Goal: Information Seeking & Learning: Check status

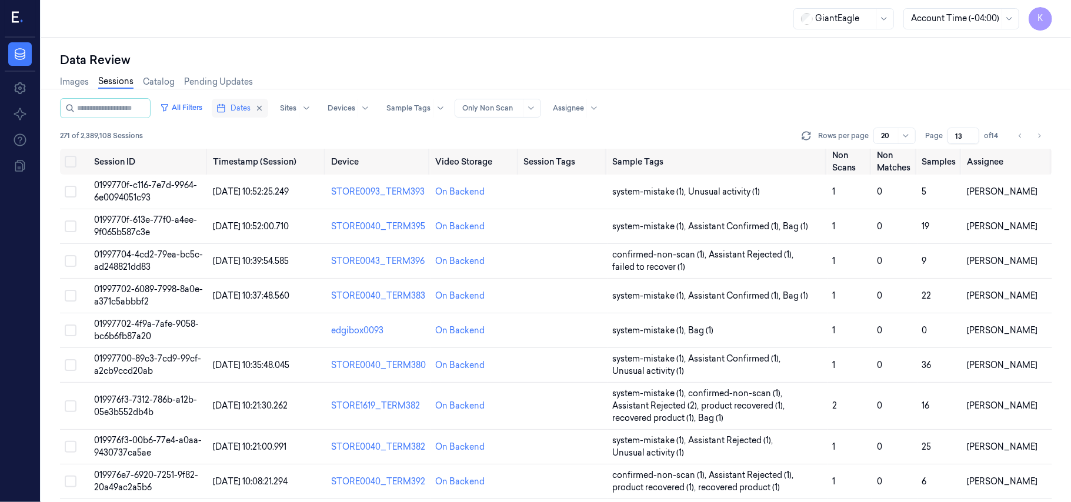
click at [250, 107] on span "Dates" at bounding box center [240, 108] width 20 height 11
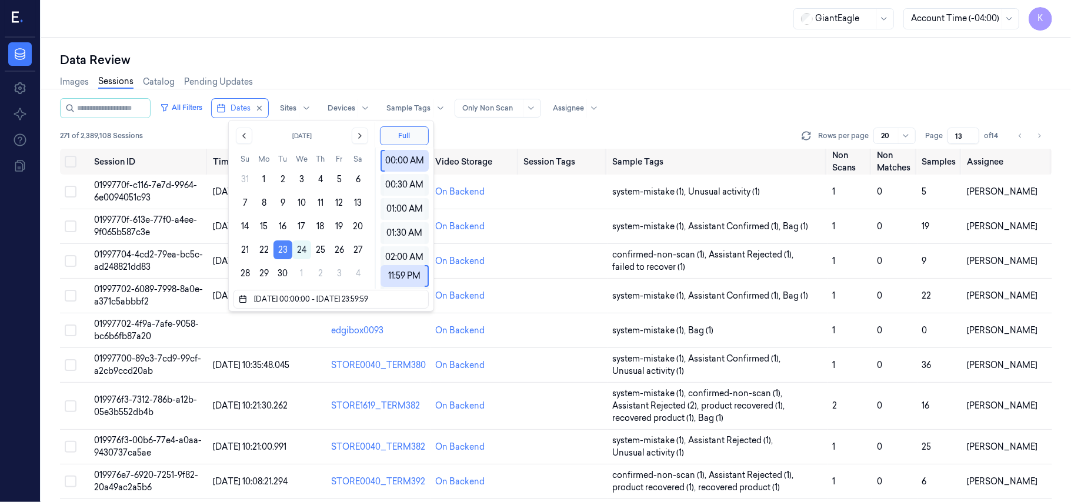
click at [285, 252] on button "23" at bounding box center [282, 249] width 19 height 19
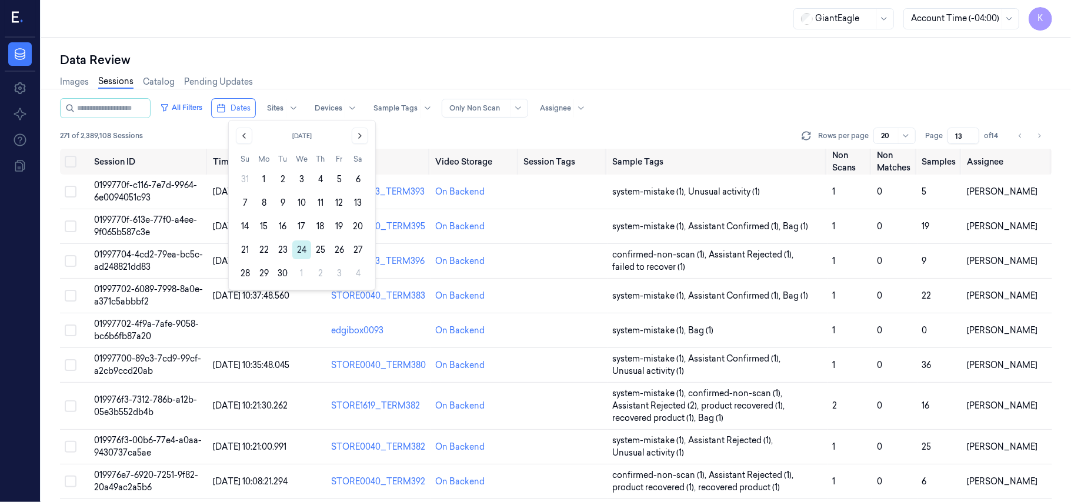
click at [300, 246] on button "24" at bounding box center [301, 249] width 19 height 19
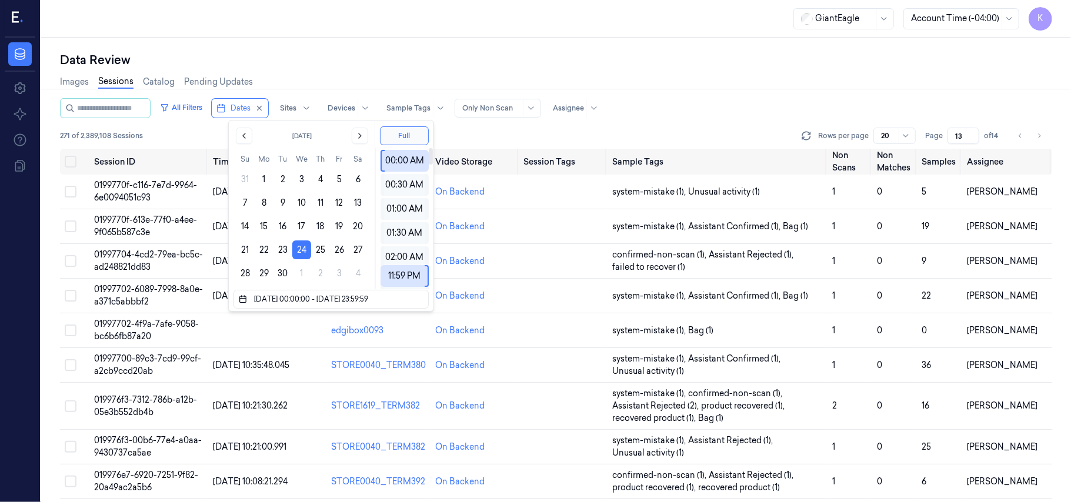
click at [523, 36] on div "GiantEagle Account Time (-04:00) K" at bounding box center [556, 19] width 1030 height 38
type input "1"
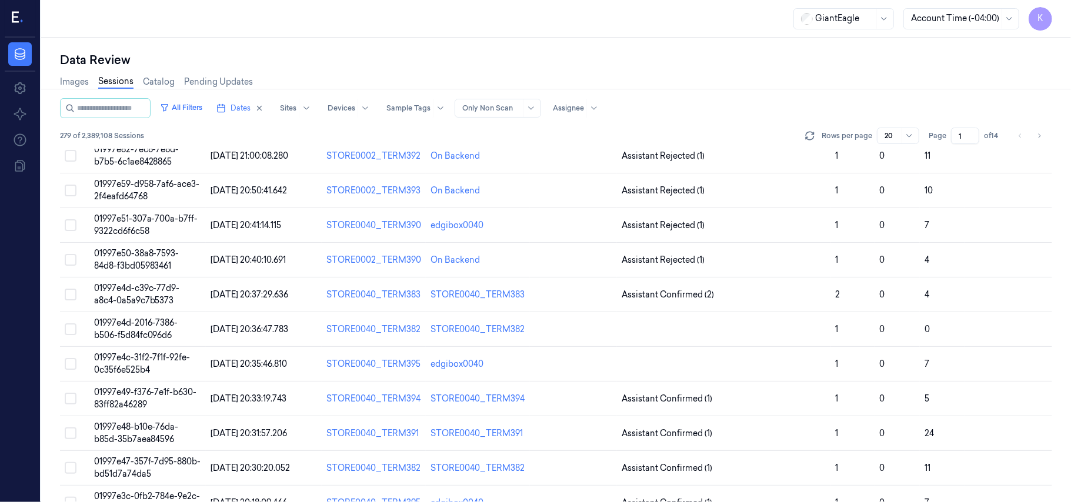
scroll to position [379, 0]
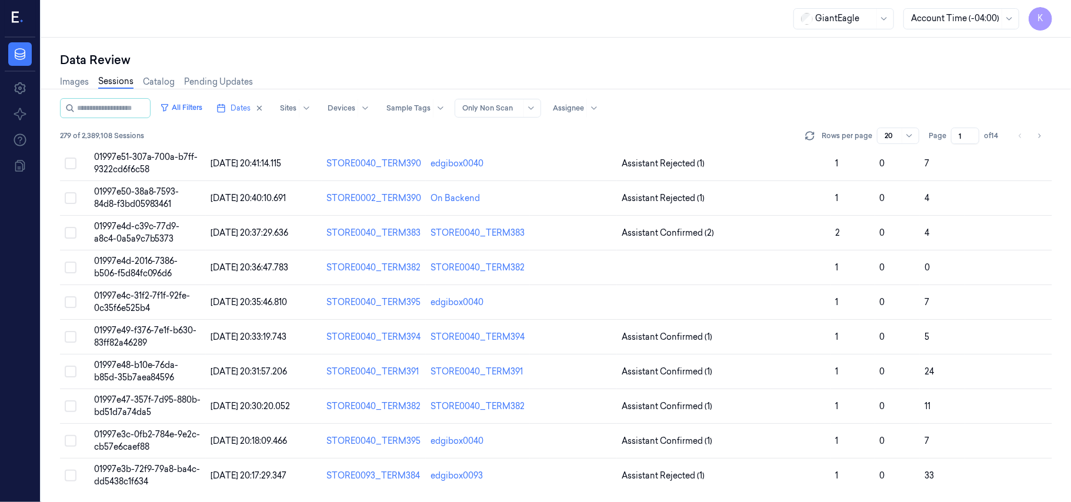
click at [963, 135] on input "1" at bounding box center [965, 136] width 28 height 16
type input "12"
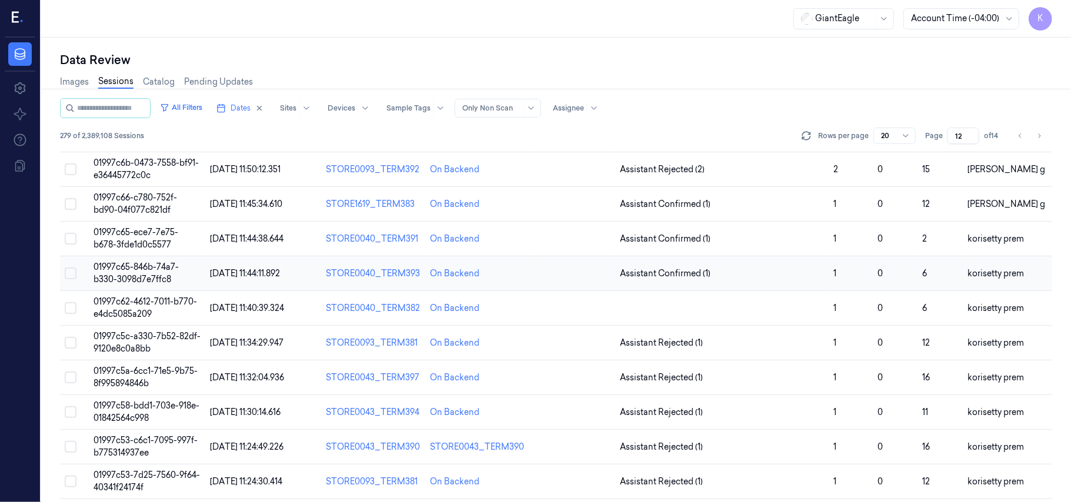
scroll to position [379, 0]
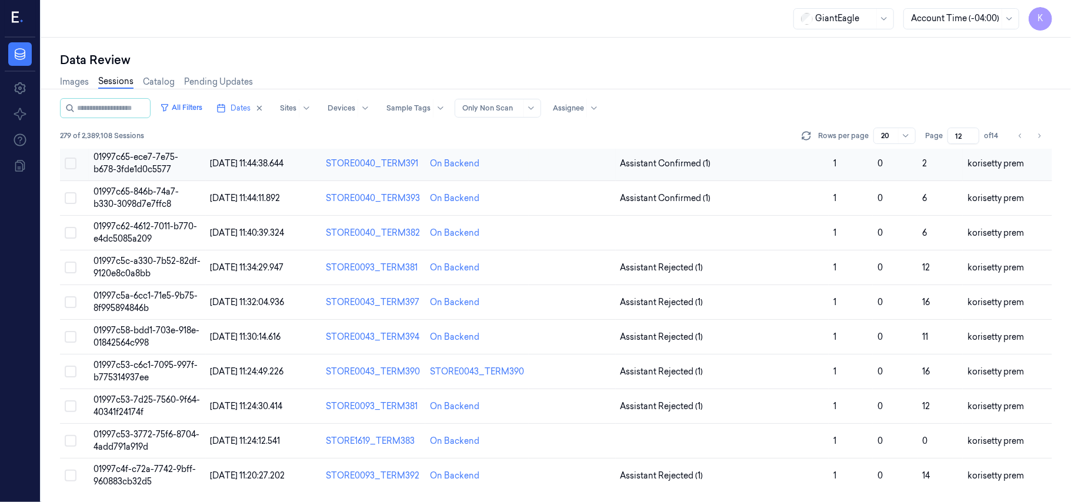
click at [141, 158] on span "01997c65-ece7-7e75-b678-3fde1d0c5577" at bounding box center [135, 163] width 85 height 23
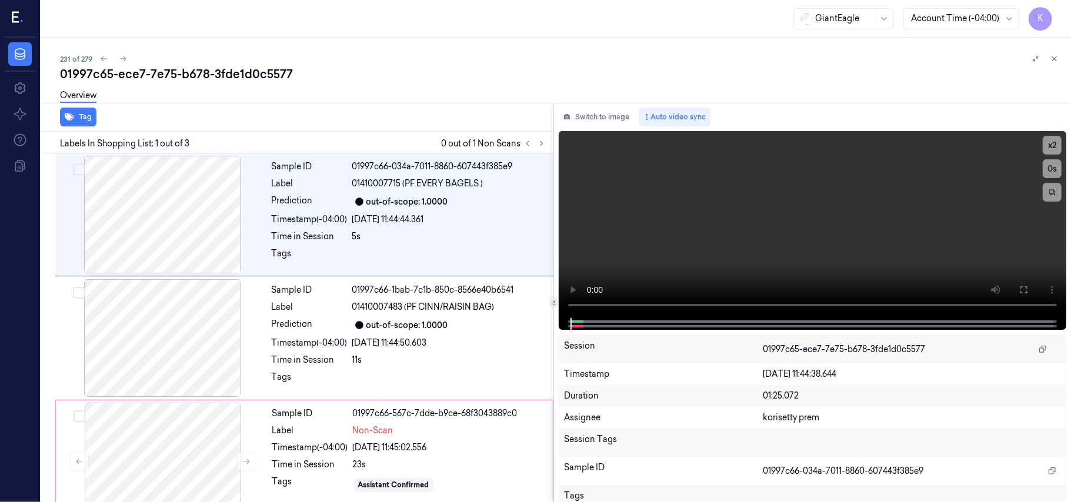
click at [460, 74] on div "01997c65-ece7-7e75-b678-3fde1d0c5577" at bounding box center [560, 74] width 1001 height 16
click at [543, 144] on icon at bounding box center [541, 143] width 8 height 8
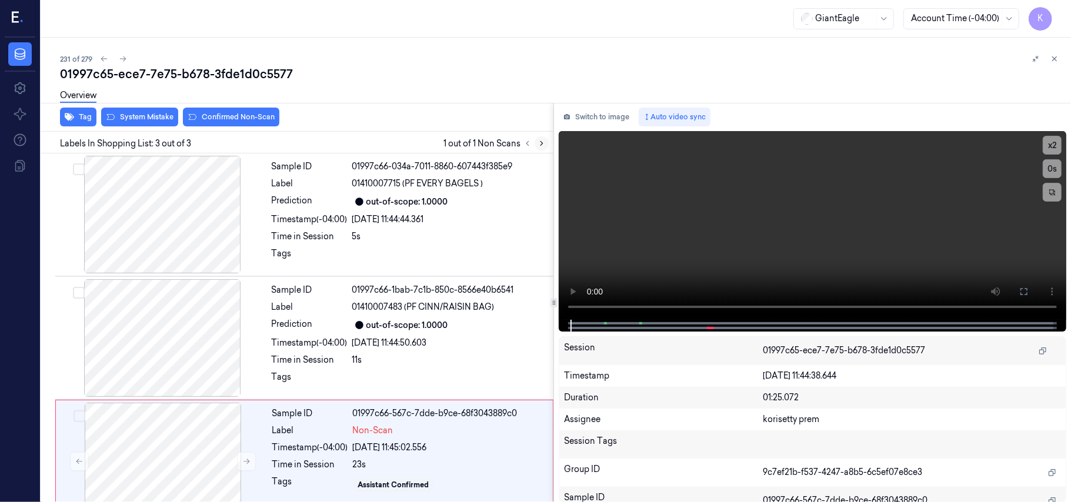
scroll to position [26, 0]
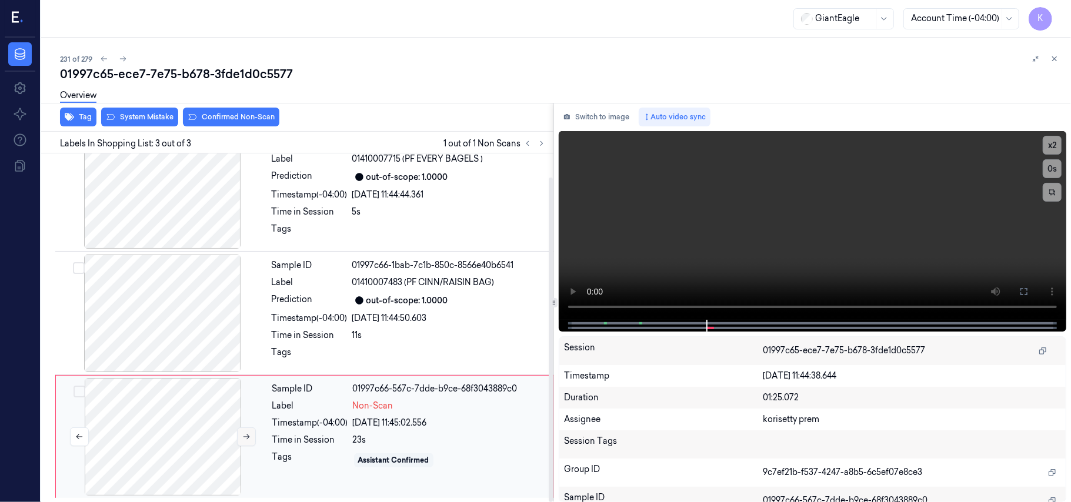
click at [246, 438] on icon at bounding box center [246, 437] width 8 height 8
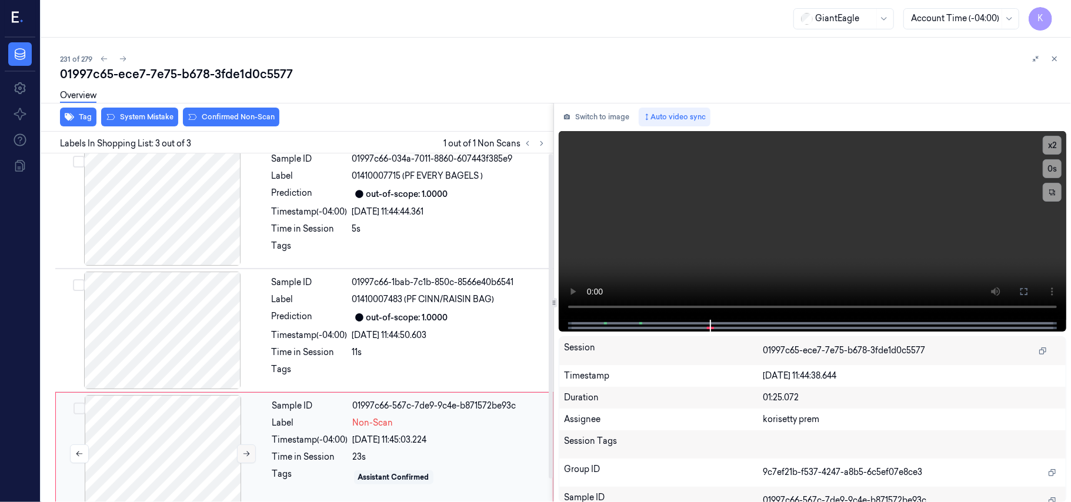
scroll to position [0, 0]
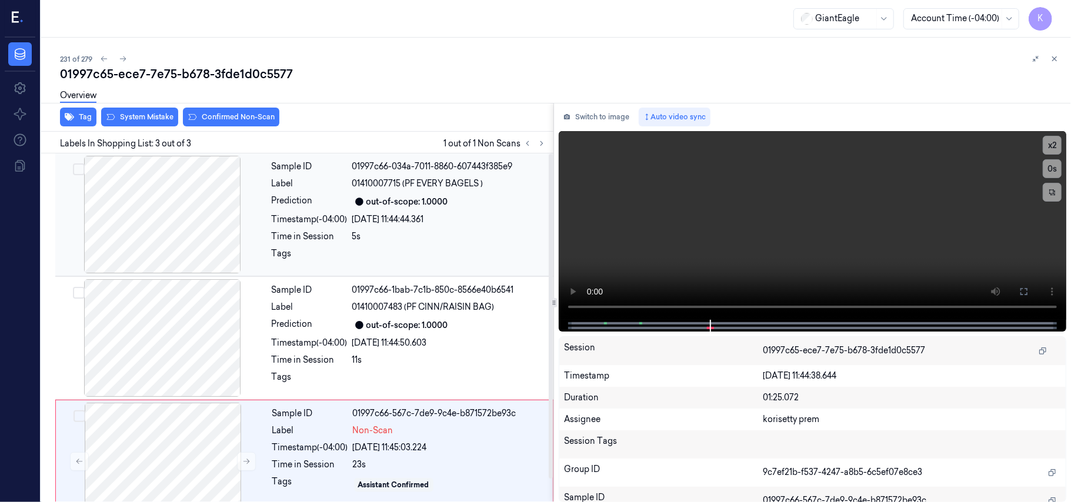
click at [212, 175] on div at bounding box center [162, 215] width 209 height 118
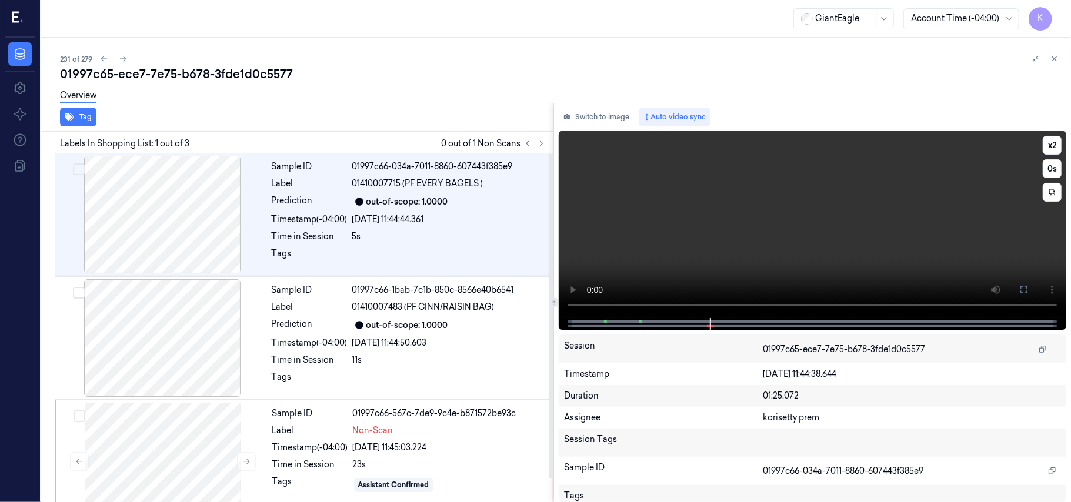
click at [851, 259] on video at bounding box center [812, 224] width 507 height 187
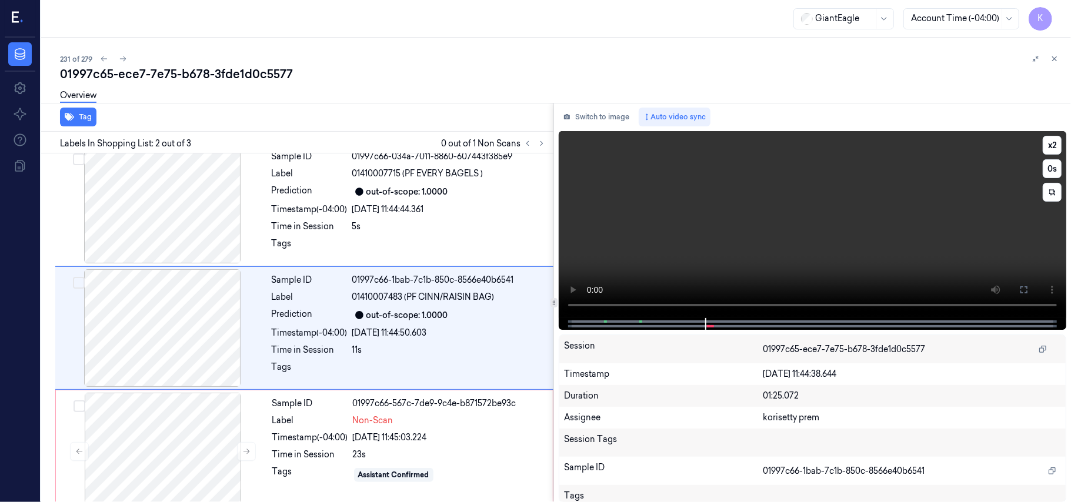
scroll to position [26, 0]
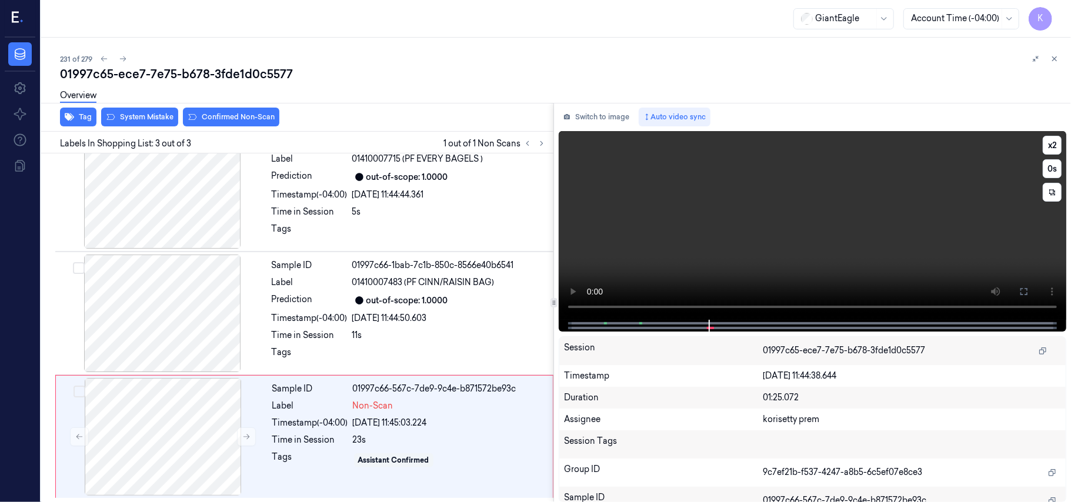
click at [688, 222] on video at bounding box center [812, 225] width 507 height 189
click at [175, 447] on div at bounding box center [162, 437] width 209 height 118
click at [142, 128] on div "Tag System Mistake Confirmed Non-Scan" at bounding box center [294, 117] width 517 height 29
click at [142, 126] on div "Tag System Mistake Confirmed Non-Scan" at bounding box center [294, 117] width 517 height 29
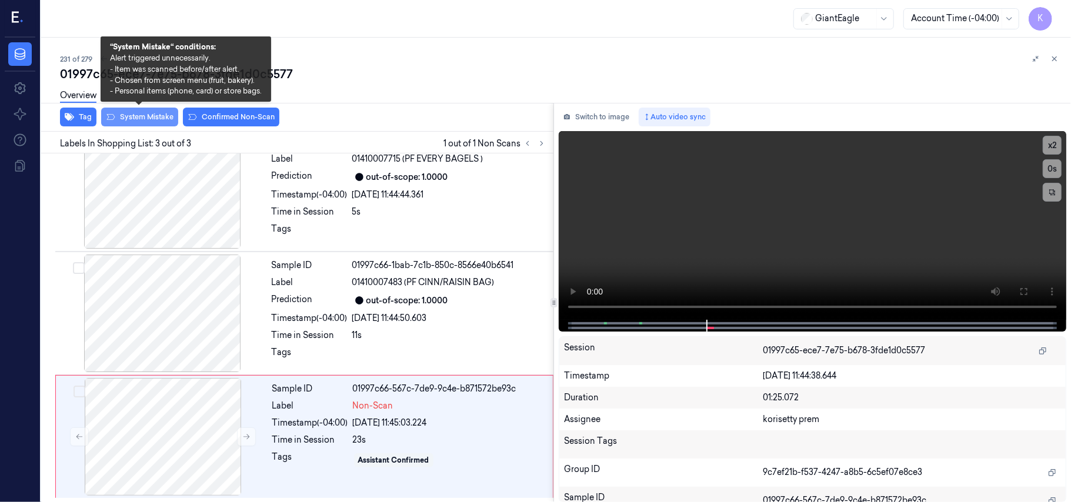
click at [149, 116] on button "System Mistake" at bounding box center [139, 117] width 77 height 19
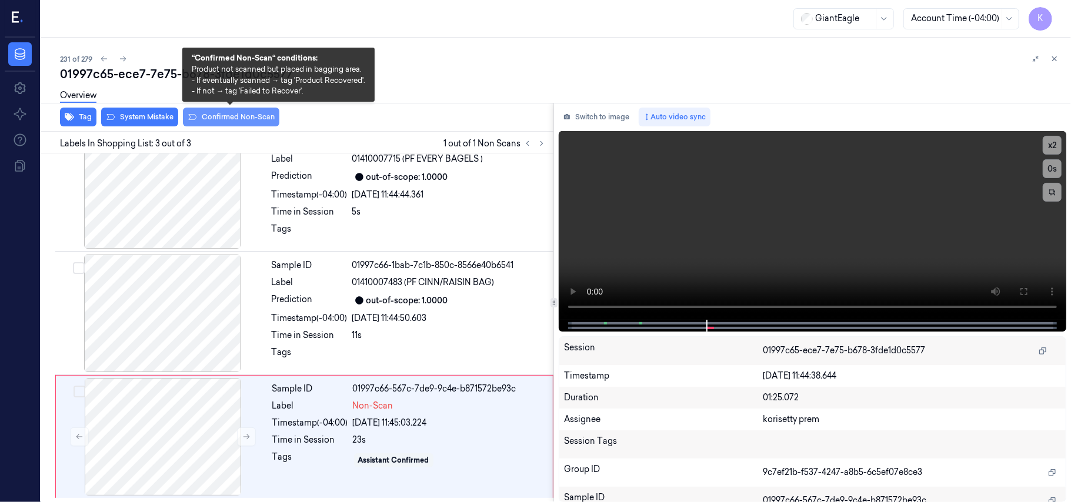
click at [209, 119] on button "Confirmed Non-Scan" at bounding box center [231, 117] width 96 height 19
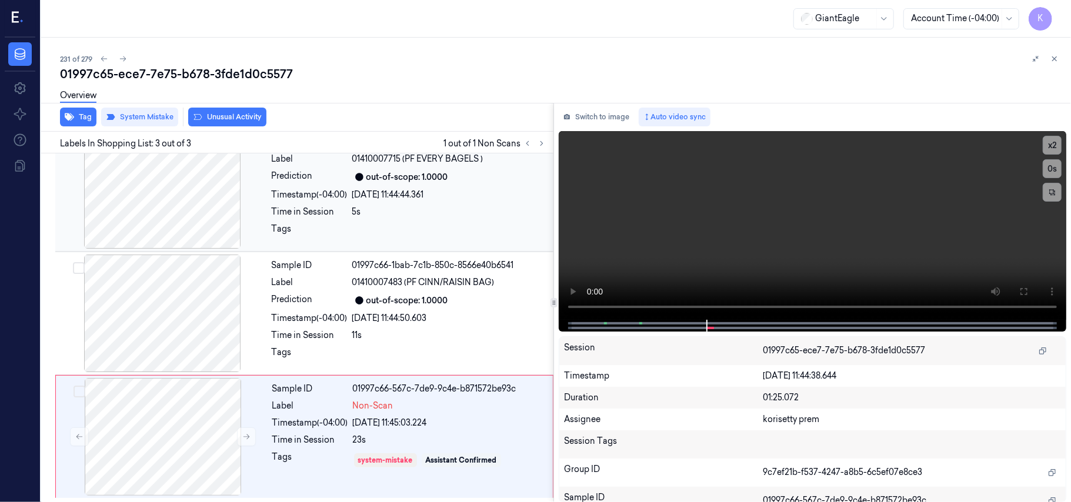
scroll to position [49, 0]
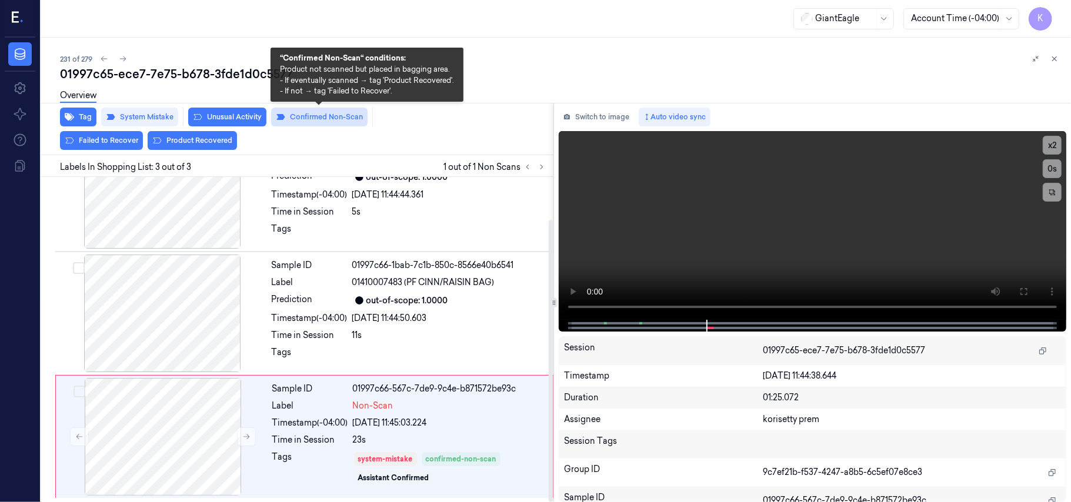
click at [335, 118] on button "Confirmed Non-Scan" at bounding box center [319, 117] width 96 height 19
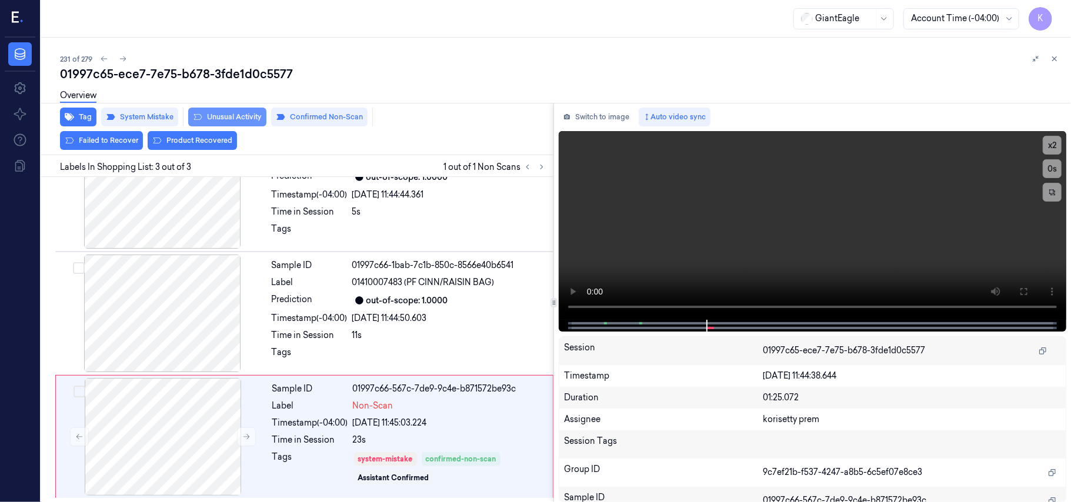
scroll to position [26, 0]
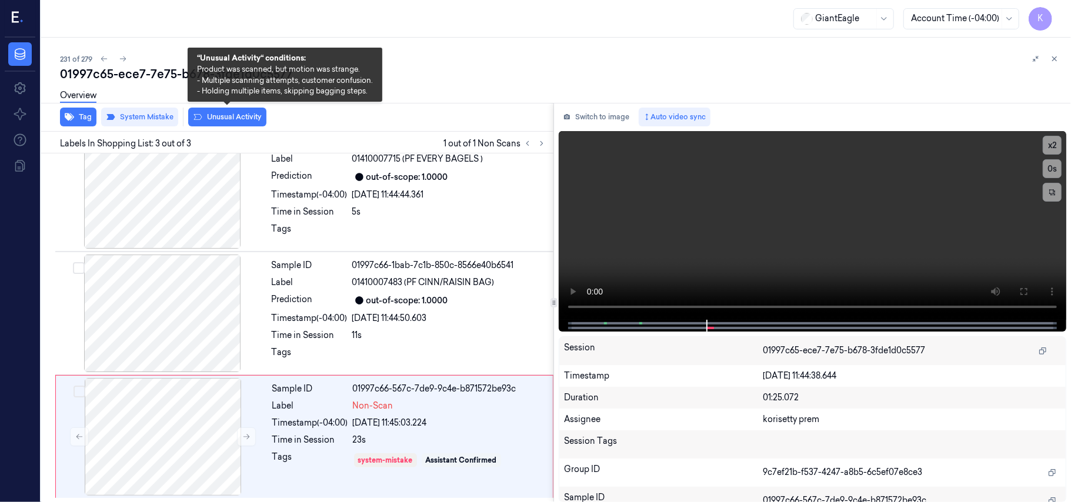
click at [236, 119] on button "Unusual Activity" at bounding box center [227, 117] width 78 height 19
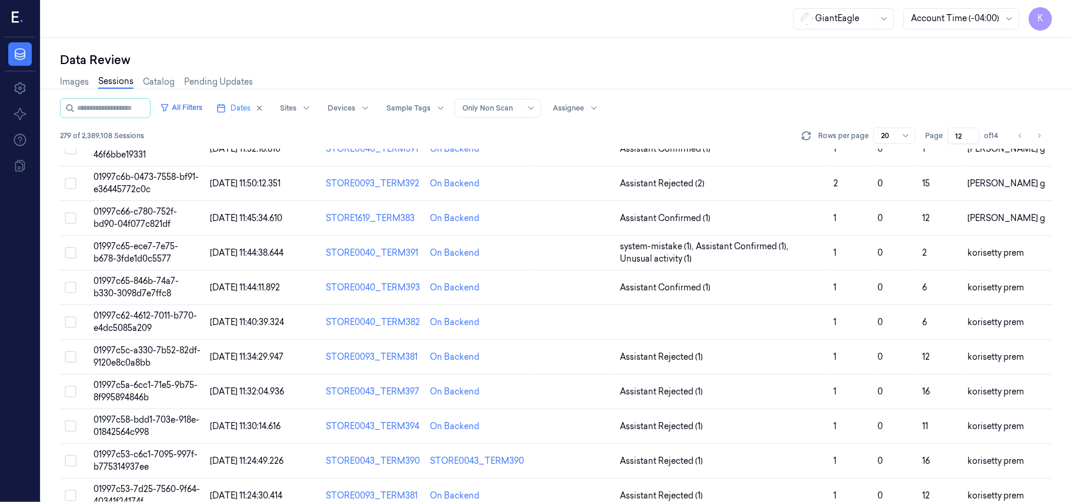
scroll to position [313, 0]
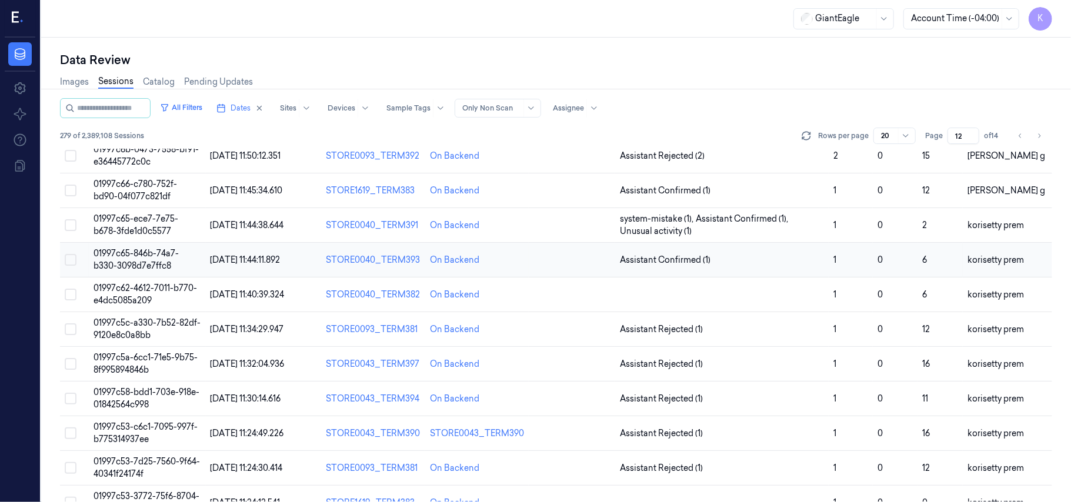
click at [147, 263] on span "01997c65-846b-74a7-b330-3098d7e7ffc8" at bounding box center [135, 259] width 85 height 23
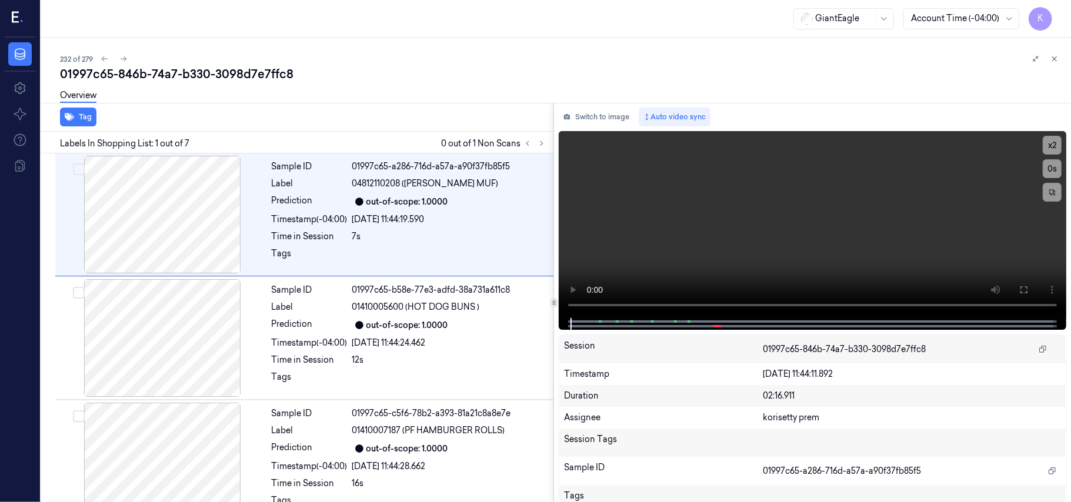
click at [566, 41] on div "232 of 279 01997c65-846b-74a7-b330-3098d7e7ffc8 Overview Tag Labels In Shopping…" at bounding box center [556, 270] width 1030 height 464
click at [542, 142] on icon at bounding box center [541, 144] width 2 height 4
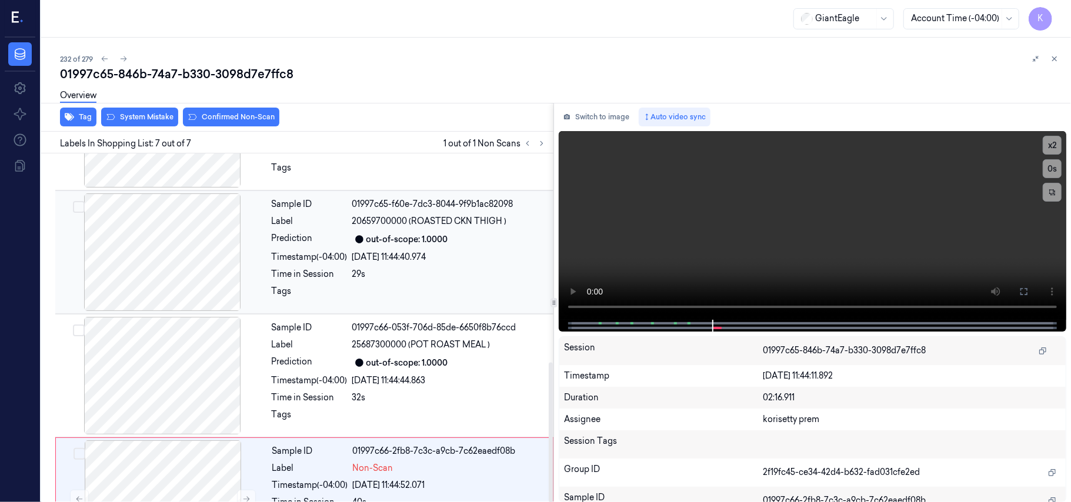
scroll to position [521, 0]
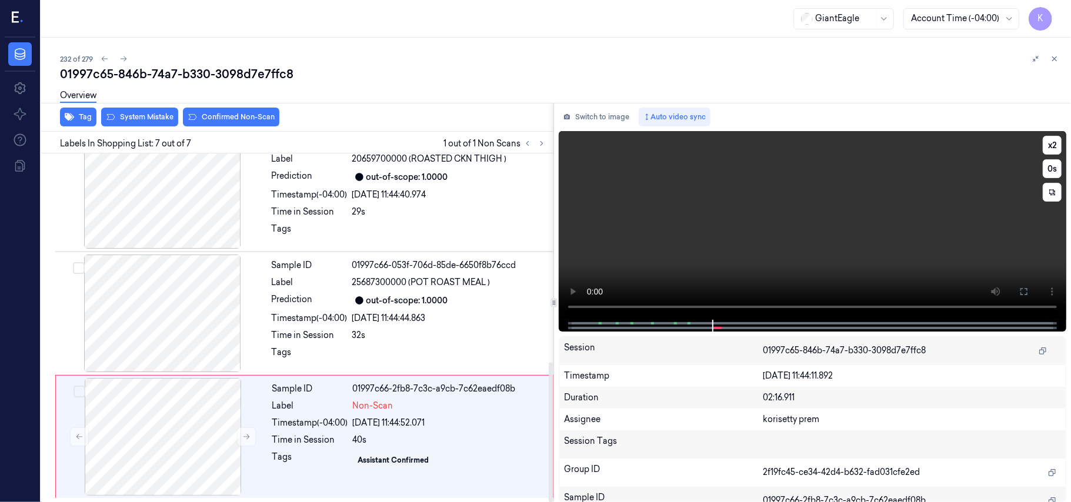
click at [683, 224] on video at bounding box center [812, 225] width 507 height 189
click at [791, 202] on video at bounding box center [812, 225] width 507 height 189
click at [256, 444] on div at bounding box center [162, 437] width 209 height 118
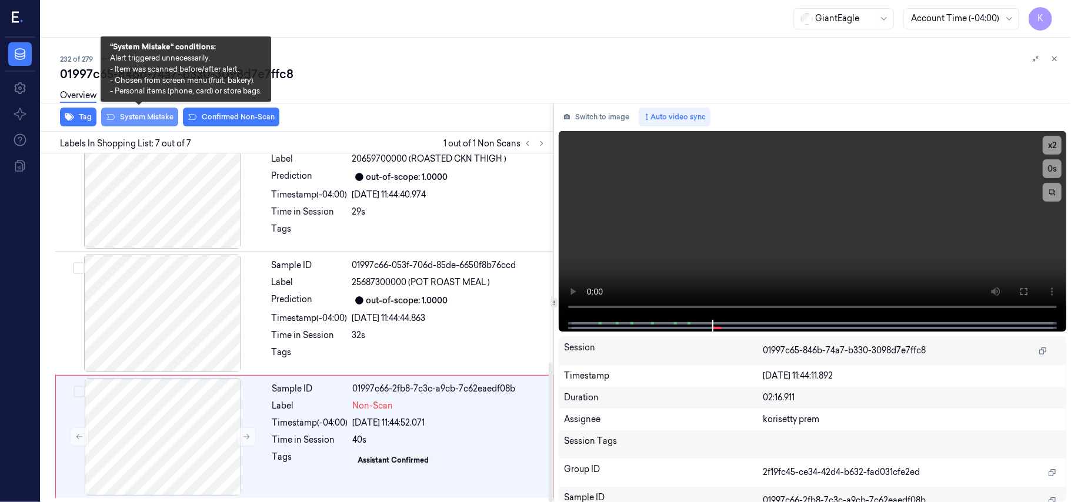
click at [156, 118] on button "System Mistake" at bounding box center [139, 117] width 77 height 19
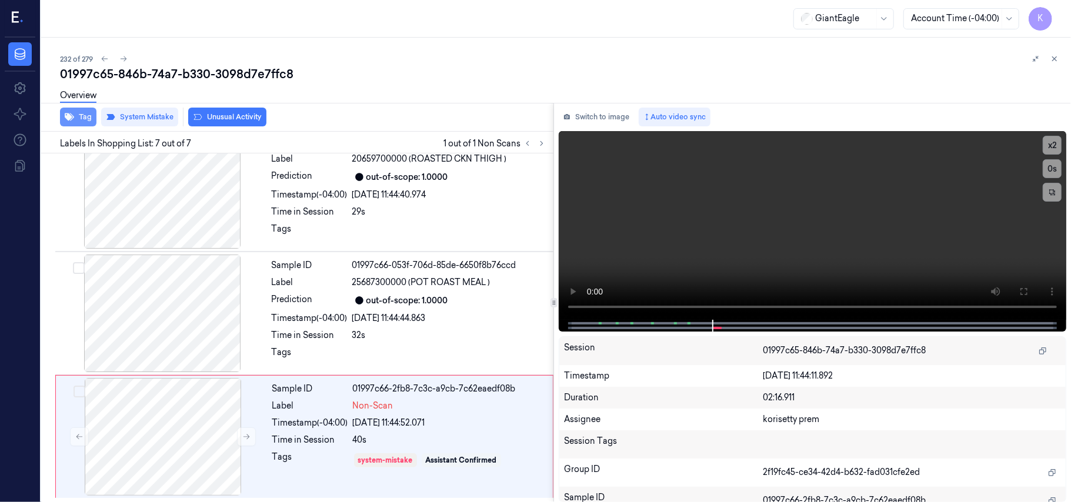
click at [69, 119] on icon "button" at bounding box center [69, 117] width 9 height 8
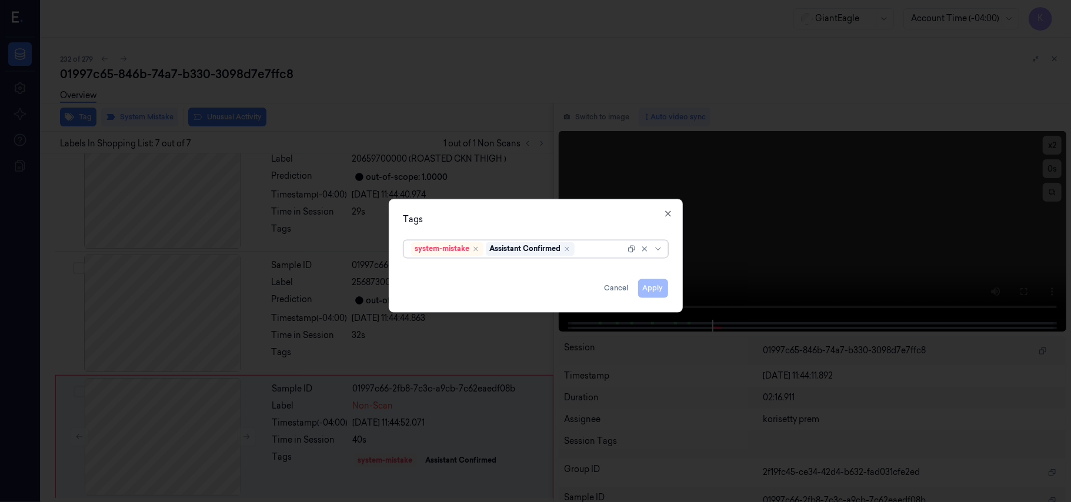
click at [577, 248] on div "system-mistake Assistant Confirmed" at bounding box center [518, 249] width 214 height 16
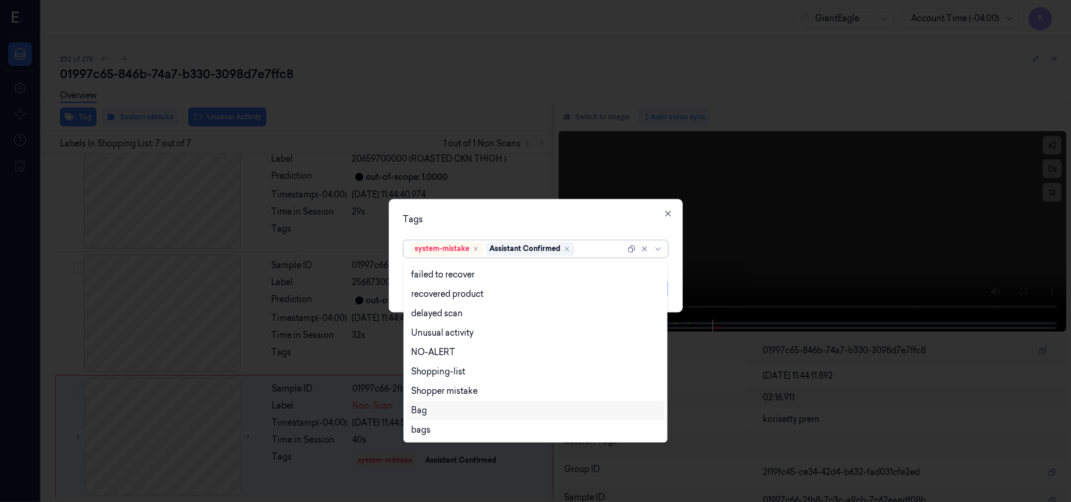
click at [423, 405] on div "Bag" at bounding box center [419, 411] width 16 height 12
click at [508, 219] on div "Tags" at bounding box center [535, 220] width 265 height 12
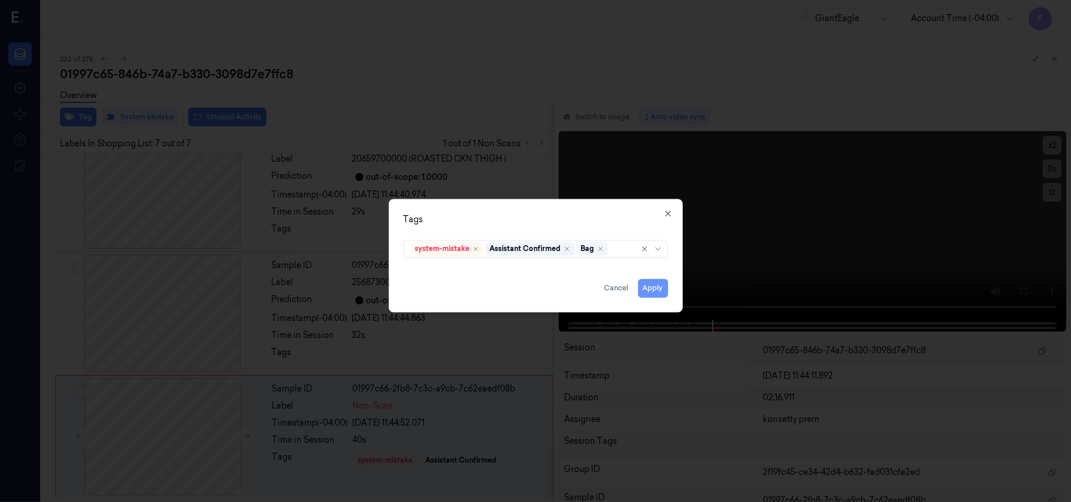
click at [650, 289] on button "Apply" at bounding box center [653, 288] width 30 height 19
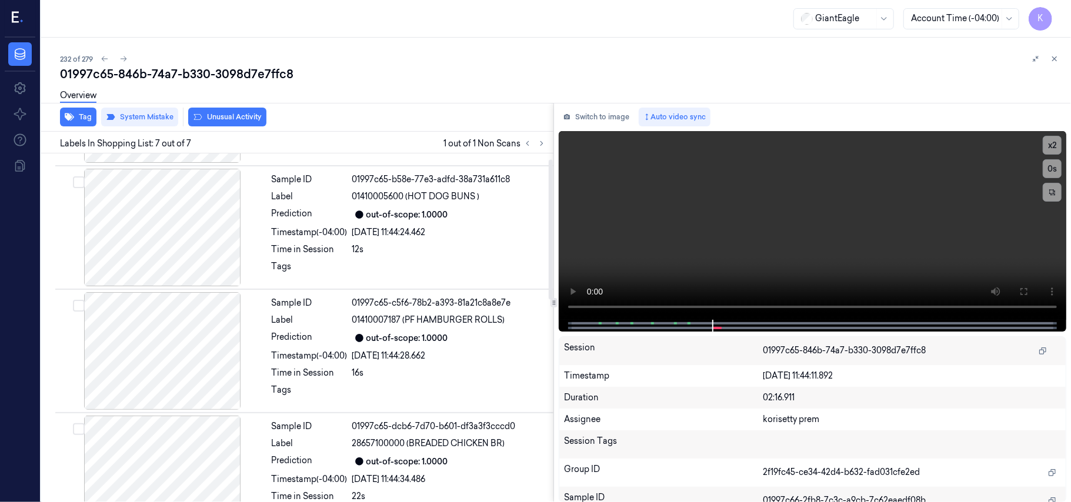
scroll to position [0, 0]
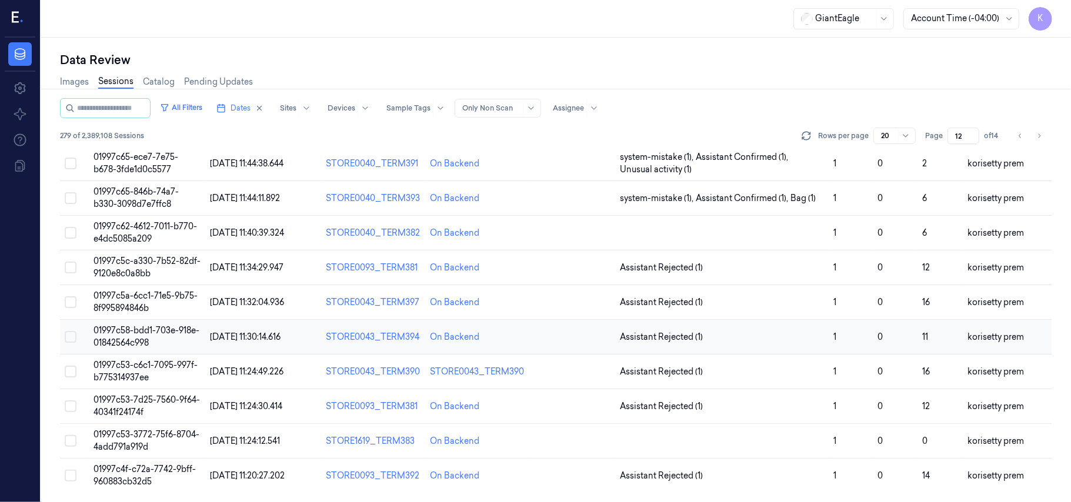
scroll to position [379, 0]
click at [135, 229] on span "01997c62-4612-7011-b770-e4dc5085a209" at bounding box center [144, 232] width 103 height 23
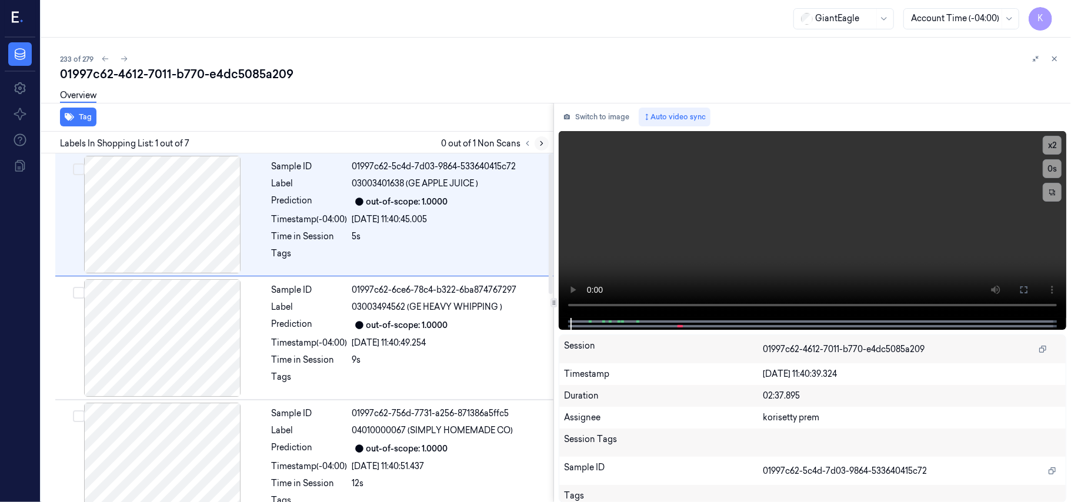
click at [542, 139] on icon at bounding box center [541, 143] width 8 height 8
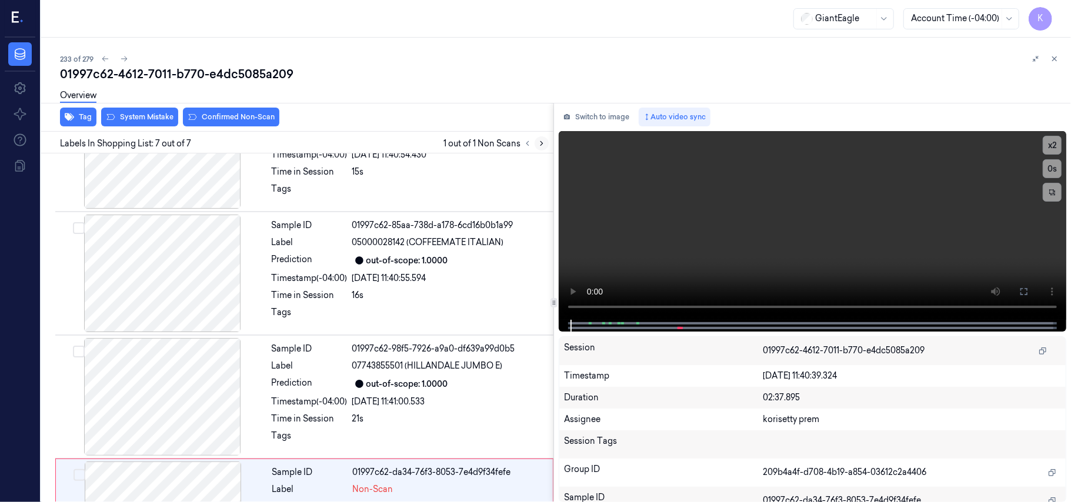
scroll to position [521, 0]
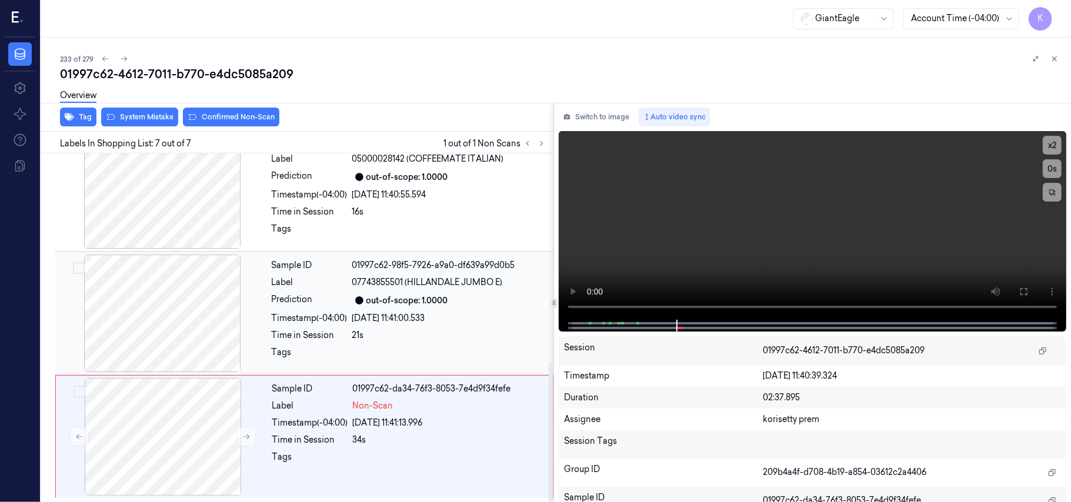
click at [414, 286] on span "07743855501 (HILLANDALE JUMBO E)" at bounding box center [427, 282] width 151 height 12
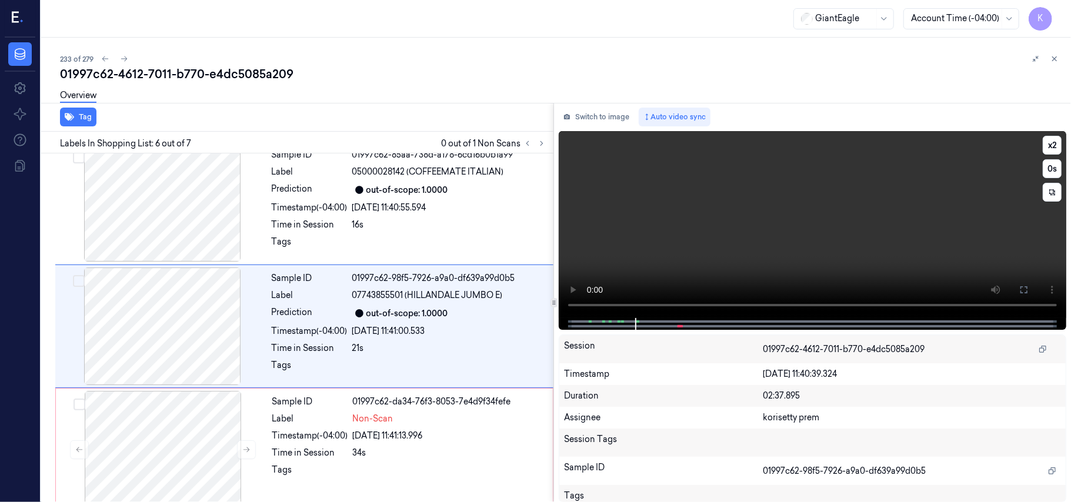
click at [889, 203] on video at bounding box center [812, 224] width 507 height 187
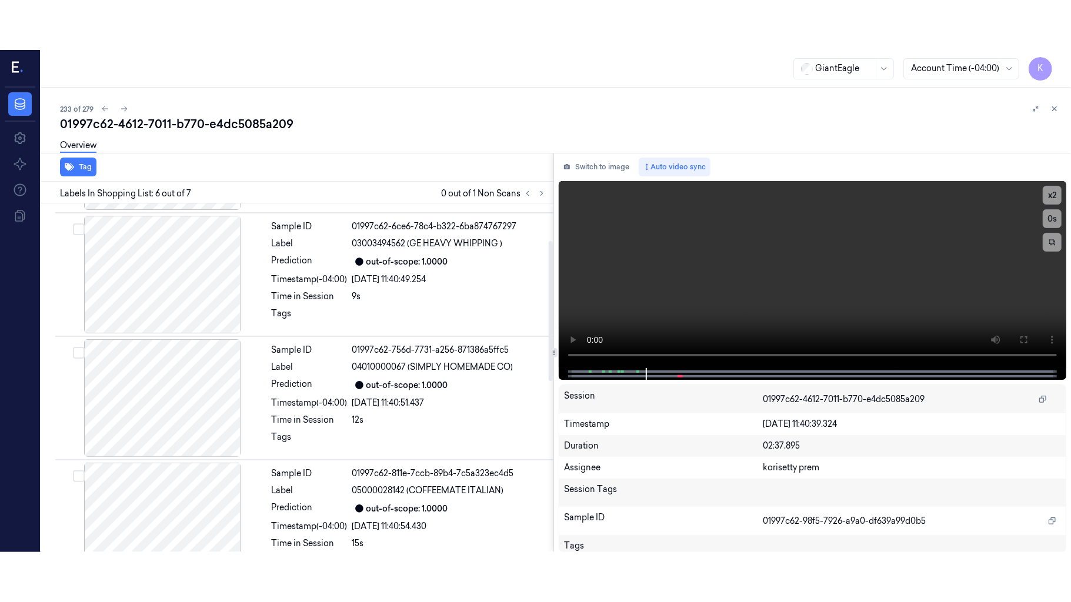
scroll to position [0, 0]
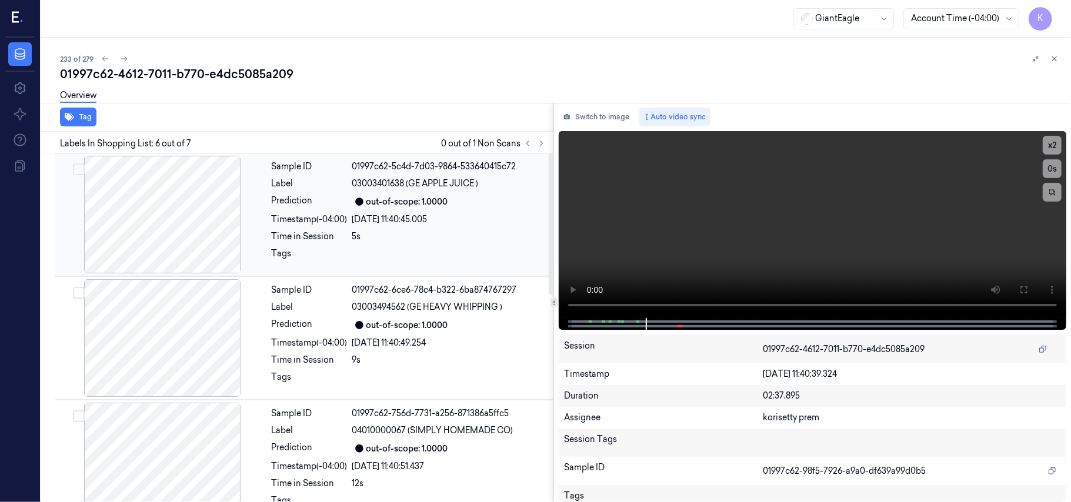
click at [71, 177] on div at bounding box center [162, 215] width 209 height 118
click at [781, 238] on video at bounding box center [812, 224] width 507 height 187
click at [784, 239] on video at bounding box center [812, 224] width 507 height 187
click at [1021, 286] on icon at bounding box center [1023, 289] width 9 height 9
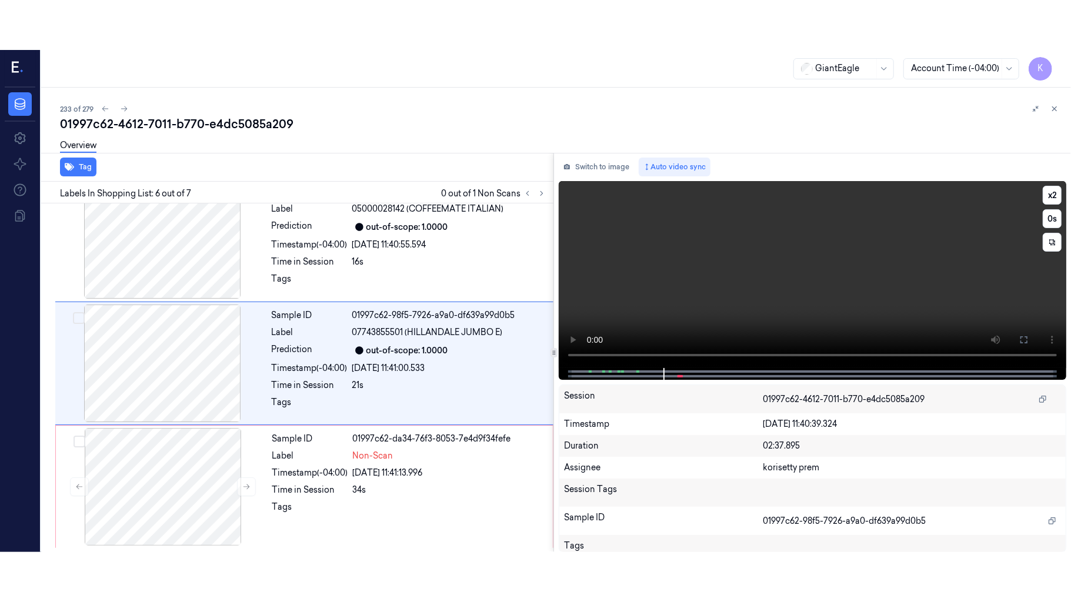
scroll to position [506, 0]
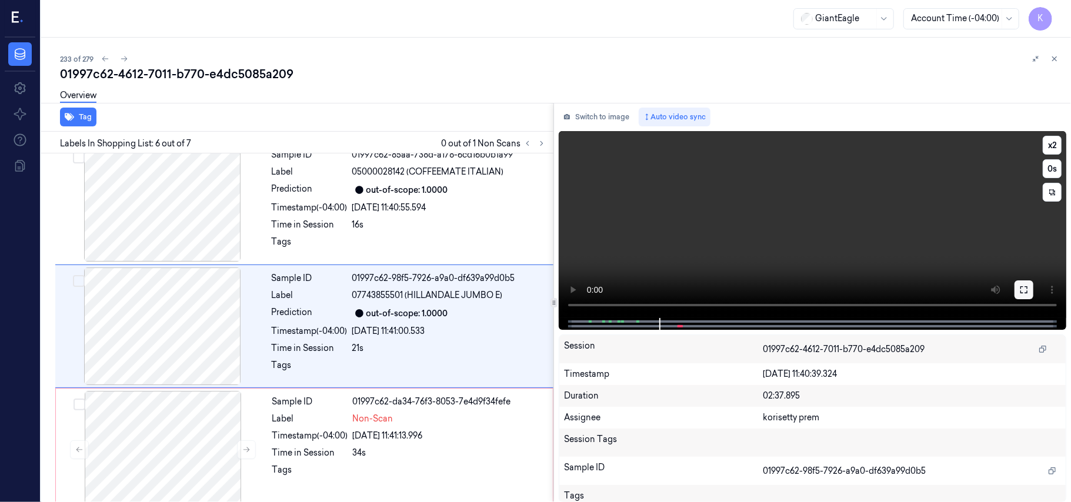
click at [1029, 289] on button at bounding box center [1023, 289] width 19 height 19
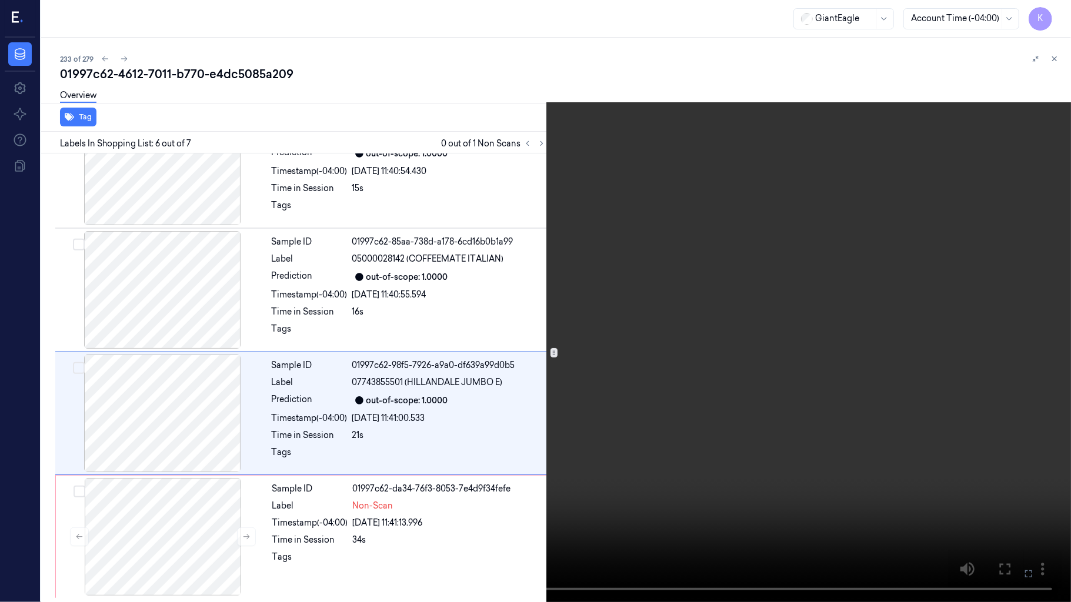
click at [732, 327] on video at bounding box center [535, 301] width 1071 height 602
click at [0, 0] on icon at bounding box center [0, 0] width 0 height 0
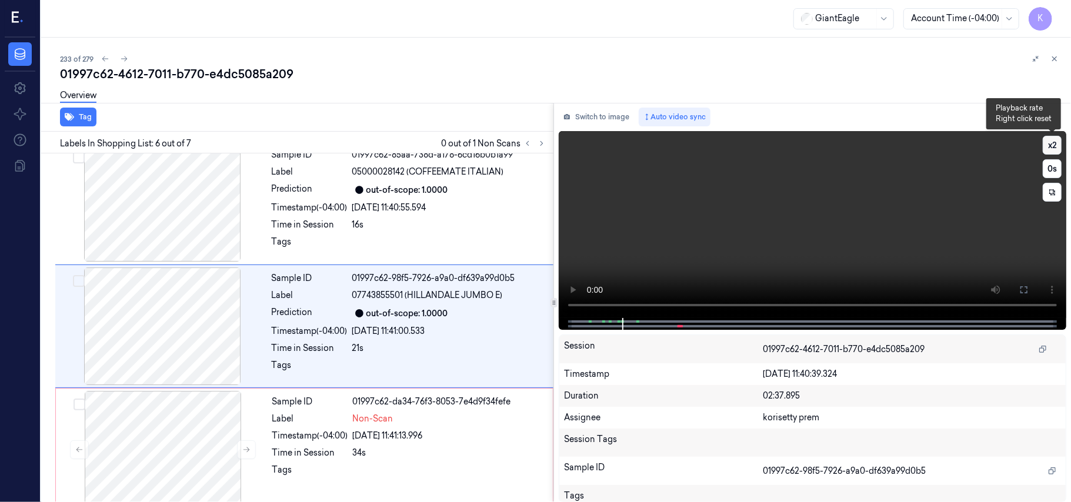
click at [1061, 139] on button "x 2" at bounding box center [1051, 145] width 19 height 19
click at [1061, 139] on button "x 4" at bounding box center [1051, 145] width 19 height 19
click at [721, 209] on video at bounding box center [812, 224] width 507 height 187
click at [1029, 285] on button at bounding box center [1023, 289] width 19 height 19
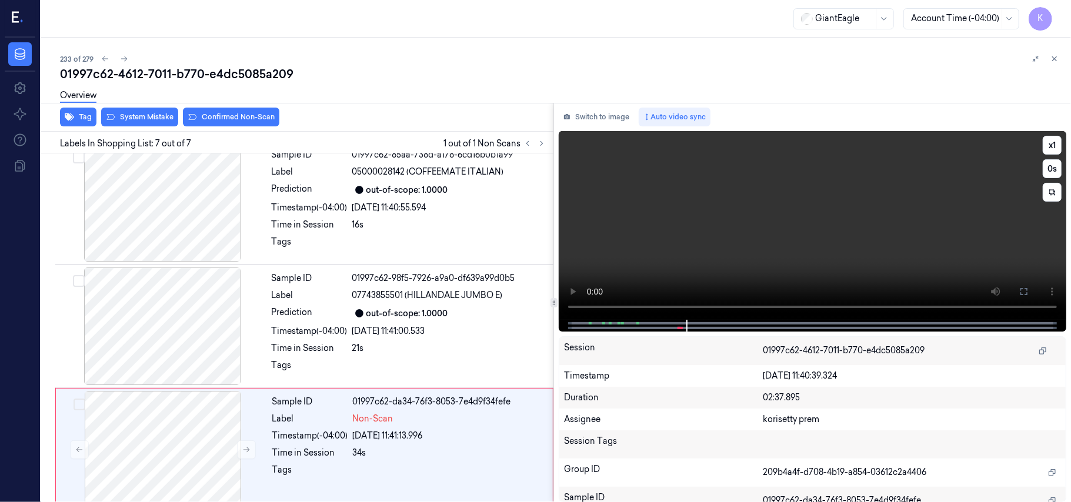
click at [923, 223] on video at bounding box center [812, 225] width 507 height 189
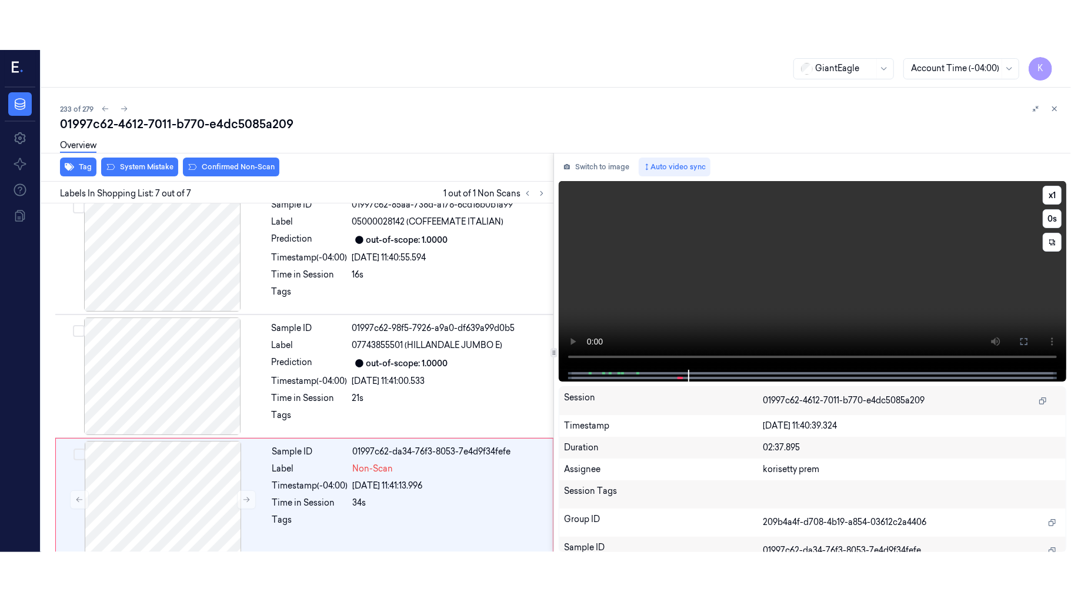
scroll to position [521, 0]
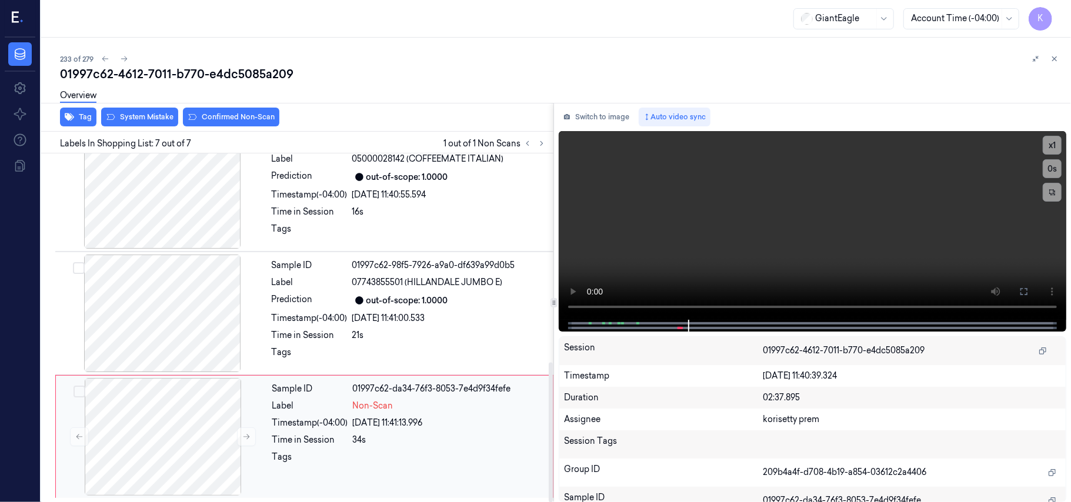
click at [323, 425] on div "Timestamp (-04:00)" at bounding box center [310, 423] width 76 height 12
click at [1026, 292] on icon at bounding box center [1023, 291] width 9 height 9
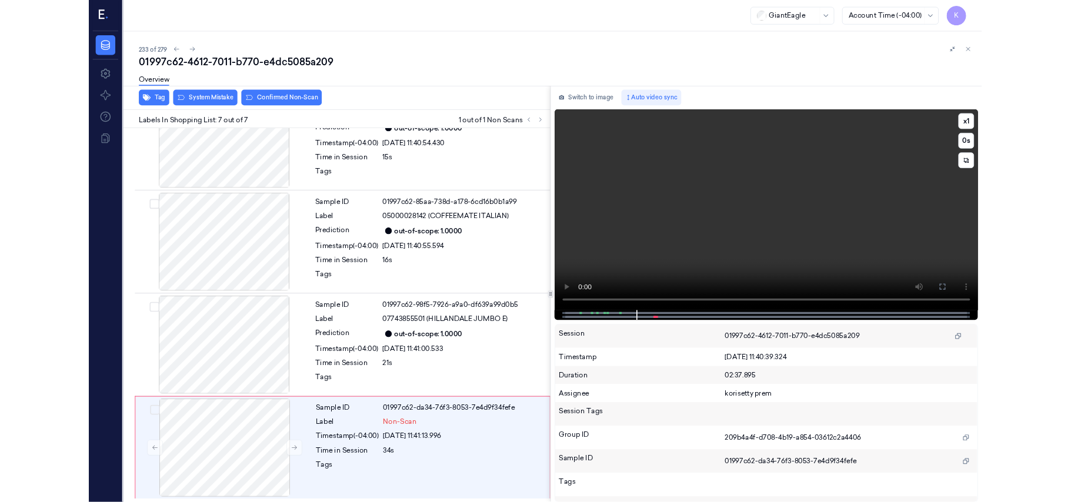
scroll to position [422, 0]
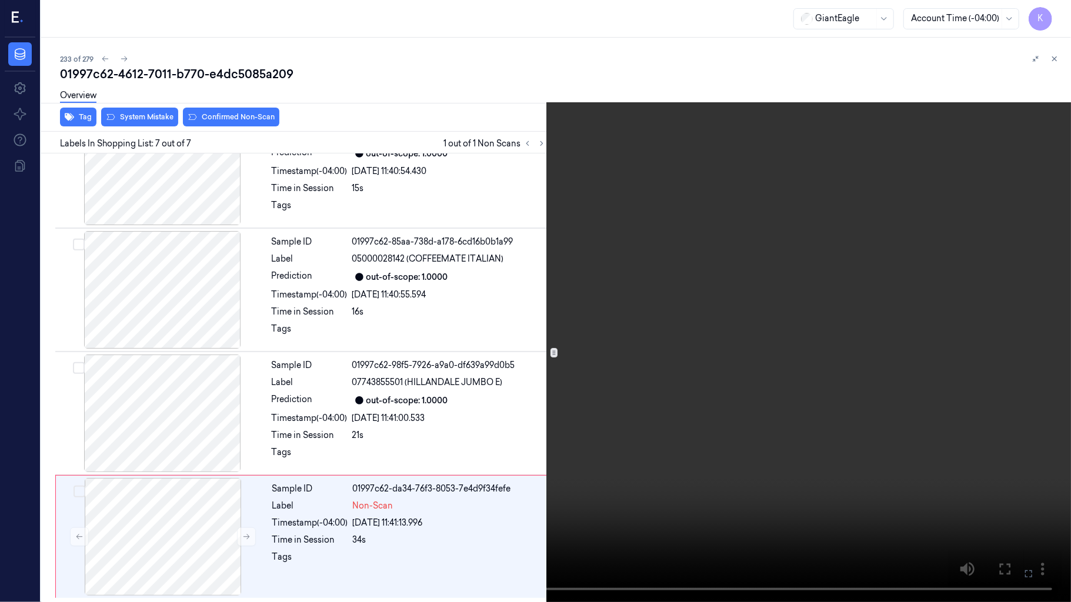
click at [826, 373] on video at bounding box center [535, 301] width 1071 height 602
click at [842, 243] on video at bounding box center [535, 301] width 1071 height 602
click at [701, 401] on video at bounding box center [535, 301] width 1071 height 602
click at [1062, 9] on button "x 1" at bounding box center [1056, 14] width 19 height 19
click at [1062, 9] on button "x 2" at bounding box center [1056, 14] width 19 height 19
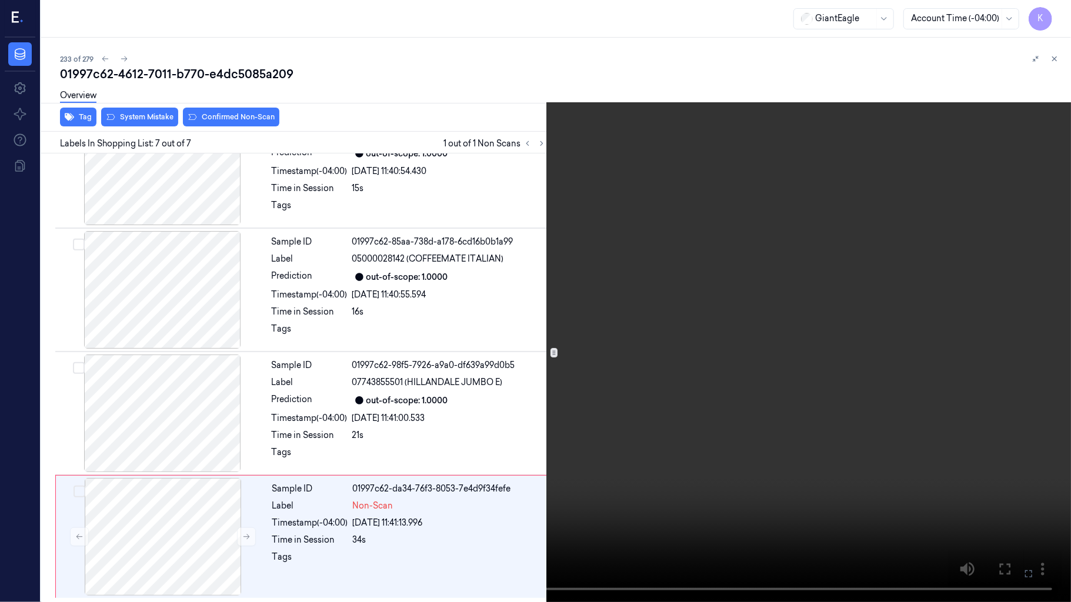
click at [0, 0] on button at bounding box center [0, 0] width 0 height 0
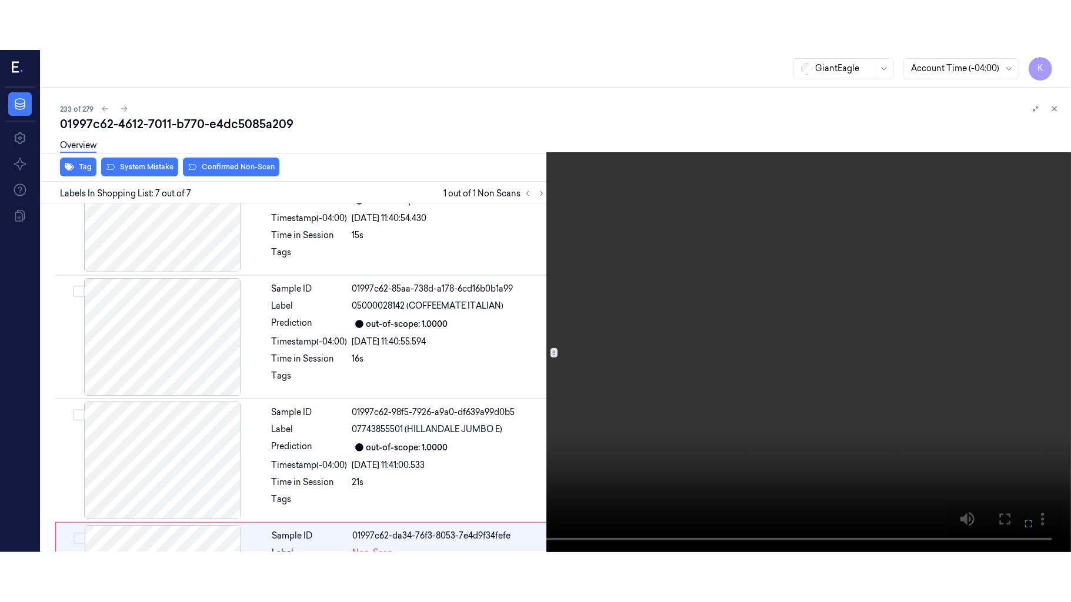
scroll to position [521, 0]
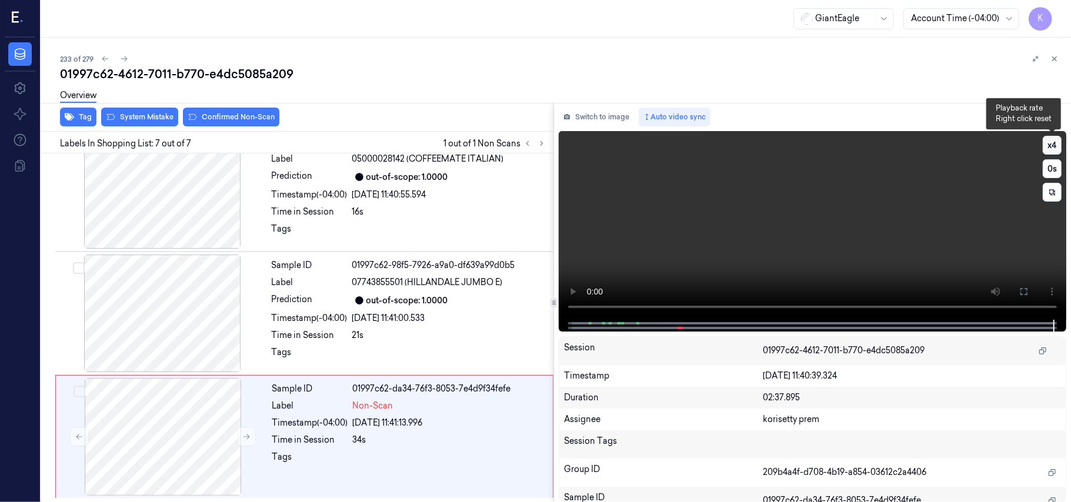
click at [1049, 148] on button "x 4" at bounding box center [1051, 145] width 19 height 19
click at [1022, 295] on icon at bounding box center [1023, 291] width 9 height 9
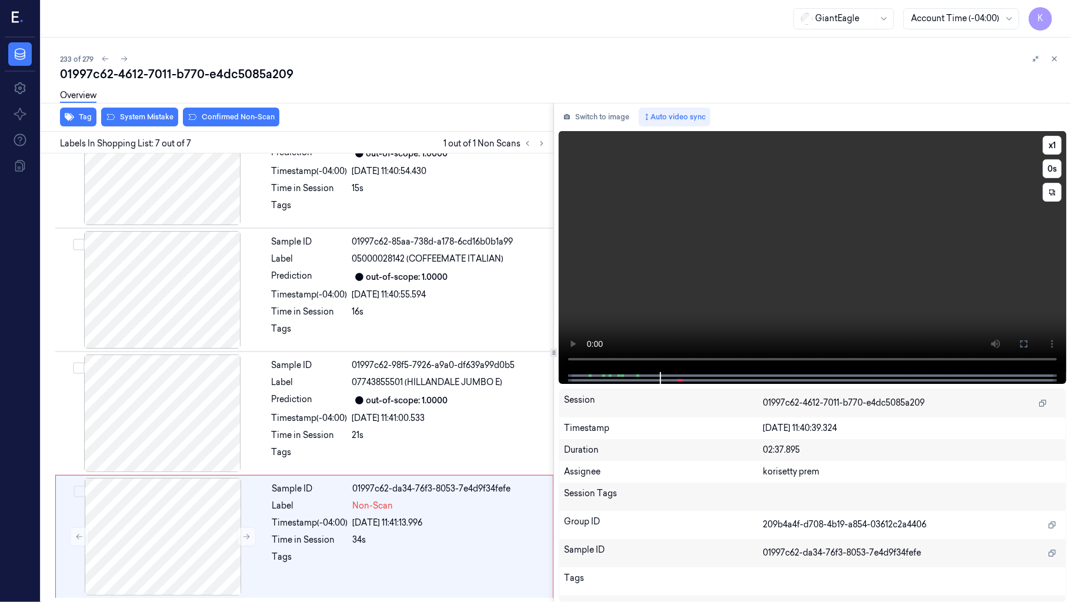
scroll to position [422, 0]
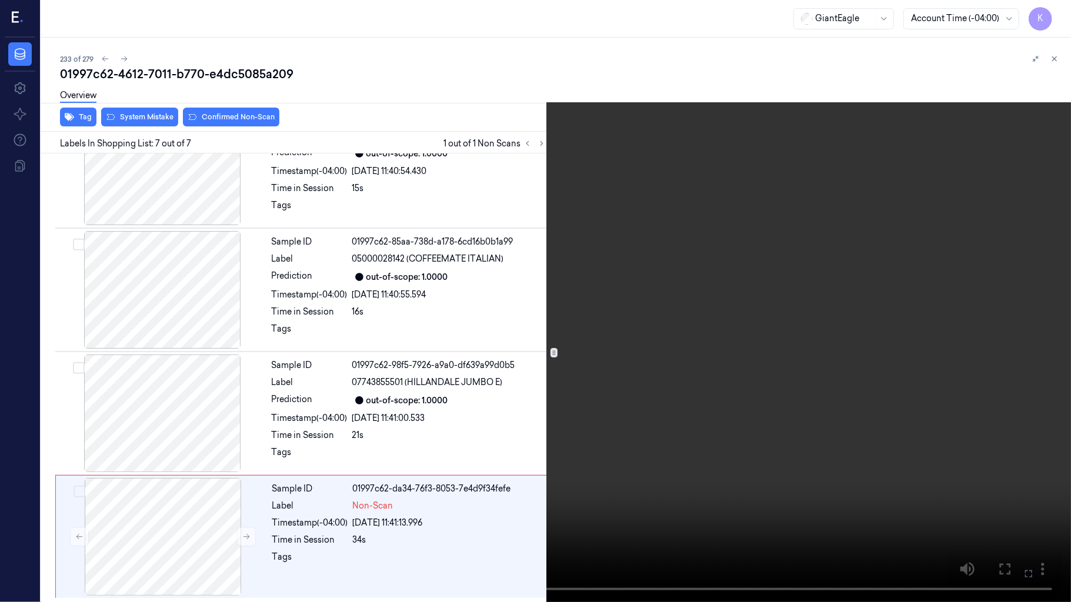
click at [621, 304] on video at bounding box center [535, 301] width 1071 height 602
click at [360, 335] on video at bounding box center [535, 301] width 1071 height 602
click at [1057, 9] on button "x 1" at bounding box center [1056, 14] width 19 height 19
click at [0, 0] on button at bounding box center [0, 0] width 0 height 0
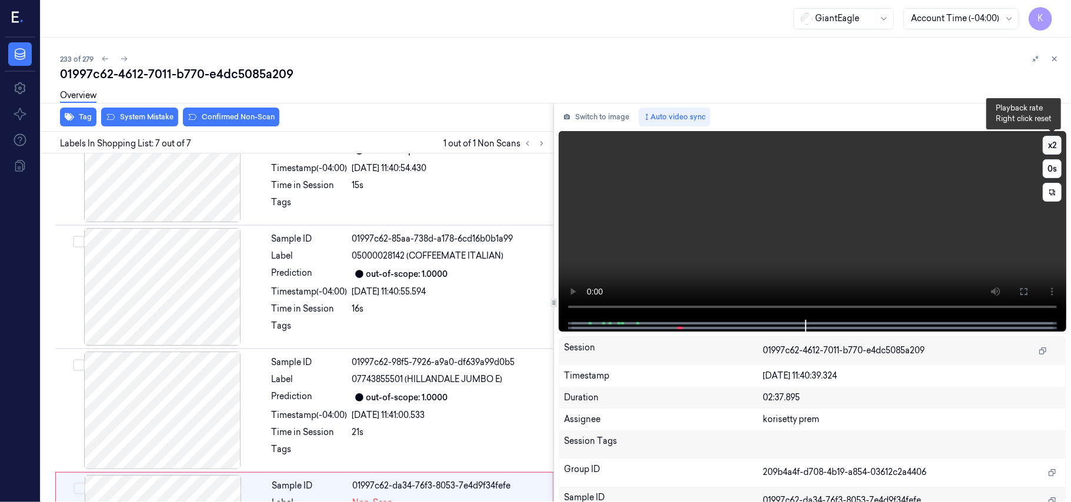
click at [1052, 144] on button "x 2" at bounding box center [1051, 145] width 19 height 19
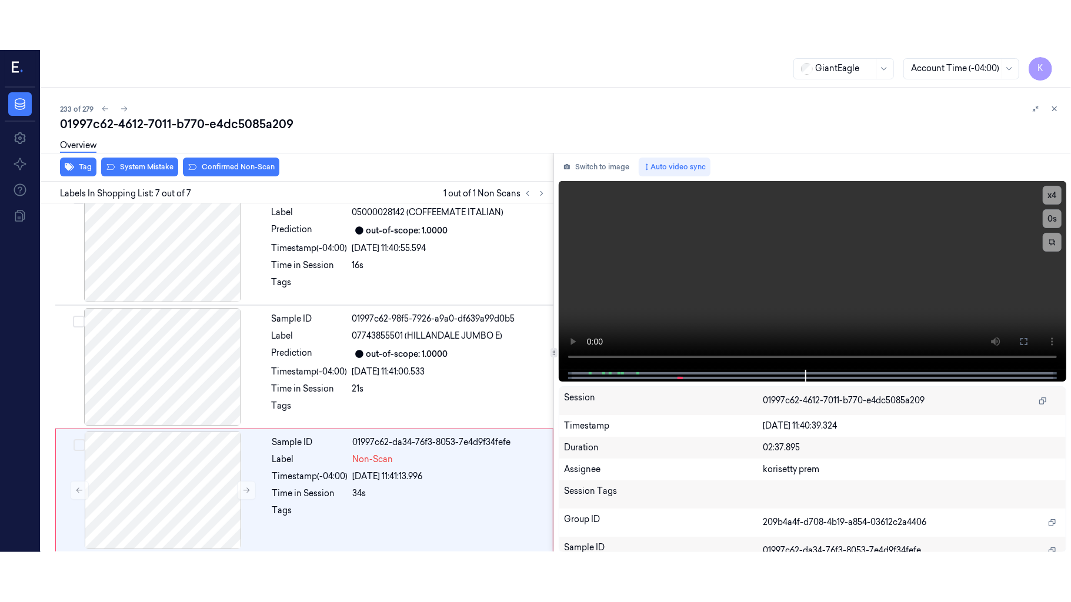
scroll to position [521, 0]
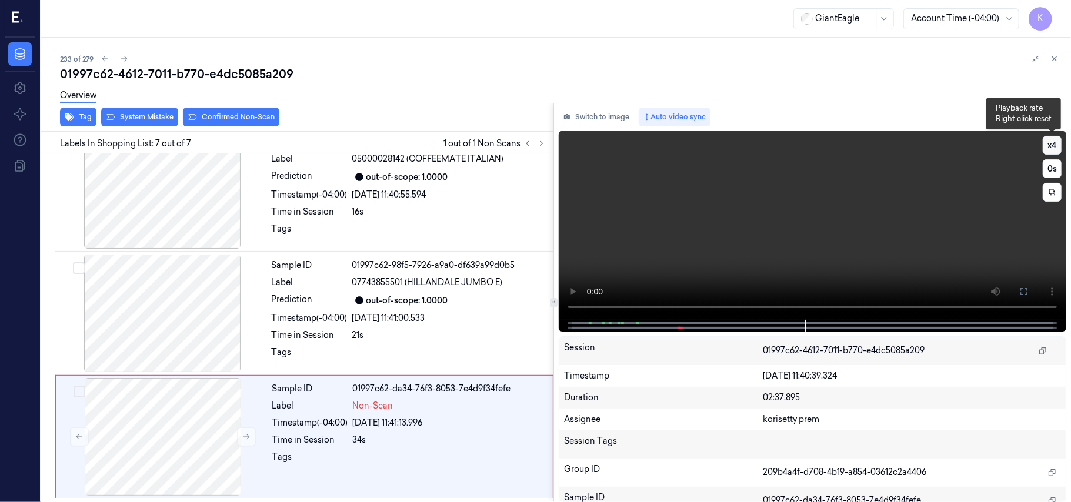
click at [1055, 145] on button "x 4" at bounding box center [1051, 145] width 19 height 19
click at [1056, 142] on button "x 1" at bounding box center [1051, 145] width 19 height 19
click at [170, 433] on div at bounding box center [162, 437] width 209 height 118
click at [1028, 290] on icon at bounding box center [1023, 291] width 9 height 9
click at [727, 243] on video at bounding box center [812, 225] width 507 height 189
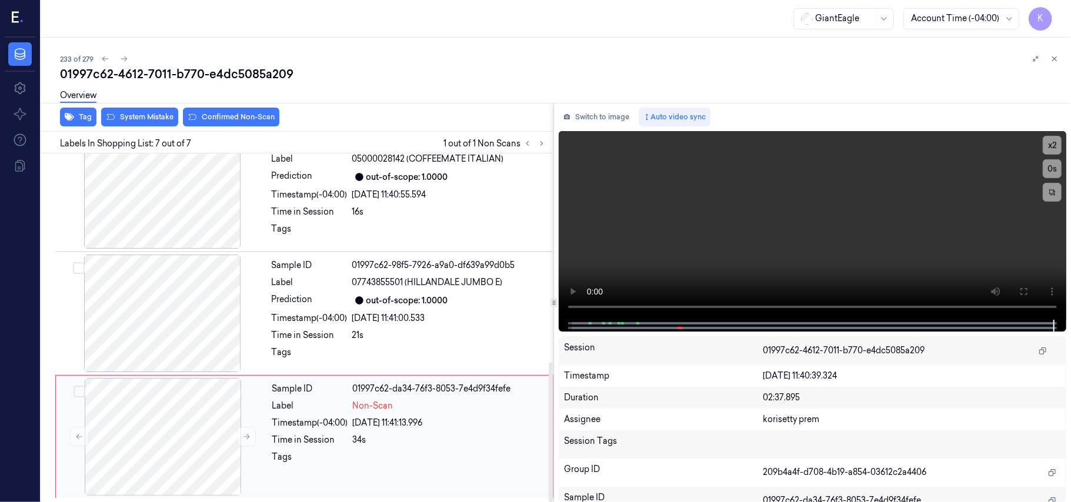
click at [379, 473] on div "Sample ID 01997c62-da34-76f3-8053-7e4d9f34fefe Label Non-Scan Timestamp (-04:00…" at bounding box center [409, 437] width 283 height 118
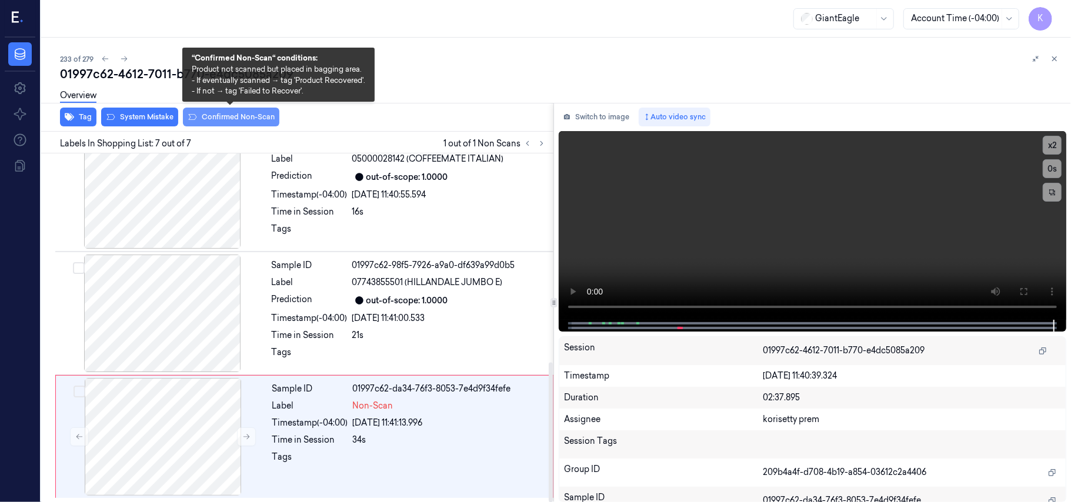
click at [213, 116] on button "Confirmed Non-Scan" at bounding box center [231, 117] width 96 height 19
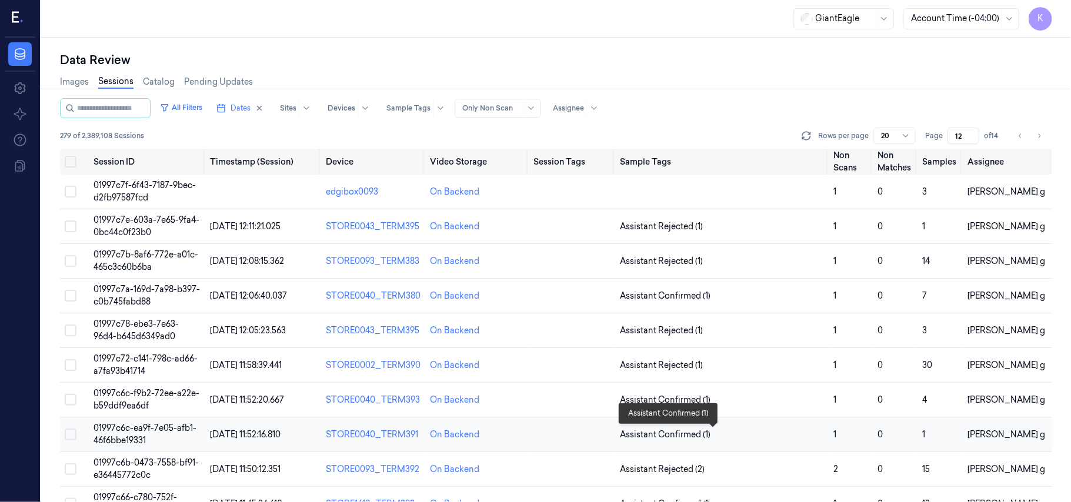
scroll to position [379, 0]
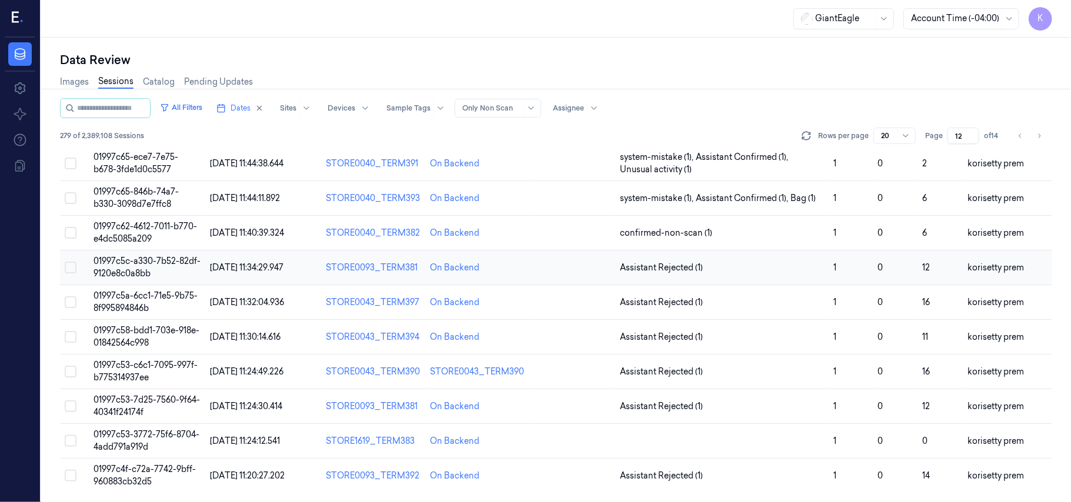
click at [141, 262] on span "01997c5c-a330-7b52-82df-9120e8c0a8bb" at bounding box center [146, 267] width 107 height 23
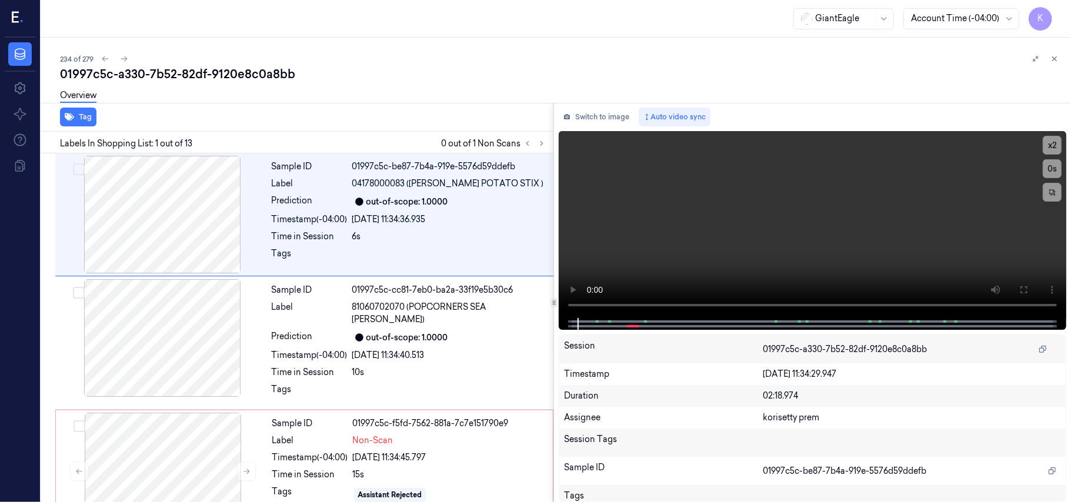
click at [401, 46] on div "234 of 279 01997c5c-a330-7b52-82df-9120e8c0a8bb Overview Tag Labels In Shopping…" at bounding box center [556, 270] width 1030 height 464
click at [537, 139] on icon at bounding box center [541, 143] width 8 height 8
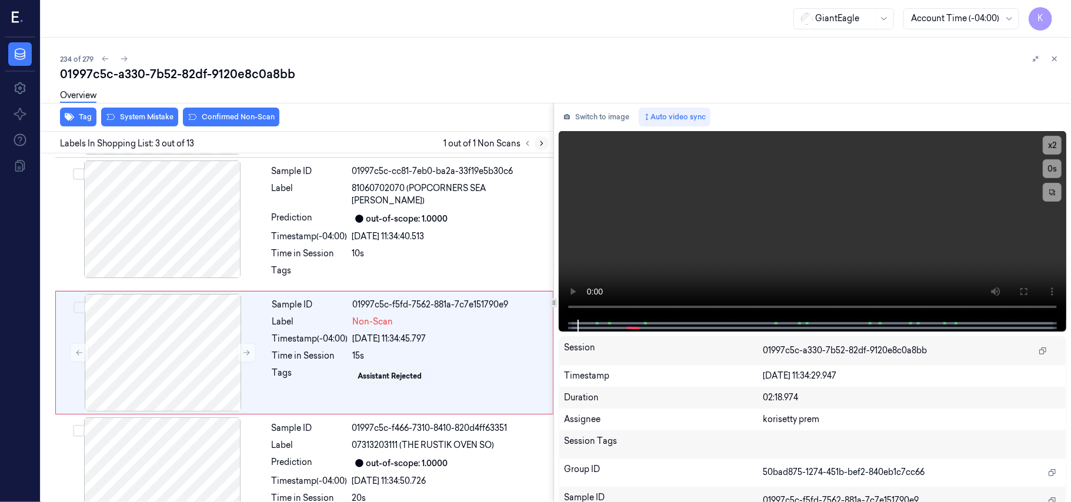
scroll to position [134, 0]
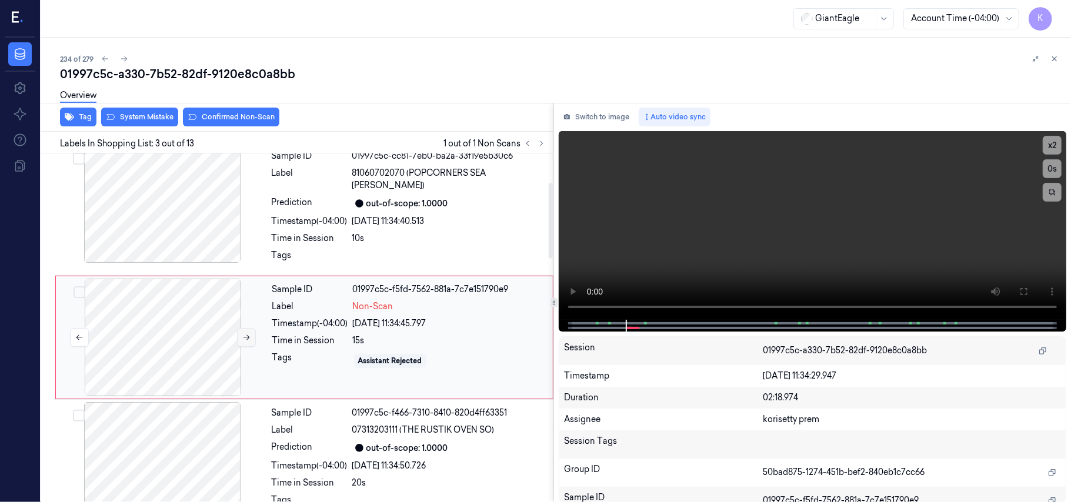
click at [240, 328] on button at bounding box center [246, 337] width 19 height 19
click at [245, 333] on icon at bounding box center [246, 337] width 8 height 8
click at [607, 111] on button "Switch to image" at bounding box center [596, 117] width 75 height 19
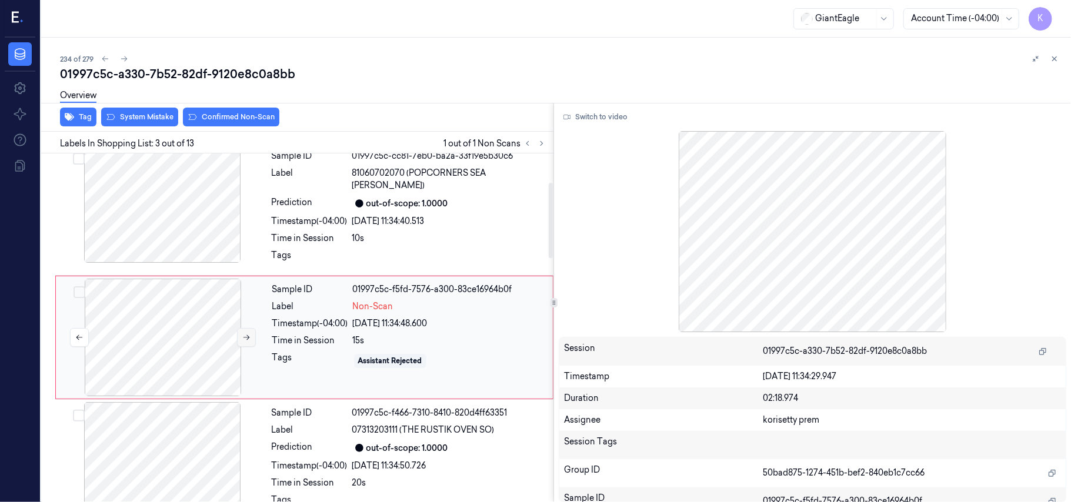
click at [240, 328] on button at bounding box center [246, 337] width 19 height 19
click at [148, 313] on div at bounding box center [162, 338] width 209 height 118
click at [199, 219] on div at bounding box center [162, 204] width 209 height 118
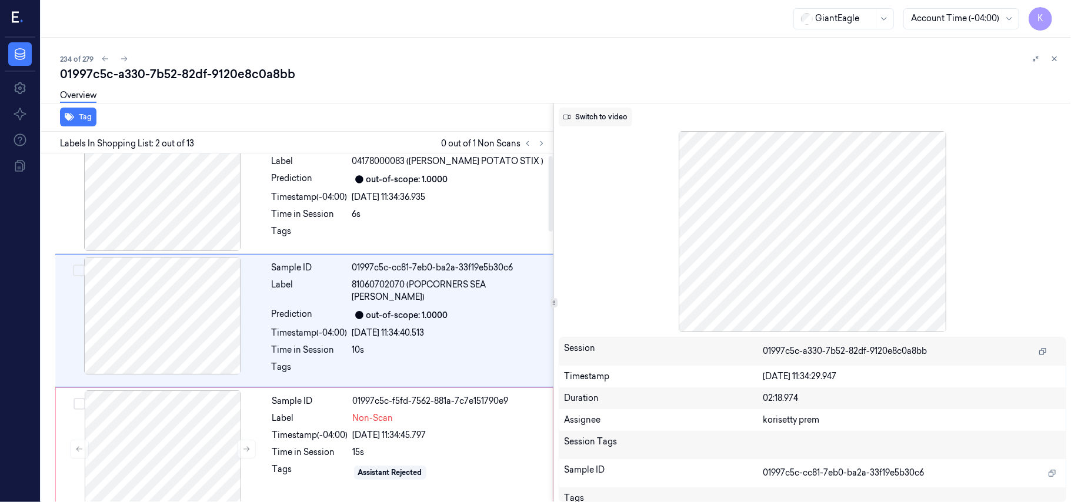
scroll to position [10, 0]
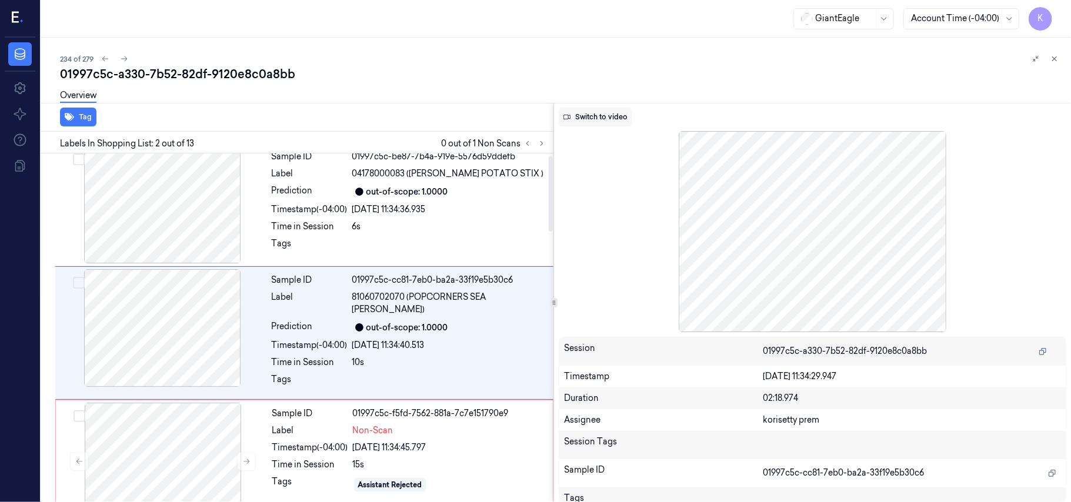
click at [603, 115] on button "Switch to video" at bounding box center [595, 117] width 73 height 19
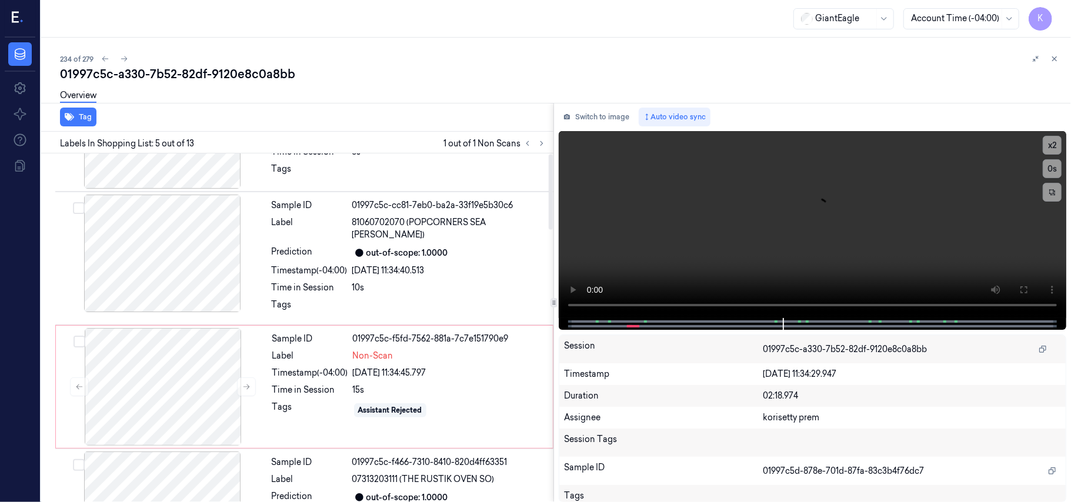
scroll to position [0, 0]
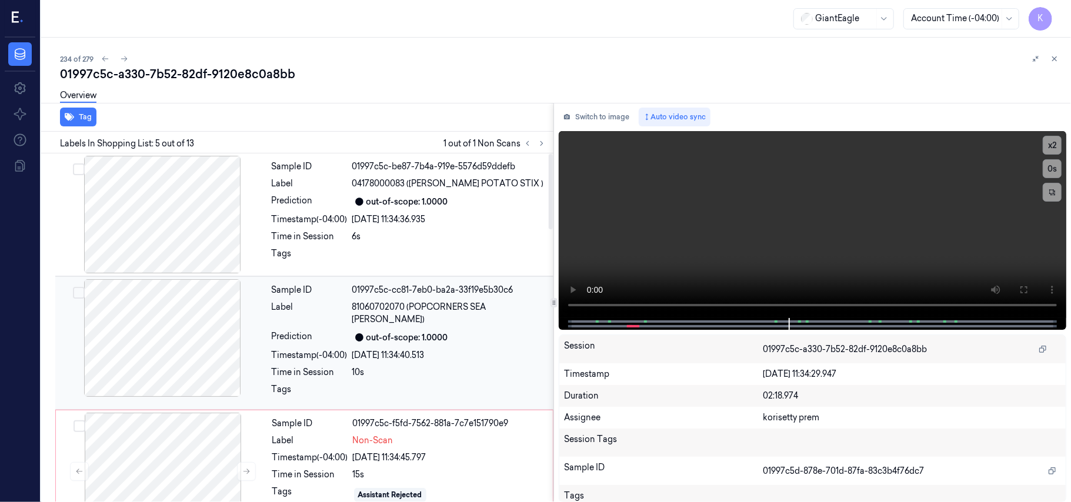
click at [365, 351] on div "Sample ID 01997c5c-cc81-7eb0-ba2a-33f19e5b30c6 Label 81060702070 (POPCORNERS SE…" at bounding box center [409, 343] width 284 height 128
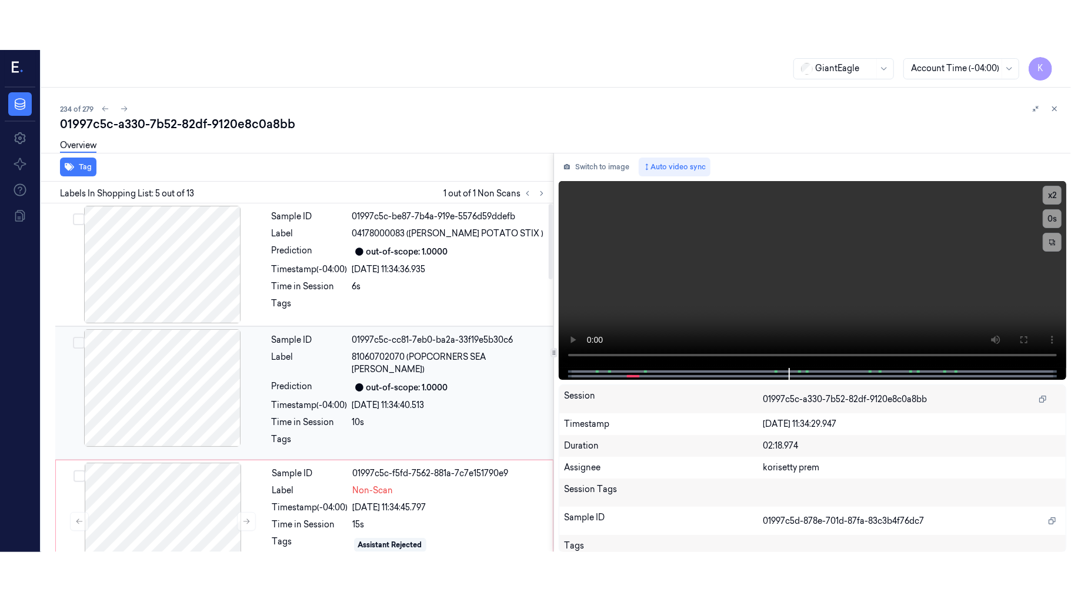
scroll to position [10, 0]
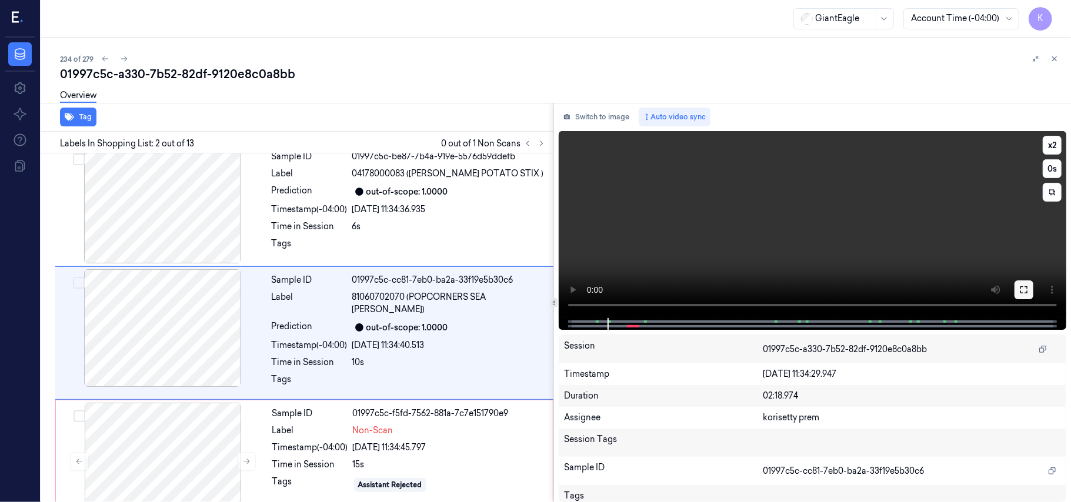
click at [1024, 283] on button at bounding box center [1023, 289] width 19 height 19
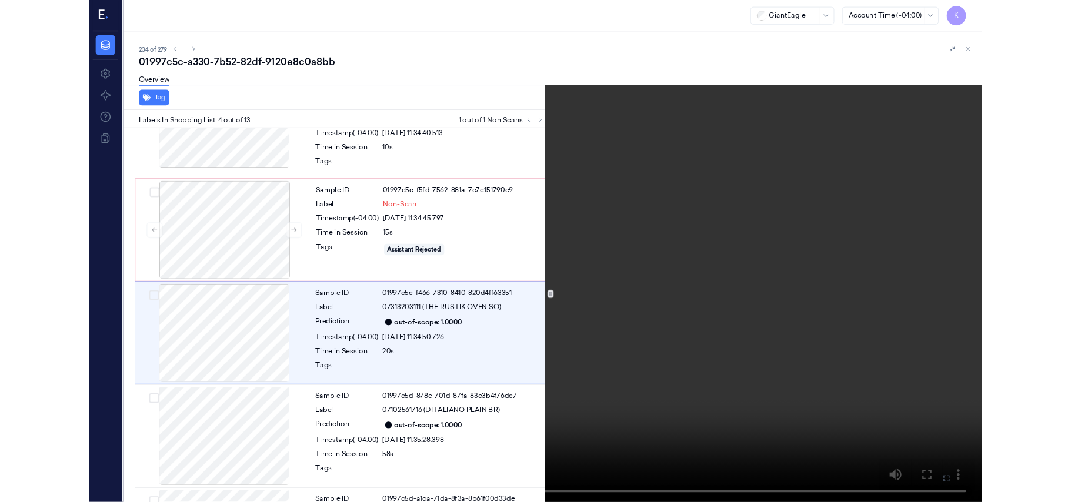
scroll to position [208, 0]
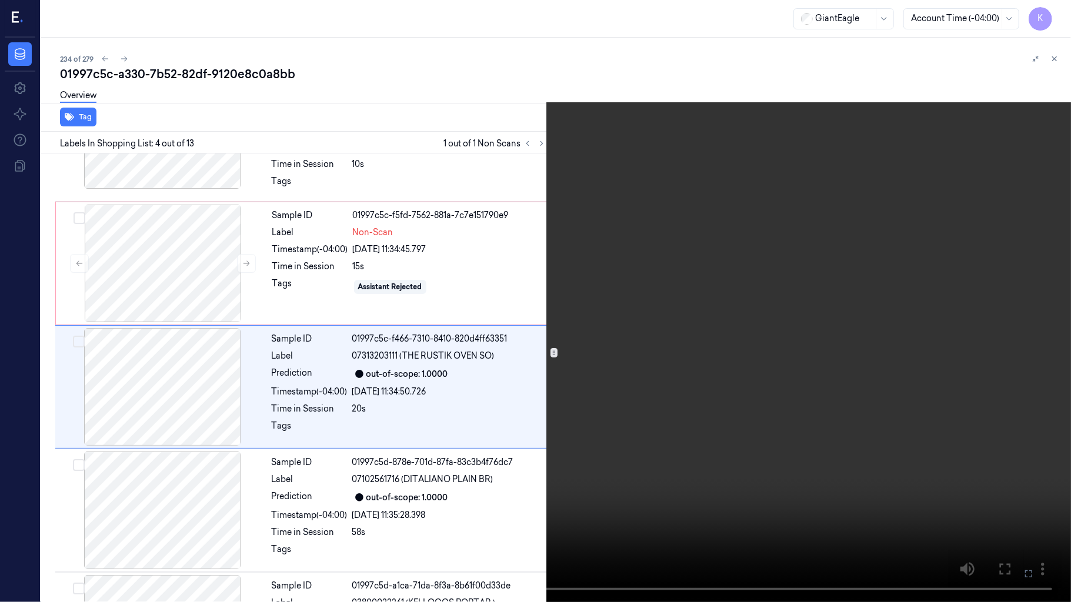
click at [499, 333] on video at bounding box center [535, 301] width 1071 height 602
click at [0, 0] on icon at bounding box center [0, 0] width 0 height 0
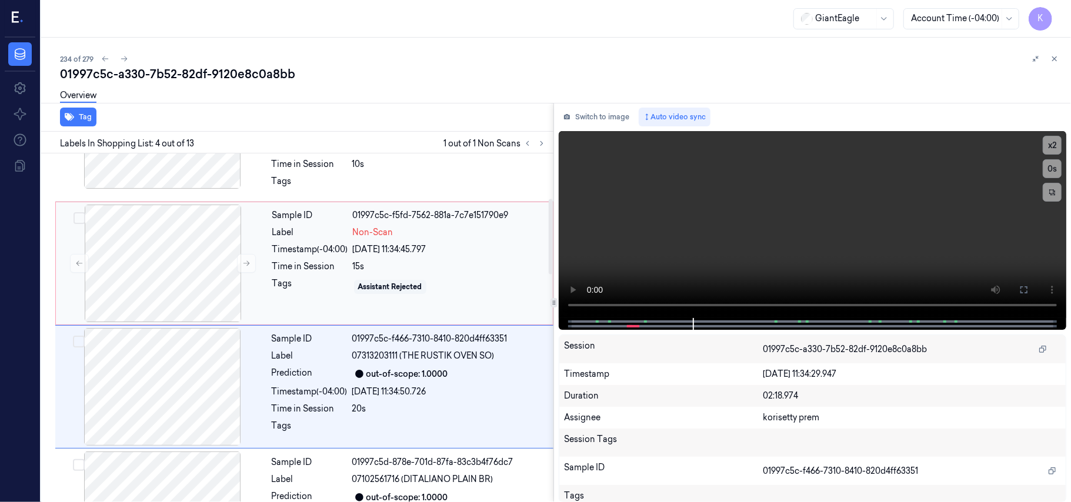
click at [295, 262] on div "Time in Session" at bounding box center [310, 266] width 76 height 12
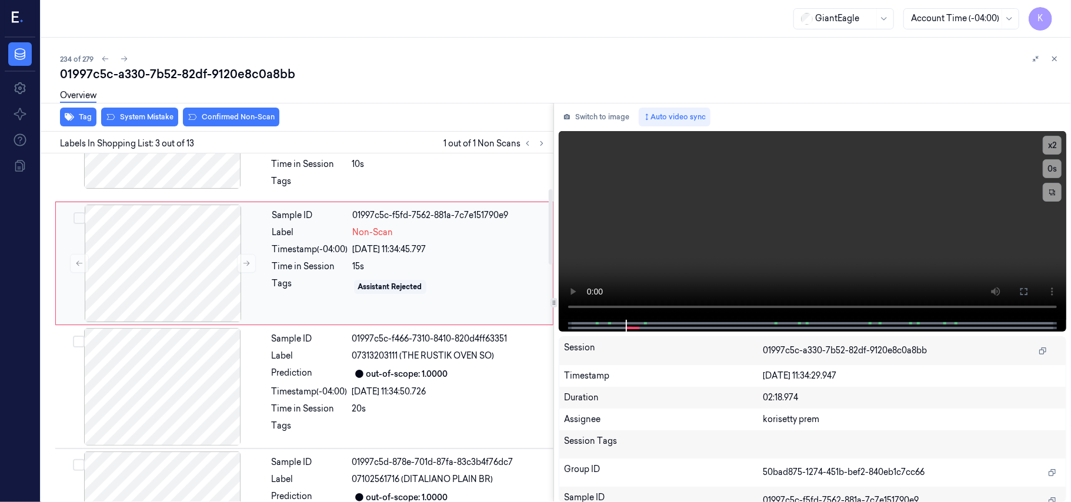
scroll to position [134, 0]
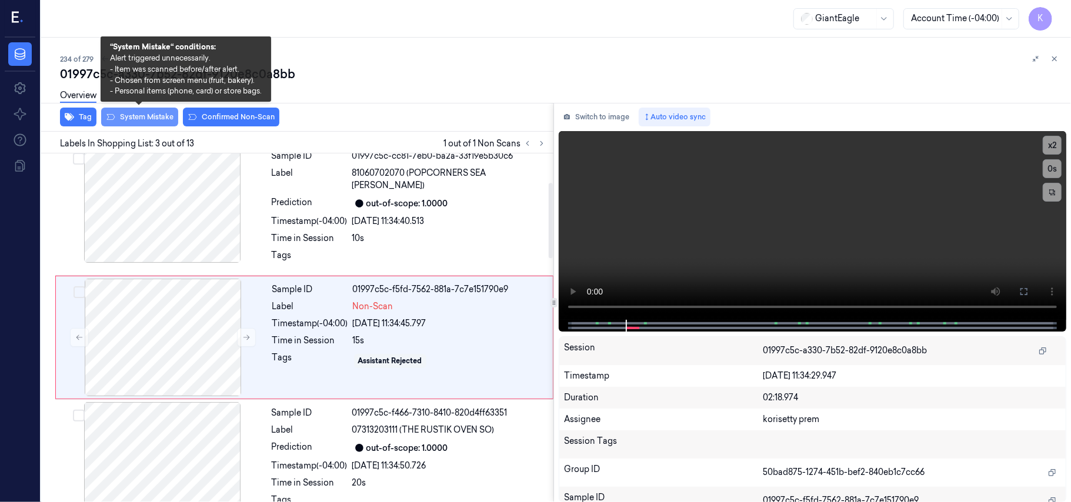
click at [132, 113] on button "System Mistake" at bounding box center [139, 117] width 77 height 19
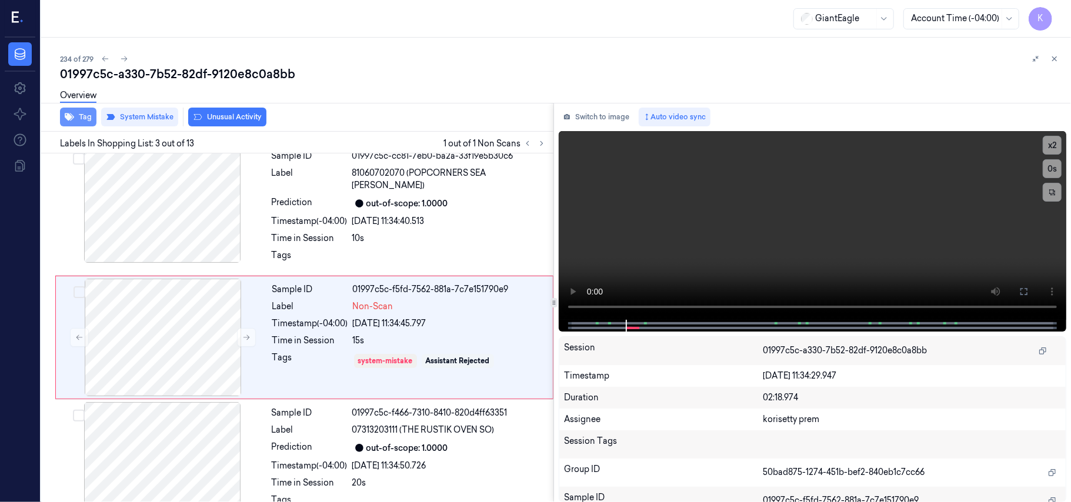
click at [75, 118] on button "Tag" at bounding box center [78, 117] width 36 height 19
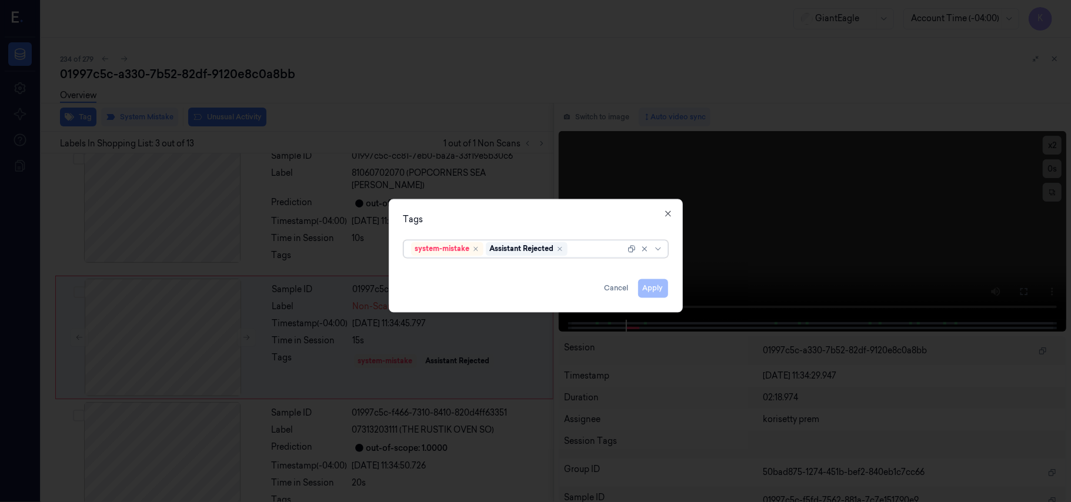
click at [591, 248] on div at bounding box center [597, 249] width 55 height 12
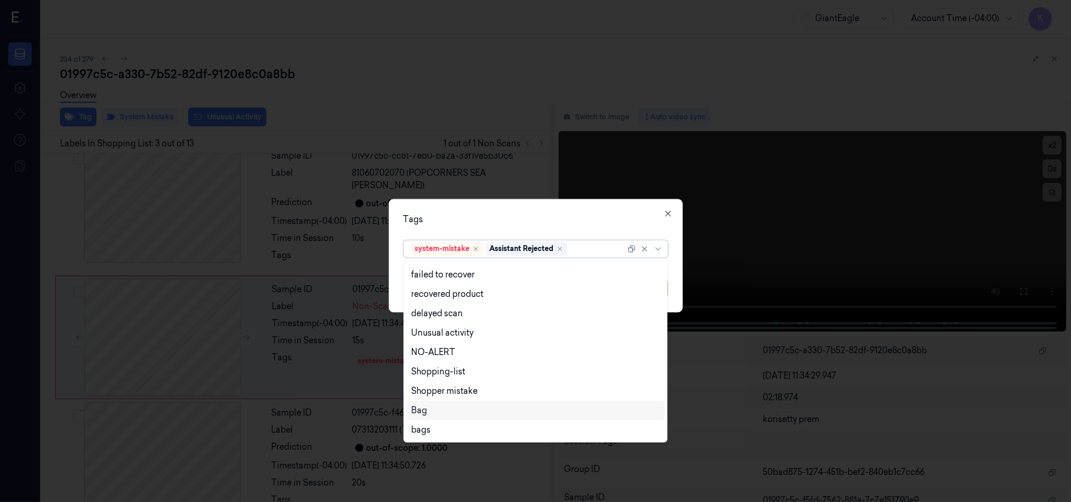
click at [439, 410] on div "Bag" at bounding box center [535, 411] width 249 height 12
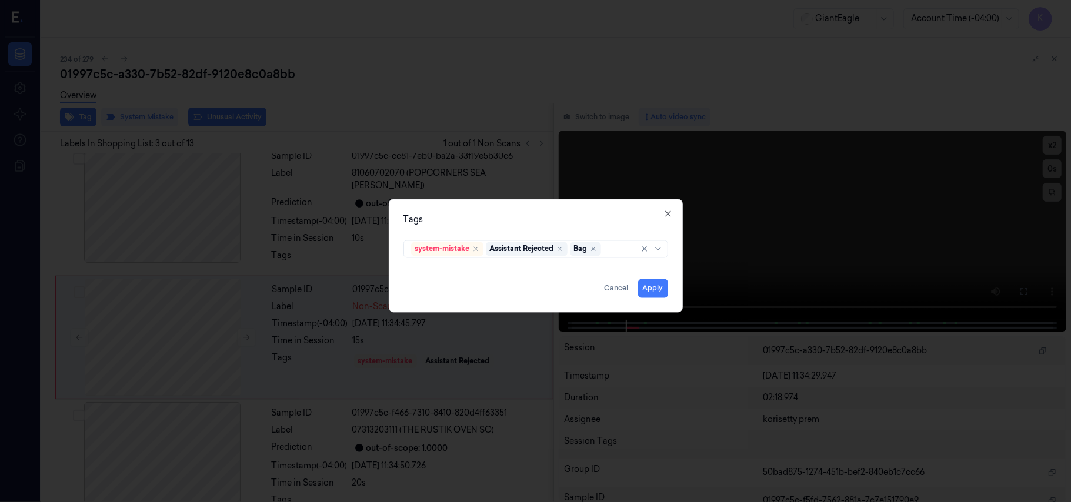
click at [640, 215] on div "Tags" at bounding box center [535, 220] width 265 height 12
click at [651, 289] on button "Apply" at bounding box center [653, 288] width 30 height 19
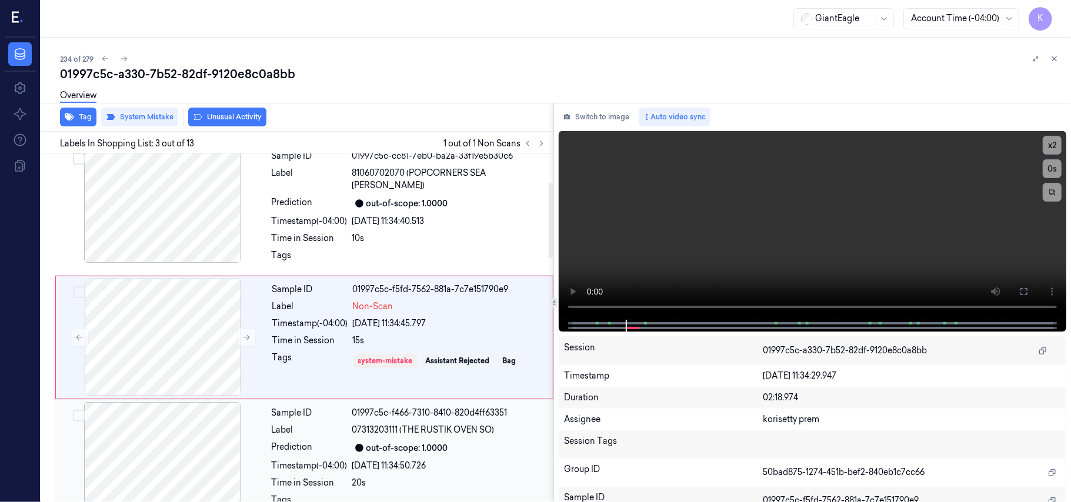
click at [396, 442] on div "out-of-scope: 1.0000" at bounding box center [407, 448] width 82 height 12
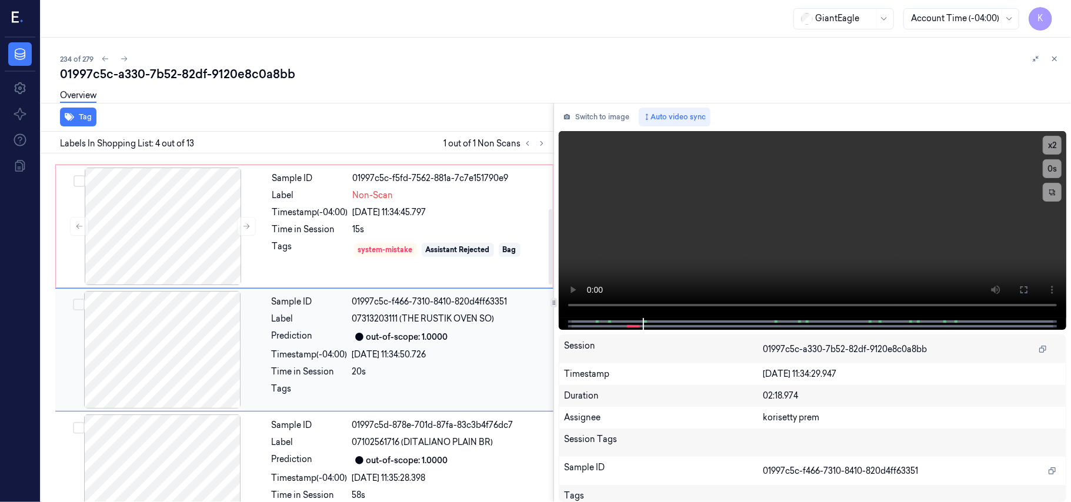
scroll to position [258, 0]
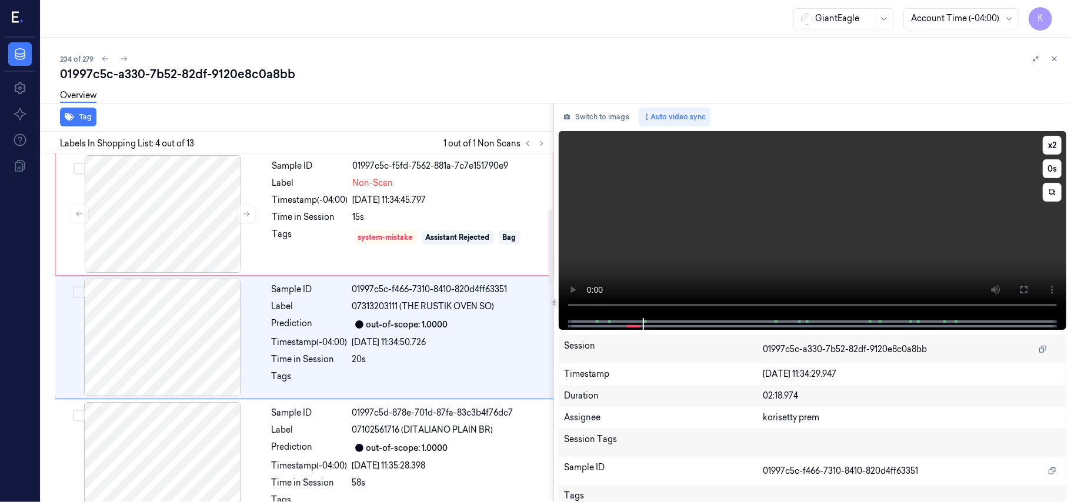
click at [724, 217] on video at bounding box center [812, 224] width 507 height 187
click at [753, 229] on video at bounding box center [812, 224] width 507 height 187
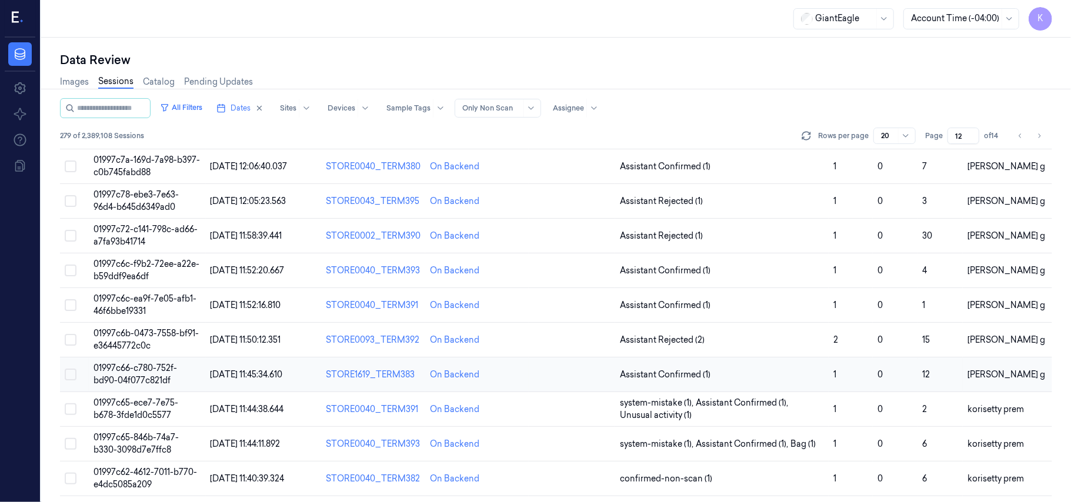
scroll to position [379, 0]
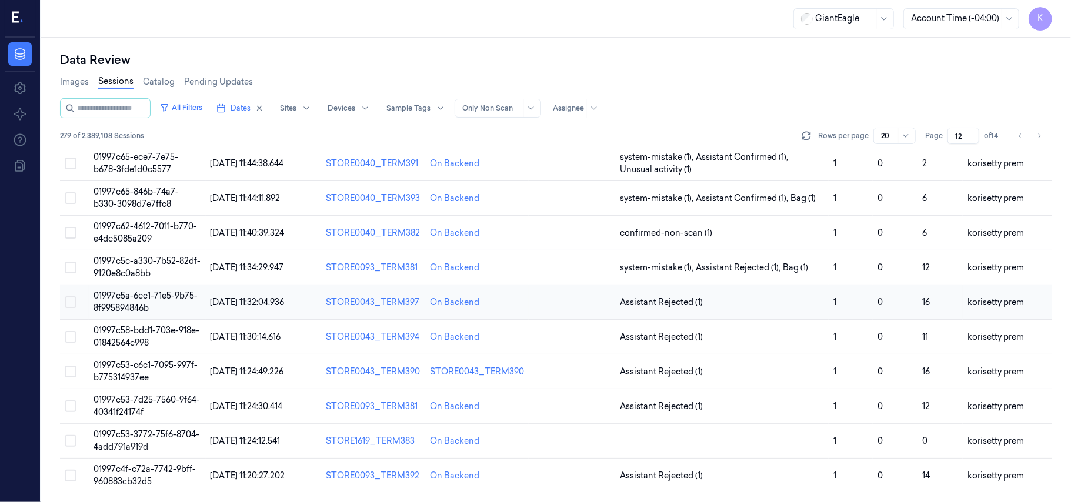
click at [135, 298] on span "01997c5a-6cc1-71e5-9b75-8f995894846b" at bounding box center [145, 301] width 104 height 23
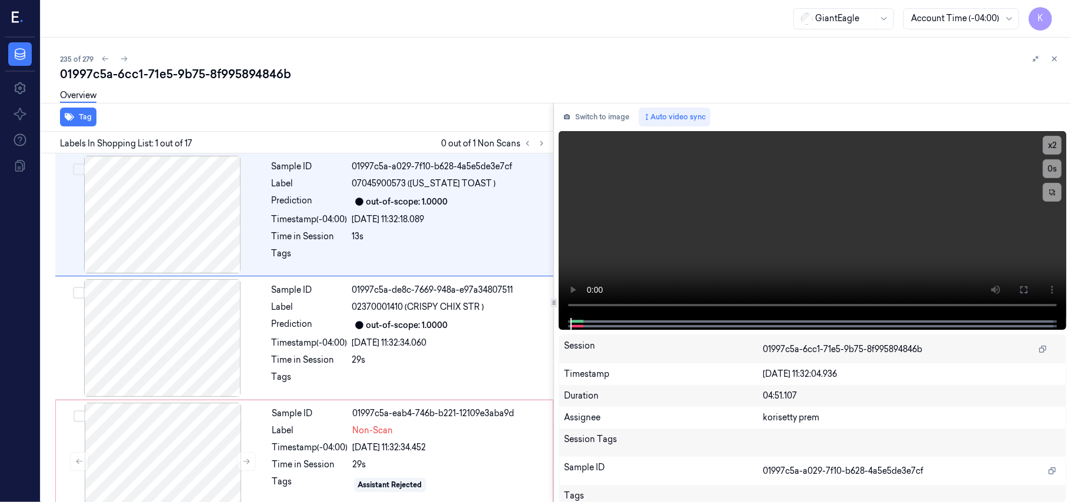
click at [455, 81] on div "01997c5a-6cc1-71e5-9b75-8f995894846b" at bounding box center [560, 74] width 1001 height 16
click at [543, 143] on icon at bounding box center [541, 143] width 8 height 8
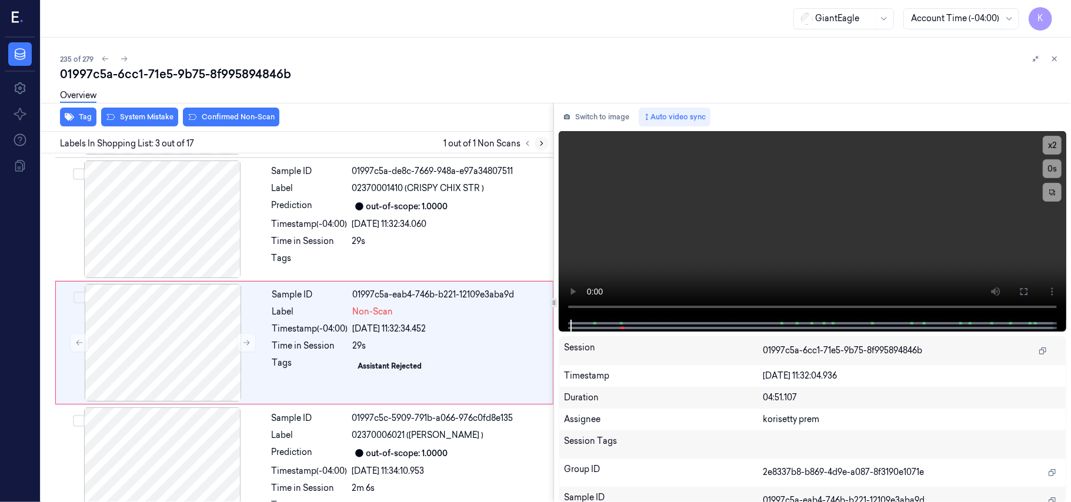
scroll to position [134, 0]
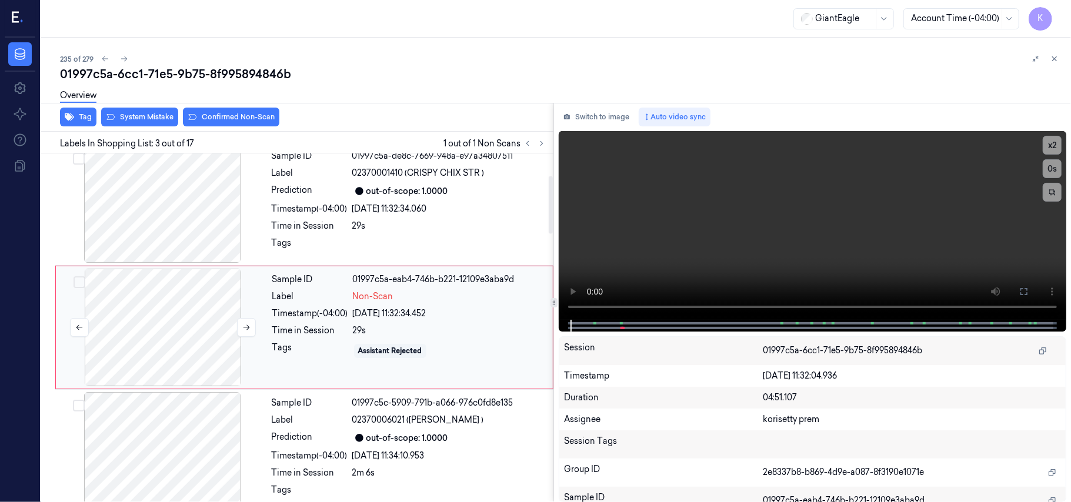
click at [189, 330] on div at bounding box center [162, 328] width 209 height 118
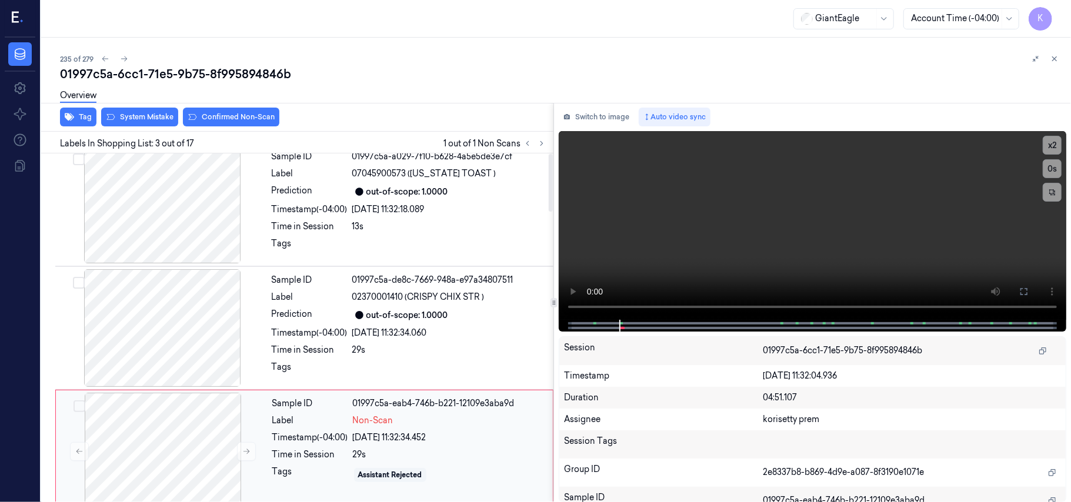
scroll to position [0, 0]
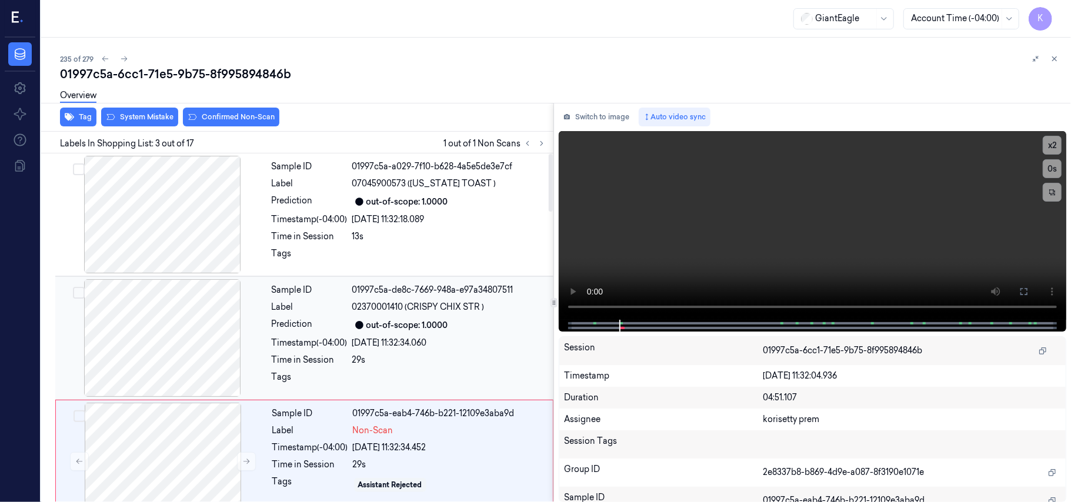
click at [337, 308] on div "Label" at bounding box center [310, 307] width 76 height 12
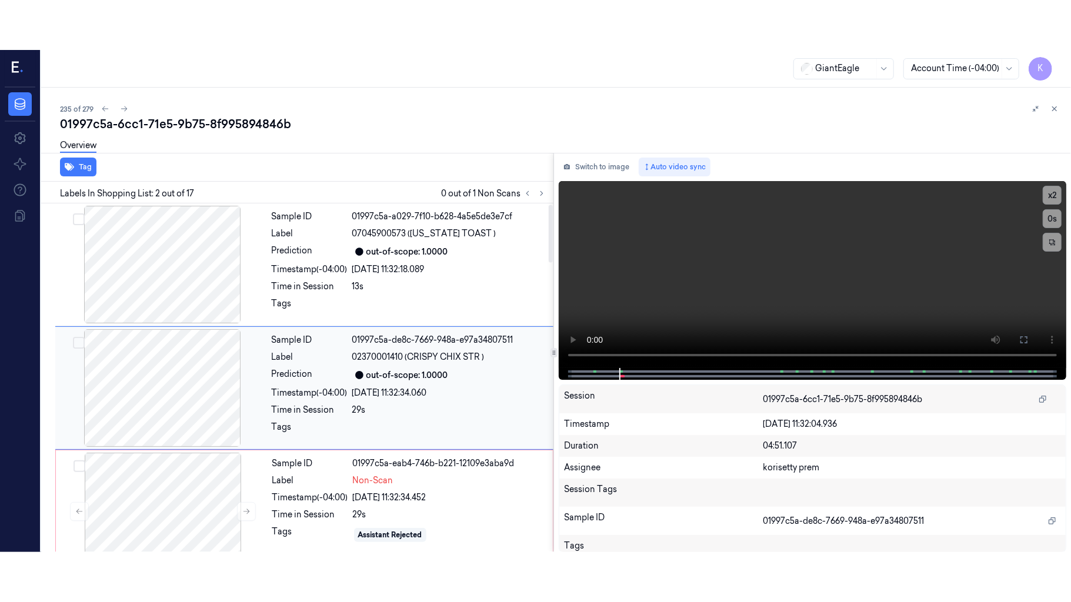
scroll to position [10, 0]
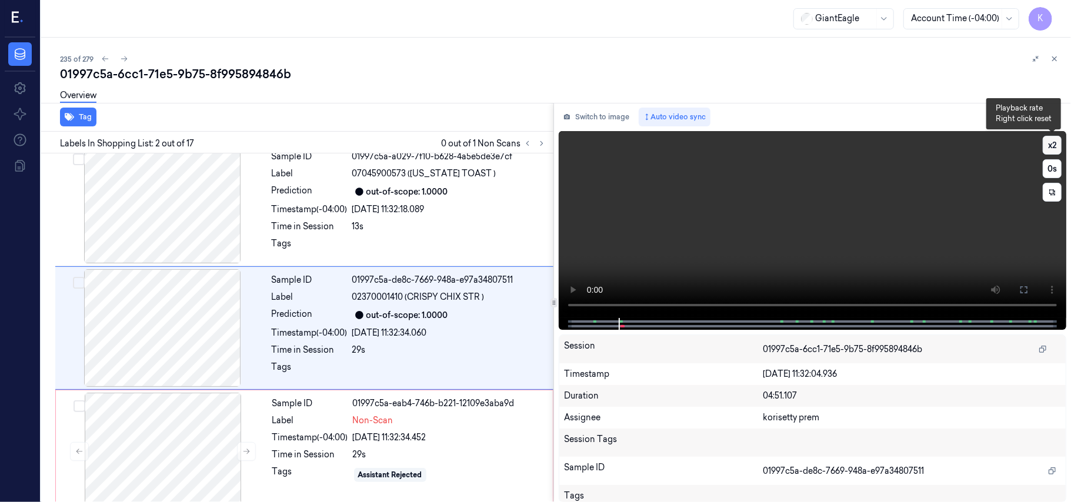
click at [1054, 142] on button "x 2" at bounding box center [1051, 145] width 19 height 19
click at [1054, 142] on button "x 4" at bounding box center [1051, 145] width 19 height 19
click at [1029, 290] on button at bounding box center [1023, 289] width 19 height 19
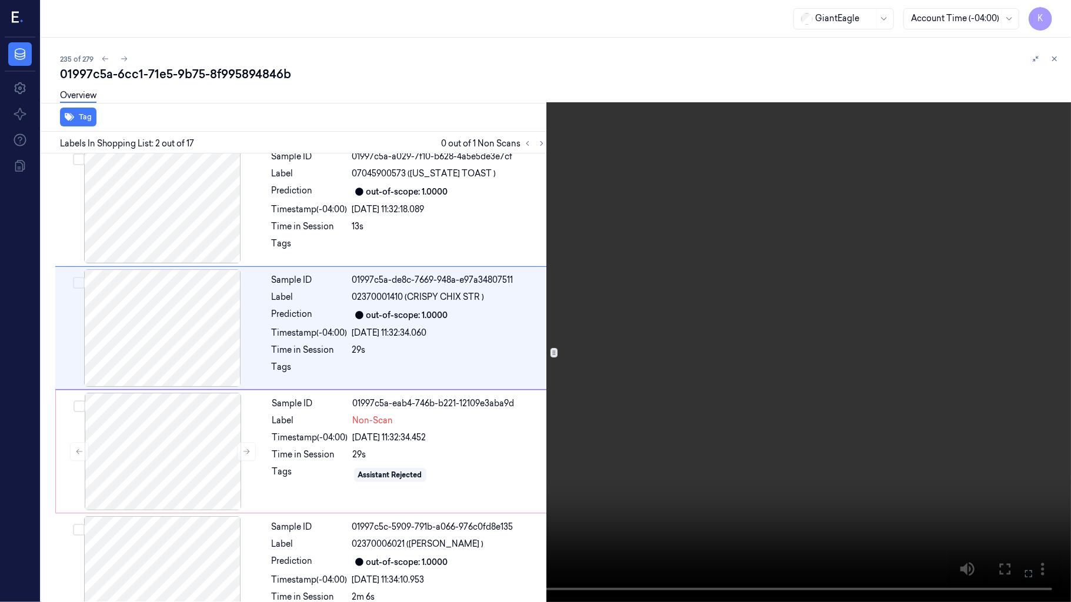
click at [911, 400] on video at bounding box center [535, 301] width 1071 height 602
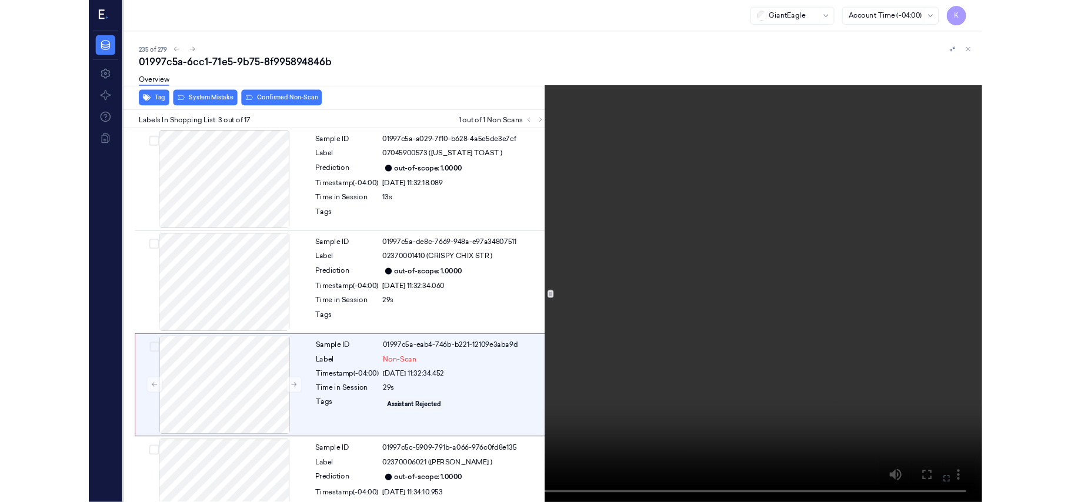
scroll to position [85, 0]
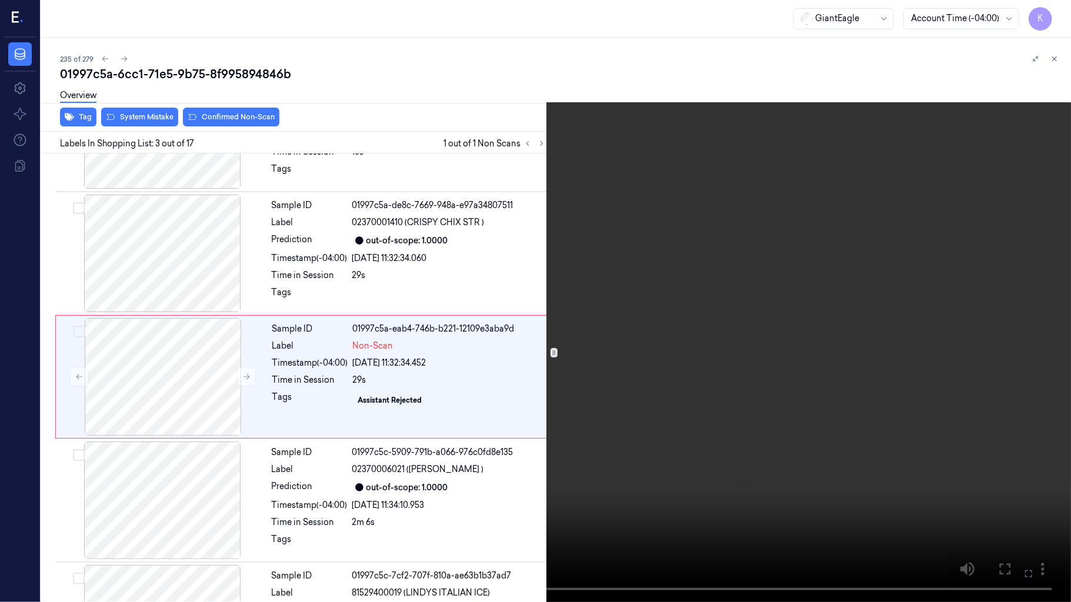
click at [0, 0] on button at bounding box center [0, 0] width 0 height 0
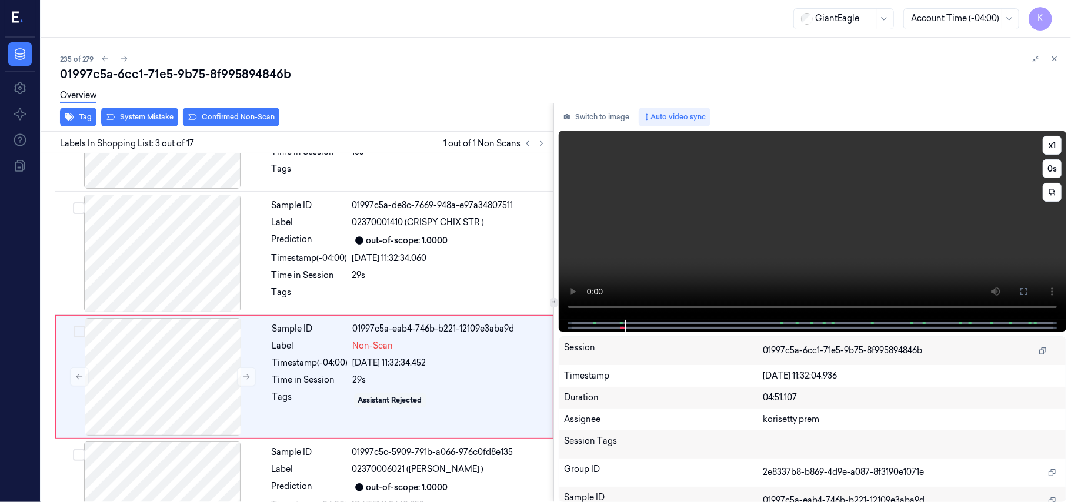
click at [885, 159] on video at bounding box center [812, 225] width 507 height 189
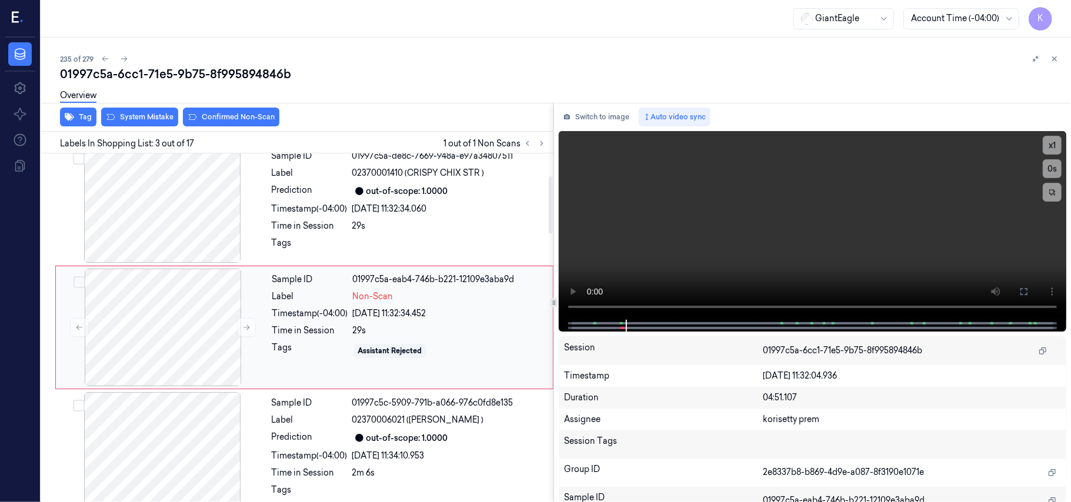
click at [454, 319] on div "24/09/2025 11:32:34.452" at bounding box center [449, 314] width 193 height 12
click at [683, 238] on video at bounding box center [812, 225] width 507 height 189
click at [684, 238] on video at bounding box center [812, 225] width 507 height 189
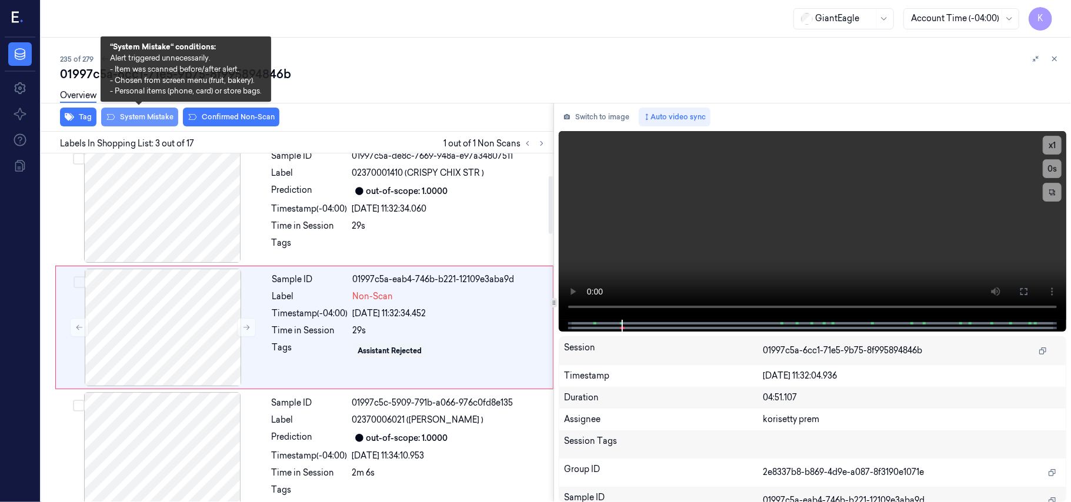
click at [154, 120] on button "System Mistake" at bounding box center [139, 117] width 77 height 19
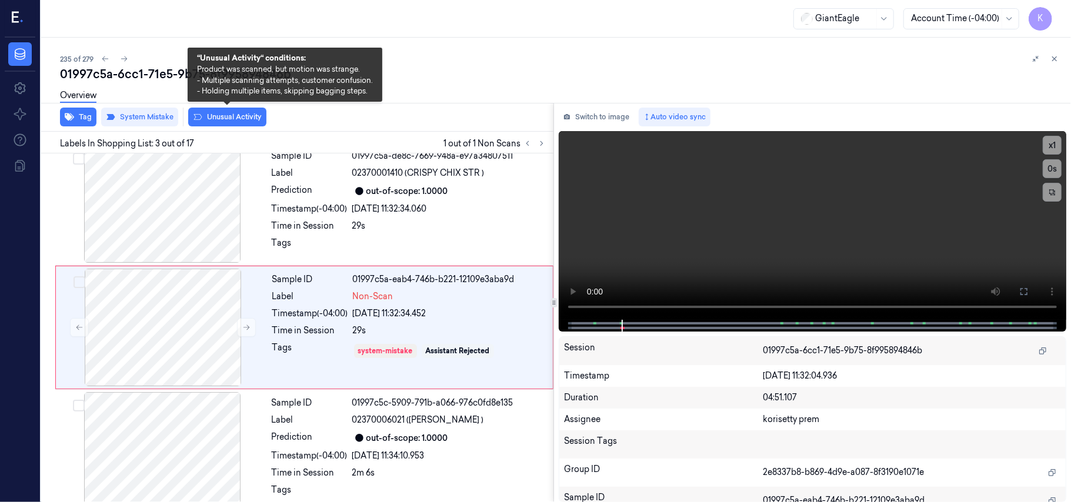
click at [209, 118] on button "Unusual Activity" at bounding box center [227, 117] width 78 height 19
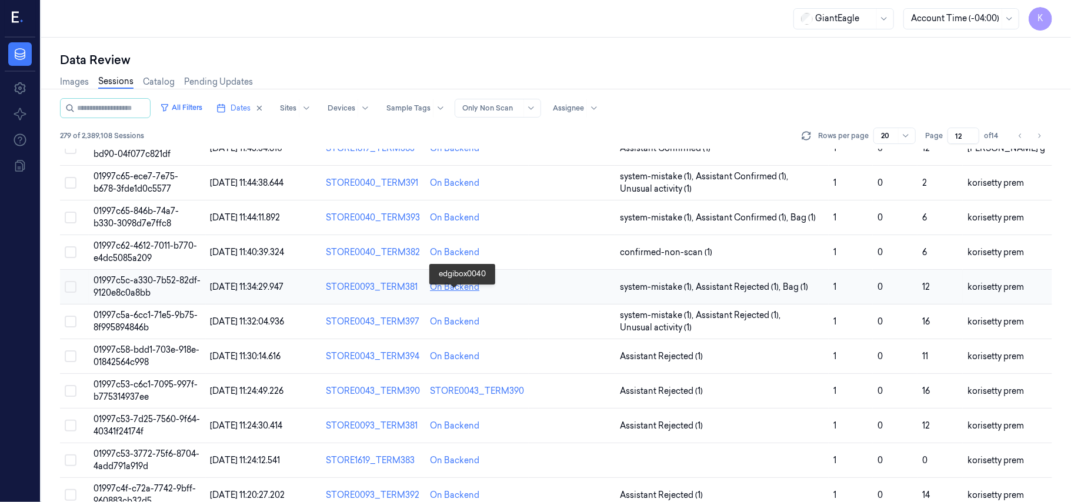
scroll to position [379, 0]
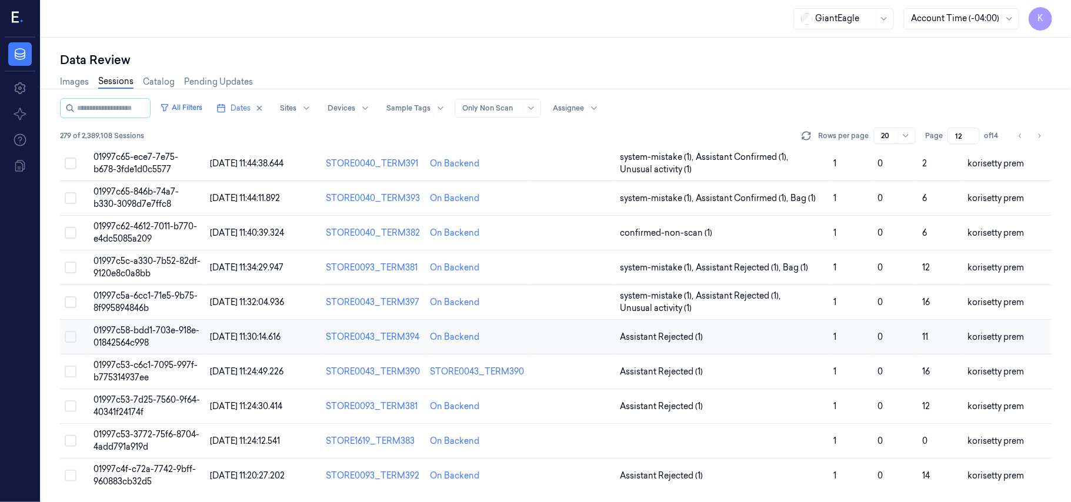
click at [135, 334] on span "01997c58-bdd1-703e-918e-01842564c998" at bounding box center [146, 336] width 106 height 23
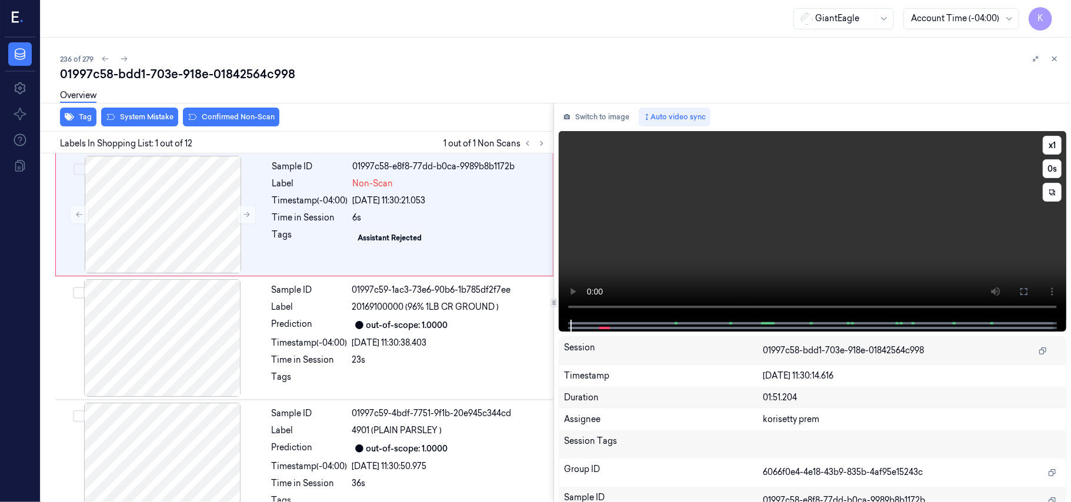
click at [687, 195] on video at bounding box center [812, 225] width 507 height 189
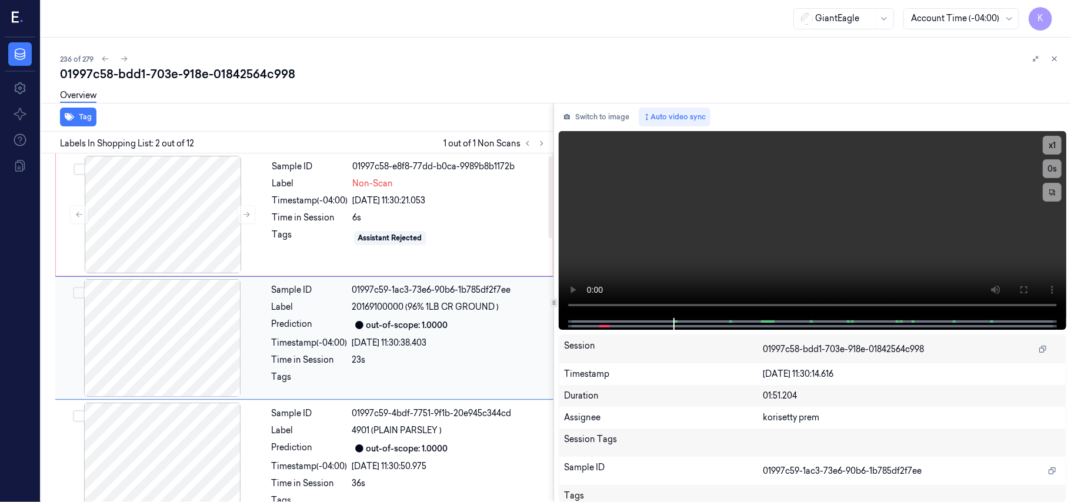
scroll to position [10, 0]
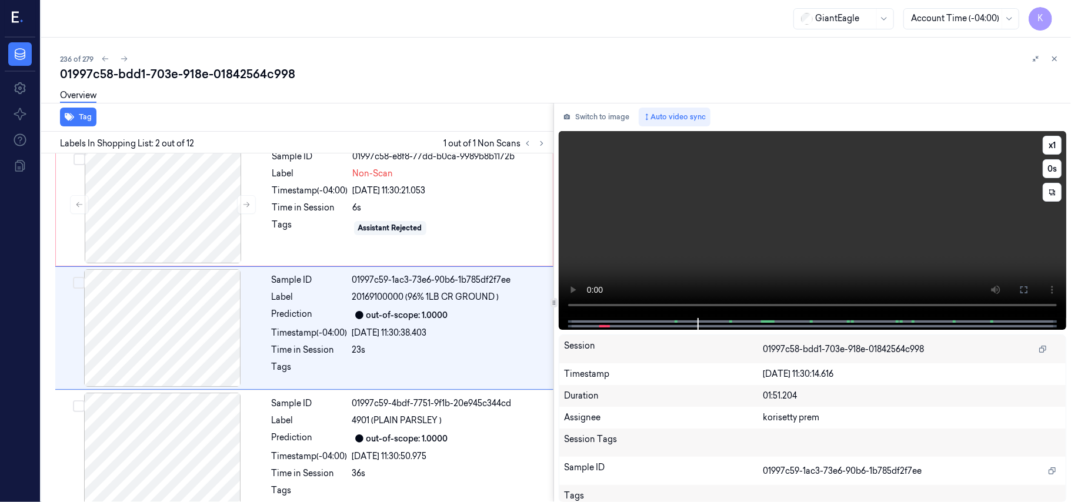
click at [616, 254] on video at bounding box center [812, 224] width 507 height 187
click at [373, 207] on div "6s" at bounding box center [449, 208] width 193 height 12
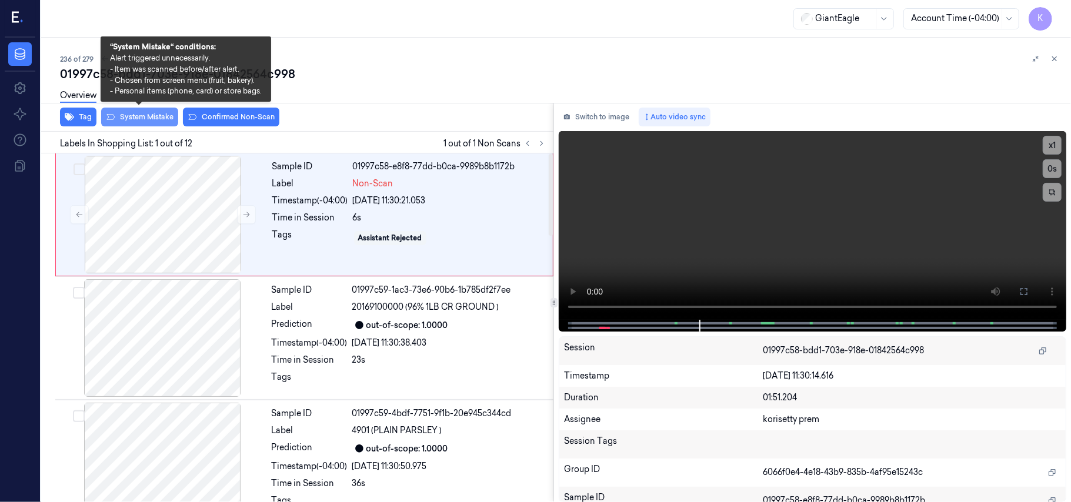
click at [127, 121] on button "System Mistake" at bounding box center [139, 117] width 77 height 19
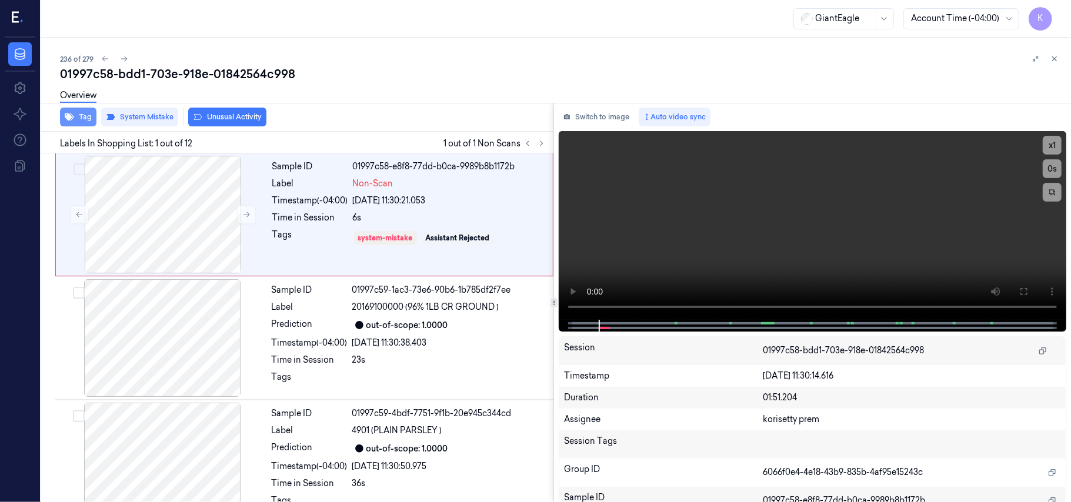
click at [74, 114] on button "Tag" at bounding box center [78, 117] width 36 height 19
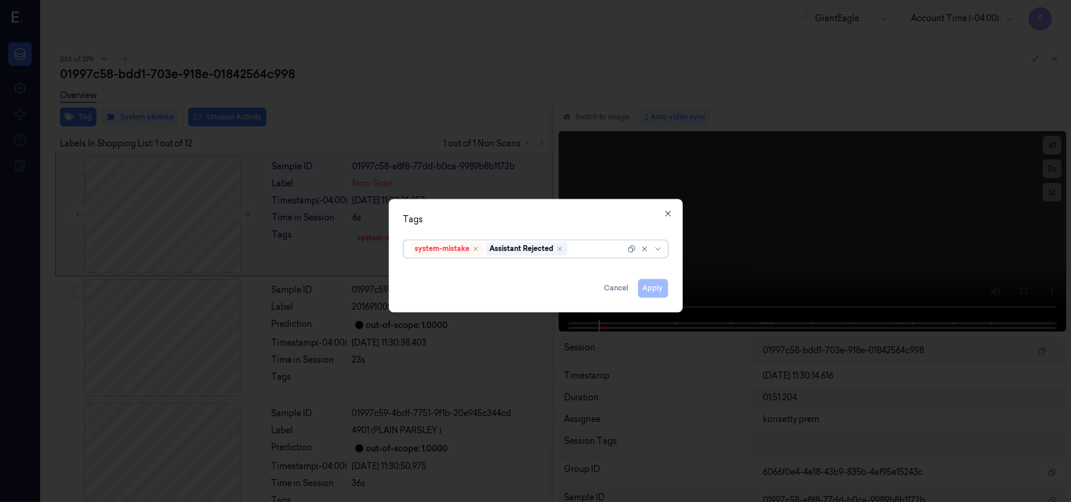
click at [581, 252] on div at bounding box center [597, 249] width 55 height 12
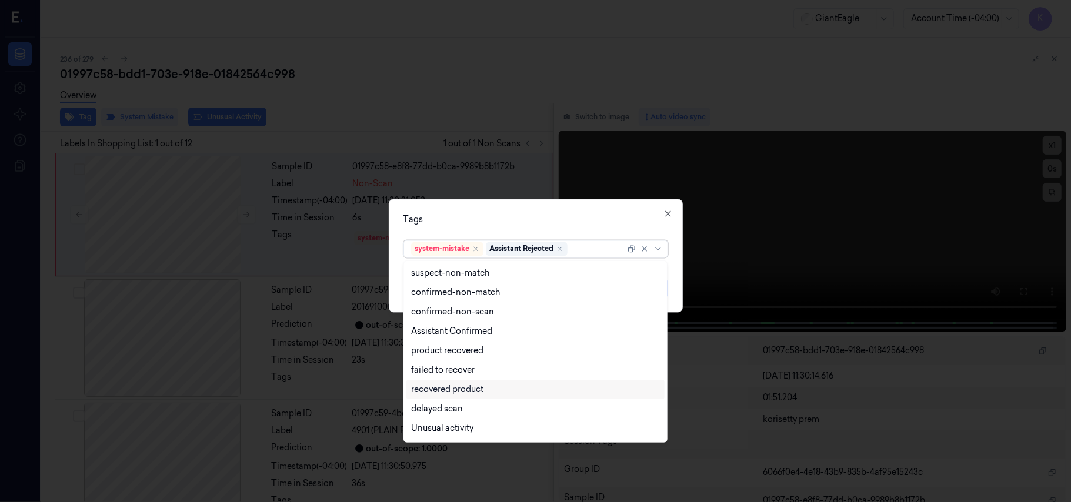
scroll to position [95, 0]
click at [447, 407] on div "Bag" at bounding box center [535, 411] width 249 height 12
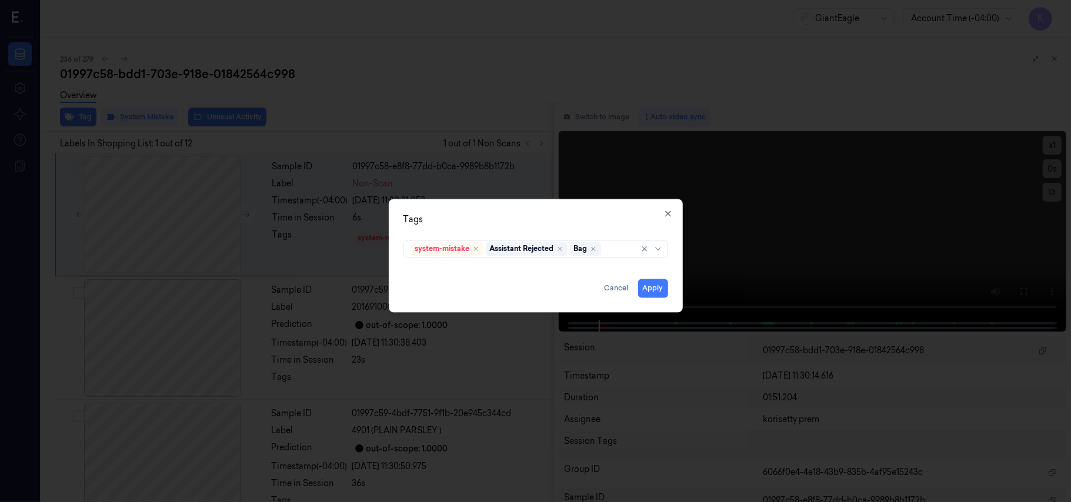
click at [525, 212] on div "Tags system-mistake Assistant Rejected Bag Apply Cancel Close" at bounding box center [536, 255] width 294 height 113
click at [647, 287] on button "Apply" at bounding box center [653, 288] width 30 height 19
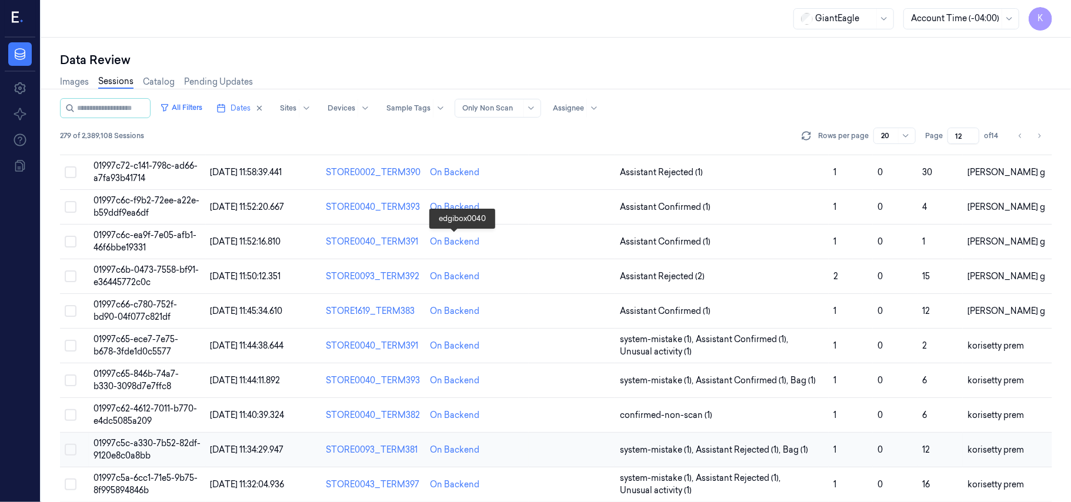
scroll to position [379, 0]
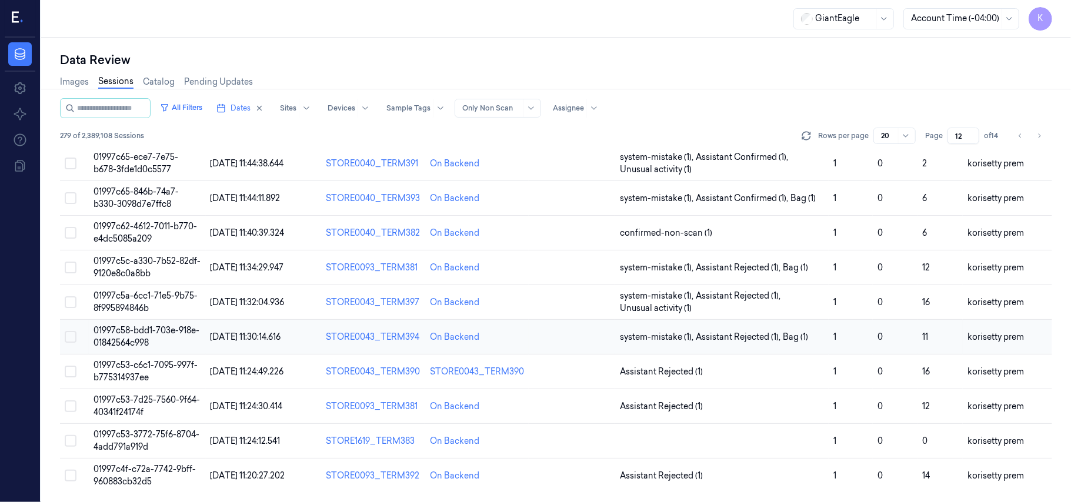
click at [161, 337] on td "01997c58-bdd1-703e-918e-01842564c998" at bounding box center [147, 337] width 116 height 35
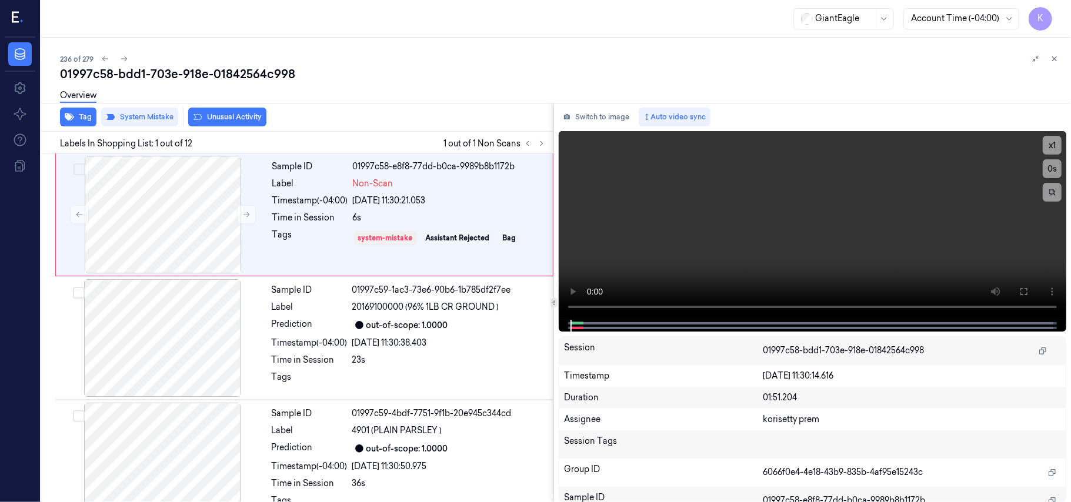
scroll to position [49, 0]
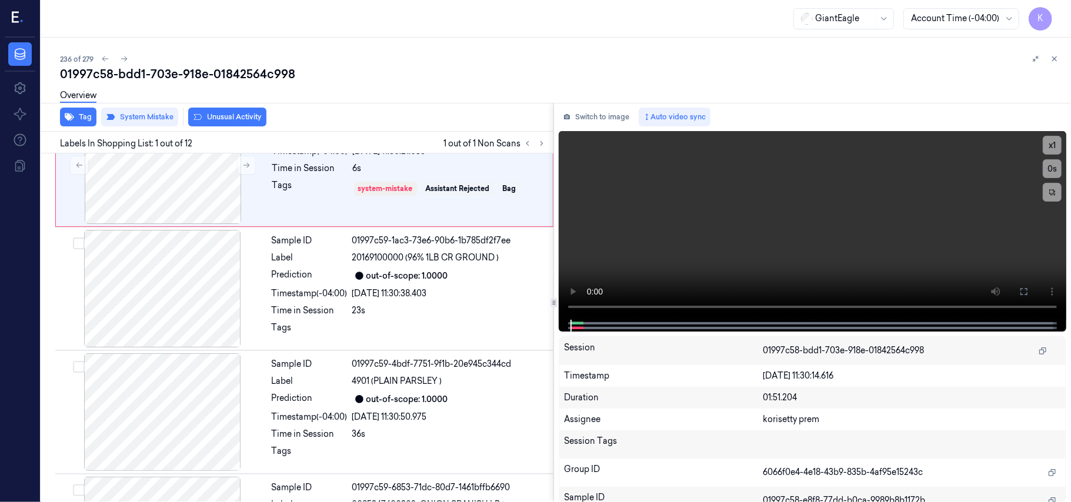
click at [406, 87] on div "Overview" at bounding box center [560, 97] width 1001 height 30
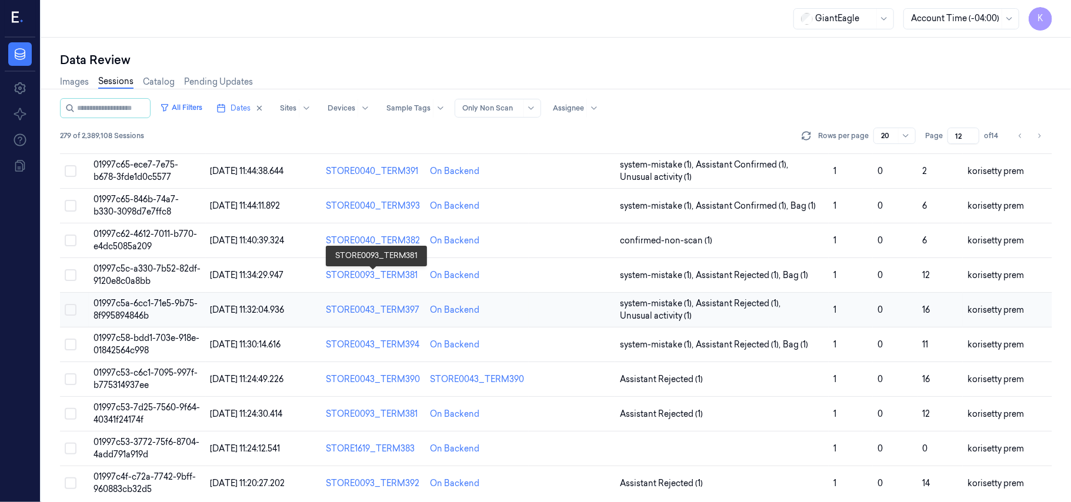
scroll to position [379, 0]
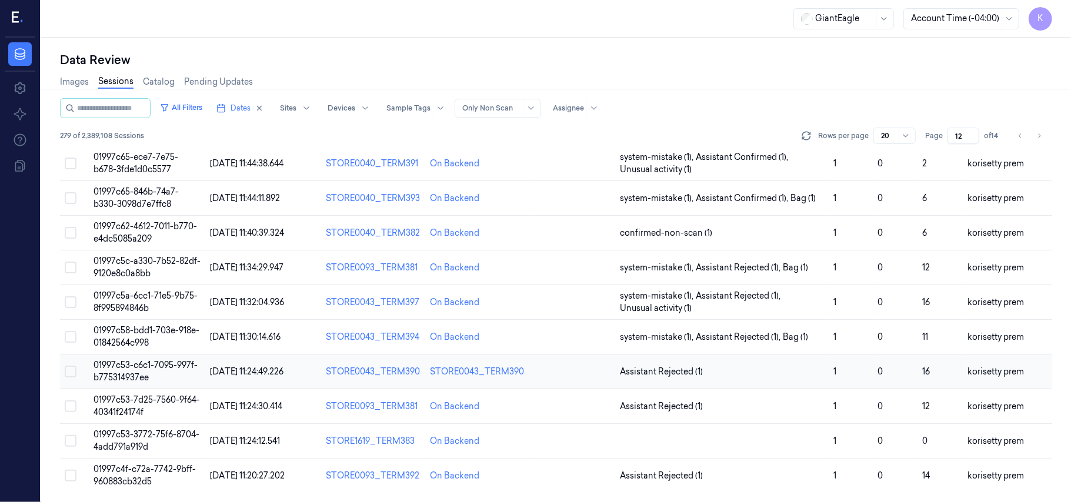
click at [165, 369] on span "01997c53-c6c1-7095-997f-b775314937ee" at bounding box center [145, 371] width 104 height 23
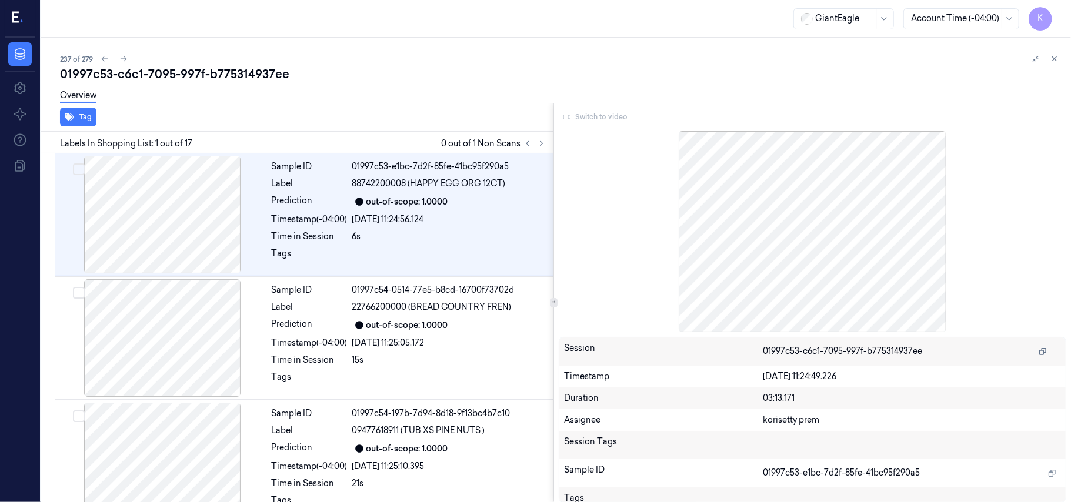
click at [422, 85] on div "Overview" at bounding box center [560, 97] width 1001 height 30
click at [444, 26] on div "GiantEagle Account Time (-04:00) K" at bounding box center [556, 19] width 1030 height 38
click at [542, 145] on icon at bounding box center [541, 143] width 8 height 8
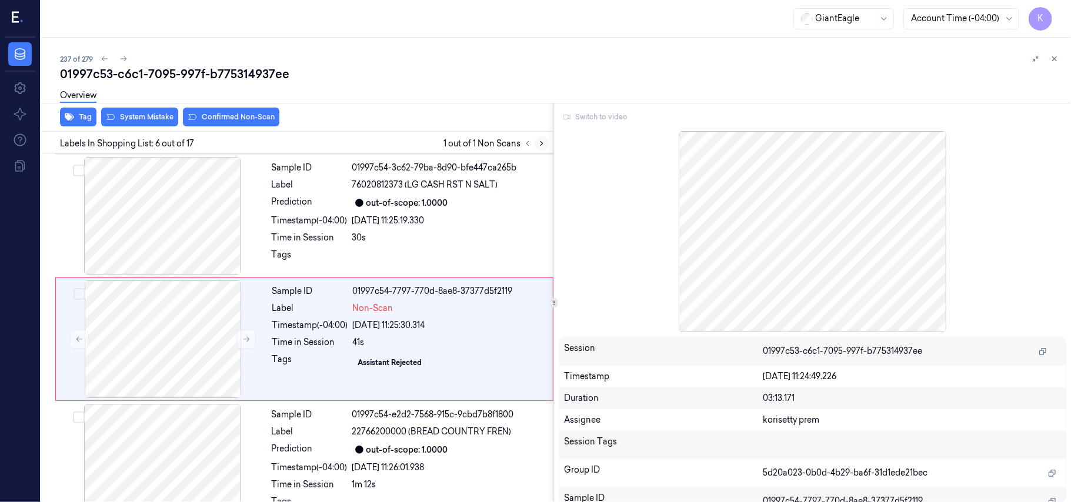
scroll to position [506, 0]
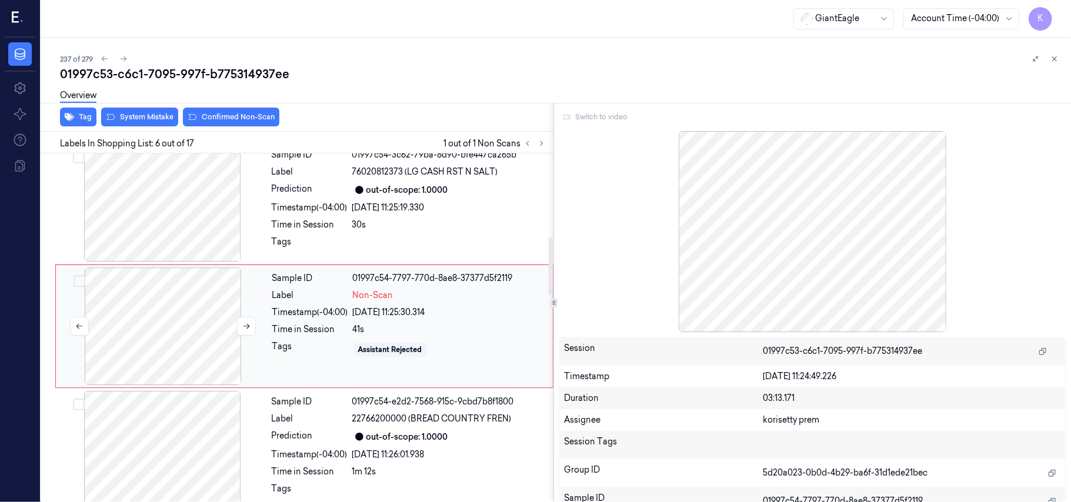
click at [130, 336] on div at bounding box center [162, 327] width 209 height 118
click at [246, 330] on icon at bounding box center [246, 326] width 8 height 8
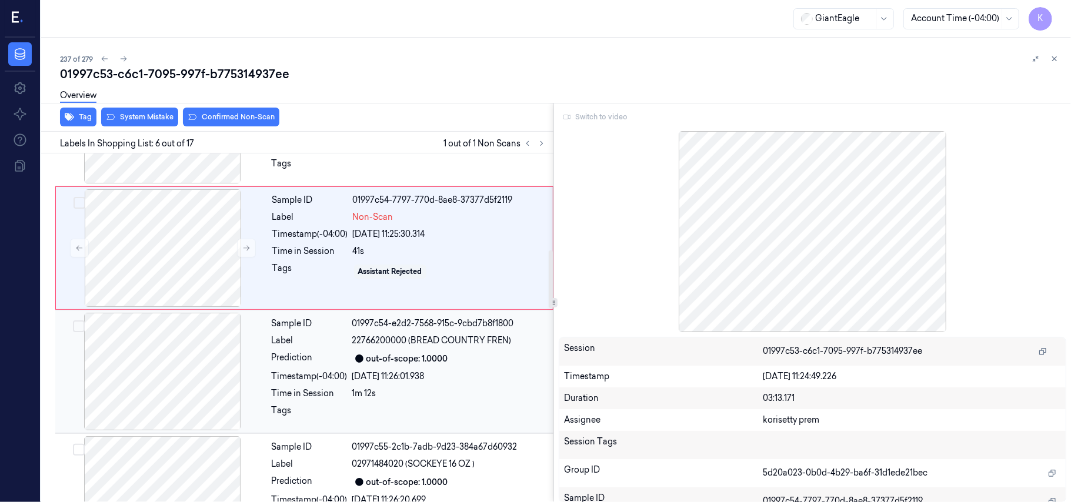
click at [165, 372] on div at bounding box center [162, 372] width 209 height 118
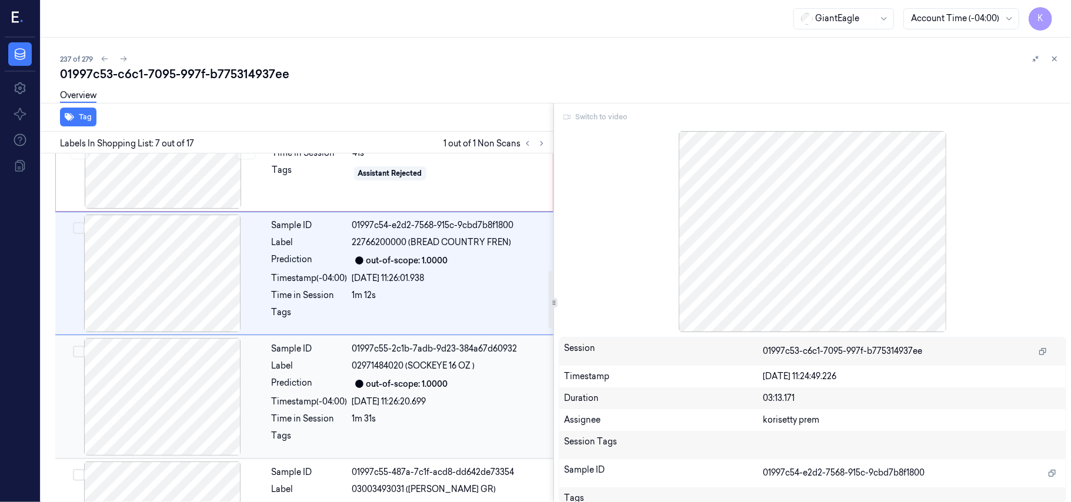
scroll to position [708, 0]
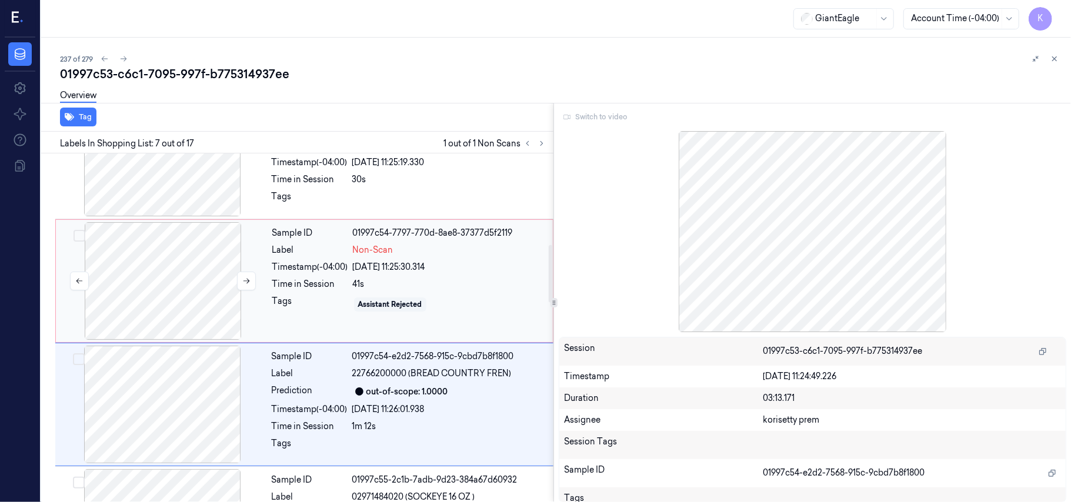
click at [175, 276] on div at bounding box center [162, 281] width 209 height 118
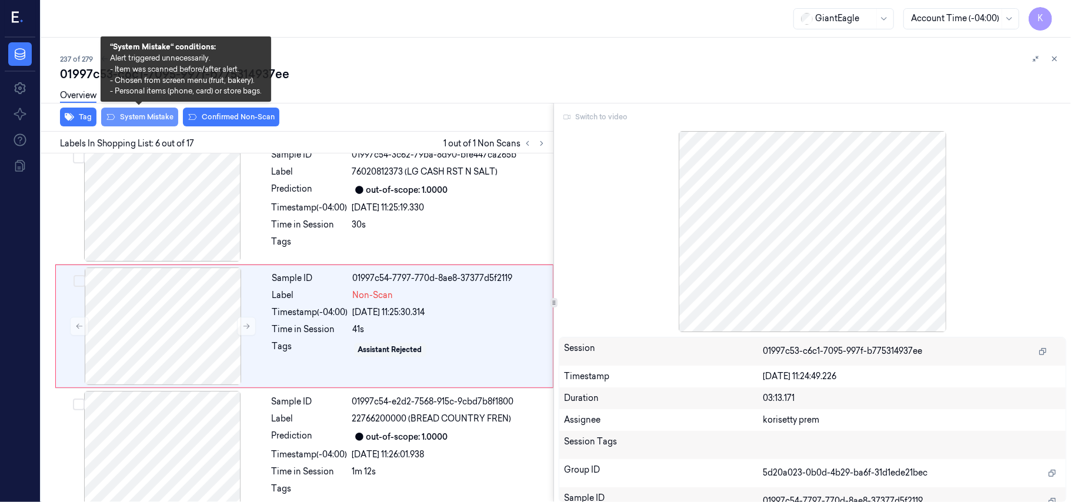
click at [133, 116] on button "System Mistake" at bounding box center [139, 117] width 77 height 19
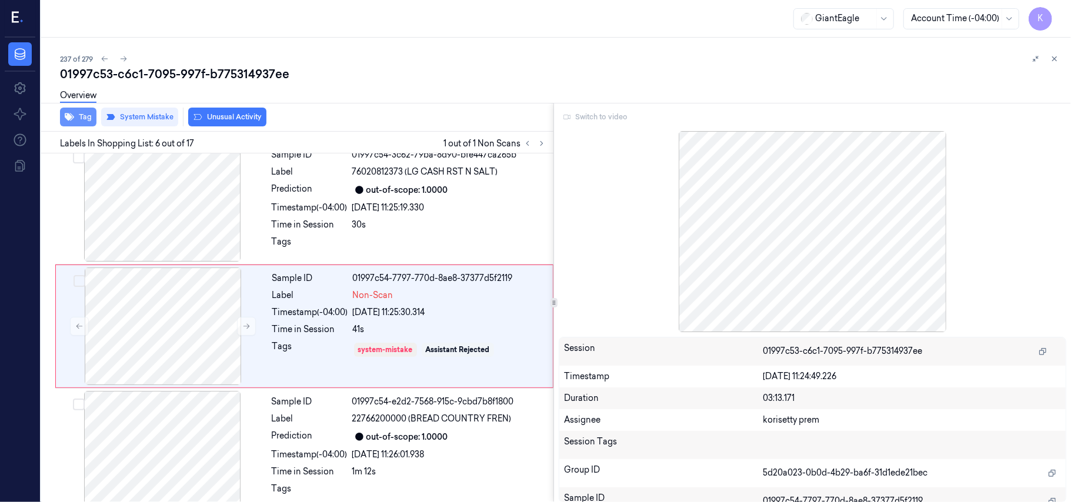
click at [80, 122] on button "Tag" at bounding box center [78, 117] width 36 height 19
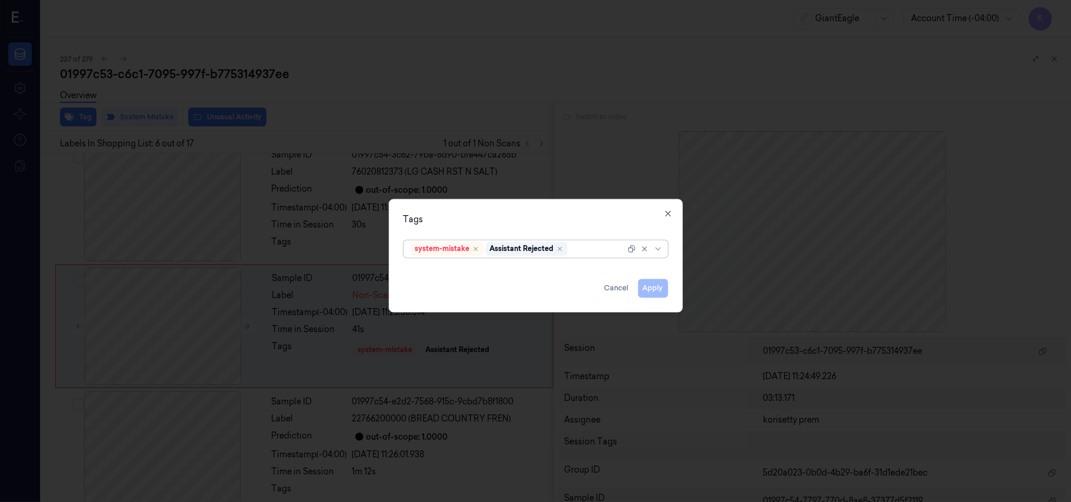
click at [579, 253] on div at bounding box center [597, 249] width 55 height 12
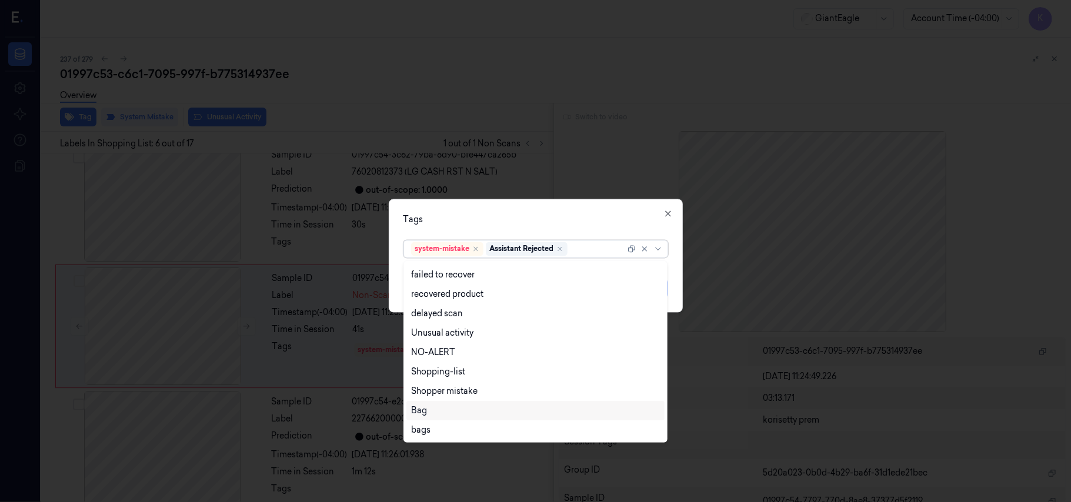
click at [447, 401] on div "Bag" at bounding box center [535, 410] width 258 height 19
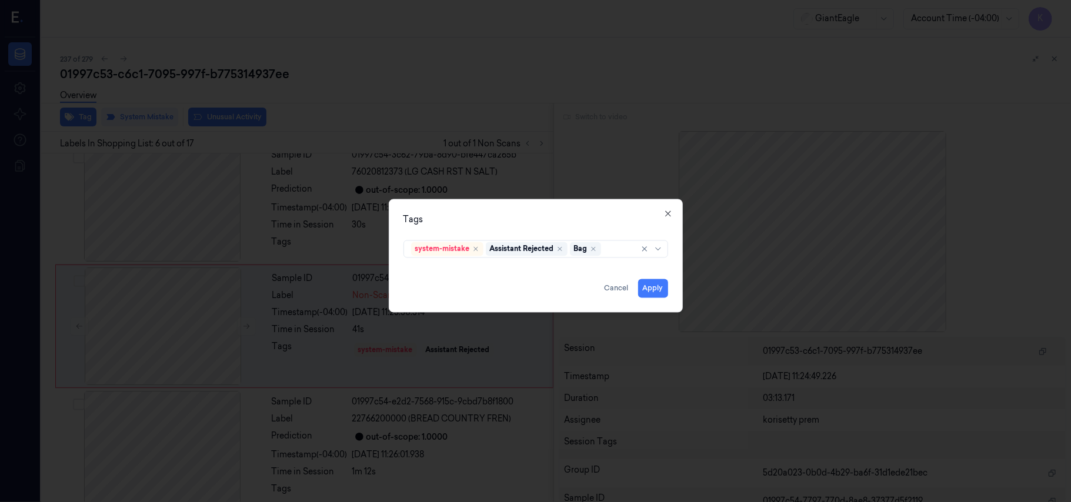
click at [520, 225] on div "Tags" at bounding box center [535, 220] width 265 height 12
click at [643, 283] on button "Apply" at bounding box center [653, 288] width 30 height 19
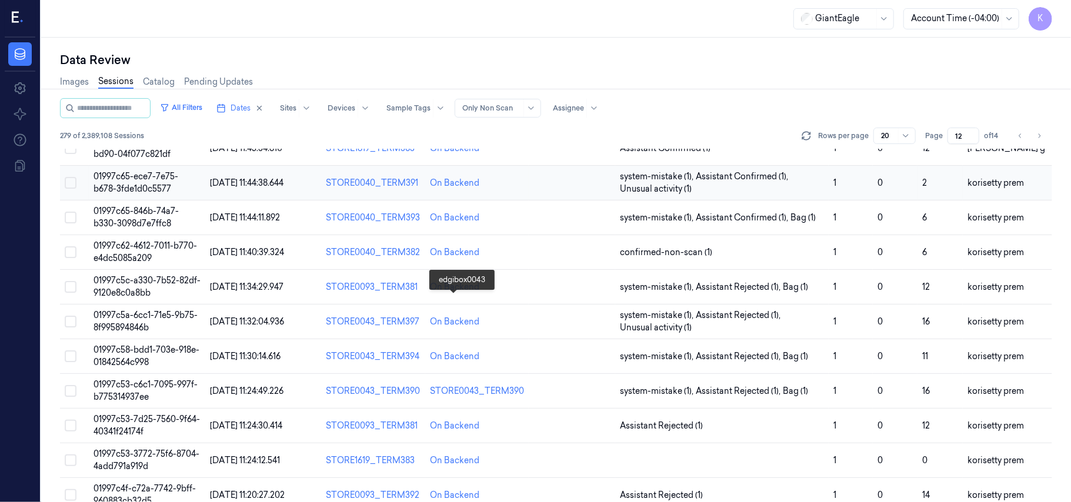
scroll to position [379, 0]
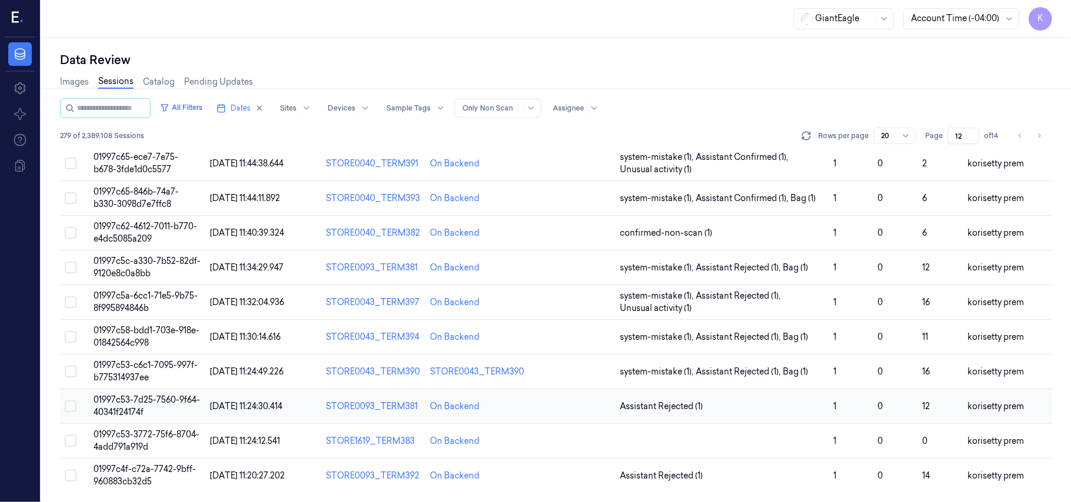
click at [144, 410] on td "01997c53-7d25-7560-9f64-40341f24174f" at bounding box center [147, 406] width 116 height 35
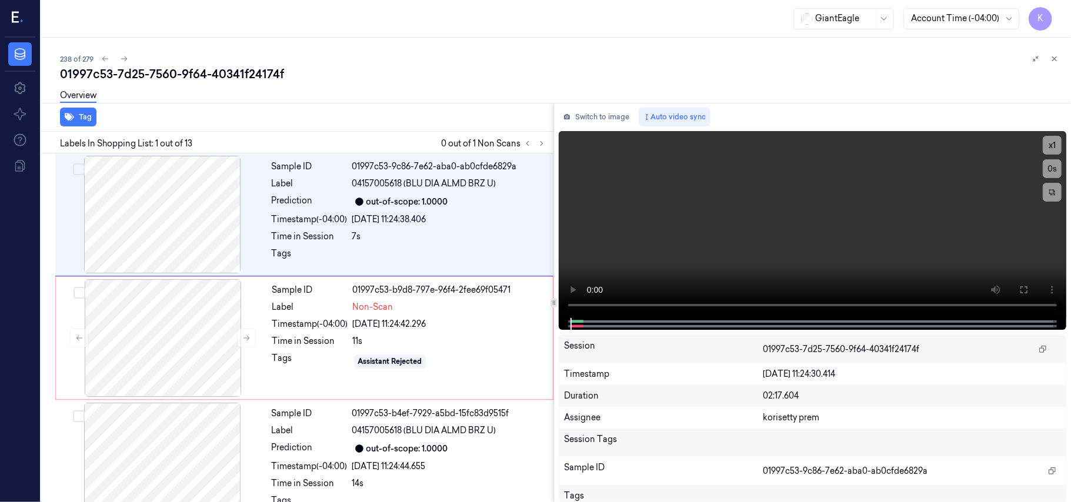
click at [478, 55] on div "238 of 279" at bounding box center [560, 59] width 1001 height 14
click at [713, 220] on video at bounding box center [812, 224] width 507 height 187
click at [360, 192] on div "Sample ID 01997c53-9c86-7e62-aba0-ab0cfde6829a Label 04157005618 (BLU DIA ALMD …" at bounding box center [409, 215] width 284 height 118
click at [782, 226] on video at bounding box center [812, 224] width 507 height 187
click at [358, 186] on span "04157005618 (BLU DIA ALMD BRZ U)" at bounding box center [424, 184] width 144 height 12
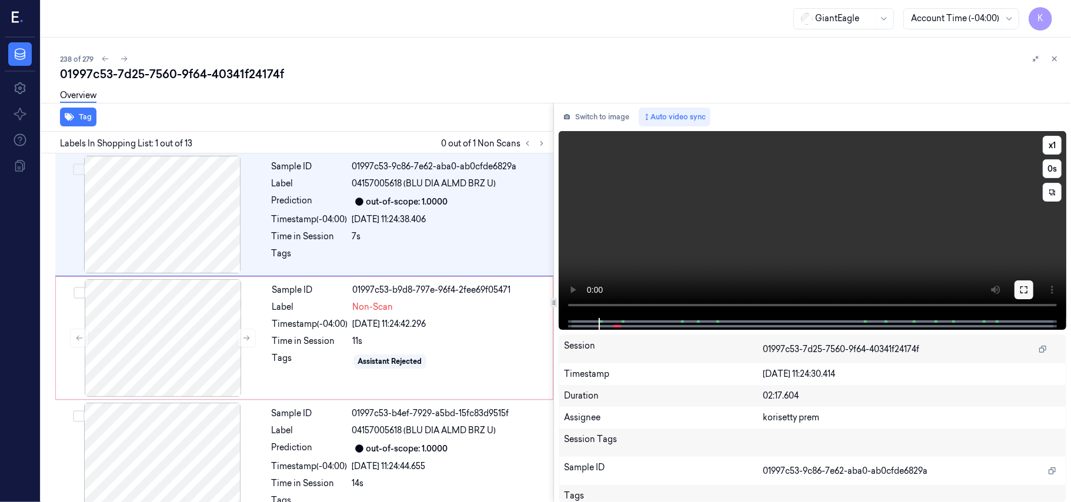
click at [1024, 290] on icon at bounding box center [1023, 289] width 9 height 9
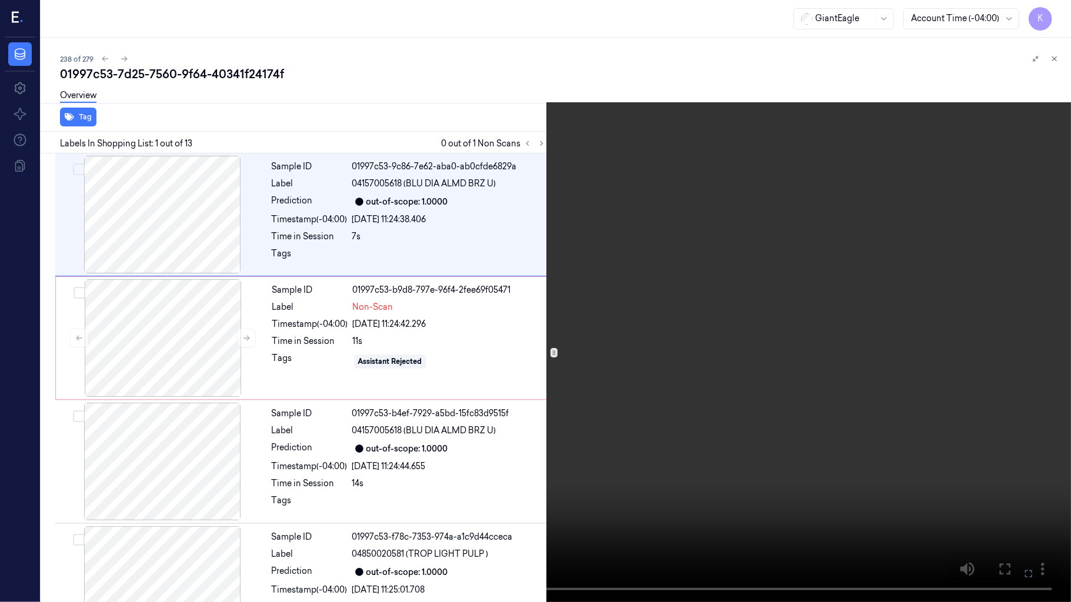
click at [754, 353] on video at bounding box center [535, 301] width 1071 height 602
click at [0, 0] on icon at bounding box center [0, 0] width 0 height 0
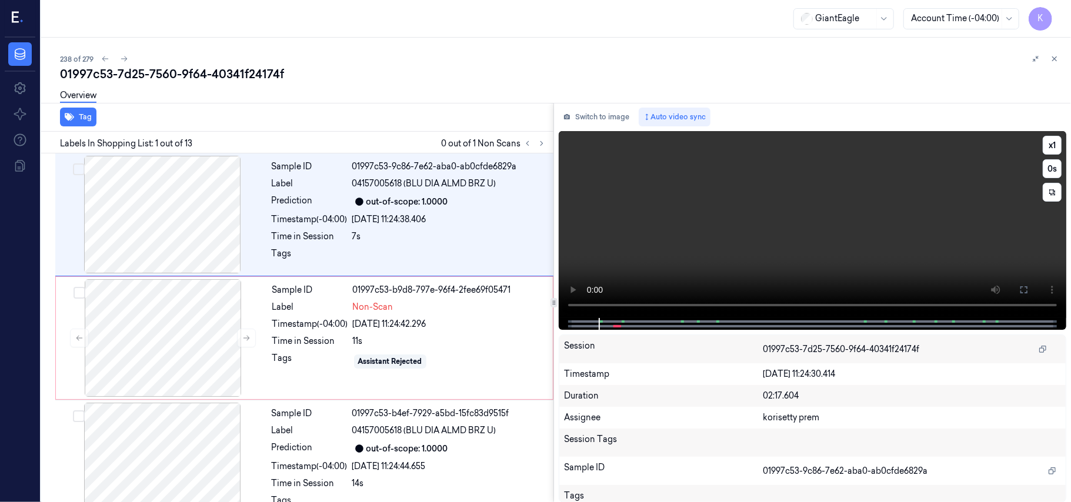
click at [860, 225] on video at bounding box center [812, 224] width 507 height 187
click at [259, 323] on div at bounding box center [162, 338] width 209 height 118
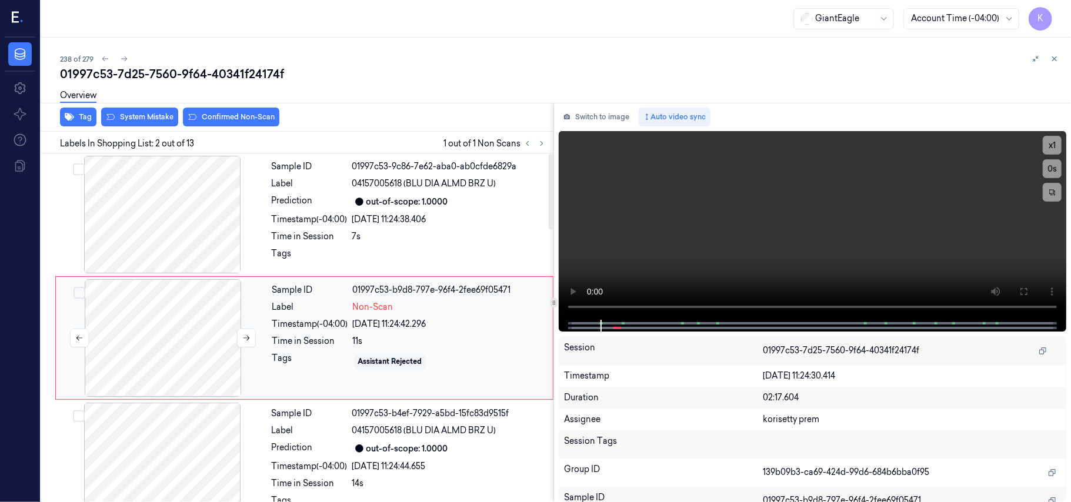
scroll to position [10, 0]
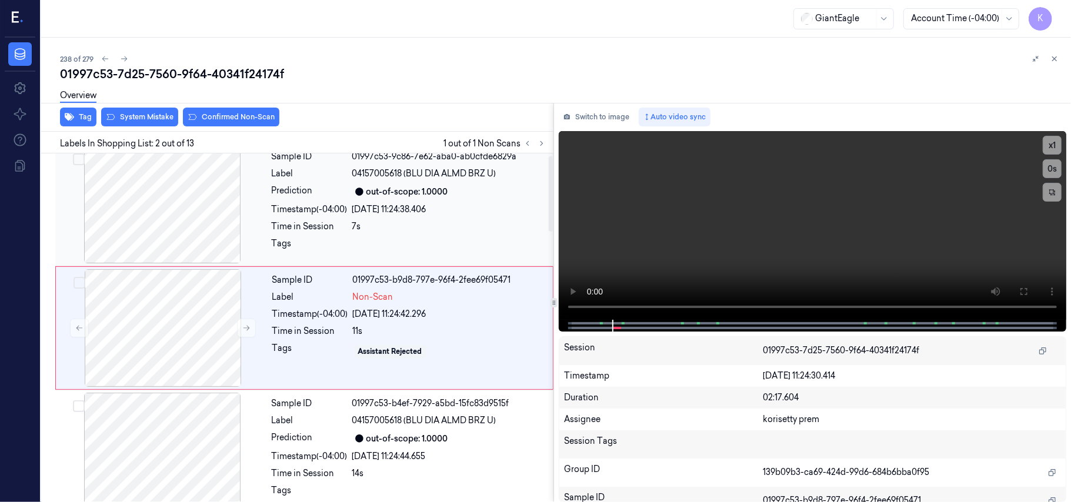
click at [182, 208] on div at bounding box center [162, 205] width 209 height 118
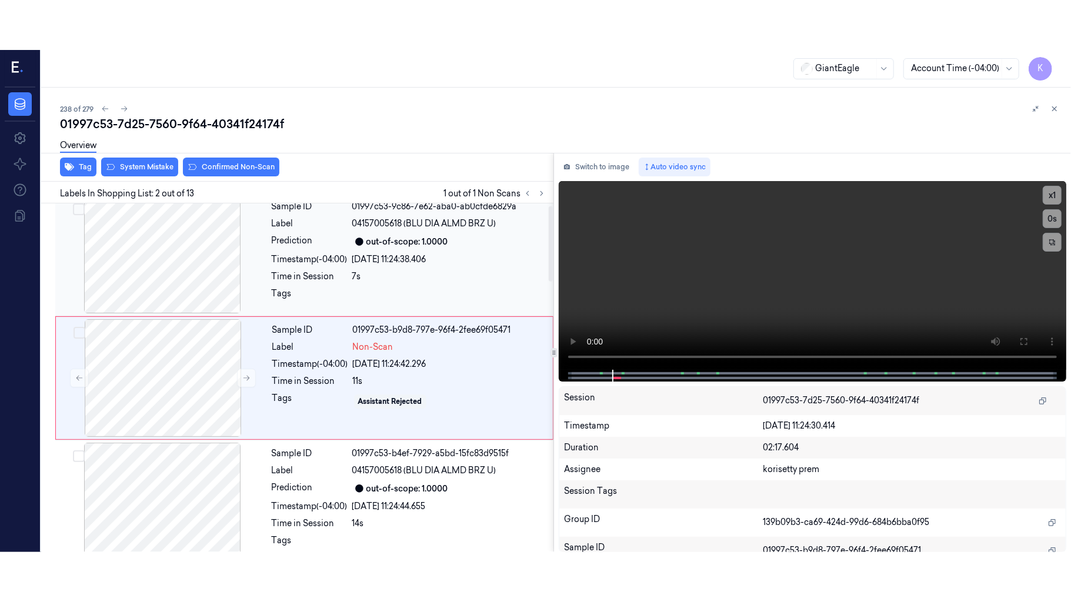
scroll to position [0, 0]
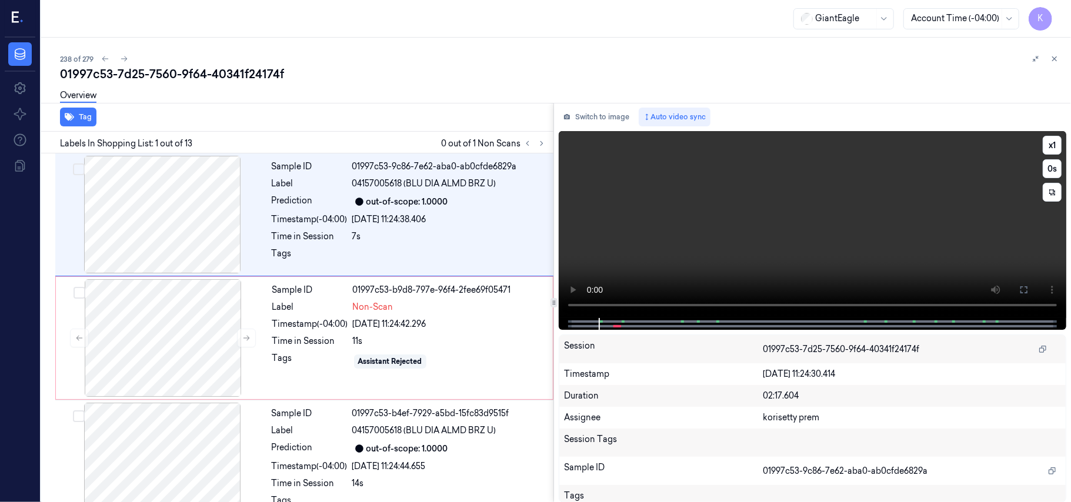
drag, startPoint x: 1027, startPoint y: 289, endPoint x: 1028, endPoint y: 357, distance: 68.2
click at [1028, 289] on icon at bounding box center [1023, 289] width 9 height 9
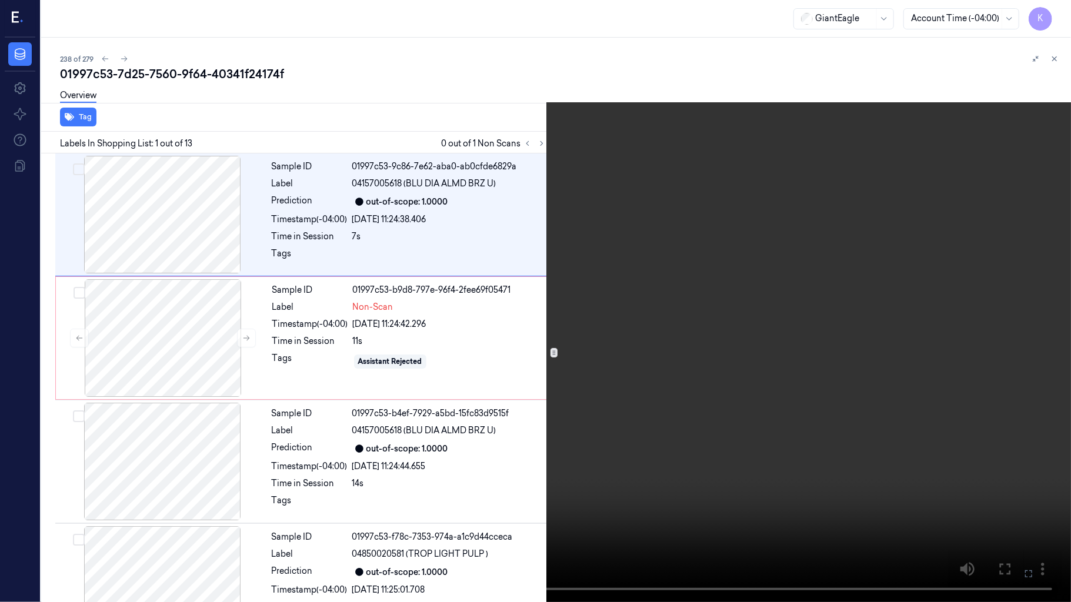
click at [523, 384] on video at bounding box center [535, 301] width 1071 height 602
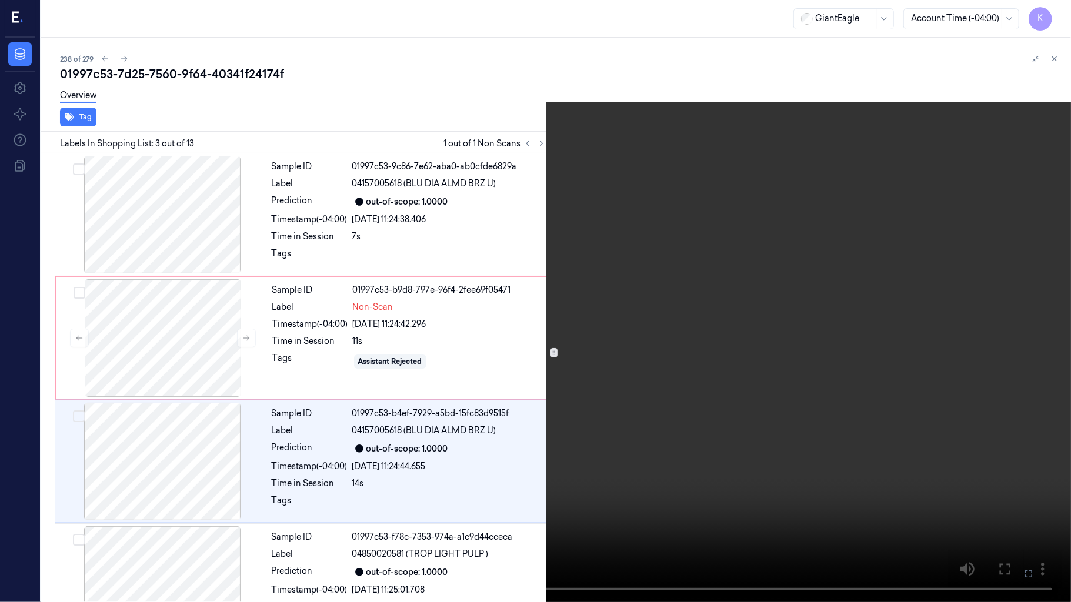
scroll to position [85, 0]
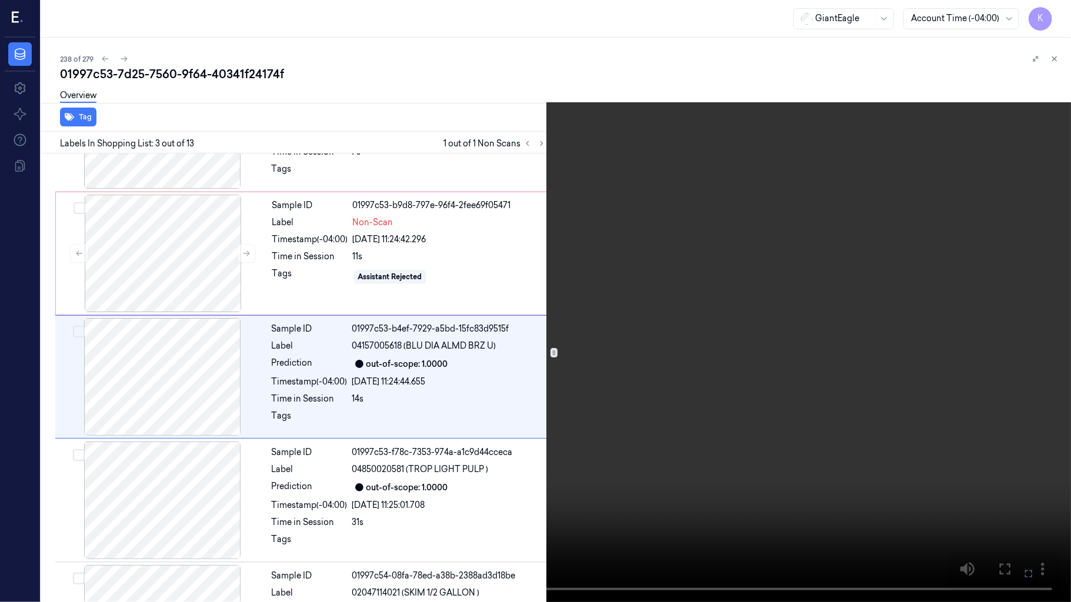
click at [589, 365] on video at bounding box center [535, 301] width 1071 height 602
click at [682, 332] on video at bounding box center [535, 301] width 1071 height 602
click at [692, 335] on video at bounding box center [535, 301] width 1071 height 602
click at [0, 0] on icon at bounding box center [0, 0] width 0 height 0
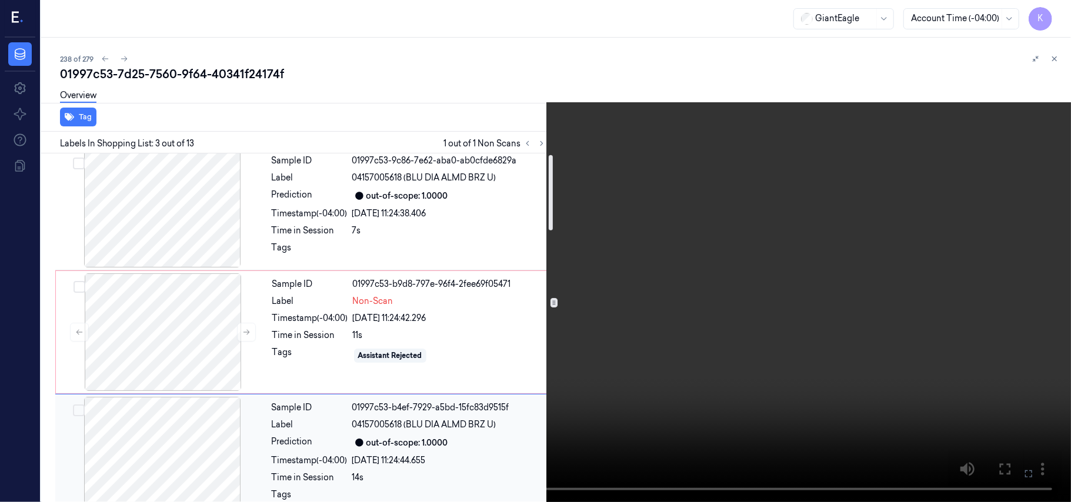
scroll to position [0, 0]
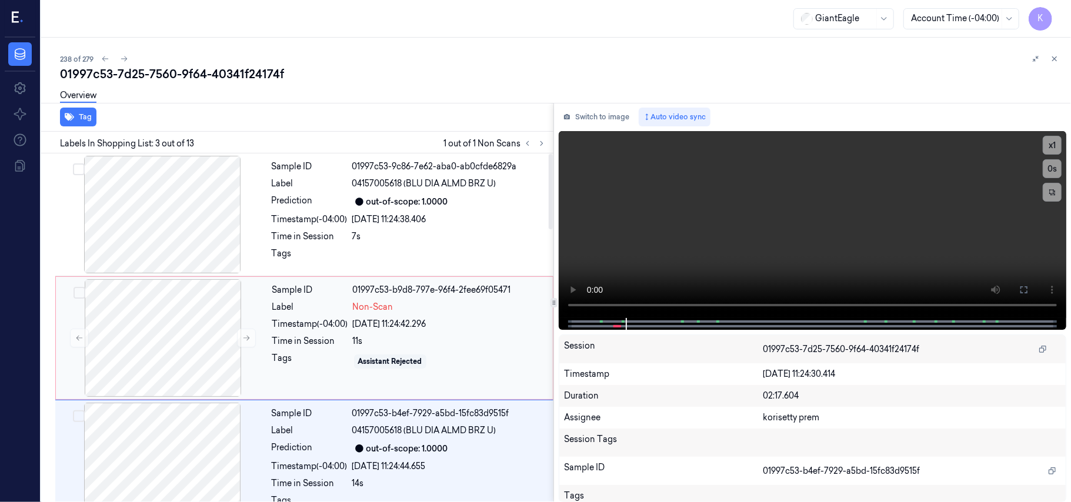
click at [366, 339] on div "11s" at bounding box center [449, 341] width 193 height 12
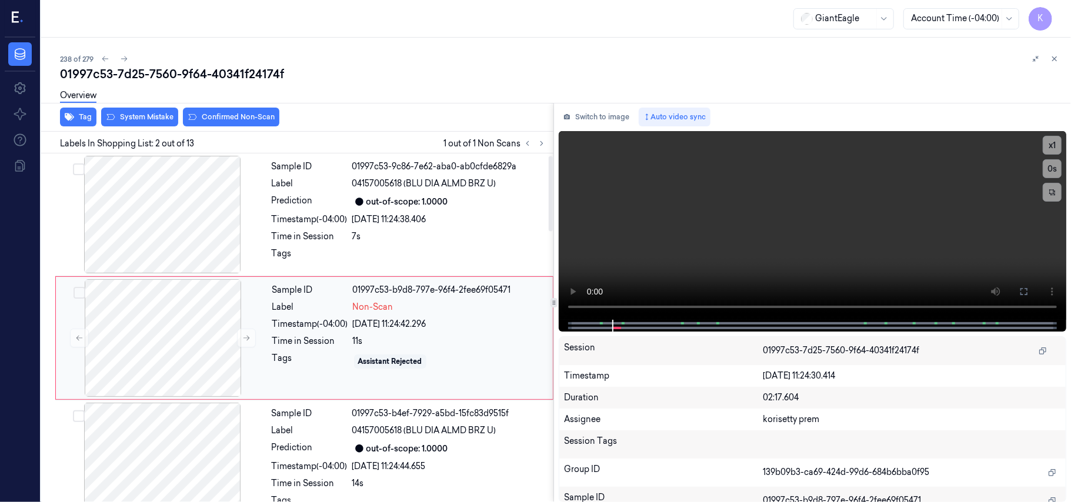
scroll to position [10, 0]
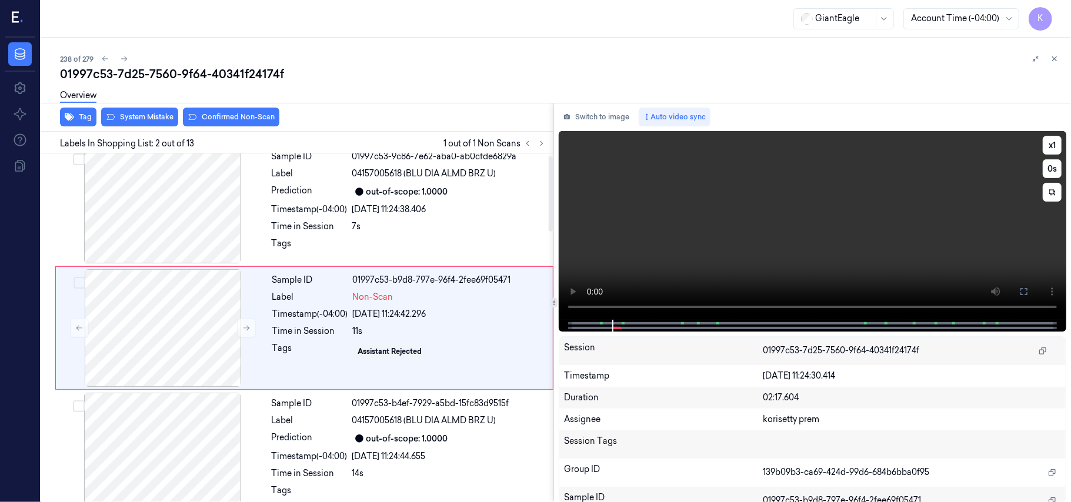
click at [836, 222] on video at bounding box center [812, 225] width 507 height 189
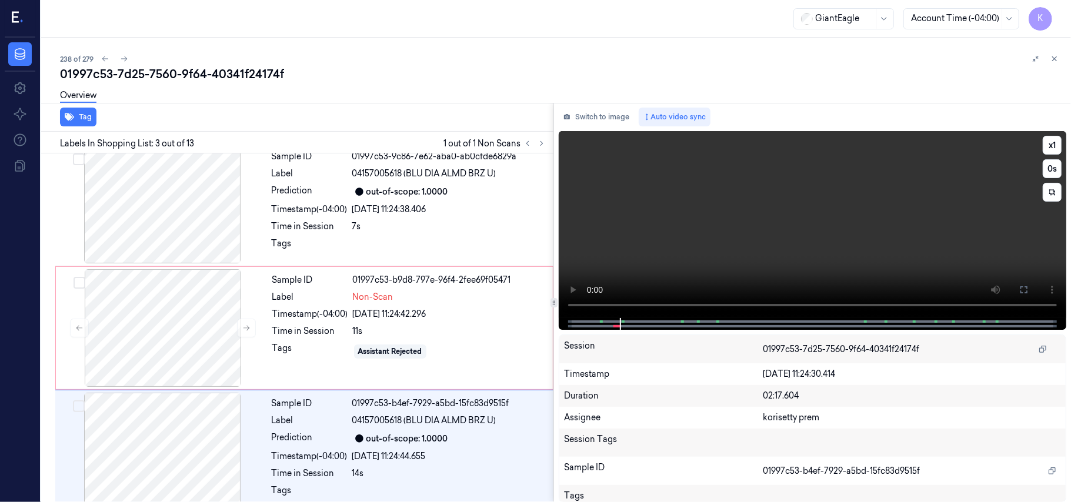
scroll to position [134, 0]
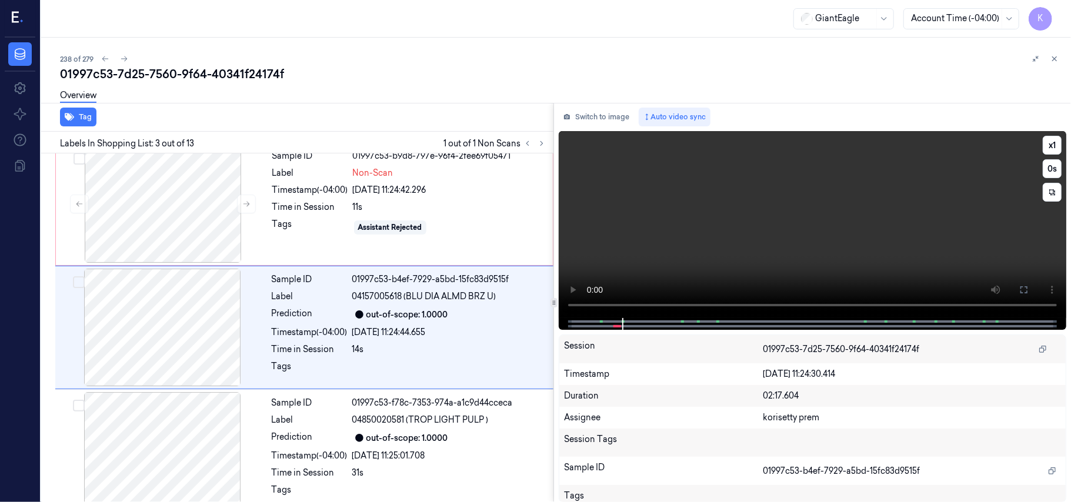
click at [836, 222] on video at bounding box center [812, 224] width 507 height 187
click at [165, 200] on div at bounding box center [162, 204] width 209 height 118
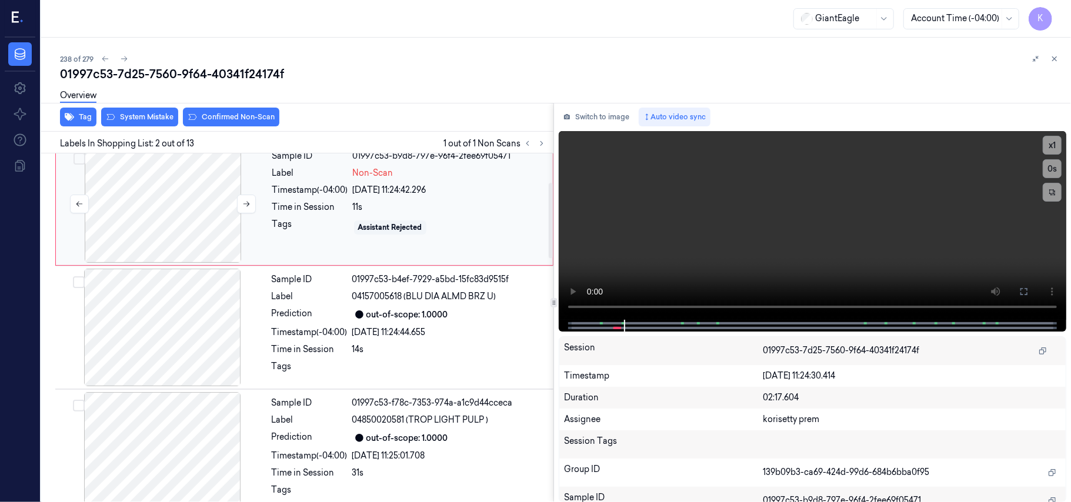
scroll to position [10, 0]
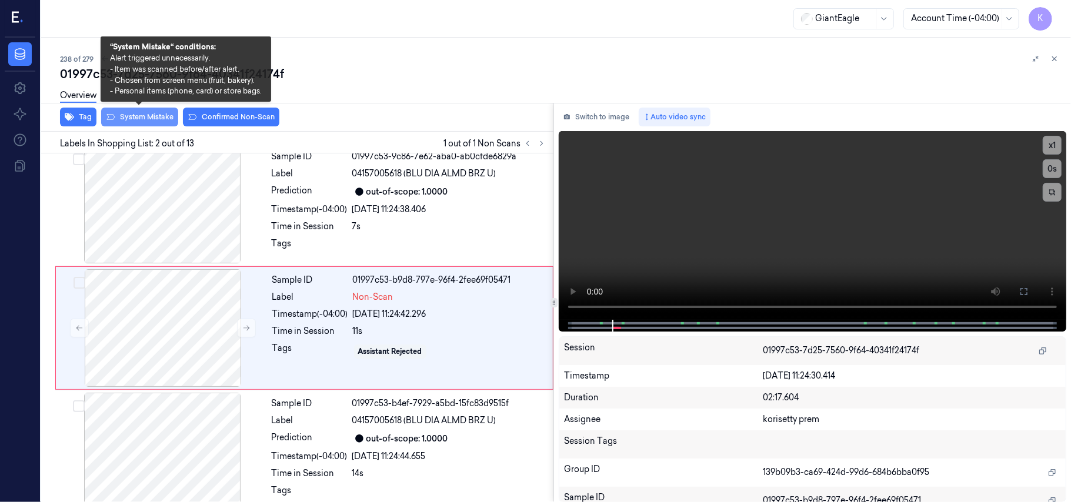
click at [153, 116] on button "System Mistake" at bounding box center [139, 117] width 77 height 19
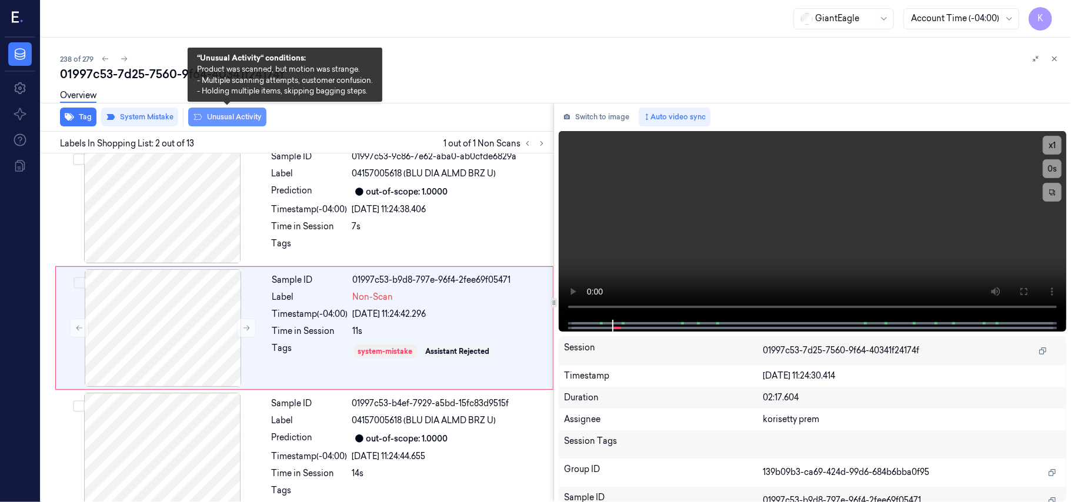
click at [203, 118] on button "Unusual Activity" at bounding box center [227, 117] width 78 height 19
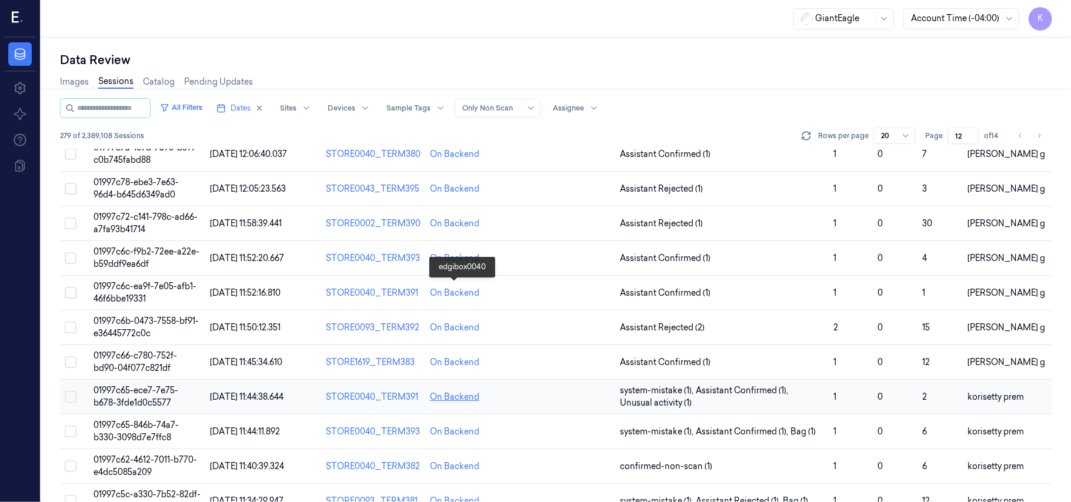
scroll to position [379, 0]
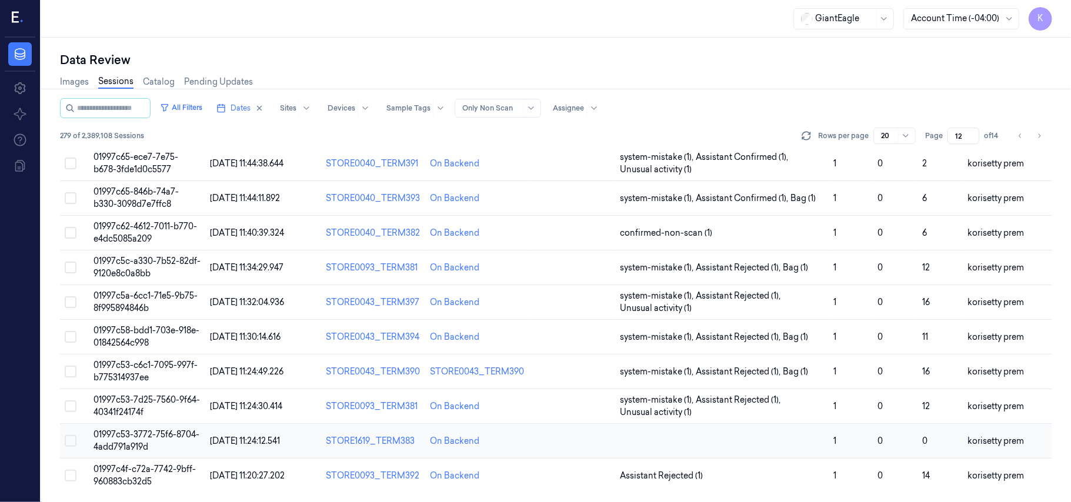
click at [128, 433] on span "01997c53-3772-75f6-8704-4add791a919d" at bounding box center [146, 440] width 106 height 23
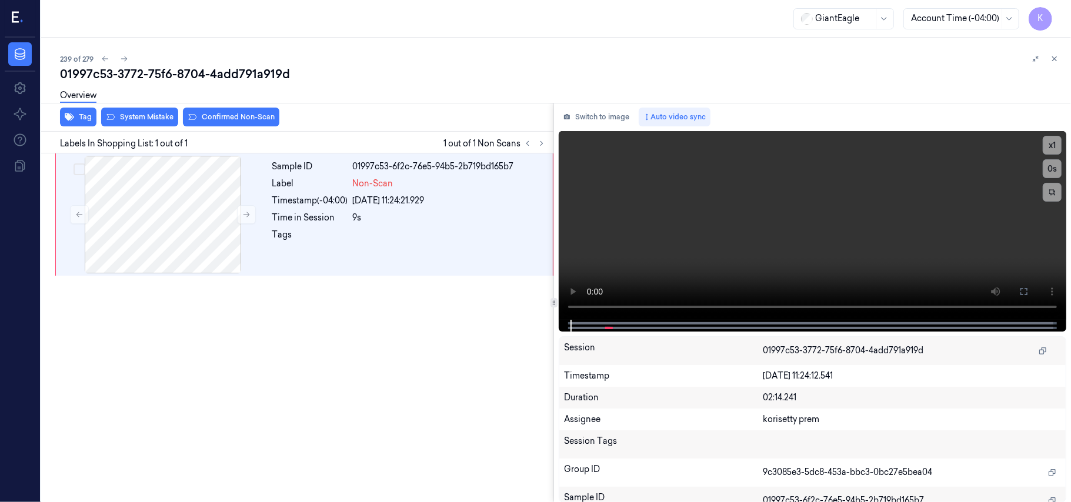
click at [372, 62] on div "239 of 279" at bounding box center [560, 59] width 1001 height 14
click at [142, 226] on div at bounding box center [162, 215] width 209 height 118
click at [605, 116] on button "Switch to image" at bounding box center [596, 117] width 75 height 19
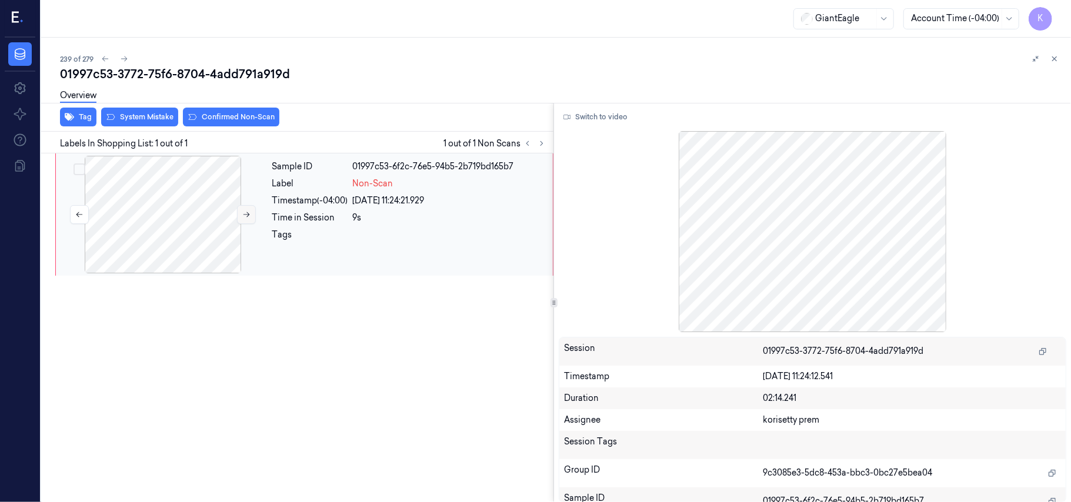
click at [245, 208] on button at bounding box center [246, 214] width 19 height 19
click at [161, 219] on div at bounding box center [162, 215] width 209 height 118
click at [589, 113] on button "Switch to video" at bounding box center [595, 117] width 73 height 19
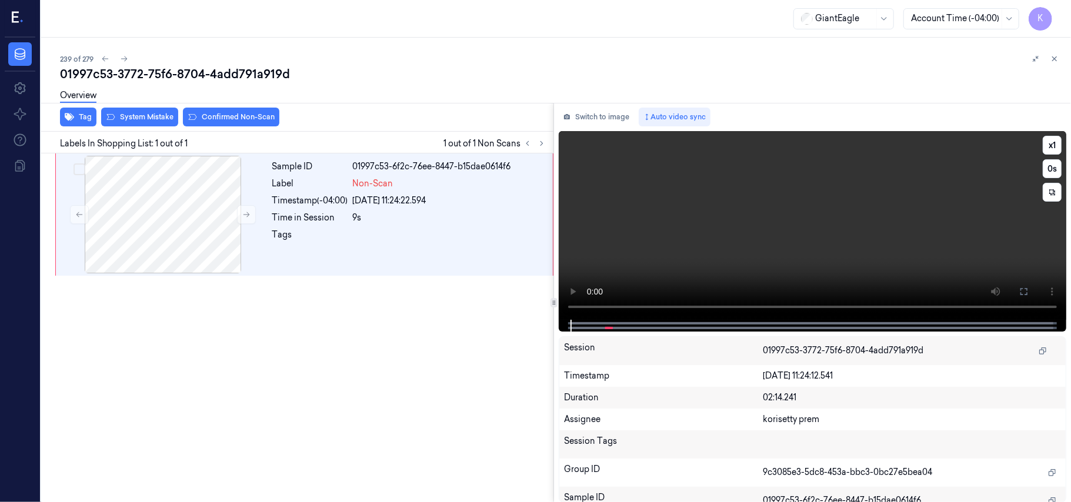
click at [722, 222] on video at bounding box center [812, 225] width 507 height 189
click at [1028, 290] on button at bounding box center [1023, 291] width 19 height 19
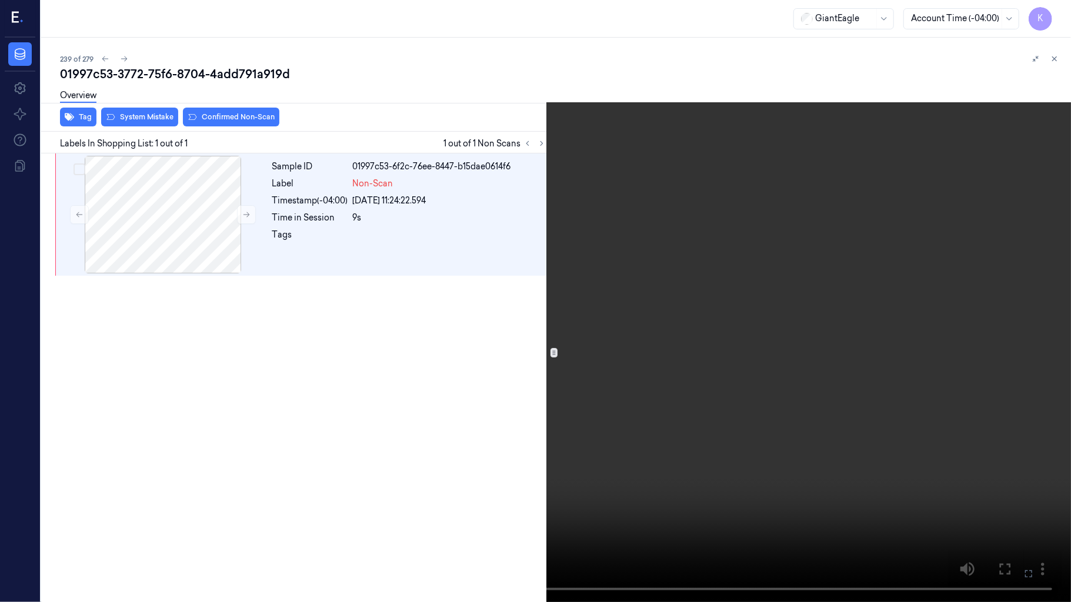
click at [772, 309] on video at bounding box center [535, 301] width 1071 height 602
click at [573, 348] on video at bounding box center [535, 301] width 1071 height 602
click at [0, 0] on icon at bounding box center [0, 0] width 0 height 0
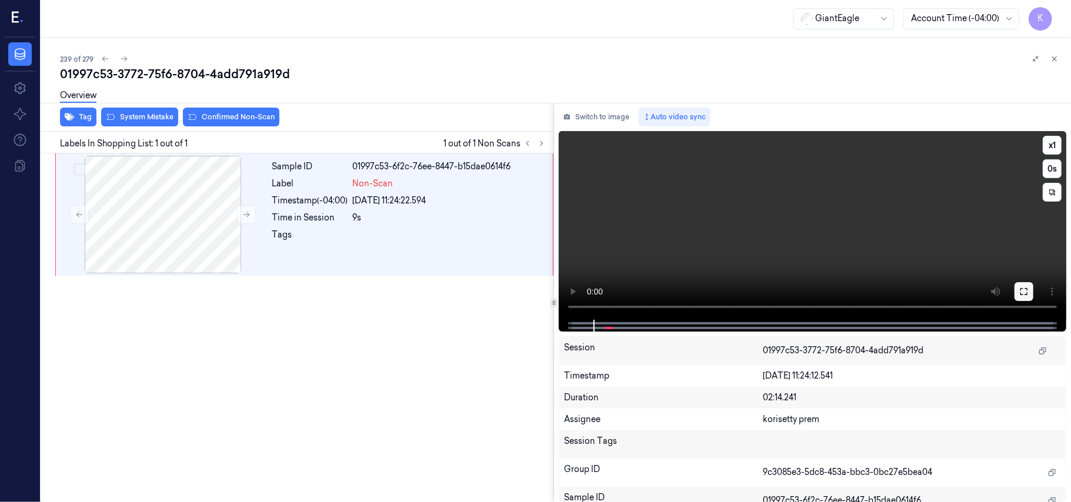
click at [1017, 287] on button at bounding box center [1023, 291] width 19 height 19
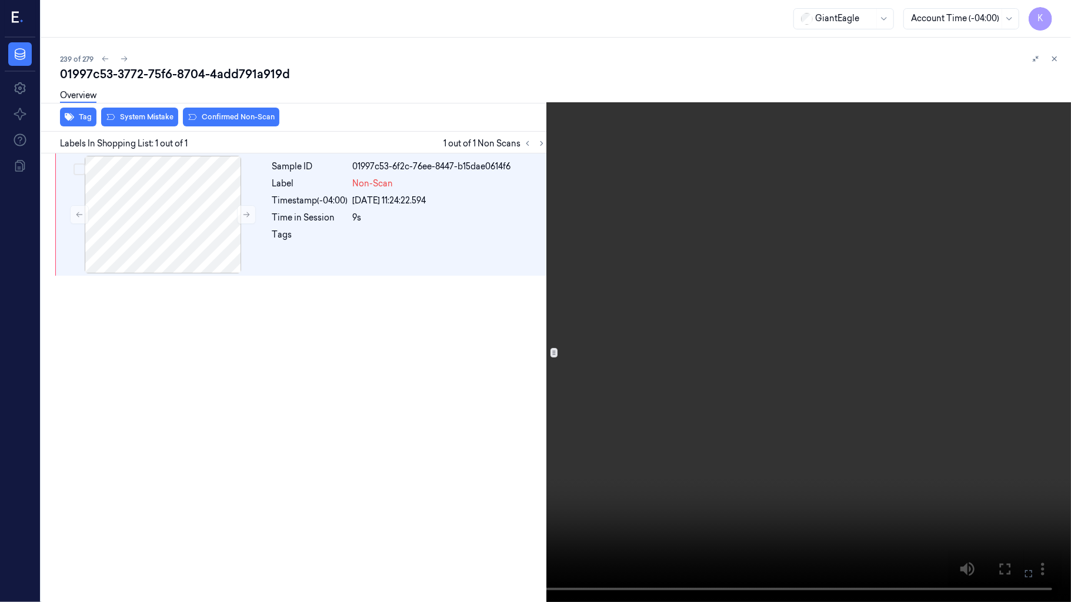
click at [520, 276] on video at bounding box center [535, 301] width 1071 height 602
click at [506, 359] on video at bounding box center [535, 301] width 1071 height 602
click at [1056, 13] on button "x 1" at bounding box center [1056, 14] width 19 height 19
click at [1054, 14] on button "x 2" at bounding box center [1056, 14] width 19 height 19
click at [0, 0] on icon at bounding box center [0, 0] width 0 height 0
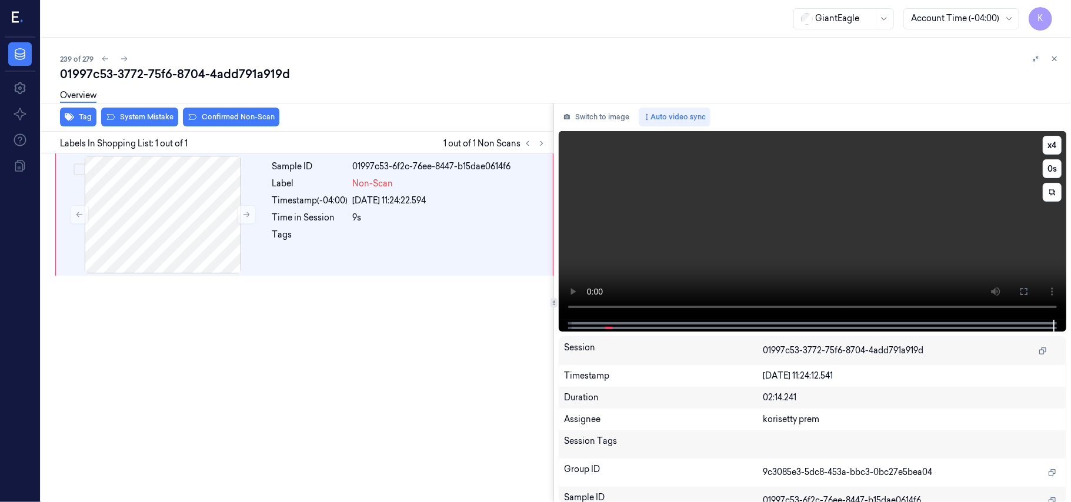
click at [700, 222] on video at bounding box center [812, 225] width 507 height 189
click at [116, 241] on div at bounding box center [162, 215] width 209 height 118
click at [737, 240] on video at bounding box center [812, 225] width 507 height 189
click at [1056, 142] on button "x 4" at bounding box center [1051, 145] width 19 height 19
click at [14, 207] on div "Data Settings About Support Documentation" at bounding box center [20, 270] width 40 height 464
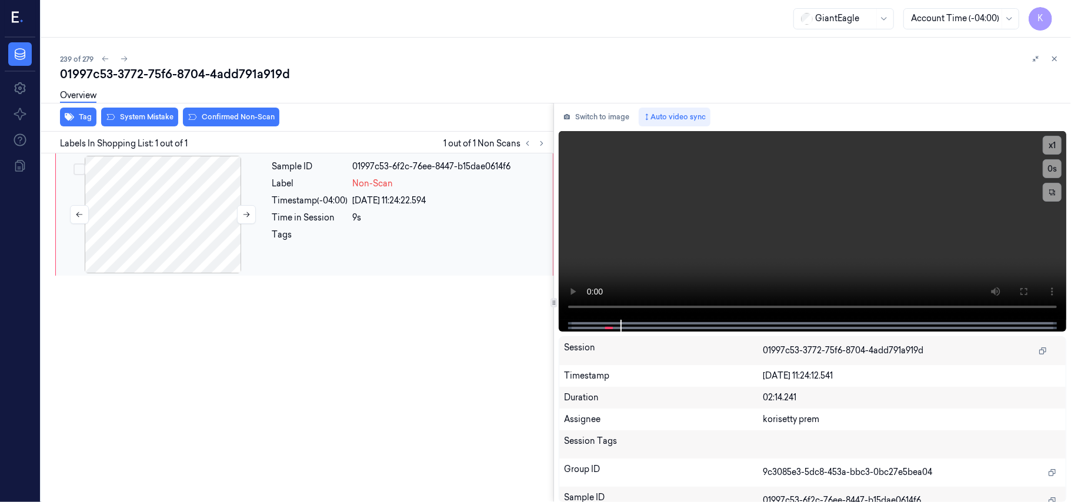
click at [116, 208] on div at bounding box center [162, 215] width 209 height 118
click at [243, 213] on icon at bounding box center [246, 214] width 8 height 8
click at [243, 214] on icon at bounding box center [246, 214] width 8 height 8
click at [177, 232] on div at bounding box center [162, 215] width 209 height 118
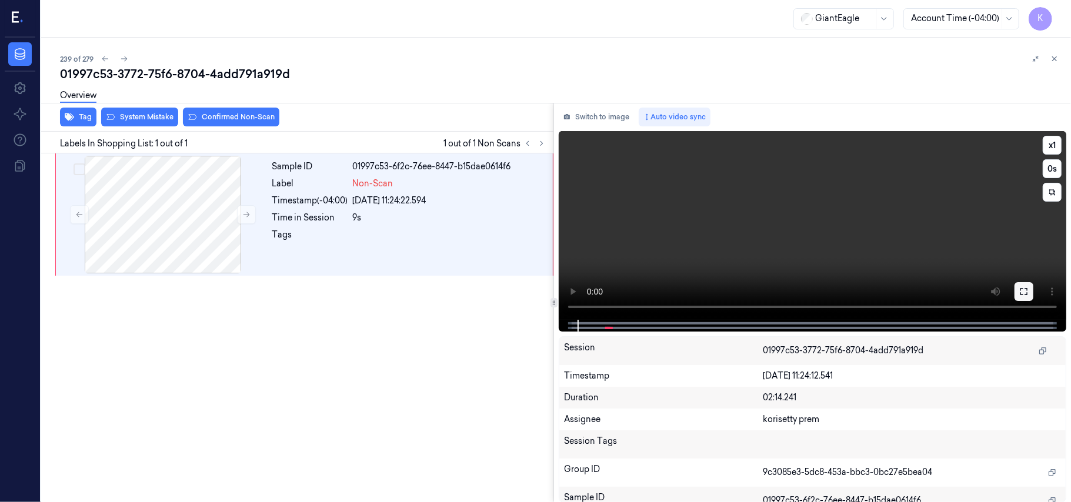
click at [1024, 290] on icon at bounding box center [1023, 291] width 9 height 9
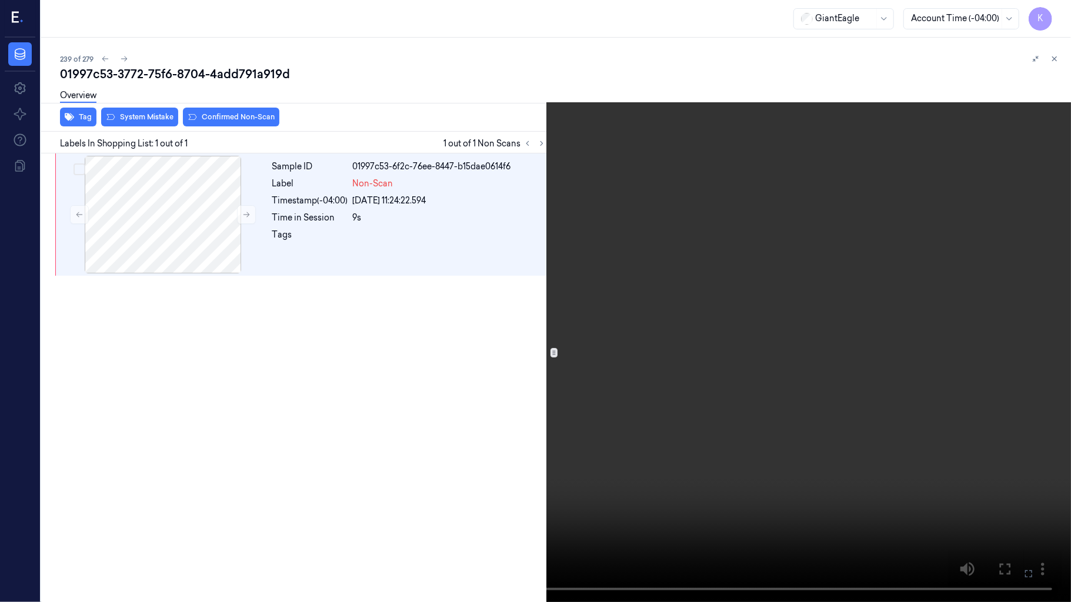
click at [537, 403] on video at bounding box center [535, 301] width 1071 height 602
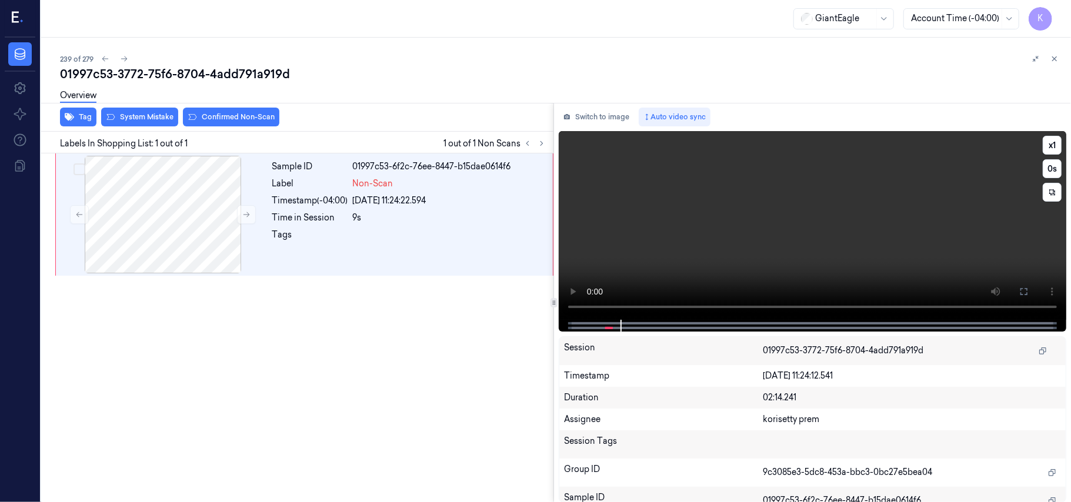
click at [664, 196] on video at bounding box center [812, 225] width 507 height 189
click at [143, 182] on div at bounding box center [162, 215] width 209 height 118
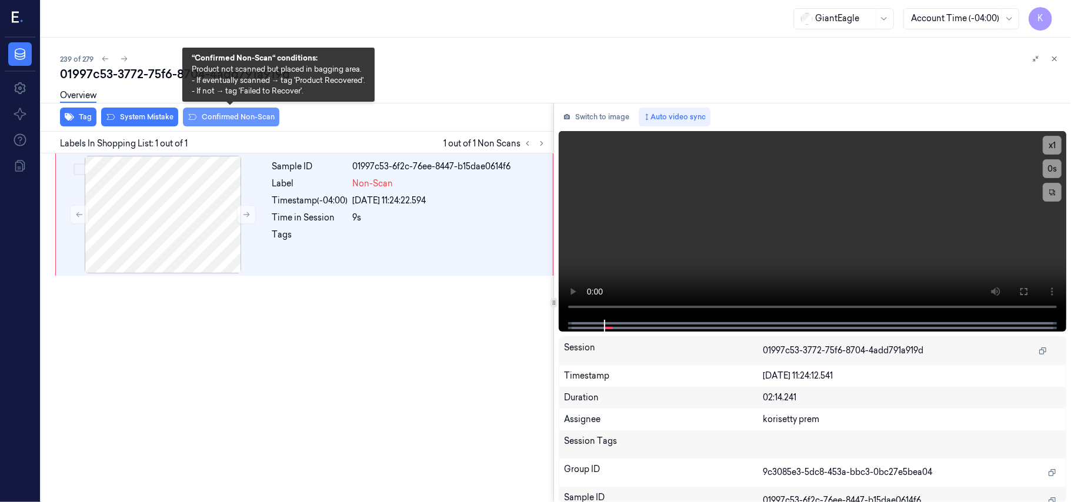
click at [249, 123] on button "Confirmed Non-Scan" at bounding box center [231, 117] width 96 height 19
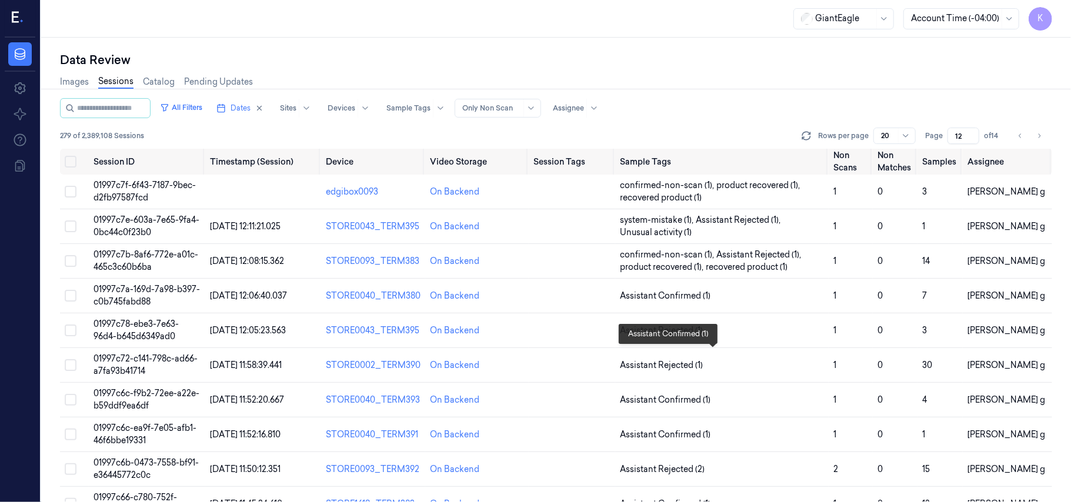
scroll to position [379, 0]
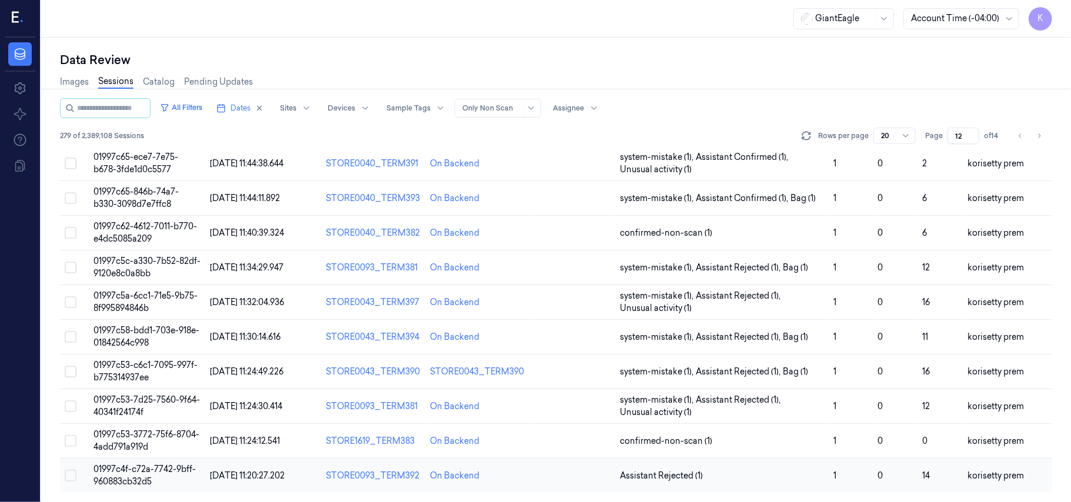
click at [146, 477] on span "01997c4f-c72a-7742-9bff-960883cb32d5" at bounding box center [144, 475] width 102 height 23
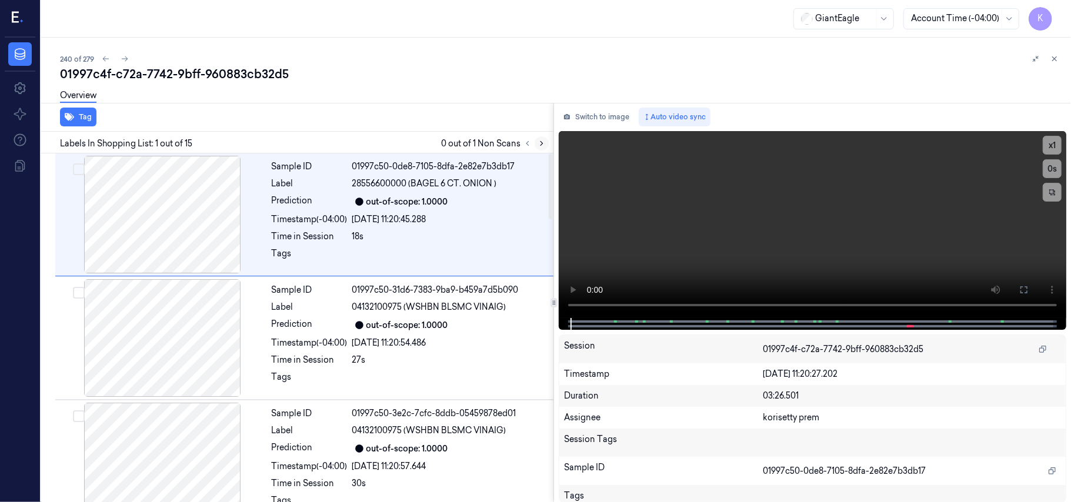
click at [543, 148] on button at bounding box center [541, 143] width 14 height 14
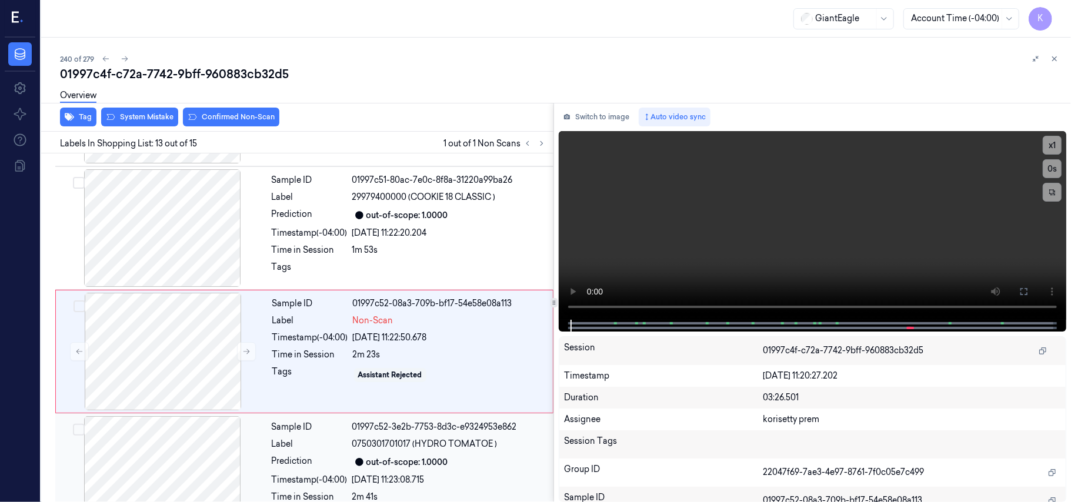
scroll to position [1372, 0]
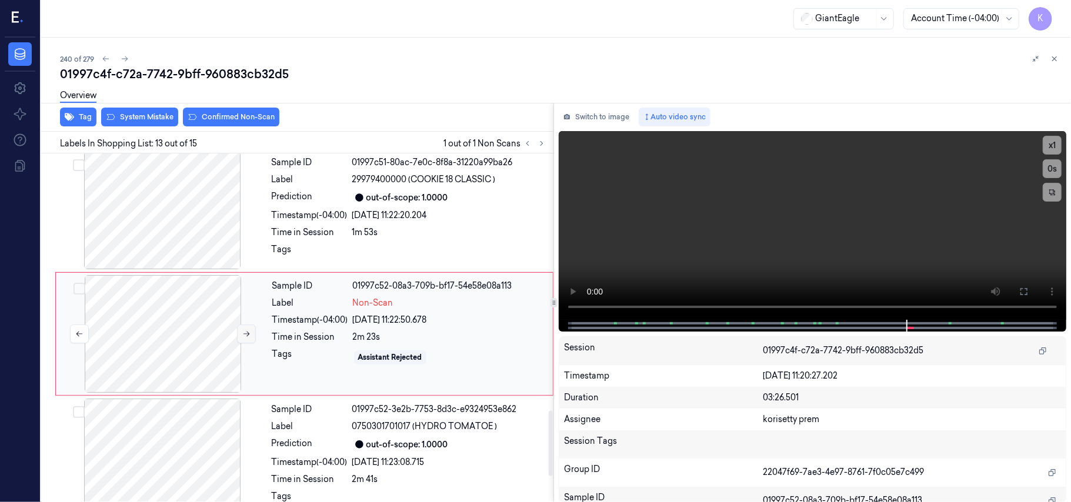
click at [245, 330] on icon at bounding box center [246, 334] width 8 height 8
click at [408, 215] on div "Sample ID 01997c51-80ac-7e0c-8f8a-31220a99ba26 Label 29979400000 (COOKIE 18 CLA…" at bounding box center [409, 211] width 284 height 118
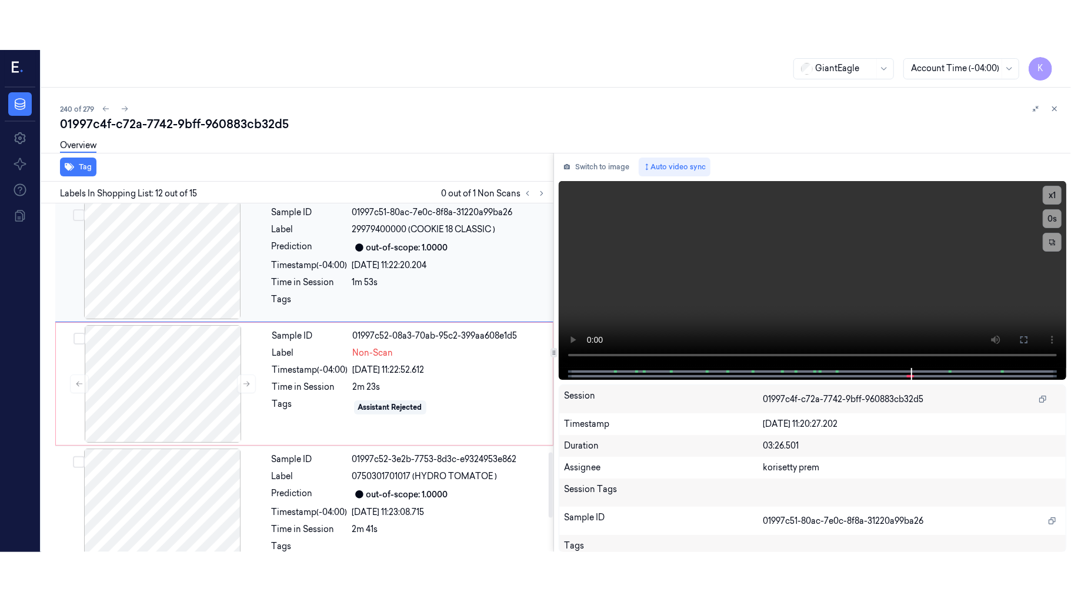
scroll to position [1249, 0]
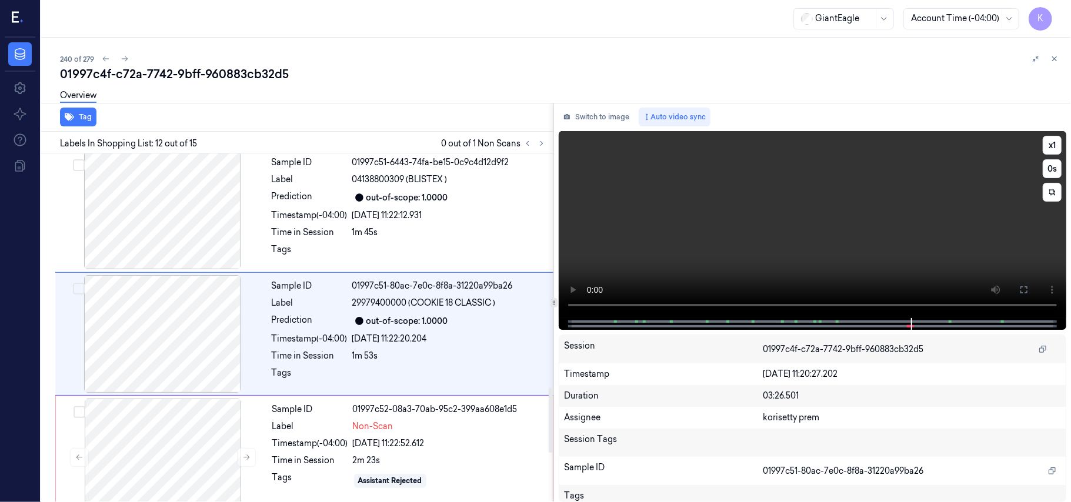
click at [831, 215] on video at bounding box center [812, 224] width 507 height 187
click at [1052, 141] on button "x 1" at bounding box center [1051, 145] width 19 height 19
click at [747, 254] on video at bounding box center [812, 224] width 507 height 187
click at [905, 224] on video at bounding box center [812, 224] width 507 height 187
click at [834, 212] on video at bounding box center [812, 224] width 507 height 187
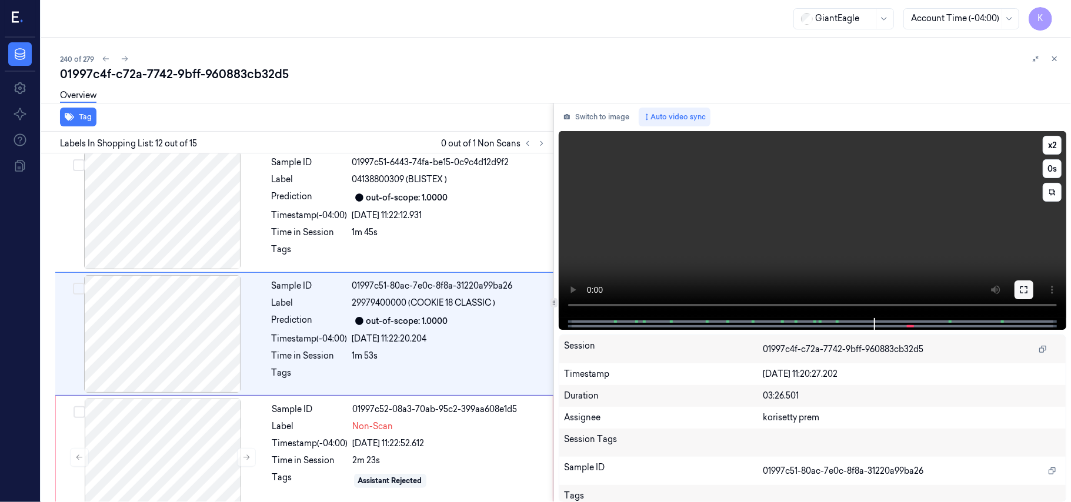
click at [1028, 292] on icon at bounding box center [1023, 289] width 9 height 9
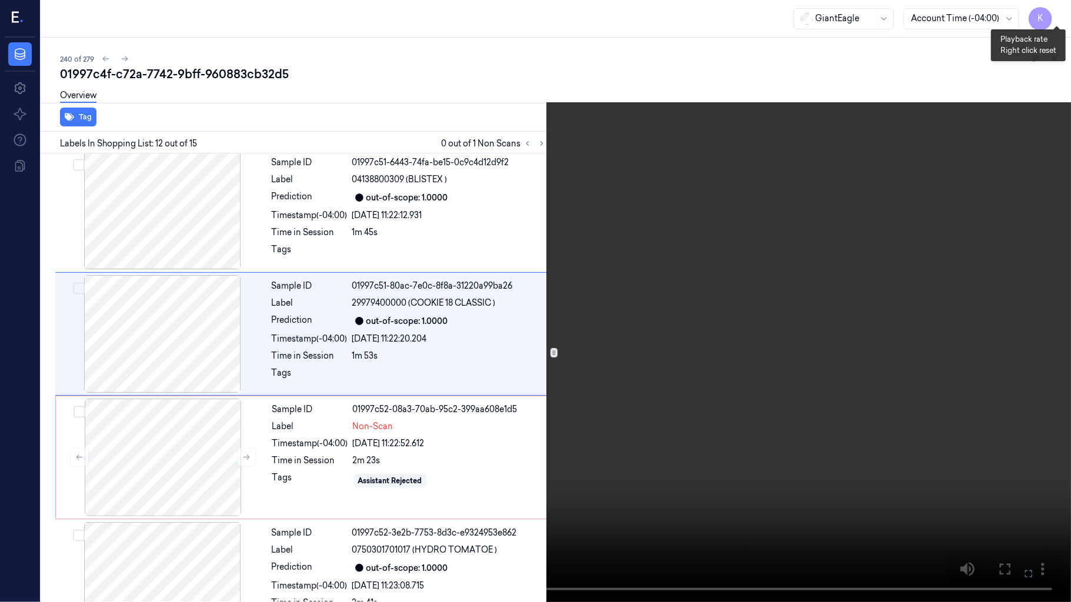
click at [1054, 15] on button "x 2" at bounding box center [1056, 14] width 19 height 19
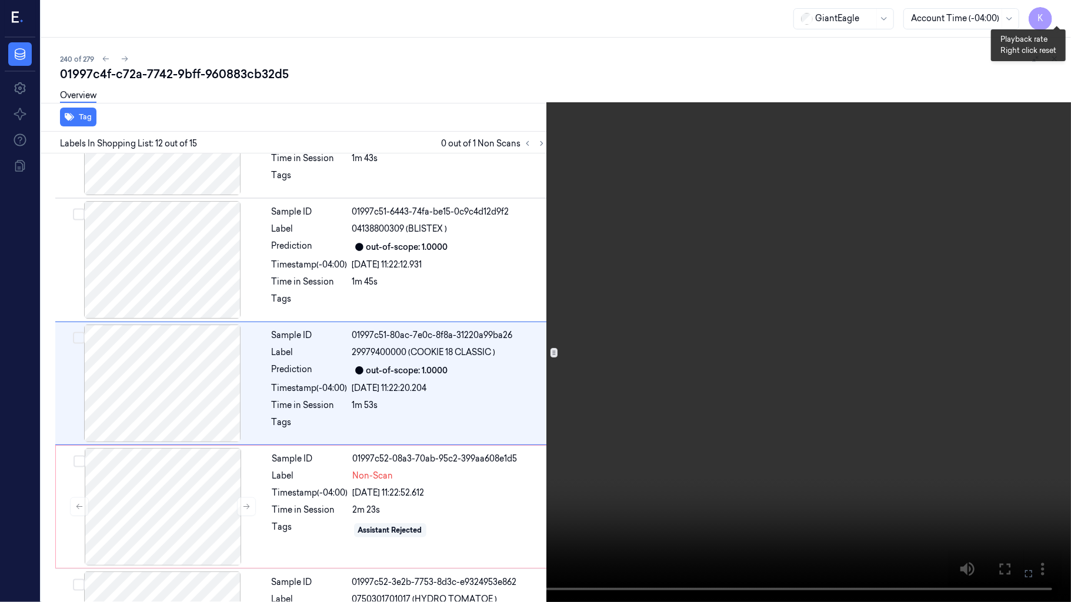
click at [1054, 15] on button "x 4" at bounding box center [1056, 14] width 19 height 19
click at [739, 243] on video at bounding box center [535, 301] width 1071 height 602
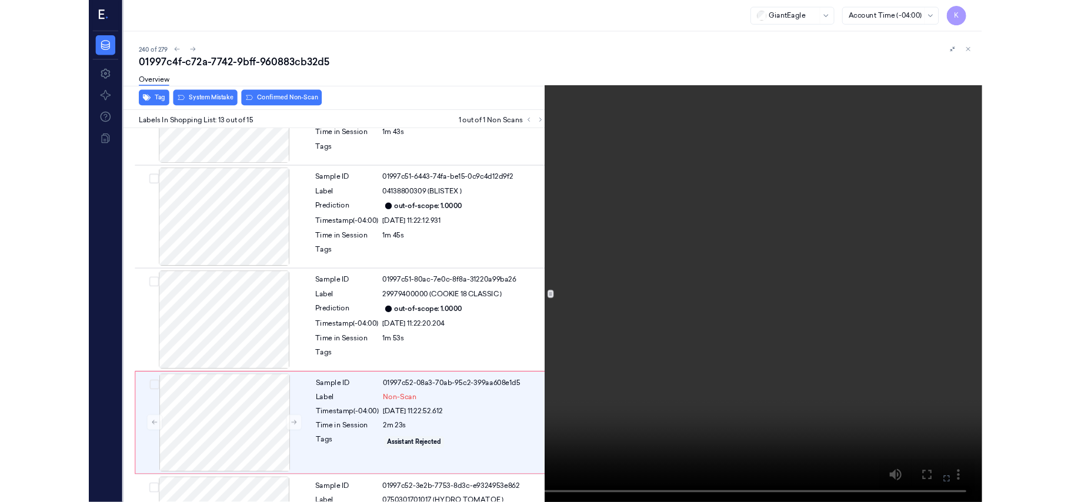
scroll to position [1323, 0]
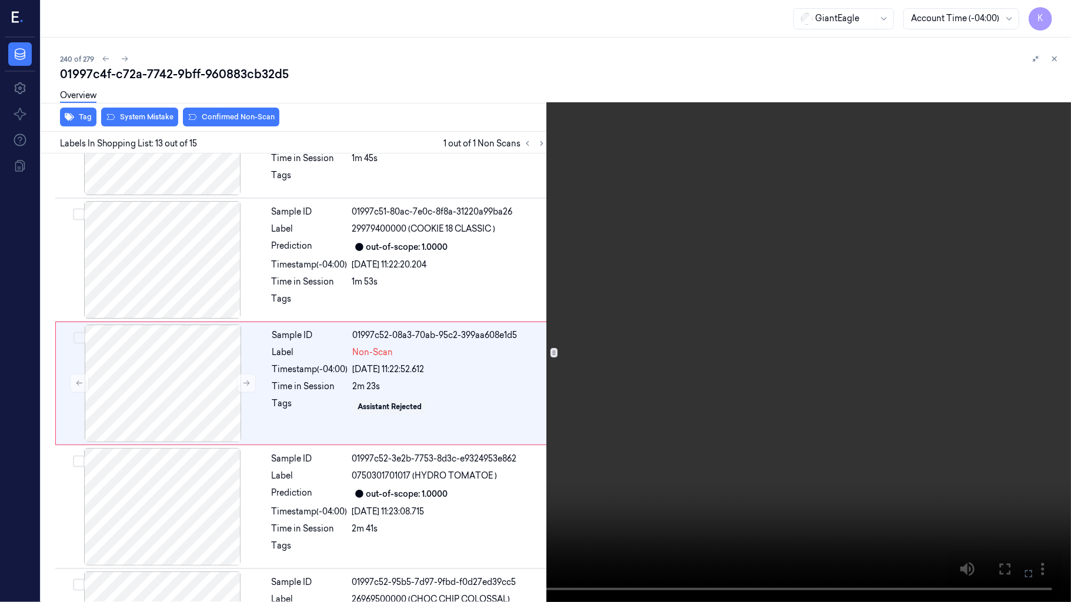
click at [384, 413] on video at bounding box center [535, 301] width 1071 height 602
click at [0, 0] on icon at bounding box center [0, 0] width 0 height 0
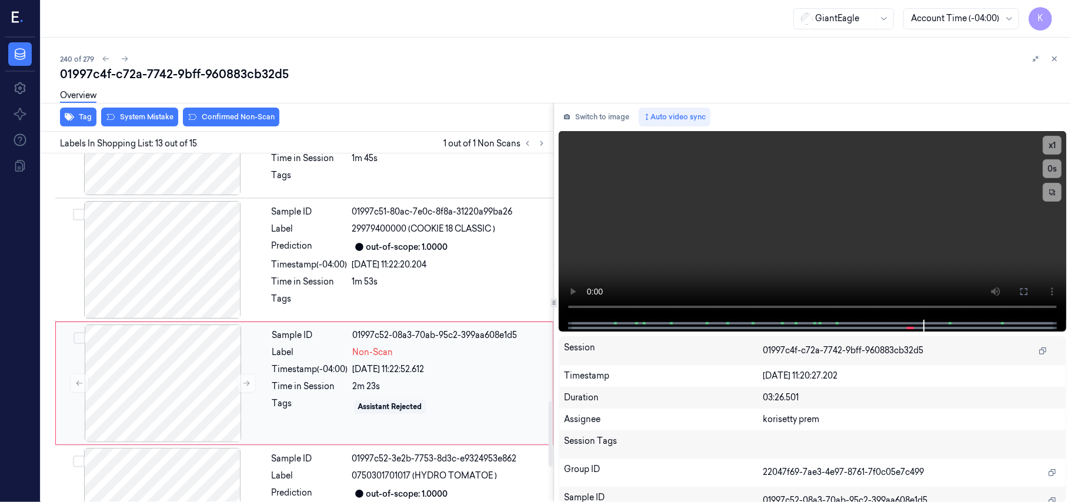
click at [333, 368] on div "Timestamp (-04:00)" at bounding box center [310, 369] width 76 height 12
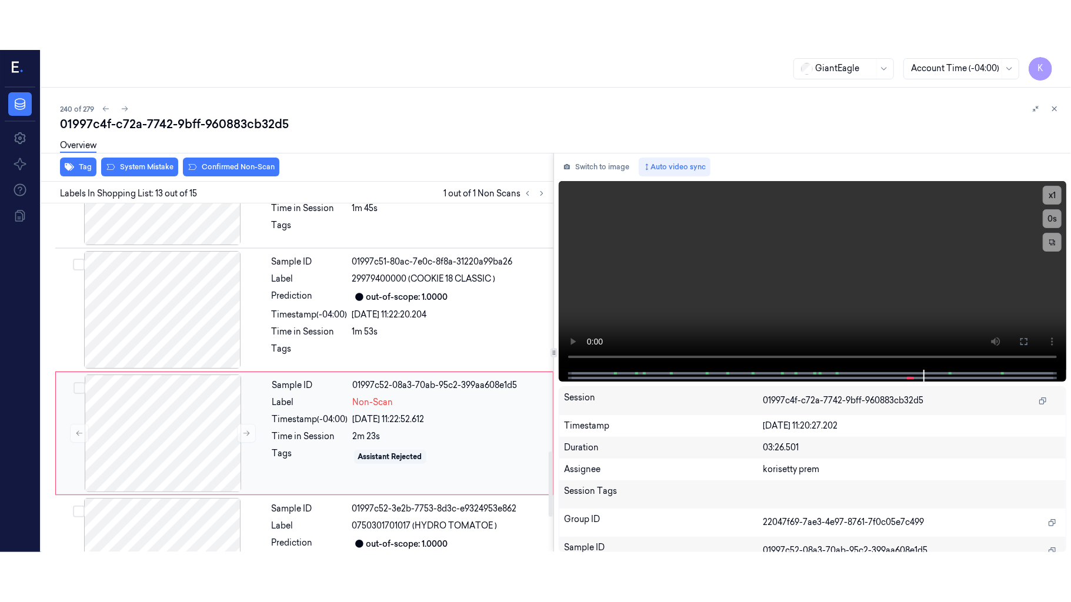
scroll to position [1372, 0]
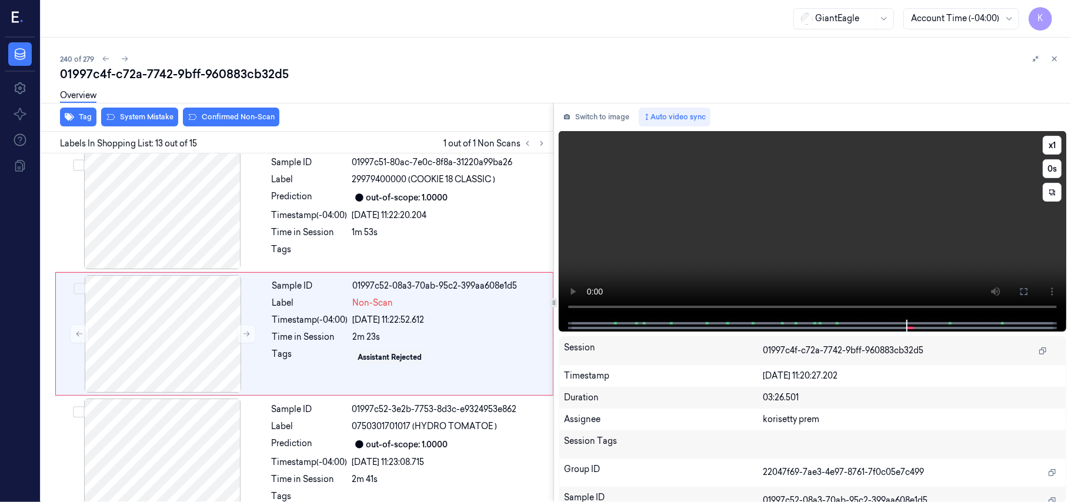
click at [742, 229] on video at bounding box center [812, 225] width 507 height 189
click at [1028, 290] on button at bounding box center [1023, 291] width 19 height 19
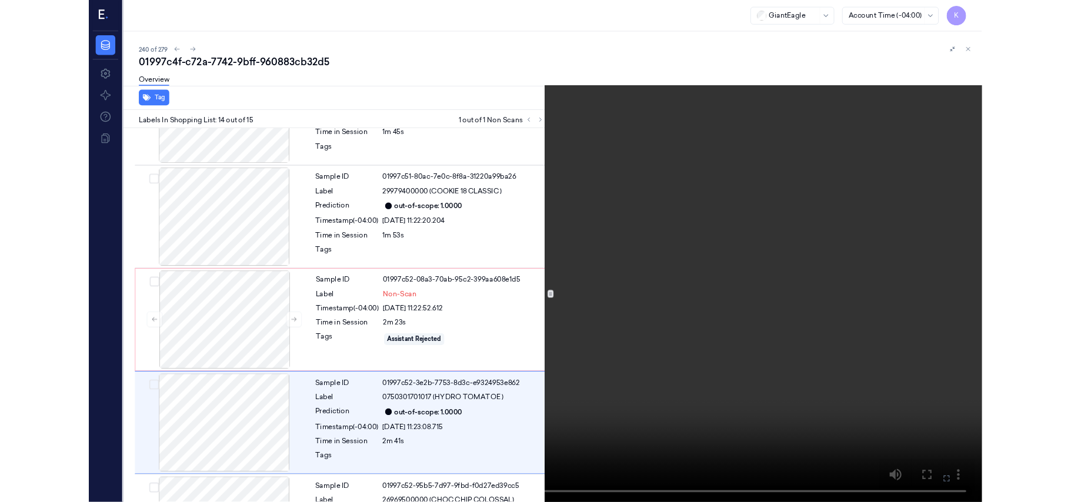
scroll to position [1412, 0]
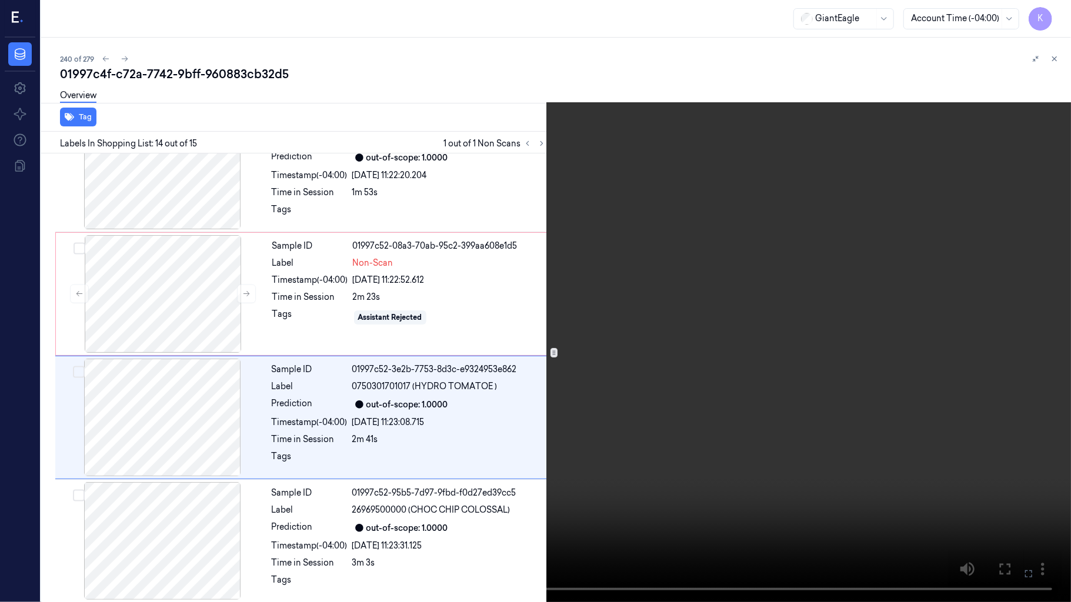
click at [800, 472] on video at bounding box center [535, 301] width 1071 height 602
click at [0, 0] on icon at bounding box center [0, 0] width 0 height 0
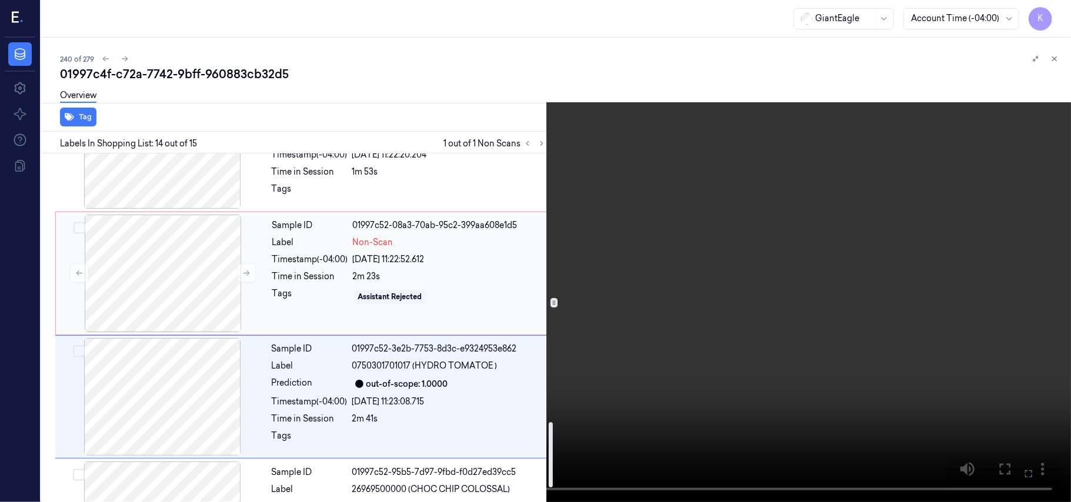
scroll to position [1433, 0]
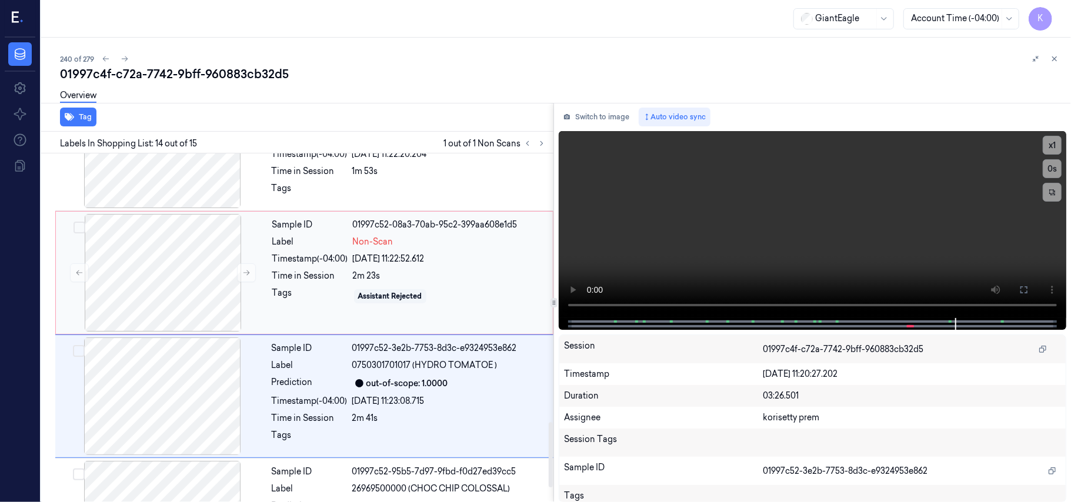
click at [269, 249] on div "Sample ID 01997c52-08a3-70ab-95c2-399aa608e1d5 Label Non-Scan Timestamp (-04:00…" at bounding box center [409, 273] width 283 height 118
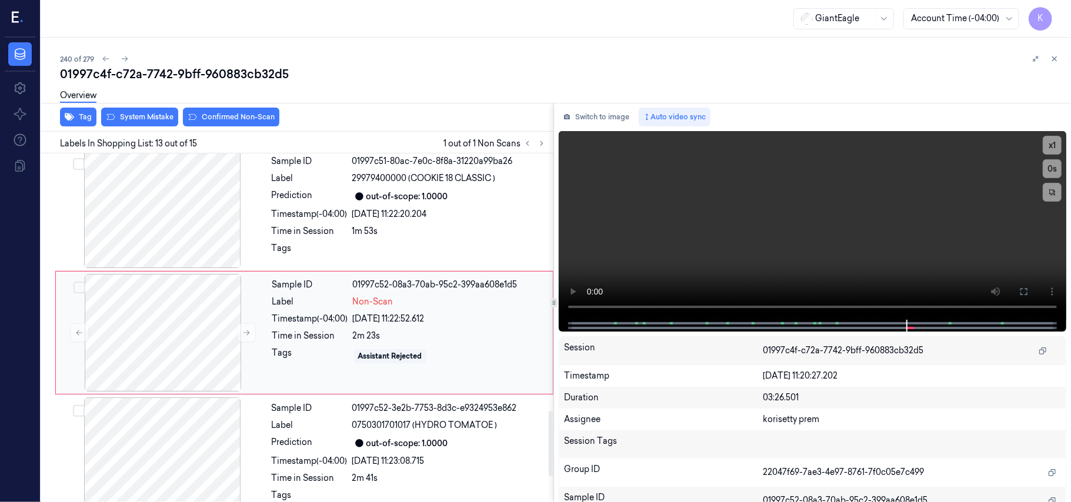
scroll to position [1372, 0]
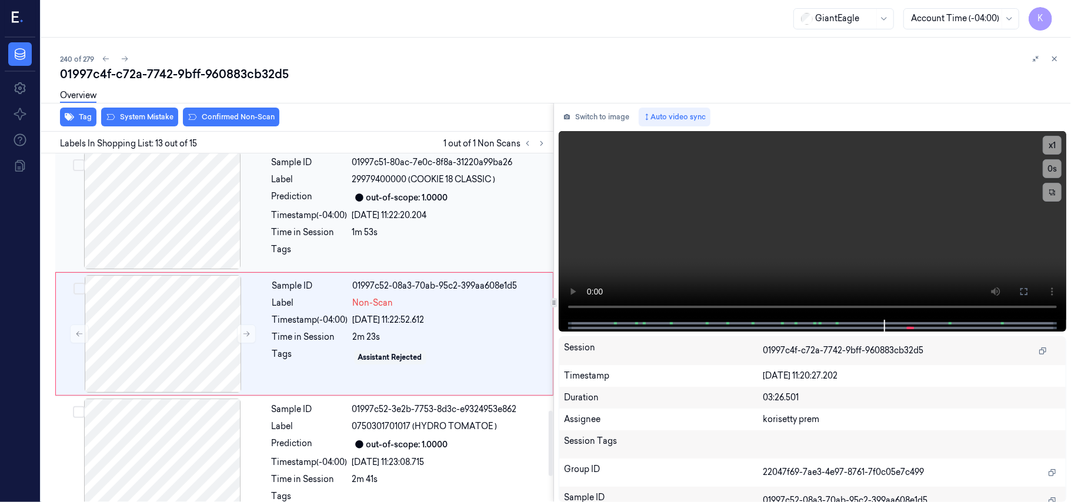
click at [430, 226] on div "1m 53s" at bounding box center [449, 232] width 194 height 12
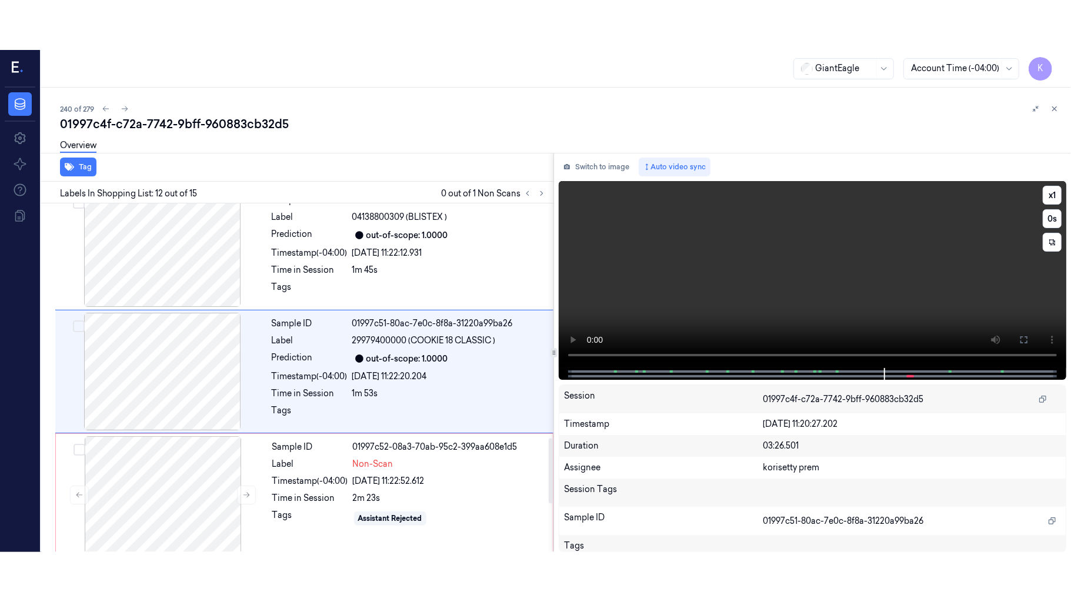
scroll to position [1249, 0]
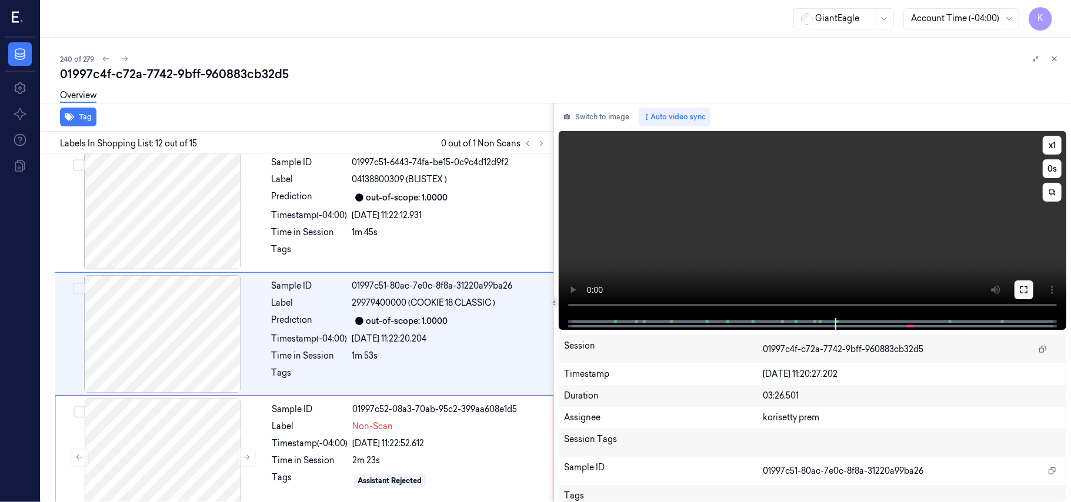
click at [1022, 290] on icon at bounding box center [1023, 289] width 9 height 9
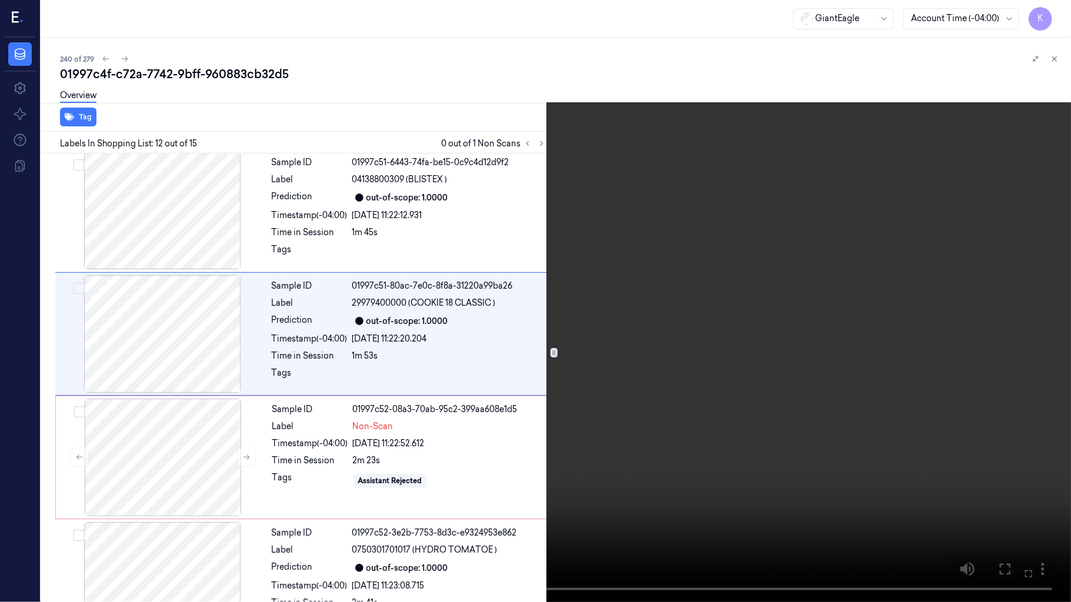
click at [612, 369] on video at bounding box center [535, 301] width 1071 height 602
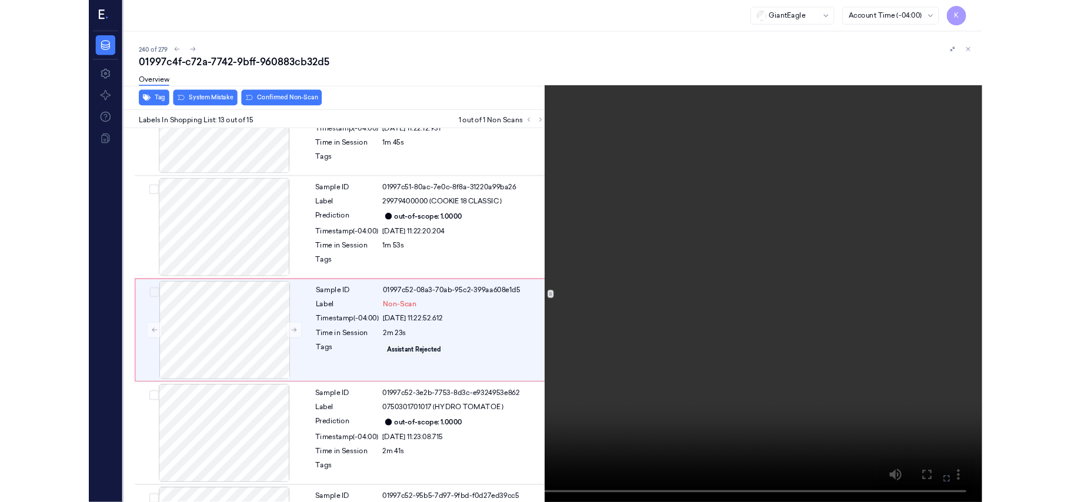
scroll to position [1323, 0]
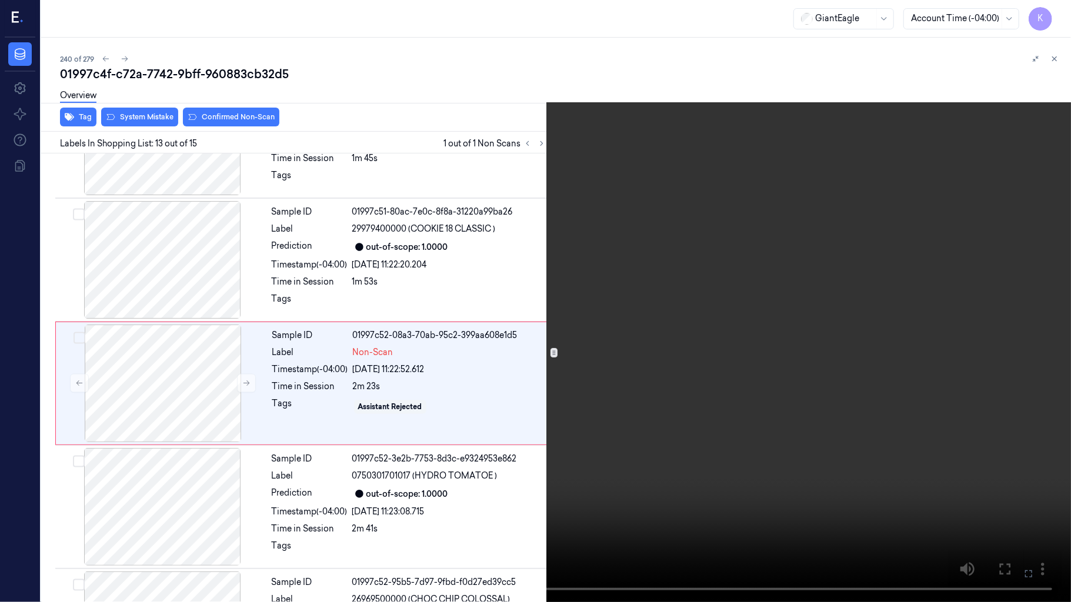
click at [0, 0] on icon at bounding box center [0, 0] width 0 height 0
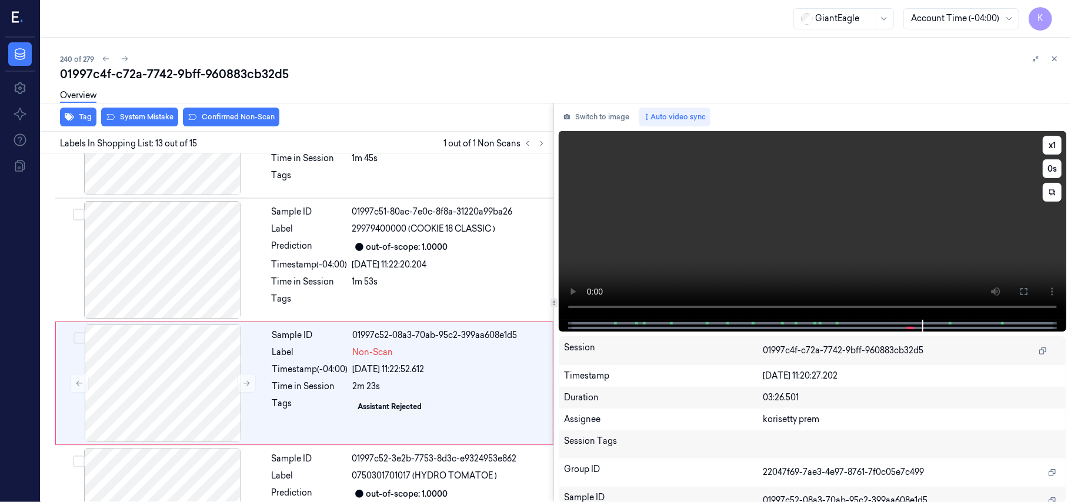
click at [687, 156] on video at bounding box center [812, 225] width 507 height 189
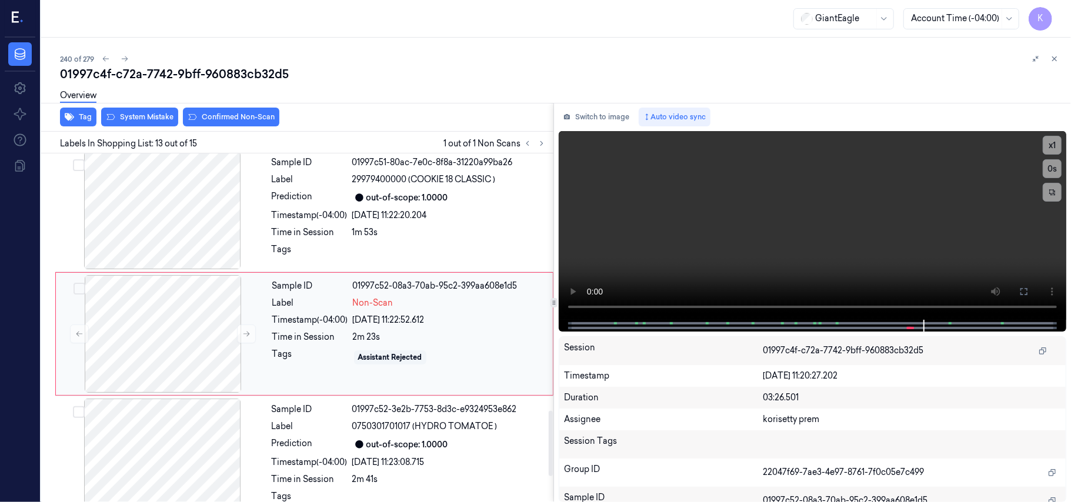
click at [382, 331] on div "2m 23s" at bounding box center [449, 337] width 193 height 12
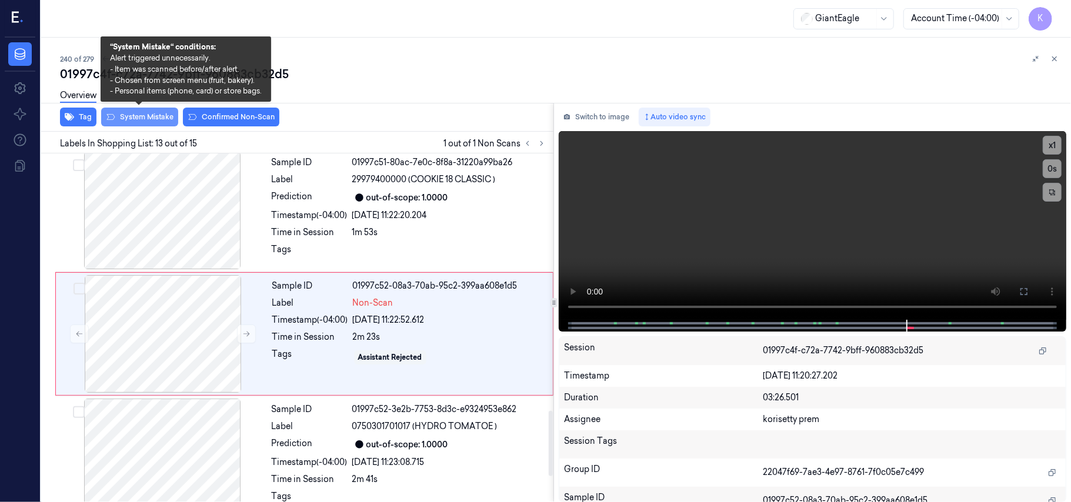
click at [152, 118] on button "System Mistake" at bounding box center [139, 117] width 77 height 19
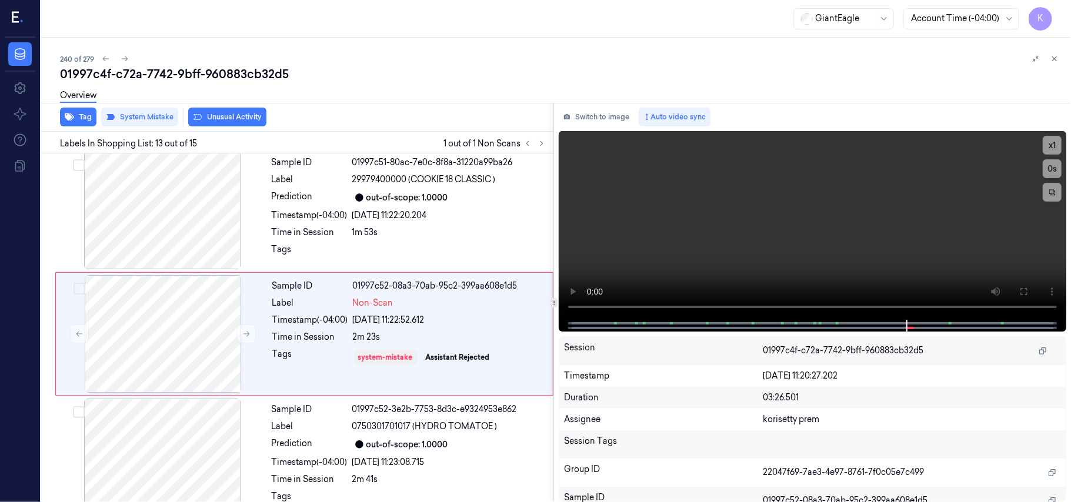
click at [236, 119] on button "Unusual Activity" at bounding box center [227, 117] width 78 height 19
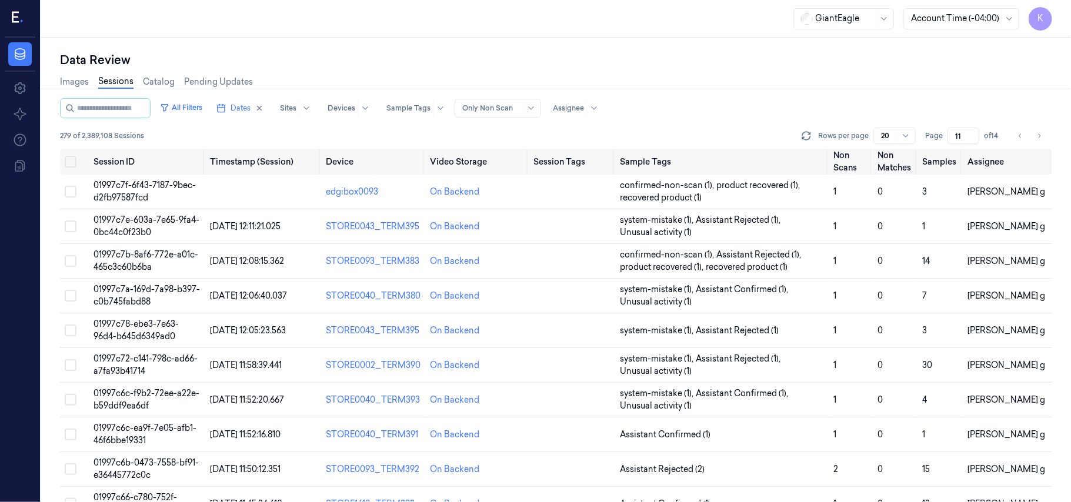
click at [970, 139] on input "11" at bounding box center [963, 136] width 32 height 16
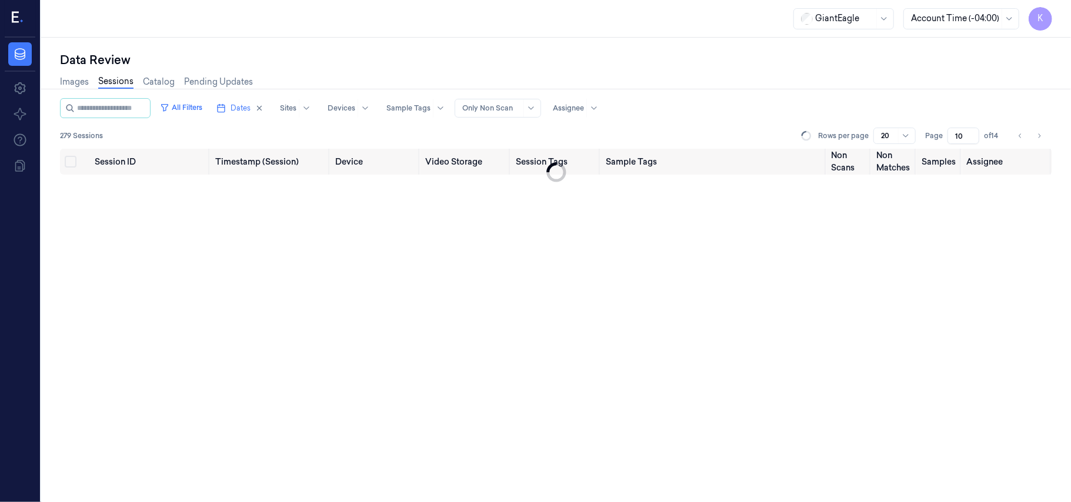
click at [970, 139] on input "10" at bounding box center [963, 136] width 32 height 16
type input "9"
click at [970, 139] on input "9" at bounding box center [963, 136] width 32 height 16
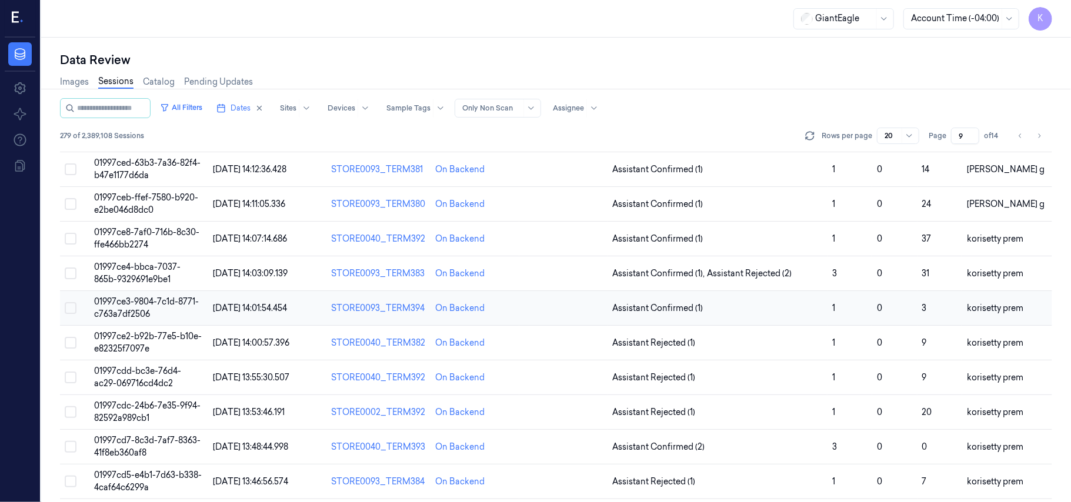
scroll to position [379, 0]
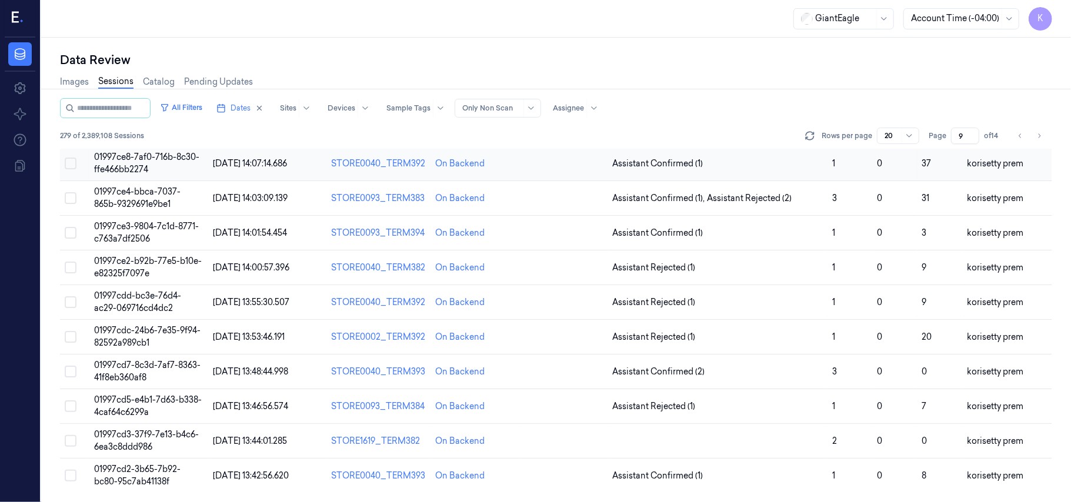
click at [141, 158] on span "01997ce8-7af0-716b-8c30-ffe466bb2274" at bounding box center [146, 163] width 105 height 23
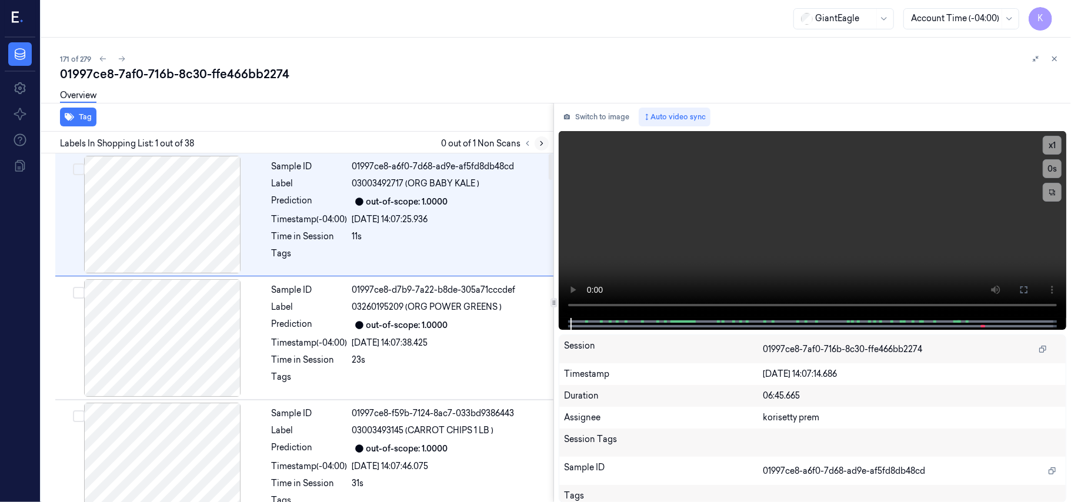
click at [542, 142] on icon at bounding box center [541, 143] width 8 height 8
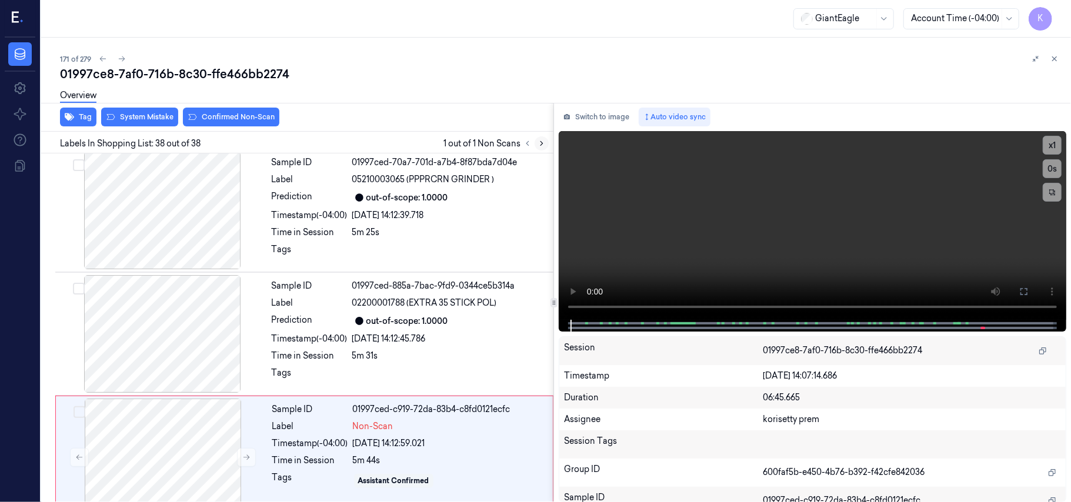
scroll to position [4361, 0]
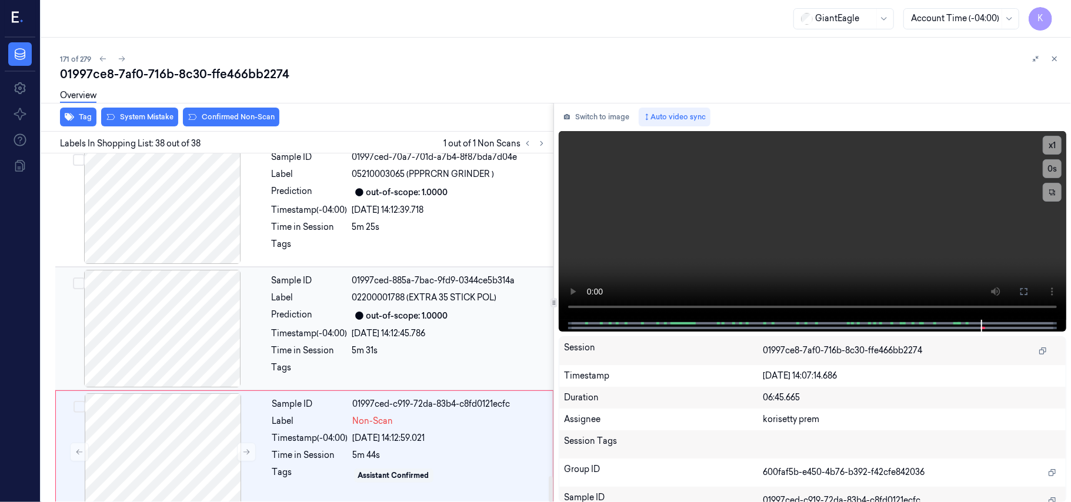
click at [379, 323] on div "Sample ID 01997ced-885a-7bac-9fd9-0344ce5b314a Label 02200001788 (EXTRA 35 STIC…" at bounding box center [409, 329] width 284 height 118
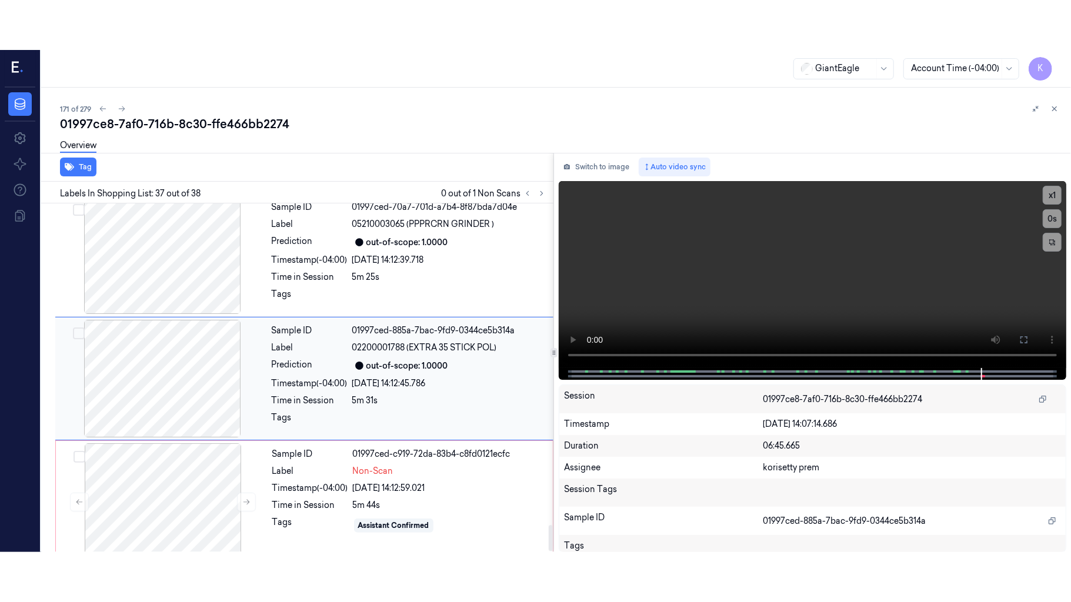
scroll to position [4345, 0]
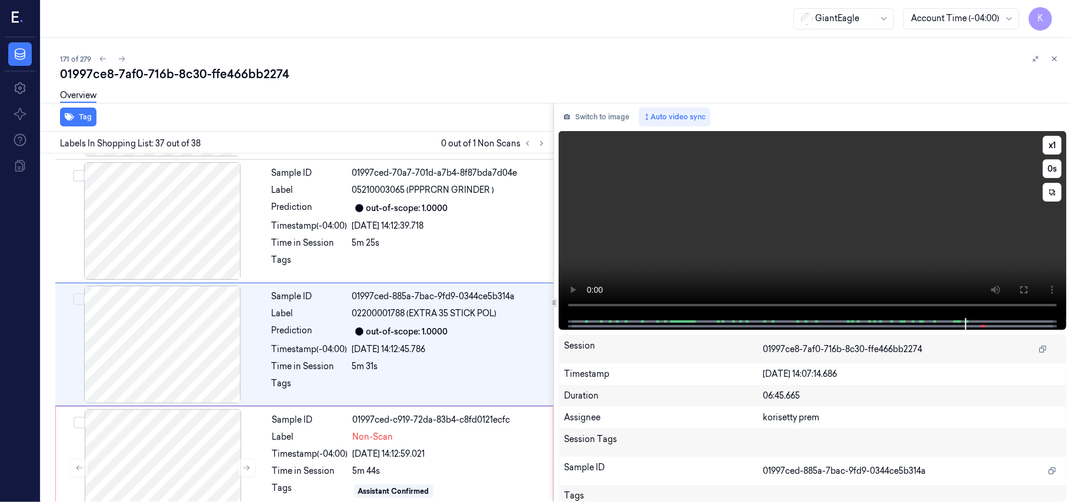
click at [805, 200] on video at bounding box center [812, 224] width 507 height 187
click at [1028, 288] on button at bounding box center [1023, 289] width 19 height 19
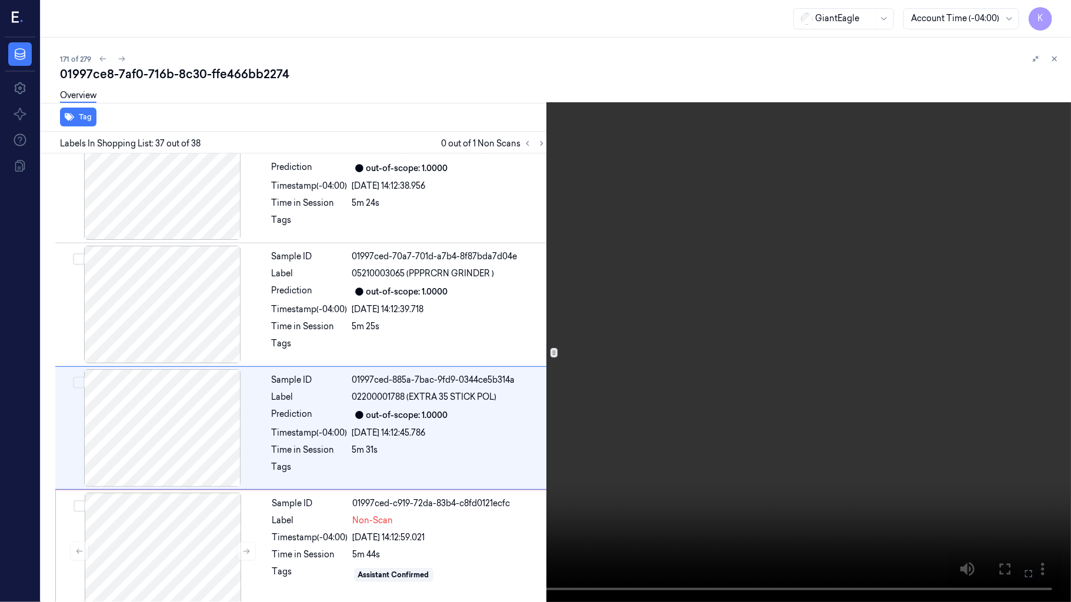
click at [0, 0] on icon at bounding box center [0, 0] width 0 height 0
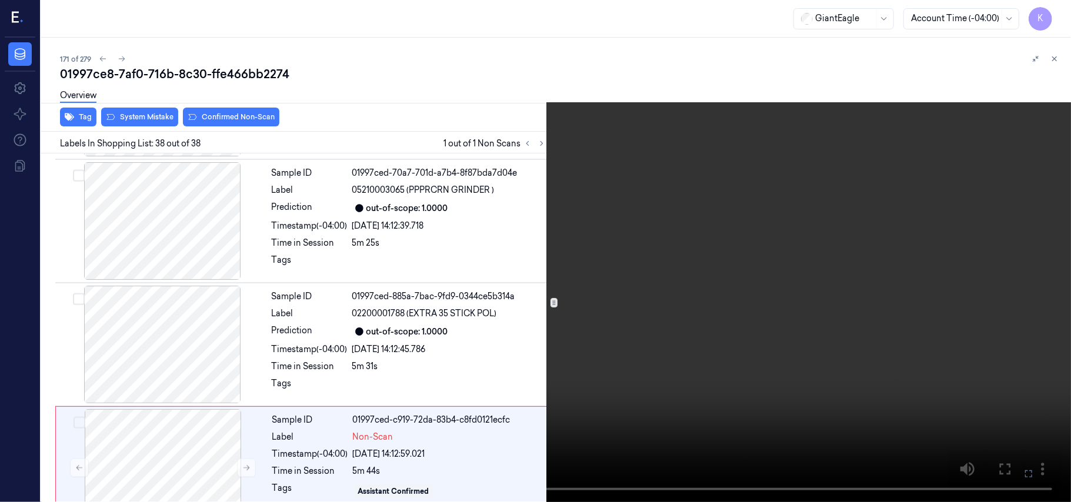
scroll to position [4361, 0]
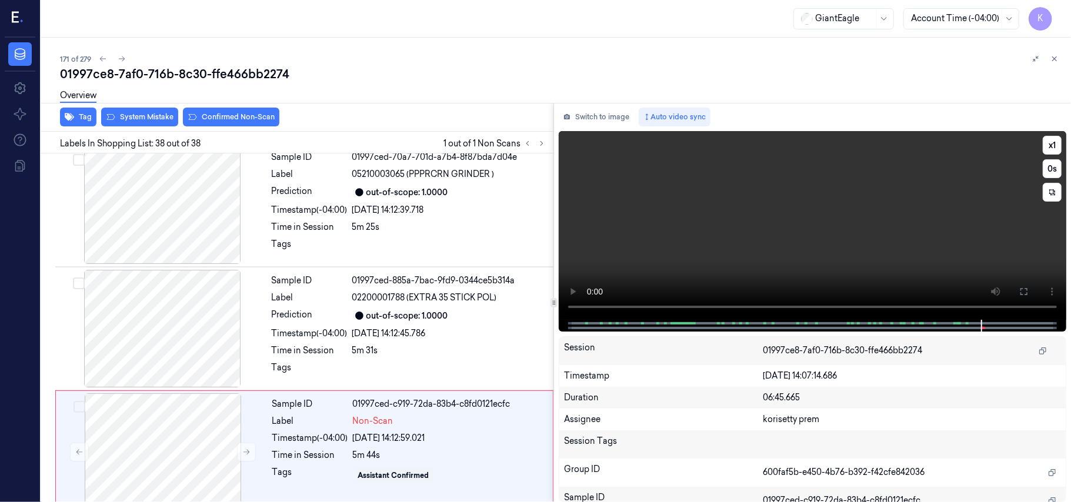
click at [849, 175] on video at bounding box center [812, 225] width 507 height 189
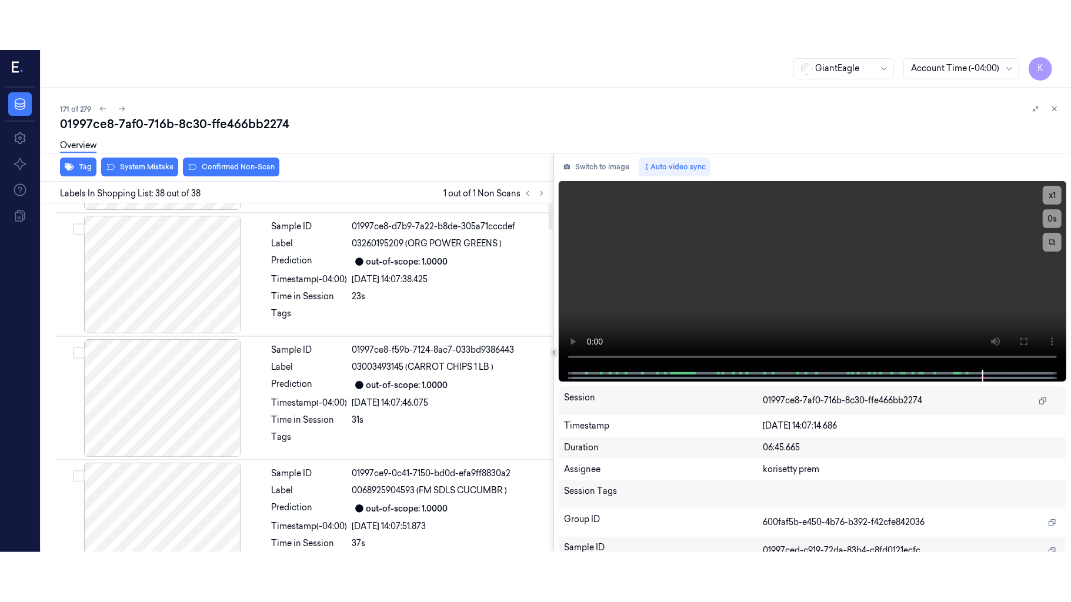
scroll to position [0, 0]
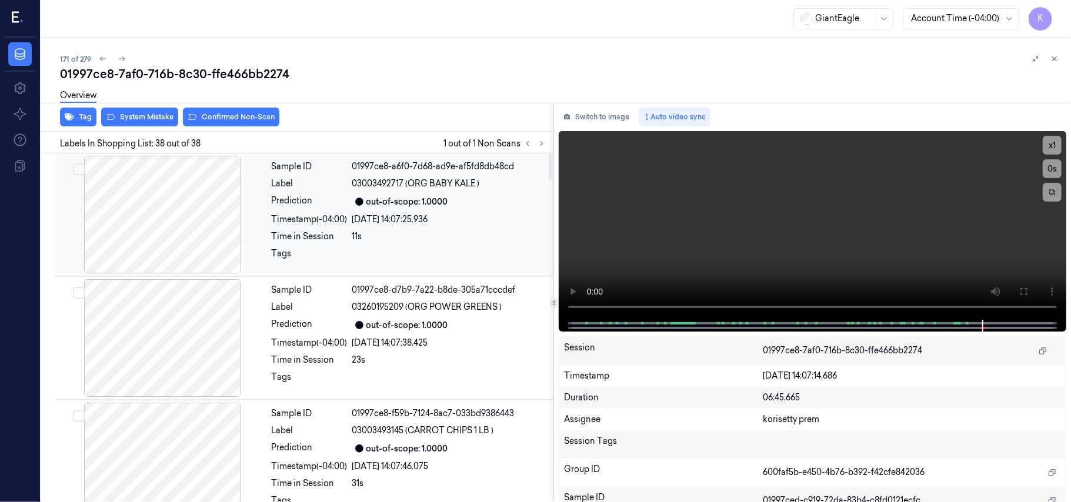
click at [186, 196] on div at bounding box center [162, 215] width 209 height 118
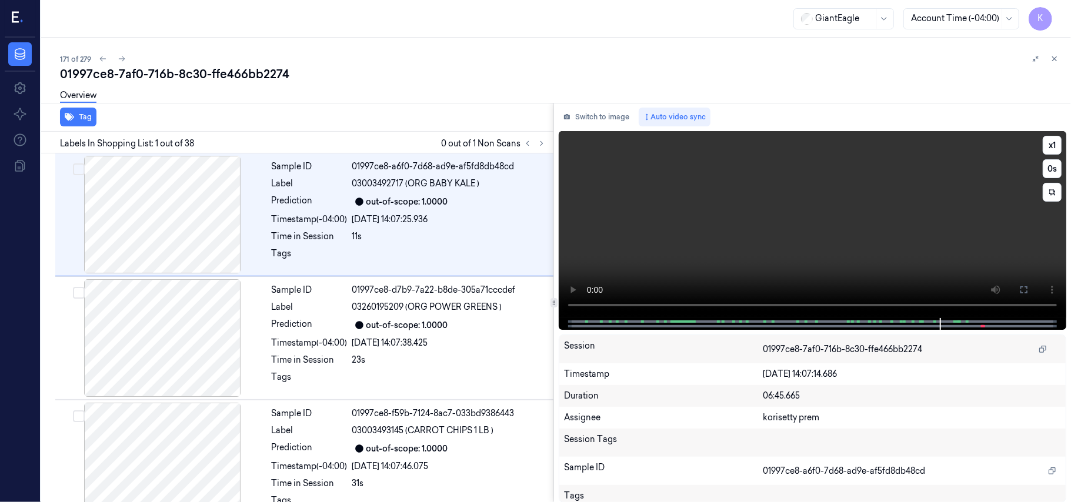
click at [871, 245] on video at bounding box center [812, 224] width 507 height 187
click at [1021, 290] on icon at bounding box center [1023, 289] width 7 height 7
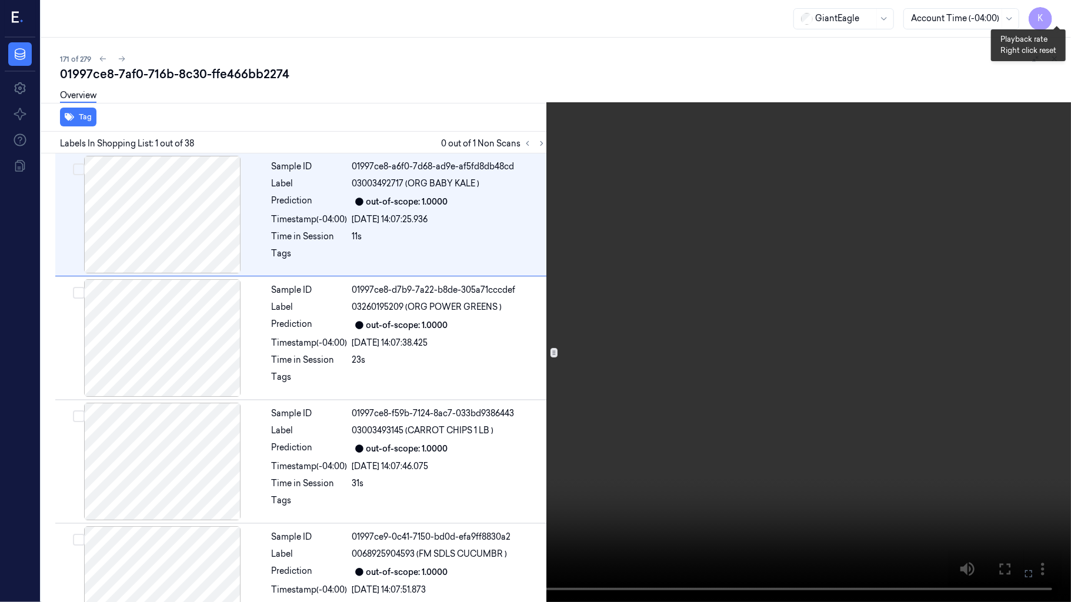
click at [1060, 19] on button "x 1" at bounding box center [1056, 14] width 19 height 19
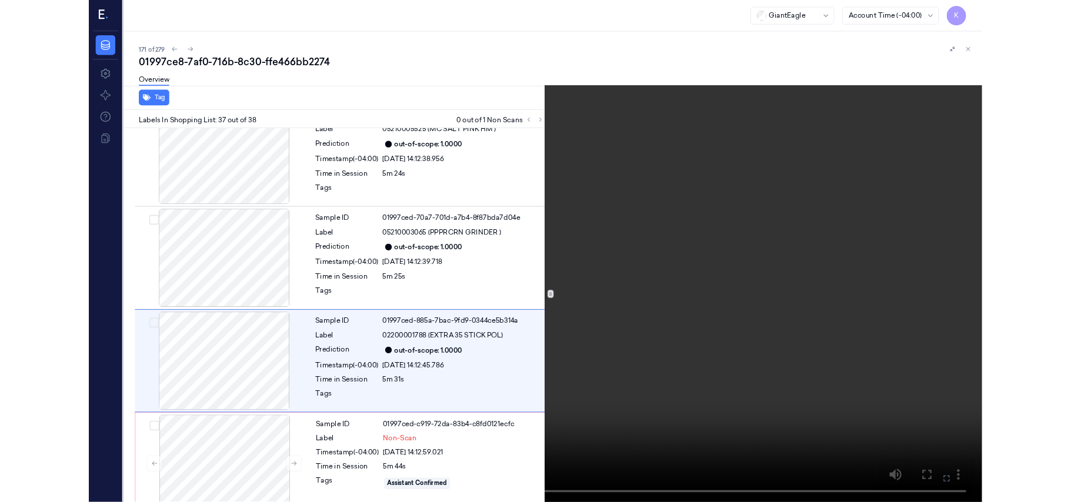
scroll to position [4262, 0]
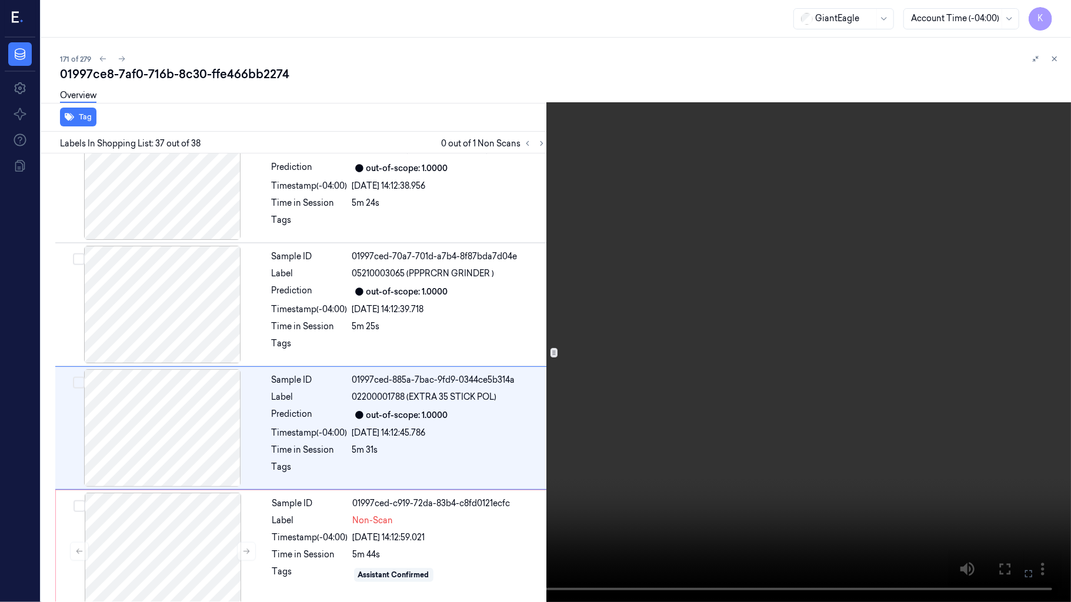
click at [0, 0] on icon at bounding box center [0, 0] width 0 height 0
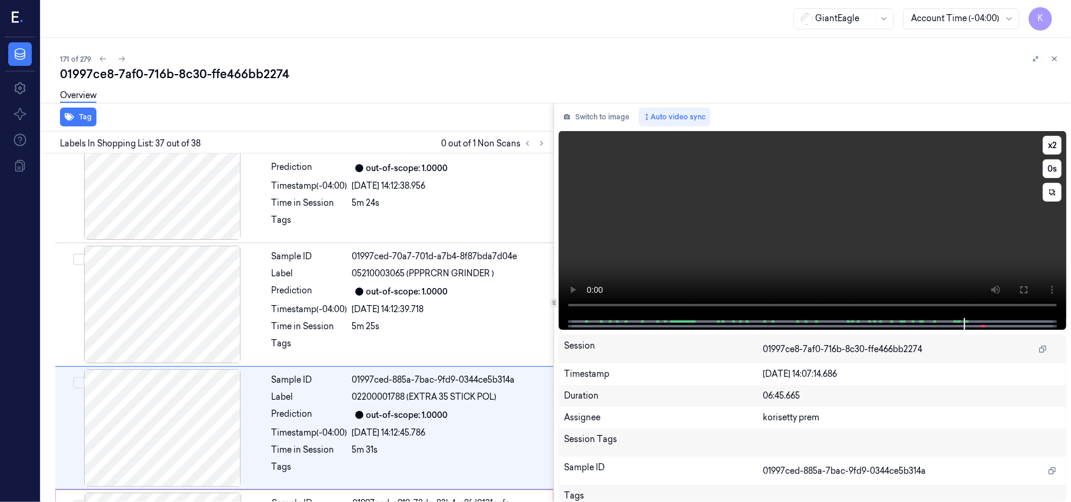
click at [793, 218] on video at bounding box center [812, 224] width 507 height 187
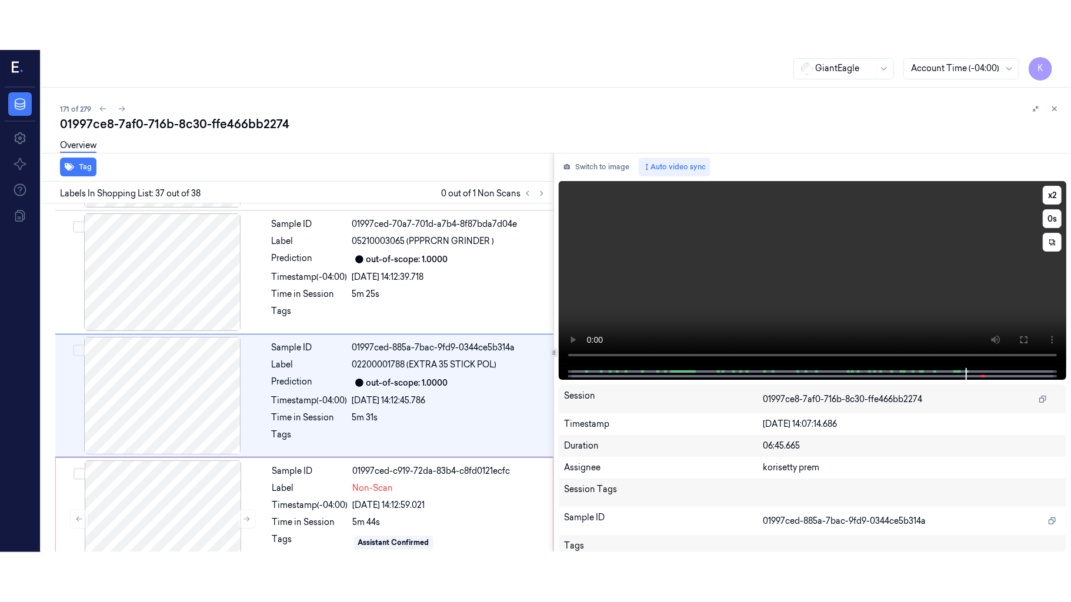
scroll to position [4345, 0]
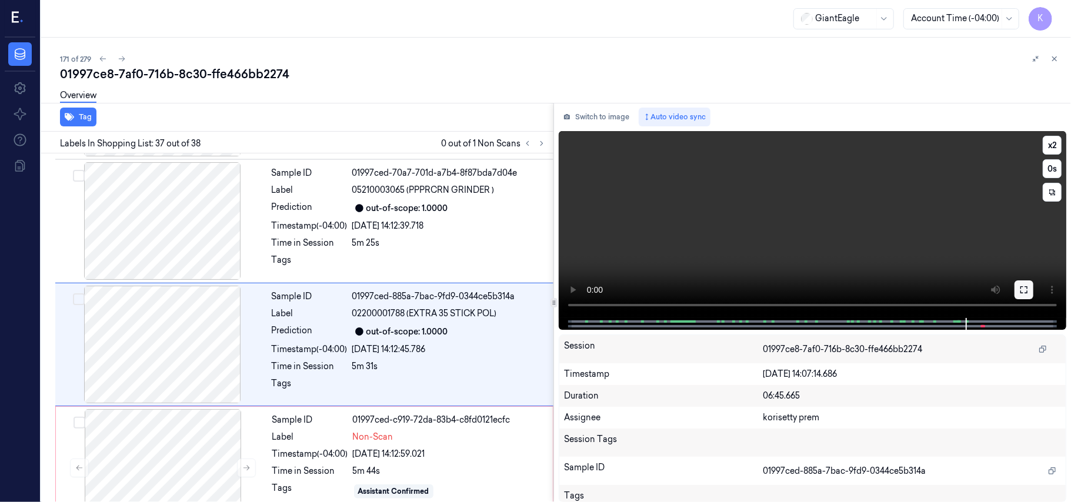
click at [1024, 294] on icon at bounding box center [1023, 289] width 9 height 9
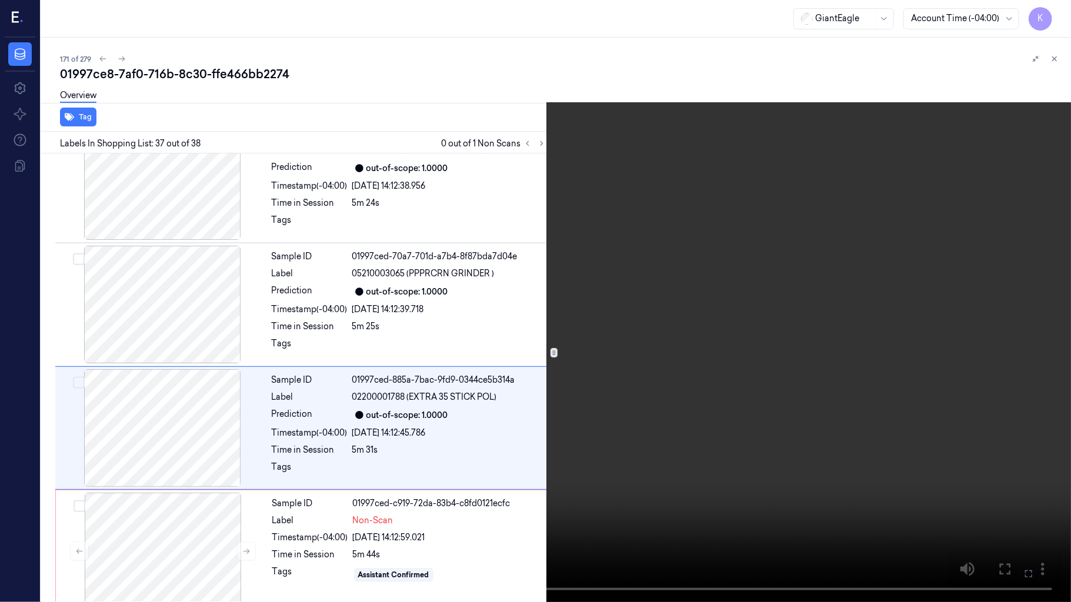
click at [726, 325] on video at bounding box center [535, 301] width 1071 height 602
click at [1056, 12] on button "x 2" at bounding box center [1056, 14] width 19 height 19
click at [1057, 12] on button "x 4" at bounding box center [1056, 14] width 19 height 19
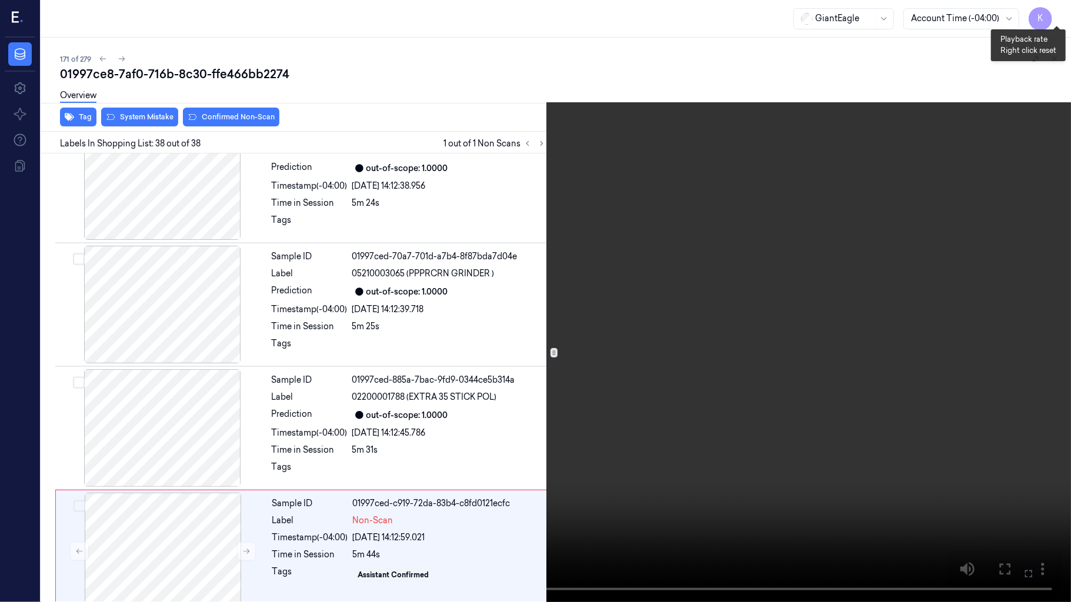
click at [1052, 10] on button "x 1" at bounding box center [1056, 14] width 19 height 19
click at [1061, 12] on button "x 2" at bounding box center [1056, 14] width 19 height 19
click at [1060, 12] on button "x 4" at bounding box center [1056, 14] width 19 height 19
click at [0, 0] on button at bounding box center [0, 0] width 0 height 0
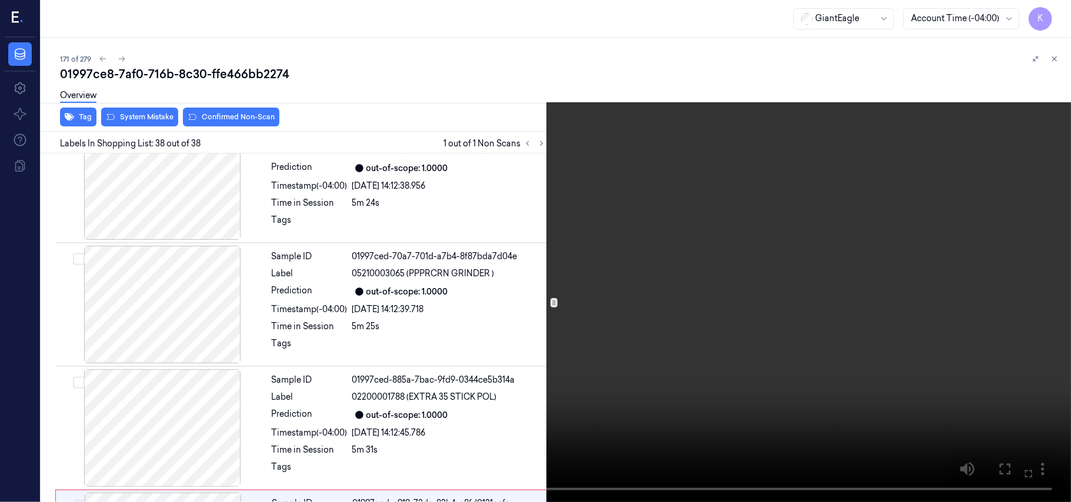
scroll to position [4345, 0]
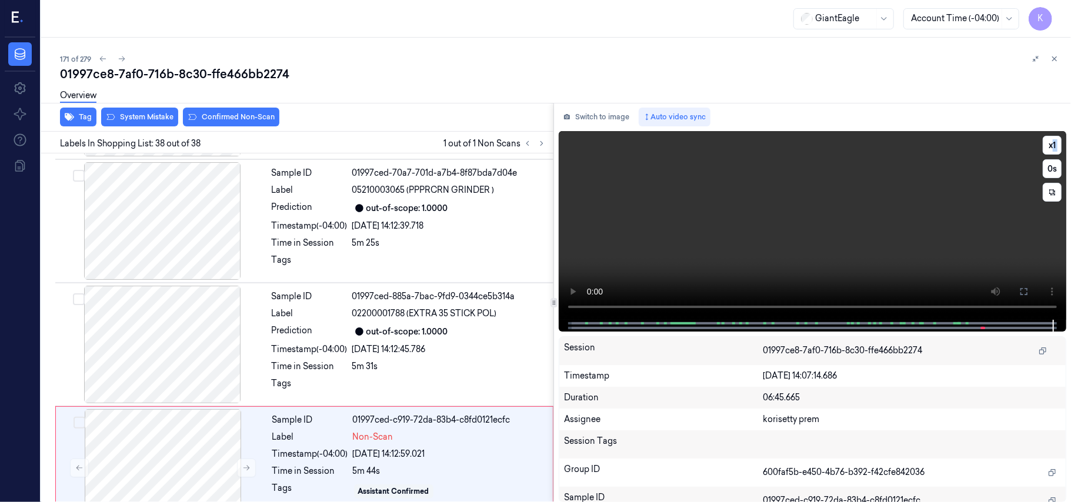
click at [869, 208] on video at bounding box center [812, 225] width 507 height 189
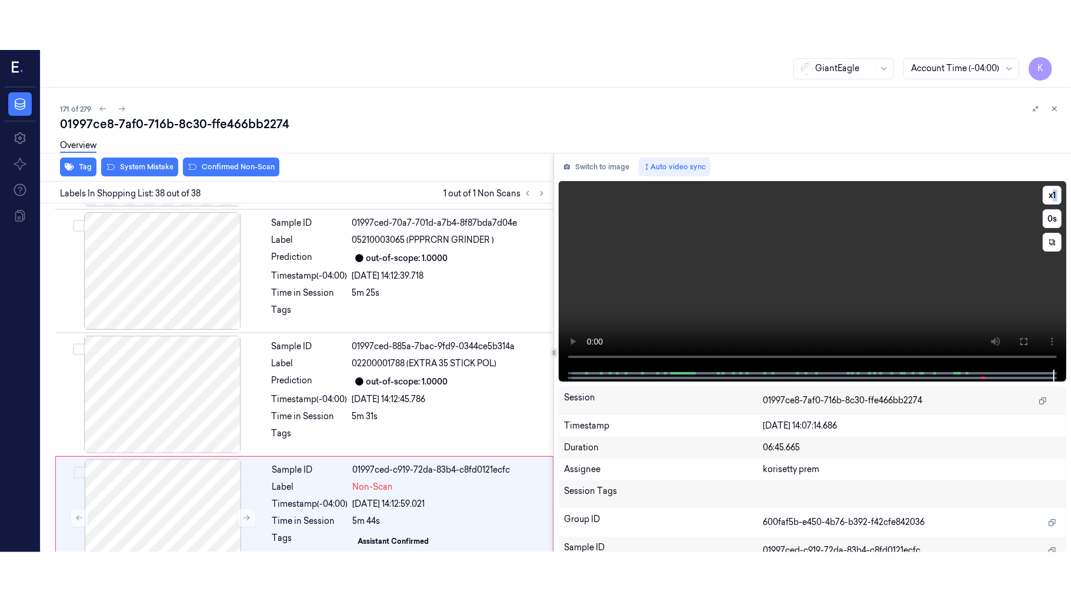
scroll to position [4361, 0]
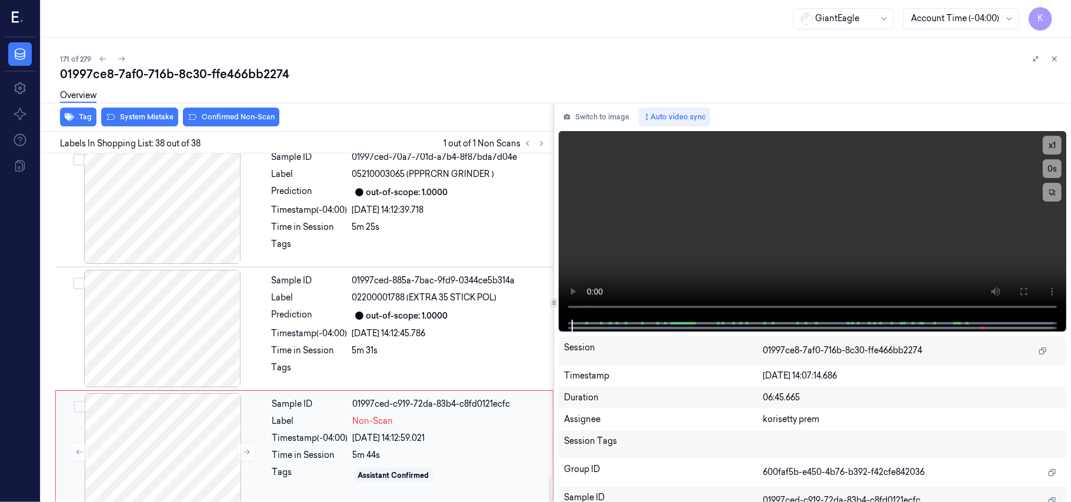
click at [269, 436] on div "Sample ID 01997ced-c919-72da-83b4-c8fd0121ecfc Label Non-Scan Timestamp (-04:00…" at bounding box center [409, 452] width 283 height 118
click at [701, 200] on video at bounding box center [812, 225] width 507 height 189
click at [1019, 293] on icon at bounding box center [1023, 291] width 9 height 9
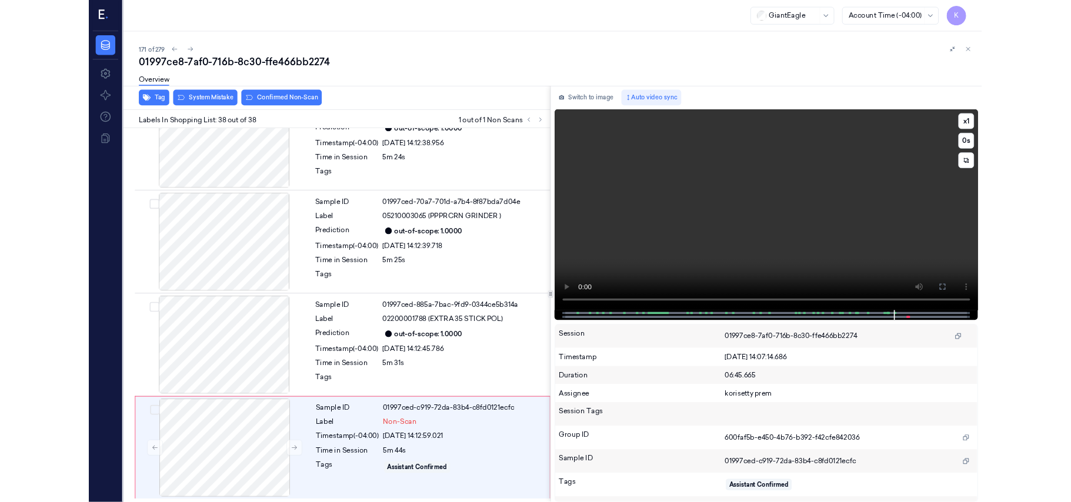
scroll to position [4262, 0]
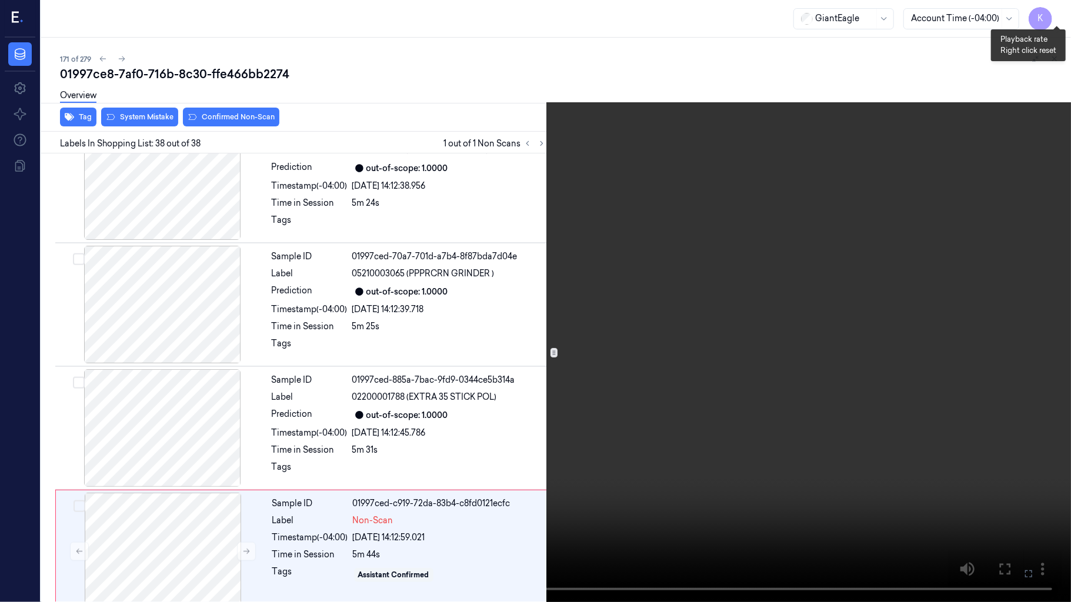
click at [1055, 9] on button "x 1" at bounding box center [1056, 14] width 19 height 19
click at [803, 236] on video at bounding box center [535, 301] width 1071 height 602
click at [941, 443] on video at bounding box center [535, 301] width 1071 height 602
click at [1060, 9] on button "x 2" at bounding box center [1056, 14] width 19 height 19
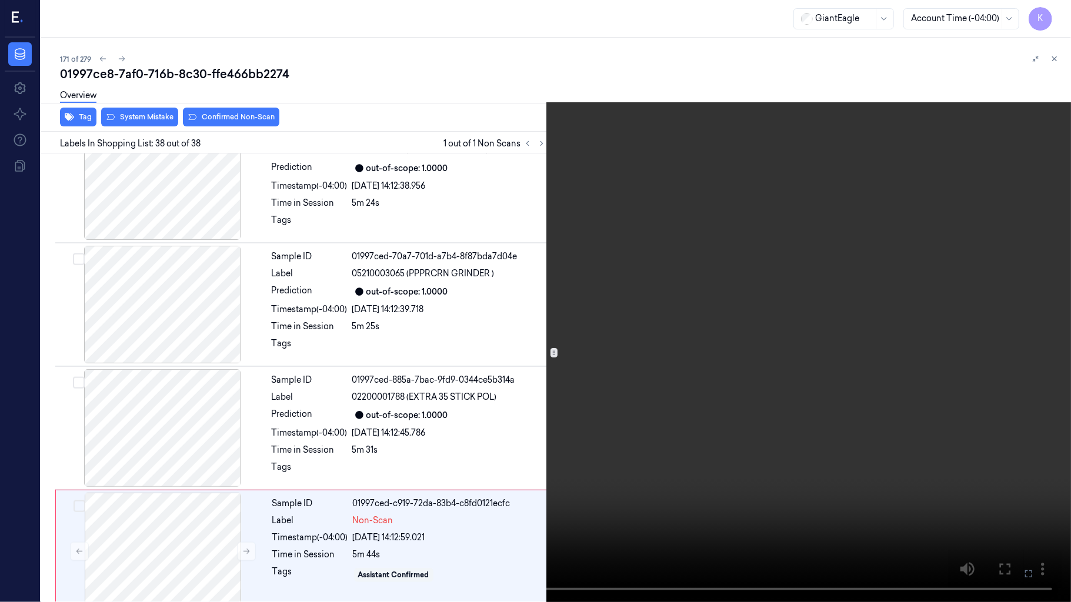
click at [734, 285] on video at bounding box center [535, 301] width 1071 height 602
click at [0, 0] on icon at bounding box center [0, 0] width 0 height 0
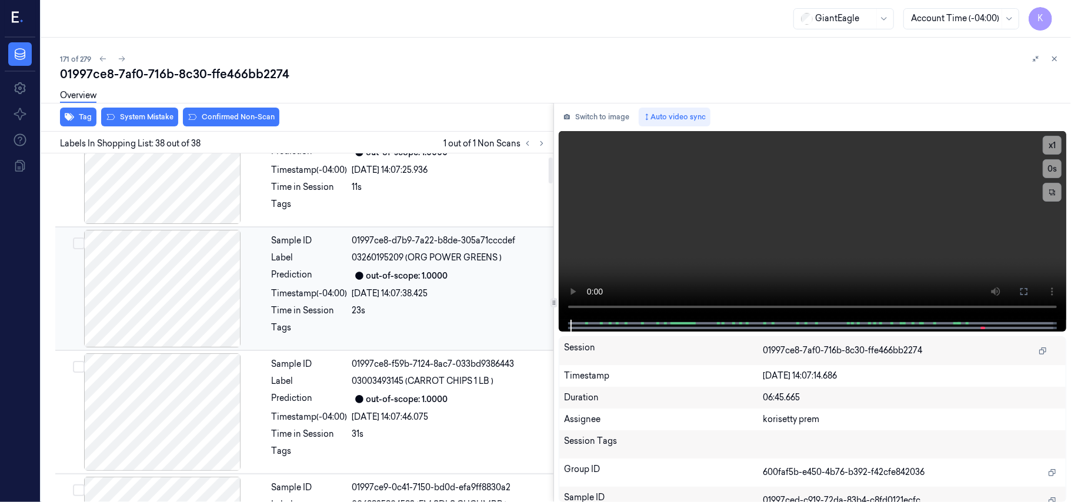
scroll to position [0, 0]
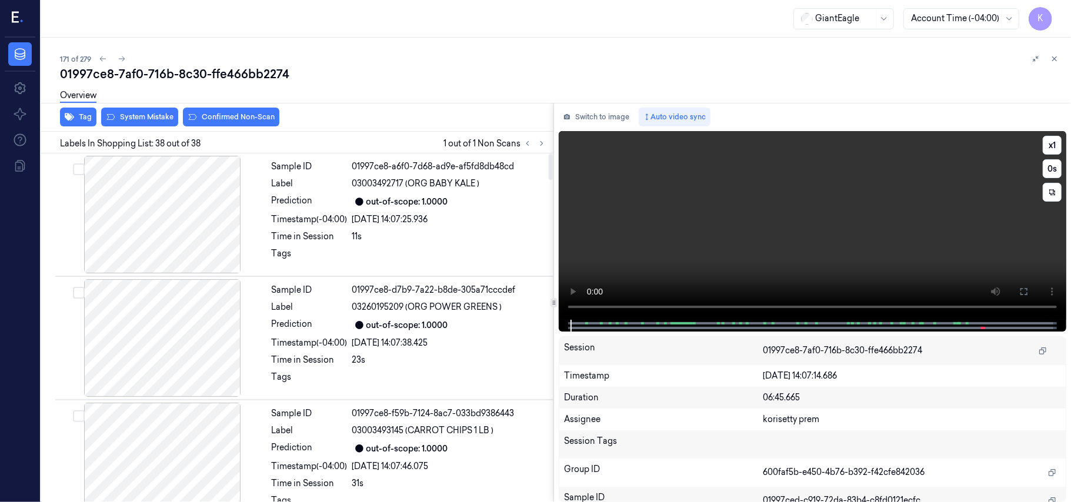
click at [786, 249] on video at bounding box center [812, 225] width 507 height 189
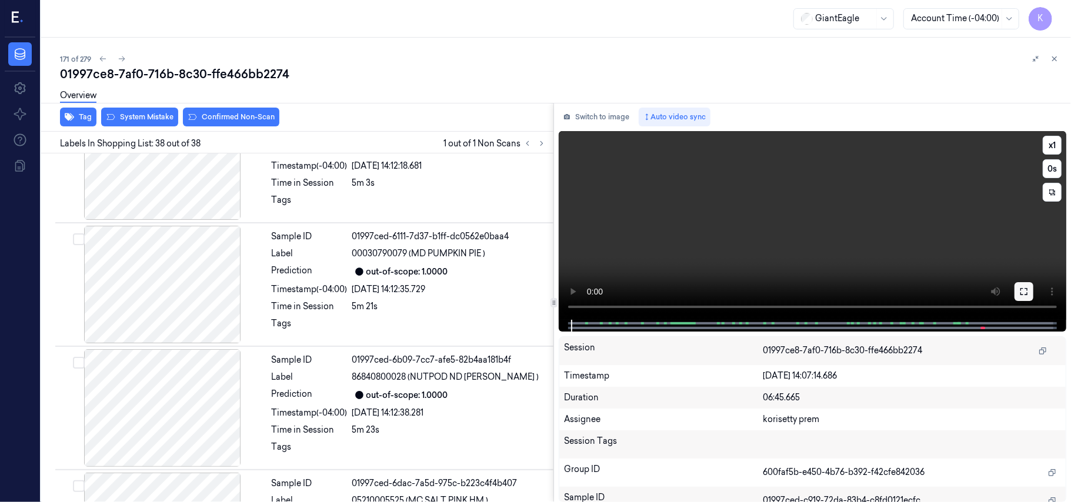
click at [1022, 288] on icon at bounding box center [1023, 291] width 9 height 9
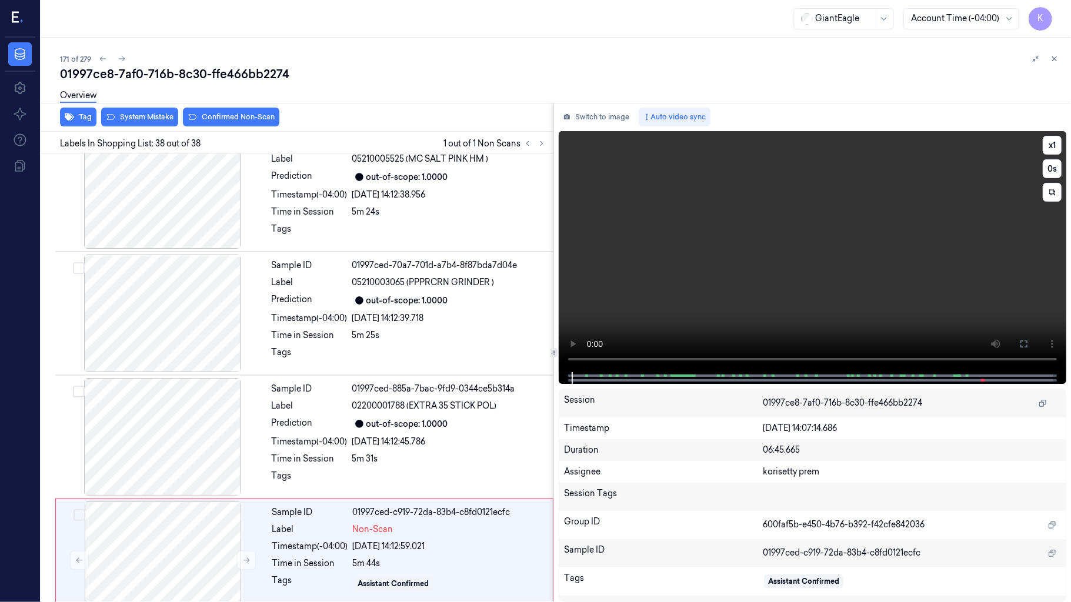
scroll to position [4262, 0]
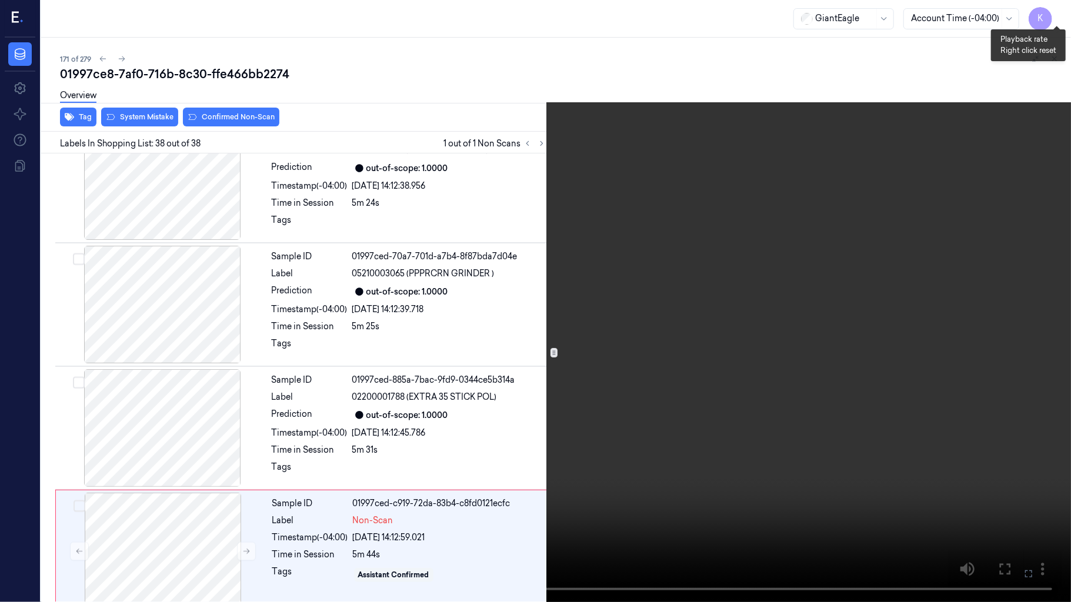
click at [1057, 13] on button "x 1" at bounding box center [1056, 14] width 19 height 19
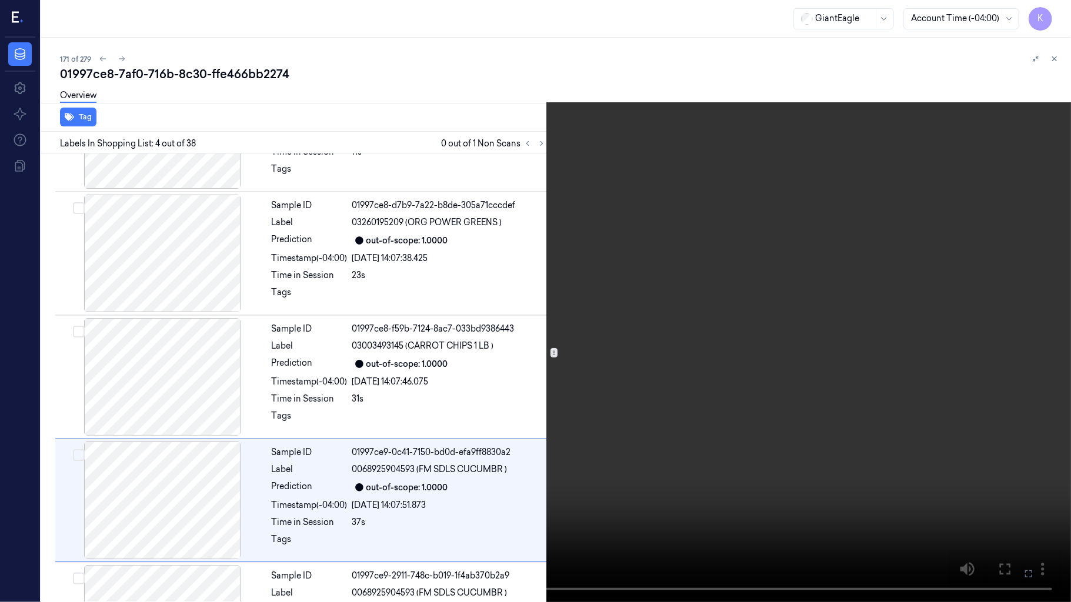
scroll to position [208, 0]
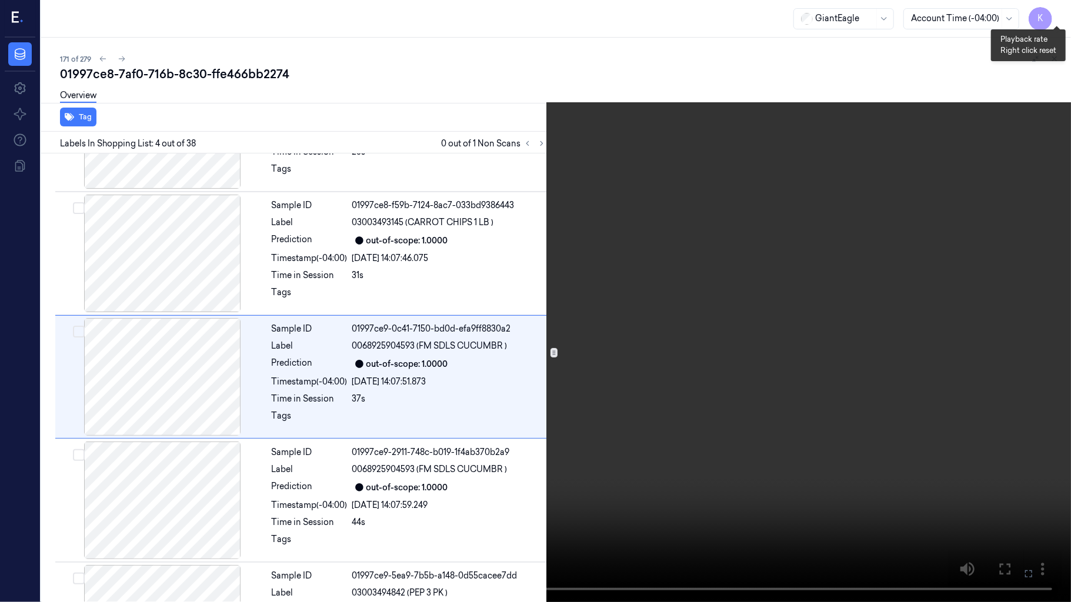
click at [1054, 12] on button "x 2" at bounding box center [1056, 14] width 19 height 19
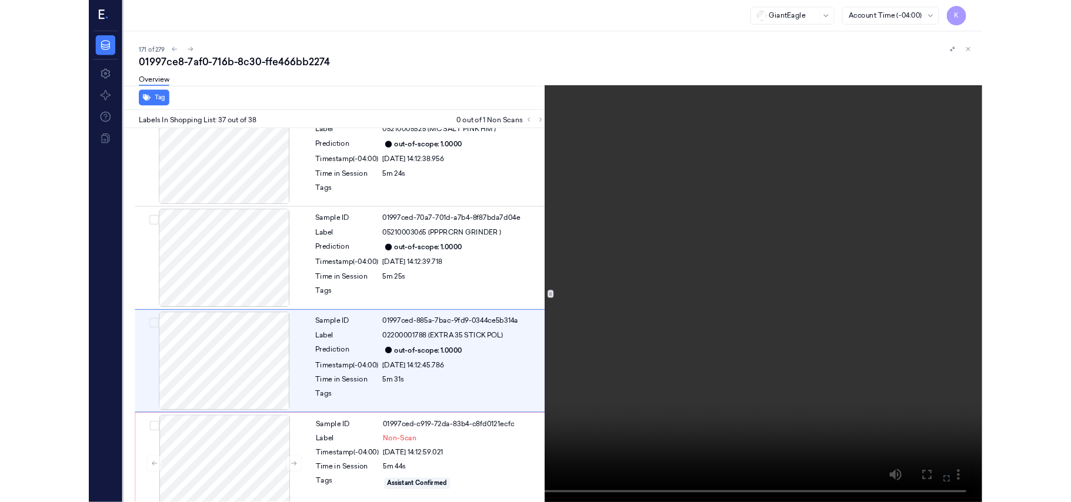
scroll to position [4262, 0]
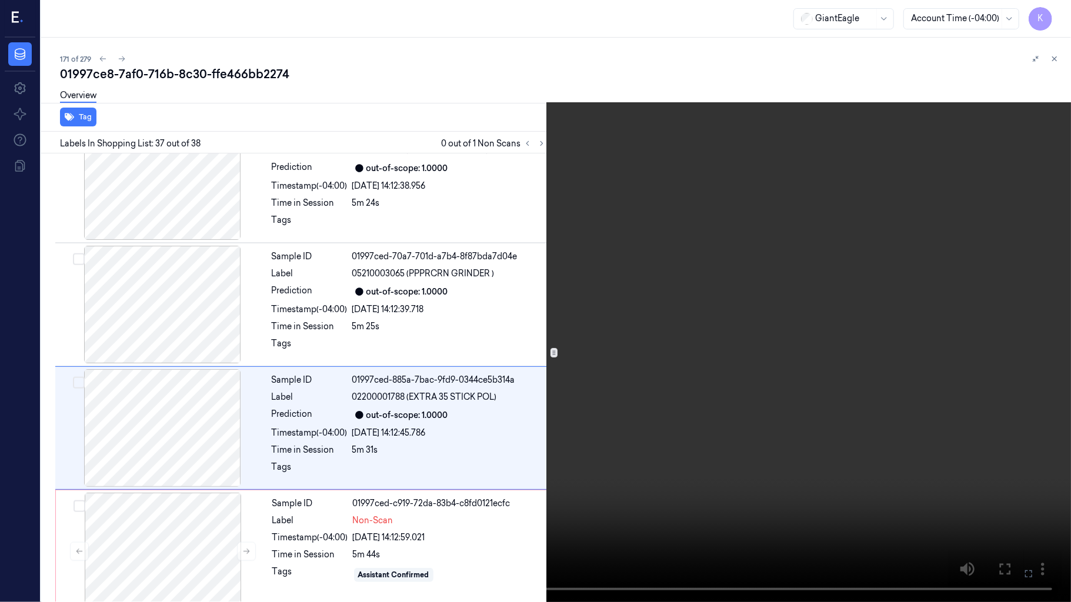
click at [898, 435] on video at bounding box center [535, 301] width 1071 height 602
click at [0, 0] on icon at bounding box center [0, 0] width 0 height 0
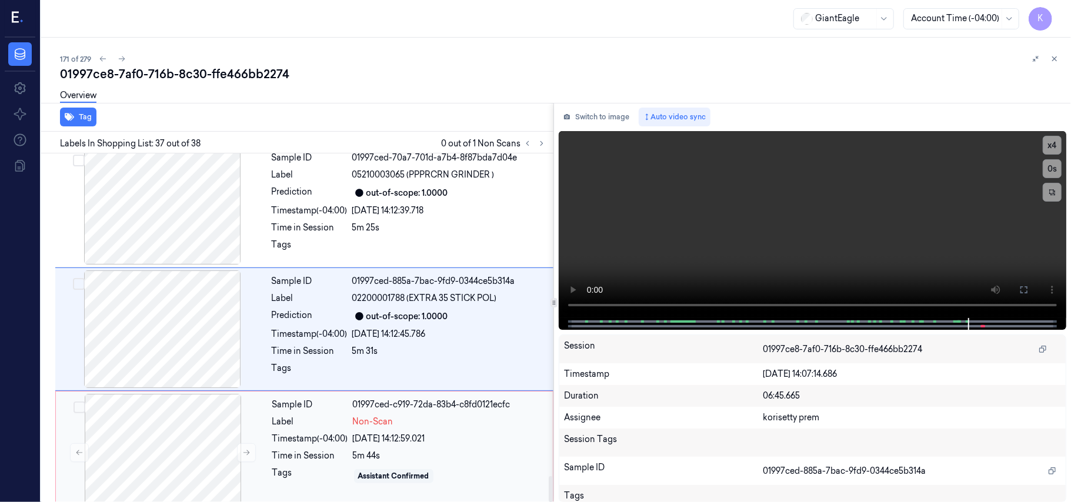
scroll to position [4361, 0]
click at [289, 415] on div "Label" at bounding box center [310, 421] width 76 height 12
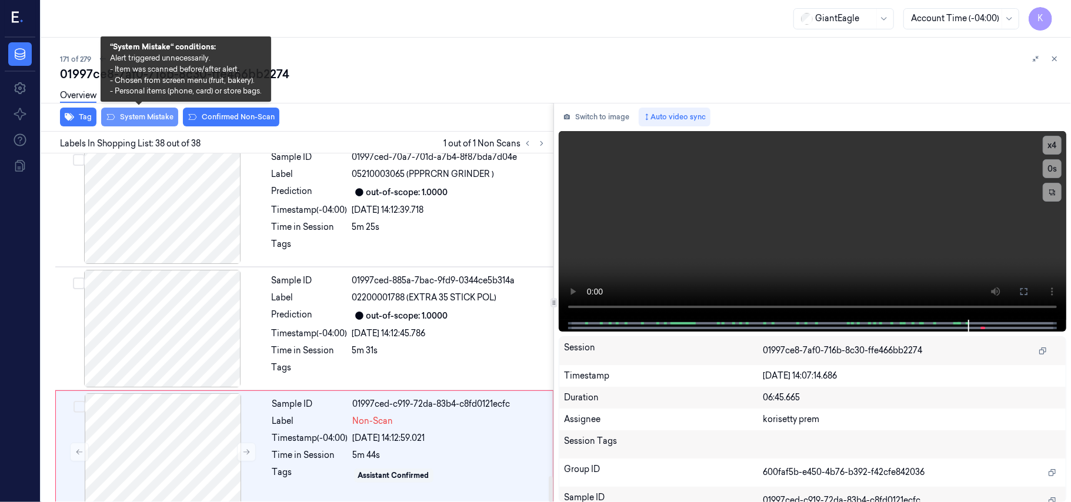
click at [151, 113] on button "System Mistake" at bounding box center [139, 117] width 77 height 19
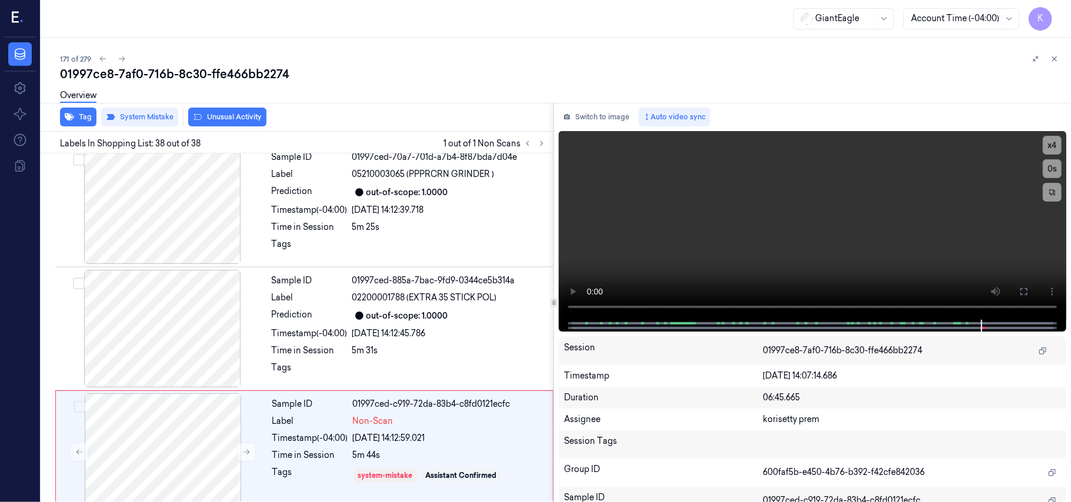
click at [232, 114] on button "Unusual Activity" at bounding box center [227, 117] width 78 height 19
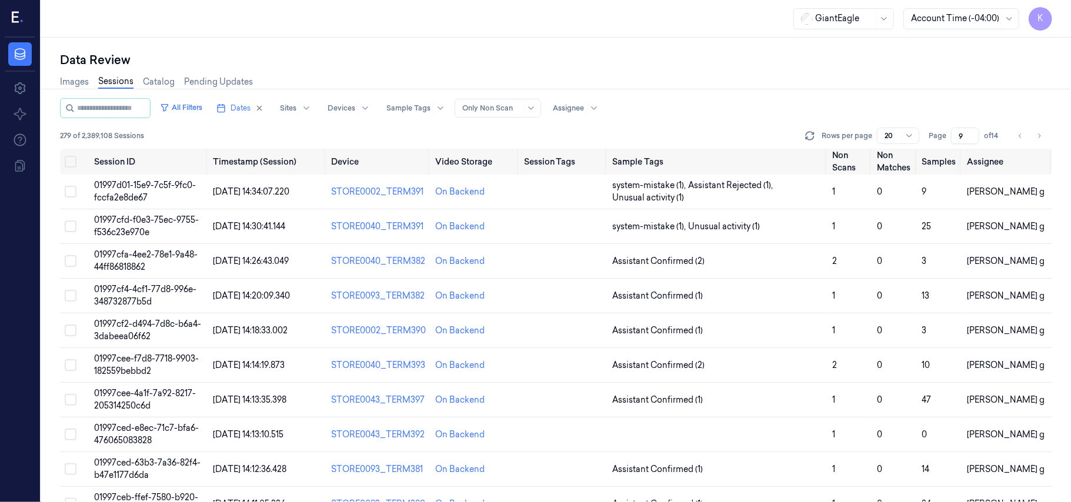
scroll to position [379, 0]
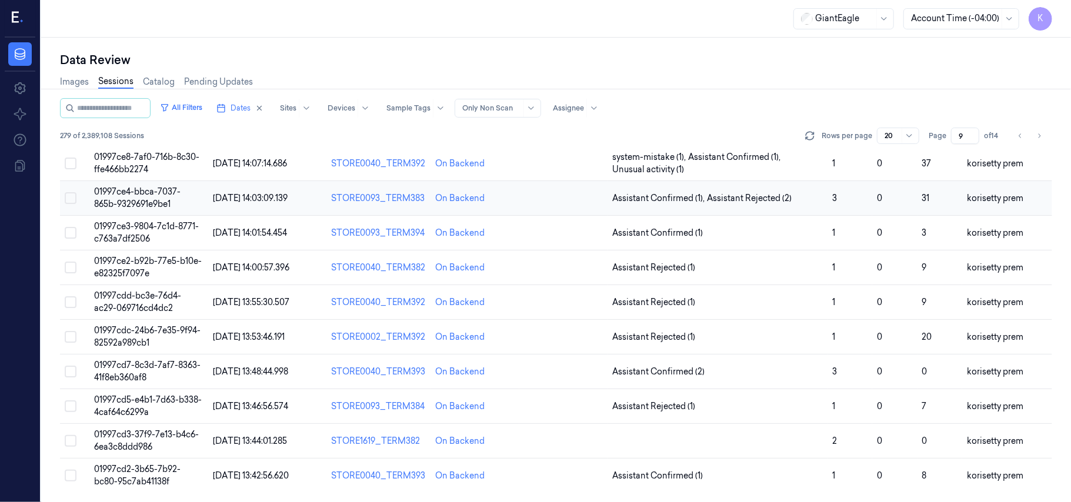
click at [138, 195] on span "01997ce4-bbca-7037-865b-9329691e9be1" at bounding box center [137, 197] width 86 height 23
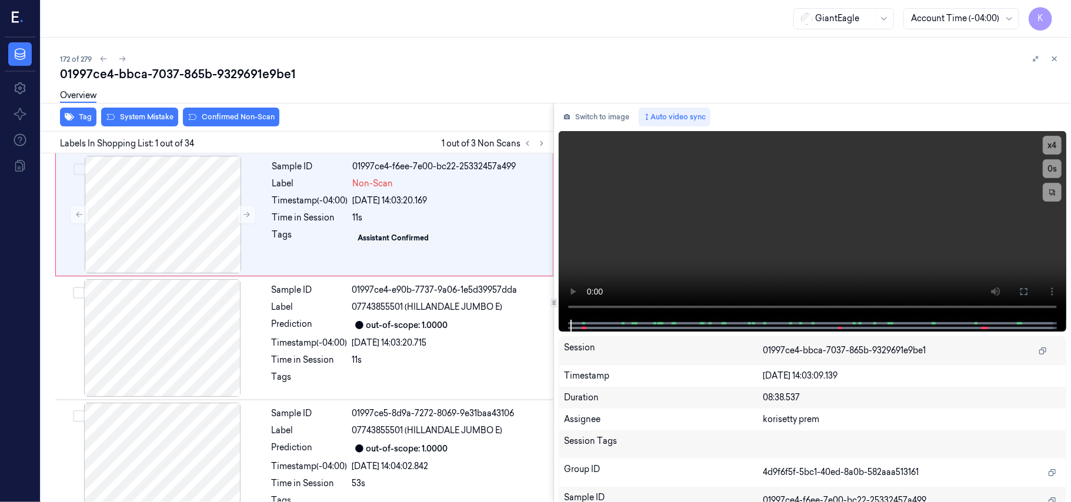
click at [342, 55] on div "172 of 279" at bounding box center [560, 59] width 1001 height 14
click at [490, 195] on div "24/09/2025 14:03:20.169" at bounding box center [449, 201] width 193 height 12
click at [670, 209] on video at bounding box center [812, 225] width 507 height 189
click at [1054, 140] on button "x 4" at bounding box center [1051, 145] width 19 height 19
click at [1026, 294] on icon at bounding box center [1023, 291] width 7 height 7
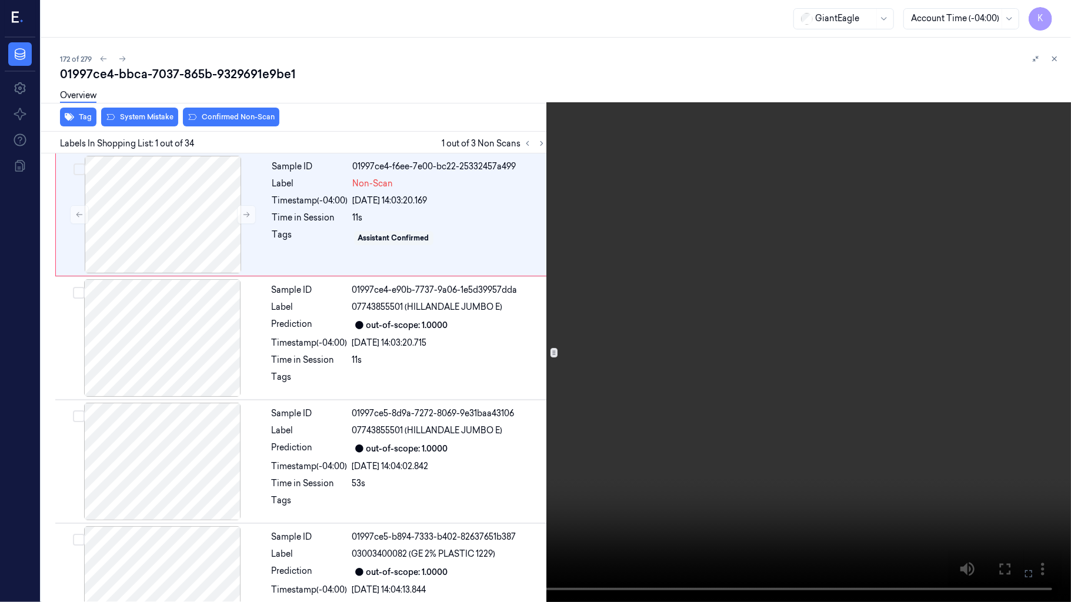
click at [663, 351] on video at bounding box center [535, 301] width 1071 height 602
click at [0, 0] on icon at bounding box center [0, 0] width 0 height 0
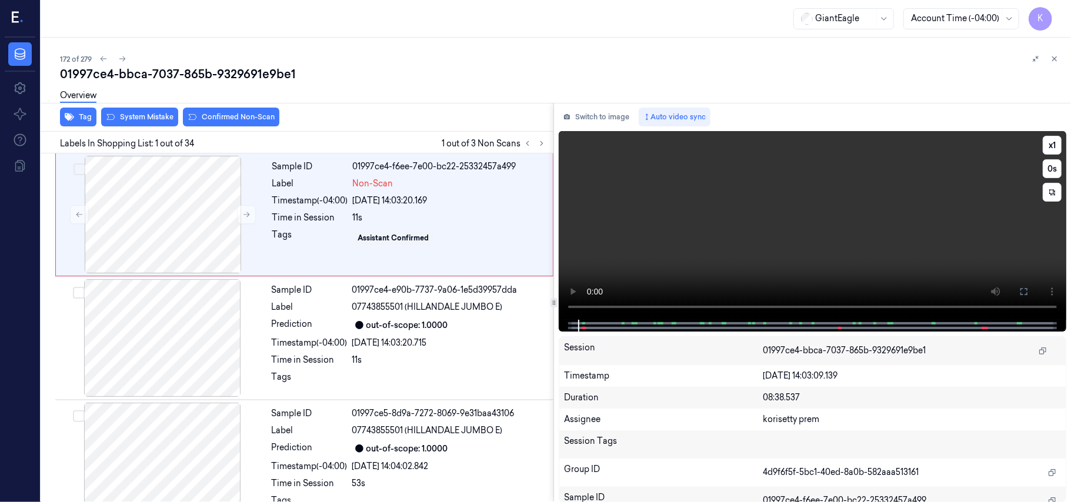
click at [749, 236] on video at bounding box center [812, 225] width 507 height 189
click at [746, 239] on video at bounding box center [812, 225] width 507 height 189
click at [165, 215] on div at bounding box center [162, 215] width 209 height 118
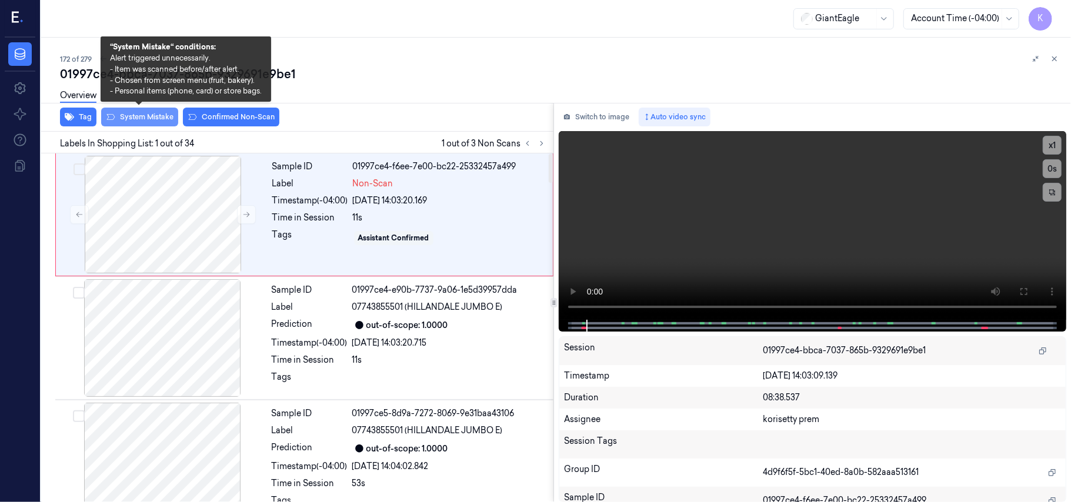
click at [158, 113] on button "System Mistake" at bounding box center [139, 117] width 77 height 19
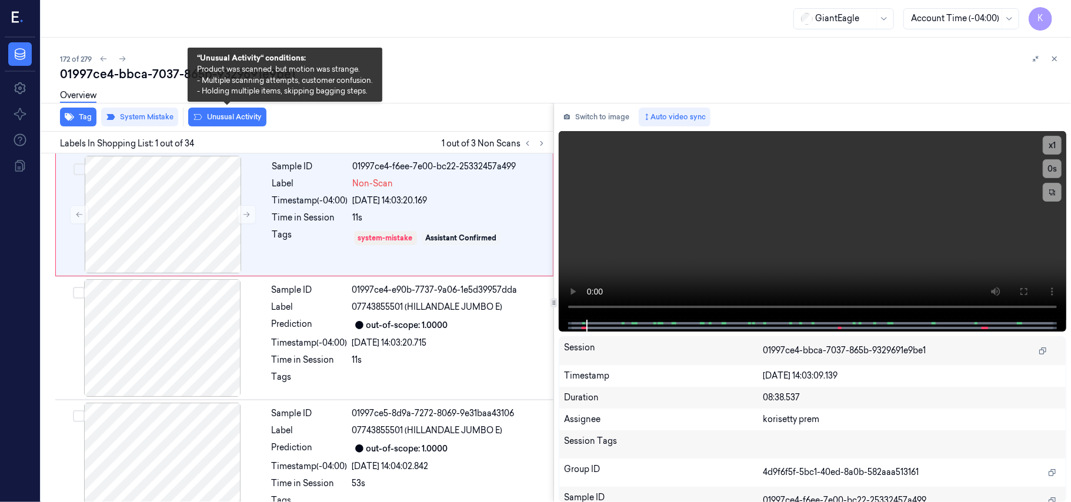
click at [230, 116] on button "Unusual Activity" at bounding box center [227, 117] width 78 height 19
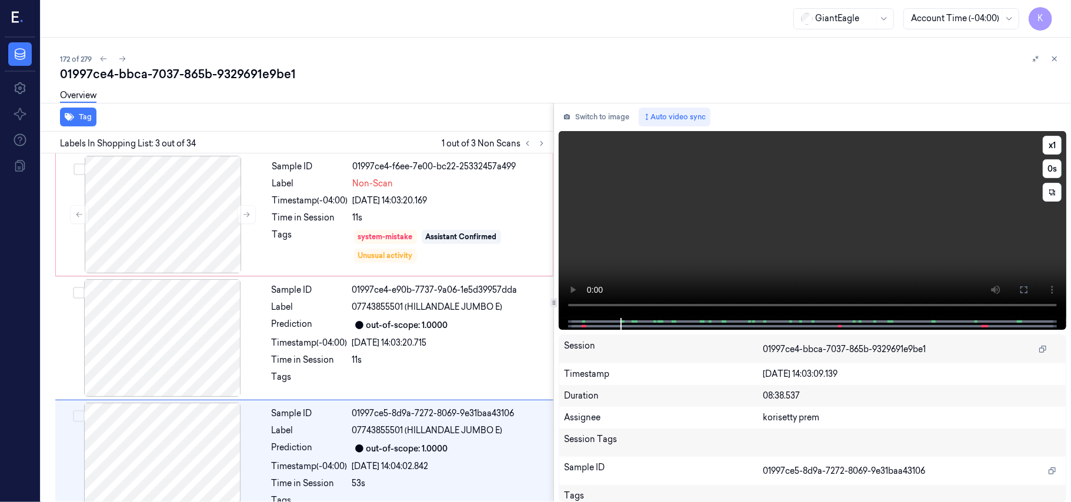
scroll to position [134, 0]
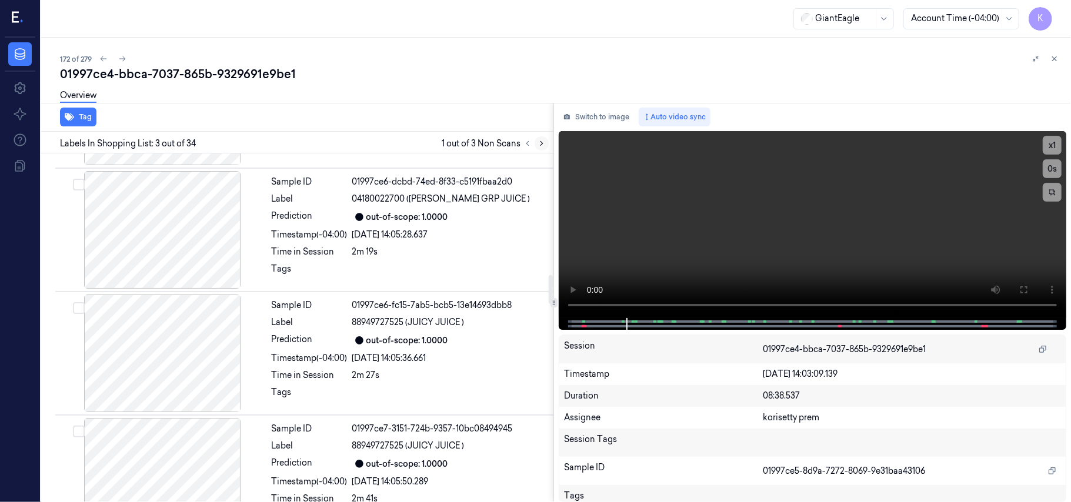
click at [540, 147] on button at bounding box center [541, 143] width 14 height 14
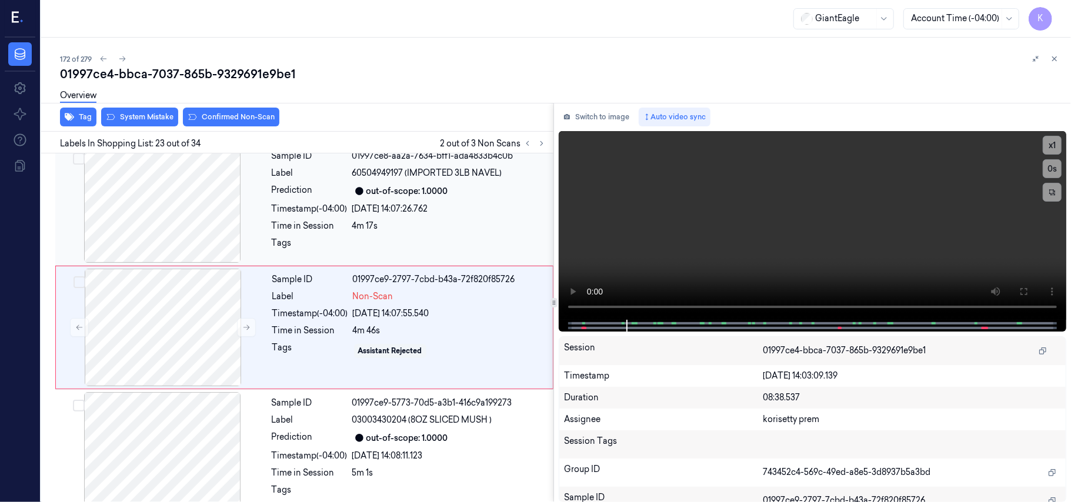
scroll to position [2611, 0]
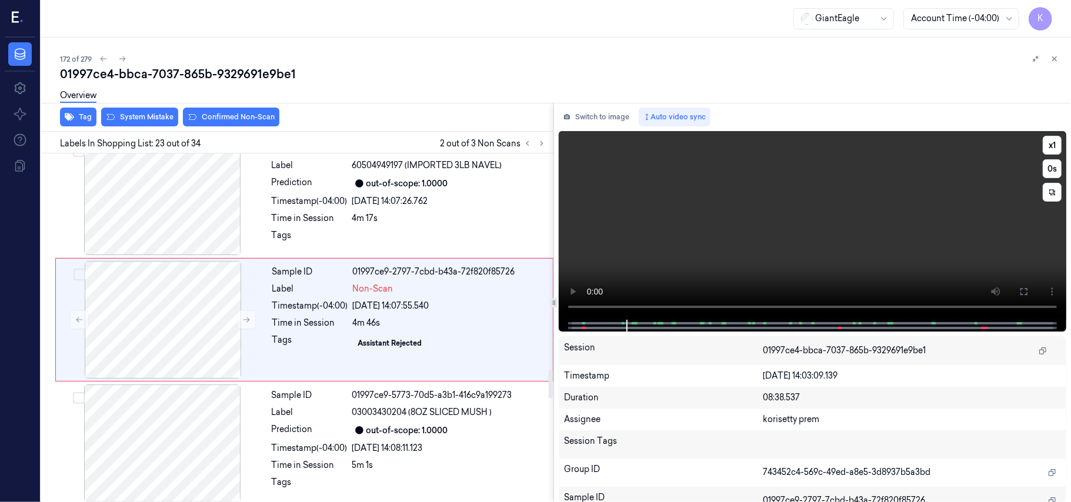
click at [713, 238] on video at bounding box center [812, 225] width 507 height 189
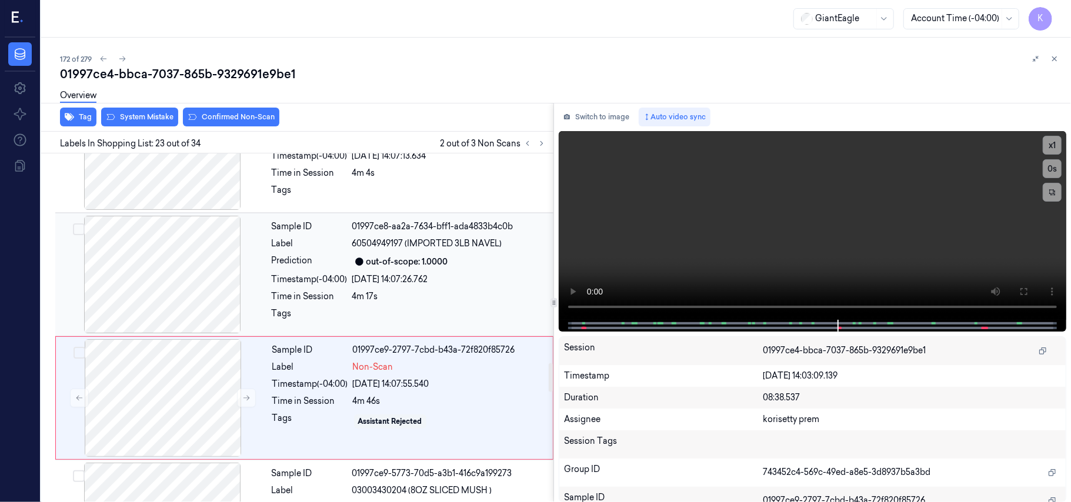
click at [230, 316] on div at bounding box center [162, 275] width 209 height 118
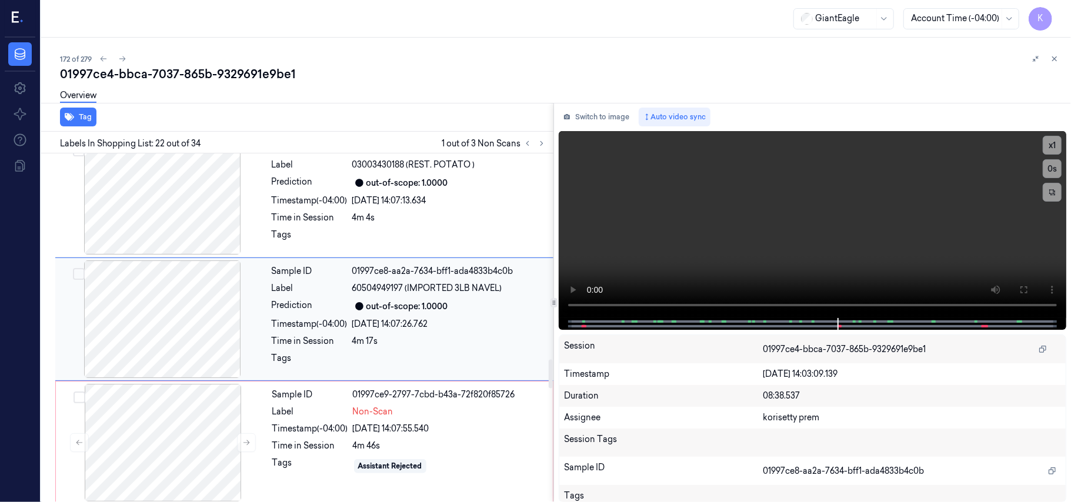
scroll to position [2487, 0]
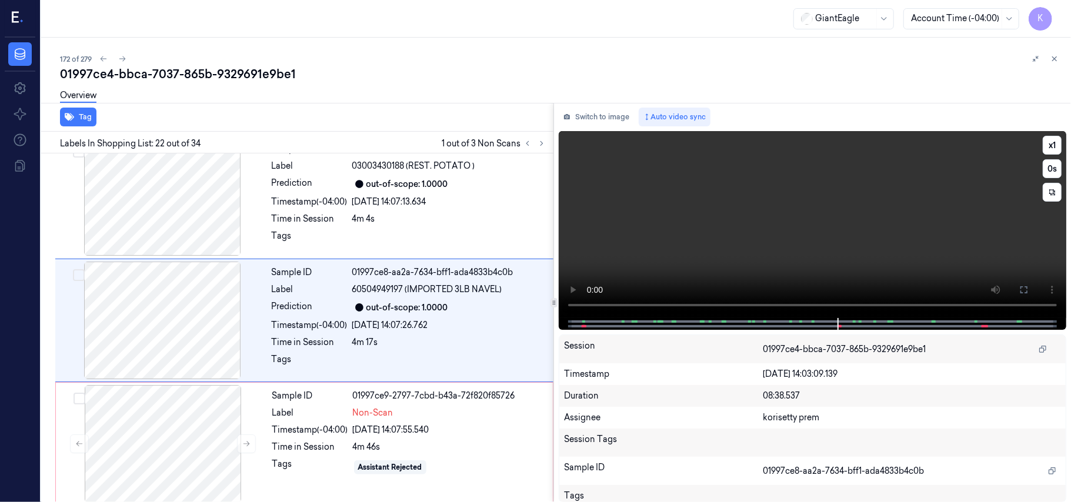
click at [771, 229] on video at bounding box center [812, 224] width 507 height 187
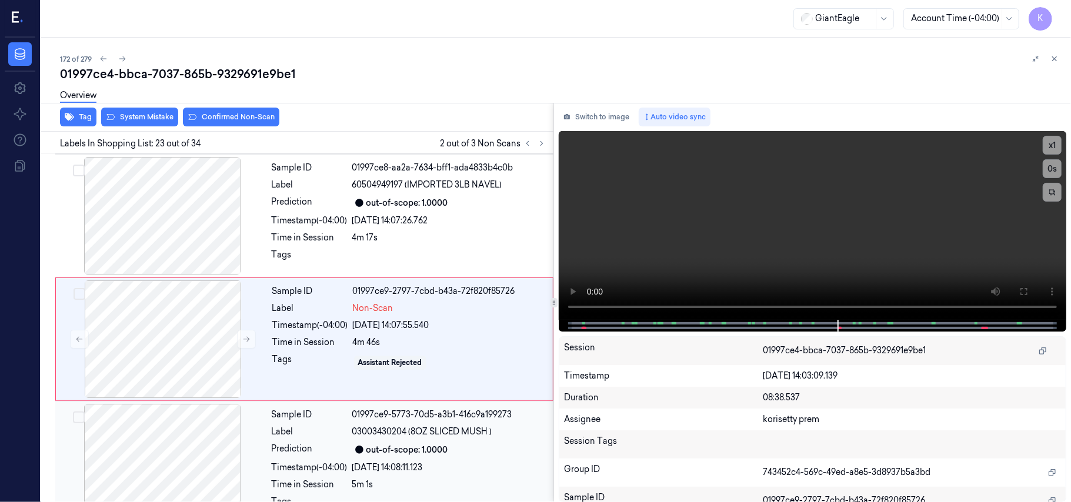
scroll to position [2611, 0]
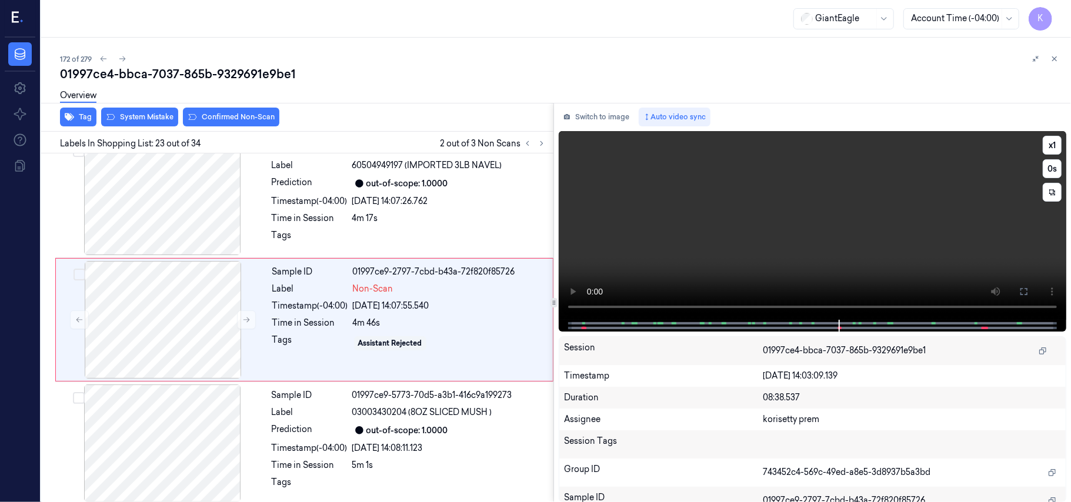
click at [833, 198] on video at bounding box center [812, 225] width 507 height 189
click at [193, 306] on div at bounding box center [162, 320] width 209 height 118
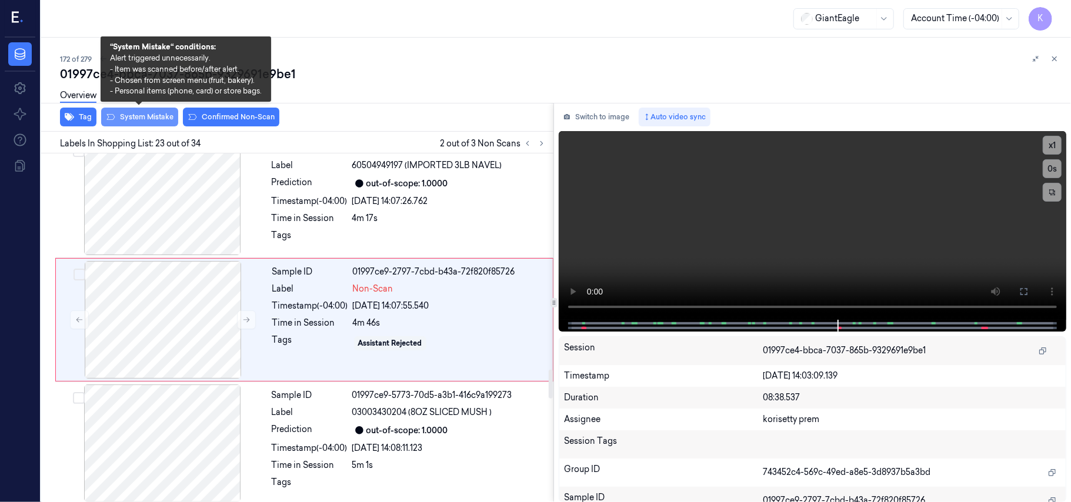
click at [165, 119] on button "System Mistake" at bounding box center [139, 117] width 77 height 19
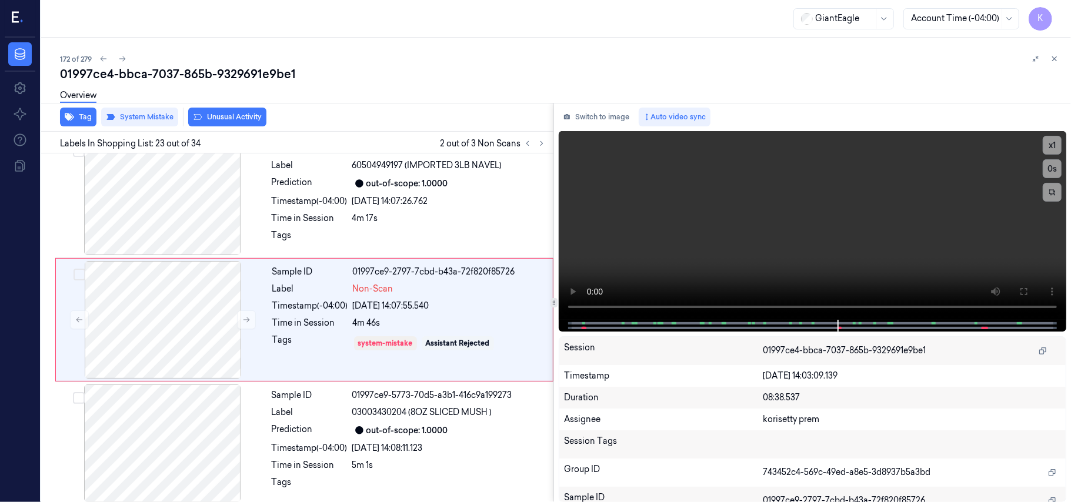
click at [222, 116] on button "Unusual Activity" at bounding box center [227, 117] width 78 height 19
click at [542, 146] on icon at bounding box center [541, 143] width 8 height 8
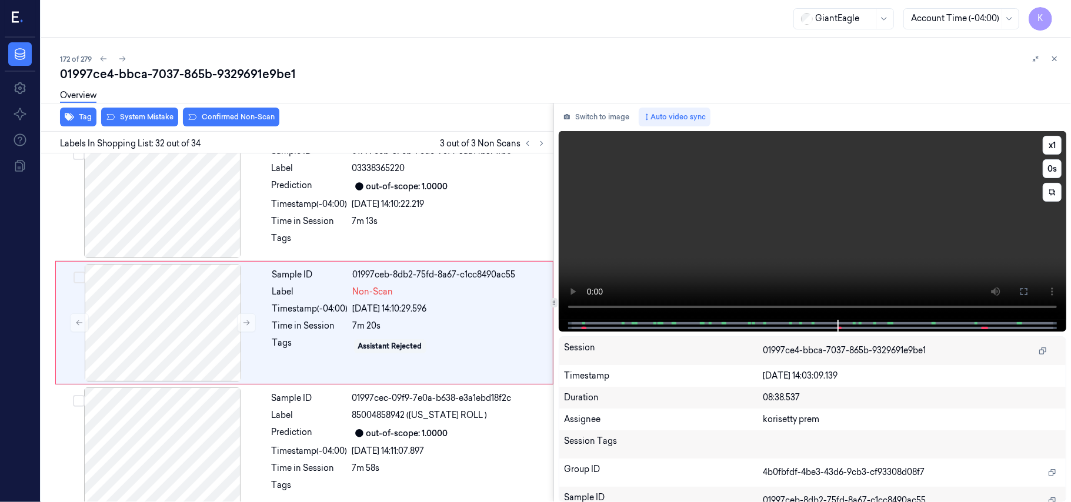
scroll to position [3726, 0]
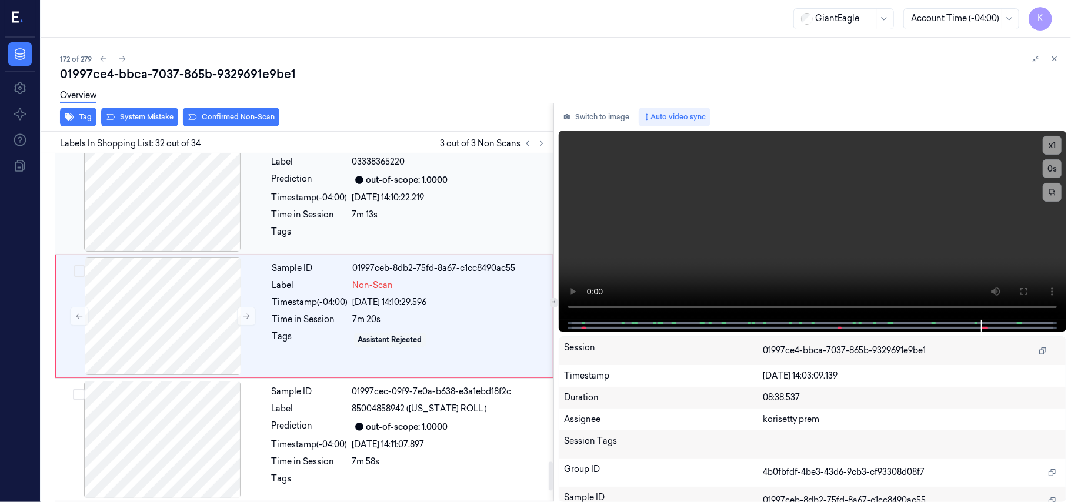
click at [160, 222] on div at bounding box center [162, 193] width 209 height 118
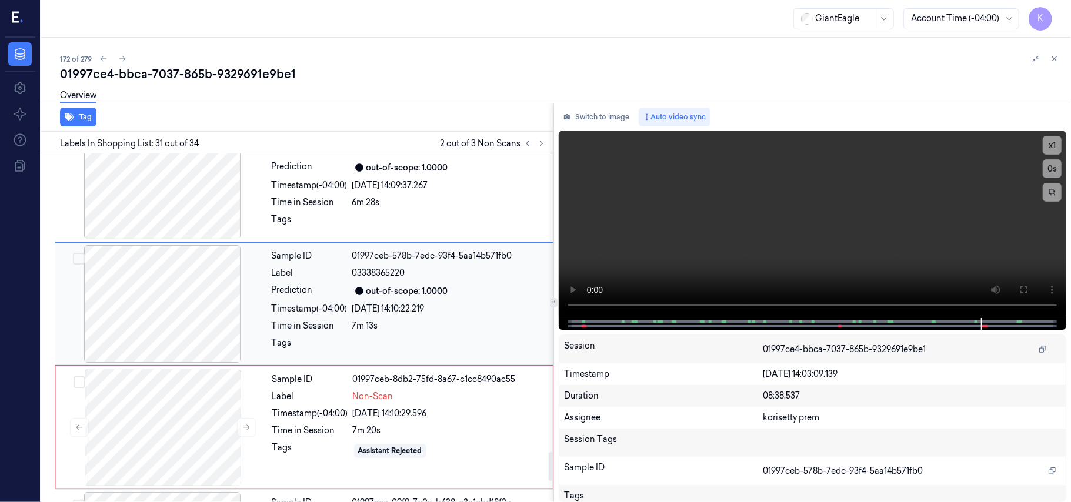
scroll to position [3602, 0]
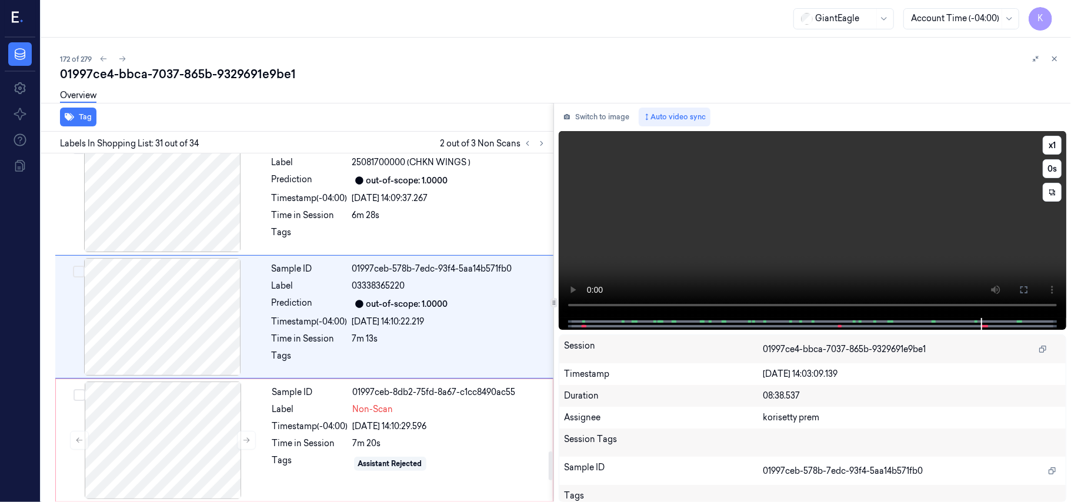
click at [884, 219] on video at bounding box center [812, 224] width 507 height 187
click at [389, 310] on div "out-of-scope: 1.0000" at bounding box center [407, 304] width 82 height 12
click at [1049, 146] on button "x 1" at bounding box center [1051, 145] width 19 height 19
click at [1050, 146] on button "x 2" at bounding box center [1051, 145] width 19 height 19
click at [1052, 146] on button "x 4" at bounding box center [1051, 145] width 19 height 19
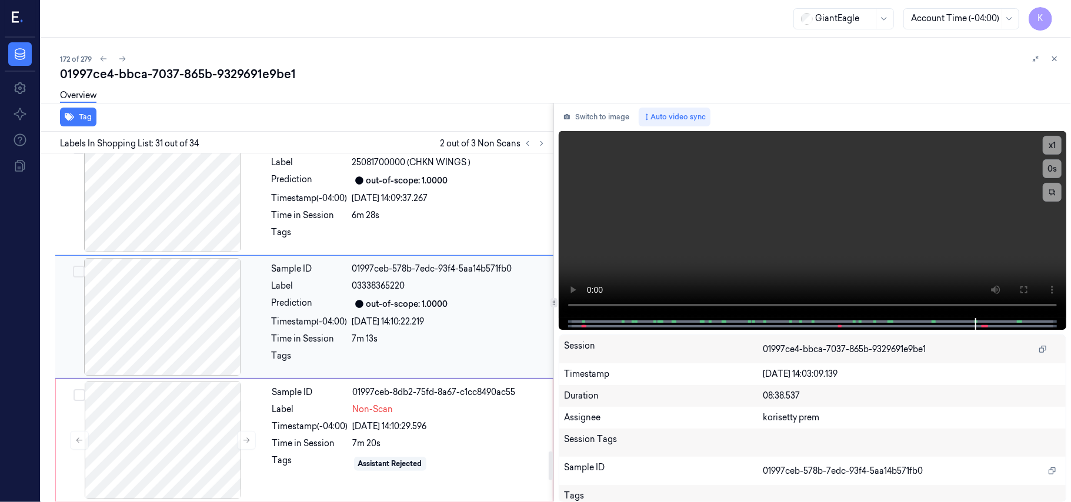
click at [529, 311] on div "out-of-scope: 1.0000" at bounding box center [449, 304] width 194 height 14
click at [845, 261] on video at bounding box center [812, 224] width 507 height 187
click at [936, 233] on video at bounding box center [812, 224] width 507 height 187
click at [773, 209] on video at bounding box center [812, 224] width 507 height 187
click at [755, 218] on video at bounding box center [812, 224] width 507 height 187
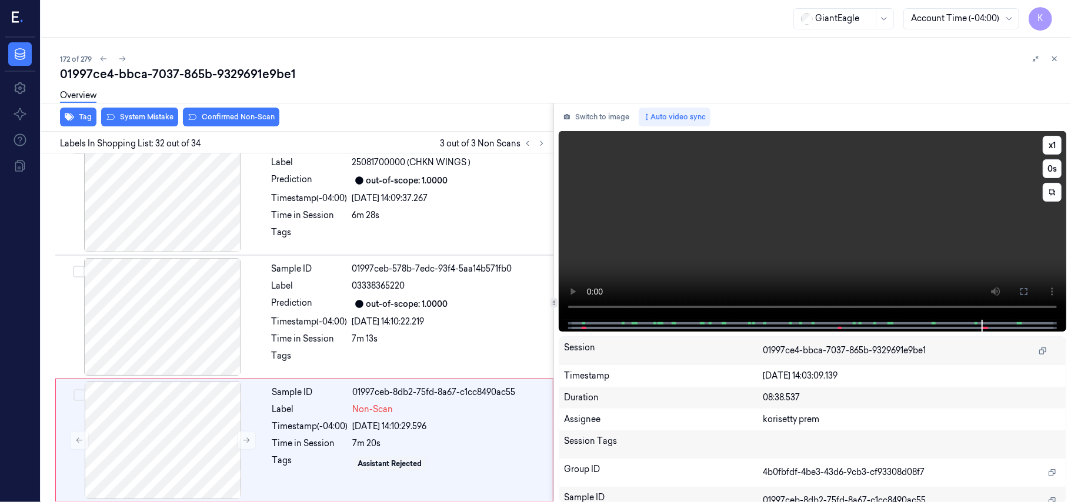
scroll to position [3726, 0]
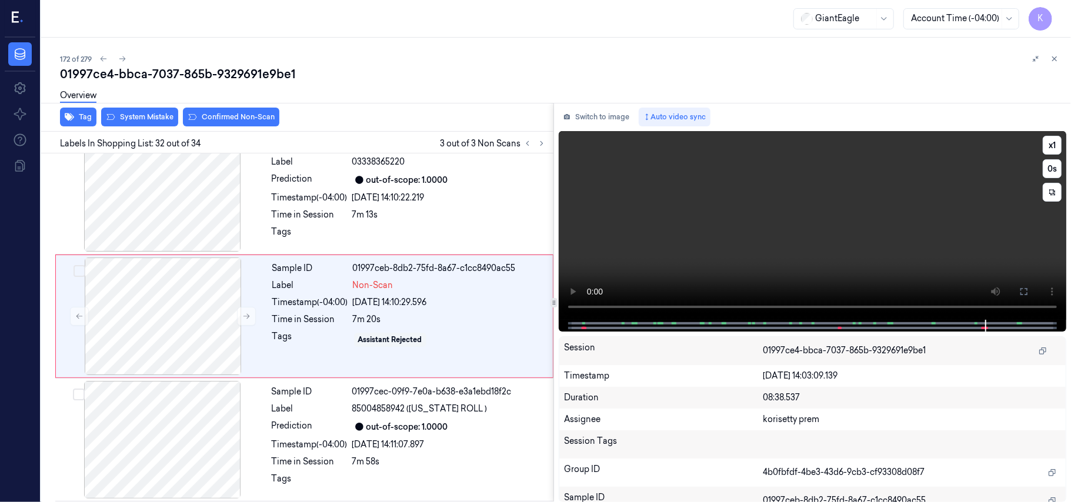
click at [831, 185] on video at bounding box center [812, 225] width 507 height 189
click at [258, 304] on div at bounding box center [162, 317] width 209 height 118
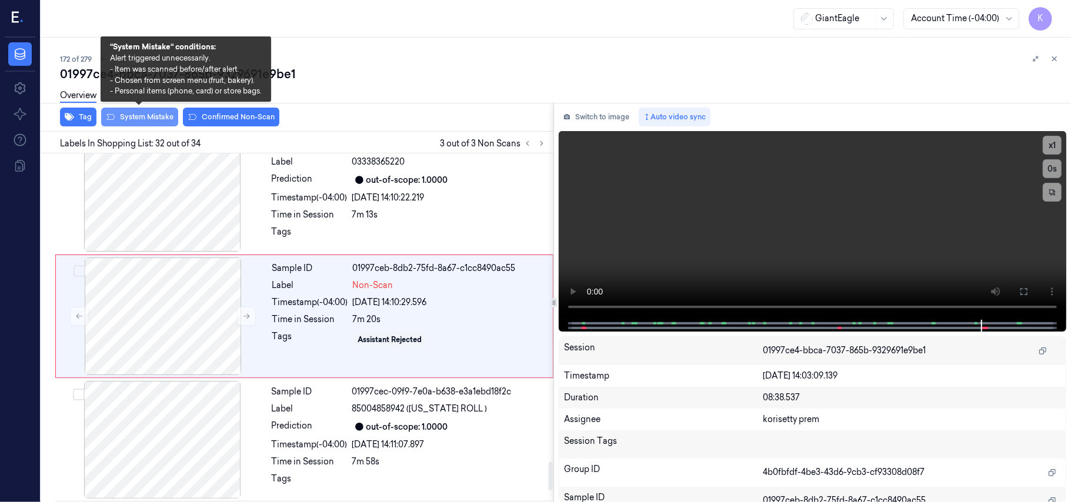
click at [155, 116] on button "System Mistake" at bounding box center [139, 117] width 77 height 19
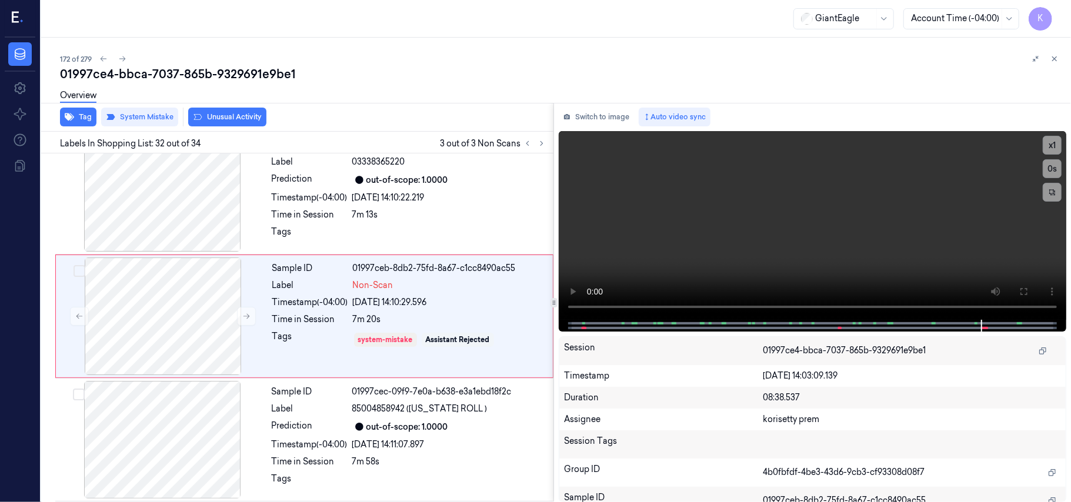
click at [226, 119] on button "Unusual Activity" at bounding box center [227, 117] width 78 height 19
click at [524, 145] on icon at bounding box center [527, 143] width 8 height 8
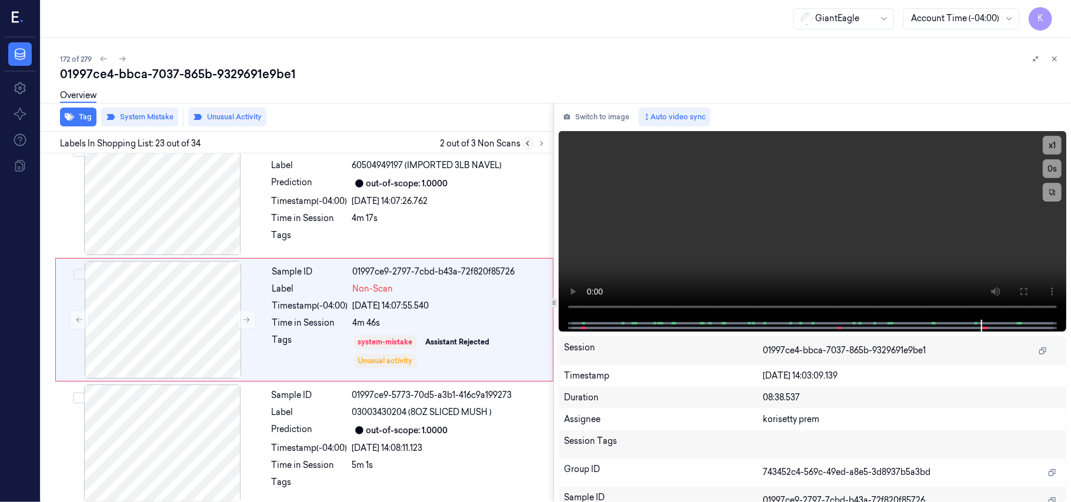
click at [525, 144] on icon at bounding box center [527, 143] width 8 height 8
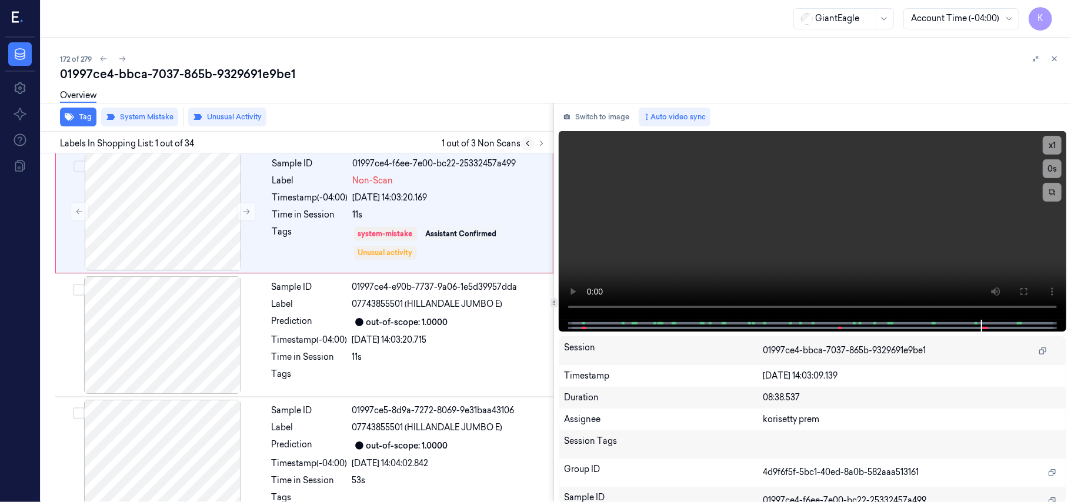
scroll to position [0, 0]
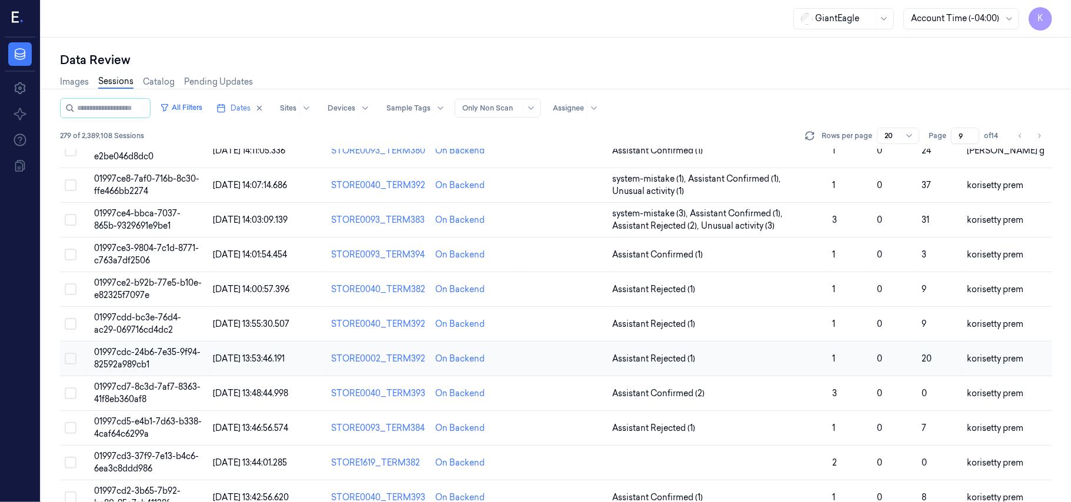
scroll to position [391, 0]
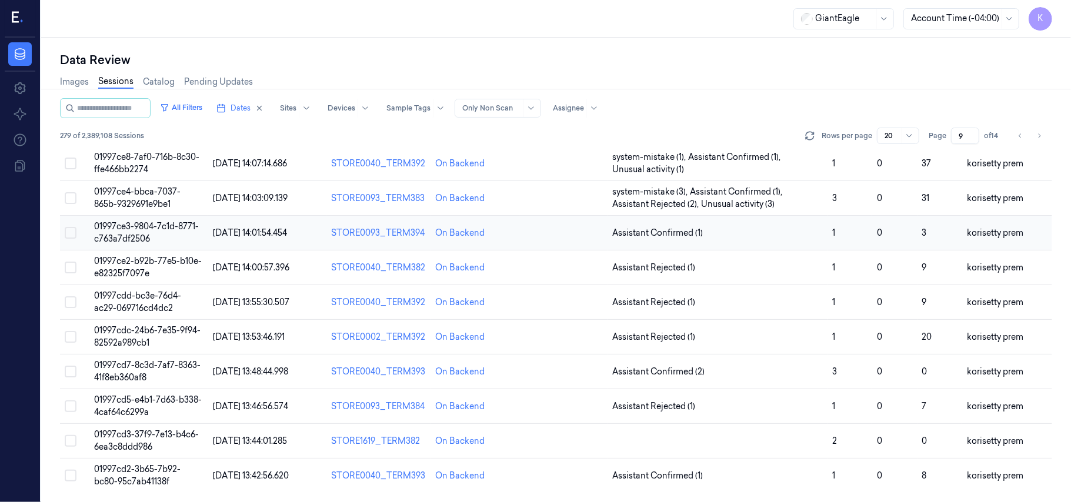
click at [135, 226] on span "01997ce3-9804-7c1d-8771-c763a7df2506" at bounding box center [146, 232] width 105 height 23
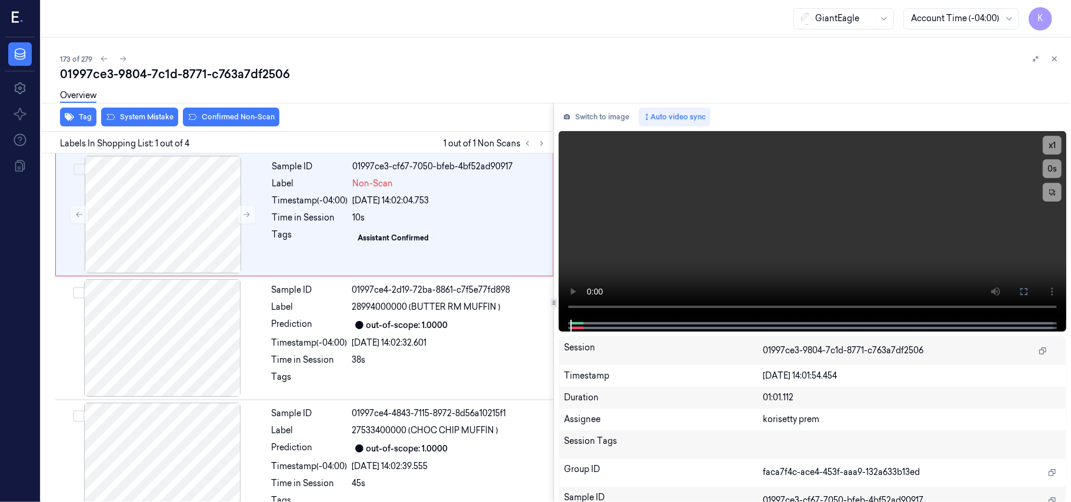
click at [473, 68] on div "01997ce3-9804-7c1d-8771-c763a7df2506" at bounding box center [560, 74] width 1001 height 16
click at [430, 248] on div "Sample ID 01997ce3-cf67-7050-bfeb-4bf52ad90917 Label Non-Scan Timestamp (-04:00…" at bounding box center [409, 215] width 283 height 118
click at [861, 195] on video at bounding box center [812, 225] width 507 height 189
click at [709, 224] on video at bounding box center [812, 225] width 507 height 189
click at [1023, 295] on icon at bounding box center [1023, 291] width 9 height 9
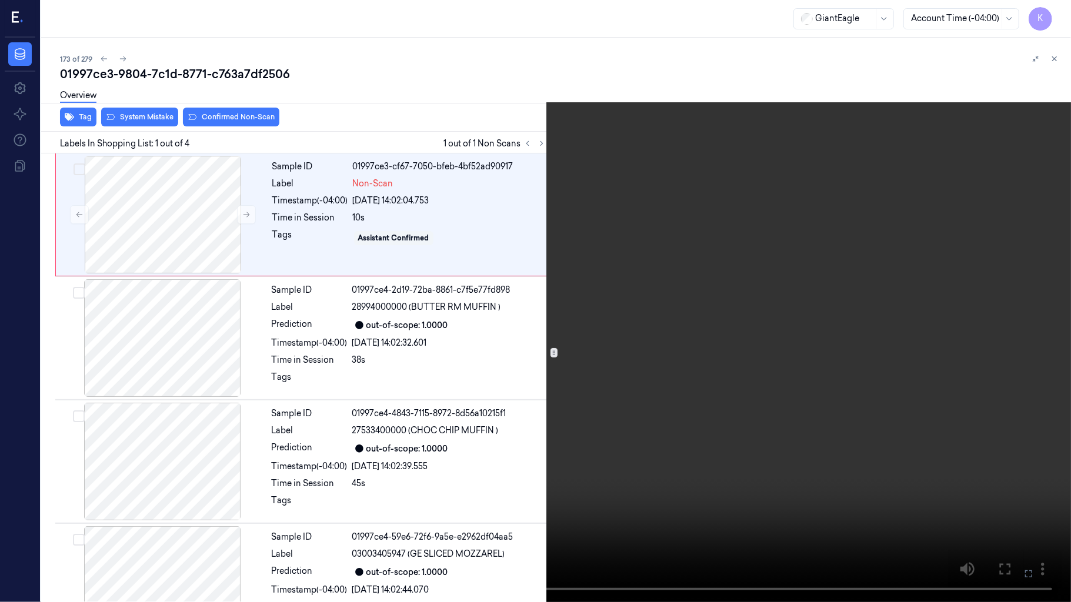
click at [714, 377] on video at bounding box center [535, 301] width 1071 height 602
click at [764, 472] on video at bounding box center [535, 301] width 1071 height 602
click at [0, 0] on icon at bounding box center [0, 0] width 0 height 0
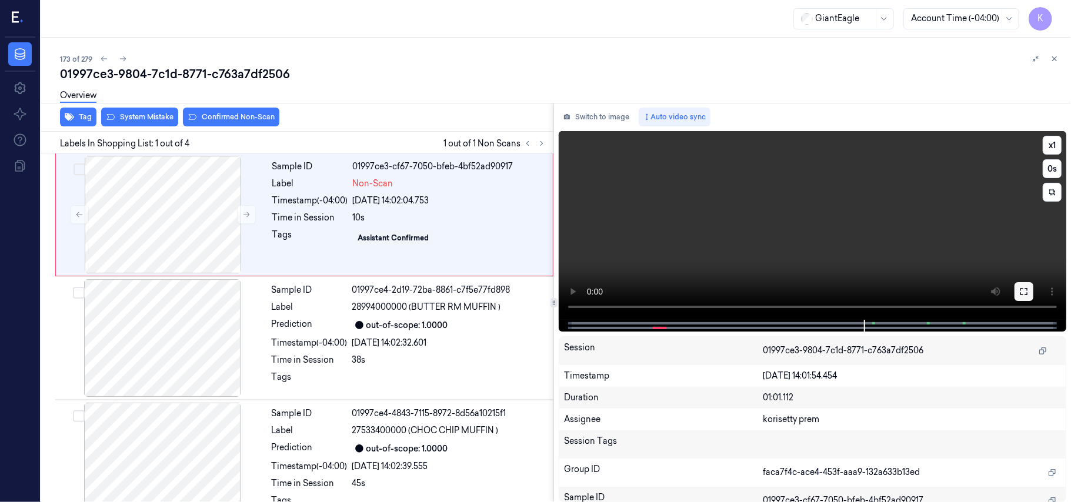
click at [1024, 285] on button at bounding box center [1023, 291] width 19 height 19
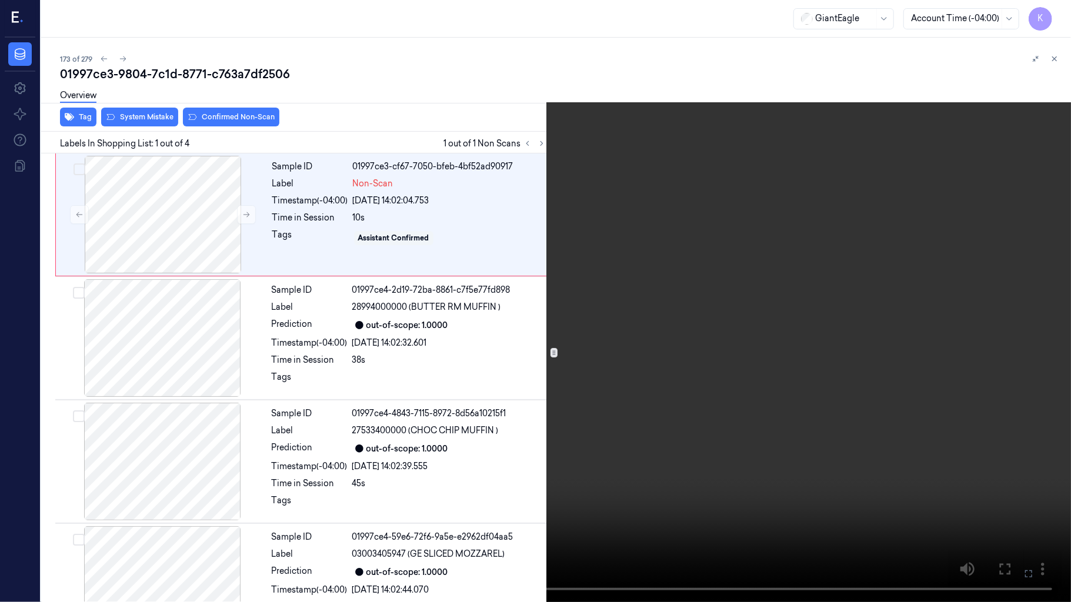
click at [527, 360] on video at bounding box center [535, 301] width 1071 height 602
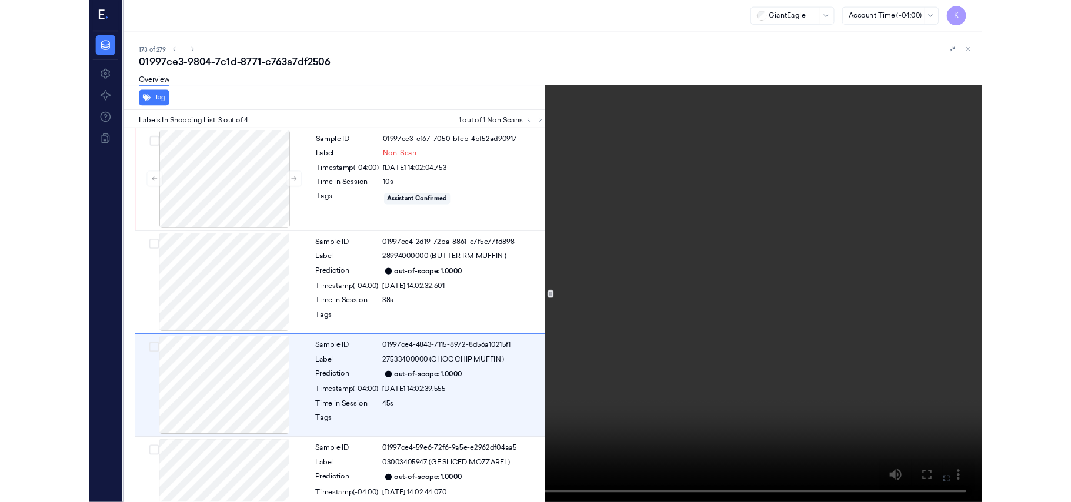
scroll to position [50, 0]
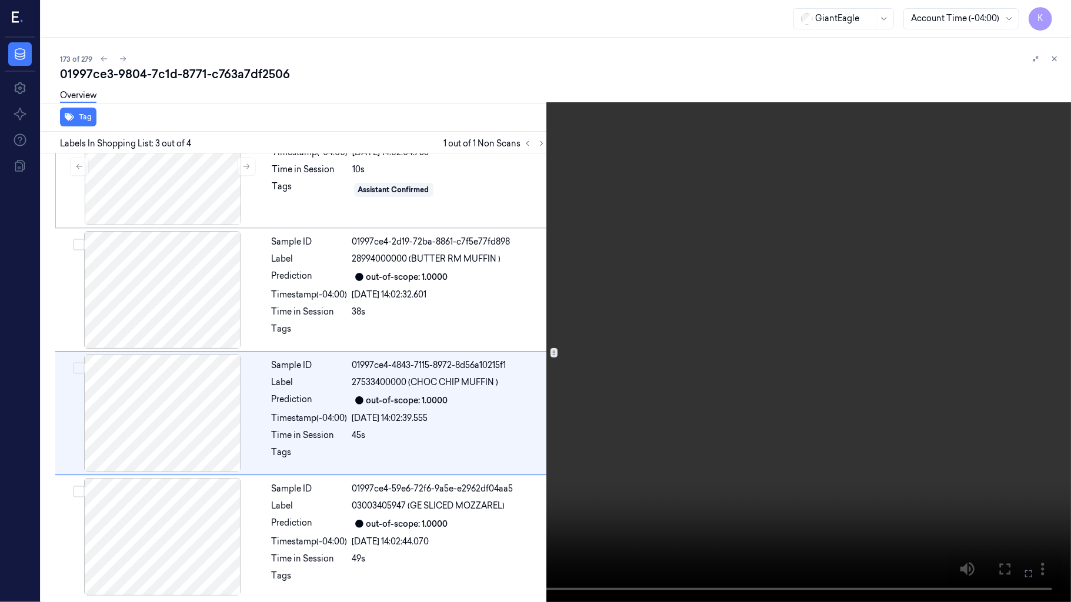
click at [694, 502] on video at bounding box center [535, 301] width 1071 height 602
click at [0, 0] on icon at bounding box center [0, 0] width 0 height 0
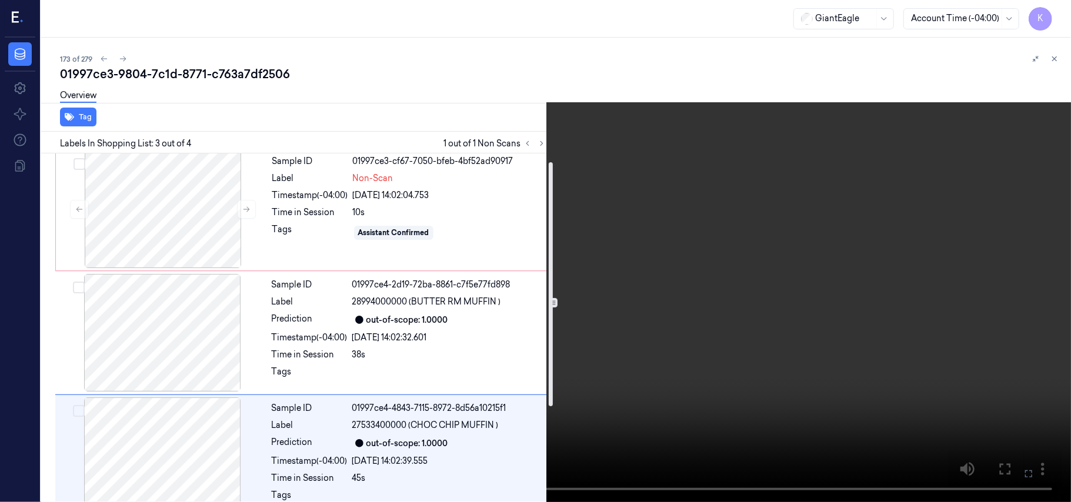
scroll to position [0, 0]
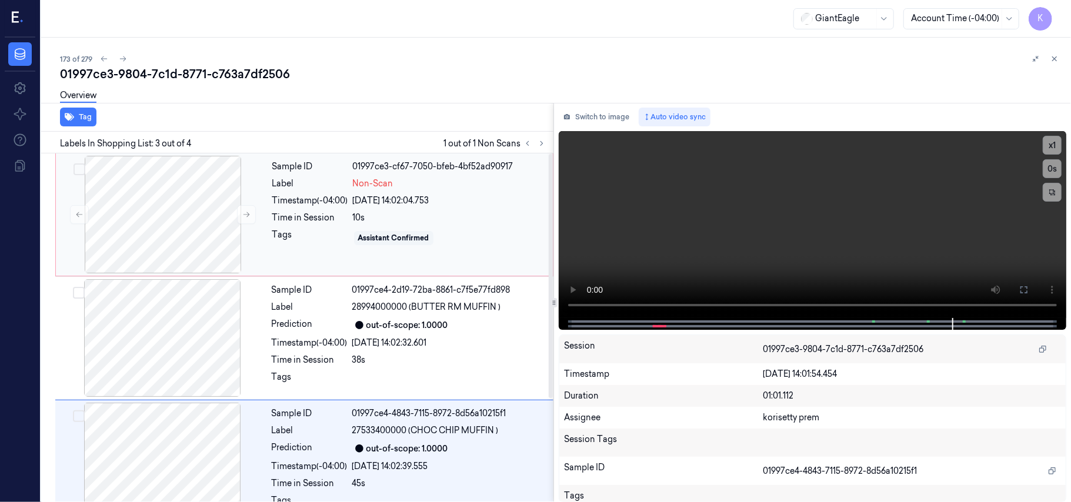
click at [334, 221] on div "Time in Session" at bounding box center [310, 218] width 76 height 12
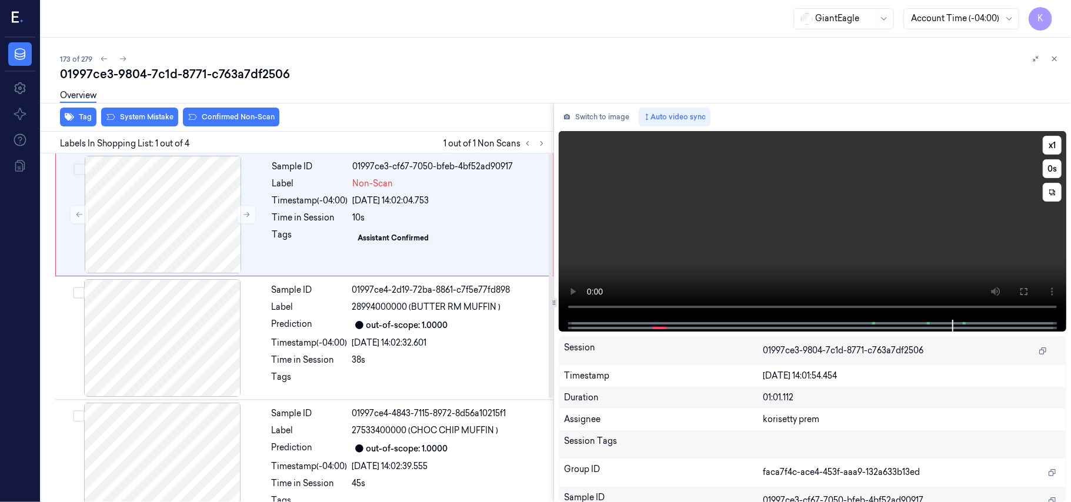
click at [776, 223] on video at bounding box center [812, 225] width 507 height 189
click at [1052, 143] on button "x 1" at bounding box center [1051, 145] width 19 height 19
click at [1025, 294] on icon at bounding box center [1023, 291] width 7 height 7
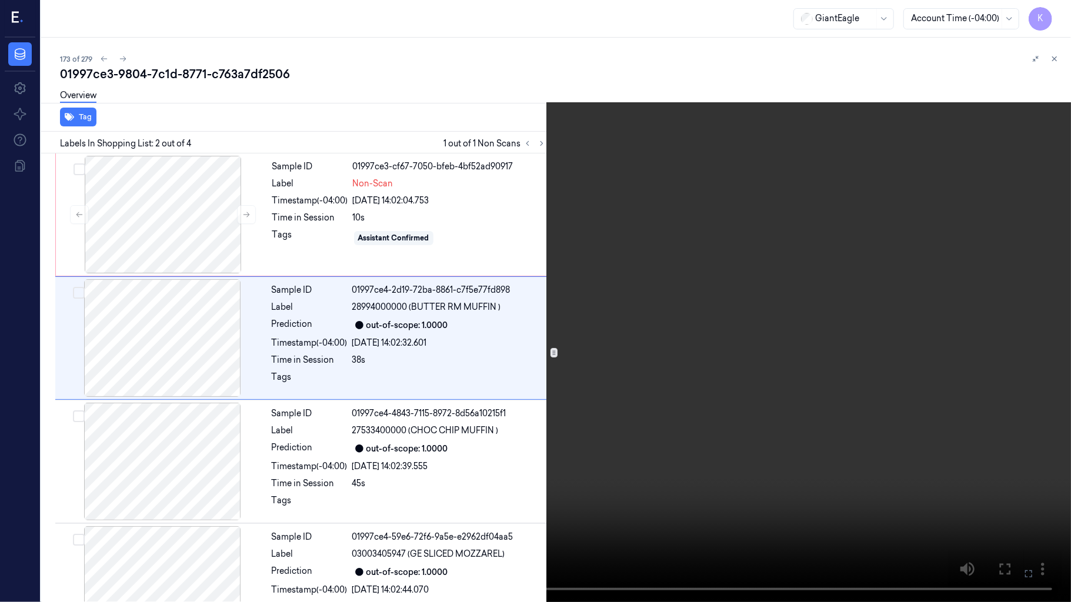
click at [697, 319] on video at bounding box center [535, 301] width 1071 height 602
click at [0, 0] on icon at bounding box center [0, 0] width 0 height 0
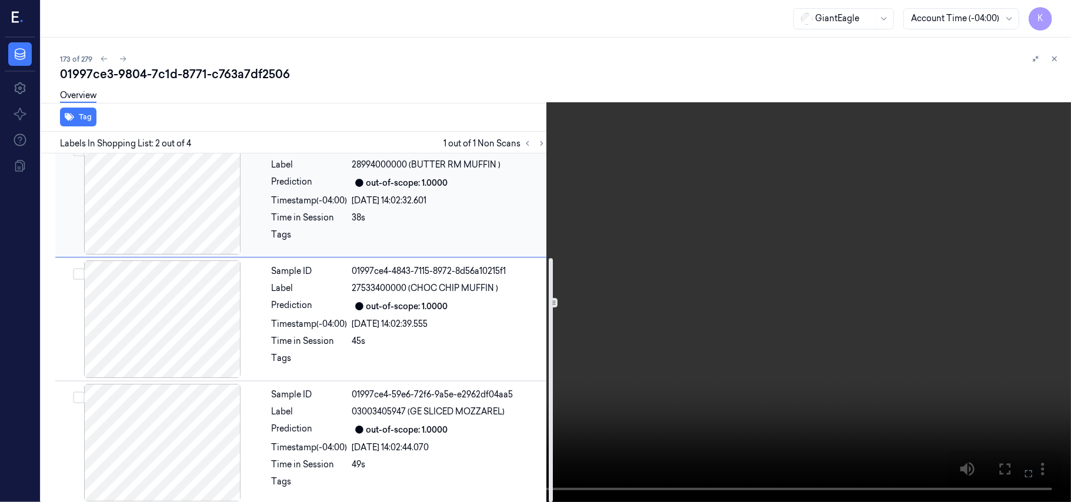
scroll to position [149, 0]
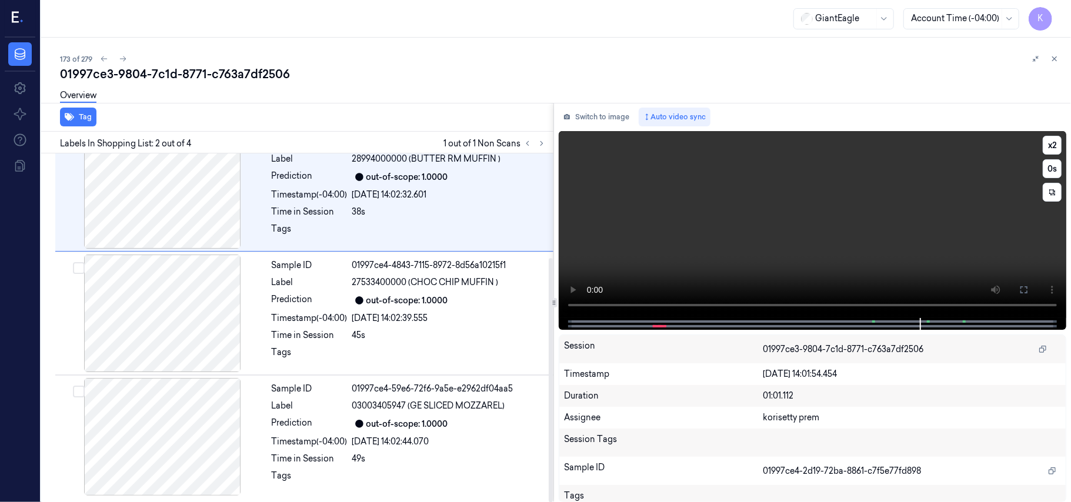
click at [637, 262] on video at bounding box center [812, 224] width 507 height 187
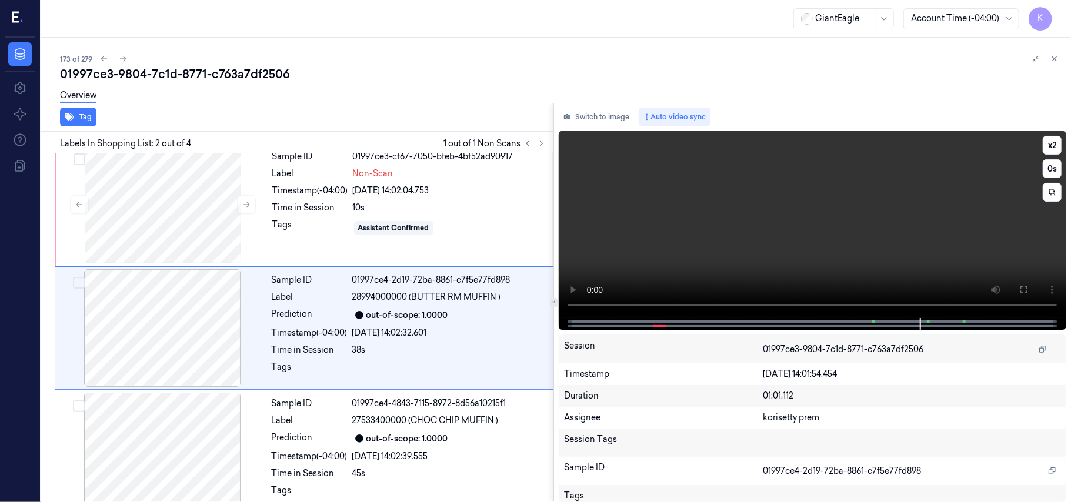
click at [637, 262] on video at bounding box center [812, 224] width 507 height 187
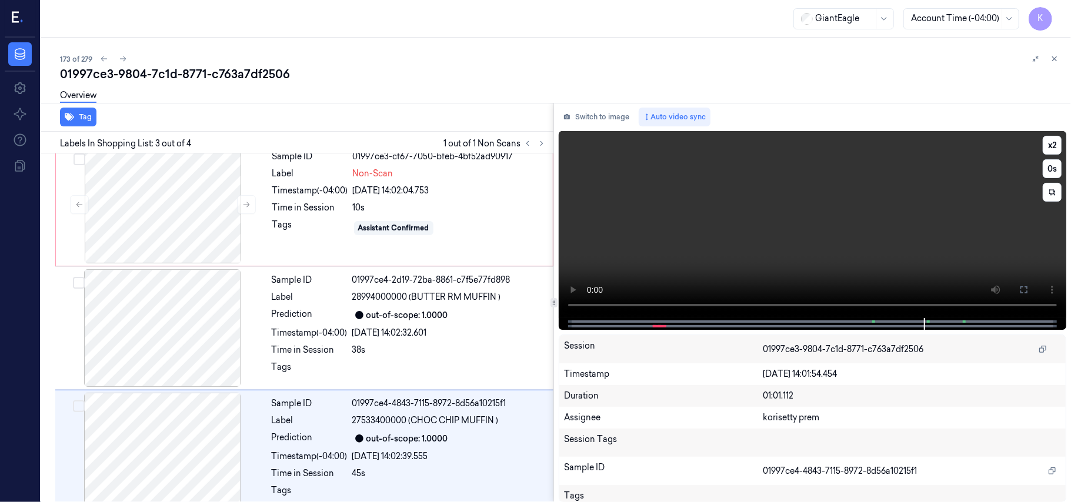
scroll to position [134, 0]
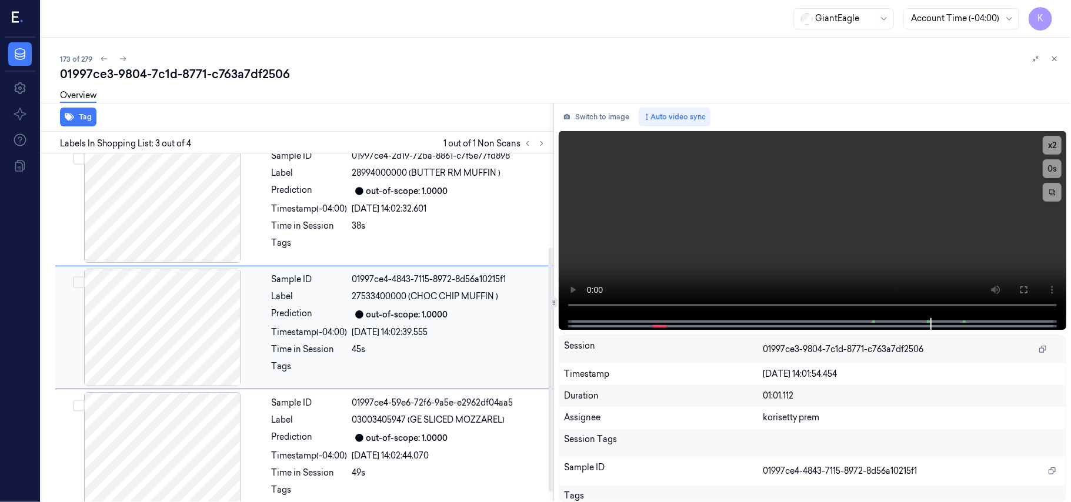
click at [349, 334] on div "Timestamp (-04:00) 24/09/2025 14:02:39.555" at bounding box center [409, 332] width 275 height 12
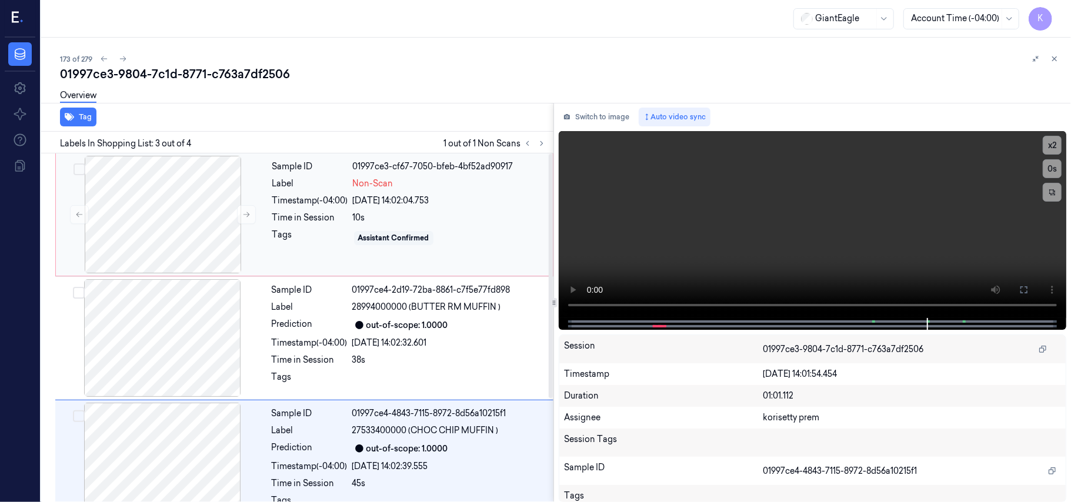
click at [390, 217] on div "10s" at bounding box center [449, 218] width 193 height 12
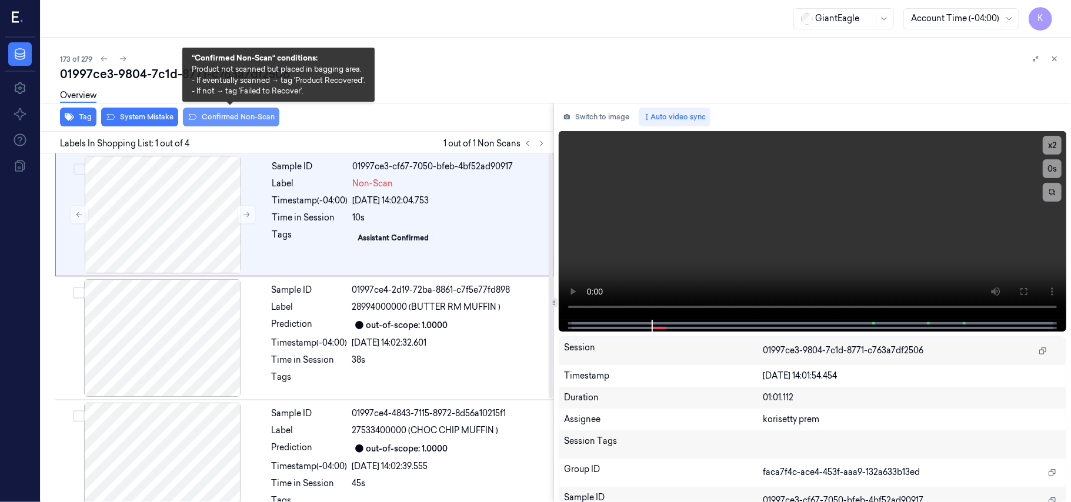
click at [233, 119] on button "Confirmed Non-Scan" at bounding box center [231, 117] width 96 height 19
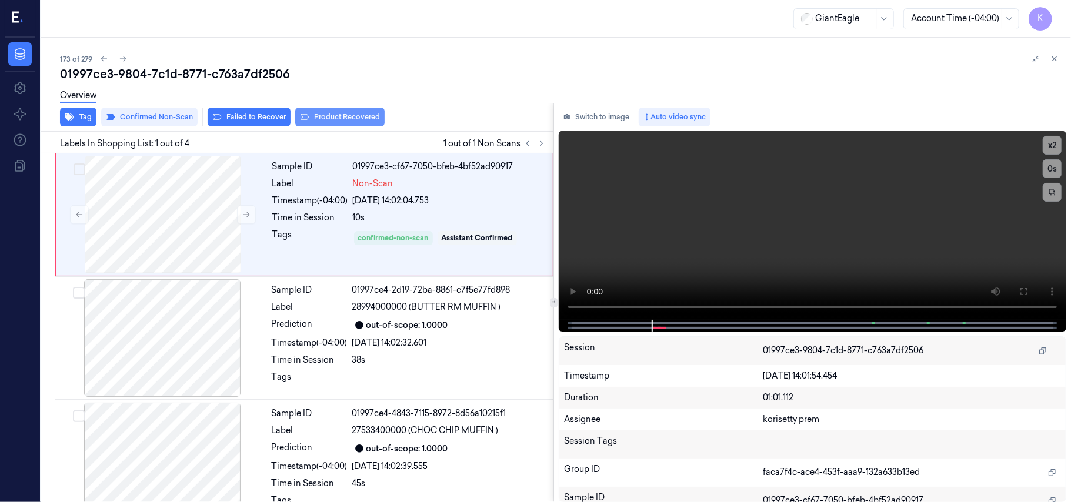
click at [355, 123] on button "Product Recovered" at bounding box center [339, 117] width 89 height 19
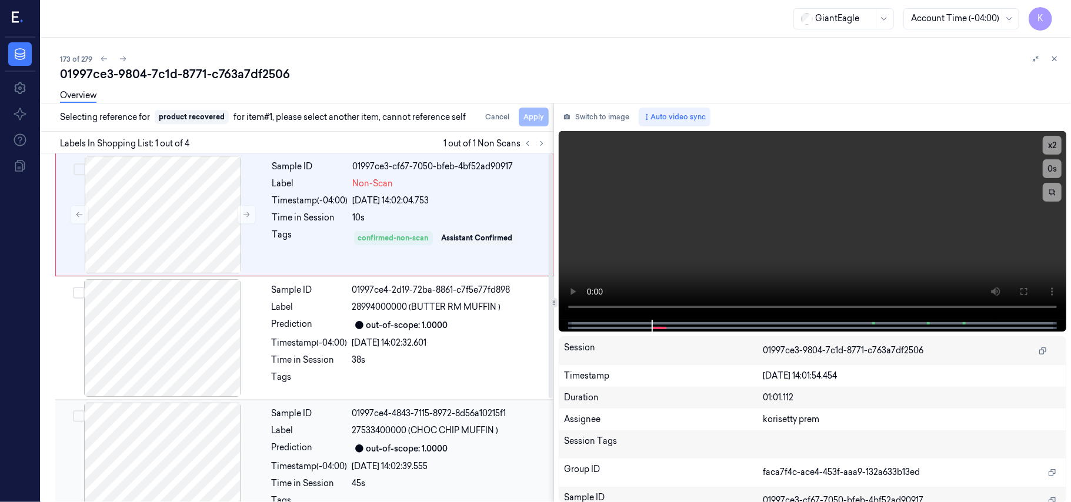
click at [432, 464] on div "24/09/2025 14:02:39.555" at bounding box center [449, 466] width 194 height 12
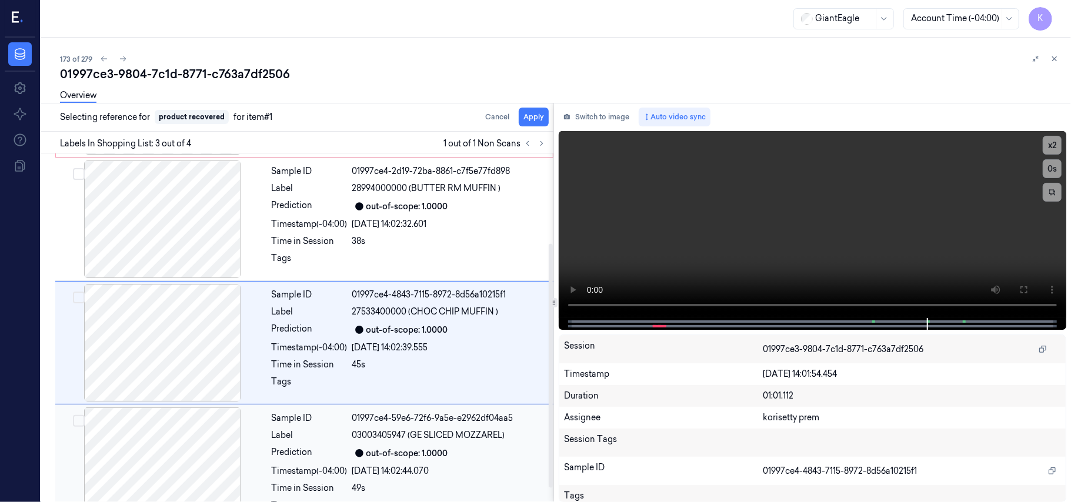
scroll to position [134, 0]
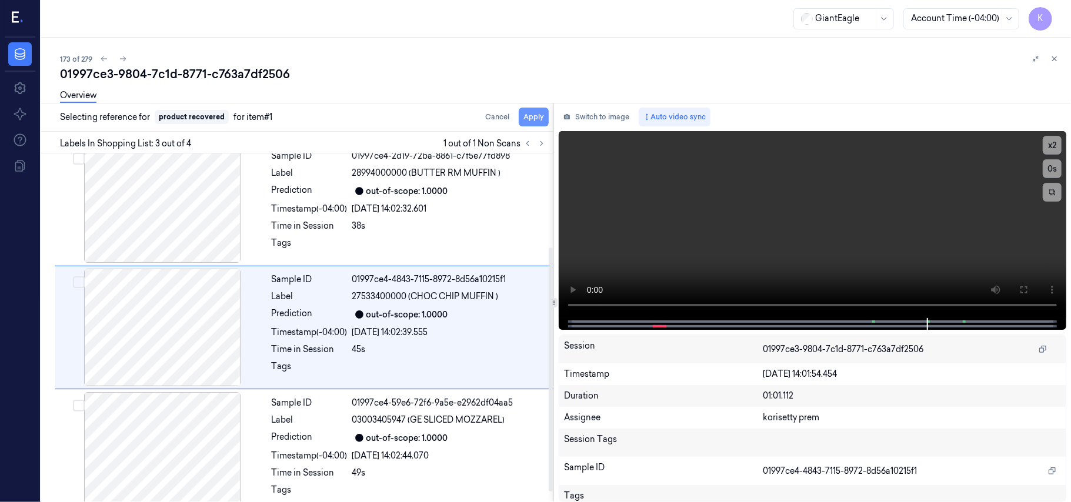
click at [530, 115] on button "Apply" at bounding box center [534, 117] width 30 height 19
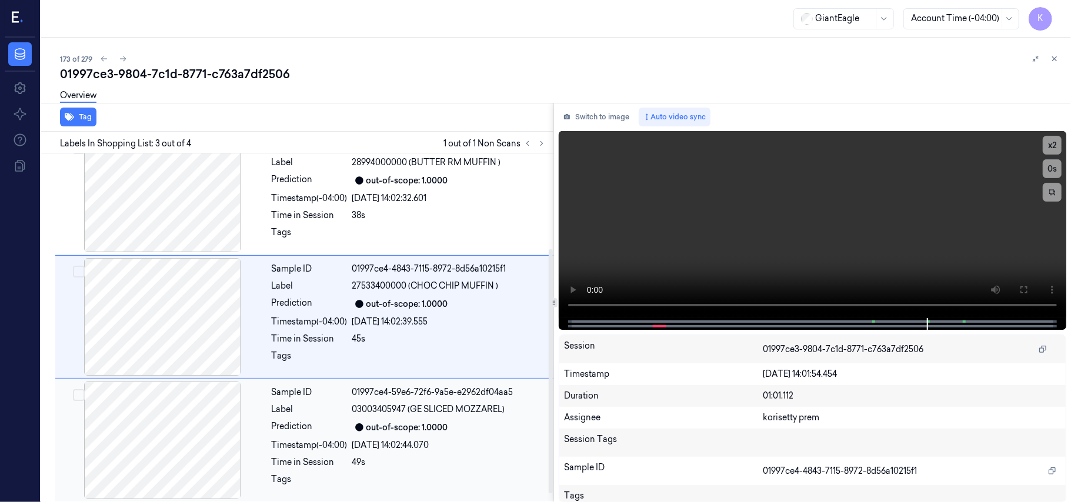
scroll to position [149, 0]
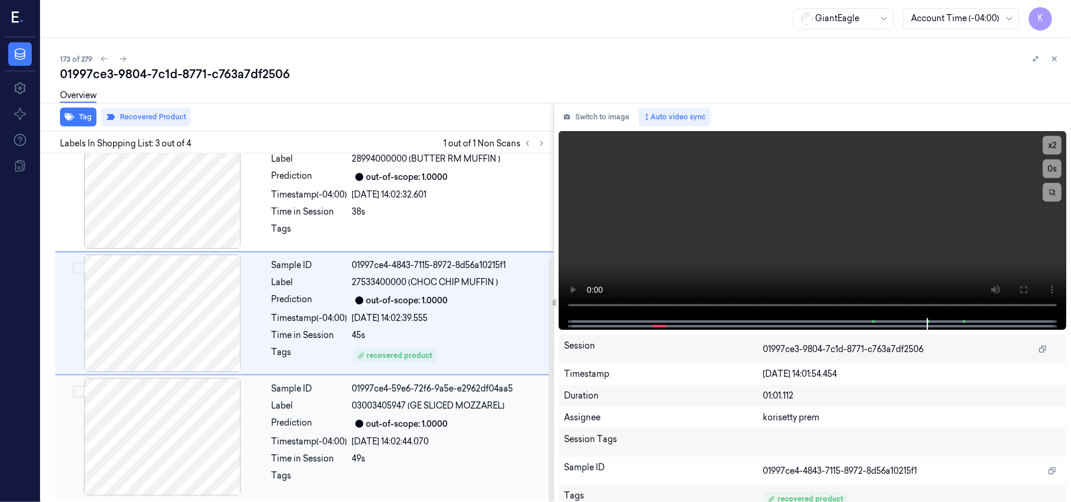
click at [412, 415] on div "Sample ID 01997ce4-59e6-72f6-9a5e-e2962df04aa5 Label 03003405947 (GE SLICED MOZ…" at bounding box center [409, 437] width 284 height 118
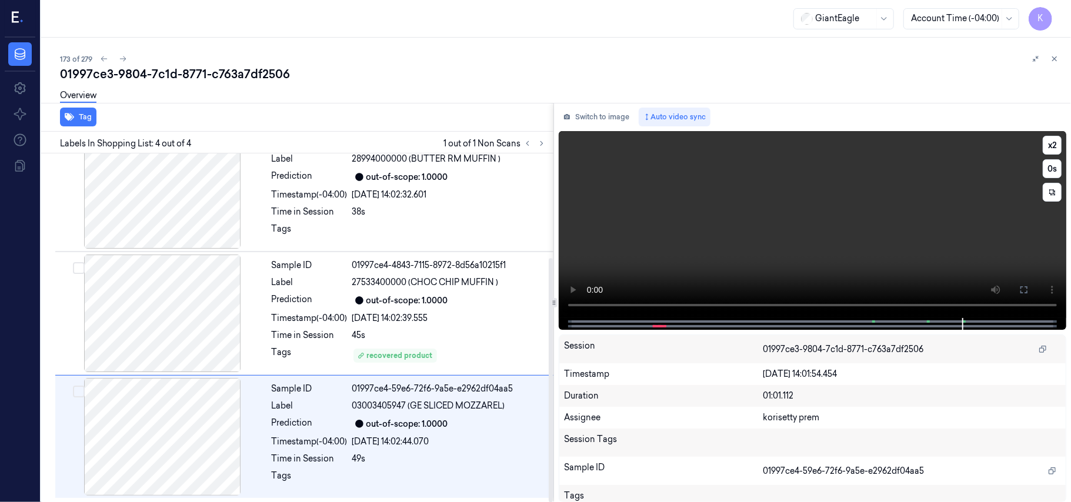
click at [760, 221] on video at bounding box center [812, 224] width 507 height 187
click at [845, 227] on video at bounding box center [812, 224] width 507 height 187
click at [797, 234] on video at bounding box center [812, 224] width 507 height 187
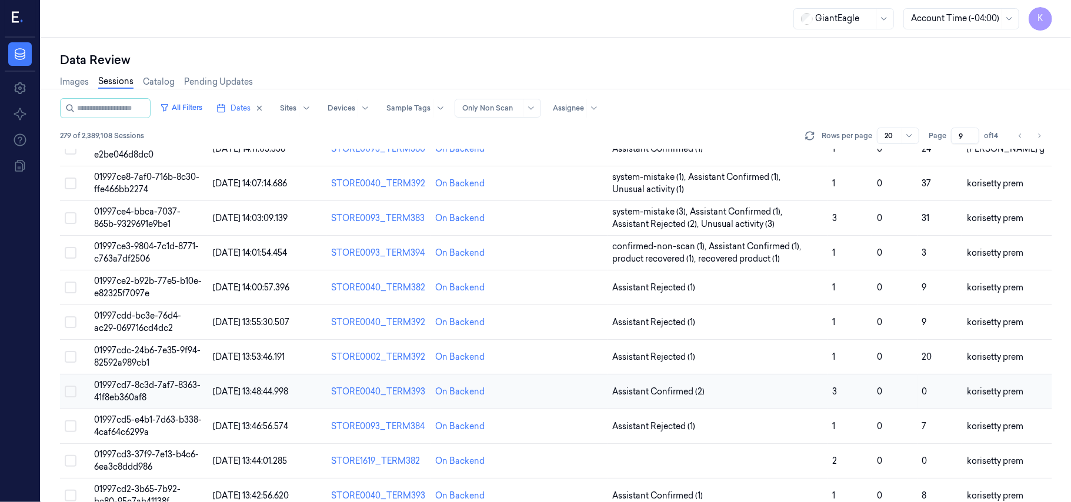
scroll to position [391, 0]
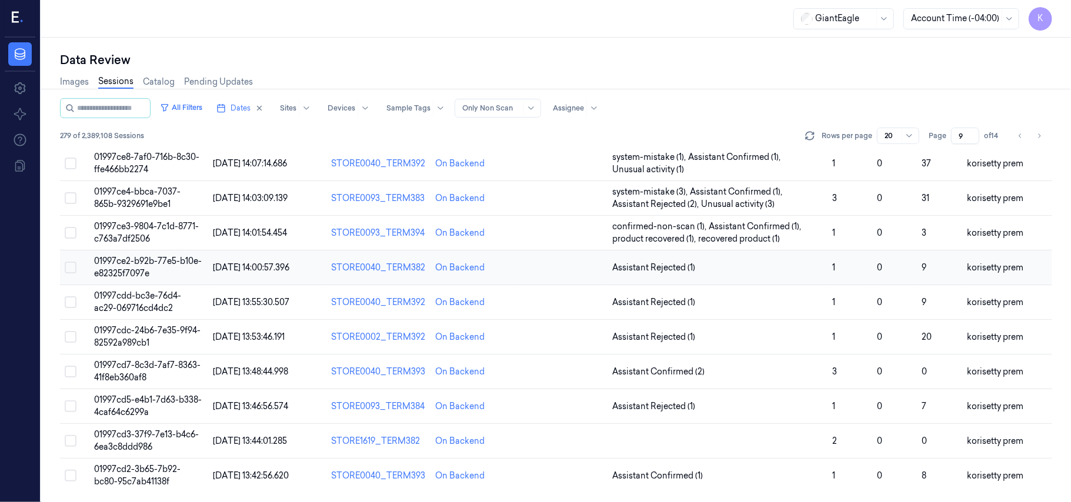
click at [149, 264] on span "01997ce2-b92b-77e5-b10e-e82325f7097e" at bounding box center [148, 267] width 108 height 23
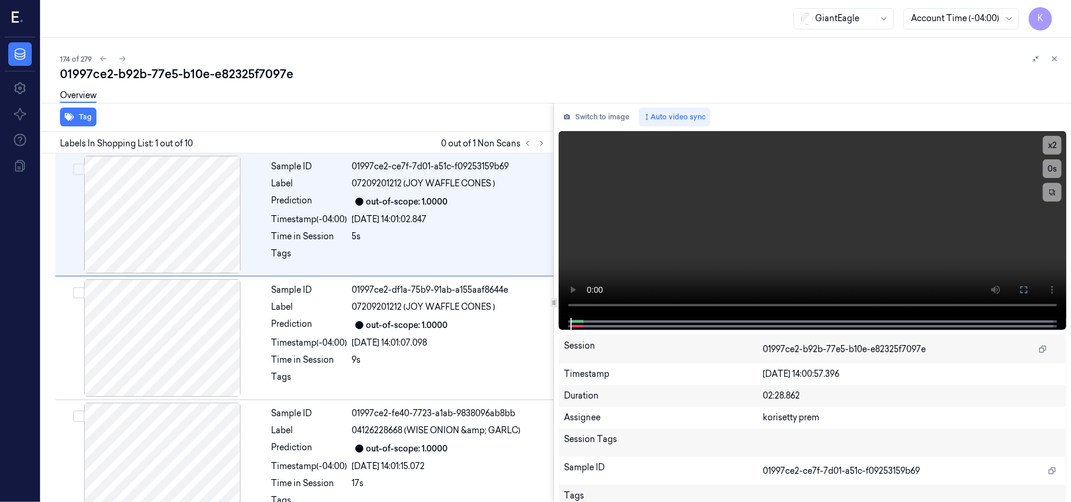
click at [369, 38] on div "174 of 279 01997ce2-b92b-77e5-b10e-e82325f7097e Overview Tag Labels In Shopping…" at bounding box center [556, 270] width 1030 height 464
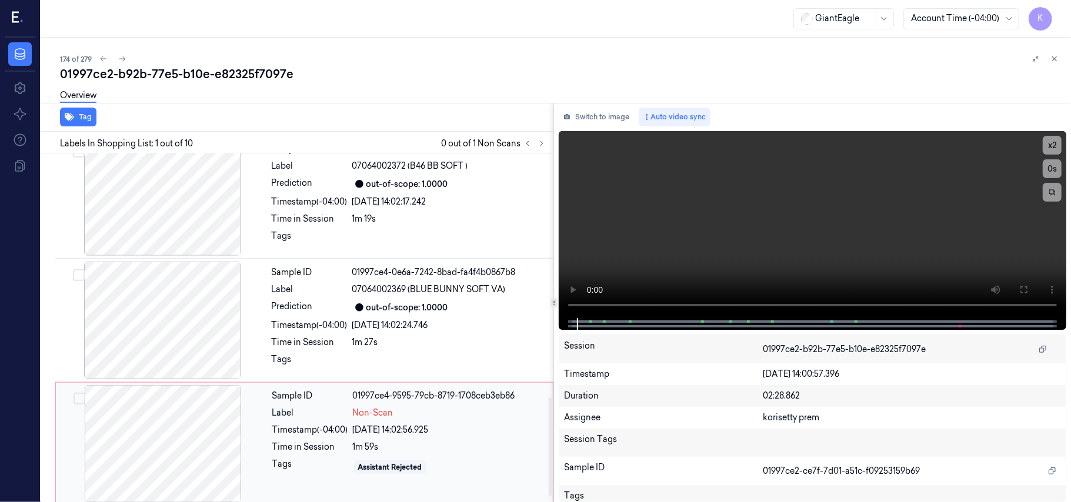
scroll to position [893, 0]
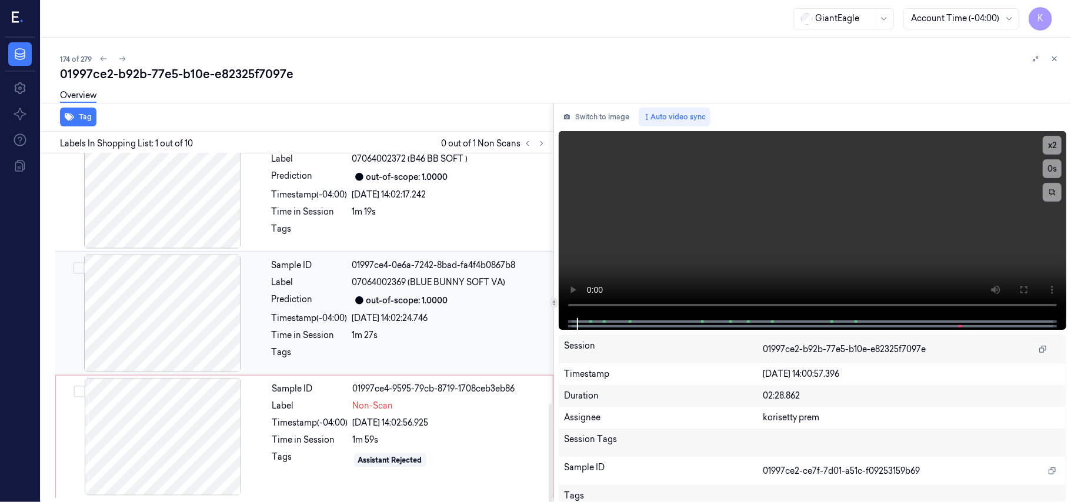
click at [425, 299] on div "out-of-scope: 1.0000" at bounding box center [407, 301] width 82 height 12
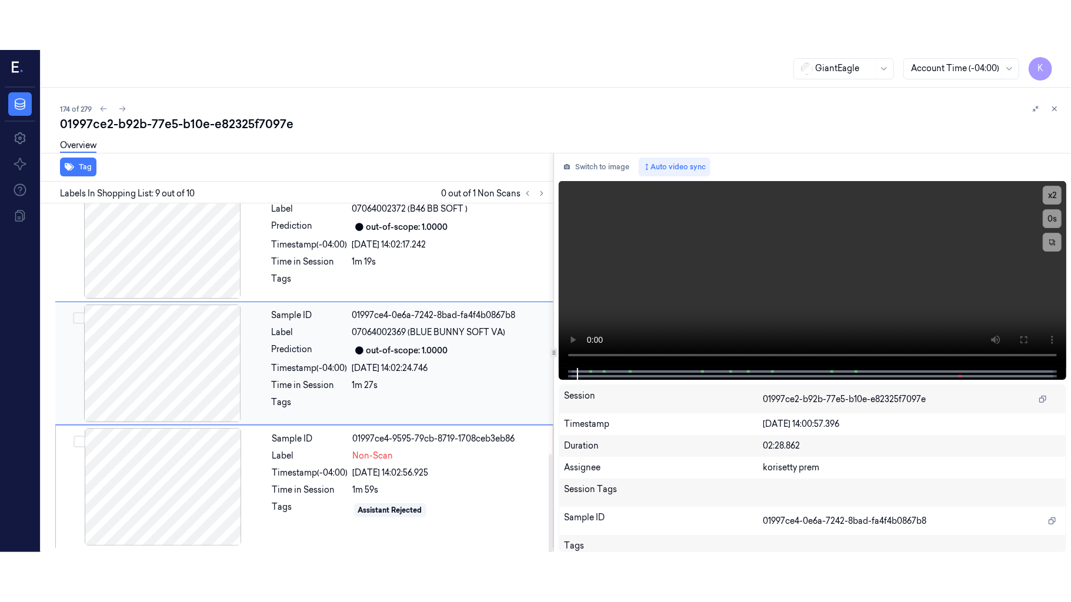
scroll to position [877, 0]
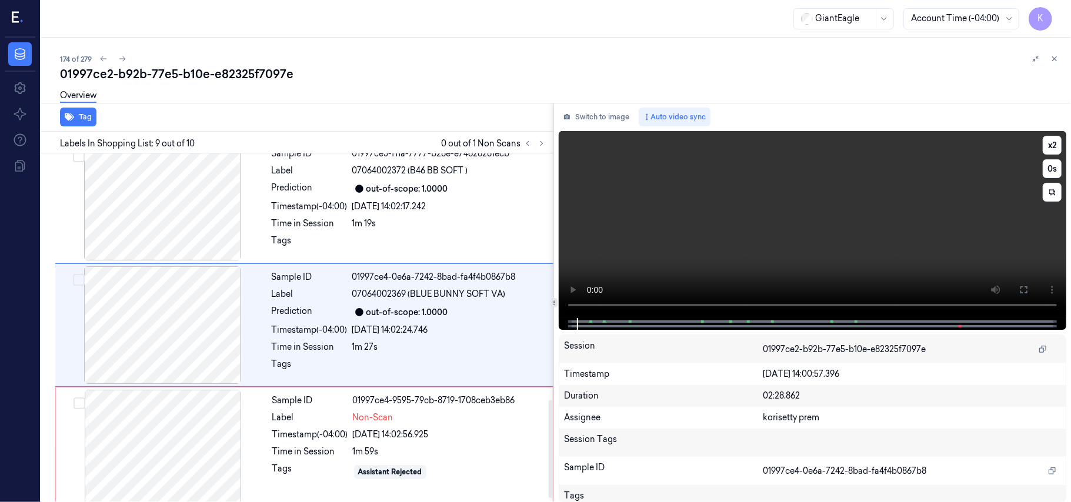
click at [734, 233] on video at bounding box center [812, 224] width 507 height 187
click at [1015, 288] on div "x 2 0 s" at bounding box center [812, 224] width 507 height 187
click at [1017, 288] on button at bounding box center [1023, 289] width 19 height 19
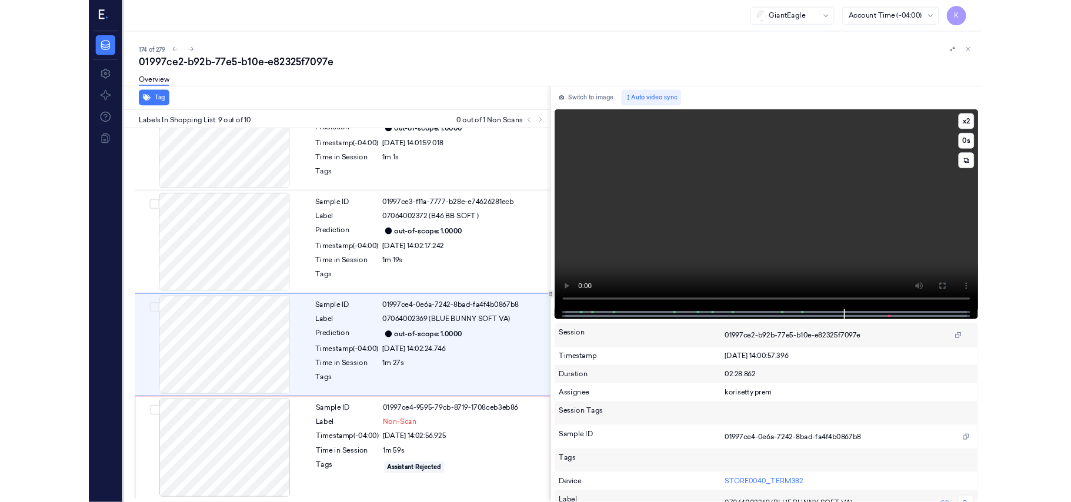
scroll to position [793, 0]
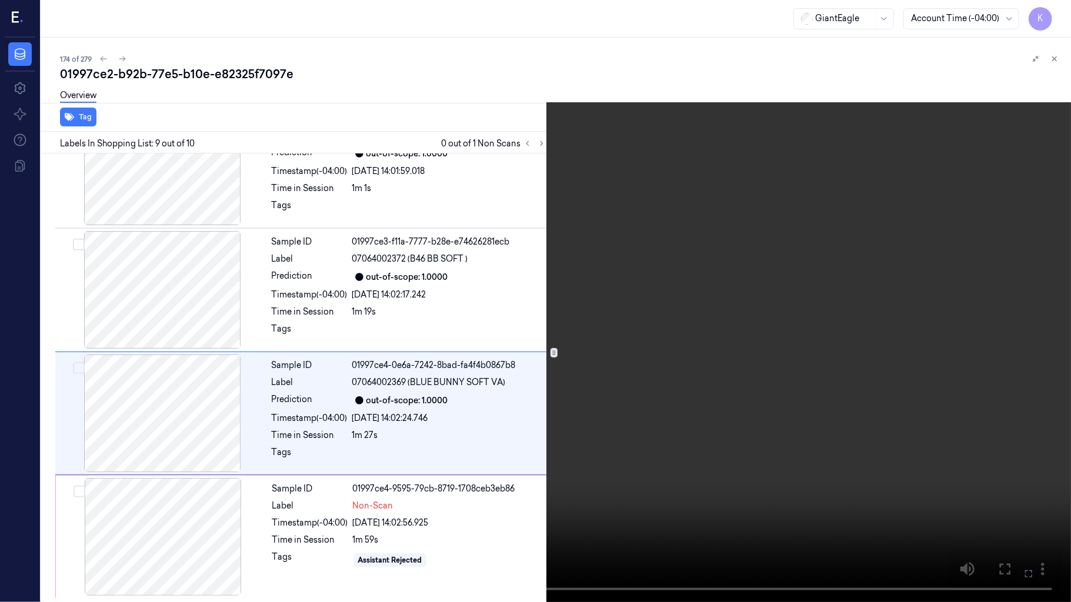
click at [459, 356] on video at bounding box center [535, 301] width 1071 height 602
click at [584, 323] on video at bounding box center [535, 301] width 1071 height 602
click at [546, 361] on video at bounding box center [535, 301] width 1071 height 602
click at [0, 0] on icon at bounding box center [0, 0] width 0 height 0
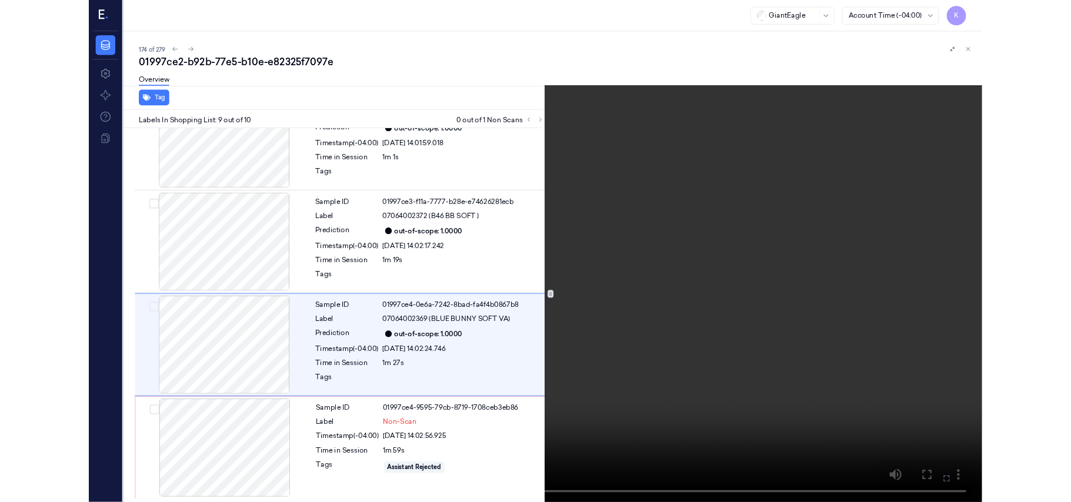
scroll to position [877, 0]
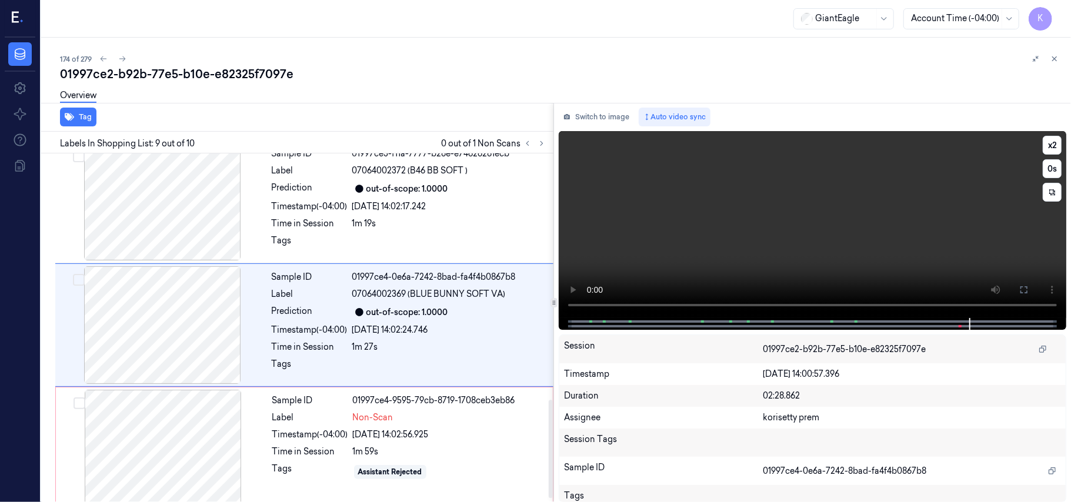
click at [758, 252] on video at bounding box center [812, 224] width 507 height 187
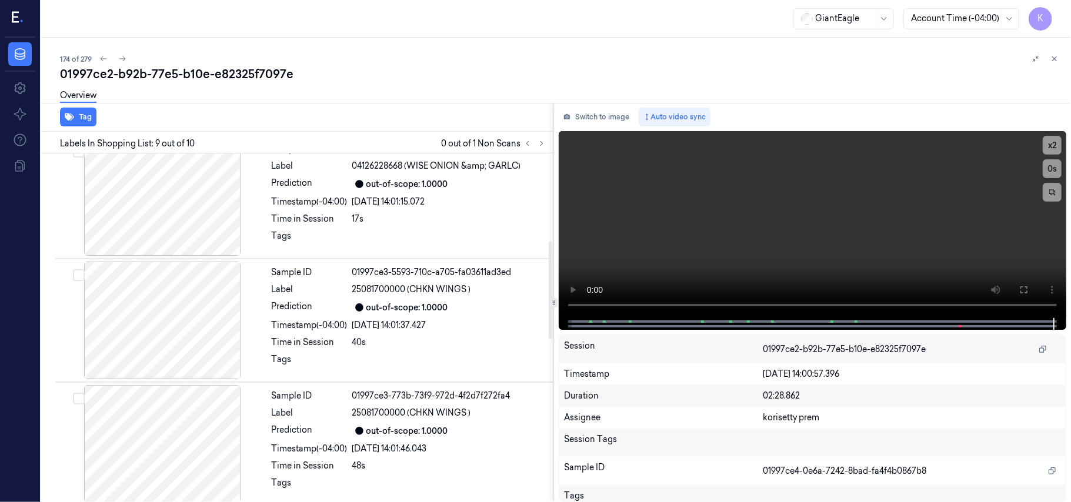
scroll to position [250, 0]
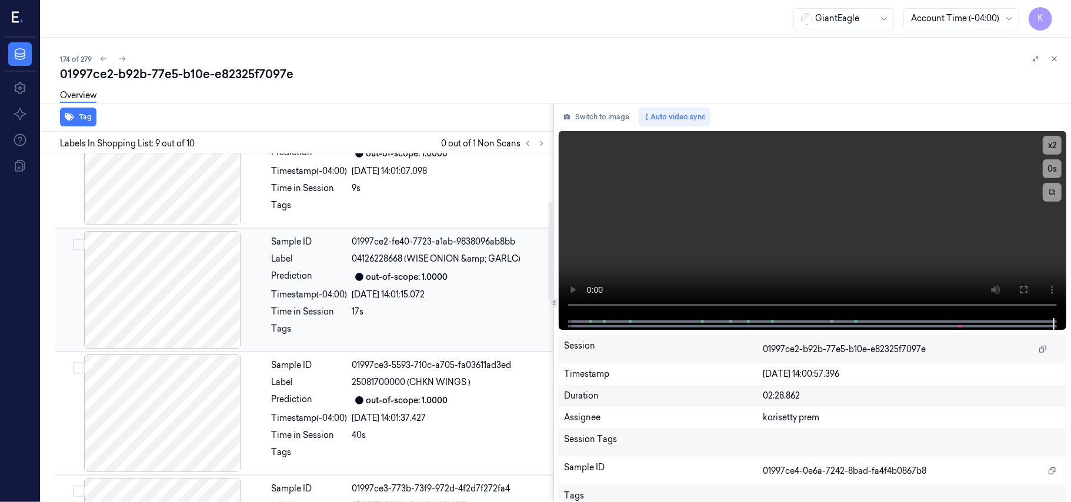
click at [167, 295] on div at bounding box center [162, 290] width 209 height 118
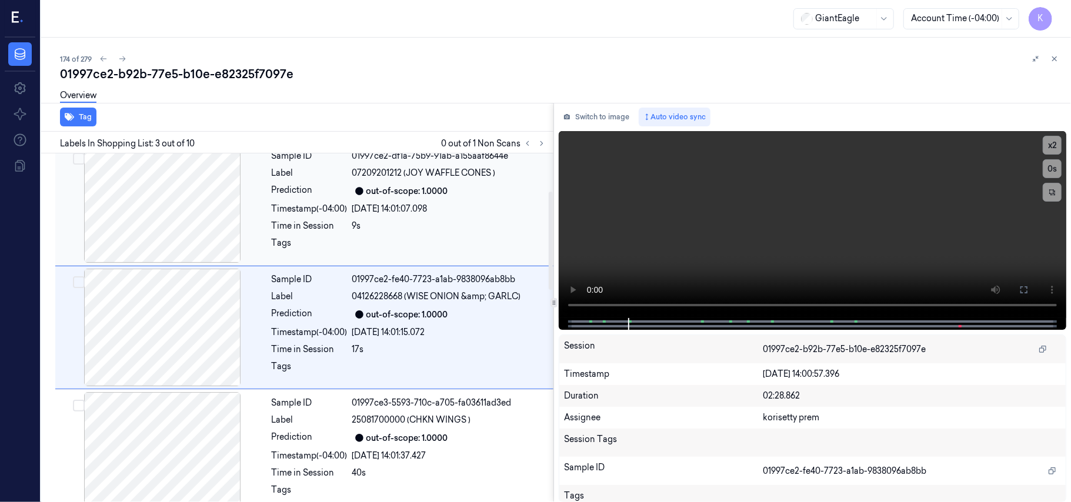
click at [209, 231] on div at bounding box center [162, 204] width 209 height 118
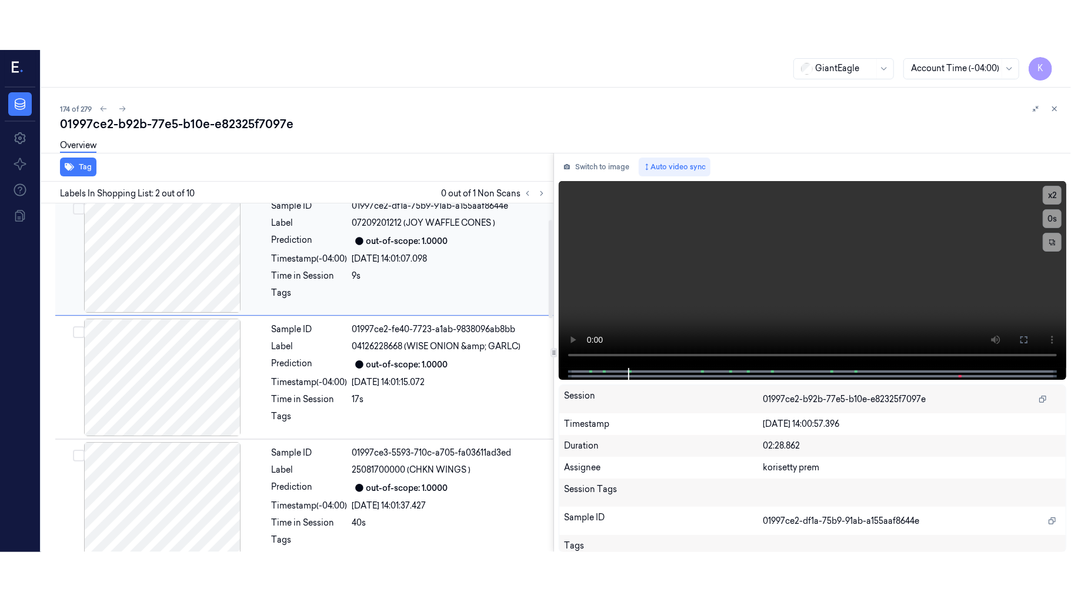
scroll to position [10, 0]
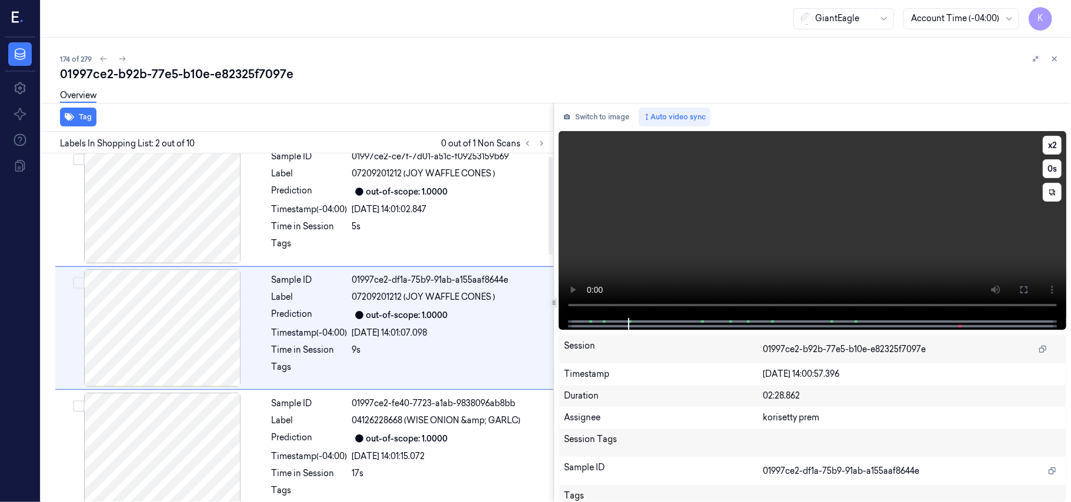
click at [941, 261] on video at bounding box center [812, 224] width 507 height 187
click at [1023, 292] on icon at bounding box center [1023, 289] width 9 height 9
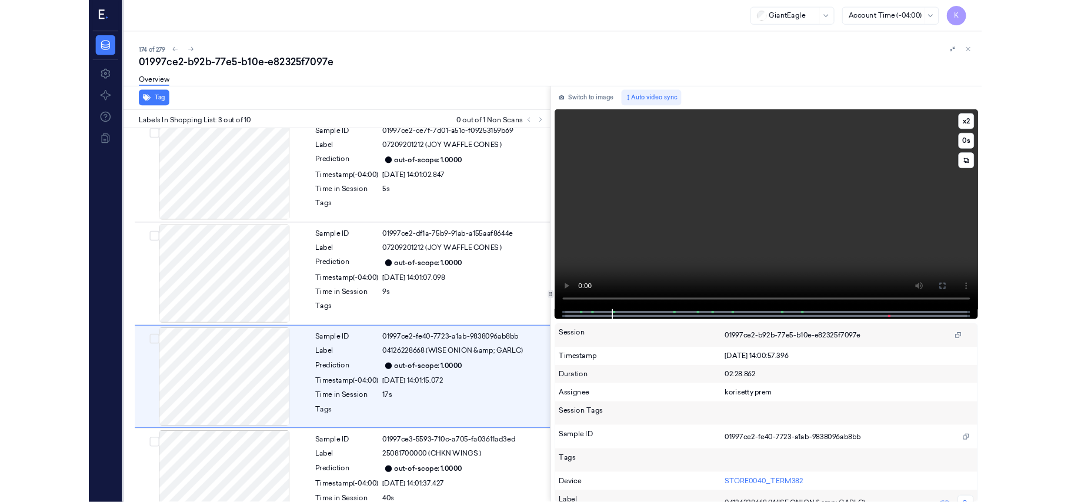
scroll to position [85, 0]
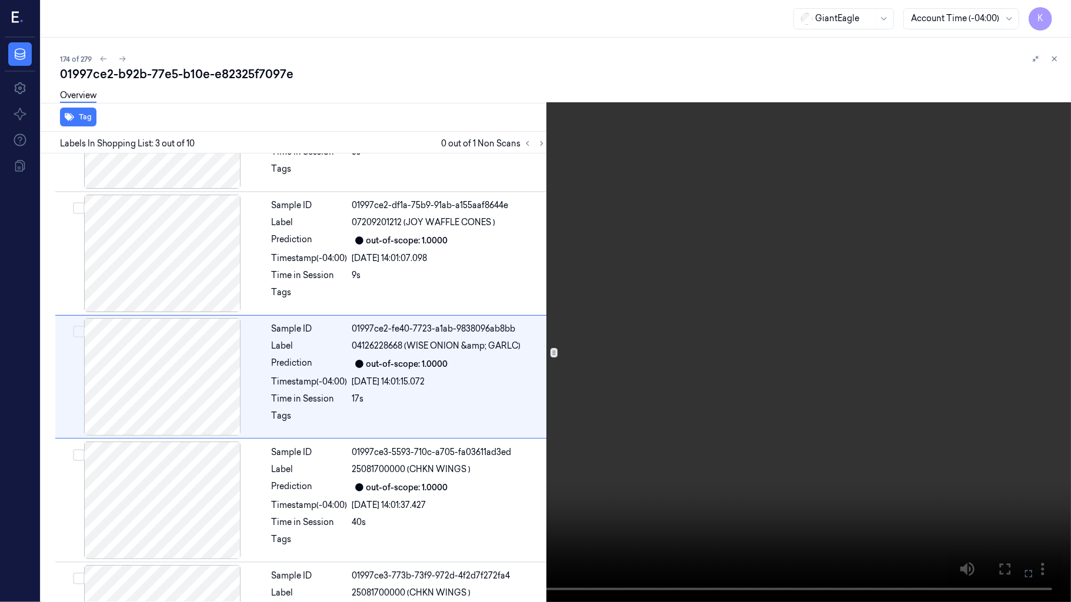
click at [1035, 325] on video at bounding box center [535, 301] width 1071 height 602
click at [0, 0] on icon at bounding box center [0, 0] width 0 height 0
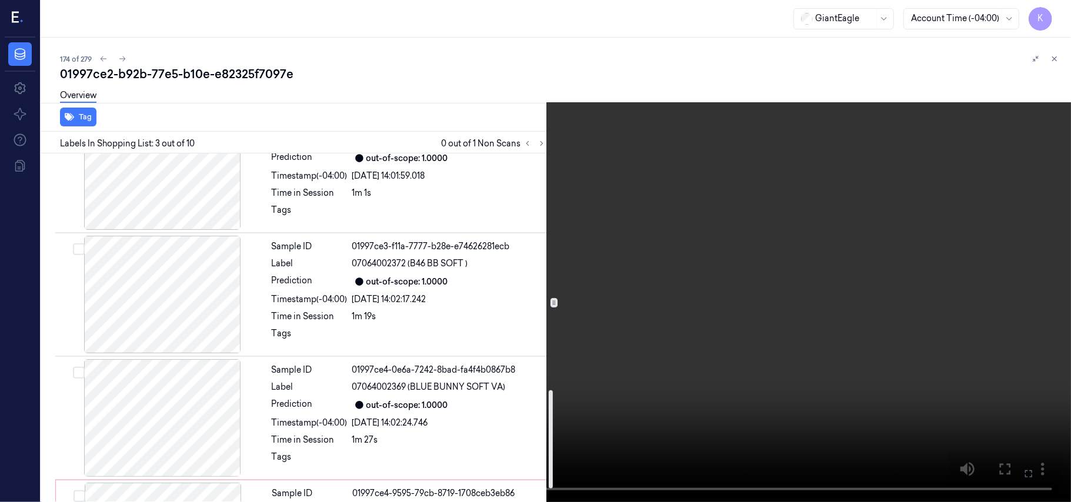
scroll to position [893, 0]
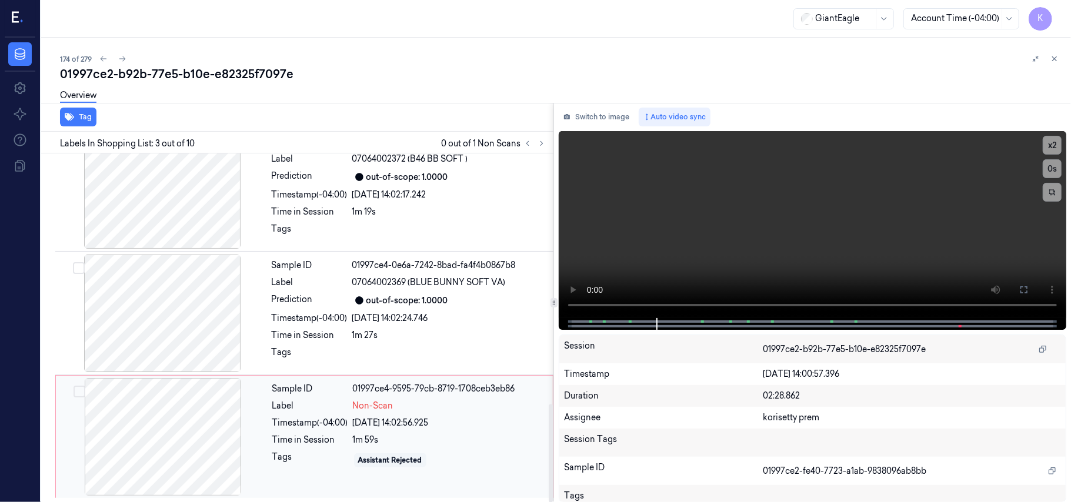
click at [299, 443] on div "Time in Session" at bounding box center [310, 440] width 76 height 12
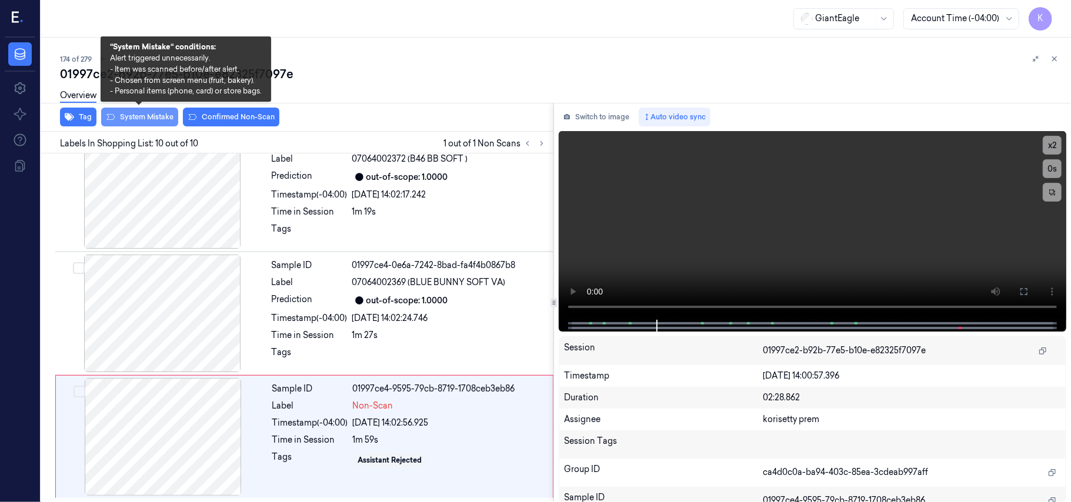
click at [146, 118] on button "System Mistake" at bounding box center [139, 117] width 77 height 19
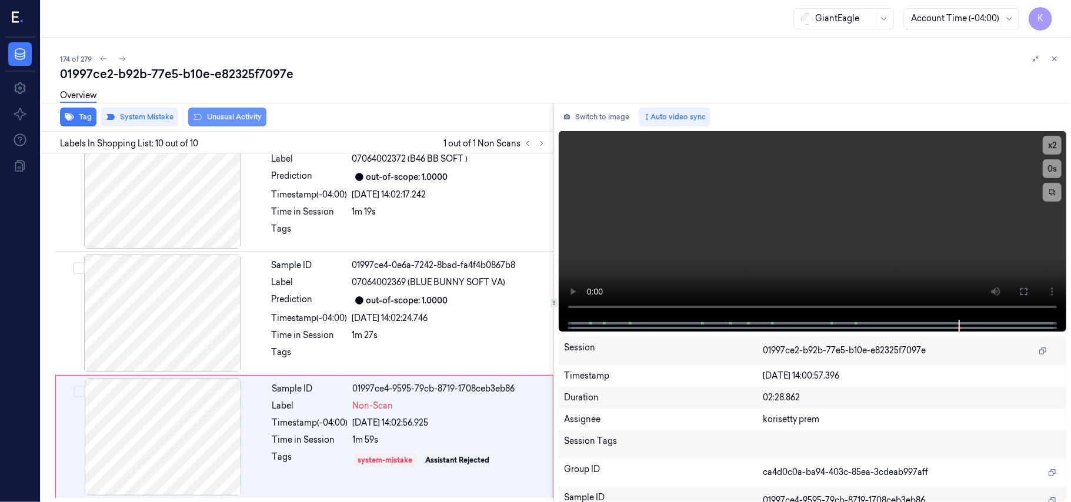
click at [213, 121] on button "Unusual Activity" at bounding box center [227, 117] width 78 height 19
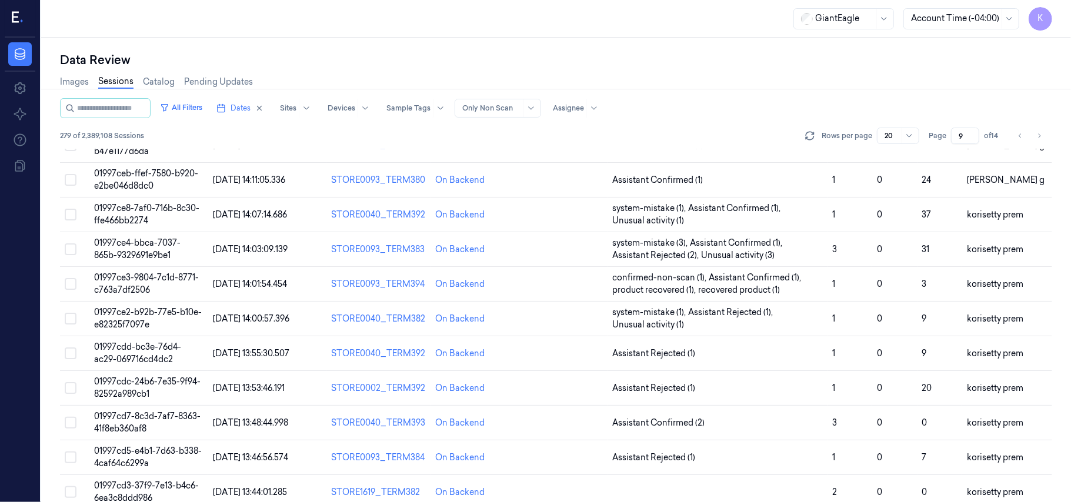
scroll to position [313, 0]
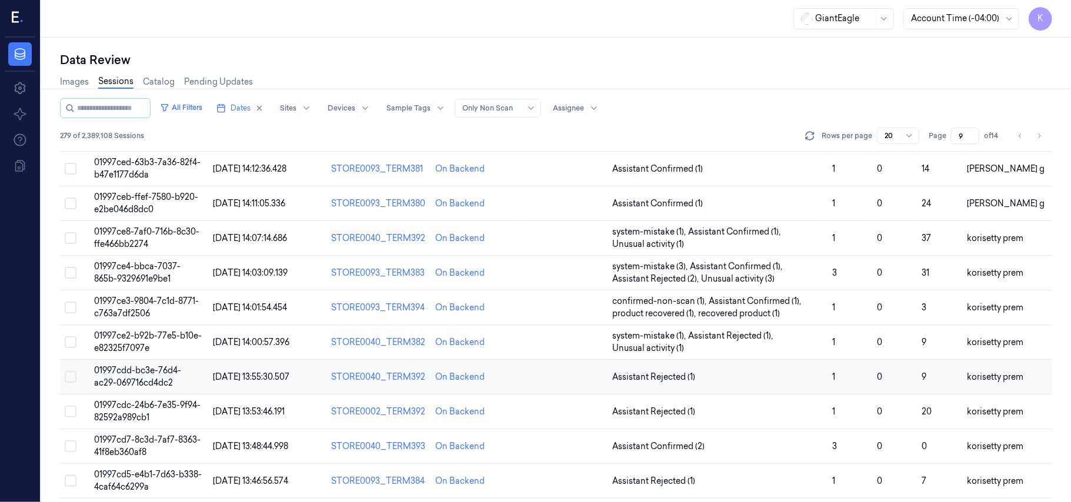
click at [129, 374] on span "01997cdd-bc3e-76d4-ac29-069716cd4dc2" at bounding box center [137, 376] width 87 height 23
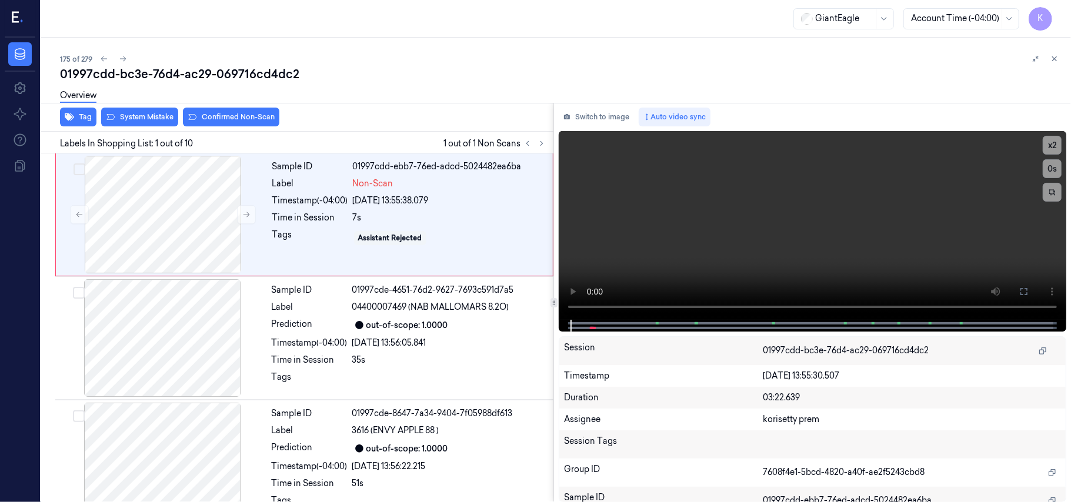
click at [446, 78] on div "01997cdd-bc3e-76d4-ac29-069716cd4dc2" at bounding box center [560, 74] width 1001 height 16
click at [908, 240] on video at bounding box center [812, 225] width 507 height 189
click at [689, 247] on video at bounding box center [812, 225] width 507 height 189
click at [1054, 144] on button "x 2" at bounding box center [1051, 145] width 19 height 19
click at [1054, 144] on button "x 4" at bounding box center [1051, 145] width 19 height 19
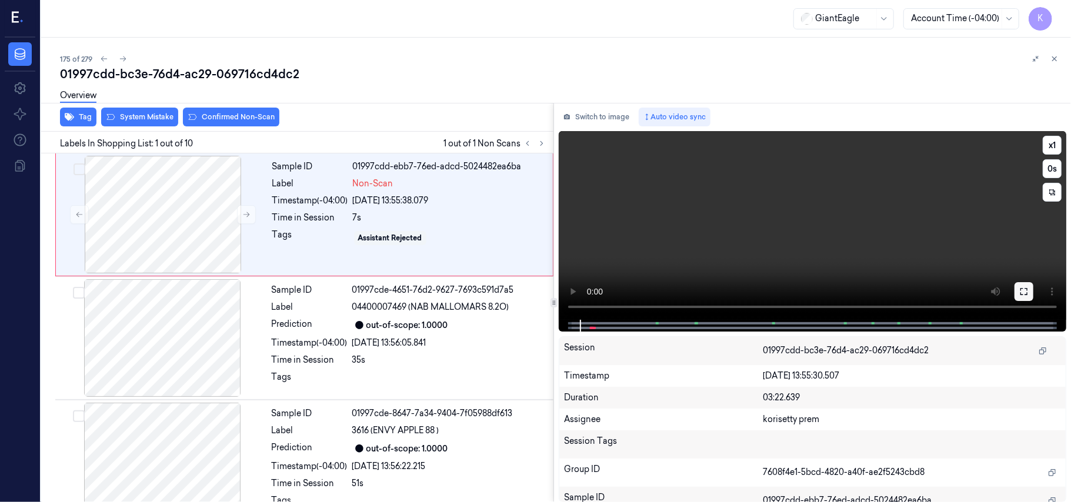
click at [1022, 288] on icon at bounding box center [1023, 291] width 7 height 7
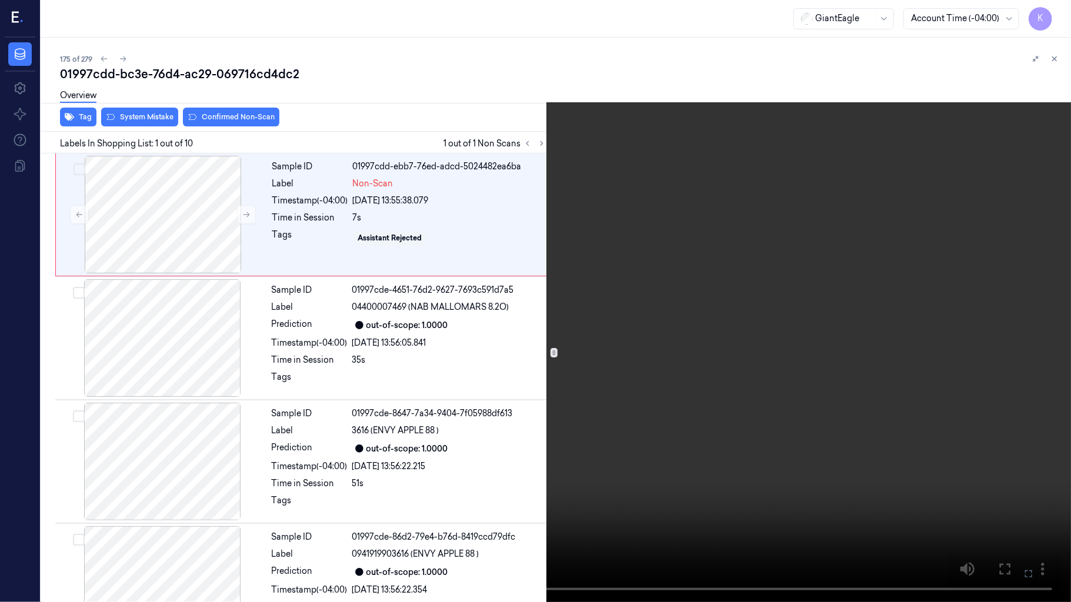
click at [583, 372] on video at bounding box center [535, 301] width 1071 height 602
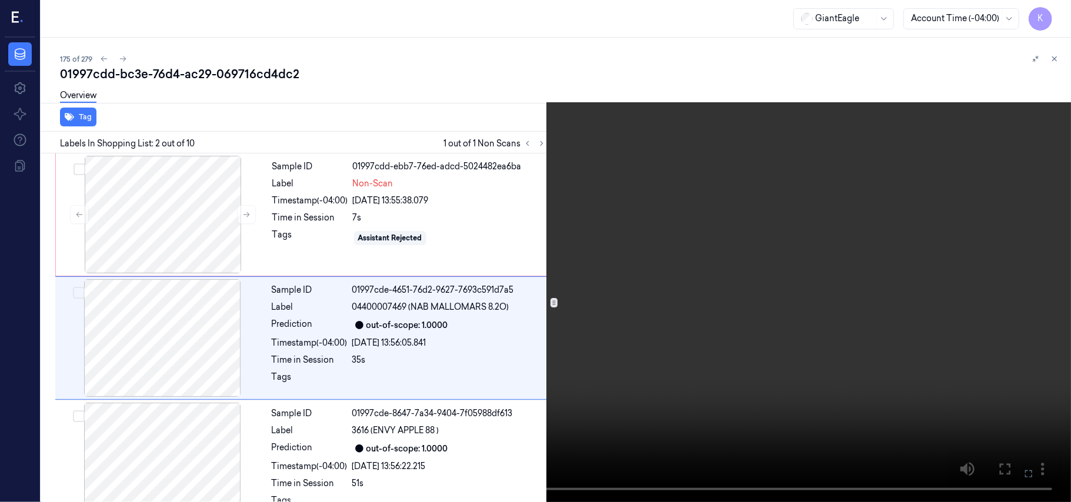
scroll to position [10, 0]
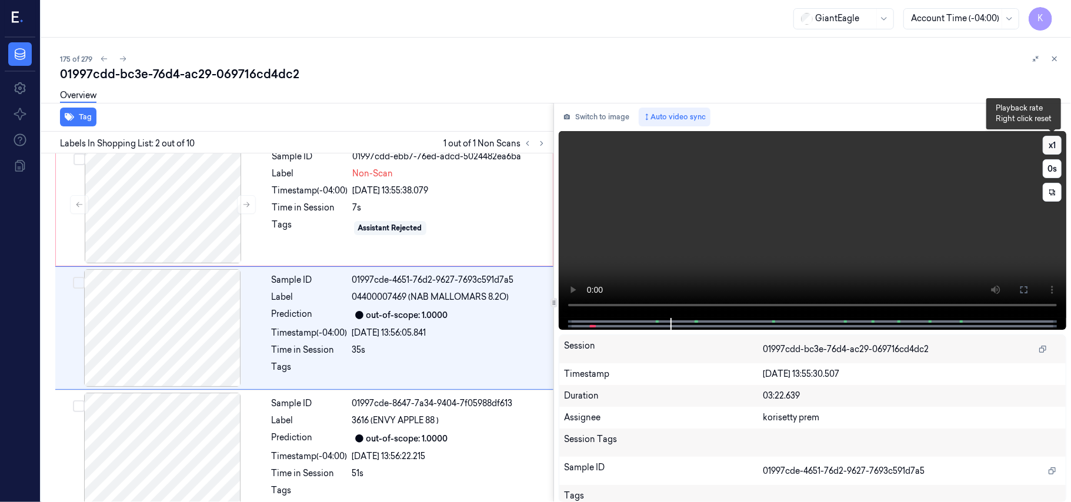
click at [1054, 140] on button "x 1" at bounding box center [1051, 145] width 19 height 19
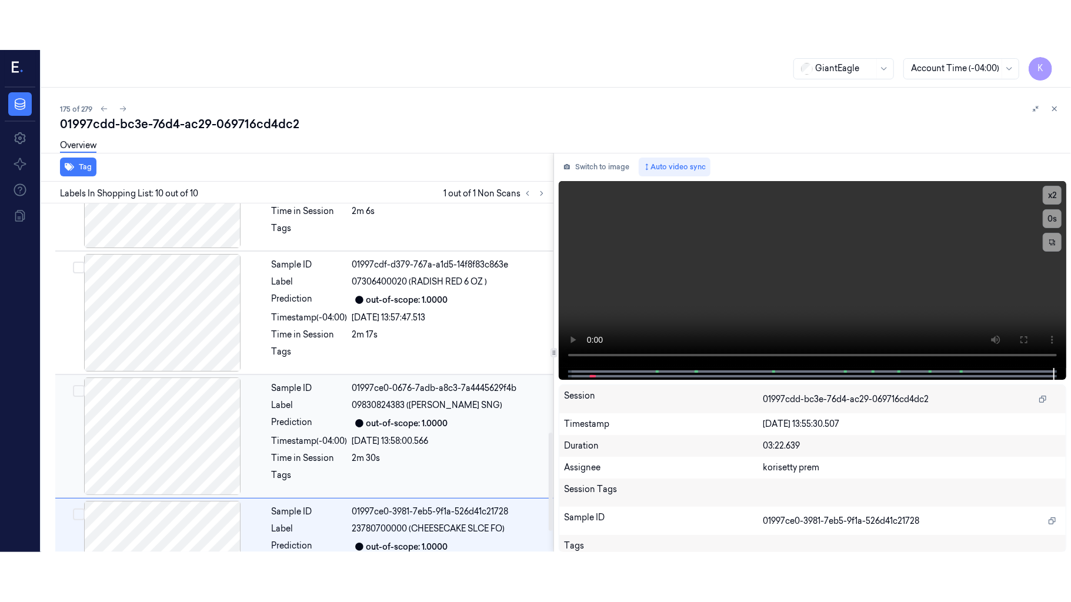
scroll to position [893, 0]
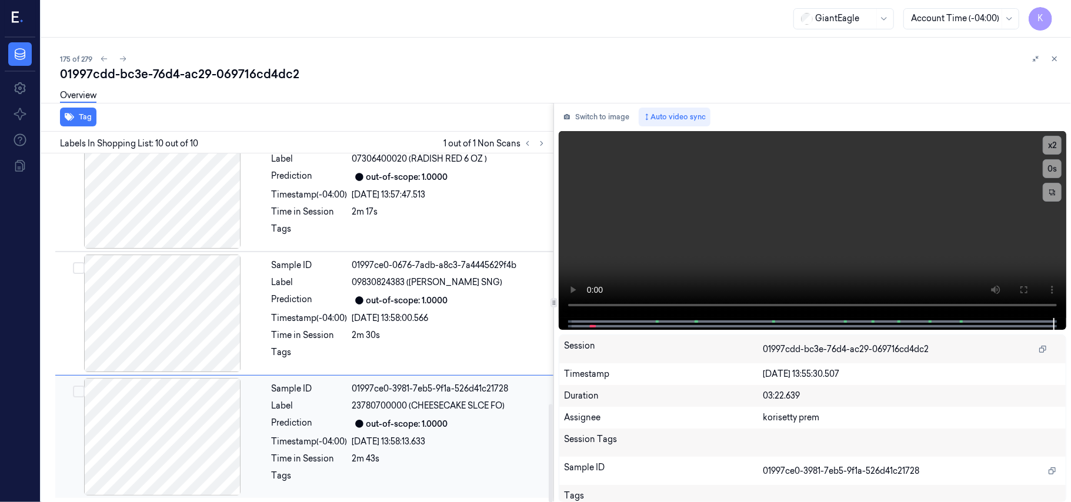
click at [368, 423] on div "out-of-scope: 1.0000" at bounding box center [407, 424] width 82 height 12
click at [826, 235] on video at bounding box center [812, 224] width 507 height 187
click at [1021, 288] on icon at bounding box center [1023, 289] width 7 height 7
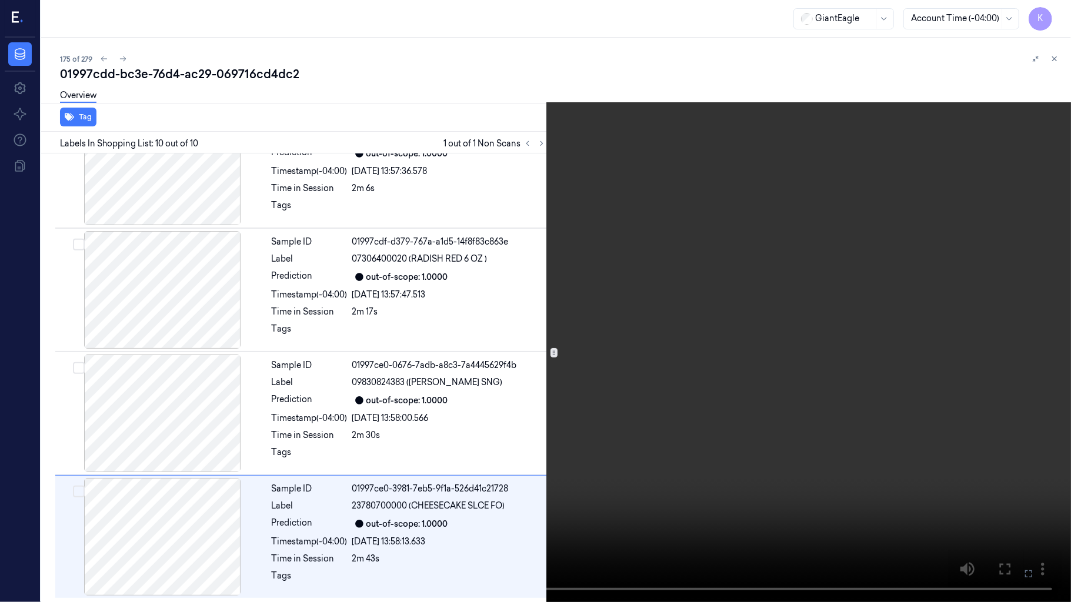
click at [0, 0] on icon at bounding box center [0, 0] width 0 height 0
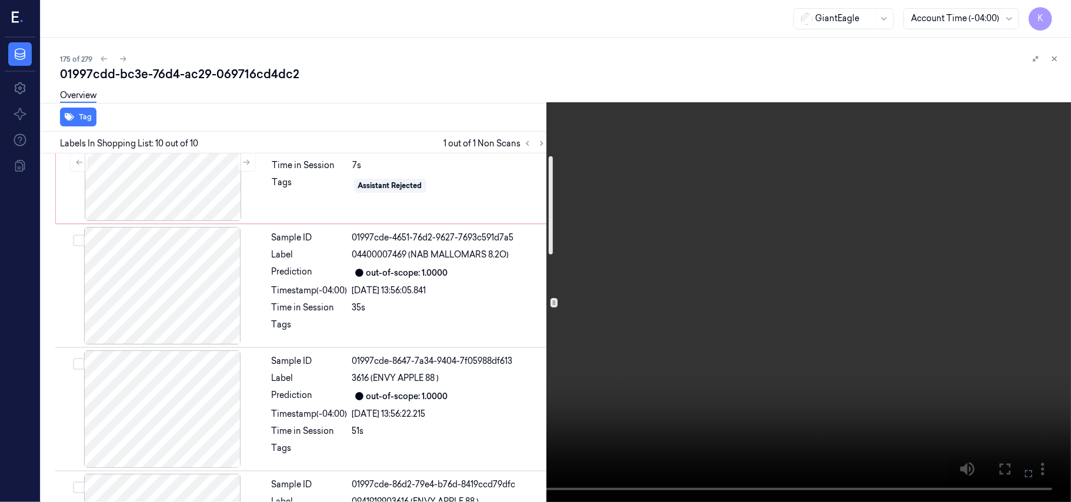
scroll to position [0, 0]
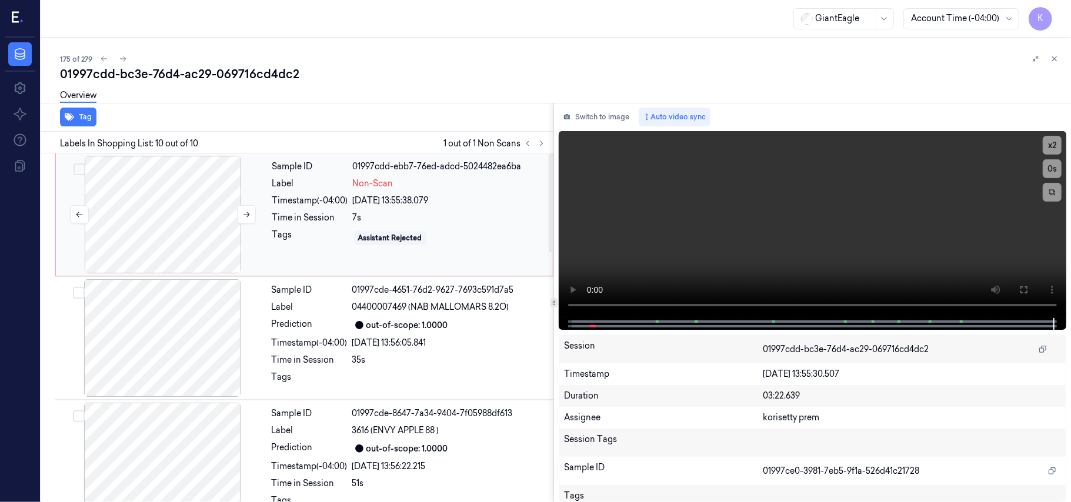
click at [179, 213] on div at bounding box center [162, 215] width 209 height 118
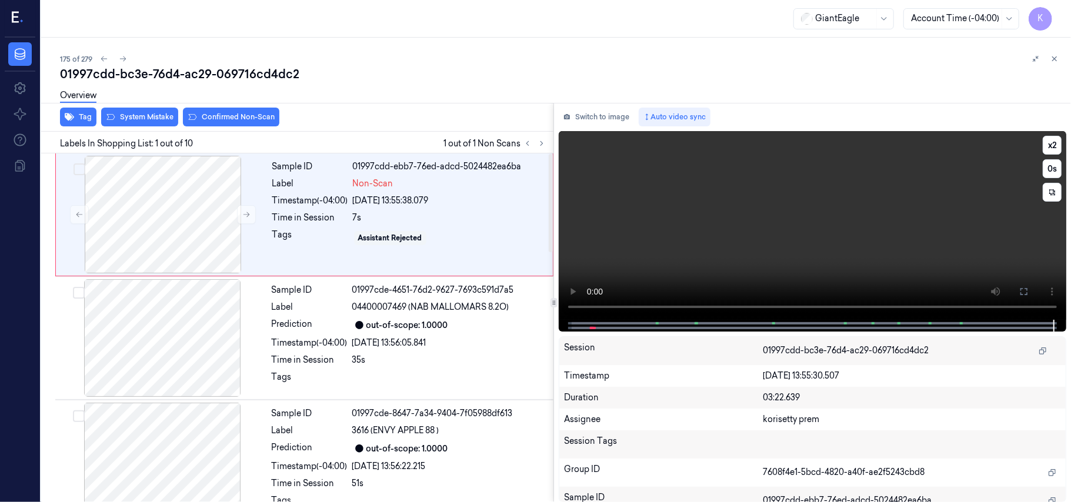
click at [748, 243] on video at bounding box center [812, 225] width 507 height 189
click at [1028, 285] on button at bounding box center [1023, 291] width 19 height 19
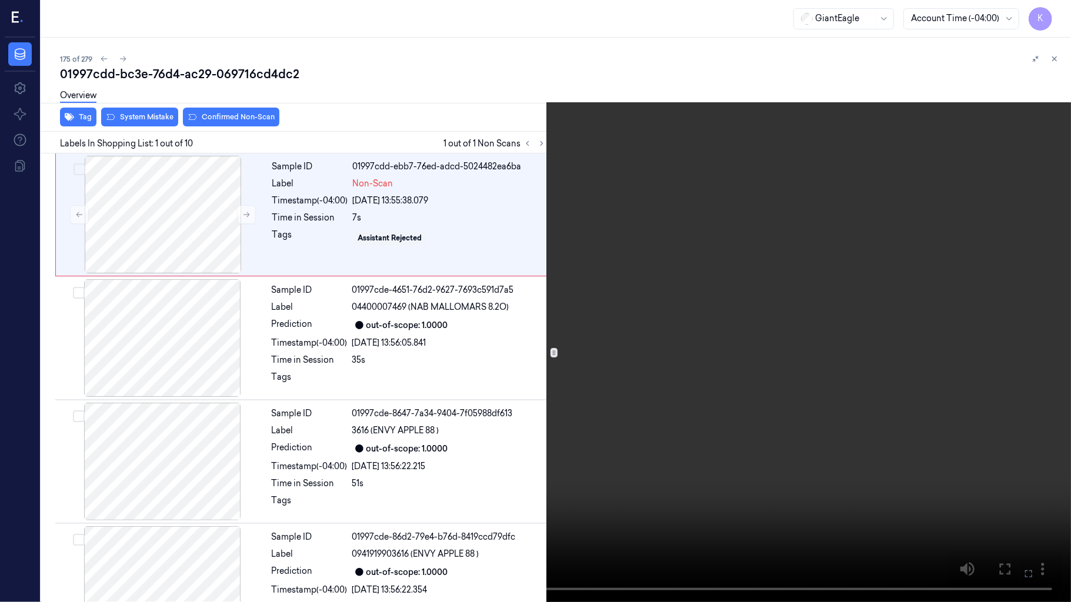
click at [716, 359] on video at bounding box center [535, 301] width 1071 height 602
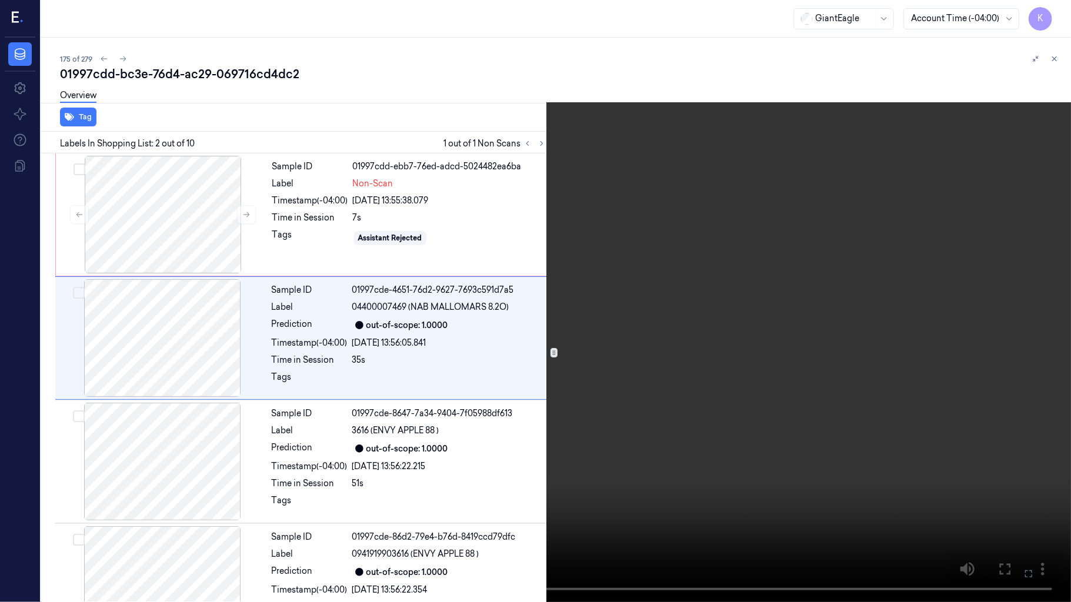
click at [725, 414] on video at bounding box center [535, 301] width 1071 height 602
click at [0, 0] on icon at bounding box center [0, 0] width 0 height 0
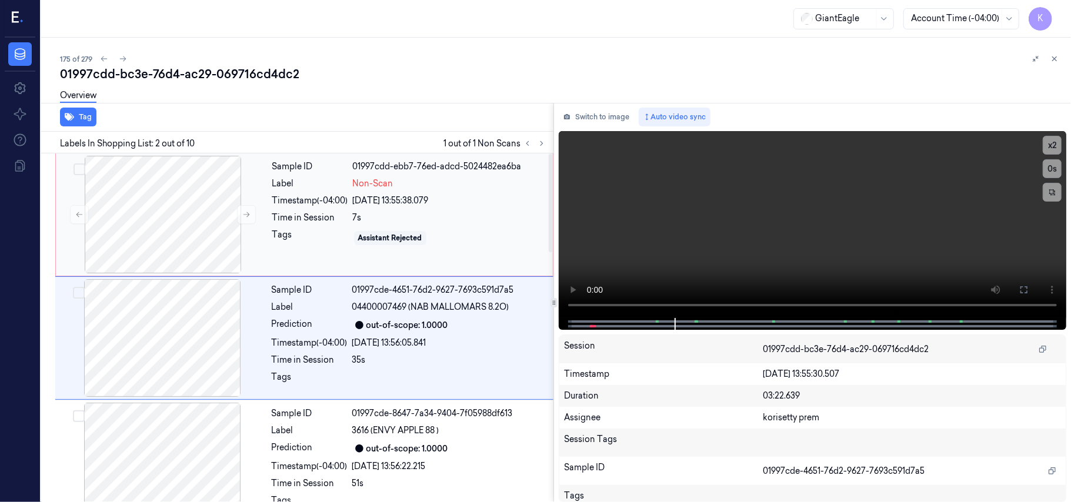
click at [405, 210] on div "Sample ID 01997cdd-ebb7-76ed-adcd-5024482ea6ba Label Non-Scan Timestamp (-04:00…" at bounding box center [409, 215] width 283 height 118
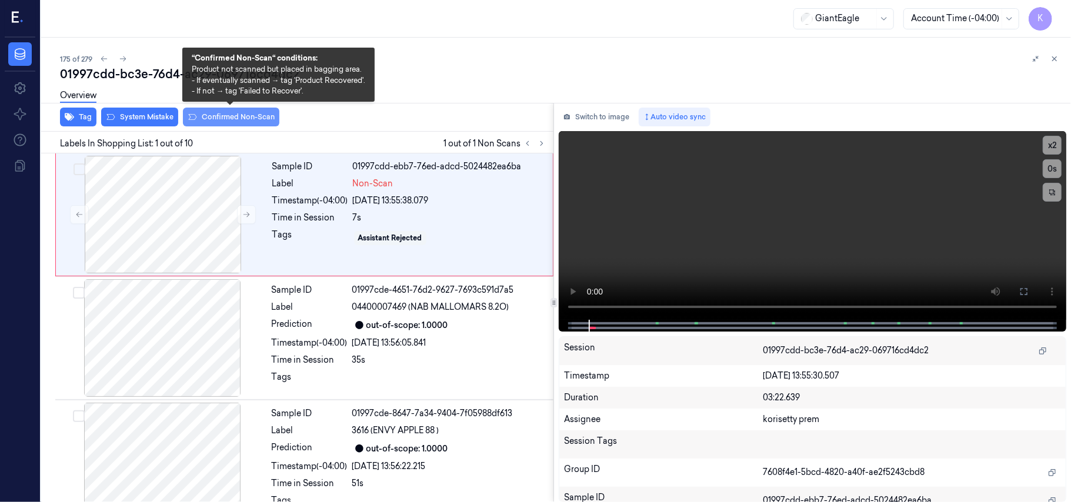
click at [233, 118] on button "Confirmed Non-Scan" at bounding box center [231, 117] width 96 height 19
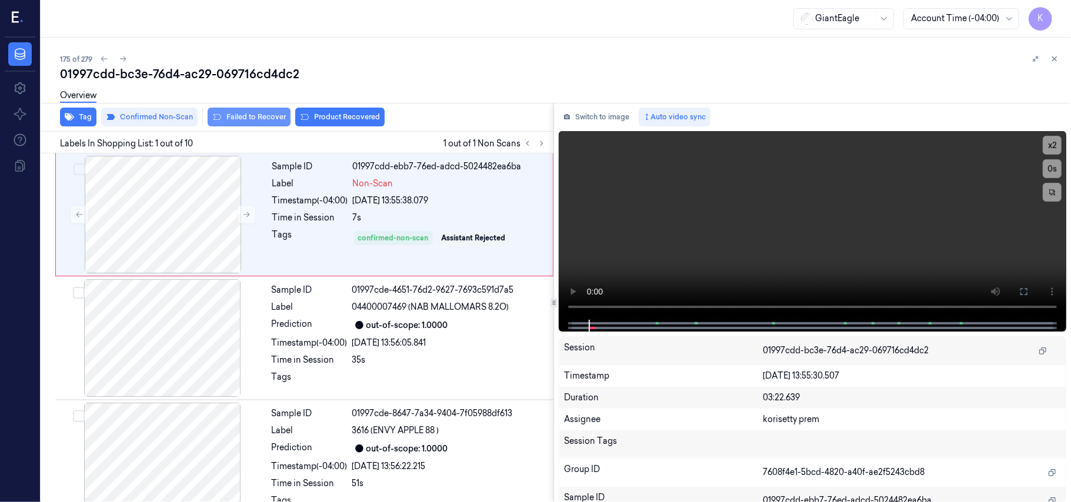
click at [262, 118] on button "Failed to Recover" at bounding box center [249, 117] width 83 height 19
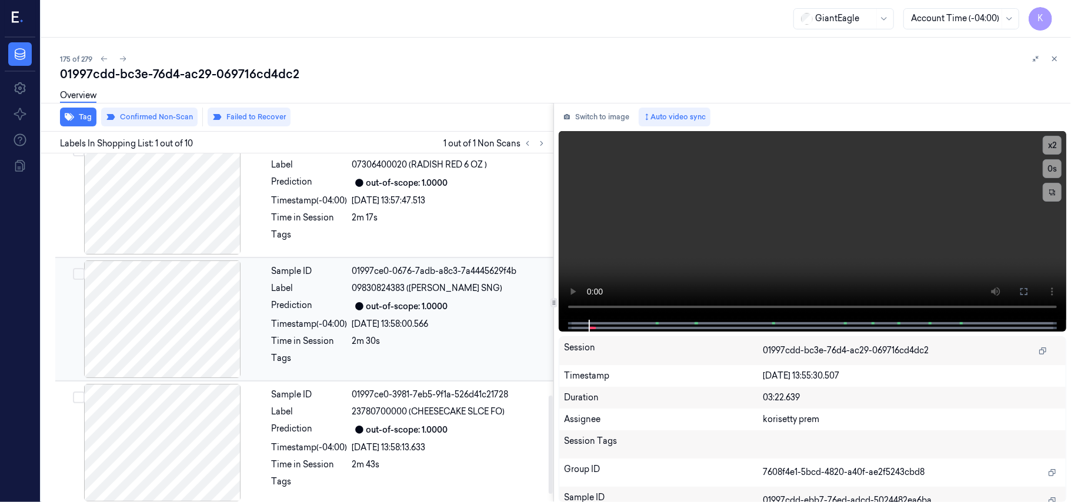
scroll to position [893, 0]
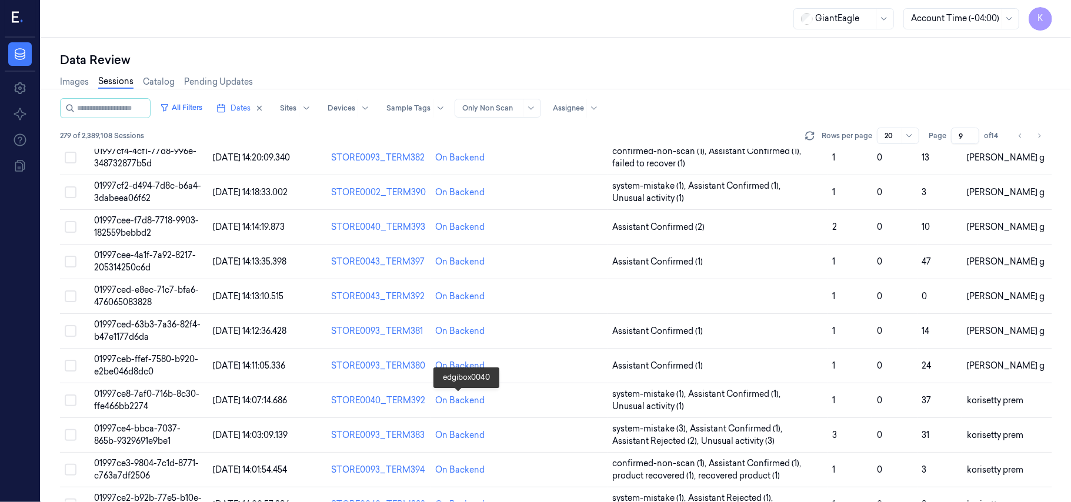
scroll to position [391, 0]
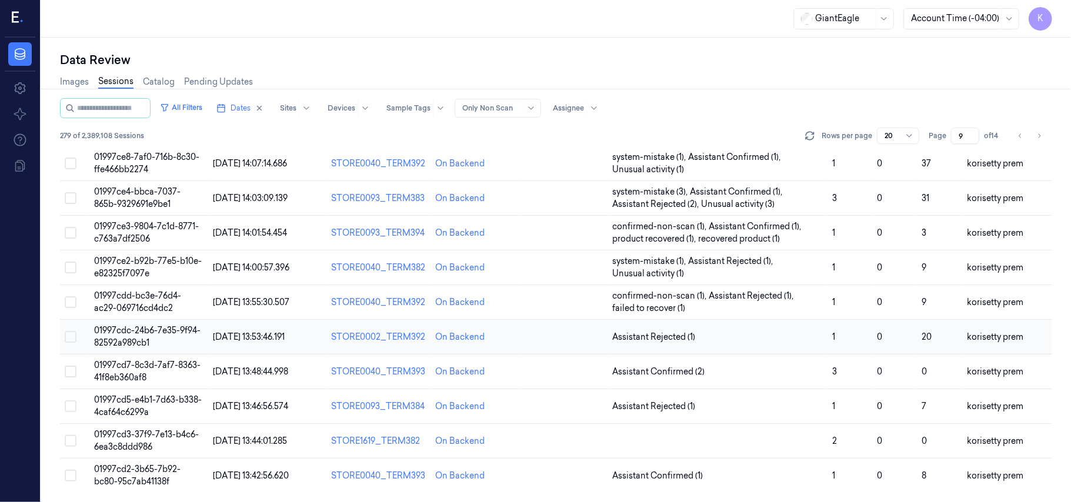
click at [167, 332] on span "01997cdc-24b6-7e35-9f94-82592a989cb1" at bounding box center [147, 336] width 106 height 23
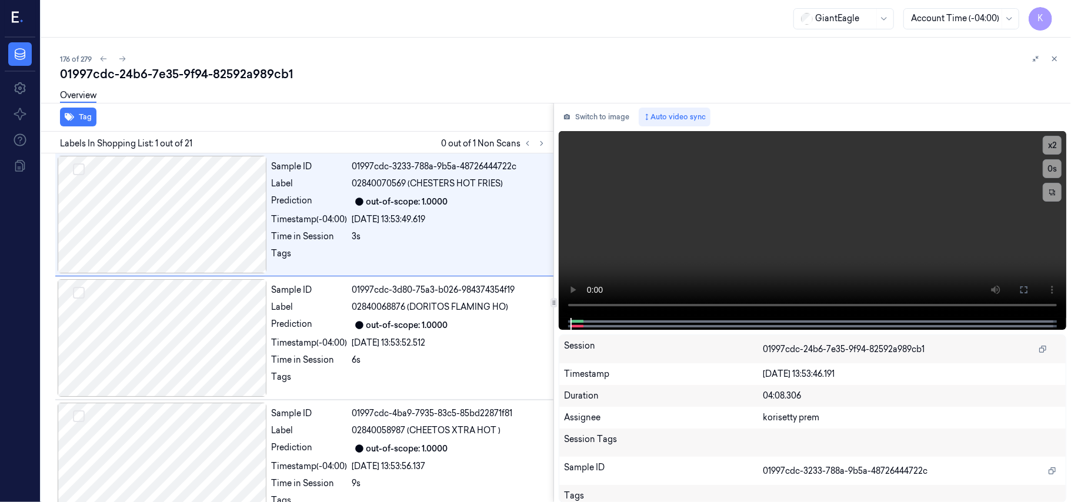
click at [377, 57] on div "176 of 279" at bounding box center [560, 59] width 1001 height 14
click at [541, 144] on icon at bounding box center [541, 143] width 8 height 8
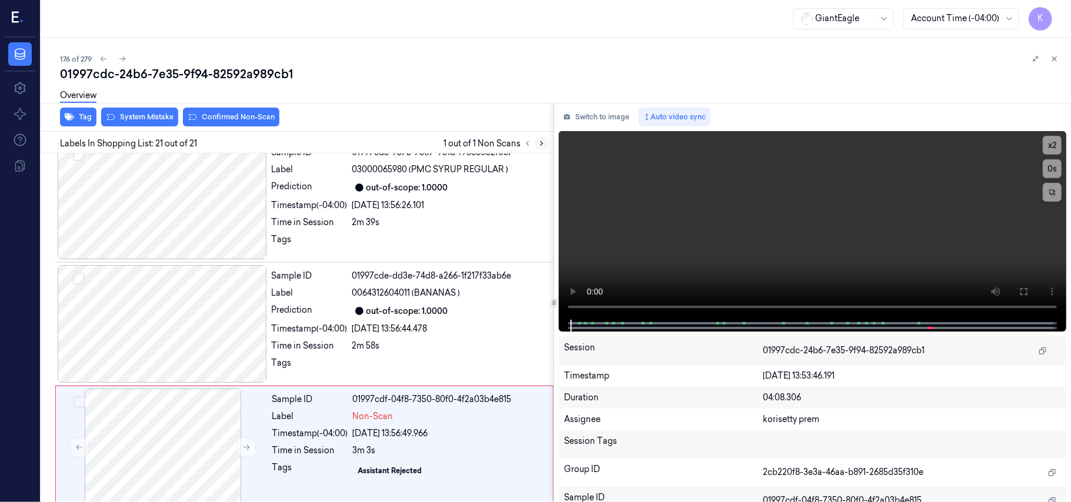
scroll to position [2255, 0]
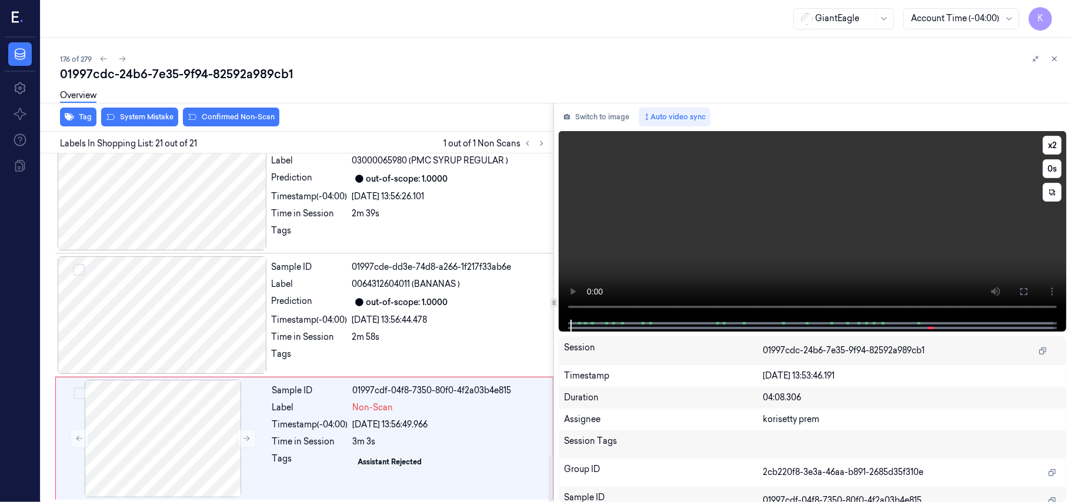
click at [699, 203] on video at bounding box center [812, 225] width 507 height 189
click at [695, 203] on video at bounding box center [812, 225] width 507 height 189
click at [1050, 146] on button "x 2" at bounding box center [1051, 145] width 19 height 19
click at [1050, 146] on button "x 4" at bounding box center [1051, 145] width 19 height 19
click at [199, 313] on div at bounding box center [162, 315] width 209 height 118
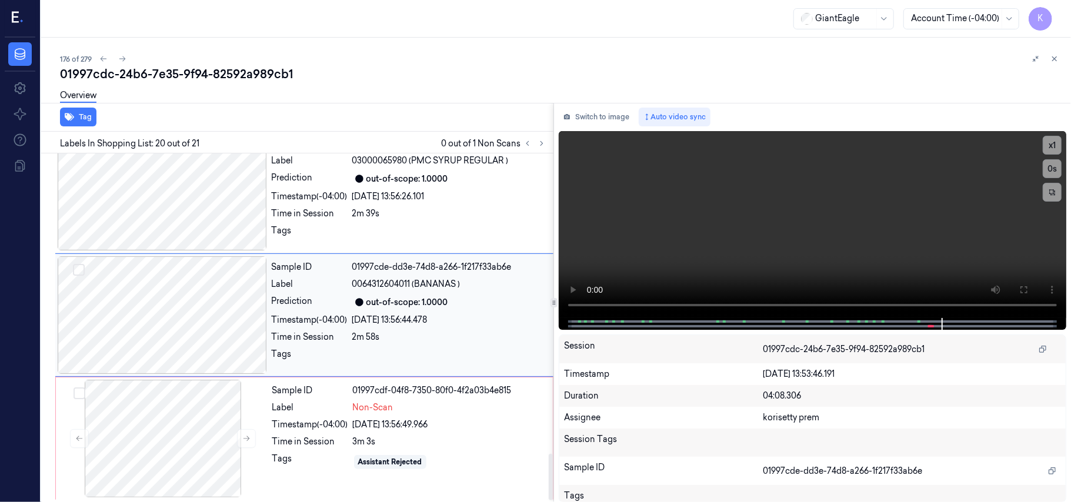
scroll to position [2240, 0]
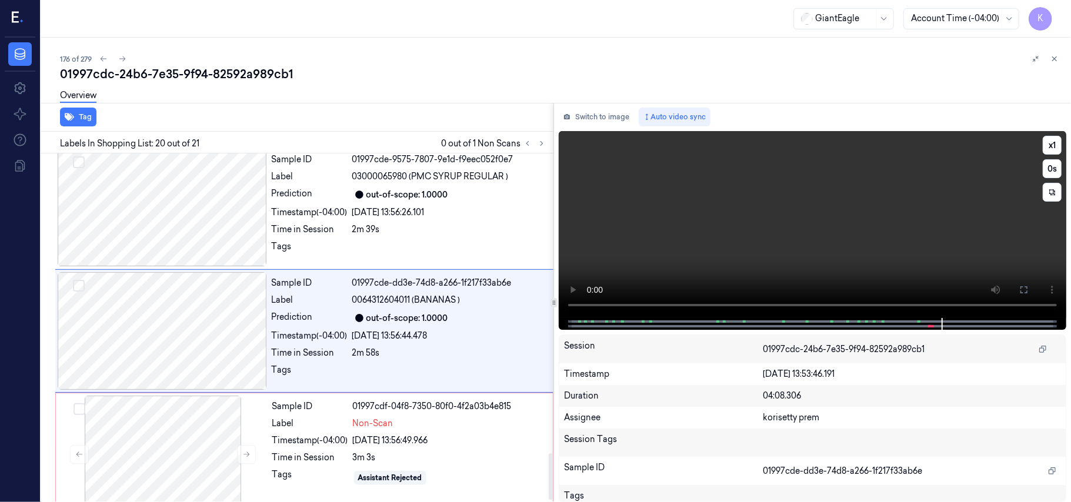
click at [828, 191] on video at bounding box center [812, 224] width 507 height 187
click at [278, 240] on div "Tags" at bounding box center [310, 249] width 76 height 19
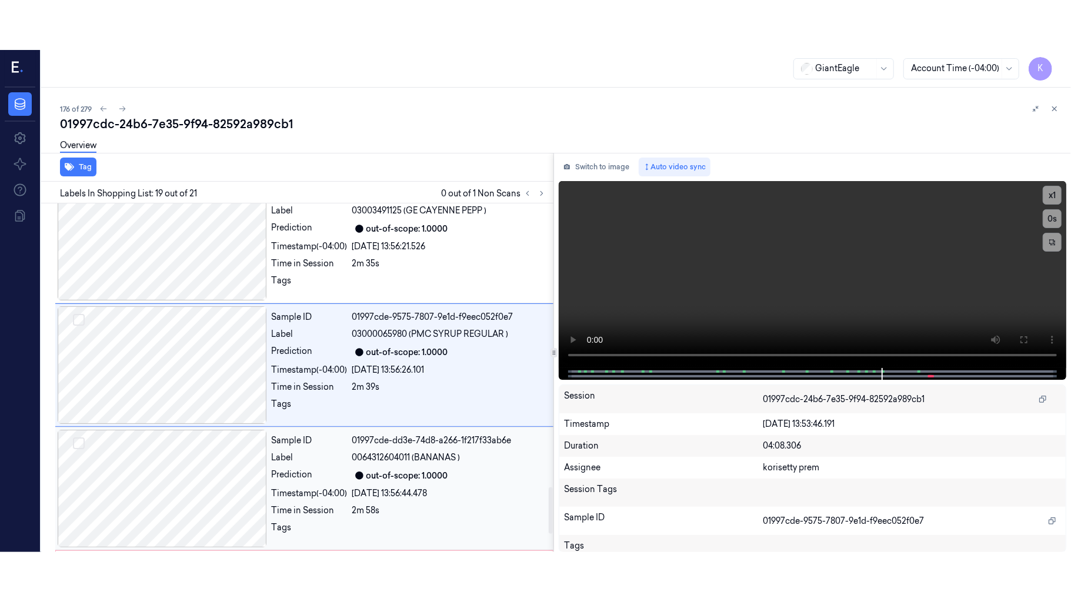
scroll to position [2115, 0]
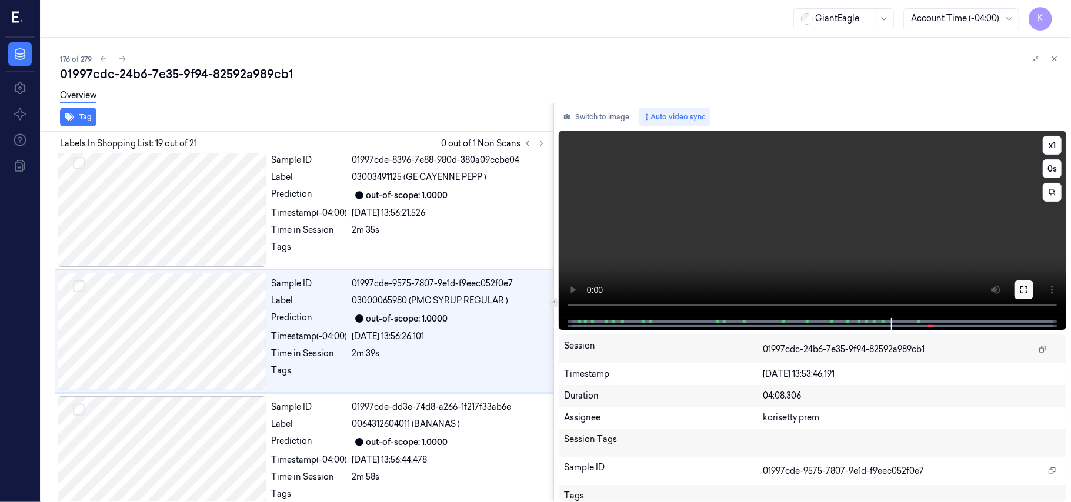
click at [1024, 294] on icon at bounding box center [1023, 289] width 9 height 9
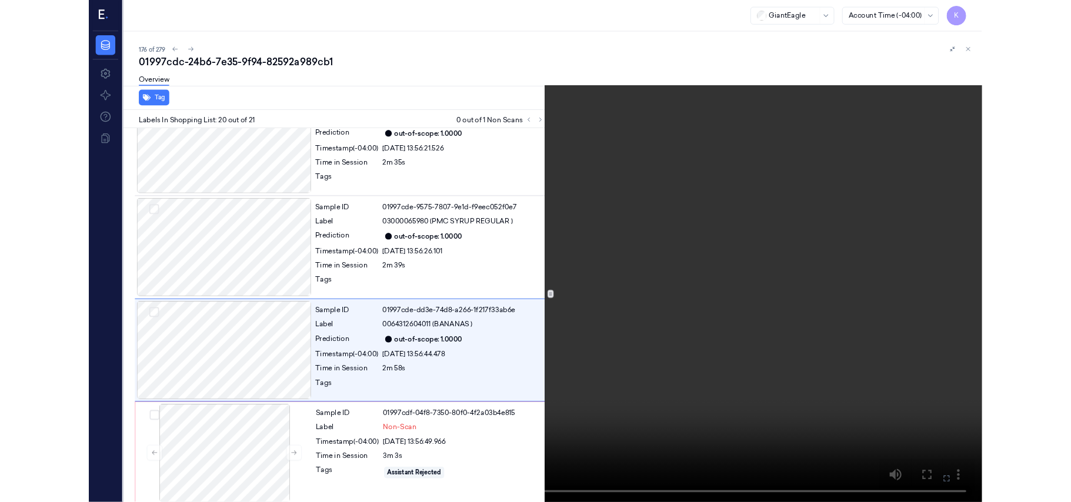
scroll to position [2155, 0]
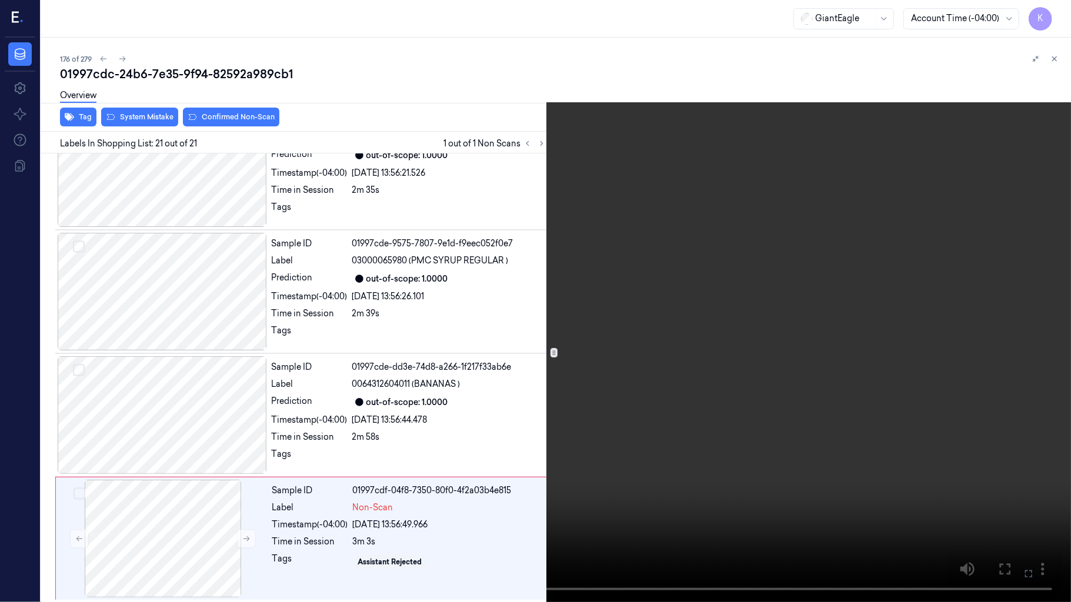
click at [0, 0] on icon at bounding box center [0, 0] width 0 height 0
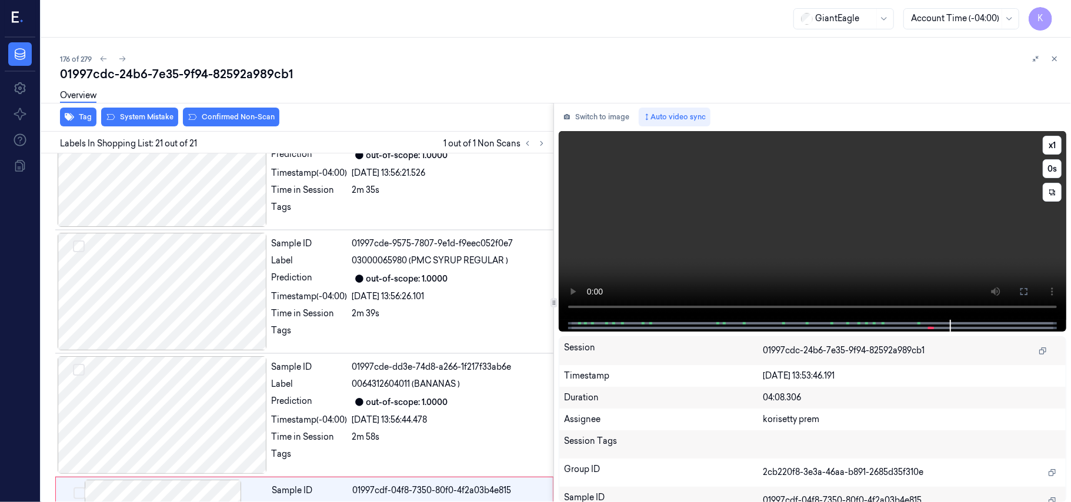
click at [858, 226] on video at bounding box center [812, 225] width 507 height 189
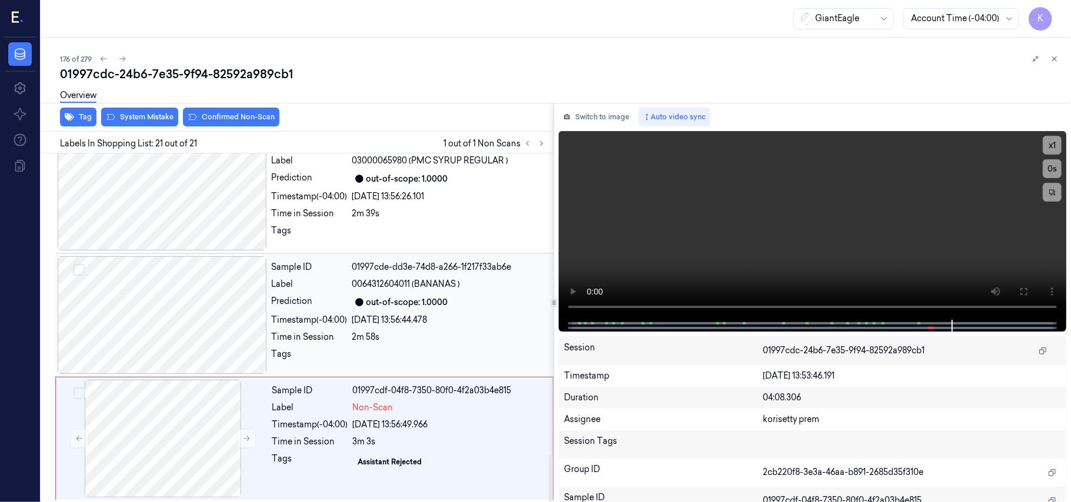
click at [452, 315] on div "24/09/2025 13:56:44.478" at bounding box center [449, 320] width 194 height 12
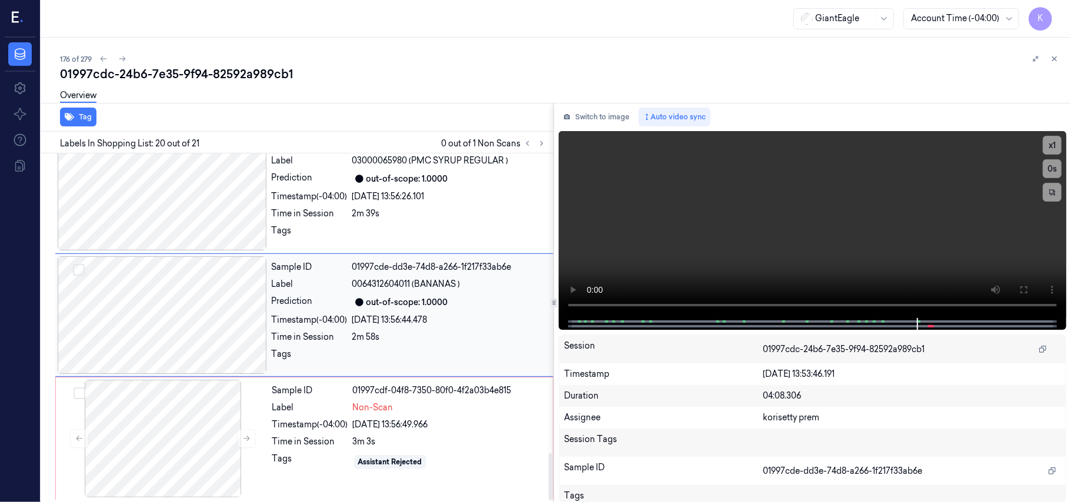
scroll to position [2240, 0]
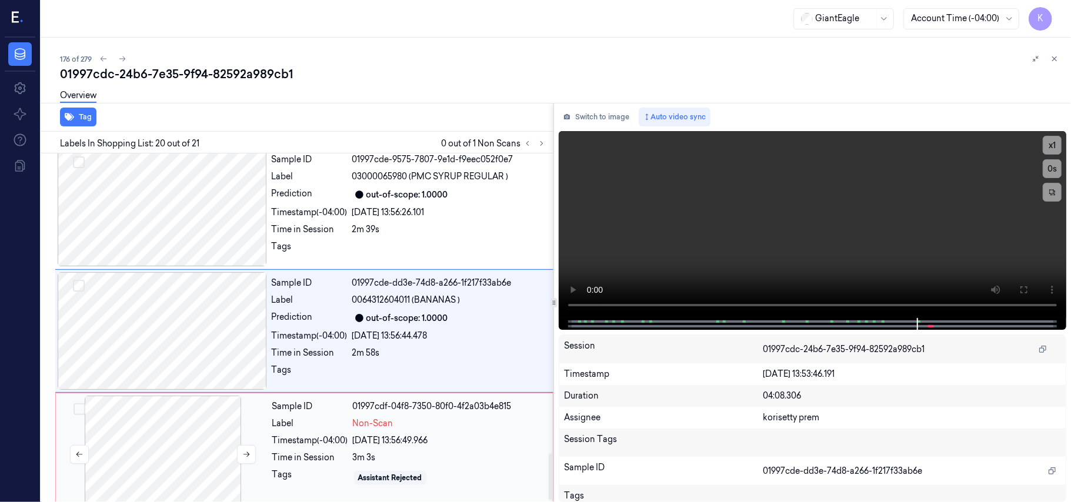
click at [182, 462] on div at bounding box center [162, 455] width 209 height 118
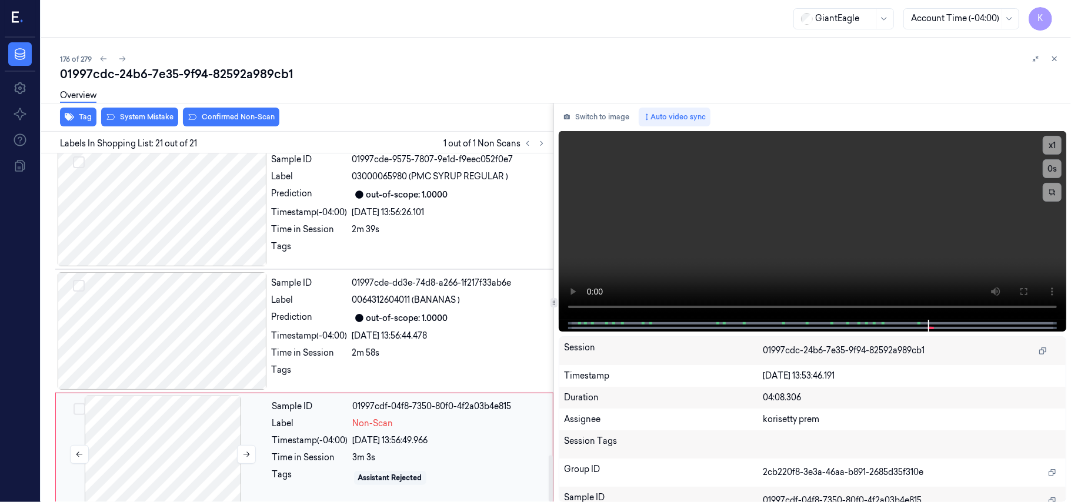
scroll to position [2255, 0]
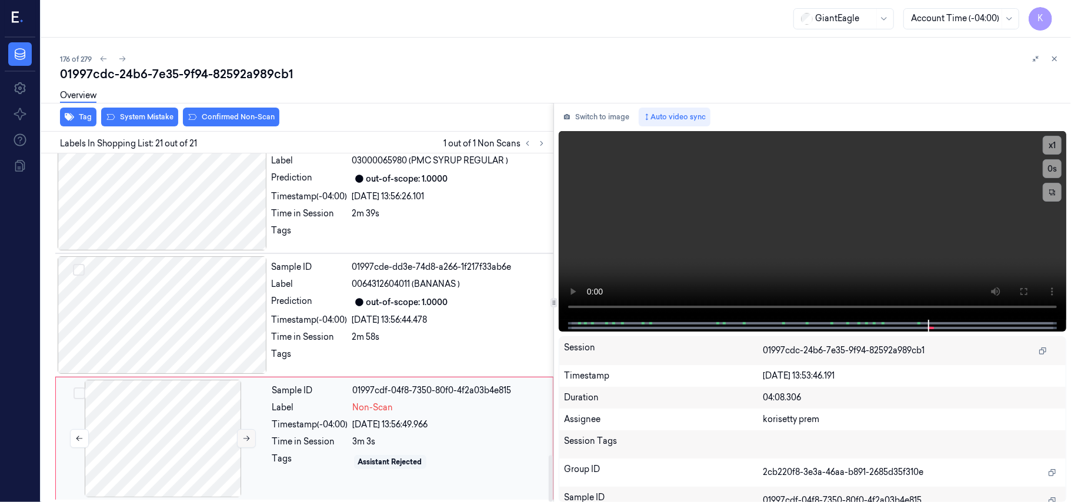
click at [242, 440] on button at bounding box center [246, 438] width 19 height 19
click at [588, 111] on button "Switch to image" at bounding box center [596, 117] width 75 height 19
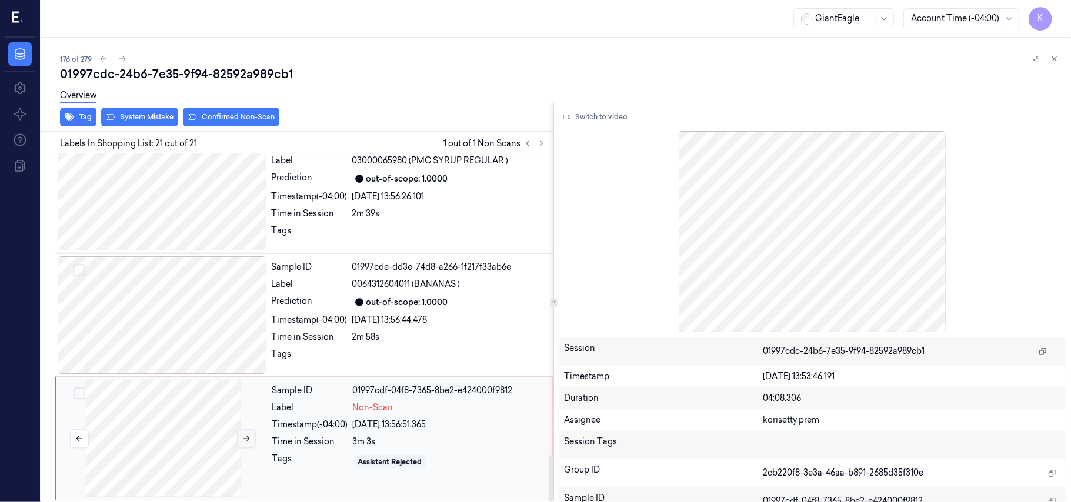
click at [245, 435] on icon at bounding box center [246, 439] width 8 height 8
click at [591, 118] on button "Switch to video" at bounding box center [595, 117] width 73 height 19
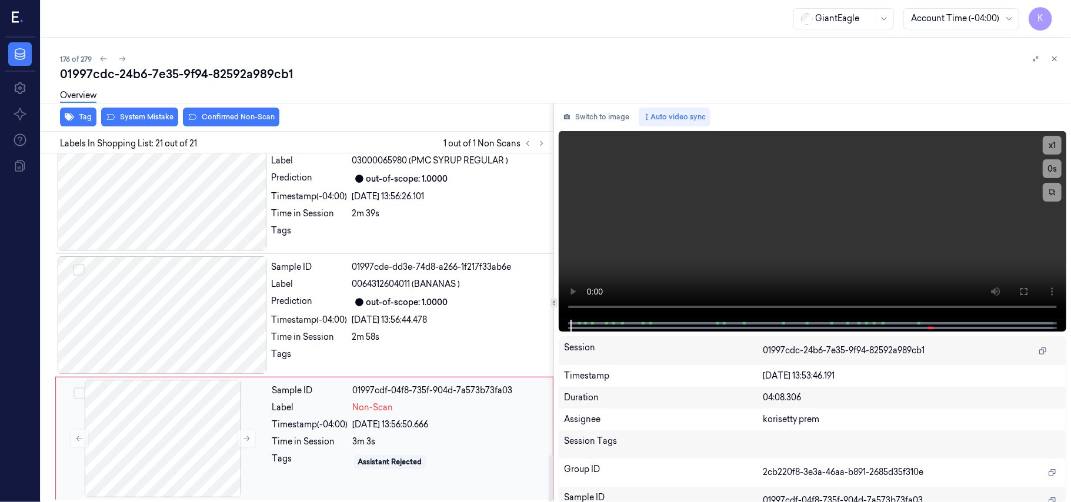
click at [368, 403] on span "Non-Scan" at bounding box center [373, 408] width 41 height 12
click at [1052, 149] on button "x 1" at bounding box center [1051, 145] width 19 height 19
click at [767, 240] on video at bounding box center [812, 225] width 507 height 189
click at [861, 166] on video at bounding box center [812, 225] width 507 height 189
click at [1051, 141] on button "x 2" at bounding box center [1051, 145] width 19 height 19
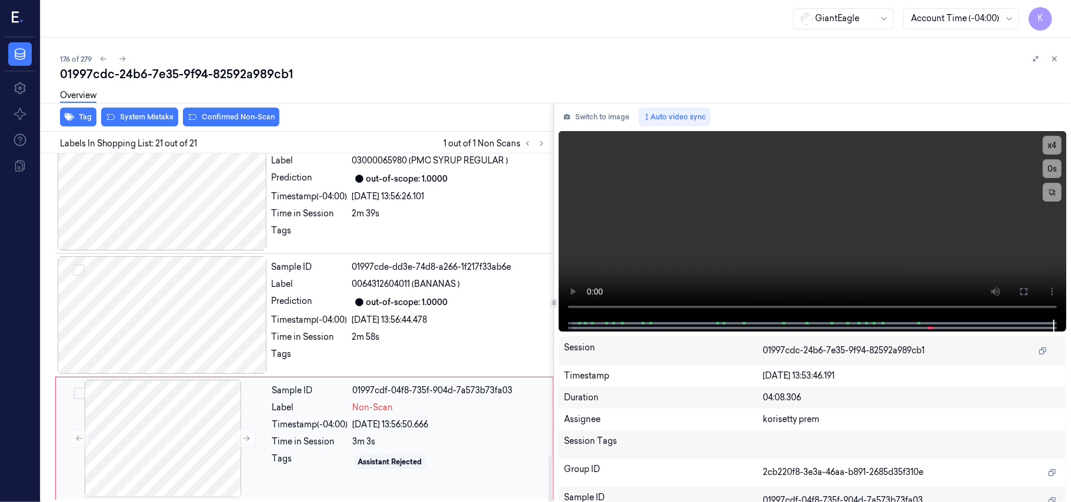
click at [339, 436] on div "Time in Session" at bounding box center [310, 442] width 76 height 12
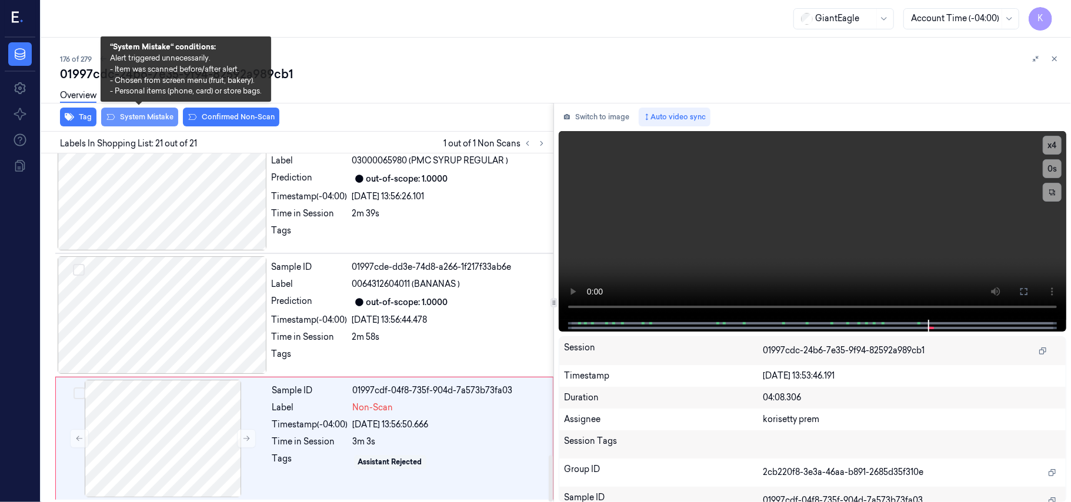
click at [147, 118] on button "System Mistake" at bounding box center [139, 117] width 77 height 19
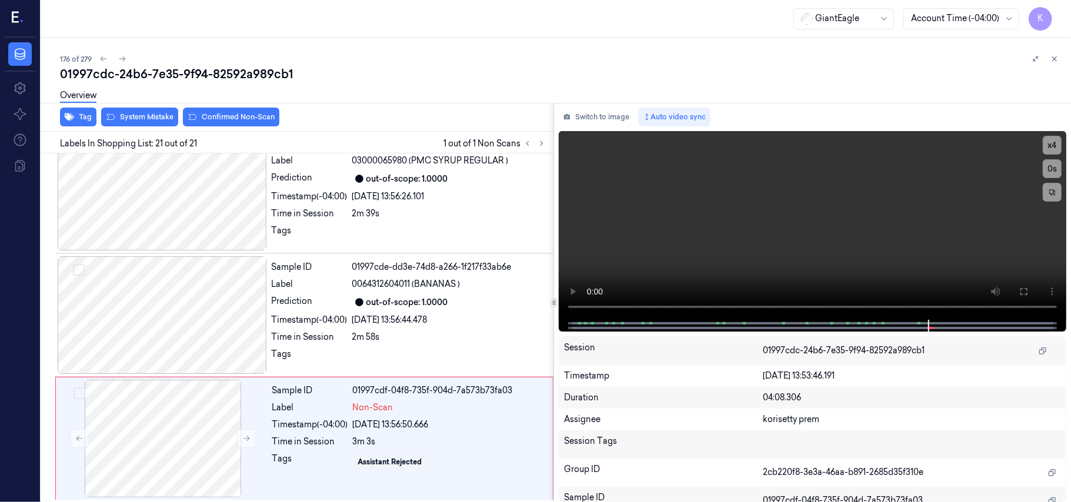
click at [221, 118] on button "Confirmed Non-Scan" at bounding box center [231, 117] width 96 height 19
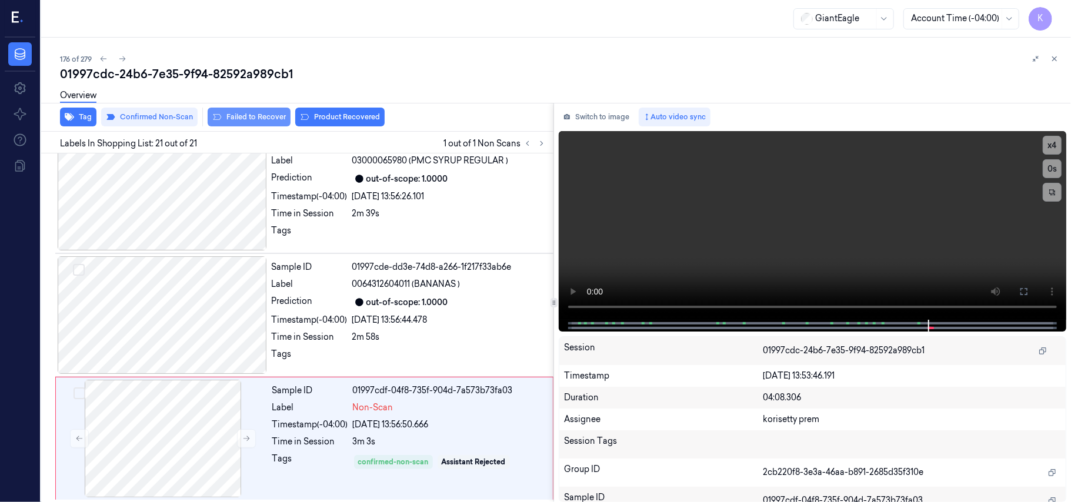
click at [221, 116] on button "Failed to Recover" at bounding box center [249, 117] width 83 height 19
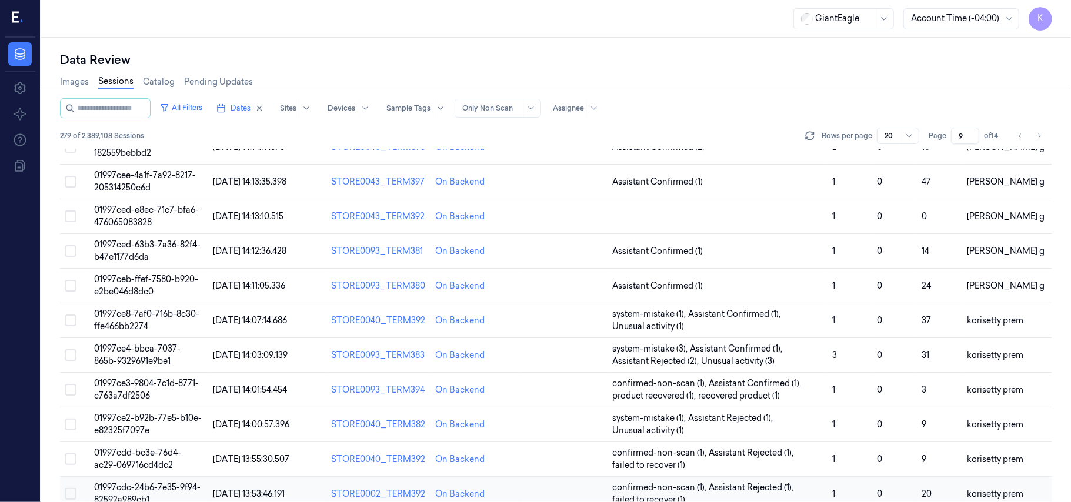
scroll to position [391, 0]
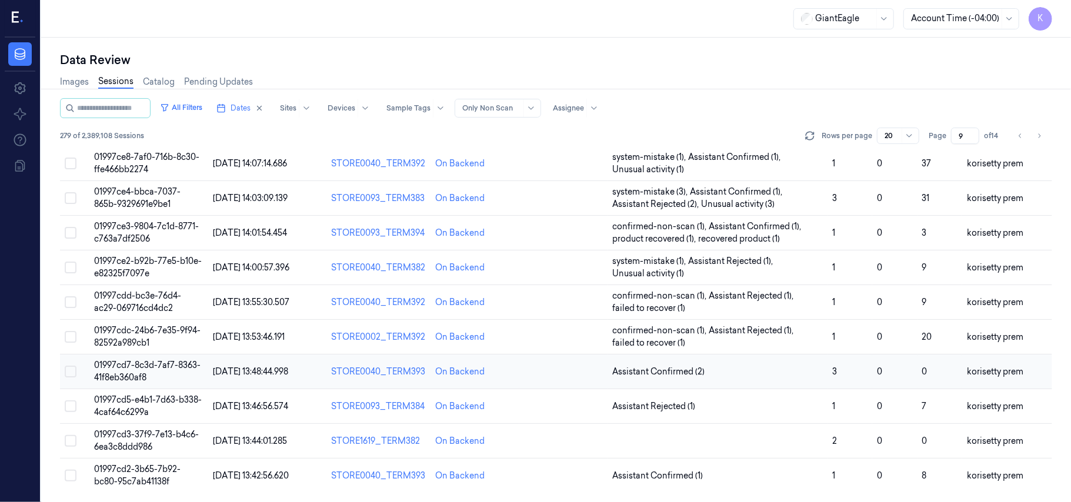
click at [130, 367] on span "01997cd7-8c3d-7af7-8363-41f8eb360af8" at bounding box center [147, 371] width 106 height 23
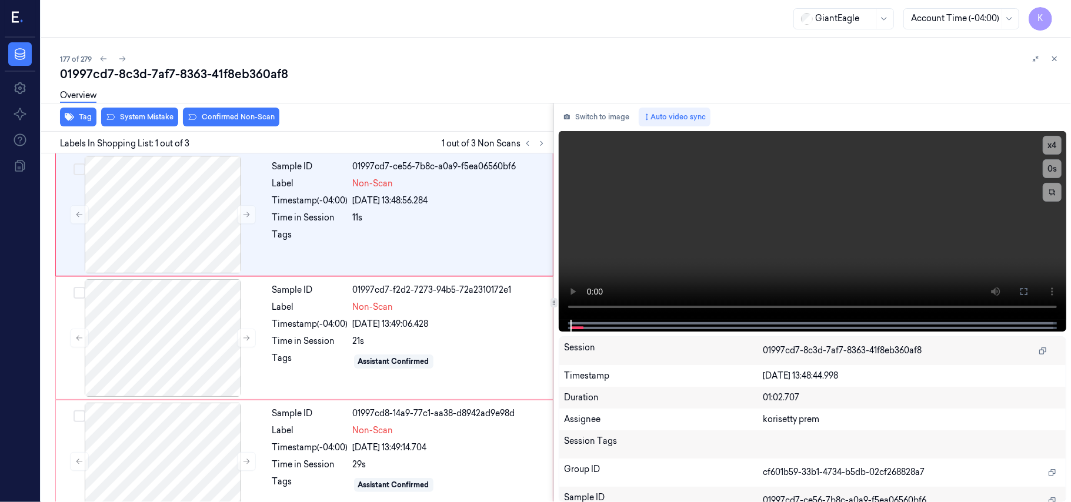
click at [500, 67] on div "01997cd7-8c3d-7af7-8363-41f8eb360af8" at bounding box center [560, 74] width 1001 height 16
click at [693, 226] on video at bounding box center [812, 225] width 507 height 189
click at [1048, 140] on button "x 4" at bounding box center [1051, 145] width 19 height 19
click at [694, 246] on video at bounding box center [812, 225] width 507 height 189
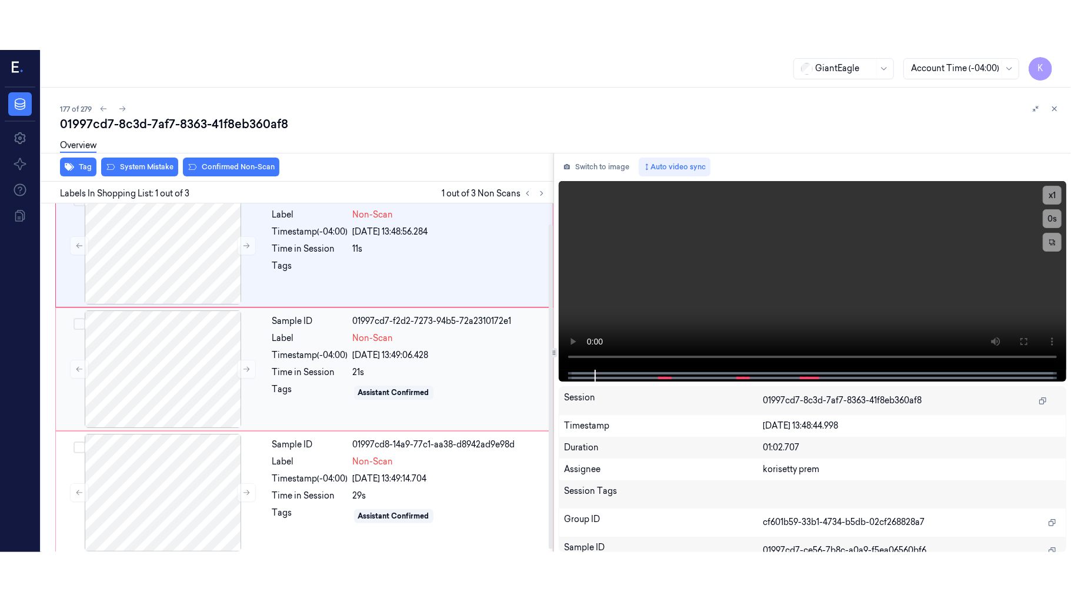
scroll to position [26, 0]
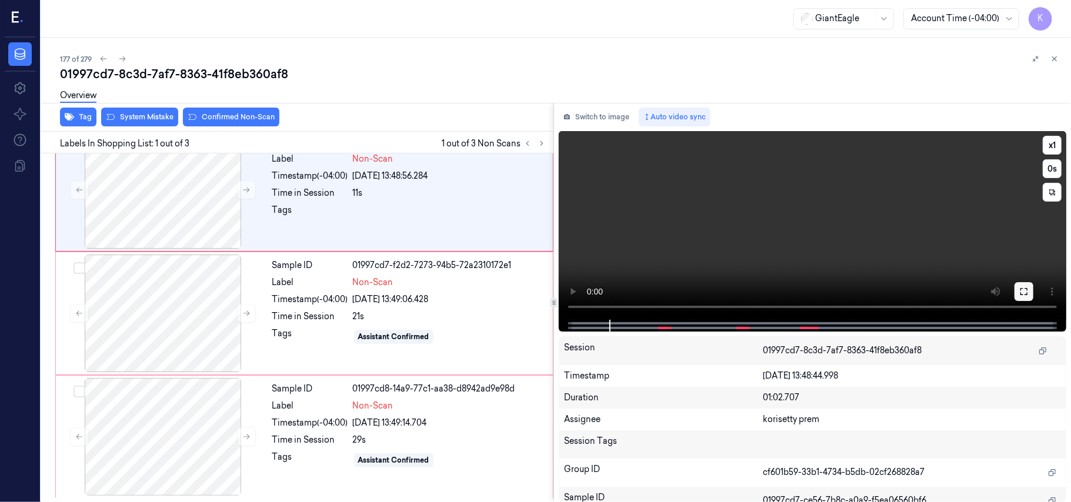
click at [1029, 292] on button at bounding box center [1023, 291] width 19 height 19
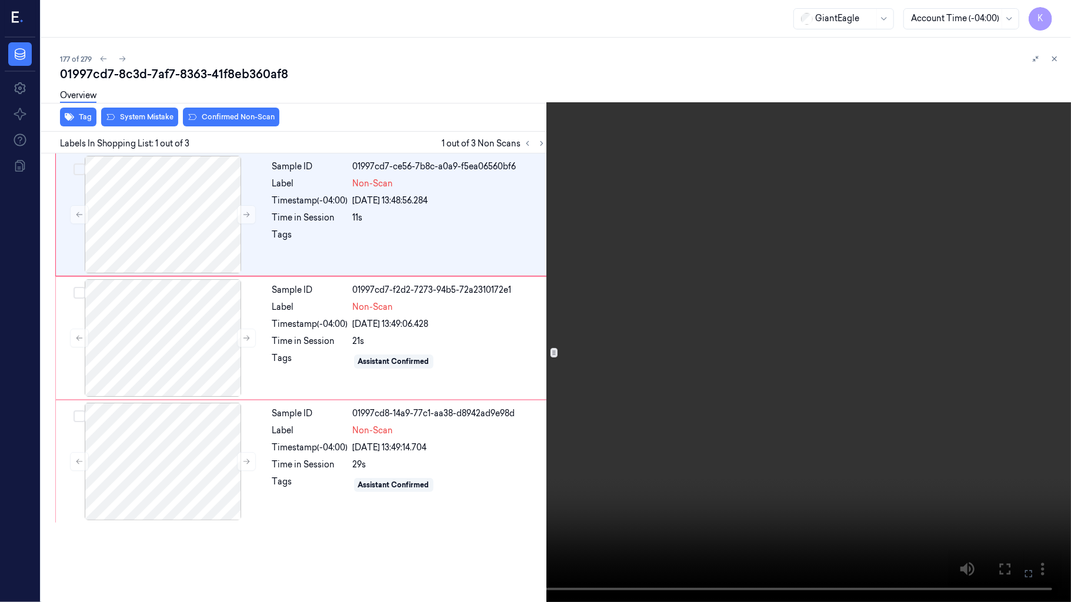
click at [0, 0] on icon at bounding box center [0, 0] width 0 height 0
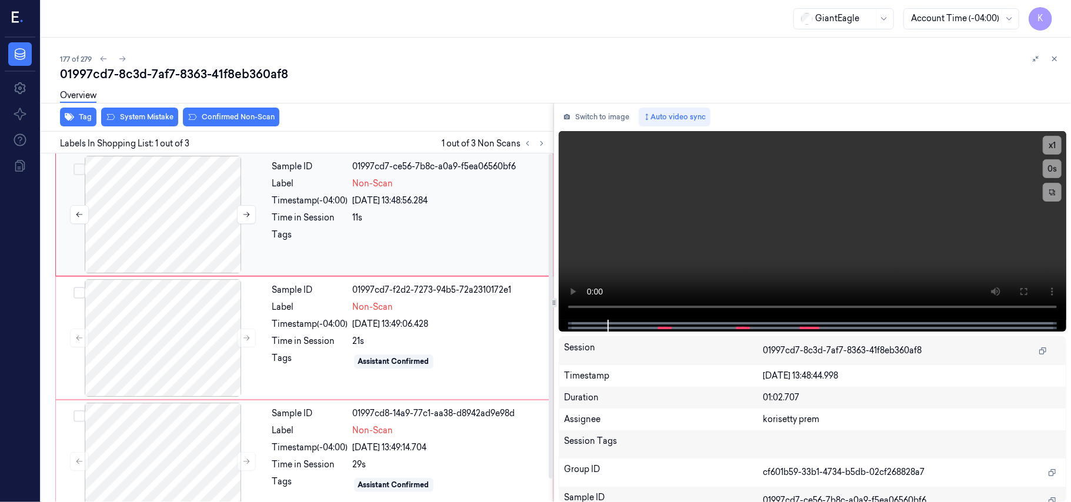
click at [103, 207] on div at bounding box center [162, 215] width 209 height 118
click at [1028, 292] on icon at bounding box center [1023, 291] width 9 height 9
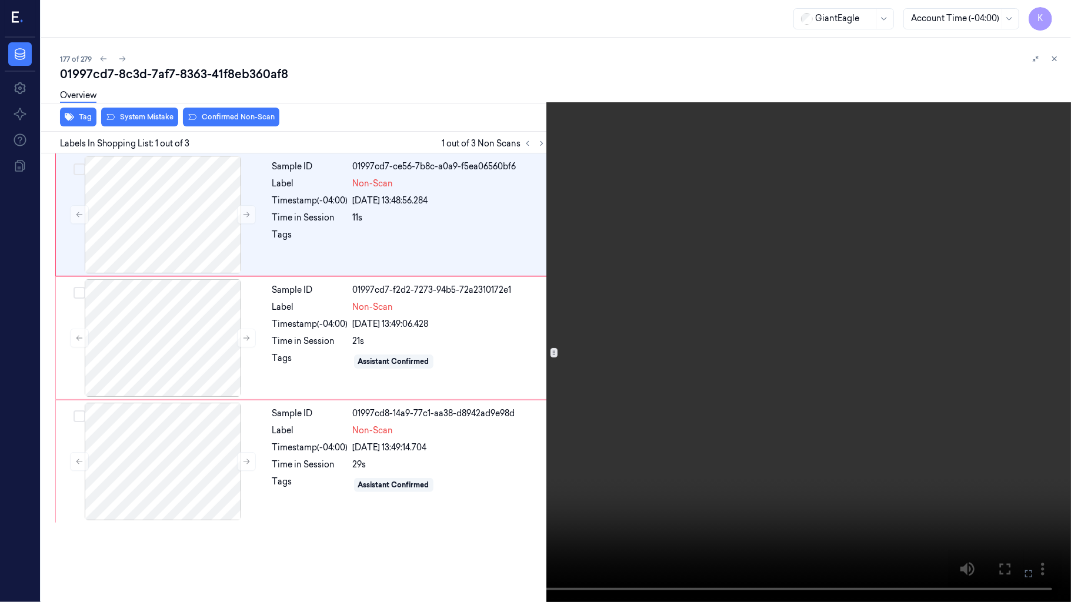
click at [0, 0] on icon at bounding box center [0, 0] width 0 height 0
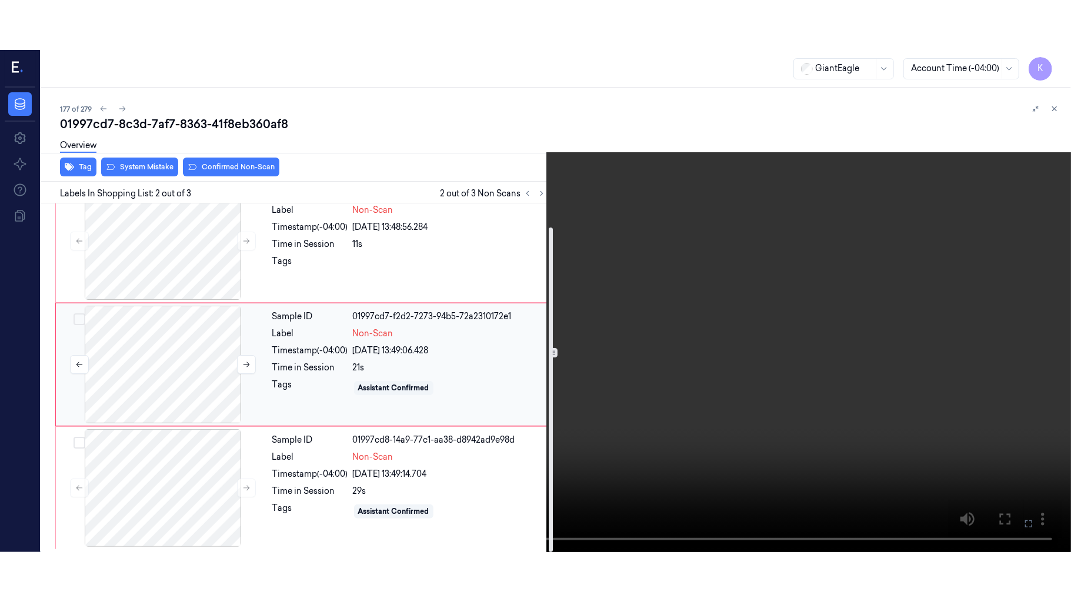
scroll to position [26, 0]
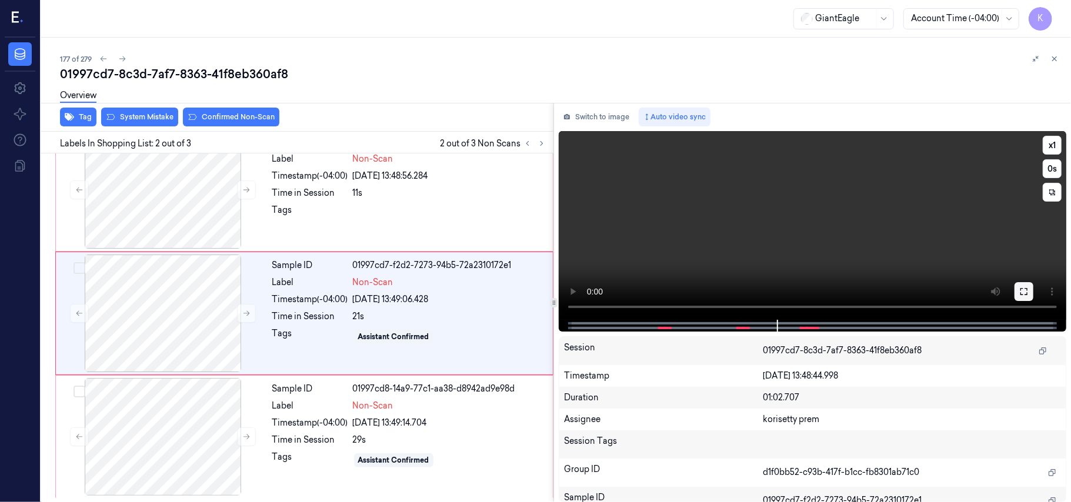
click at [1030, 288] on button at bounding box center [1023, 291] width 19 height 19
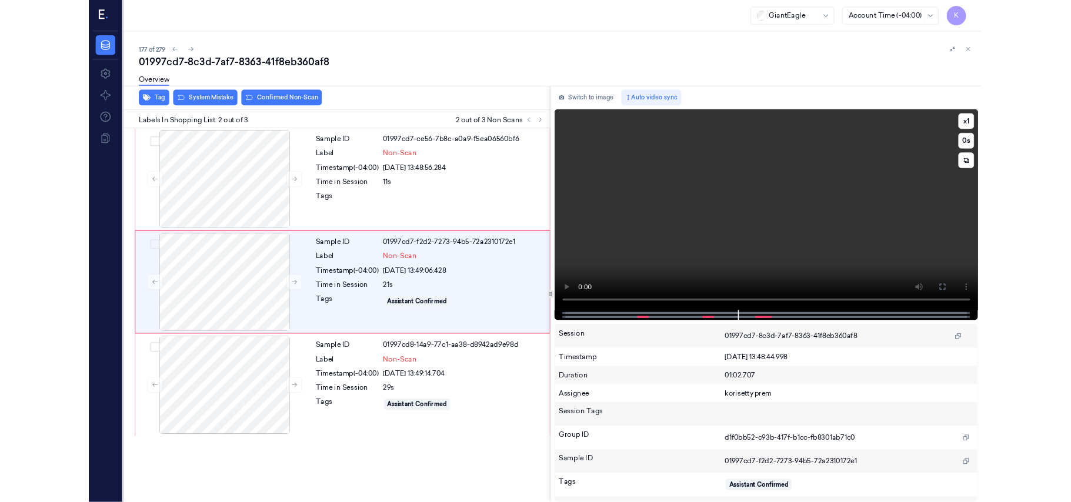
scroll to position [0, 0]
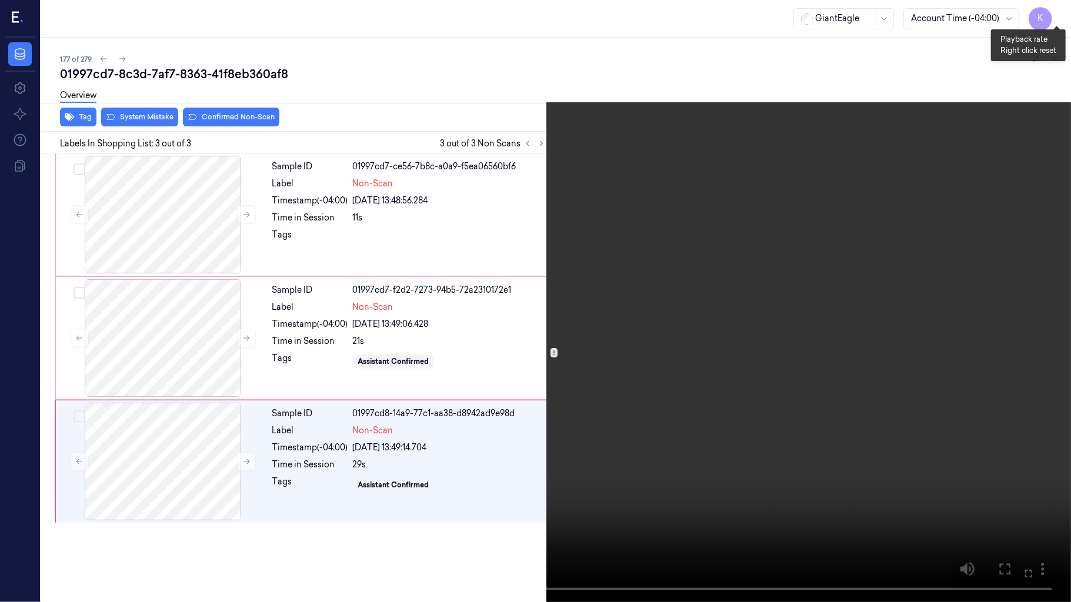
click at [1057, 8] on button "x 1" at bounding box center [1056, 14] width 19 height 19
click at [0, 0] on icon at bounding box center [0, 0] width 0 height 0
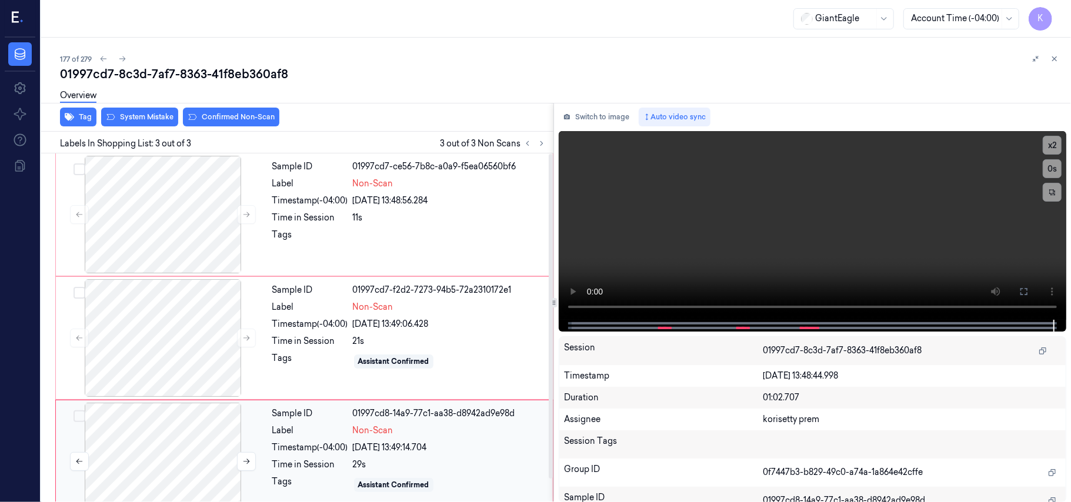
click at [198, 436] on div at bounding box center [162, 462] width 209 height 118
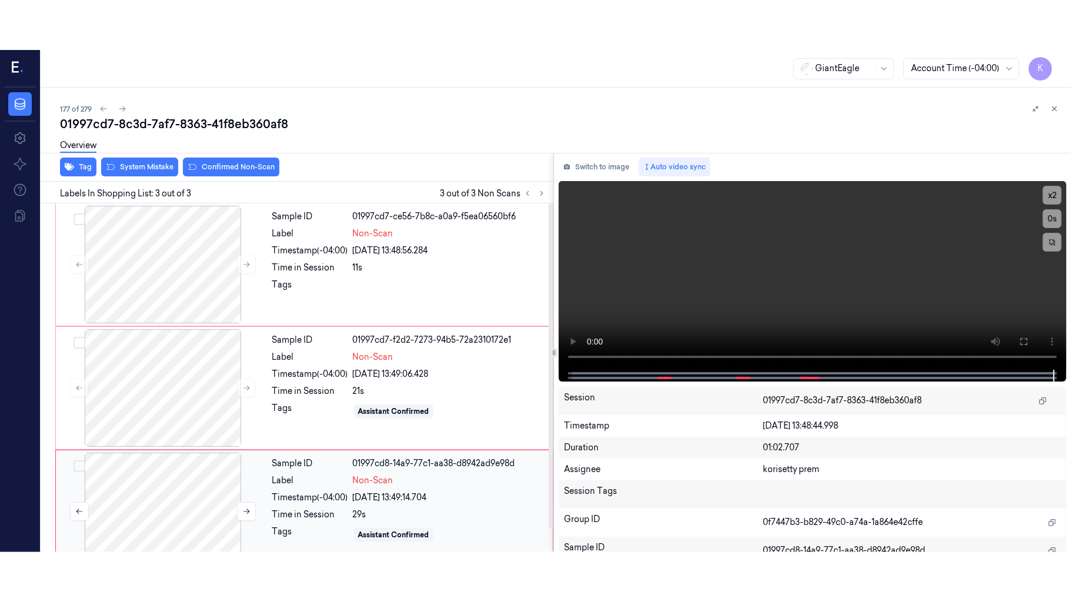
scroll to position [26, 0]
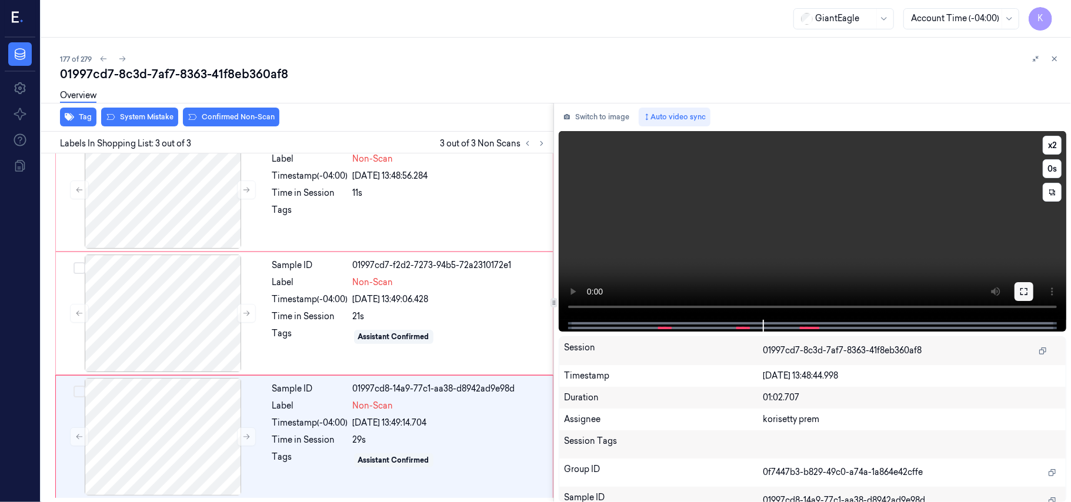
click at [1019, 289] on icon at bounding box center [1023, 291] width 9 height 9
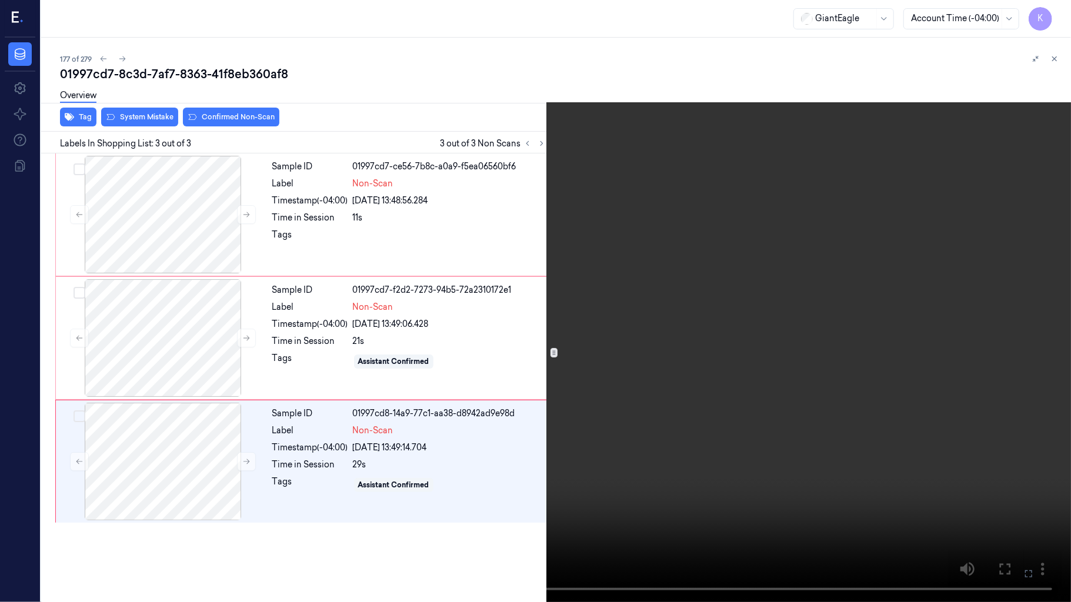
click at [680, 335] on video at bounding box center [535, 301] width 1071 height 602
click at [0, 0] on icon at bounding box center [0, 0] width 0 height 0
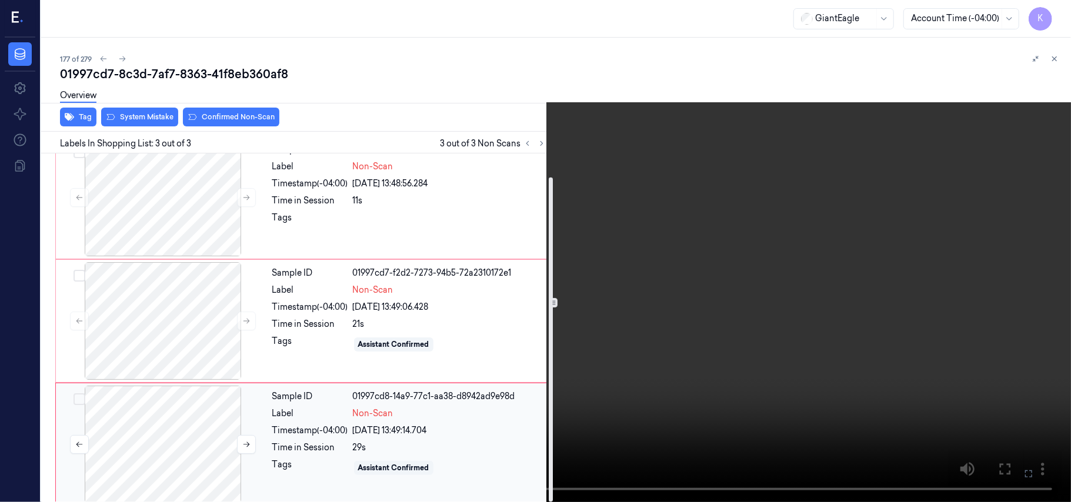
scroll to position [26, 0]
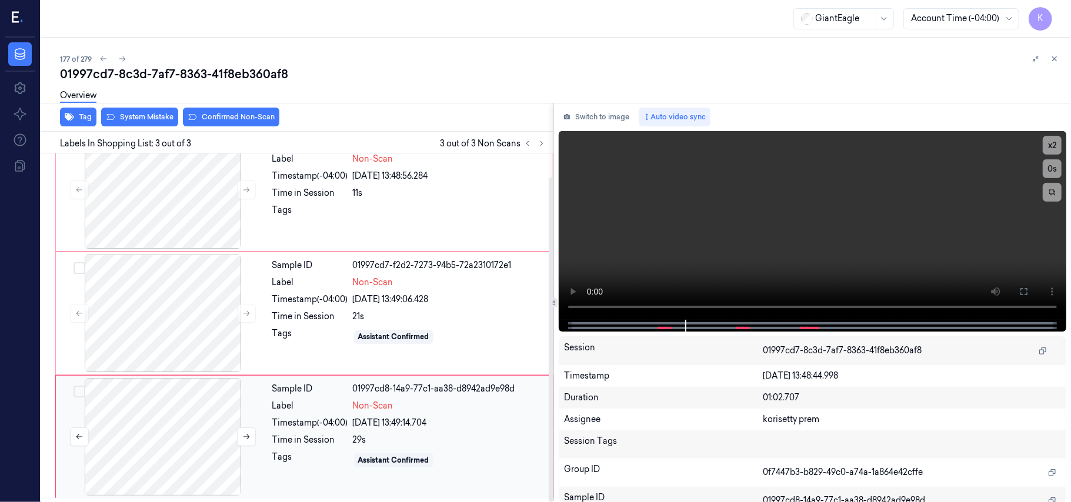
click at [156, 456] on div at bounding box center [162, 437] width 209 height 118
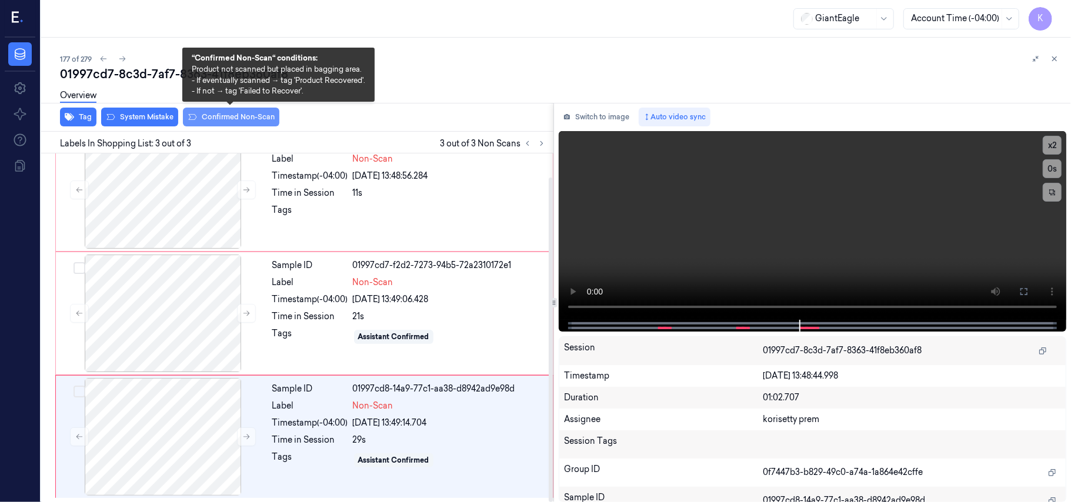
click at [221, 119] on button "Confirmed Non-Scan" at bounding box center [231, 117] width 96 height 19
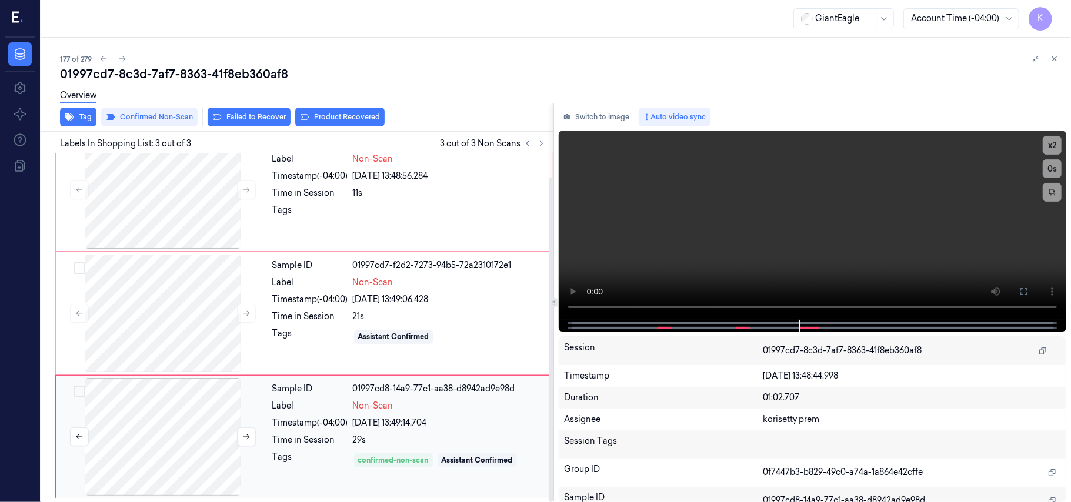
scroll to position [0, 0]
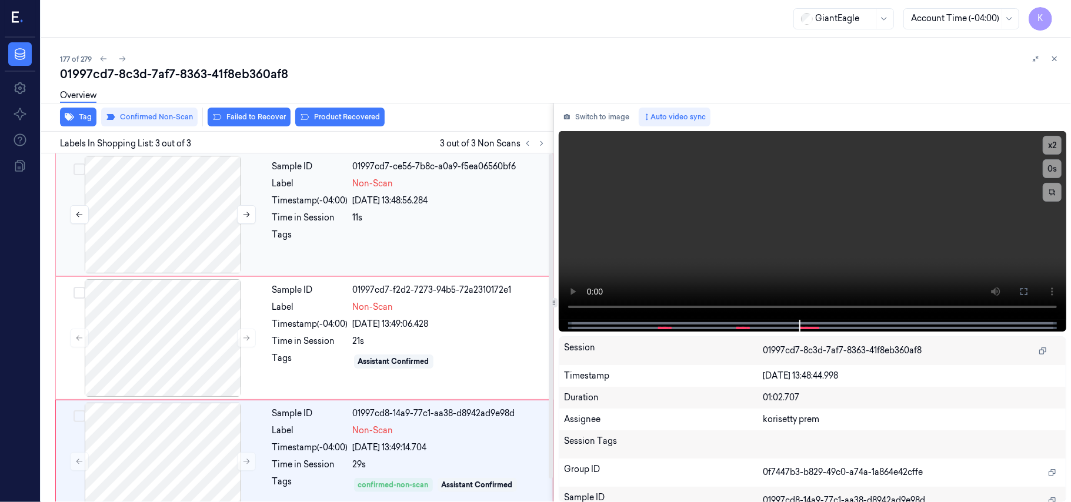
click at [210, 168] on div at bounding box center [162, 215] width 209 height 118
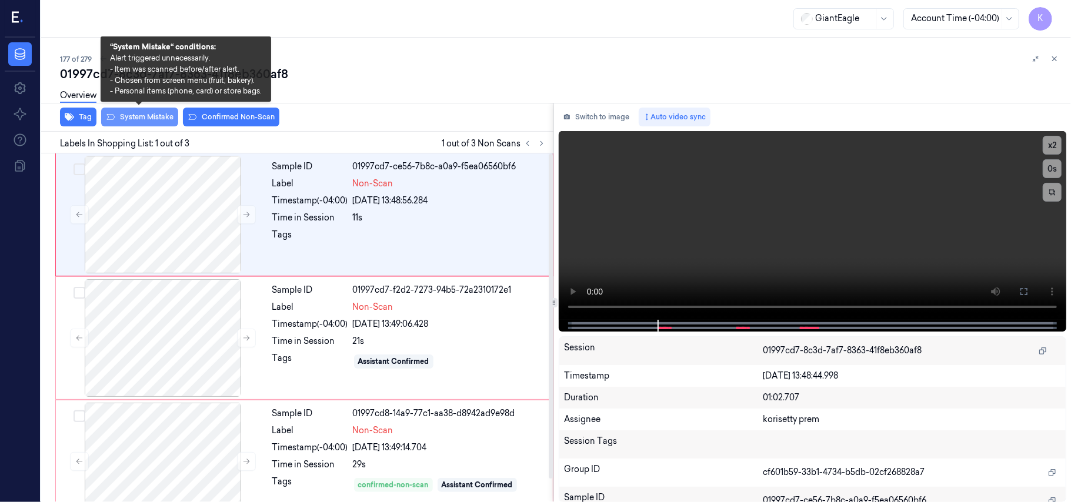
click at [135, 116] on button "System Mistake" at bounding box center [139, 117] width 77 height 19
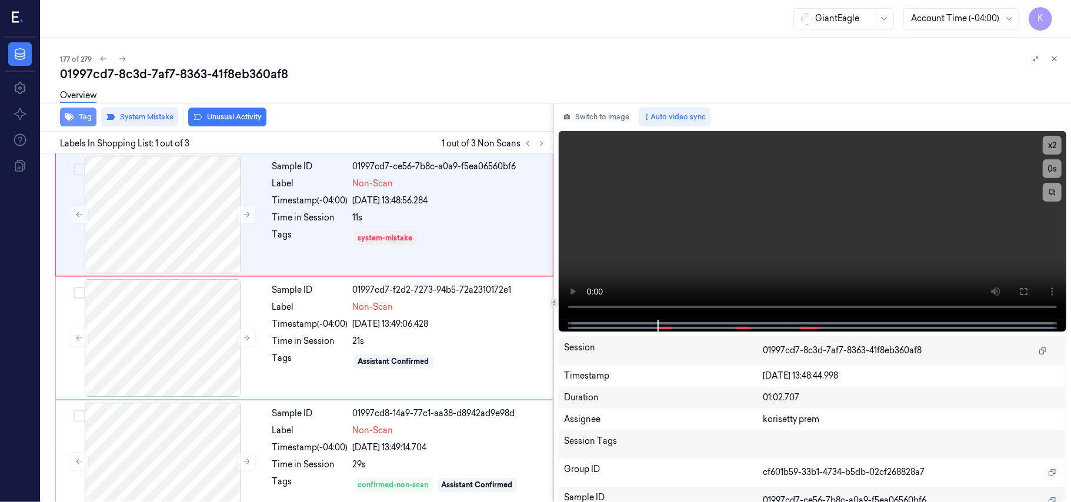
click at [85, 115] on button "Tag" at bounding box center [78, 117] width 36 height 19
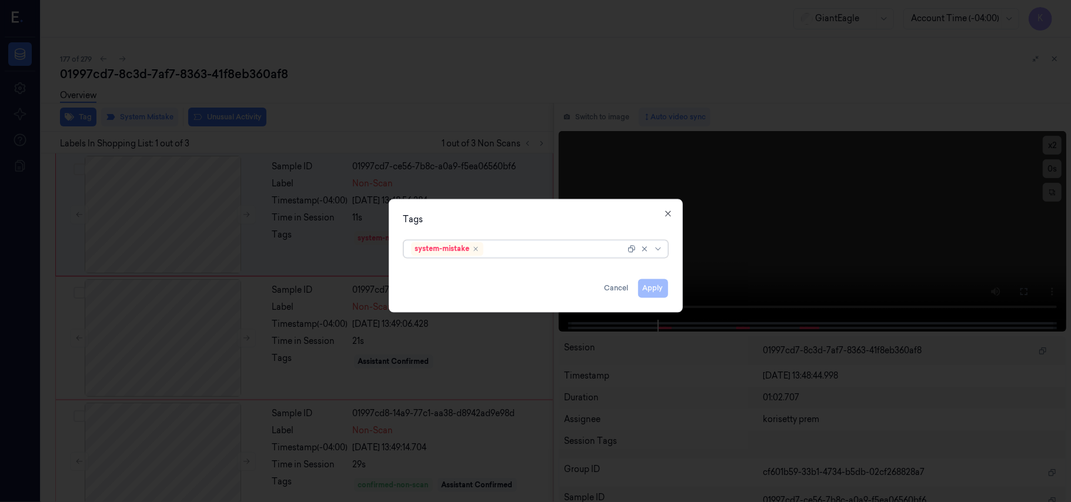
click at [530, 245] on div at bounding box center [555, 249] width 139 height 12
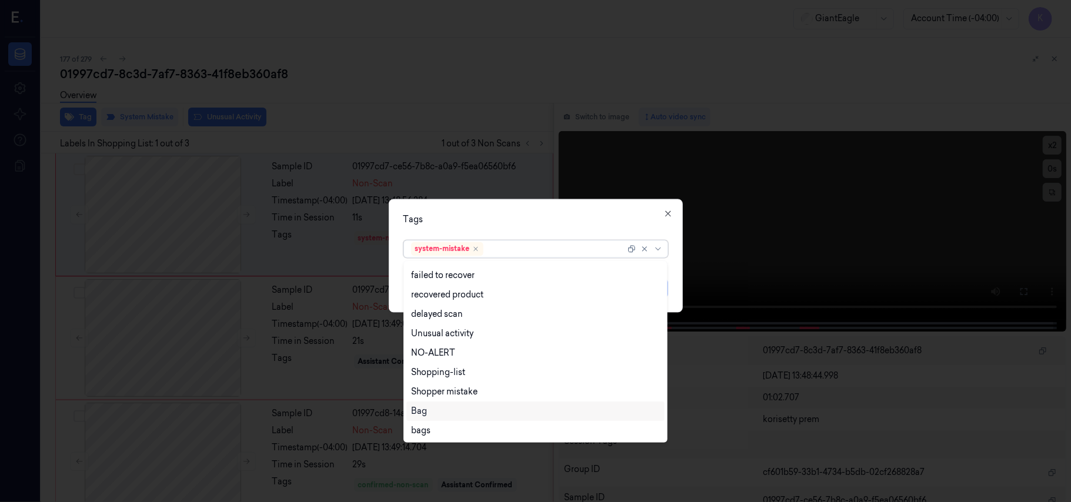
click at [437, 406] on div "Bag" at bounding box center [535, 411] width 249 height 12
click at [467, 212] on div "Tags option Bag, selected. 14 results available. Use Up and Down to choose opti…" at bounding box center [536, 255] width 294 height 113
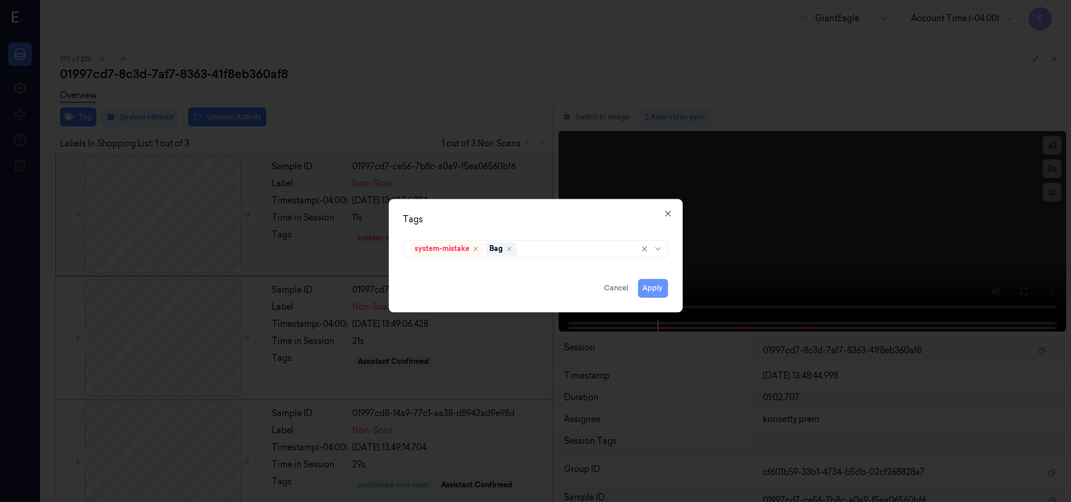
click at [646, 286] on button "Apply" at bounding box center [653, 288] width 30 height 19
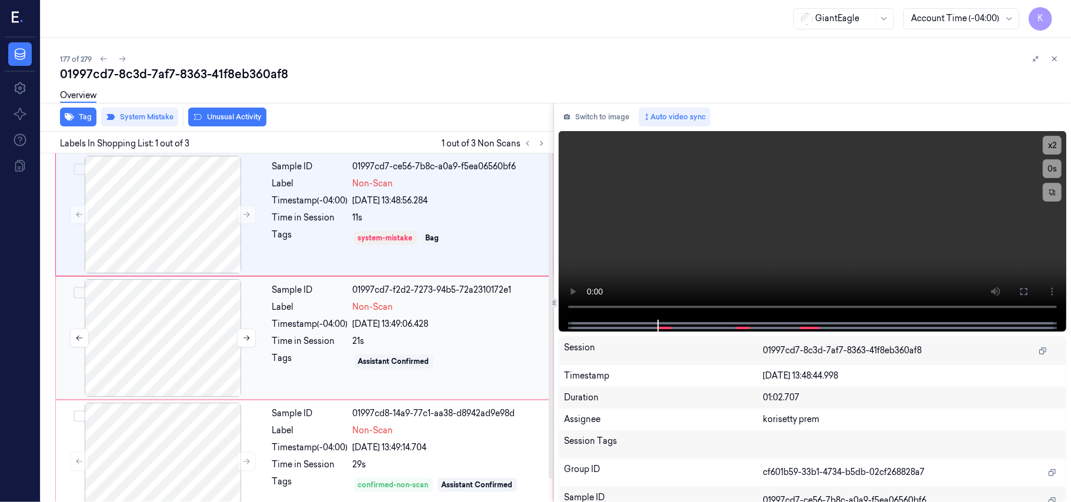
click at [210, 332] on div at bounding box center [162, 338] width 209 height 118
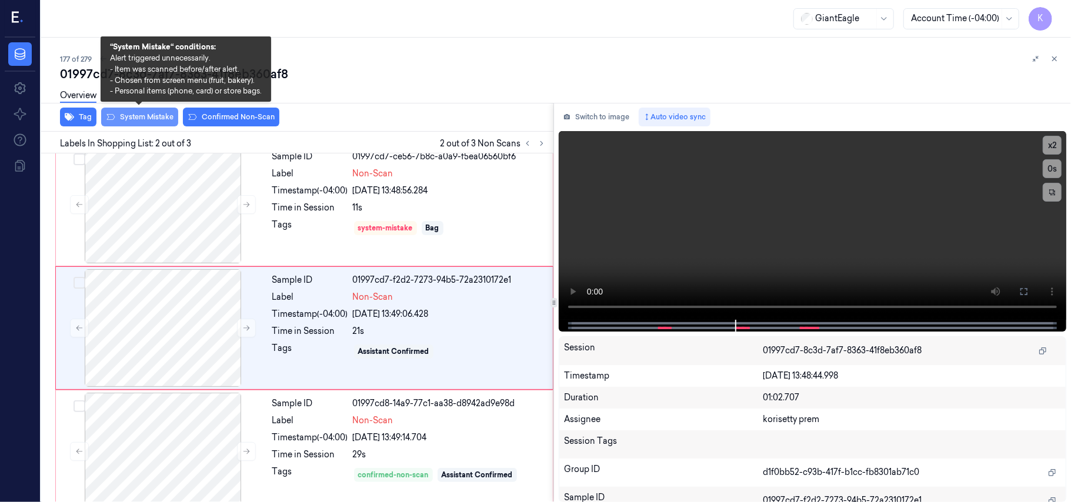
click at [135, 121] on button "System Mistake" at bounding box center [139, 117] width 77 height 19
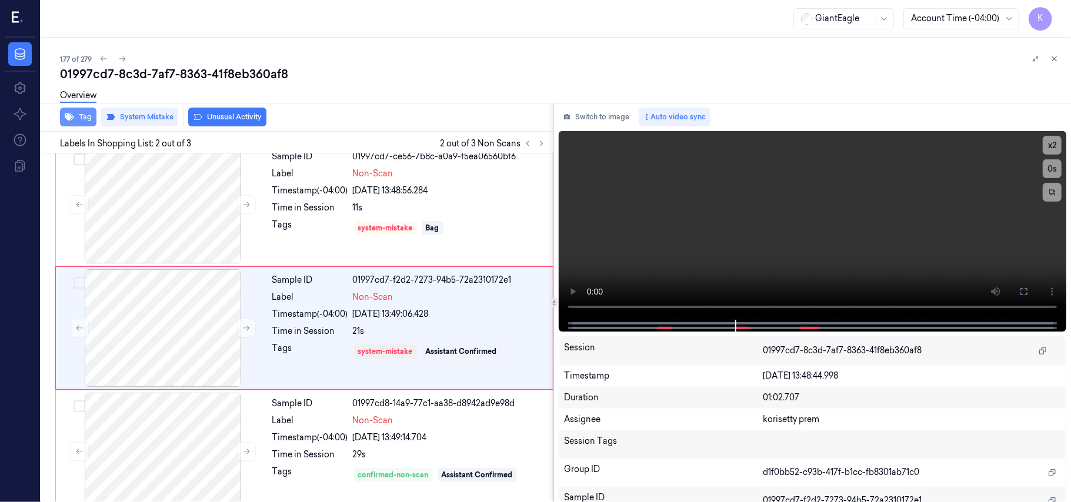
click at [81, 118] on button "Tag" at bounding box center [78, 117] width 36 height 19
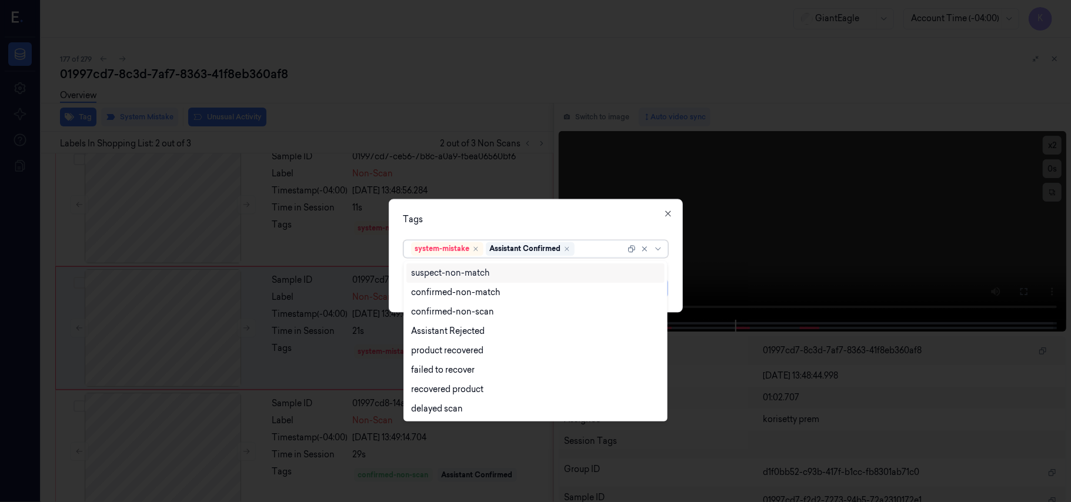
click at [596, 247] on div at bounding box center [601, 249] width 48 height 12
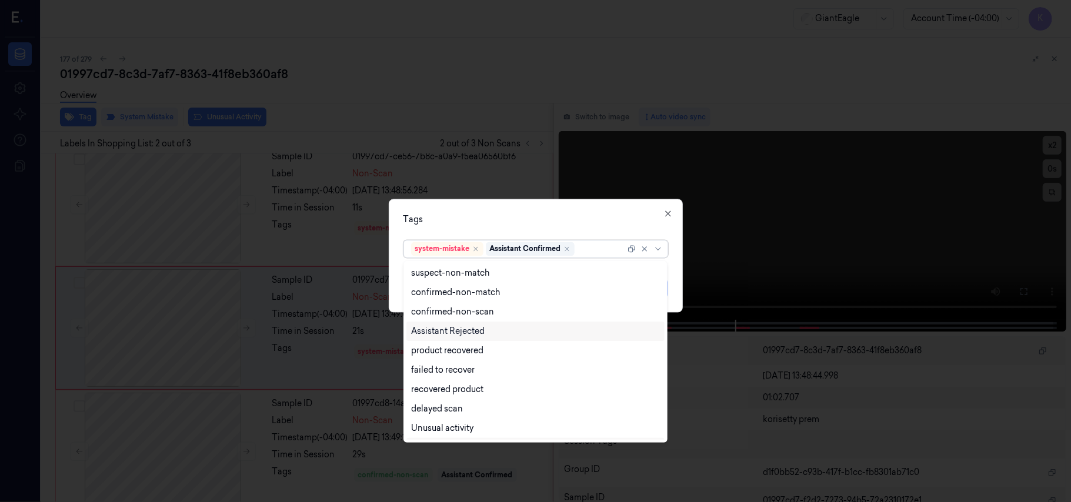
scroll to position [95, 0]
click at [432, 410] on div "Bag" at bounding box center [535, 411] width 249 height 12
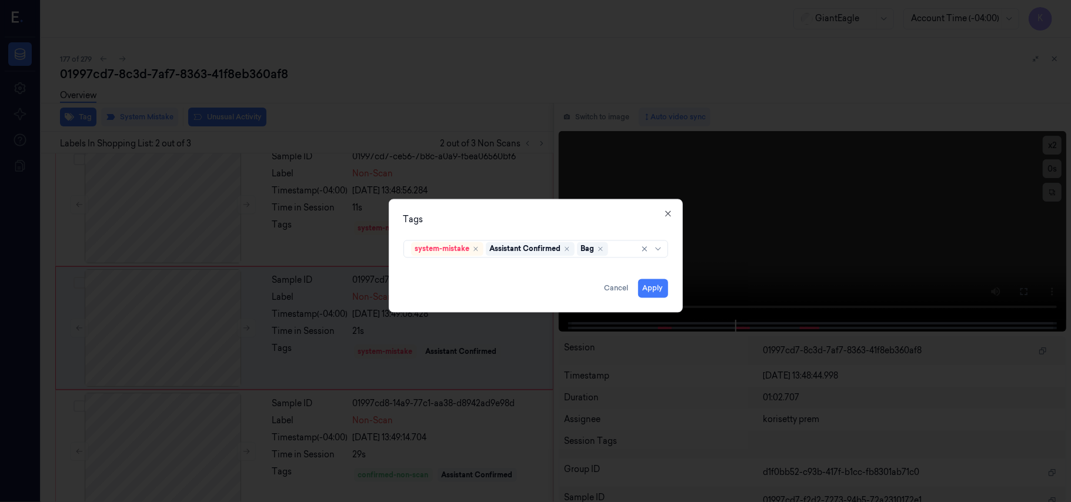
click at [530, 225] on div "Tags" at bounding box center [535, 220] width 265 height 12
click at [650, 286] on button "Apply" at bounding box center [653, 288] width 30 height 19
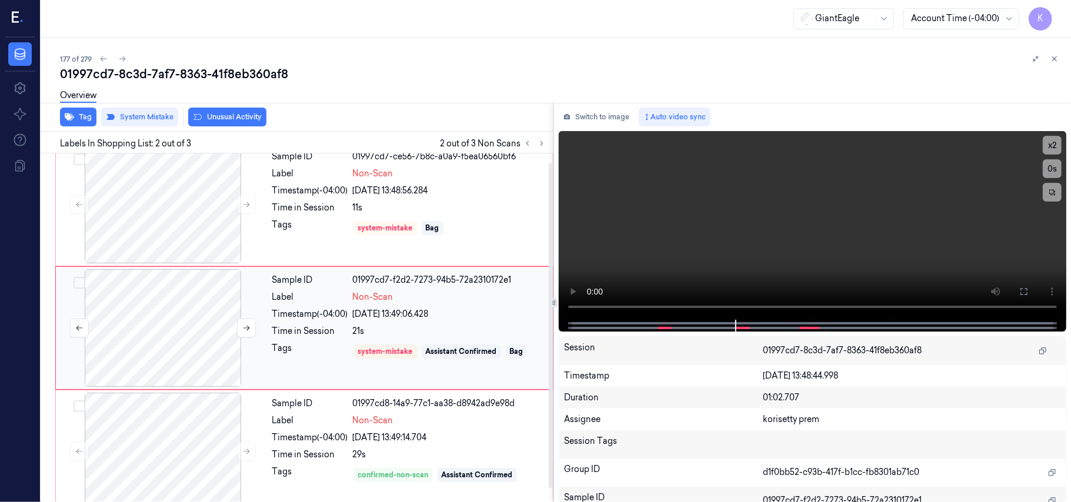
scroll to position [0, 0]
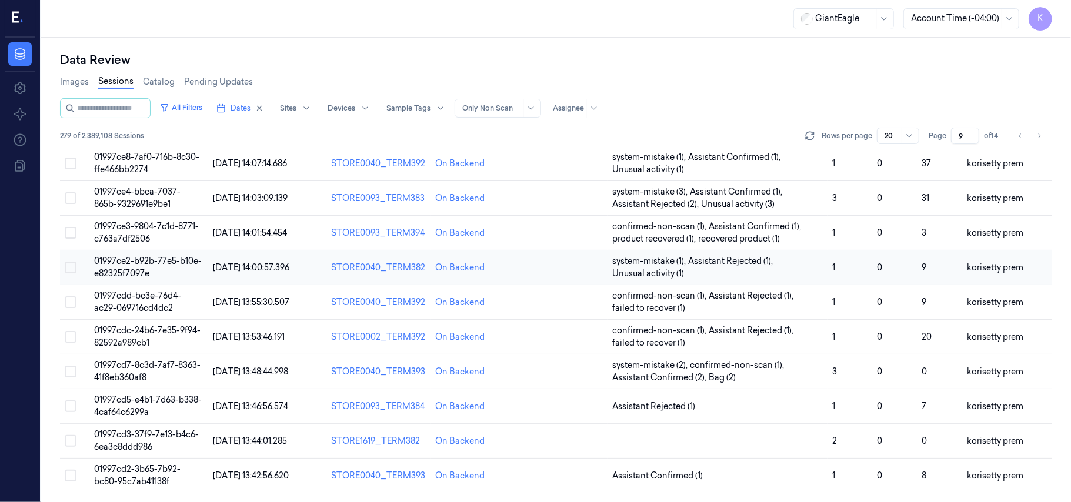
scroll to position [403, 0]
click at [169, 405] on td "01997cd5-e4b1-7d63-b338-4caf64c6299a" at bounding box center [148, 406] width 119 height 35
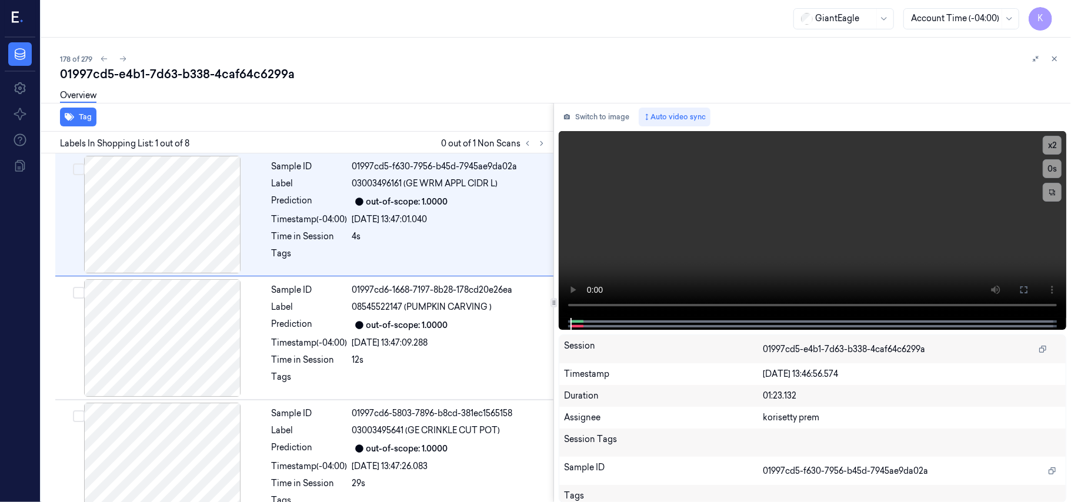
click at [454, 45] on div "178 of 279 01997cd5-e4b1-7d63-b338-4caf64c6299a Overview Tag Labels In Shopping…" at bounding box center [556, 270] width 1030 height 464
click at [541, 145] on icon at bounding box center [541, 144] width 2 height 4
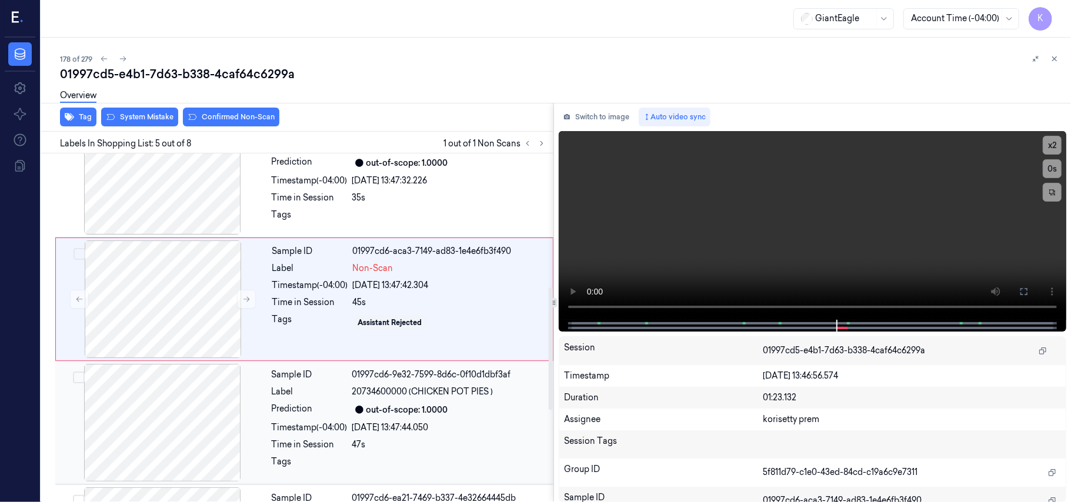
scroll to position [382, 0]
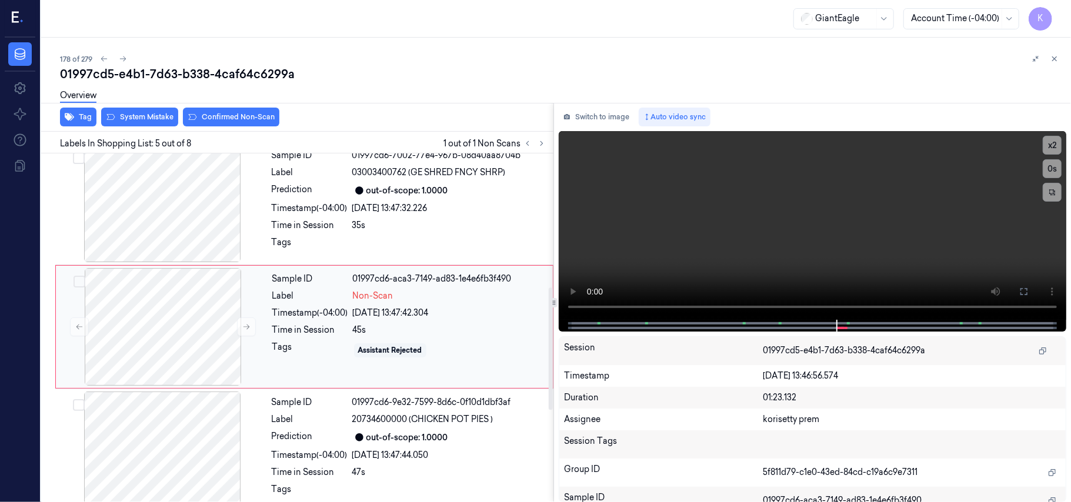
click at [396, 336] on div "45s" at bounding box center [449, 330] width 193 height 12
click at [393, 185] on div "out-of-scope: 1.0000" at bounding box center [407, 191] width 82 height 12
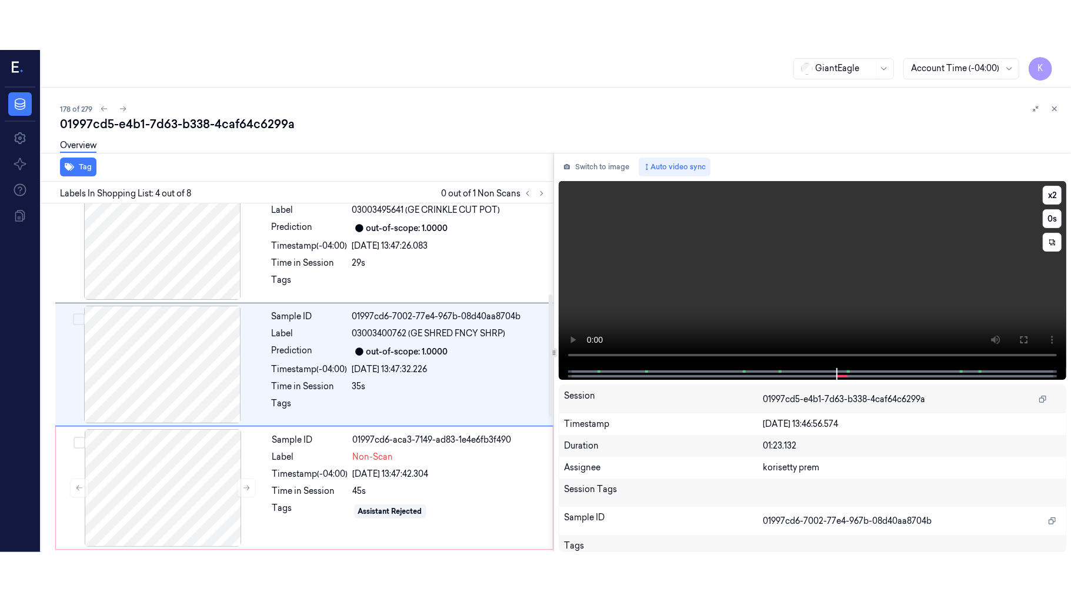
scroll to position [258, 0]
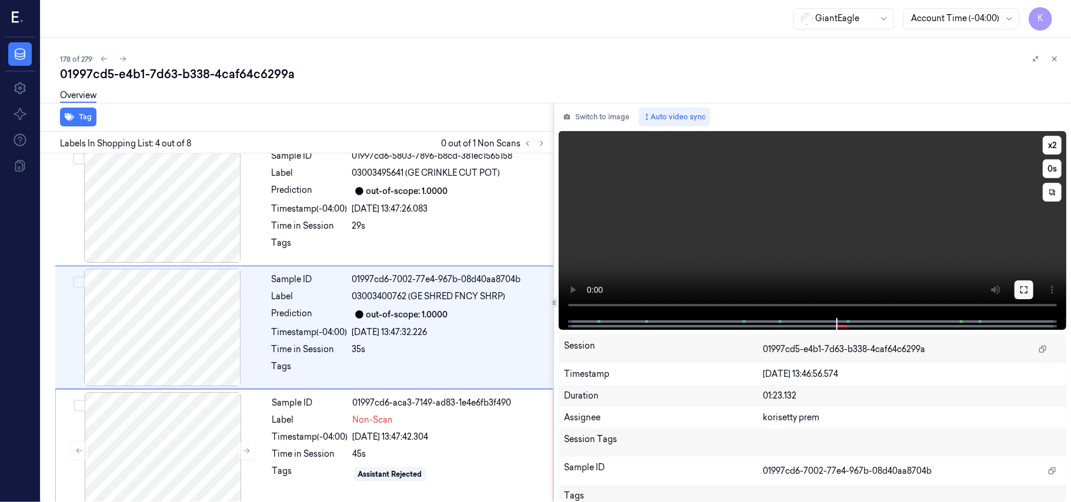
click at [1025, 290] on icon at bounding box center [1023, 289] width 9 height 9
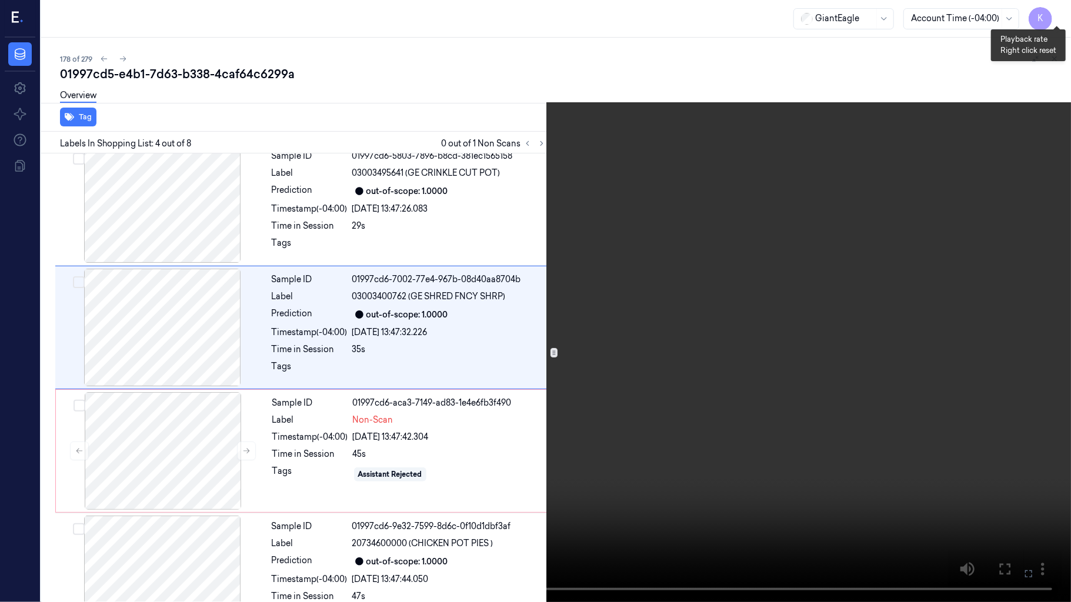
click at [1064, 15] on button "x 2" at bounding box center [1056, 14] width 19 height 19
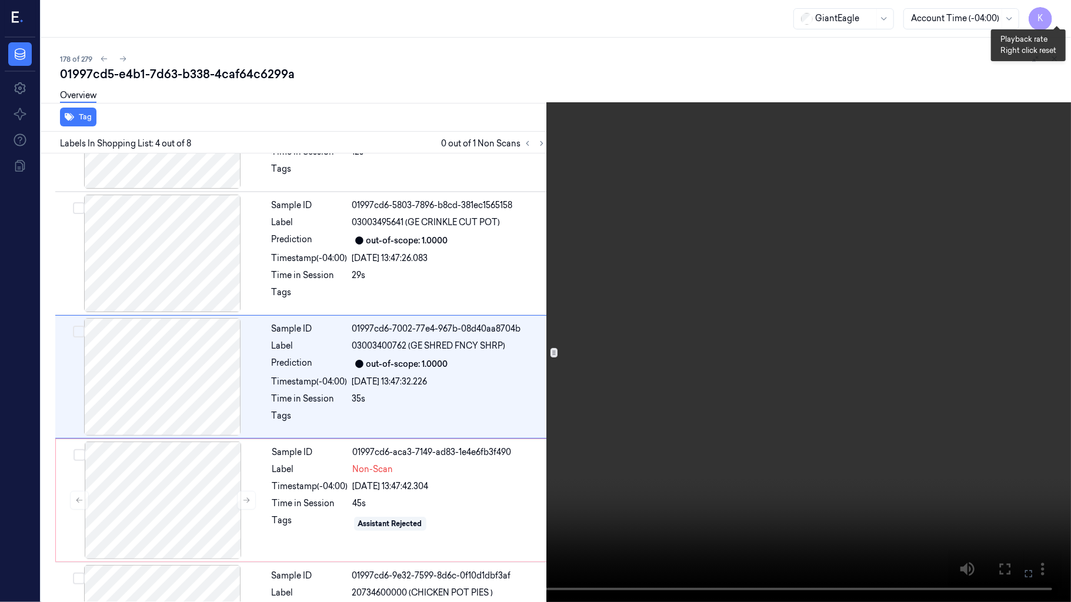
click at [1064, 15] on button "x 4" at bounding box center [1056, 14] width 19 height 19
click at [795, 231] on video at bounding box center [535, 301] width 1071 height 602
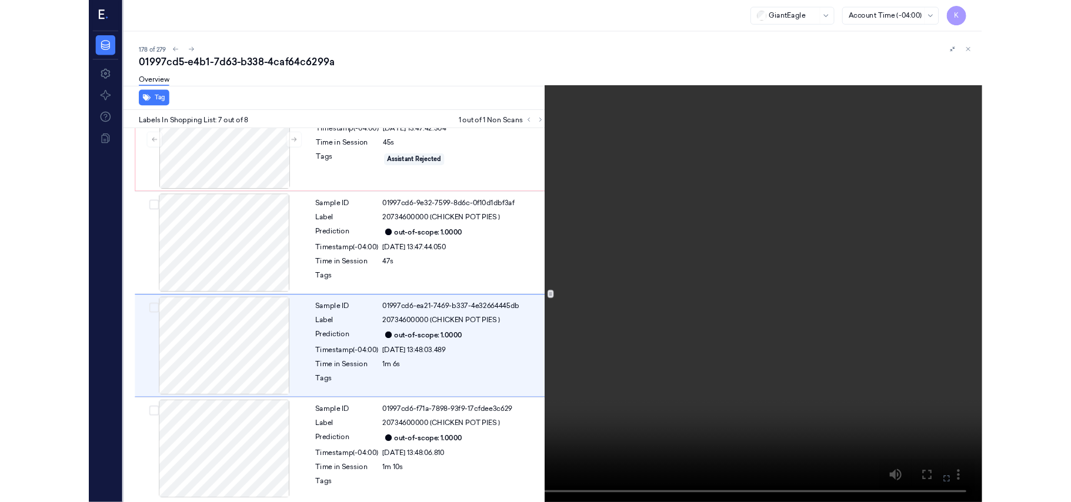
scroll to position [546, 0]
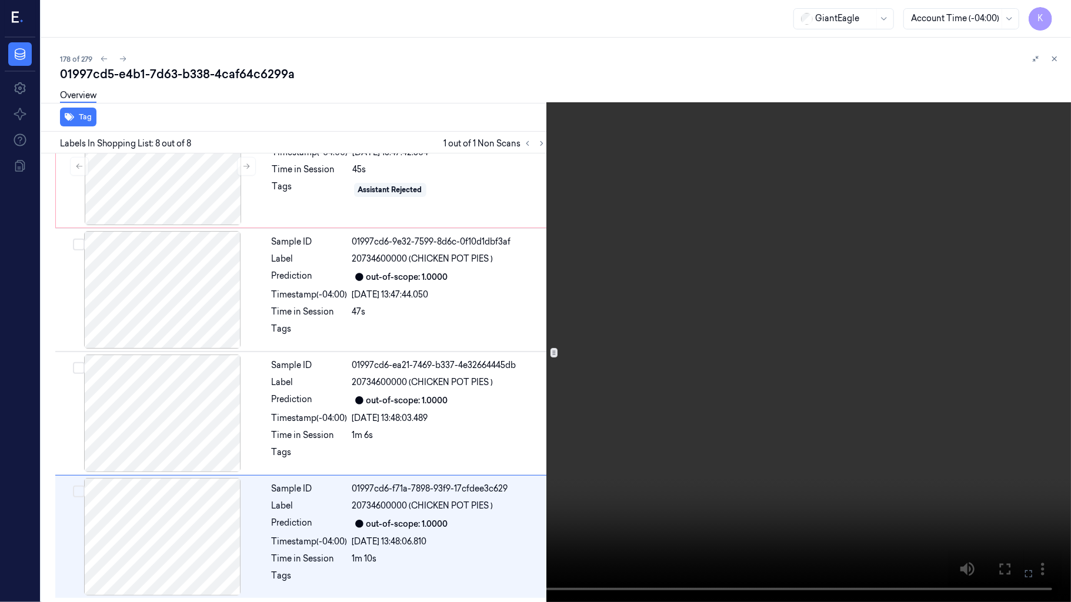
click at [821, 391] on video at bounding box center [535, 301] width 1071 height 602
click at [0, 0] on icon at bounding box center [0, 0] width 0 height 0
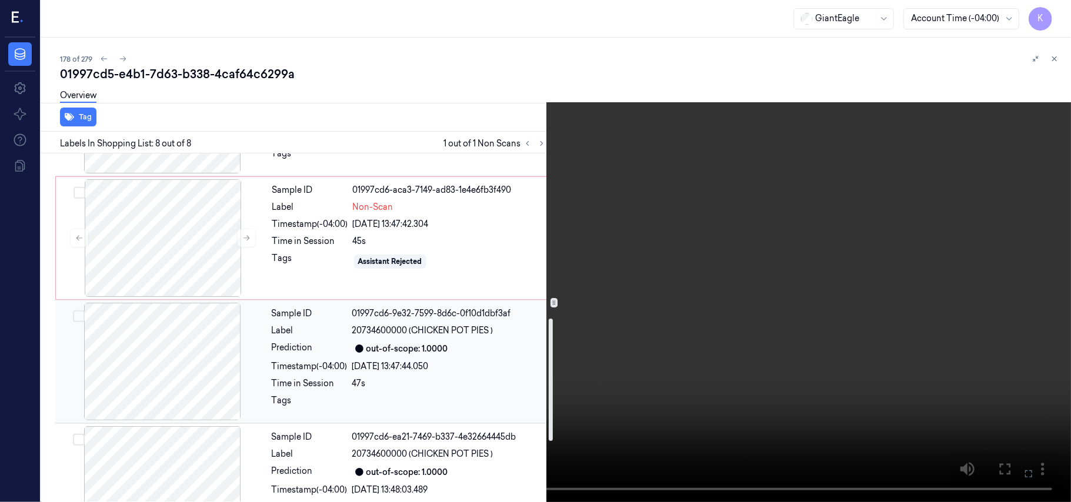
scroll to position [488, 0]
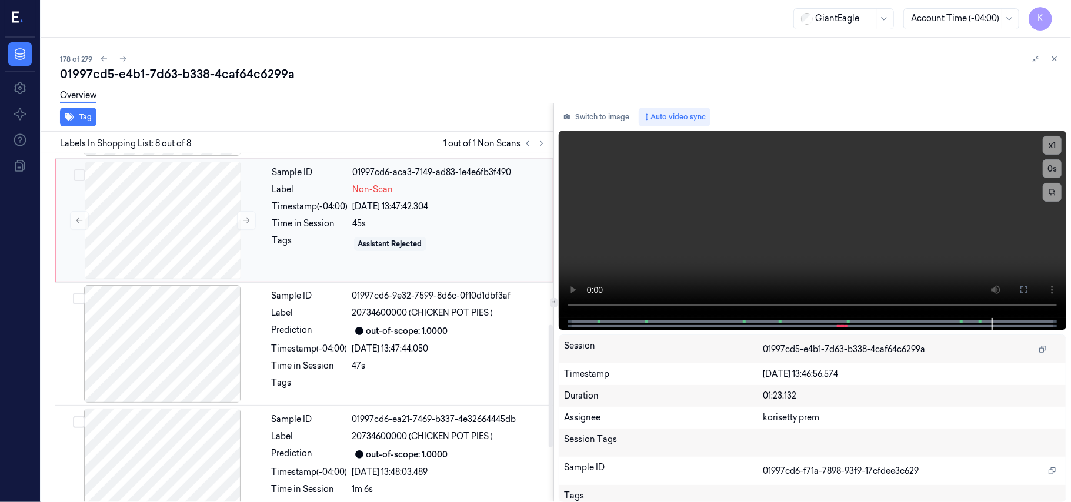
click at [362, 224] on div "45s" at bounding box center [449, 224] width 193 height 12
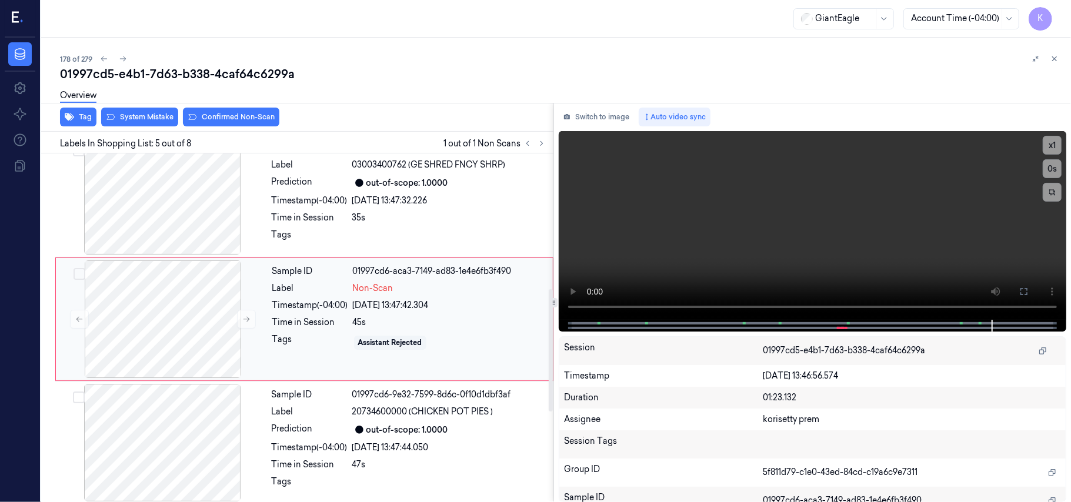
scroll to position [382, 0]
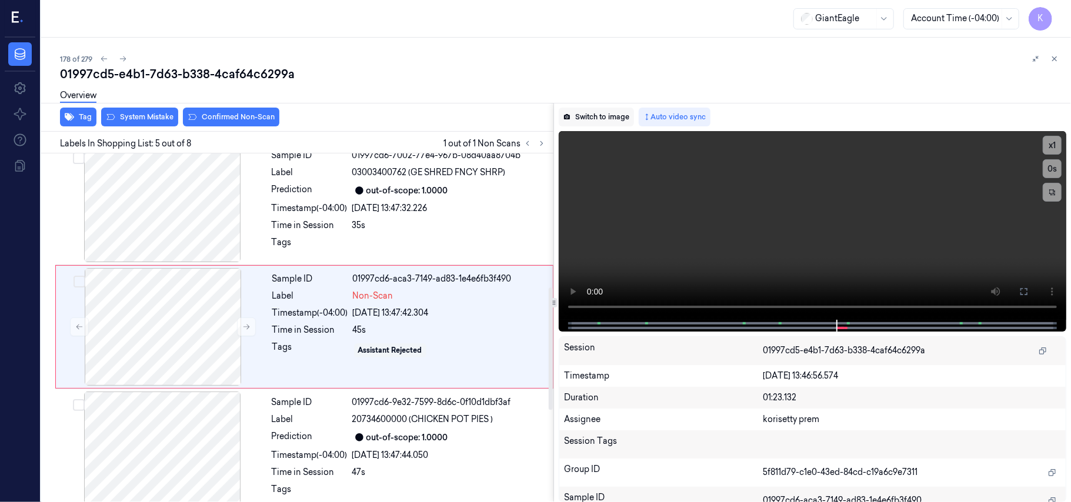
click at [581, 116] on button "Switch to image" at bounding box center [596, 117] width 75 height 19
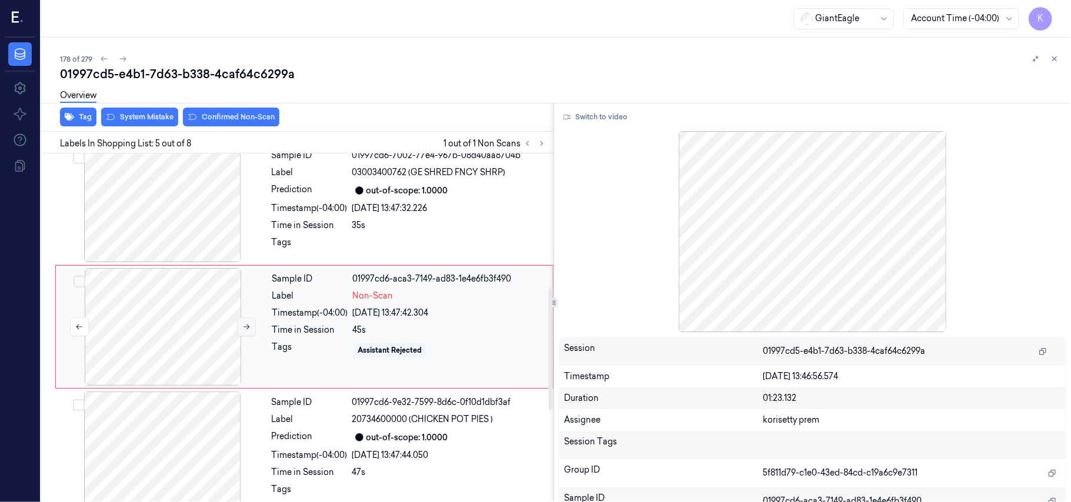
click at [247, 327] on icon at bounding box center [246, 327] width 8 height 8
click at [248, 327] on icon at bounding box center [246, 327] width 8 height 8
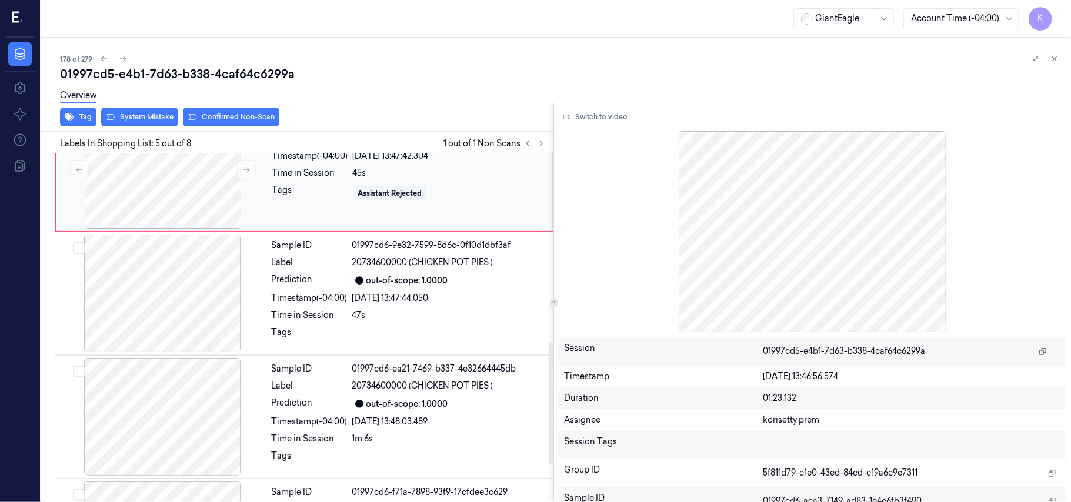
click at [293, 186] on div "Tags" at bounding box center [310, 193] width 76 height 19
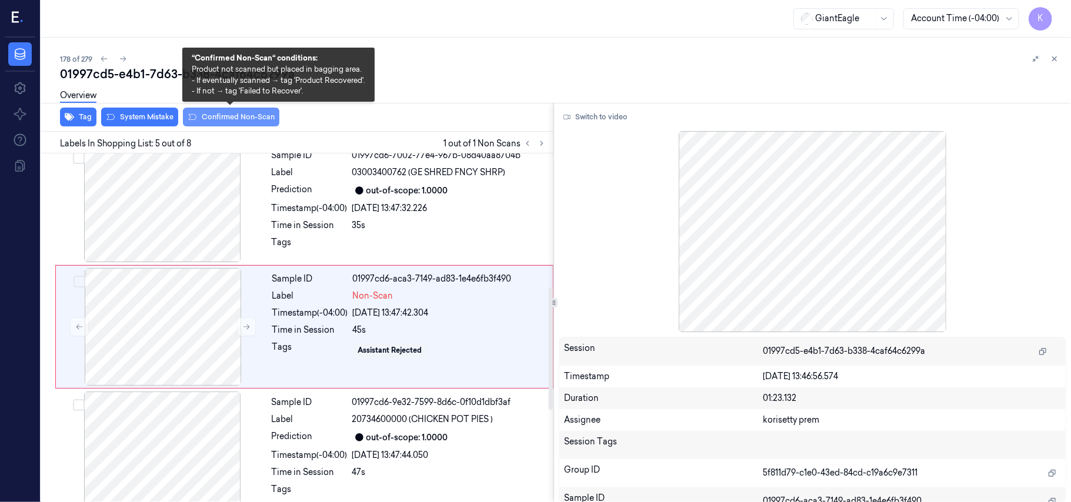
click at [229, 114] on button "Confirmed Non-Scan" at bounding box center [231, 117] width 96 height 19
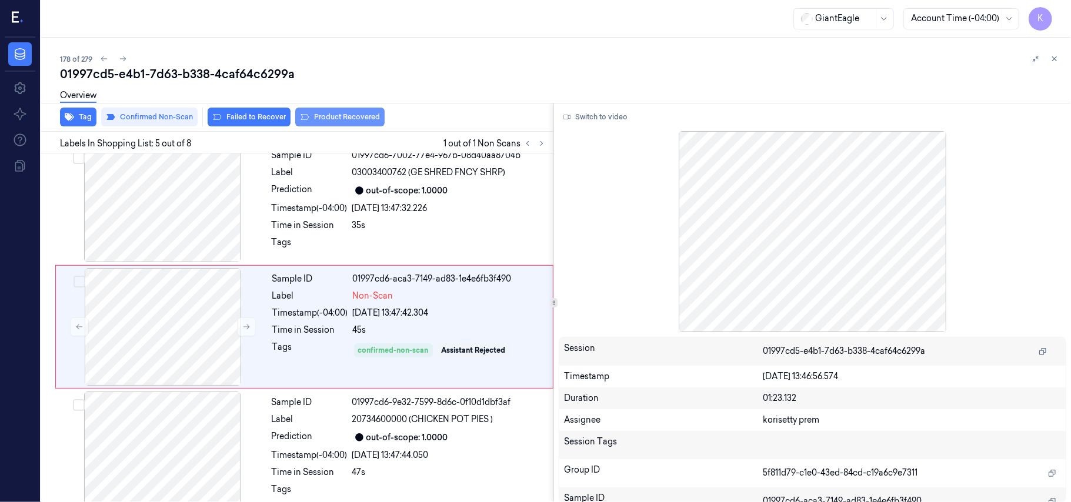
click at [310, 115] on button "Product Recovered" at bounding box center [339, 117] width 89 height 19
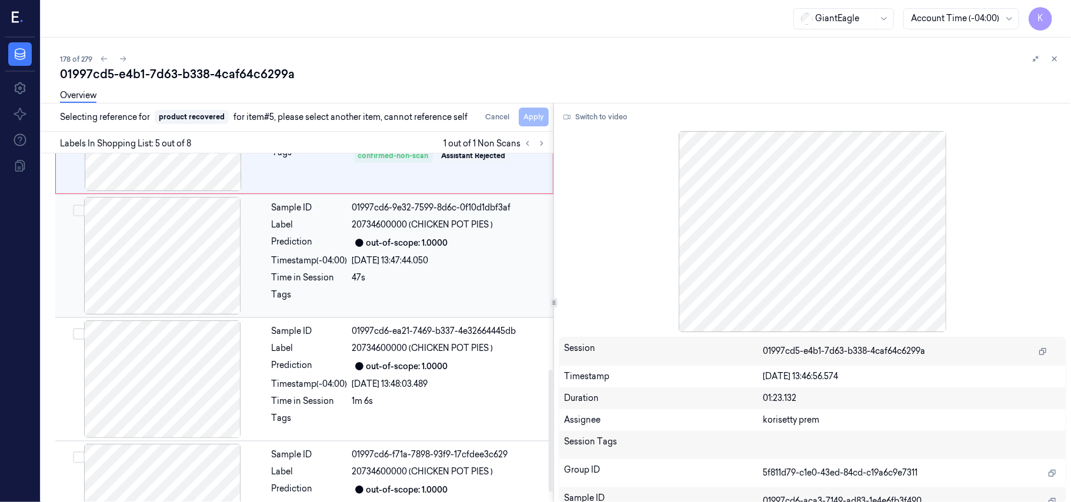
scroll to position [617, 0]
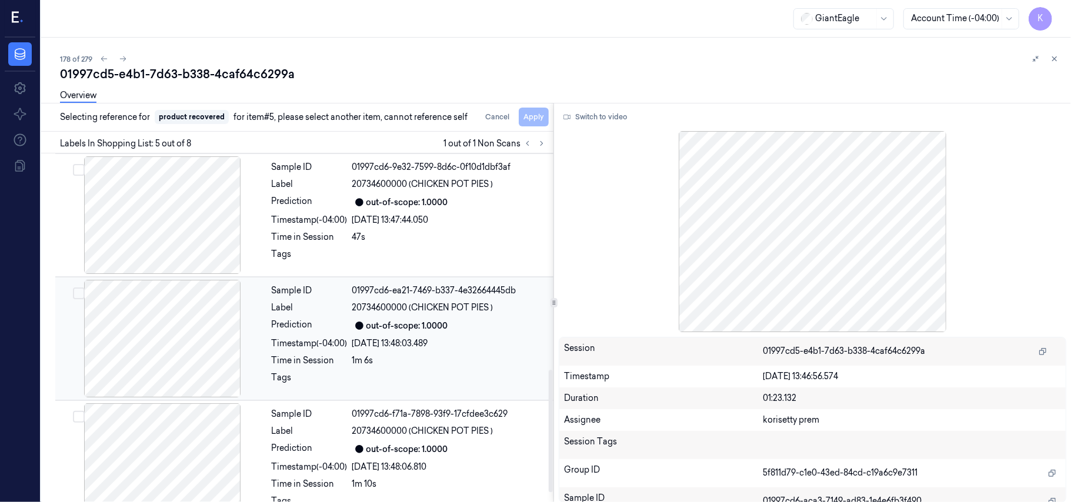
click at [443, 332] on div "out-of-scope: 1.0000" at bounding box center [407, 326] width 82 height 12
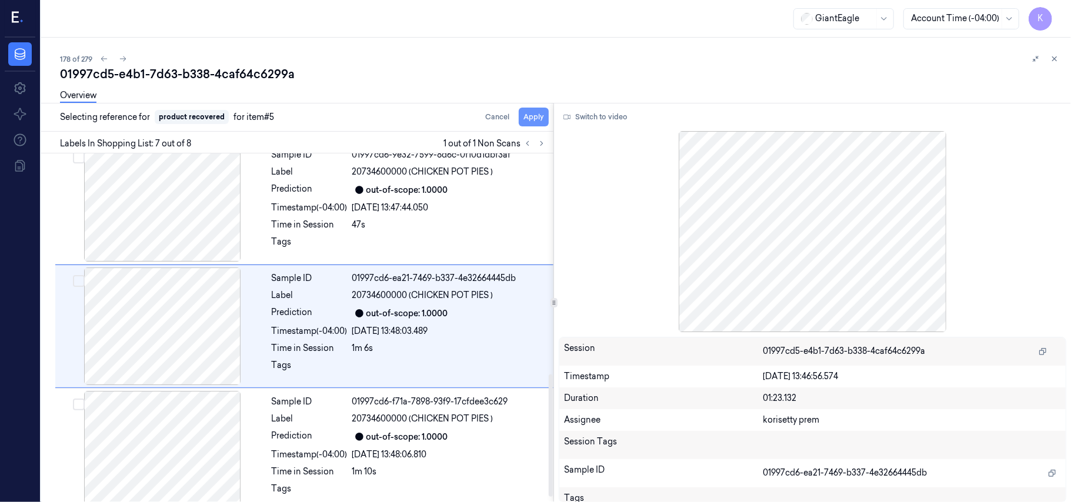
click at [537, 118] on button "Apply" at bounding box center [534, 117] width 30 height 19
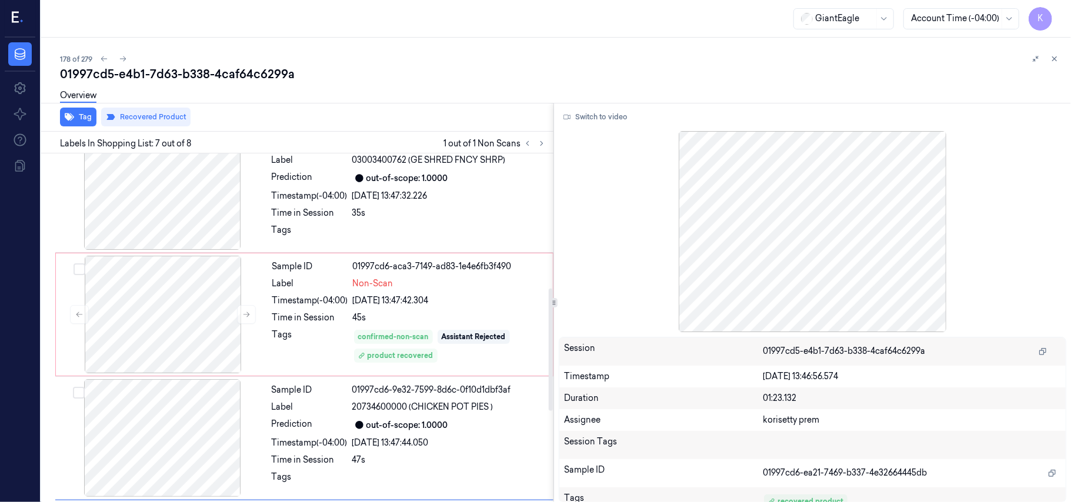
scroll to position [316, 0]
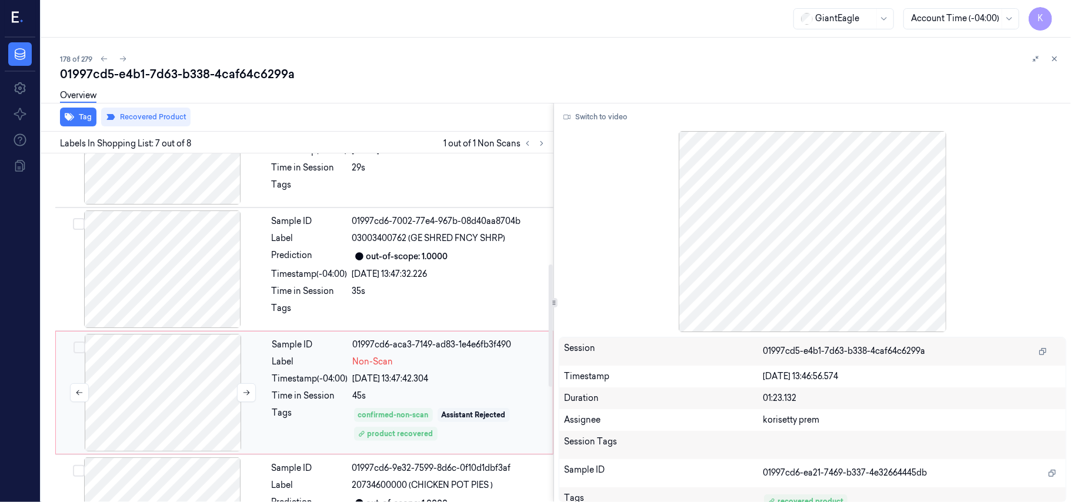
click at [147, 376] on div at bounding box center [162, 393] width 209 height 118
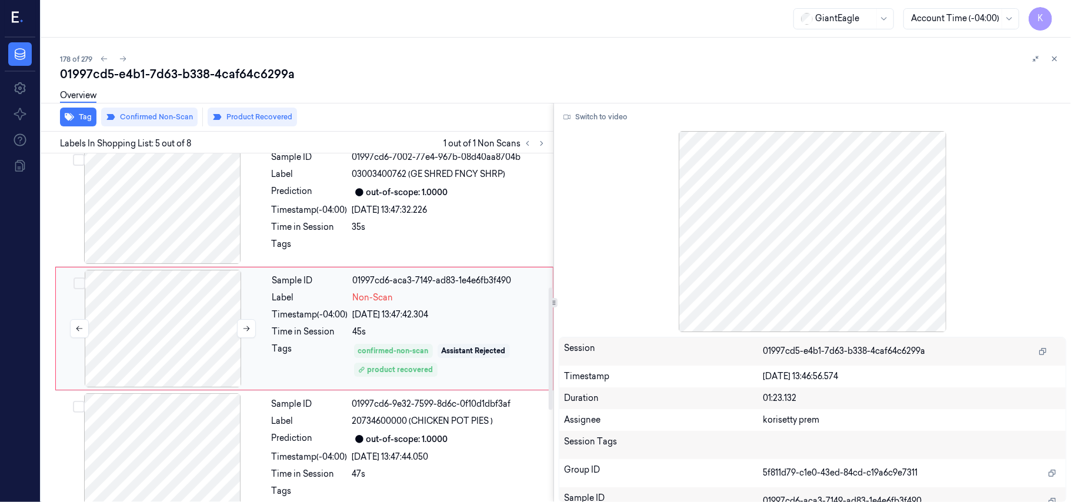
scroll to position [382, 0]
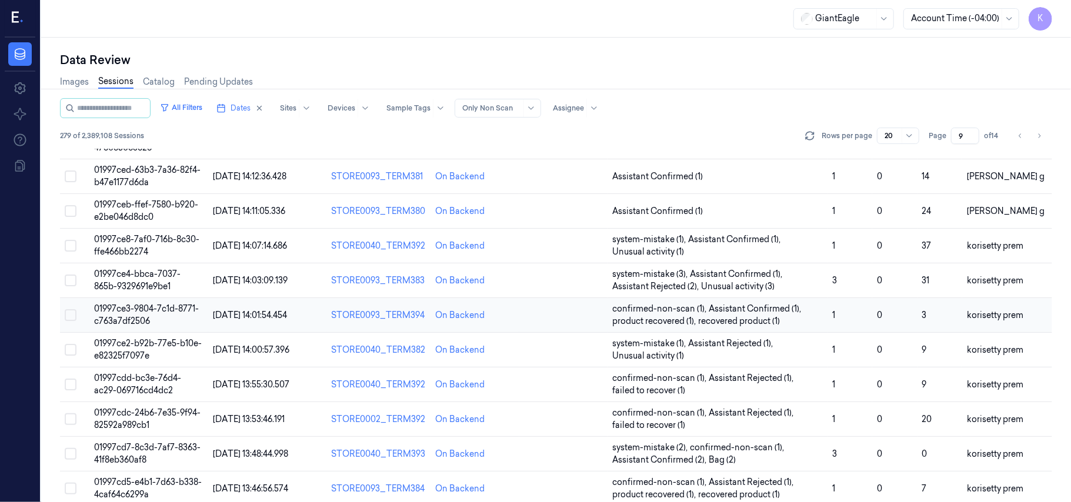
scroll to position [403, 0]
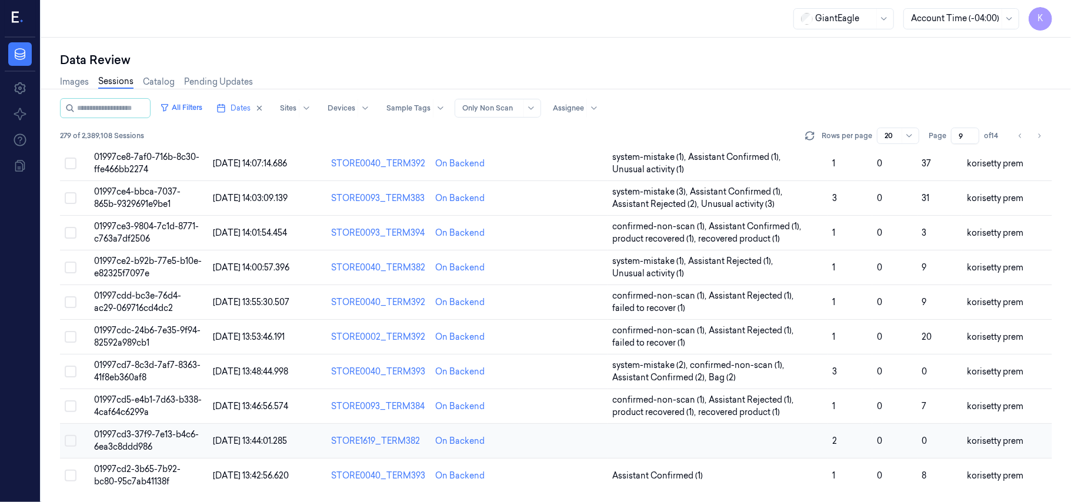
click at [134, 440] on td "01997cd3-37f9-7e13-b4c6-6ea3c8ddd986" at bounding box center [148, 441] width 119 height 35
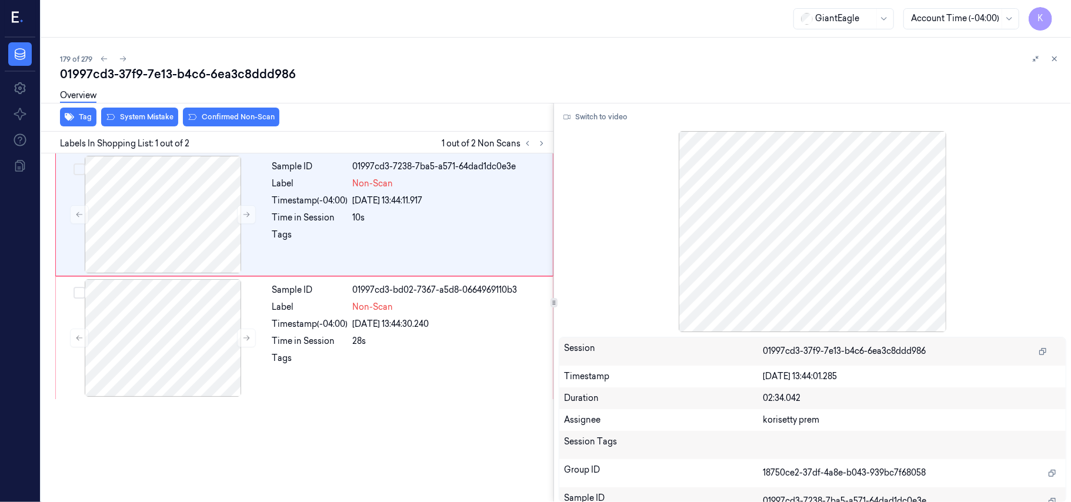
click at [318, 62] on div "179 of 279" at bounding box center [560, 59] width 1001 height 14
click at [382, 229] on div at bounding box center [449, 238] width 193 height 19
click at [245, 219] on button at bounding box center [246, 214] width 19 height 19
click at [246, 214] on icon at bounding box center [246, 214] width 8 height 8
click at [166, 358] on div at bounding box center [162, 338] width 209 height 118
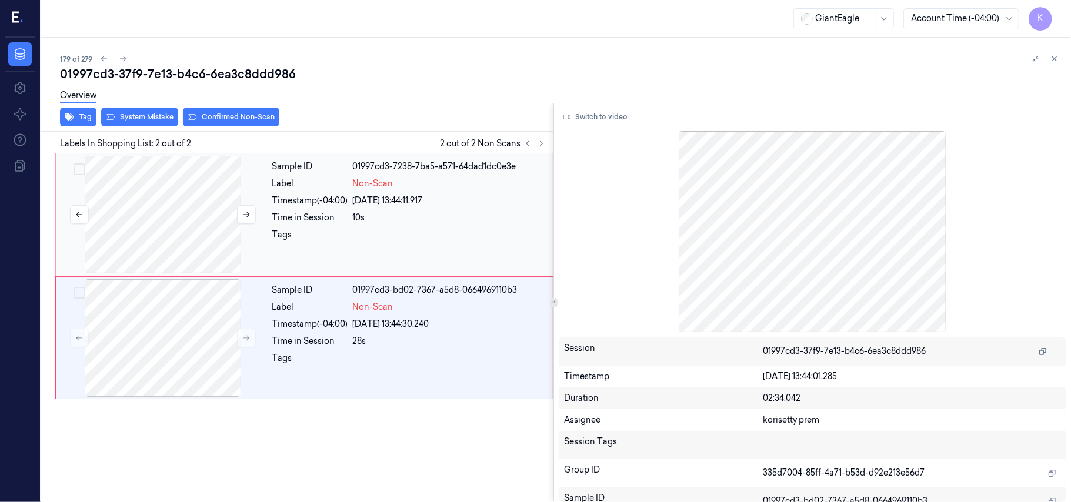
click at [222, 202] on div at bounding box center [162, 215] width 209 height 118
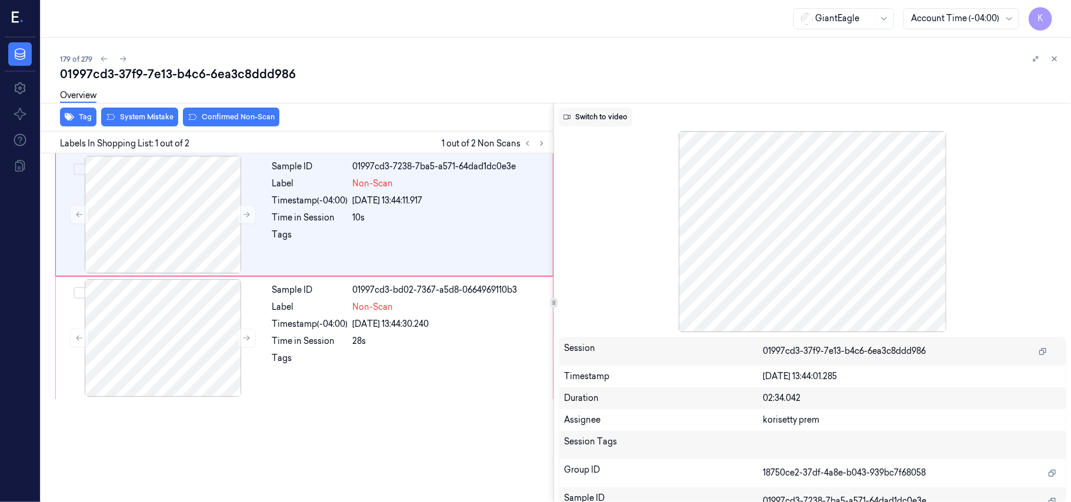
click at [614, 111] on button "Switch to video" at bounding box center [595, 117] width 73 height 19
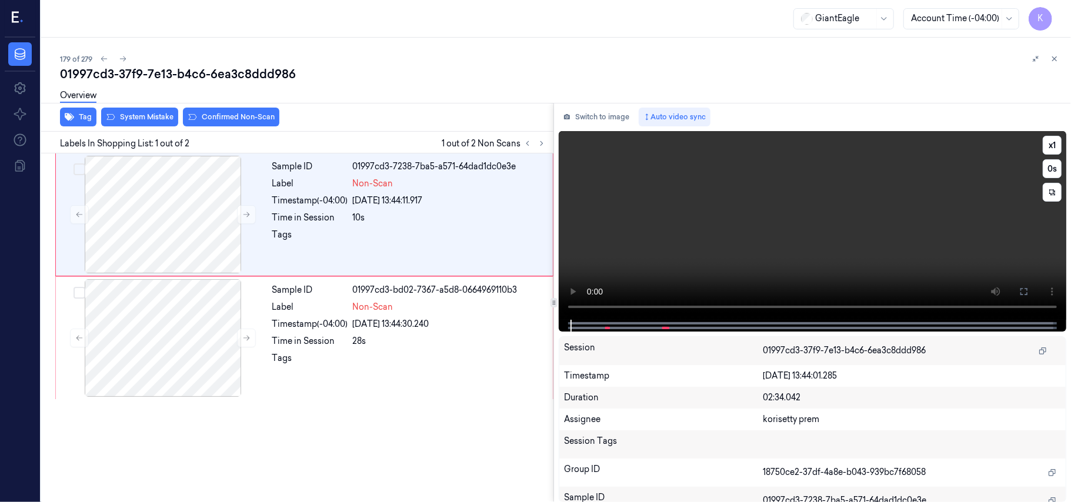
click at [653, 240] on video at bounding box center [812, 225] width 507 height 189
click at [654, 240] on video at bounding box center [812, 225] width 507 height 189
click at [1023, 295] on icon at bounding box center [1023, 291] width 9 height 9
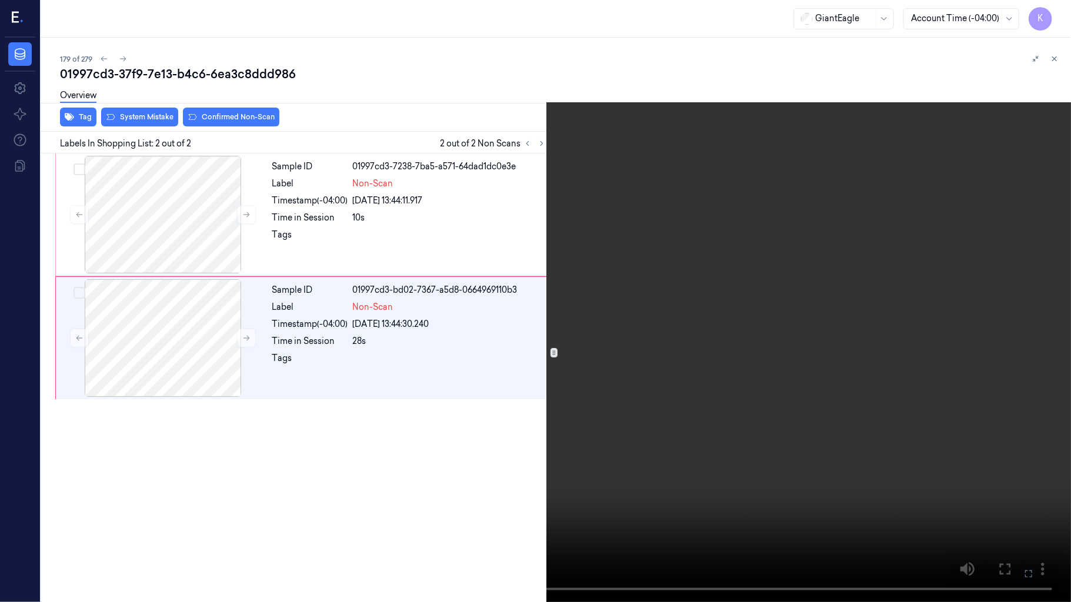
click at [0, 0] on icon at bounding box center [0, 0] width 0 height 0
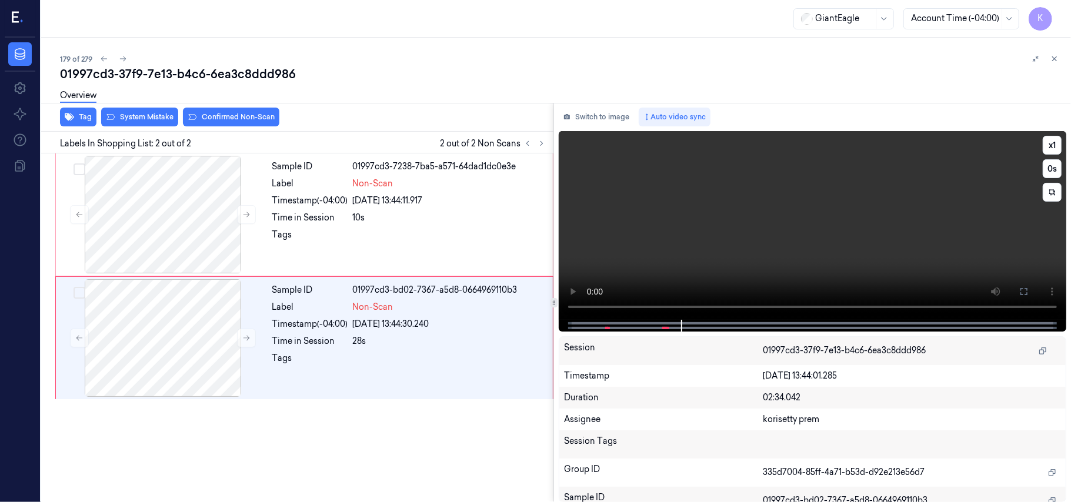
click at [805, 198] on video at bounding box center [812, 225] width 507 height 189
click at [276, 376] on div "Sample ID 01997cd3-bd02-7367-a5d8-0664969110b3 Label Non-Scan Timestamp (-04:00…" at bounding box center [409, 338] width 283 height 118
click at [809, 226] on video at bounding box center [812, 225] width 507 height 189
click at [1054, 140] on button "x 1" at bounding box center [1051, 145] width 19 height 19
click at [1024, 293] on icon at bounding box center [1023, 291] width 9 height 9
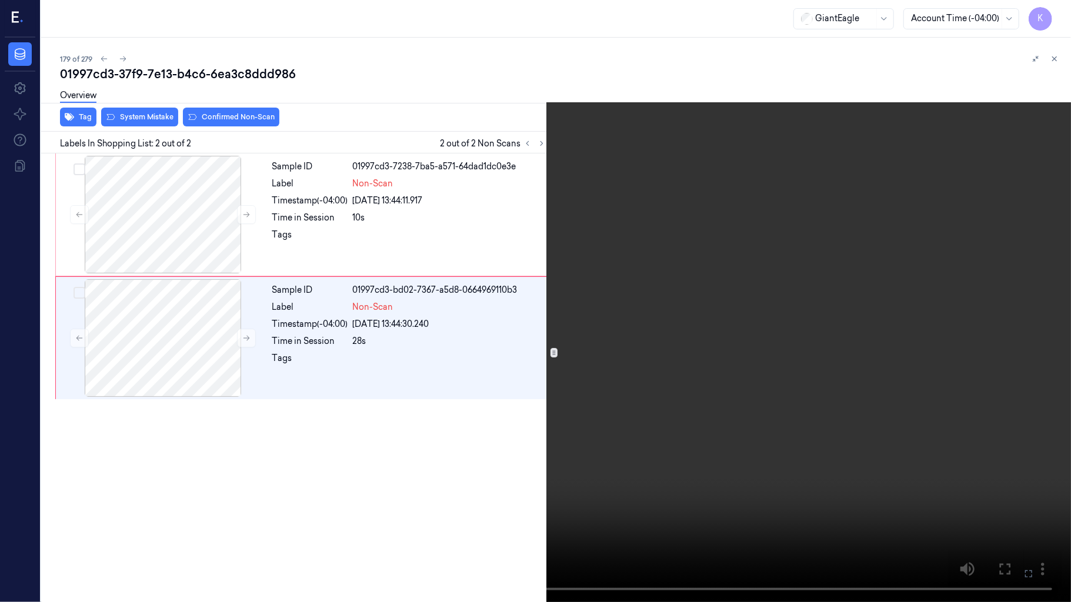
click at [738, 439] on video at bounding box center [535, 301] width 1071 height 602
click at [0, 0] on icon at bounding box center [0, 0] width 0 height 0
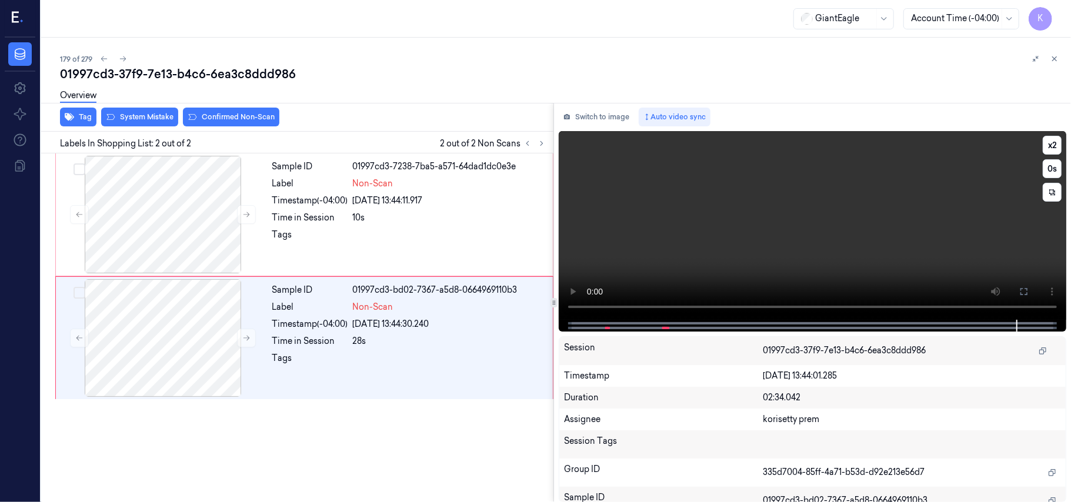
click at [805, 203] on video at bounding box center [812, 225] width 507 height 189
click at [1027, 289] on icon at bounding box center [1023, 291] width 7 height 7
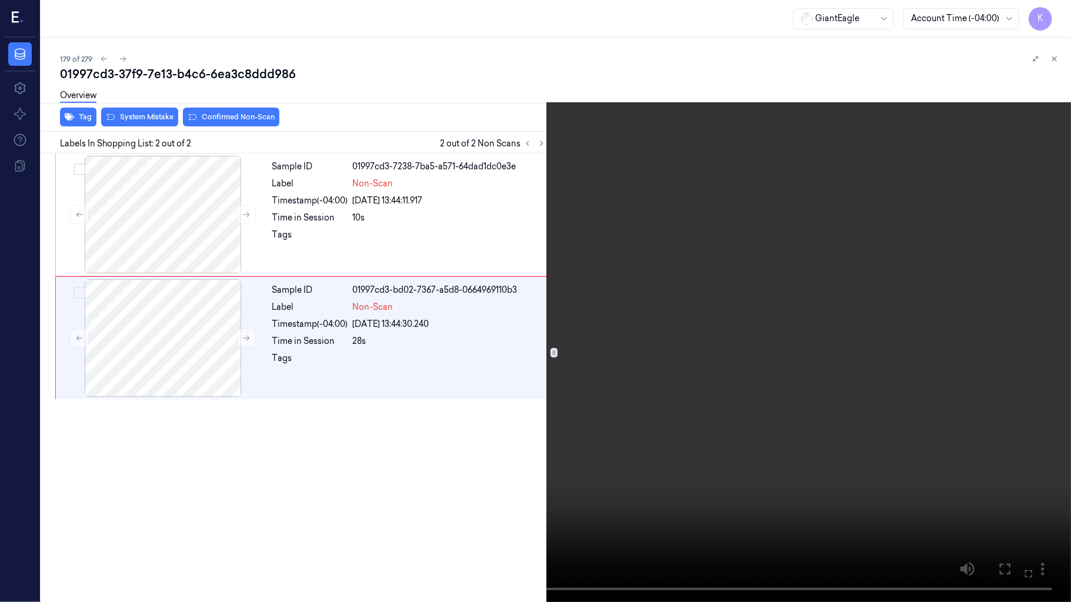
click at [0, 0] on icon at bounding box center [0, 0] width 0 height 0
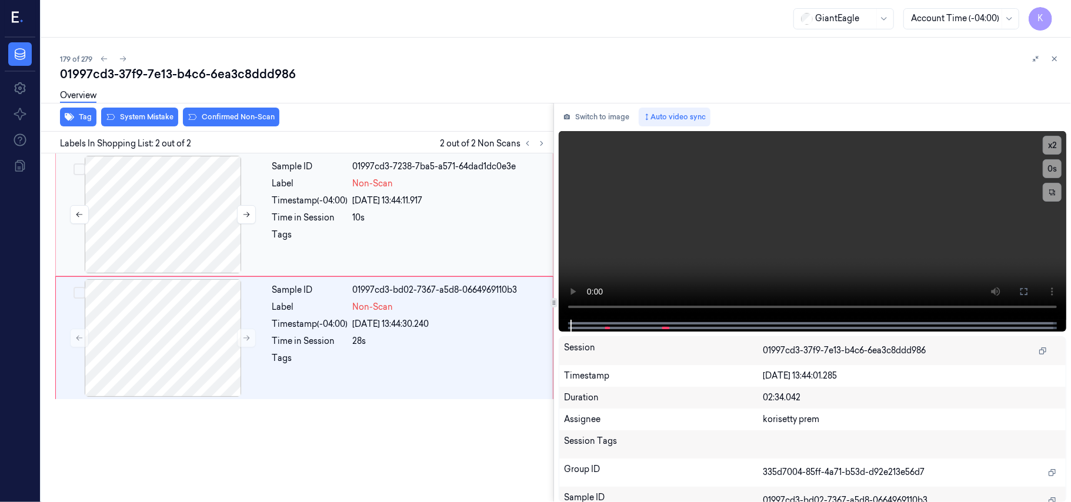
click at [165, 202] on div at bounding box center [162, 215] width 209 height 118
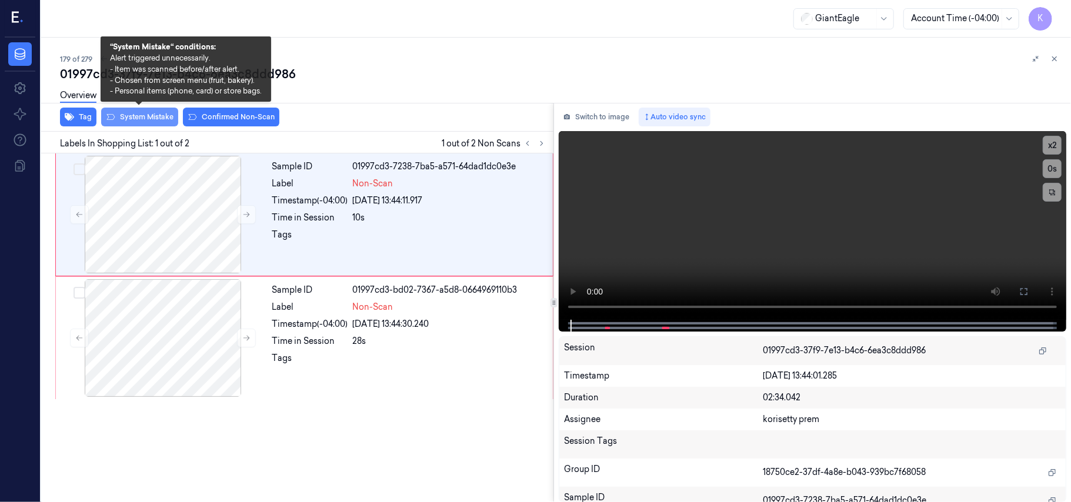
click at [153, 121] on button "System Mistake" at bounding box center [139, 117] width 77 height 19
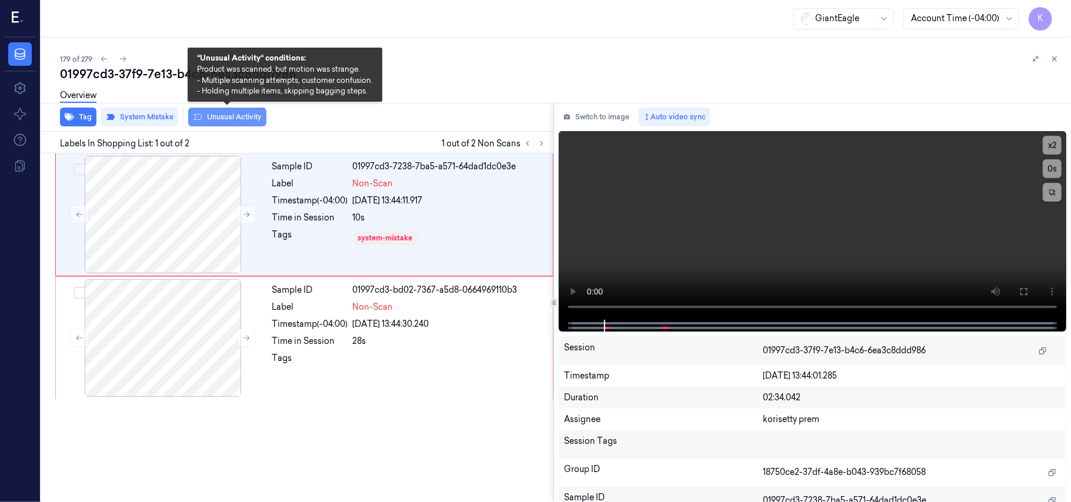
click at [217, 118] on button "Unusual Activity" at bounding box center [227, 117] width 78 height 19
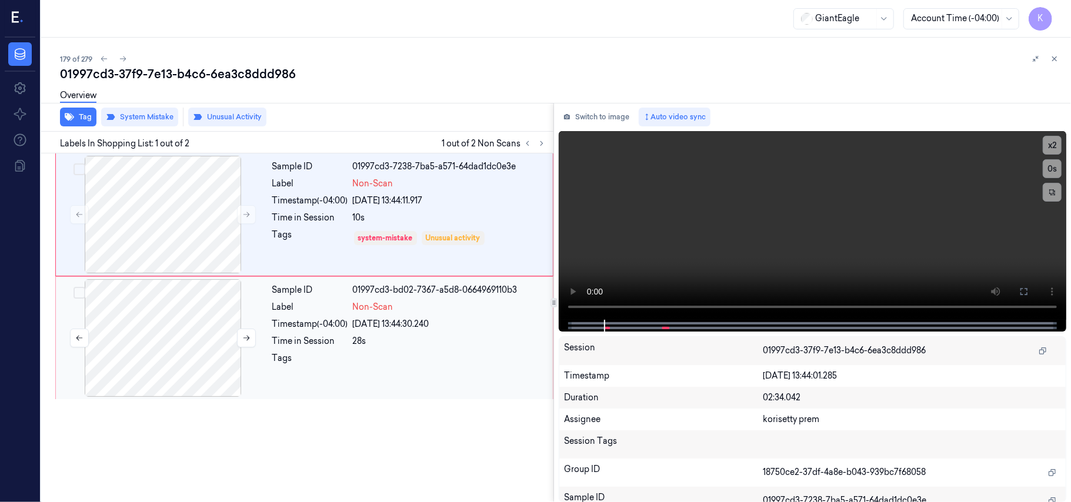
click at [160, 309] on div at bounding box center [162, 338] width 209 height 118
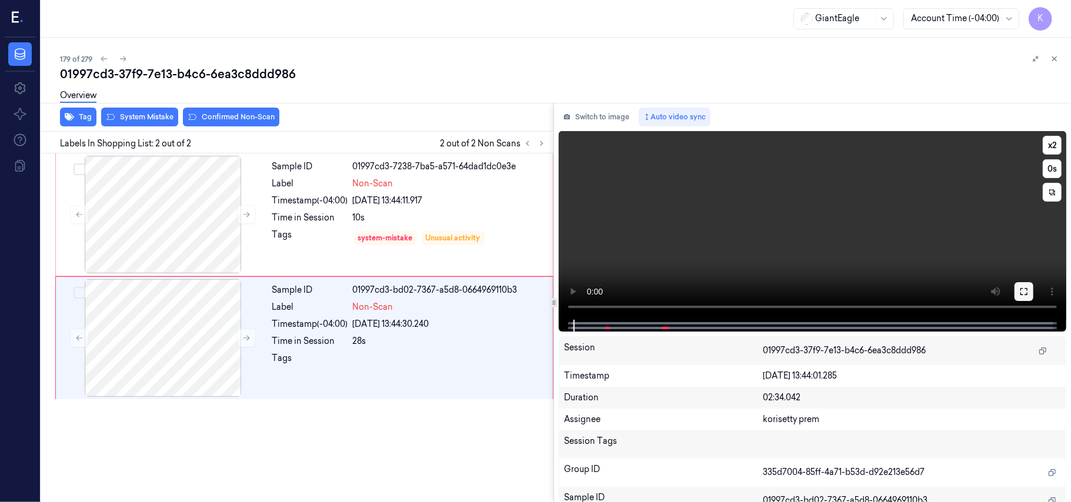
click at [1025, 292] on icon at bounding box center [1023, 291] width 9 height 9
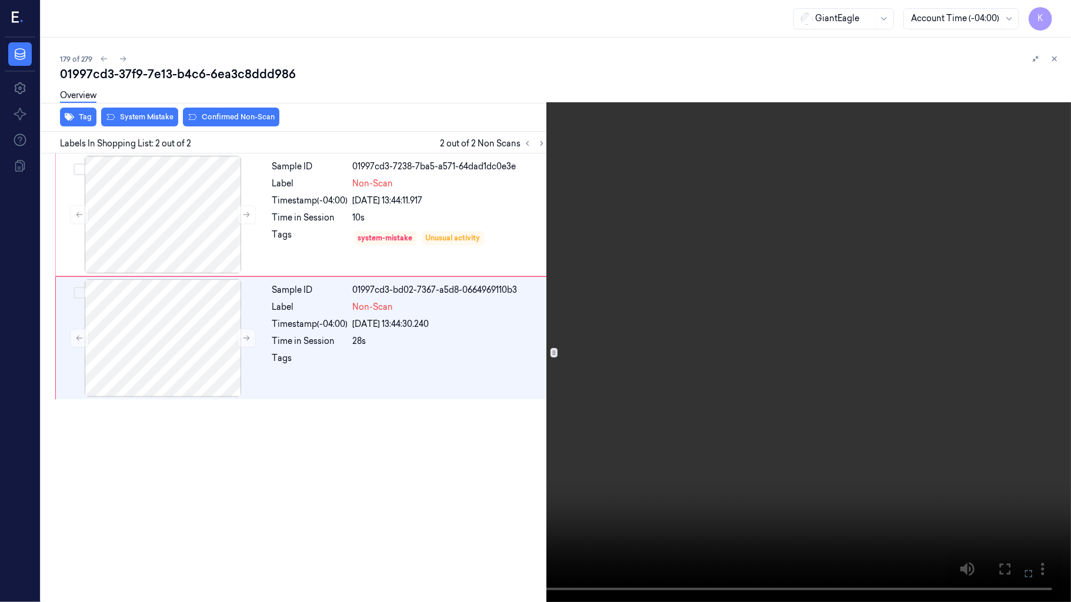
click at [483, 368] on video at bounding box center [535, 301] width 1071 height 602
click at [727, 290] on video at bounding box center [535, 301] width 1071 height 602
click at [0, 0] on button at bounding box center [0, 0] width 0 height 0
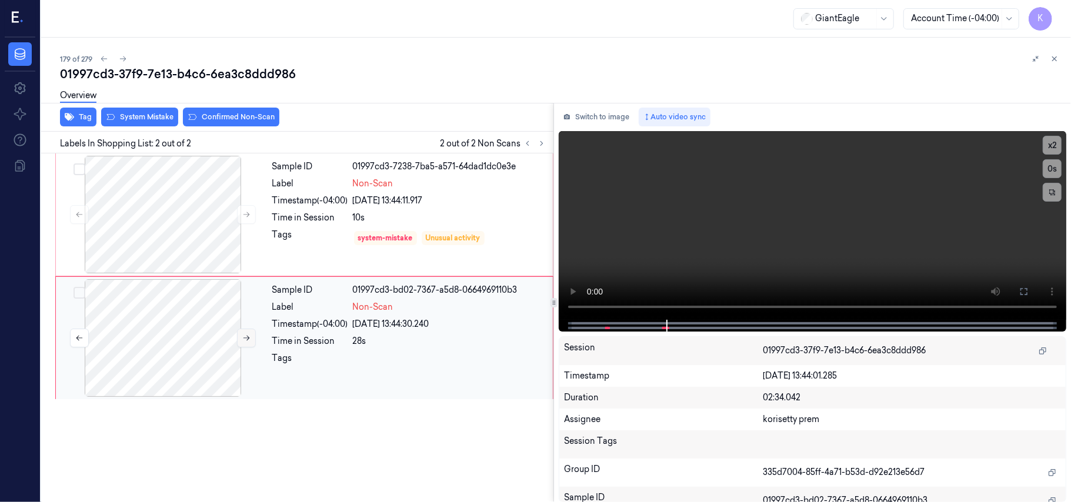
click at [238, 330] on button at bounding box center [246, 338] width 19 height 19
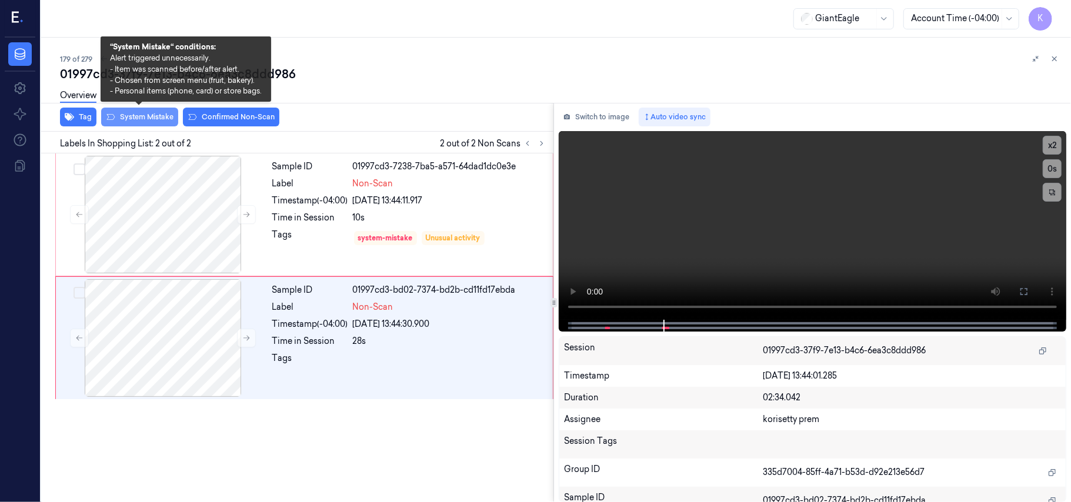
click at [128, 118] on button "System Mistake" at bounding box center [139, 117] width 77 height 19
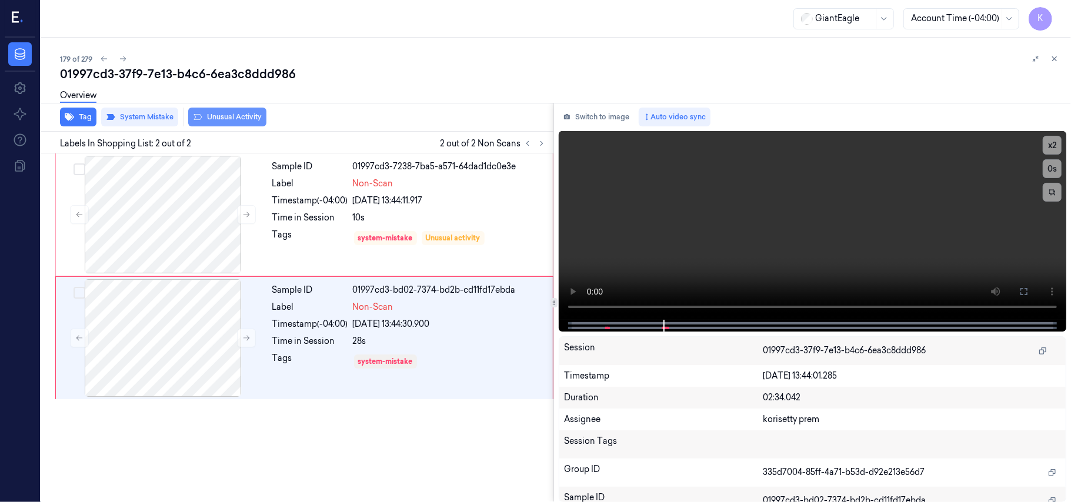
click at [226, 116] on button "Unusual Activity" at bounding box center [227, 117] width 78 height 19
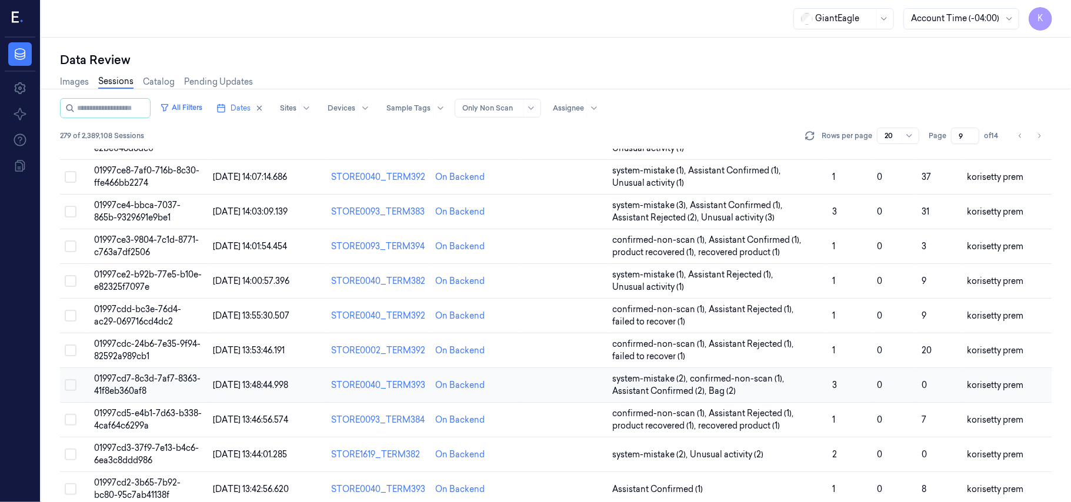
scroll to position [403, 0]
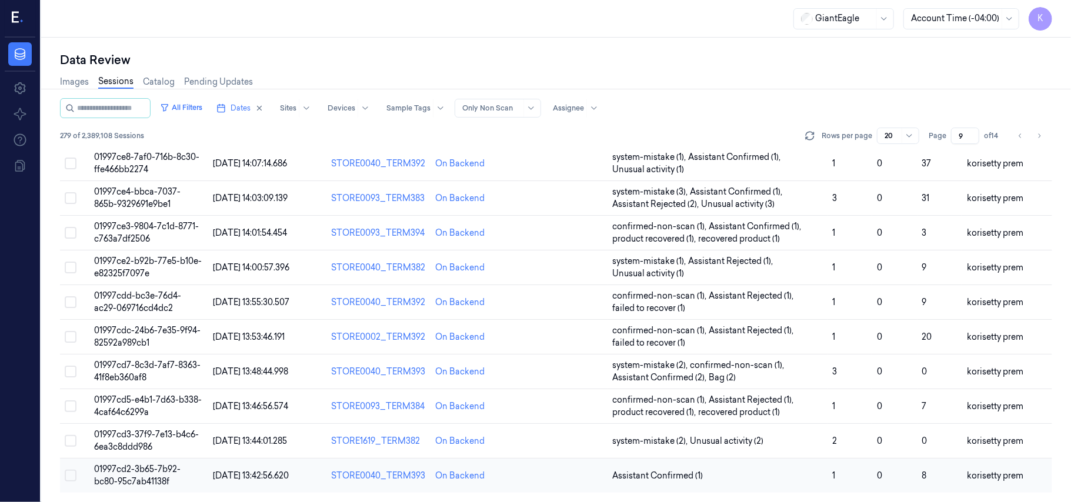
click at [245, 473] on span "[DATE] 13:42:56.620" at bounding box center [251, 475] width 76 height 11
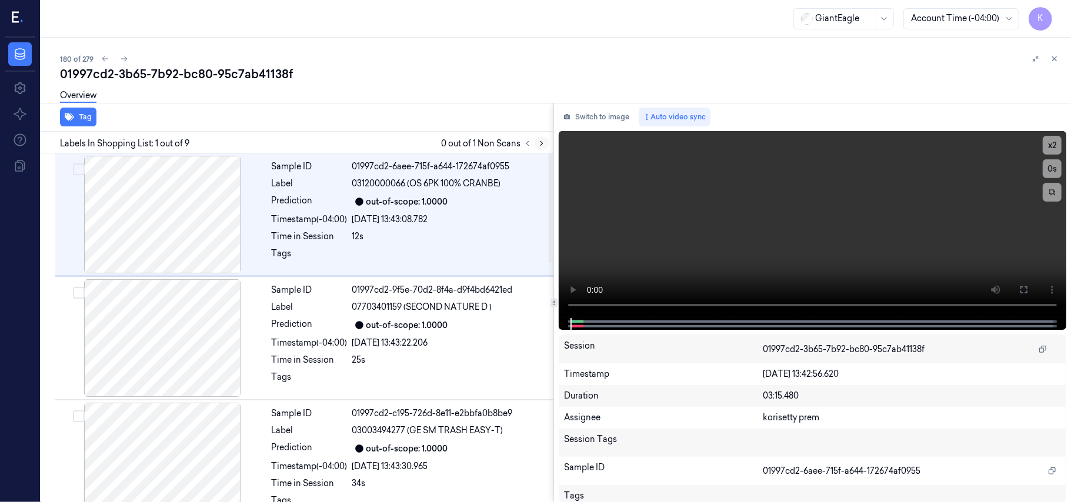
click at [542, 144] on icon at bounding box center [541, 144] width 2 height 4
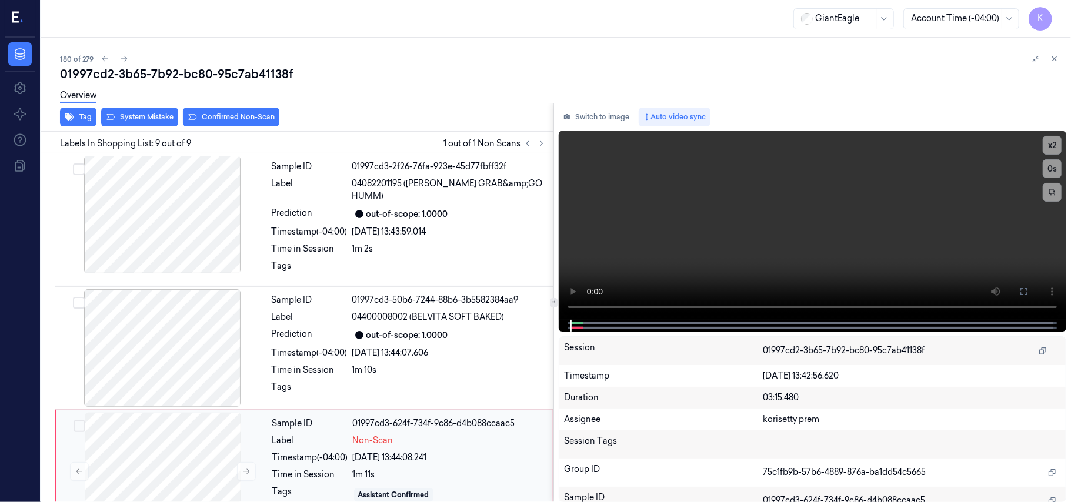
scroll to position [769, 0]
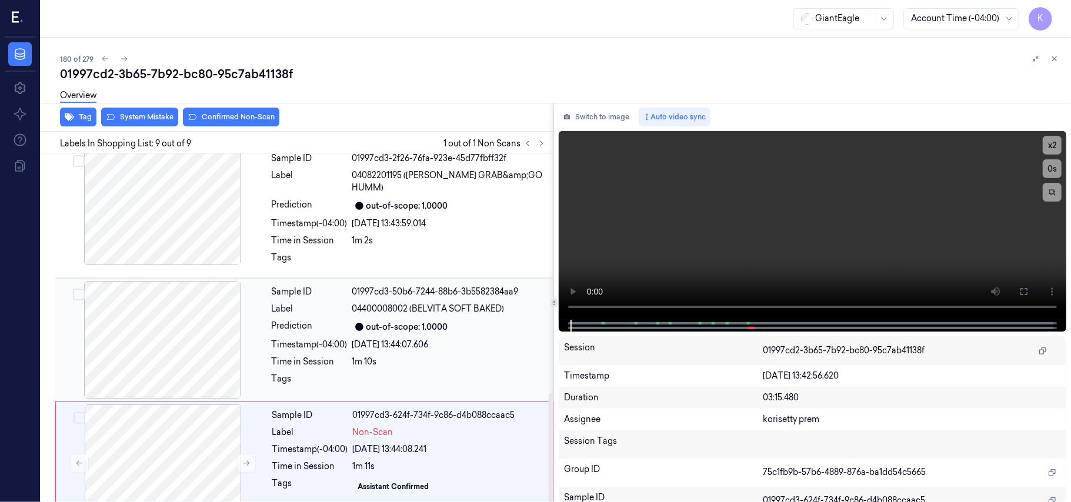
click at [199, 316] on div at bounding box center [162, 340] width 209 height 118
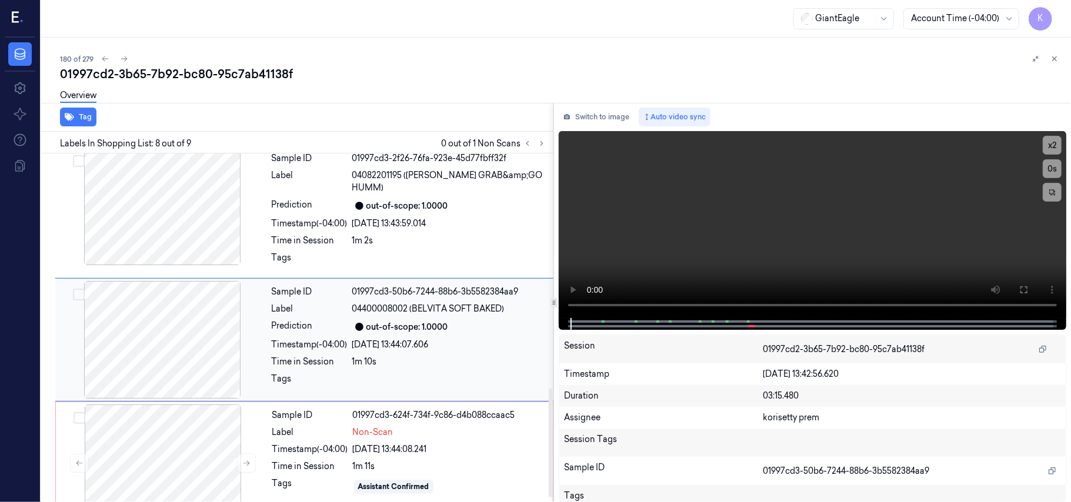
scroll to position [753, 0]
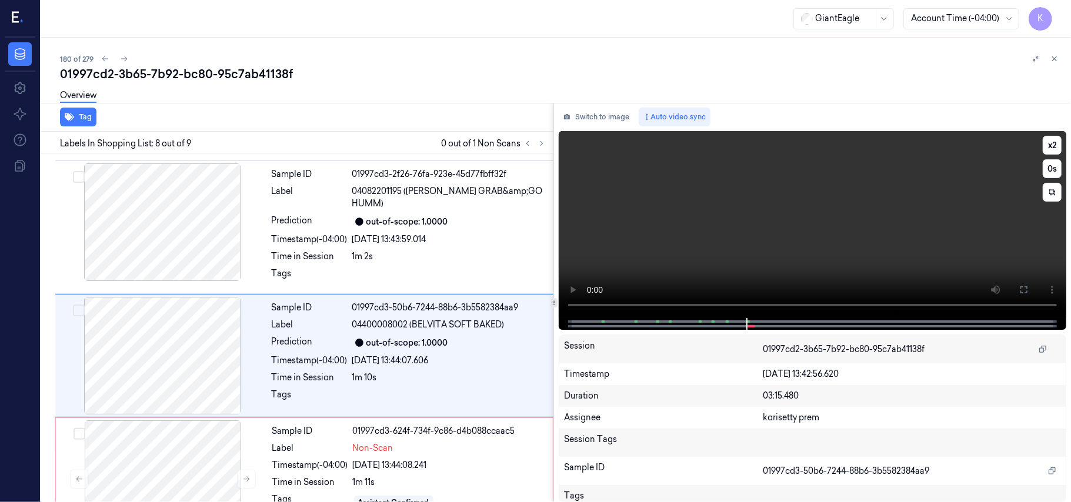
click at [591, 143] on video at bounding box center [812, 224] width 507 height 187
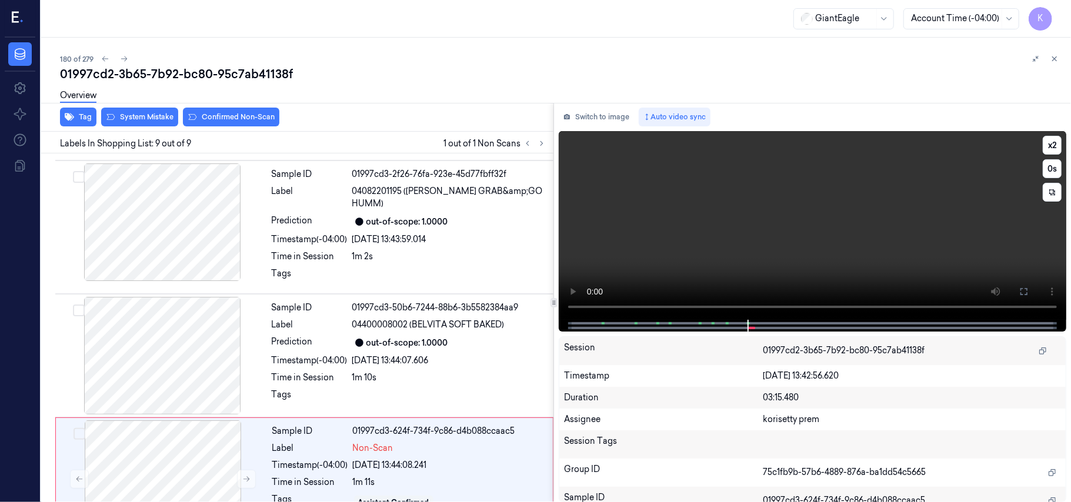
scroll to position [769, 0]
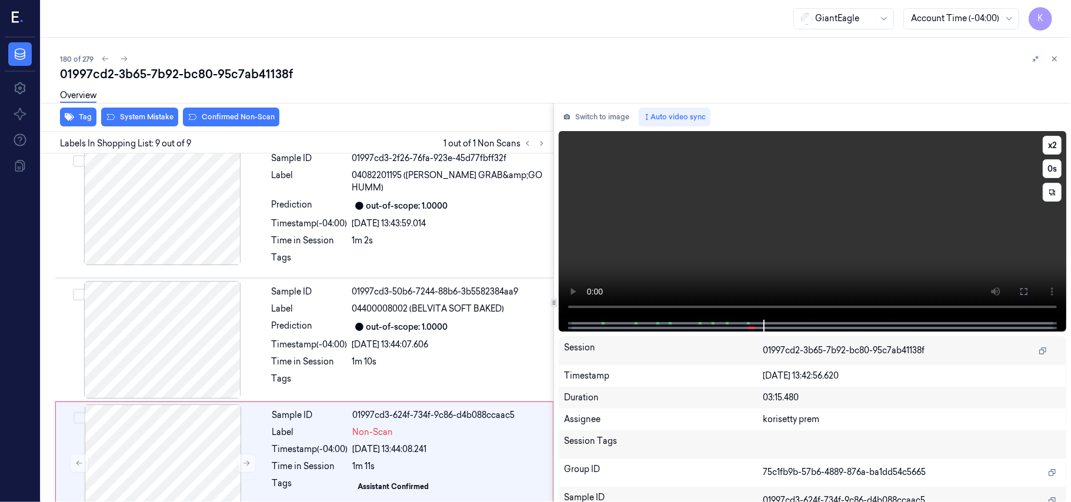
click at [663, 230] on video at bounding box center [812, 225] width 507 height 189
click at [178, 436] on div at bounding box center [162, 464] width 209 height 118
click at [429, 321] on div "out-of-scope: 1.0000" at bounding box center [407, 327] width 82 height 12
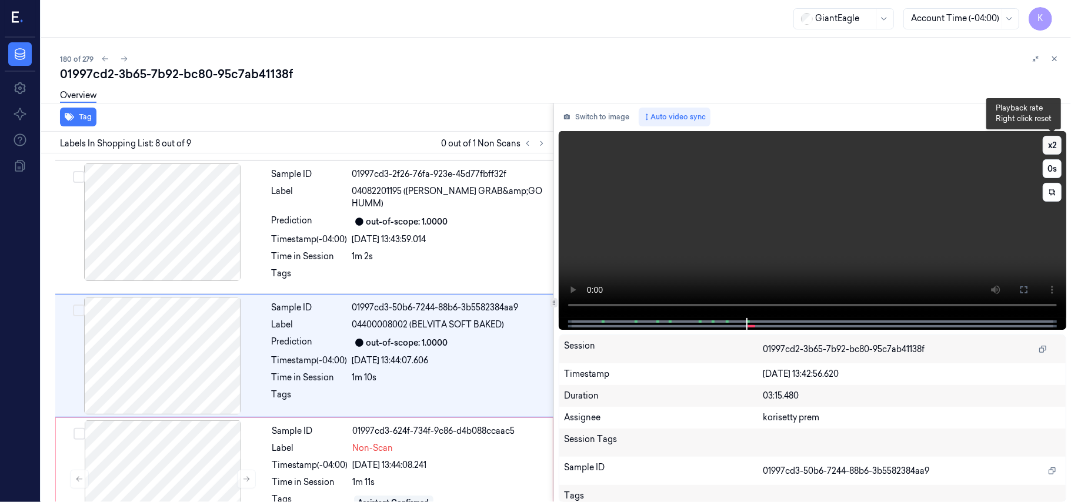
click at [1050, 148] on button "x 2" at bounding box center [1051, 145] width 19 height 19
click at [1050, 148] on button "x 4" at bounding box center [1051, 145] width 19 height 19
click at [733, 214] on video at bounding box center [812, 224] width 507 height 187
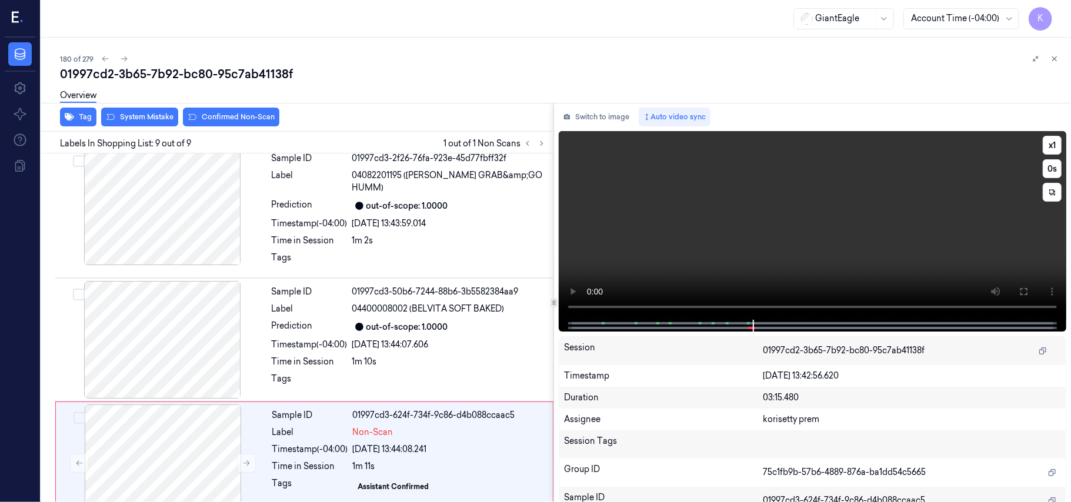
click at [822, 200] on video at bounding box center [812, 225] width 507 height 189
click at [269, 488] on div "Sample ID 01997cd3-624f-734f-9c86-d4b088ccaac5 Label Non-Scan Timestamp (-04:00…" at bounding box center [409, 464] width 283 height 118
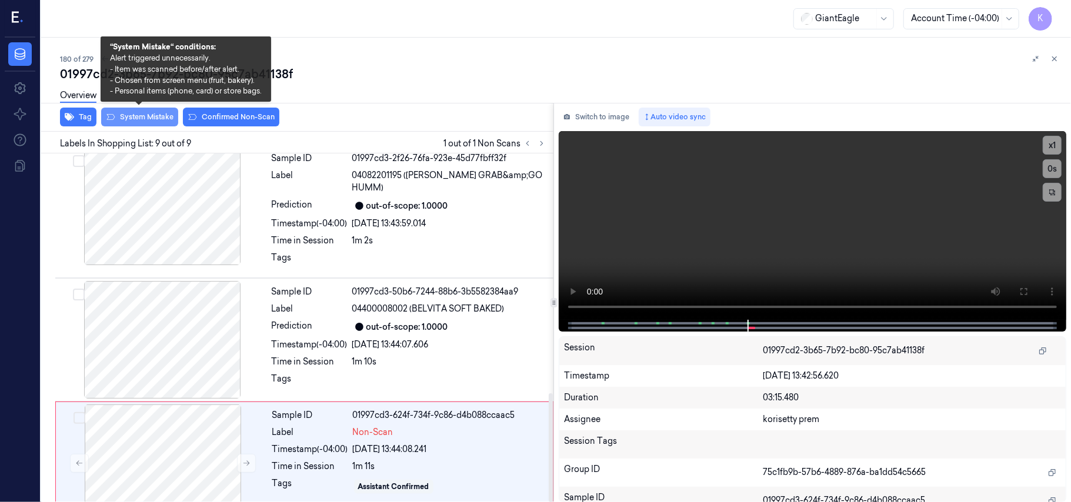
click at [146, 115] on button "System Mistake" at bounding box center [139, 117] width 77 height 19
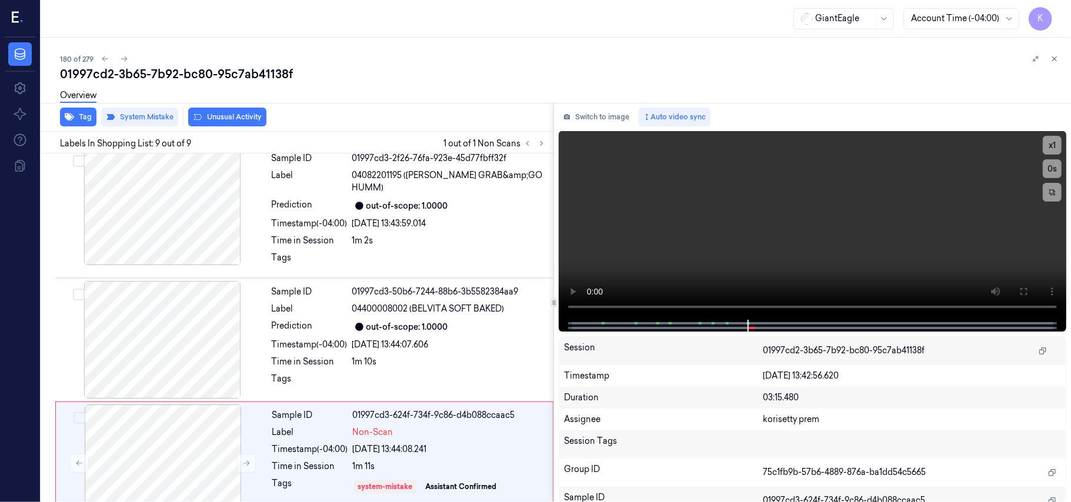
click at [236, 118] on button "Unusual Activity" at bounding box center [227, 117] width 78 height 19
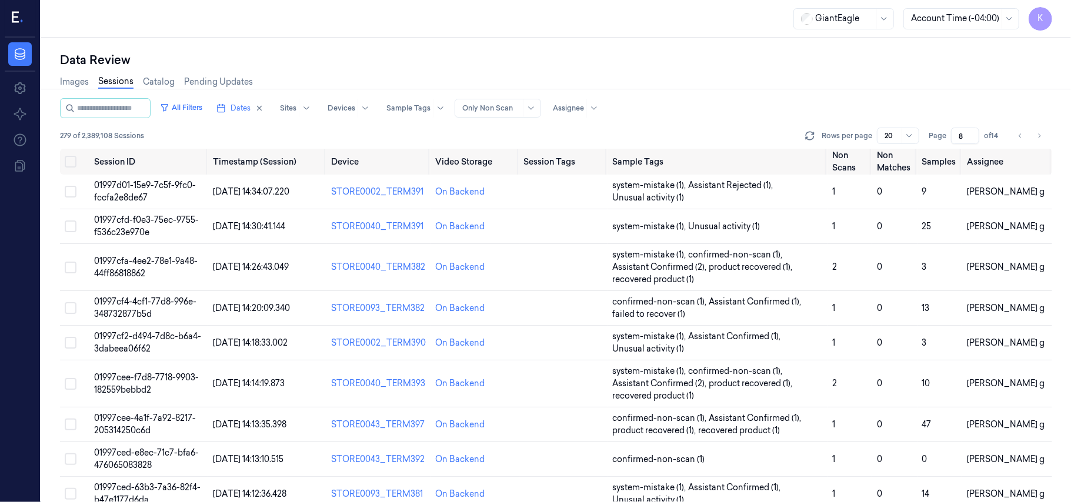
click at [972, 138] on input "8" at bounding box center [965, 136] width 28 height 16
click at [972, 138] on input "7" at bounding box center [965, 136] width 28 height 16
type input "6"
click at [972, 138] on input "6" at bounding box center [965, 136] width 28 height 16
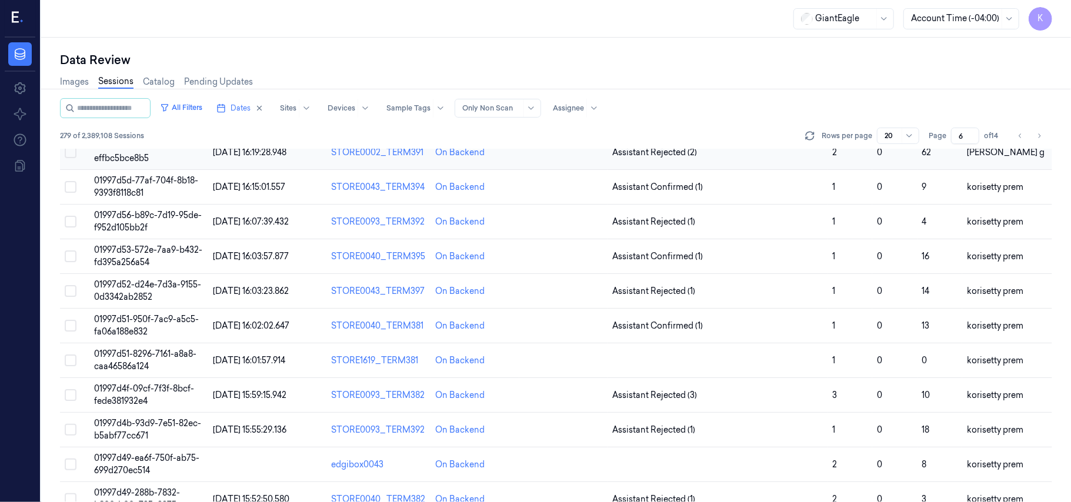
scroll to position [379, 0]
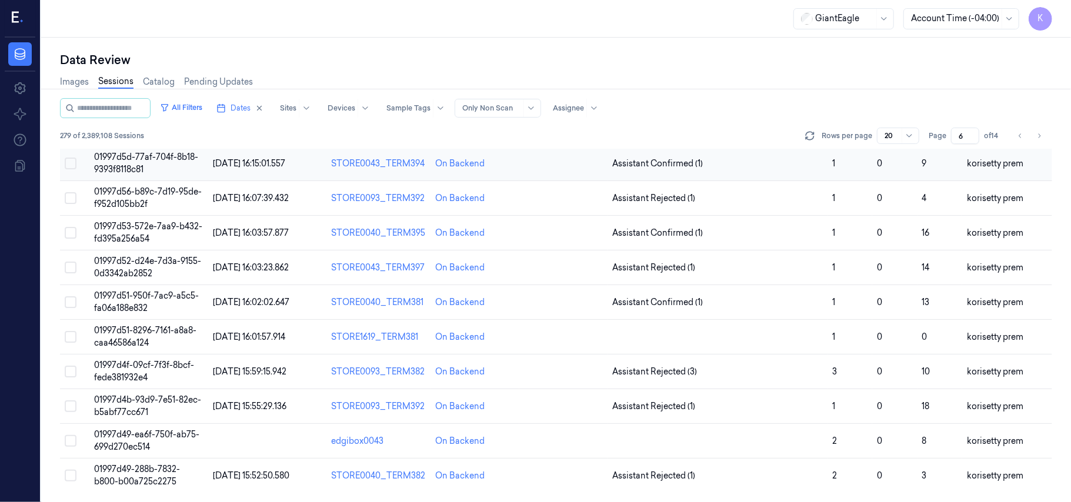
click at [156, 161] on td "01997d5d-77af-704f-8b18-9393f8118c81" at bounding box center [148, 163] width 119 height 35
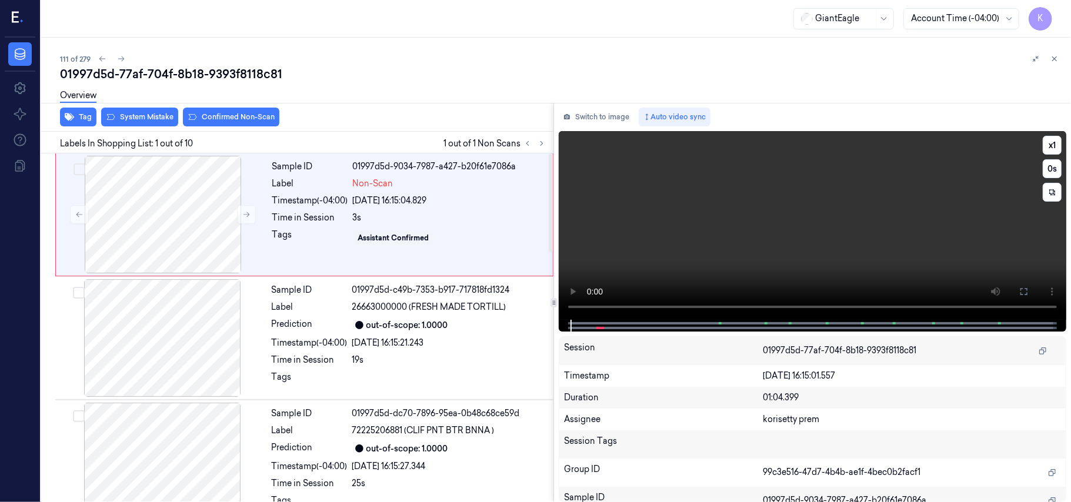
click at [706, 221] on video at bounding box center [812, 225] width 507 height 189
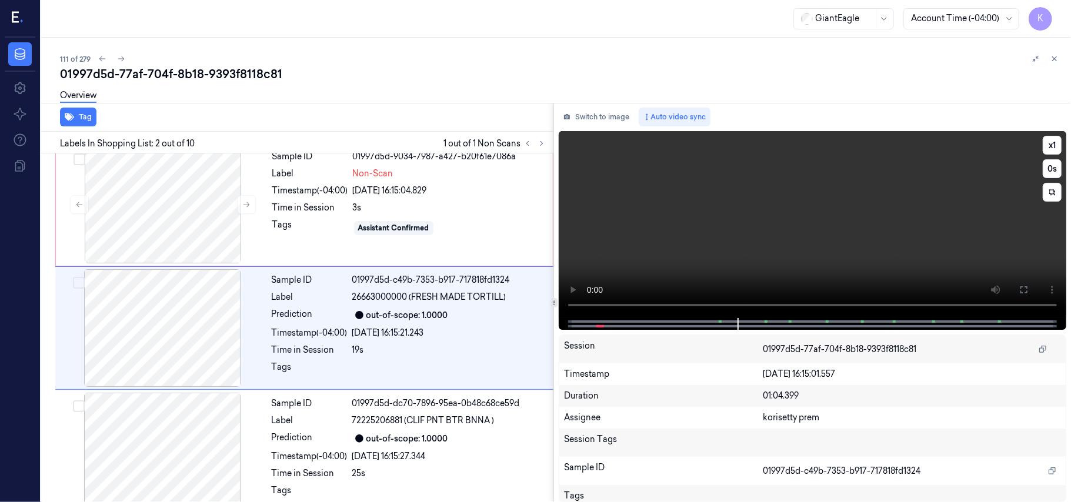
click at [812, 196] on video at bounding box center [812, 224] width 507 height 187
click at [699, 250] on video at bounding box center [812, 224] width 507 height 187
click at [734, 172] on video at bounding box center [812, 224] width 507 height 187
click at [358, 317] on icon at bounding box center [359, 315] width 8 height 8
click at [739, 209] on video at bounding box center [812, 224] width 507 height 187
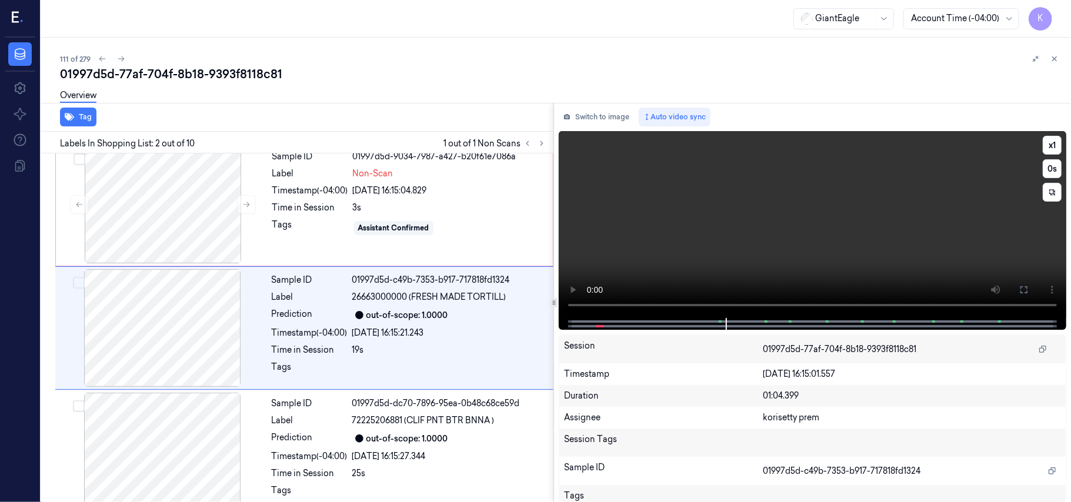
click at [739, 209] on video at bounding box center [812, 224] width 507 height 187
click at [228, 182] on div at bounding box center [162, 205] width 209 height 118
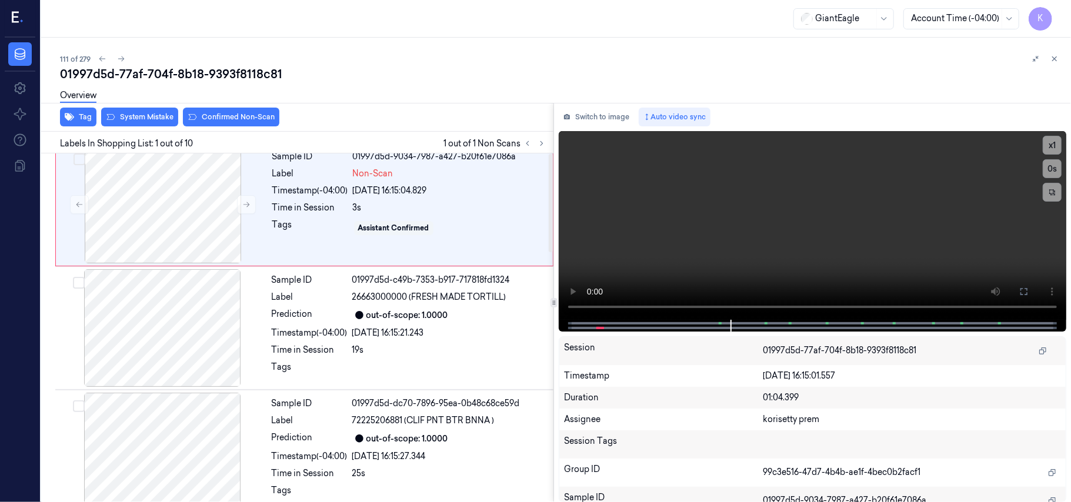
scroll to position [0, 0]
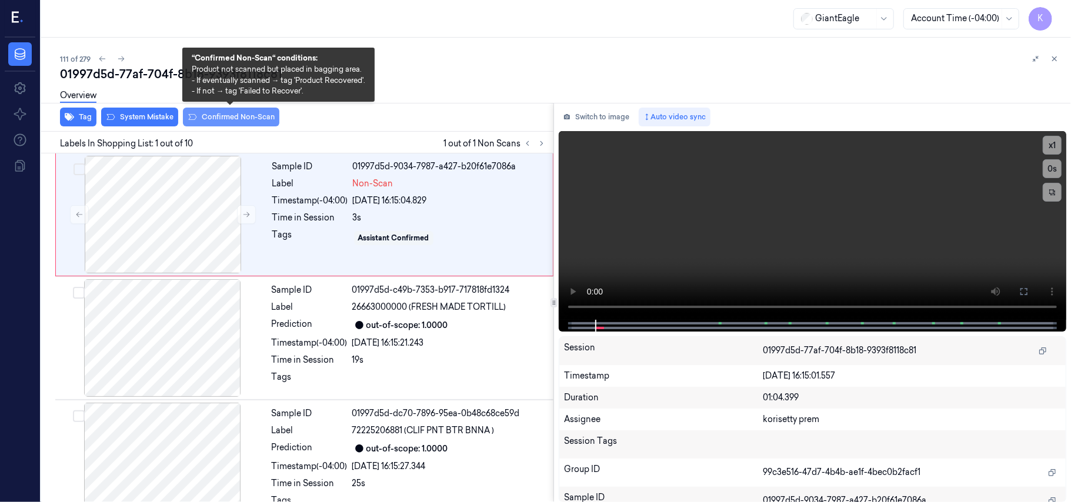
click at [248, 118] on button "Confirmed Non-Scan" at bounding box center [231, 117] width 96 height 19
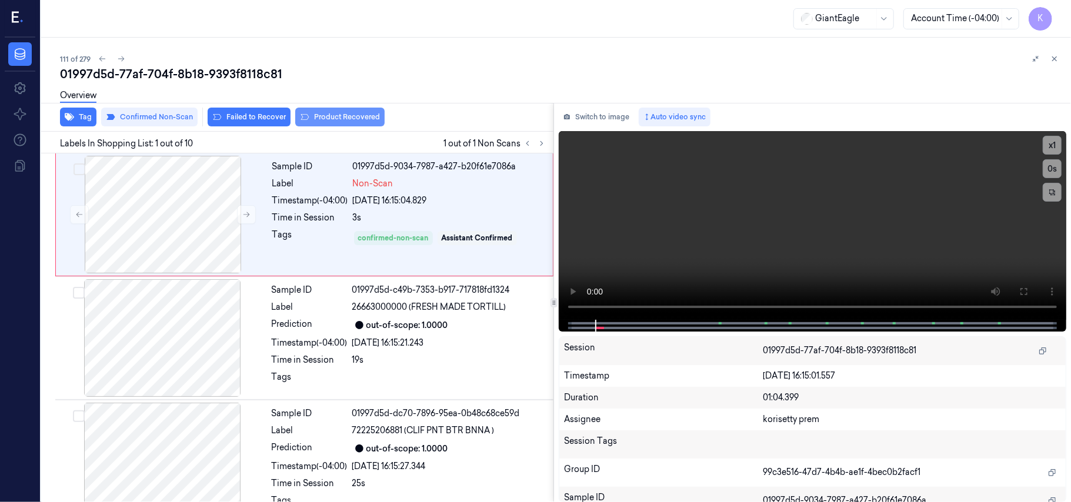
click at [340, 116] on button "Product Recovered" at bounding box center [339, 117] width 89 height 19
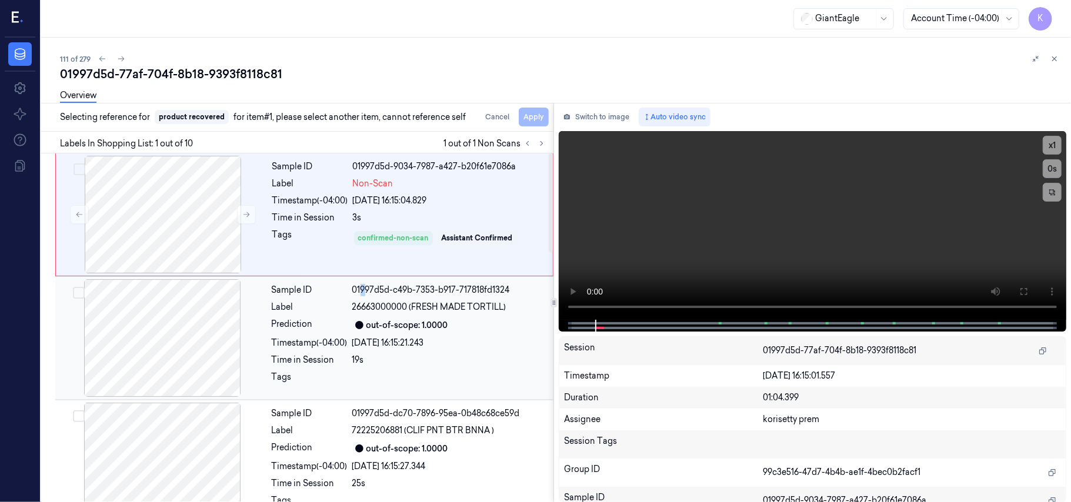
click at [363, 282] on div "Sample ID 01997d5d-c49b-7353-b917-717818fd1324 Label 26663000000 (FRESH MADE TO…" at bounding box center [409, 338] width 284 height 118
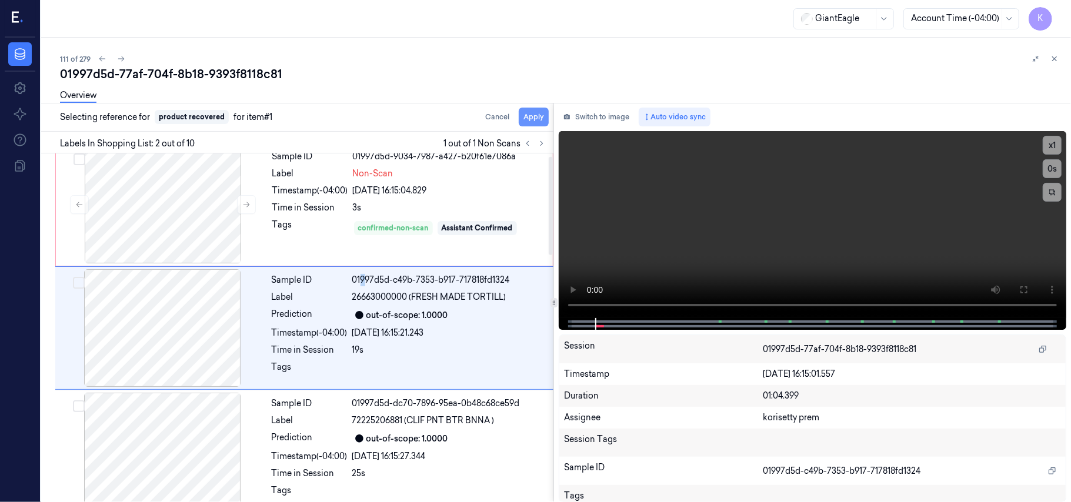
click at [540, 122] on button "Apply" at bounding box center [534, 117] width 30 height 19
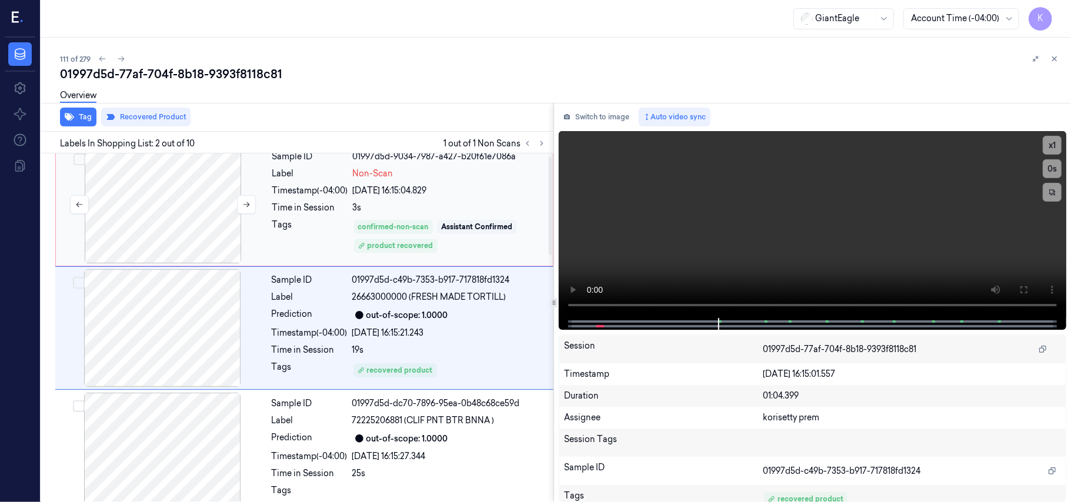
click at [175, 196] on div at bounding box center [162, 205] width 209 height 118
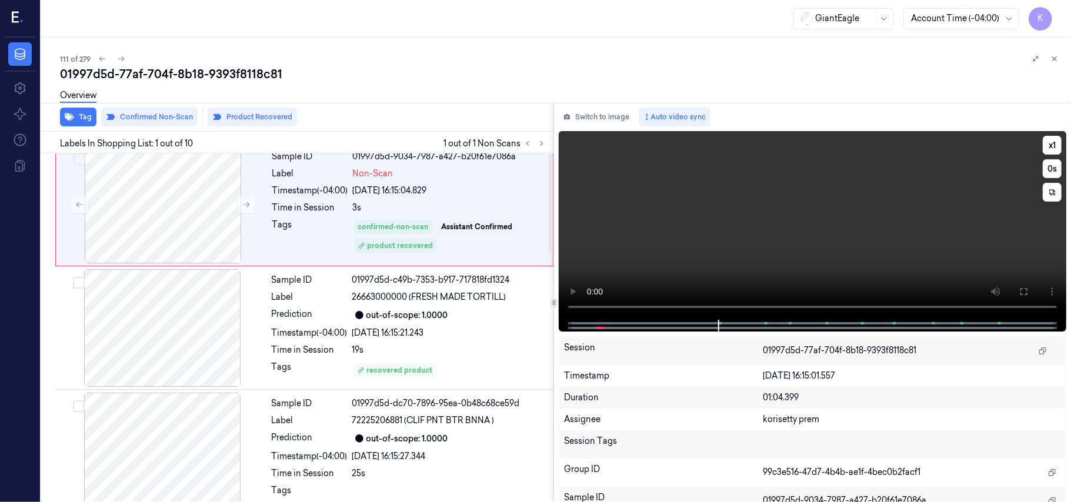
scroll to position [0, 0]
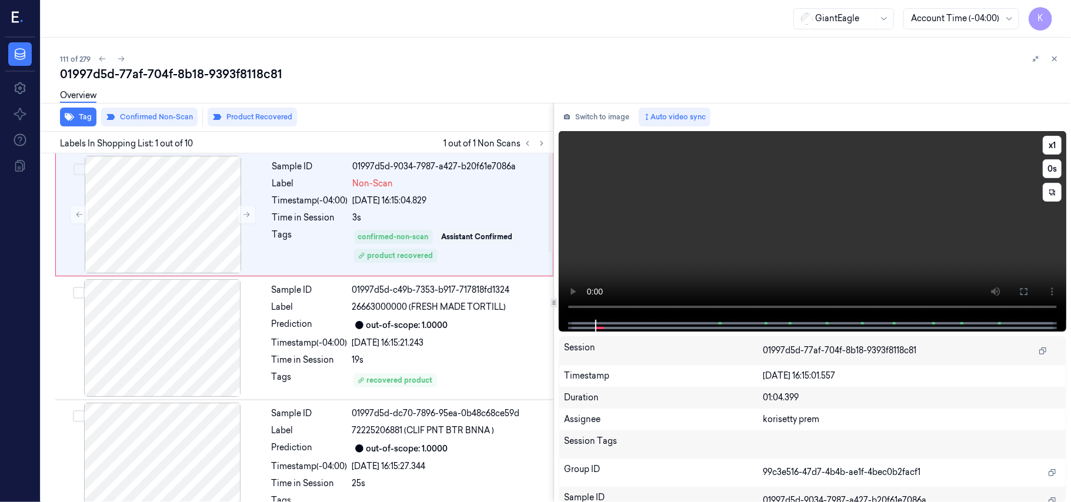
click at [626, 207] on video at bounding box center [812, 225] width 507 height 189
click at [714, 203] on video at bounding box center [812, 225] width 507 height 189
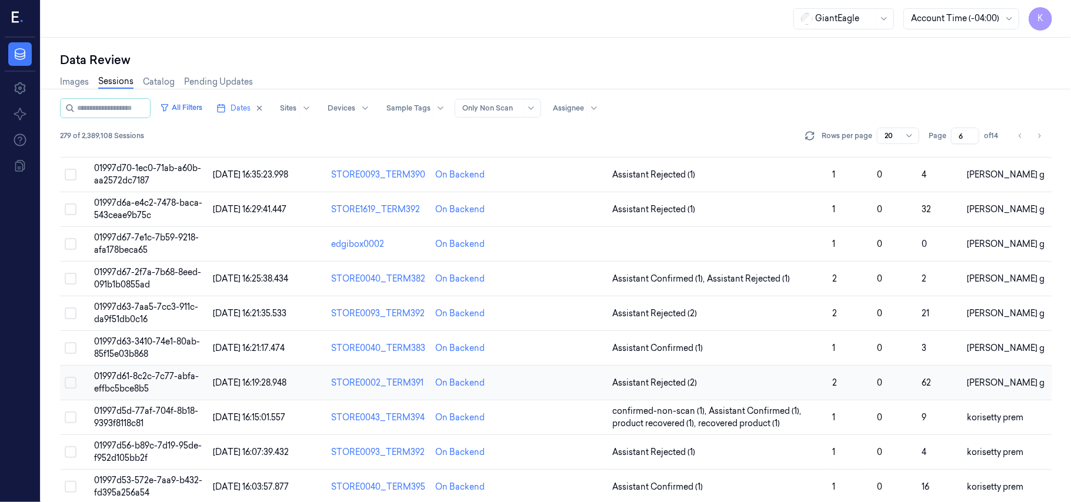
scroll to position [379, 0]
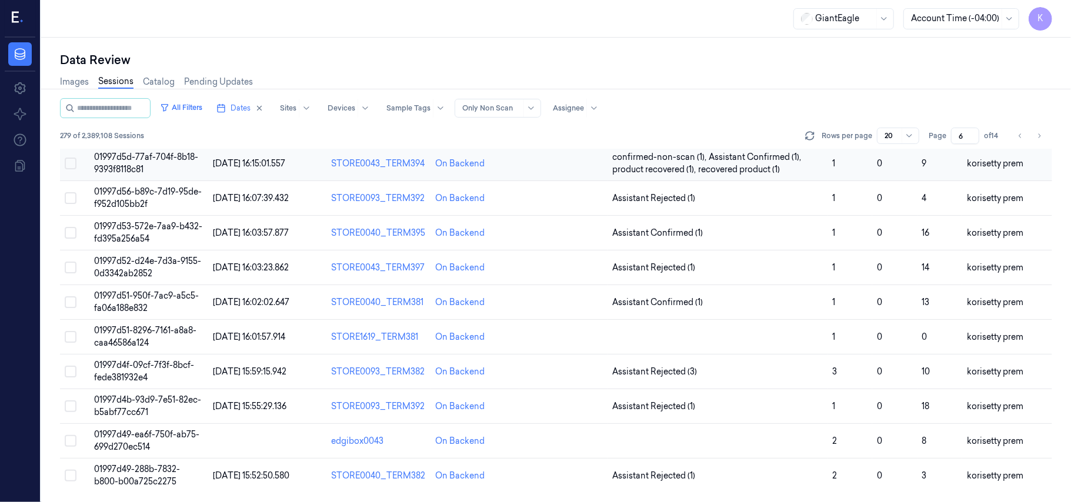
click at [158, 153] on span "01997d5d-77af-704f-8b18-9393f8118c81" at bounding box center [146, 163] width 104 height 23
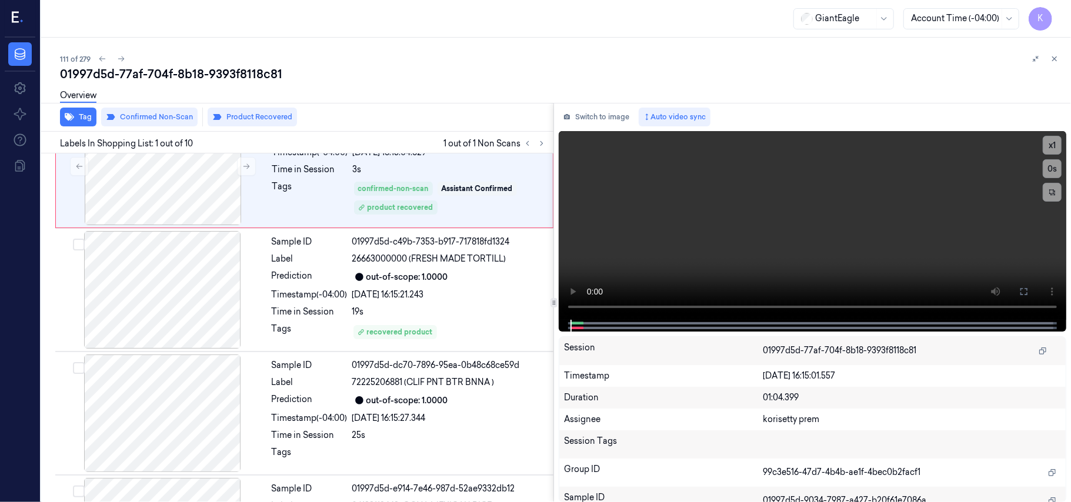
scroll to position [49, 0]
click at [422, 64] on div "111 of 279" at bounding box center [560, 59] width 1001 height 14
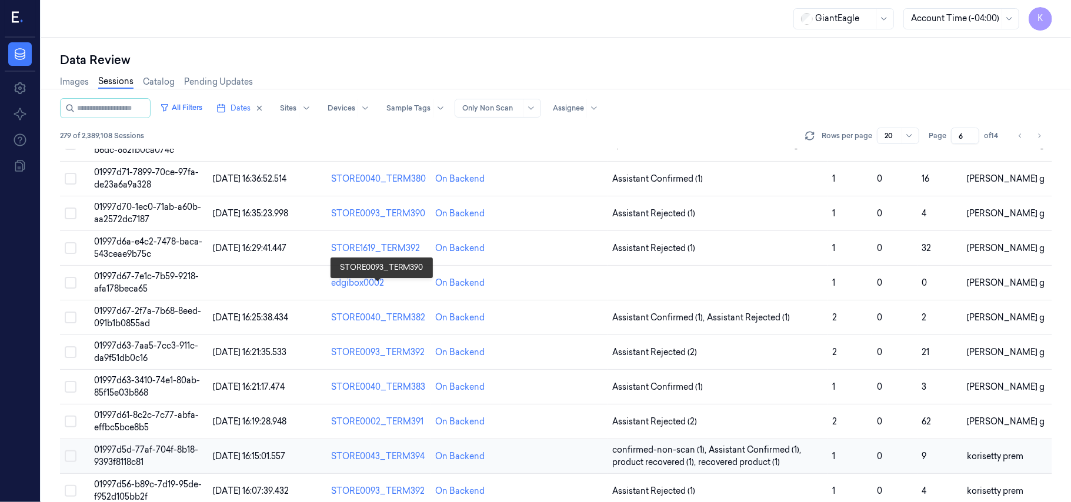
scroll to position [379, 0]
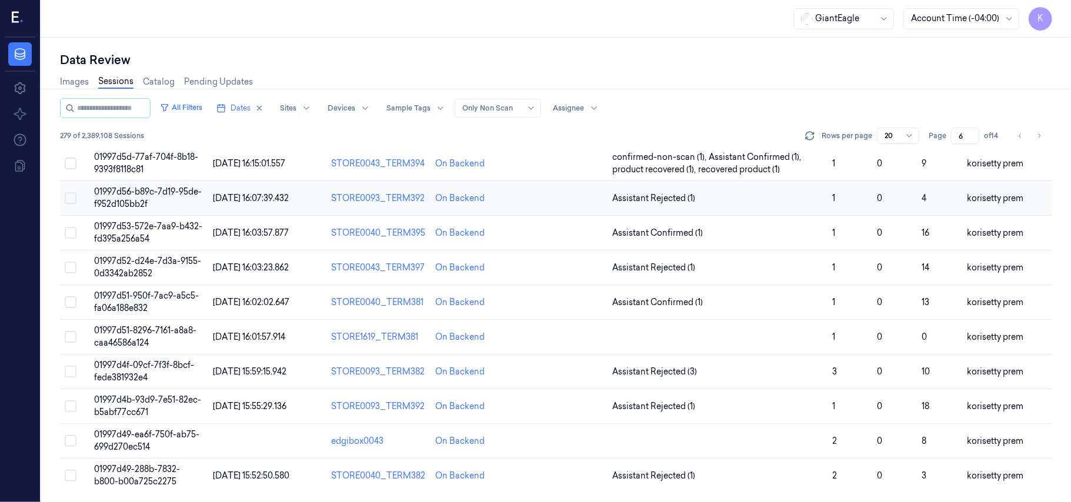
click at [161, 193] on span "01997d56-b89c-7d19-95de-f952d105bb2f" at bounding box center [148, 197] width 108 height 23
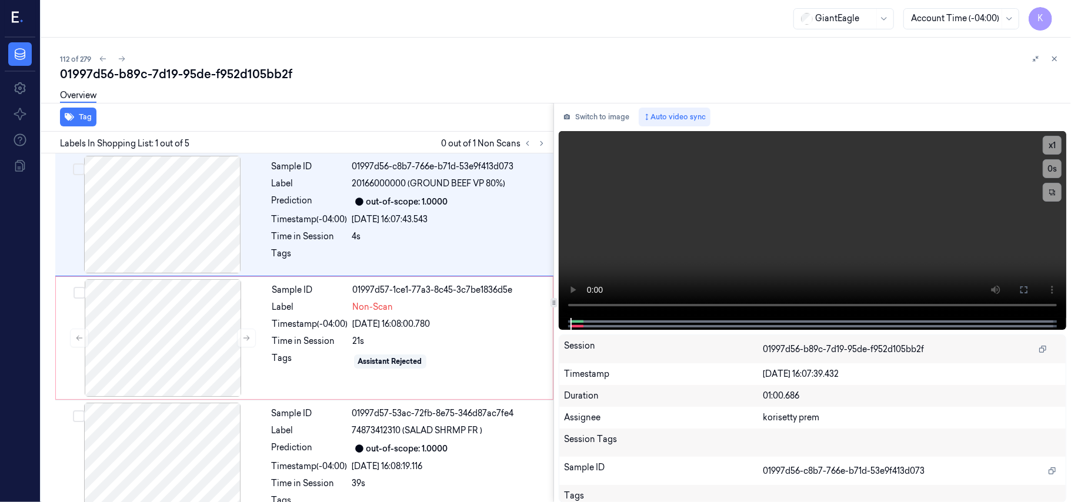
click at [405, 55] on div "112 of 279" at bounding box center [560, 59] width 1001 height 14
click at [406, 330] on div "24/09/2025 16:08:00.780" at bounding box center [449, 324] width 193 height 12
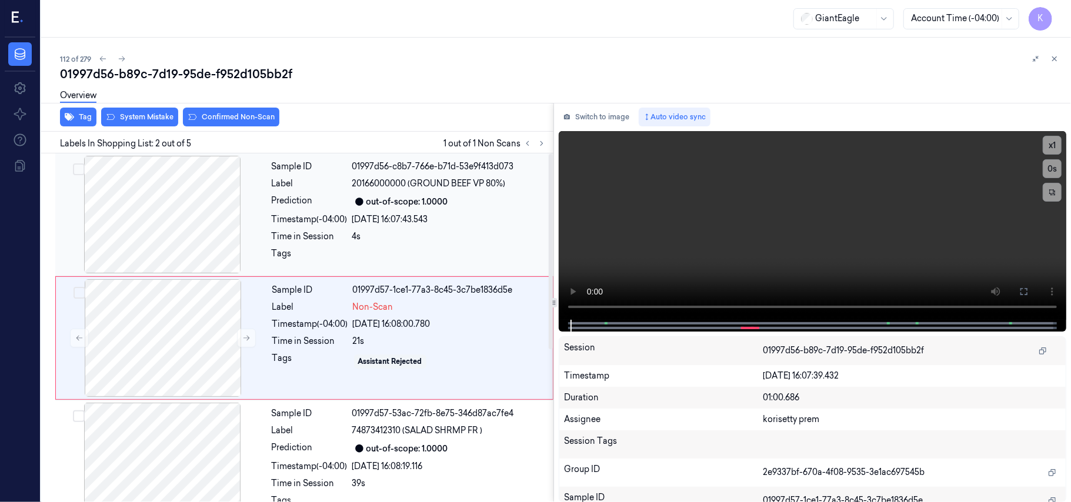
click at [457, 196] on div "out-of-scope: 1.0000" at bounding box center [449, 202] width 194 height 14
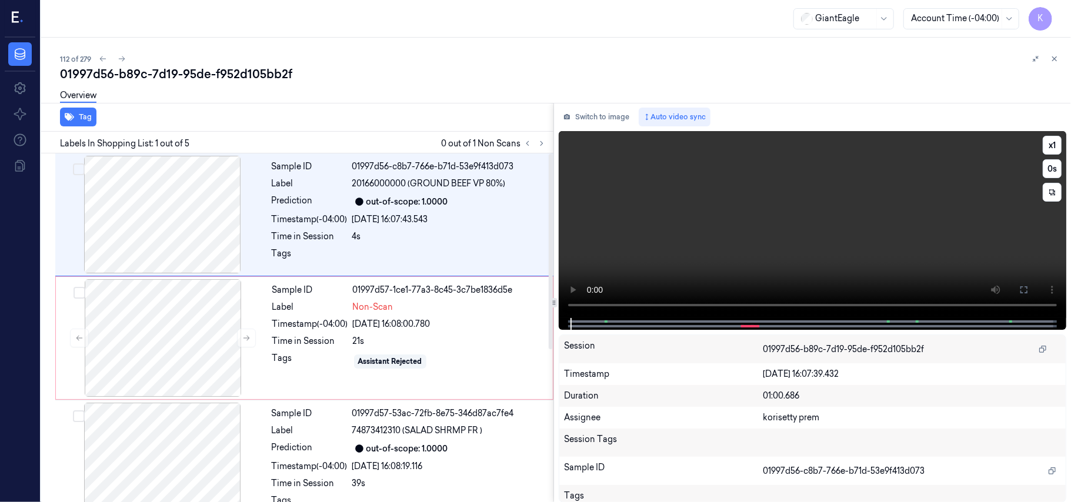
click at [770, 216] on video at bounding box center [812, 224] width 507 height 187
click at [695, 219] on video at bounding box center [812, 224] width 507 height 187
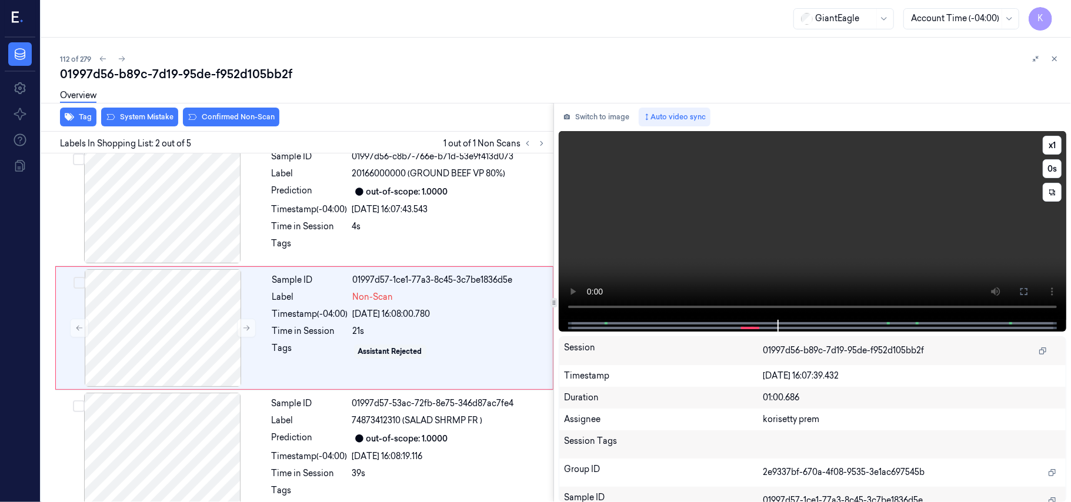
click at [787, 213] on video at bounding box center [812, 225] width 507 height 189
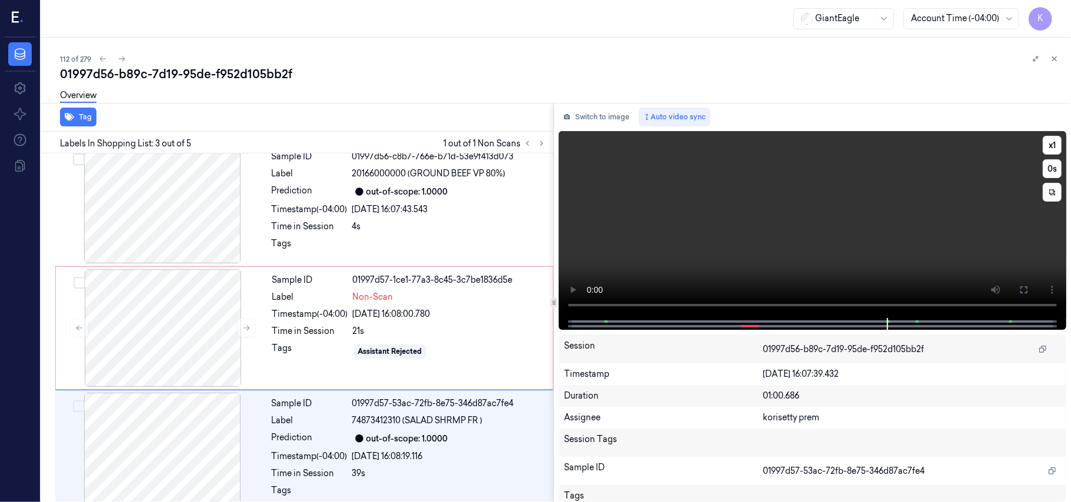
scroll to position [134, 0]
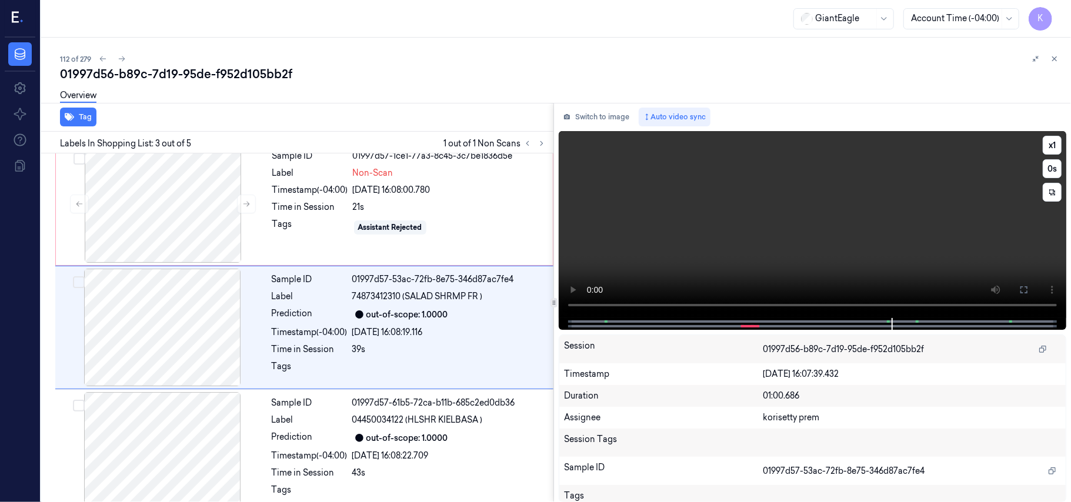
click at [835, 236] on video at bounding box center [812, 224] width 507 height 187
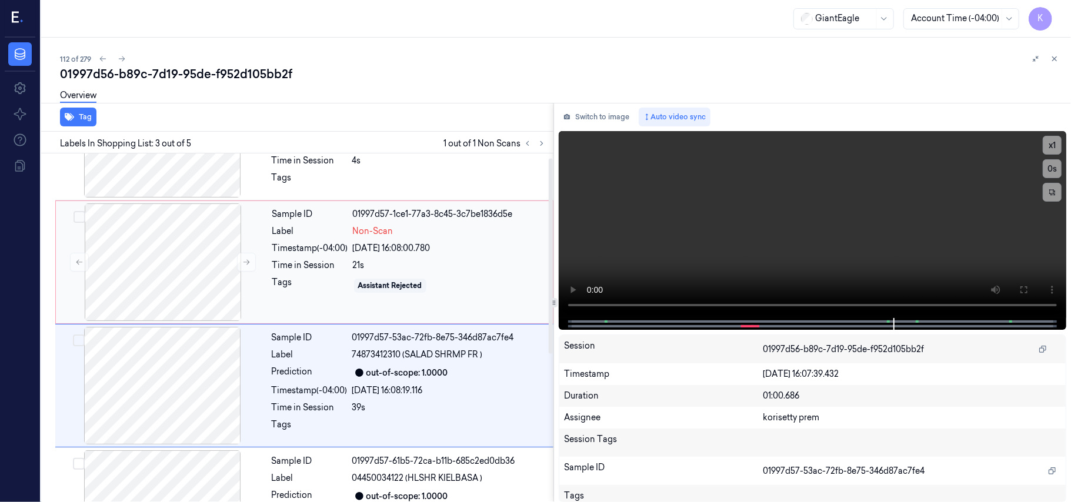
scroll to position [0, 0]
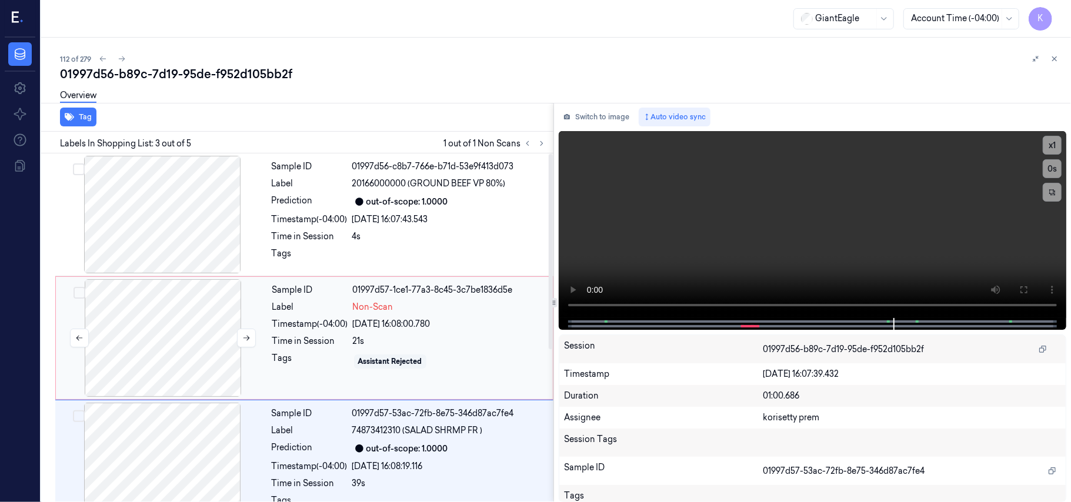
click at [266, 347] on div at bounding box center [162, 338] width 209 height 118
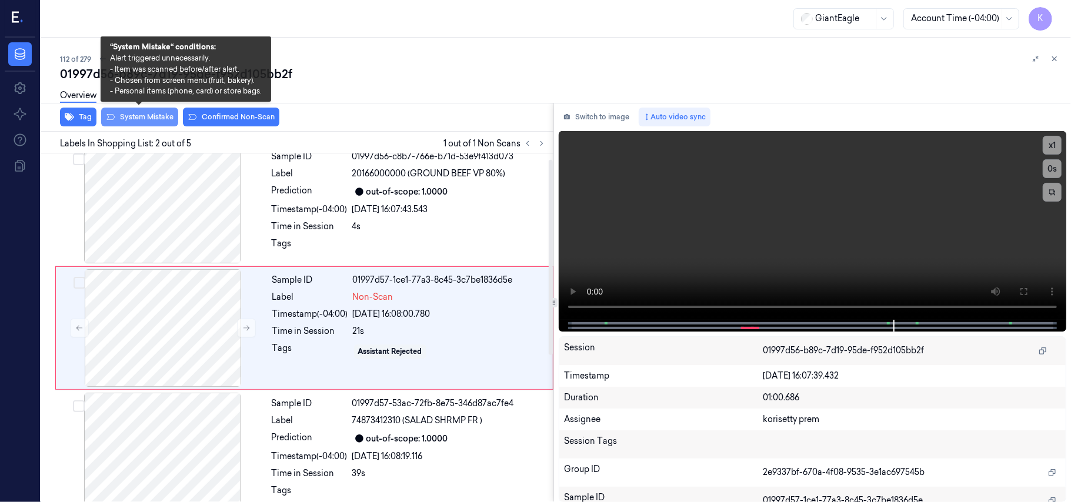
click at [109, 116] on icon at bounding box center [110, 116] width 9 height 9
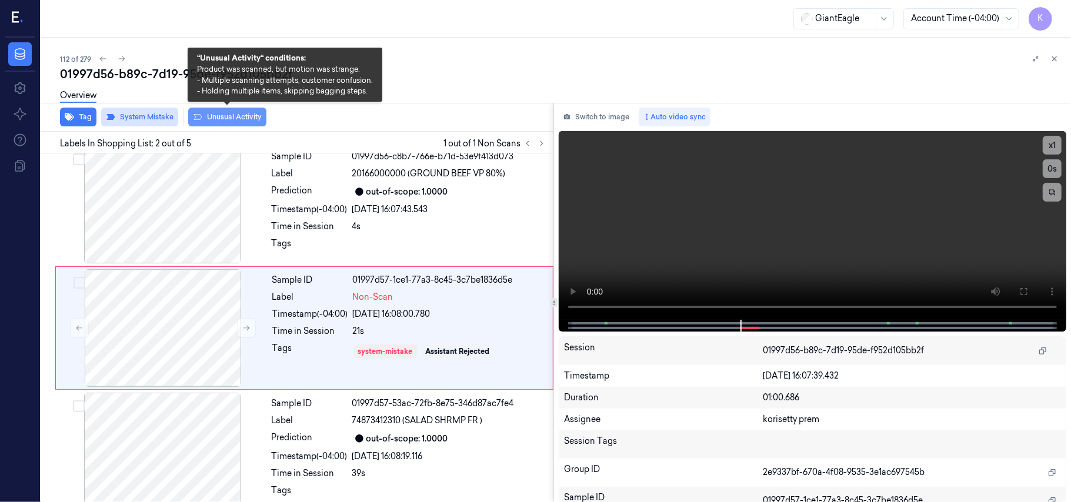
click at [212, 116] on button "Unusual Activity" at bounding box center [227, 117] width 78 height 19
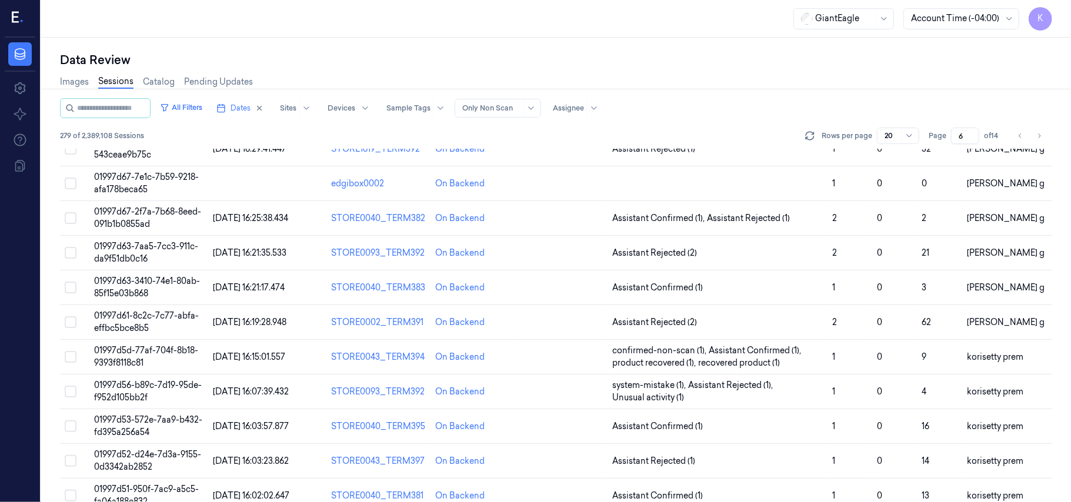
scroll to position [379, 0]
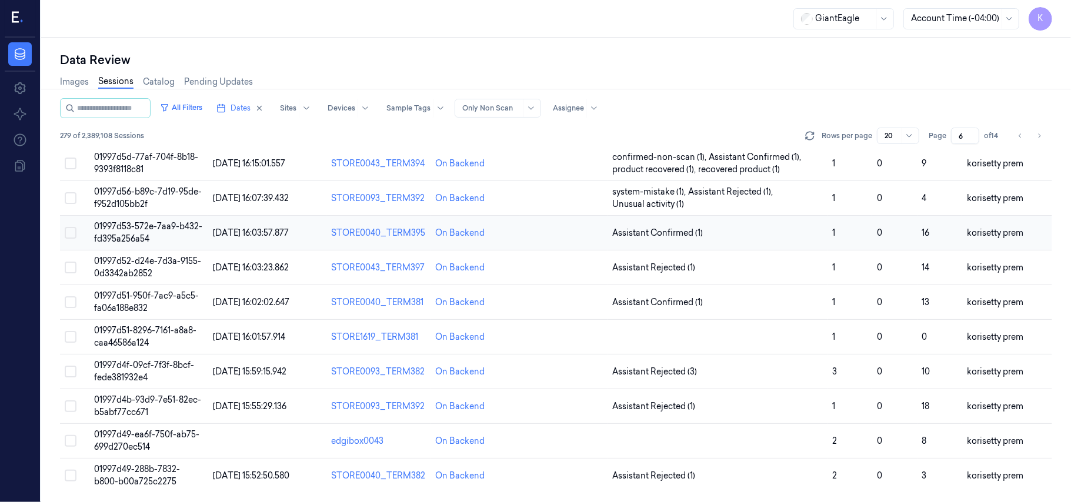
click at [174, 236] on td "01997d53-572e-7aa9-b432-fd395a256a54" at bounding box center [148, 233] width 119 height 35
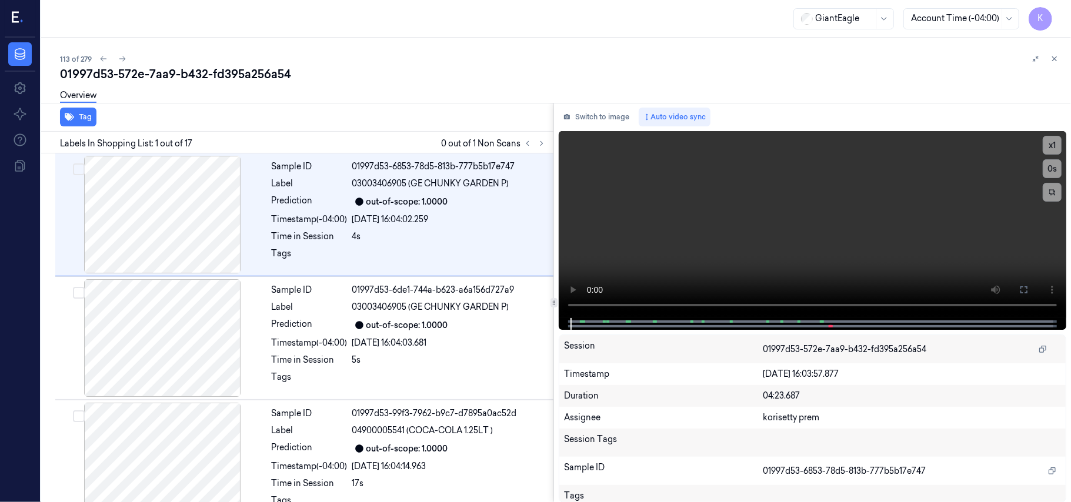
scroll to position [32, 0]
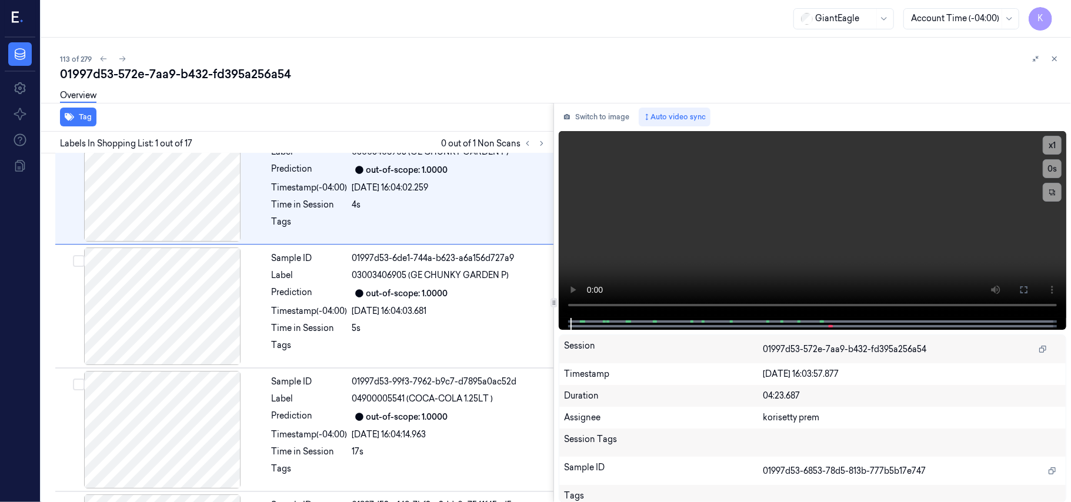
click at [494, 45] on div "113 of 279 01997d53-572e-7aa9-b432-fd395a256a54 Overview Tag Labels In Shopping…" at bounding box center [556, 270] width 1030 height 464
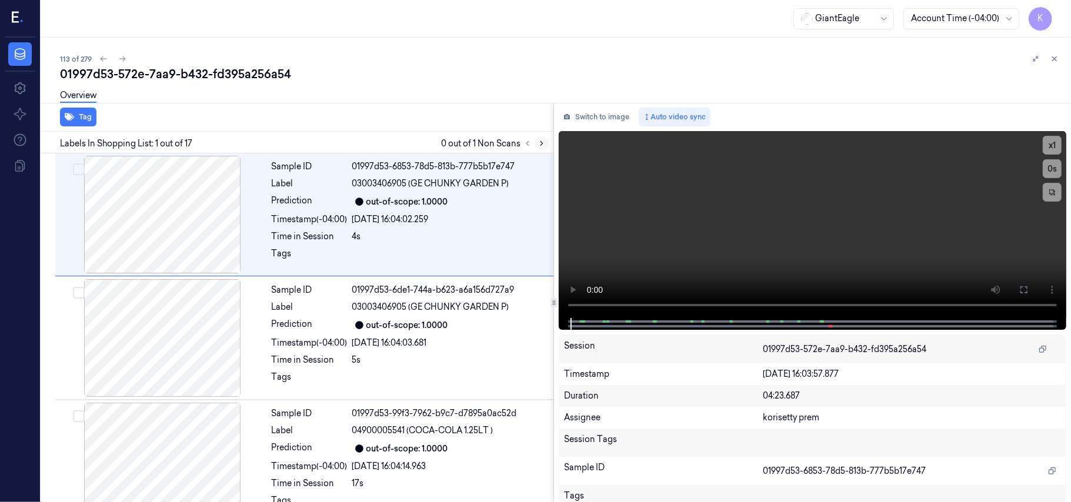
click at [542, 145] on icon at bounding box center [541, 143] width 8 height 8
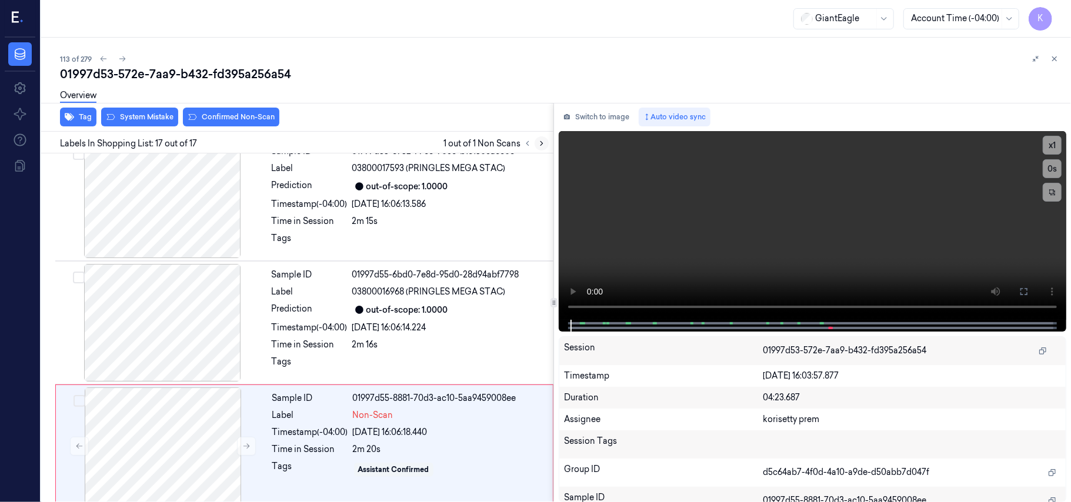
scroll to position [1760, 0]
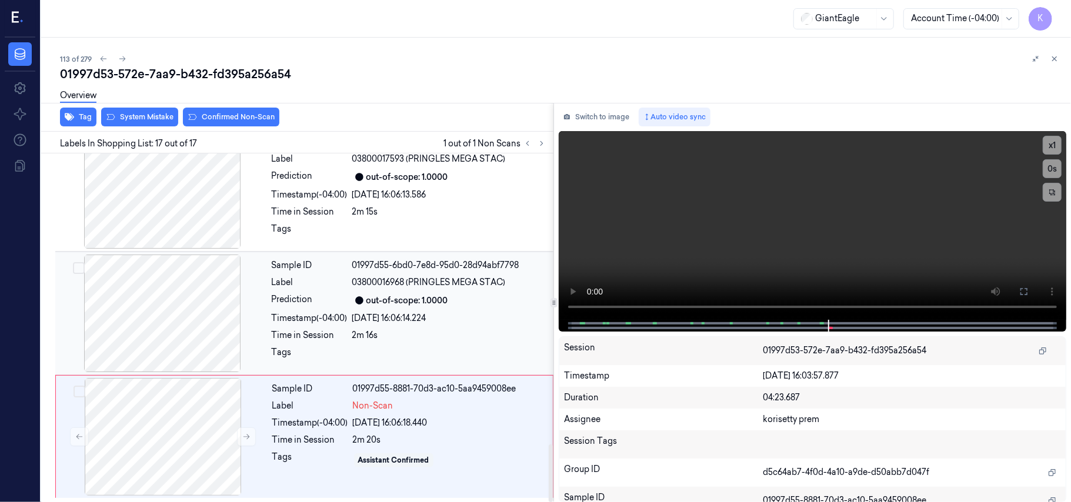
click at [194, 322] on div at bounding box center [162, 314] width 209 height 118
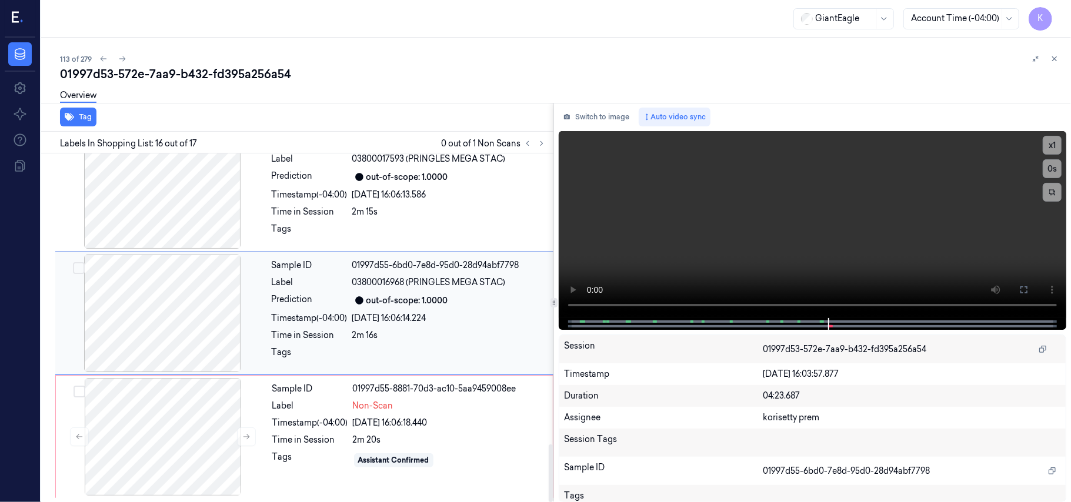
scroll to position [1744, 0]
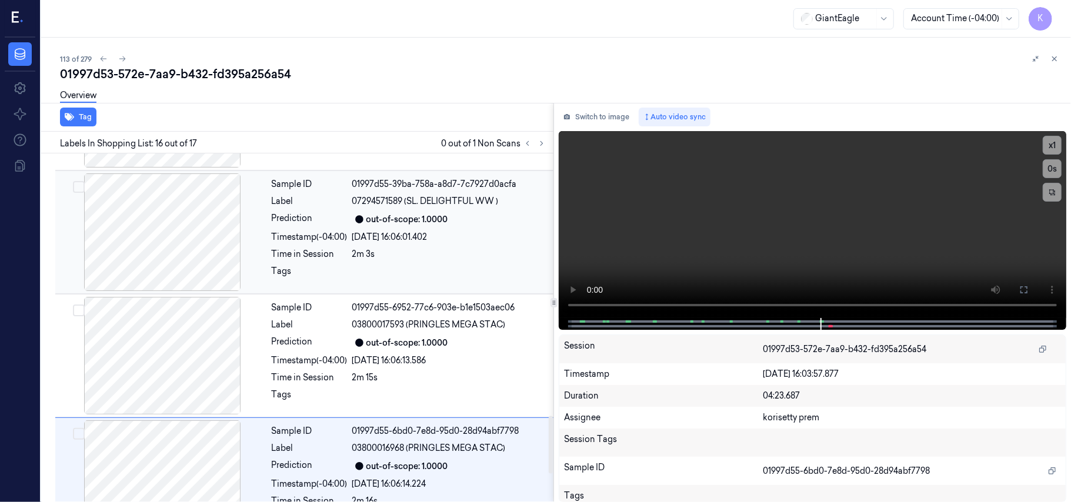
click at [395, 273] on div at bounding box center [449, 274] width 194 height 19
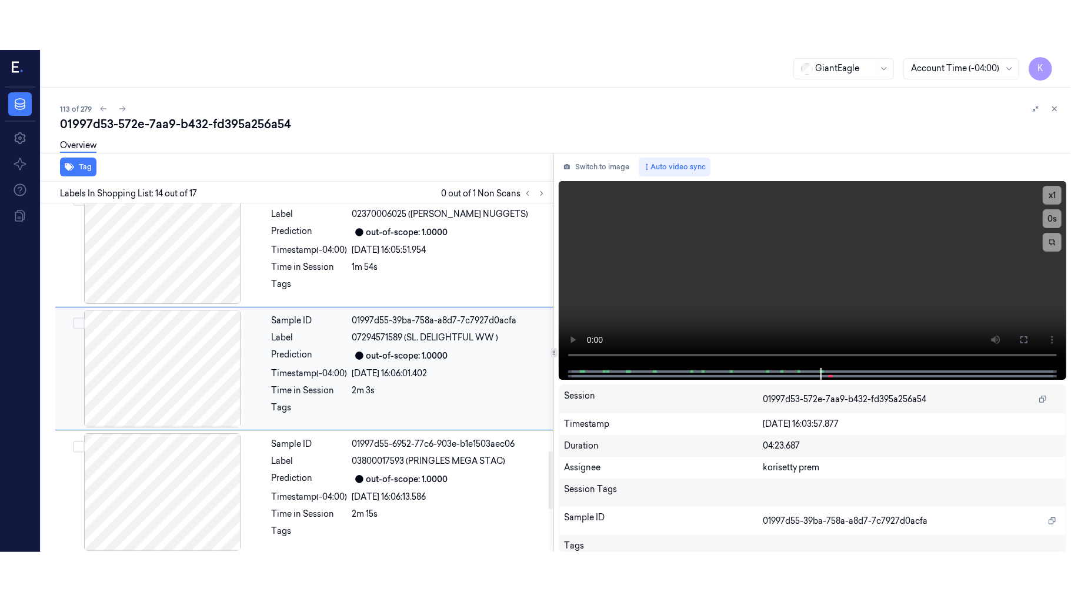
scroll to position [1496, 0]
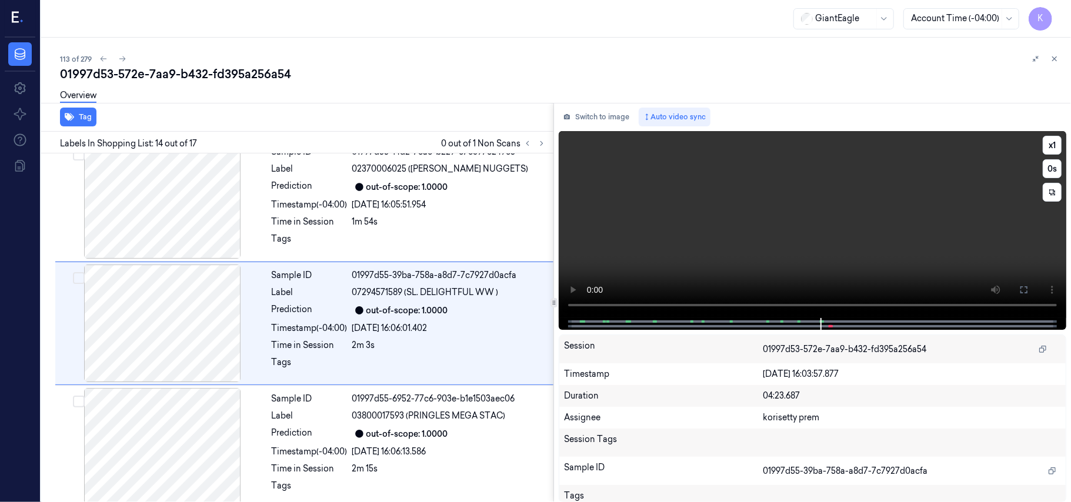
click at [763, 226] on video at bounding box center [812, 224] width 507 height 187
click at [1021, 289] on icon at bounding box center [1023, 289] width 9 height 9
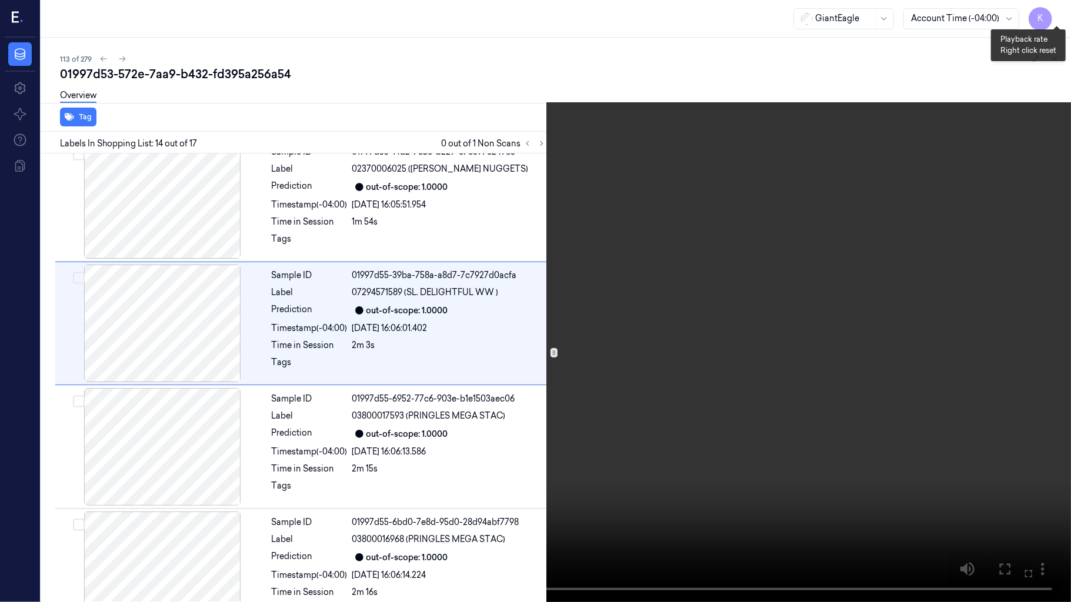
click at [1059, 15] on button "x 1" at bounding box center [1056, 14] width 19 height 19
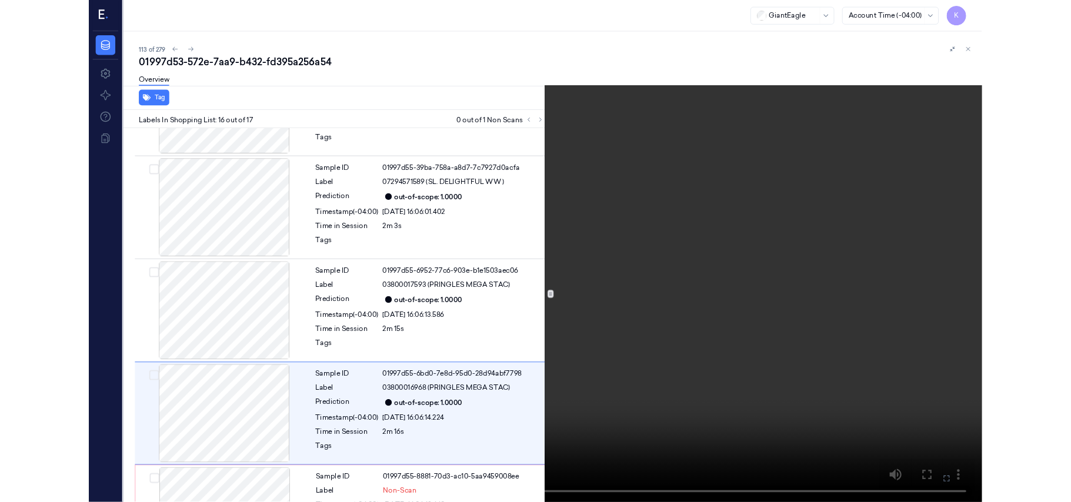
scroll to position [1660, 0]
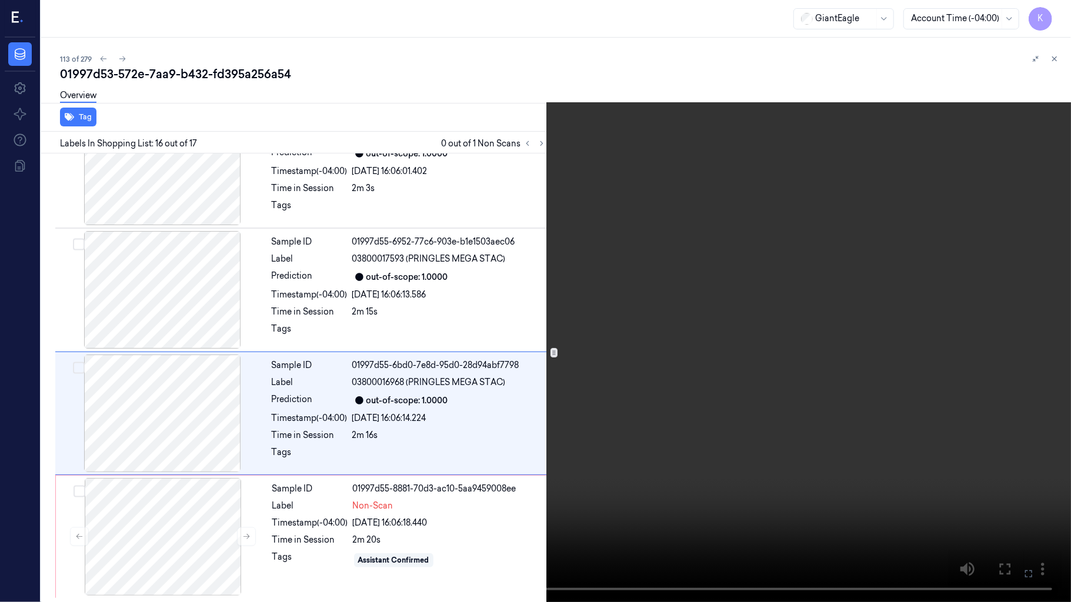
click at [720, 282] on video at bounding box center [535, 301] width 1071 height 602
click at [1061, 10] on button "x 2" at bounding box center [1056, 14] width 19 height 19
click at [1061, 10] on button "x 4" at bounding box center [1056, 14] width 19 height 19
click at [0, 0] on icon at bounding box center [0, 0] width 0 height 0
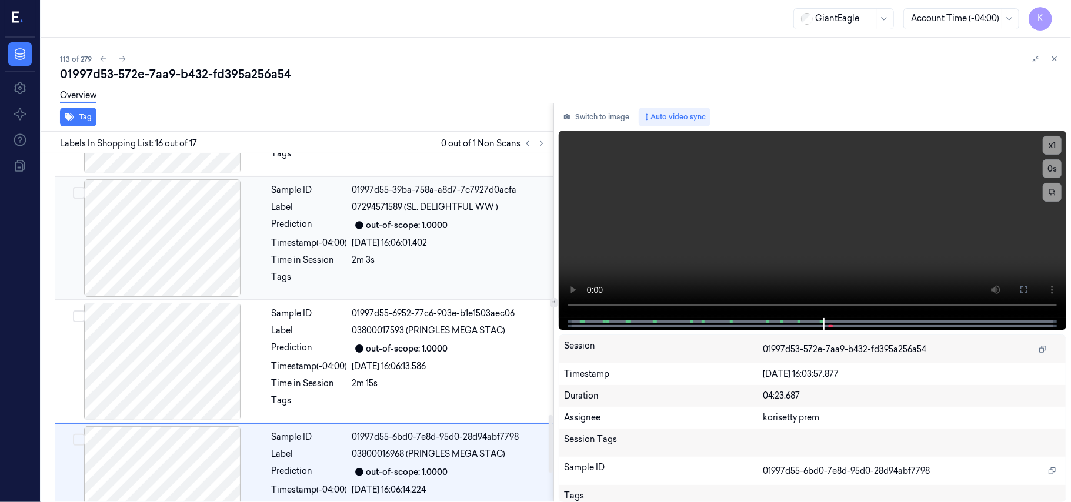
click at [355, 212] on span "07294571589 (SL. DELIGHTFUL WW )" at bounding box center [425, 207] width 146 height 12
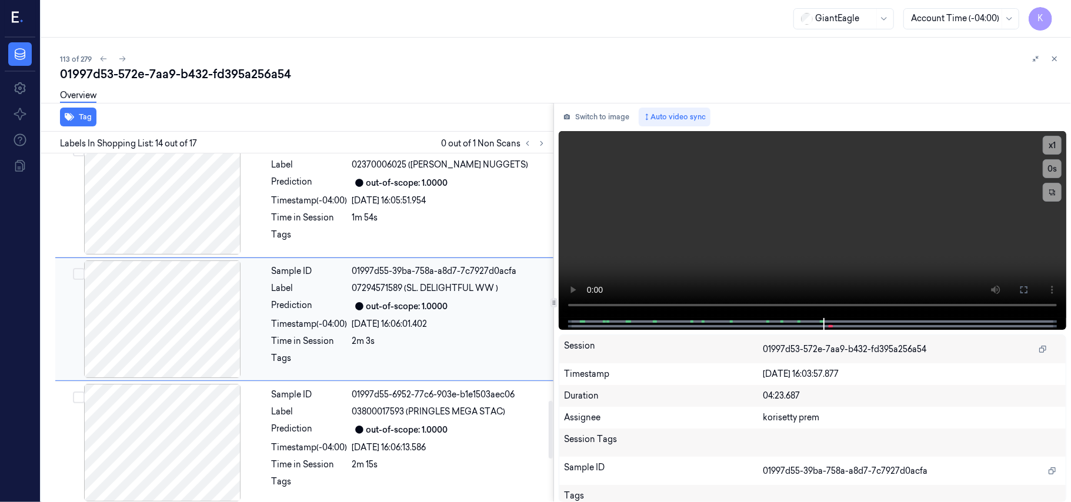
scroll to position [1496, 0]
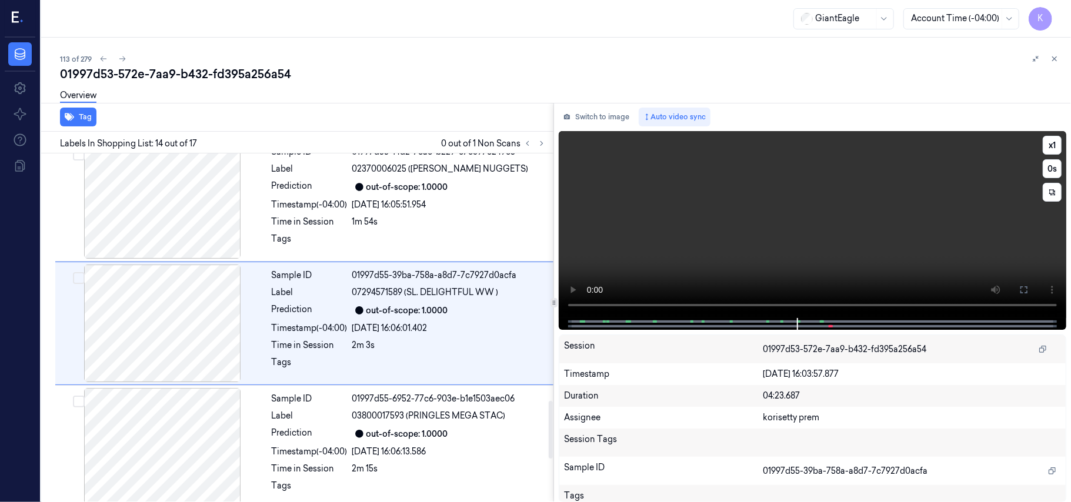
click at [812, 226] on video at bounding box center [812, 224] width 507 height 187
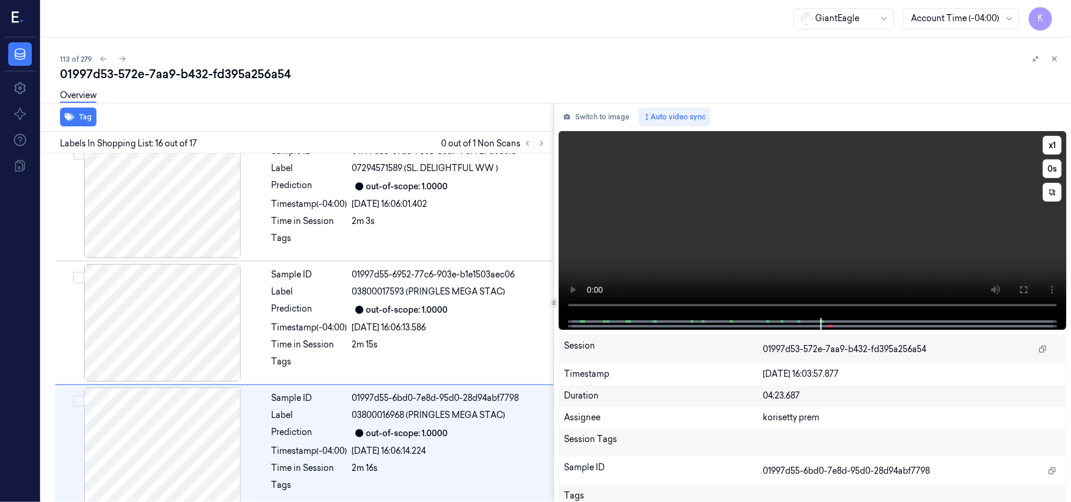
scroll to position [1744, 0]
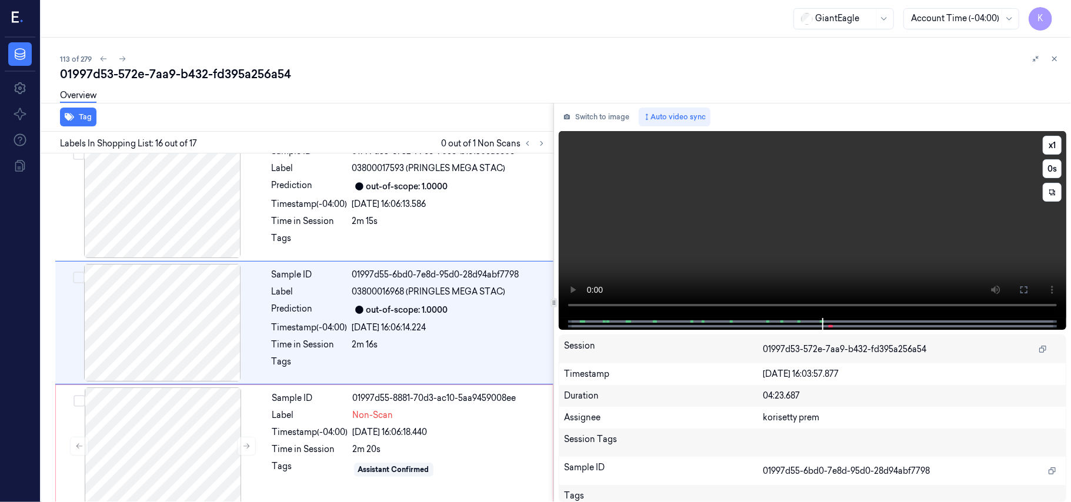
click at [869, 236] on video at bounding box center [812, 224] width 507 height 187
click at [386, 310] on div "out-of-scope: 1.0000" at bounding box center [407, 310] width 82 height 12
click at [373, 446] on div "Sample ID 01997d55-8881-70d3-ac10-5aa9459008ee Label Non-Scan Timestamp (-04:00…" at bounding box center [409, 446] width 283 height 118
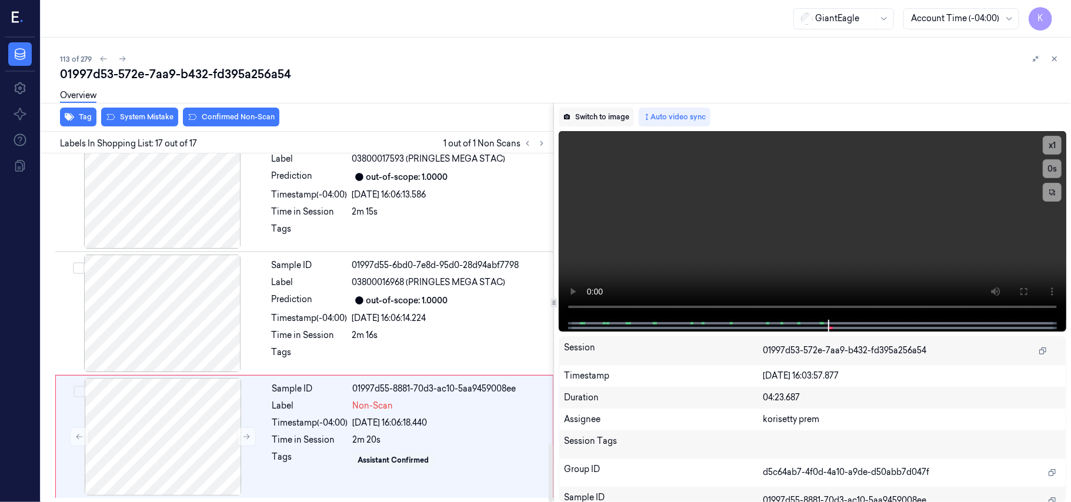
click at [613, 120] on button "Switch to image" at bounding box center [596, 117] width 75 height 19
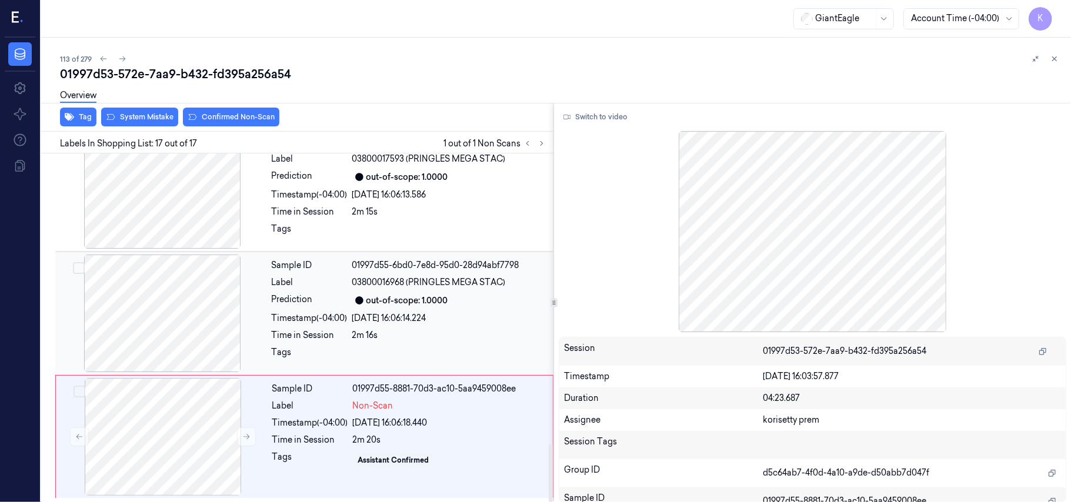
click at [421, 337] on div "2m 16s" at bounding box center [449, 335] width 194 height 12
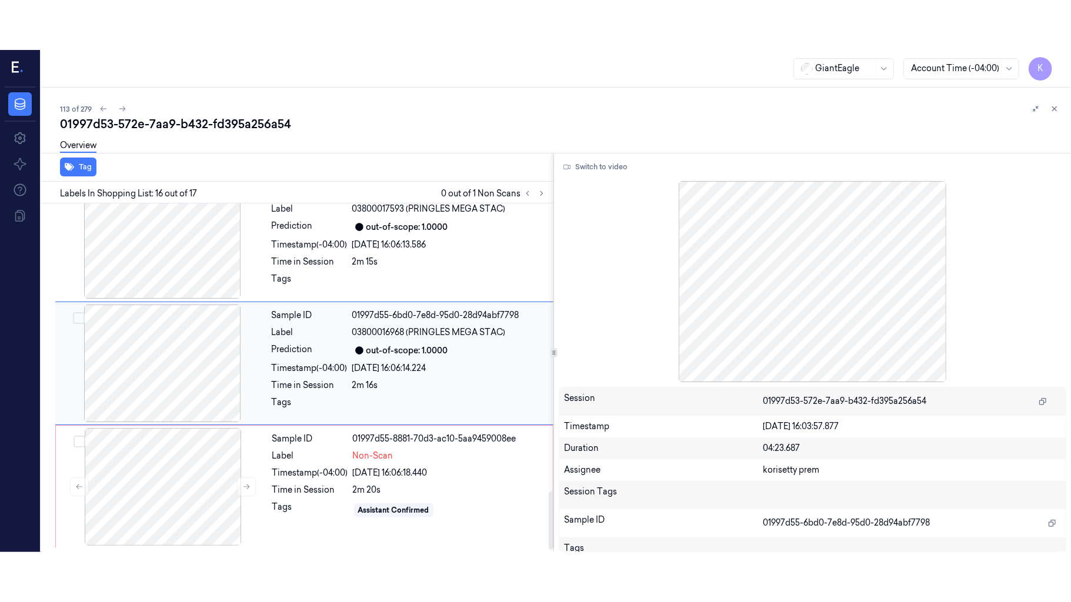
scroll to position [1744, 0]
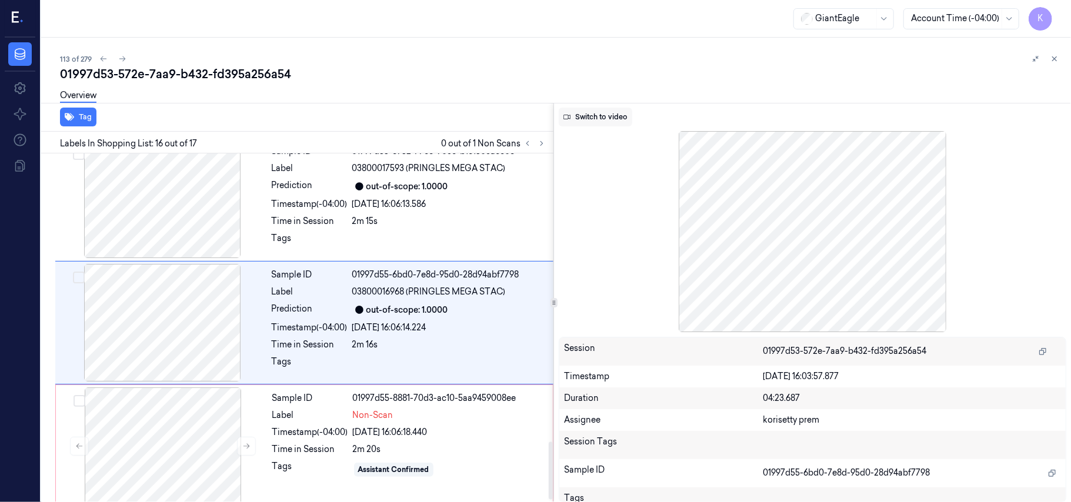
click at [584, 121] on button "Switch to video" at bounding box center [595, 117] width 73 height 19
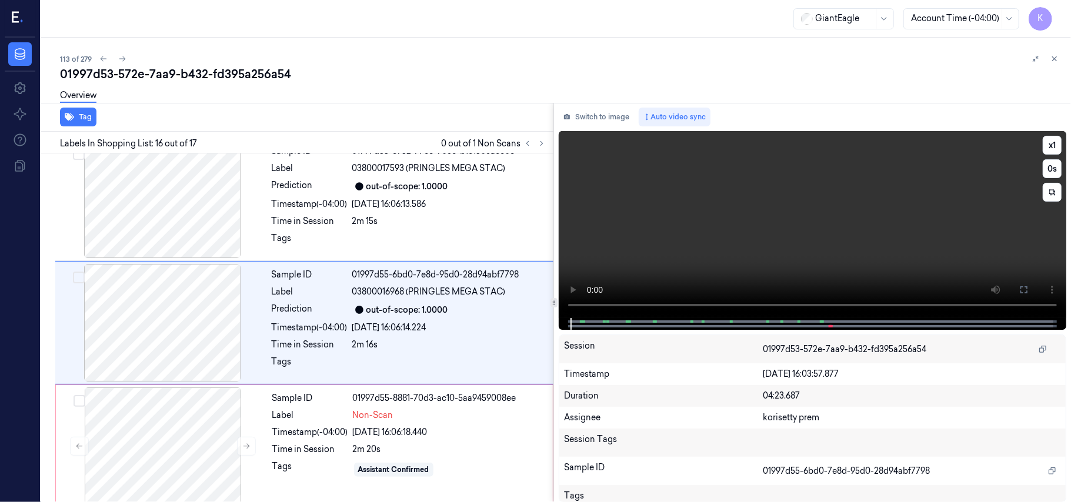
click at [794, 236] on video at bounding box center [812, 224] width 507 height 187
click at [911, 272] on video at bounding box center [812, 224] width 507 height 187
click at [911, 257] on video at bounding box center [812, 224] width 507 height 187
click at [1027, 288] on icon at bounding box center [1023, 289] width 7 height 7
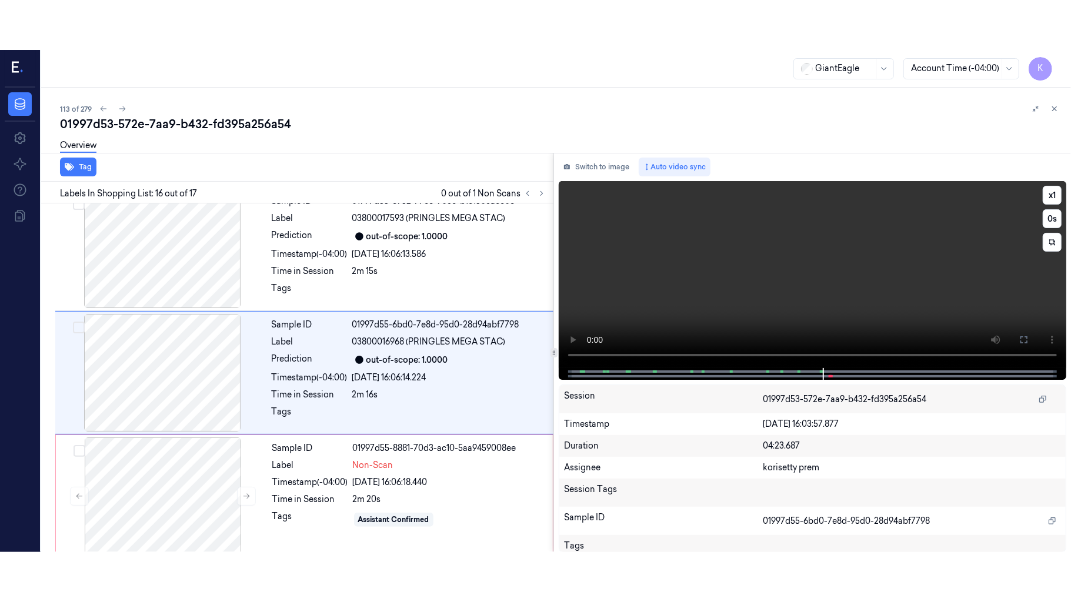
scroll to position [1660, 0]
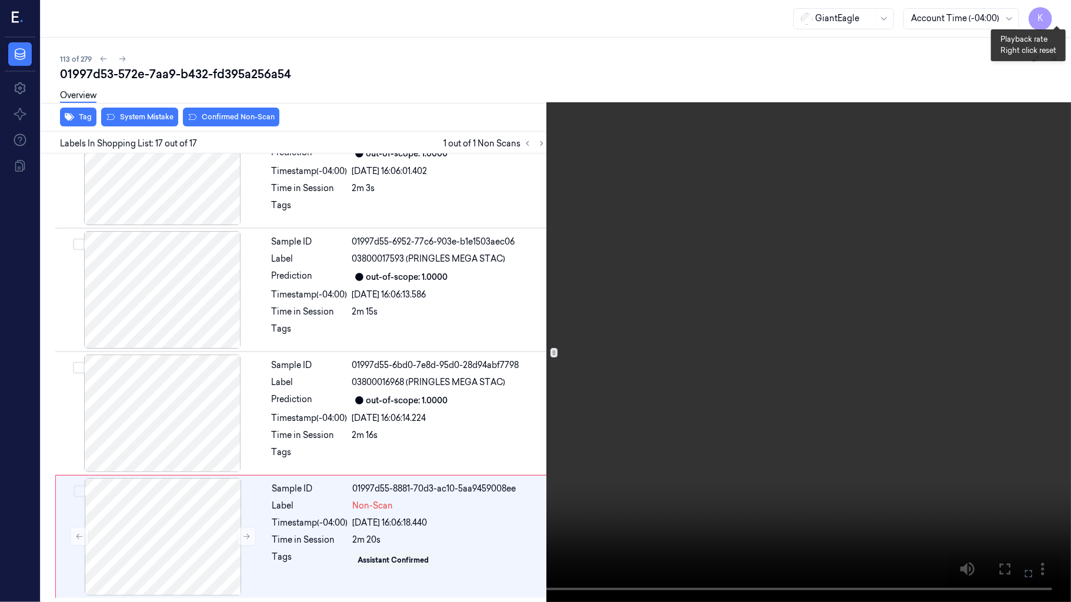
click at [1054, 12] on button "x 1" at bounding box center [1056, 14] width 19 height 19
click at [1052, 12] on button "x 2" at bounding box center [1056, 14] width 19 height 19
click at [648, 502] on video at bounding box center [535, 301] width 1071 height 602
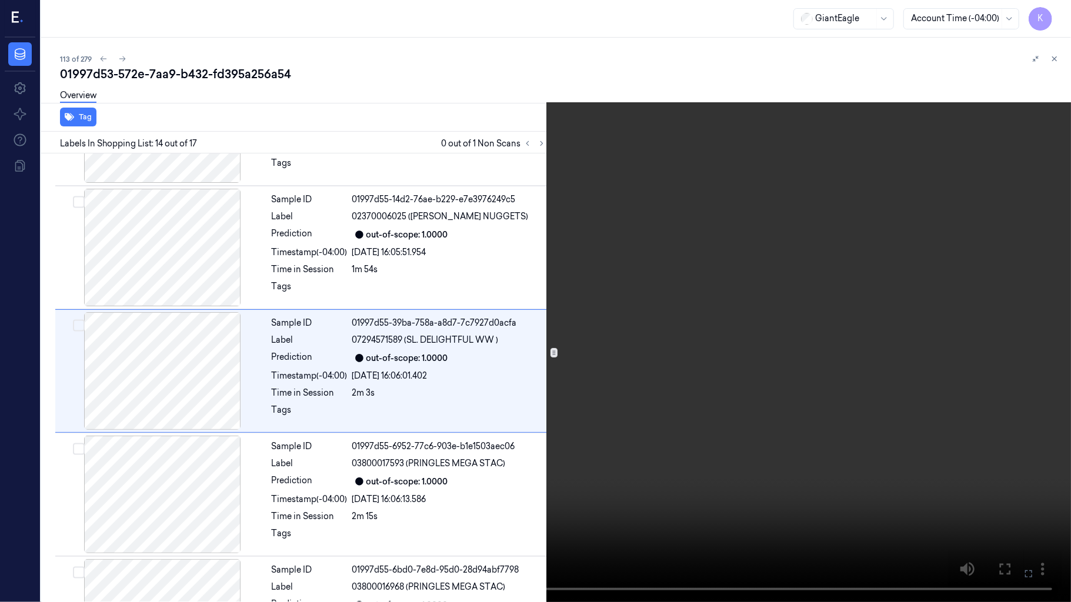
scroll to position [1447, 0]
click at [568, 474] on video at bounding box center [535, 301] width 1071 height 602
click at [608, 502] on video at bounding box center [535, 301] width 1071 height 602
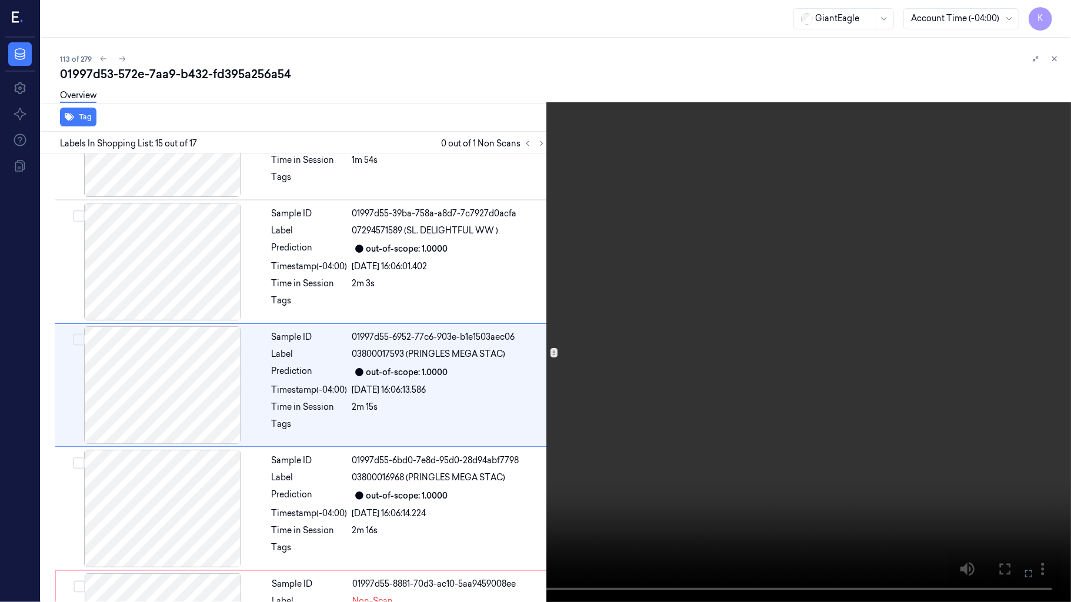
click at [554, 350] on video at bounding box center [535, 301] width 1071 height 602
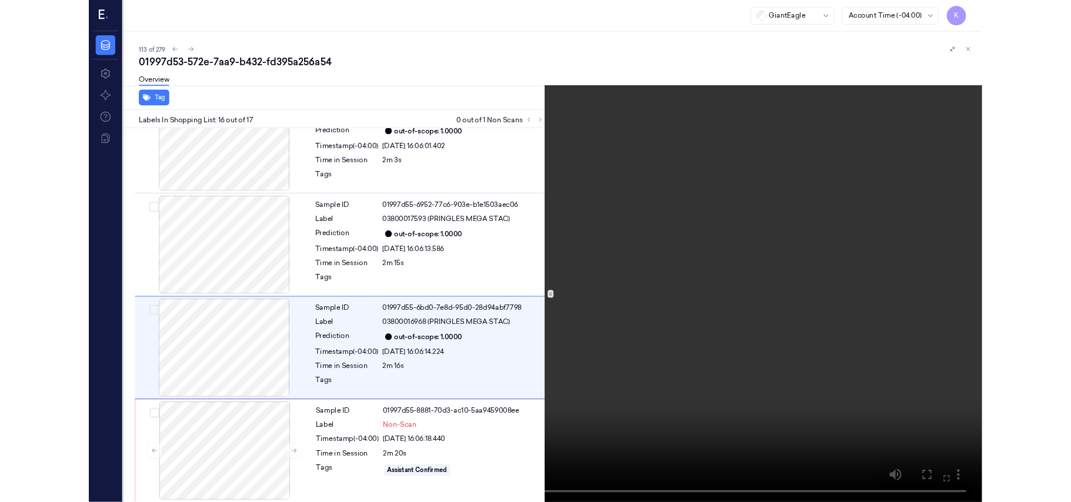
scroll to position [1660, 0]
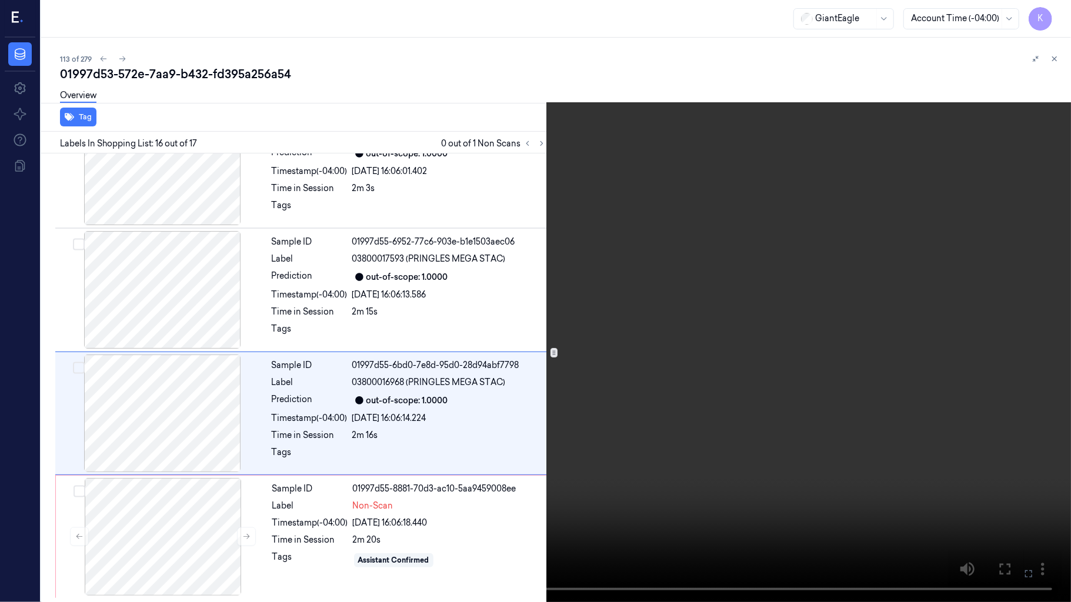
click at [554, 350] on video at bounding box center [535, 301] width 1071 height 602
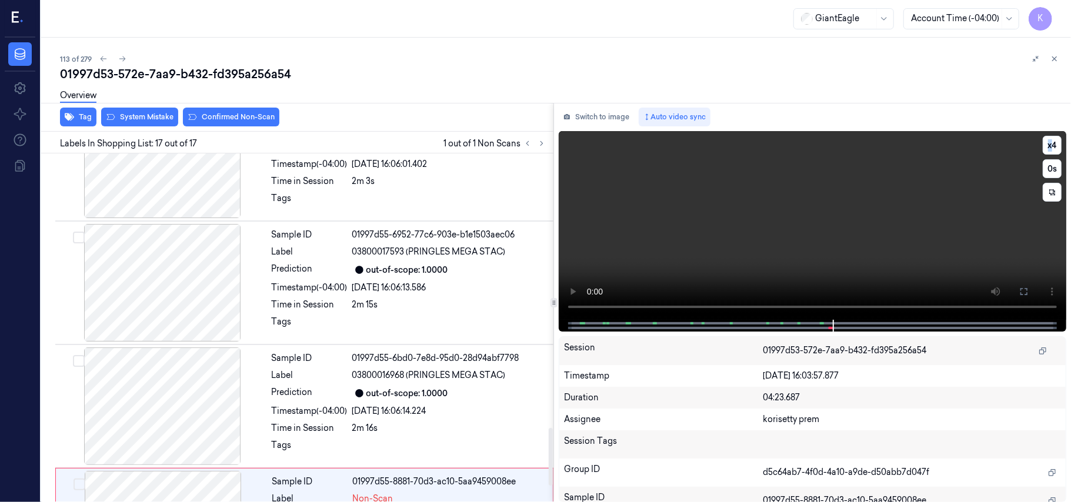
click at [711, 233] on video at bounding box center [812, 225] width 507 height 189
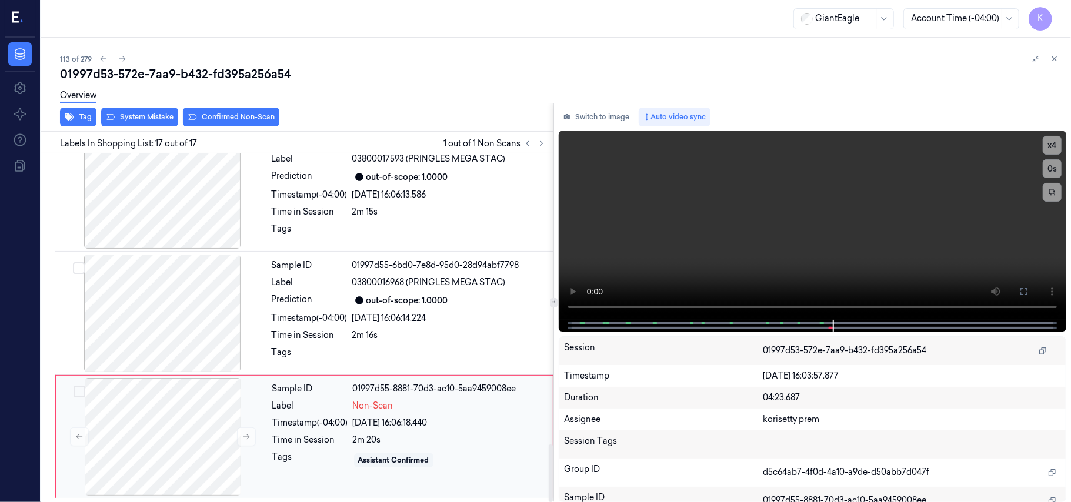
click at [273, 425] on div "Timestamp (-04:00)" at bounding box center [310, 423] width 76 height 12
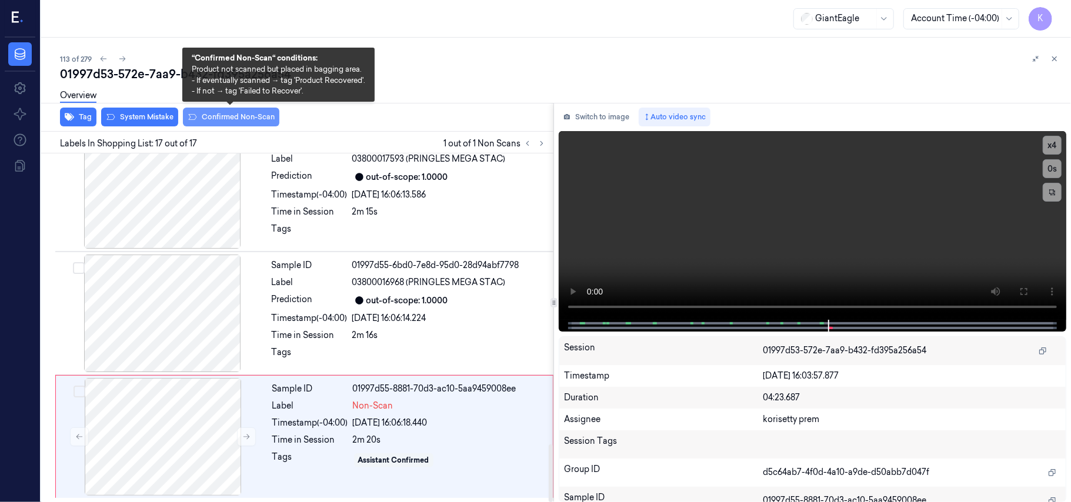
click at [271, 118] on button "Confirmed Non-Scan" at bounding box center [231, 117] width 96 height 19
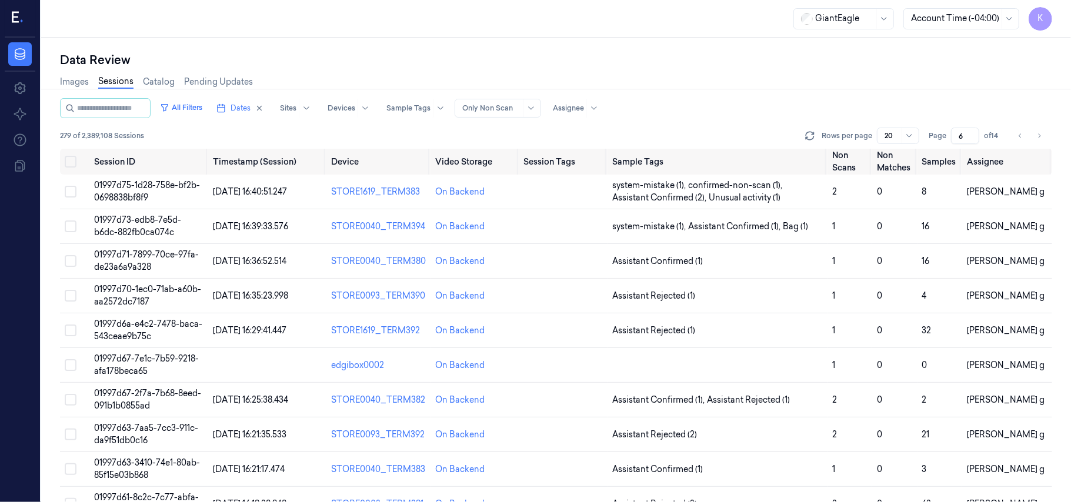
scroll to position [379, 0]
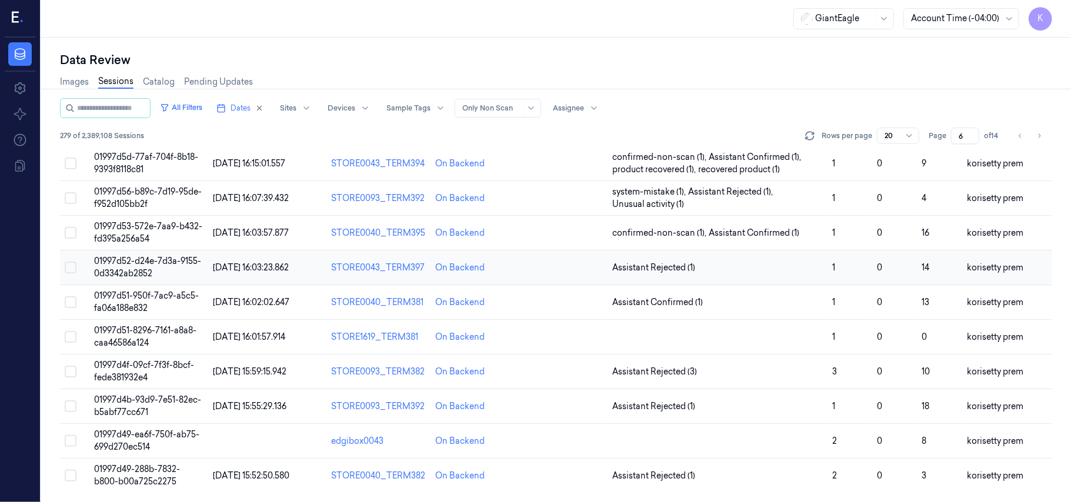
click at [130, 260] on span "01997d52-d24e-7d3a-9155-0d3342ab2852" at bounding box center [147, 267] width 107 height 23
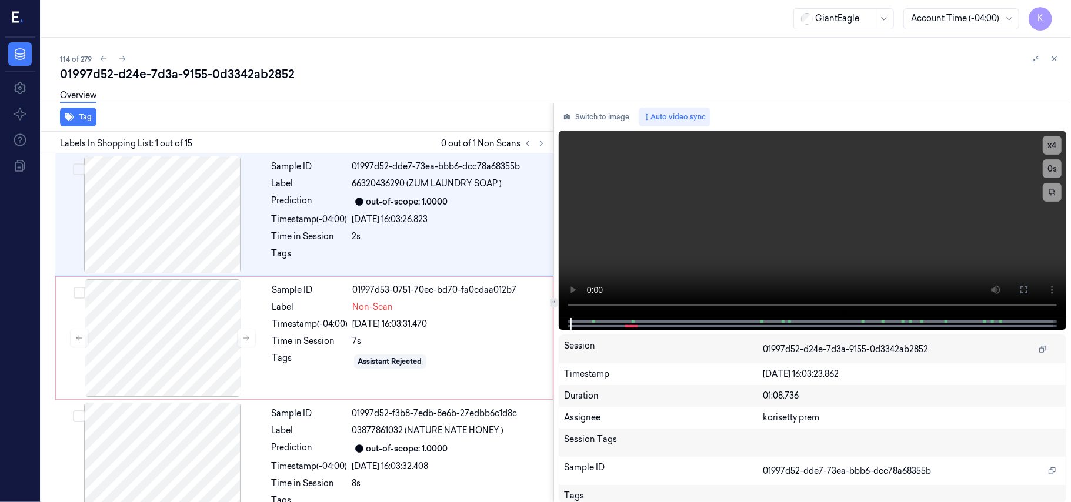
click at [438, 76] on div "01997d52-d24e-7d3a-9155-0d3342ab2852" at bounding box center [560, 74] width 1001 height 16
click at [697, 202] on video at bounding box center [812, 224] width 507 height 187
click at [968, 233] on video at bounding box center [812, 224] width 507 height 187
click at [1055, 146] on button "x 4" at bounding box center [1051, 145] width 19 height 19
click at [649, 240] on video at bounding box center [812, 224] width 507 height 187
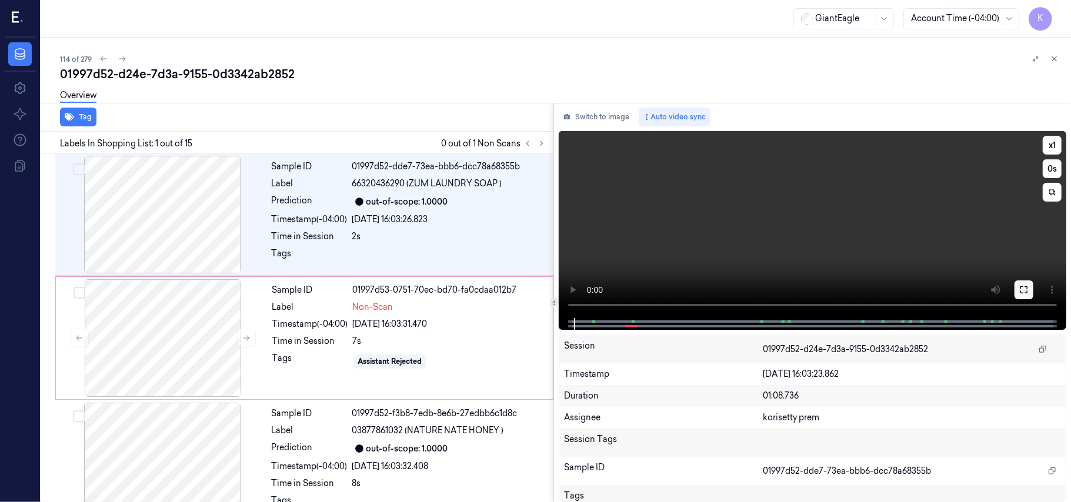
click at [1024, 296] on button at bounding box center [1023, 289] width 19 height 19
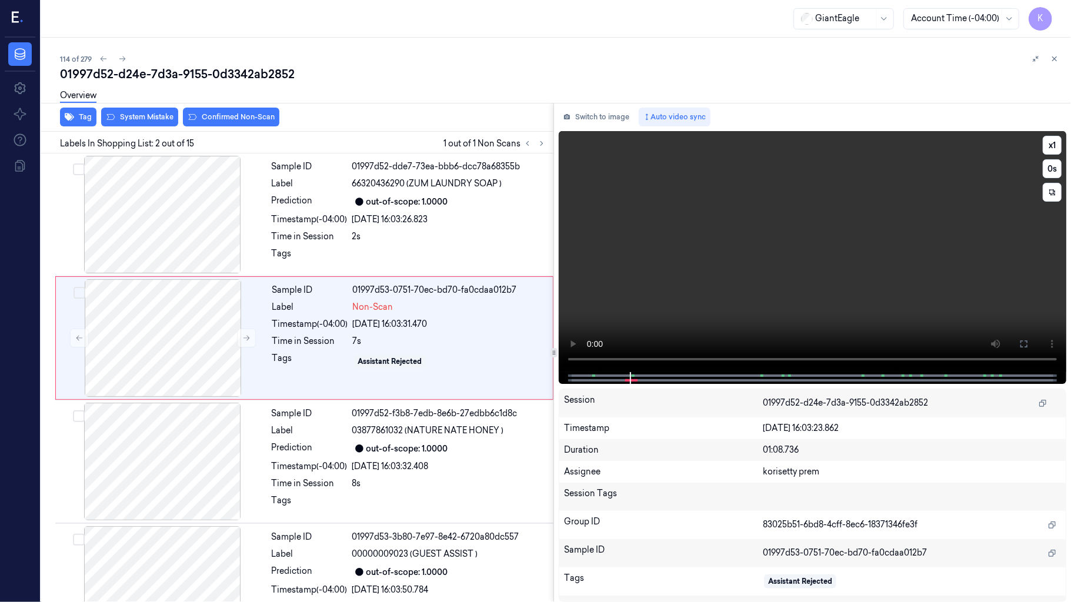
scroll to position [62, 0]
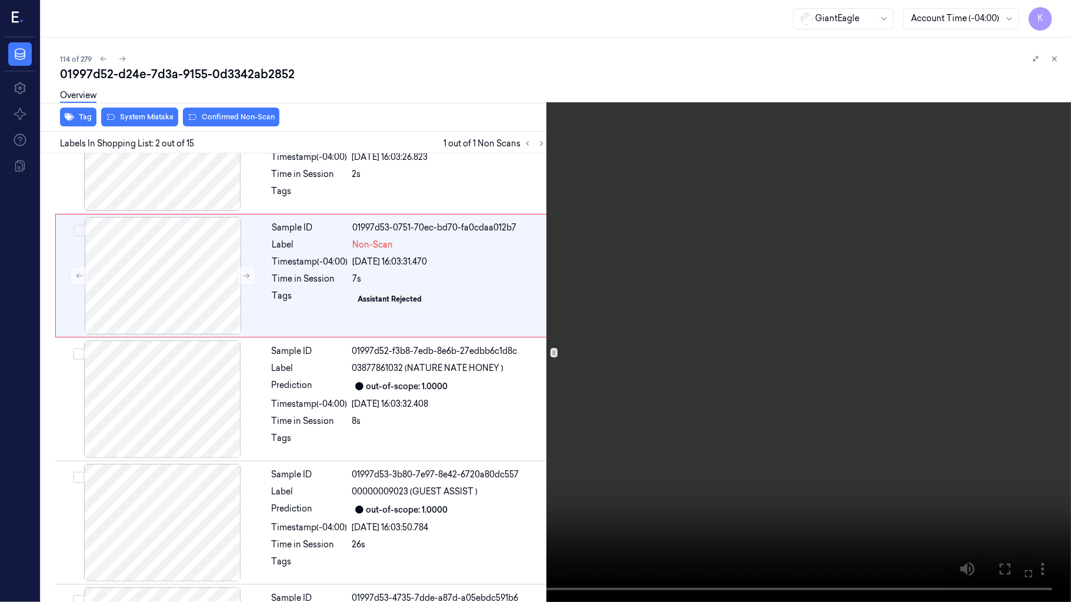
click at [525, 419] on video at bounding box center [535, 301] width 1071 height 602
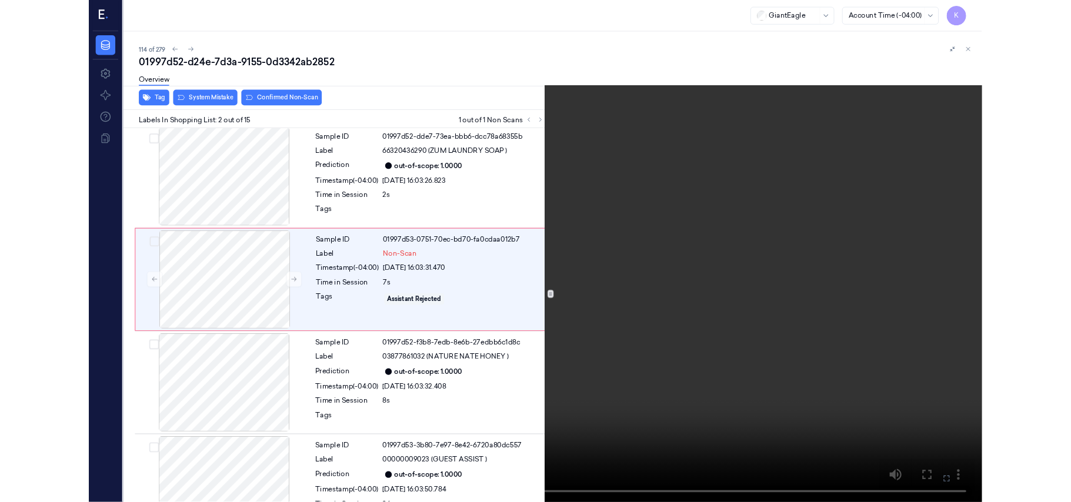
scroll to position [0, 0]
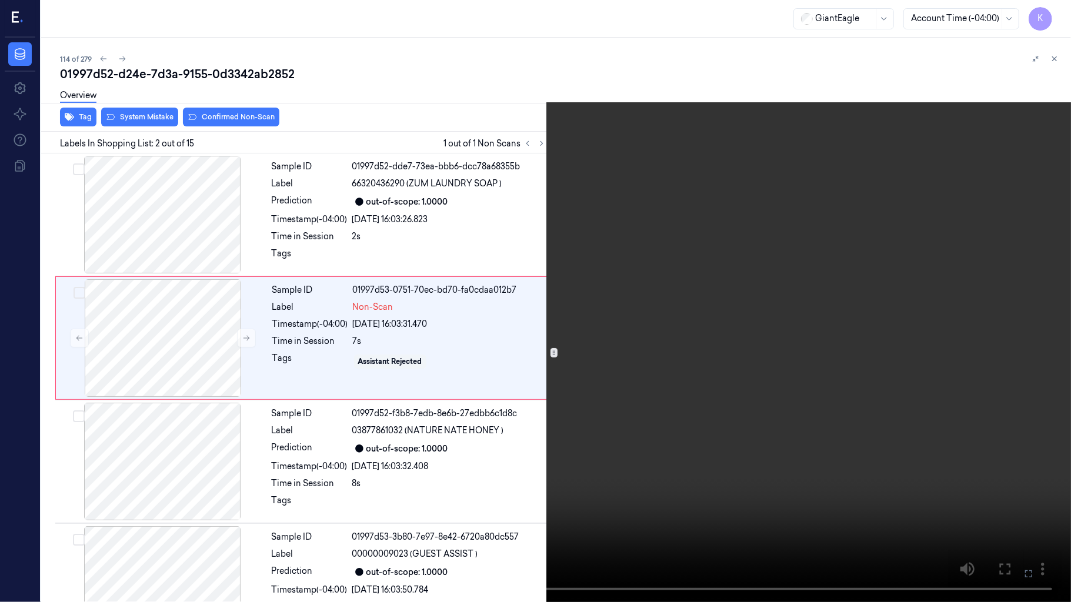
click at [0, 0] on icon at bounding box center [0, 0] width 0 height 0
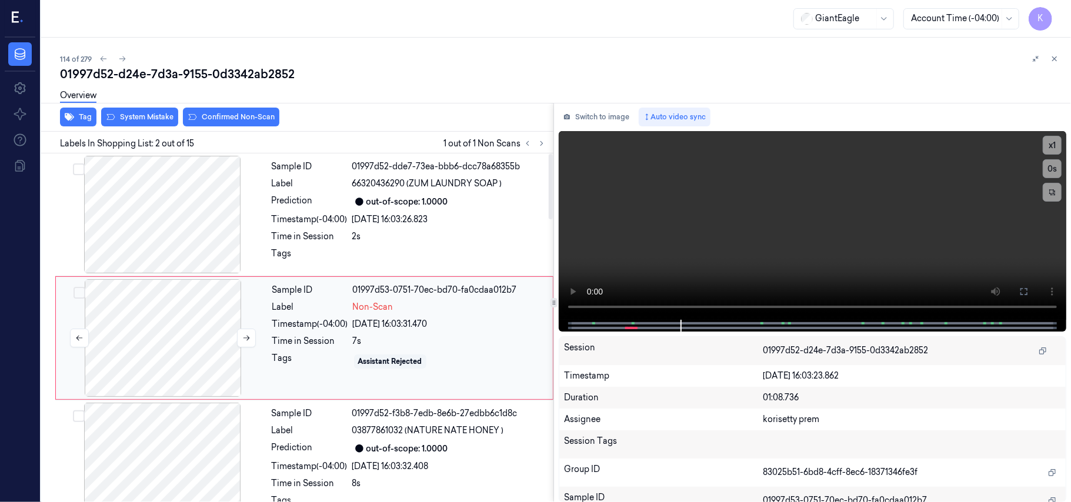
click at [209, 320] on div at bounding box center [162, 338] width 209 height 118
click at [191, 346] on div at bounding box center [162, 338] width 209 height 118
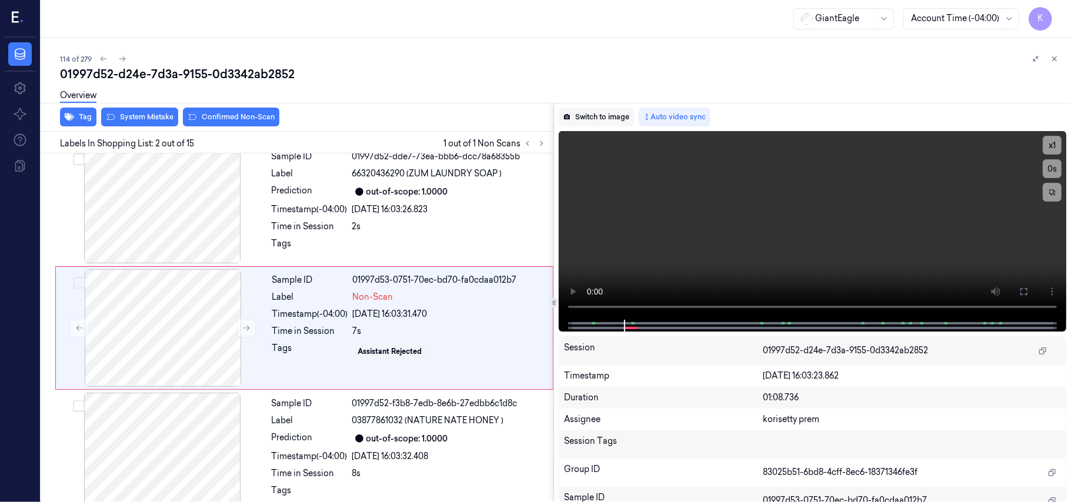
click at [607, 114] on button "Switch to image" at bounding box center [596, 117] width 75 height 19
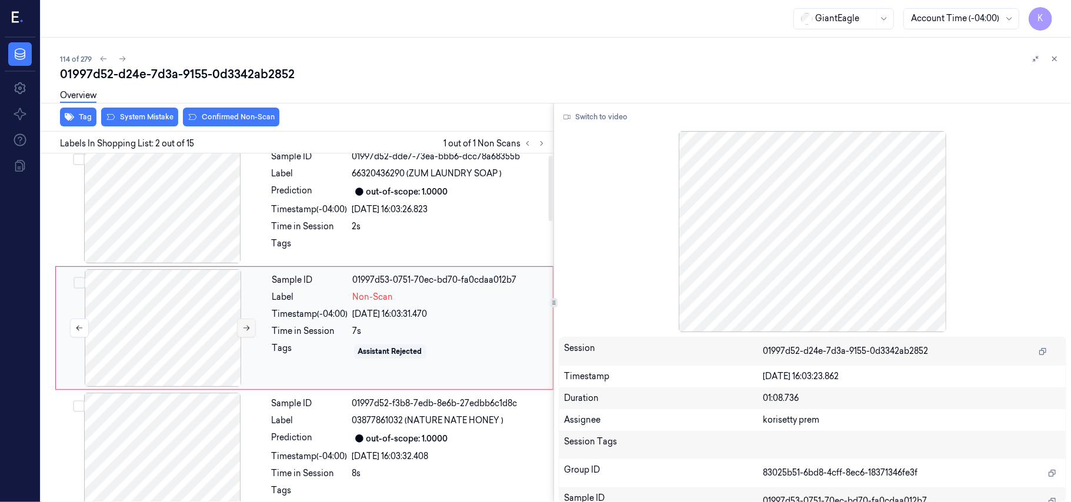
click at [245, 324] on icon at bounding box center [246, 328] width 8 height 8
click at [586, 121] on button "Switch to video" at bounding box center [595, 117] width 73 height 19
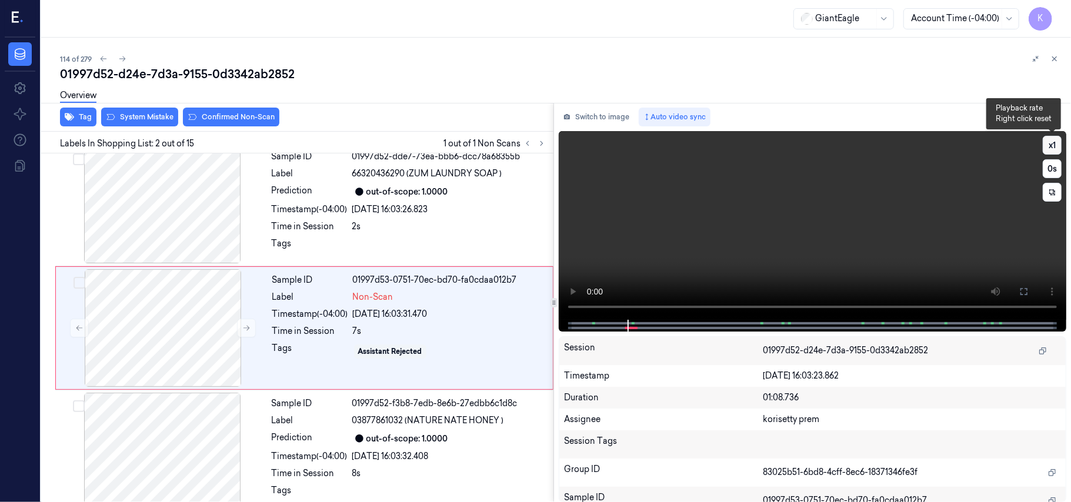
click at [1061, 143] on button "x 1" at bounding box center [1051, 145] width 19 height 19
click at [1018, 288] on button at bounding box center [1023, 291] width 19 height 19
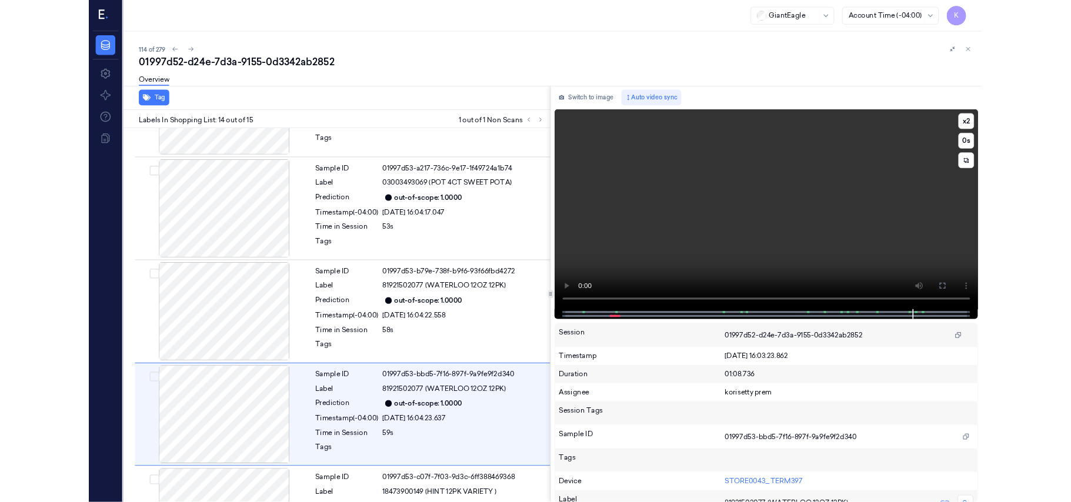
scroll to position [1412, 0]
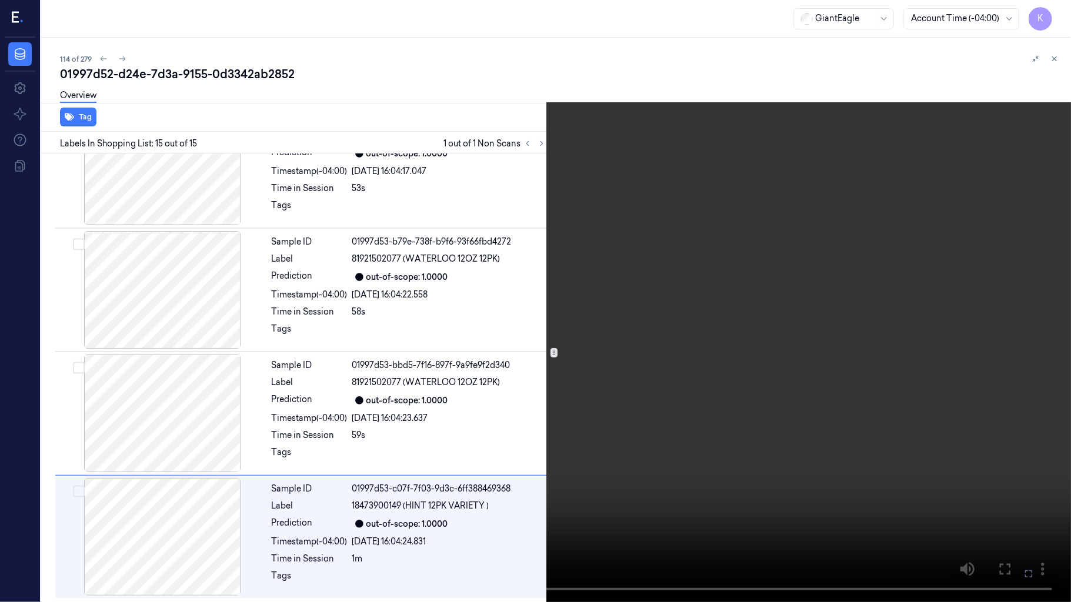
click at [0, 0] on icon at bounding box center [0, 0] width 0 height 0
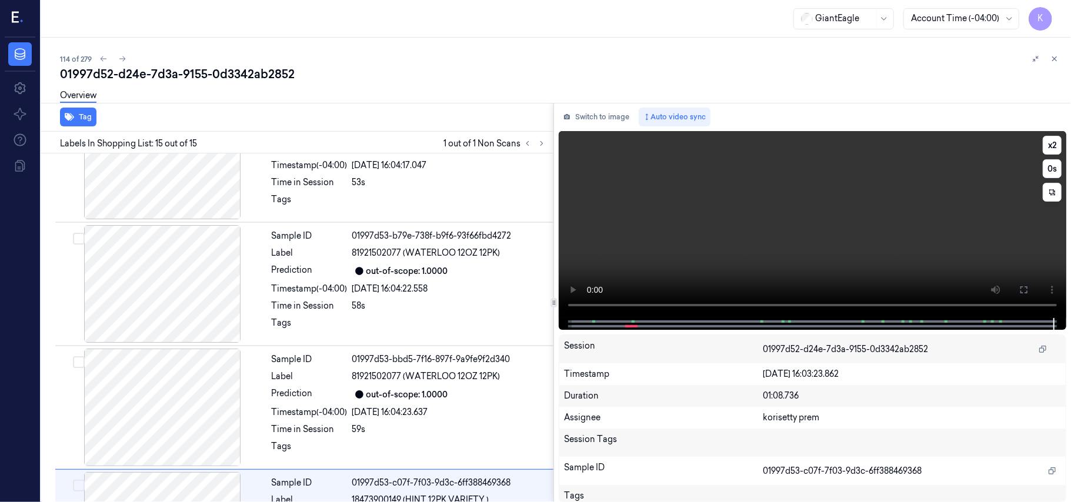
click at [791, 243] on video at bounding box center [812, 224] width 507 height 187
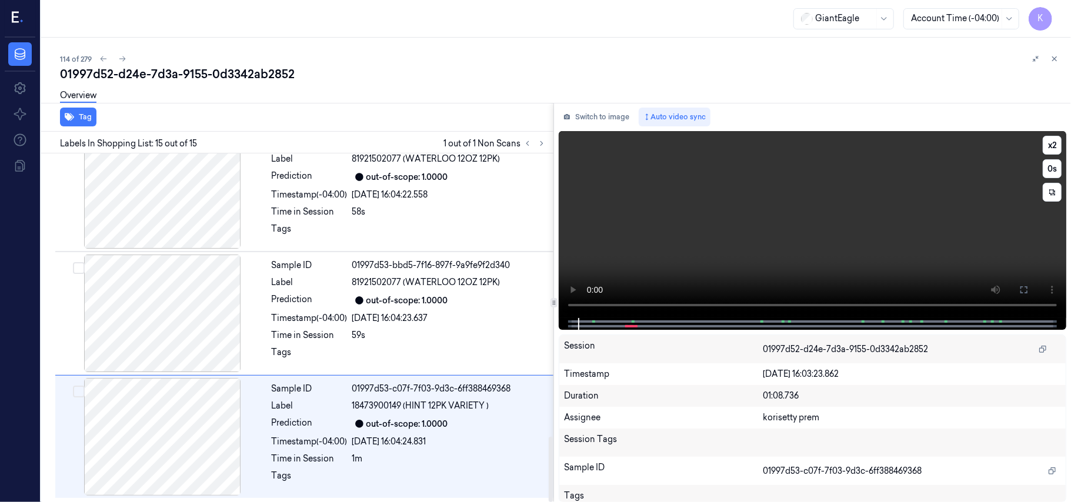
click at [652, 229] on video at bounding box center [812, 224] width 507 height 187
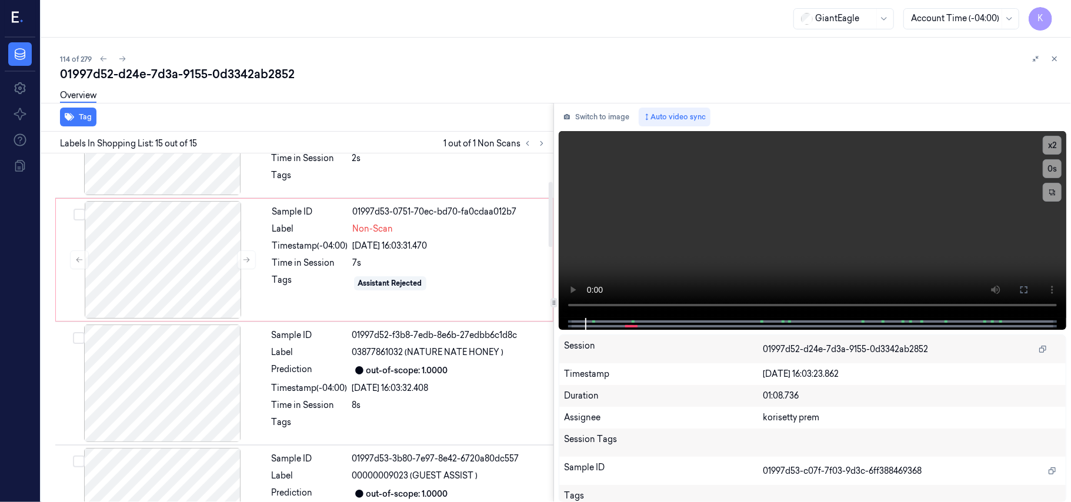
scroll to position [0, 0]
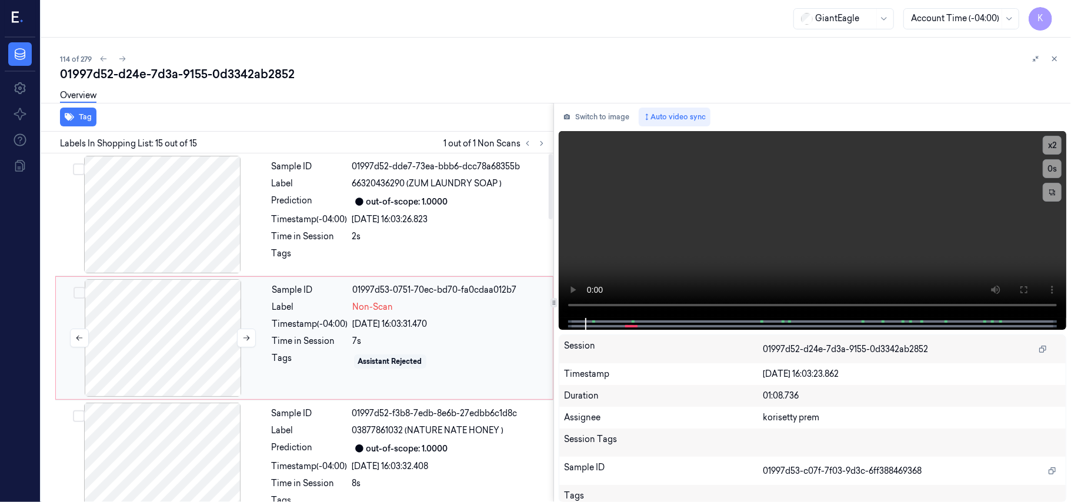
click at [141, 299] on div at bounding box center [162, 338] width 209 height 118
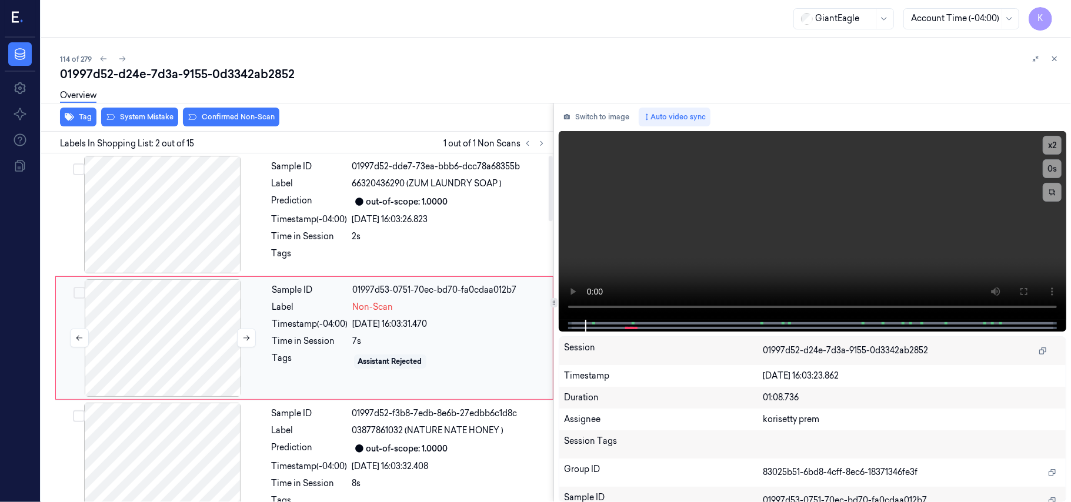
scroll to position [10, 0]
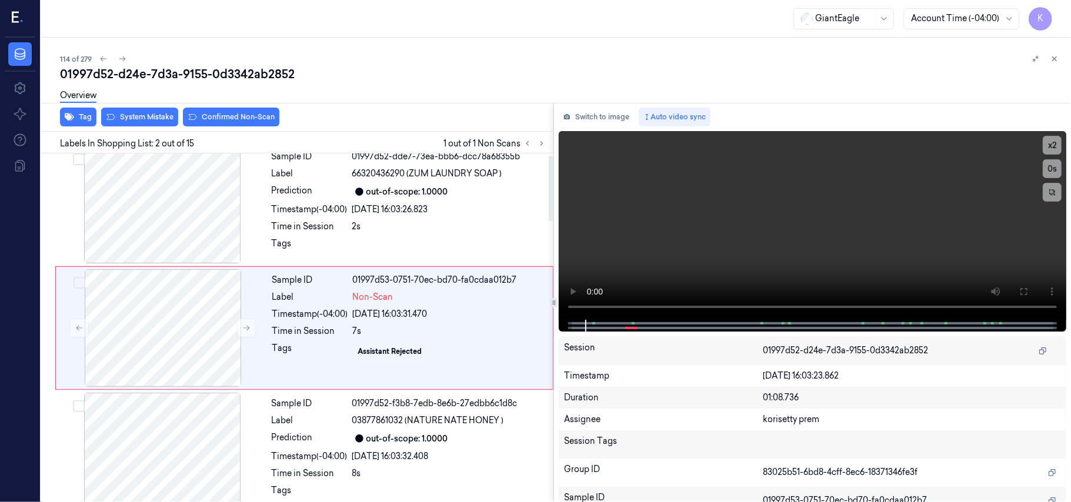
click at [226, 108] on div "Overview" at bounding box center [560, 97] width 1001 height 30
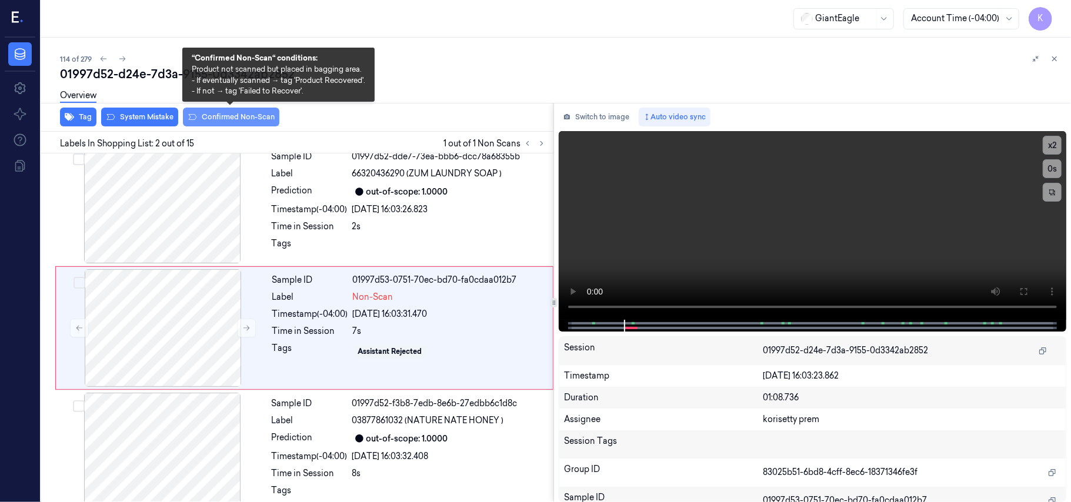
click at [236, 113] on button "Confirmed Non-Scan" at bounding box center [231, 117] width 96 height 19
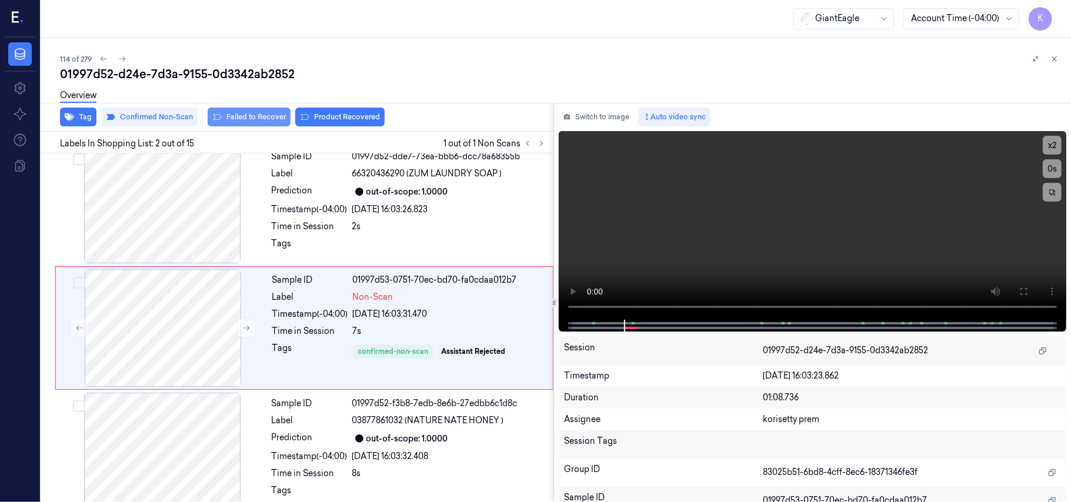
click at [273, 121] on button "Failed to Recover" at bounding box center [249, 117] width 83 height 19
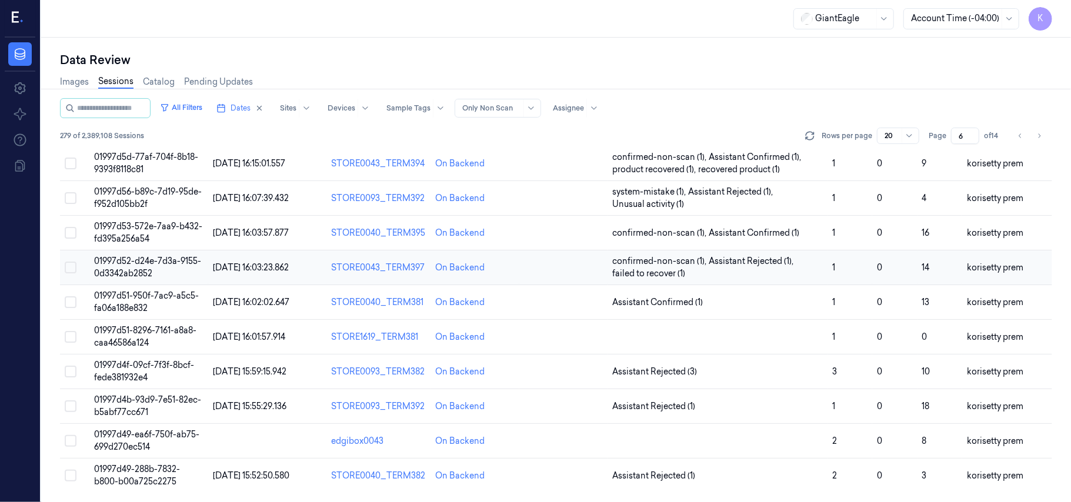
scroll to position [379, 0]
click at [169, 302] on td "01997d51-950f-7ac9-a5c5-fa06a188e832" at bounding box center [148, 302] width 119 height 35
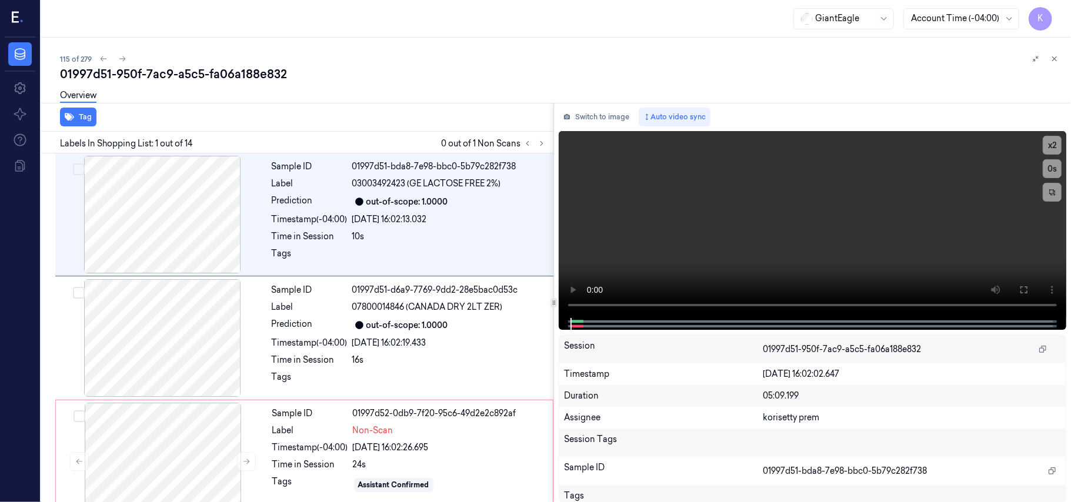
click at [403, 88] on div "Overview" at bounding box center [560, 97] width 1001 height 30
click at [817, 230] on video at bounding box center [812, 224] width 507 height 187
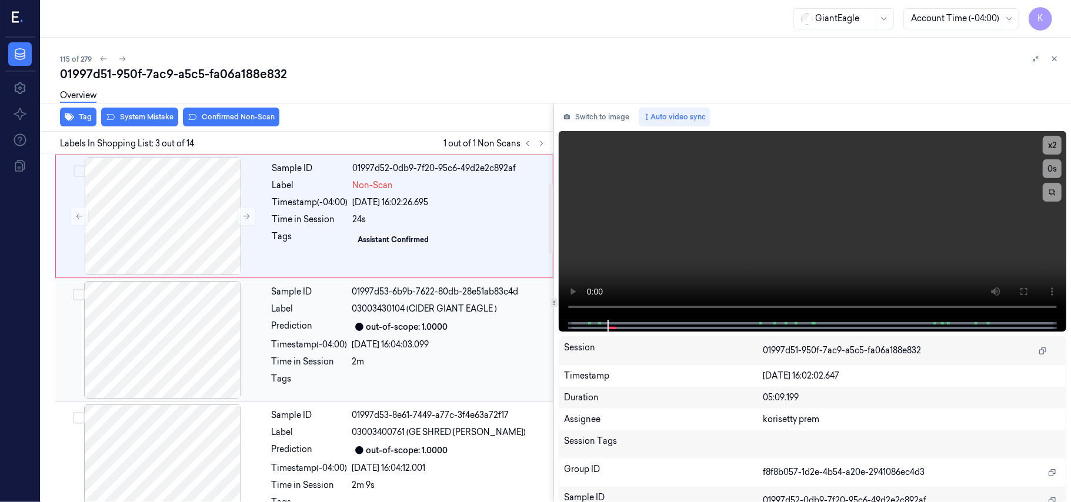
scroll to position [134, 0]
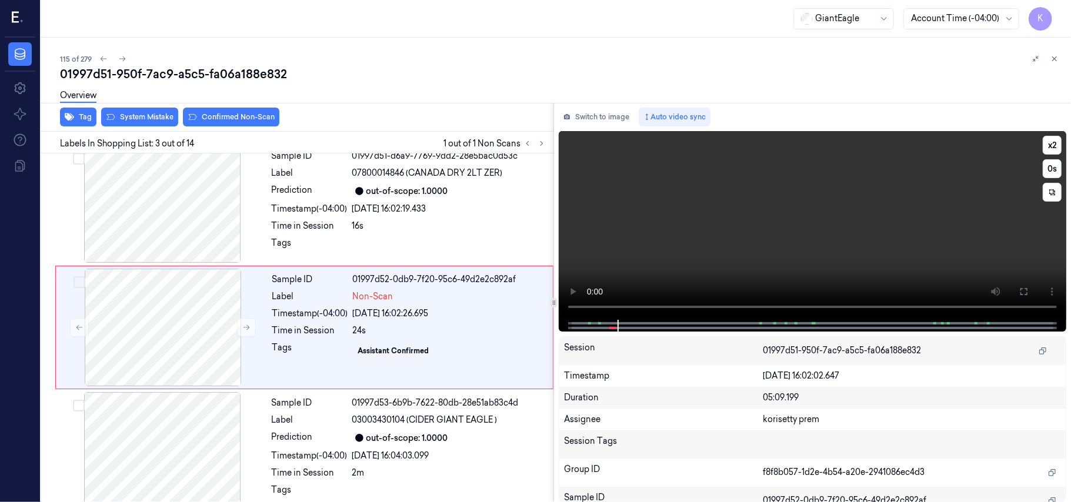
click at [795, 219] on video at bounding box center [812, 225] width 507 height 189
click at [433, 320] on div "24/09/2025 16:02:26.695" at bounding box center [449, 314] width 193 height 12
click at [724, 239] on video at bounding box center [812, 225] width 507 height 189
click at [733, 226] on video at bounding box center [812, 225] width 507 height 189
click at [109, 366] on div at bounding box center [162, 328] width 209 height 118
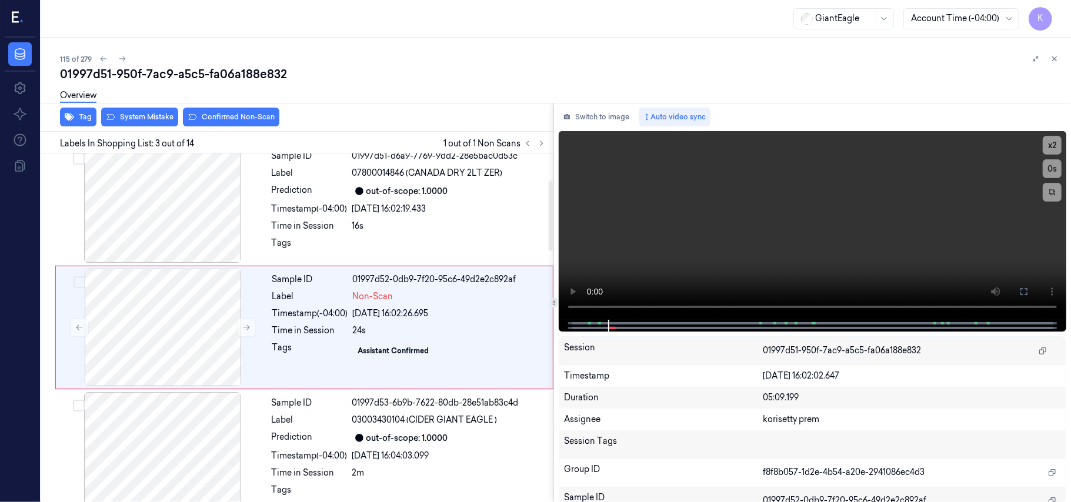
click at [158, 111] on div "Overview" at bounding box center [560, 97] width 1001 height 30
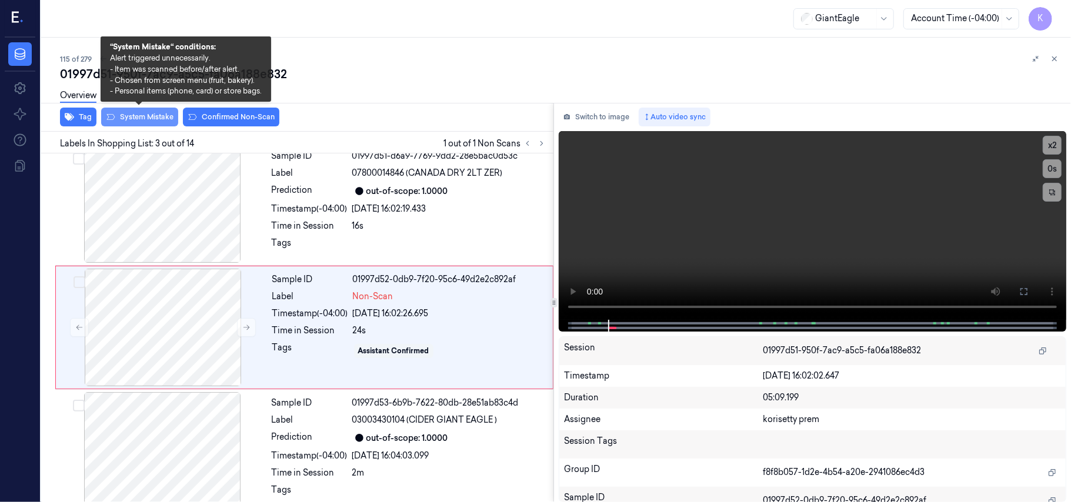
click at [158, 115] on button "System Mistake" at bounding box center [139, 117] width 77 height 19
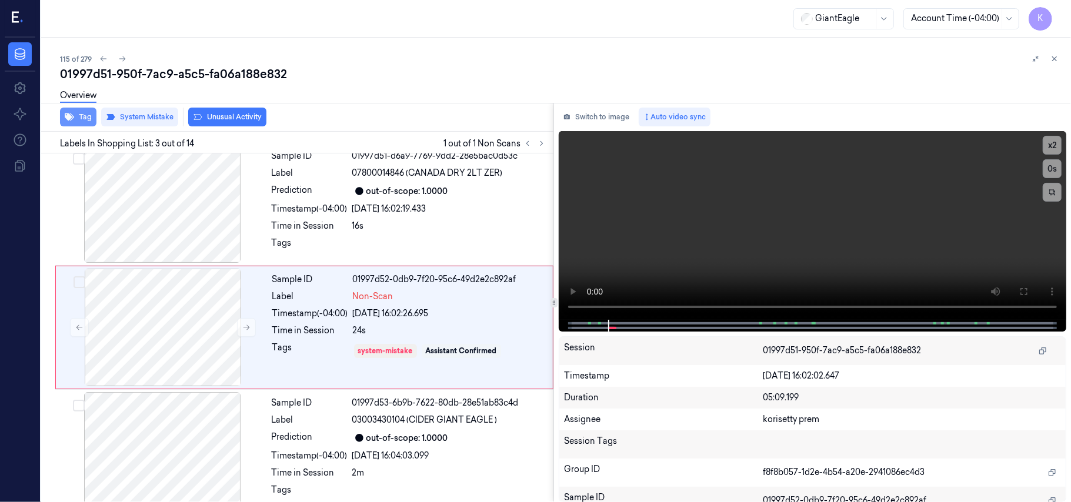
click at [75, 116] on button "Tag" at bounding box center [78, 117] width 36 height 19
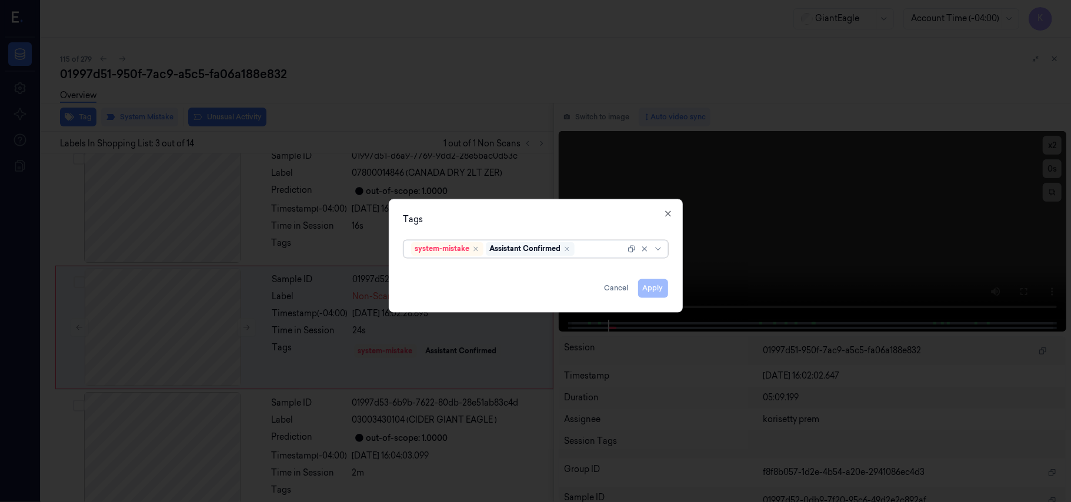
click at [574, 253] on div "Assistant Confirmed" at bounding box center [530, 249] width 89 height 14
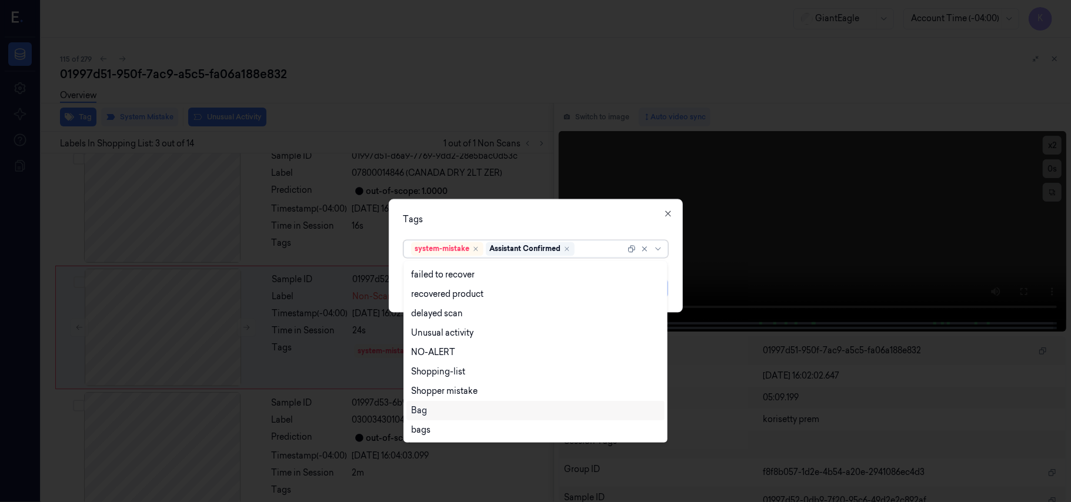
click at [429, 407] on div "Bag" at bounding box center [535, 411] width 249 height 12
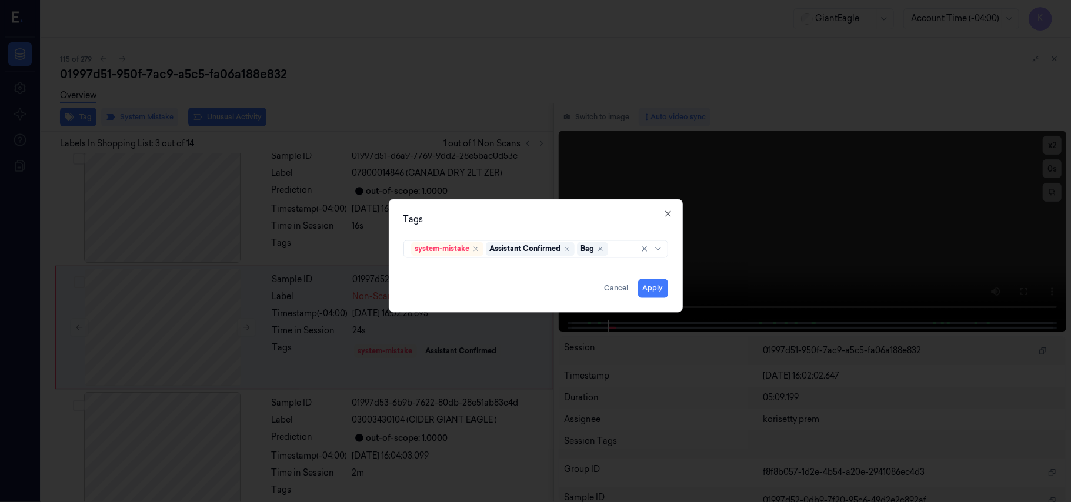
click at [552, 215] on div "Tags" at bounding box center [535, 220] width 265 height 12
click at [642, 288] on button "Apply" at bounding box center [653, 288] width 30 height 19
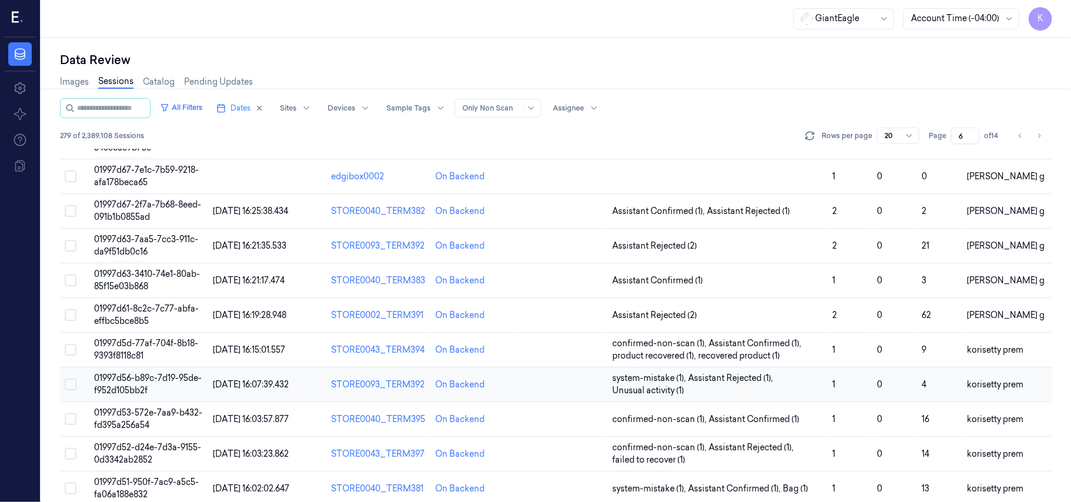
scroll to position [379, 0]
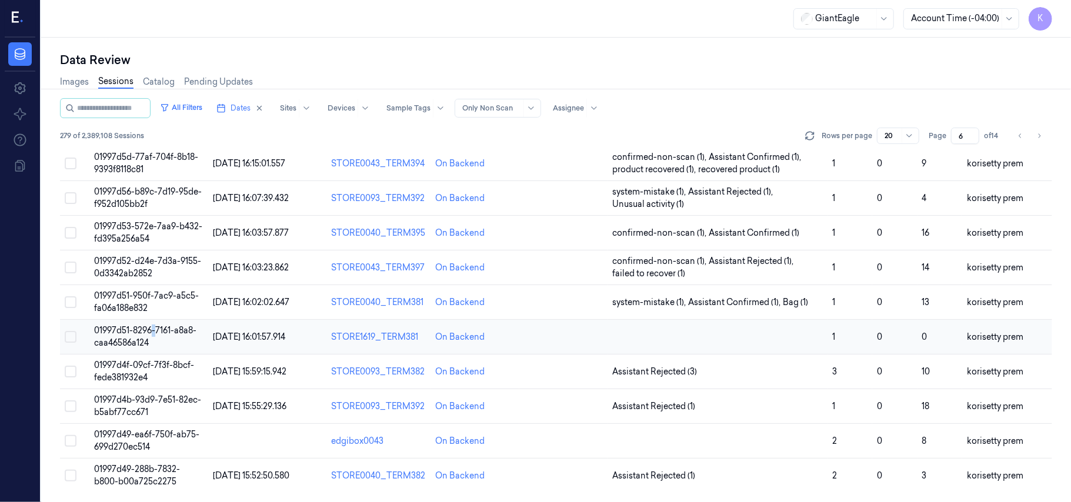
click at [154, 332] on span "01997d51-8296-7161-a8a8-caa46586a124" at bounding box center [145, 336] width 102 height 23
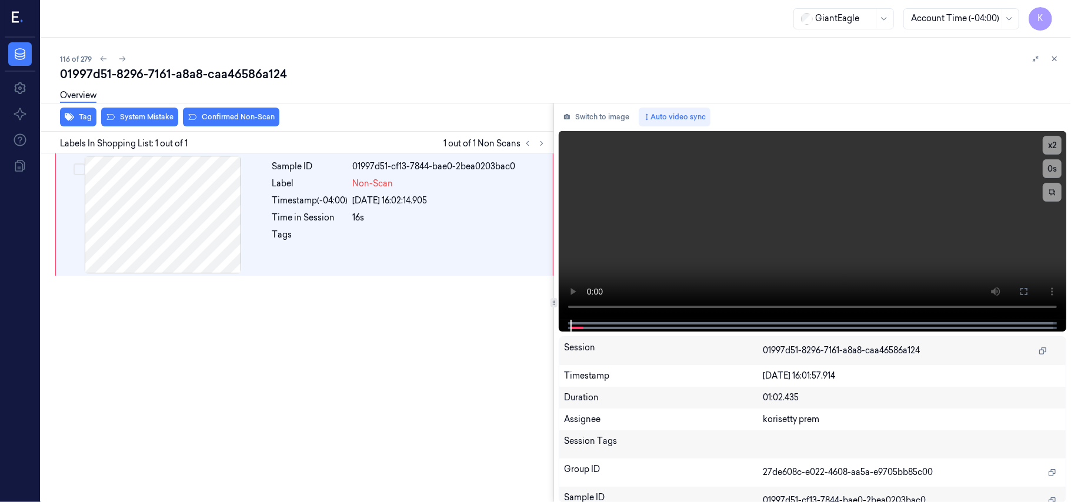
click at [447, 65] on div "116 of 279" at bounding box center [560, 59] width 1001 height 14
click at [181, 223] on div at bounding box center [162, 215] width 209 height 118
click at [822, 225] on video at bounding box center [812, 225] width 507 height 189
click at [1027, 292] on icon at bounding box center [1023, 291] width 7 height 7
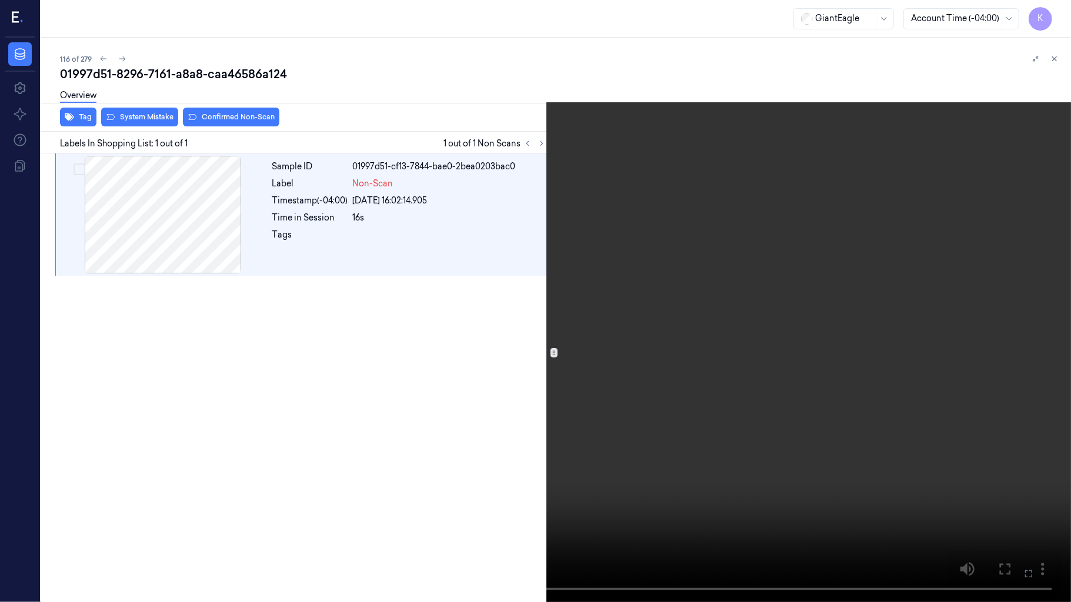
click at [0, 0] on icon at bounding box center [0, 0] width 0 height 0
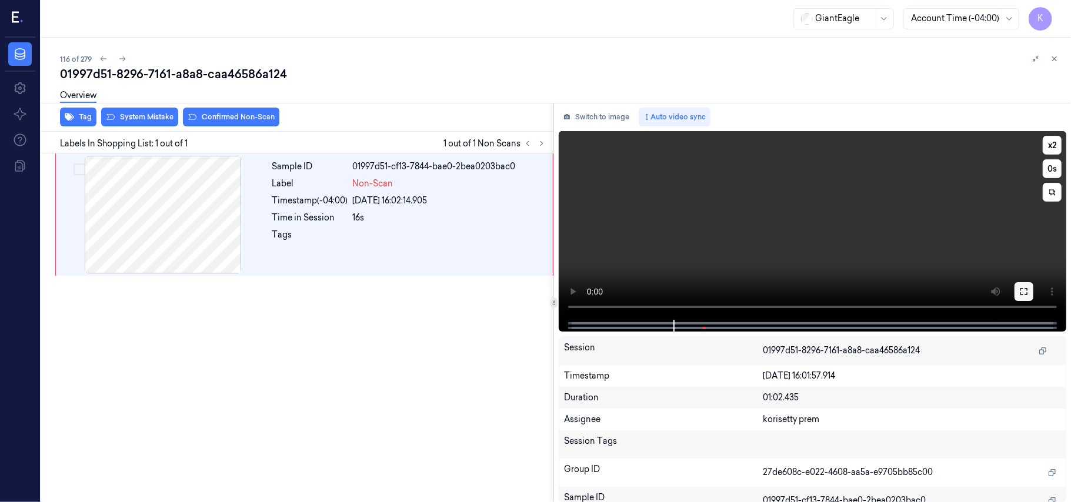
click at [1024, 290] on icon at bounding box center [1023, 291] width 9 height 9
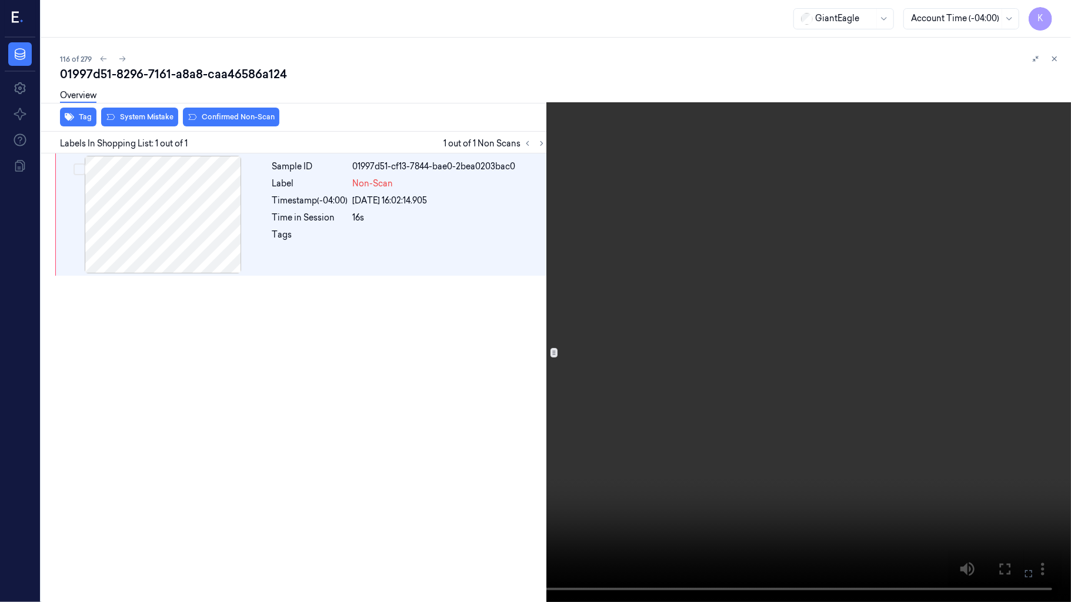
click at [0, 0] on icon at bounding box center [0, 0] width 0 height 0
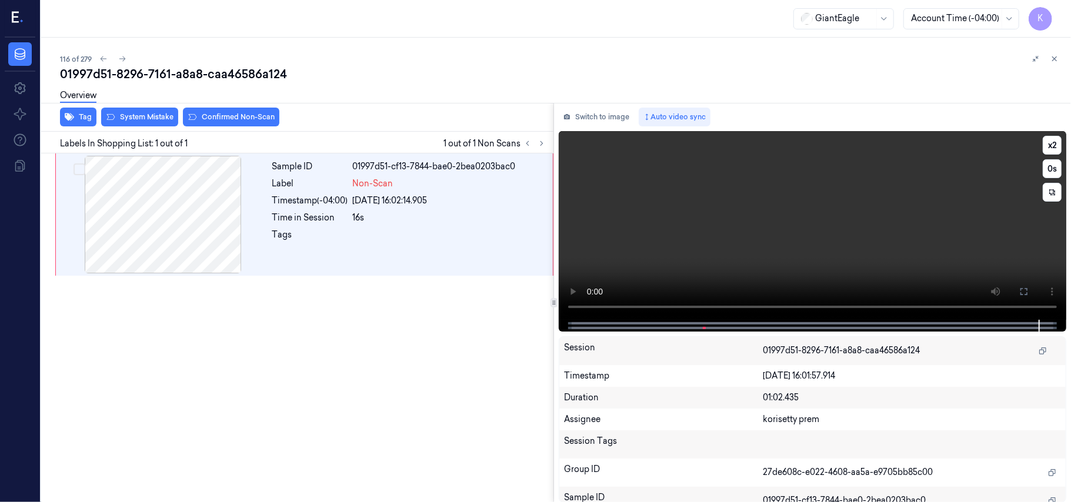
click at [851, 253] on video at bounding box center [812, 225] width 507 height 189
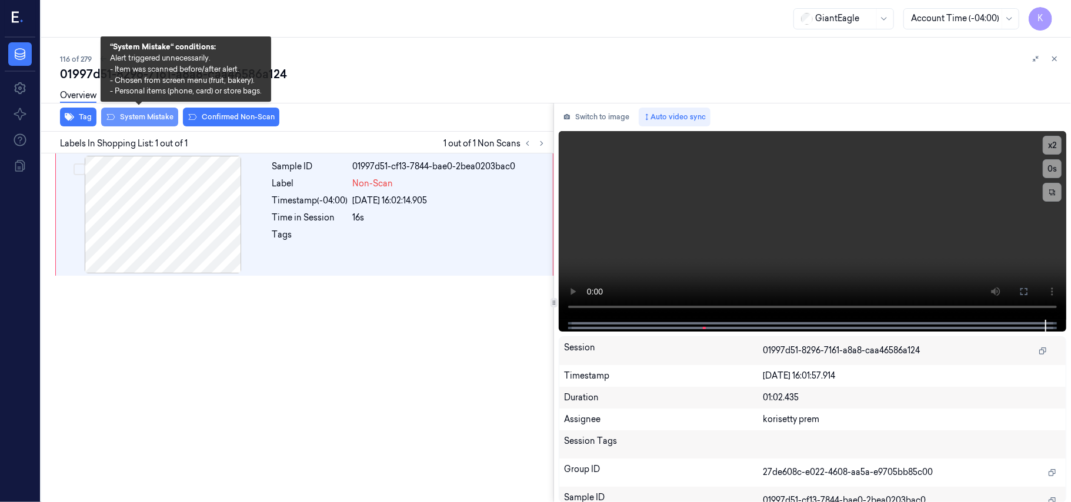
click at [133, 116] on button "System Mistake" at bounding box center [139, 117] width 77 height 19
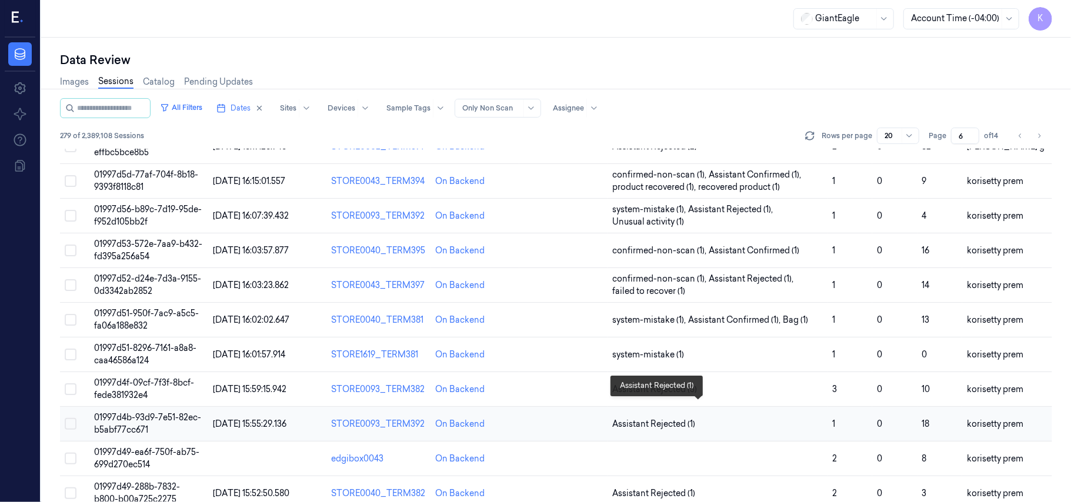
scroll to position [379, 0]
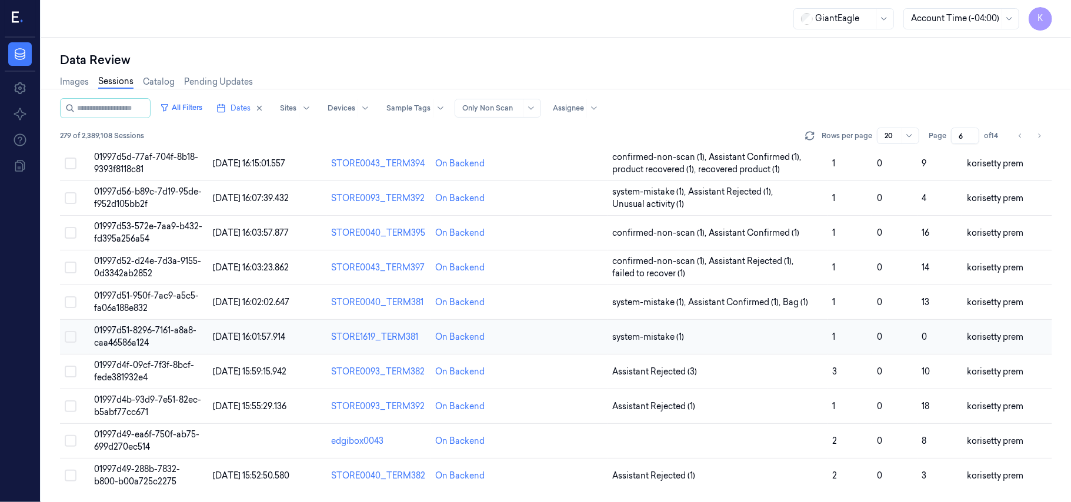
click at [149, 340] on td "01997d51-8296-7161-a8a8-caa46586a124" at bounding box center [148, 337] width 119 height 35
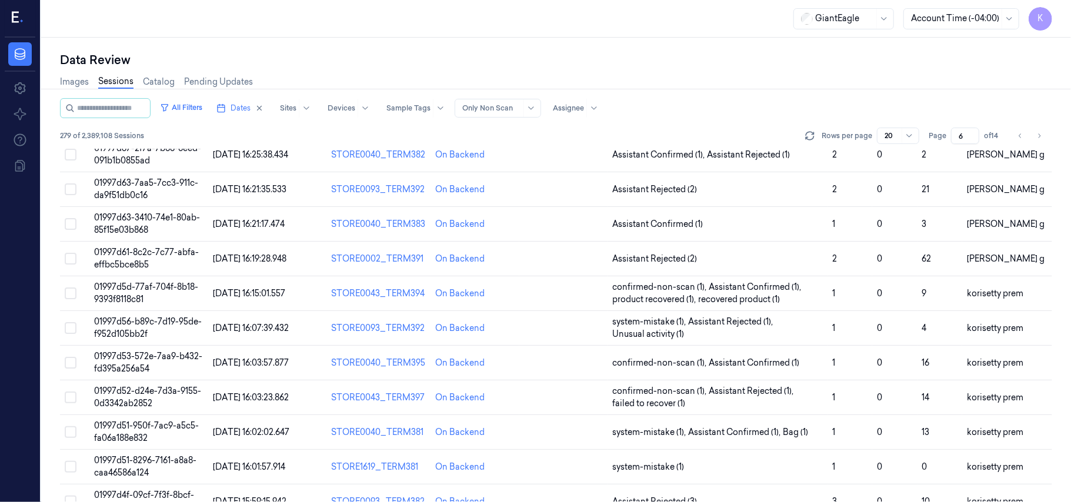
scroll to position [379, 0]
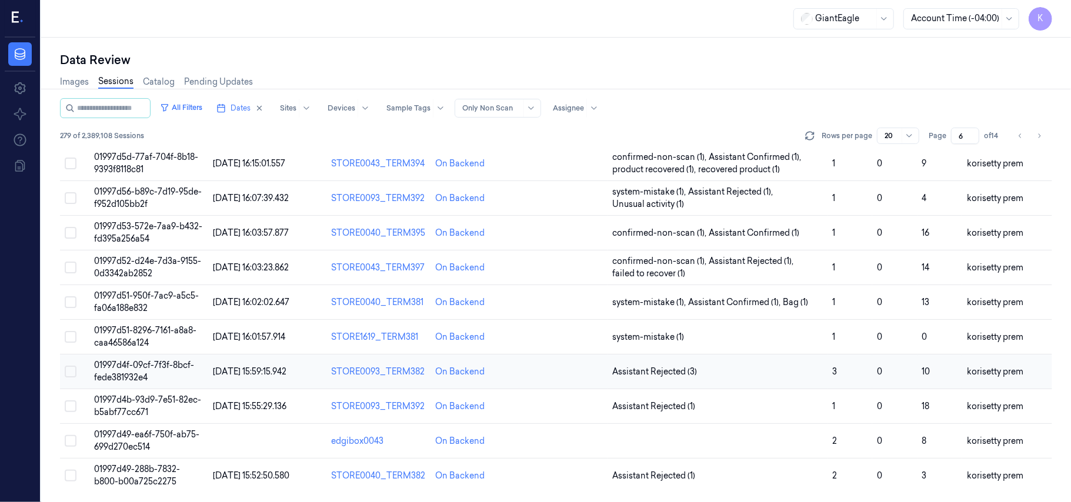
click at [122, 369] on span "01997d4f-09cf-7f3f-8bcf-fede381932e4" at bounding box center [144, 371] width 100 height 23
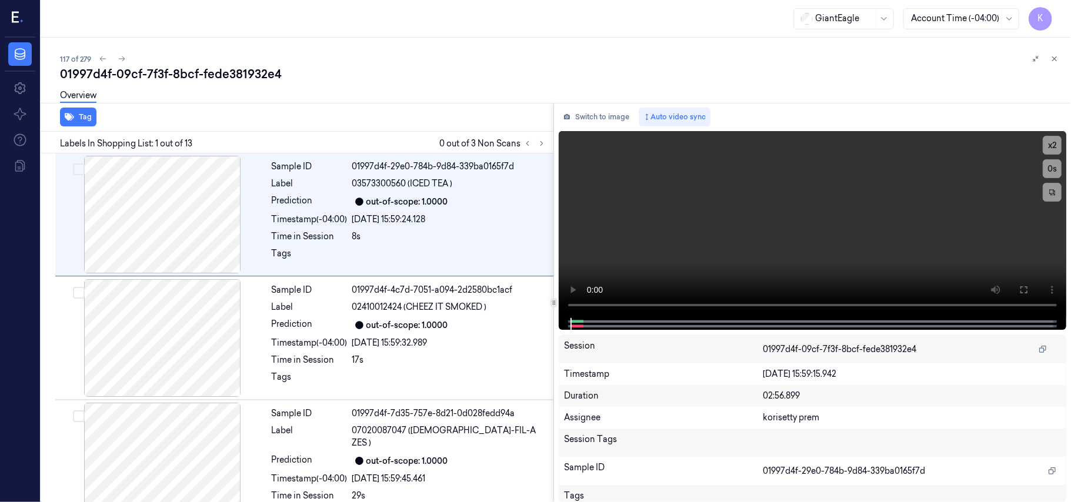
click at [457, 36] on div "GiantEagle Account Time (-04:00) K" at bounding box center [556, 19] width 1030 height 38
click at [737, 224] on video at bounding box center [812, 224] width 507 height 187
click at [546, 141] on icon at bounding box center [541, 143] width 8 height 8
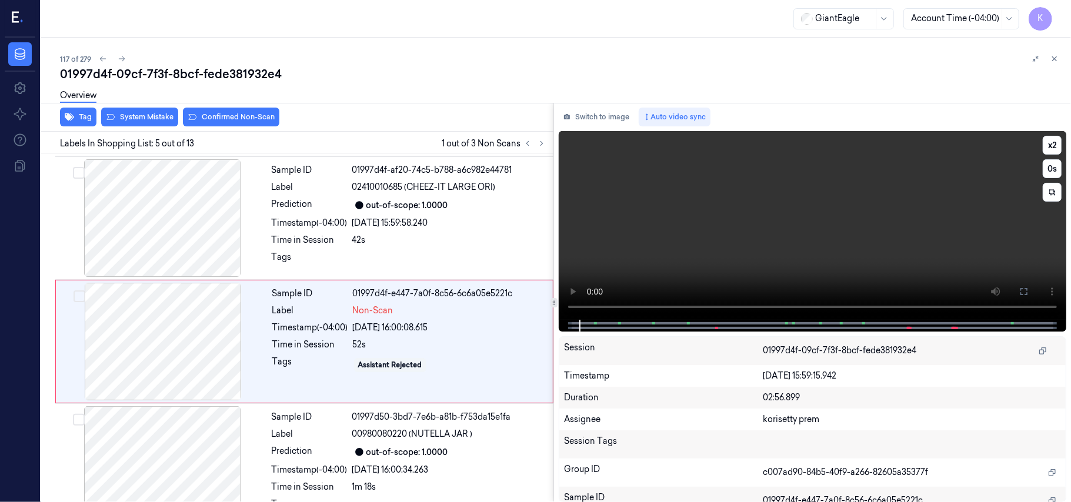
scroll to position [382, 0]
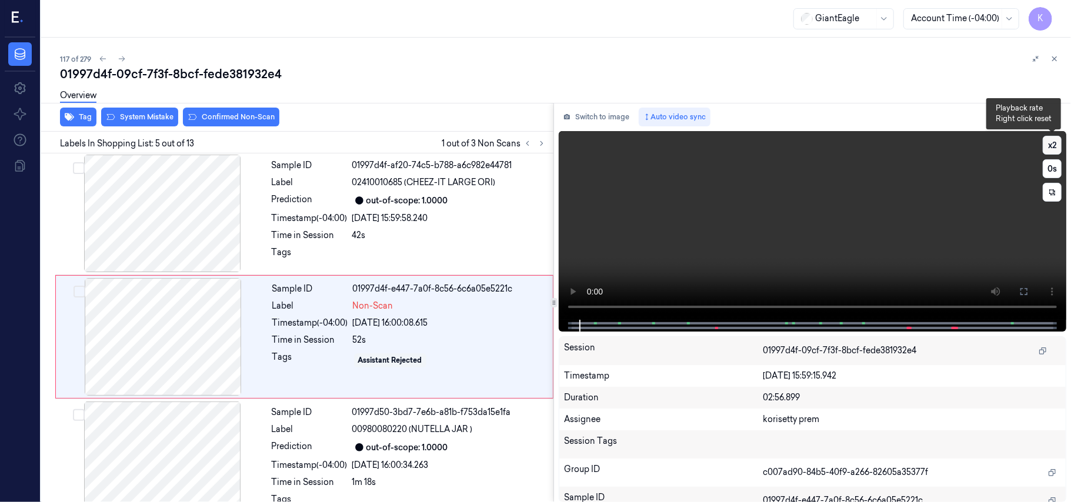
click at [1054, 146] on button "x 2" at bounding box center [1051, 145] width 19 height 19
click at [1054, 146] on button "x 4" at bounding box center [1051, 145] width 19 height 19
click at [396, 317] on div "24/09/2025 16:00:08.615" at bounding box center [449, 323] width 193 height 12
click at [307, 212] on div "Timestamp (-04:00)" at bounding box center [310, 218] width 76 height 12
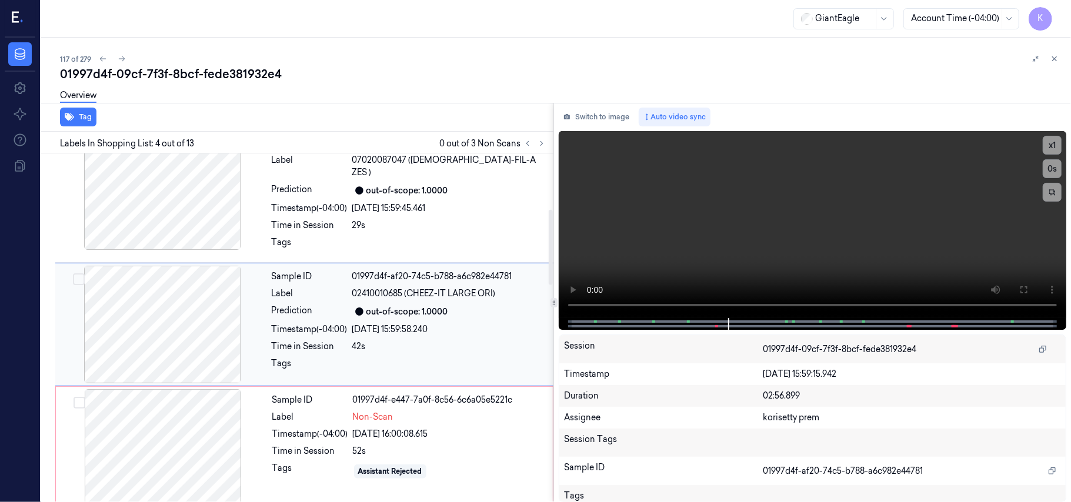
scroll to position [258, 0]
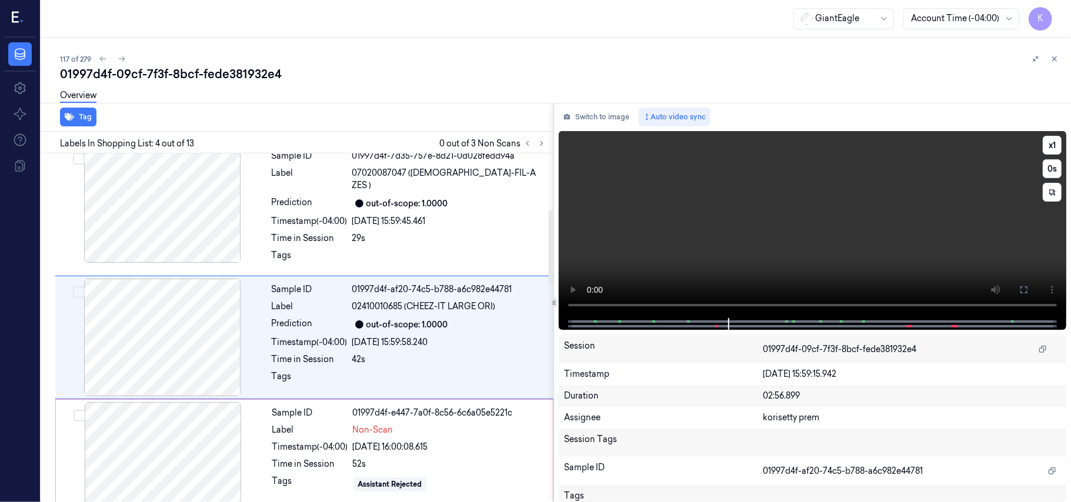
click at [860, 236] on video at bounding box center [812, 224] width 507 height 187
click at [777, 243] on video at bounding box center [812, 224] width 507 height 187
click at [1023, 287] on icon at bounding box center [1023, 289] width 7 height 7
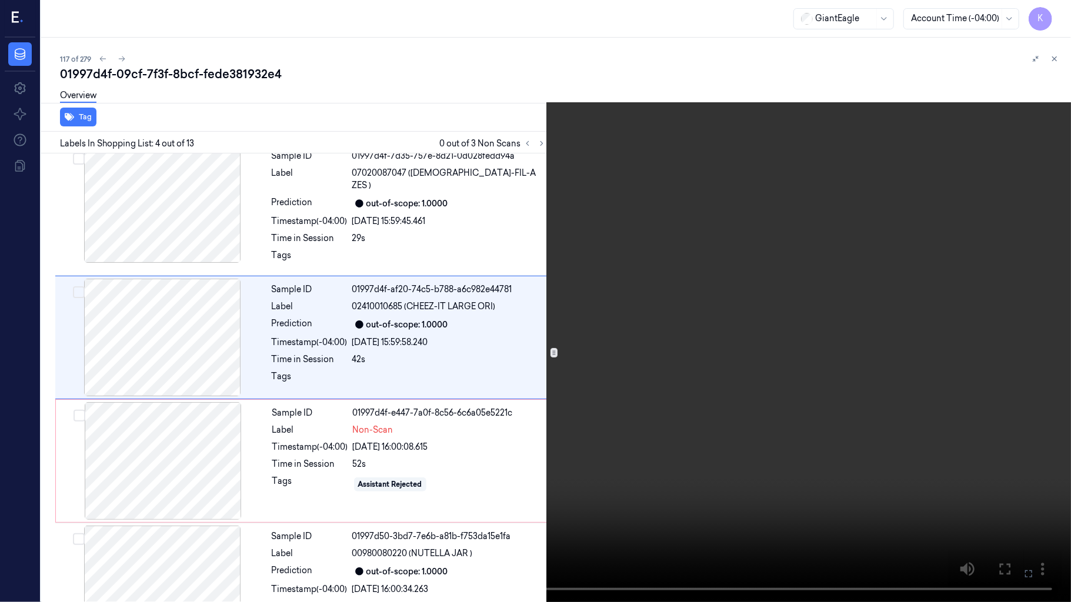
click at [0, 0] on icon at bounding box center [0, 0] width 0 height 0
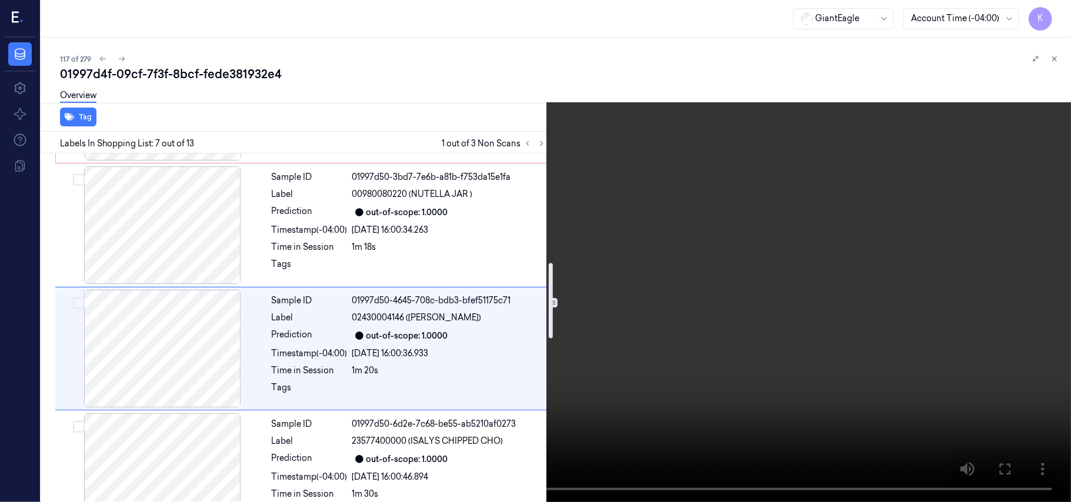
scroll to position [629, 0]
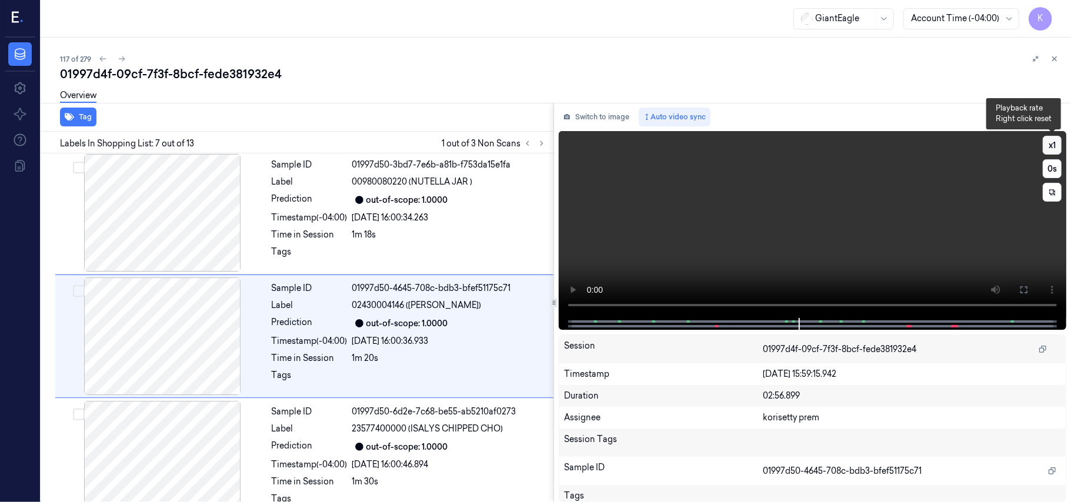
click at [1056, 141] on button "x 1" at bounding box center [1051, 145] width 19 height 19
click at [888, 239] on video at bounding box center [812, 224] width 507 height 187
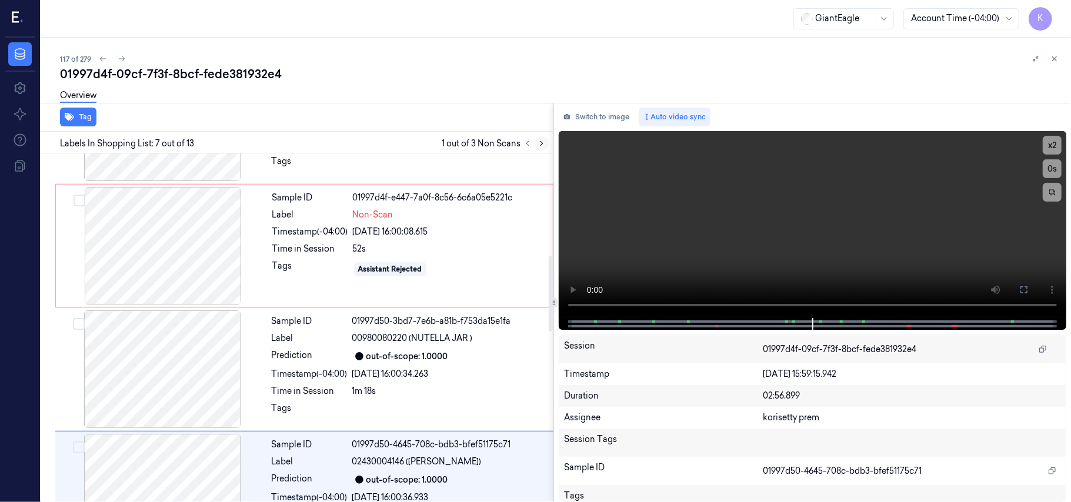
click at [540, 145] on icon at bounding box center [541, 143] width 8 height 8
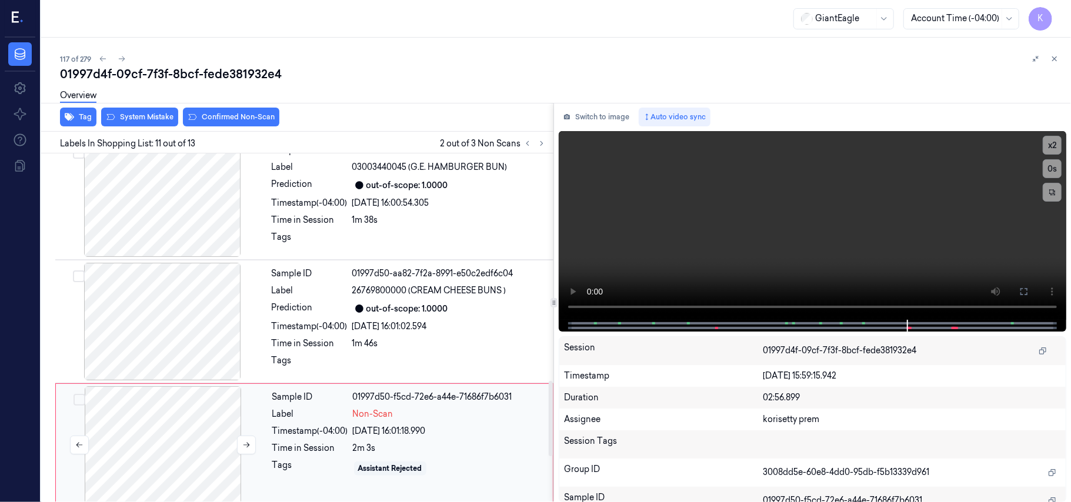
scroll to position [968, 0]
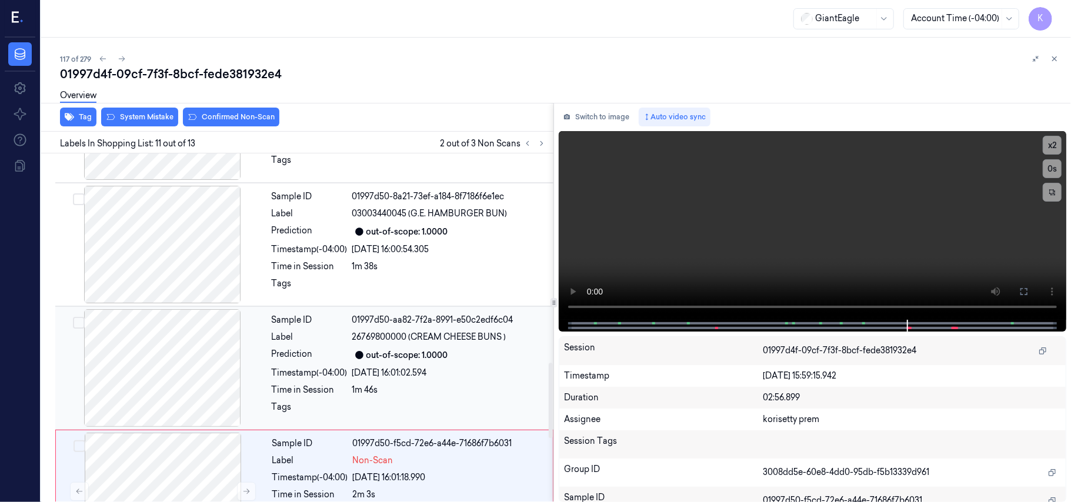
click at [372, 349] on div "out-of-scope: 1.0000" at bounding box center [407, 355] width 82 height 12
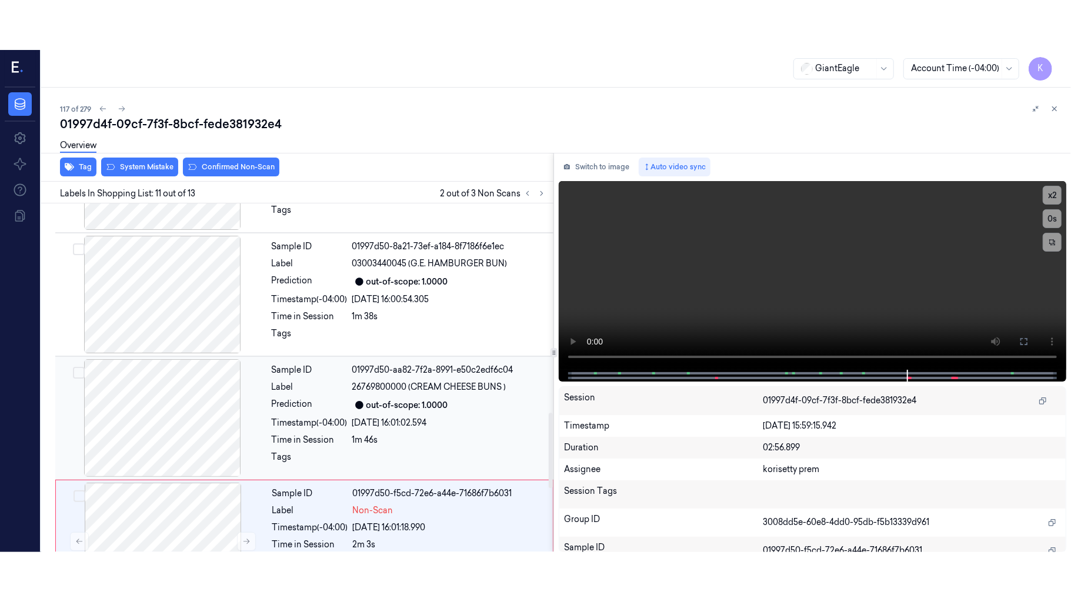
scroll to position [1001, 0]
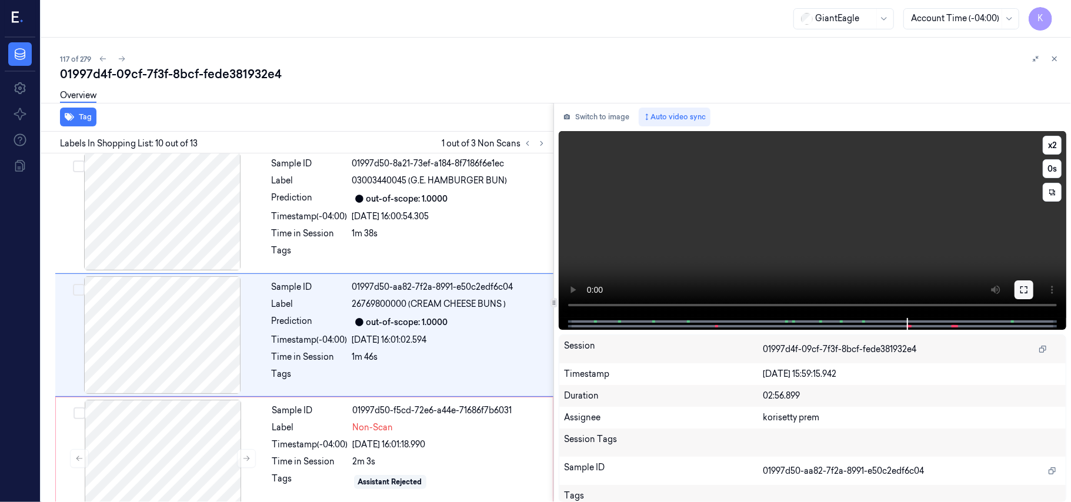
click at [1023, 292] on icon at bounding box center [1023, 289] width 9 height 9
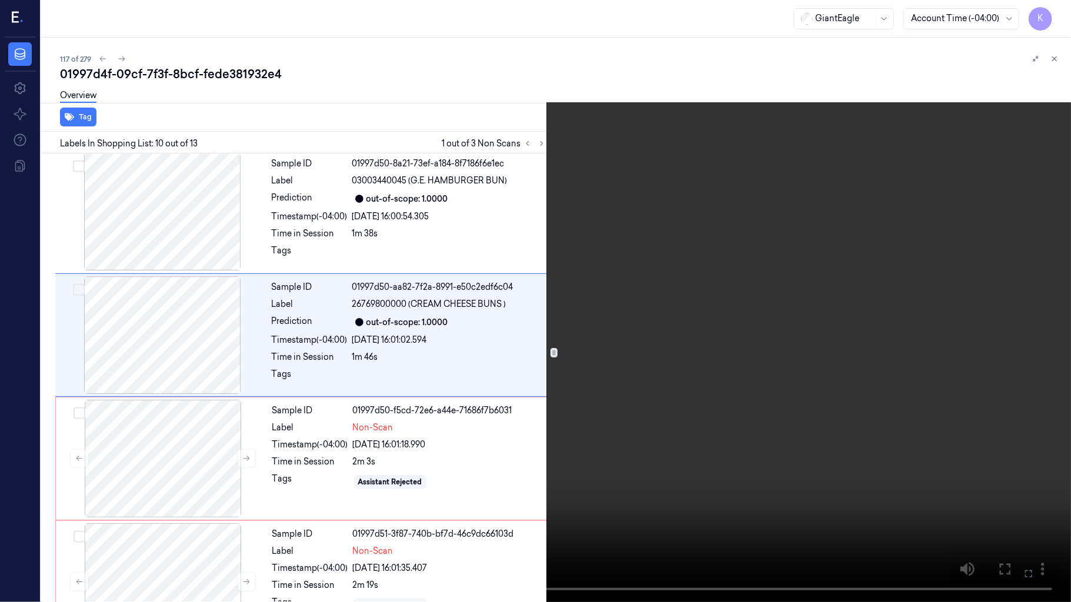
click at [776, 309] on video at bounding box center [535, 301] width 1071 height 602
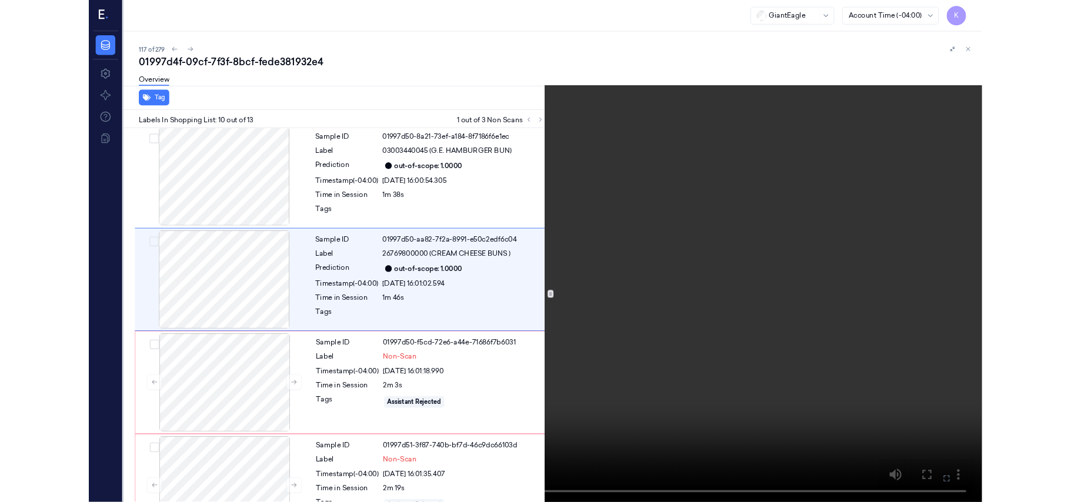
scroll to position [951, 0]
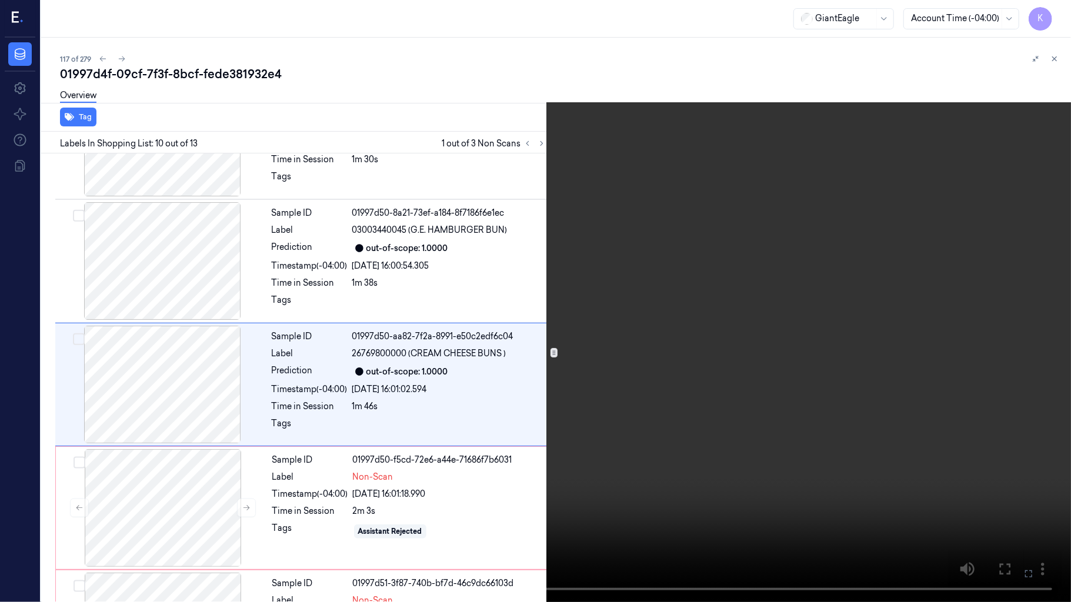
click at [0, 0] on button at bounding box center [0, 0] width 0 height 0
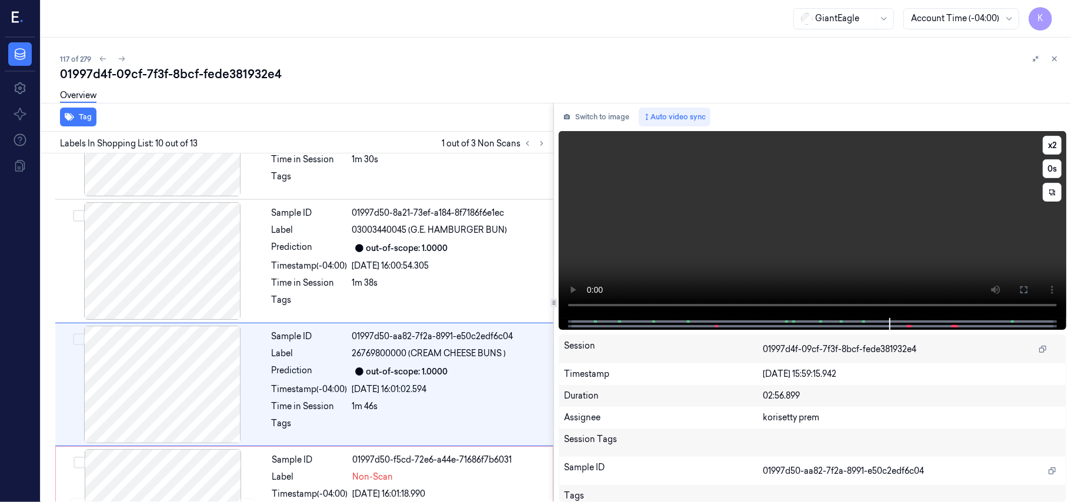
click at [906, 254] on video at bounding box center [812, 224] width 507 height 187
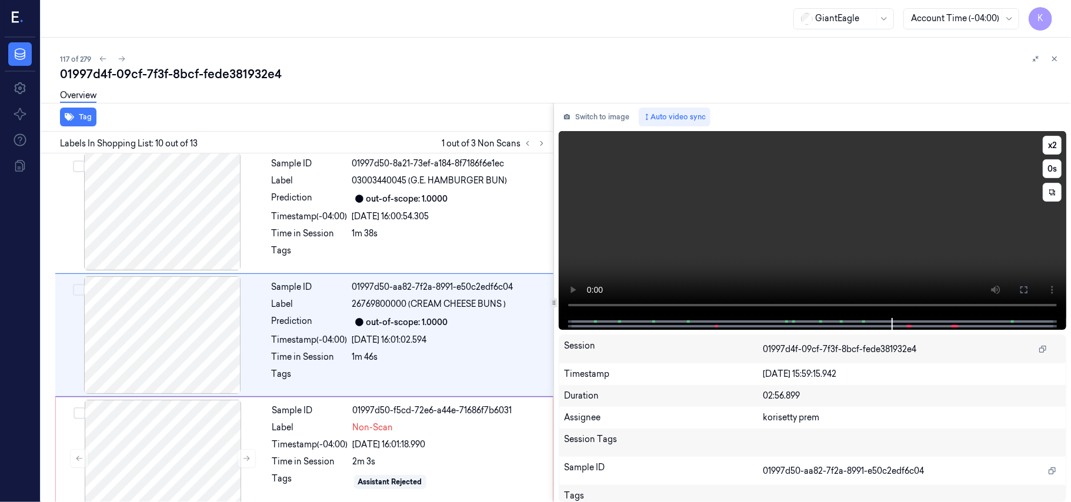
click at [697, 250] on video at bounding box center [812, 224] width 507 height 187
click at [1051, 148] on button "x 2" at bounding box center [1051, 145] width 19 height 19
click at [1051, 148] on button "x 4" at bounding box center [1051, 145] width 19 height 19
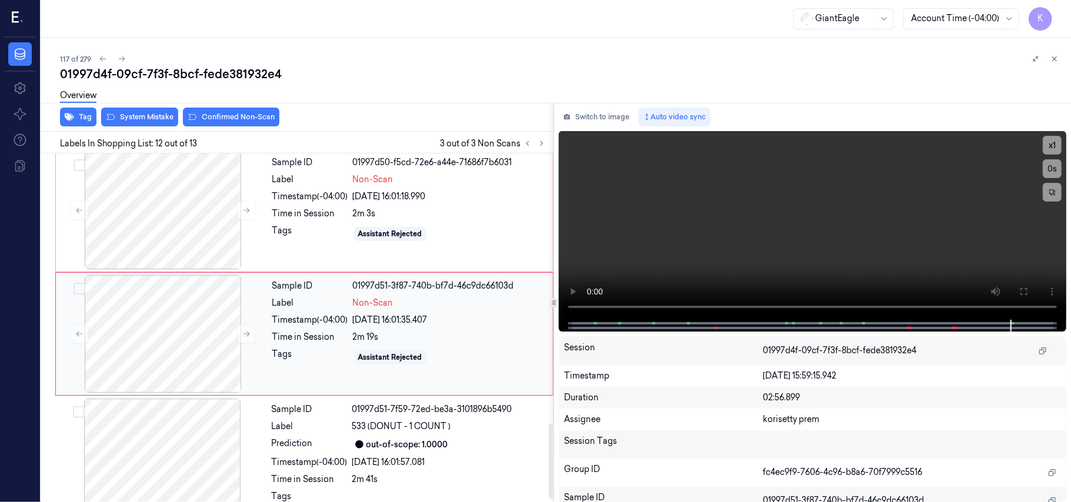
scroll to position [1264, 0]
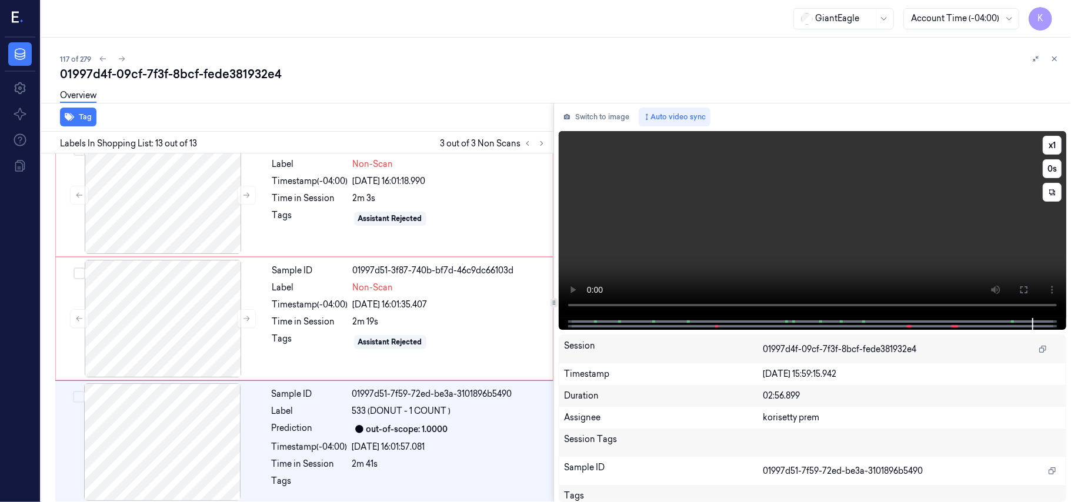
click at [858, 215] on video at bounding box center [812, 224] width 507 height 187
click at [175, 309] on div at bounding box center [162, 319] width 209 height 118
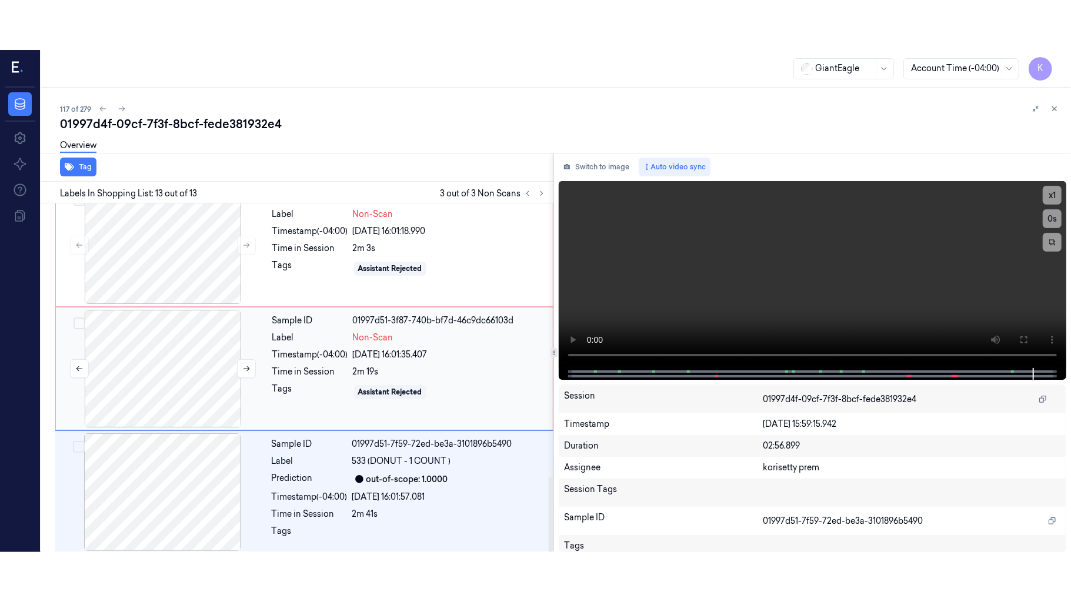
scroll to position [1249, 0]
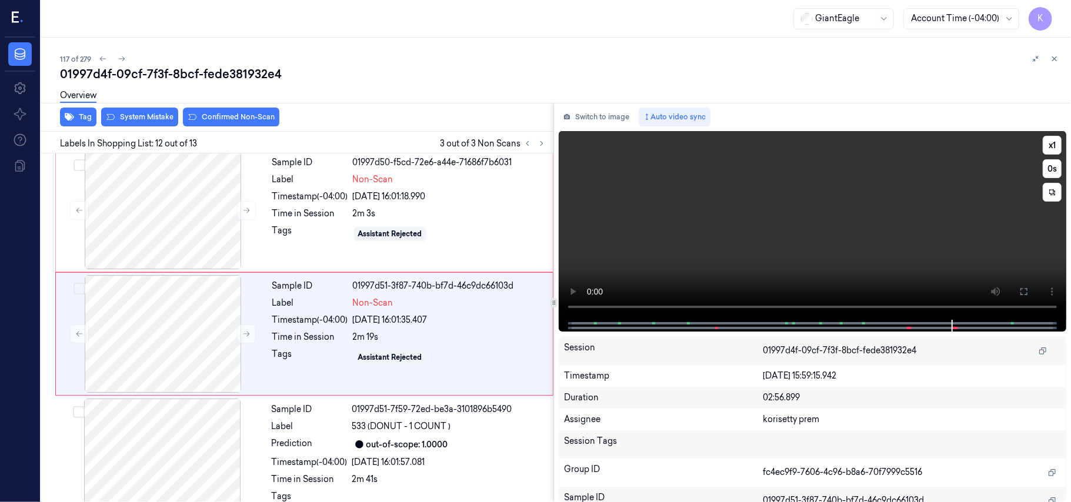
click at [754, 249] on video at bounding box center [812, 225] width 507 height 189
click at [1024, 295] on icon at bounding box center [1023, 291] width 9 height 9
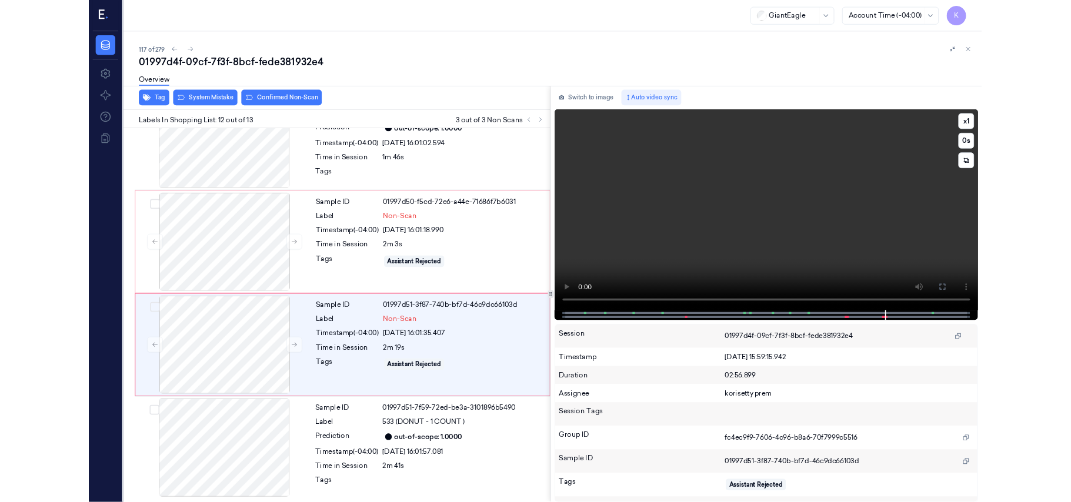
scroll to position [1165, 0]
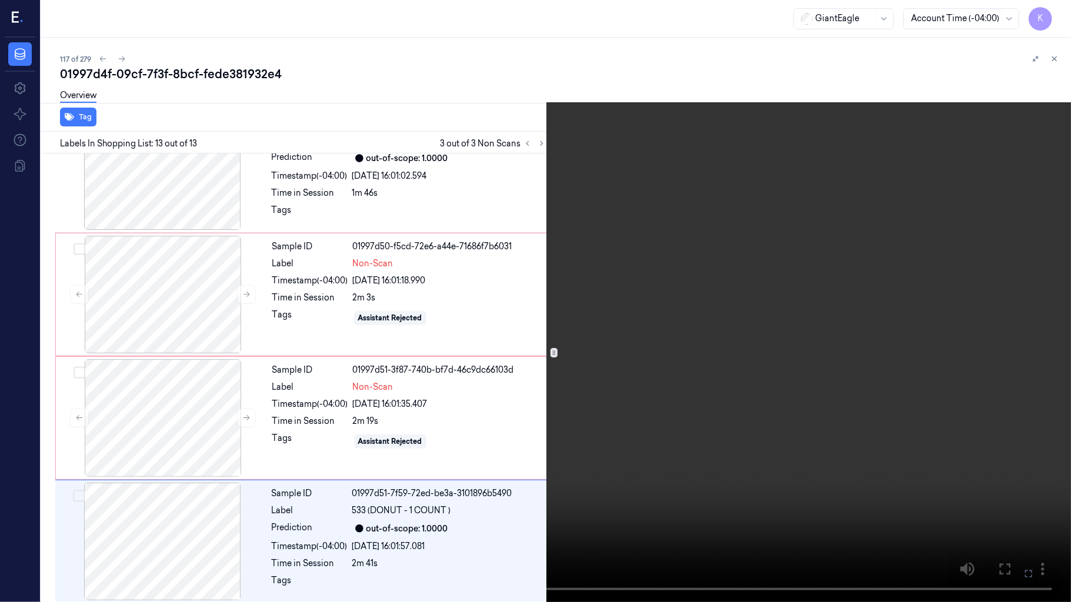
click at [813, 448] on video at bounding box center [535, 301] width 1071 height 602
click at [0, 0] on icon at bounding box center [0, 0] width 0 height 0
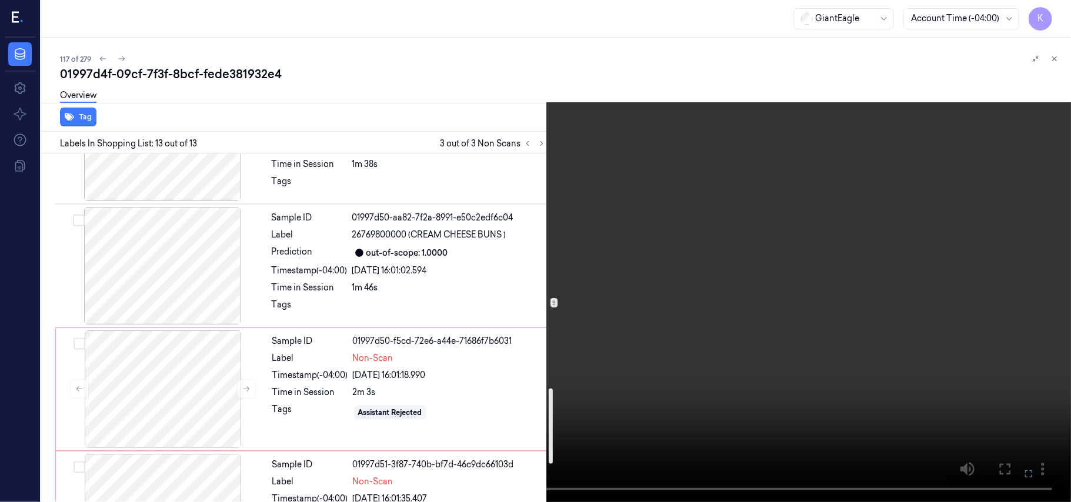
scroll to position [1092, 0]
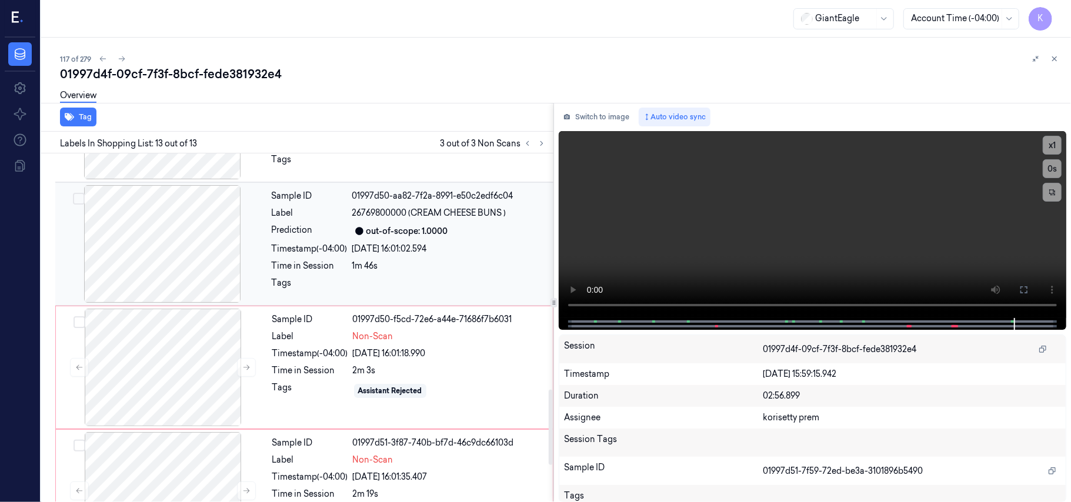
click at [174, 226] on div at bounding box center [162, 244] width 209 height 118
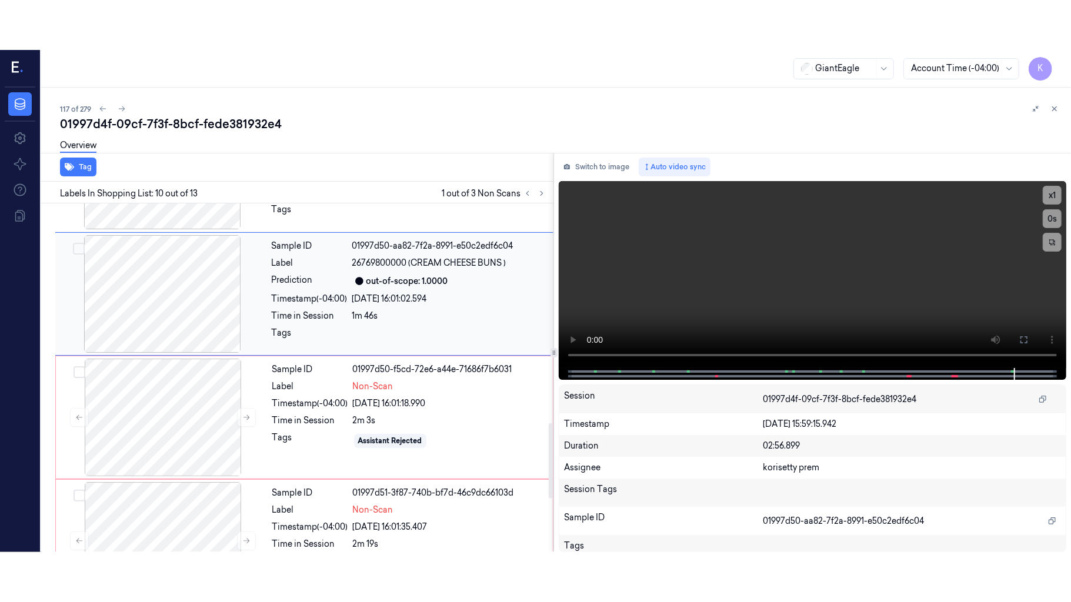
scroll to position [1001, 0]
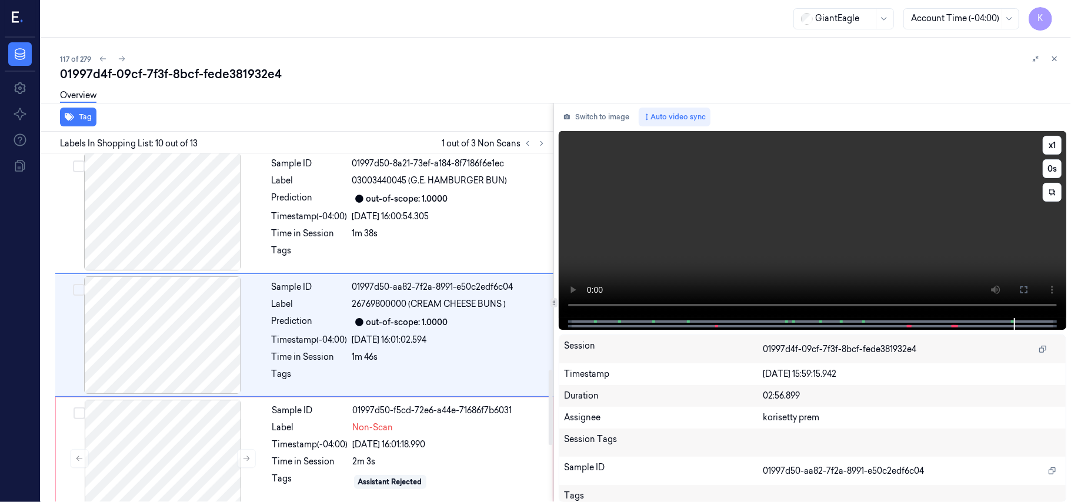
click at [821, 189] on video at bounding box center [812, 224] width 507 height 187
click at [1028, 289] on button at bounding box center [1023, 289] width 19 height 19
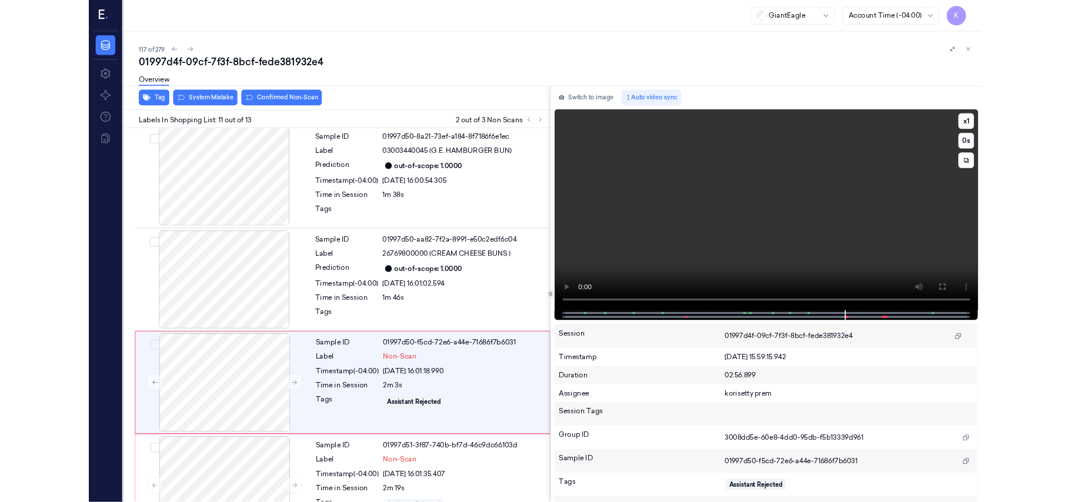
scroll to position [1075, 0]
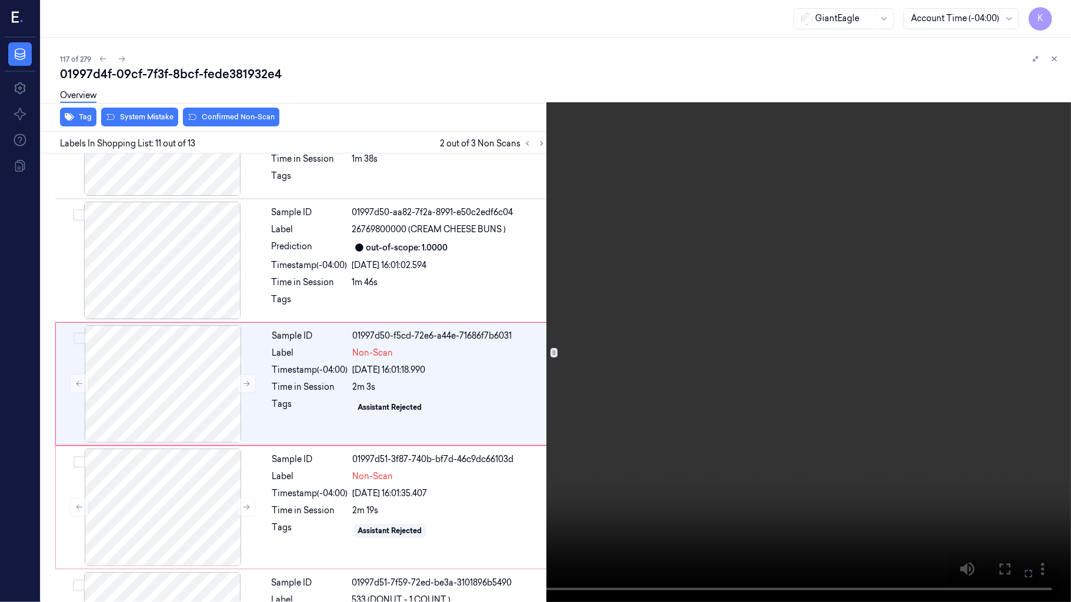
drag, startPoint x: 1024, startPoint y: 570, endPoint x: 1024, endPoint y: 502, distance: 68.2
click at [0, 0] on icon at bounding box center [0, 0] width 0 height 0
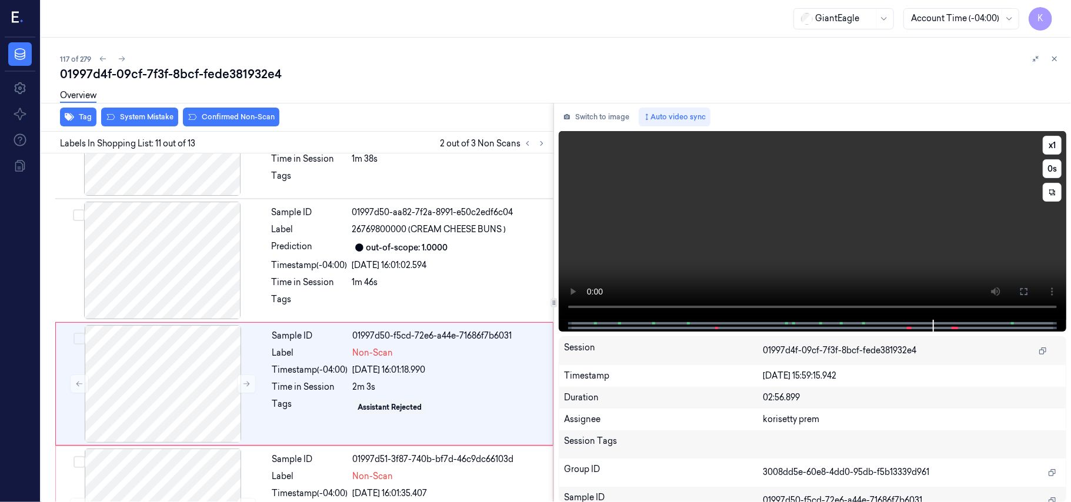
click at [753, 195] on video at bounding box center [812, 225] width 507 height 189
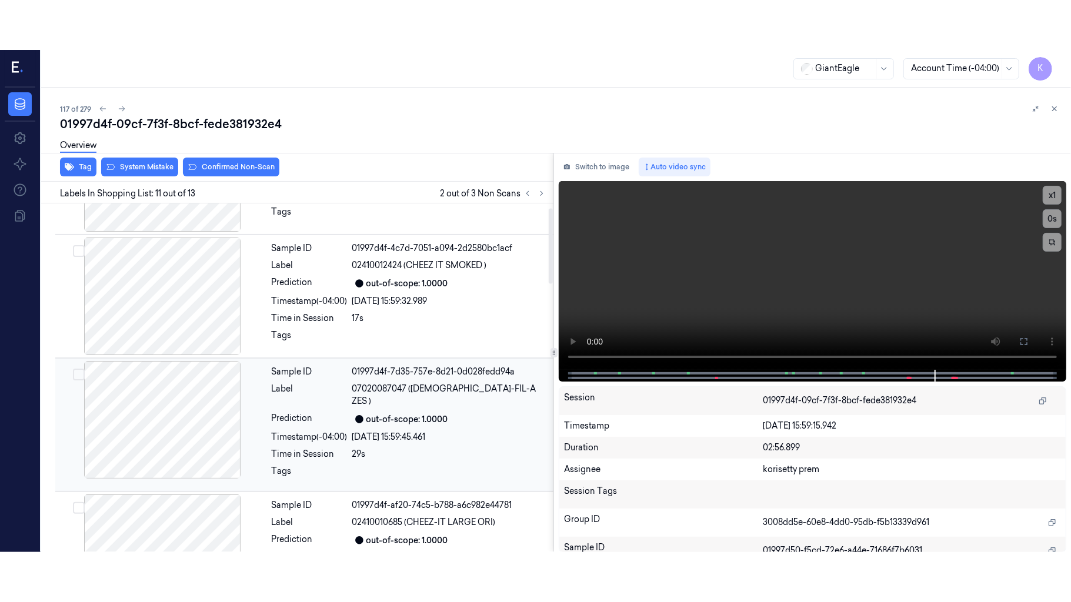
scroll to position [0, 0]
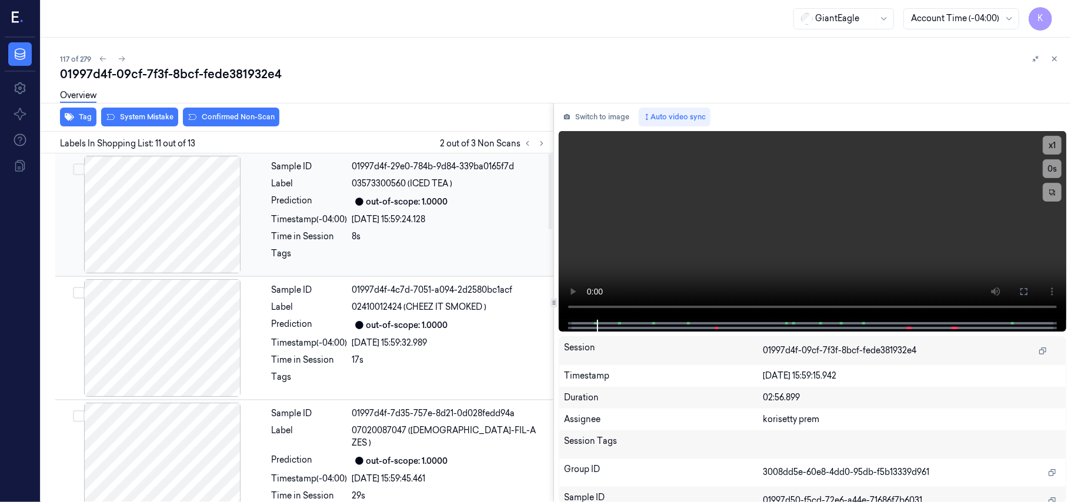
click at [165, 218] on div at bounding box center [162, 215] width 209 height 118
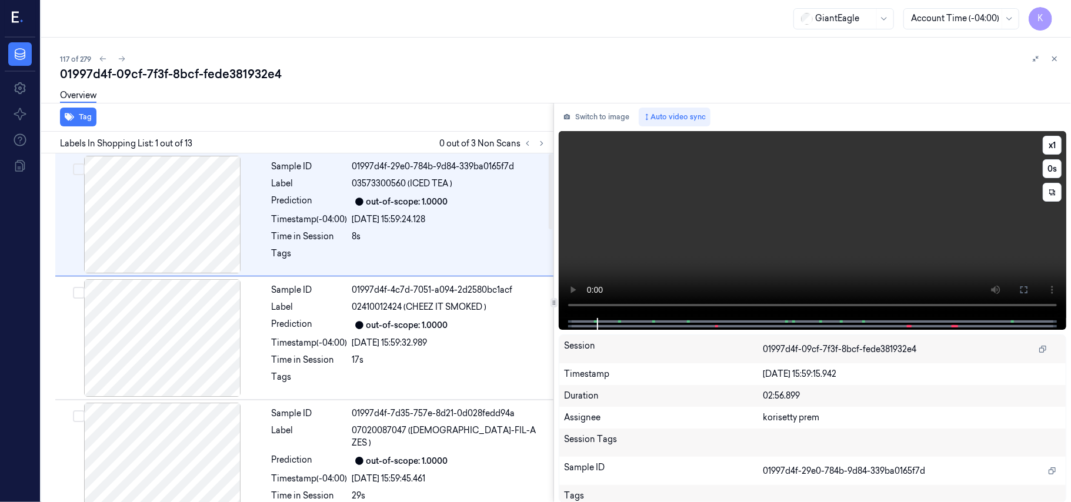
click at [825, 196] on video at bounding box center [812, 224] width 507 height 187
click at [1056, 145] on button "x 1" at bounding box center [1051, 145] width 19 height 19
click at [1025, 290] on icon at bounding box center [1023, 289] width 9 height 9
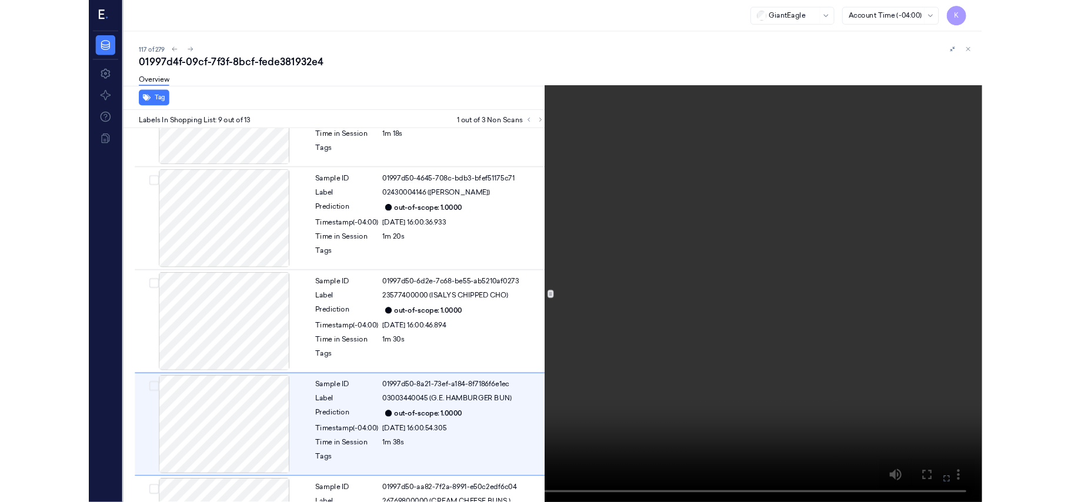
scroll to position [828, 0]
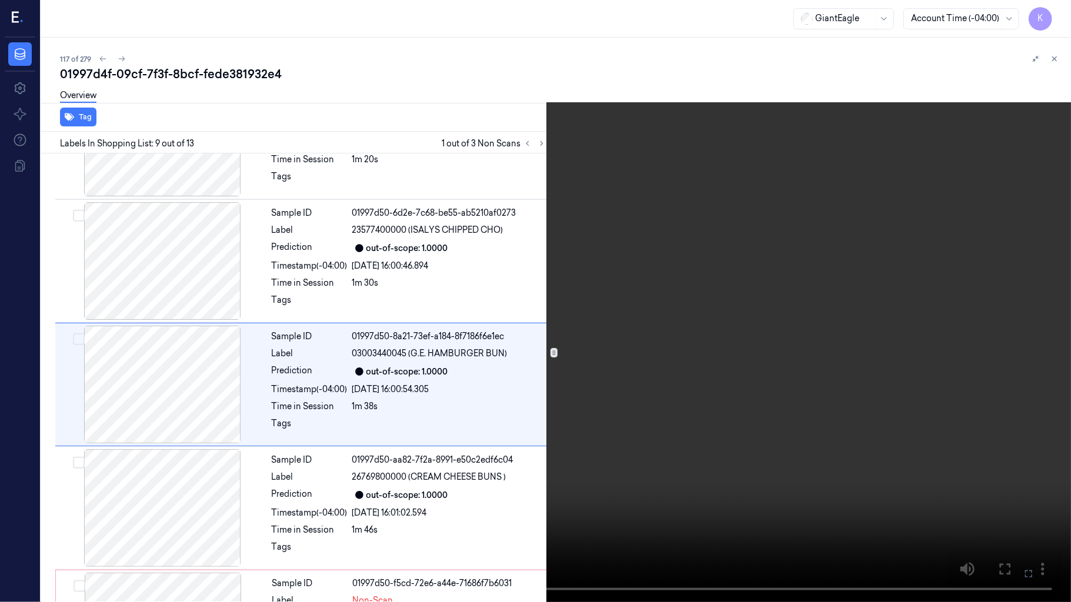
click at [539, 403] on video at bounding box center [535, 301] width 1071 height 602
click at [0, 0] on icon at bounding box center [0, 0] width 0 height 0
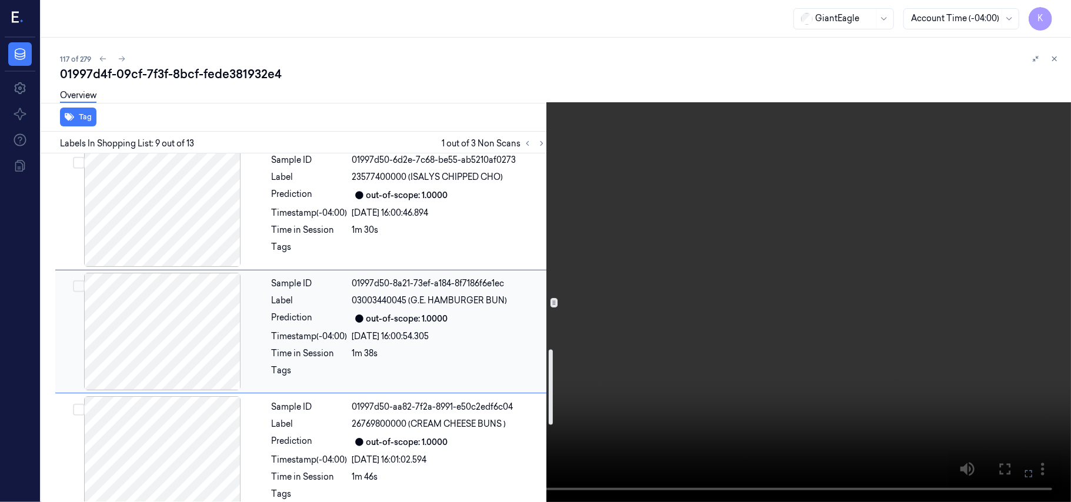
scroll to position [906, 0]
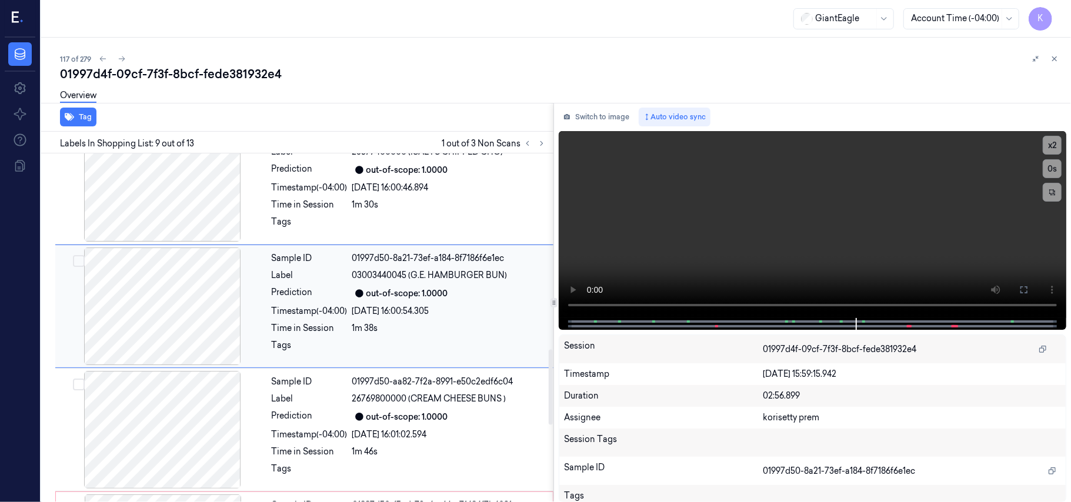
click at [393, 306] on div "24/09/2025 16:00:54.305" at bounding box center [449, 311] width 194 height 12
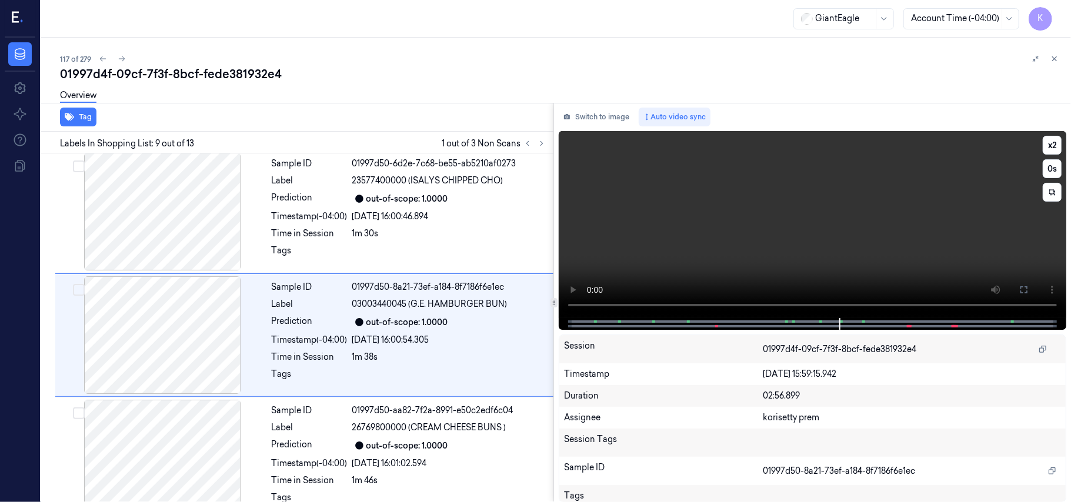
click at [654, 247] on video at bounding box center [812, 224] width 507 height 187
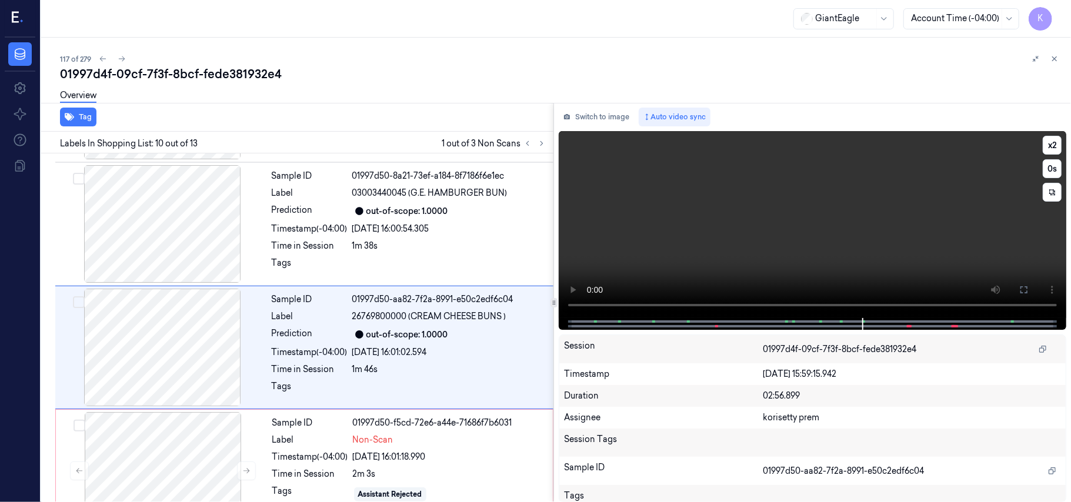
scroll to position [1001, 0]
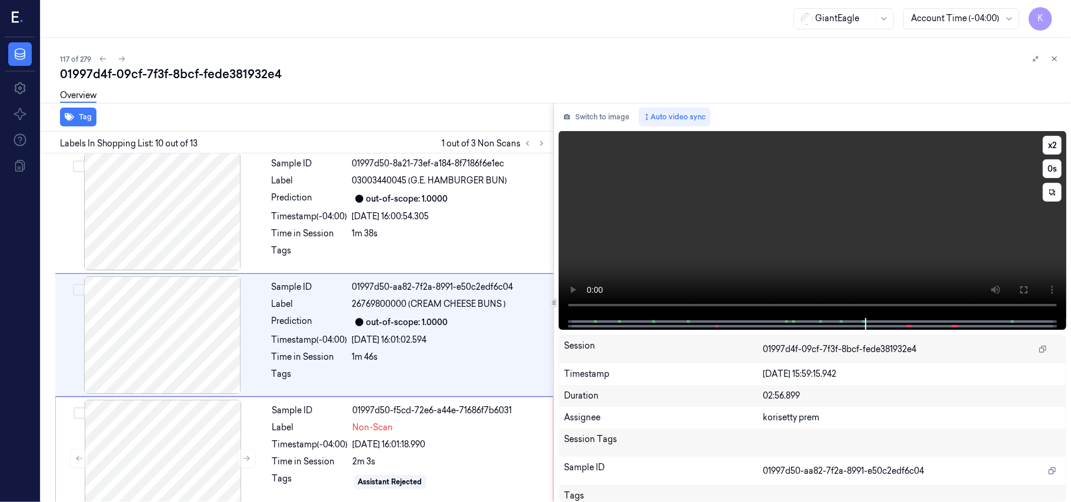
click at [647, 248] on video at bounding box center [812, 224] width 507 height 187
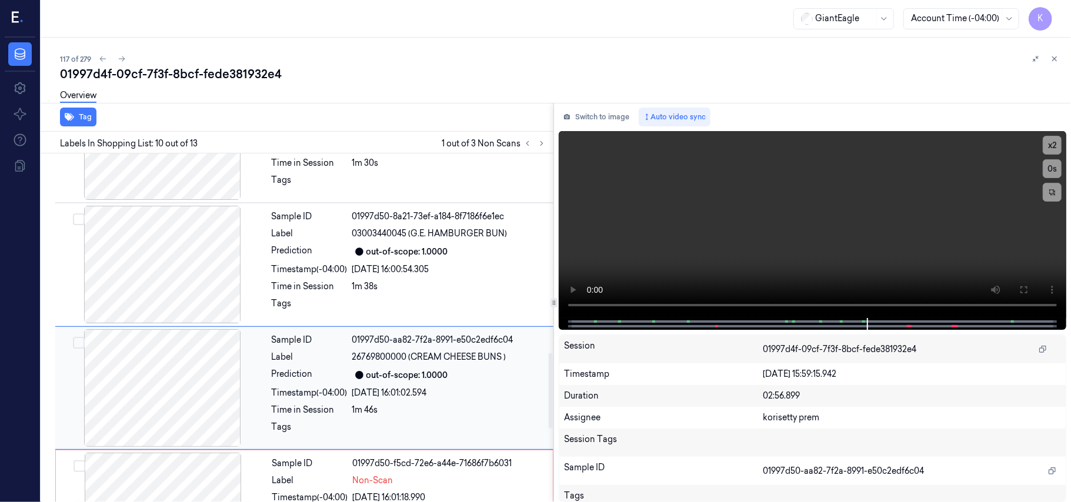
scroll to position [923, 0]
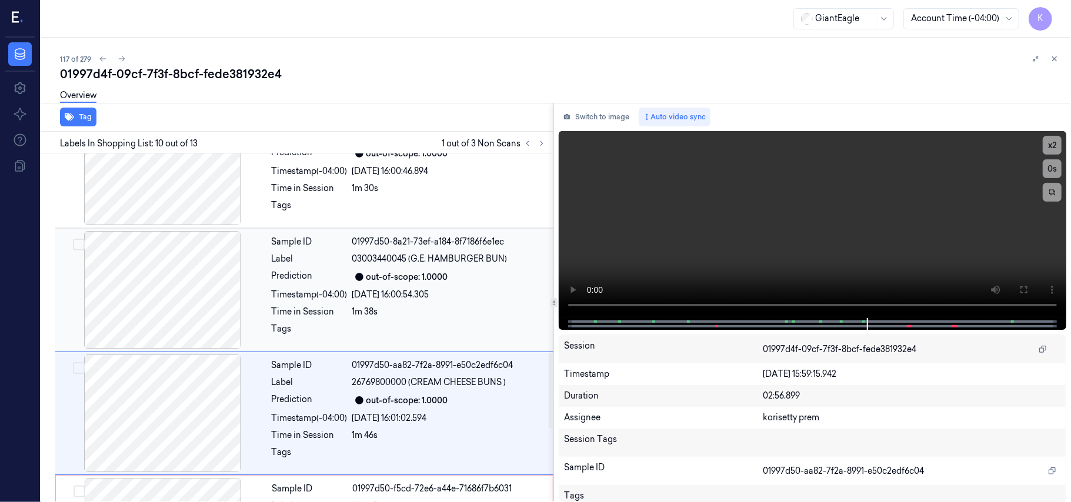
click at [403, 253] on span "03003440045 (G.E. HAMBURGER BUN)" at bounding box center [429, 259] width 155 height 12
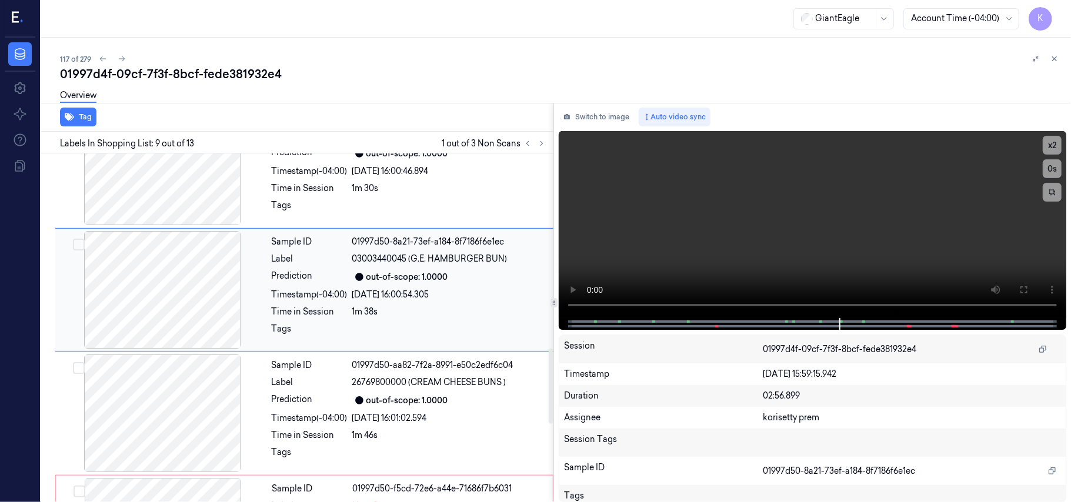
scroll to position [877, 0]
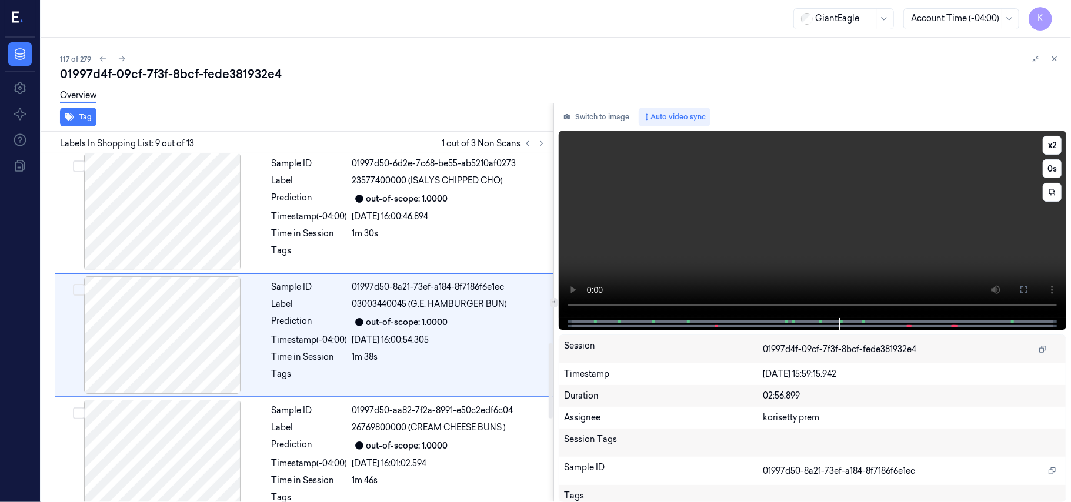
click at [723, 192] on video at bounding box center [812, 224] width 507 height 187
click at [727, 192] on video at bounding box center [812, 224] width 507 height 187
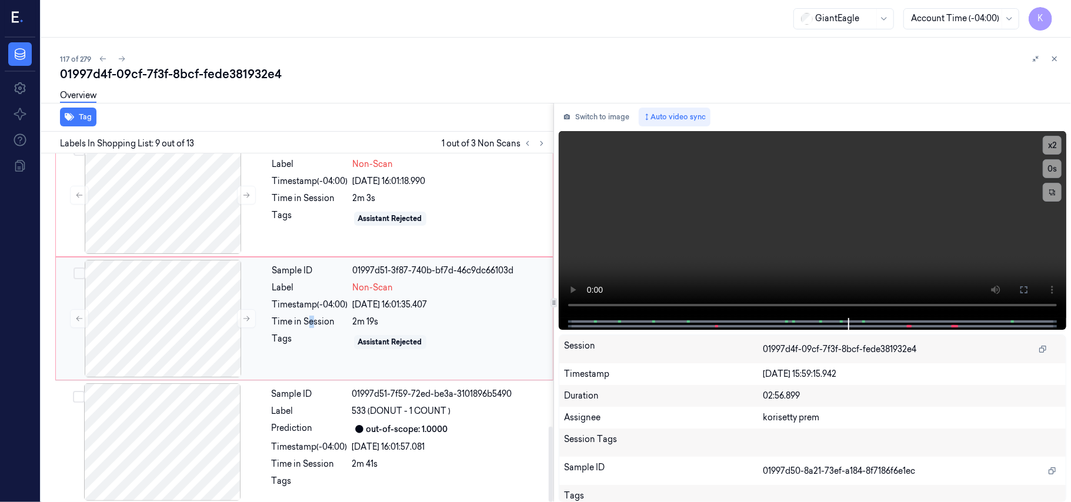
click at [312, 316] on div "Time in Session" at bounding box center [310, 322] width 76 height 12
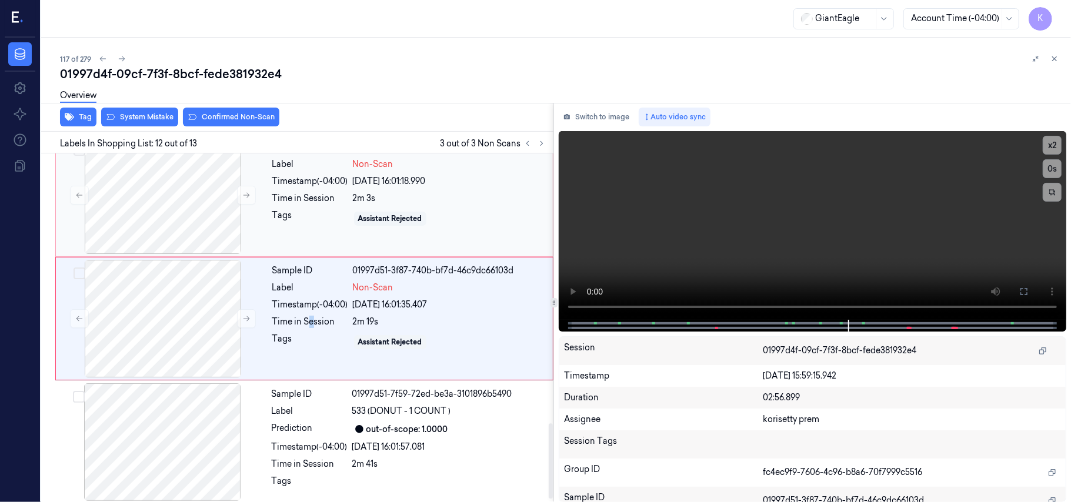
scroll to position [1249, 0]
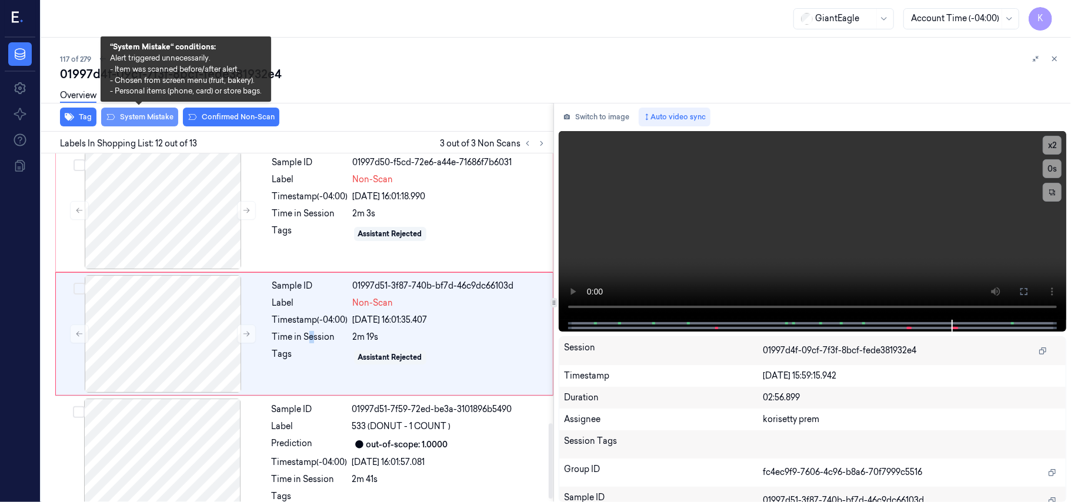
click at [144, 121] on button "System Mistake" at bounding box center [139, 117] width 77 height 19
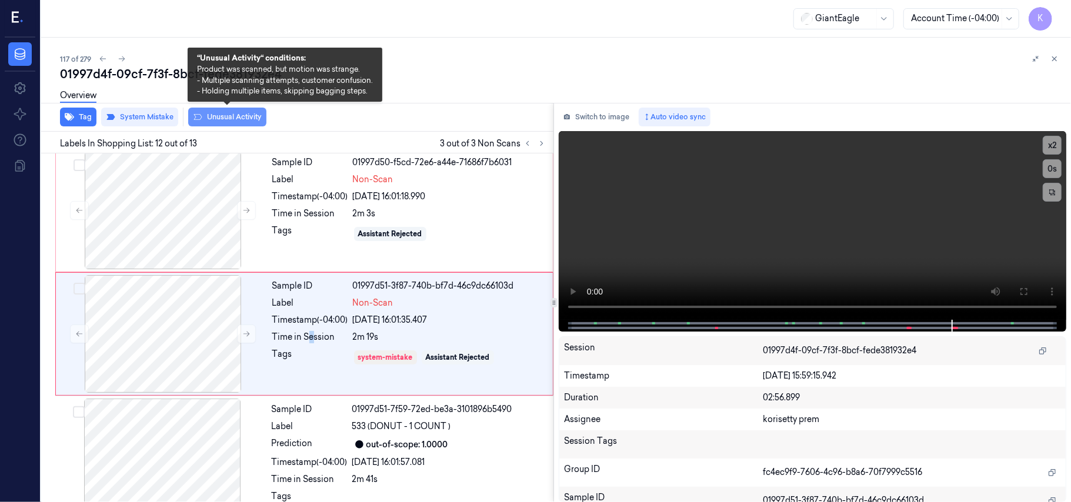
click at [236, 121] on button "Unusual Activity" at bounding box center [227, 117] width 78 height 19
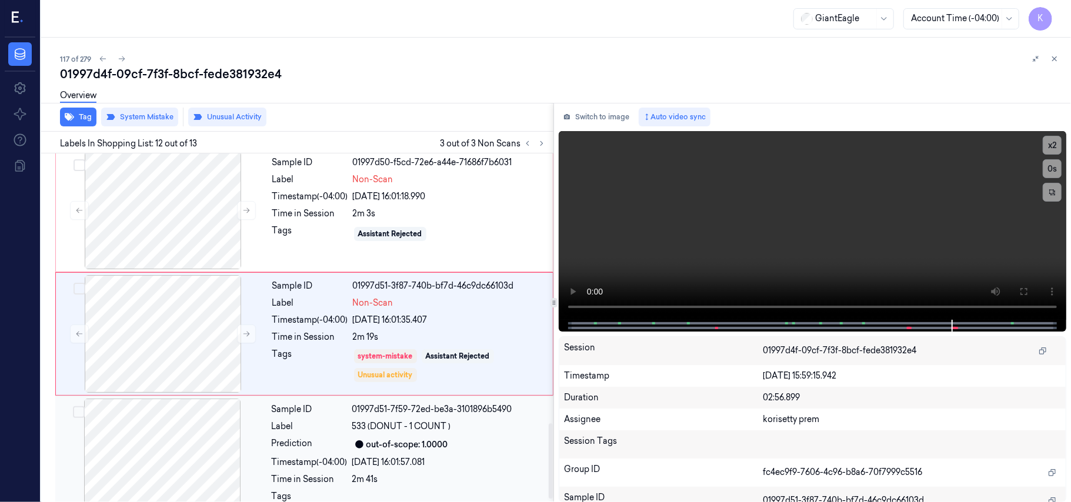
click at [337, 424] on div "Label" at bounding box center [310, 426] width 76 height 12
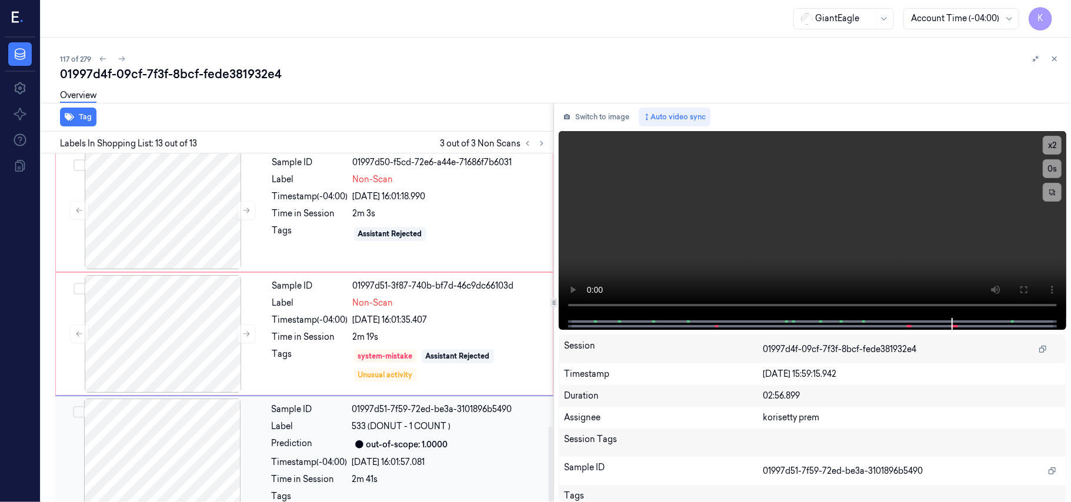
scroll to position [1264, 0]
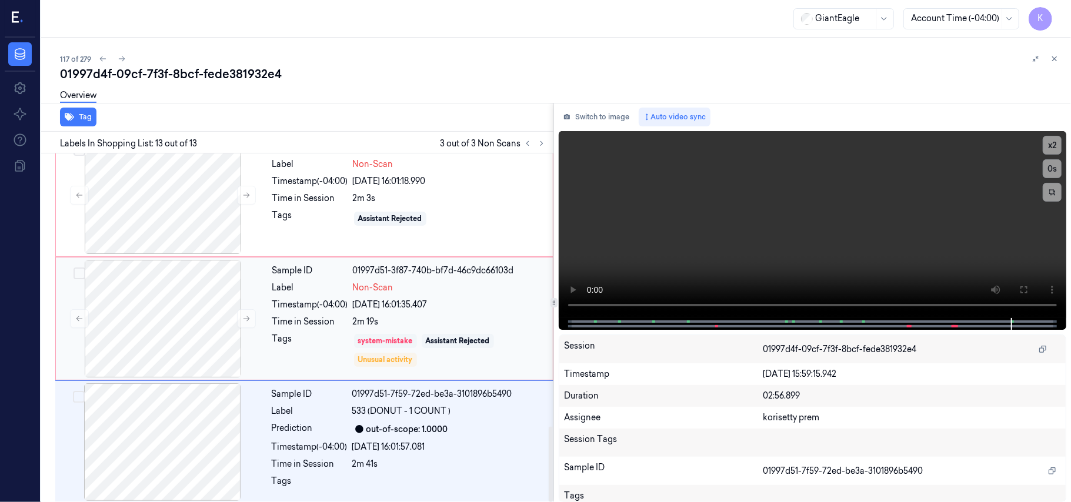
click at [376, 336] on div "system-mistake" at bounding box center [385, 341] width 55 height 11
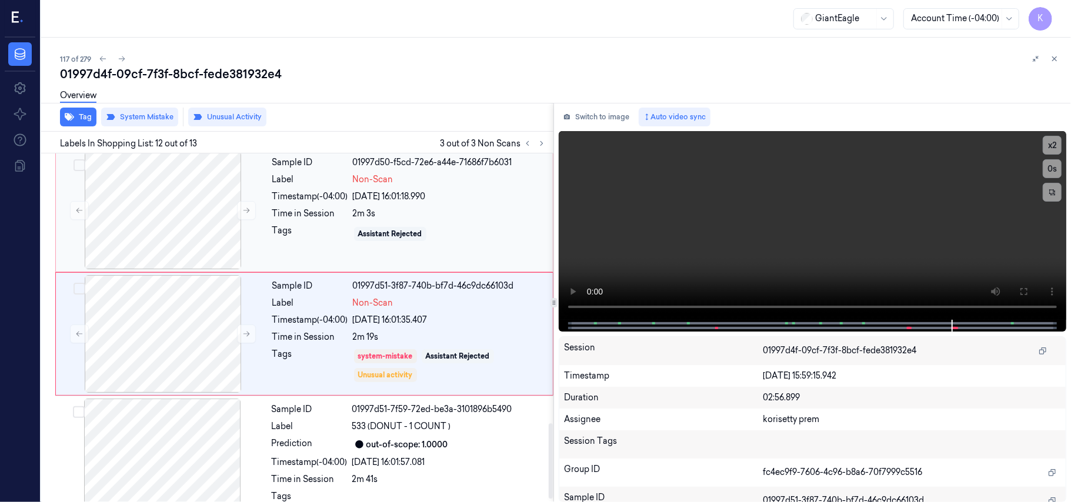
click at [353, 225] on div "Tags Assistant Rejected" at bounding box center [408, 234] width 273 height 19
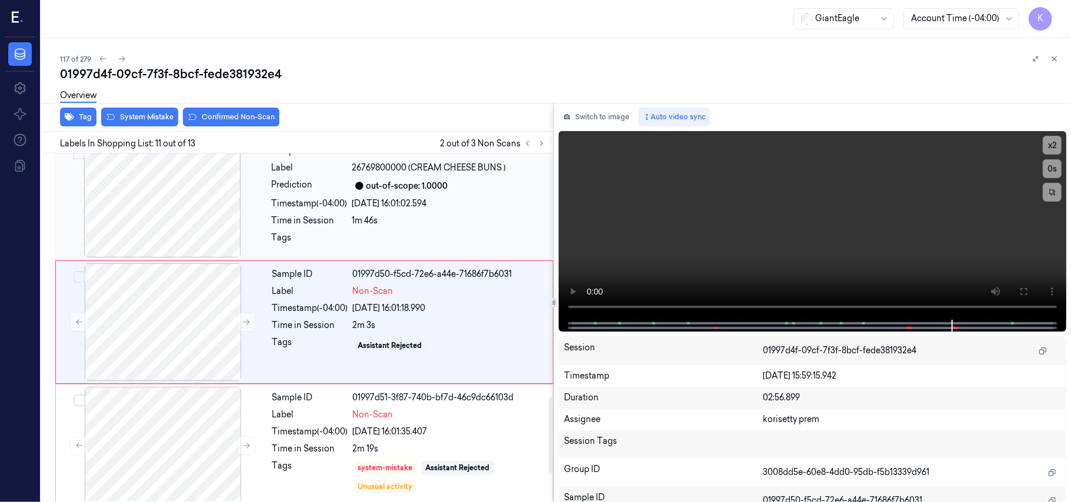
scroll to position [1125, 0]
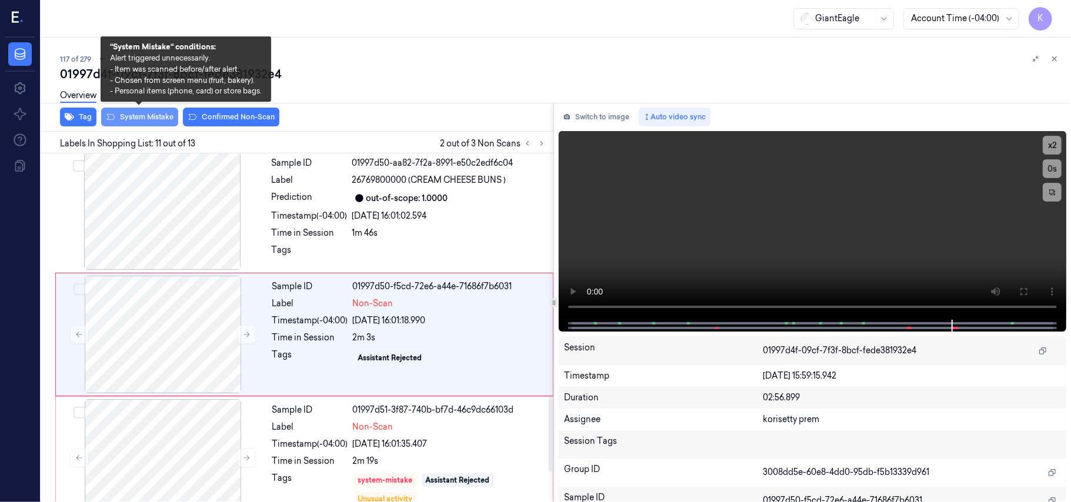
click at [135, 114] on button "System Mistake" at bounding box center [139, 117] width 77 height 19
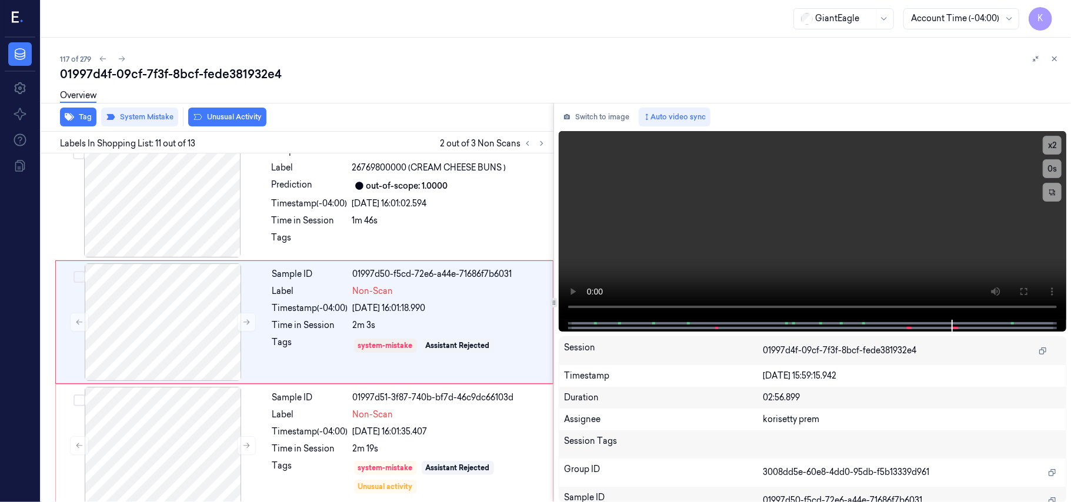
click at [226, 119] on button "Unusual Activity" at bounding box center [227, 117] width 78 height 19
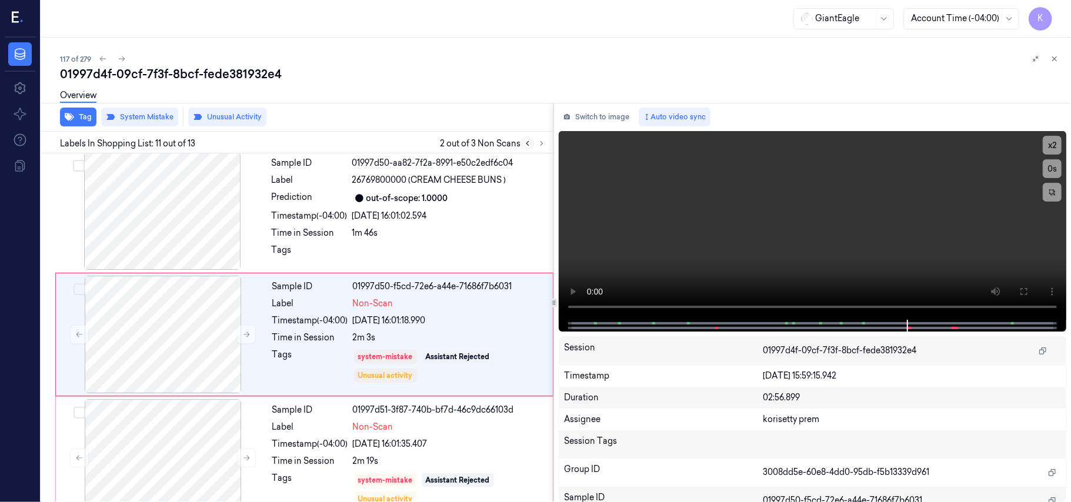
click at [527, 143] on icon at bounding box center [527, 143] width 8 height 8
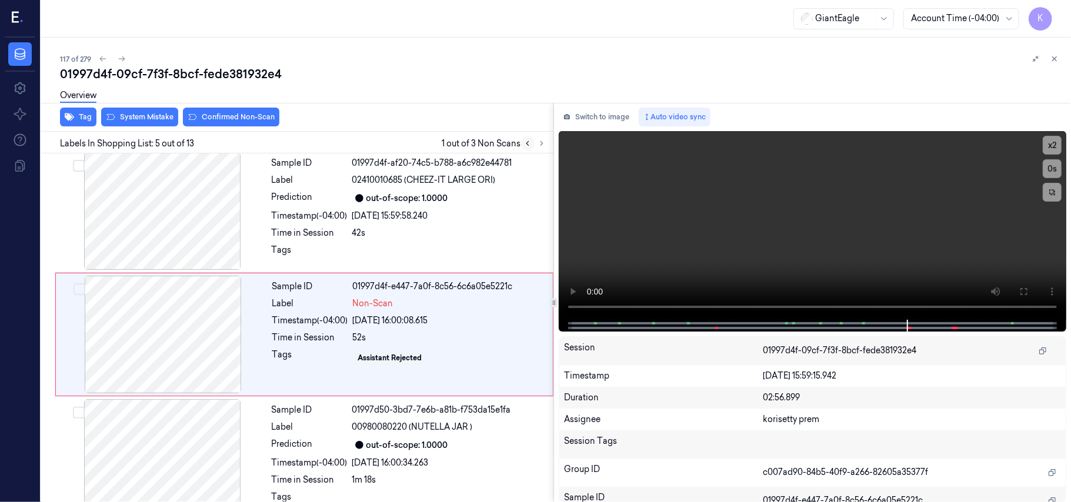
scroll to position [382, 0]
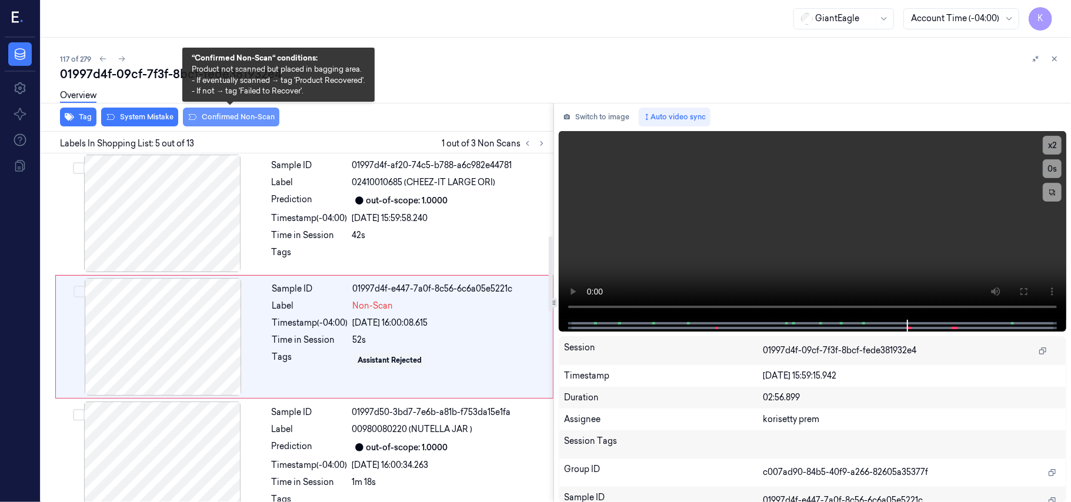
click at [218, 116] on button "Confirmed Non-Scan" at bounding box center [231, 117] width 96 height 19
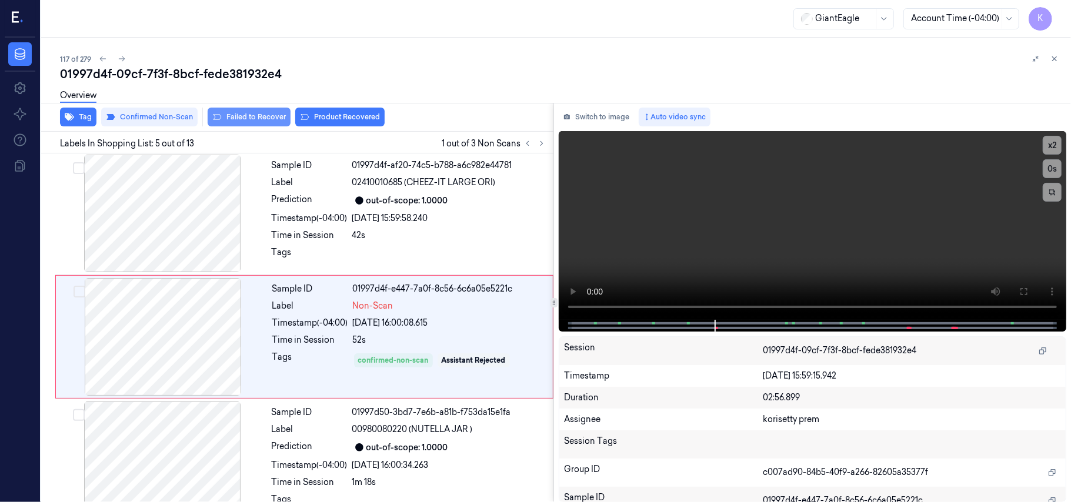
click at [253, 118] on button "Failed to Recover" at bounding box center [249, 117] width 83 height 19
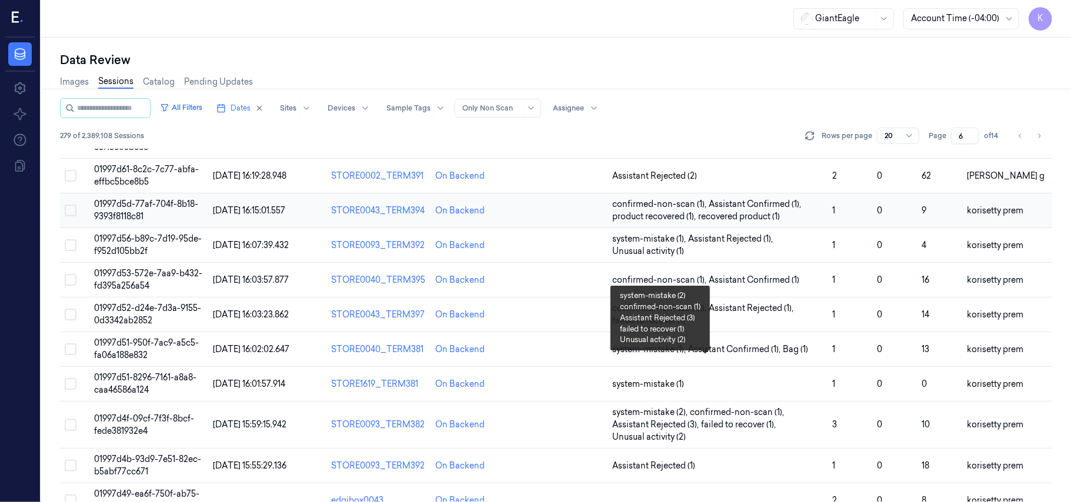
scroll to position [391, 0]
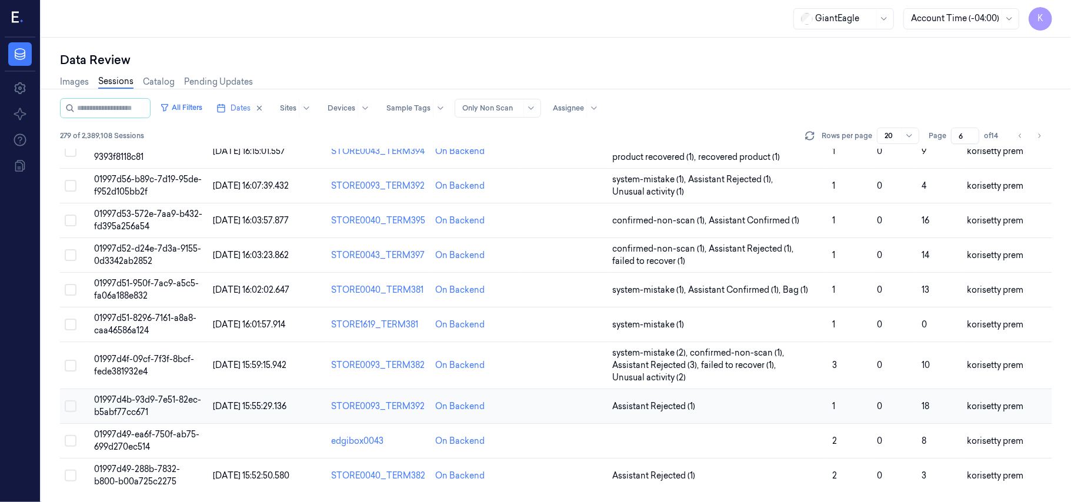
click at [134, 399] on span "01997d4b-93d9-7e51-82ec-b5abf77cc671" at bounding box center [147, 406] width 107 height 23
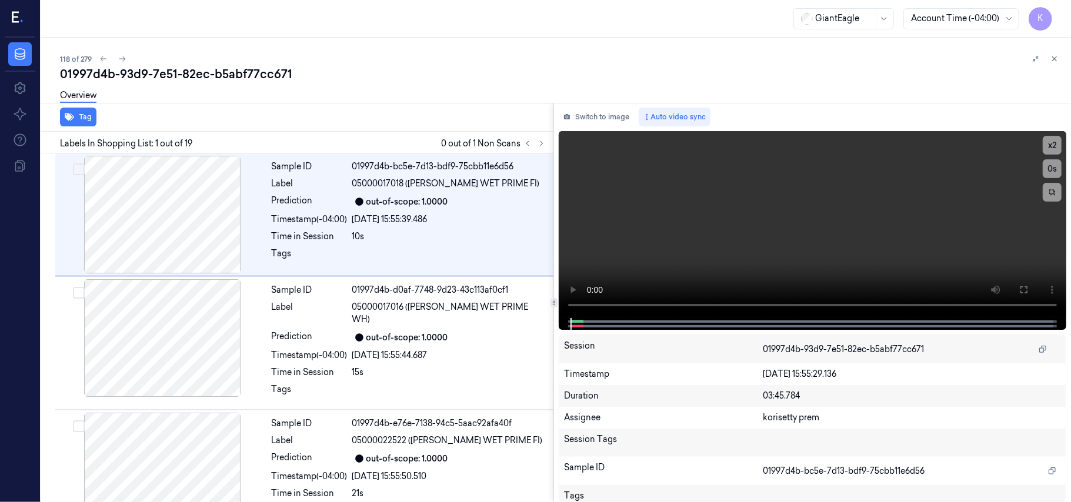
click at [476, 57] on div "118 of 279" at bounding box center [560, 59] width 1001 height 14
click at [540, 142] on icon at bounding box center [541, 143] width 8 height 8
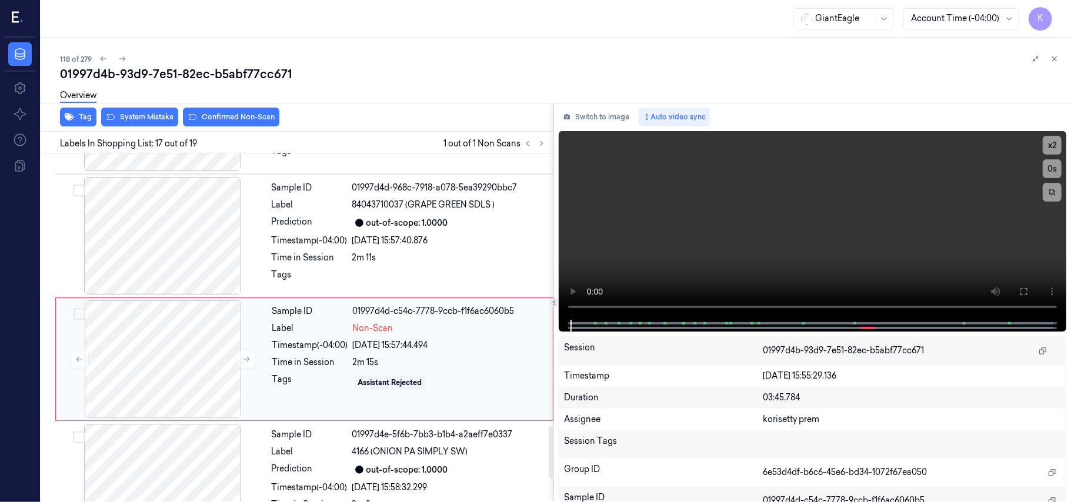
scroll to position [1868, 0]
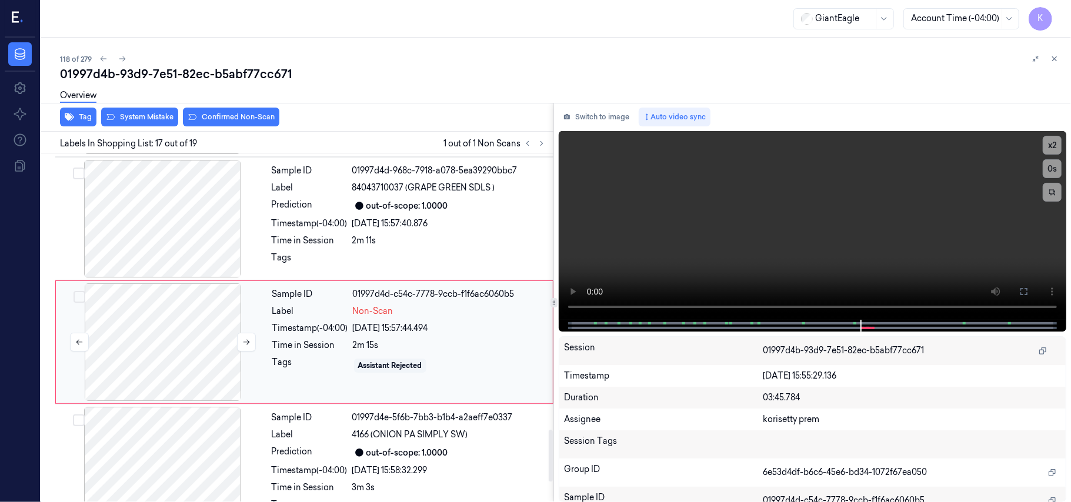
click at [201, 343] on div at bounding box center [162, 342] width 209 height 118
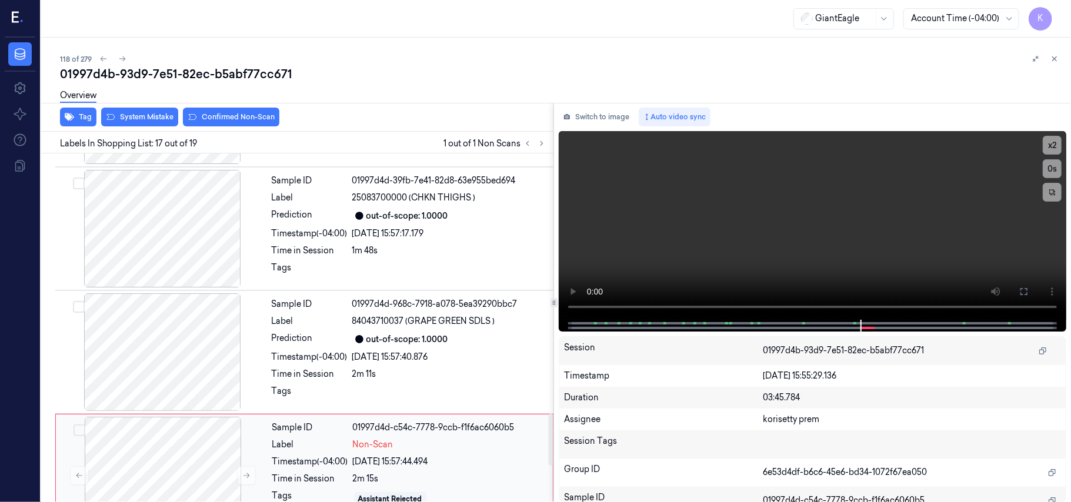
scroll to position [1711, 0]
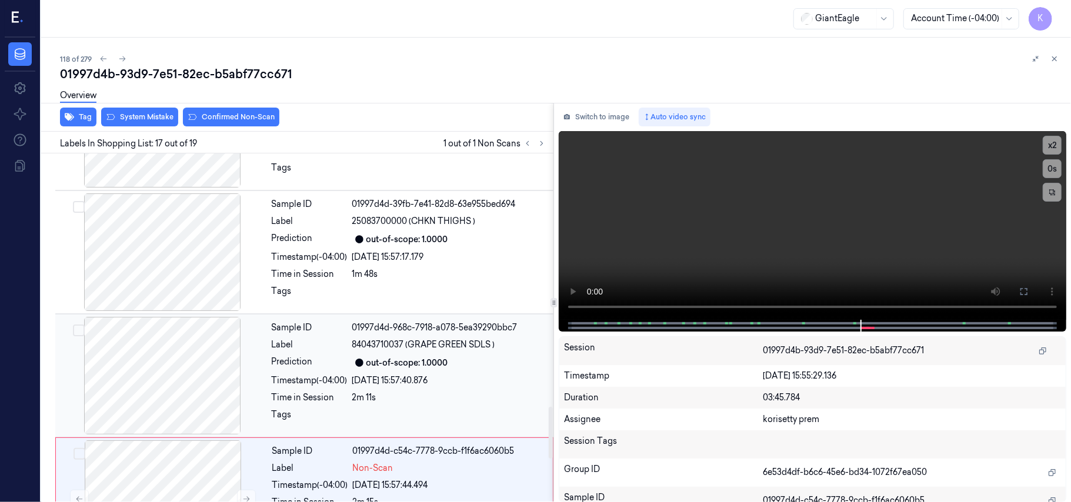
click at [327, 339] on div "Label" at bounding box center [310, 345] width 76 height 12
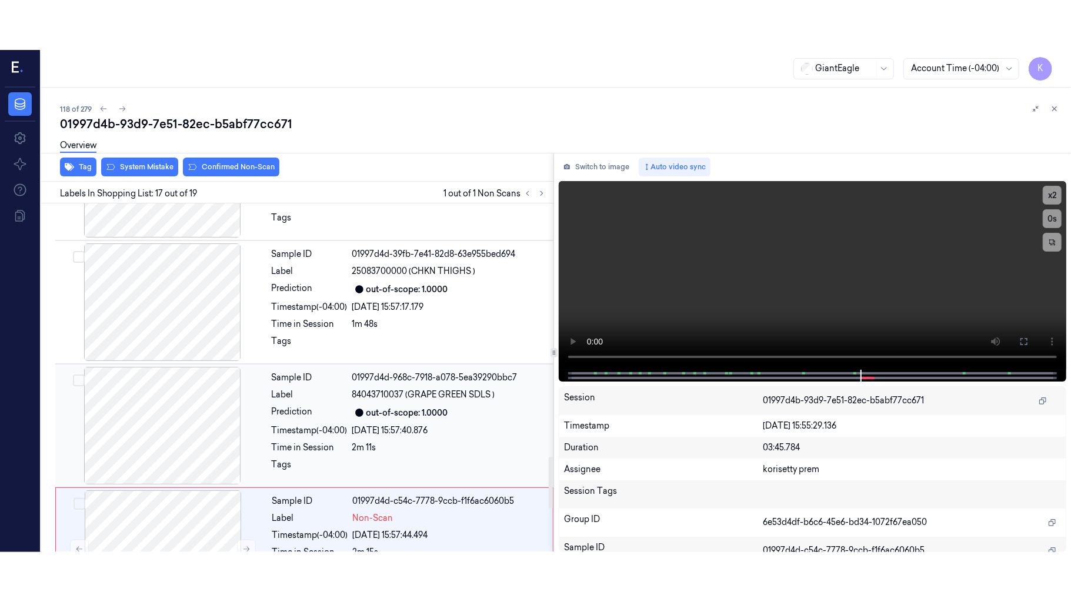
scroll to position [1744, 0]
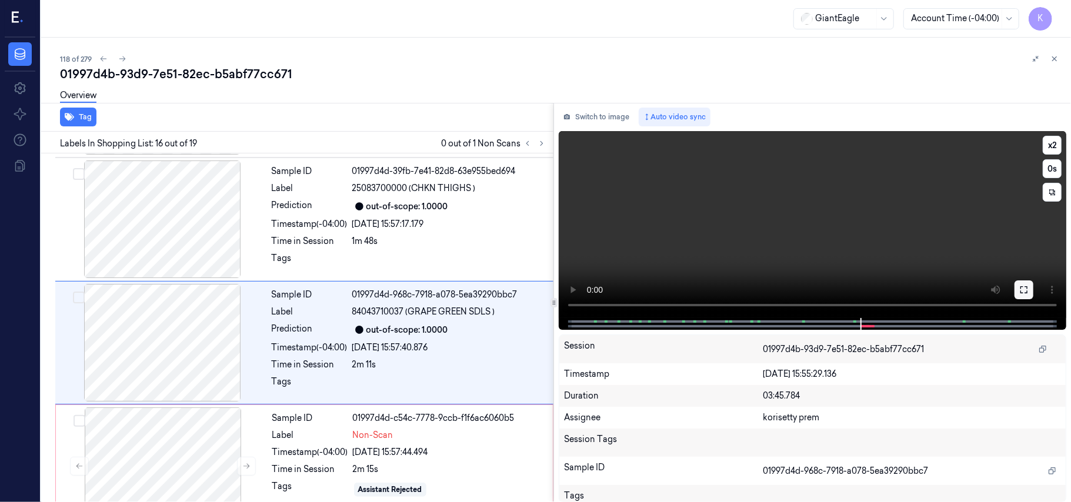
click at [1026, 290] on icon at bounding box center [1023, 289] width 9 height 9
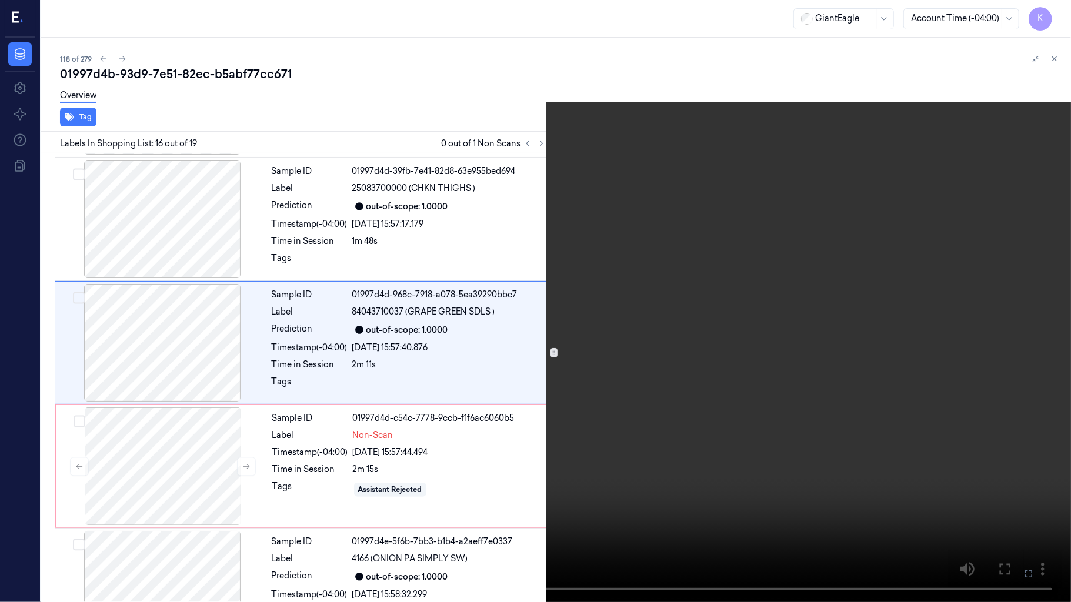
click at [613, 362] on video at bounding box center [535, 301] width 1071 height 602
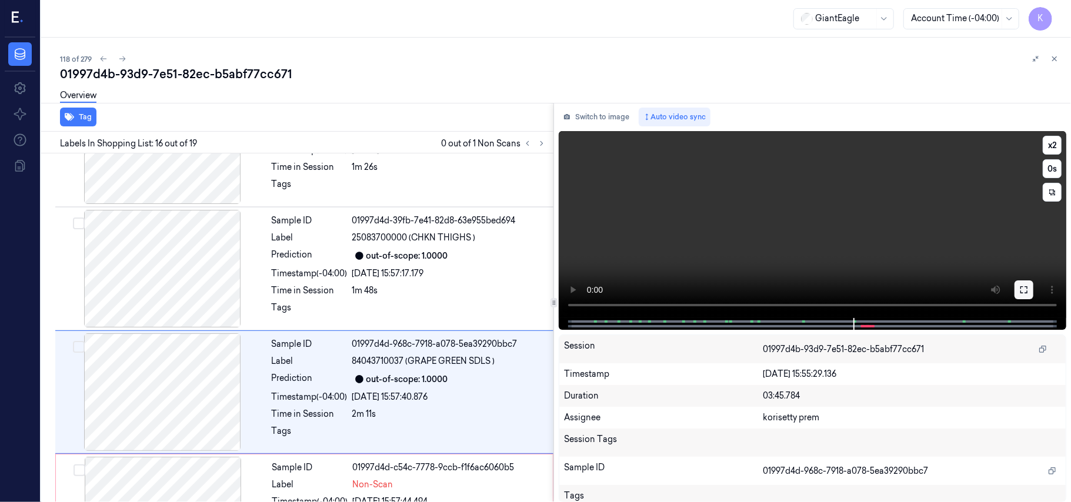
click at [1023, 295] on button at bounding box center [1023, 289] width 19 height 19
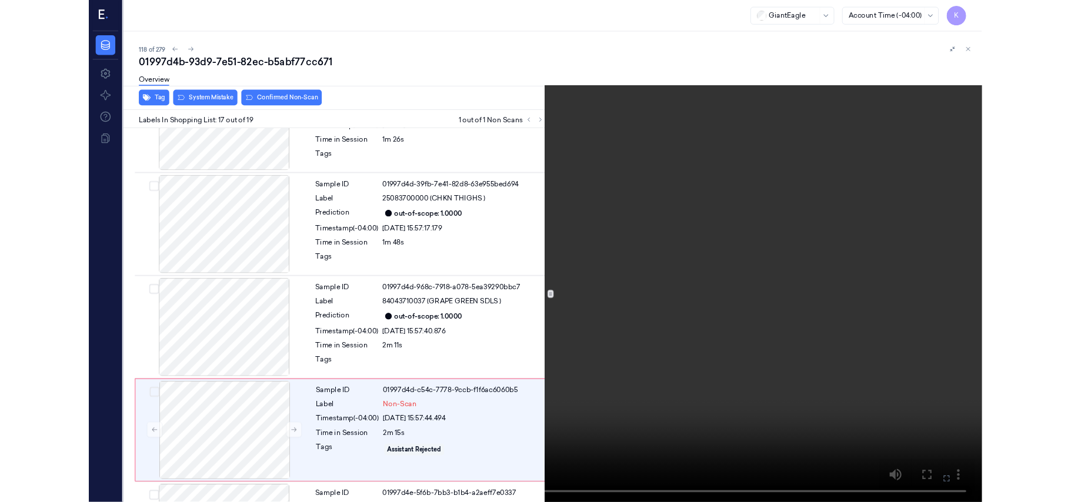
scroll to position [1819, 0]
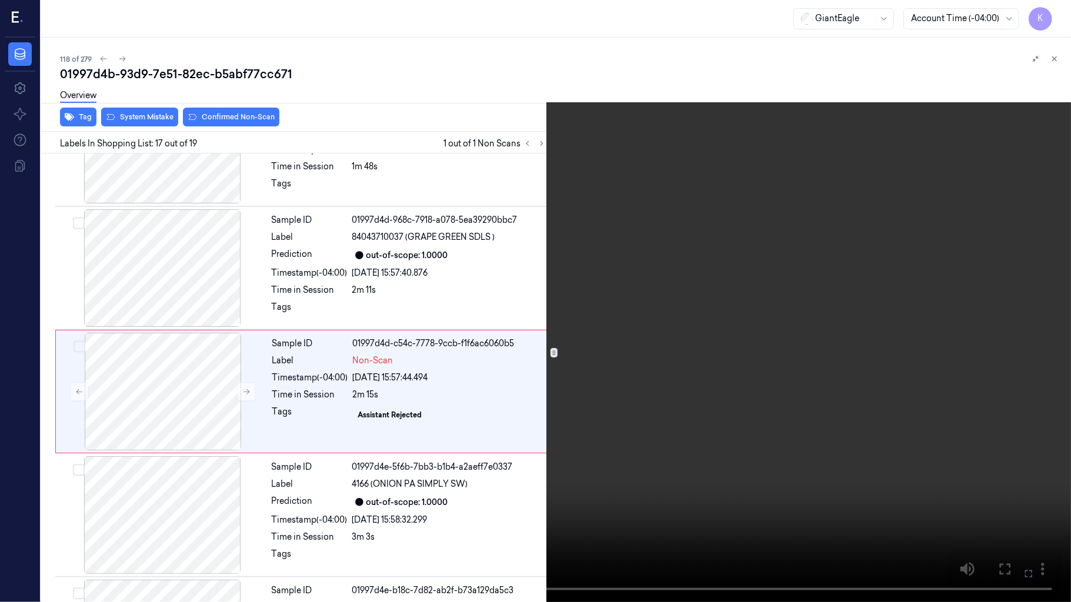
click at [0, 0] on icon at bounding box center [0, 0] width 0 height 0
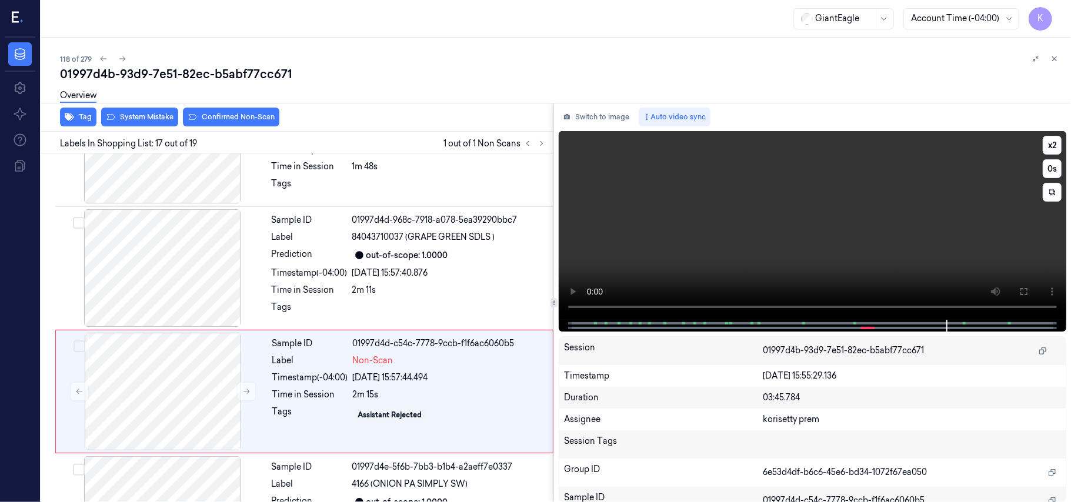
click at [738, 215] on video at bounding box center [812, 225] width 507 height 189
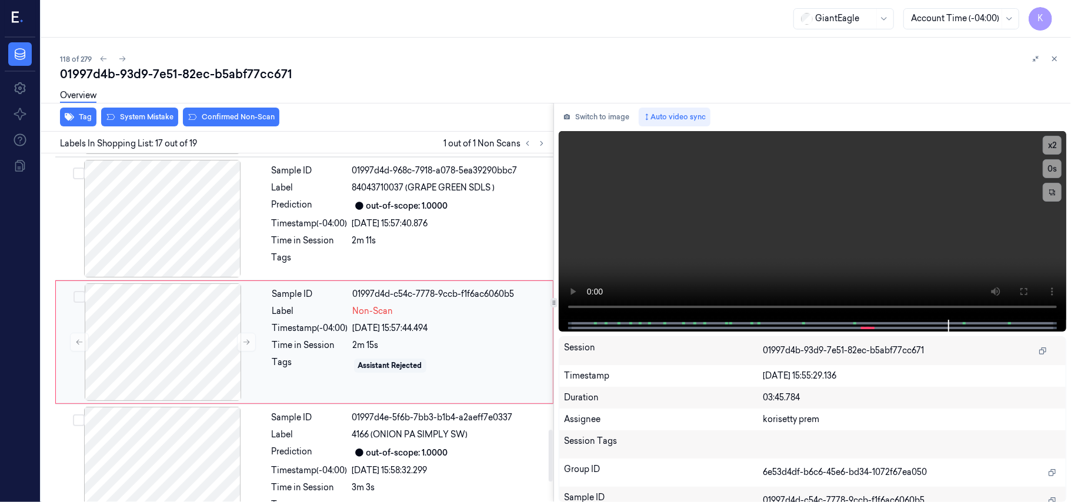
click at [422, 322] on div "24/09/2025 15:57:44.494" at bounding box center [449, 328] width 193 height 12
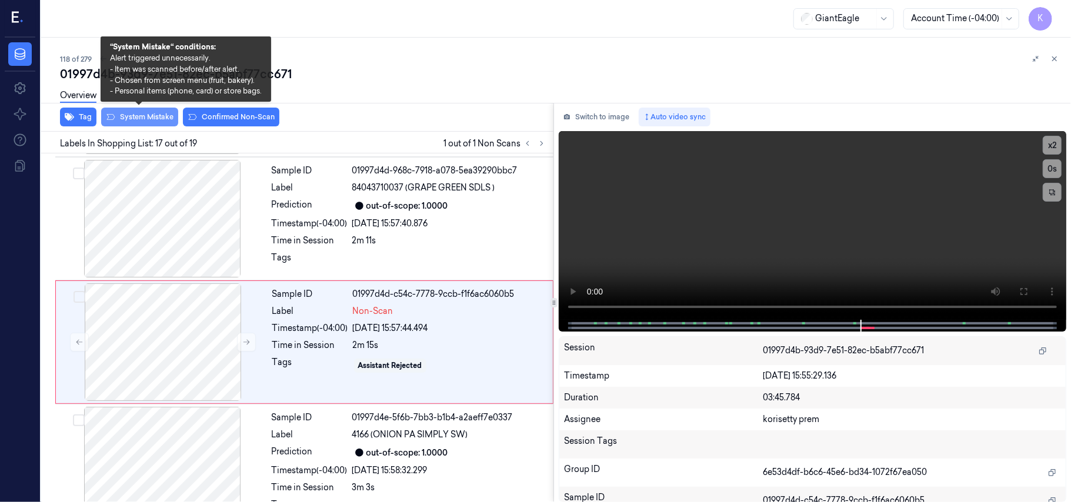
click at [145, 119] on button "System Mistake" at bounding box center [139, 117] width 77 height 19
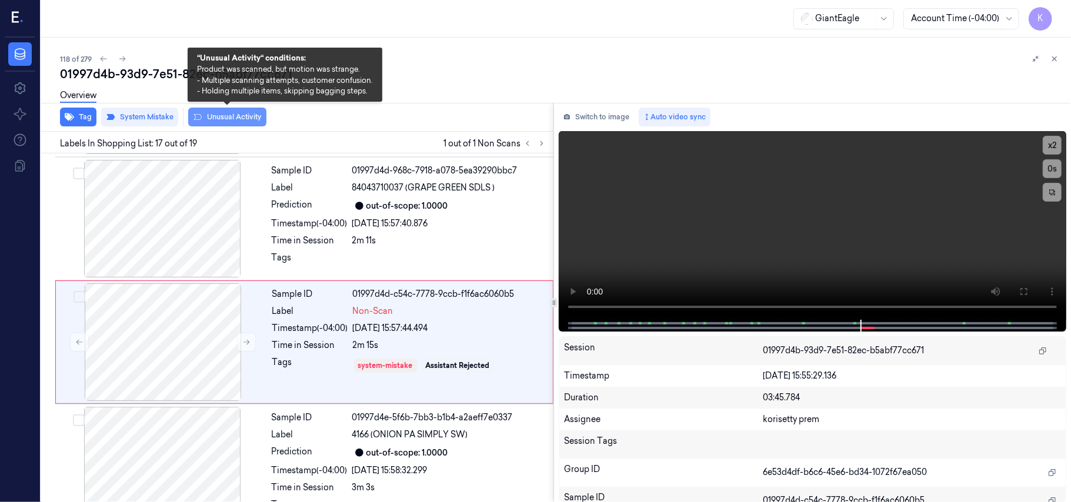
click at [213, 116] on button "Unusual Activity" at bounding box center [227, 117] width 78 height 19
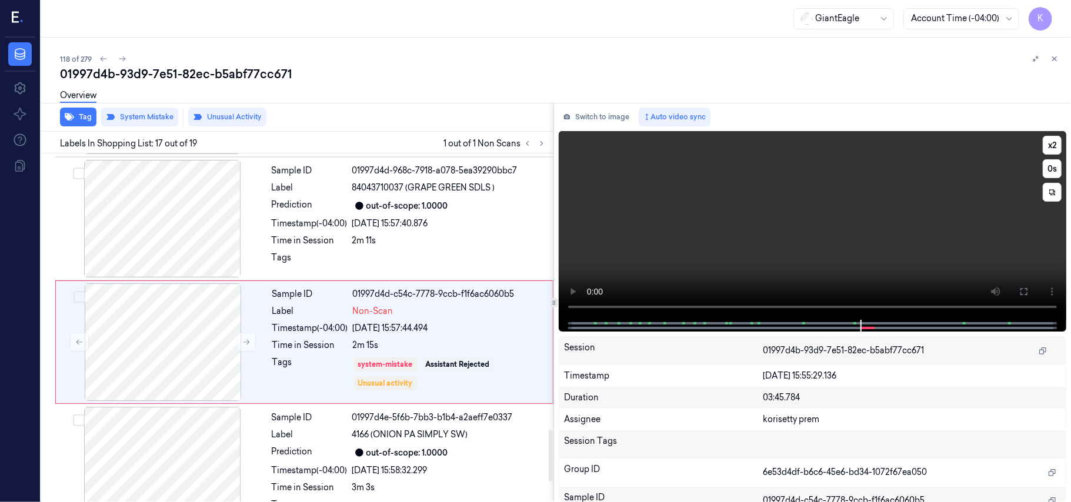
click at [843, 246] on video at bounding box center [812, 225] width 507 height 189
click at [964, 200] on video at bounding box center [812, 225] width 507 height 189
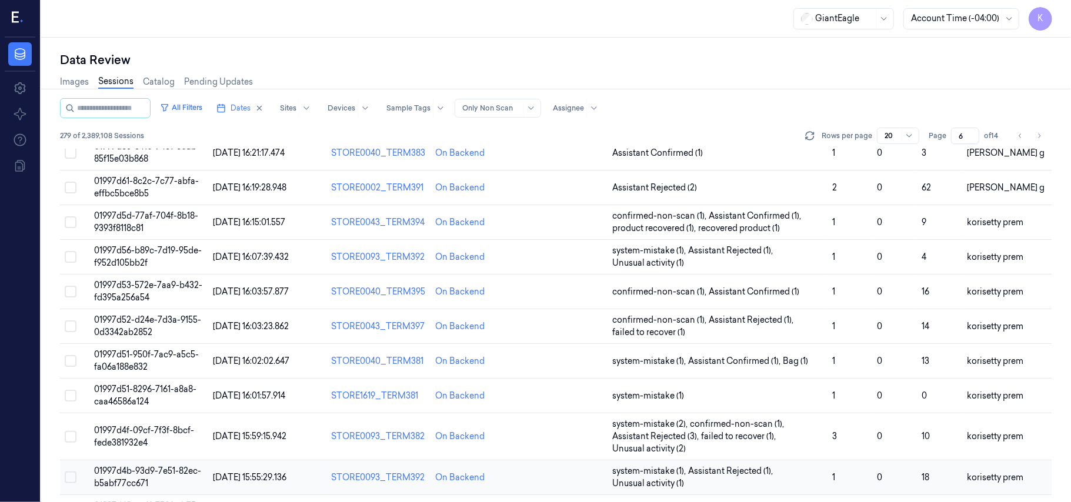
scroll to position [391, 0]
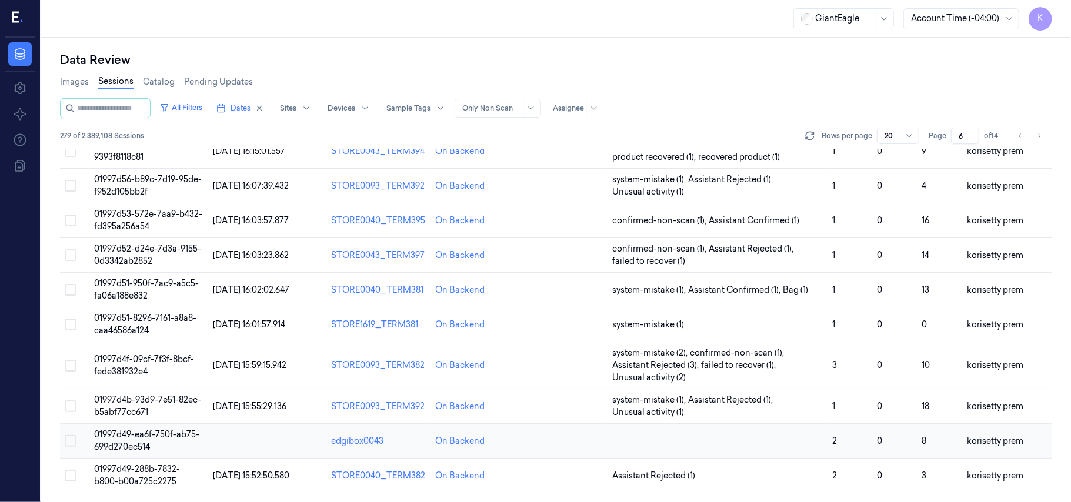
click at [127, 433] on span "01997d49-ea6f-750f-ab75-699d270ec514" at bounding box center [146, 440] width 105 height 23
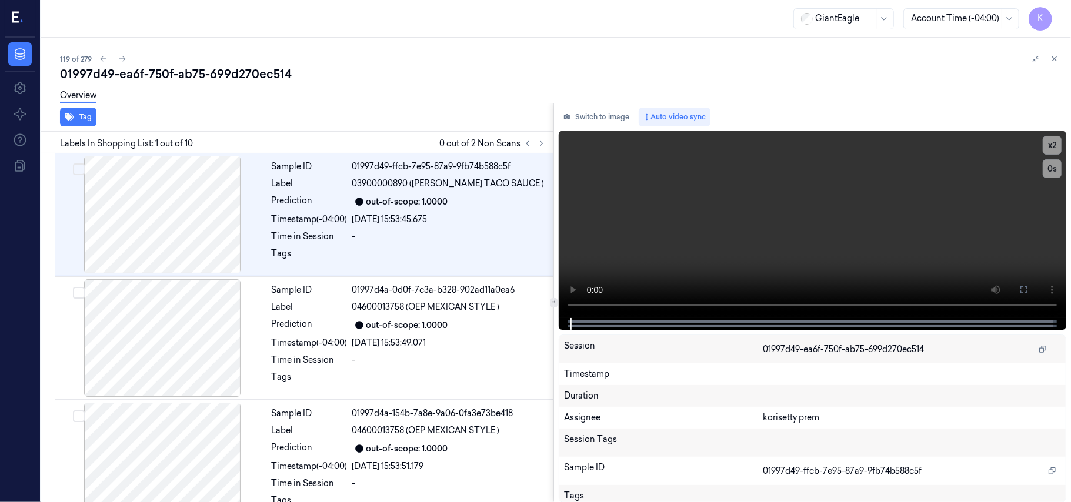
click at [469, 55] on div "119 of 279" at bounding box center [560, 59] width 1001 height 14
click at [875, 226] on video at bounding box center [812, 224] width 507 height 187
click at [542, 146] on icon at bounding box center [541, 143] width 8 height 8
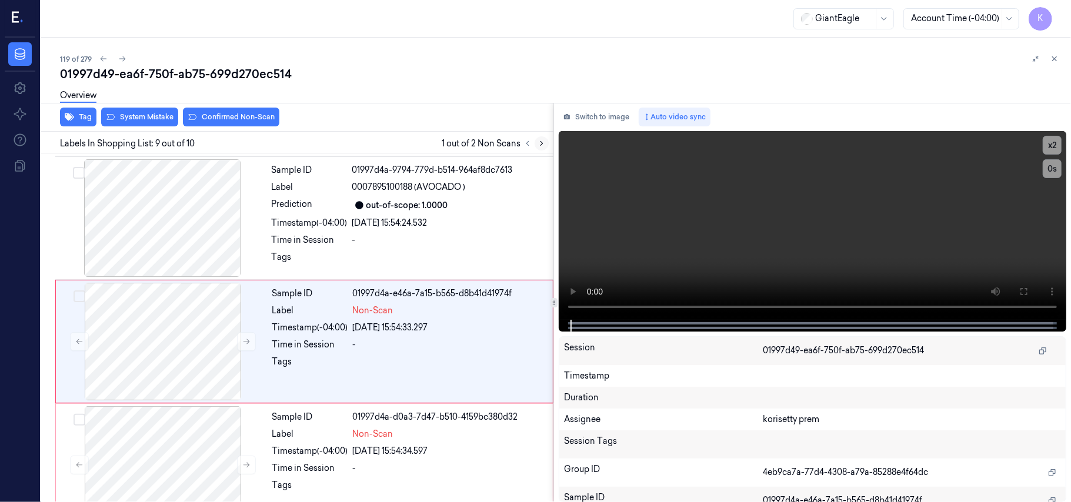
scroll to position [877, 0]
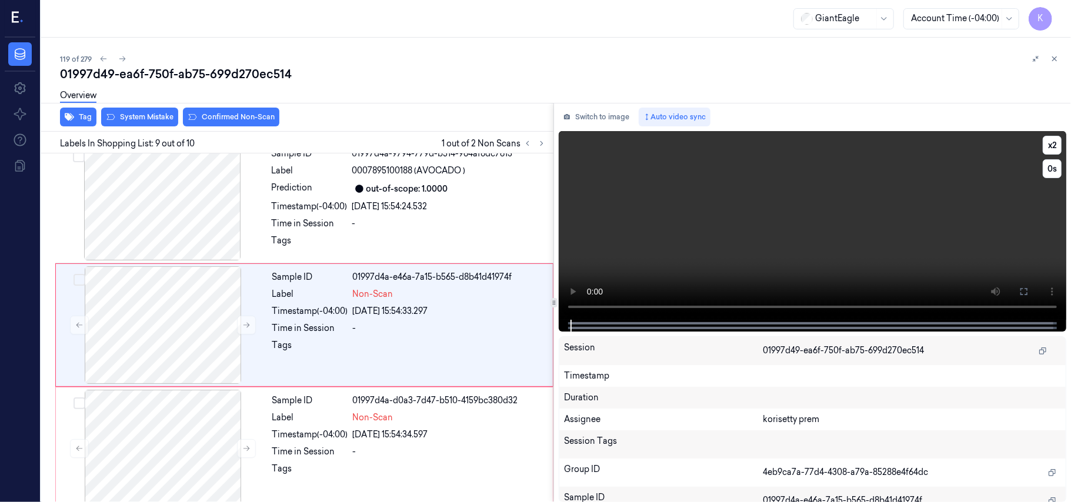
click at [740, 240] on video at bounding box center [812, 225] width 507 height 189
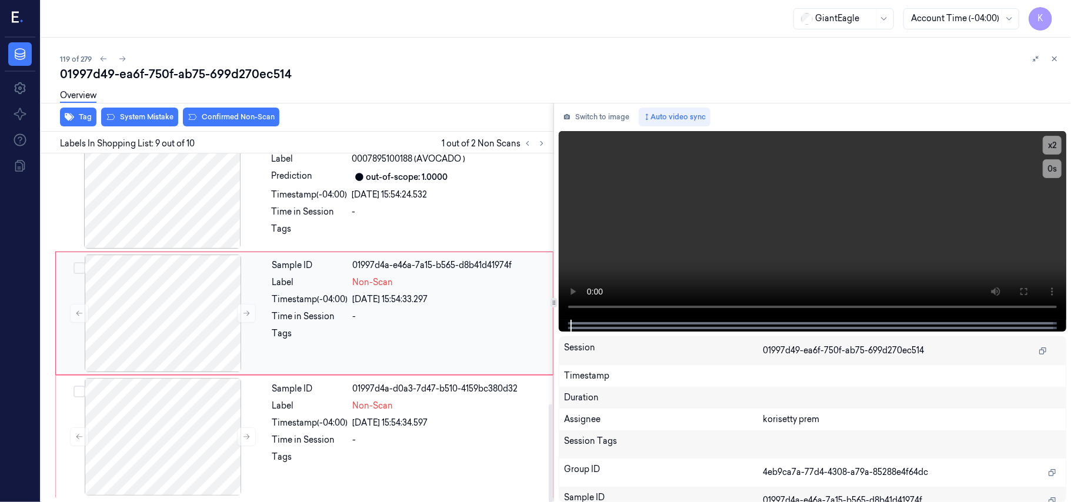
scroll to position [893, 0]
click at [807, 225] on video at bounding box center [812, 225] width 507 height 189
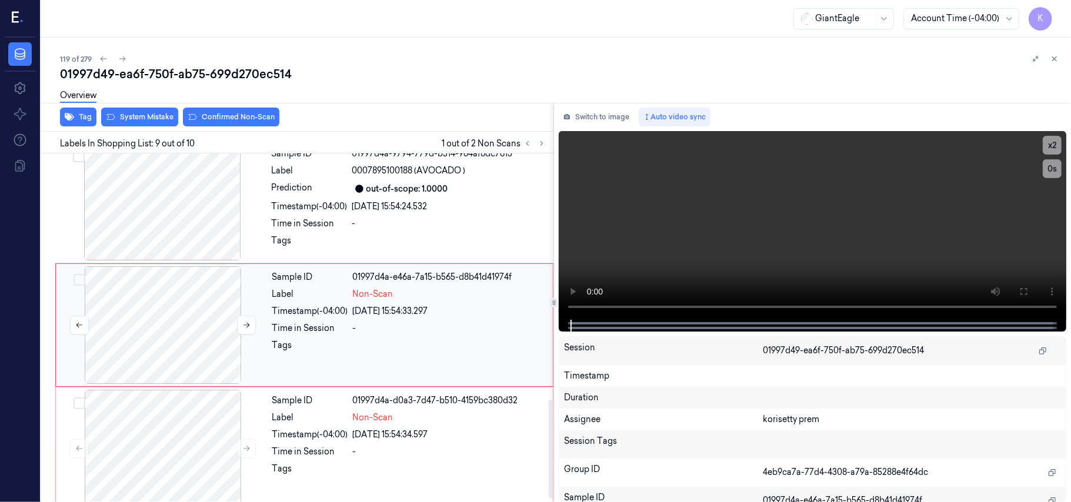
click at [142, 316] on div at bounding box center [162, 325] width 209 height 118
click at [650, 256] on video at bounding box center [812, 225] width 507 height 189
click at [240, 329] on button at bounding box center [246, 325] width 19 height 19
click at [591, 109] on button "Switch to image" at bounding box center [596, 117] width 75 height 19
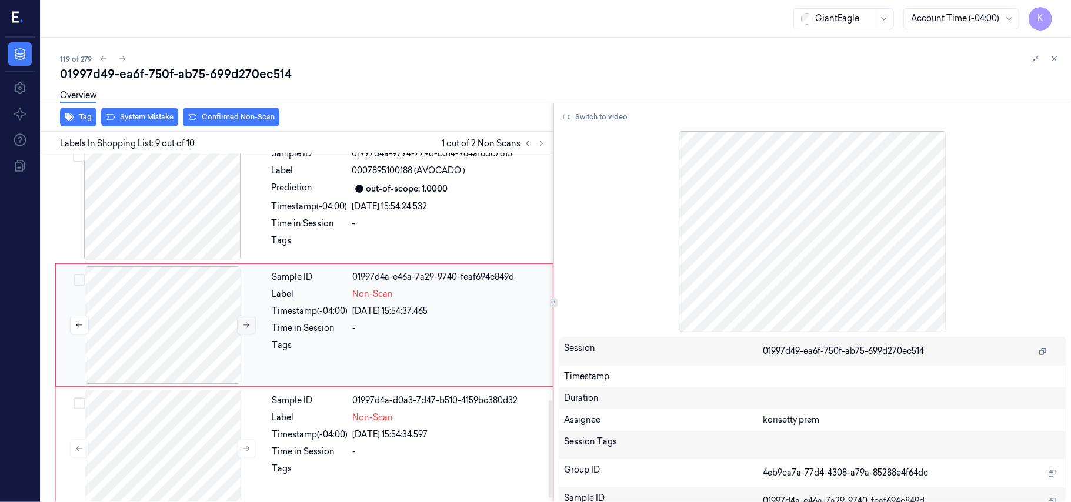
click at [240, 328] on button at bounding box center [246, 325] width 19 height 19
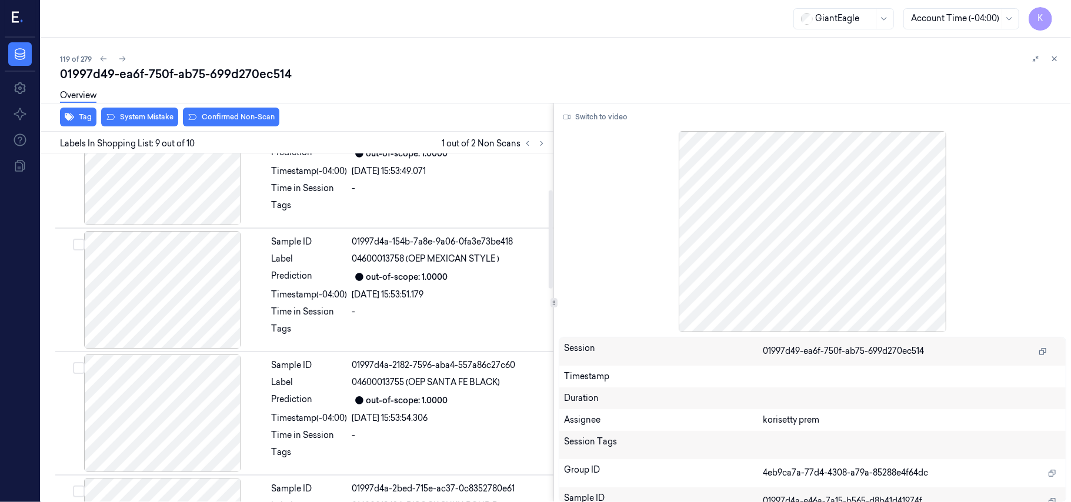
scroll to position [0, 0]
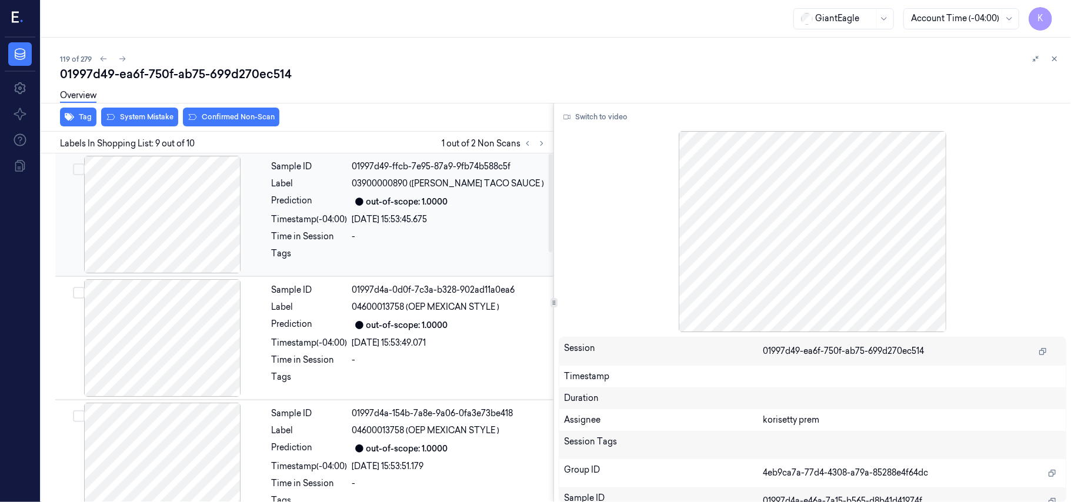
click at [189, 232] on div at bounding box center [162, 215] width 209 height 118
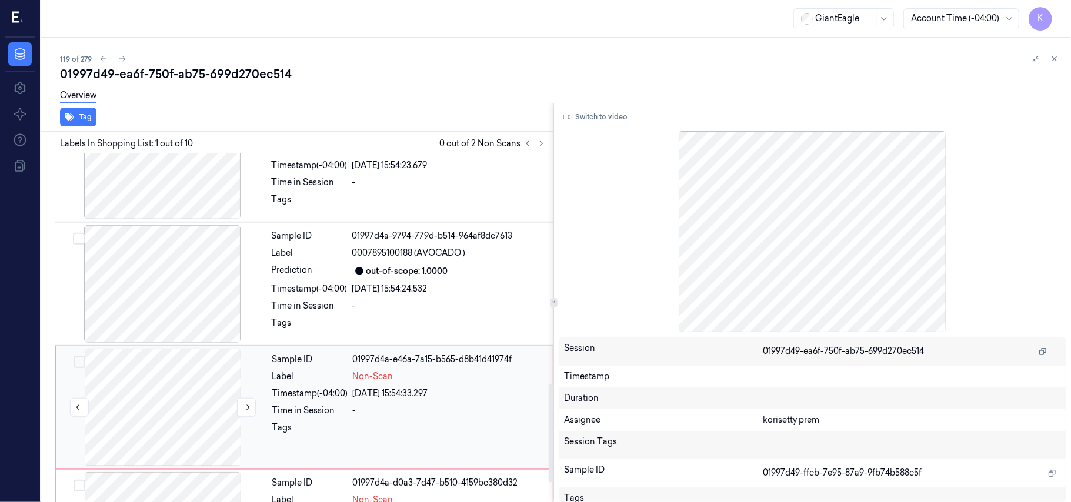
scroll to position [893, 0]
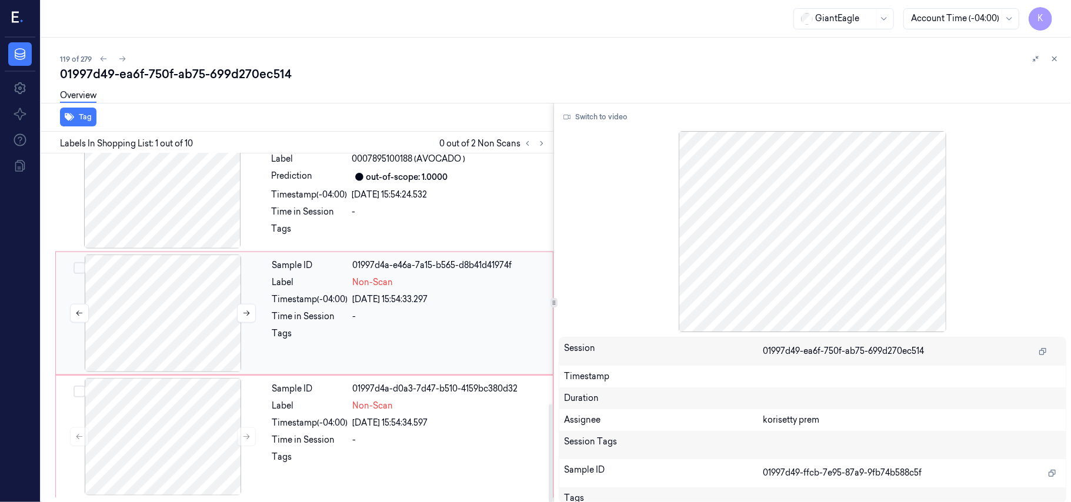
click at [176, 290] on div at bounding box center [162, 314] width 209 height 118
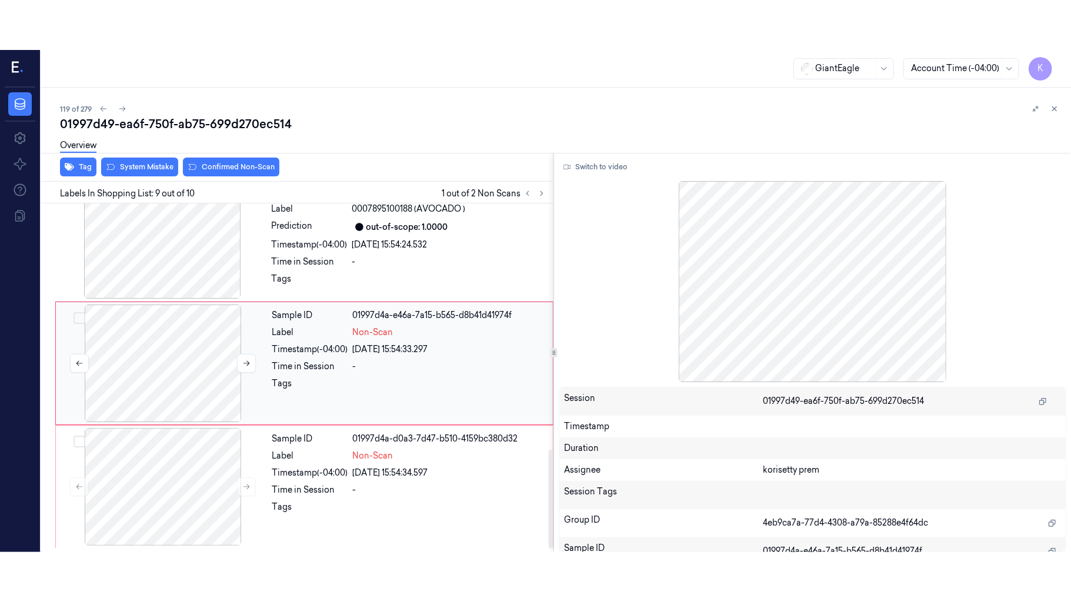
scroll to position [877, 0]
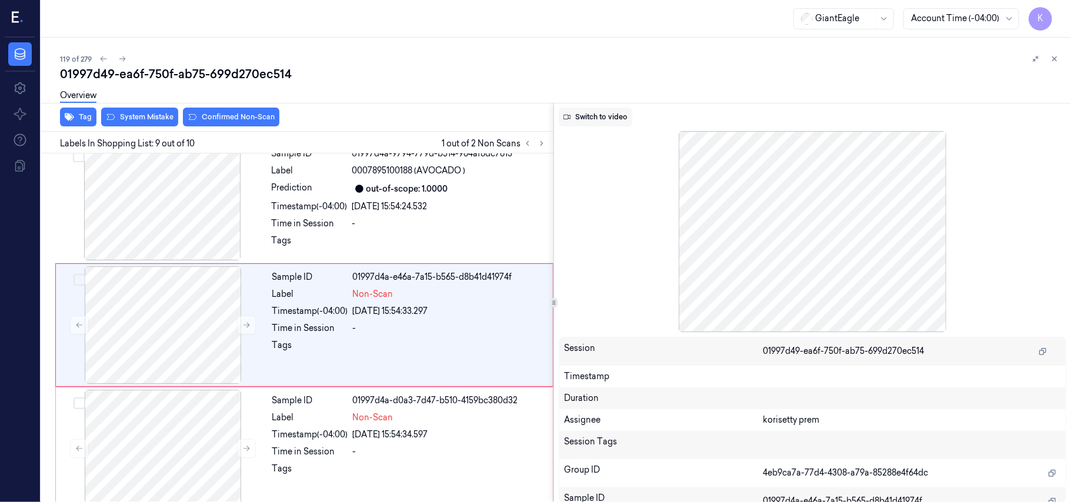
click at [600, 112] on button "Switch to video" at bounding box center [595, 117] width 73 height 19
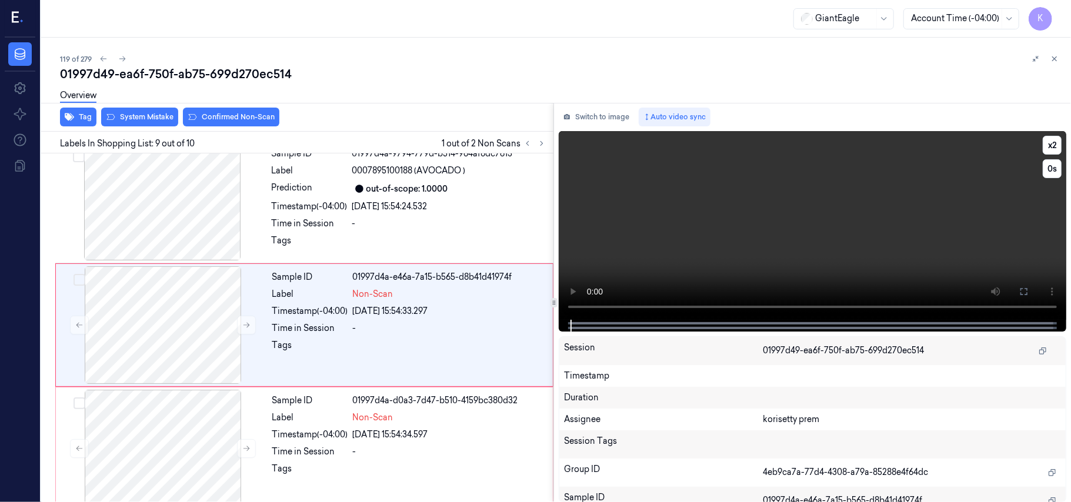
click at [748, 224] on video at bounding box center [812, 225] width 507 height 189
drag, startPoint x: 1020, startPoint y: 286, endPoint x: 1020, endPoint y: 355, distance: 69.4
click at [1020, 287] on icon at bounding box center [1023, 291] width 9 height 9
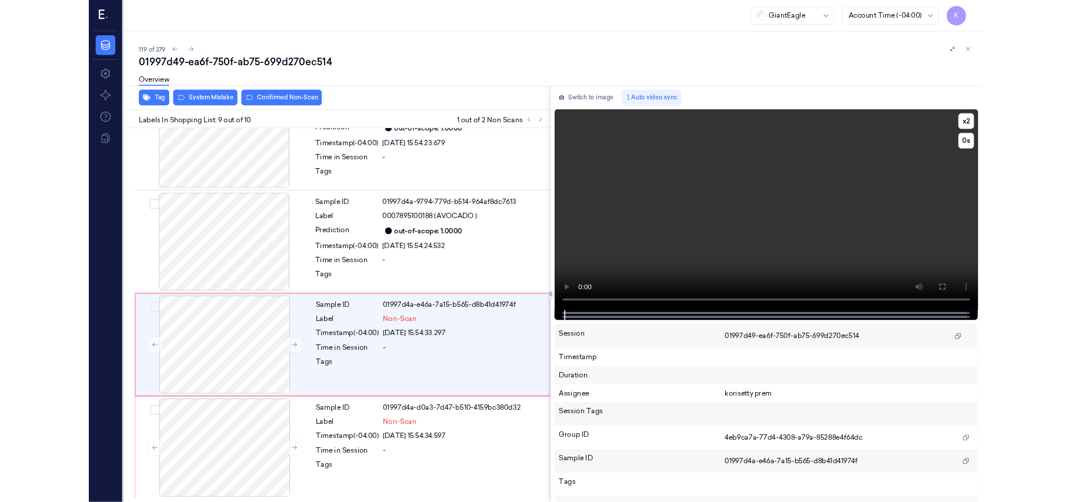
scroll to position [793, 0]
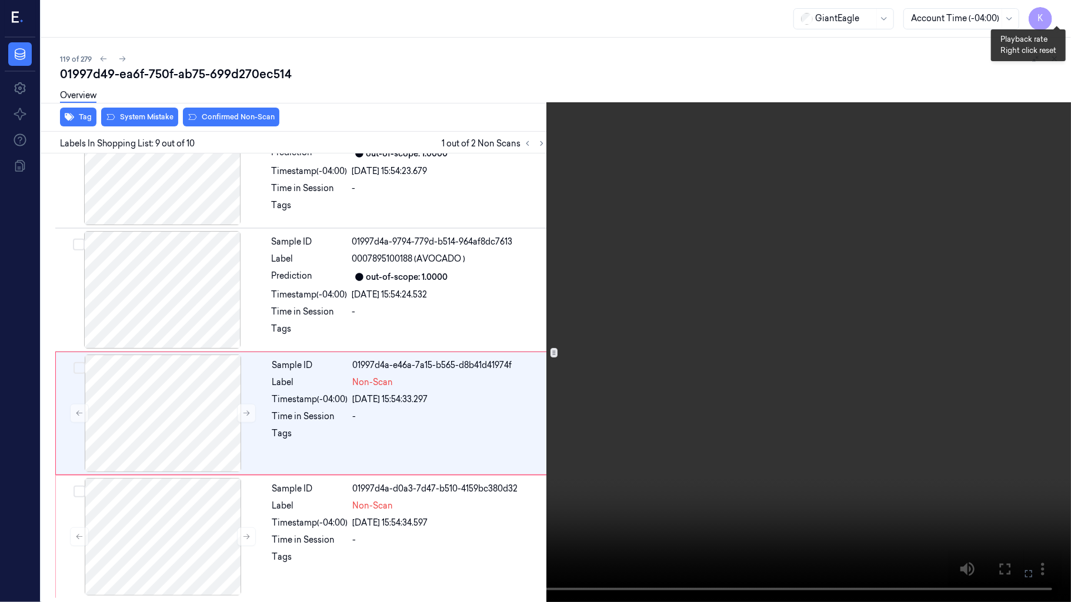
click at [1057, 14] on button "x 2" at bounding box center [1056, 14] width 19 height 19
click at [1057, 14] on button "x 4" at bounding box center [1056, 14] width 19 height 19
click at [766, 383] on video at bounding box center [535, 301] width 1071 height 602
click at [0, 0] on icon at bounding box center [0, 0] width 0 height 0
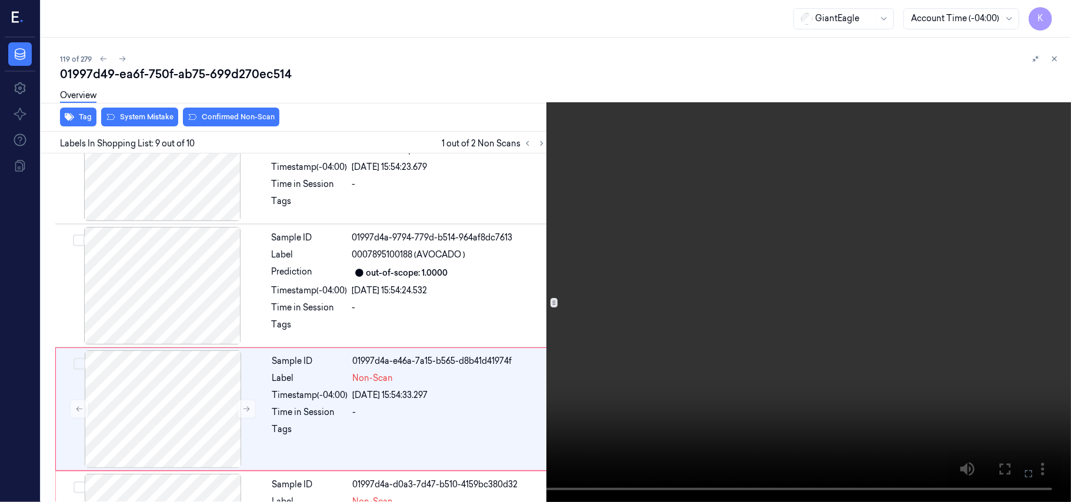
scroll to position [877, 0]
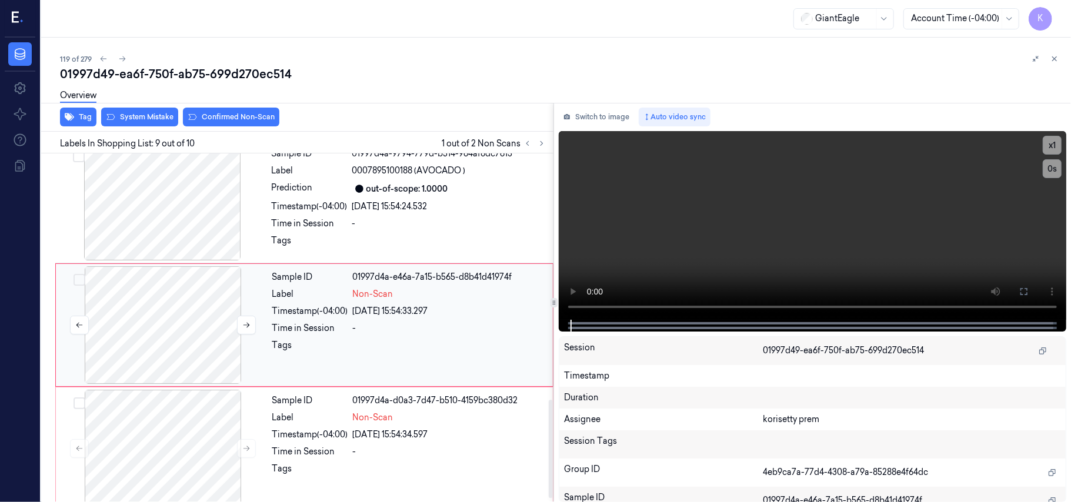
click at [147, 329] on div at bounding box center [162, 325] width 209 height 118
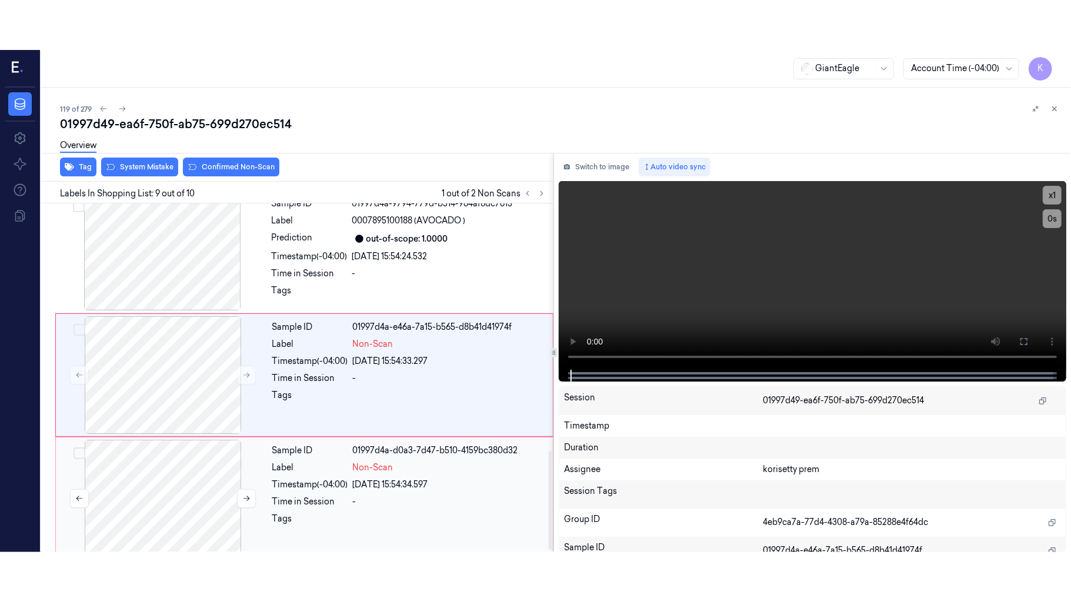
scroll to position [893, 0]
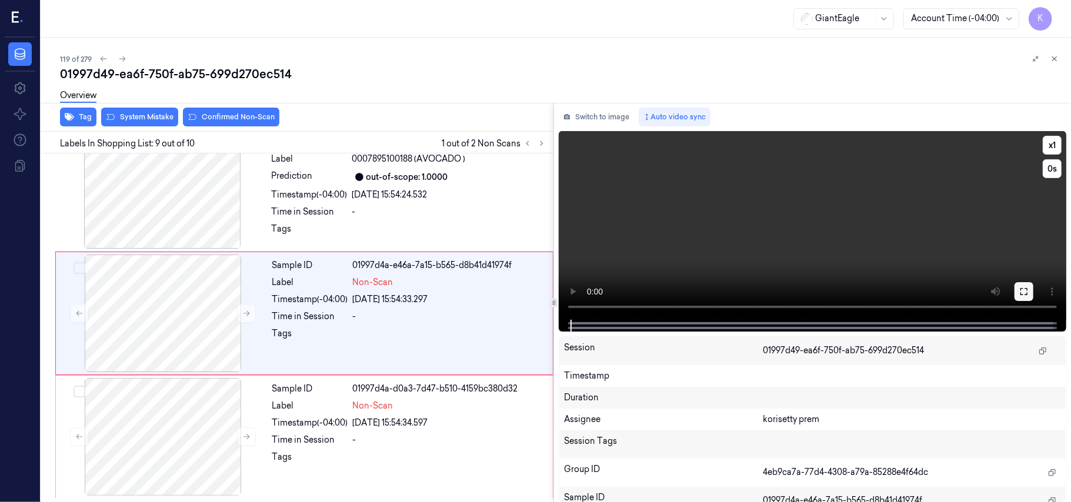
click at [1025, 292] on icon at bounding box center [1023, 291] width 9 height 9
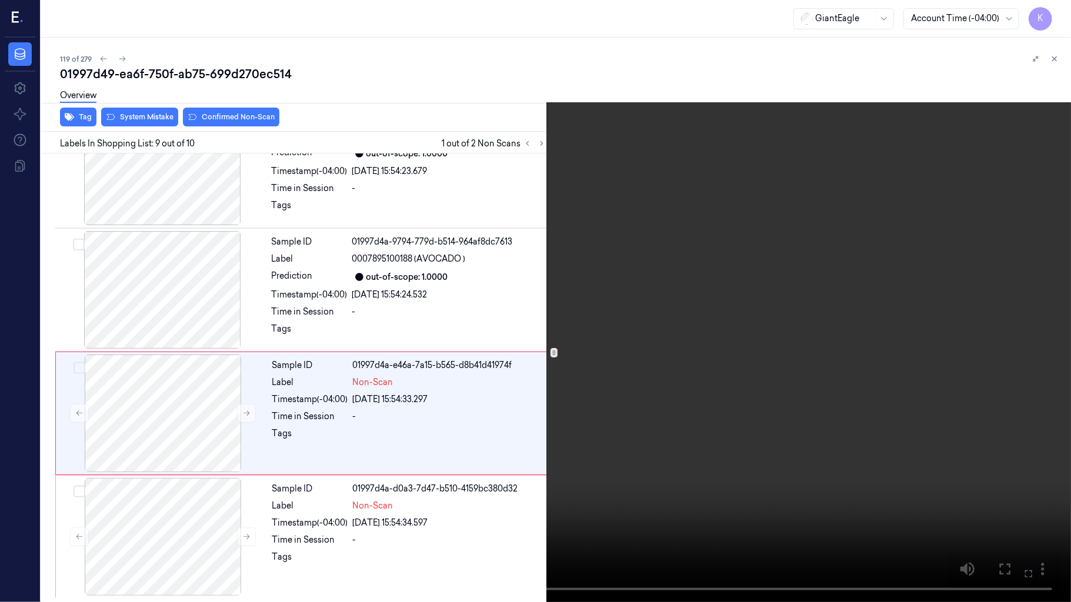
click at [603, 339] on video at bounding box center [535, 301] width 1071 height 602
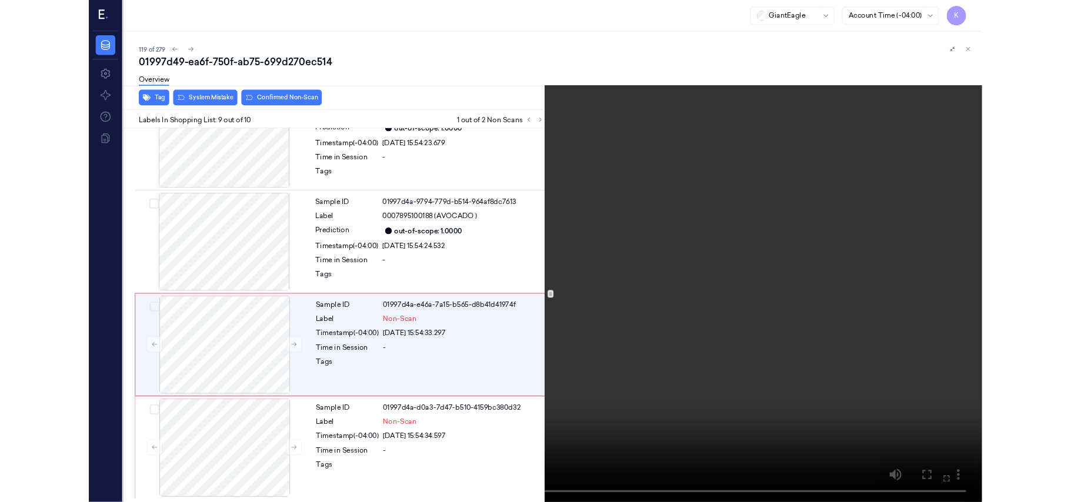
scroll to position [893, 0]
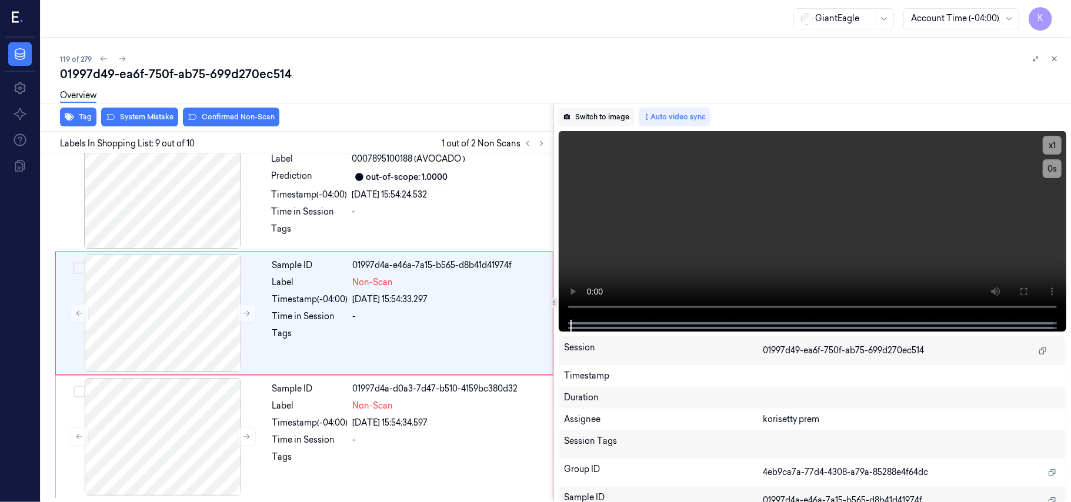
click at [610, 114] on button "Switch to image" at bounding box center [596, 117] width 75 height 19
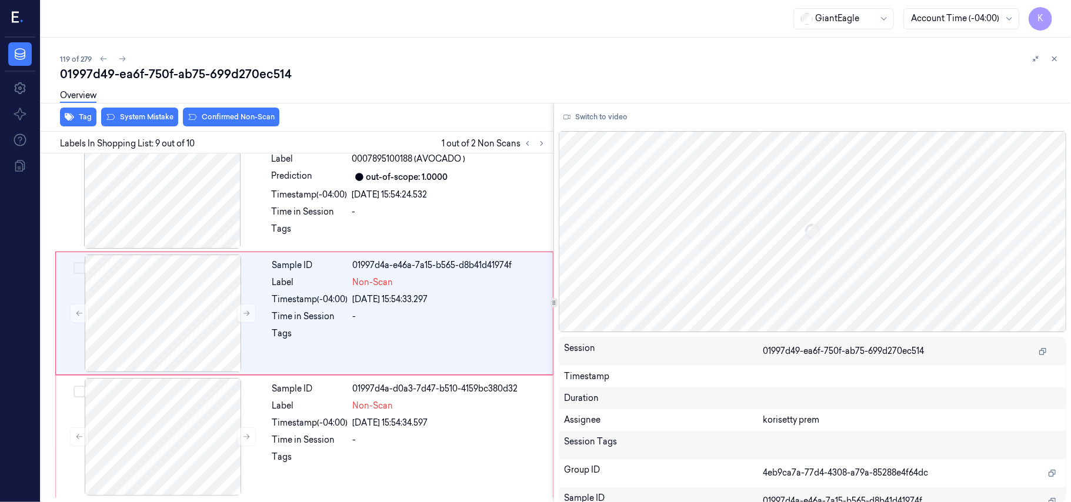
scroll to position [877, 0]
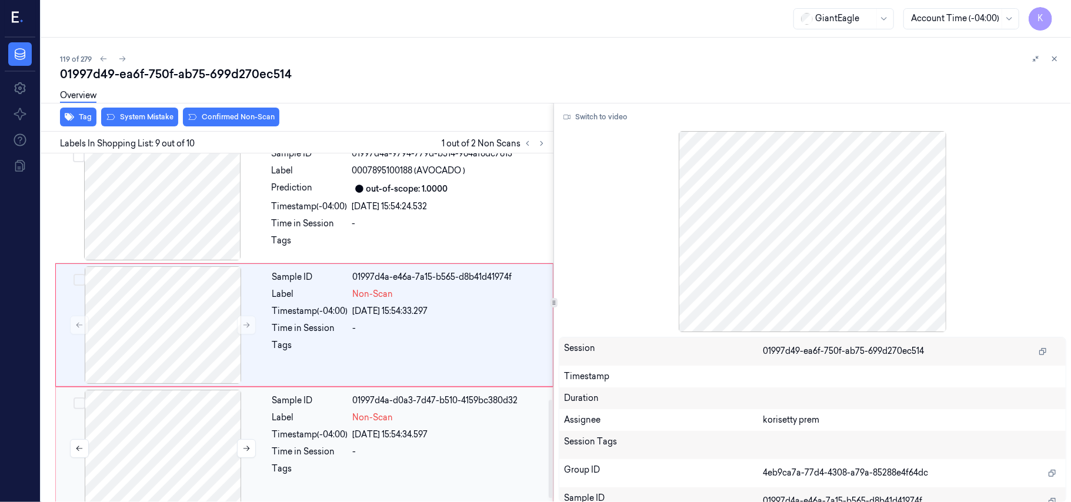
click at [149, 454] on div at bounding box center [162, 449] width 209 height 118
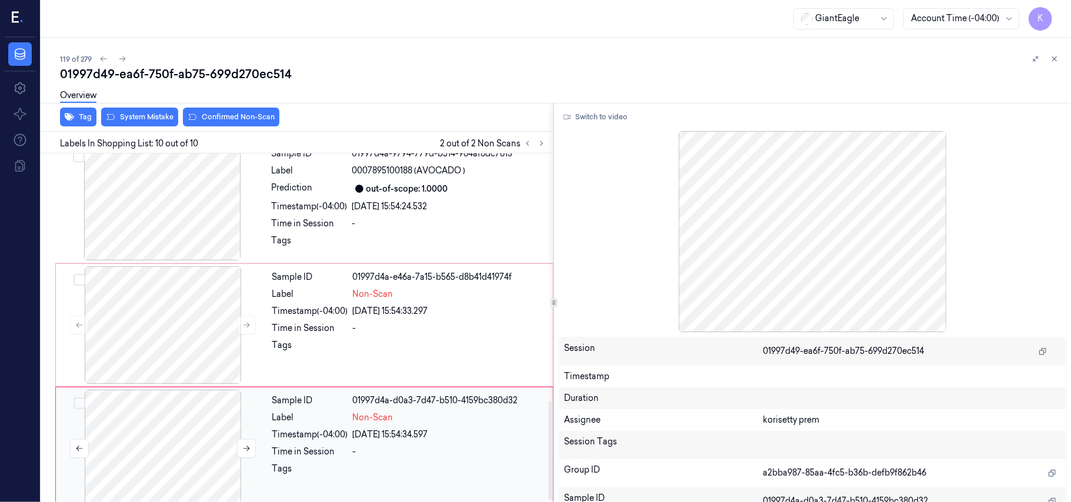
scroll to position [893, 0]
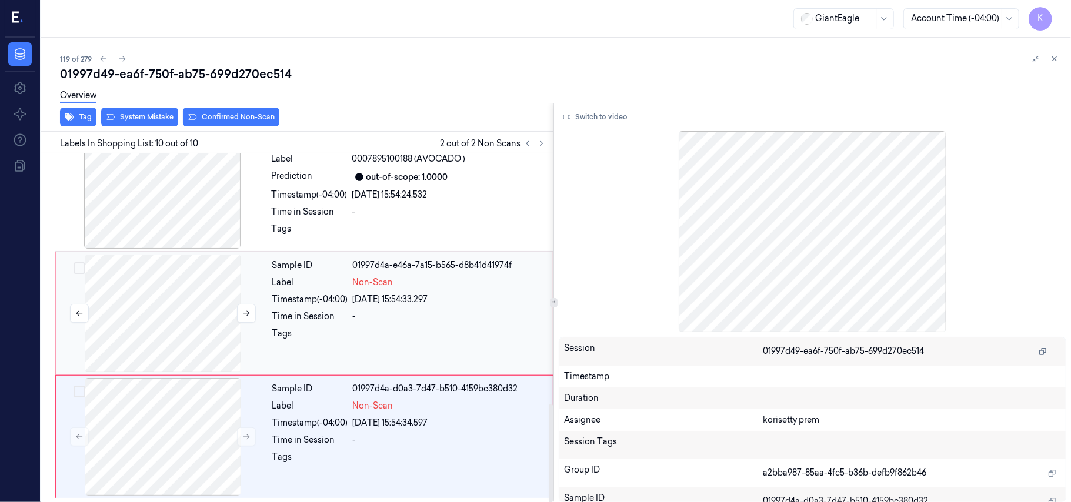
click at [179, 301] on div at bounding box center [162, 314] width 209 height 118
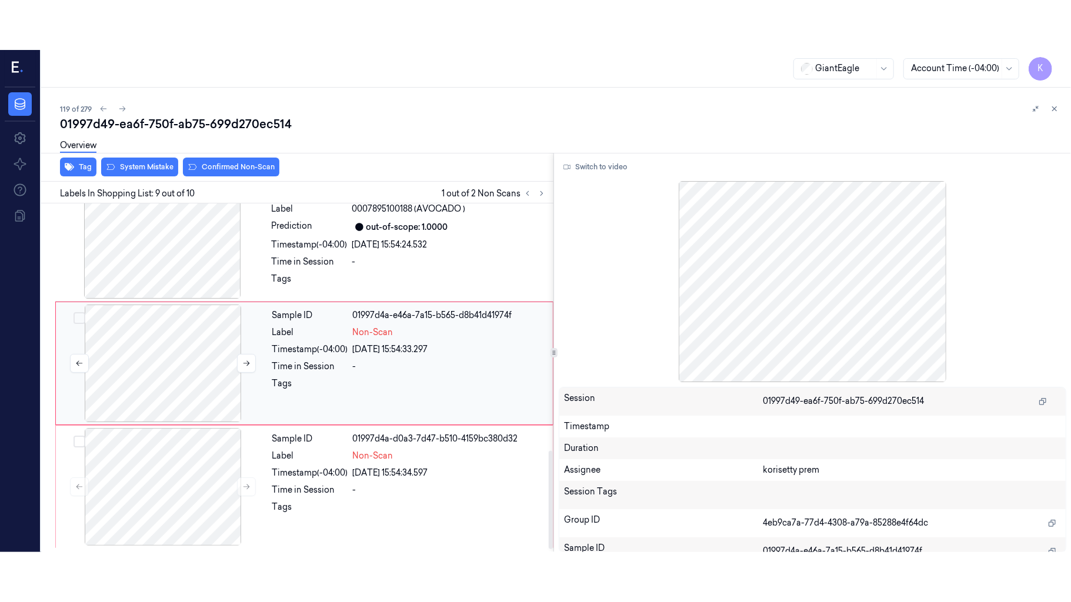
scroll to position [877, 0]
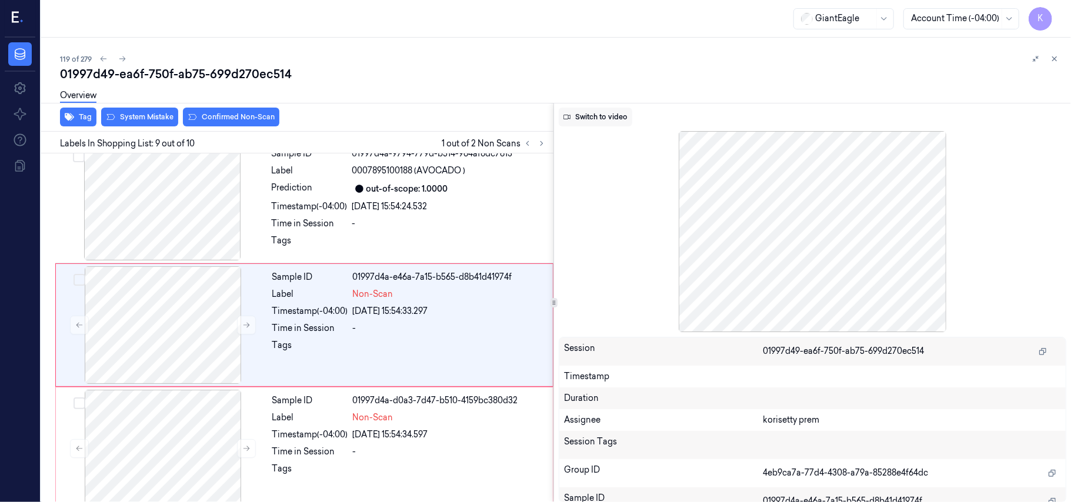
click at [595, 120] on button "Switch to video" at bounding box center [595, 117] width 73 height 19
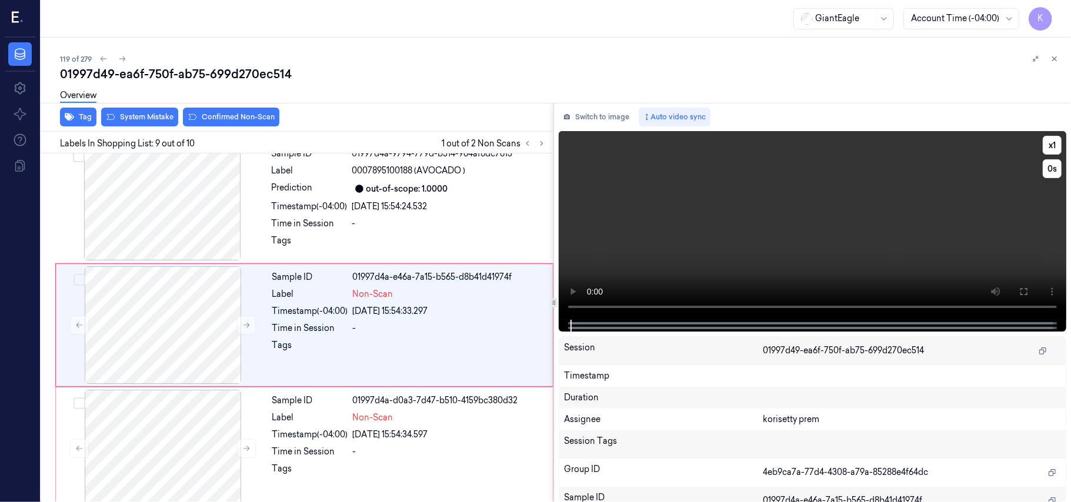
click at [706, 231] on video at bounding box center [812, 225] width 507 height 189
click at [847, 233] on video at bounding box center [812, 225] width 507 height 189
click at [1022, 289] on icon at bounding box center [1023, 291] width 9 height 9
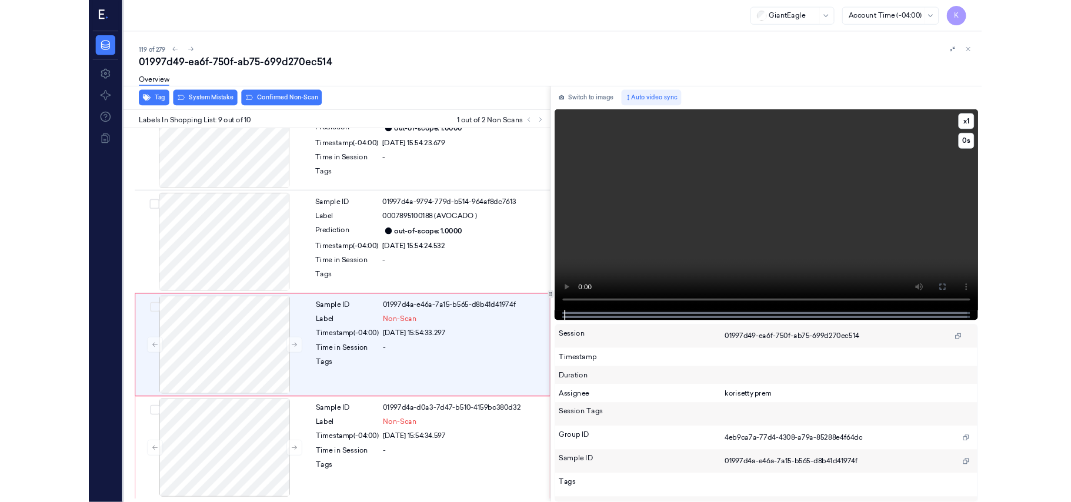
scroll to position [793, 0]
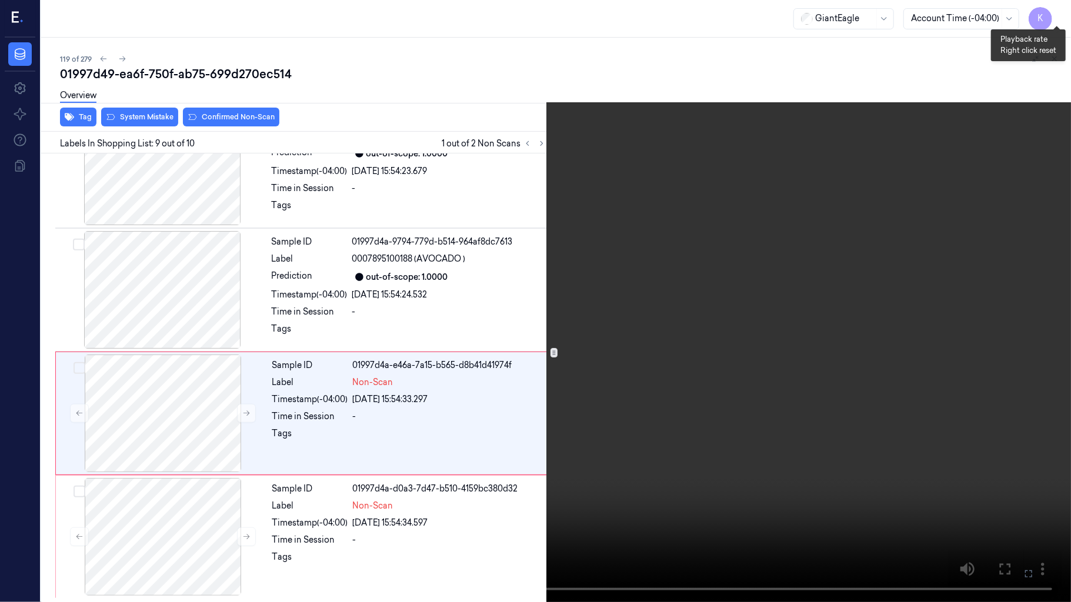
click at [1050, 15] on button "x 1" at bounding box center [1056, 14] width 19 height 19
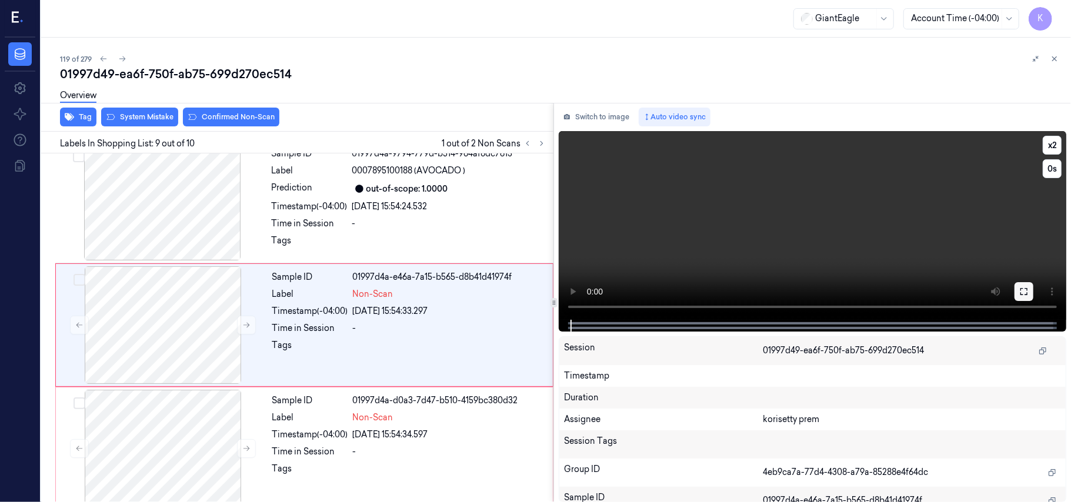
click at [1028, 289] on icon at bounding box center [1023, 291] width 9 height 9
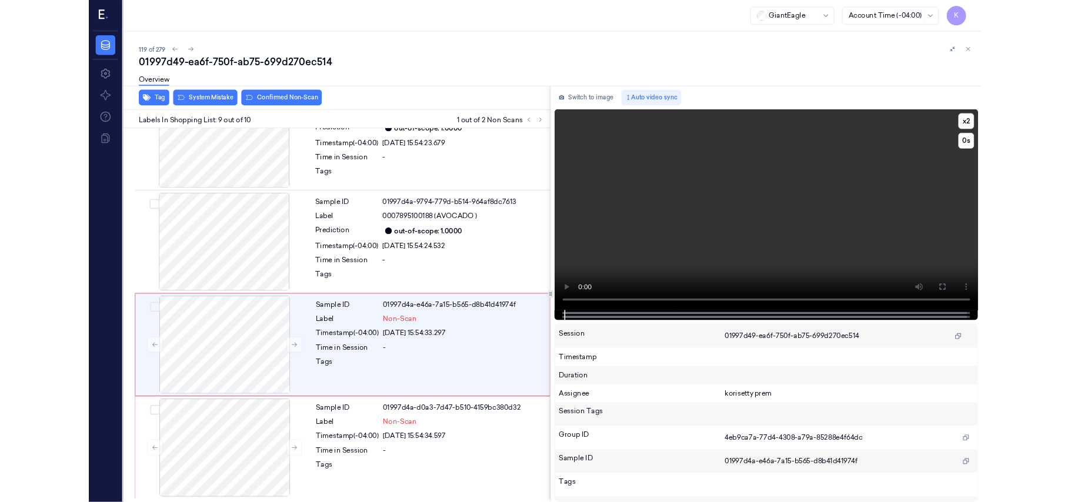
scroll to position [793, 0]
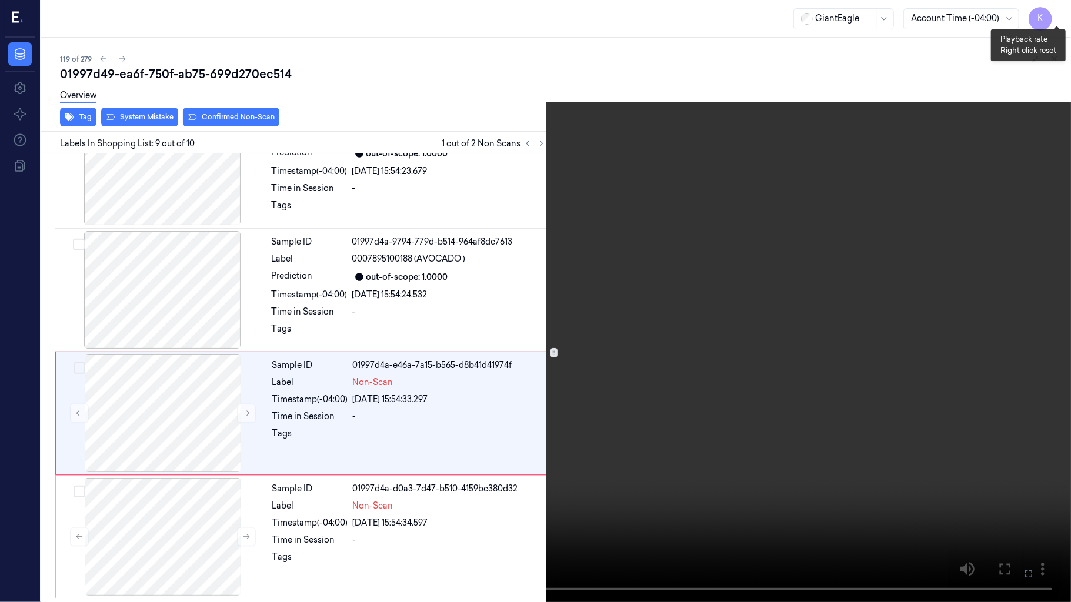
click at [1058, 15] on button "x 2" at bounding box center [1056, 14] width 19 height 19
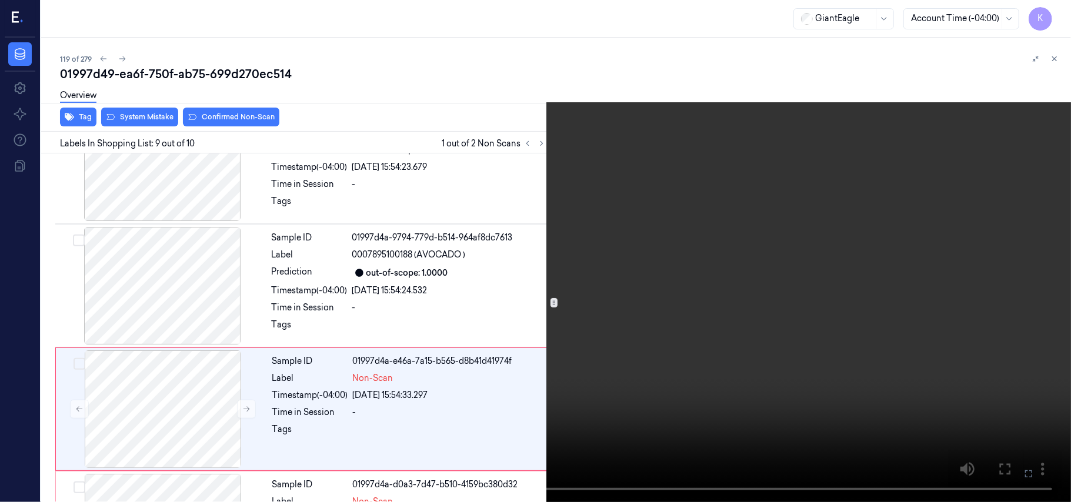
scroll to position [877, 0]
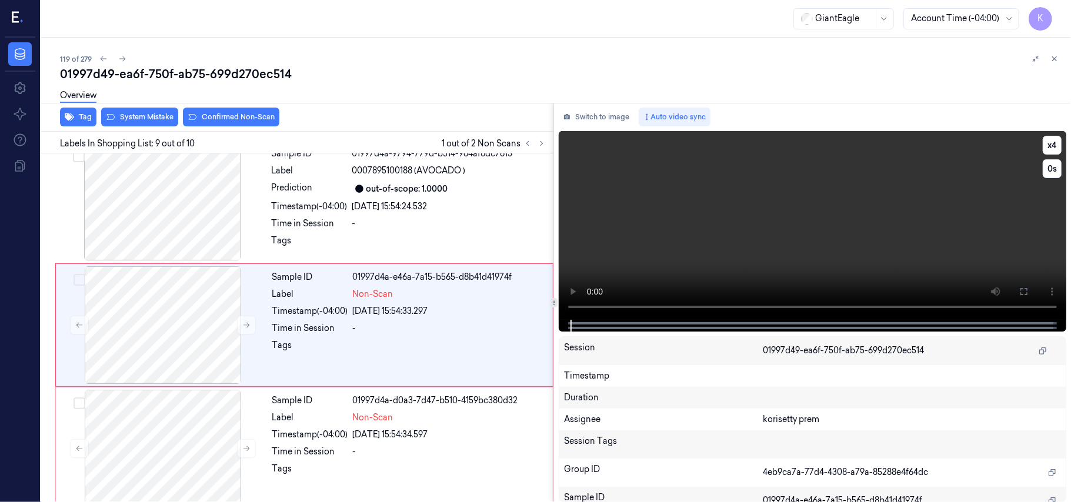
click at [644, 215] on video at bounding box center [812, 225] width 507 height 189
click at [194, 329] on div at bounding box center [162, 325] width 209 height 118
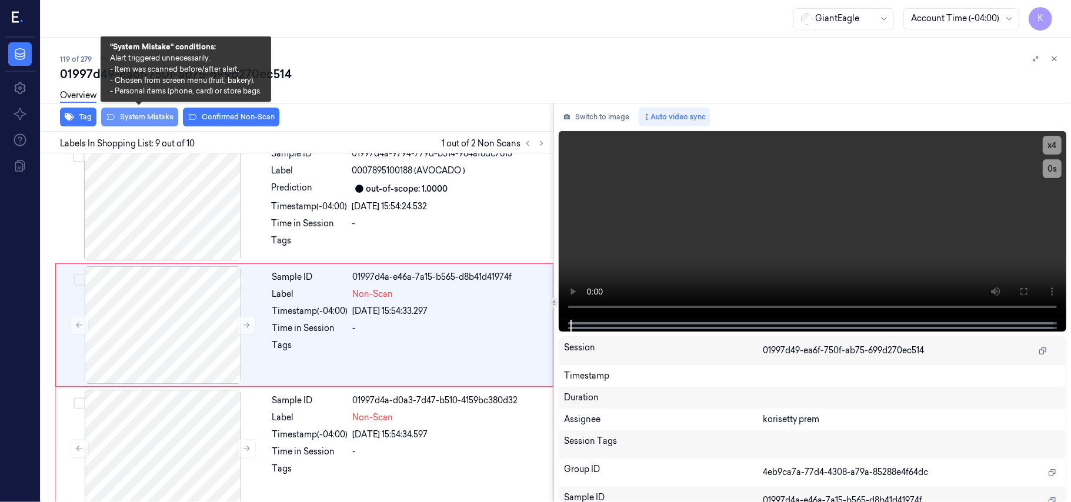
click at [156, 114] on button "System Mistake" at bounding box center [139, 117] width 77 height 19
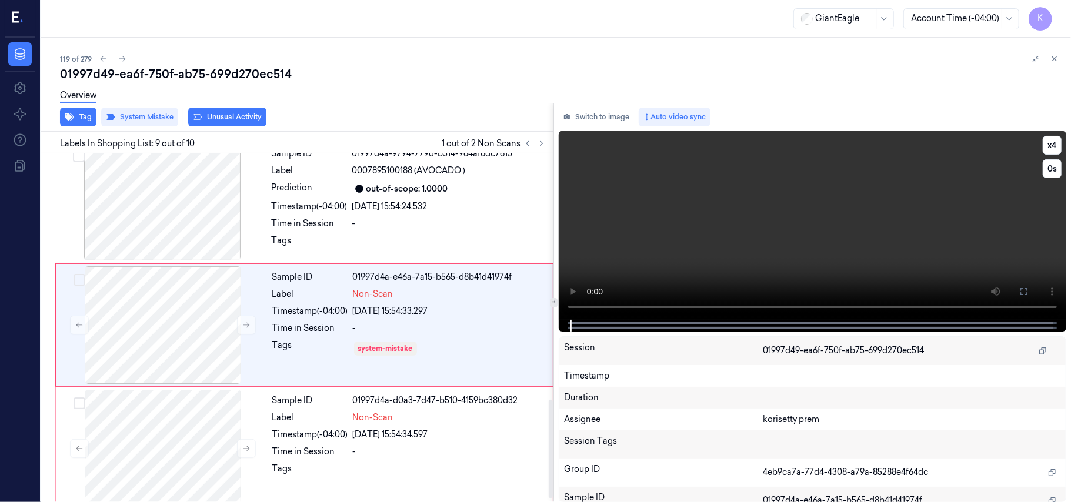
click at [771, 218] on video at bounding box center [812, 225] width 507 height 189
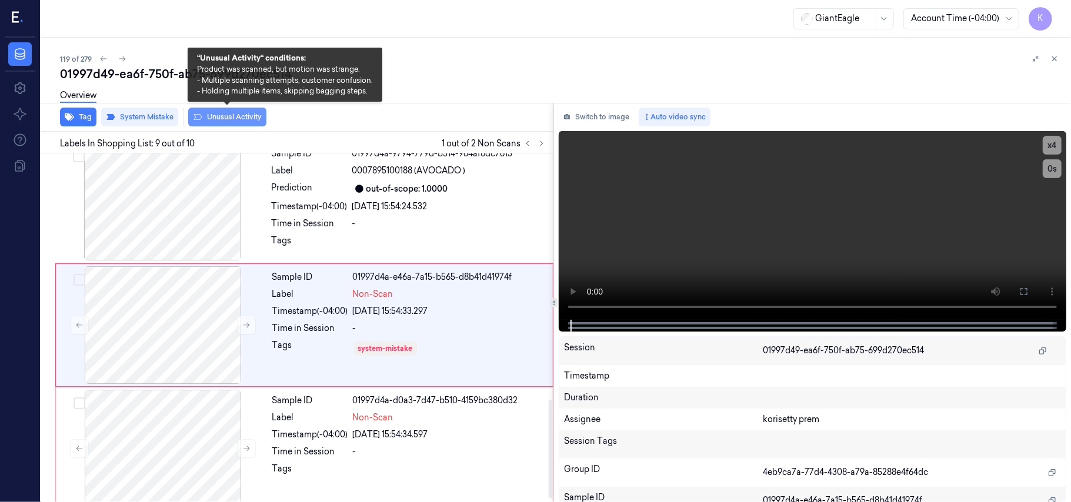
click at [215, 122] on button "Unusual Activity" at bounding box center [227, 117] width 78 height 19
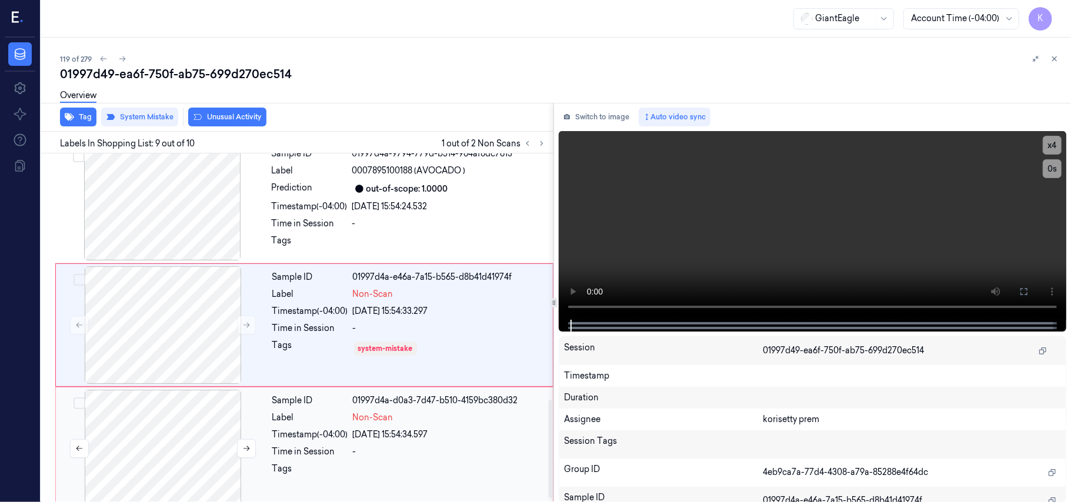
click at [266, 457] on div at bounding box center [162, 449] width 209 height 118
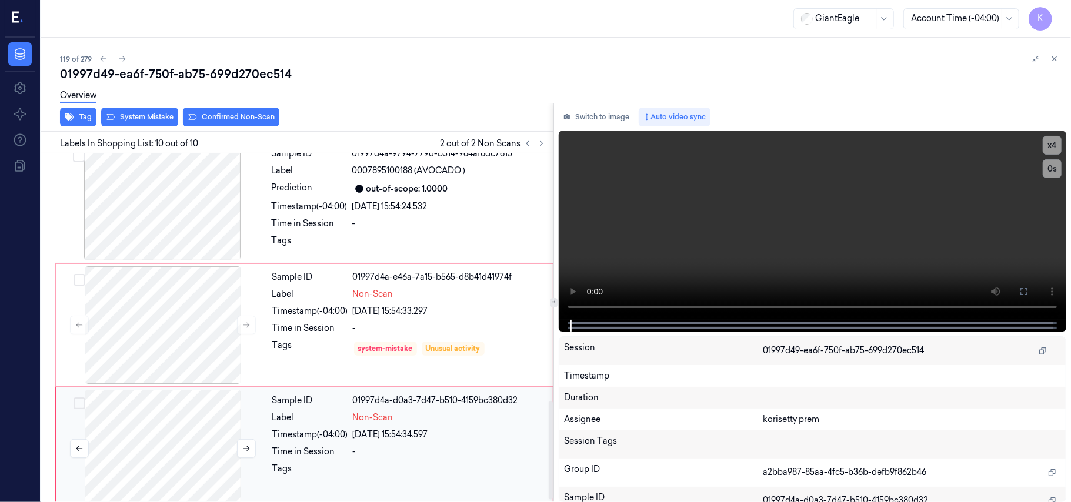
scroll to position [893, 0]
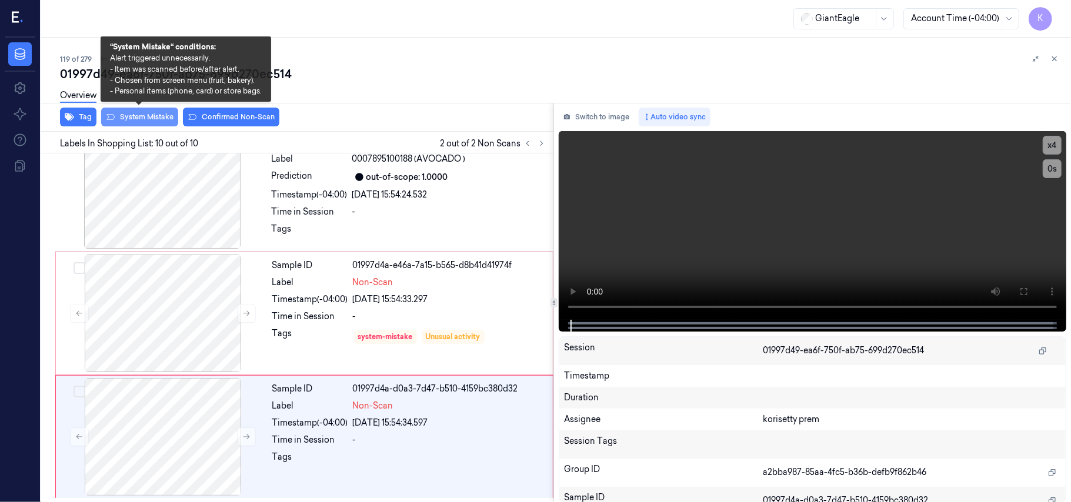
click at [128, 115] on button "System Mistake" at bounding box center [139, 117] width 77 height 19
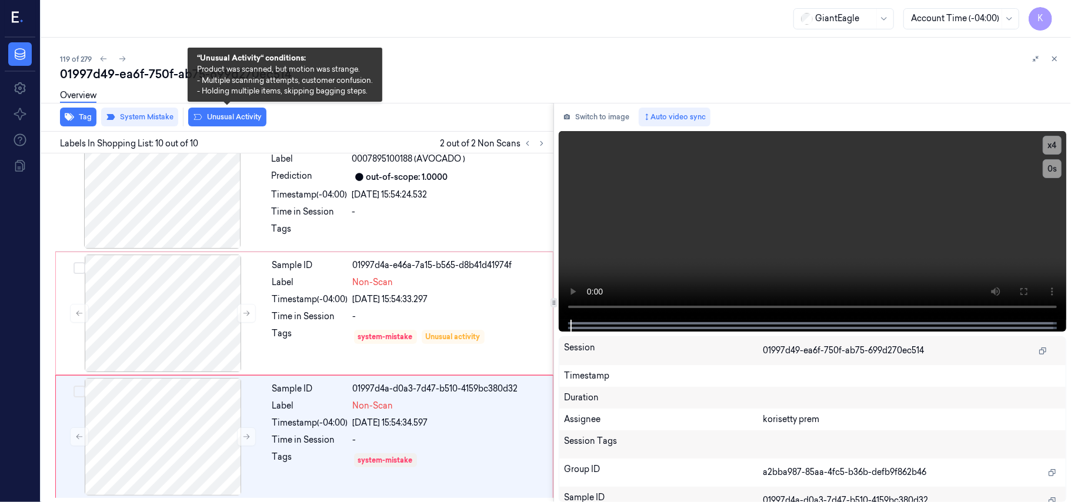
click at [232, 118] on button "Unusual Activity" at bounding box center [227, 117] width 78 height 19
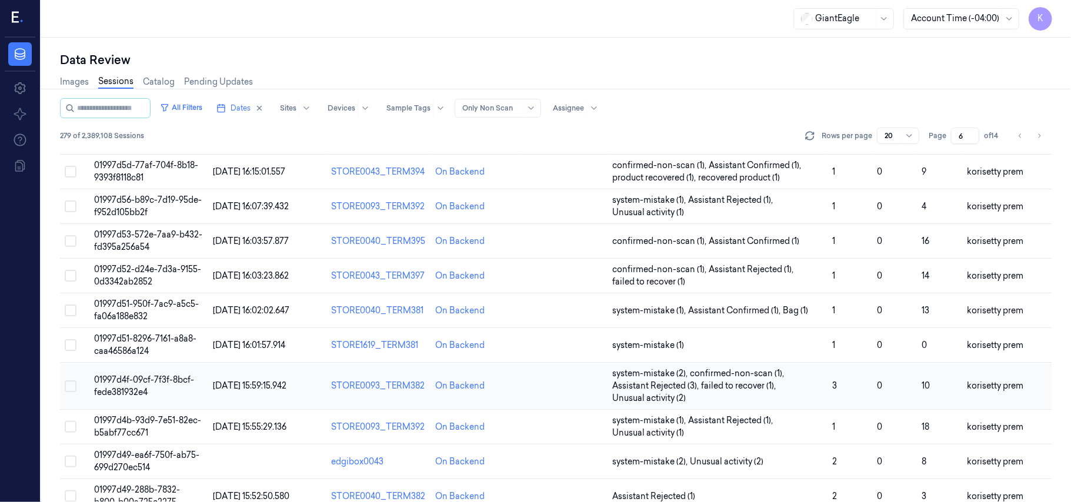
scroll to position [391, 0]
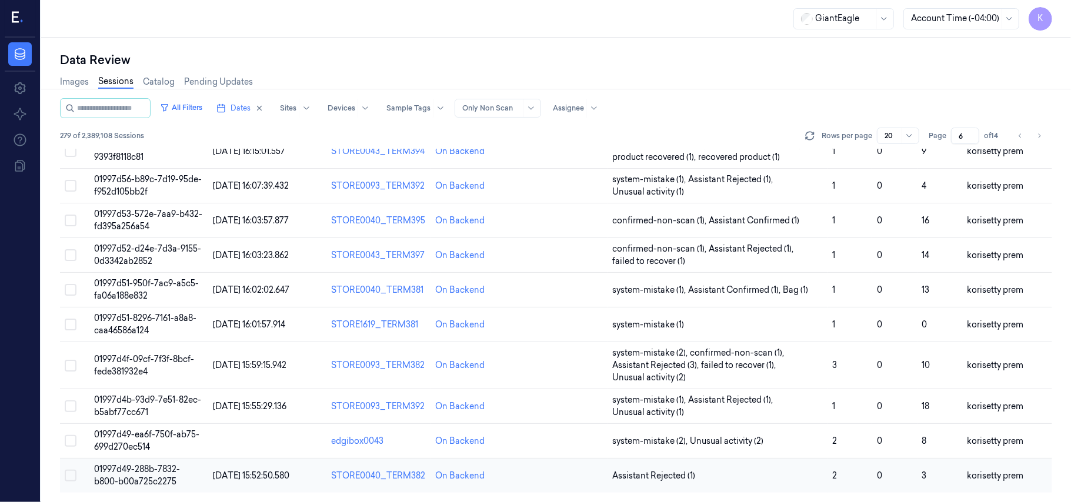
click at [172, 471] on span "01997d49-288b-7832-b800-b00a725c2275" at bounding box center [137, 475] width 86 height 23
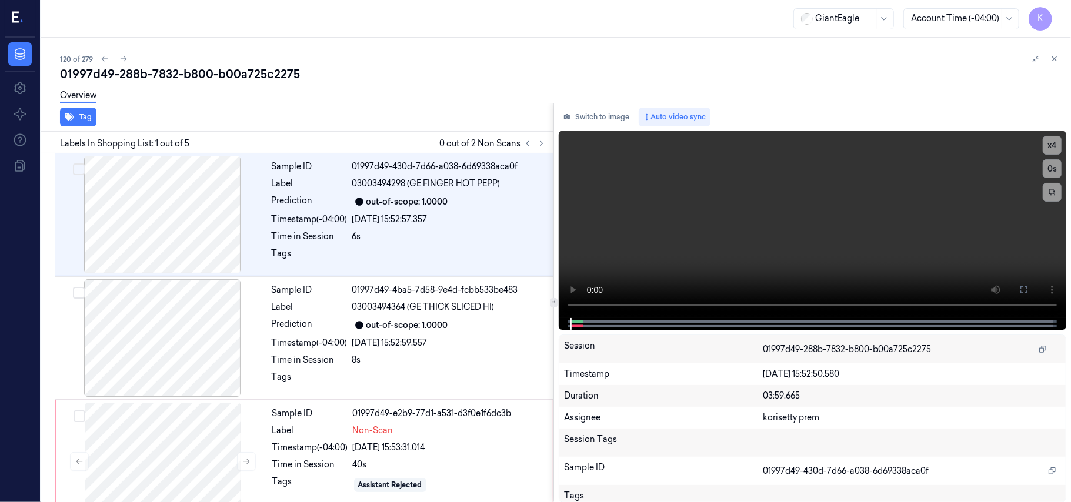
click at [486, 38] on div "120 of 279 01997d49-288b-7832-b800-b00a725c2275 Overview Tag Labels In Shopping…" at bounding box center [556, 270] width 1030 height 464
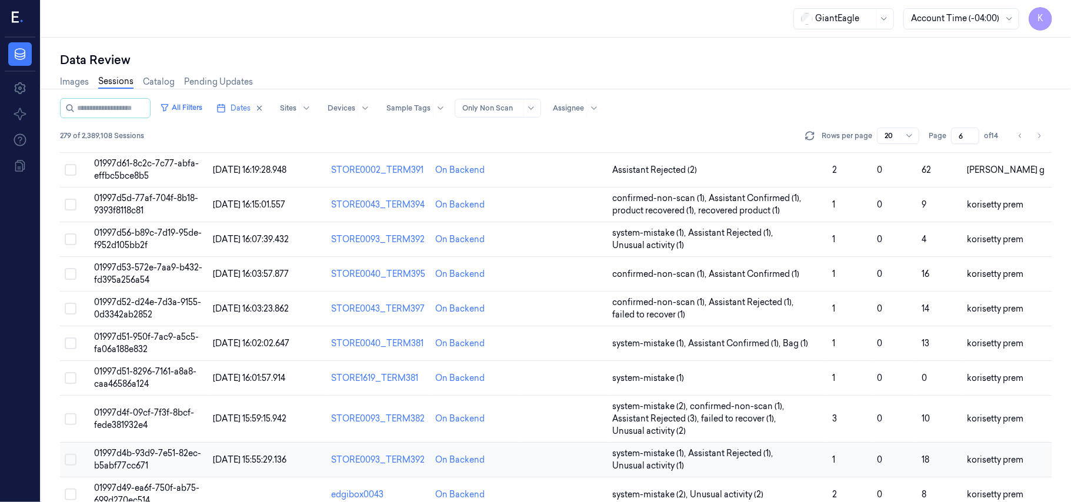
scroll to position [391, 0]
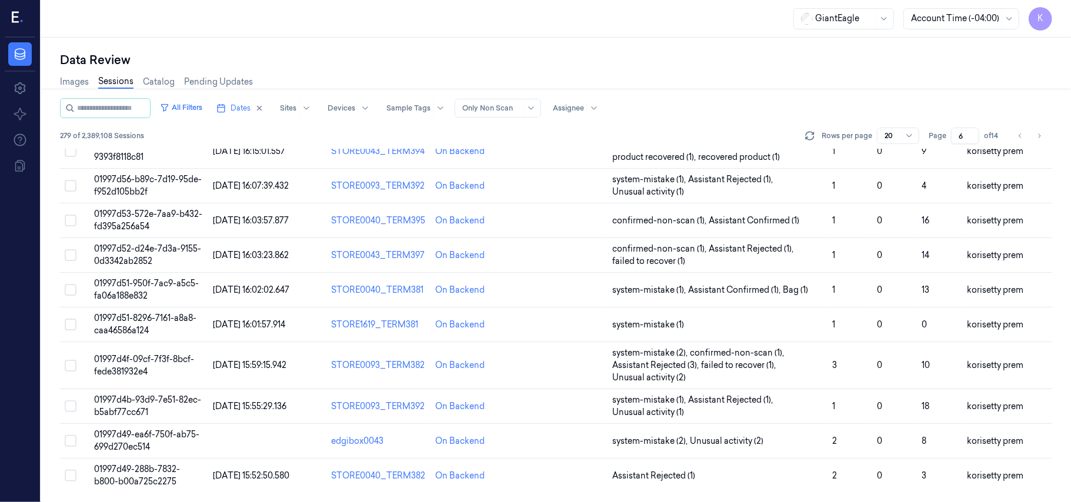
click at [132, 475] on td "01997d49-288b-7832-b800-b00a725c2275" at bounding box center [148, 476] width 119 height 35
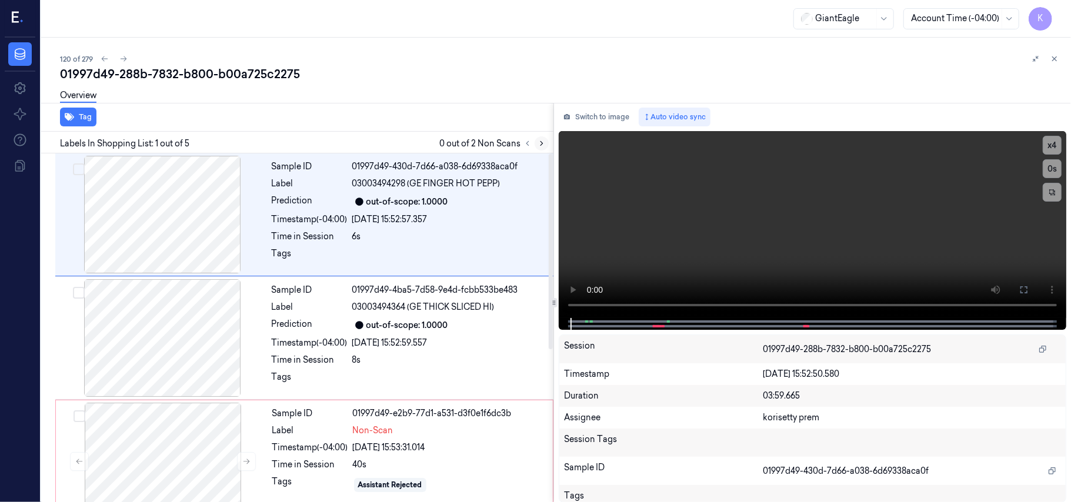
click at [541, 142] on icon at bounding box center [541, 144] width 2 height 4
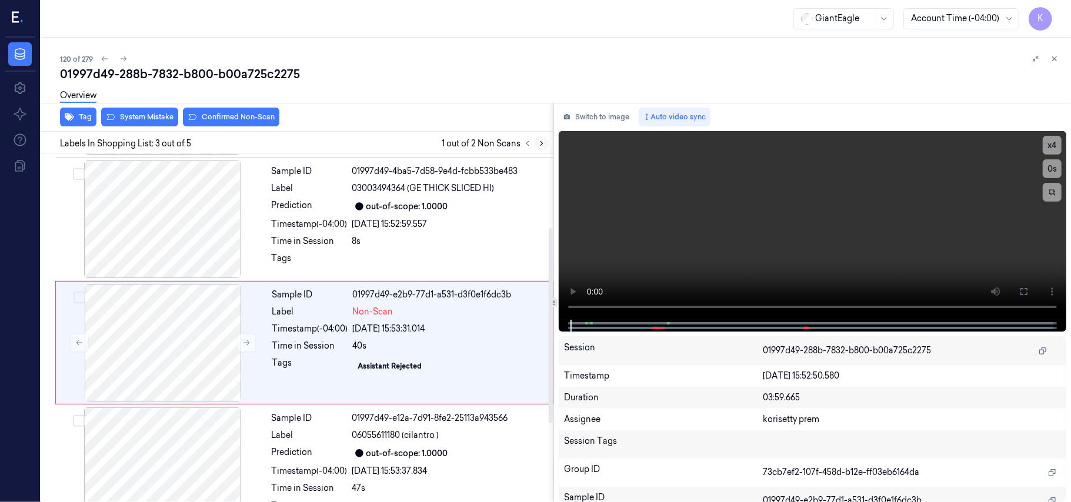
scroll to position [134, 0]
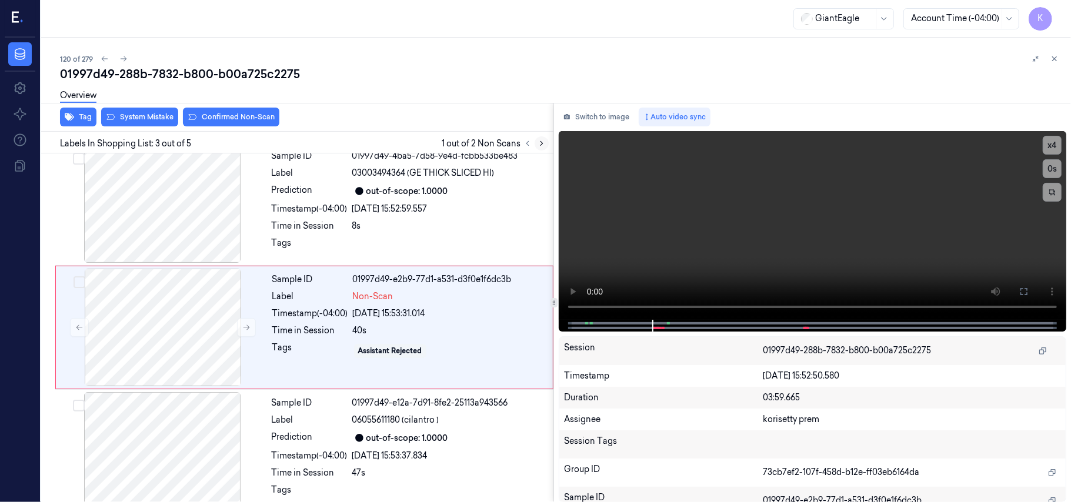
click at [543, 146] on icon at bounding box center [541, 143] width 8 height 8
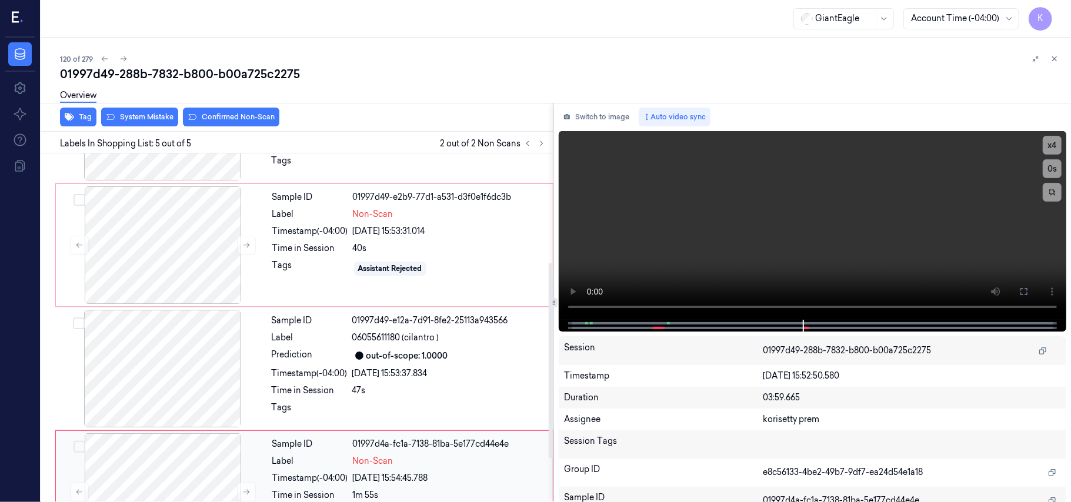
scroll to position [195, 0]
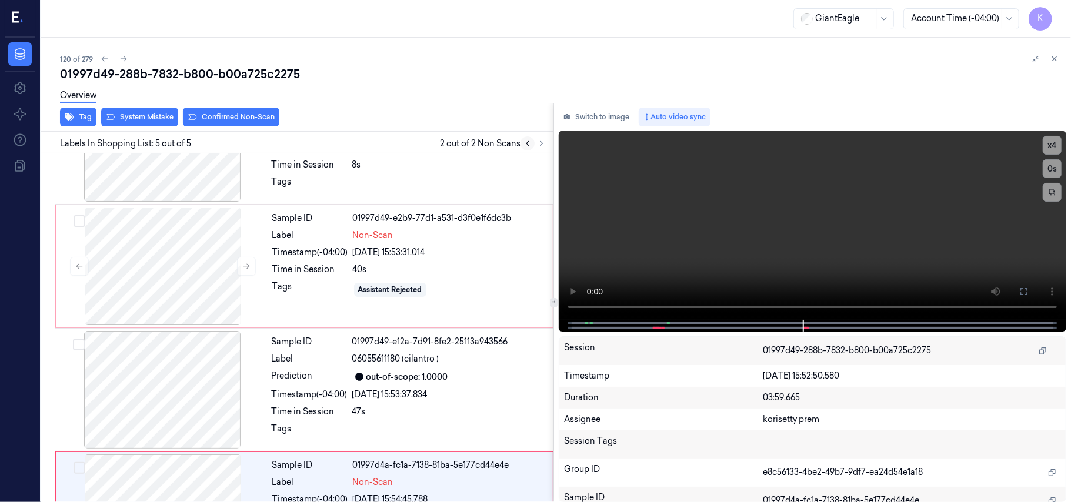
click at [525, 143] on icon at bounding box center [527, 143] width 8 height 8
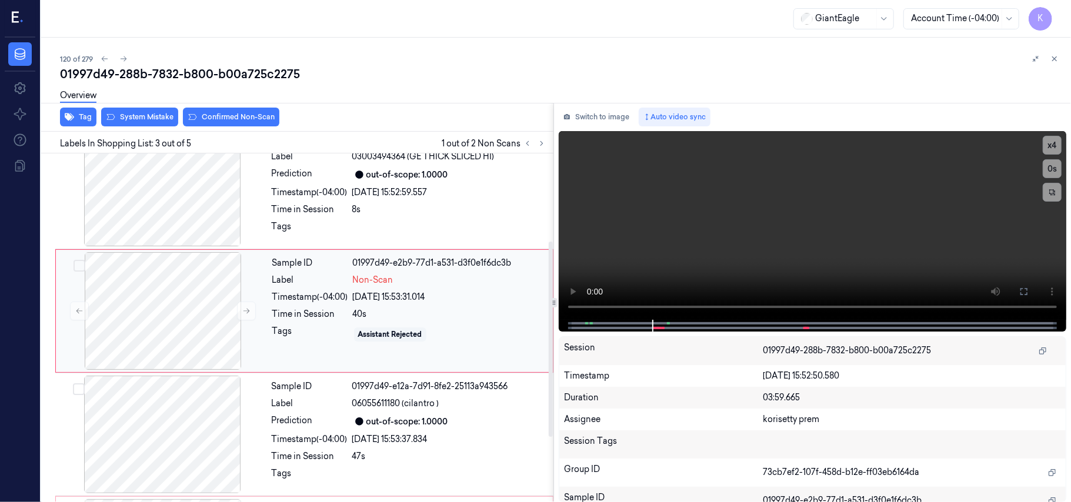
scroll to position [156, 0]
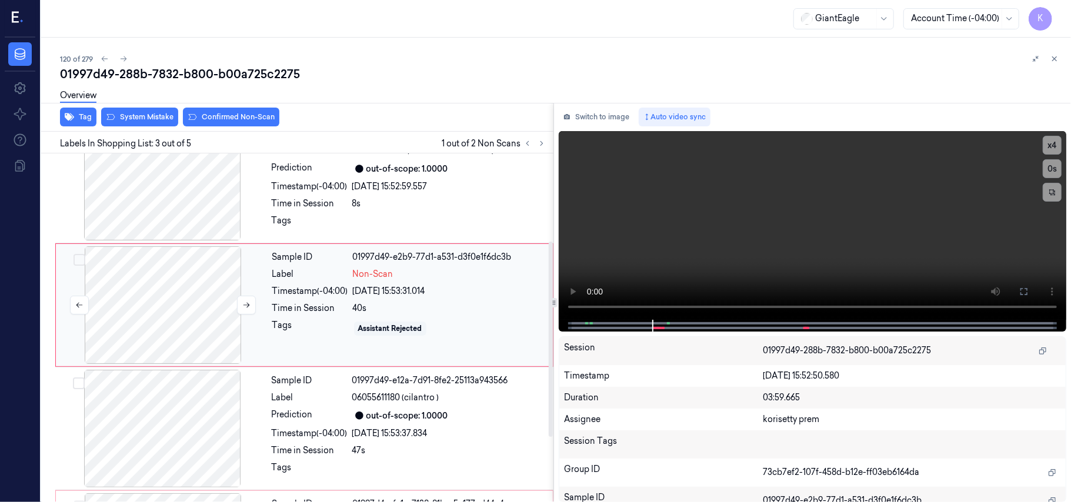
click at [179, 288] on div at bounding box center [162, 305] width 209 height 118
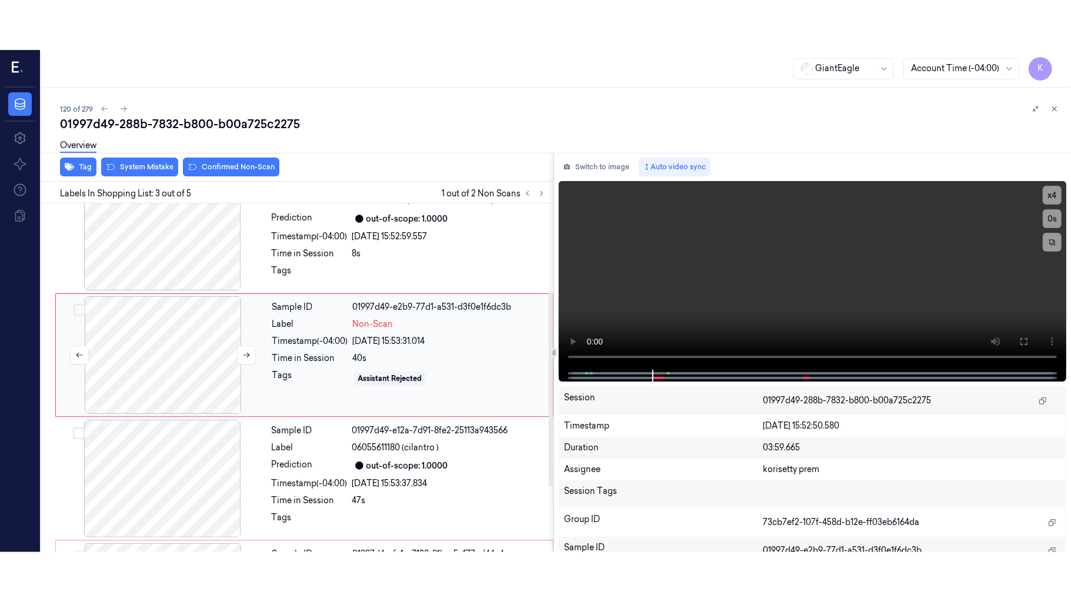
scroll to position [134, 0]
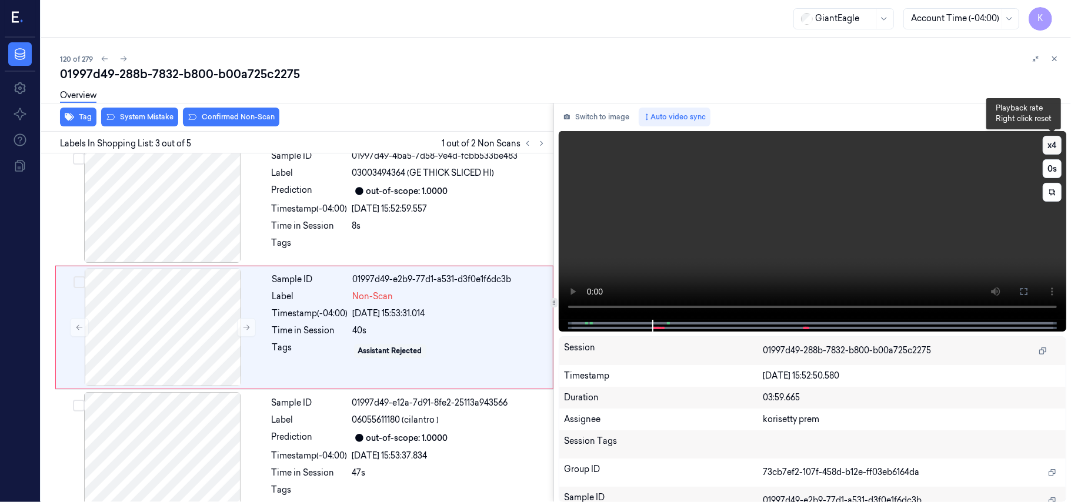
click at [1059, 138] on button "x 4" at bounding box center [1051, 145] width 19 height 19
click at [870, 208] on video at bounding box center [812, 225] width 507 height 189
click at [1028, 289] on icon at bounding box center [1023, 291] width 9 height 9
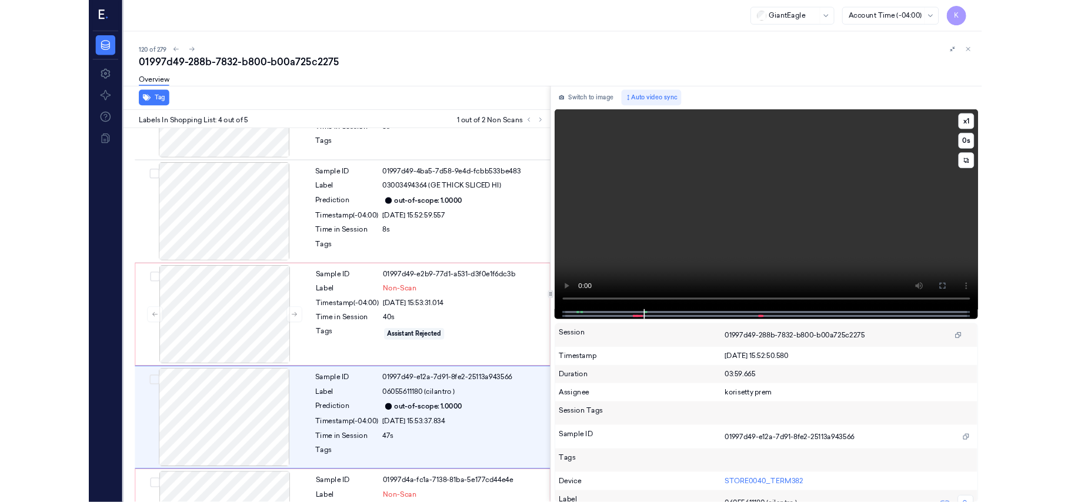
scroll to position [174, 0]
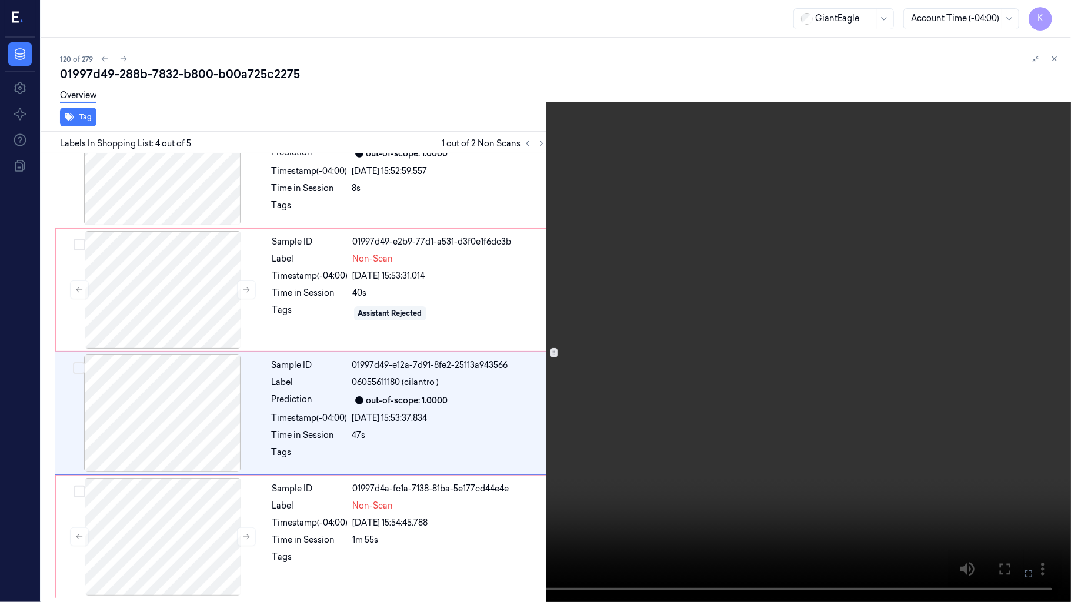
click at [0, 0] on button at bounding box center [0, 0] width 0 height 0
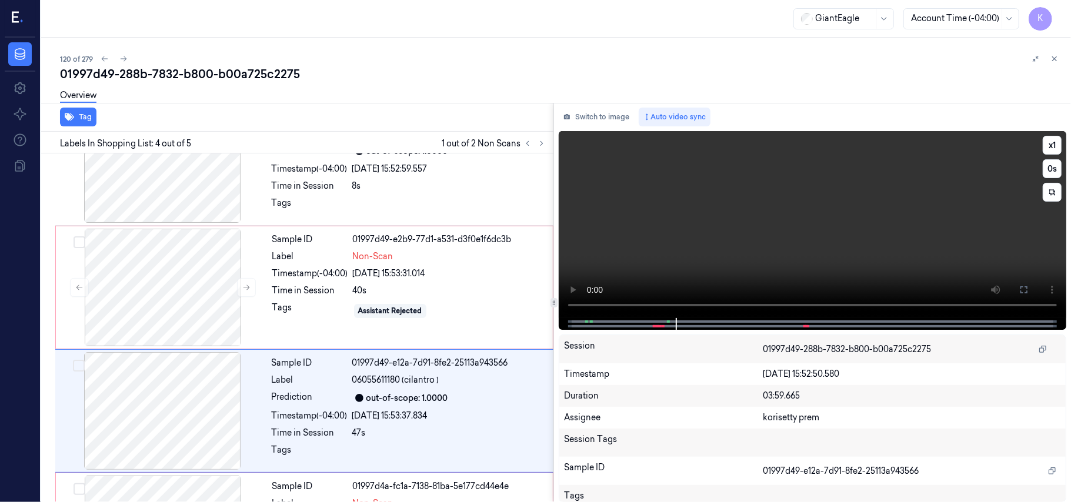
click at [816, 202] on video at bounding box center [812, 224] width 507 height 187
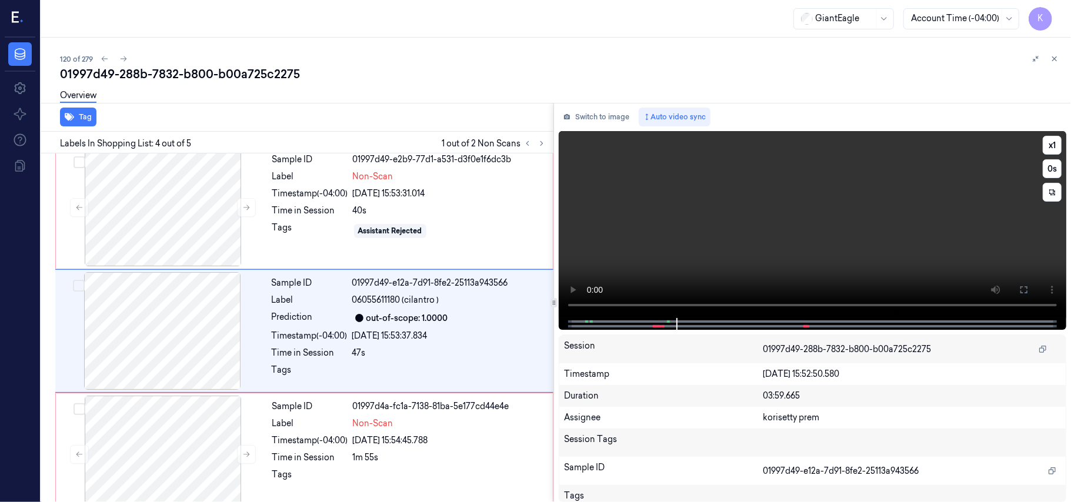
scroll to position [258, 0]
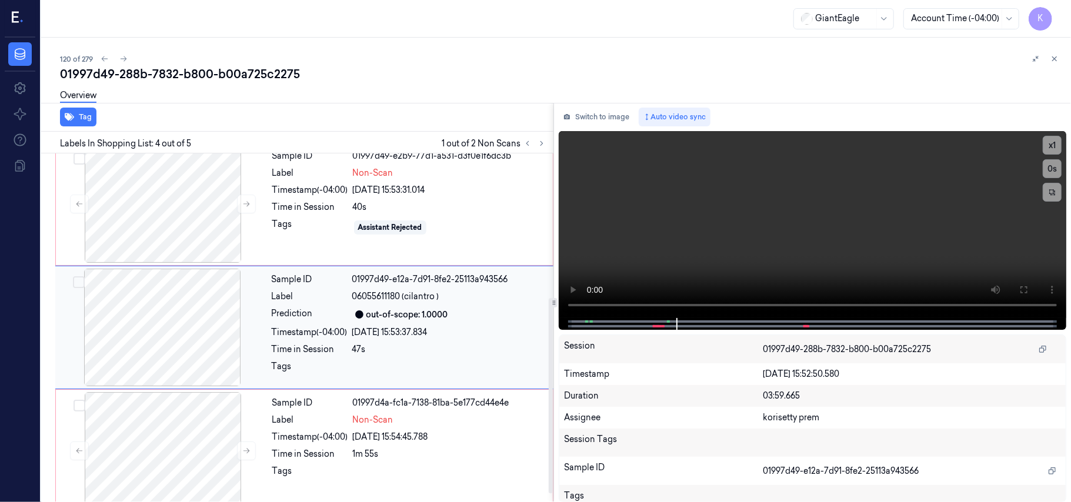
click at [322, 316] on div "Prediction" at bounding box center [310, 315] width 76 height 14
click at [193, 212] on div at bounding box center [162, 204] width 209 height 118
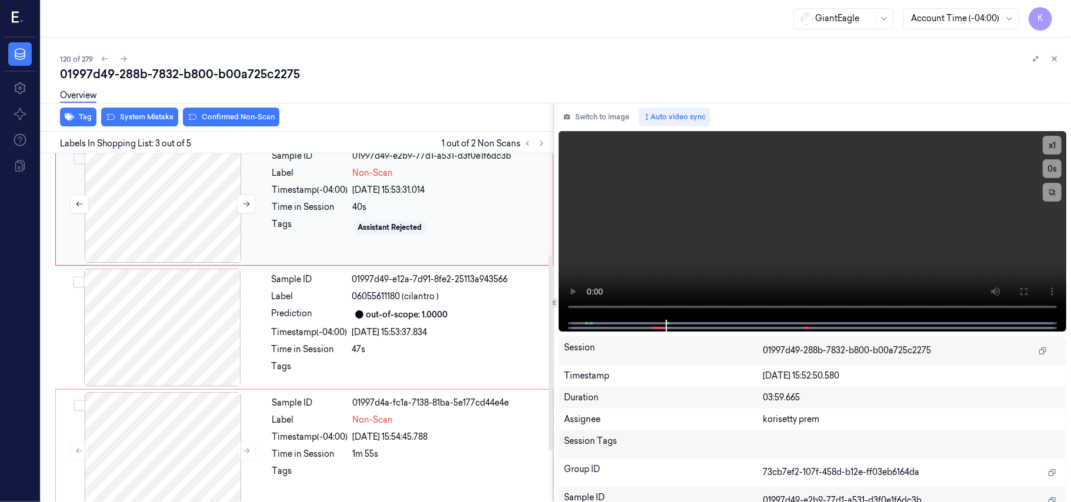
scroll to position [134, 0]
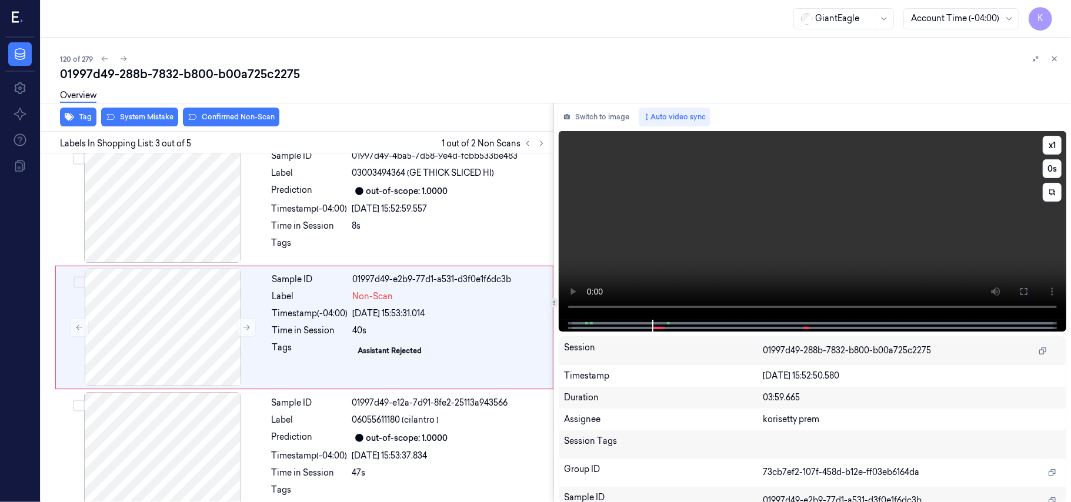
click at [791, 226] on video at bounding box center [812, 225] width 507 height 189
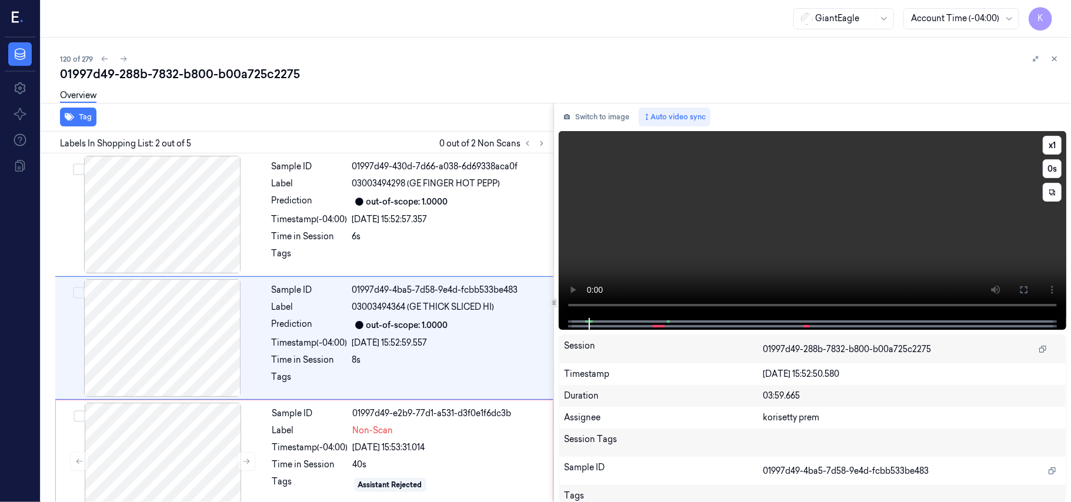
scroll to position [10, 0]
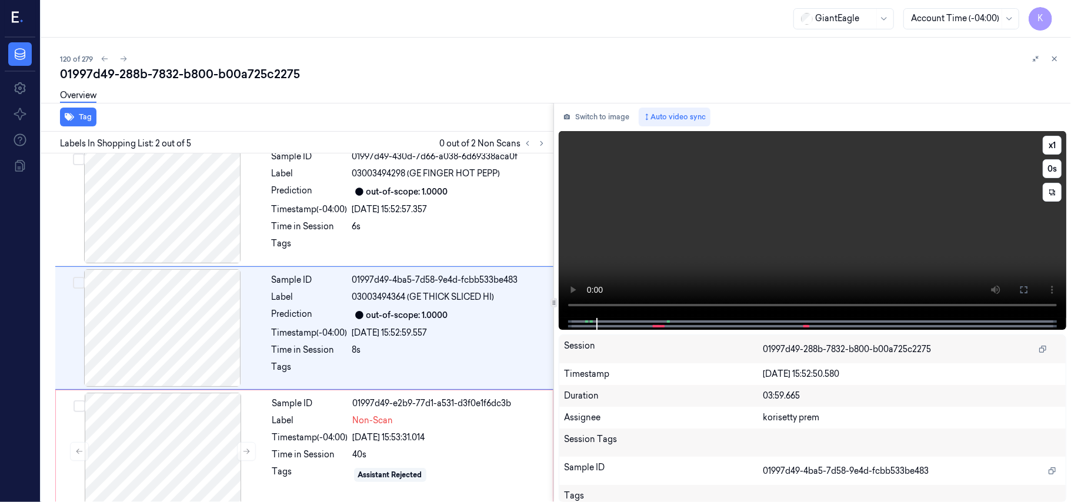
click at [779, 210] on video at bounding box center [812, 224] width 507 height 187
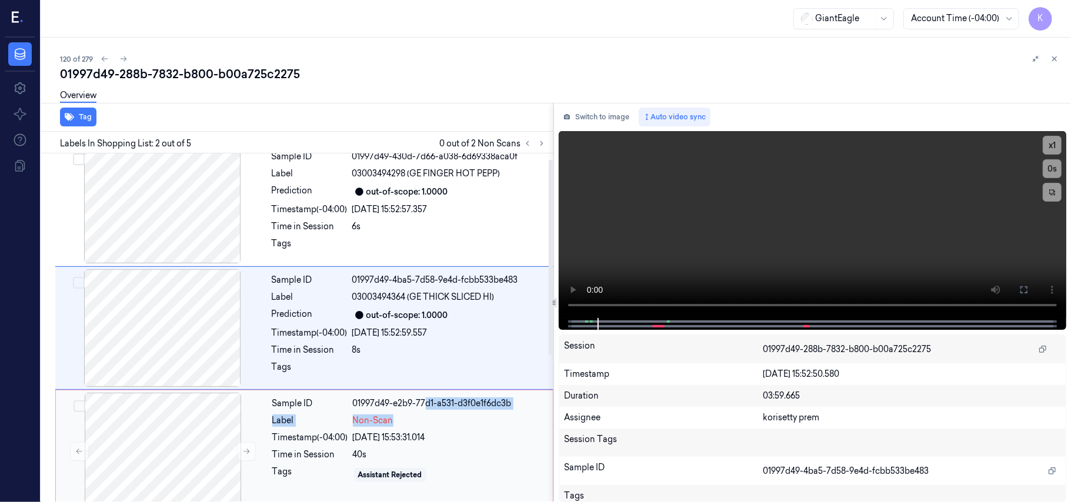
click at [428, 413] on div "Sample ID 01997d49-e2b9-77d1-a531-d3f0e1f6dc3b Label Non-Scan Timestamp (-04:00…" at bounding box center [409, 452] width 283 height 118
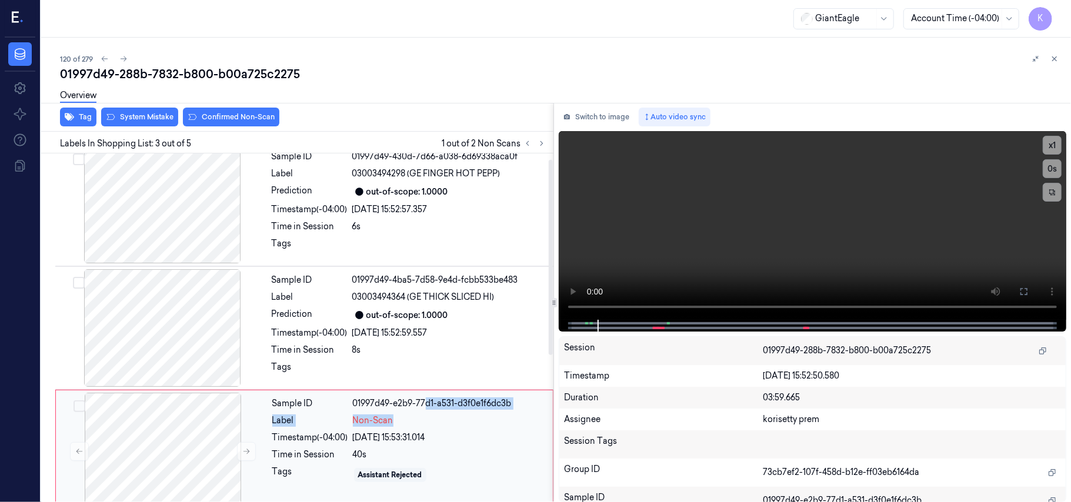
scroll to position [134, 0]
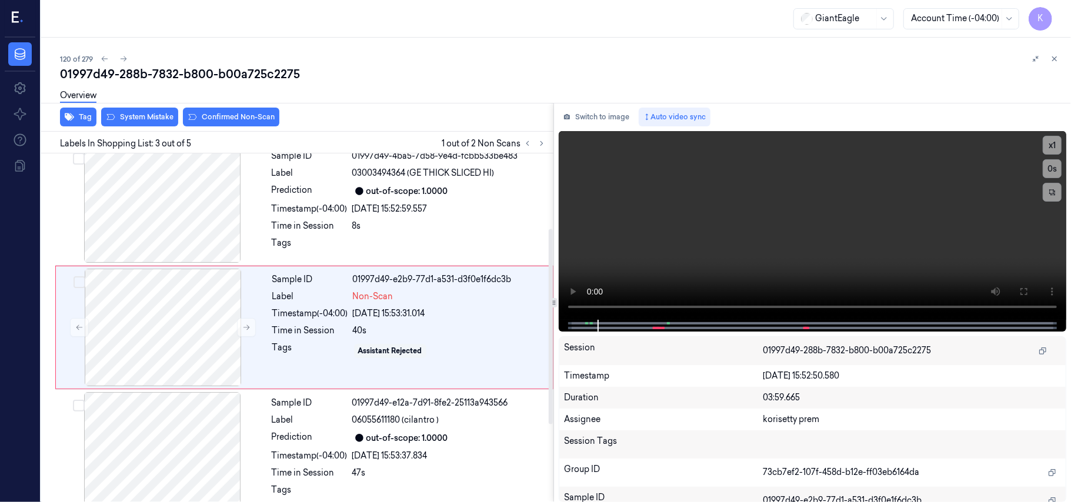
click at [132, 111] on div "Overview" at bounding box center [560, 97] width 1001 height 30
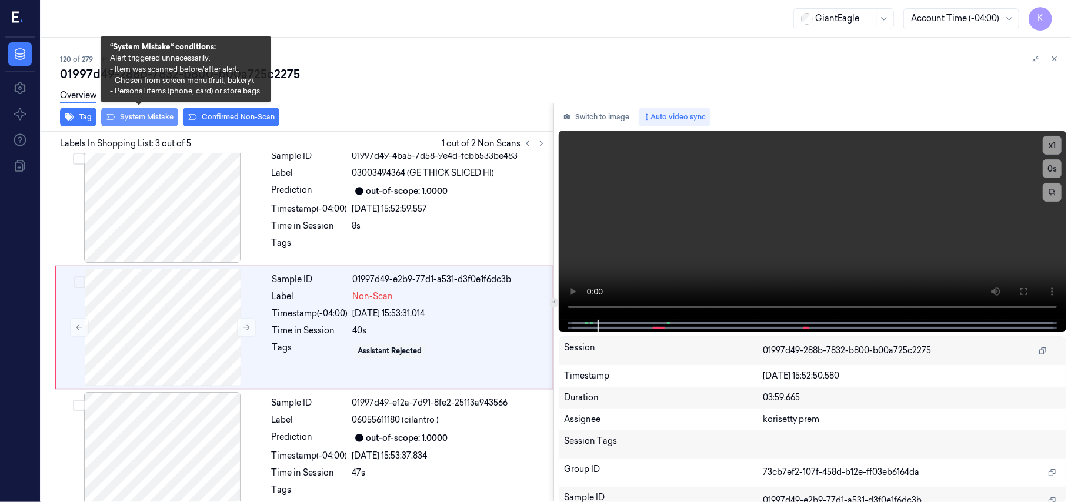
click at [123, 125] on button "System Mistake" at bounding box center [139, 117] width 77 height 19
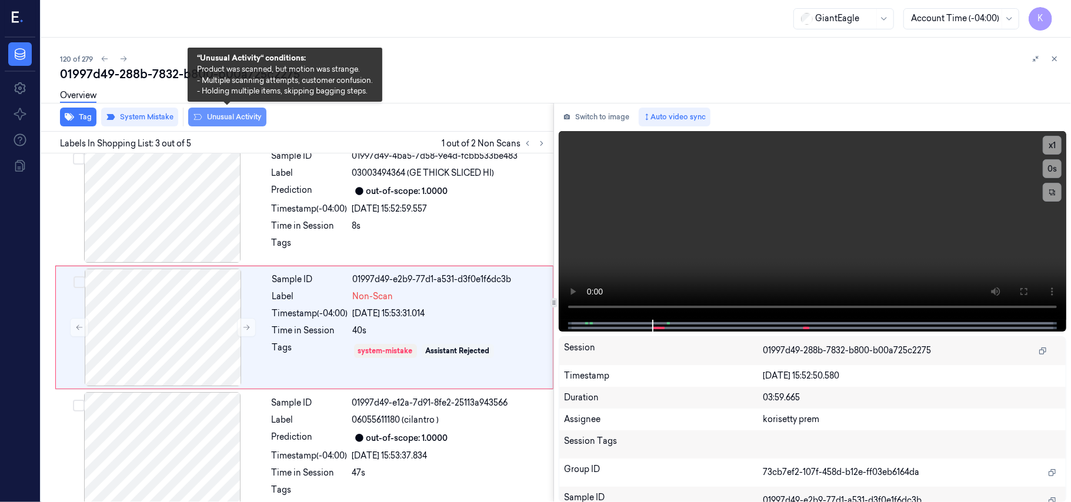
click at [226, 125] on button "Unusual Activity" at bounding box center [227, 117] width 78 height 19
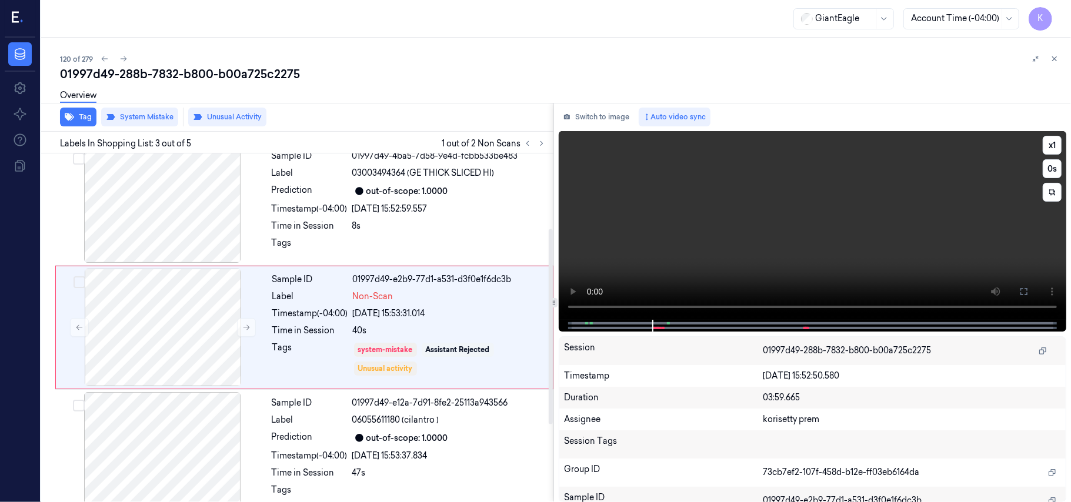
click at [813, 219] on video at bounding box center [812, 225] width 507 height 189
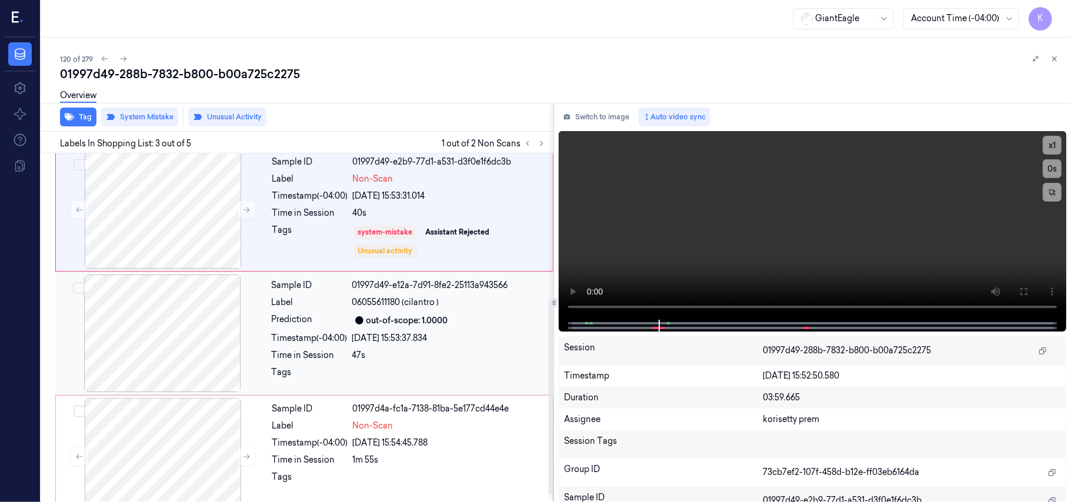
scroll to position [273, 0]
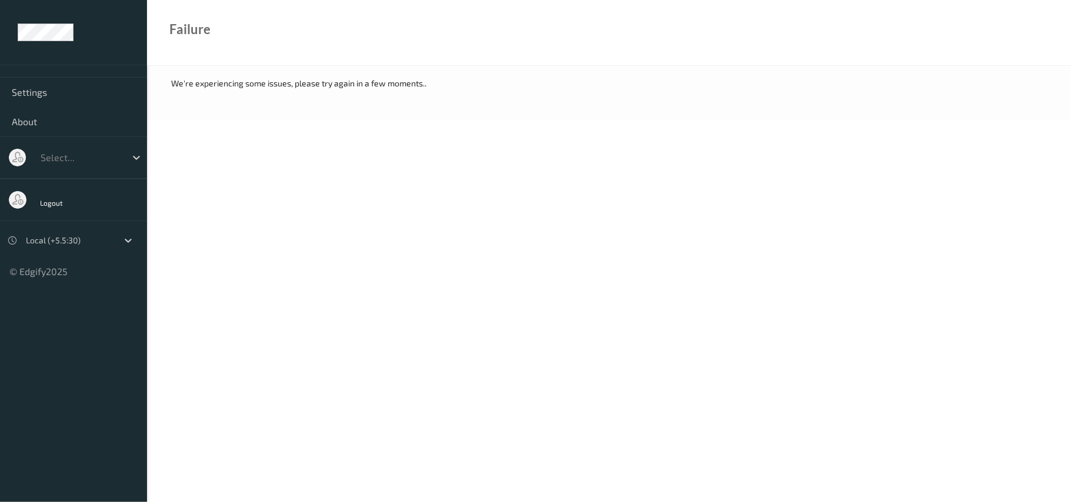
click at [106, 153] on div at bounding box center [80, 158] width 79 height 14
click at [102, 205] on div "Logout" at bounding box center [73, 200] width 147 height 42
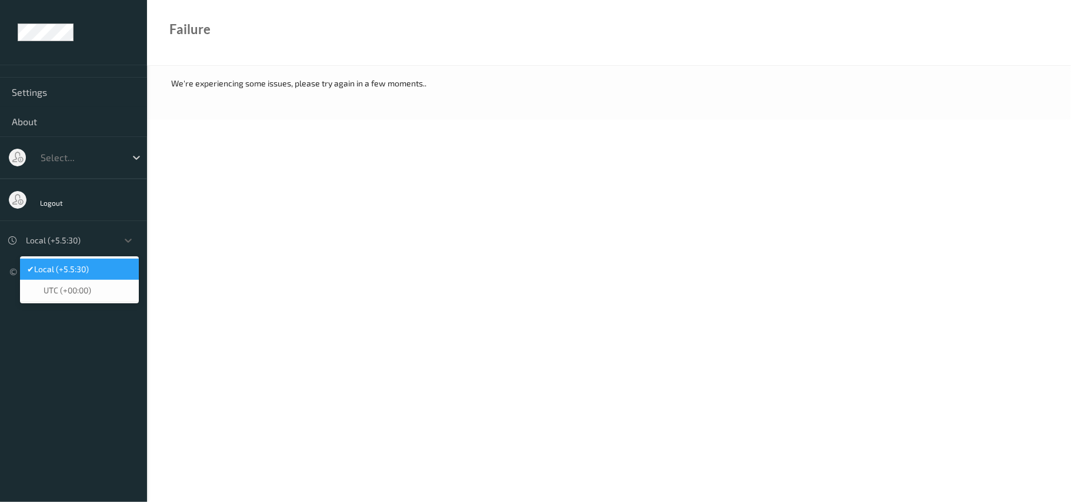
click at [100, 238] on div at bounding box center [69, 240] width 86 height 14
click at [81, 296] on span "UTC (+00:00)" at bounding box center [68, 291] width 48 height 12
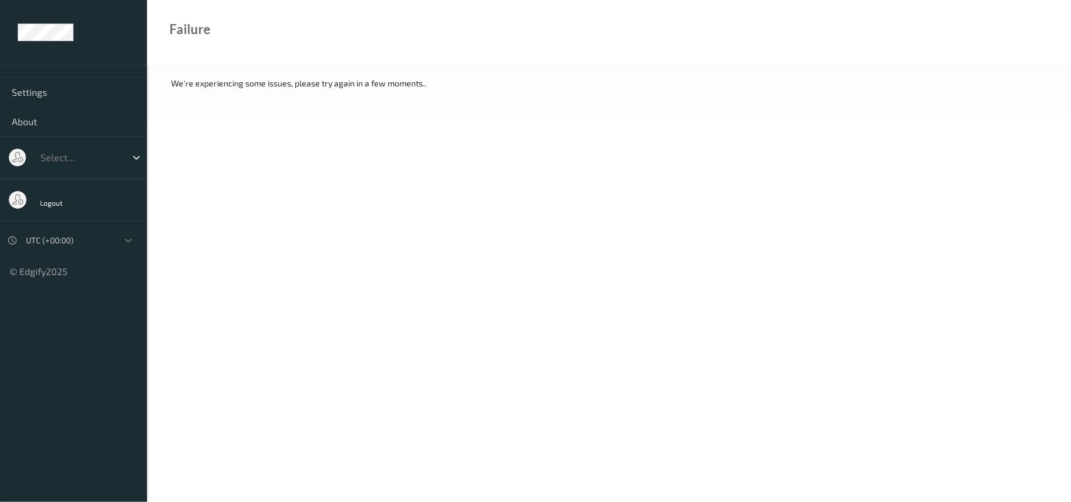
click at [474, 210] on body "Settings About Select... Logout option UTC (+00:00), selected. Select is focuse…" at bounding box center [535, 251] width 1071 height 502
click at [424, 249] on body "Settings About Select... Logout UTC (+00:00) © Edgify 2025 New Dashboard Experi…" at bounding box center [535, 251] width 1071 height 502
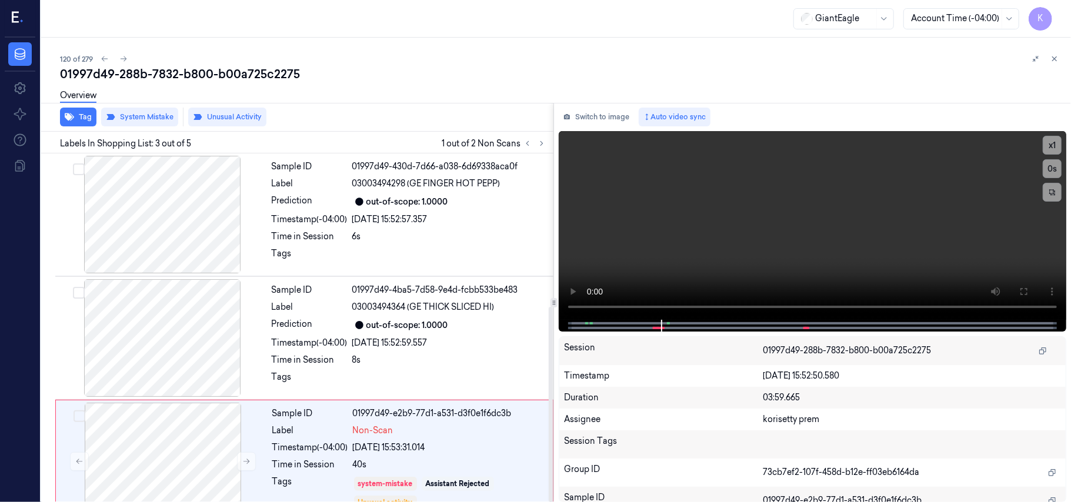
scroll to position [273, 0]
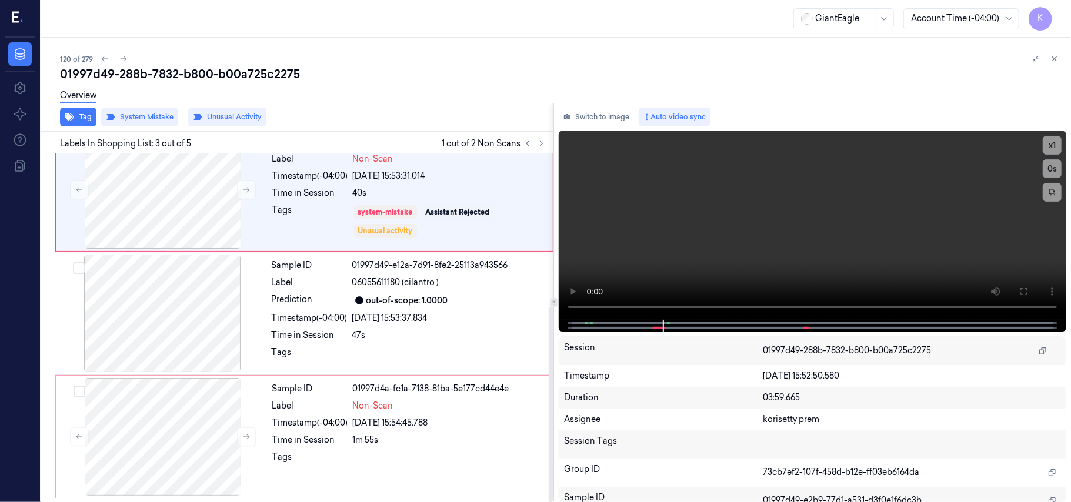
click at [403, 312] on div "[DATE] 15:53:37.834" at bounding box center [449, 318] width 194 height 12
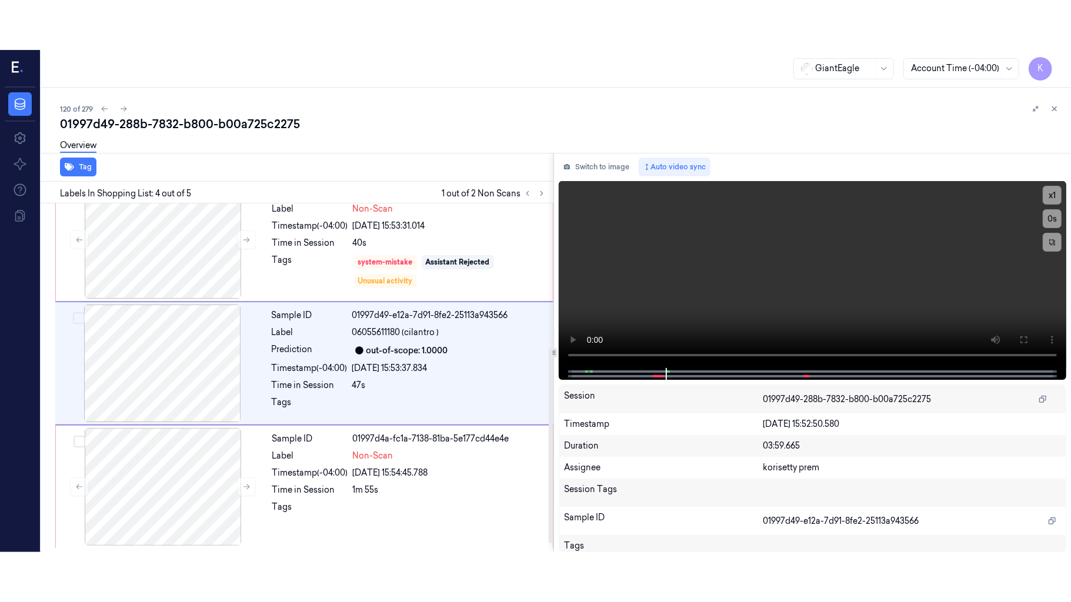
scroll to position [258, 0]
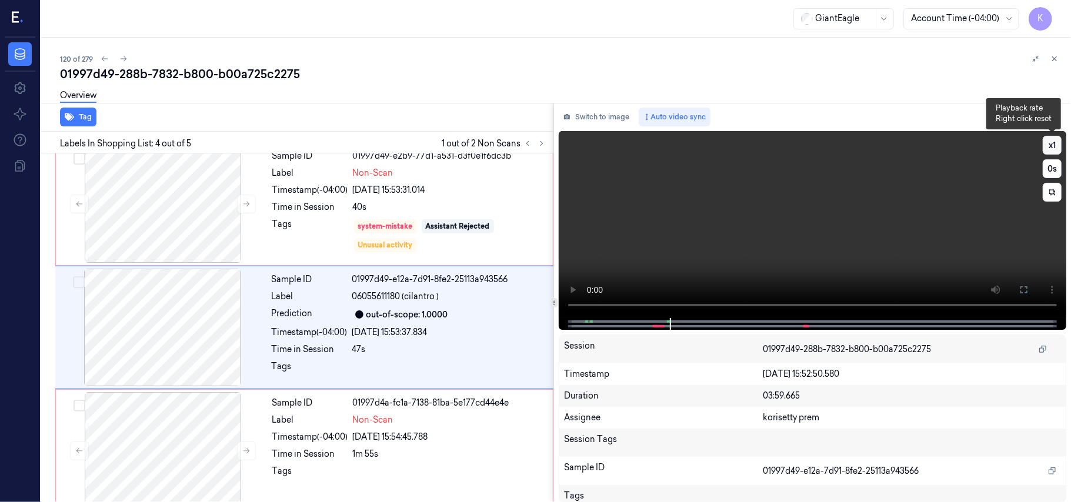
click at [1052, 146] on button "x 1" at bounding box center [1051, 145] width 19 height 19
click at [1024, 290] on icon at bounding box center [1023, 289] width 9 height 9
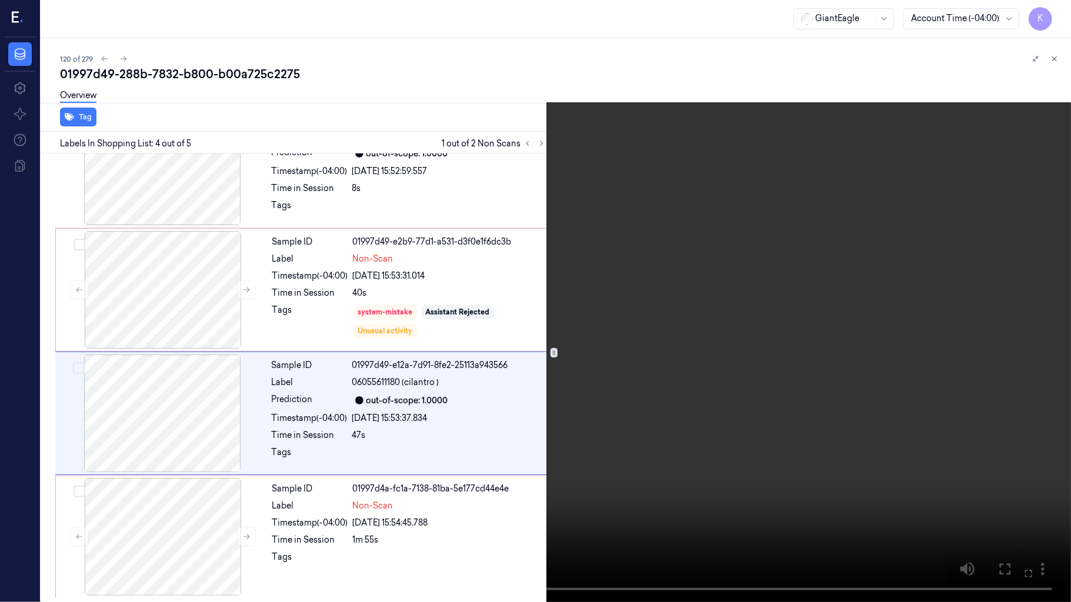
click at [0, 0] on icon at bounding box center [0, 0] width 0 height 0
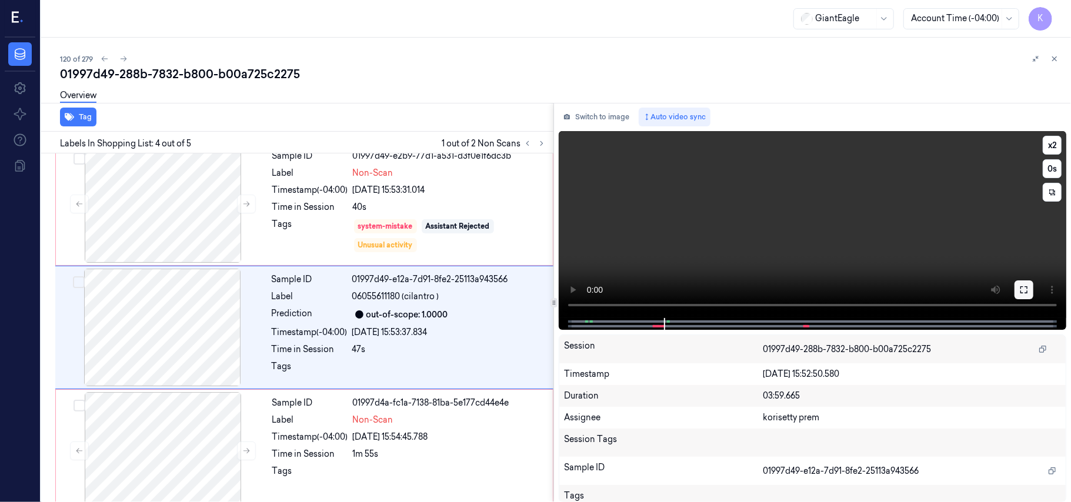
click at [1027, 288] on icon at bounding box center [1023, 289] width 7 height 7
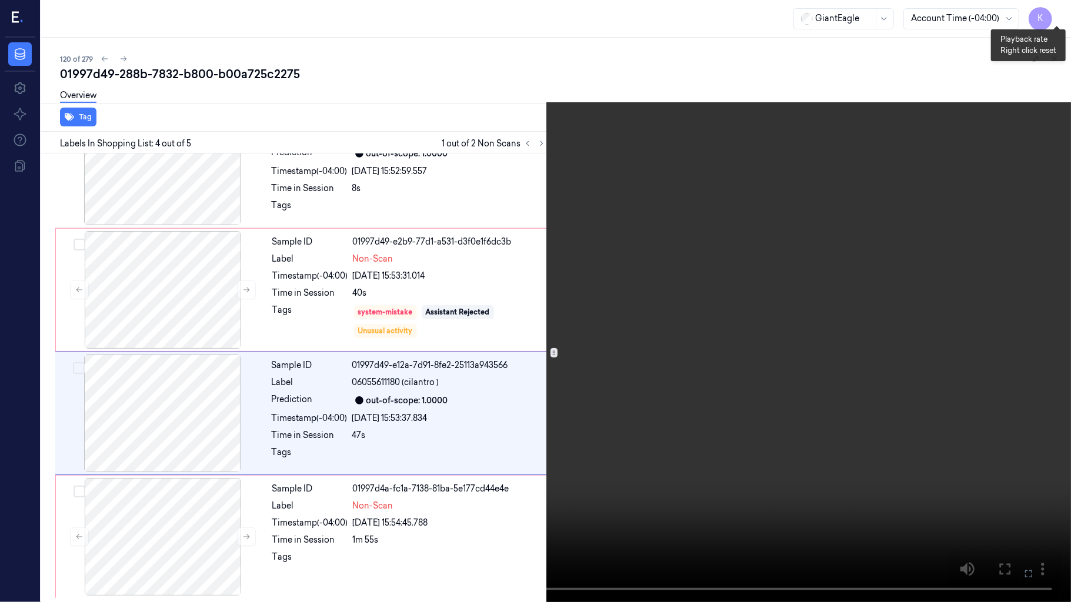
click at [1060, 15] on button "x 2" at bounding box center [1056, 14] width 19 height 19
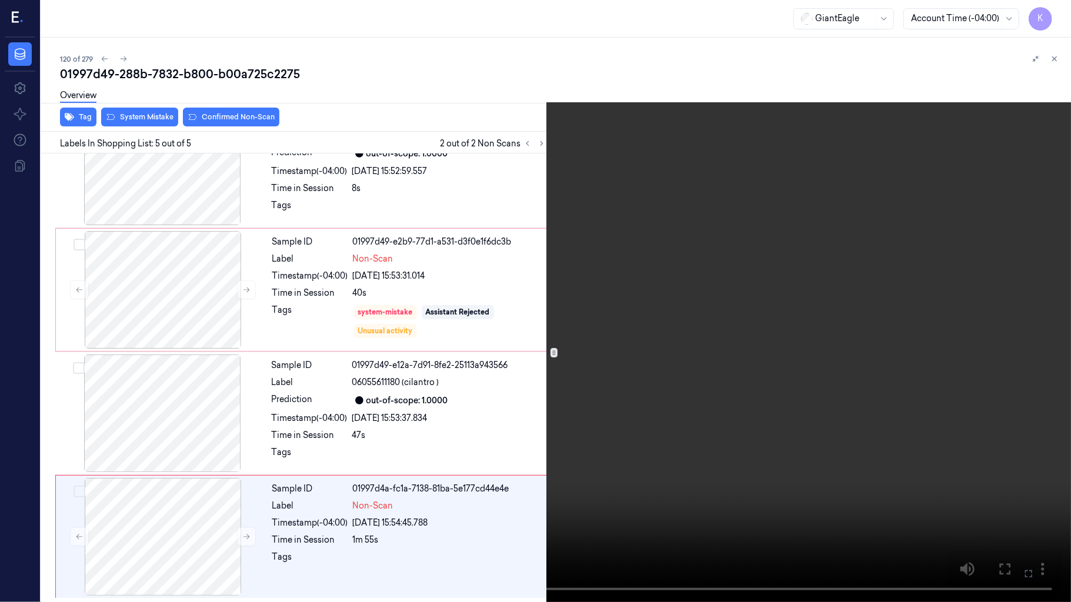
click at [807, 399] on video at bounding box center [535, 301] width 1071 height 602
click at [1060, 16] on button "x 4" at bounding box center [1056, 14] width 19 height 19
click at [654, 309] on video at bounding box center [535, 301] width 1071 height 602
click at [0, 0] on icon at bounding box center [0, 0] width 0 height 0
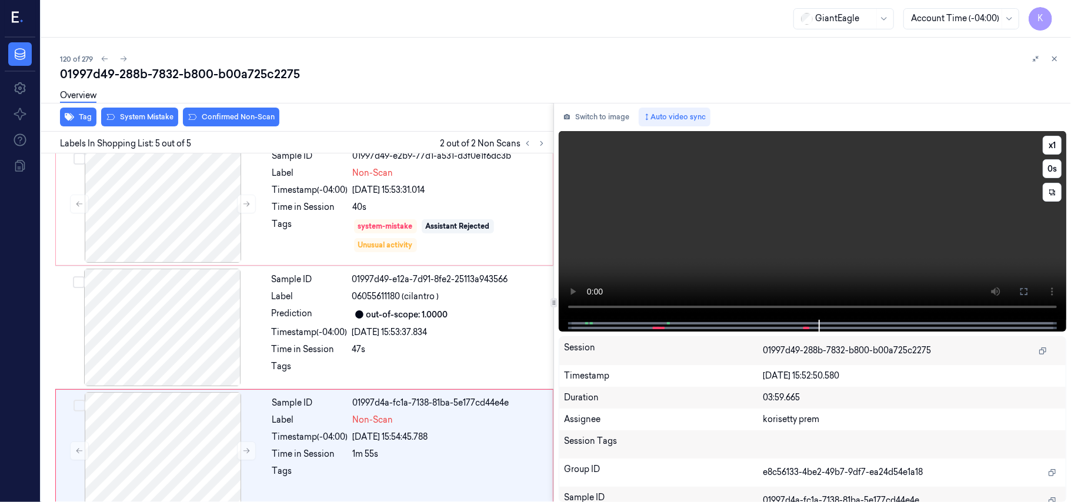
click at [914, 258] on video at bounding box center [812, 225] width 507 height 189
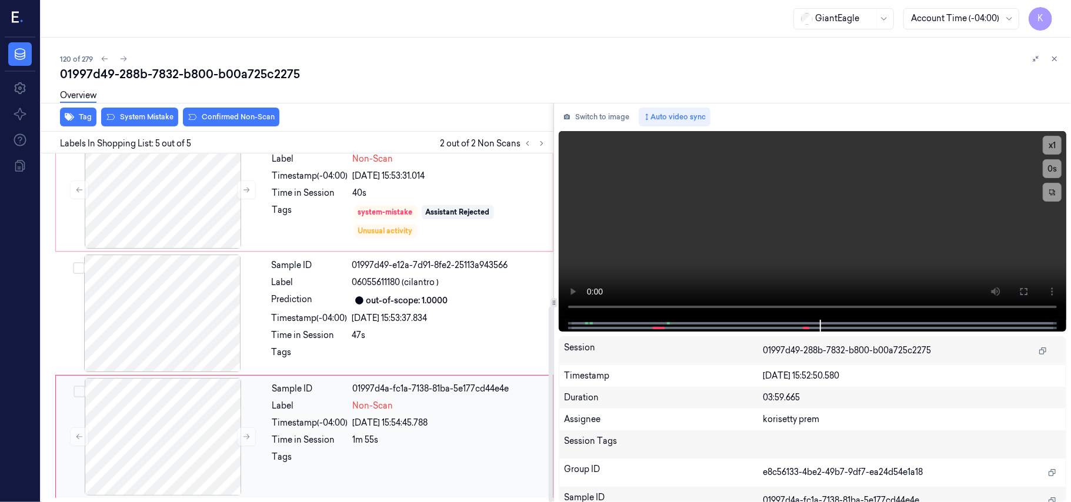
click at [445, 433] on div "Sample ID 01997d4a-fc1a-7138-81ba-5e177cd44e4e Label Non-Scan Timestamp (-04:00…" at bounding box center [409, 437] width 283 height 118
click at [853, 224] on video at bounding box center [812, 225] width 507 height 189
click at [661, 227] on video at bounding box center [812, 225] width 507 height 189
click at [236, 414] on div at bounding box center [162, 437] width 209 height 118
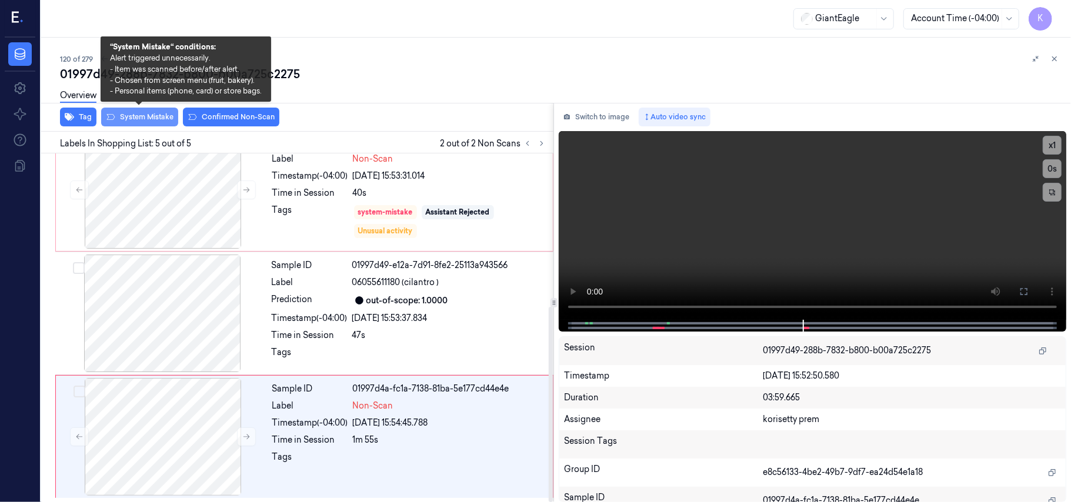
click at [163, 115] on button "System Mistake" at bounding box center [139, 117] width 77 height 19
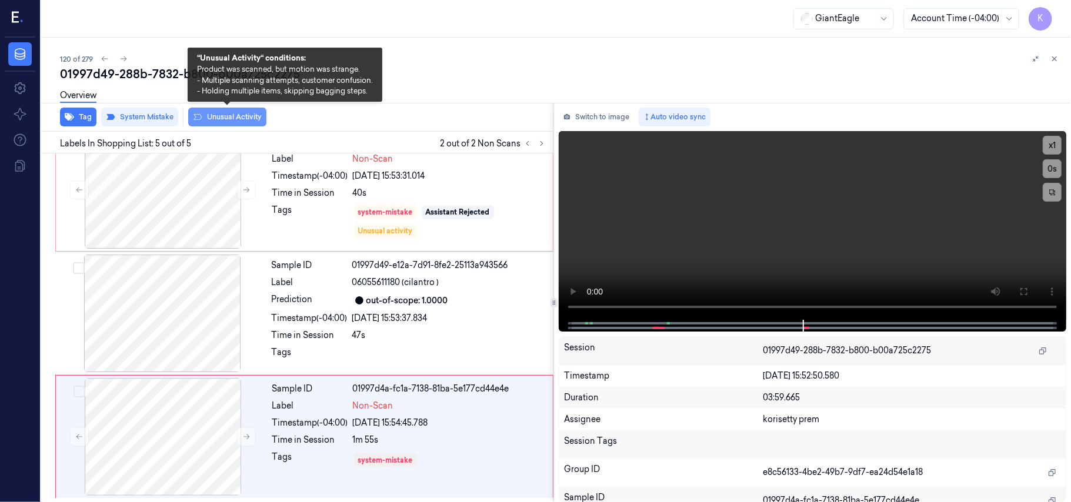
click at [232, 113] on button "Unusual Activity" at bounding box center [227, 117] width 78 height 19
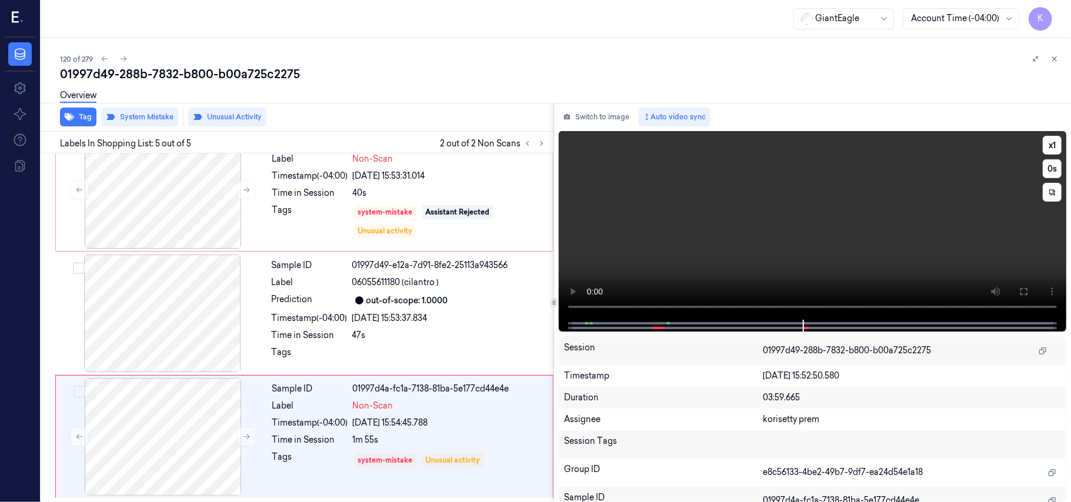
click at [873, 258] on video at bounding box center [812, 225] width 507 height 189
click at [1052, 146] on button "x 1" at bounding box center [1051, 145] width 19 height 19
click at [1052, 146] on button "x 2" at bounding box center [1051, 145] width 19 height 19
click at [683, 238] on video at bounding box center [812, 225] width 507 height 189
click at [738, 242] on video at bounding box center [812, 225] width 507 height 189
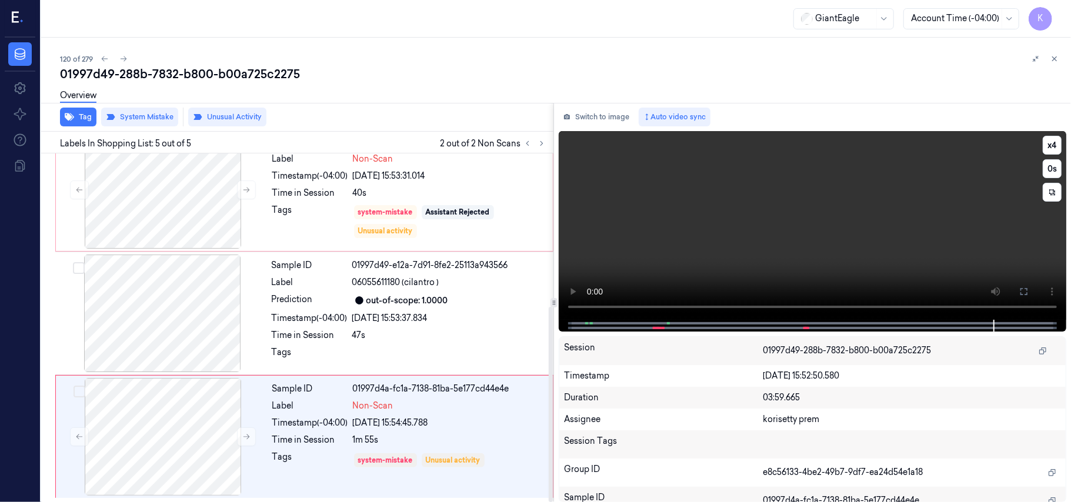
click at [723, 243] on video at bounding box center [812, 225] width 507 height 189
click at [934, 249] on video at bounding box center [812, 225] width 507 height 189
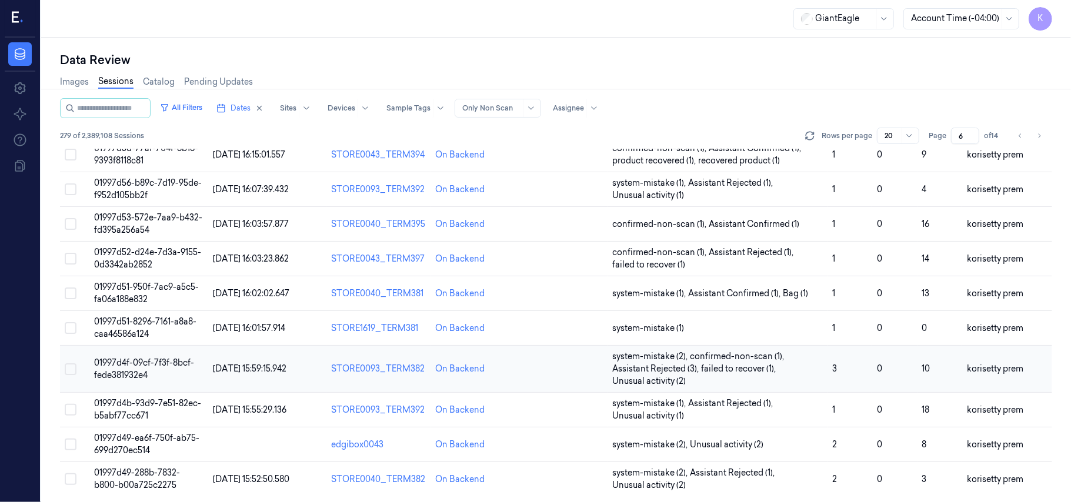
scroll to position [403, 0]
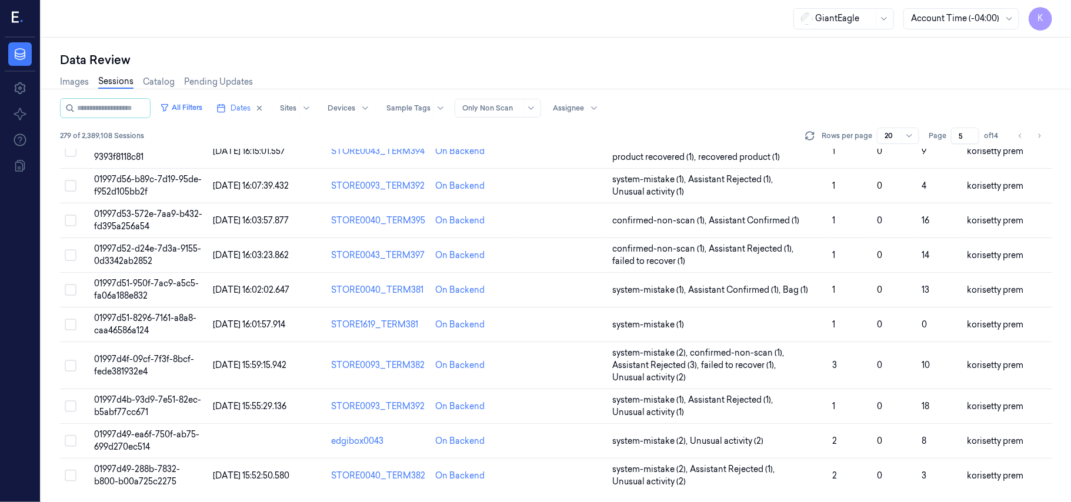
click at [968, 139] on input "5" at bounding box center [965, 136] width 28 height 16
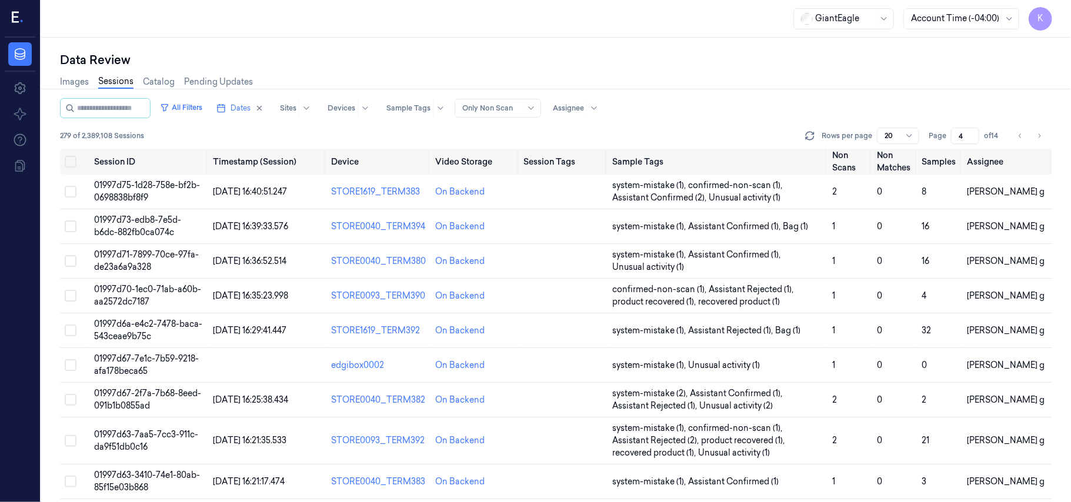
click at [968, 139] on input "4" at bounding box center [965, 136] width 28 height 16
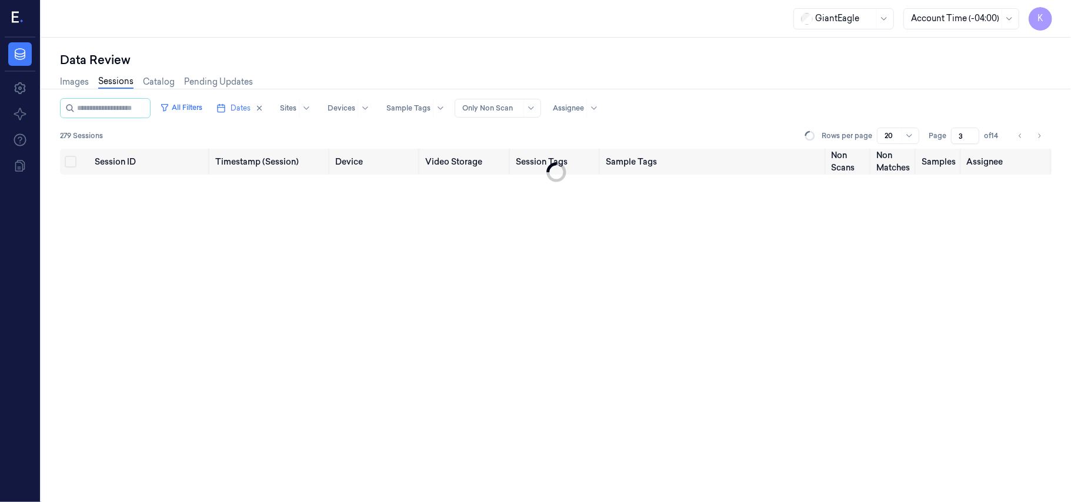
type input "3"
click at [968, 139] on input "3" at bounding box center [965, 136] width 28 height 16
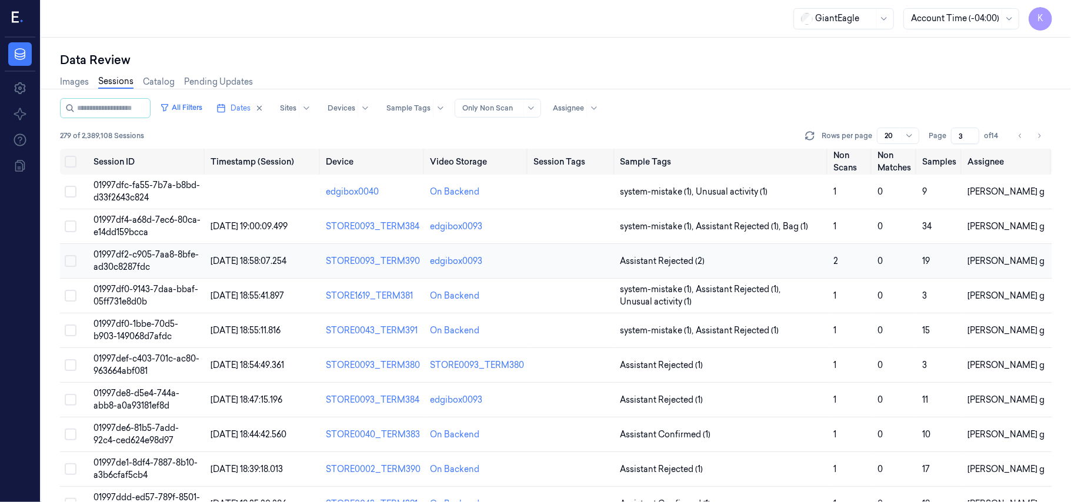
click at [155, 262] on td "01997df2-c905-7aa8-8bfe-ad30c8287fdc" at bounding box center [147, 261] width 116 height 35
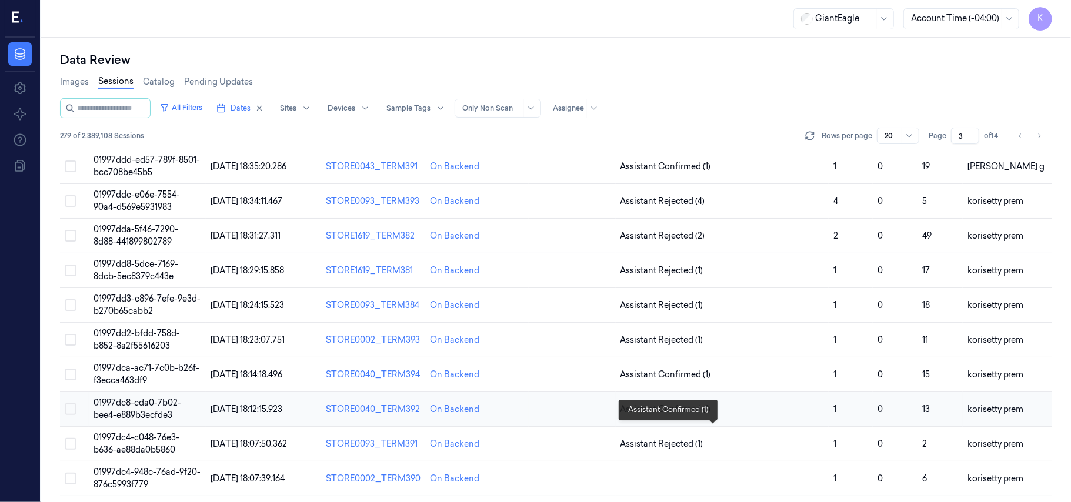
scroll to position [379, 0]
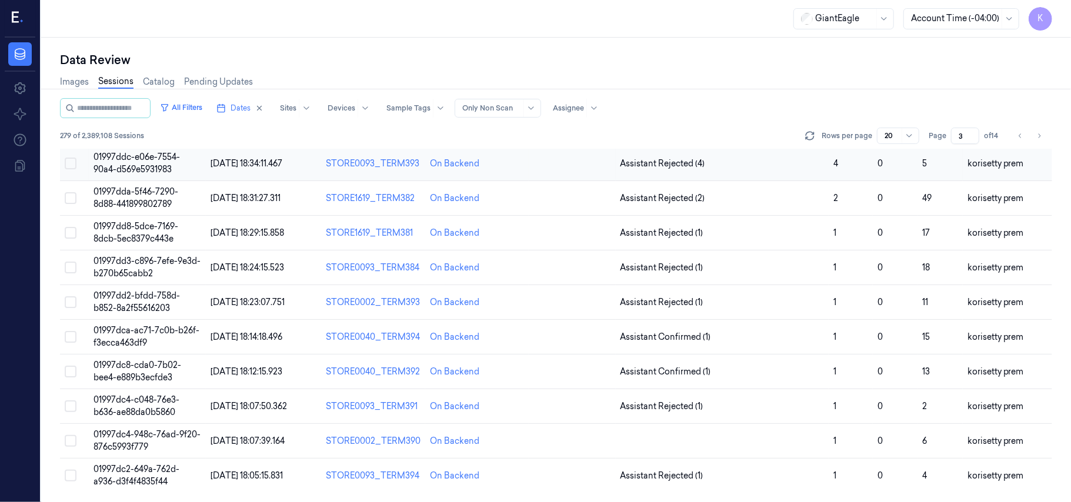
click at [151, 159] on span "01997ddc-e06e-7554-90a4-d569e5931983" at bounding box center [136, 163] width 86 height 23
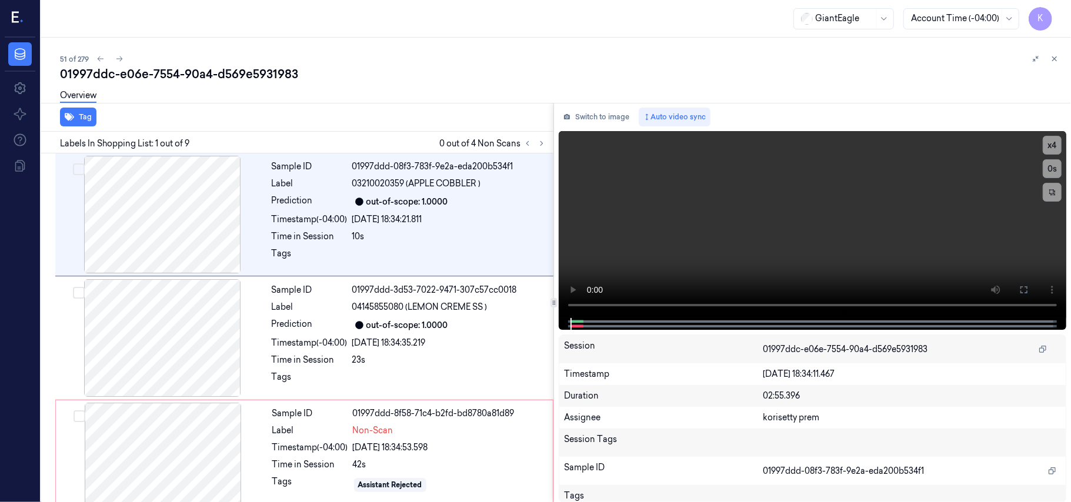
click at [397, 65] on div "51 of 279" at bounding box center [560, 59] width 1001 height 14
click at [540, 144] on icon at bounding box center [541, 143] width 8 height 8
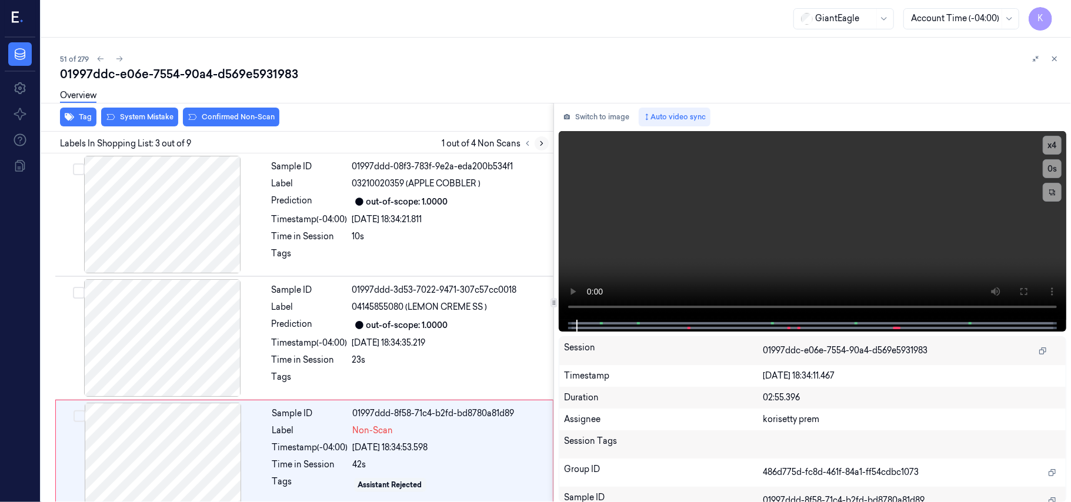
scroll to position [134, 0]
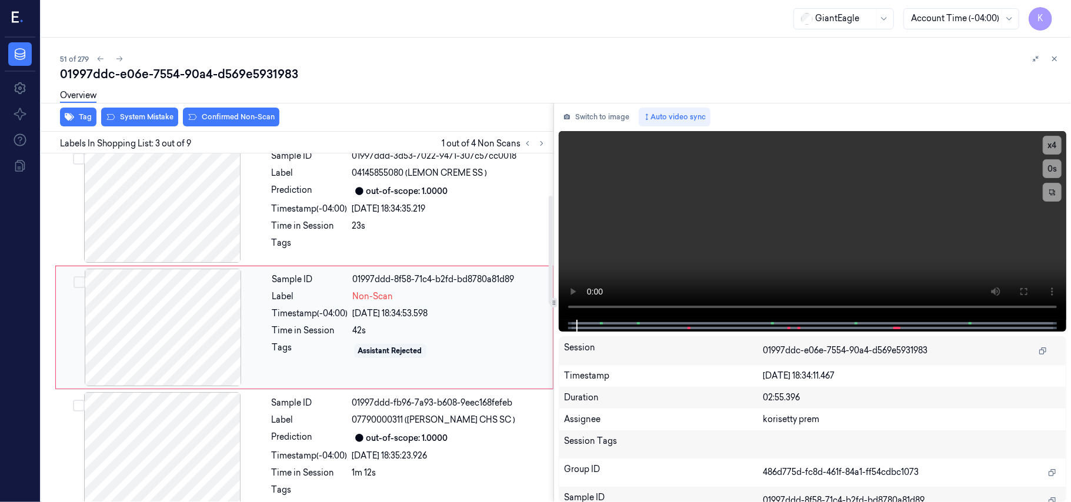
click at [227, 306] on div at bounding box center [162, 328] width 209 height 118
click at [711, 209] on video at bounding box center [812, 225] width 507 height 189
click at [890, 215] on video at bounding box center [812, 225] width 507 height 189
click at [1048, 146] on button "x 4" at bounding box center [1051, 145] width 19 height 19
click at [1048, 146] on button "x 1" at bounding box center [1051, 145] width 19 height 19
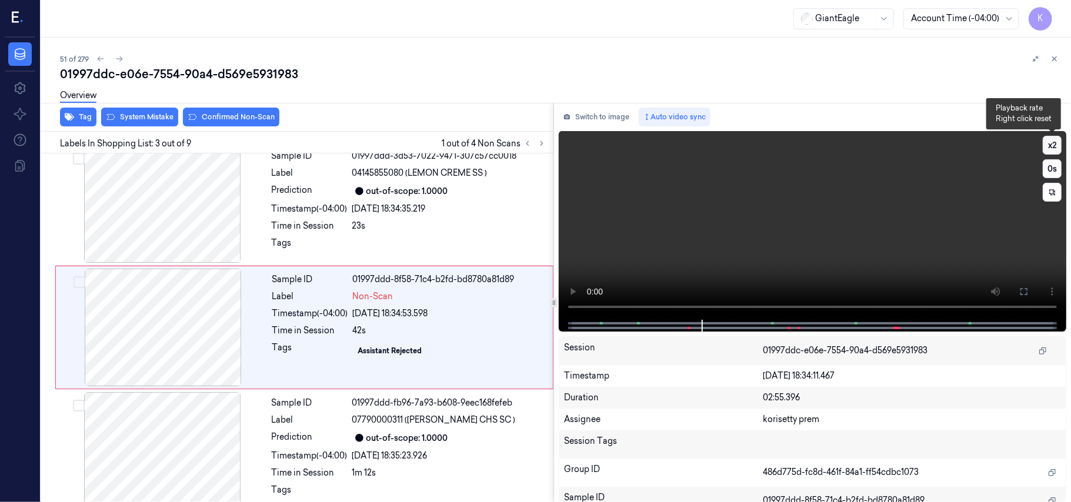
click at [1048, 146] on button "x 2" at bounding box center [1051, 145] width 19 height 19
click at [1048, 146] on button "x 4" at bounding box center [1051, 145] width 19 height 19
click at [330, 304] on div "Sample ID 01997ddd-8f58-71c4-b2fd-bd8780a81d89 Label Non-Scan Timestamp (-04:00…" at bounding box center [409, 328] width 283 height 118
click at [662, 243] on video at bounding box center [812, 225] width 507 height 189
click at [860, 210] on video at bounding box center [812, 225] width 507 height 189
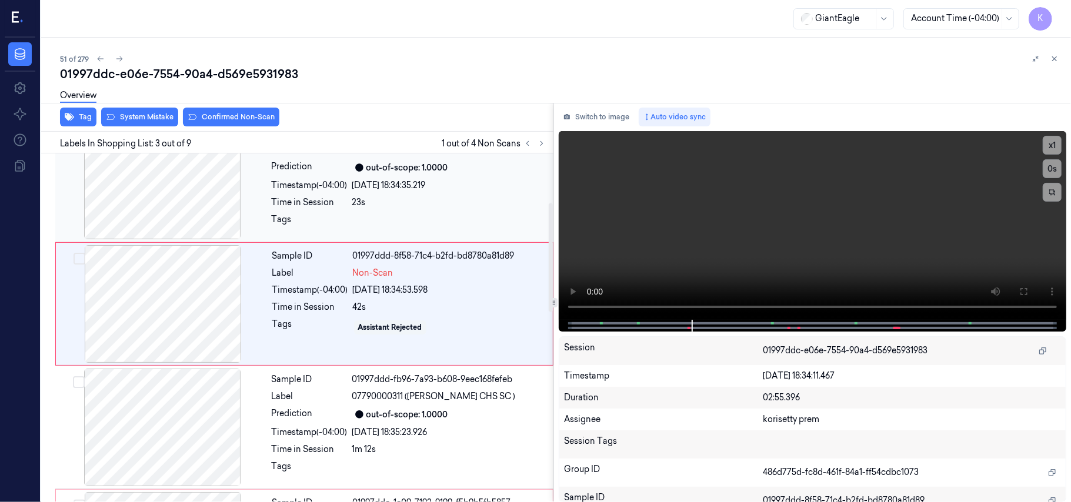
scroll to position [235, 0]
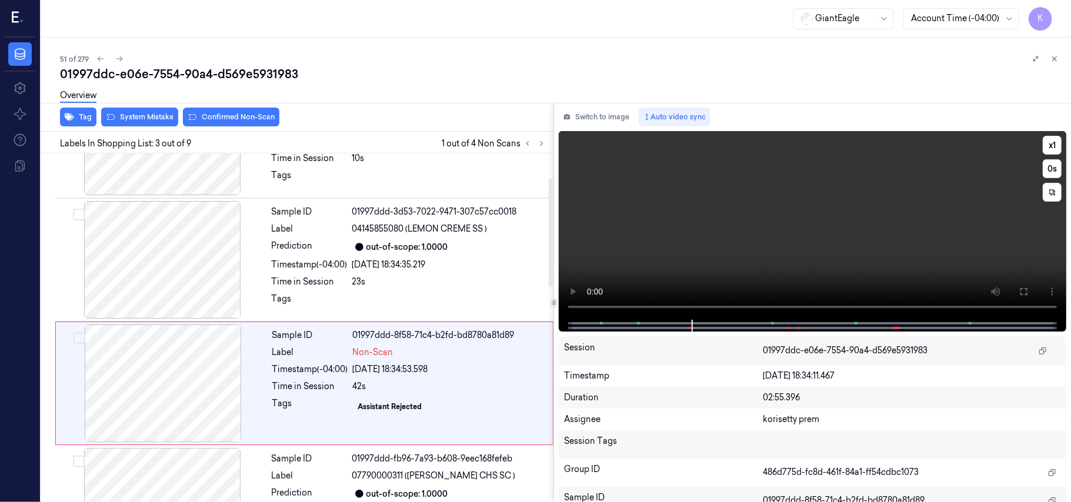
click at [716, 213] on video at bounding box center [812, 225] width 507 height 189
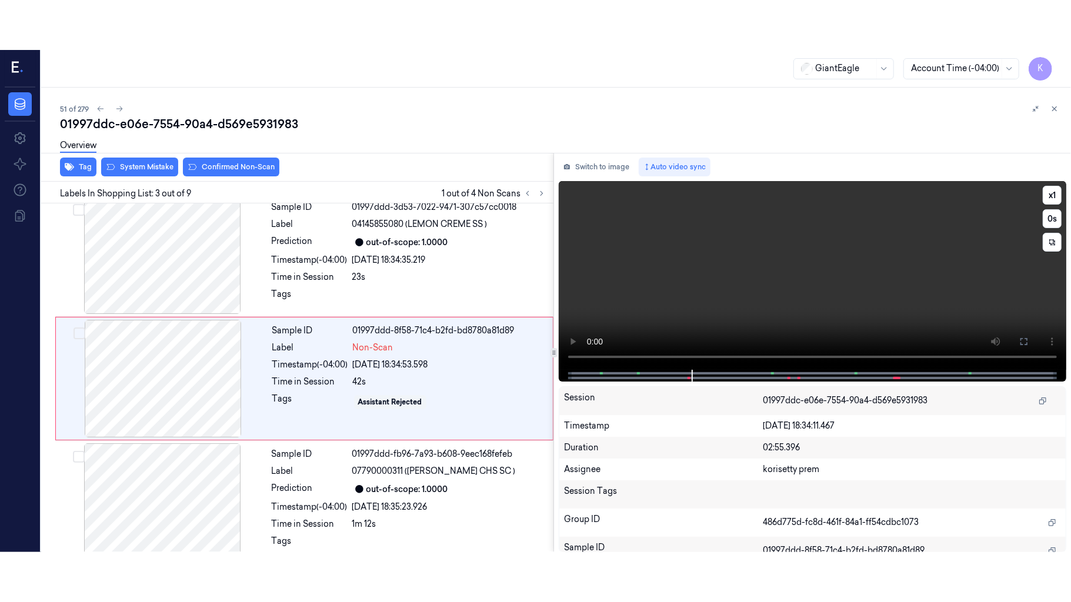
scroll to position [134, 0]
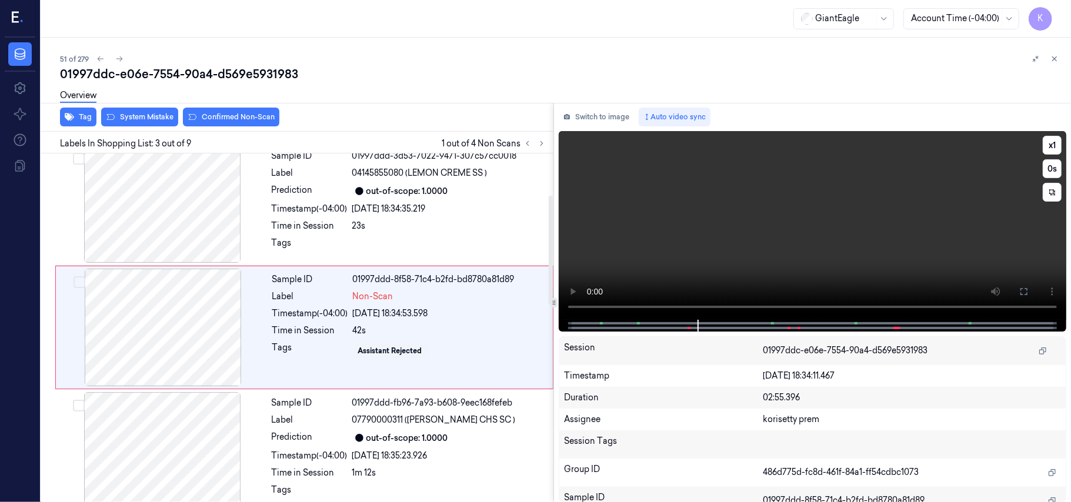
click at [692, 238] on video at bounding box center [812, 225] width 507 height 189
click at [441, 326] on div "42s" at bounding box center [449, 331] width 193 height 12
click at [601, 115] on button "Switch to image" at bounding box center [596, 117] width 75 height 19
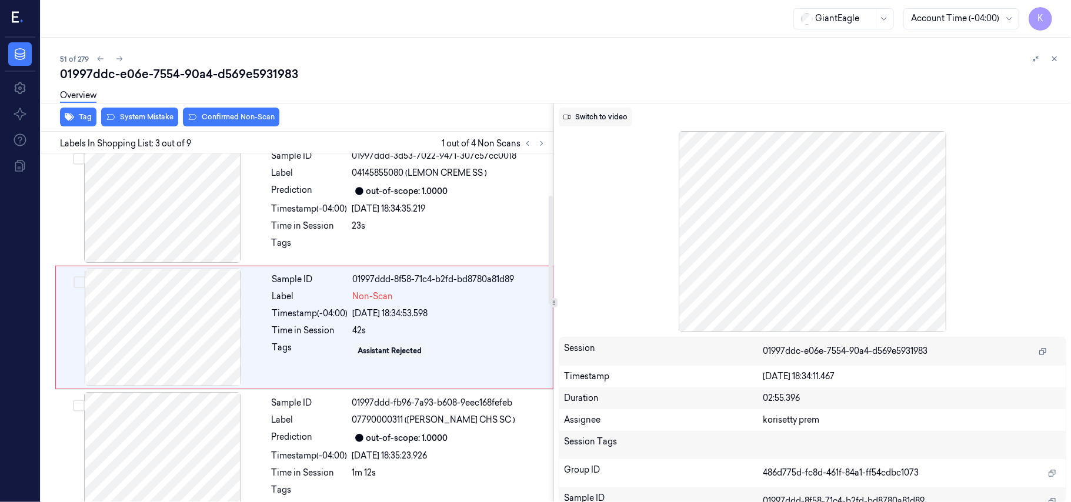
click at [591, 113] on button "Switch to video" at bounding box center [595, 117] width 73 height 19
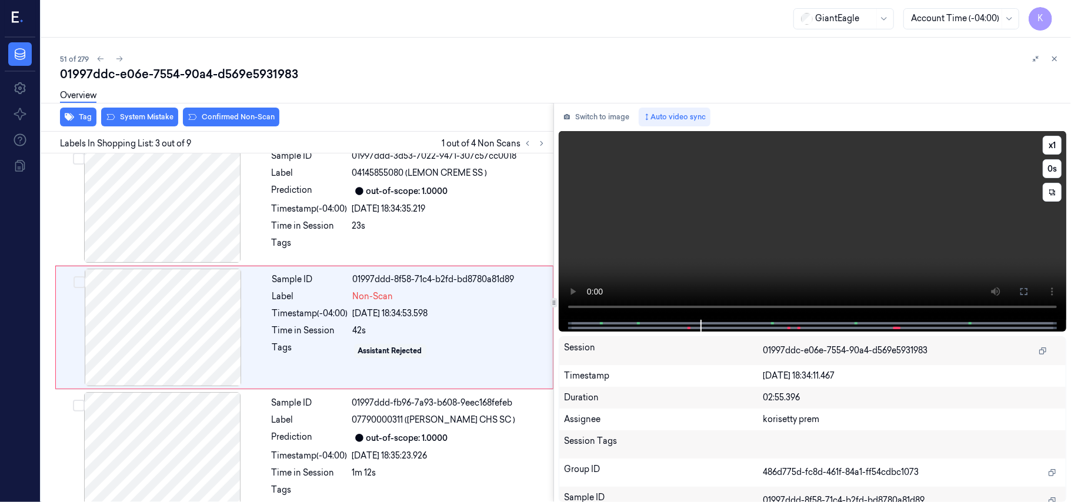
click at [661, 223] on video at bounding box center [812, 225] width 507 height 189
click at [332, 335] on div "Time in Session" at bounding box center [310, 331] width 76 height 12
click at [1017, 290] on button at bounding box center [1023, 291] width 19 height 19
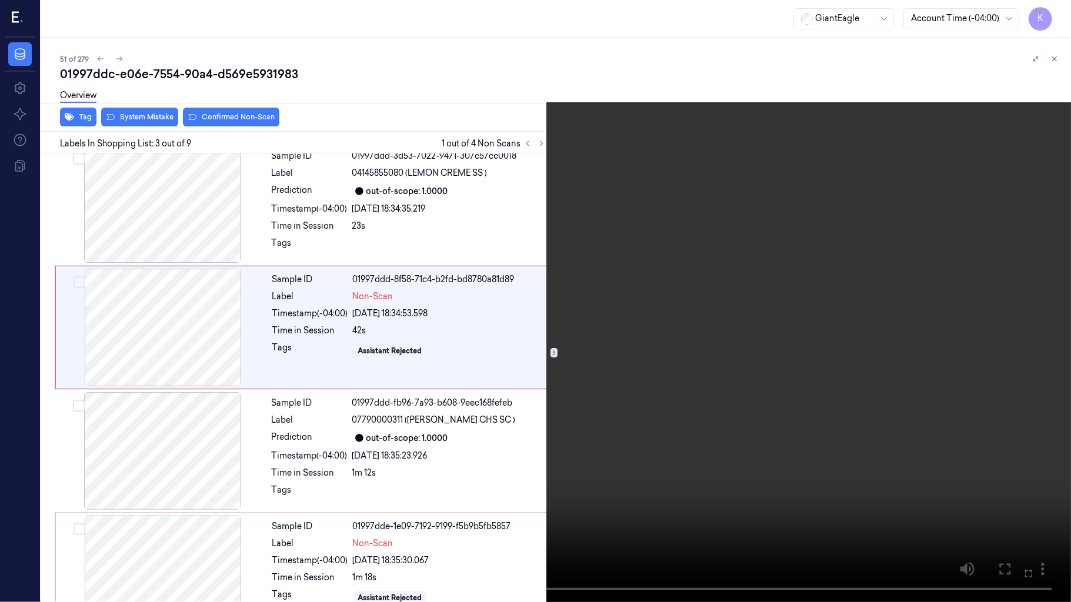
click at [584, 305] on video at bounding box center [535, 301] width 1071 height 602
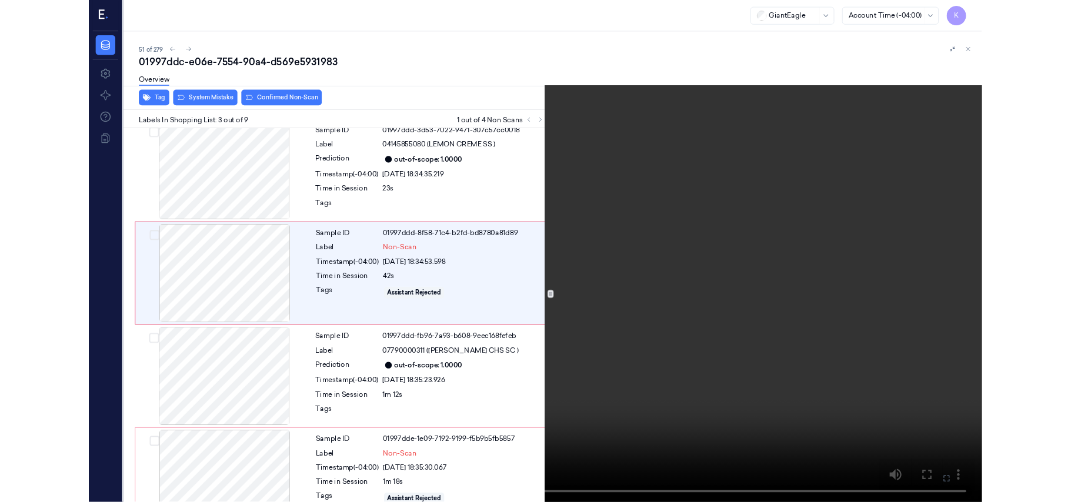
scroll to position [85, 0]
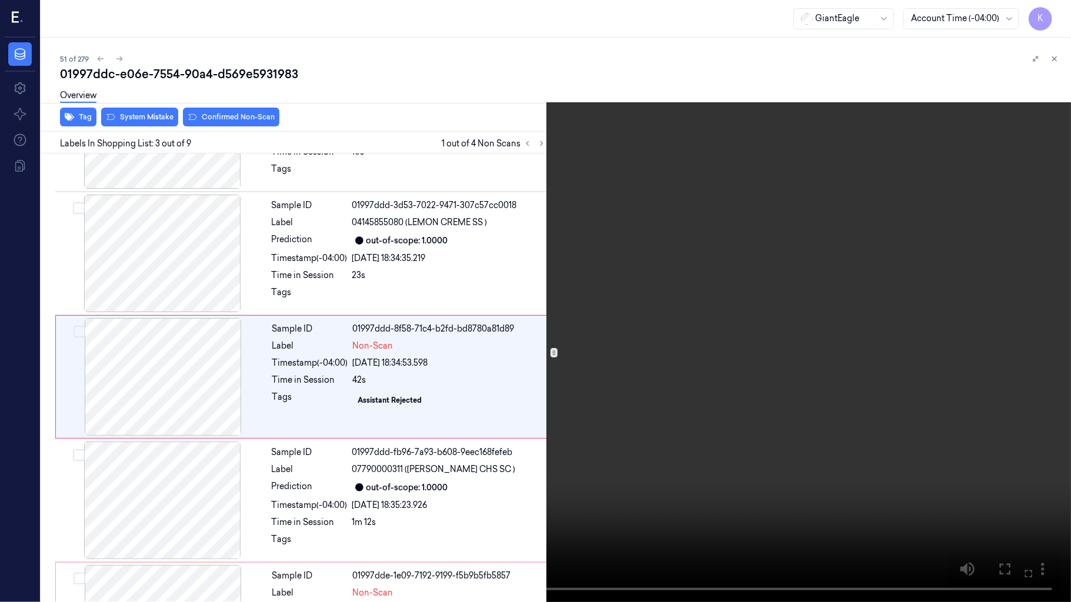
click at [0, 0] on icon at bounding box center [0, 0] width 0 height 0
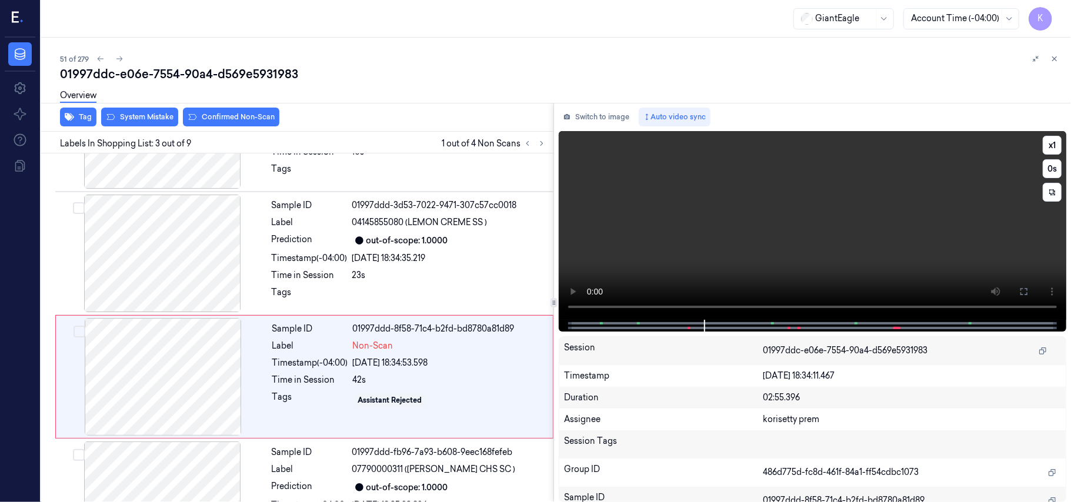
click at [847, 240] on video at bounding box center [812, 225] width 507 height 189
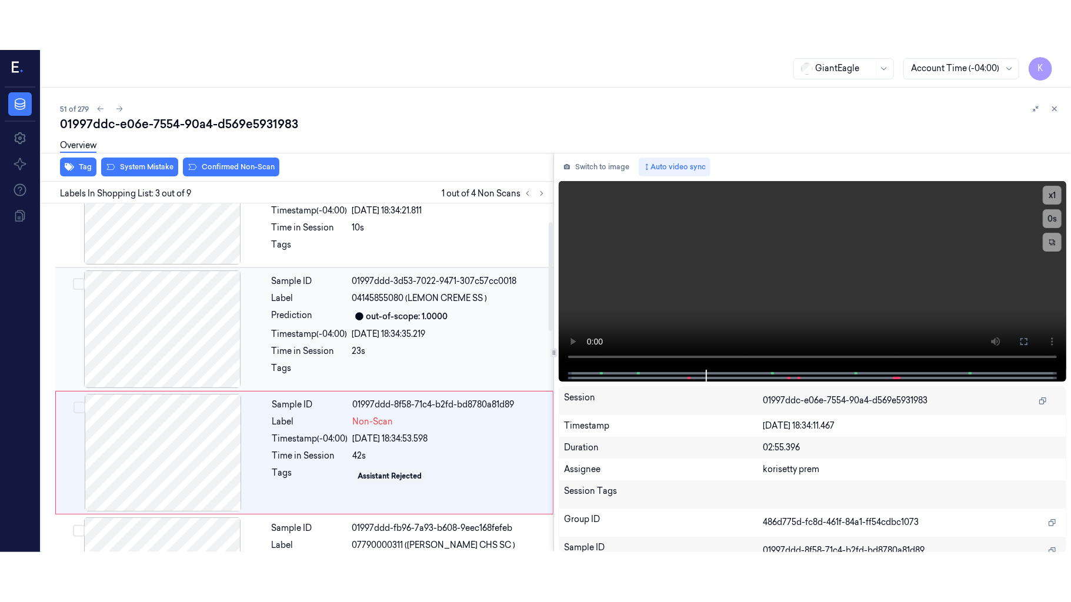
scroll to position [0, 0]
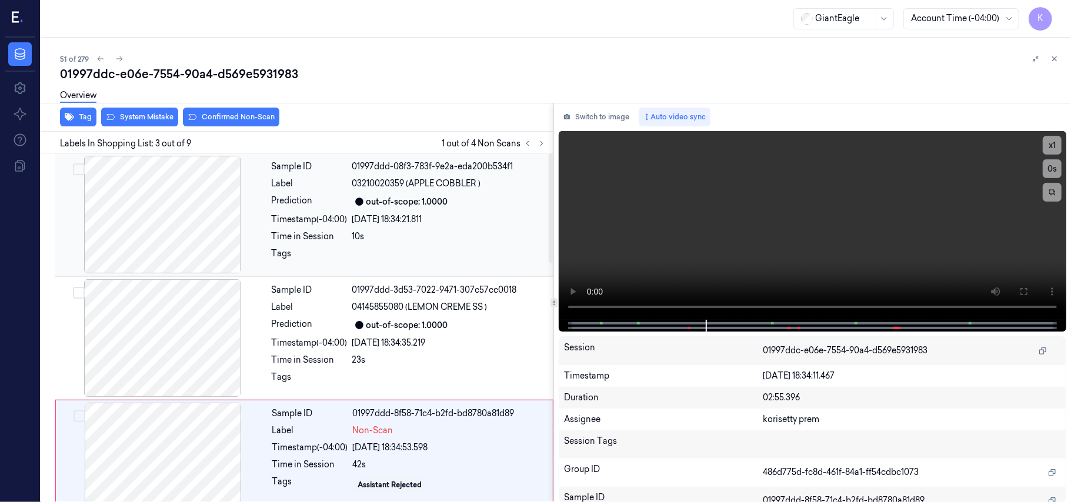
click at [172, 208] on div at bounding box center [162, 215] width 209 height 118
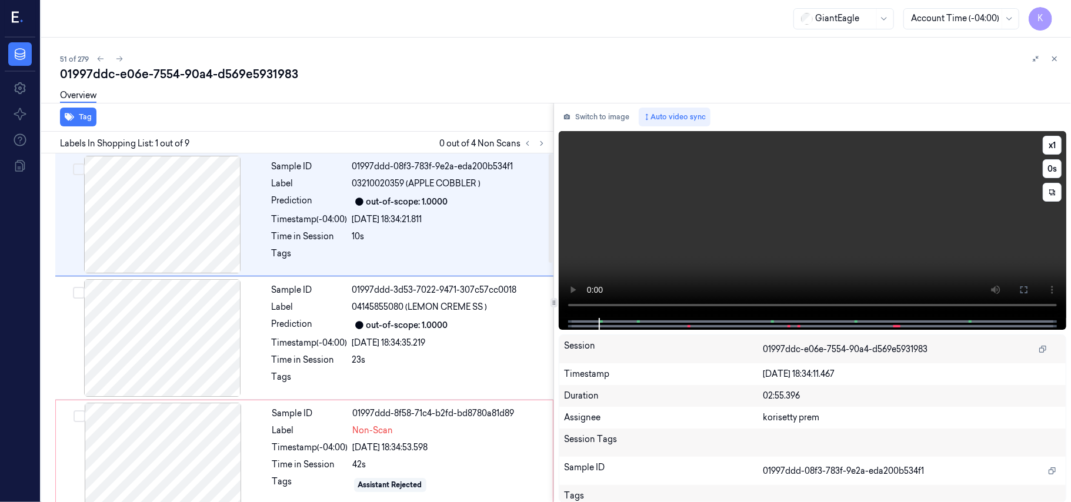
click at [771, 228] on video at bounding box center [812, 224] width 507 height 187
click at [1051, 149] on button "x 1" at bounding box center [1051, 145] width 19 height 19
click at [1021, 294] on icon at bounding box center [1023, 289] width 9 height 9
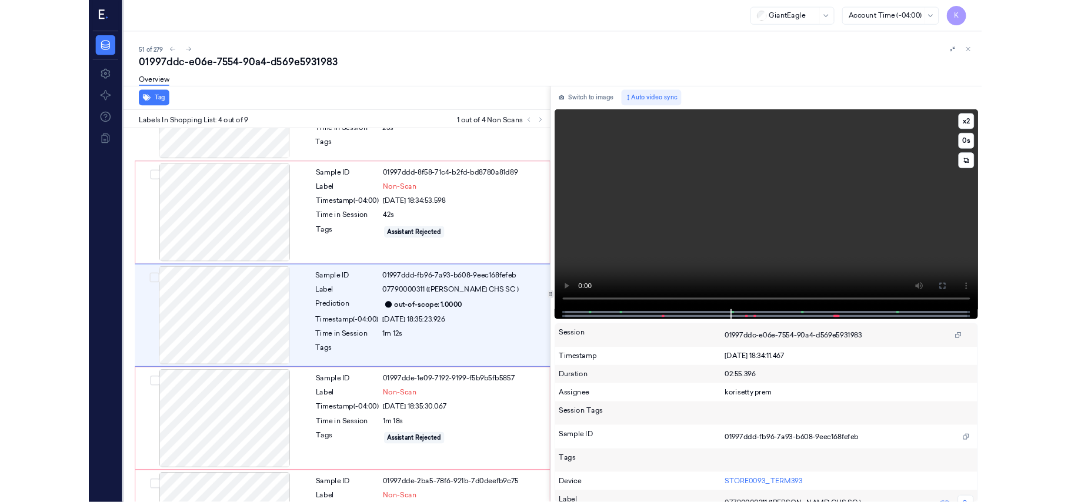
scroll to position [208, 0]
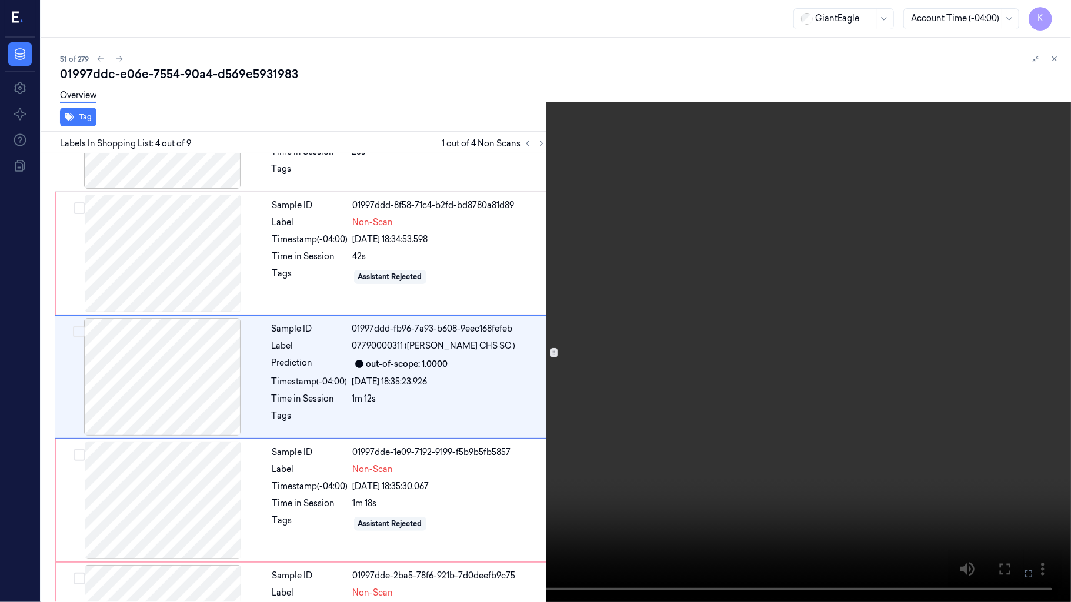
click at [718, 310] on video at bounding box center [535, 301] width 1071 height 602
click at [0, 0] on icon at bounding box center [0, 0] width 0 height 0
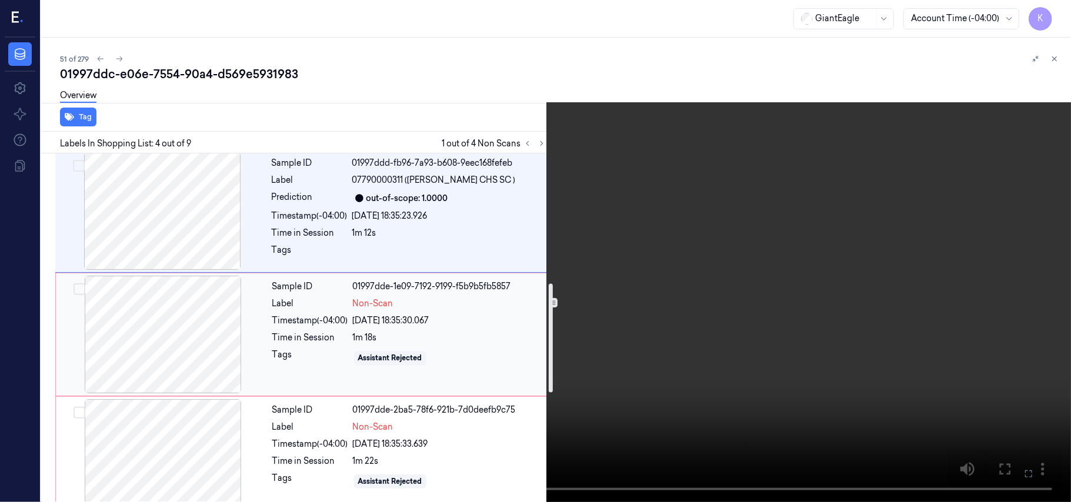
scroll to position [365, 0]
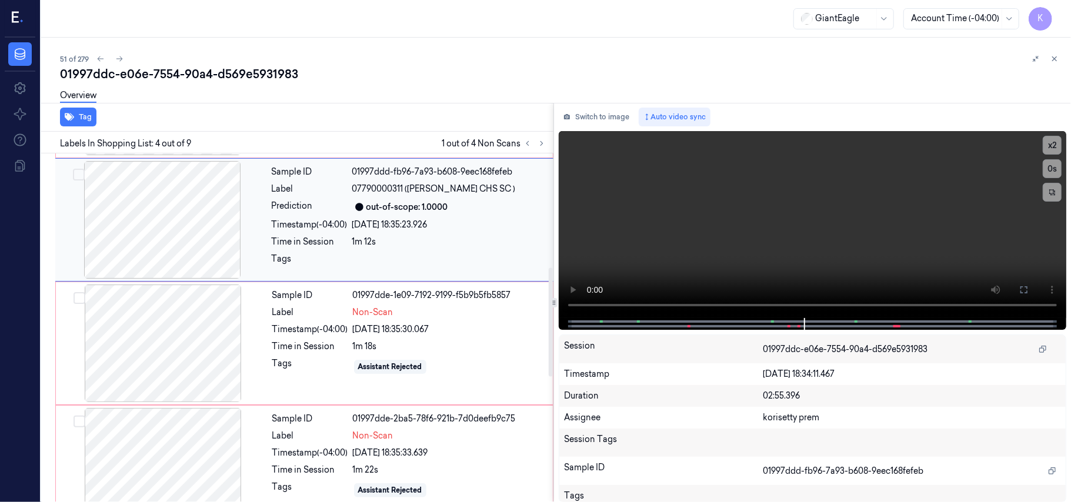
click at [332, 236] on div "Time in Session" at bounding box center [310, 242] width 76 height 12
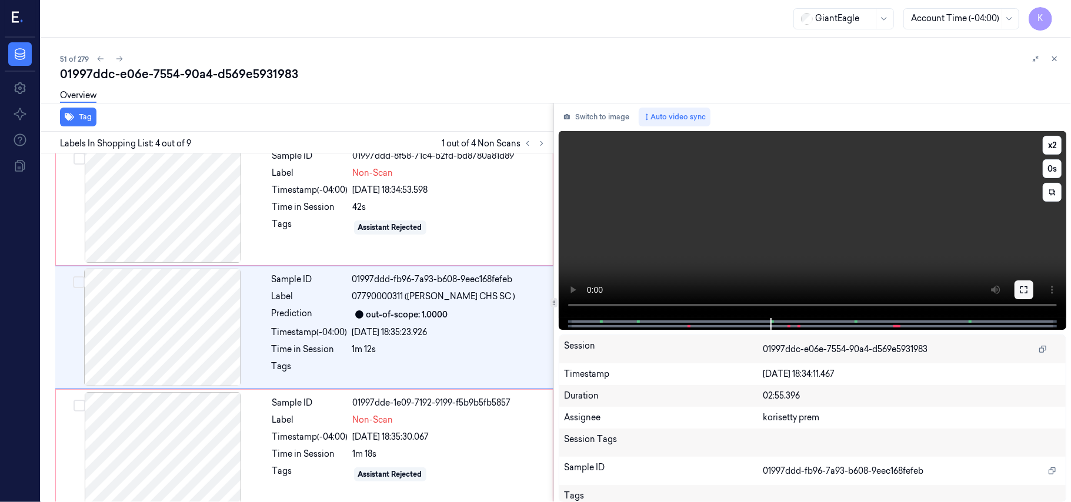
click at [1021, 290] on icon at bounding box center [1023, 289] width 9 height 9
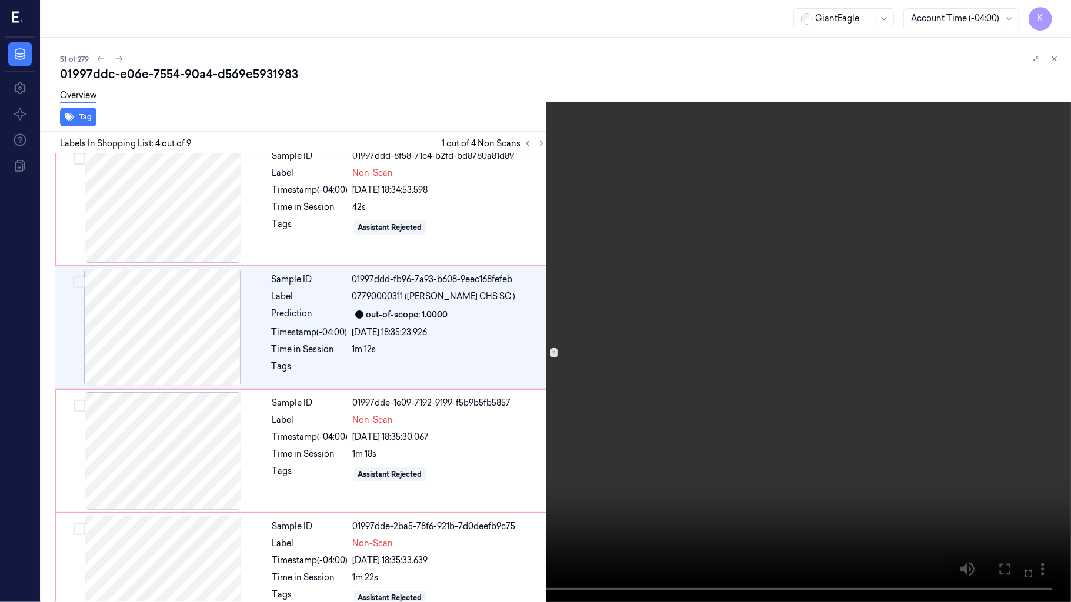
click at [0, 0] on button at bounding box center [0, 0] width 0 height 0
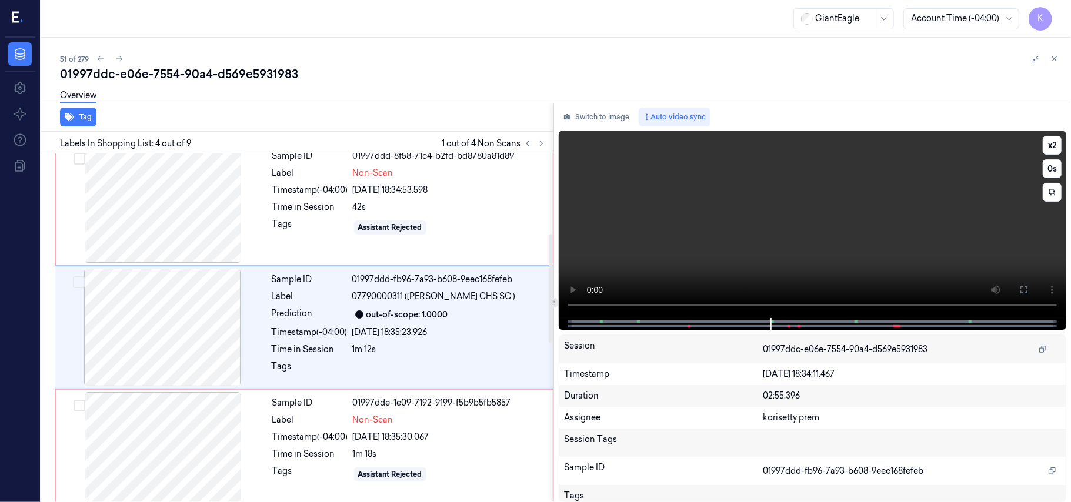
click at [762, 215] on video at bounding box center [812, 224] width 507 height 187
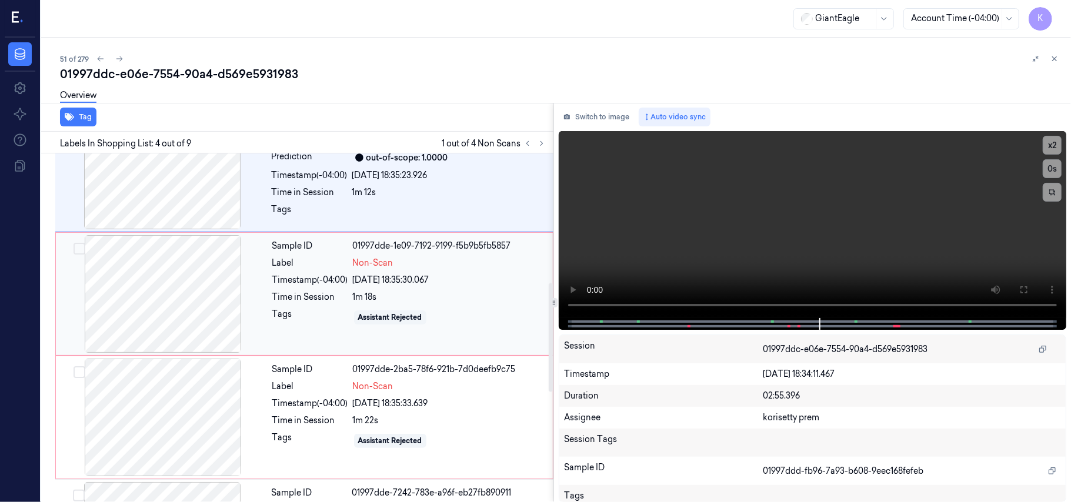
click at [393, 292] on div "1m 18s" at bounding box center [449, 297] width 193 height 12
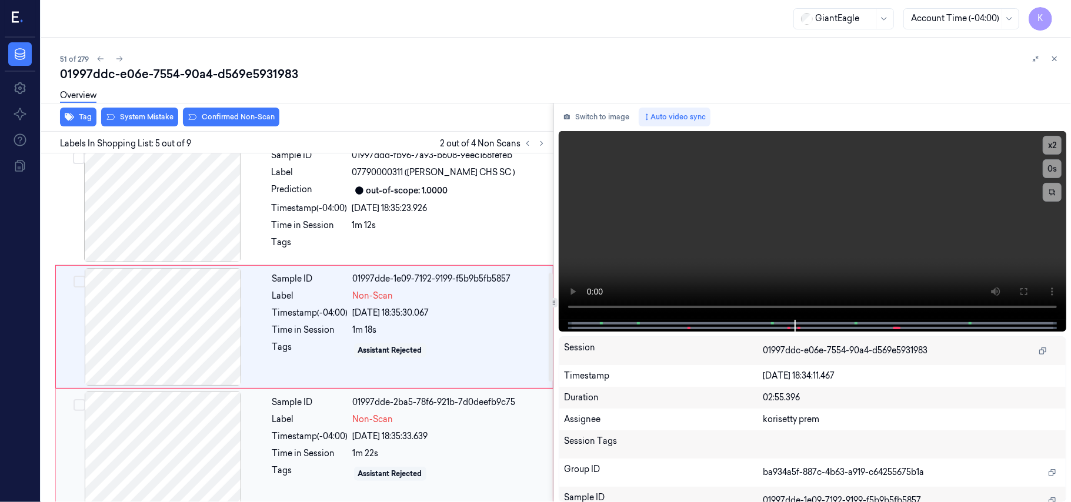
click at [461, 413] on div "Sample ID 01997dde-2ba5-78f6-921b-7d0deefb9c75 Label Non-Scan Timestamp (-04:00…" at bounding box center [409, 451] width 283 height 118
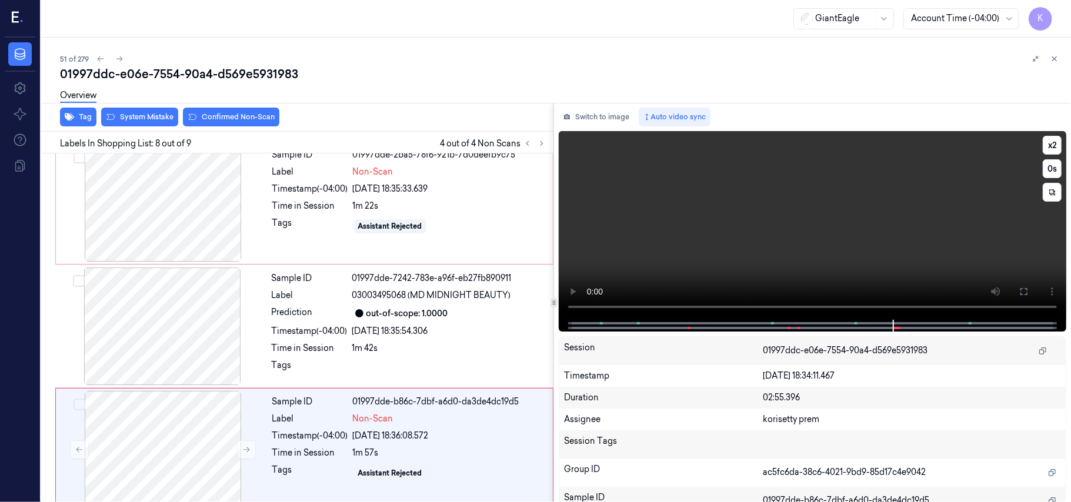
scroll to position [753, 0]
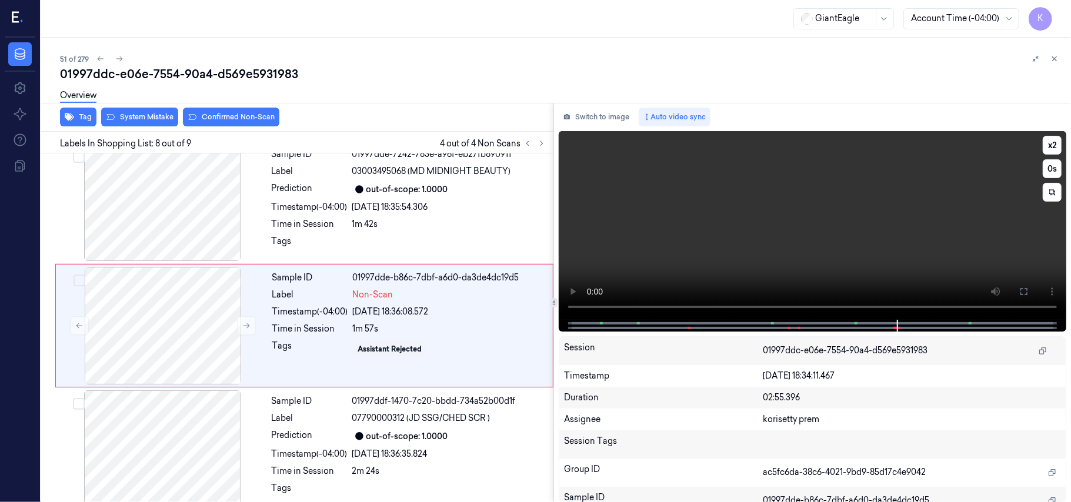
click at [749, 240] on video at bounding box center [812, 225] width 507 height 189
click at [349, 246] on div "Tags" at bounding box center [409, 244] width 275 height 19
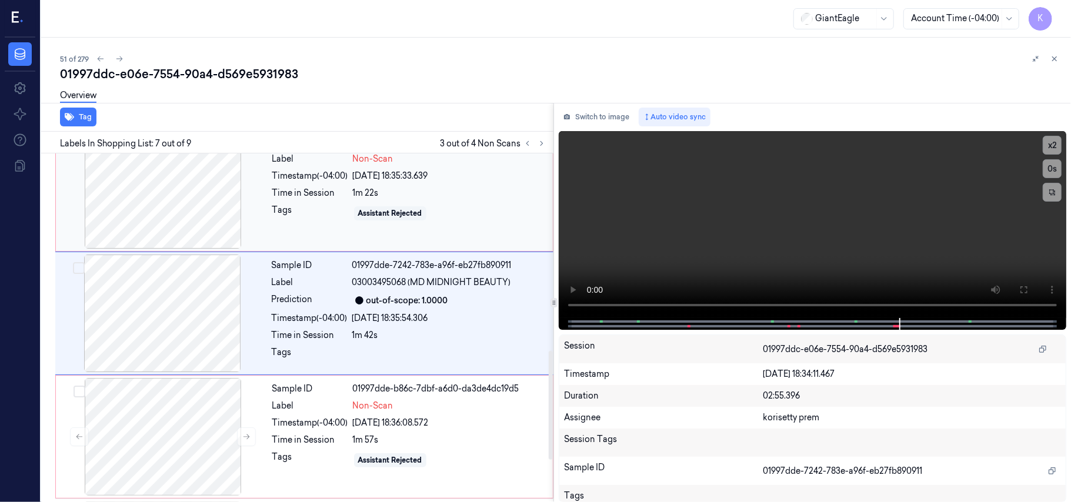
scroll to position [629, 0]
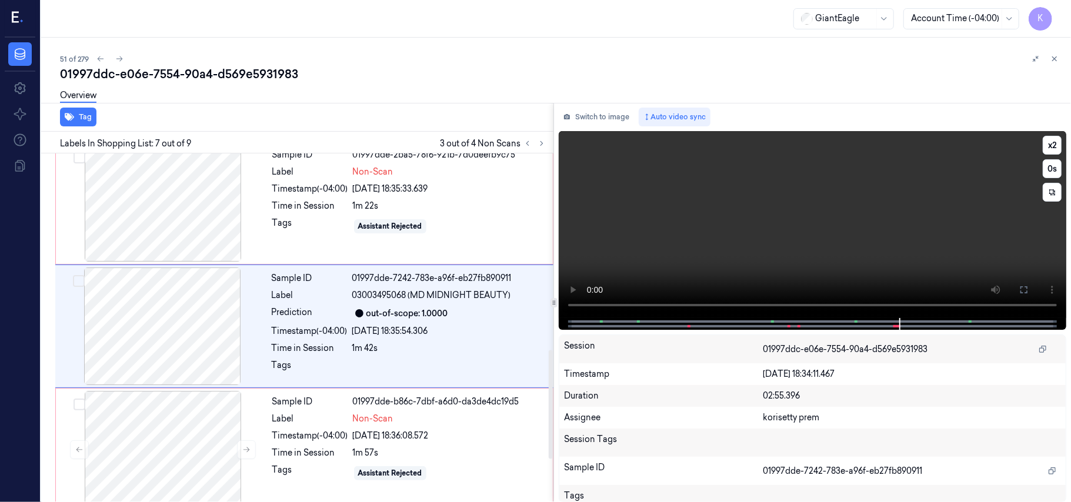
click at [842, 229] on video at bounding box center [812, 224] width 507 height 187
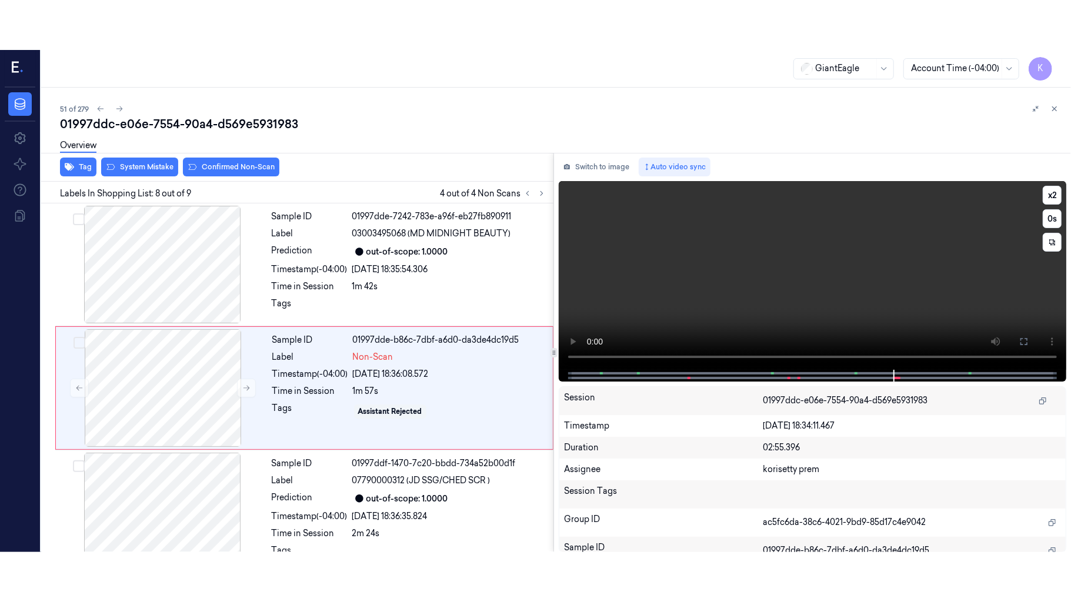
scroll to position [753, 0]
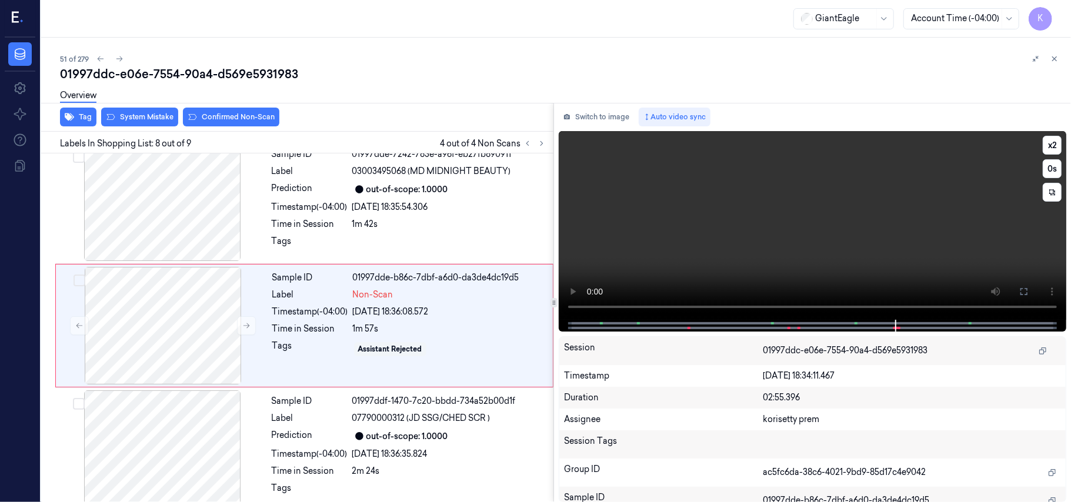
click at [817, 245] on video at bounding box center [812, 225] width 507 height 189
click at [323, 323] on div "Sample ID 01997dde-b86c-7dbf-a6d0-da3de4dc19d5 Label Non-Scan Timestamp (-04:00…" at bounding box center [409, 326] width 283 height 118
click at [1049, 143] on button "x 2" at bounding box center [1051, 145] width 19 height 19
click at [1049, 143] on button "x 4" at bounding box center [1051, 145] width 19 height 19
click at [1018, 289] on button at bounding box center [1023, 291] width 19 height 19
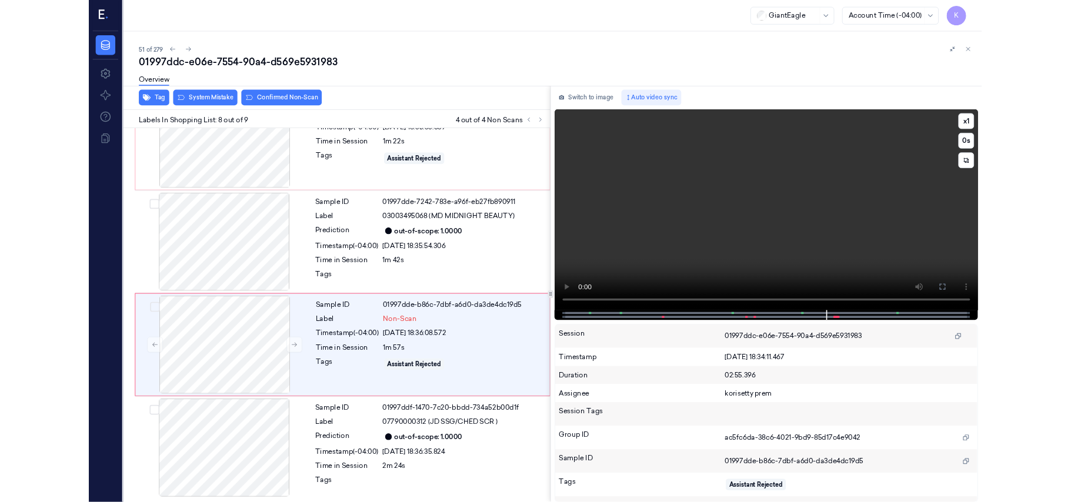
scroll to position [669, 0]
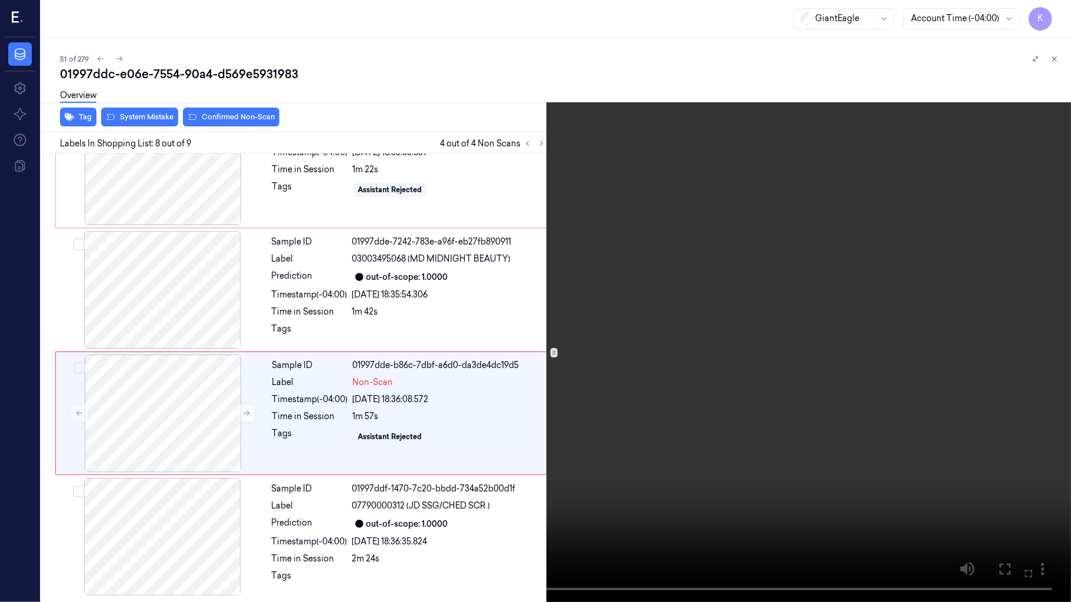
click at [426, 365] on video at bounding box center [535, 301] width 1071 height 602
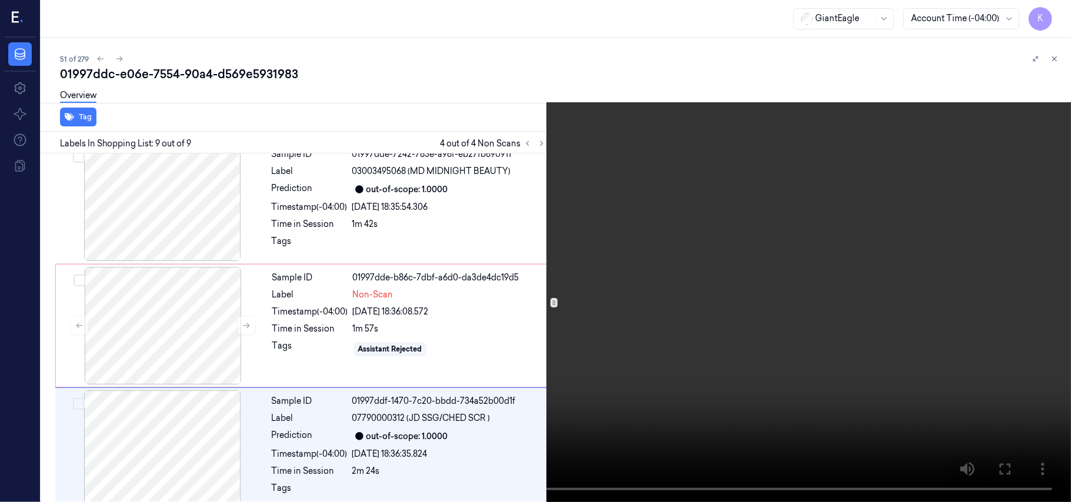
scroll to position [769, 0]
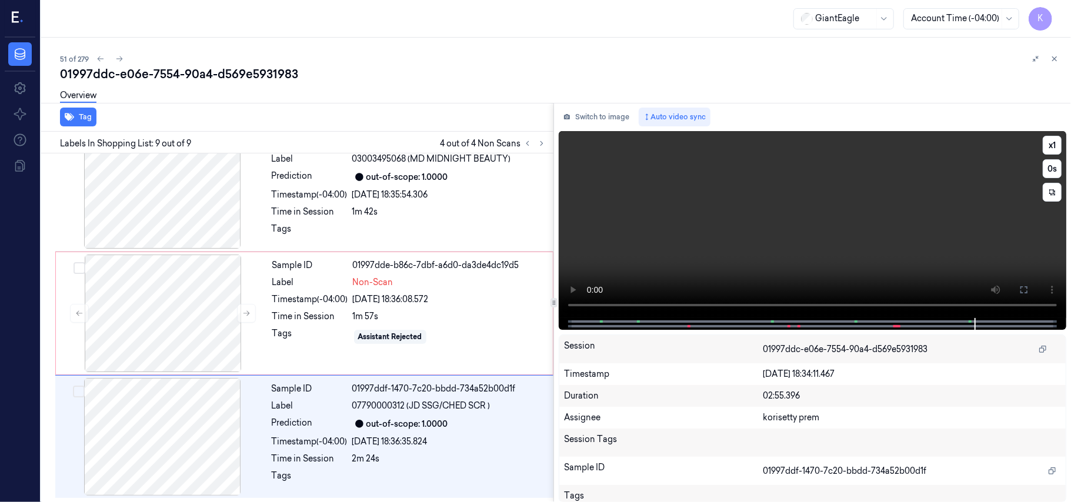
click at [847, 205] on video at bounding box center [812, 224] width 507 height 187
click at [430, 436] on div "[DATE] 18:36:35.824" at bounding box center [449, 442] width 194 height 12
click at [687, 235] on video at bounding box center [812, 224] width 507 height 187
click at [1051, 146] on button "x 1" at bounding box center [1051, 145] width 19 height 19
click at [735, 239] on video at bounding box center [812, 224] width 507 height 187
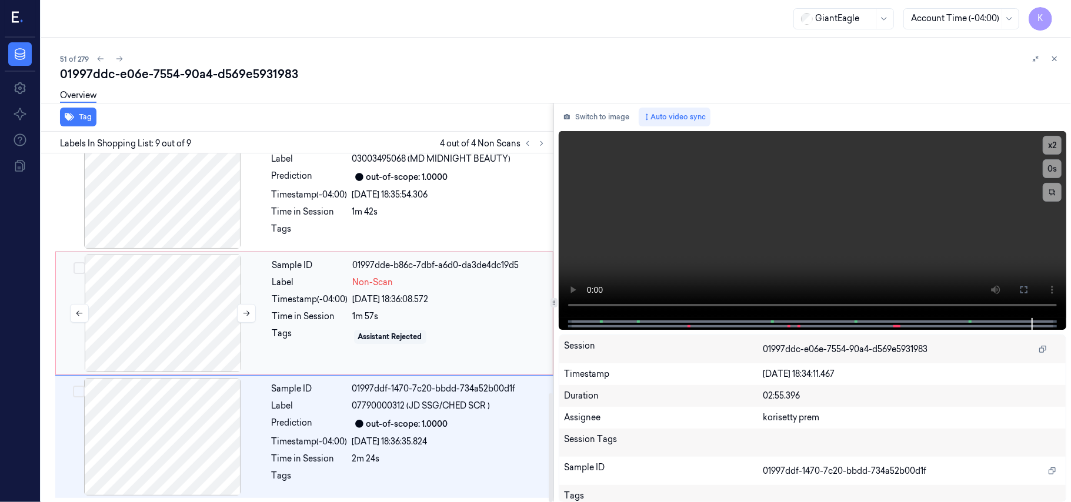
click at [259, 294] on div at bounding box center [162, 314] width 209 height 118
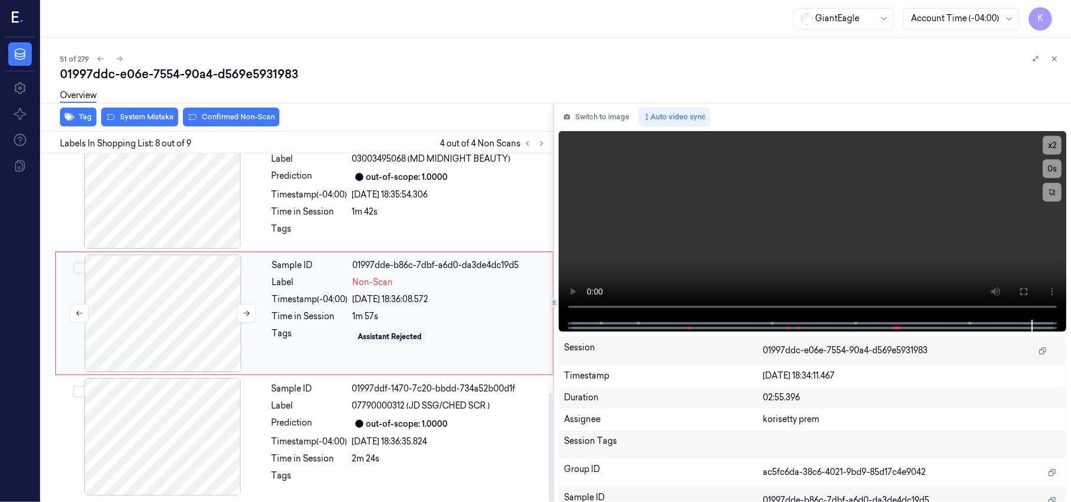
scroll to position [753, 0]
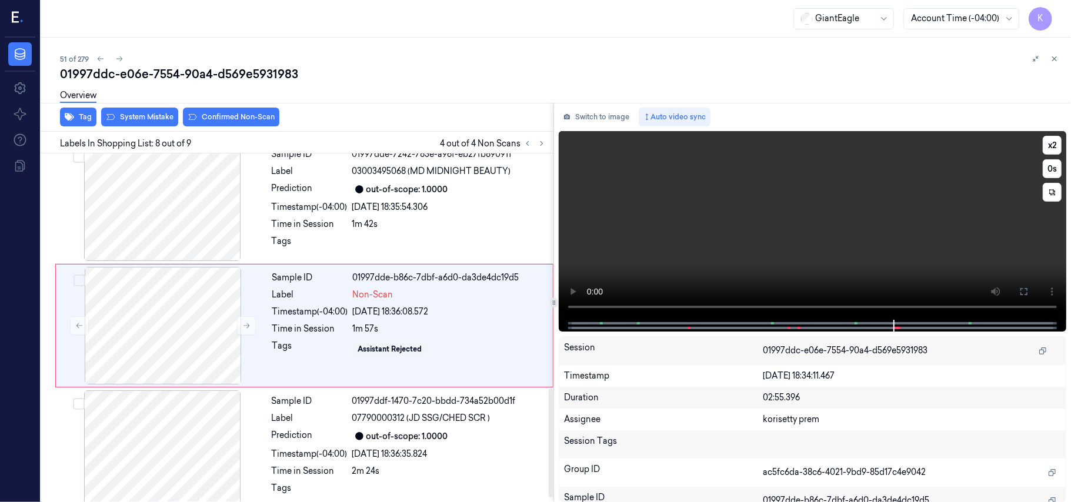
click at [864, 201] on video at bounding box center [812, 225] width 507 height 189
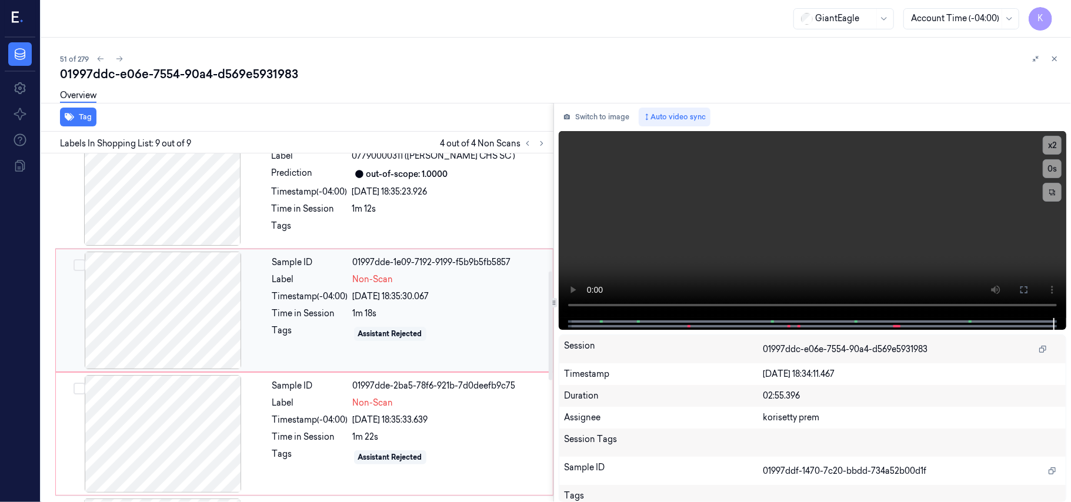
scroll to position [377, 0]
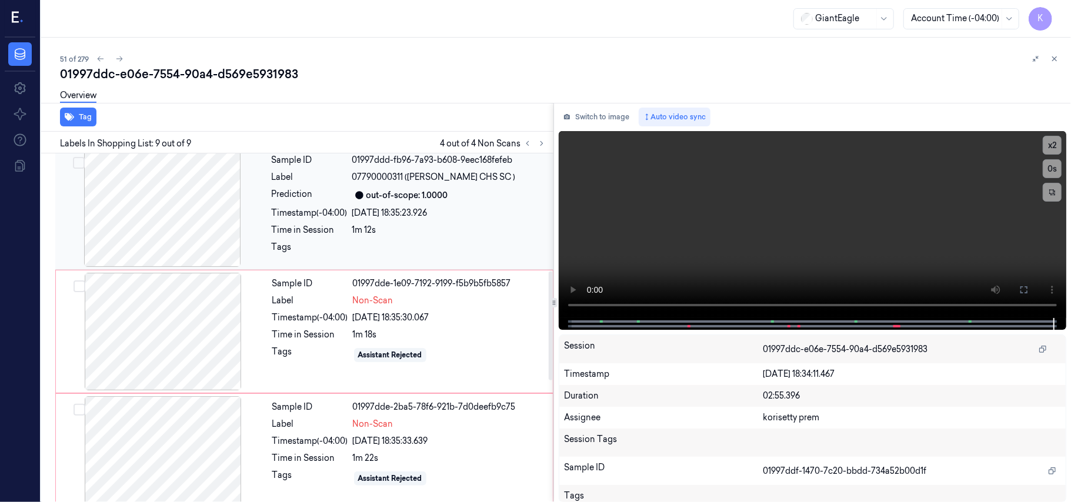
click at [419, 196] on div "out-of-scope: 1.0000" at bounding box center [407, 195] width 82 height 12
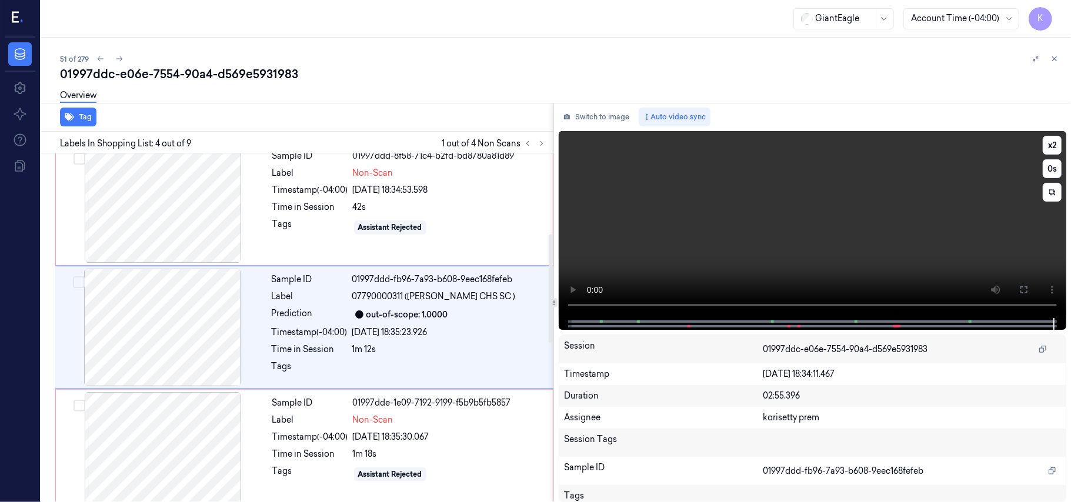
click at [828, 173] on video at bounding box center [812, 224] width 507 height 187
click at [1044, 146] on button "x 2" at bounding box center [1051, 145] width 19 height 19
click at [1045, 146] on button "x 4" at bounding box center [1051, 145] width 19 height 19
click at [781, 236] on video at bounding box center [812, 224] width 507 height 187
click at [389, 433] on div "[DATE] 18:35:30.067" at bounding box center [449, 437] width 193 height 12
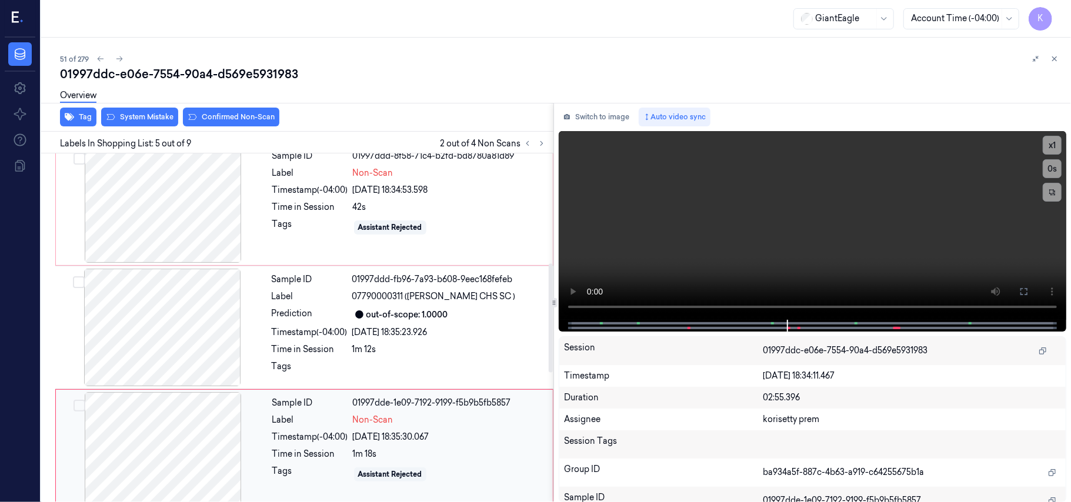
scroll to position [382, 0]
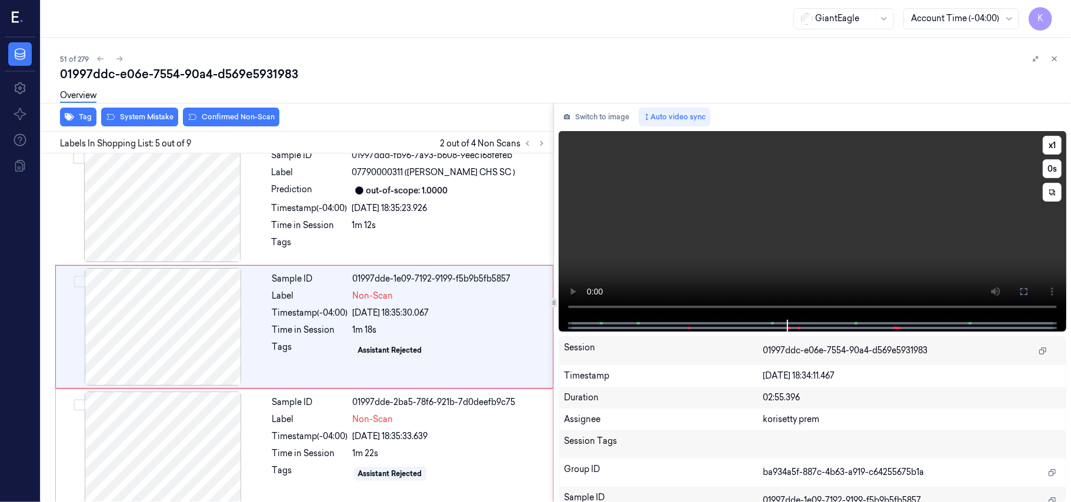
click at [780, 210] on video at bounding box center [812, 225] width 507 height 189
click at [345, 229] on div "Time in Session" at bounding box center [310, 225] width 76 height 12
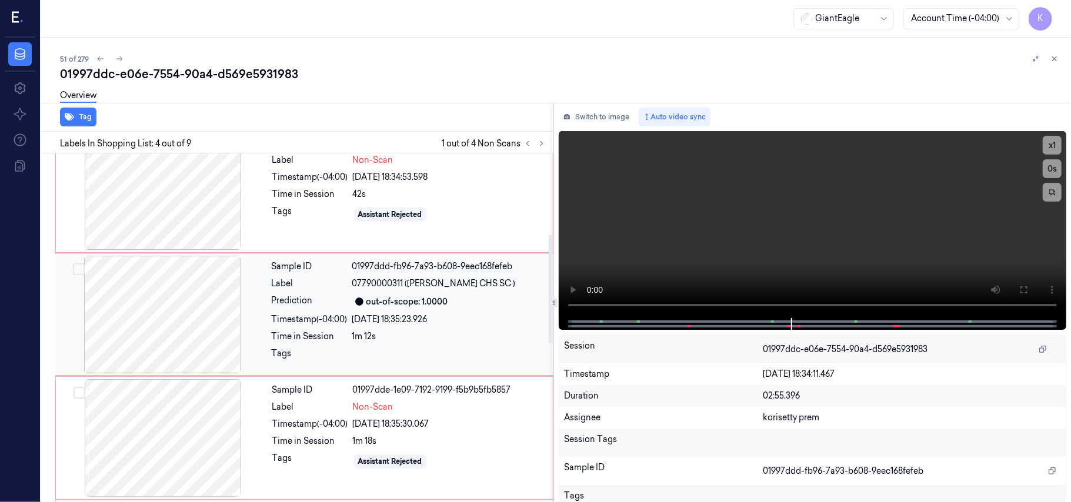
scroll to position [258, 0]
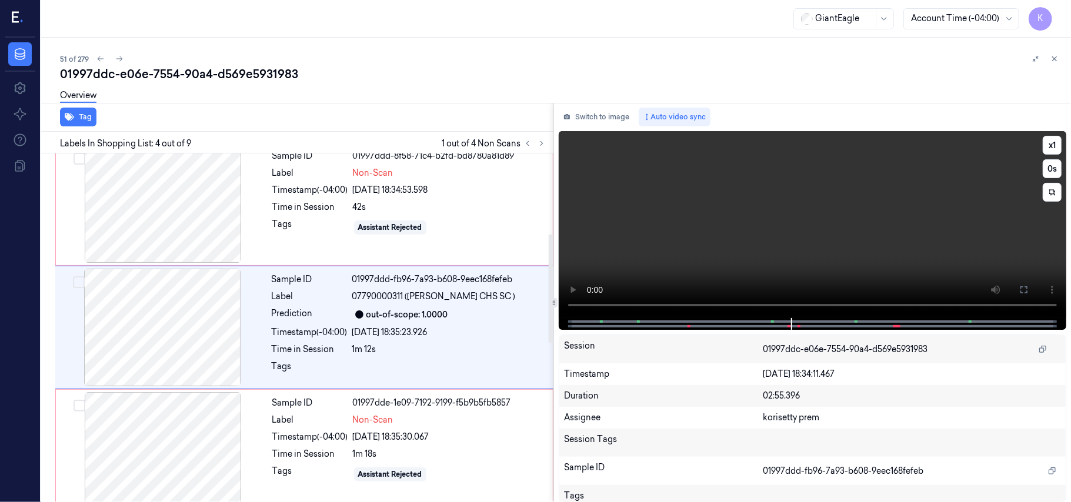
click at [751, 210] on video at bounding box center [812, 224] width 507 height 187
click at [746, 210] on video at bounding box center [812, 224] width 507 height 187
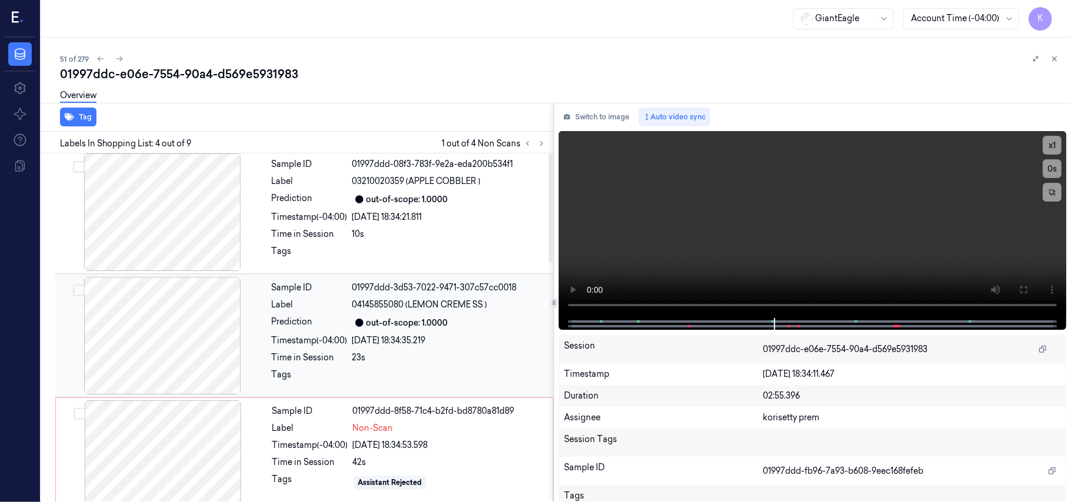
scroll to position [0, 0]
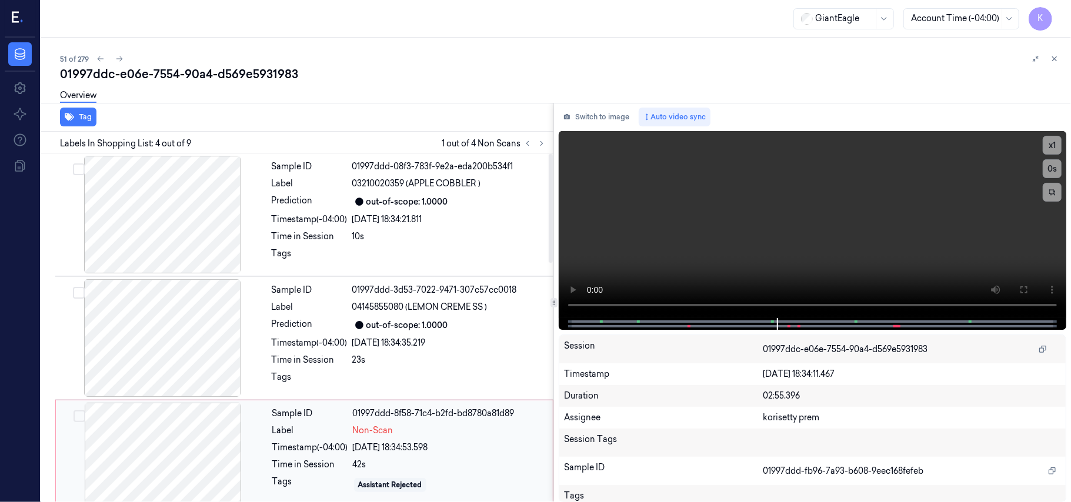
click at [160, 470] on div at bounding box center [162, 462] width 209 height 118
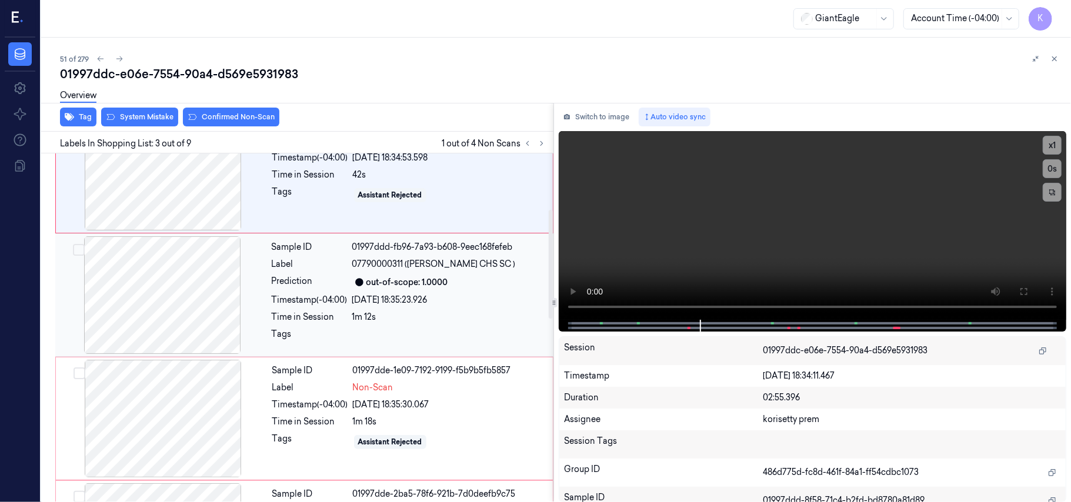
scroll to position [290, 0]
click at [165, 414] on div at bounding box center [162, 418] width 209 height 118
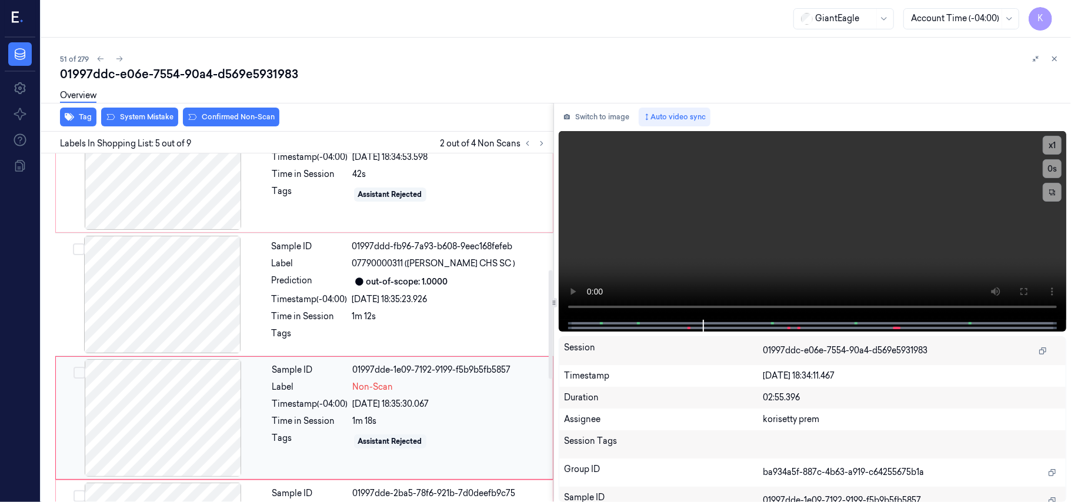
scroll to position [382, 0]
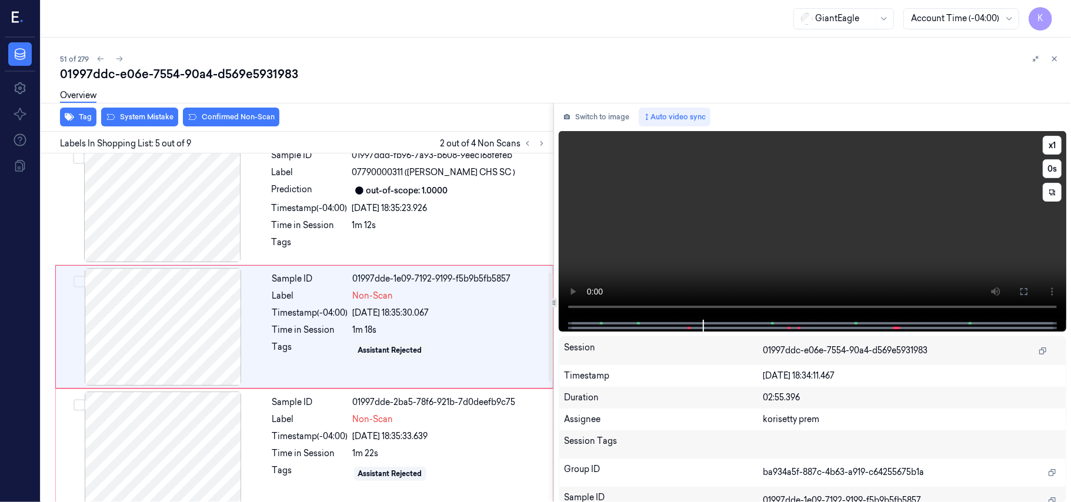
click at [697, 156] on video at bounding box center [812, 225] width 507 height 189
click at [610, 113] on button "Switch to image" at bounding box center [596, 117] width 75 height 19
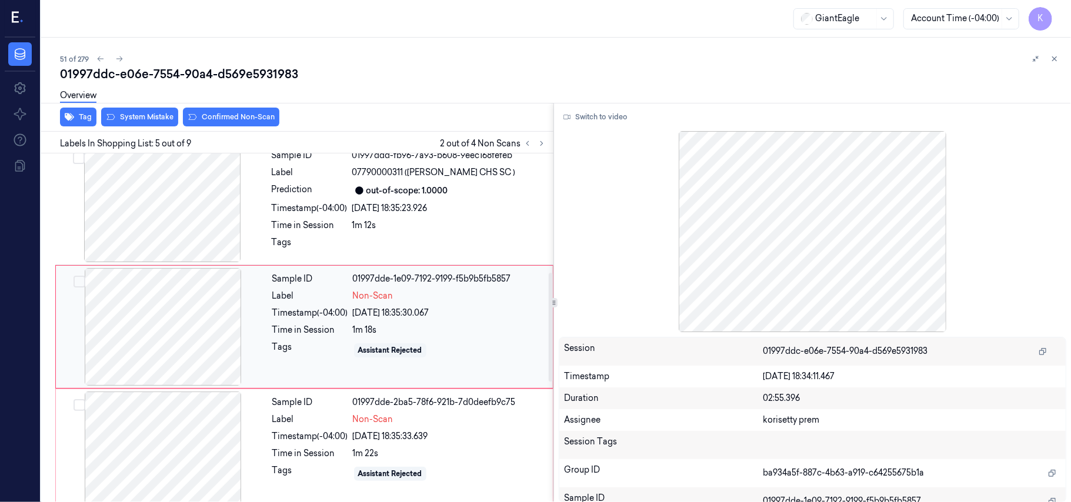
click at [219, 332] on div at bounding box center [162, 327] width 209 height 118
click at [166, 450] on div at bounding box center [162, 451] width 209 height 118
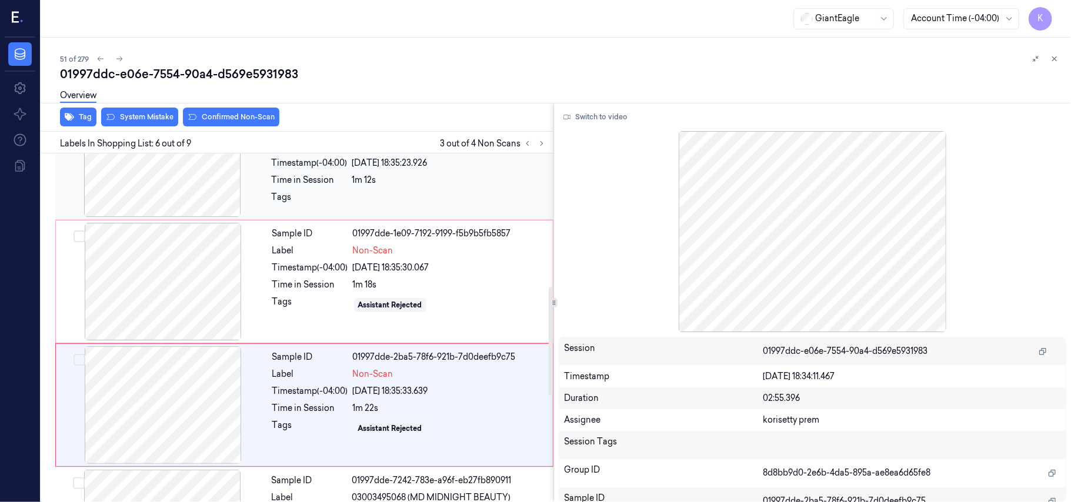
click at [155, 179] on div at bounding box center [162, 158] width 209 height 118
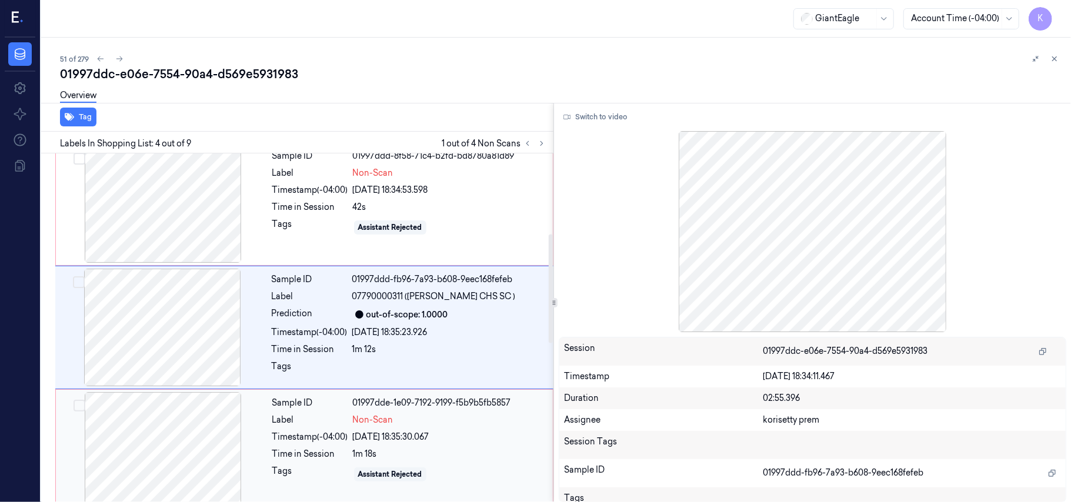
click at [153, 422] on div at bounding box center [162, 451] width 209 height 118
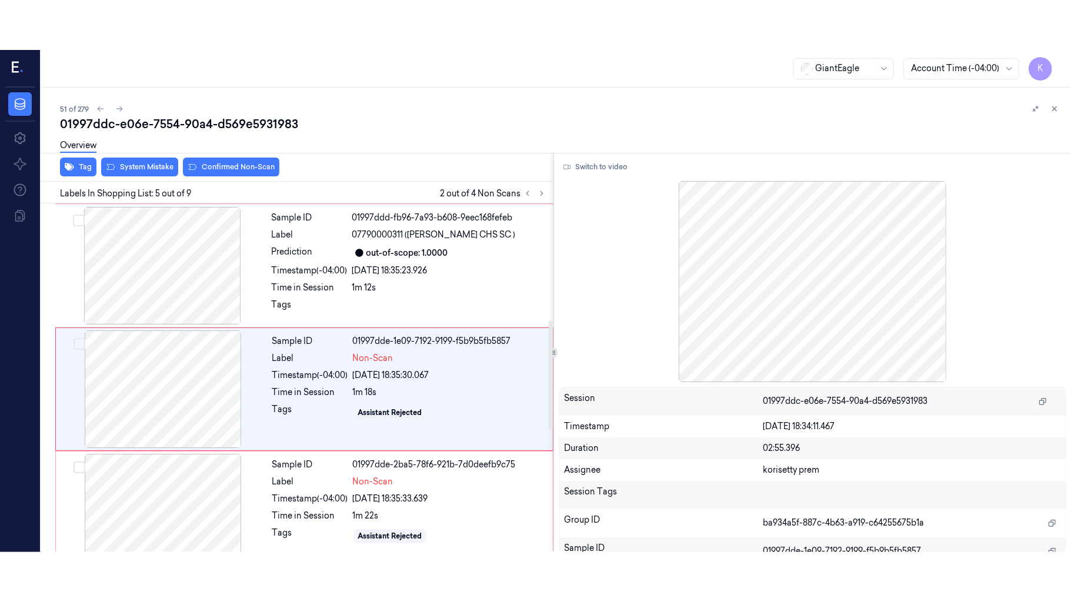
scroll to position [382, 0]
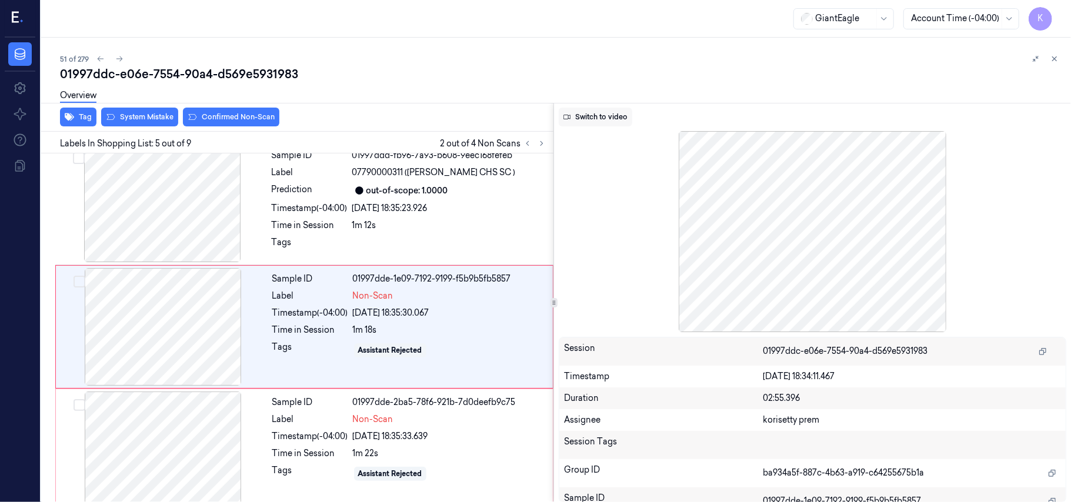
click at [575, 119] on button "Switch to video" at bounding box center [595, 117] width 73 height 19
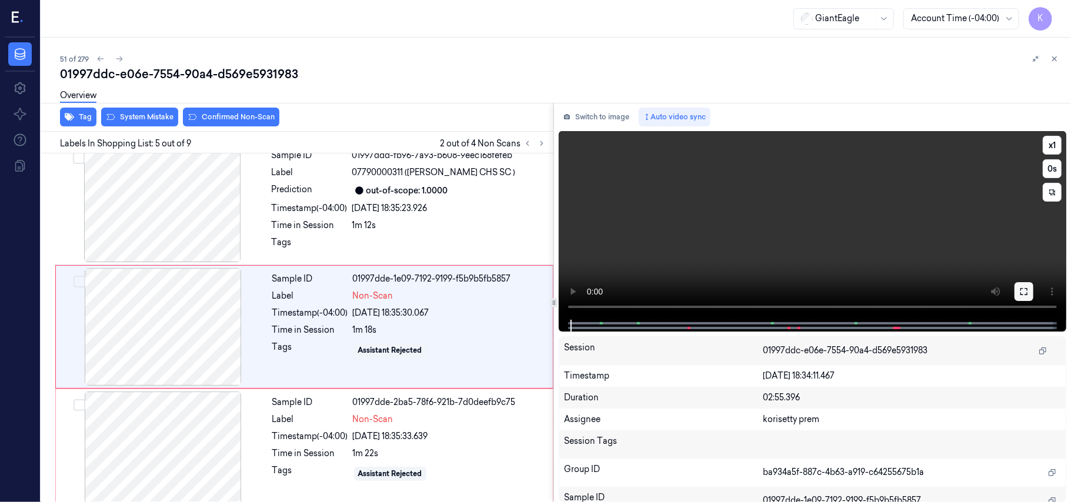
click at [1028, 293] on button at bounding box center [1023, 291] width 19 height 19
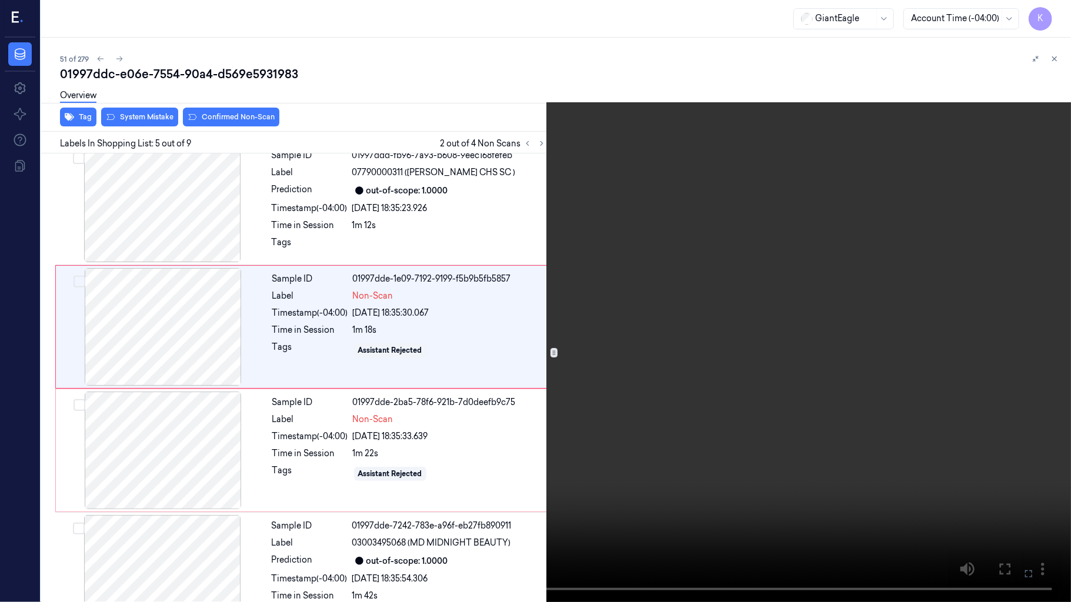
click at [15, 356] on video at bounding box center [535, 301] width 1071 height 602
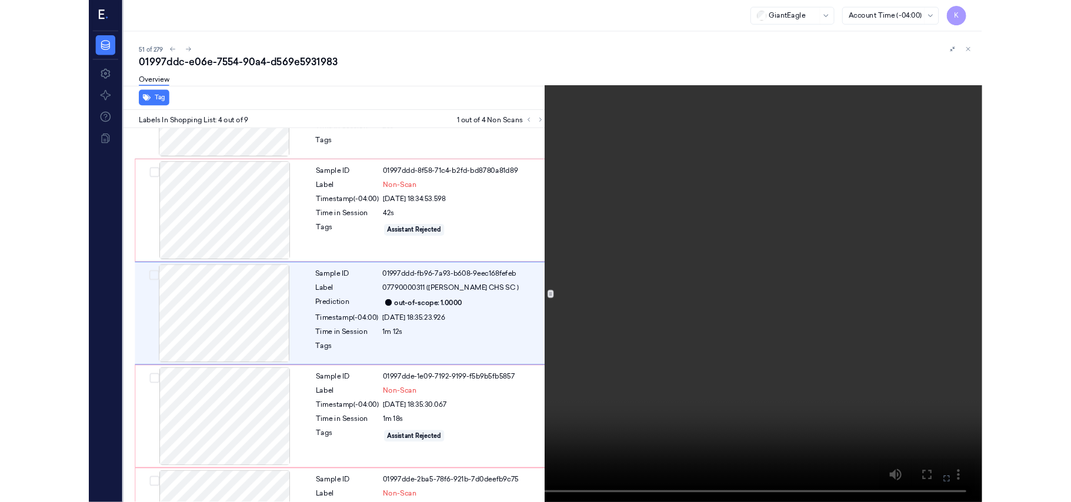
scroll to position [208, 0]
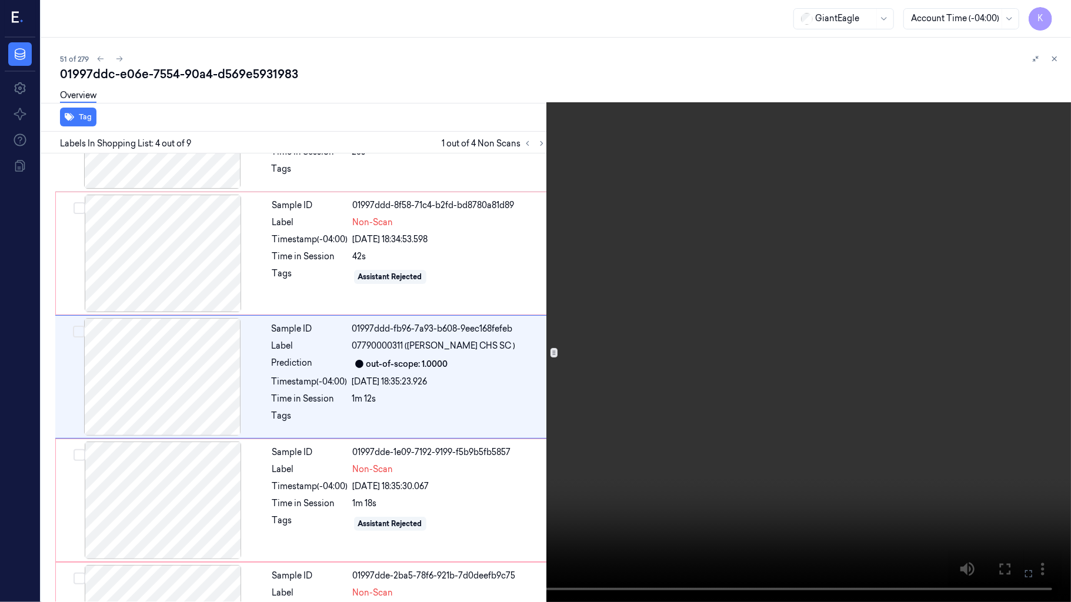
click at [566, 365] on video at bounding box center [535, 301] width 1071 height 602
click at [0, 0] on button at bounding box center [0, 0] width 0 height 0
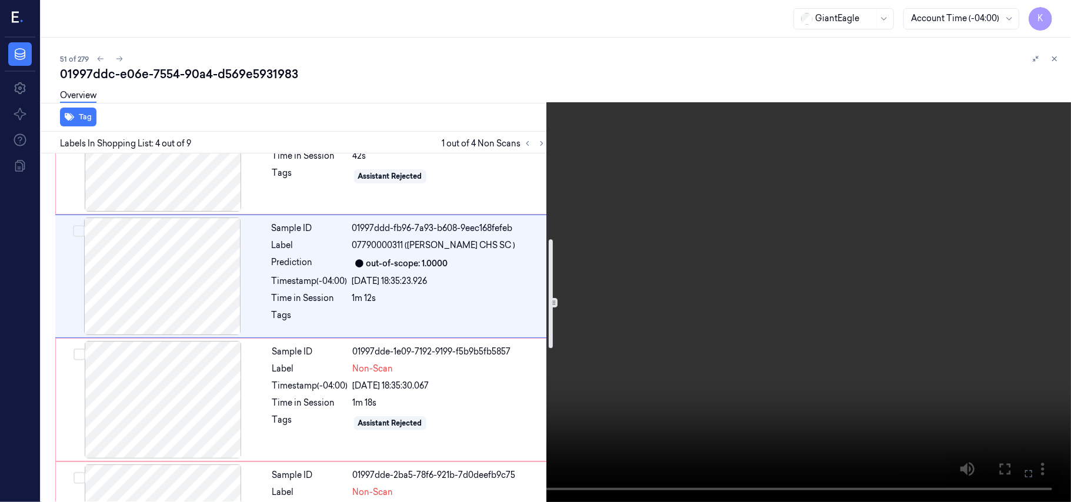
scroll to position [313, 0]
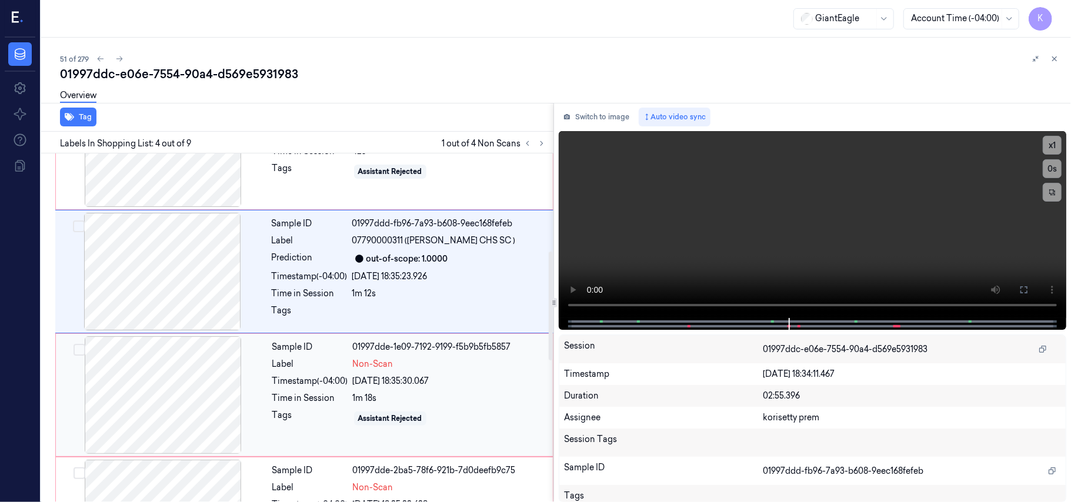
click at [377, 387] on div "[DATE] 18:35:30.067" at bounding box center [449, 381] width 193 height 12
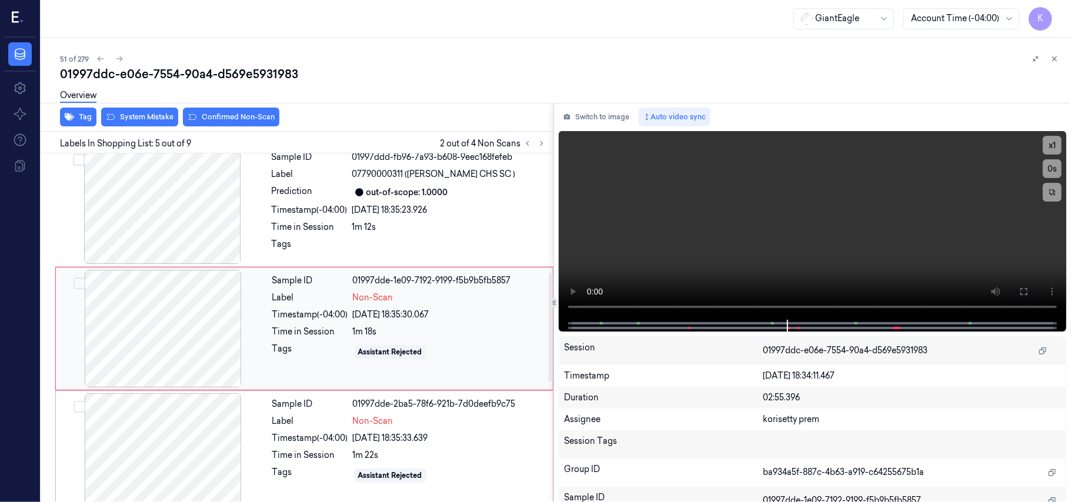
scroll to position [382, 0]
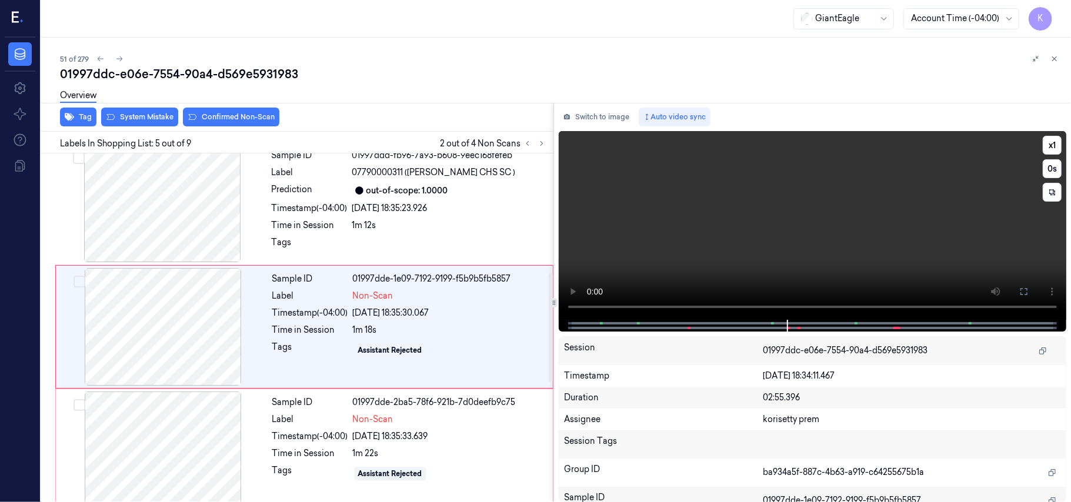
click at [681, 245] on video at bounding box center [812, 225] width 507 height 189
click at [701, 252] on video at bounding box center [812, 225] width 507 height 189
click at [430, 417] on div "Non-Scan" at bounding box center [449, 419] width 193 height 12
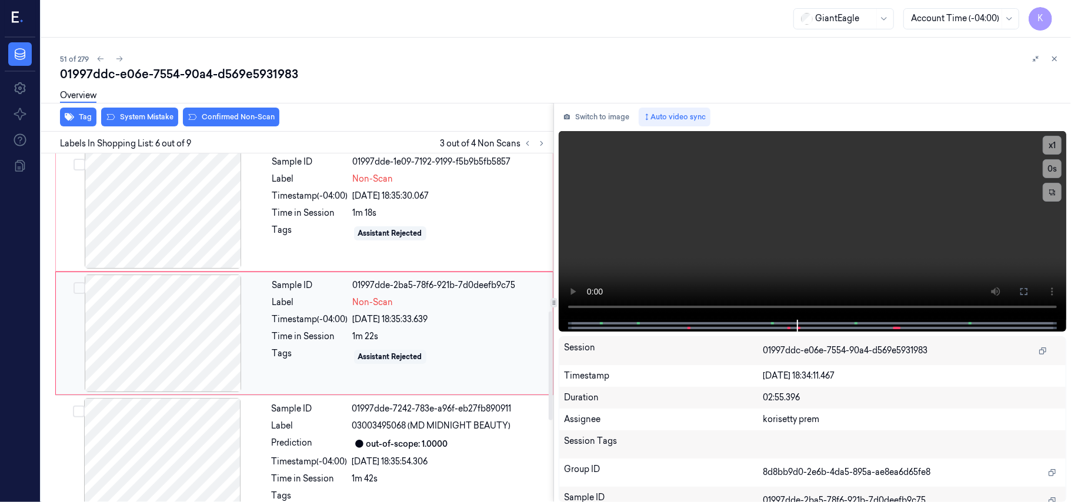
scroll to position [506, 0]
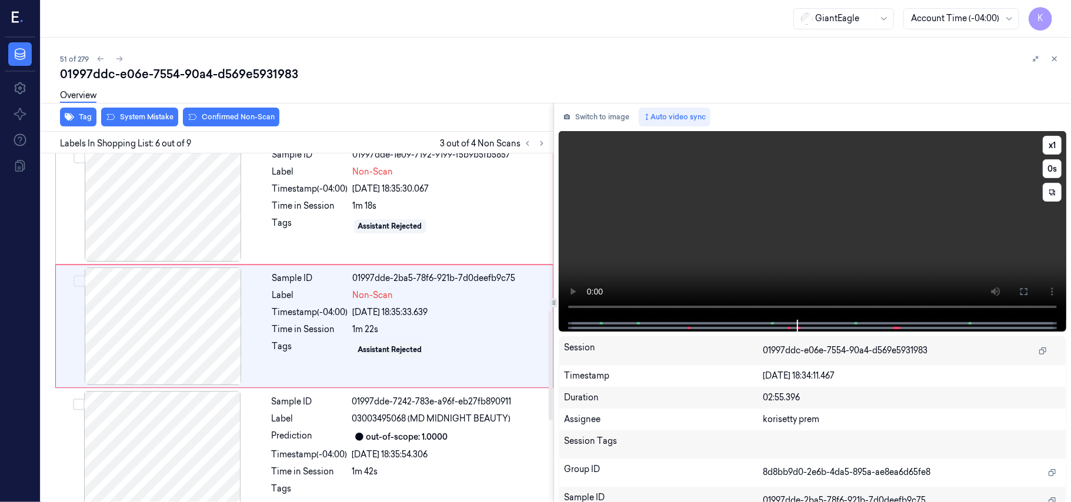
click at [695, 272] on video at bounding box center [812, 225] width 507 height 189
click at [725, 247] on video at bounding box center [812, 225] width 507 height 189
click at [725, 246] on video at bounding box center [812, 225] width 507 height 189
click at [1052, 146] on button "x 1" at bounding box center [1051, 145] width 19 height 19
click at [735, 226] on video at bounding box center [812, 225] width 507 height 189
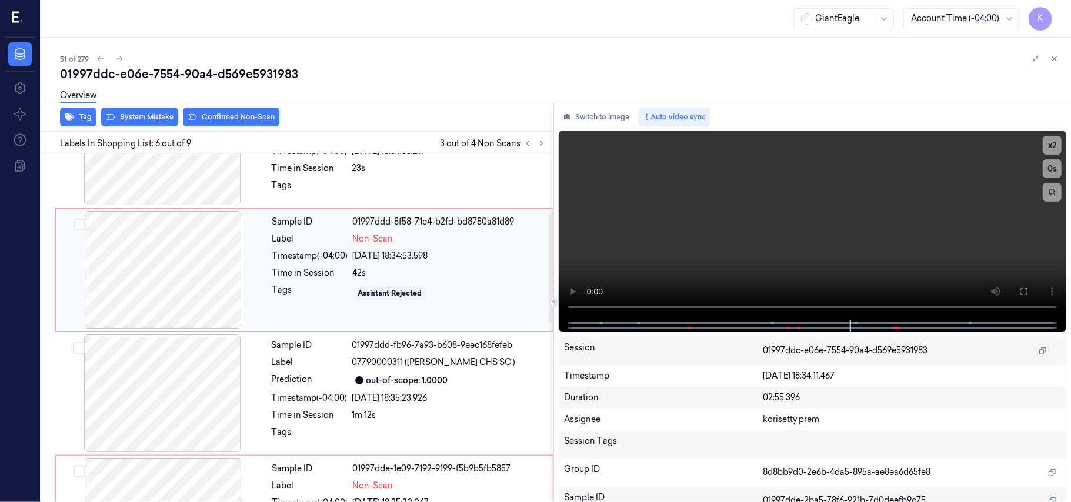
click at [175, 233] on div at bounding box center [162, 270] width 209 height 118
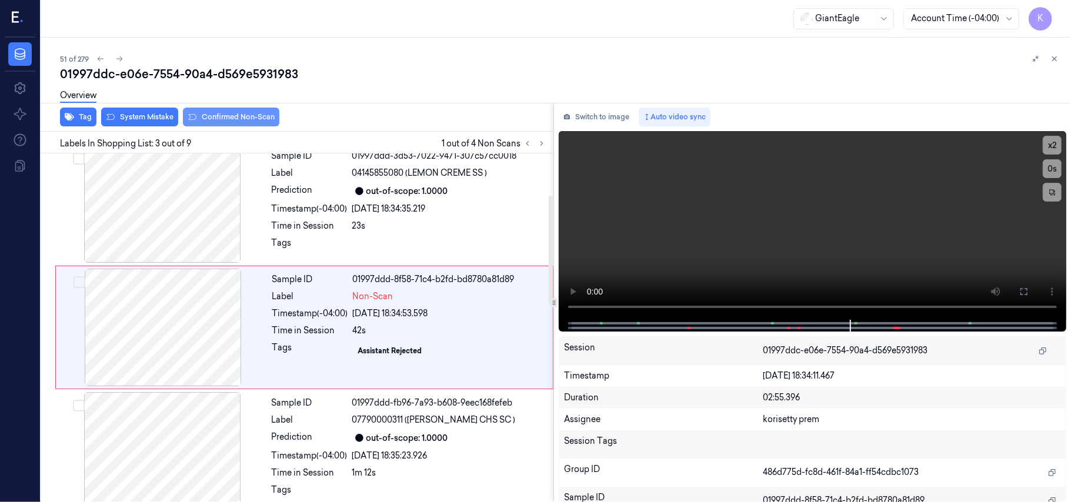
click at [235, 121] on button "Confirmed Non-Scan" at bounding box center [231, 117] width 96 height 19
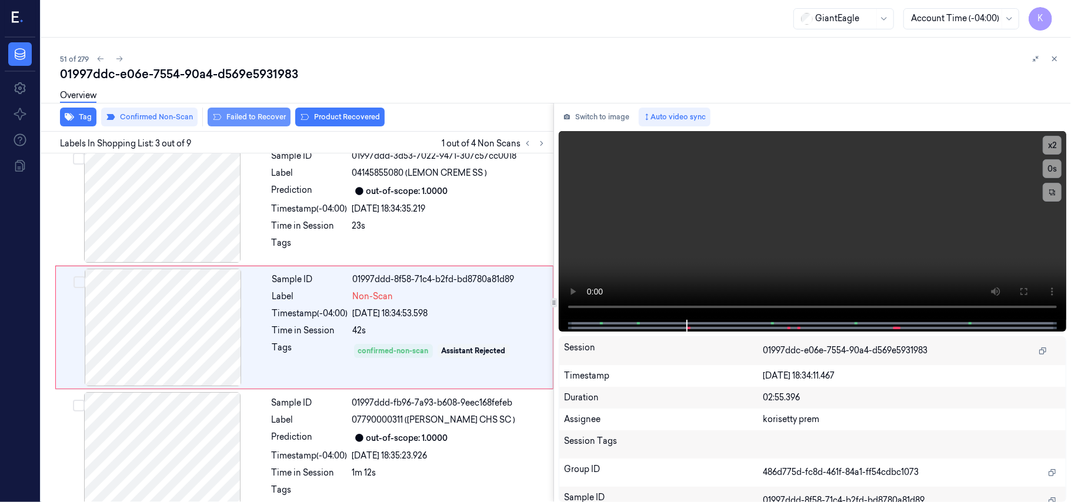
click at [259, 115] on button "Failed to Recover" at bounding box center [249, 117] width 83 height 19
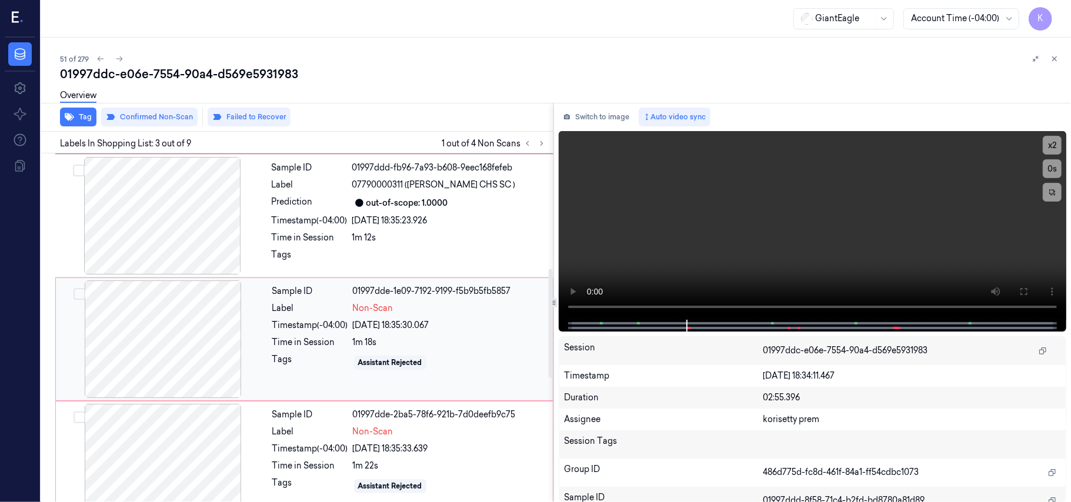
click at [178, 333] on div at bounding box center [162, 339] width 209 height 118
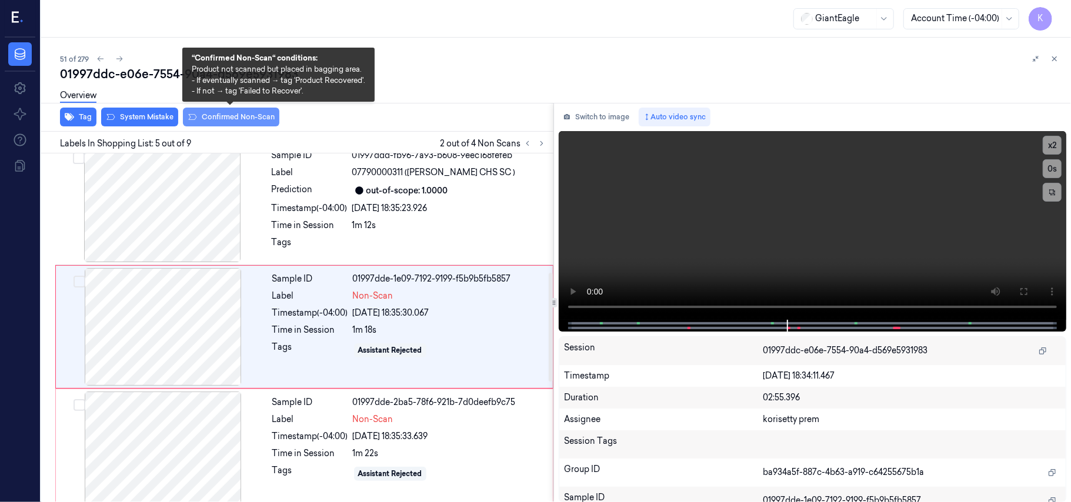
click at [263, 116] on button "Confirmed Non-Scan" at bounding box center [231, 117] width 96 height 19
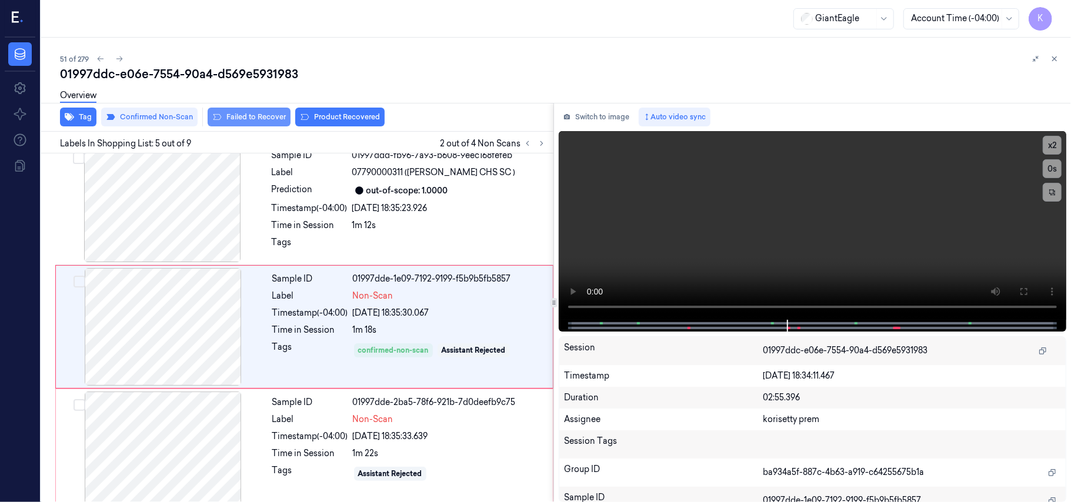
click at [238, 119] on button "Failed to Recover" at bounding box center [249, 117] width 83 height 19
click at [182, 439] on div at bounding box center [162, 451] width 209 height 118
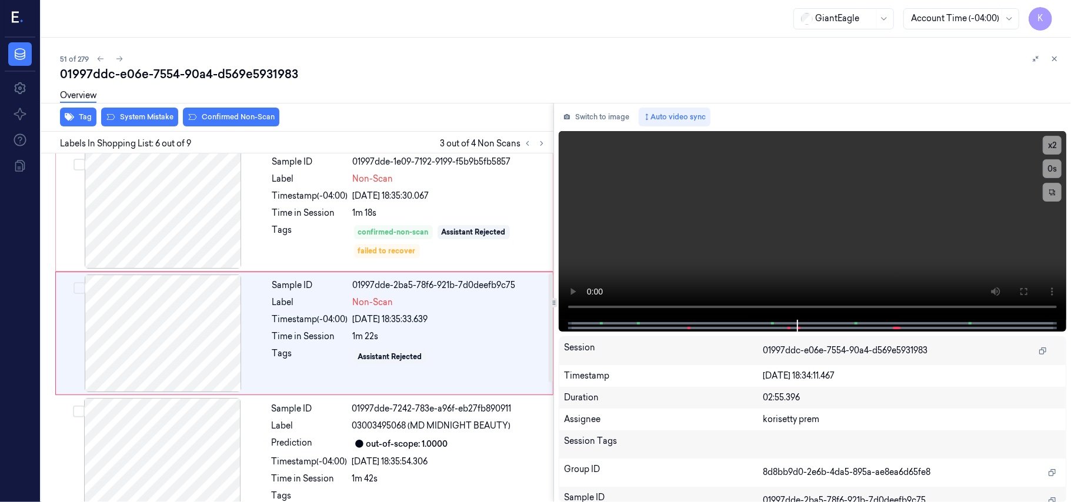
scroll to position [506, 0]
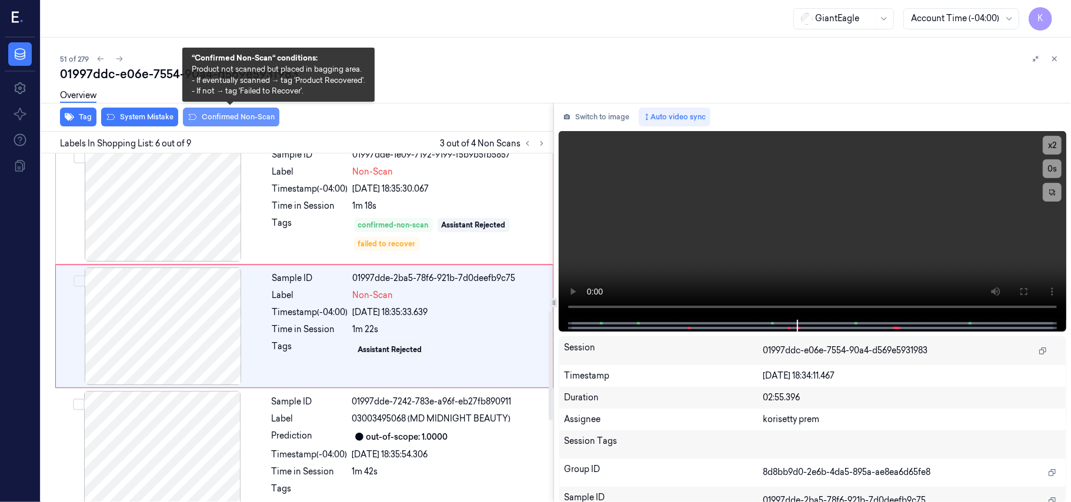
click at [259, 113] on button "Confirmed Non-Scan" at bounding box center [231, 117] width 96 height 19
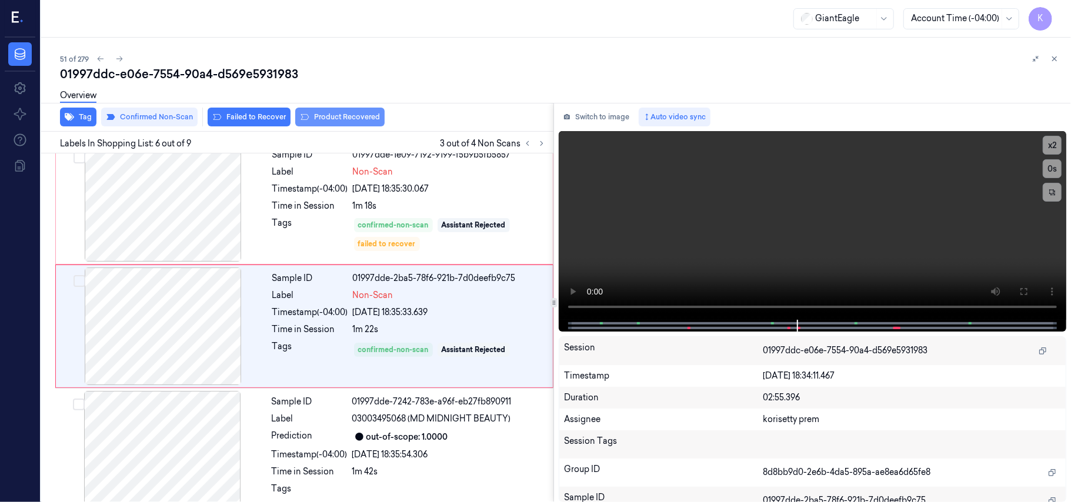
click at [323, 120] on button "Product Recovered" at bounding box center [339, 117] width 89 height 19
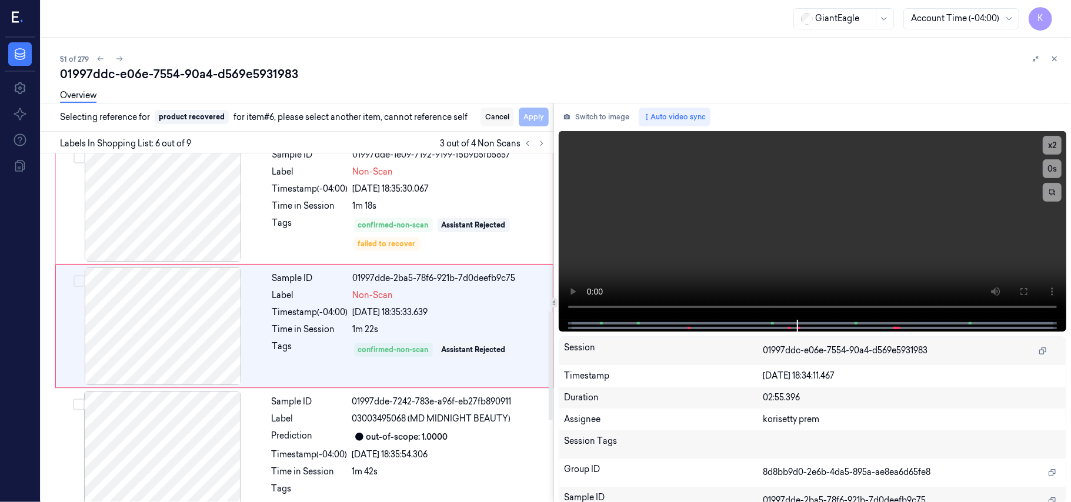
click at [502, 113] on button "Cancel" at bounding box center [497, 117] width 34 height 19
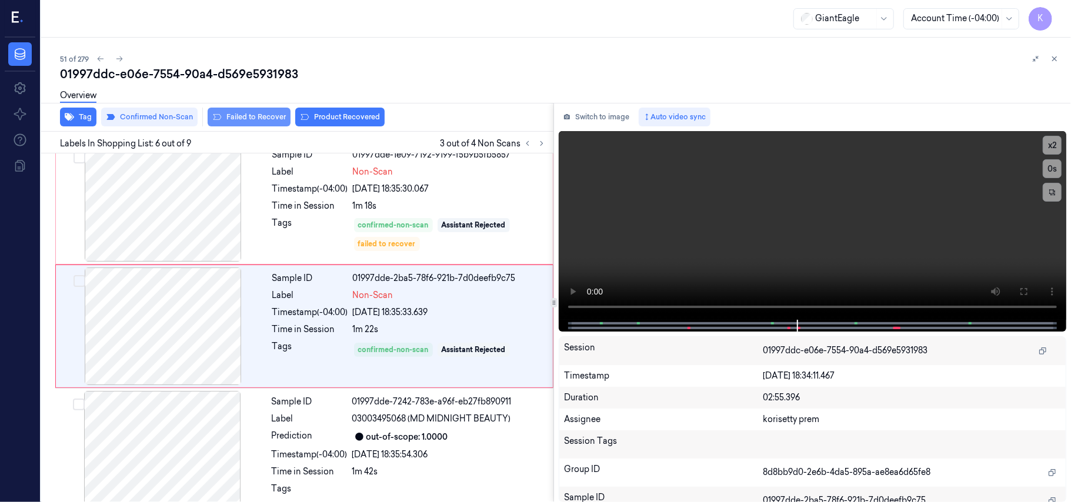
click at [243, 116] on button "Failed to Recover" at bounding box center [249, 117] width 83 height 19
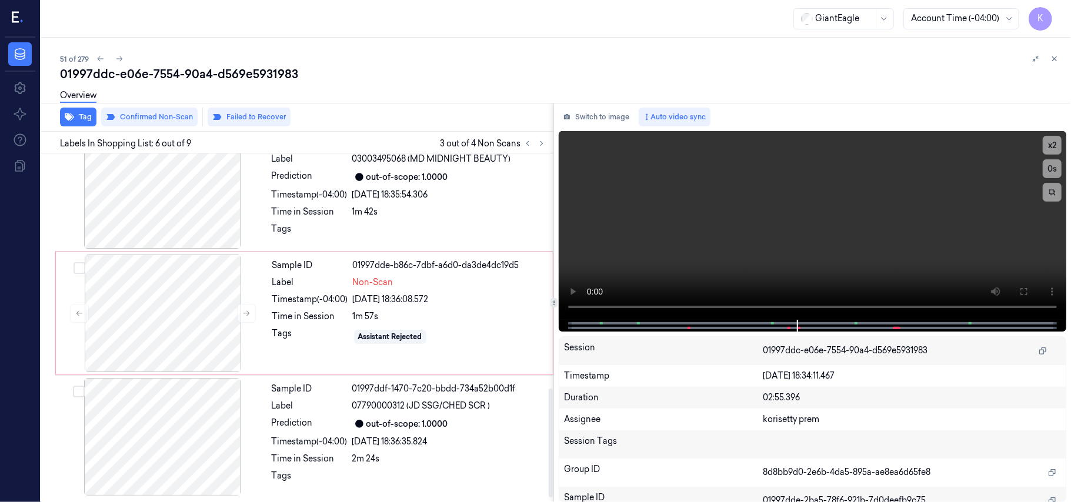
scroll to position [769, 0]
click at [173, 315] on div at bounding box center [162, 314] width 209 height 118
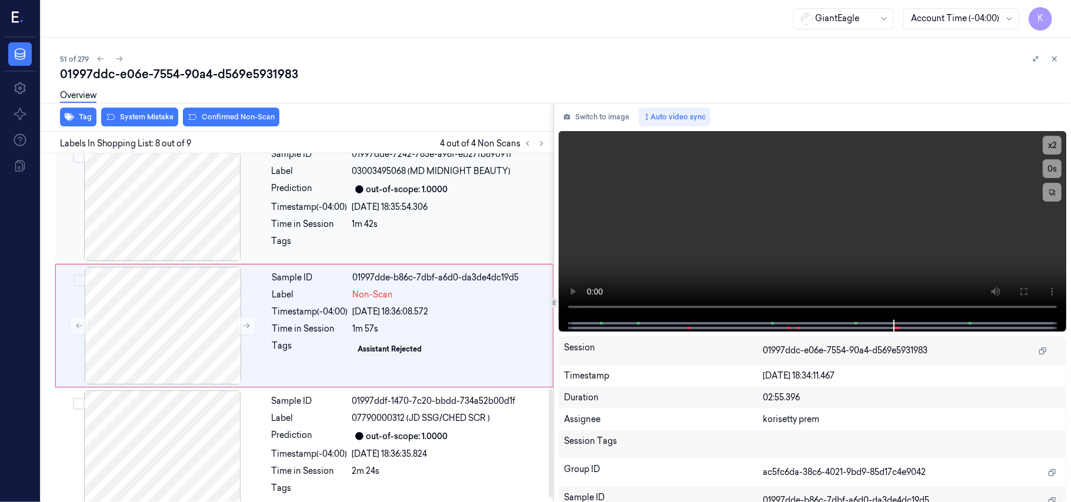
click at [397, 212] on div "[DATE] 18:35:54.306" at bounding box center [449, 207] width 194 height 12
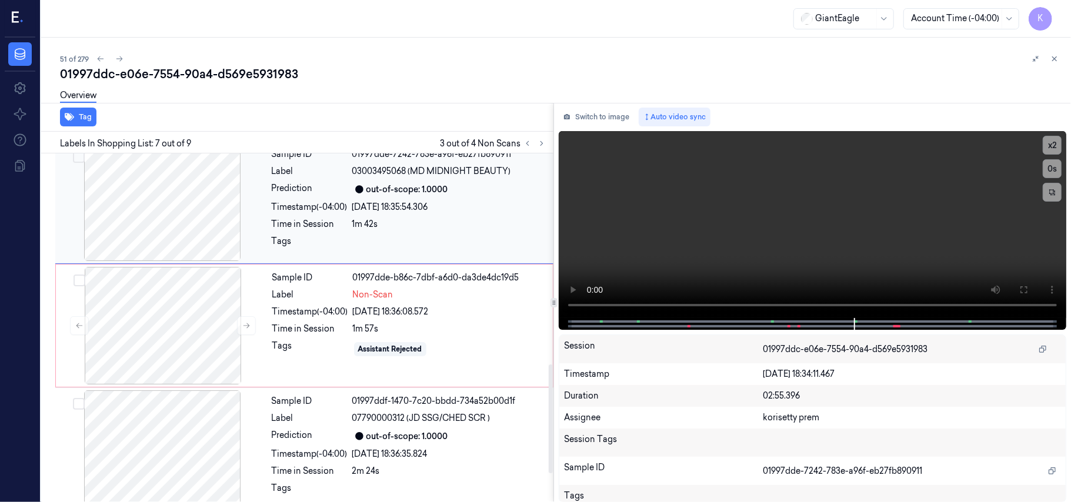
scroll to position [629, 0]
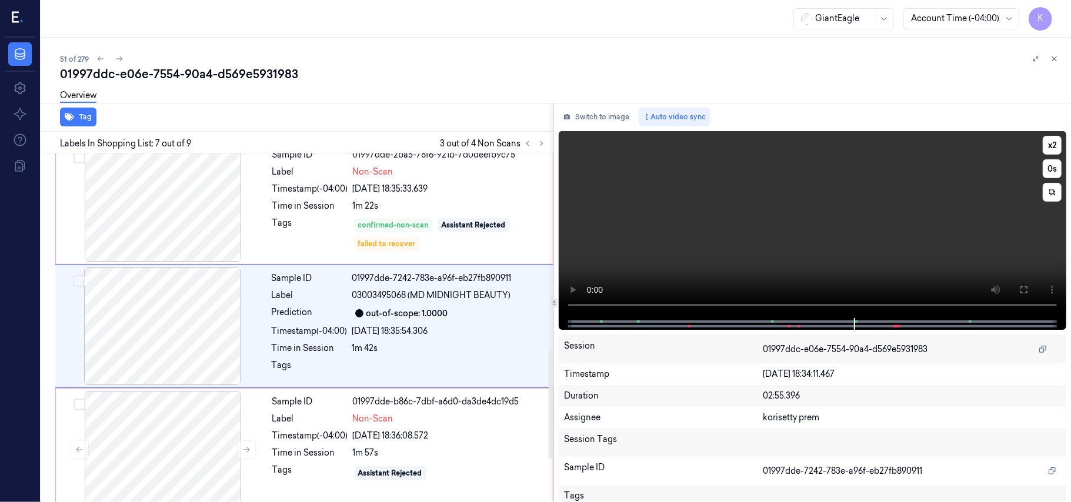
click at [676, 227] on video at bounding box center [812, 224] width 507 height 187
click at [831, 242] on video at bounding box center [812, 224] width 507 height 187
click at [840, 258] on video at bounding box center [812, 224] width 507 height 187
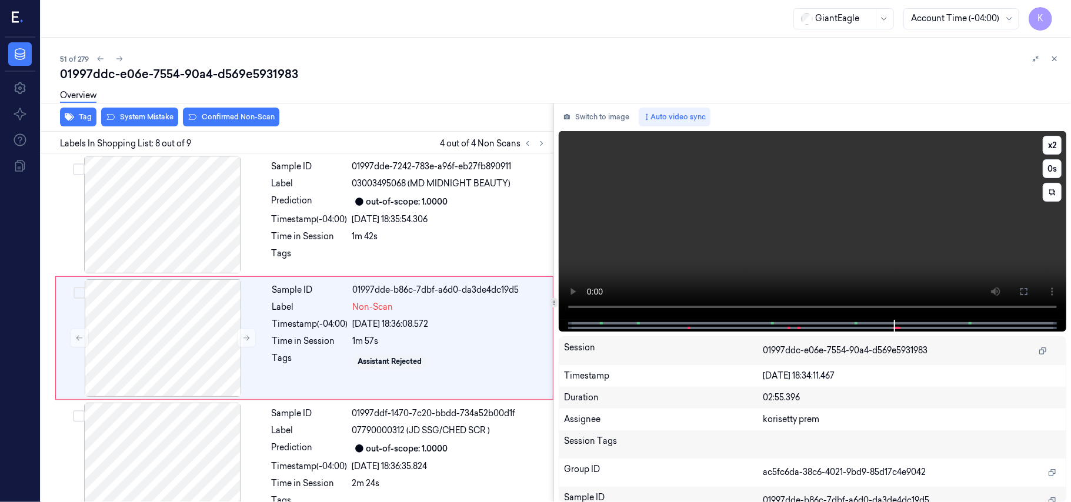
scroll to position [753, 0]
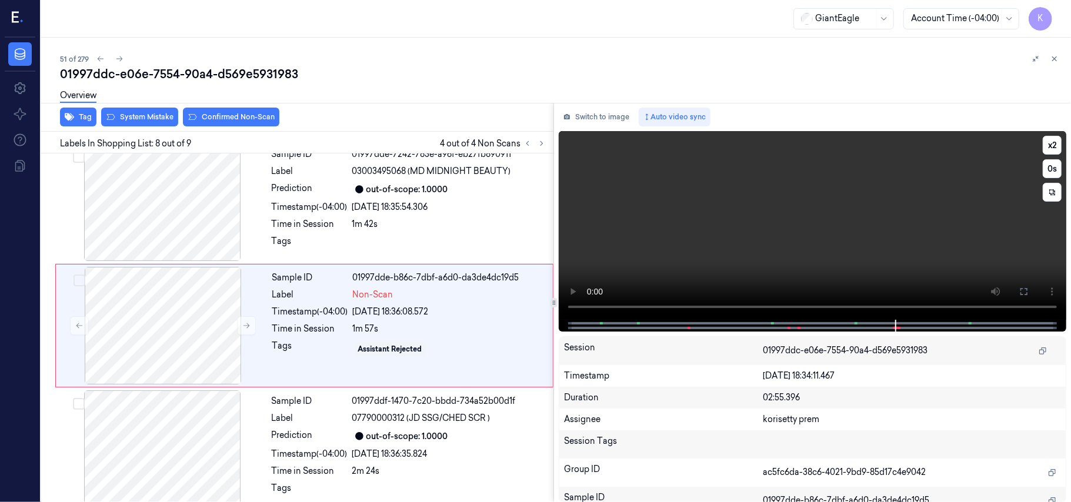
click at [758, 202] on video at bounding box center [812, 225] width 507 height 189
click at [386, 321] on div "Sample ID 01997dde-b86c-7dbf-a6d0-da3de4dc19d5 Label Non-Scan Timestamp (-04:00…" at bounding box center [409, 326] width 283 height 118
click at [958, 232] on video at bounding box center [812, 225] width 507 height 189
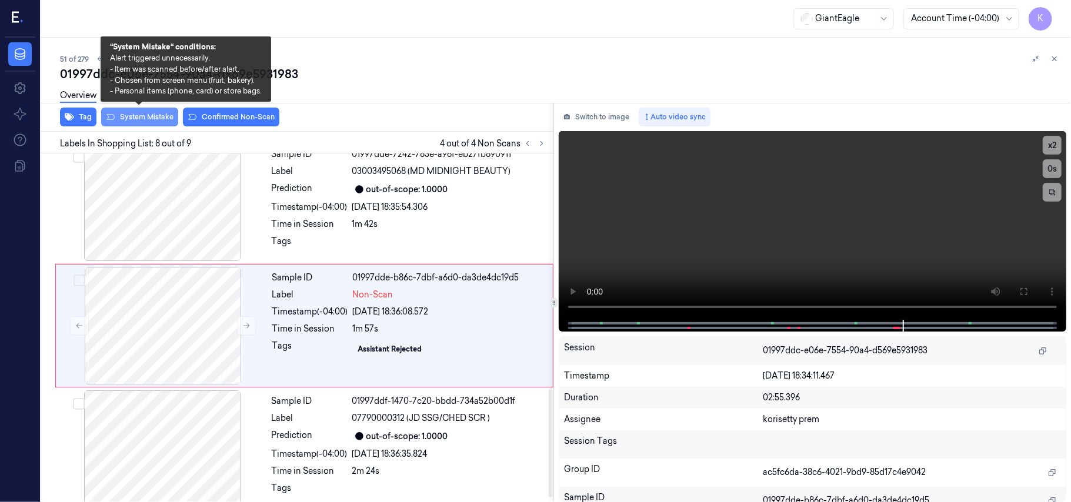
click at [141, 120] on button "System Mistake" at bounding box center [139, 117] width 77 height 19
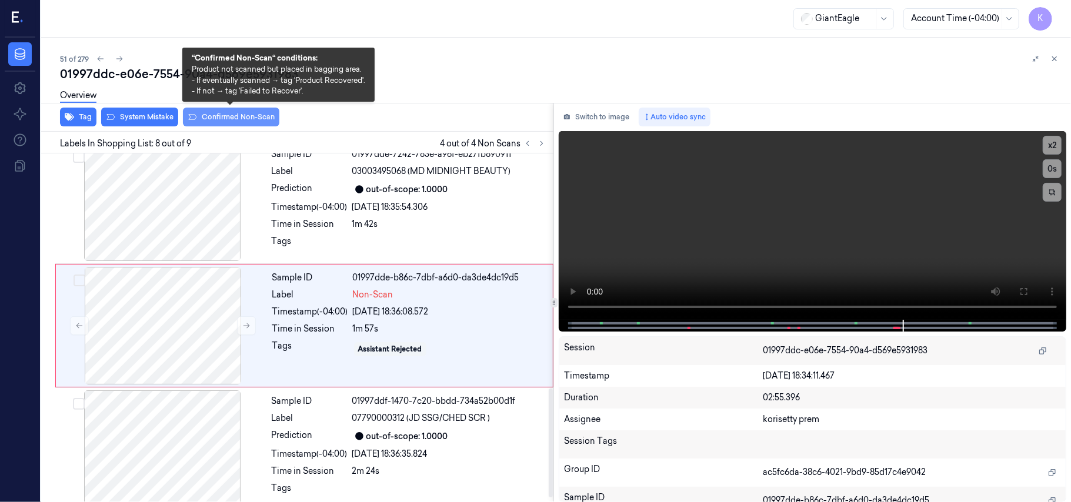
click at [256, 121] on button "Confirmed Non-Scan" at bounding box center [231, 117] width 96 height 19
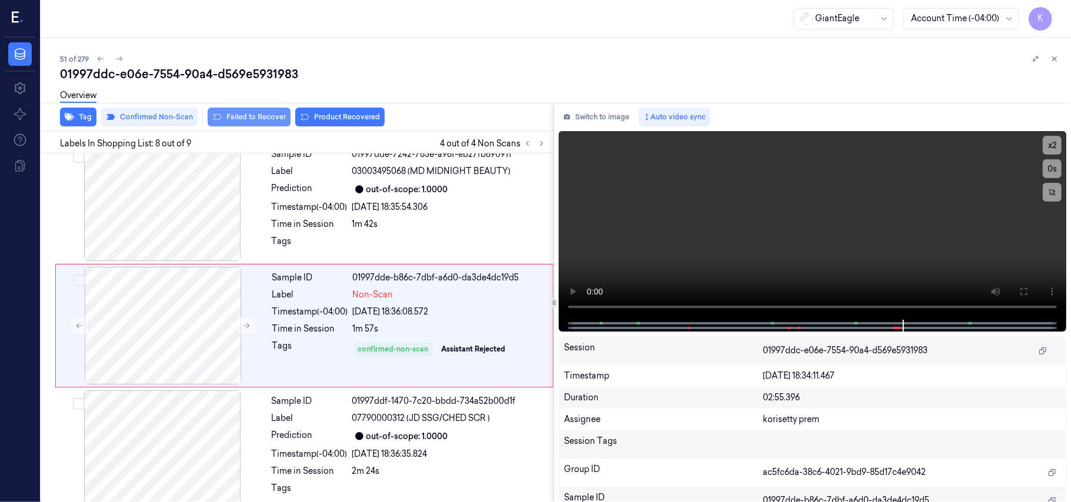
click at [256, 118] on button "Failed to Recover" at bounding box center [249, 117] width 83 height 19
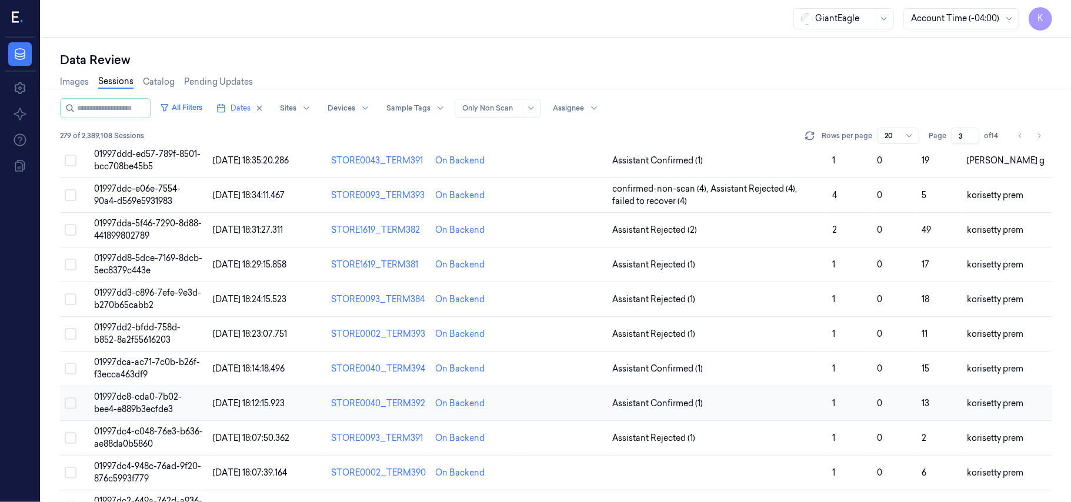
scroll to position [379, 0]
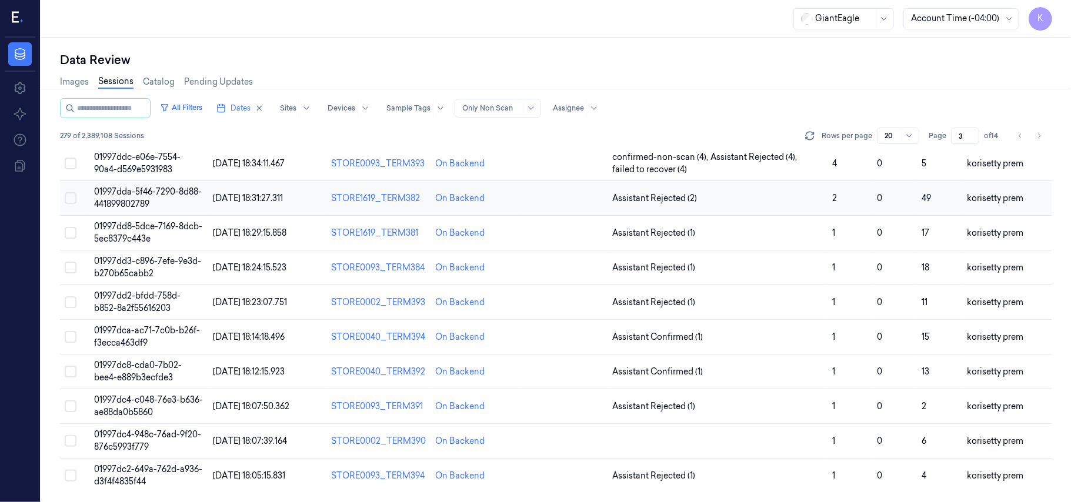
click at [131, 196] on td "01997dda-5f46-7290-8d88-441899802789" at bounding box center [148, 198] width 119 height 35
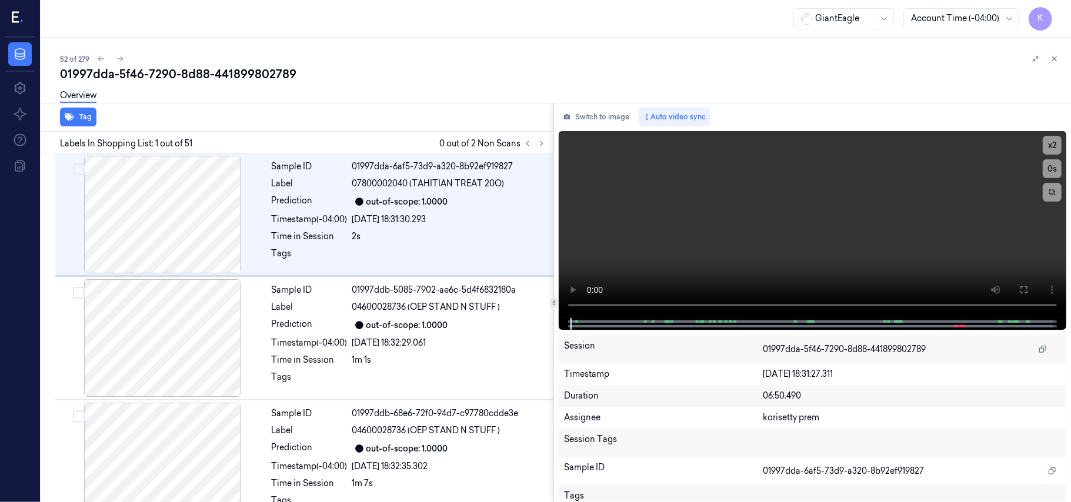
click at [461, 48] on div "52 of 279 01997dda-5f46-7290-8d88-441899802789 Overview Tag Labels In Shopping …" at bounding box center [556, 270] width 1030 height 464
click at [544, 142] on icon at bounding box center [541, 143] width 8 height 8
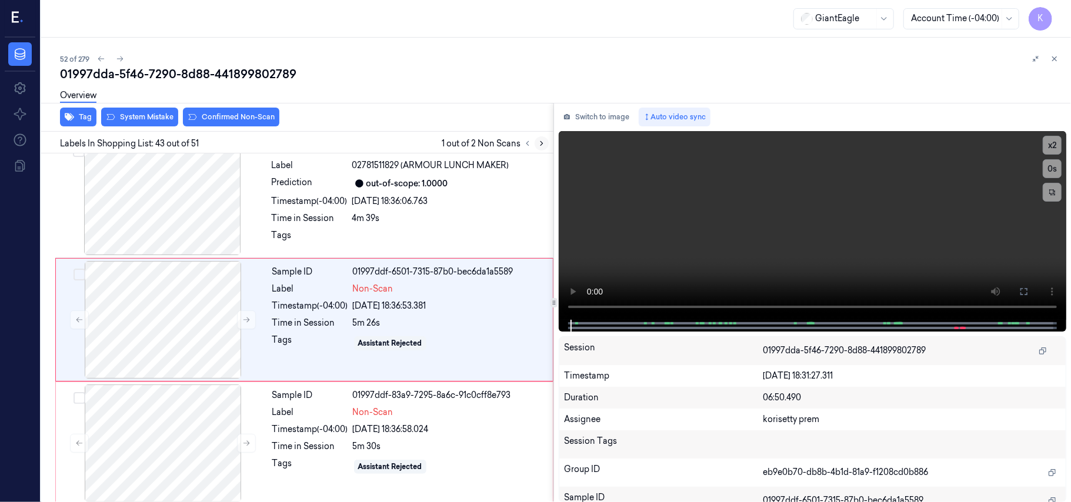
scroll to position [5088, 0]
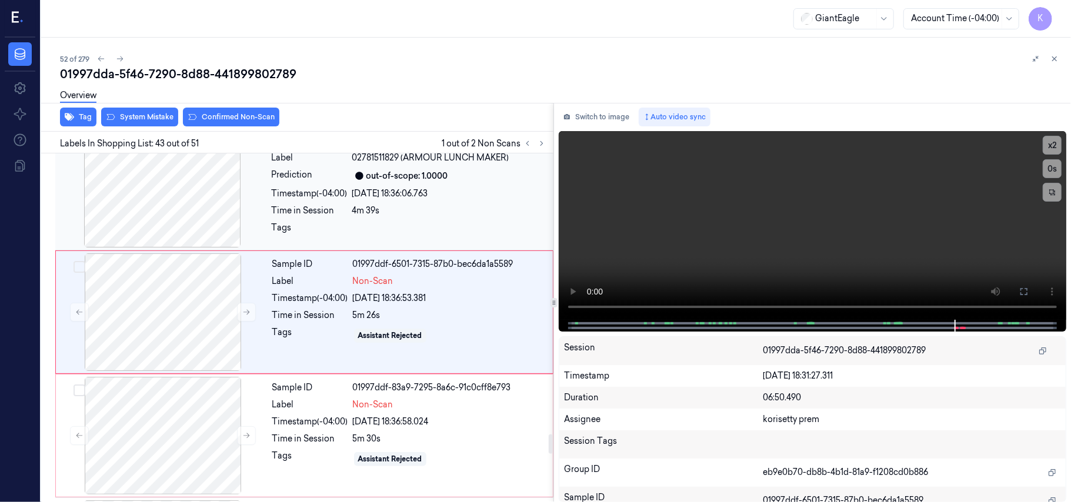
click at [163, 192] on div at bounding box center [162, 189] width 209 height 118
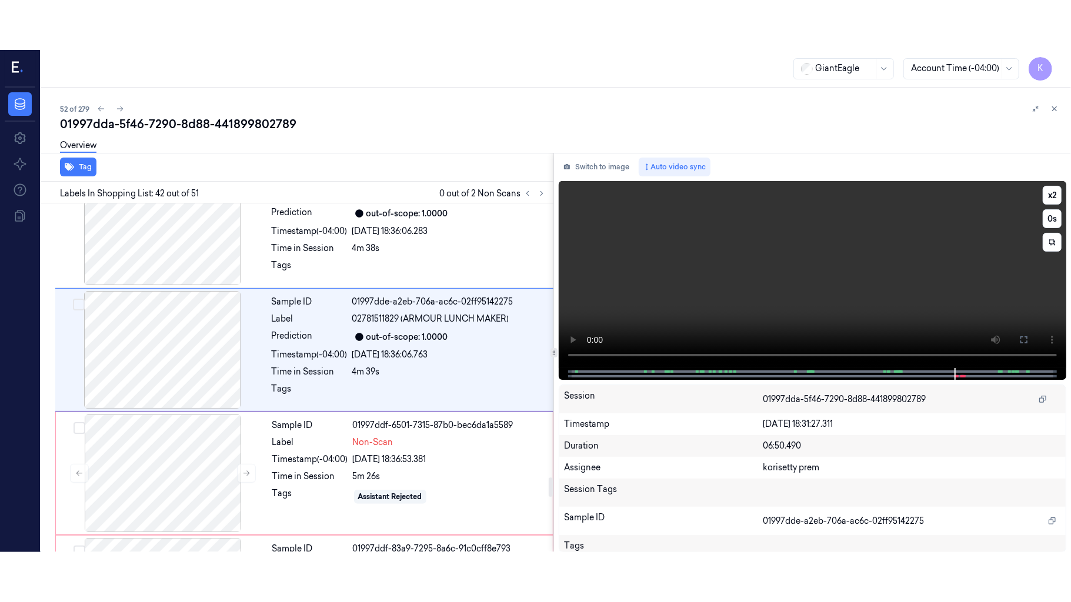
scroll to position [4965, 0]
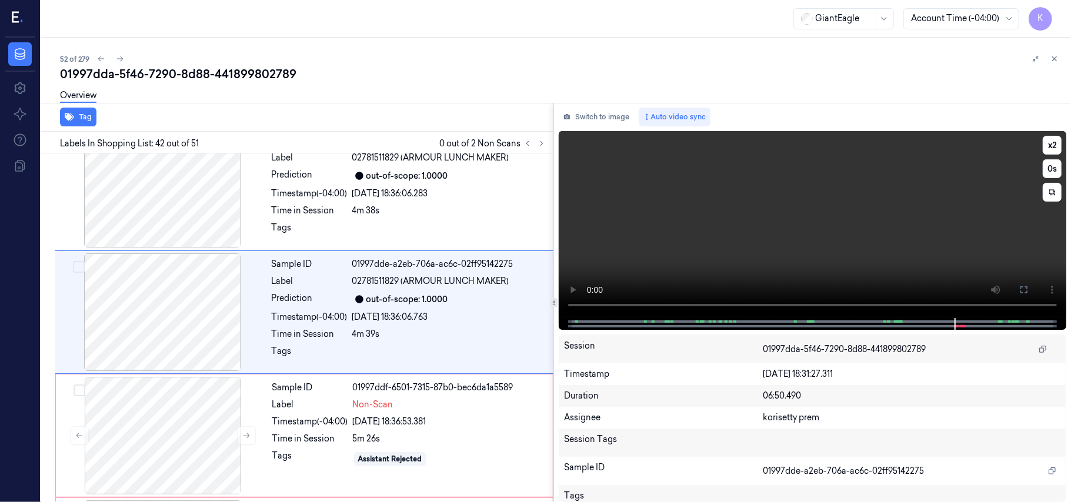
click at [883, 235] on video at bounding box center [812, 224] width 507 height 187
click at [804, 238] on video at bounding box center [812, 224] width 507 height 187
click at [788, 239] on video at bounding box center [812, 224] width 507 height 187
click at [1047, 140] on button "x 2" at bounding box center [1051, 145] width 19 height 19
click at [1047, 140] on button "x 4" at bounding box center [1051, 145] width 19 height 19
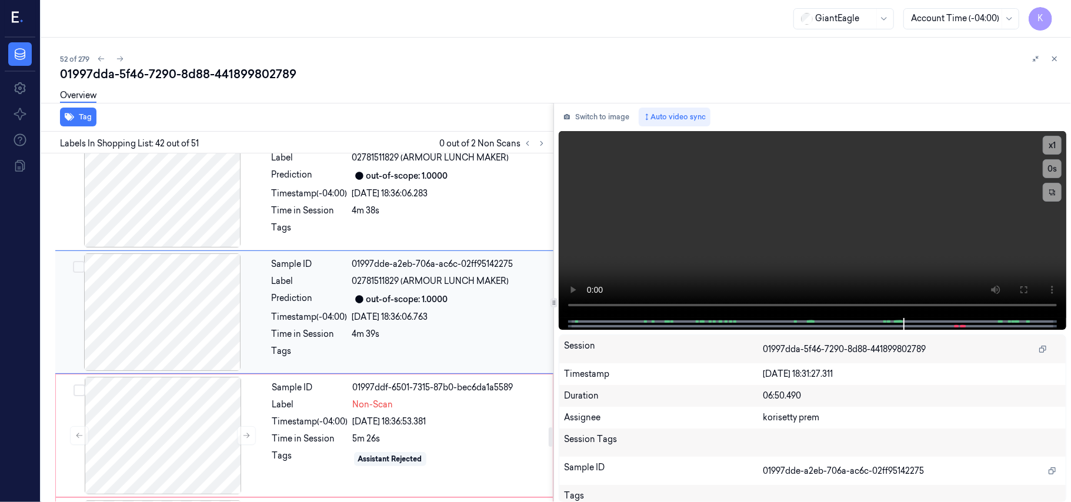
click at [393, 339] on div "Sample ID 01997dde-a2eb-706a-ac6c-02ff95142275 Label 02781511829 (ARMOUR LUNCH …" at bounding box center [409, 312] width 284 height 118
click at [1020, 285] on icon at bounding box center [1023, 289] width 9 height 9
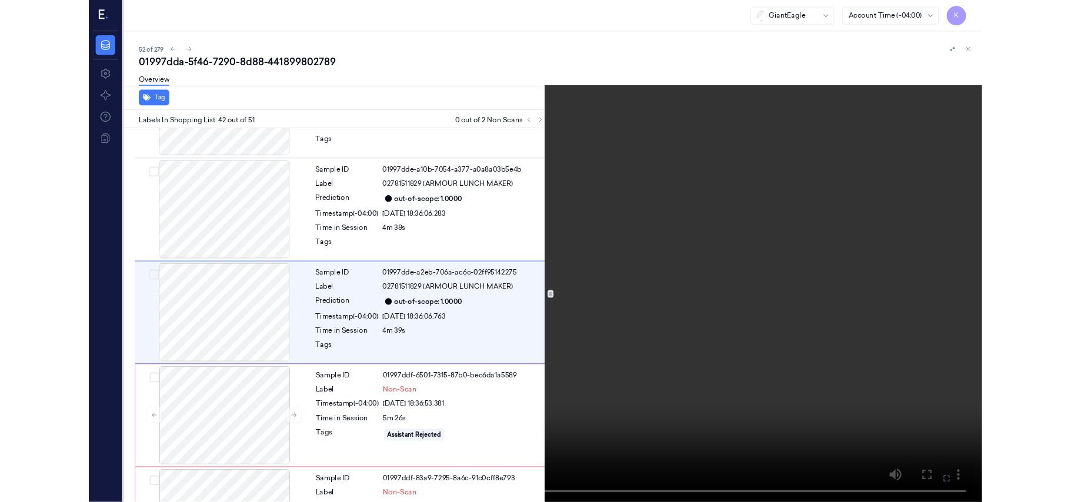
scroll to position [4915, 0]
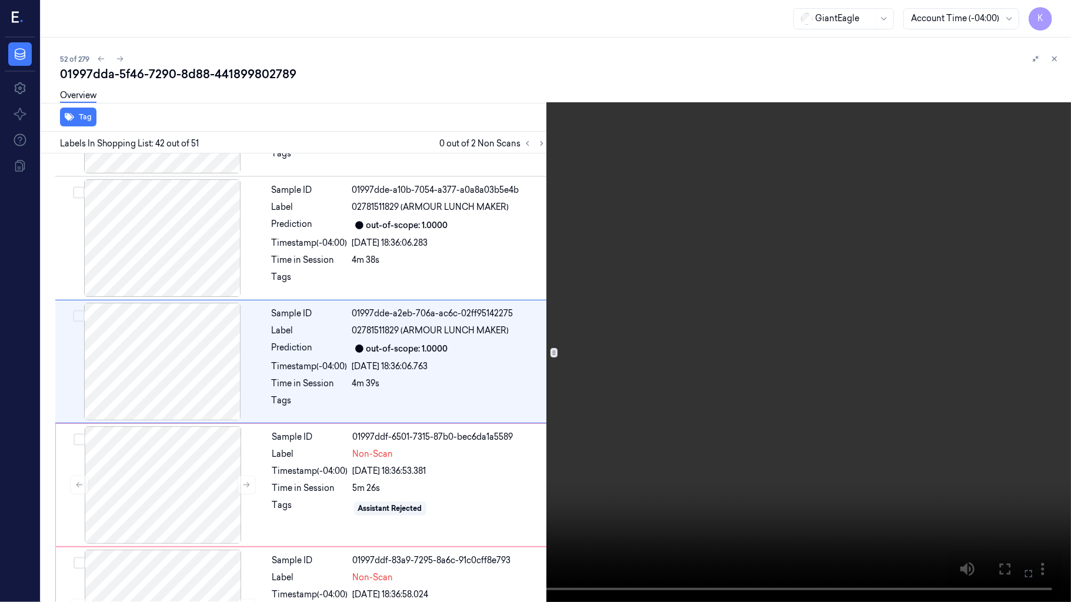
click at [0, 0] on icon at bounding box center [0, 0] width 0 height 0
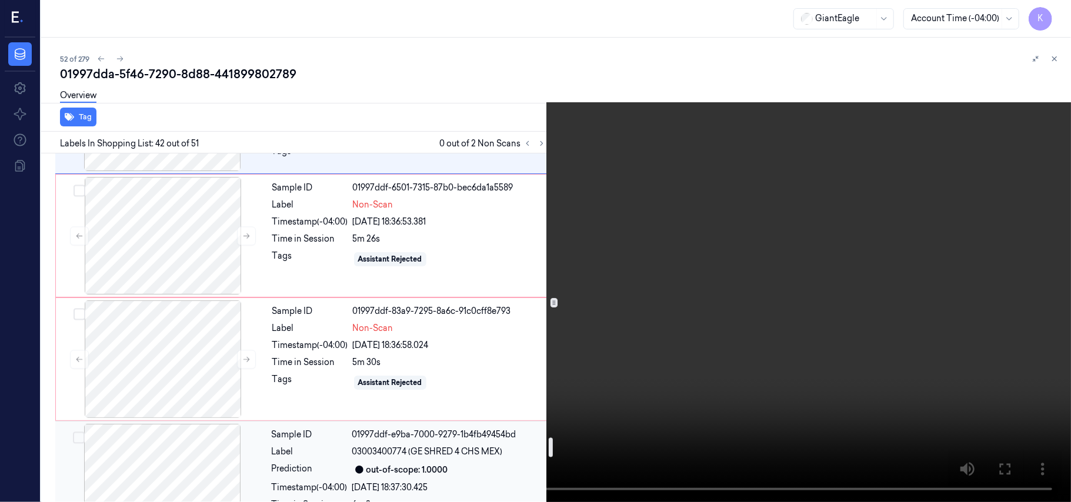
scroll to position [5151, 0]
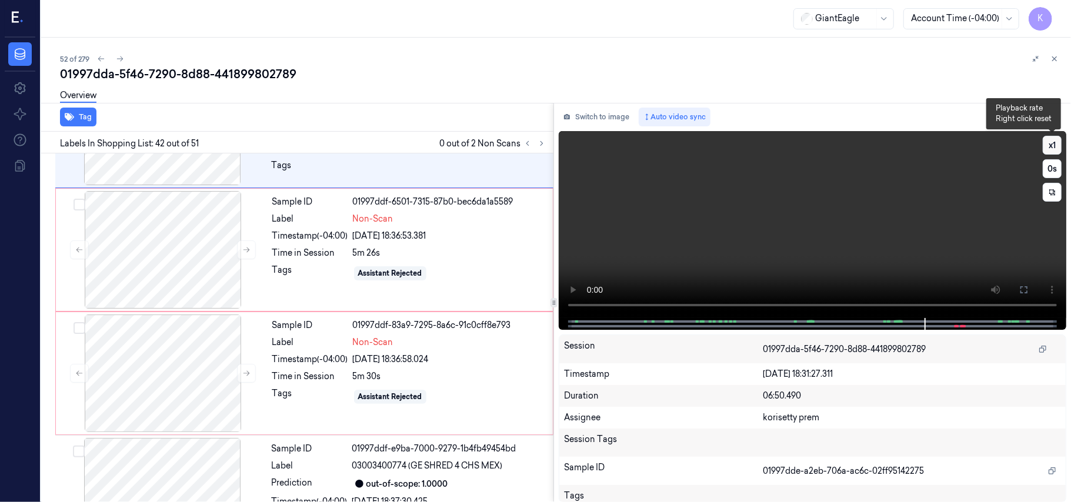
click at [1050, 138] on button "x 1" at bounding box center [1051, 145] width 19 height 19
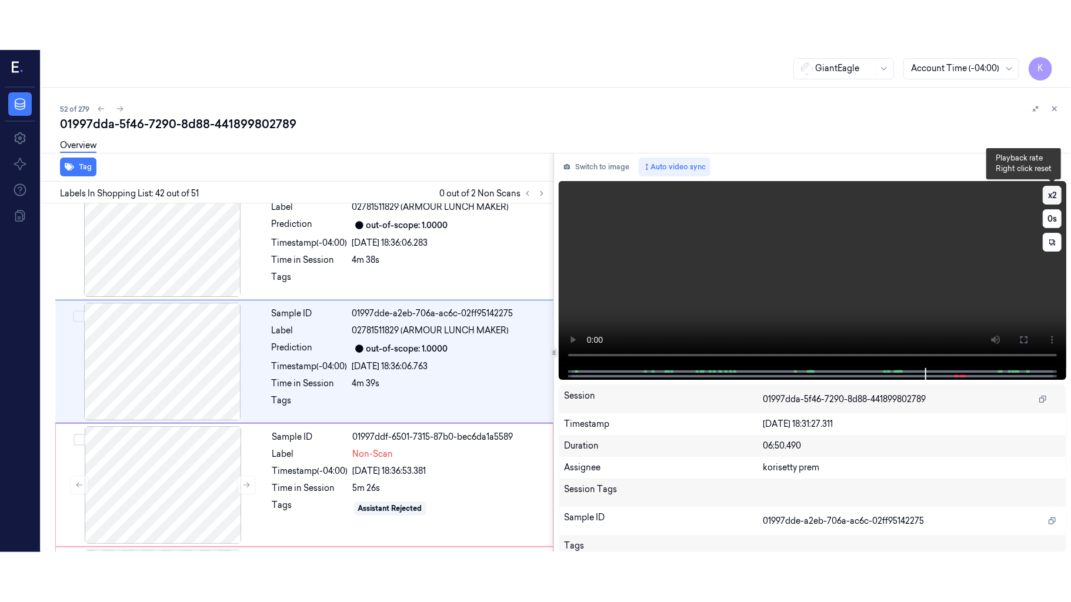
scroll to position [4965, 0]
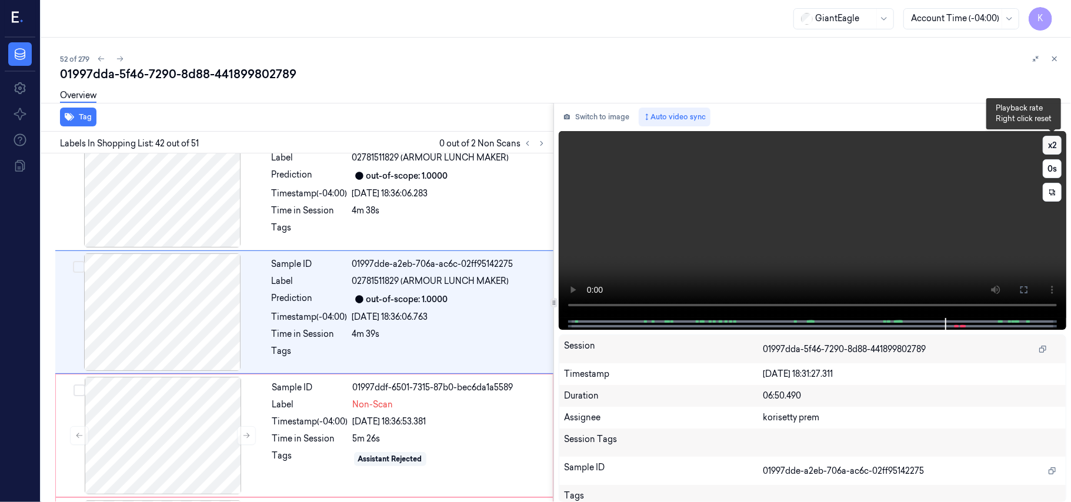
click at [1054, 147] on button "x 2" at bounding box center [1051, 145] width 19 height 19
click at [1054, 147] on button "x 4" at bounding box center [1051, 145] width 19 height 19
click at [1024, 285] on icon at bounding box center [1023, 289] width 9 height 9
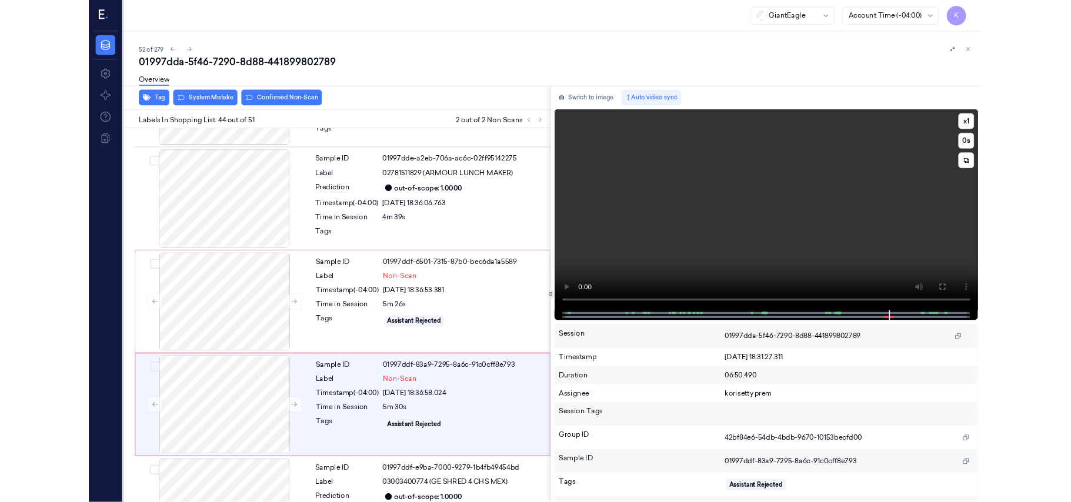
scroll to position [5163, 0]
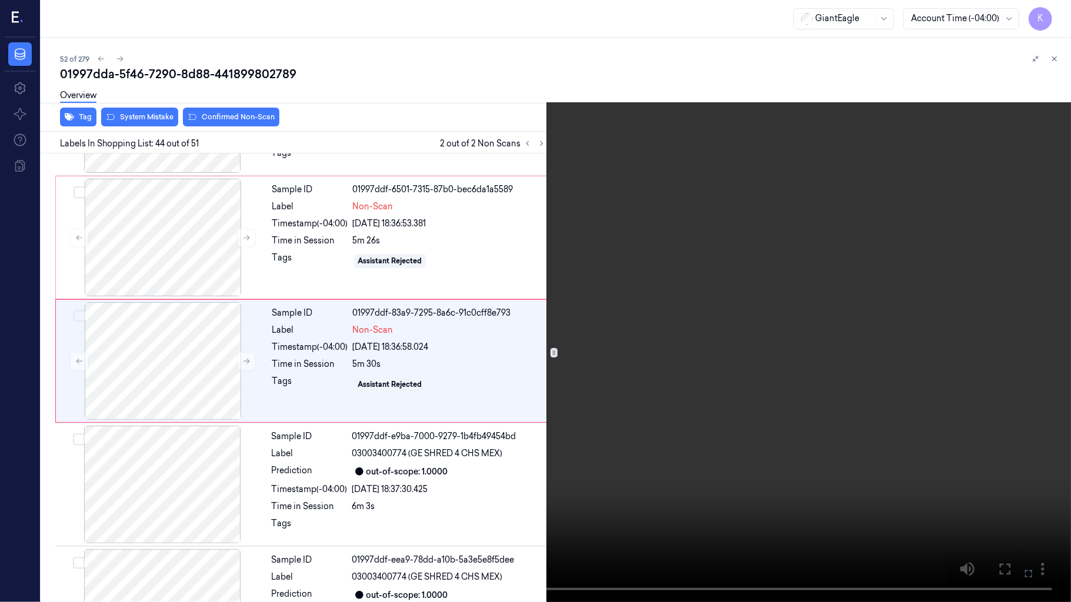
click at [709, 392] on video at bounding box center [535, 301] width 1071 height 602
click at [0, 0] on icon at bounding box center [0, 0] width 0 height 0
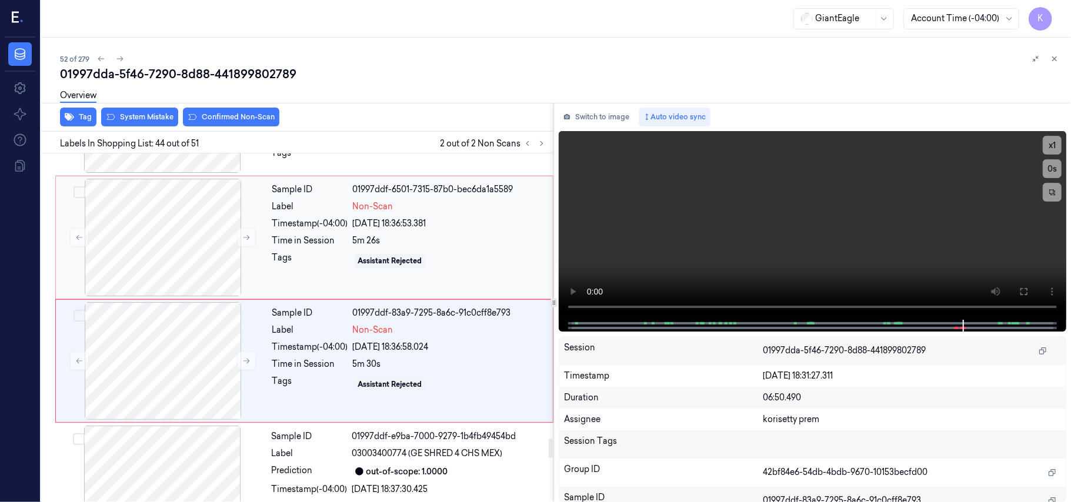
click at [398, 230] on div "[DATE] 18:36:53.381" at bounding box center [449, 224] width 193 height 12
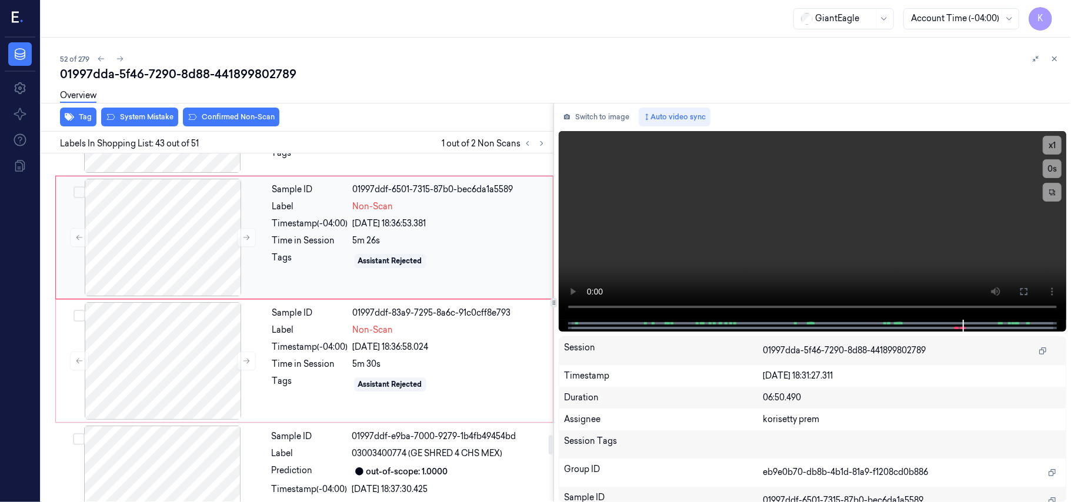
scroll to position [5088, 0]
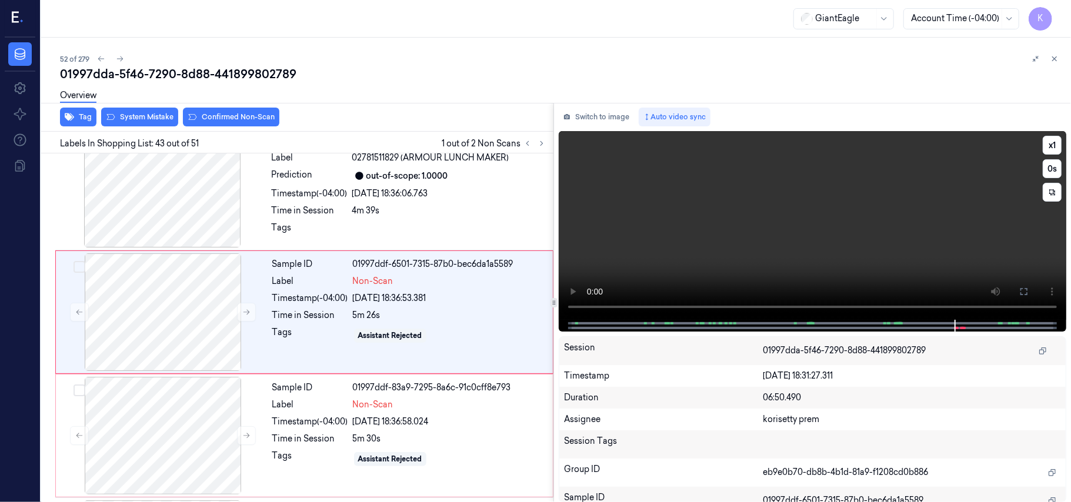
click at [703, 234] on video at bounding box center [812, 225] width 507 height 189
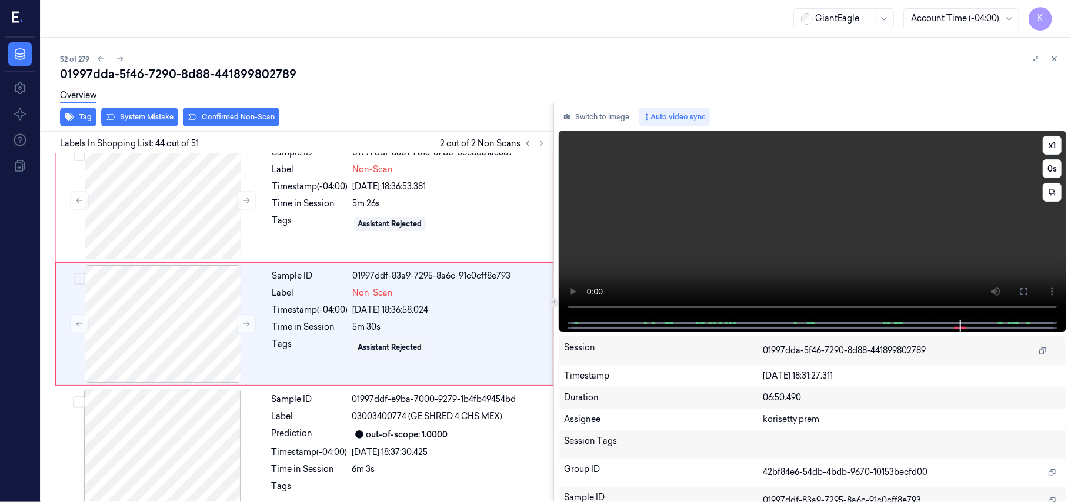
scroll to position [5212, 0]
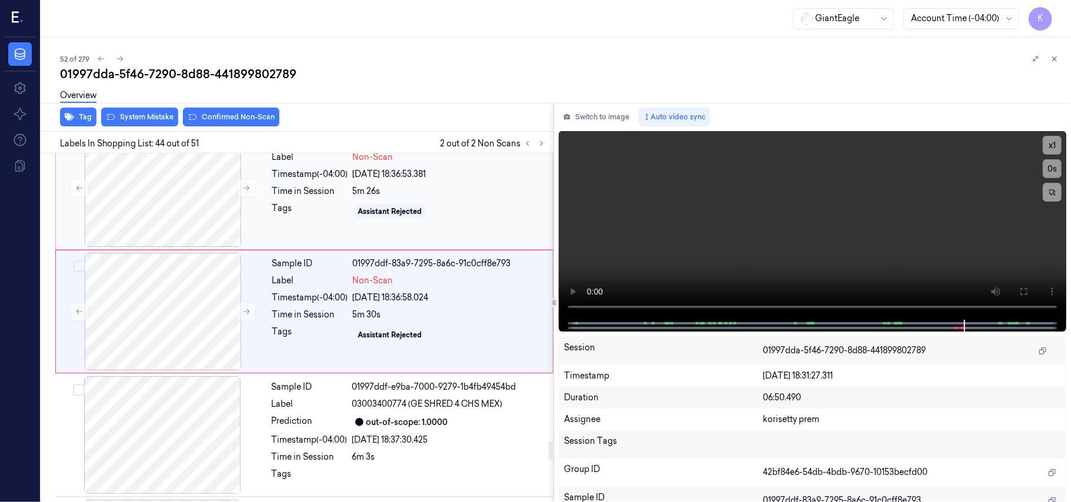
click at [482, 198] on div "5m 26s" at bounding box center [449, 191] width 193 height 12
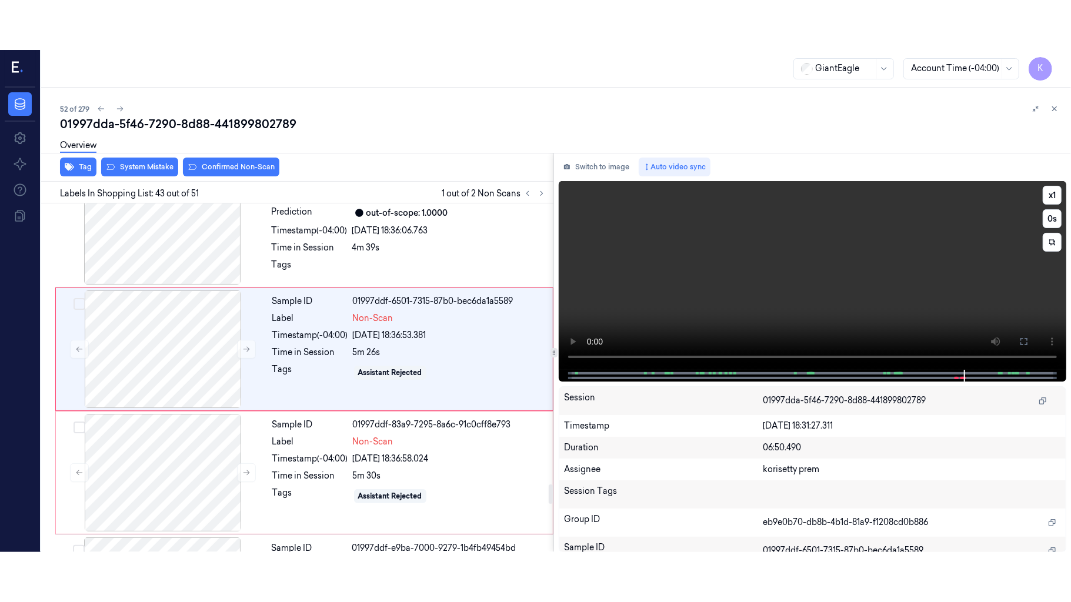
scroll to position [5088, 0]
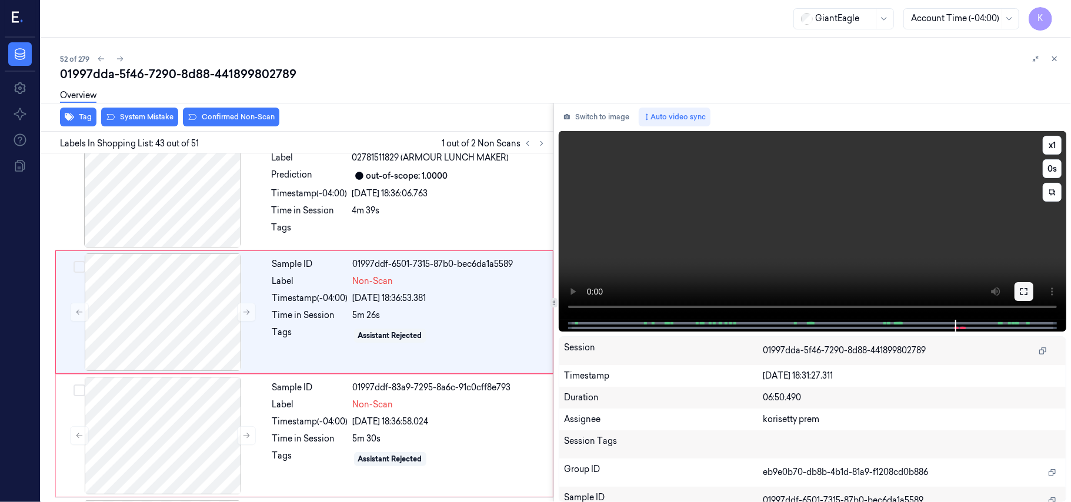
click at [1022, 296] on button at bounding box center [1023, 291] width 19 height 19
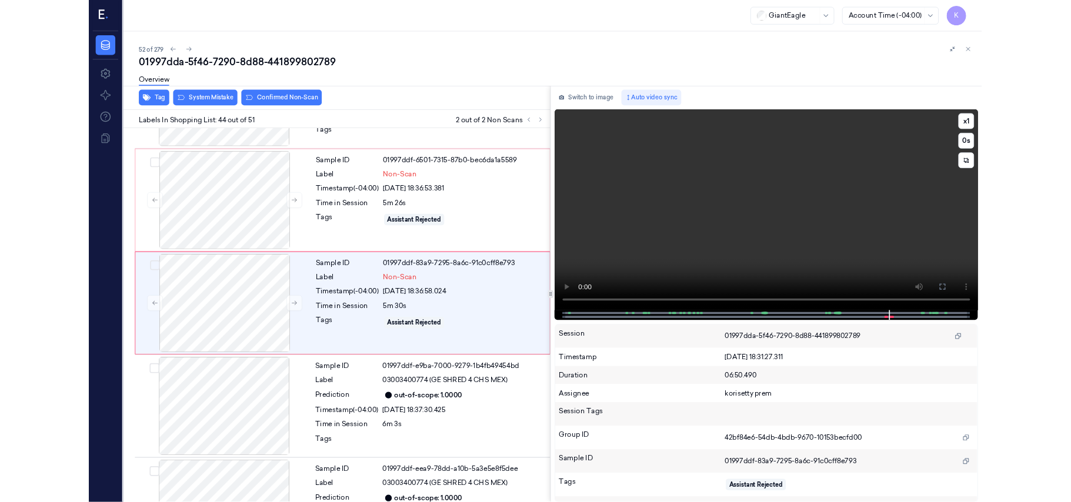
scroll to position [5163, 0]
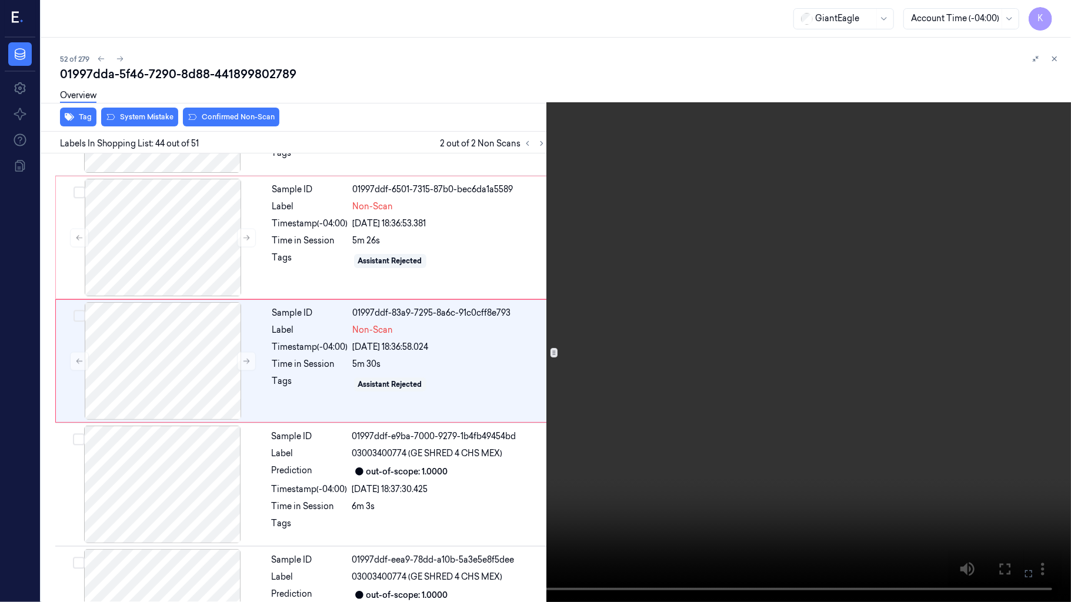
click at [0, 0] on button at bounding box center [0, 0] width 0 height 0
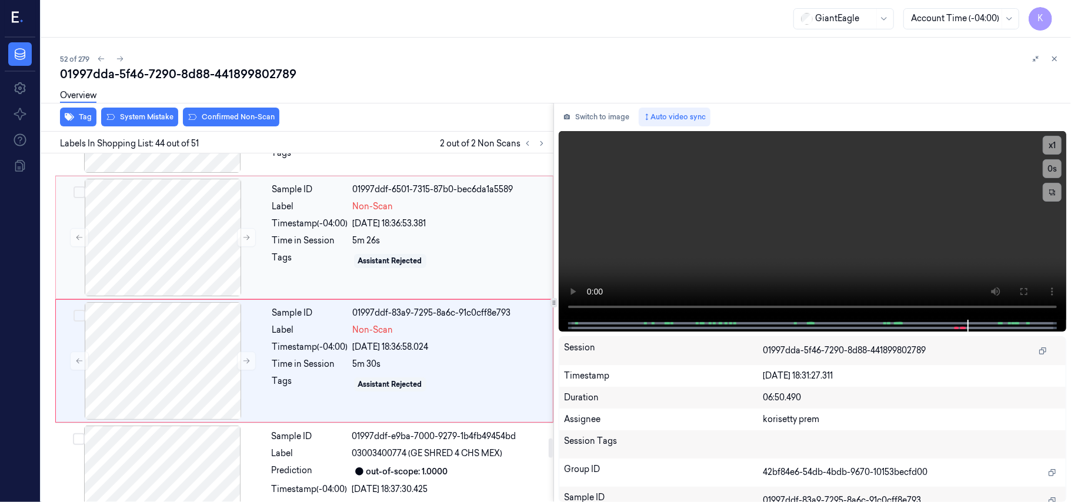
click at [403, 270] on div "Assistant Rejected" at bounding box center [449, 261] width 193 height 19
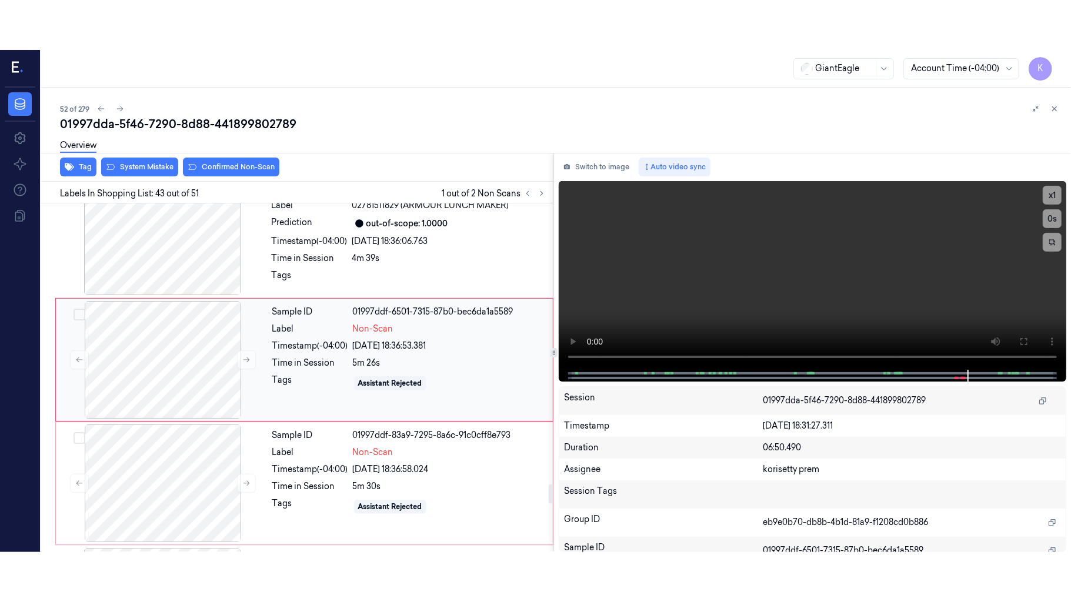
scroll to position [5088, 0]
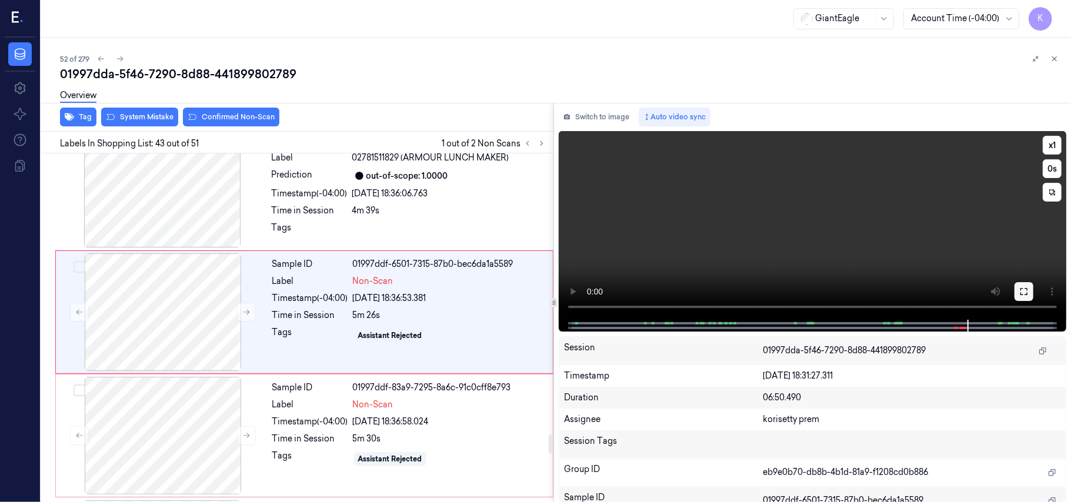
click at [1021, 295] on icon at bounding box center [1023, 291] width 9 height 9
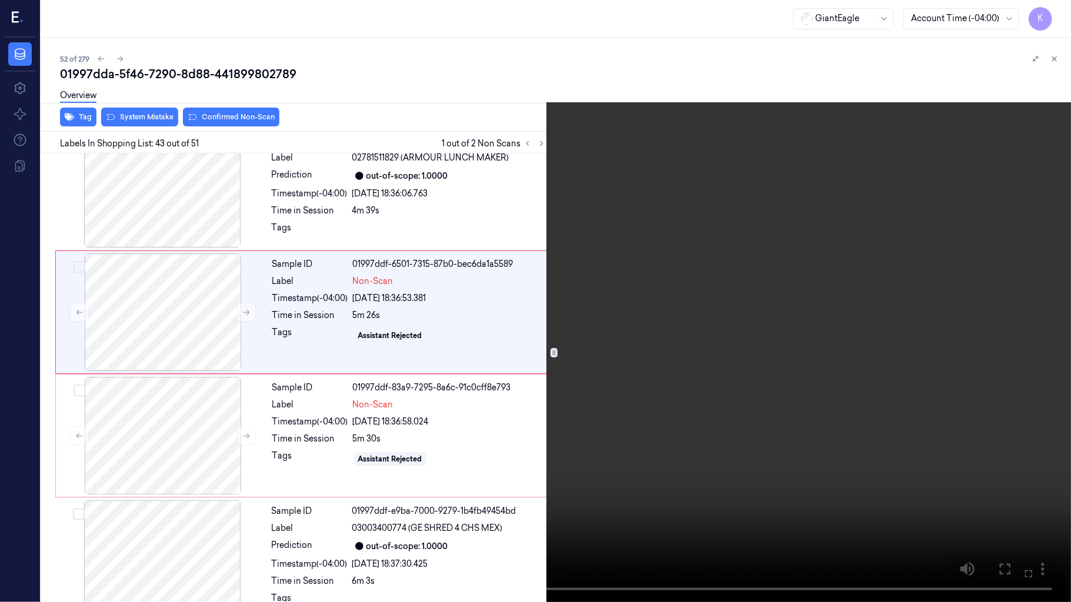
click at [740, 342] on video at bounding box center [535, 301] width 1071 height 602
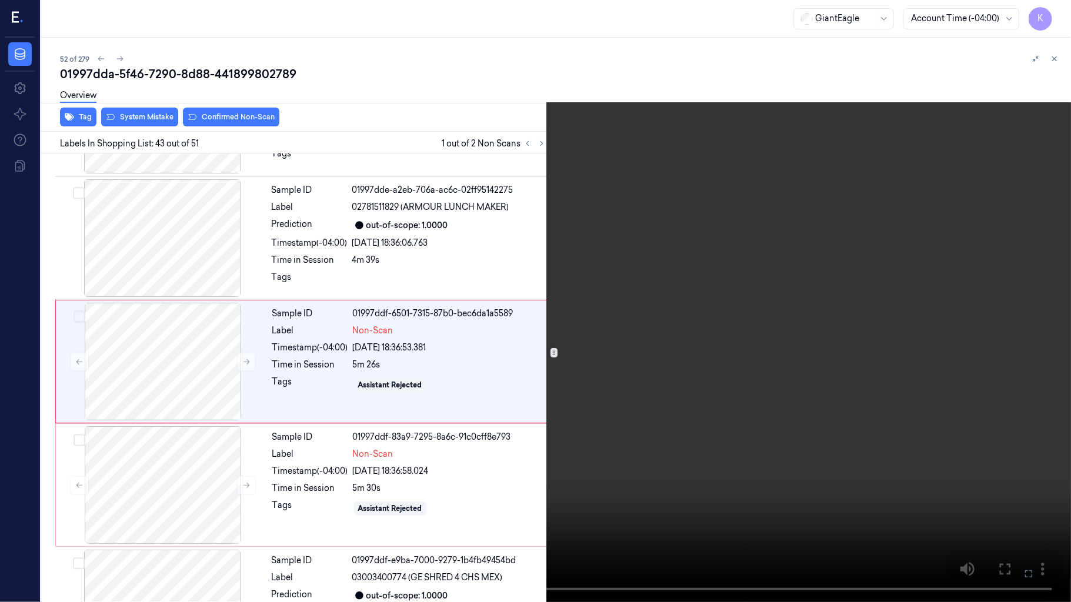
click at [740, 342] on video at bounding box center [535, 301] width 1071 height 602
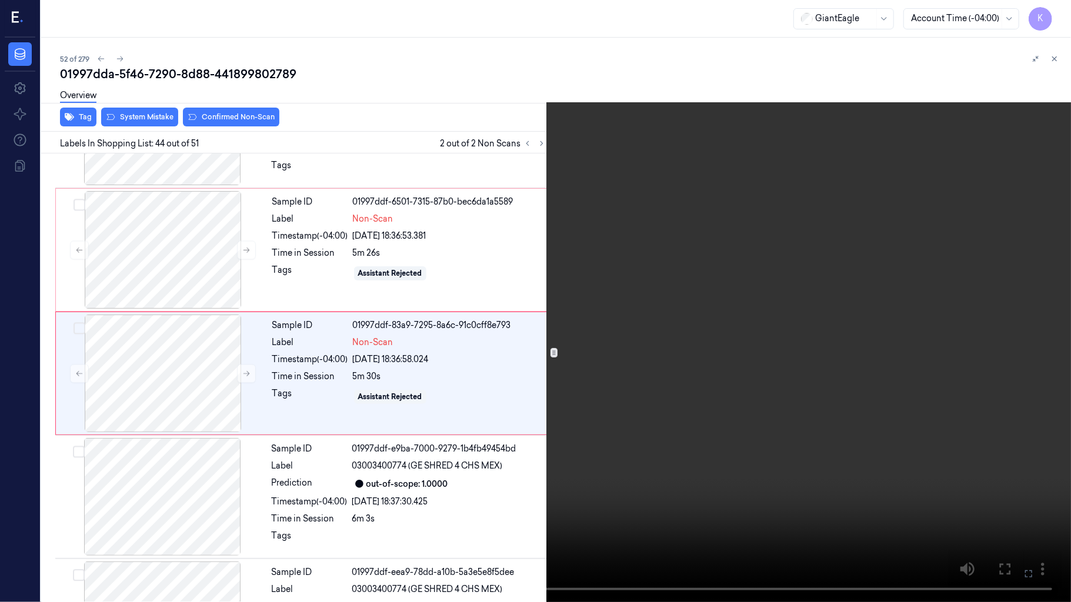
scroll to position [5163, 0]
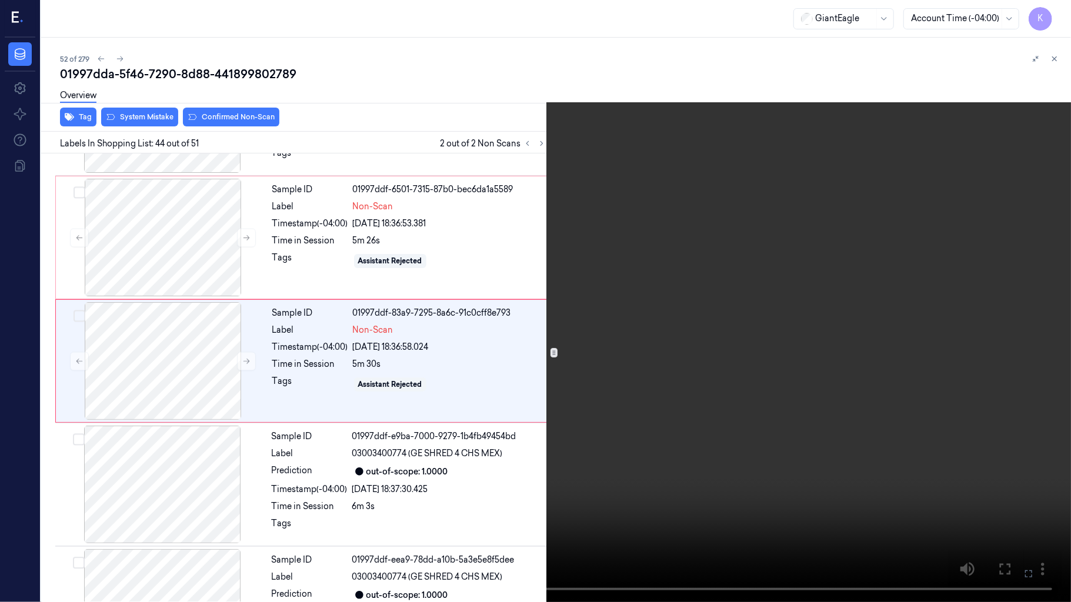
click at [796, 335] on video at bounding box center [535, 301] width 1071 height 602
click at [587, 394] on video at bounding box center [535, 301] width 1071 height 602
click at [0, 0] on icon at bounding box center [0, 0] width 0 height 0
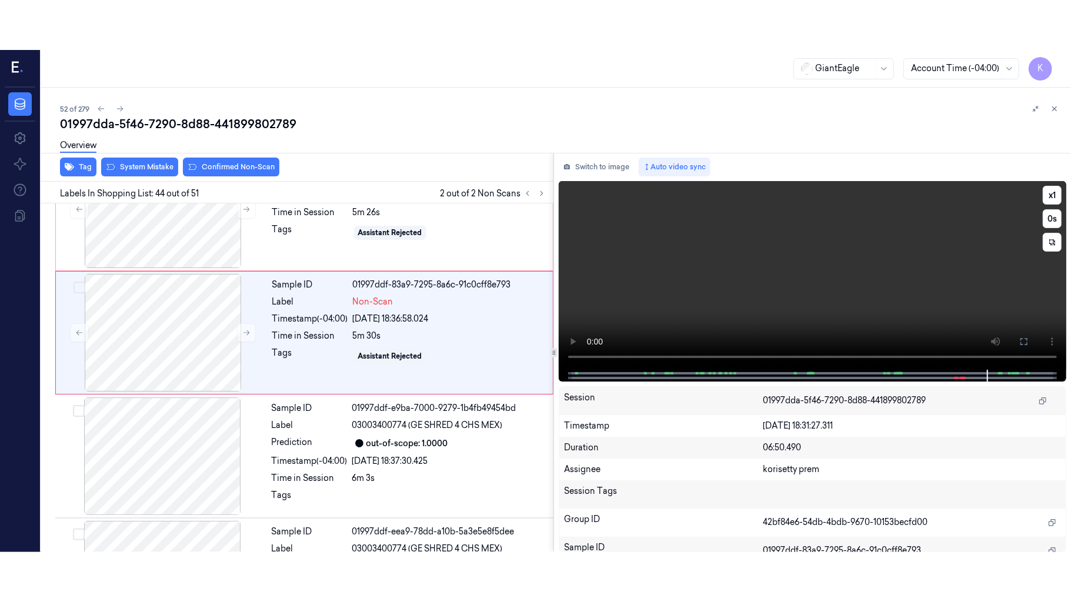
scroll to position [5212, 0]
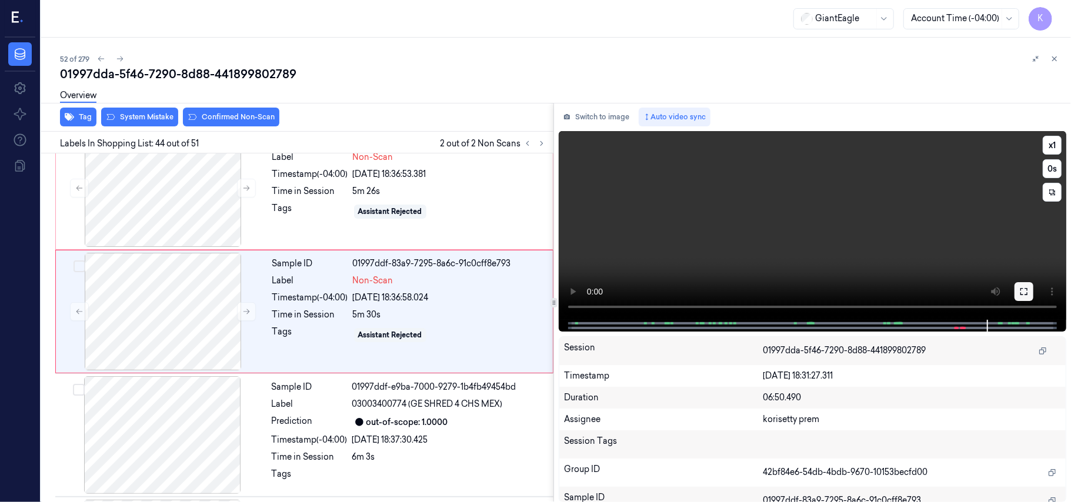
click at [1022, 292] on icon at bounding box center [1023, 291] width 9 height 9
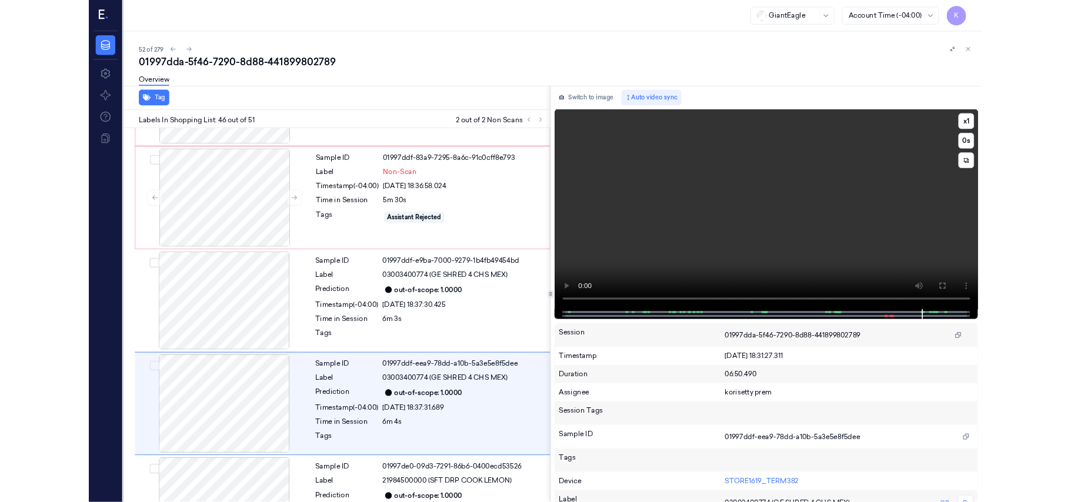
scroll to position [5410, 0]
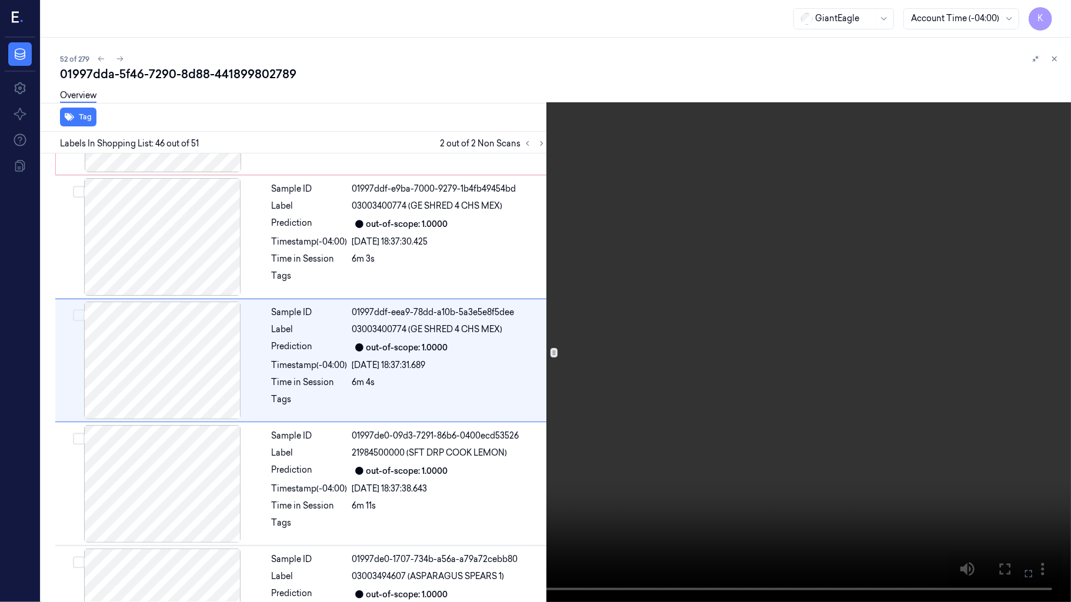
click at [0, 0] on button at bounding box center [0, 0] width 0 height 0
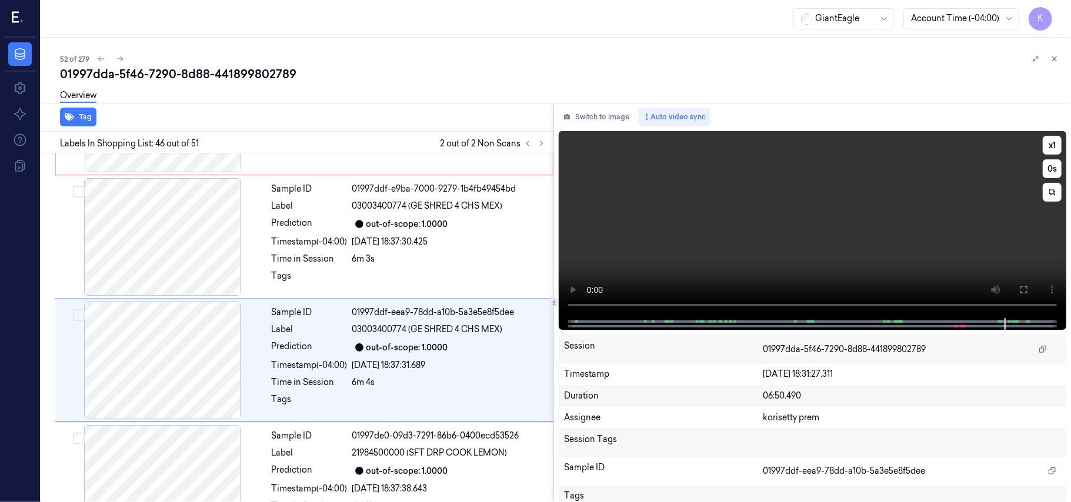
click at [887, 219] on video at bounding box center [812, 224] width 507 height 187
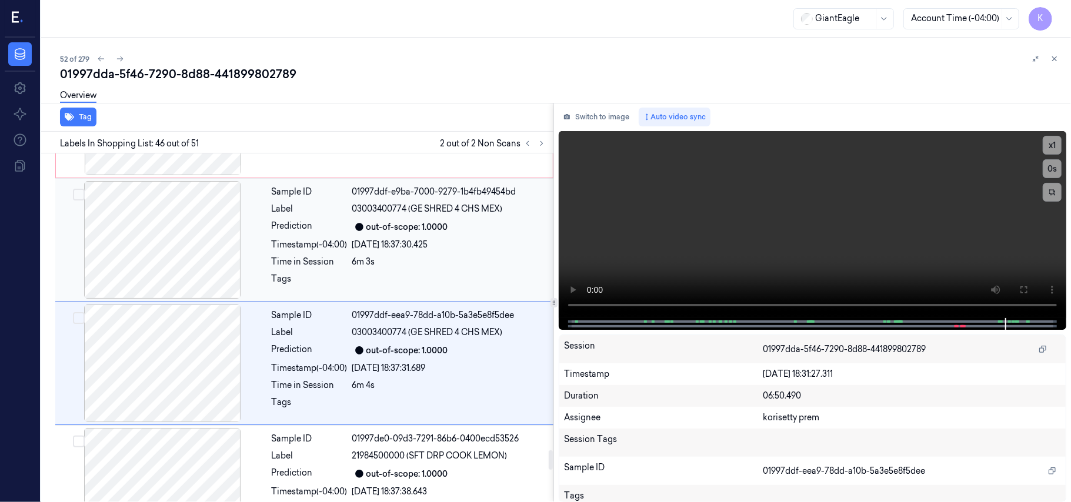
scroll to position [5382, 0]
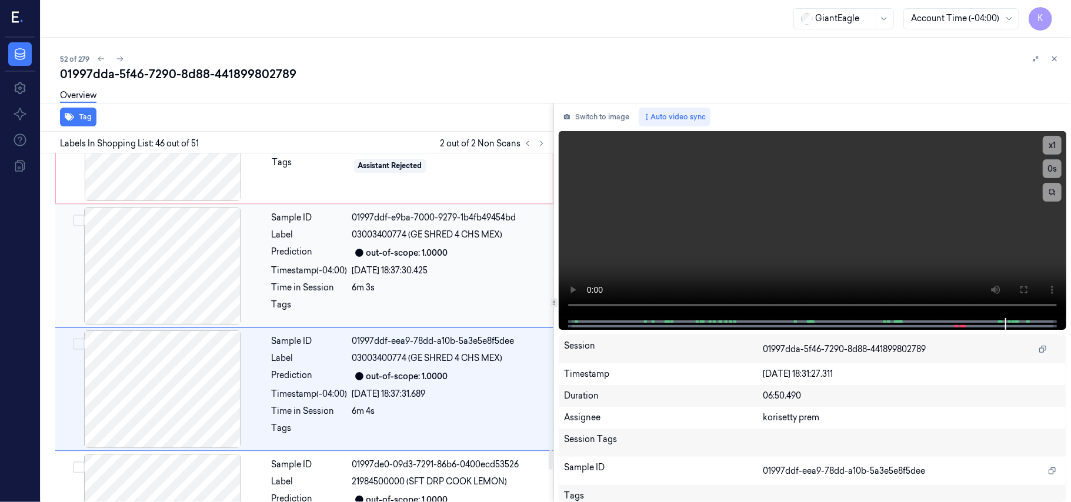
click at [390, 261] on div "Sample ID 01997ddf-e9ba-7000-9279-1b4fb49454bd Label 03003400774 (GE SHRED 4 CH…" at bounding box center [409, 266] width 284 height 118
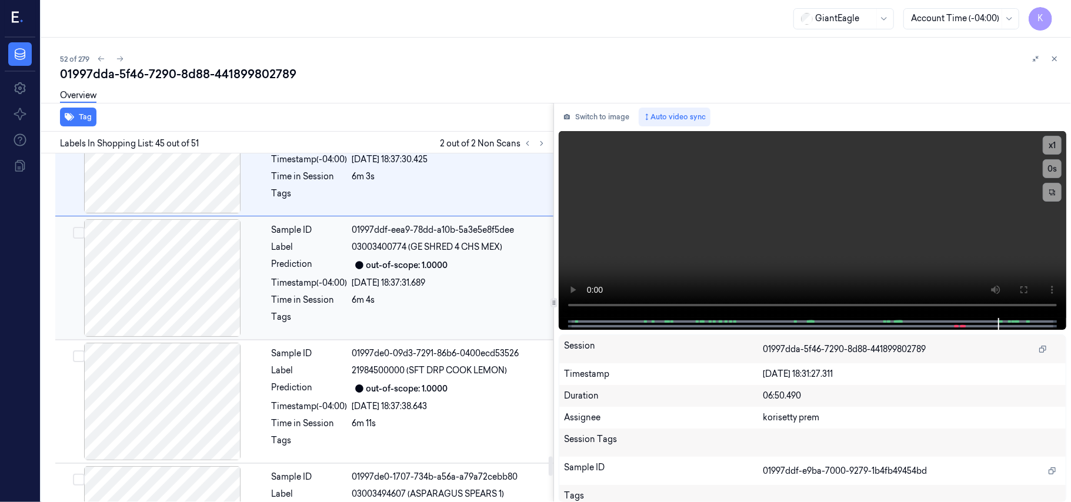
click at [396, 289] on div "[DATE] 18:37:31.689" at bounding box center [449, 283] width 194 height 12
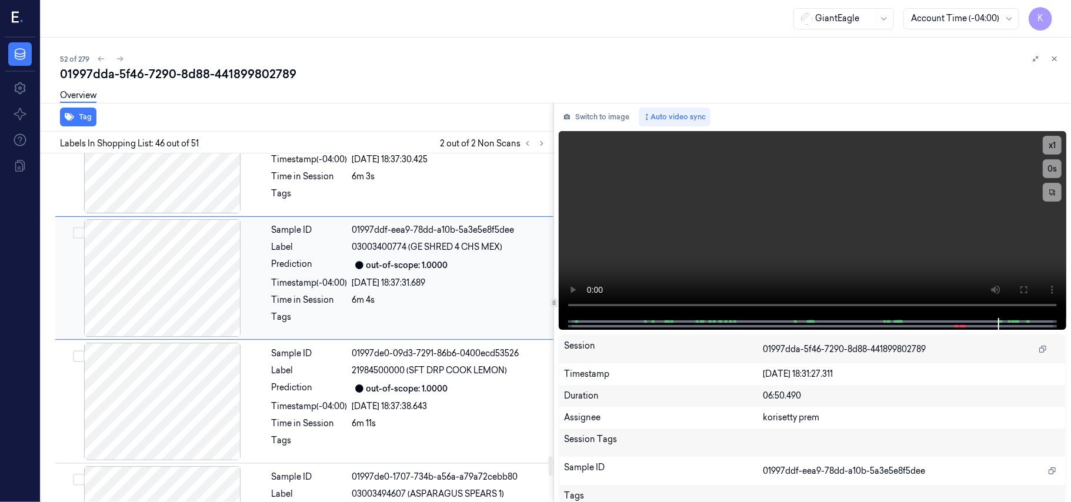
scroll to position [5460, 0]
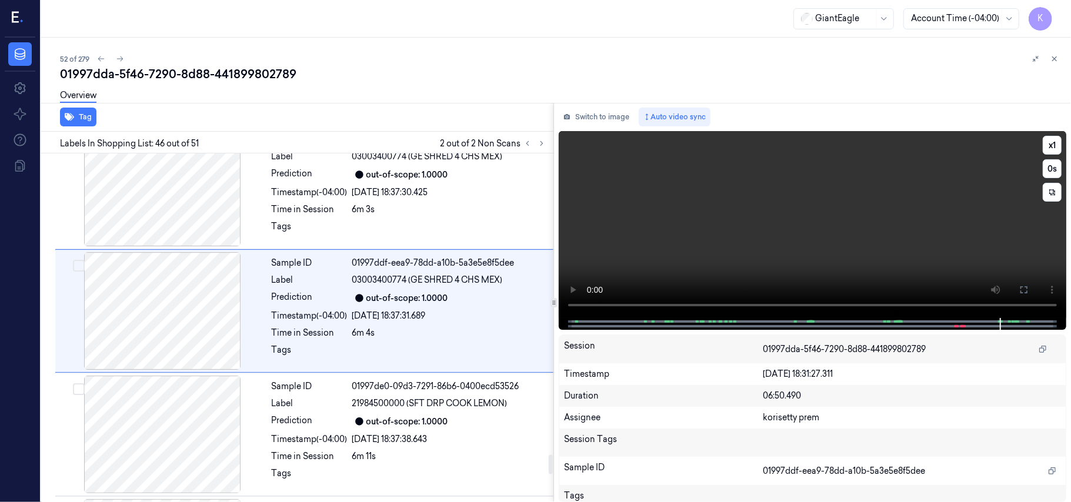
click at [725, 248] on video at bounding box center [812, 224] width 507 height 187
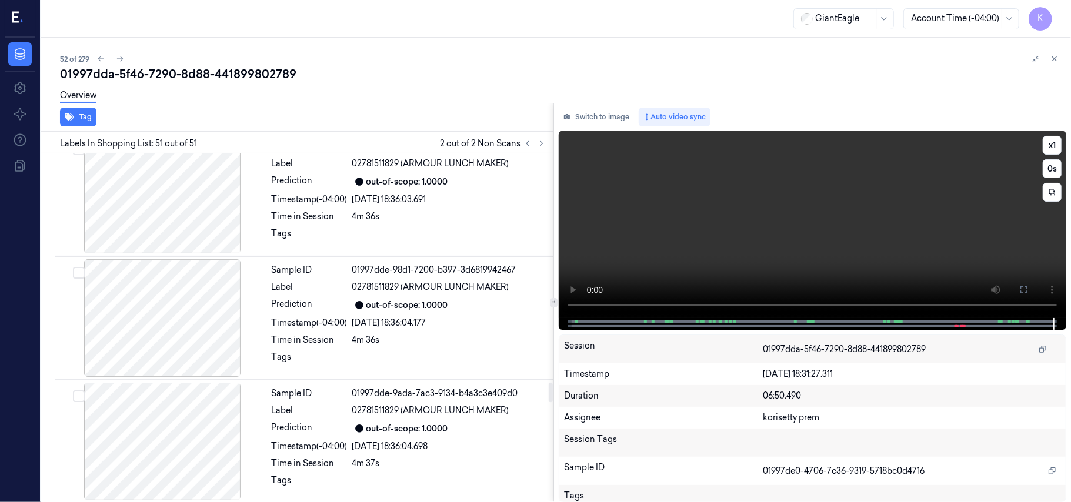
scroll to position [4090, 0]
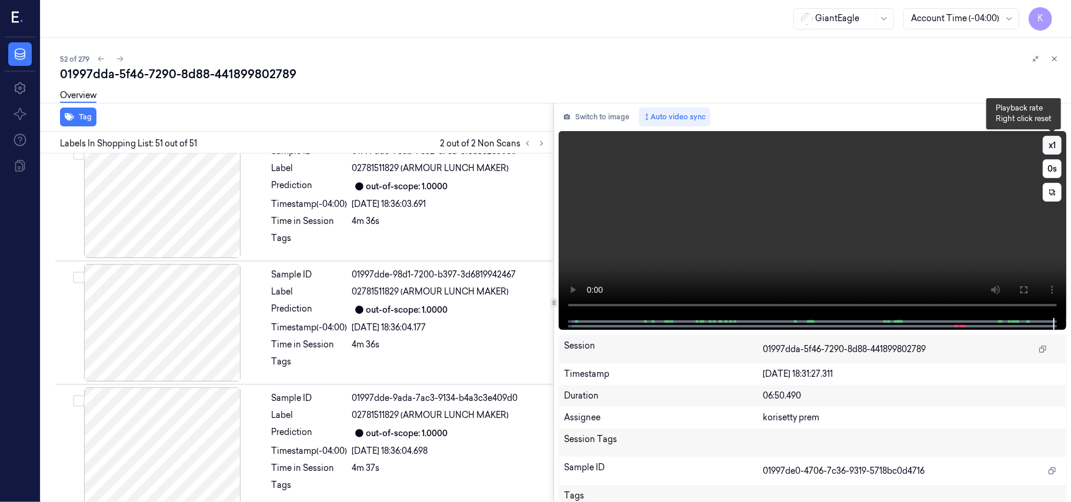
click at [1050, 146] on button "x 1" at bounding box center [1051, 145] width 19 height 19
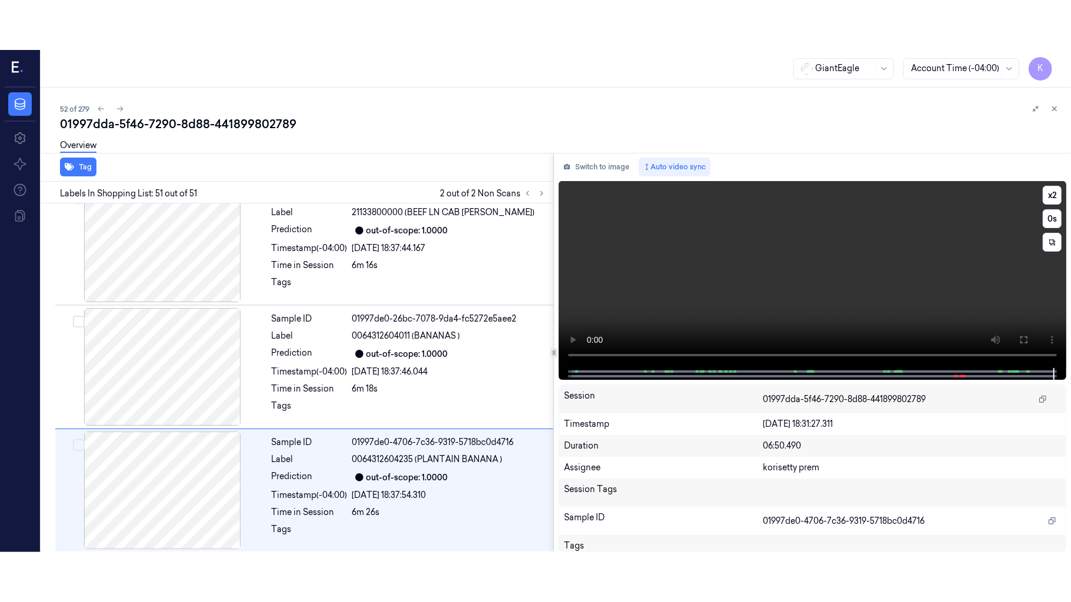
scroll to position [5971, 0]
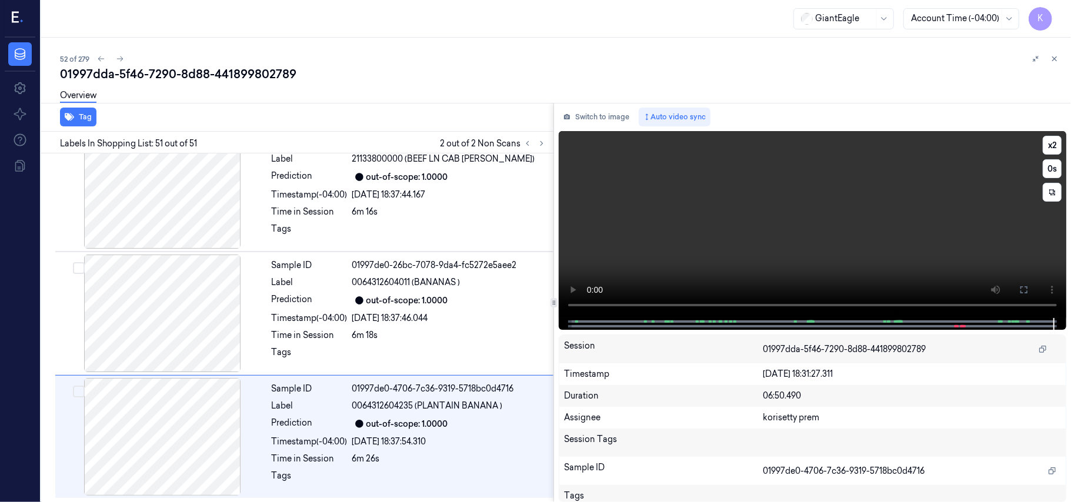
click at [885, 235] on video at bounding box center [812, 224] width 507 height 187
click at [1023, 295] on button at bounding box center [1023, 289] width 19 height 19
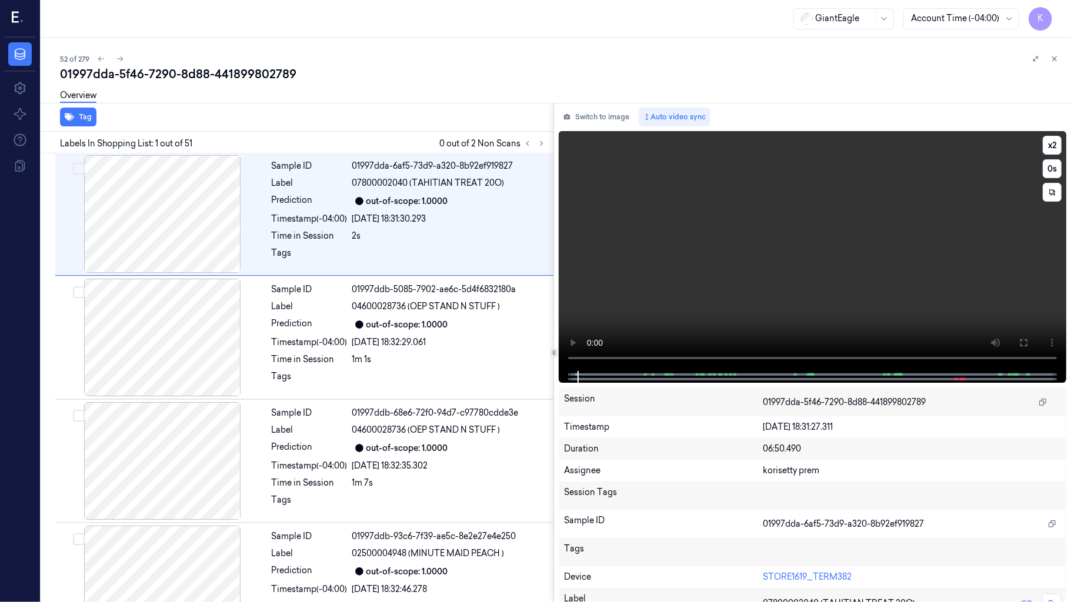
scroll to position [0, 0]
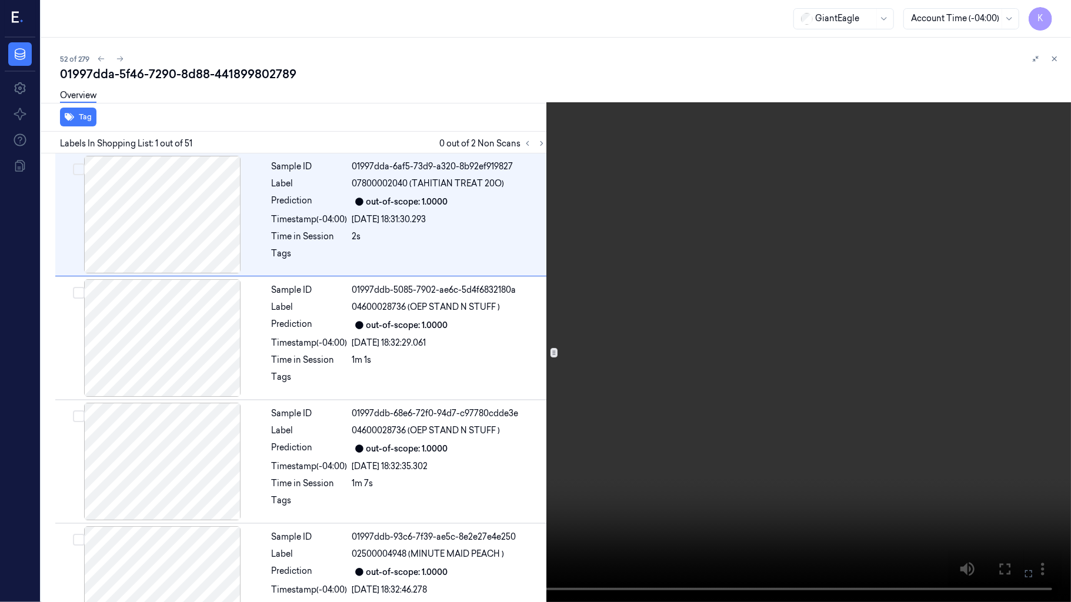
click at [0, 0] on icon at bounding box center [0, 0] width 0 height 0
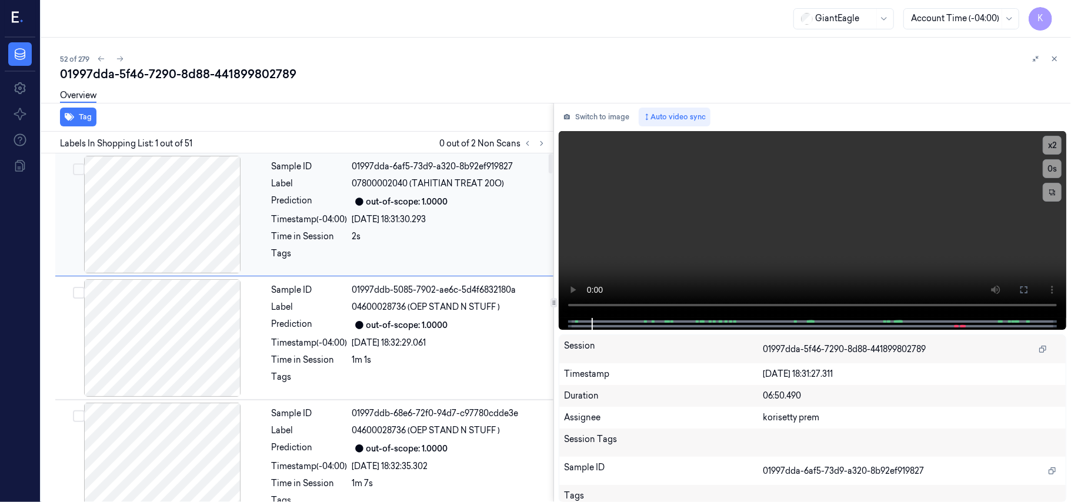
click at [444, 196] on div "out-of-scope: 1.0000" at bounding box center [407, 202] width 82 height 12
click at [1022, 292] on icon at bounding box center [1023, 289] width 9 height 9
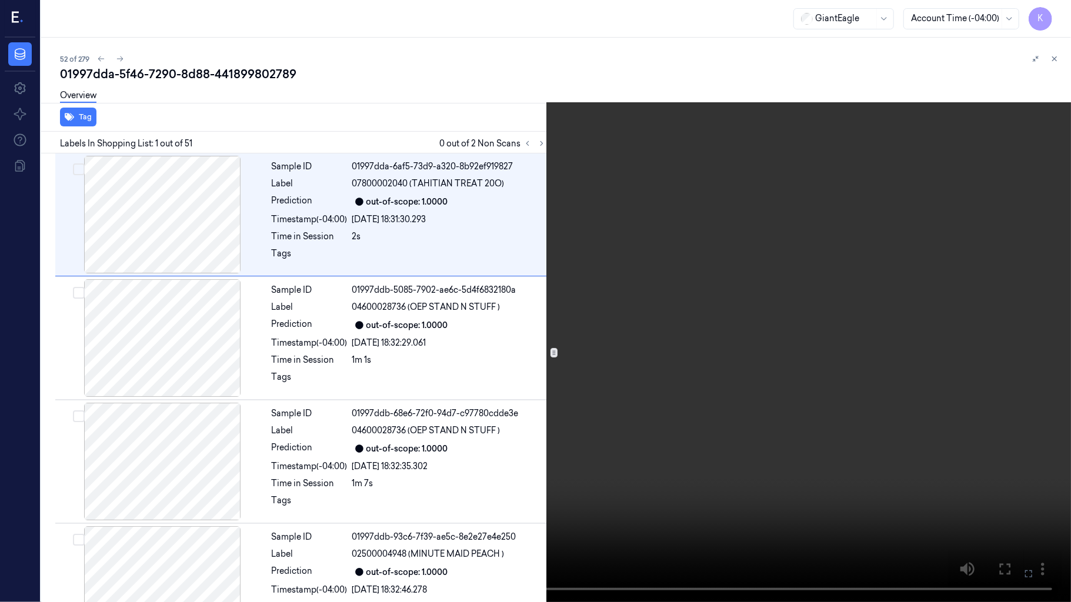
click at [780, 283] on video at bounding box center [535, 301] width 1071 height 602
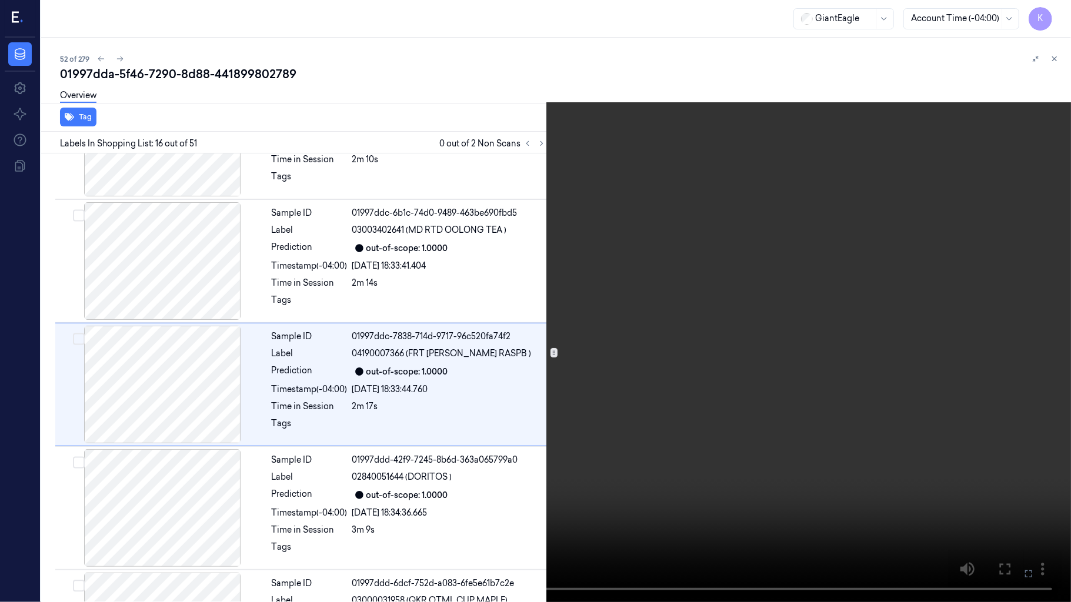
scroll to position [1695, 0]
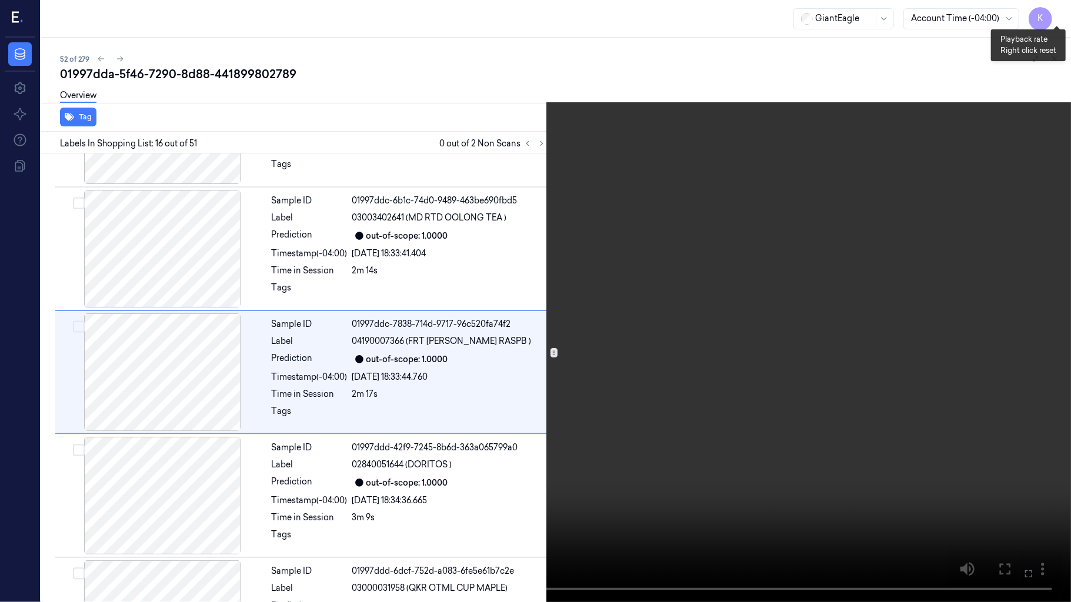
click at [1056, 10] on button "x 2" at bounding box center [1056, 14] width 19 height 19
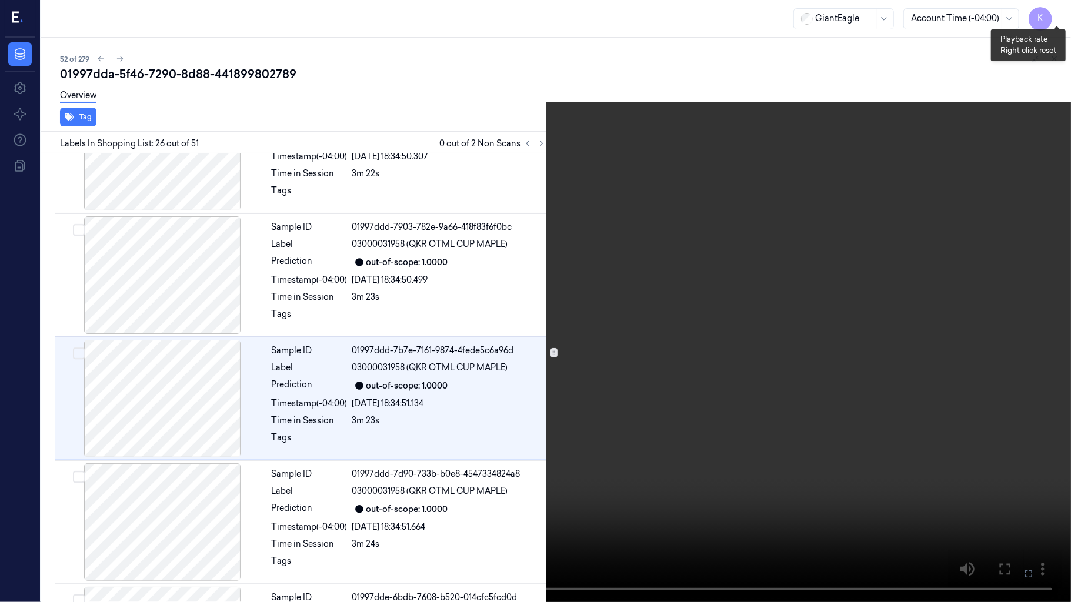
scroll to position [2933, 0]
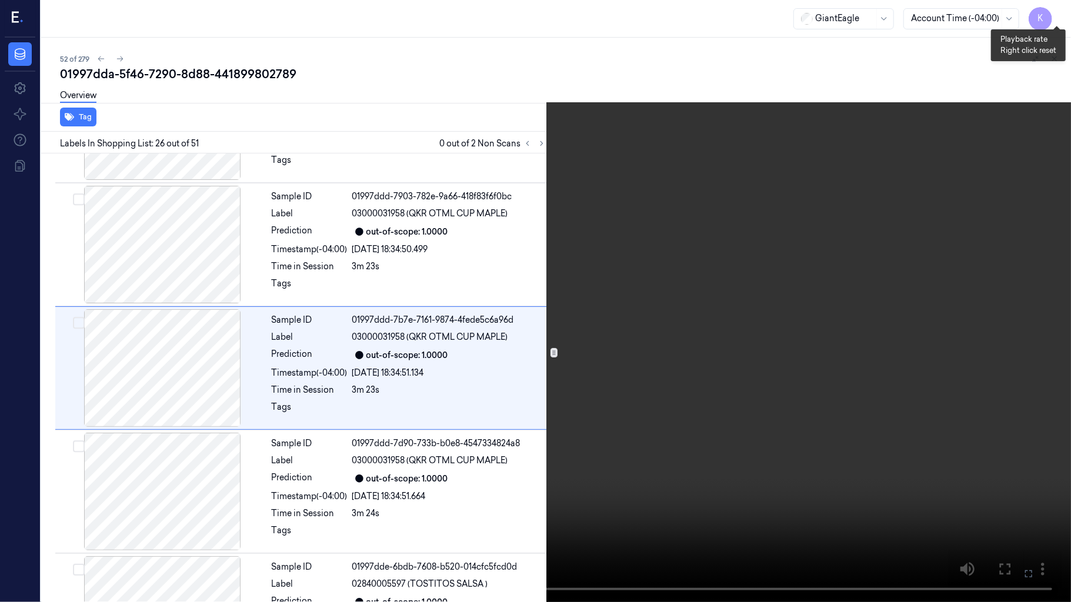
click at [1056, 10] on button "x 4" at bounding box center [1056, 14] width 19 height 19
click at [1056, 10] on button "x 1" at bounding box center [1056, 14] width 19 height 19
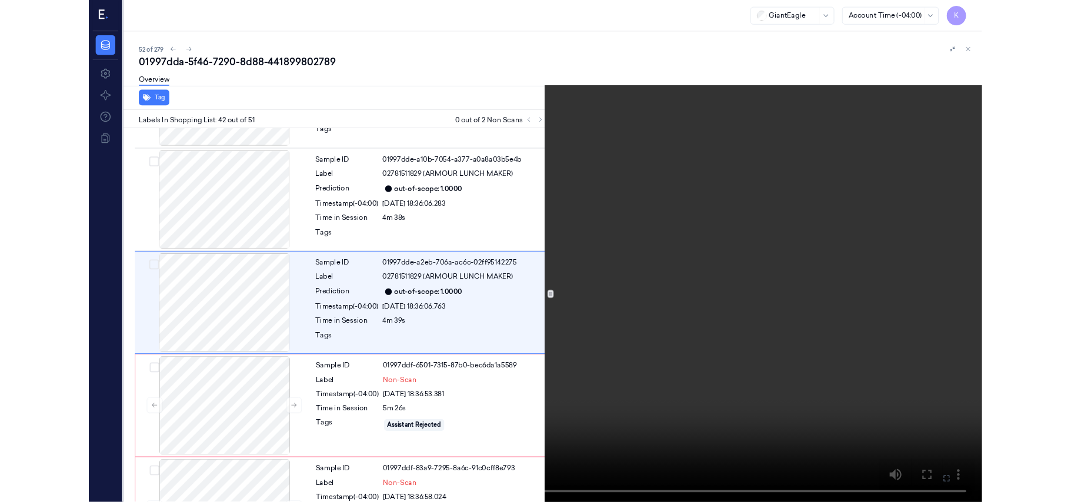
scroll to position [4915, 0]
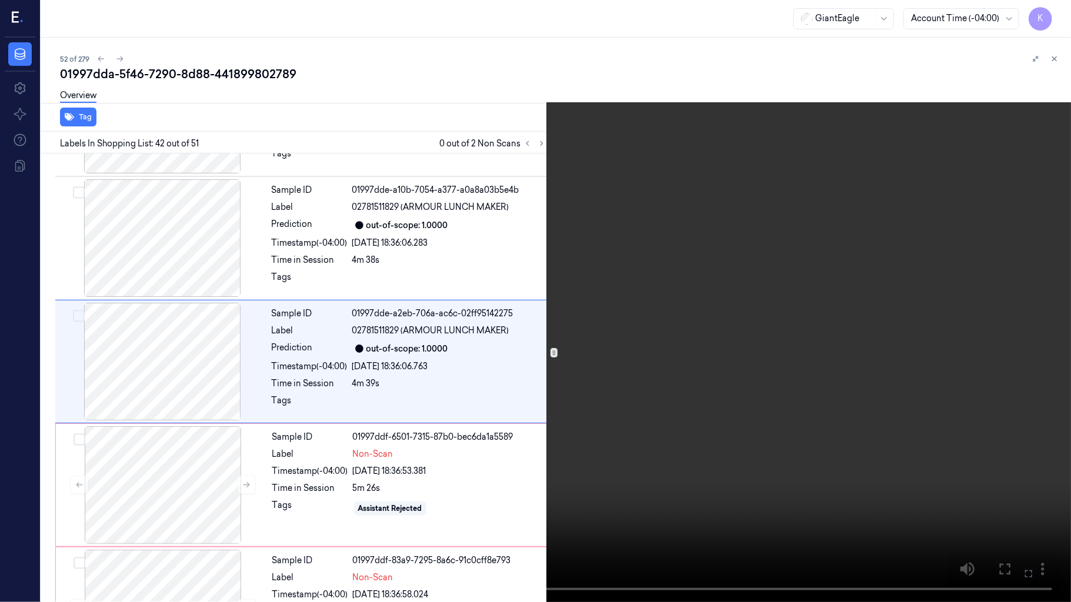
click at [574, 329] on video at bounding box center [535, 301] width 1071 height 602
click at [0, 0] on icon at bounding box center [0, 0] width 0 height 0
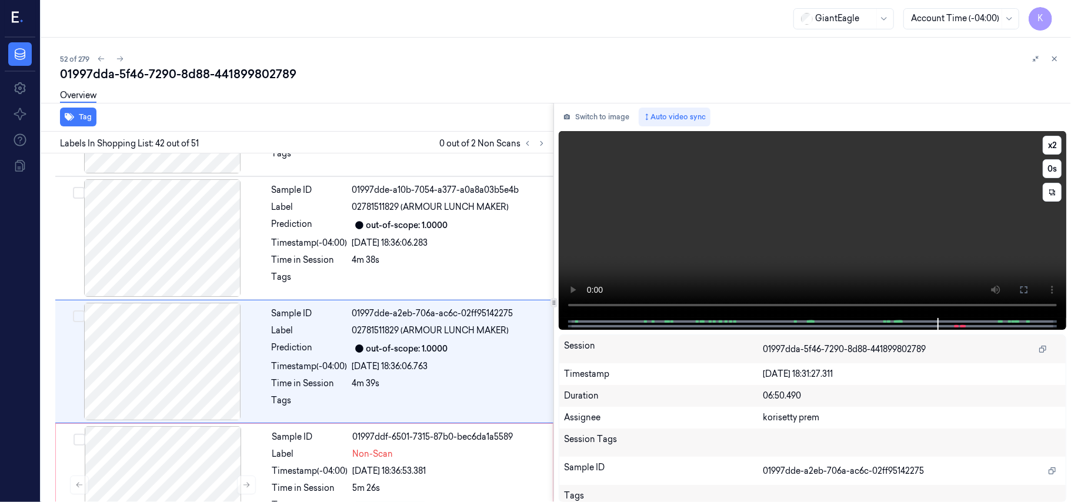
click at [849, 230] on video at bounding box center [812, 224] width 507 height 187
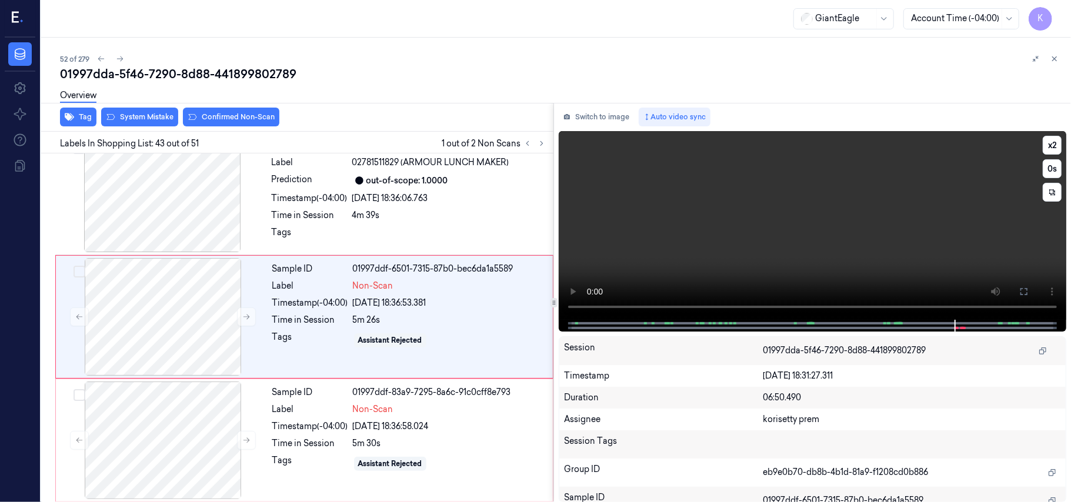
scroll to position [5088, 0]
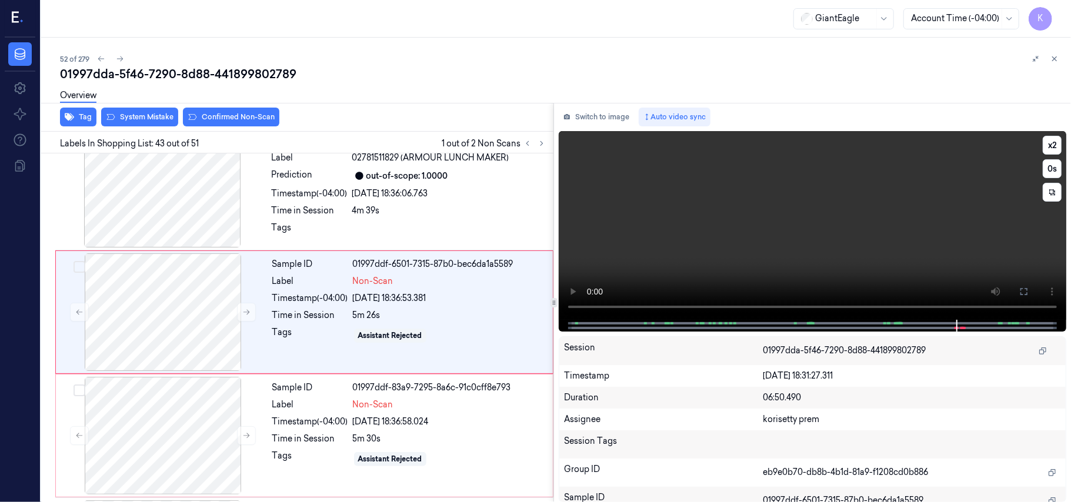
click at [845, 248] on video at bounding box center [812, 225] width 507 height 189
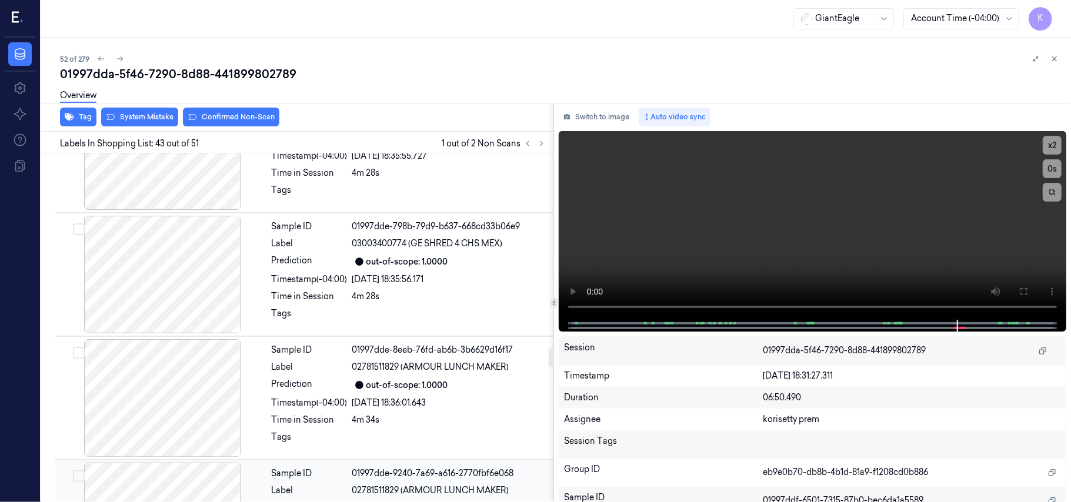
scroll to position [3364, 0]
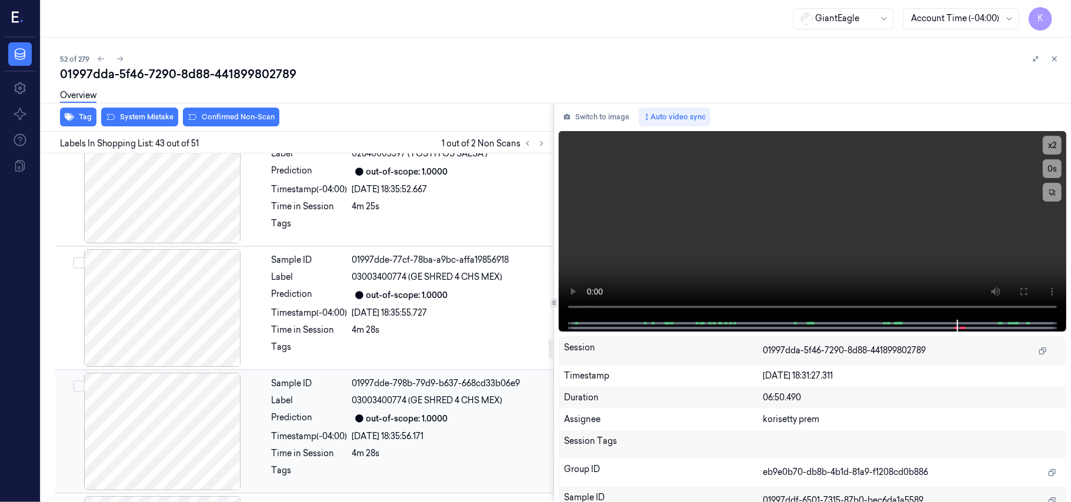
click at [379, 390] on div "01997dde-798b-79d9-b637-668cd33b06e9" at bounding box center [449, 383] width 194 height 12
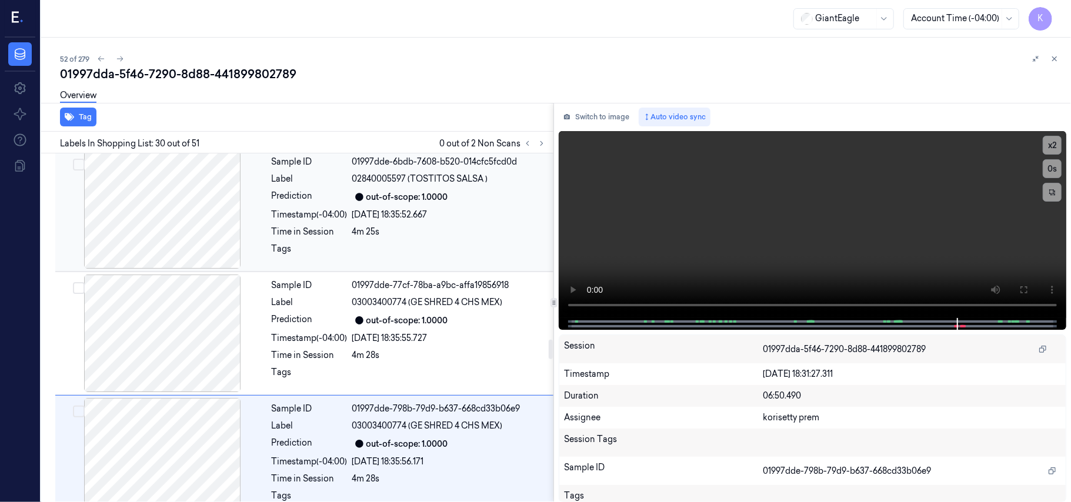
scroll to position [3321, 0]
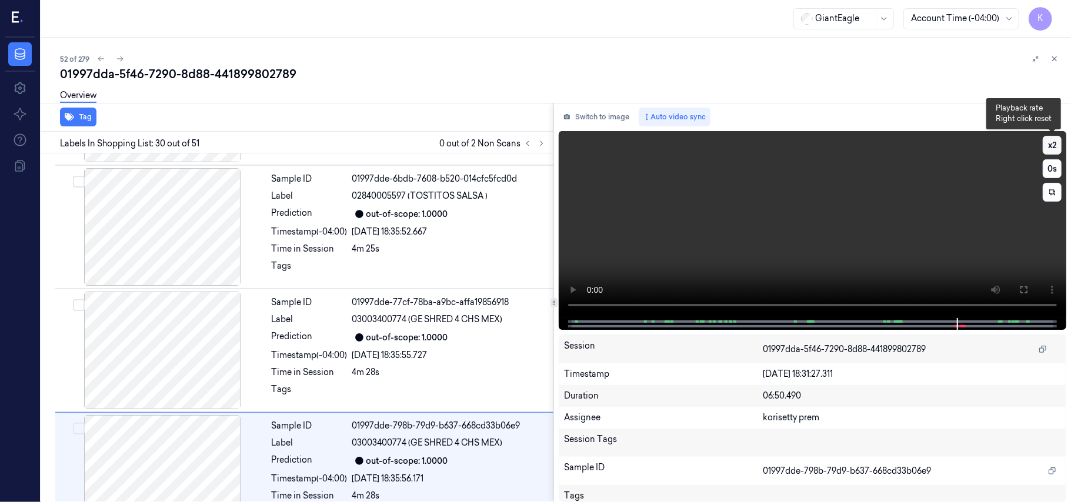
click at [1055, 147] on button "x 2" at bounding box center [1051, 145] width 19 height 19
click at [1055, 147] on button "x 4" at bounding box center [1051, 145] width 19 height 19
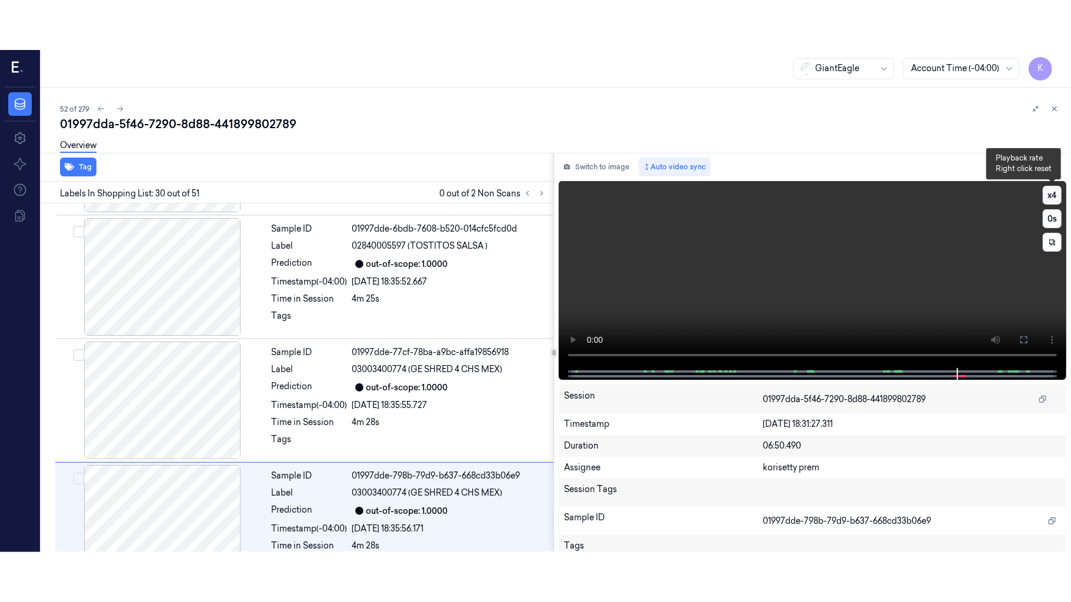
scroll to position [3478, 0]
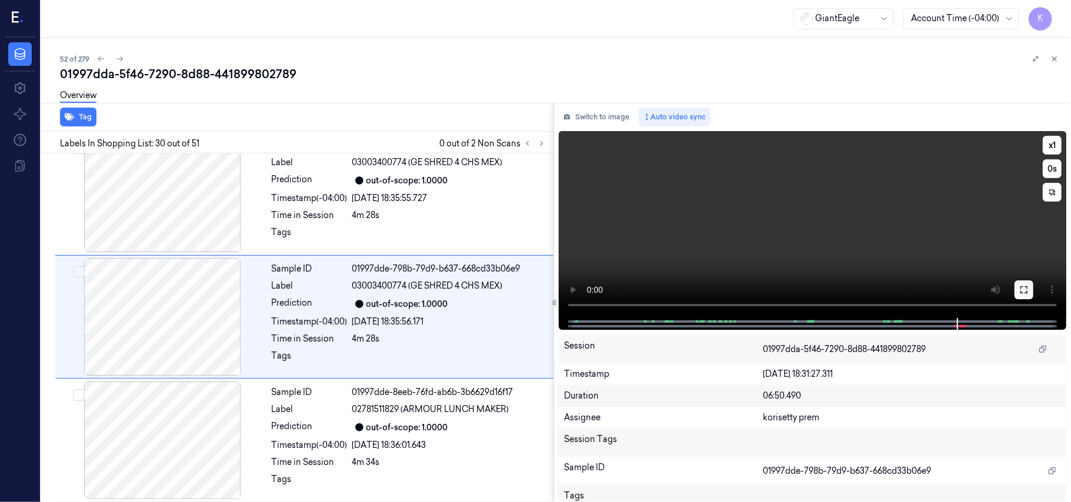
click at [1024, 293] on icon at bounding box center [1023, 289] width 7 height 7
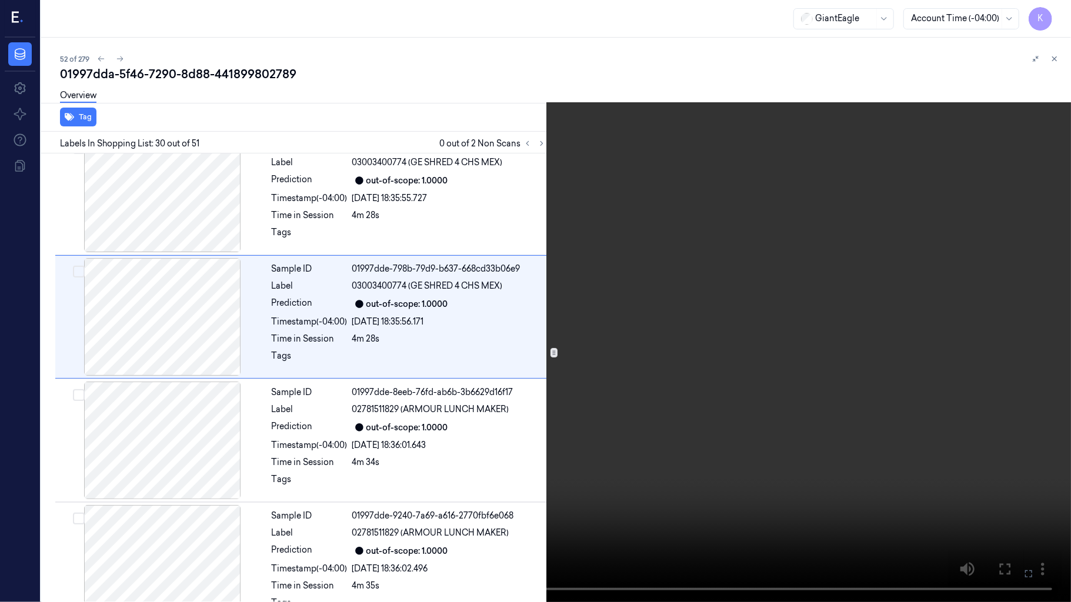
click at [609, 365] on video at bounding box center [535, 301] width 1071 height 602
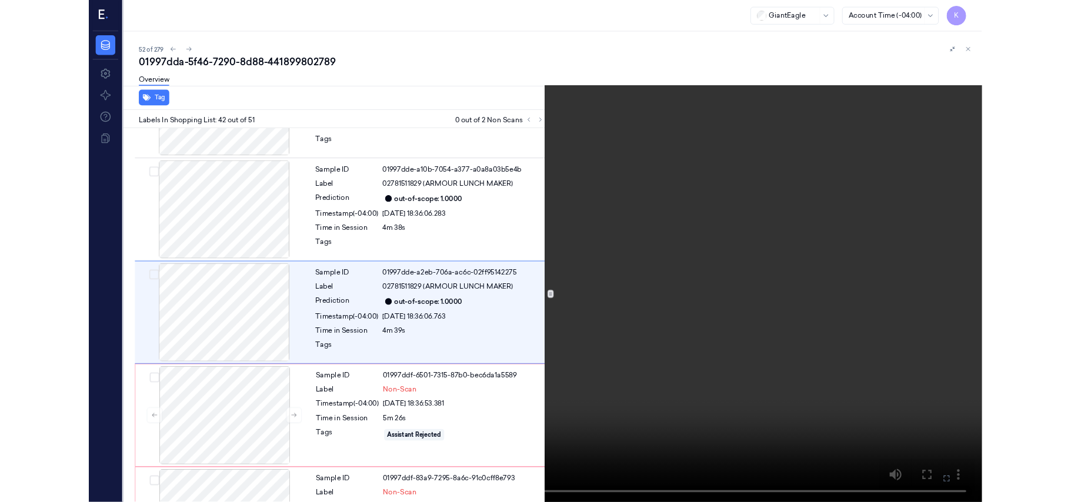
scroll to position [4915, 0]
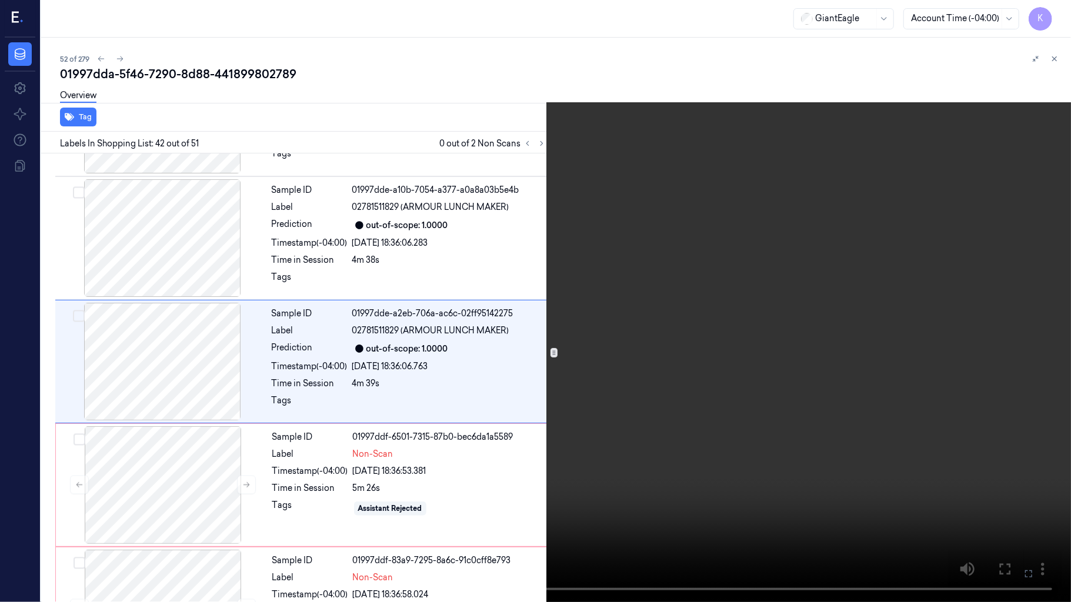
click at [614, 400] on video at bounding box center [535, 301] width 1071 height 602
click at [563, 398] on video at bounding box center [535, 301] width 1071 height 602
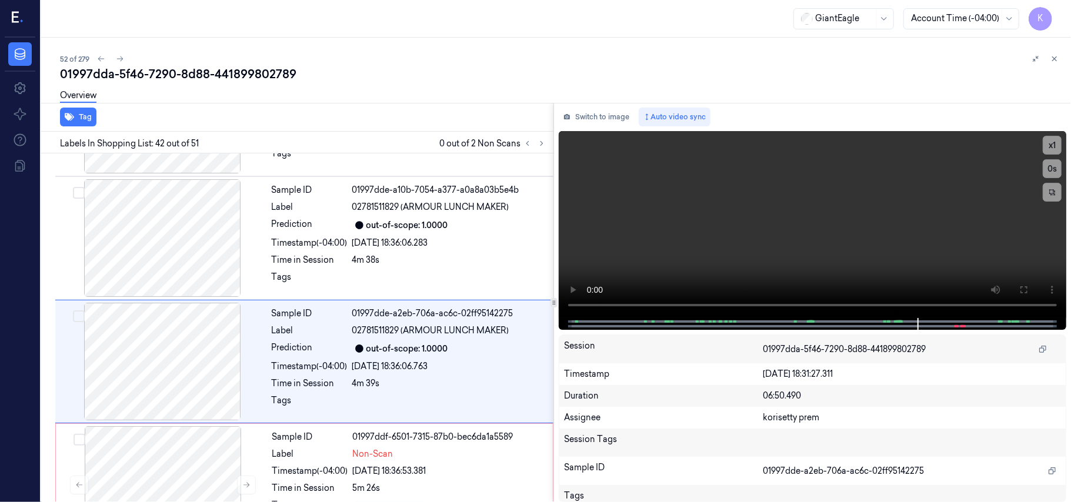
click at [563, 330] on div "Switch to image Auto video sync x 1 0 s Session 01997dda-5f46-7290-8d88-4418998…" at bounding box center [812, 303] width 517 height 400
click at [742, 241] on video at bounding box center [812, 224] width 507 height 187
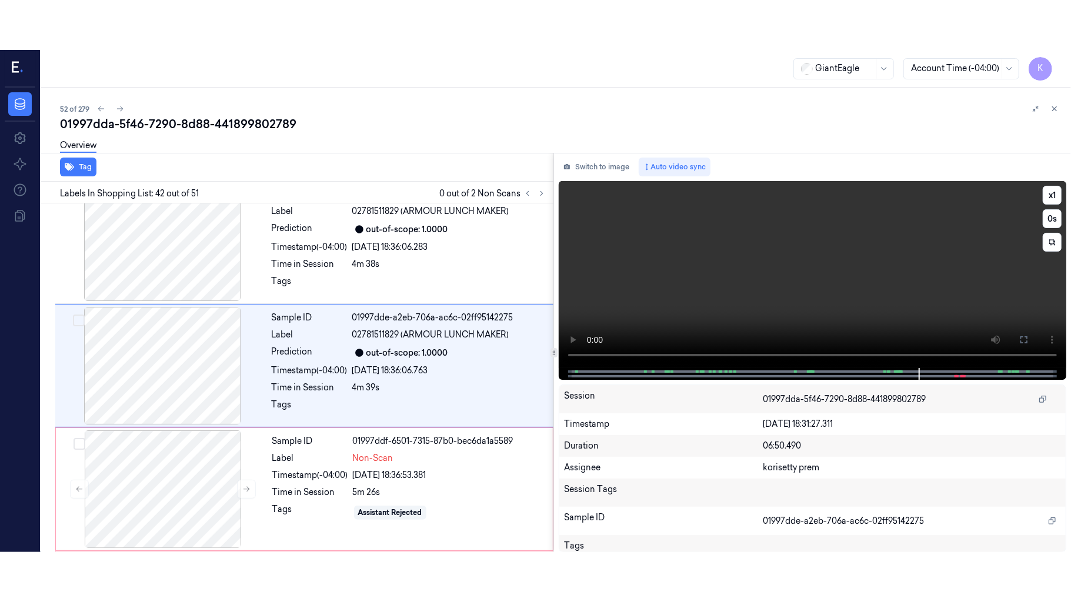
scroll to position [4965, 0]
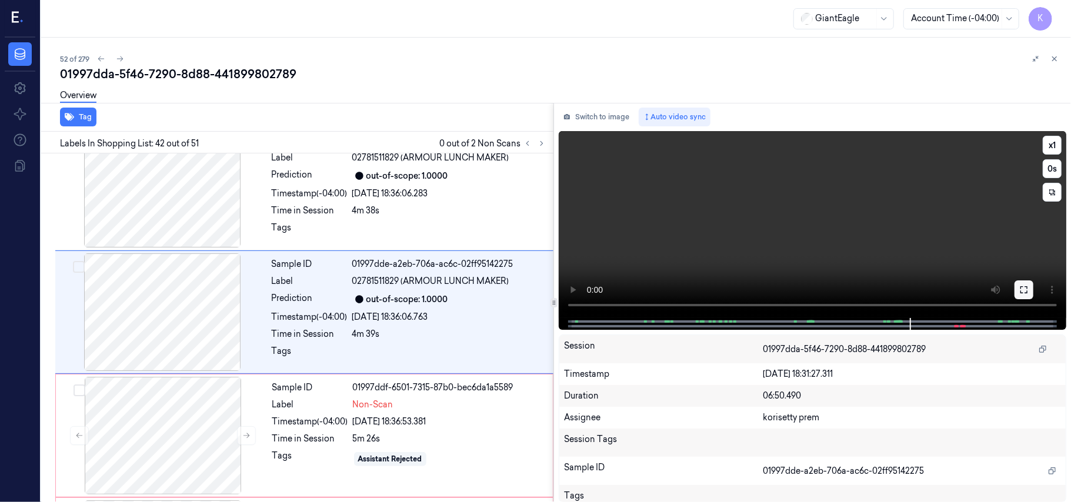
click at [1024, 290] on icon at bounding box center [1023, 289] width 9 height 9
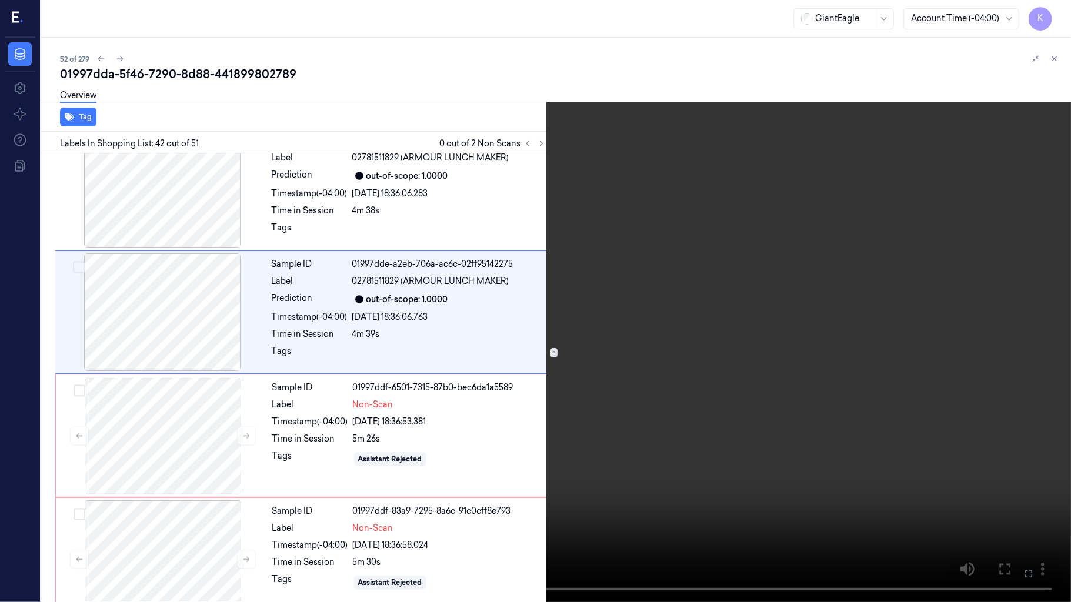
click at [725, 316] on video at bounding box center [535, 301] width 1071 height 602
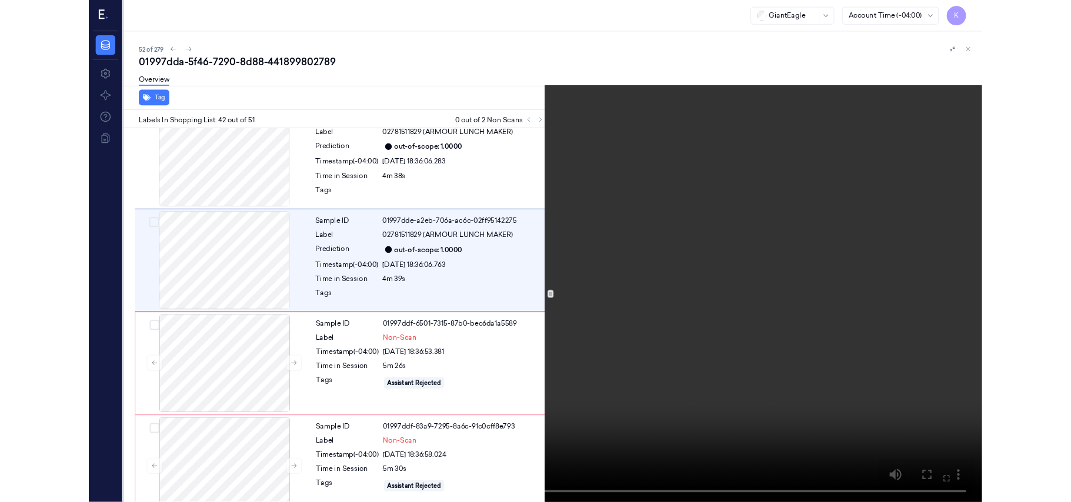
scroll to position [4915, 0]
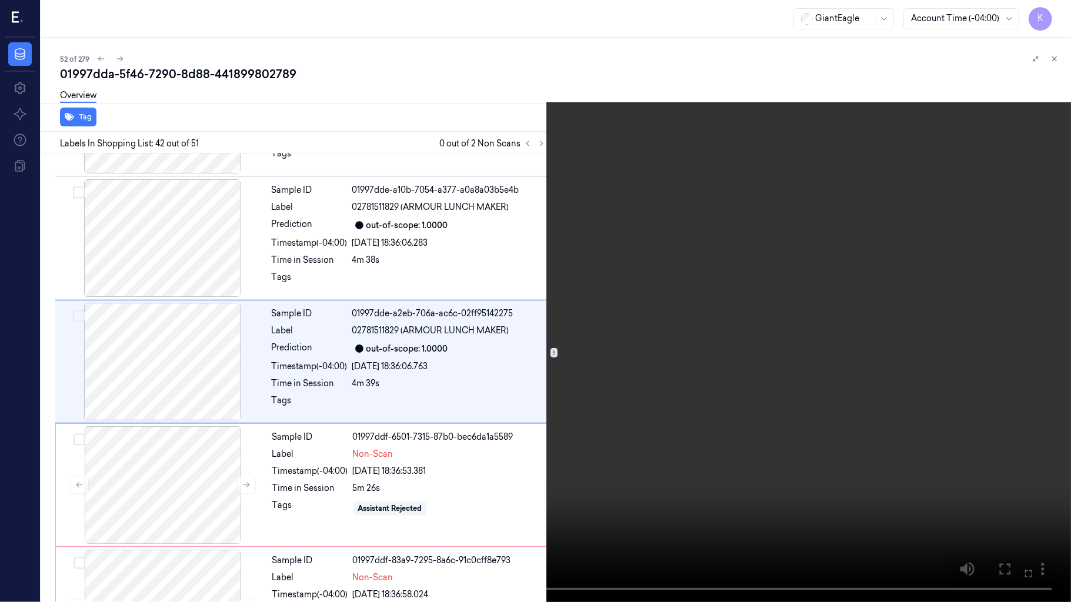
click at [885, 349] on video at bounding box center [535, 301] width 1071 height 602
click at [788, 483] on video at bounding box center [535, 301] width 1071 height 602
click at [808, 397] on video at bounding box center [535, 301] width 1071 height 602
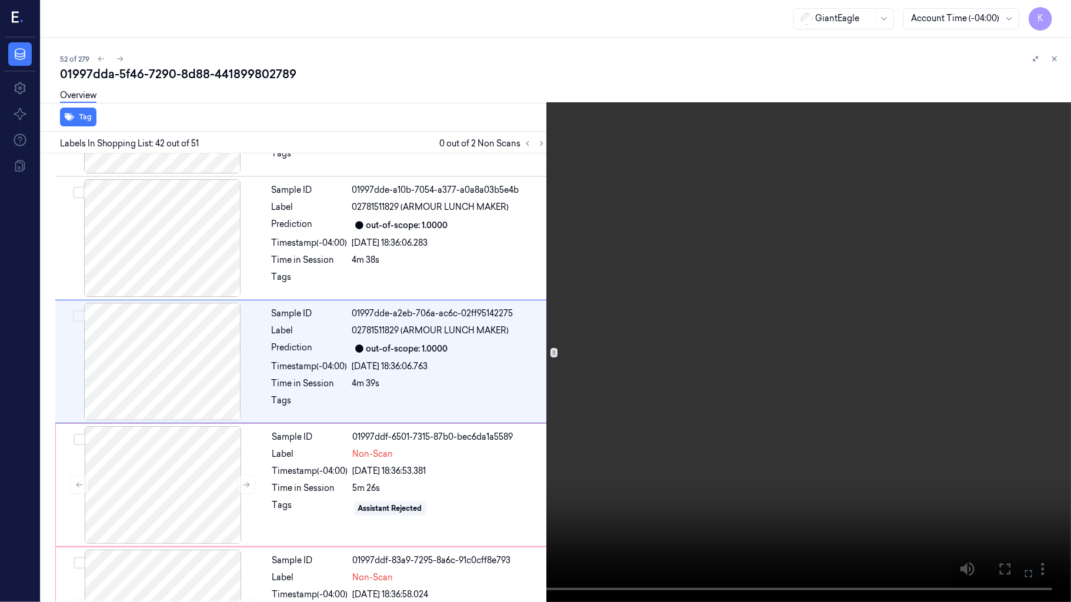
click at [808, 397] on video at bounding box center [535, 301] width 1071 height 602
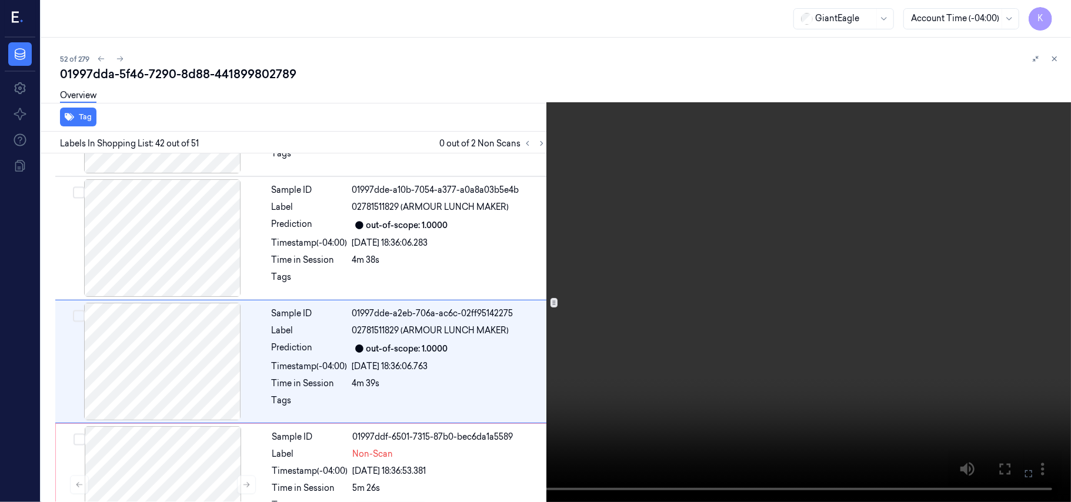
click at [800, 229] on video at bounding box center [535, 251] width 1071 height 502
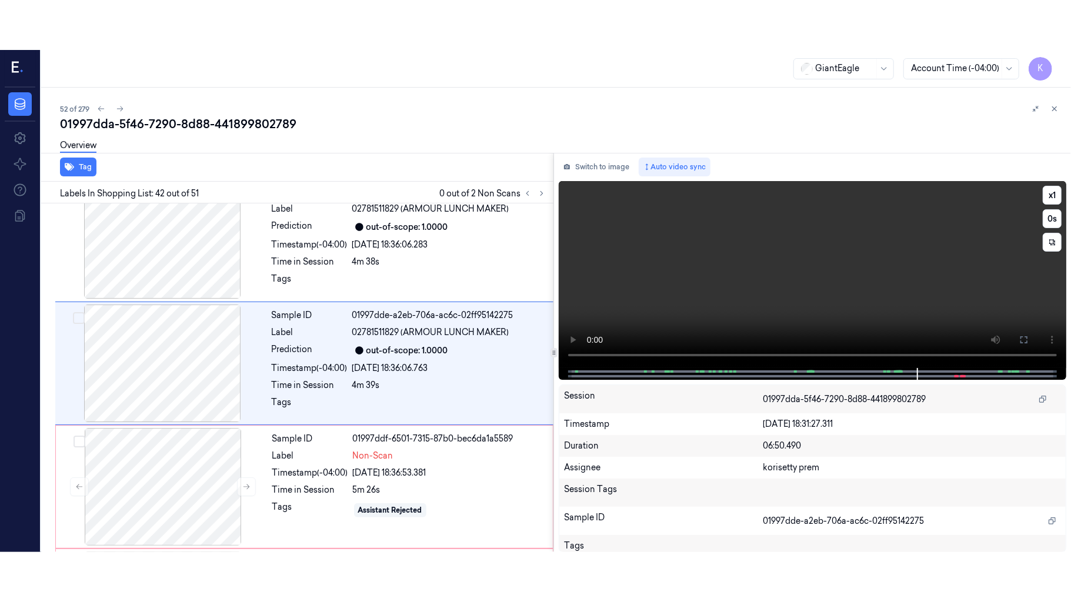
scroll to position [4965, 0]
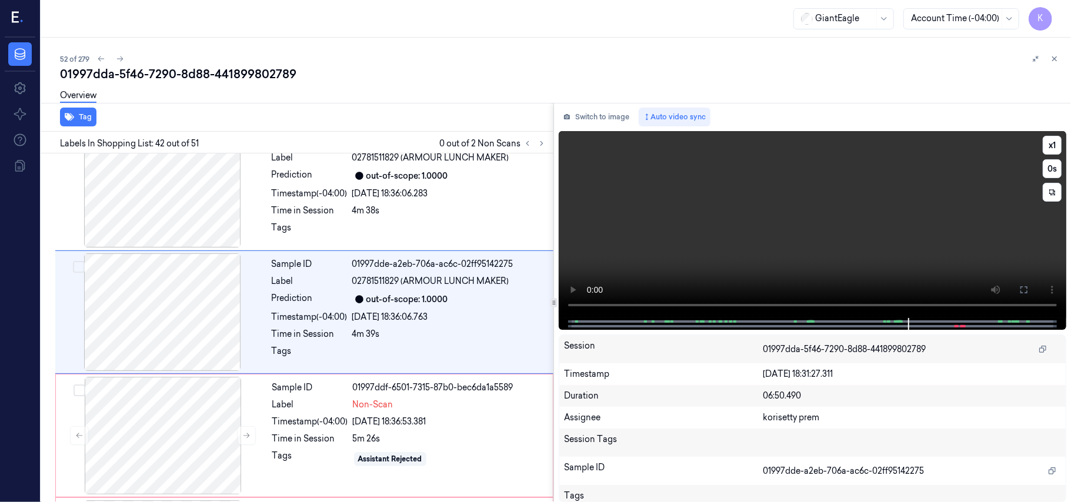
click at [1031, 290] on button at bounding box center [1023, 289] width 19 height 19
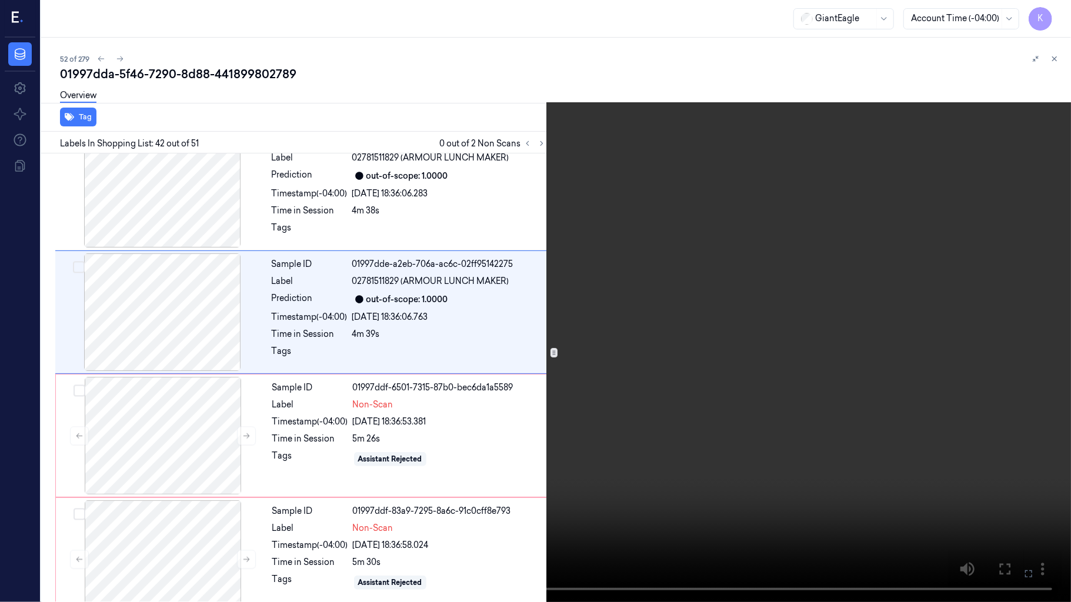
click at [798, 396] on video at bounding box center [535, 301] width 1071 height 602
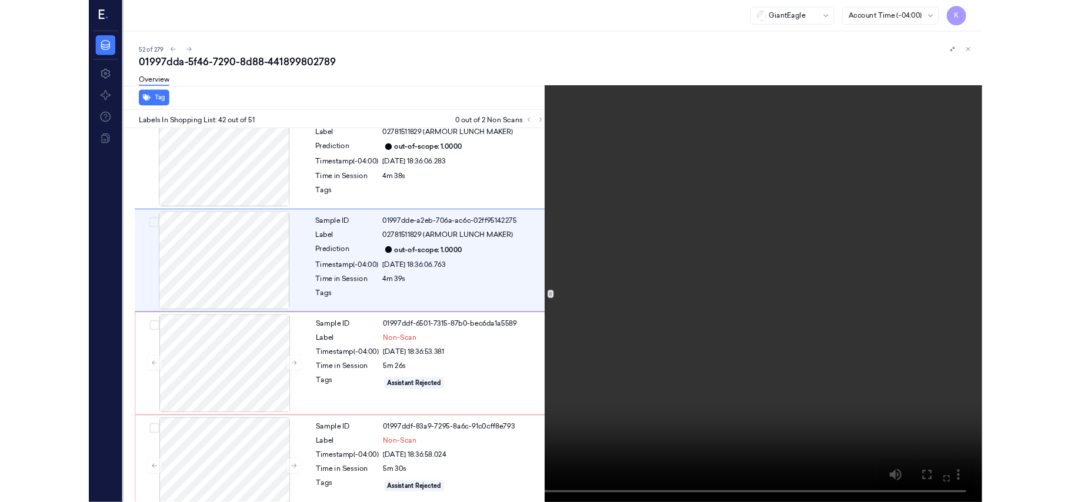
scroll to position [4915, 0]
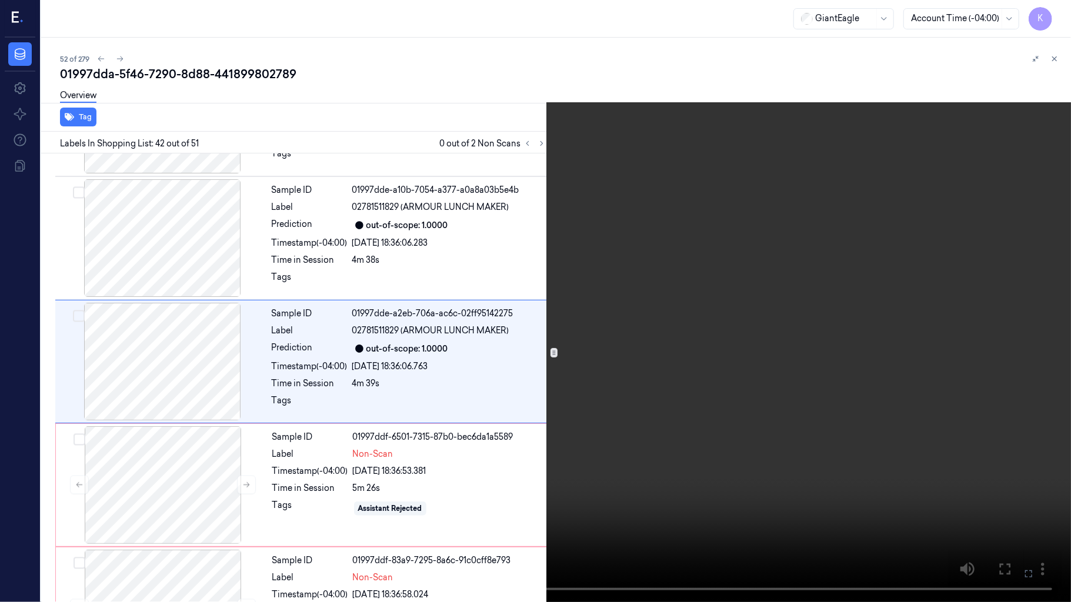
click at [857, 426] on video at bounding box center [535, 301] width 1071 height 602
click at [0, 0] on icon at bounding box center [0, 0] width 0 height 0
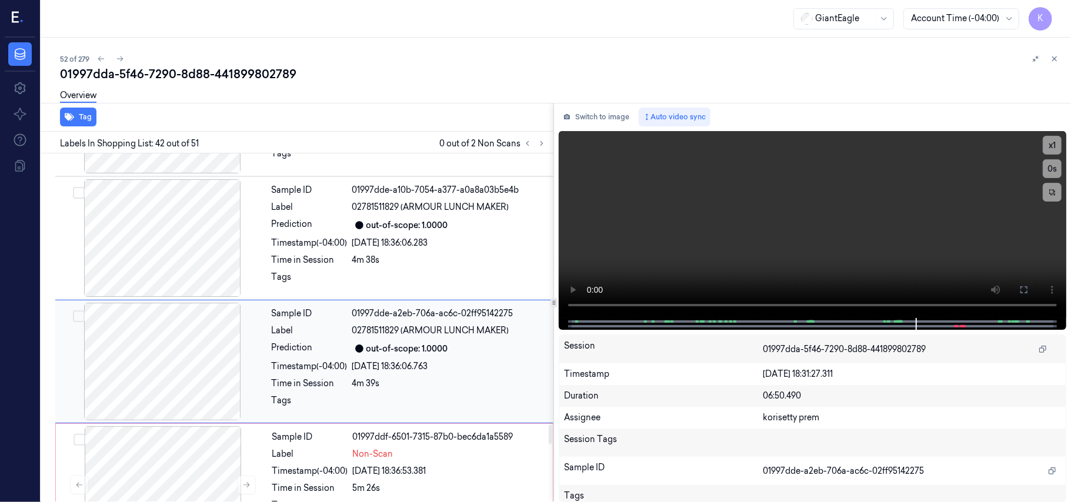
click at [379, 373] on div "Sample ID 01997dde-a2eb-706a-ac6c-02ff95142275 Label 02781511829 (ARMOUR LUNCH …" at bounding box center [409, 362] width 284 height 118
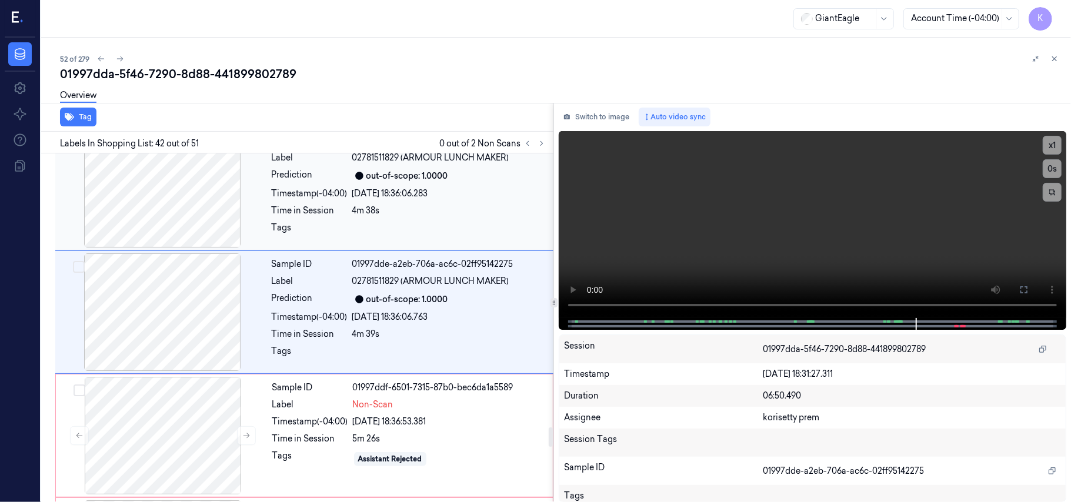
click at [426, 238] on div at bounding box center [449, 231] width 194 height 19
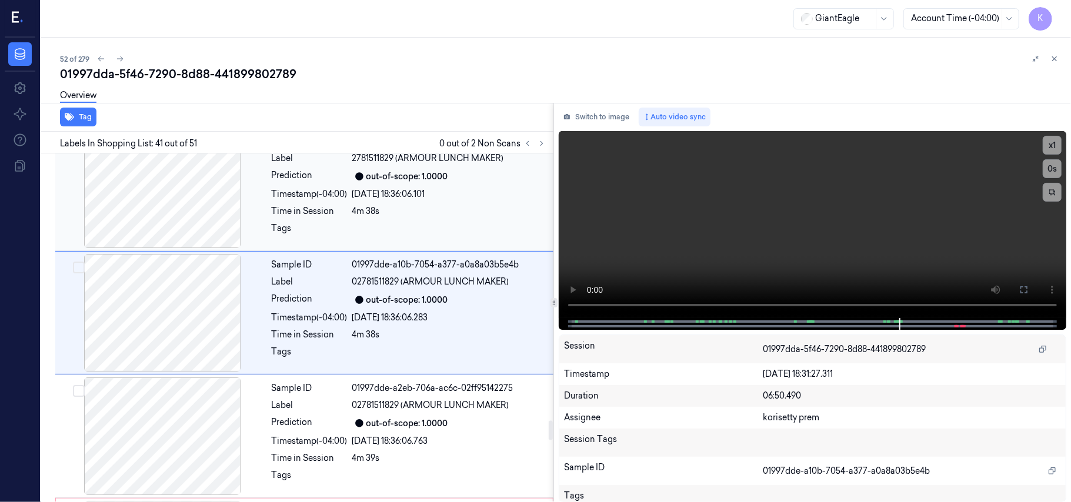
click at [447, 200] on div "[DATE] 18:36:06.101" at bounding box center [449, 194] width 194 height 12
click at [447, 201] on div "[DATE] 18:36:05.696" at bounding box center [449, 195] width 194 height 12
click at [449, 201] on div "[DATE] 18:36:05.611" at bounding box center [449, 195] width 194 height 12
click at [449, 202] on div "[DATE] 18:36:05.219" at bounding box center [449, 195] width 194 height 12
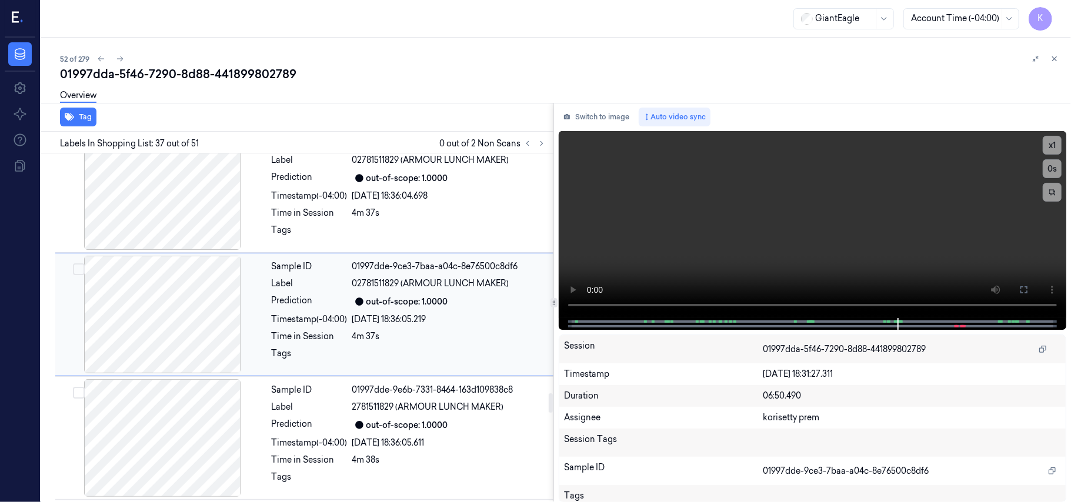
click at [449, 202] on div "[DATE] 18:36:04.698" at bounding box center [449, 196] width 194 height 12
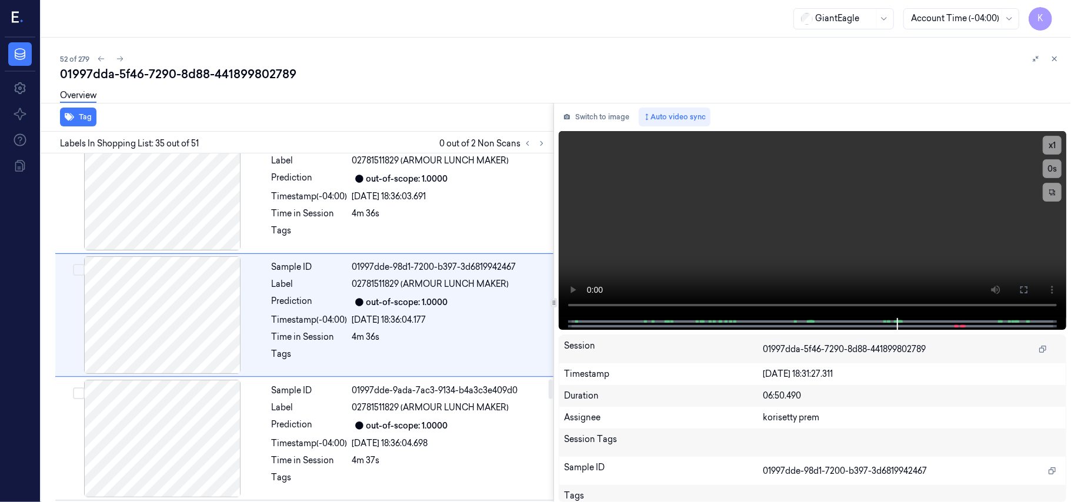
click at [449, 203] on div "[DATE] 18:36:03.691" at bounding box center [449, 196] width 194 height 12
click at [452, 203] on div "[DATE] 18:36:03.120" at bounding box center [449, 197] width 194 height 12
click at [453, 203] on div "[DATE] 18:36:02.496" at bounding box center [449, 197] width 194 height 12
click at [456, 204] on div "[DATE] 18:36:01.643" at bounding box center [449, 198] width 194 height 12
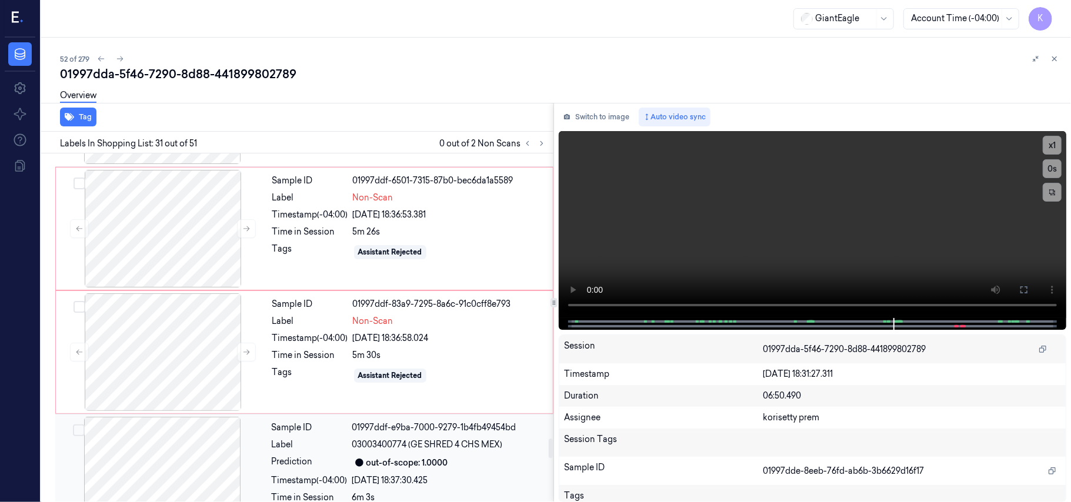
scroll to position [5170, 0]
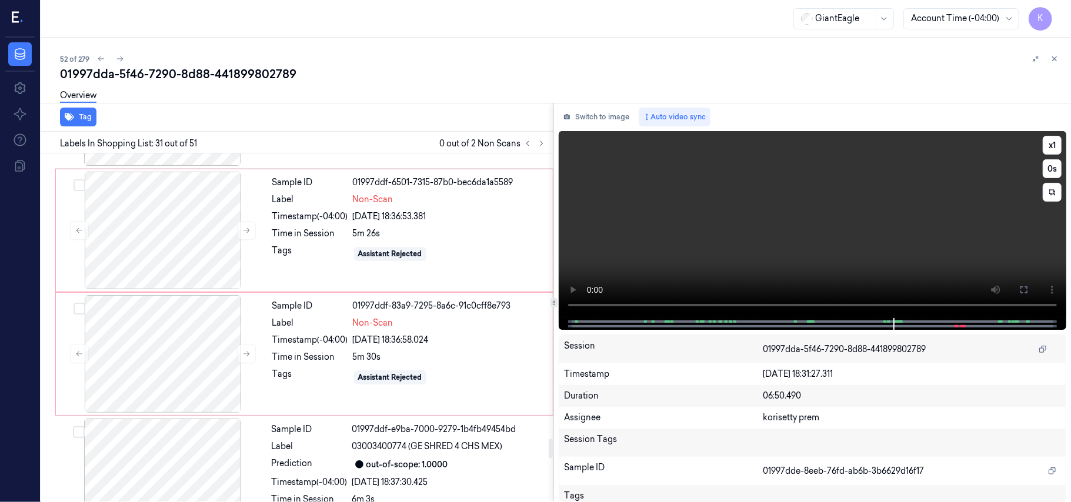
click at [819, 229] on video at bounding box center [812, 224] width 507 height 187
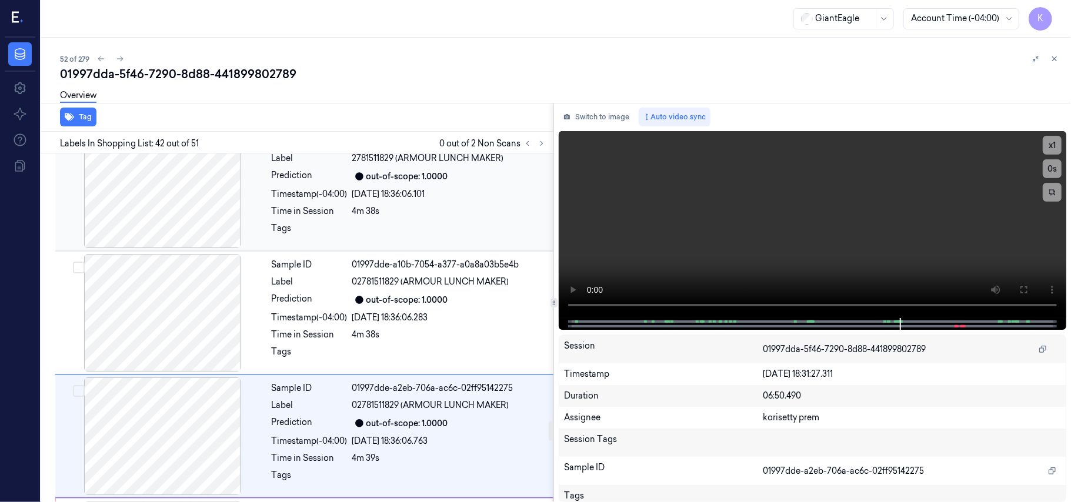
scroll to position [4965, 0]
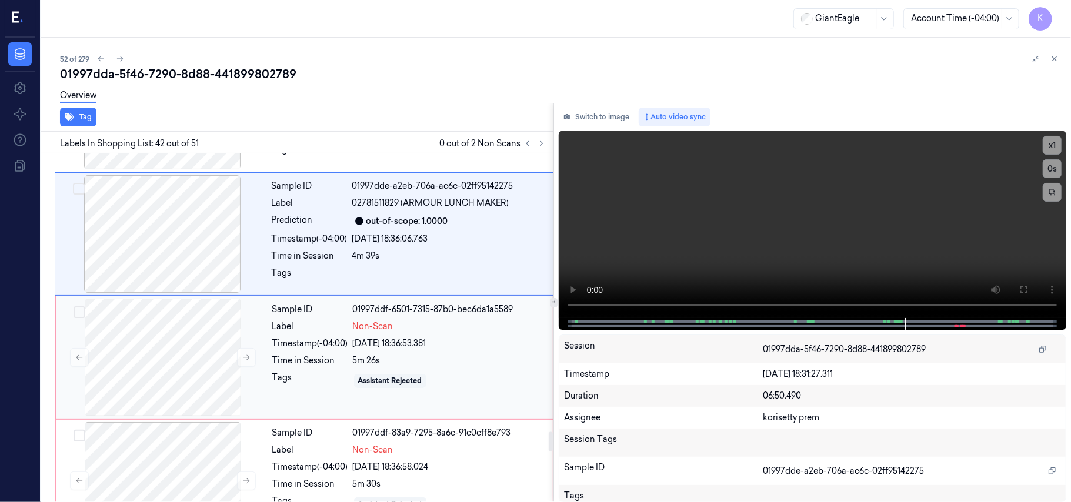
click at [455, 333] on div "Non-Scan" at bounding box center [449, 326] width 193 height 12
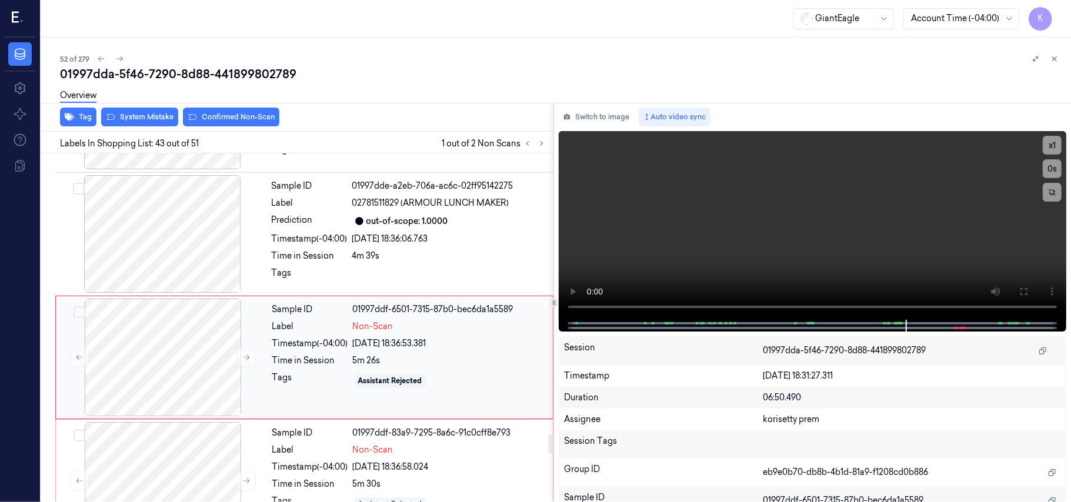
scroll to position [5088, 0]
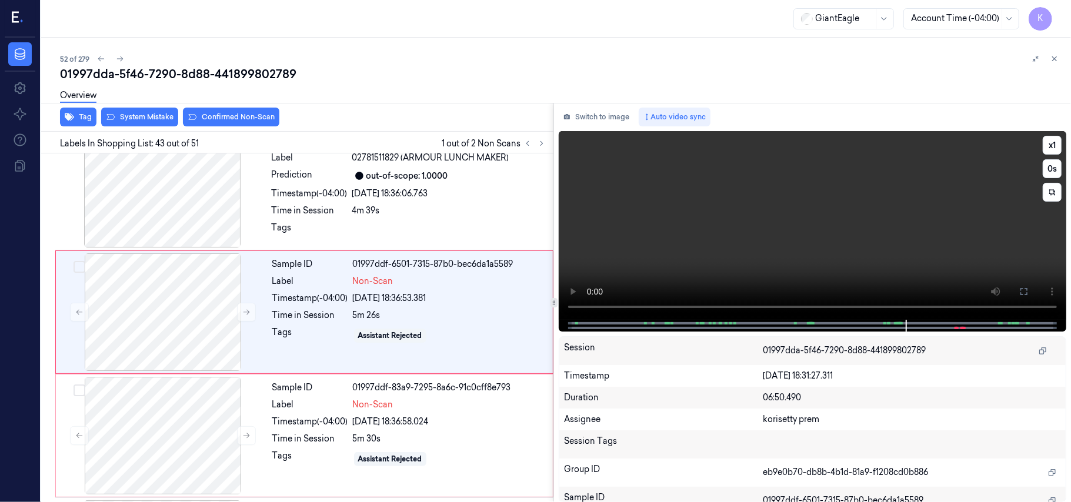
click at [786, 236] on video at bounding box center [812, 225] width 507 height 189
click at [835, 265] on video at bounding box center [812, 225] width 507 height 189
click at [908, 266] on video at bounding box center [812, 225] width 507 height 189
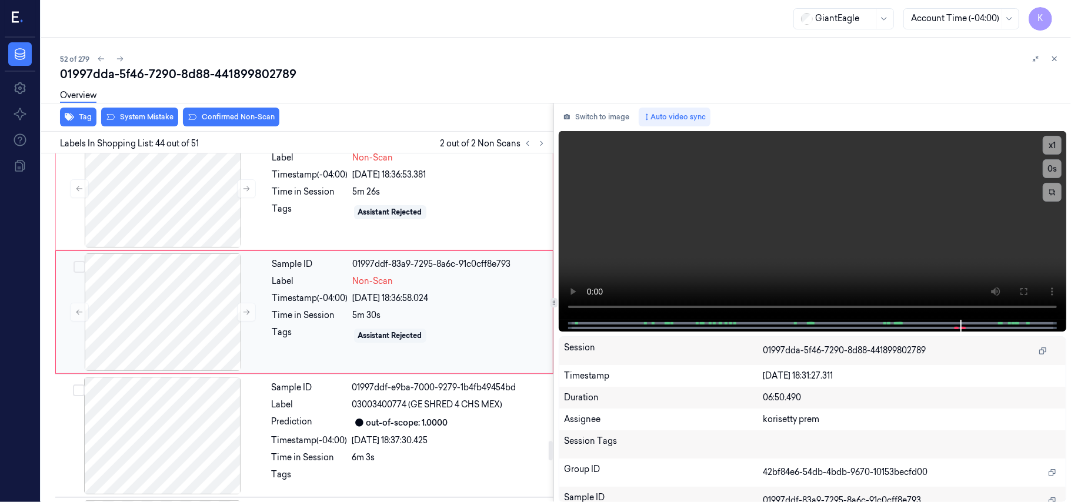
scroll to position [5212, 0]
click at [724, 245] on video at bounding box center [812, 225] width 507 height 189
click at [370, 287] on span "Non-Scan" at bounding box center [373, 281] width 41 height 12
click at [374, 198] on div "Sample ID 01997ddf-6501-7315-87b0-bec6da1a5589 Label Non-Scan Timestamp (-04:00…" at bounding box center [409, 188] width 283 height 118
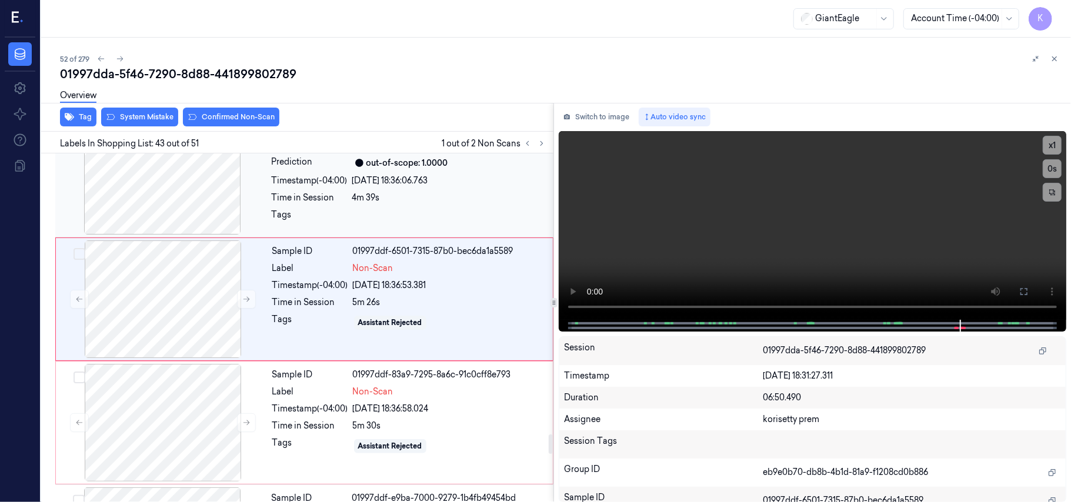
scroll to position [5088, 0]
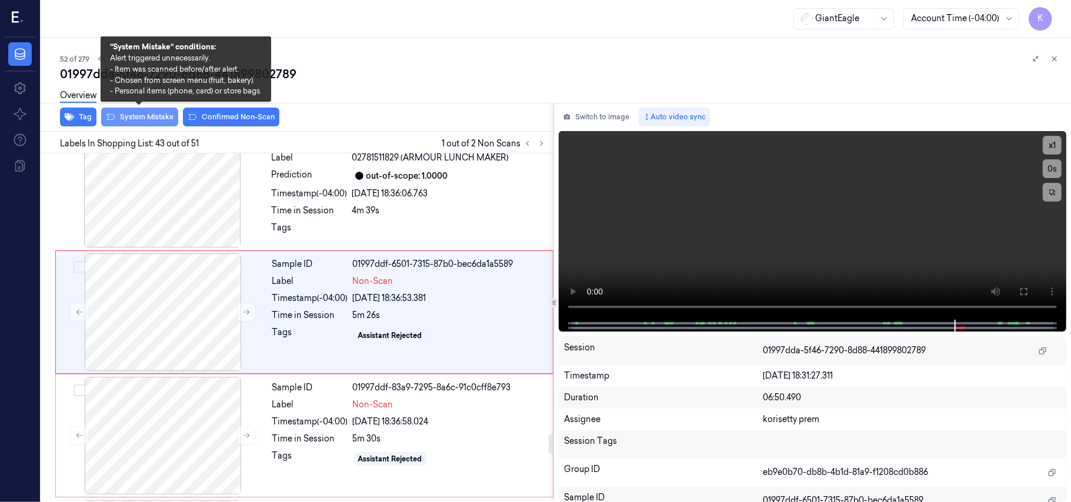
click at [146, 118] on button "System Mistake" at bounding box center [139, 117] width 77 height 19
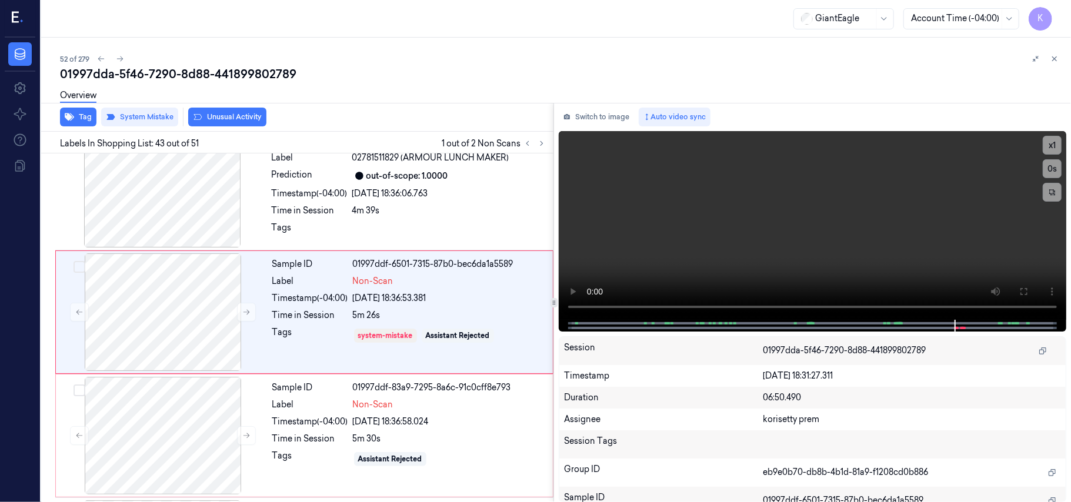
click at [227, 118] on button "Unusual Activity" at bounding box center [227, 117] width 78 height 19
click at [210, 448] on div at bounding box center [162, 436] width 209 height 118
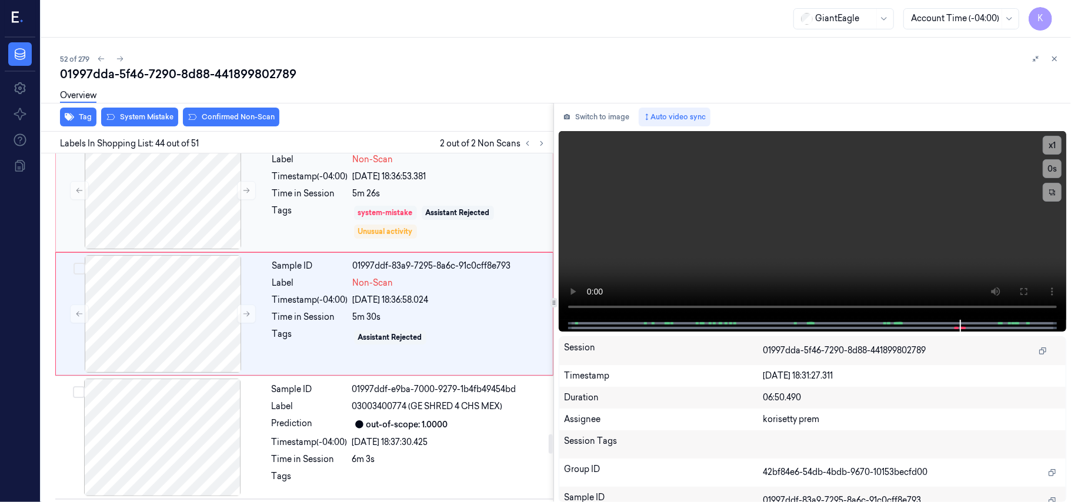
scroll to position [5212, 0]
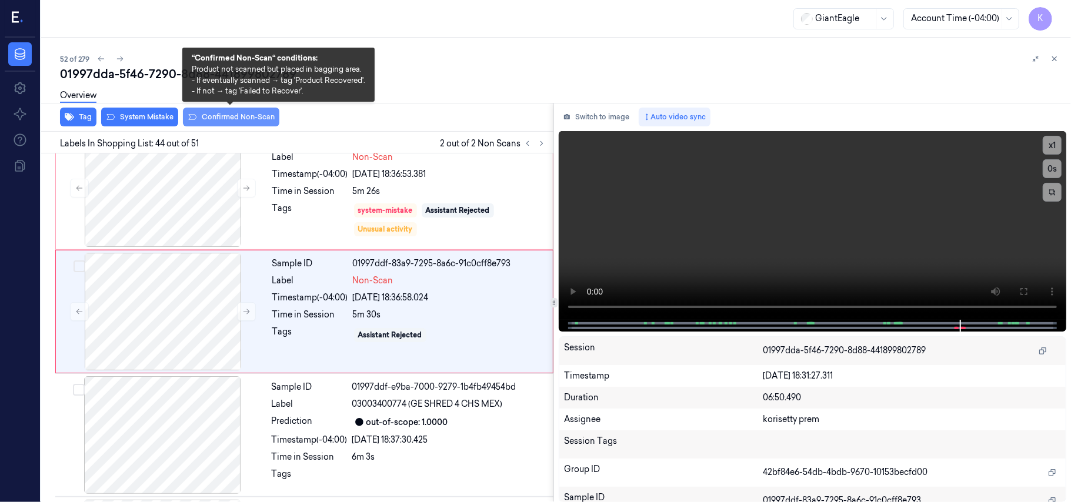
click at [225, 120] on button "Confirmed Non-Scan" at bounding box center [231, 117] width 96 height 19
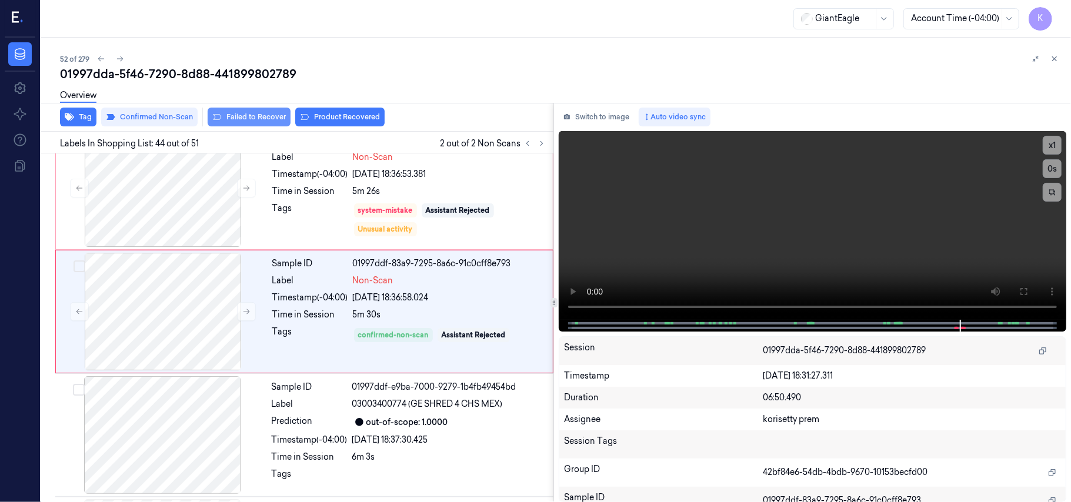
click at [273, 119] on button "Failed to Recover" at bounding box center [249, 117] width 83 height 19
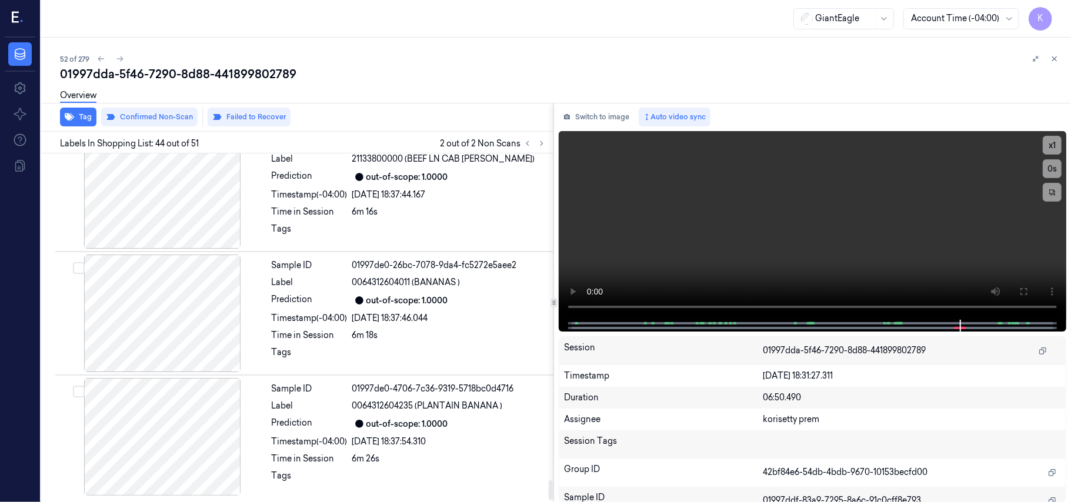
scroll to position [5971, 0]
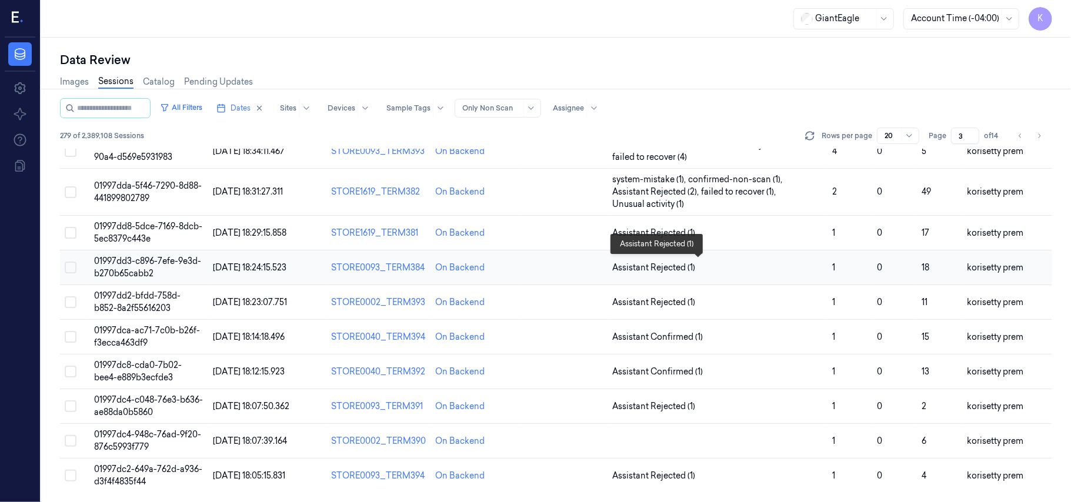
scroll to position [313, 0]
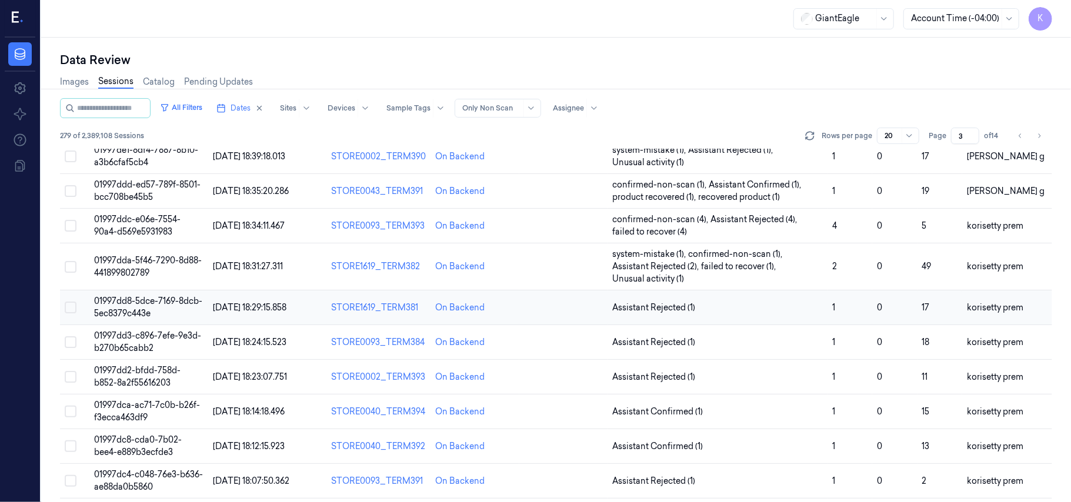
click at [92, 298] on td "01997dd8-5dce-7169-8dcb-5ec8379c443e" at bounding box center [148, 307] width 119 height 35
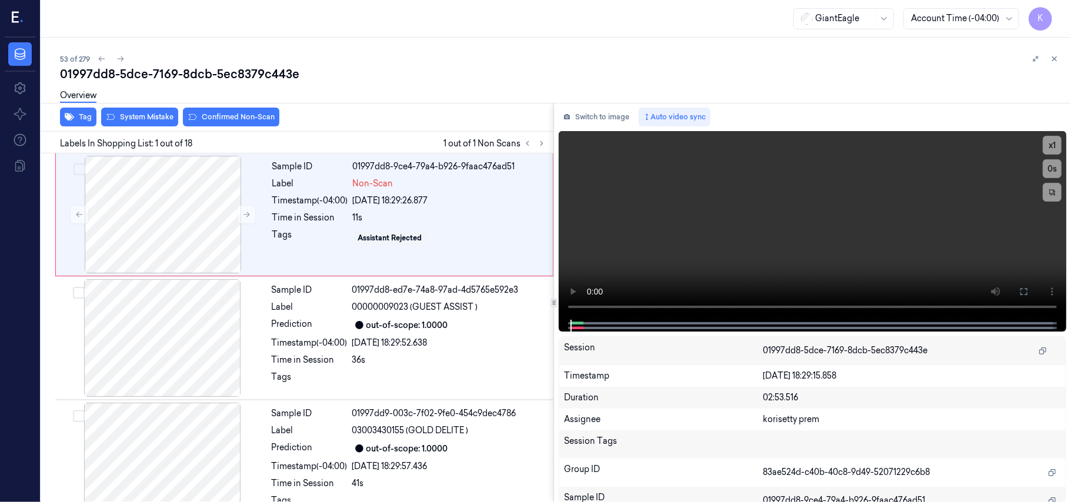
click at [468, 59] on div "53 of 279" at bounding box center [560, 59] width 1001 height 14
click at [760, 208] on video at bounding box center [812, 225] width 507 height 189
click at [85, 120] on button "Tag" at bounding box center [78, 117] width 36 height 19
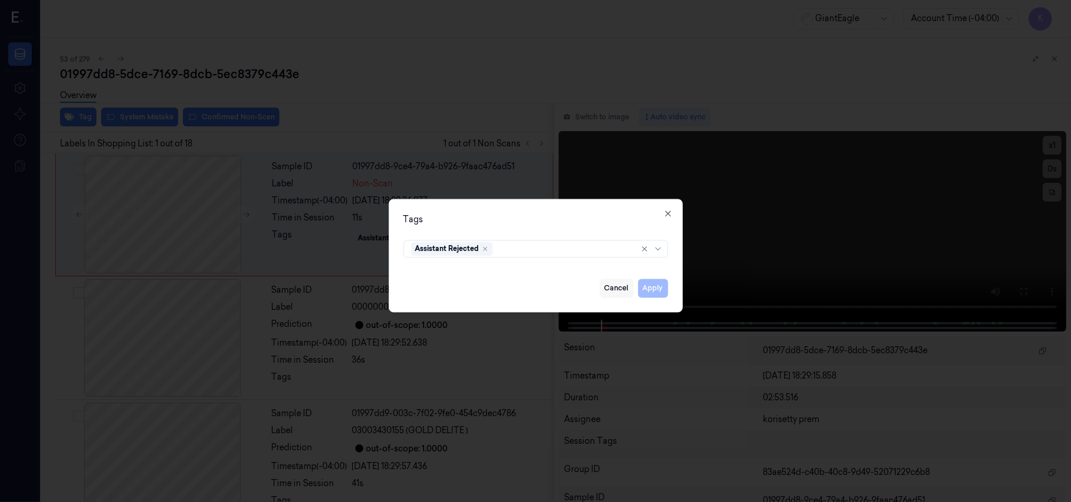
click at [616, 293] on button "Cancel" at bounding box center [617, 288] width 34 height 19
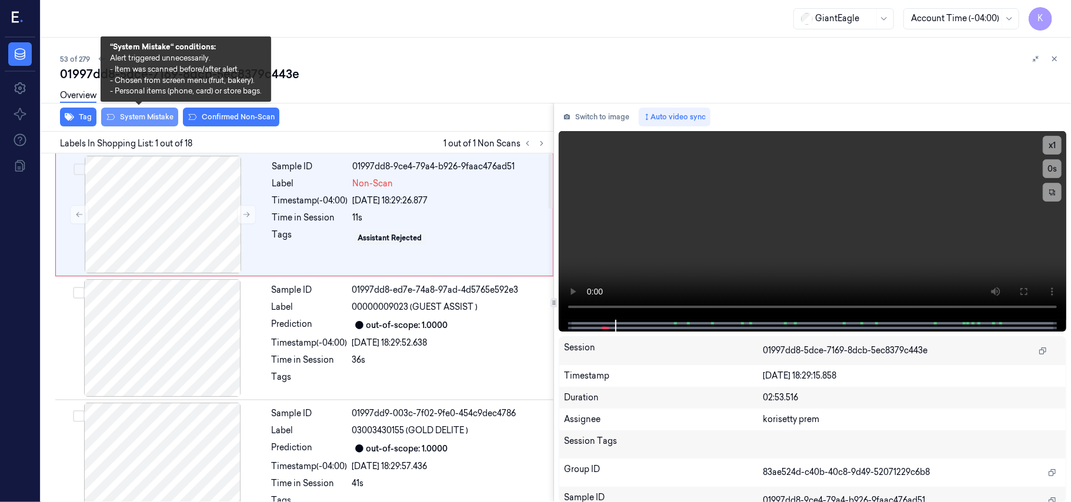
click at [143, 120] on button "System Mistake" at bounding box center [139, 117] width 77 height 19
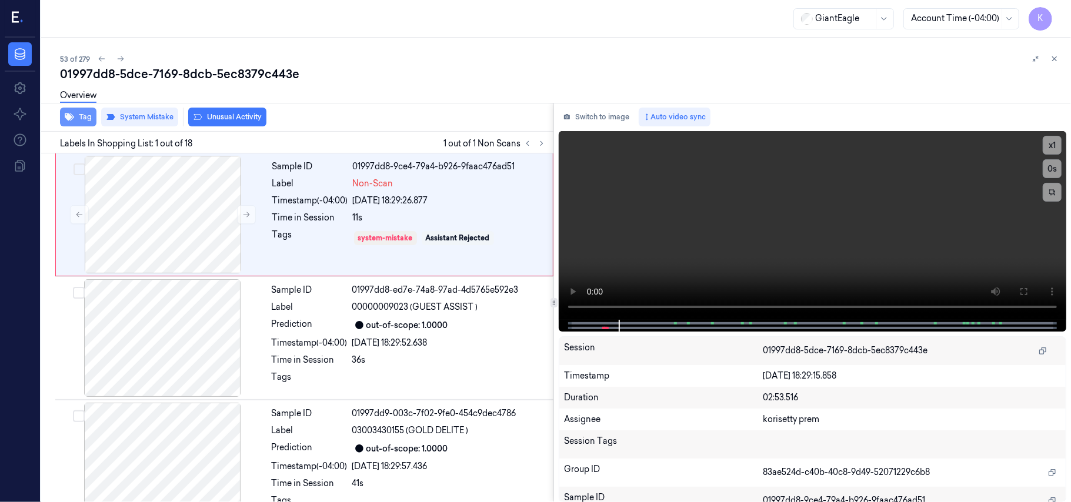
click at [87, 121] on button "Tag" at bounding box center [78, 117] width 36 height 19
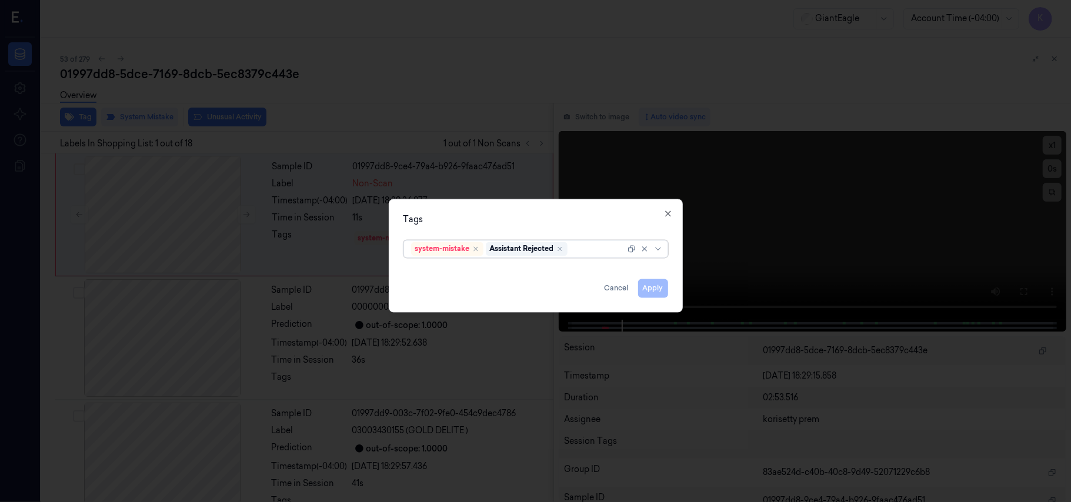
click at [583, 245] on div at bounding box center [597, 249] width 55 height 12
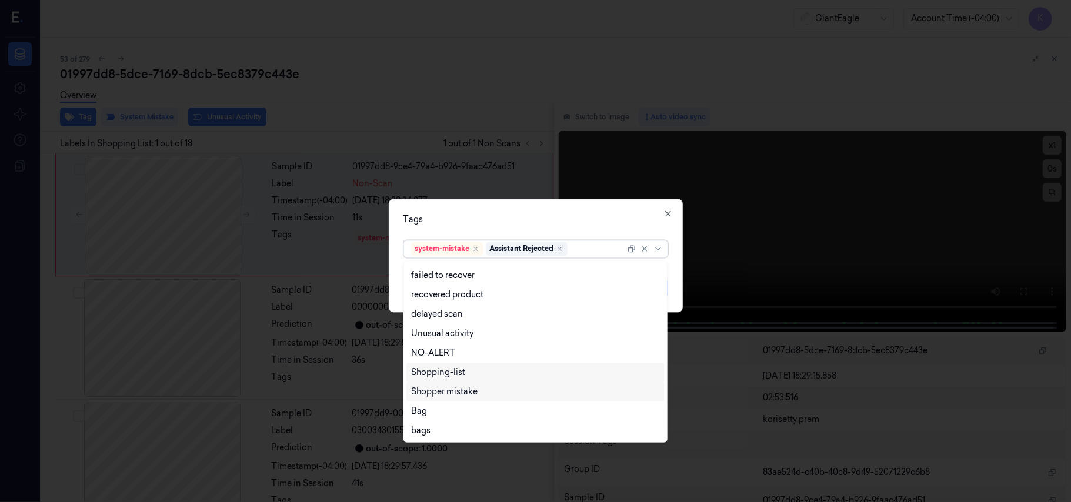
scroll to position [95, 0]
click at [428, 412] on div "Bag" at bounding box center [535, 411] width 249 height 12
click at [567, 214] on div "Tags" at bounding box center [535, 220] width 265 height 12
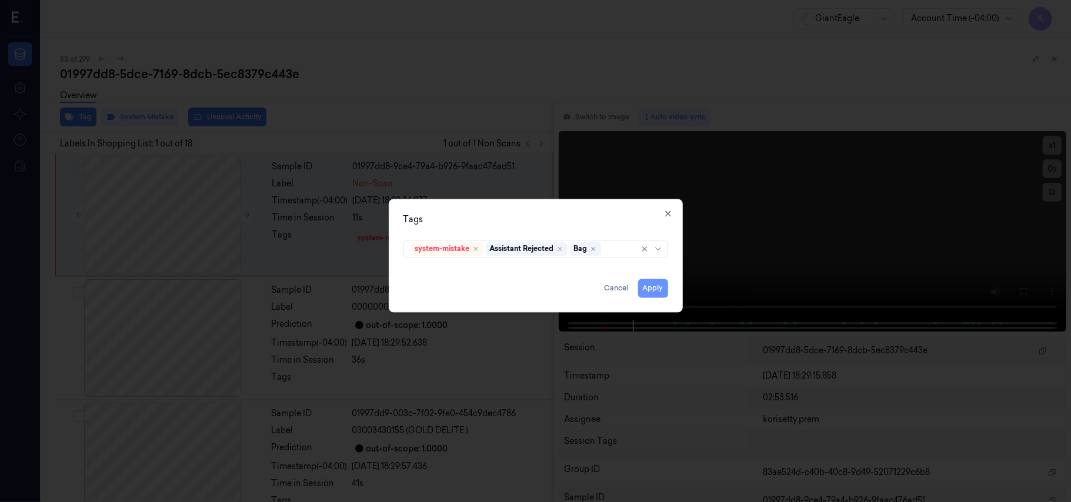
click at [646, 288] on button "Apply" at bounding box center [653, 288] width 30 height 19
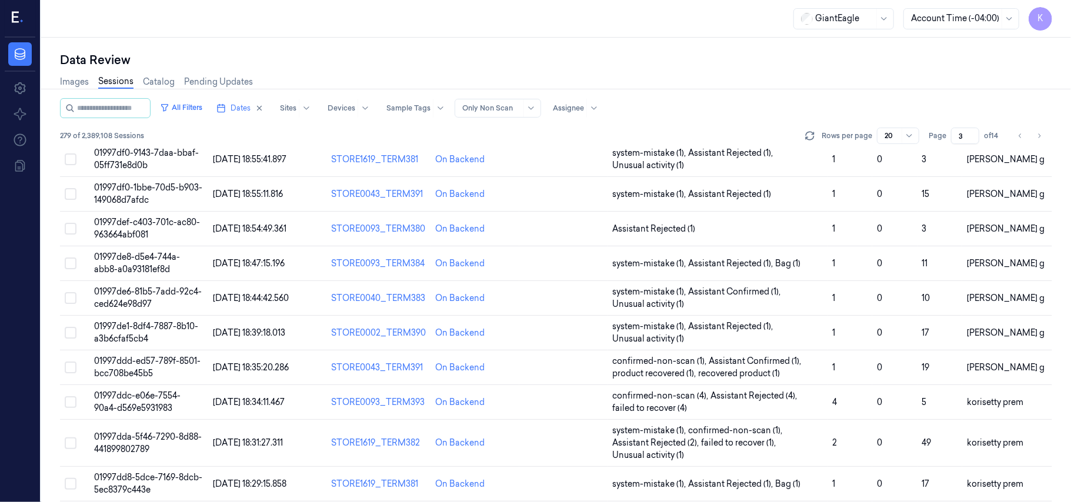
scroll to position [391, 0]
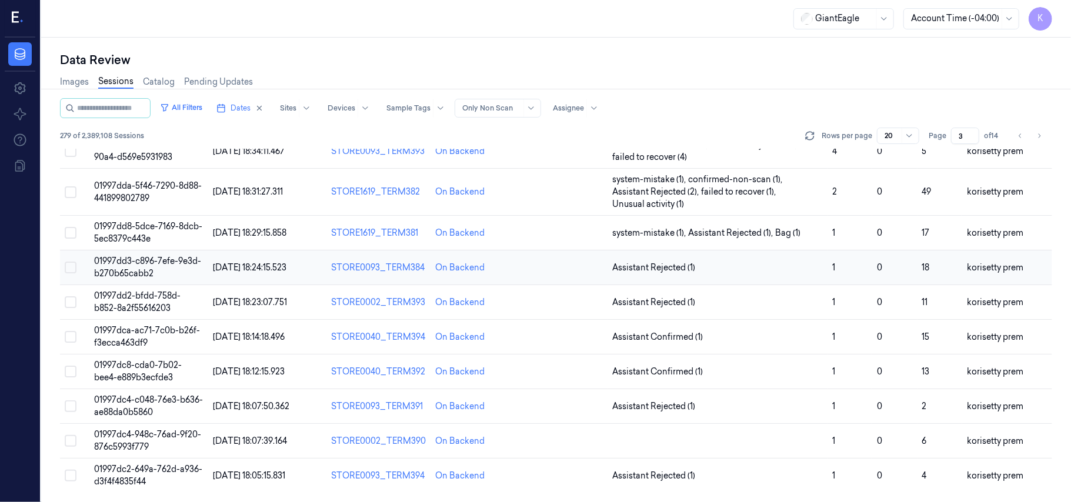
click at [163, 266] on td "01997dd3-c896-7efe-9e3d-b270b65cabb2" at bounding box center [148, 267] width 119 height 35
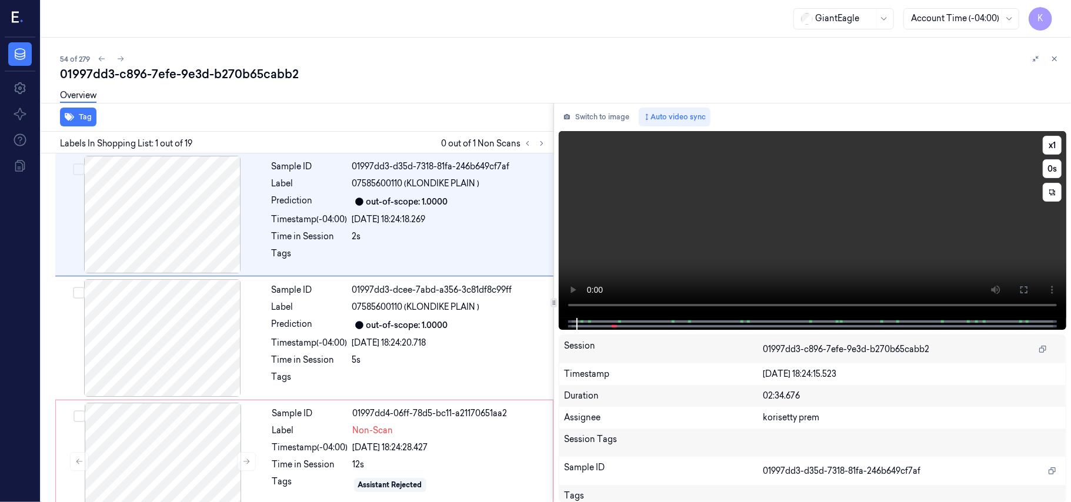
click at [664, 236] on video at bounding box center [812, 224] width 507 height 187
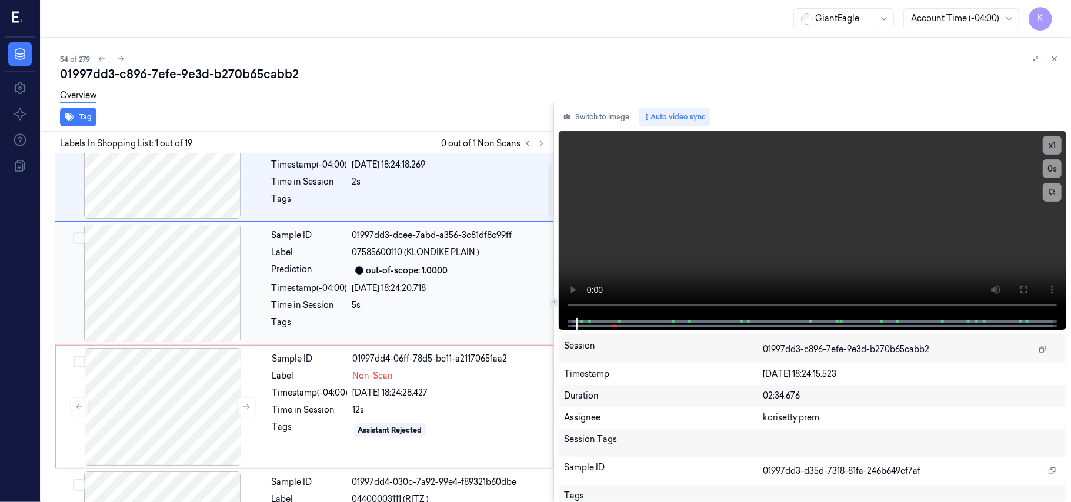
scroll to position [78, 0]
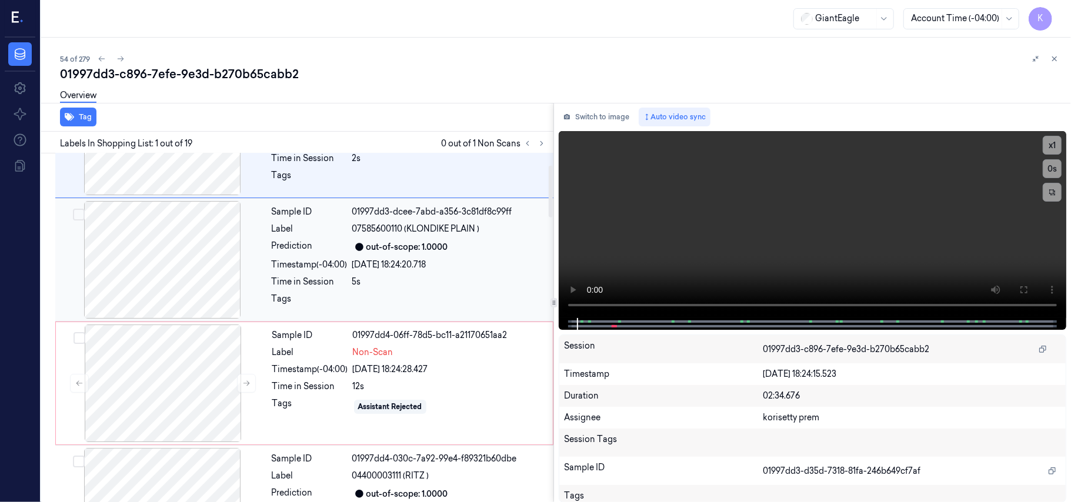
click at [356, 283] on div "5s" at bounding box center [449, 282] width 194 height 12
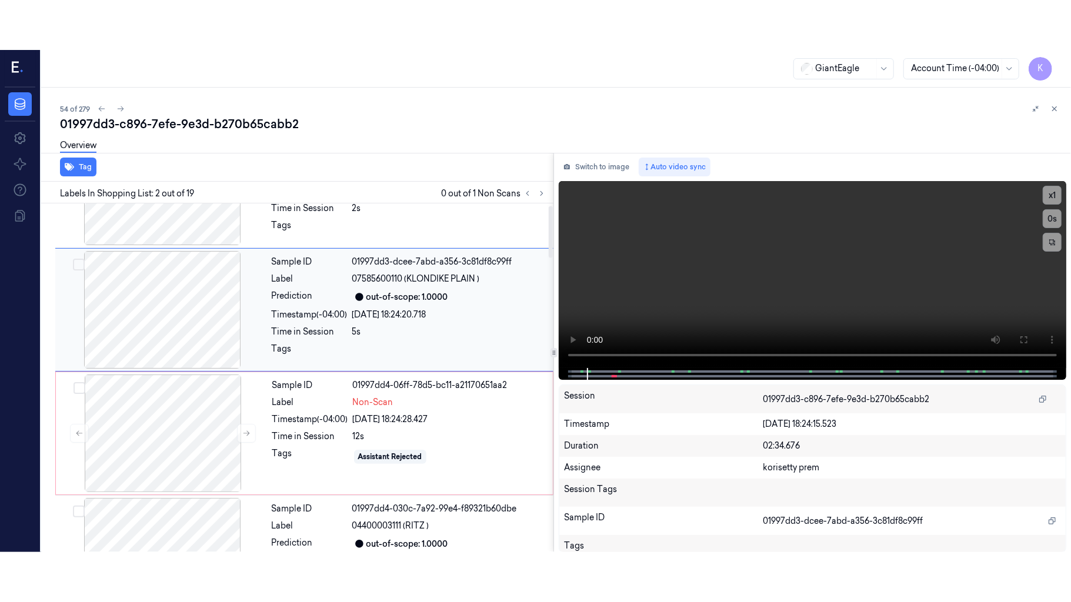
scroll to position [10, 0]
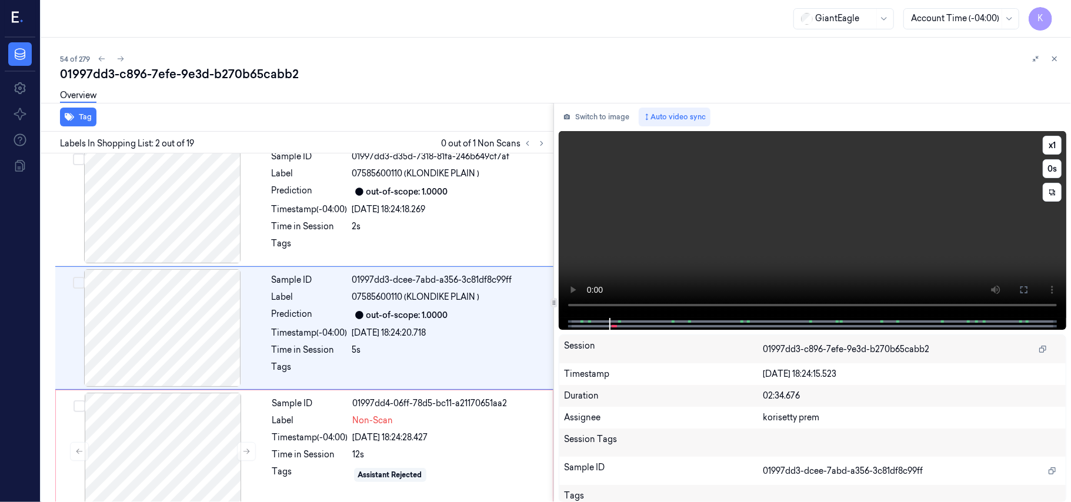
drag, startPoint x: 1023, startPoint y: 292, endPoint x: 1024, endPoint y: 360, distance: 68.2
click at [1024, 292] on icon at bounding box center [1023, 289] width 9 height 9
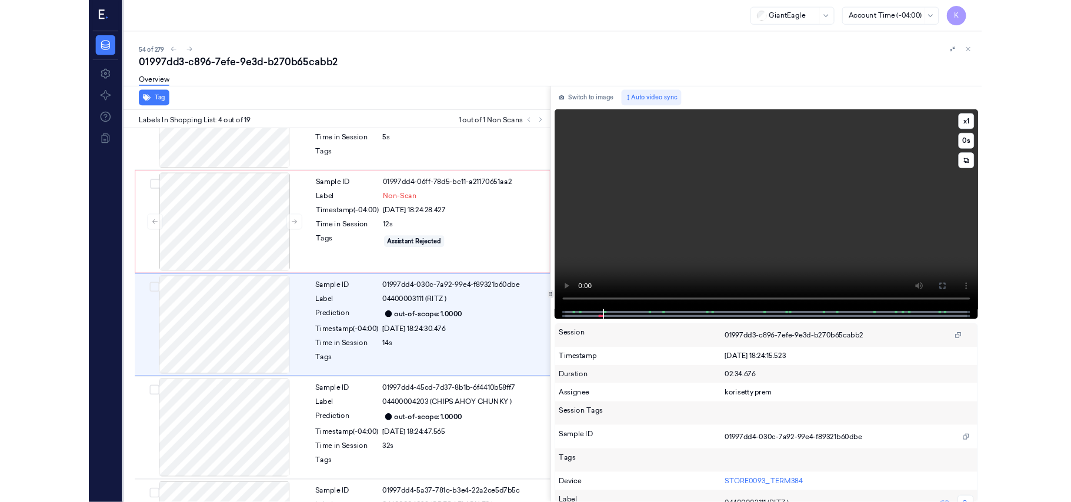
scroll to position [208, 0]
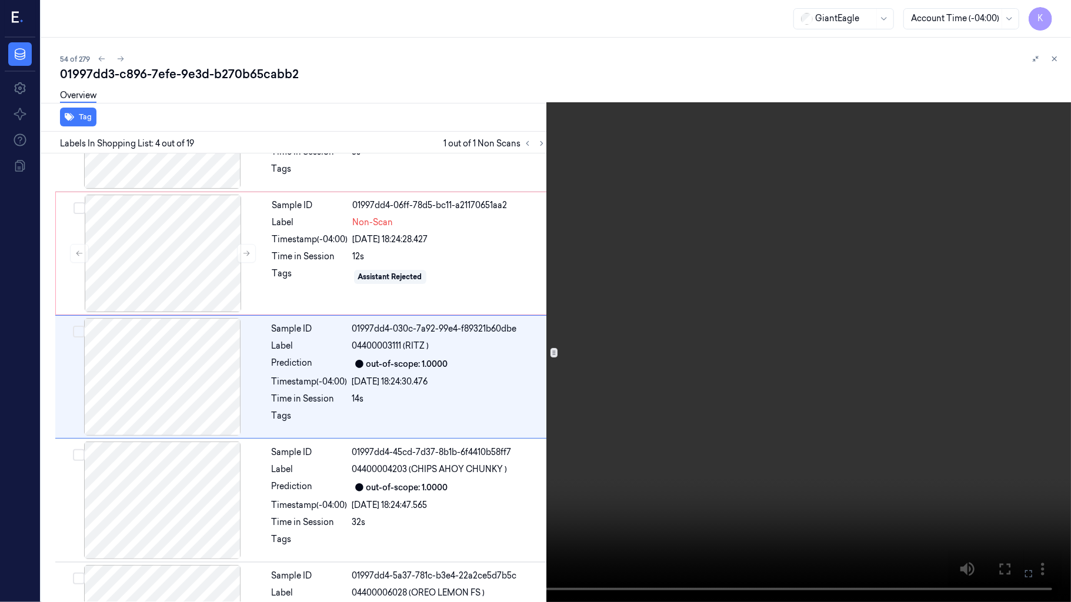
click at [697, 363] on video at bounding box center [535, 301] width 1071 height 602
click at [0, 0] on button at bounding box center [0, 0] width 0 height 0
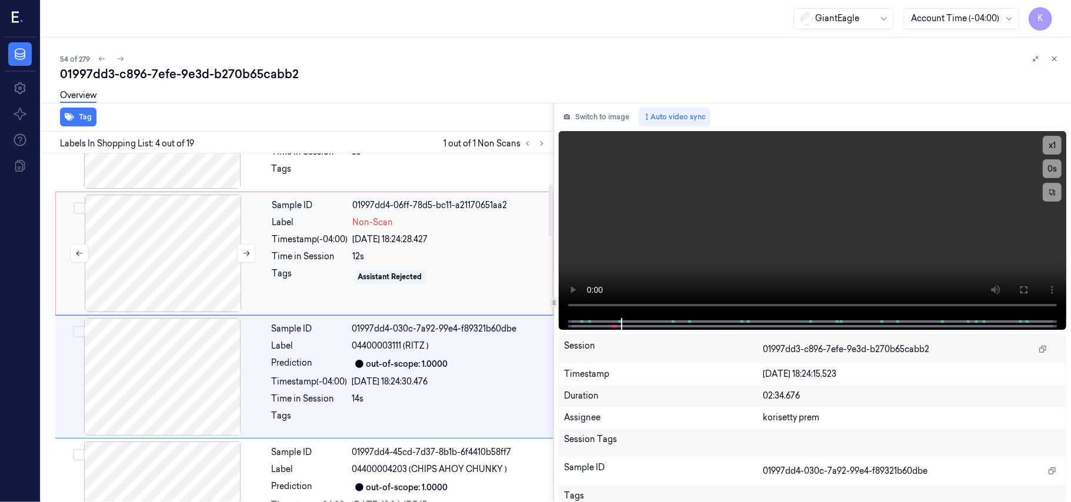
click at [143, 262] on div at bounding box center [162, 254] width 209 height 118
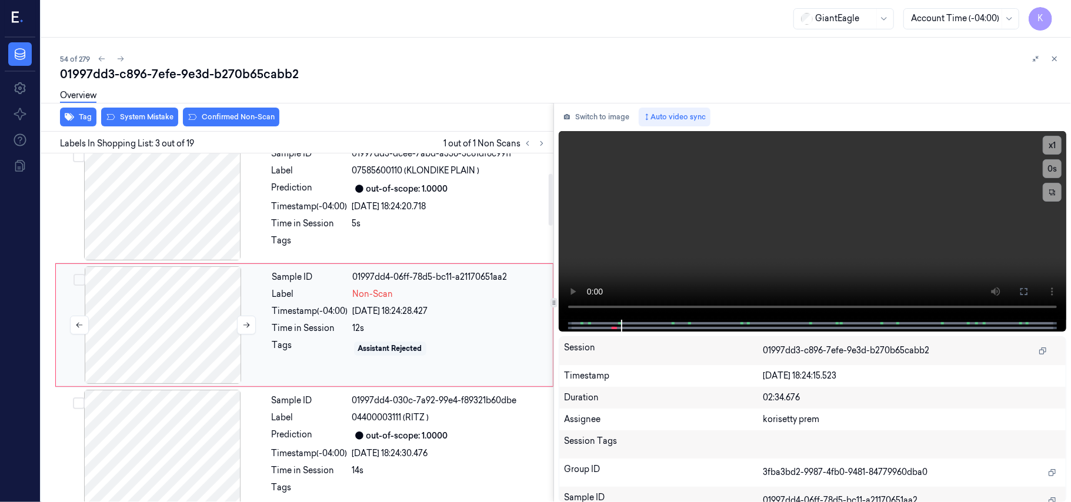
scroll to position [134, 0]
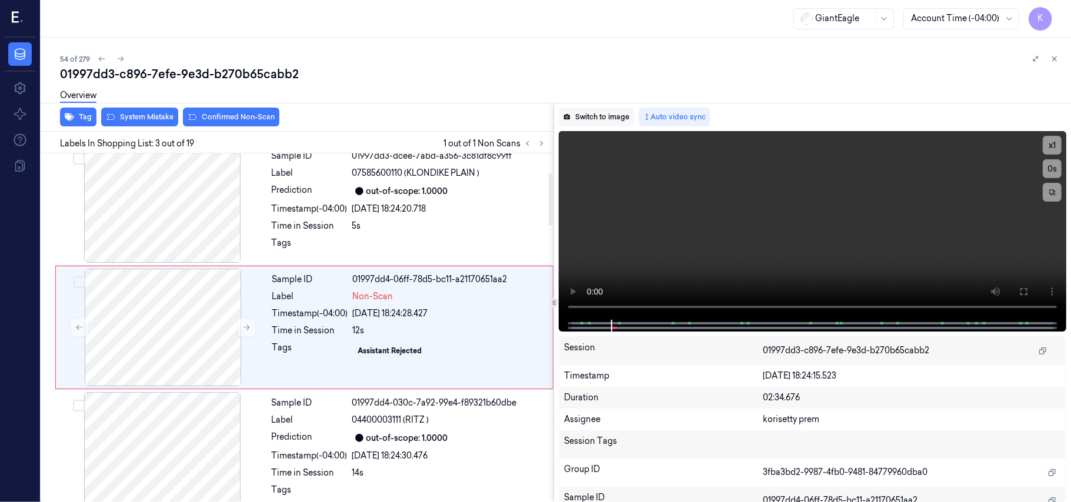
click at [589, 118] on button "Switch to image" at bounding box center [596, 117] width 75 height 19
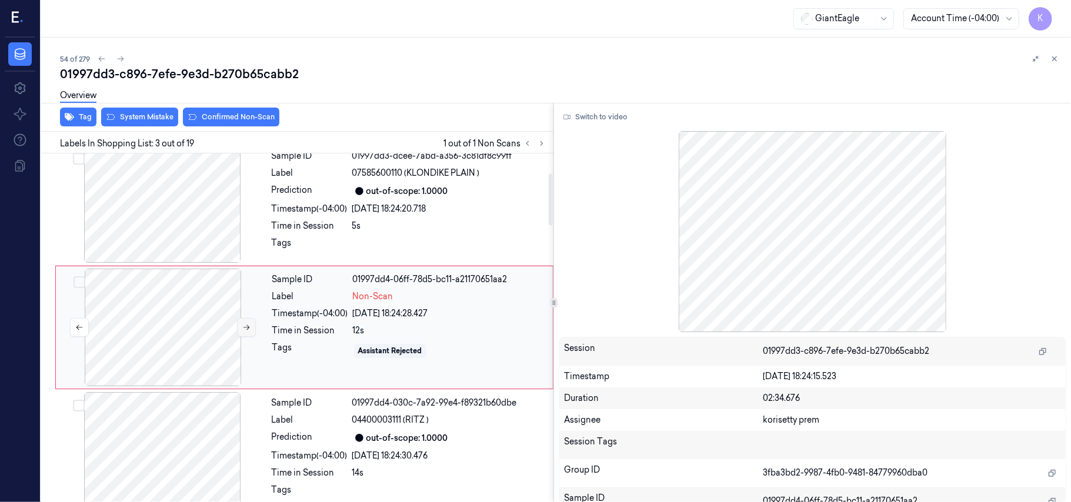
click at [245, 330] on icon at bounding box center [246, 327] width 8 height 8
click at [243, 332] on button at bounding box center [246, 327] width 19 height 19
click at [243, 332] on icon at bounding box center [246, 327] width 8 height 8
click at [363, 313] on div "[DATE] 18:24:29.090" at bounding box center [449, 314] width 193 height 12
click at [607, 120] on button "Switch to video" at bounding box center [595, 117] width 73 height 19
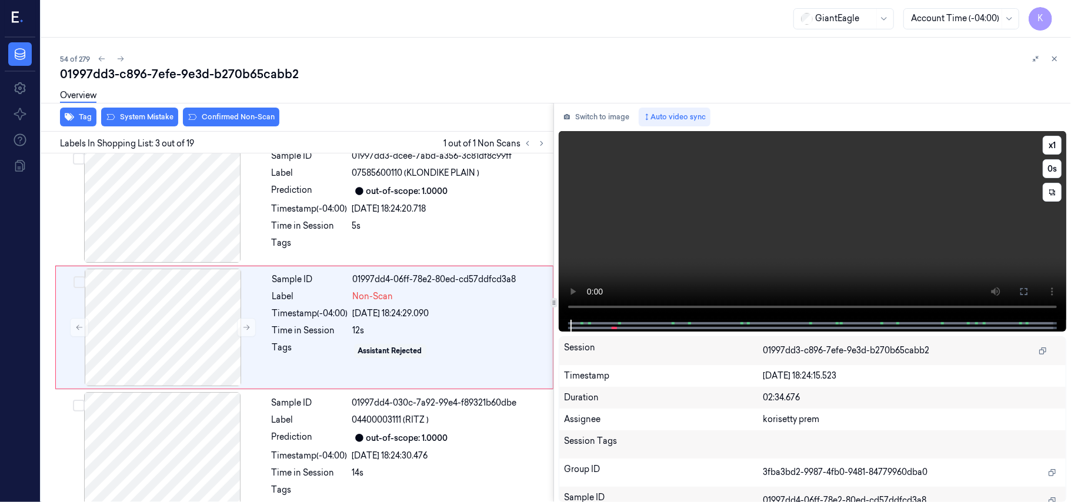
click at [688, 272] on video at bounding box center [812, 225] width 507 height 189
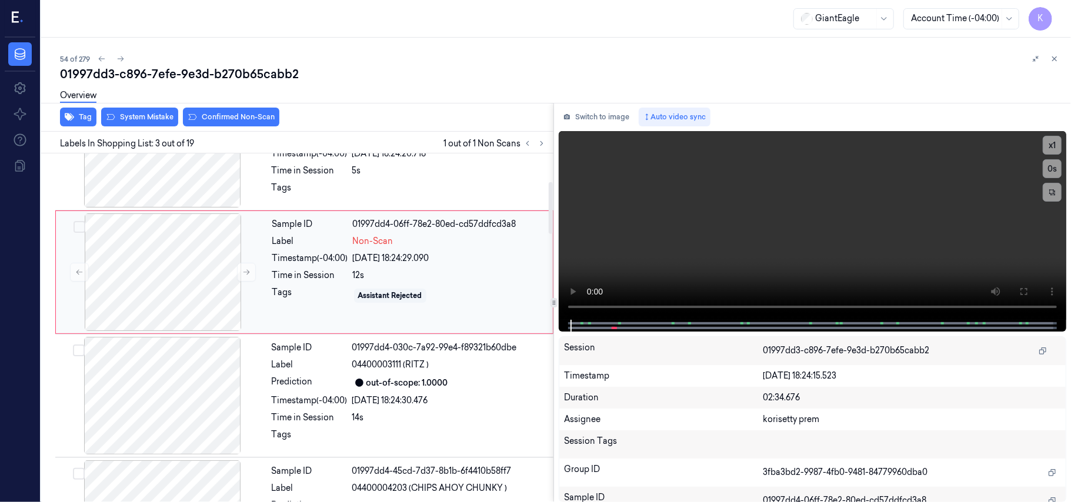
scroll to position [212, 0]
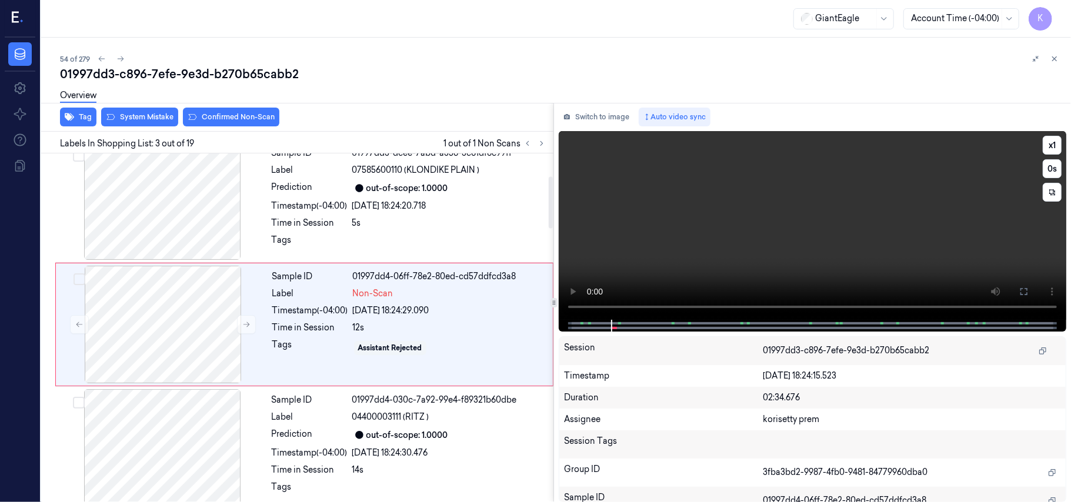
click at [789, 238] on video at bounding box center [812, 225] width 507 height 189
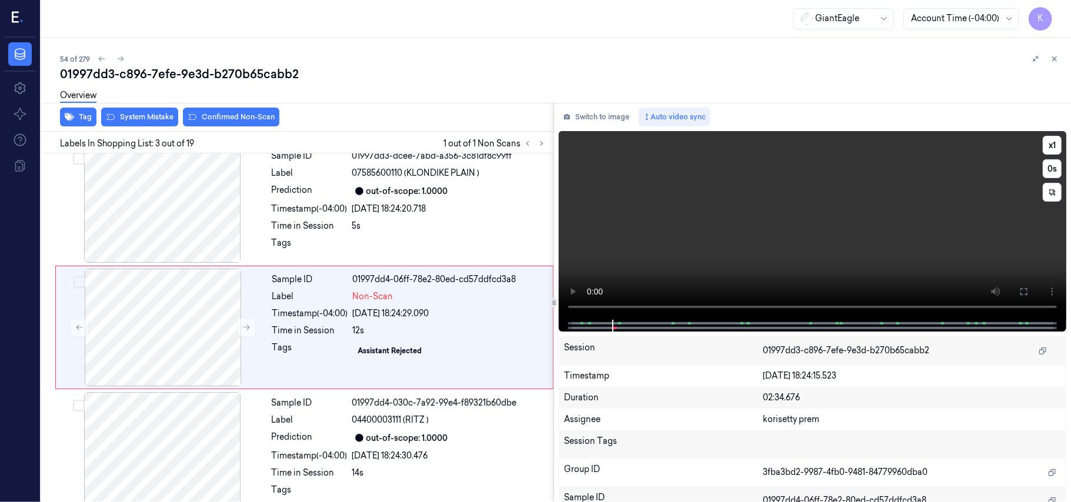
click at [789, 238] on video at bounding box center [812, 225] width 507 height 189
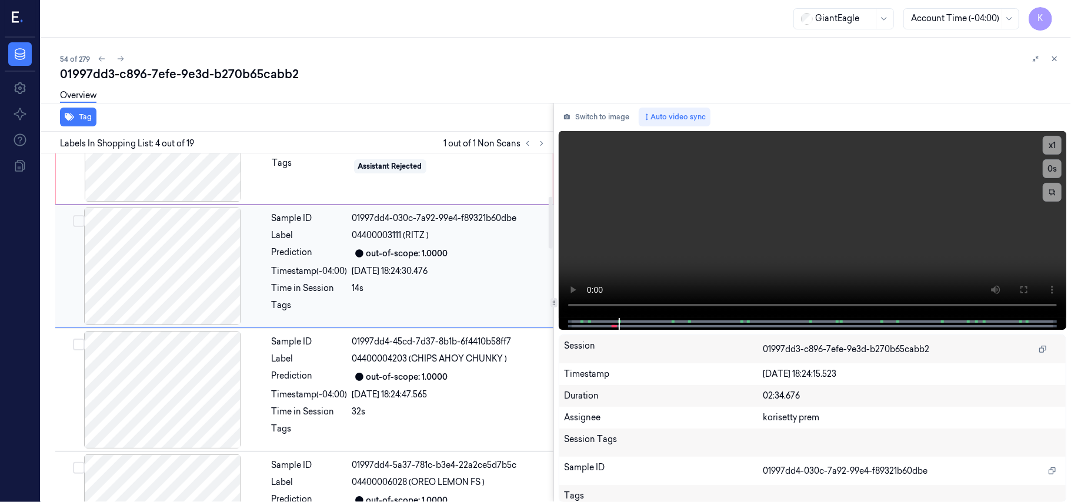
scroll to position [258, 0]
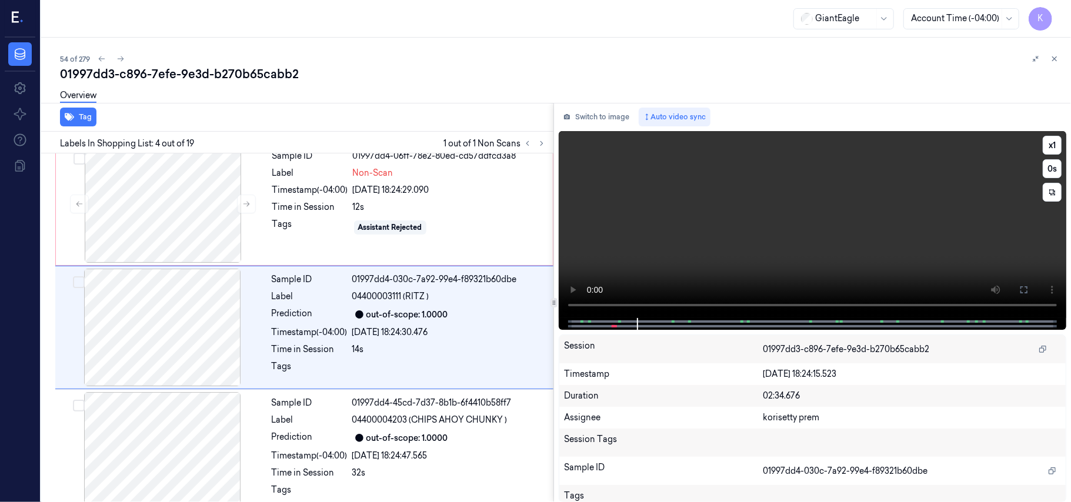
click at [825, 248] on video at bounding box center [812, 224] width 507 height 187
click at [459, 59] on div "54 of 279" at bounding box center [560, 59] width 1001 height 14
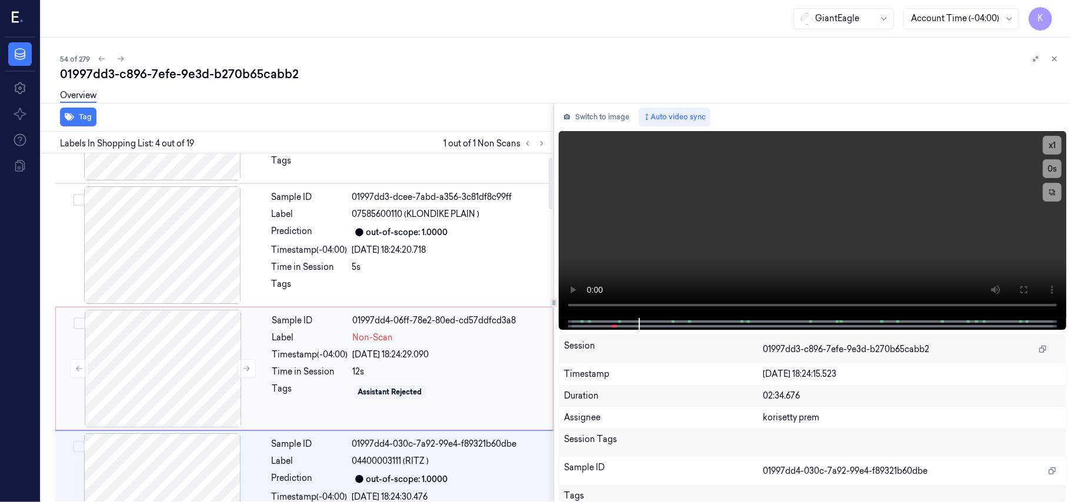
scroll to position [179, 0]
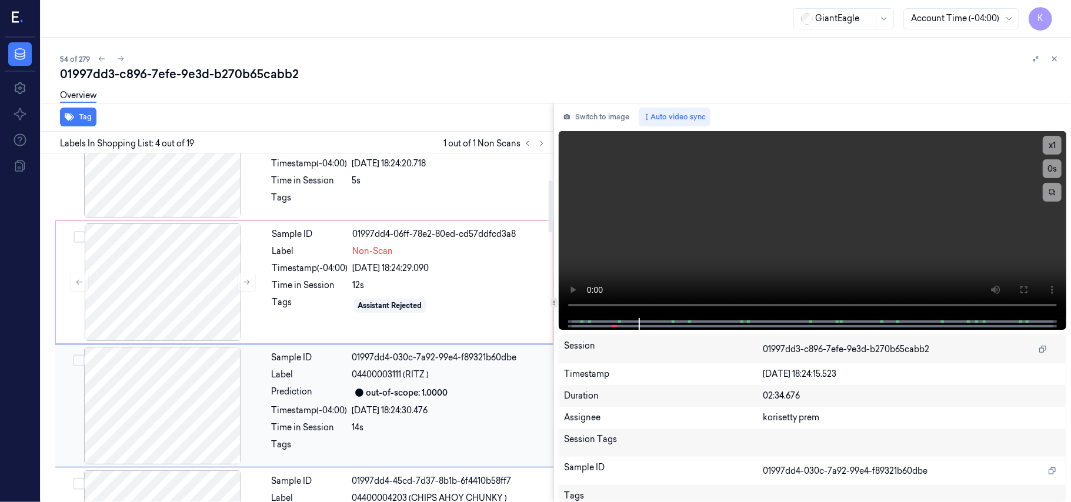
click at [395, 377] on span "04400003111 (RITZ )" at bounding box center [390, 375] width 77 height 12
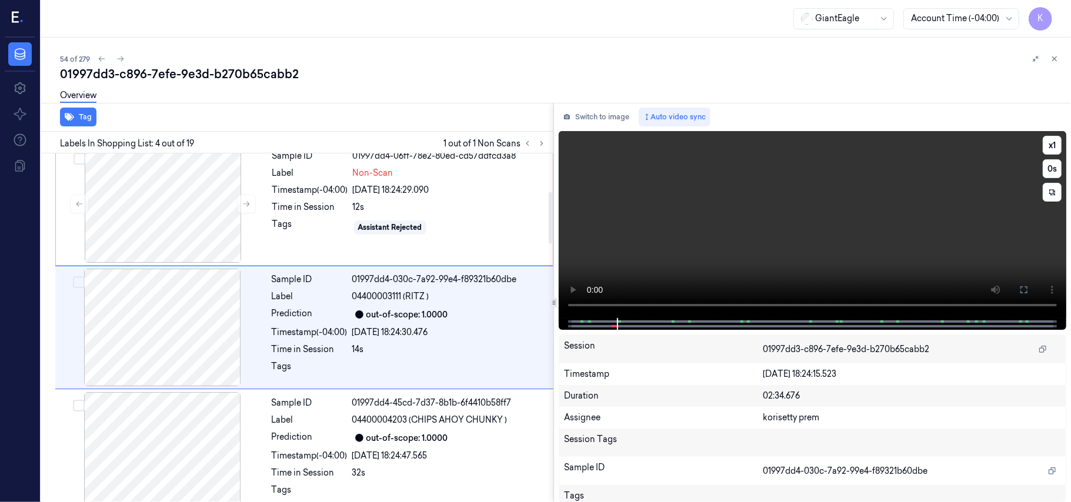
click at [671, 245] on video at bounding box center [812, 224] width 507 height 187
click at [1025, 292] on icon at bounding box center [1023, 289] width 9 height 9
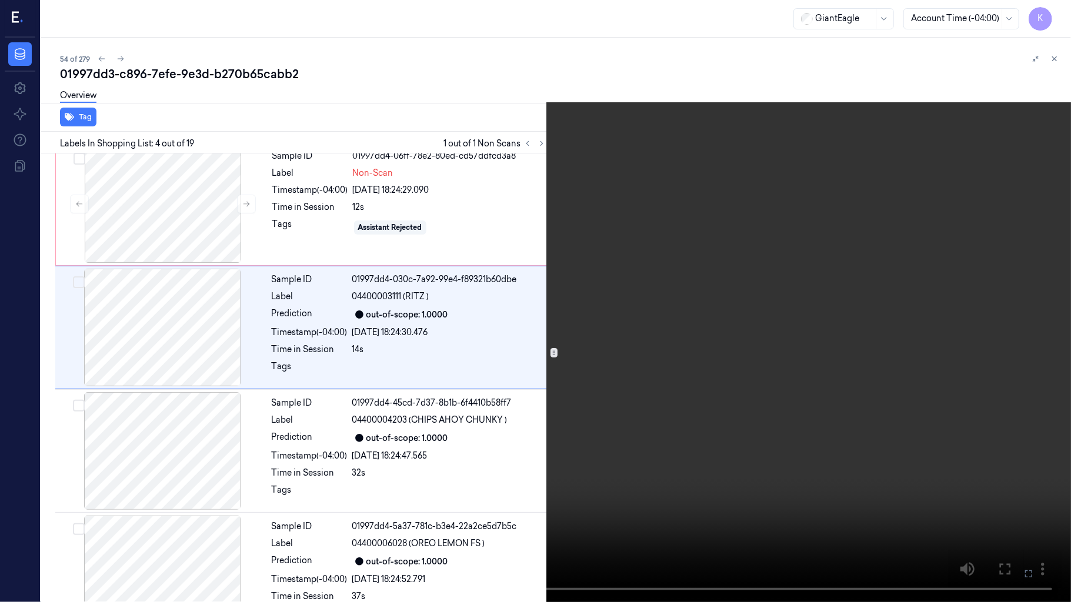
drag, startPoint x: 1027, startPoint y: 570, endPoint x: 1027, endPoint y: 502, distance: 68.2
click at [0, 0] on icon at bounding box center [0, 0] width 0 height 0
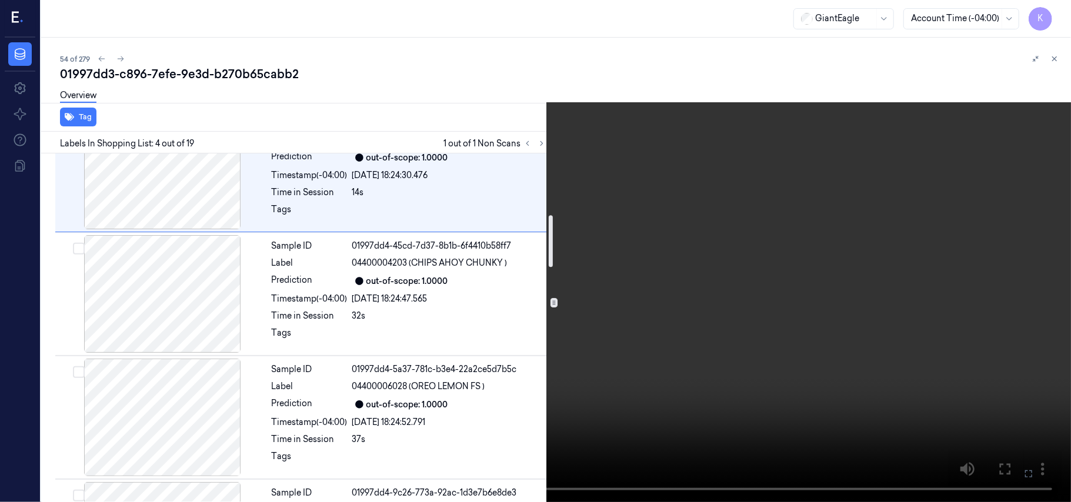
scroll to position [382, 0]
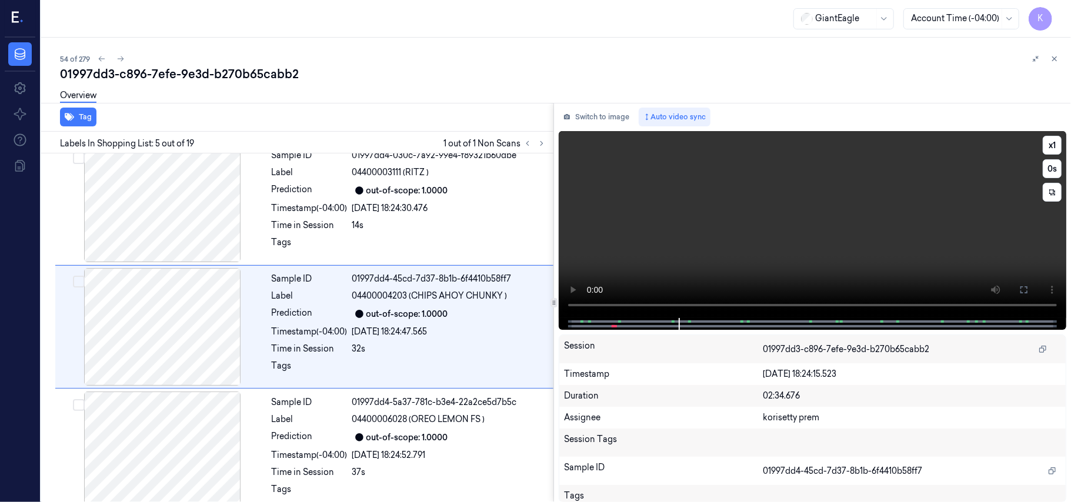
click at [706, 255] on video at bounding box center [812, 224] width 507 height 187
click at [339, 316] on div "Prediction" at bounding box center [310, 314] width 76 height 14
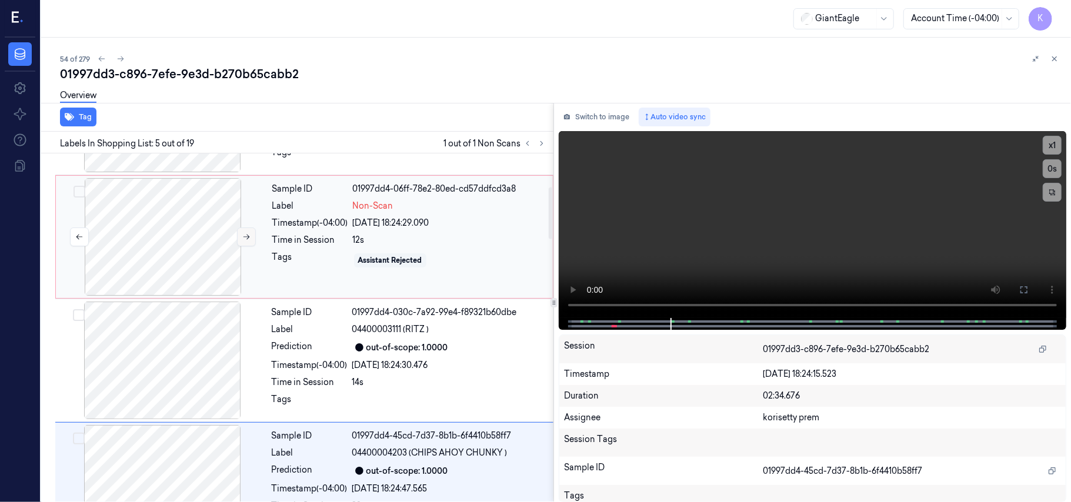
click at [239, 229] on button at bounding box center [246, 237] width 19 height 19
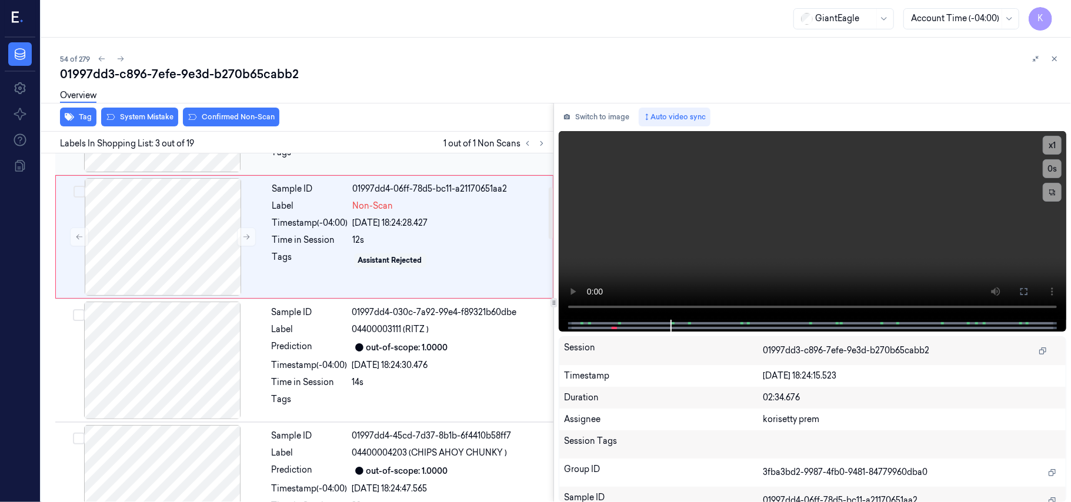
scroll to position [134, 0]
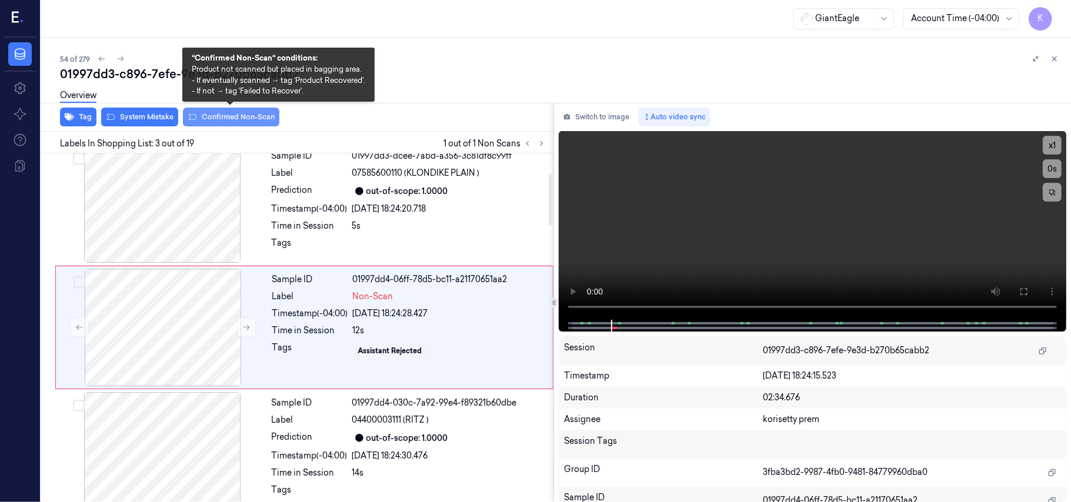
click at [262, 120] on button "Confirmed Non-Scan" at bounding box center [231, 117] width 96 height 19
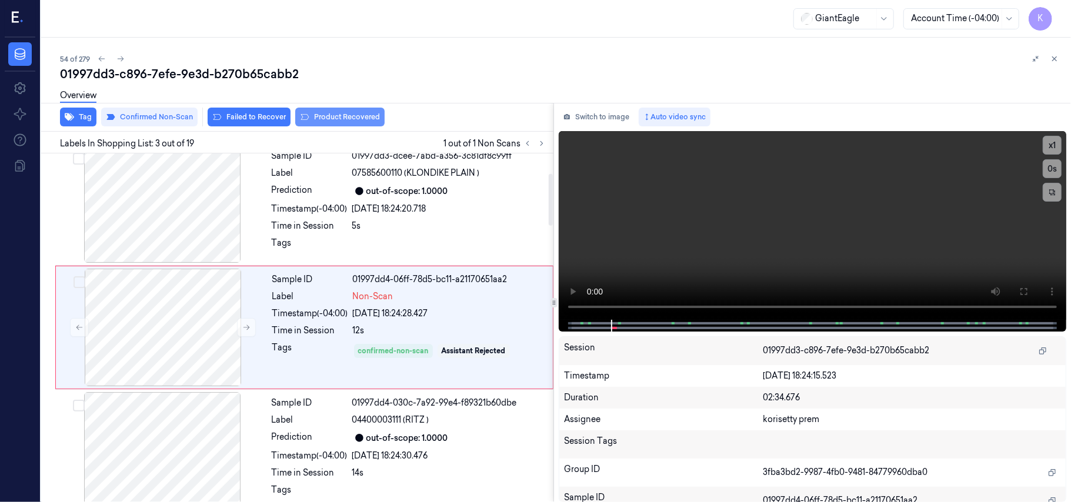
click at [326, 116] on button "Product Recovered" at bounding box center [339, 117] width 89 height 19
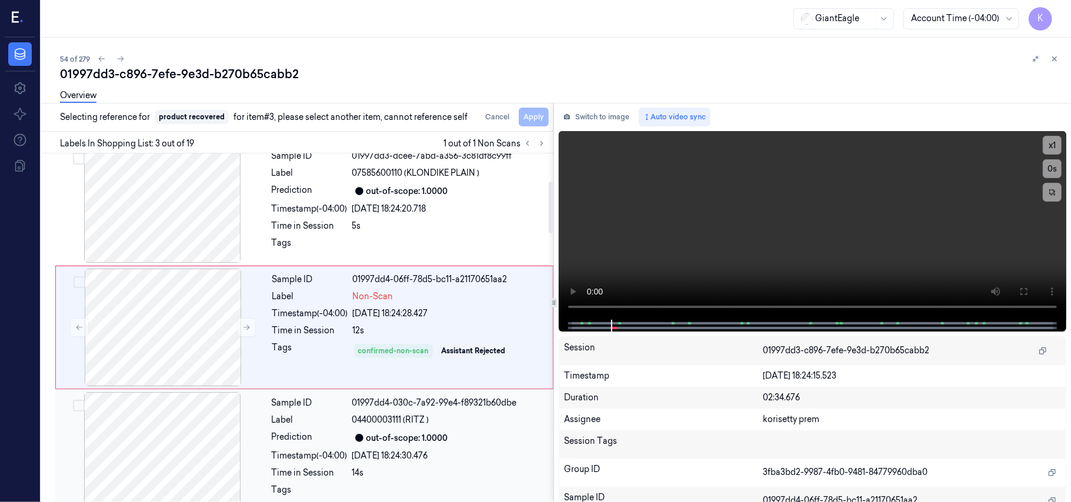
scroll to position [290, 0]
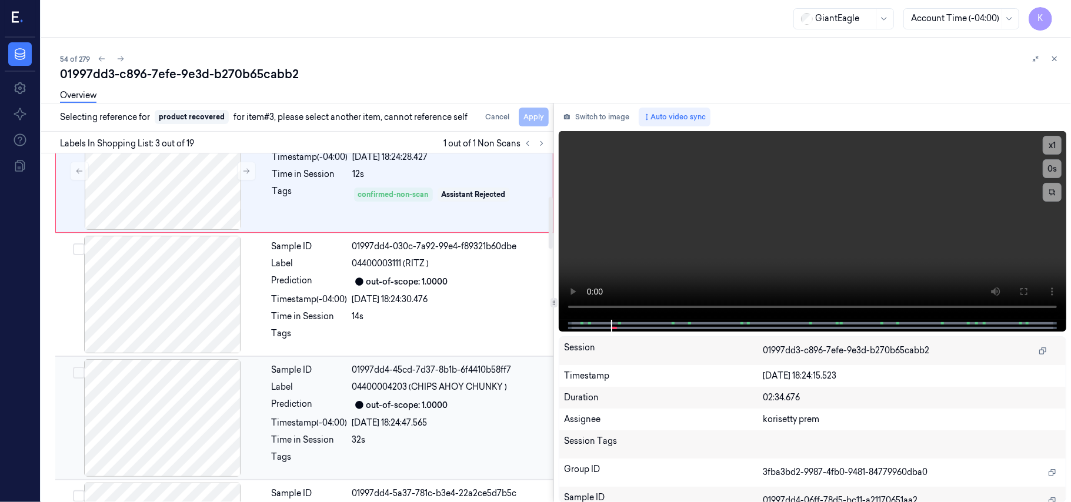
click at [314, 412] on div "Prediction" at bounding box center [310, 405] width 76 height 14
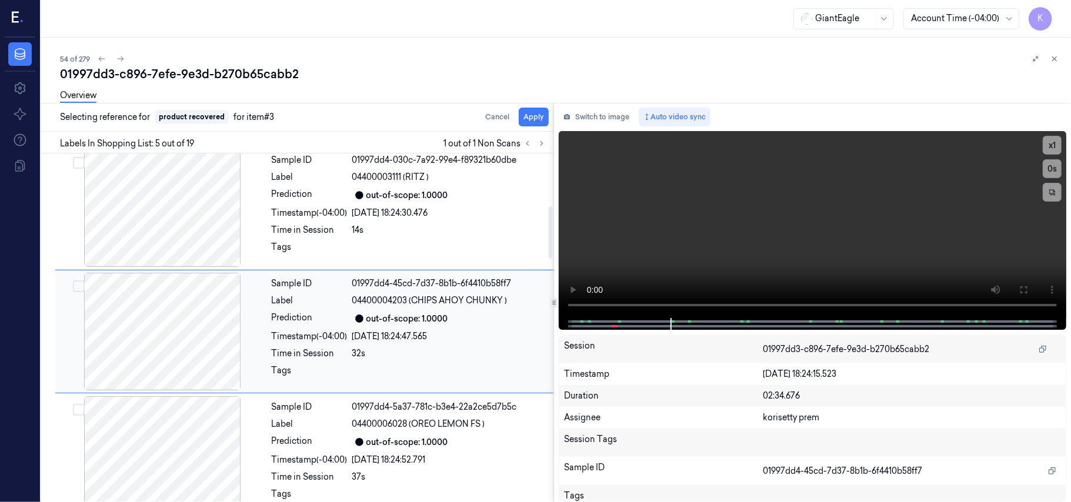
scroll to position [382, 0]
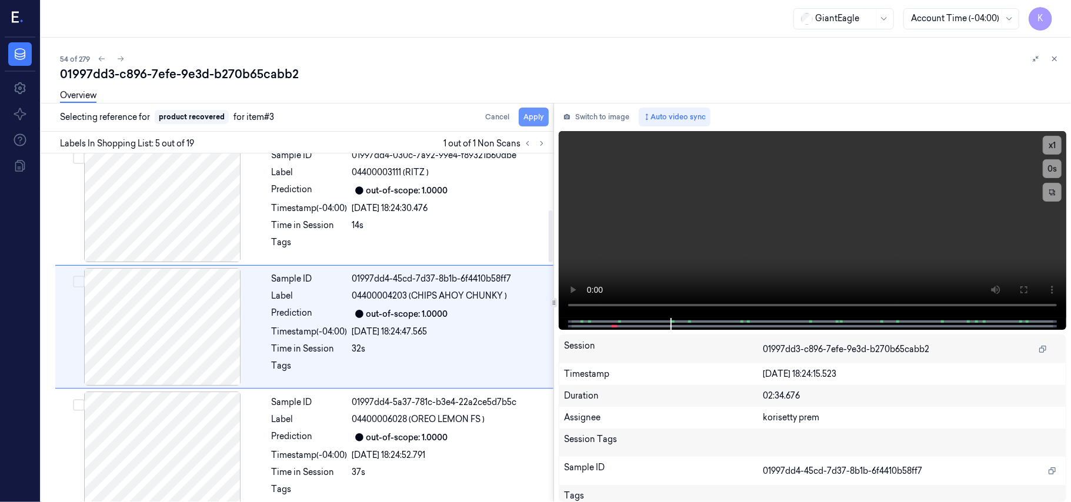
click at [526, 121] on button "Apply" at bounding box center [534, 117] width 30 height 19
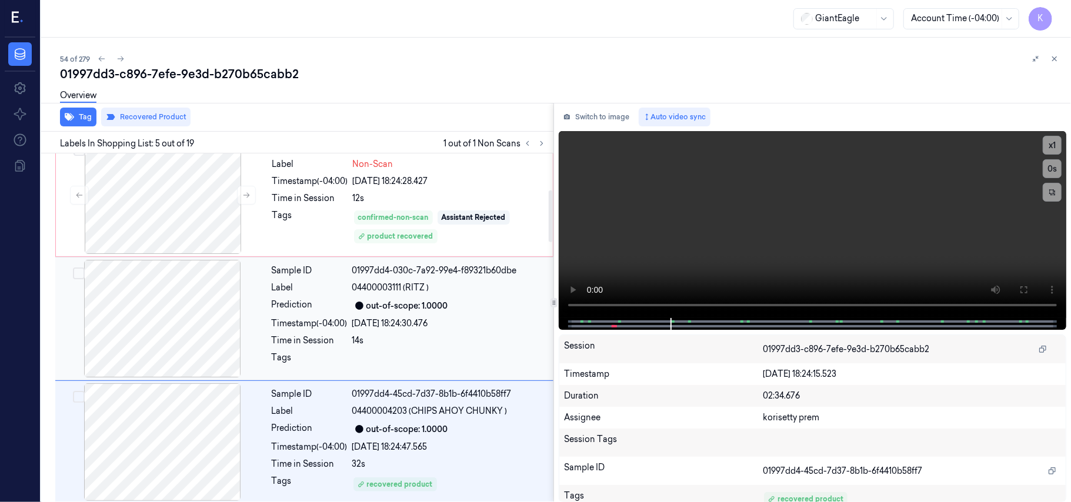
scroll to position [225, 0]
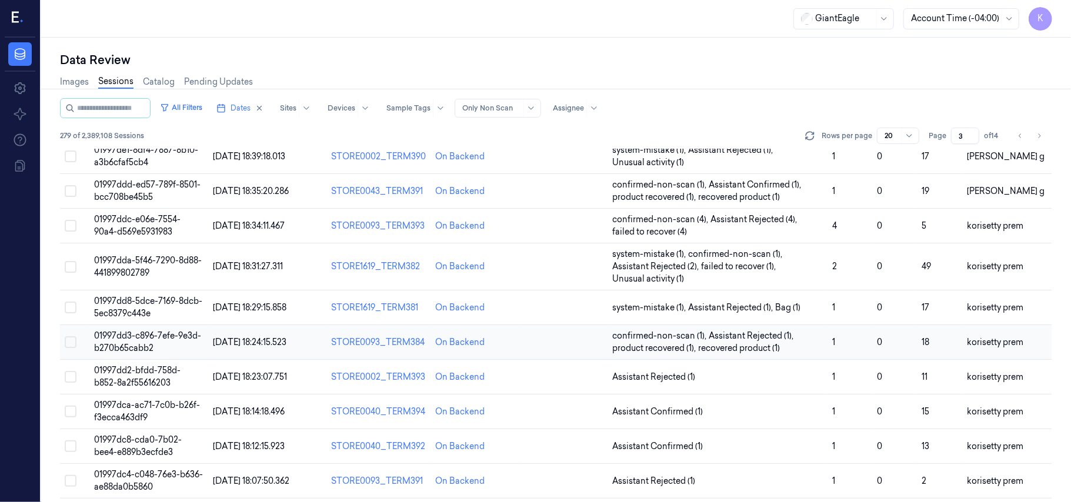
scroll to position [391, 0]
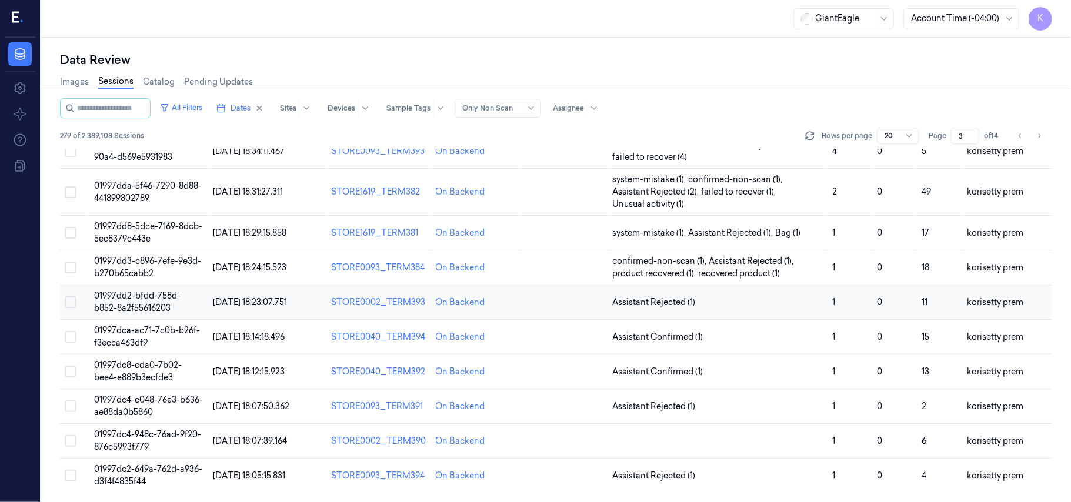
click at [130, 295] on span "01997dd2-bfdd-758d-b852-8a2f55616203" at bounding box center [137, 301] width 86 height 23
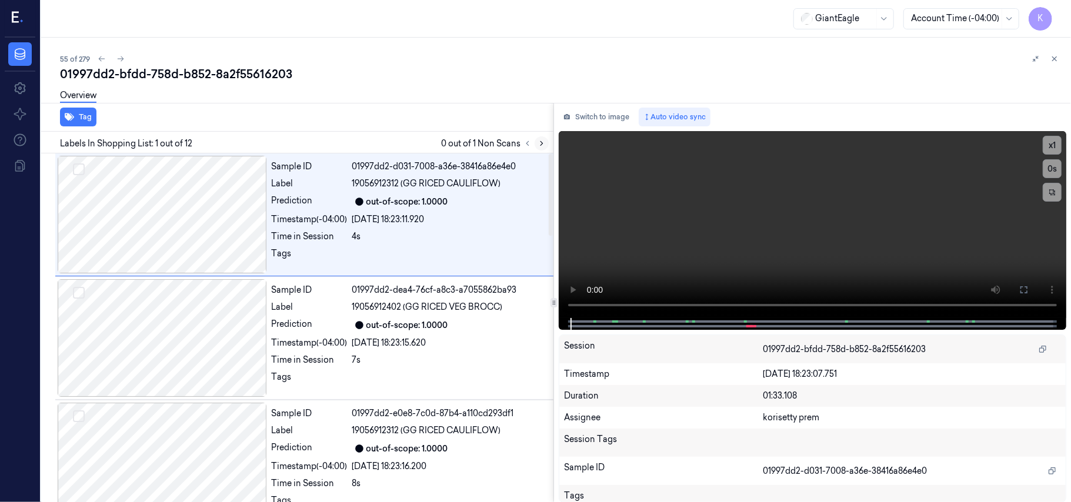
click at [539, 141] on icon at bounding box center [541, 143] width 8 height 8
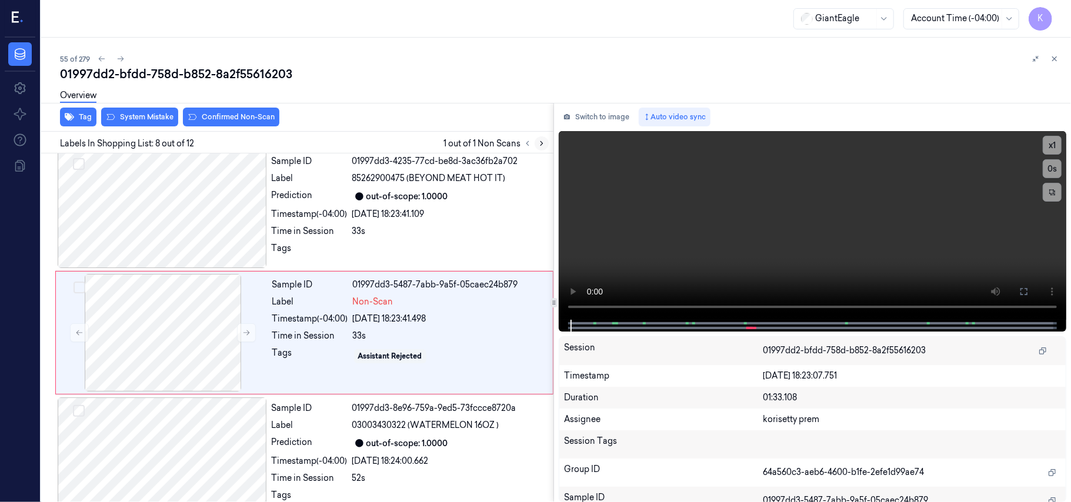
scroll to position [753, 0]
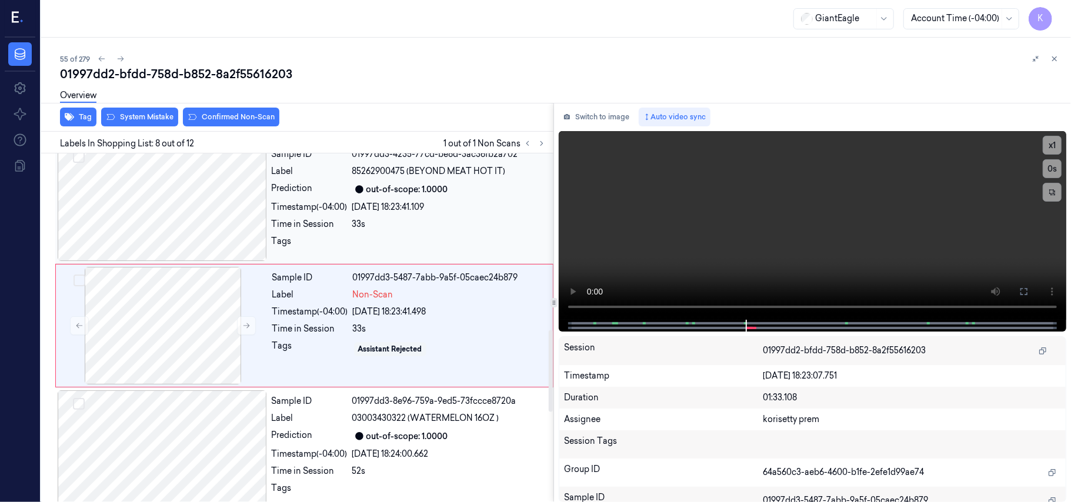
click at [209, 195] on div at bounding box center [162, 202] width 209 height 118
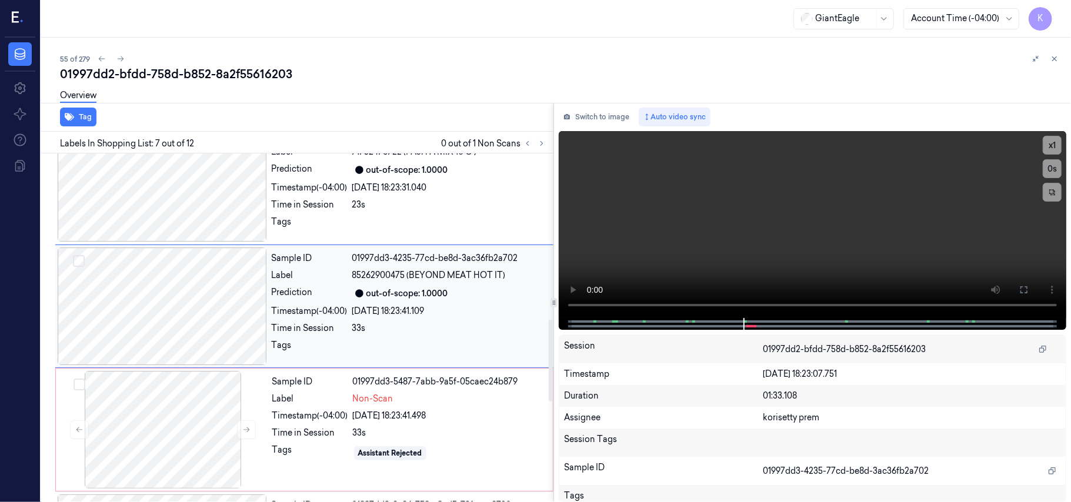
scroll to position [629, 0]
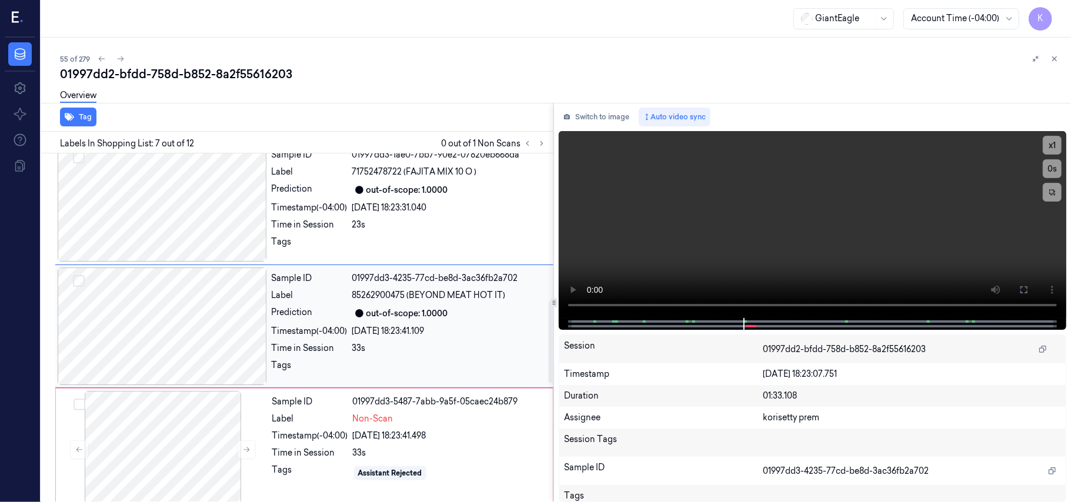
click at [206, 354] on div at bounding box center [162, 327] width 209 height 118
click at [584, 111] on button "Switch to image" at bounding box center [596, 117] width 75 height 19
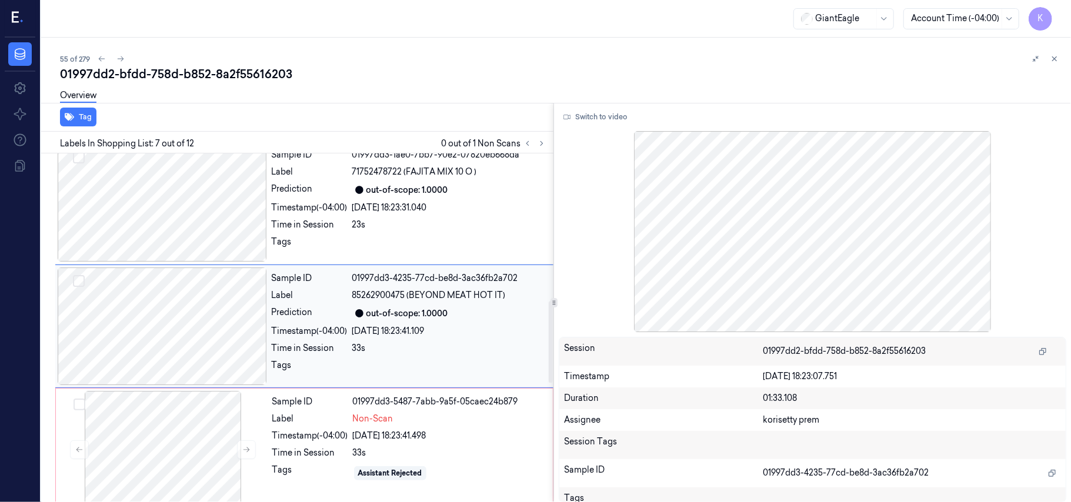
click at [172, 339] on div at bounding box center [162, 327] width 209 height 118
click at [183, 241] on div at bounding box center [162, 203] width 209 height 118
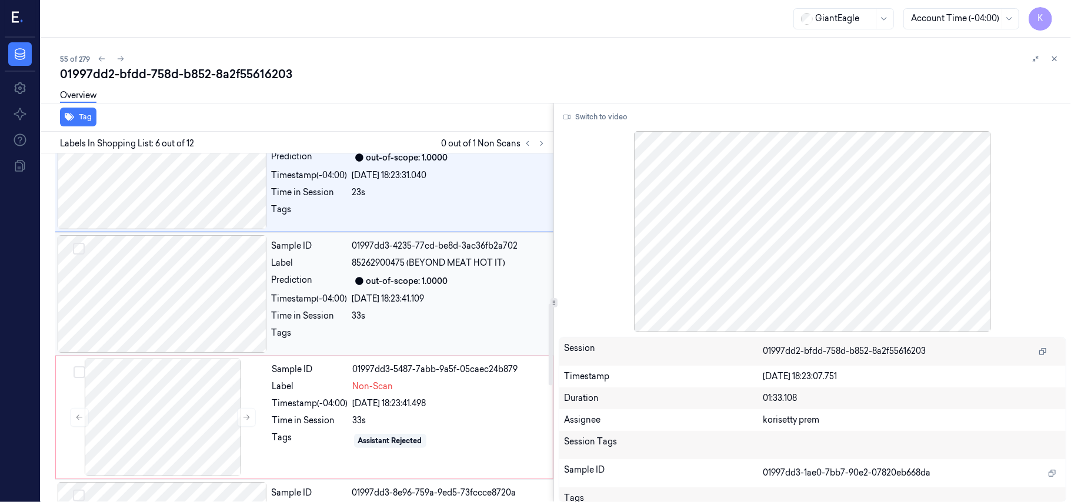
scroll to position [662, 0]
click at [182, 294] on div at bounding box center [162, 294] width 209 height 118
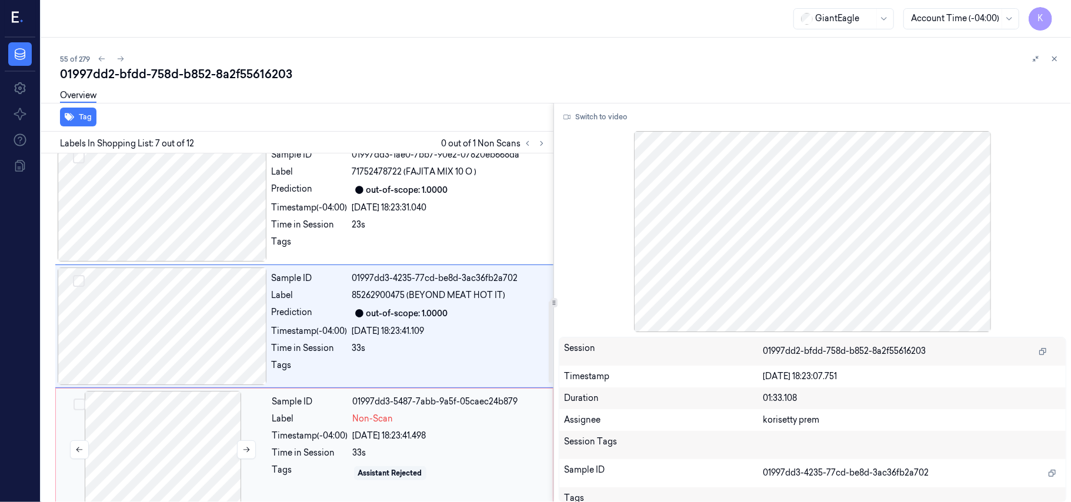
click at [221, 443] on div at bounding box center [162, 450] width 209 height 118
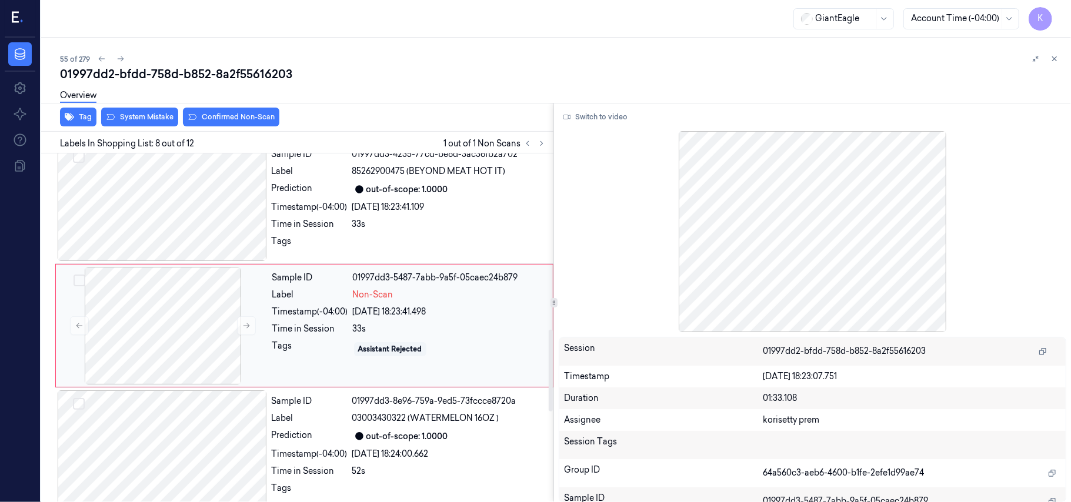
scroll to position [675, 0]
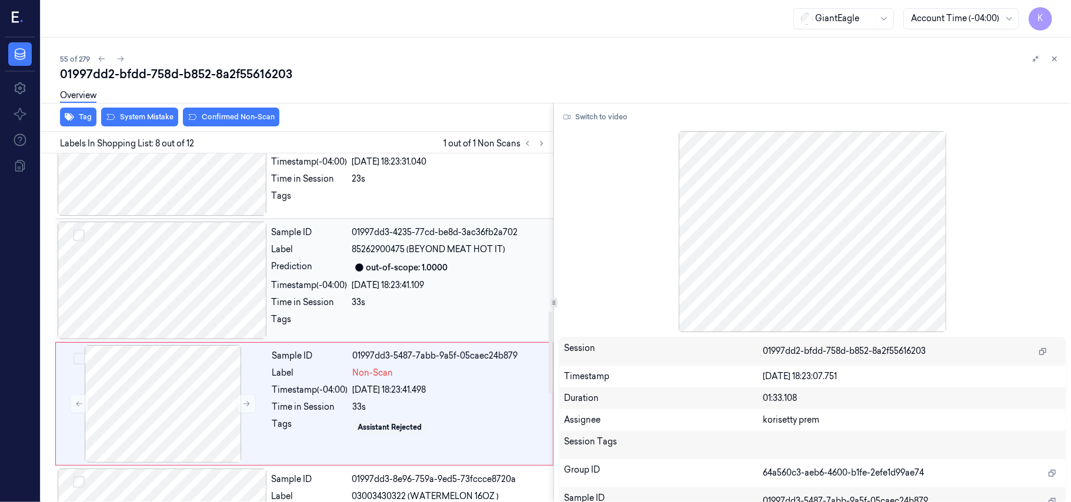
click at [167, 266] on div at bounding box center [162, 281] width 209 height 118
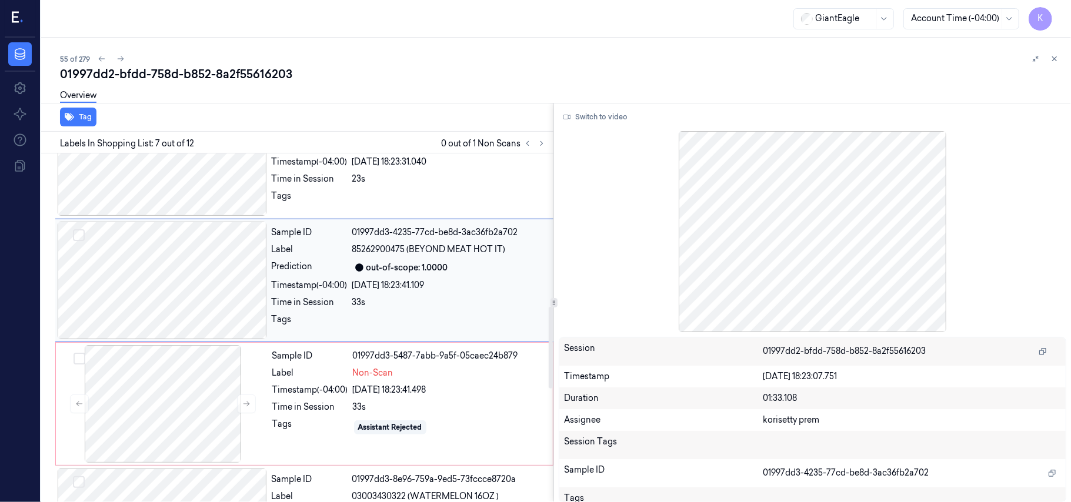
scroll to position [629, 0]
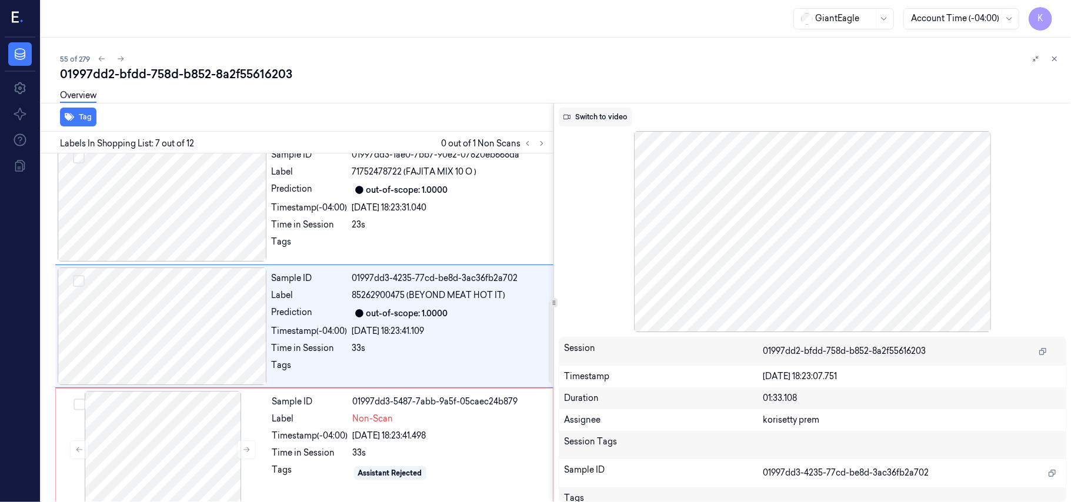
click at [608, 122] on button "Switch to video" at bounding box center [595, 117] width 73 height 19
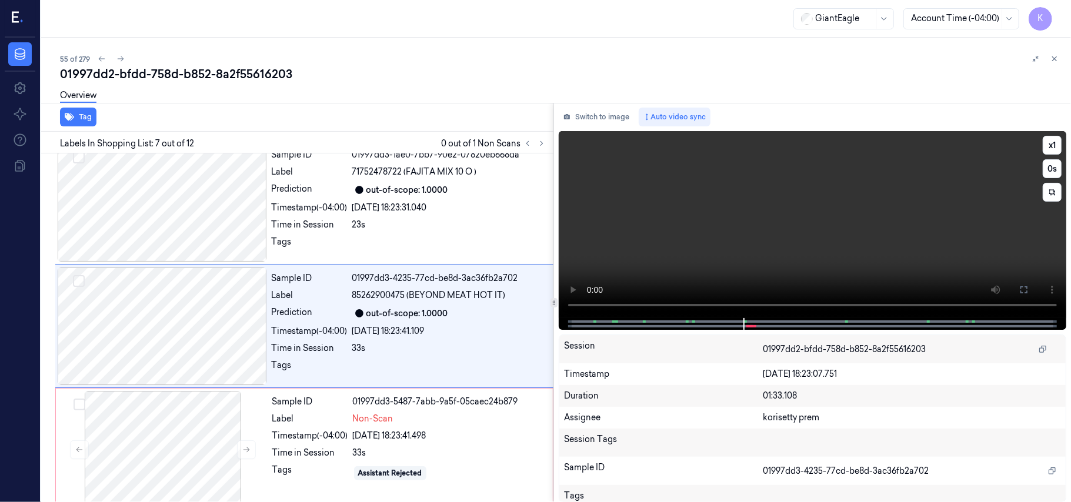
click at [961, 208] on video at bounding box center [812, 224] width 507 height 187
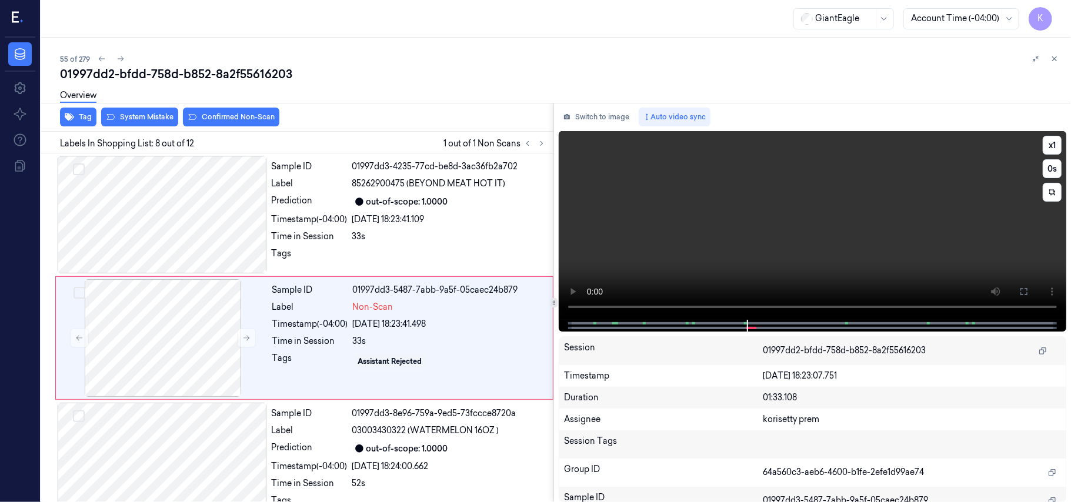
scroll to position [753, 0]
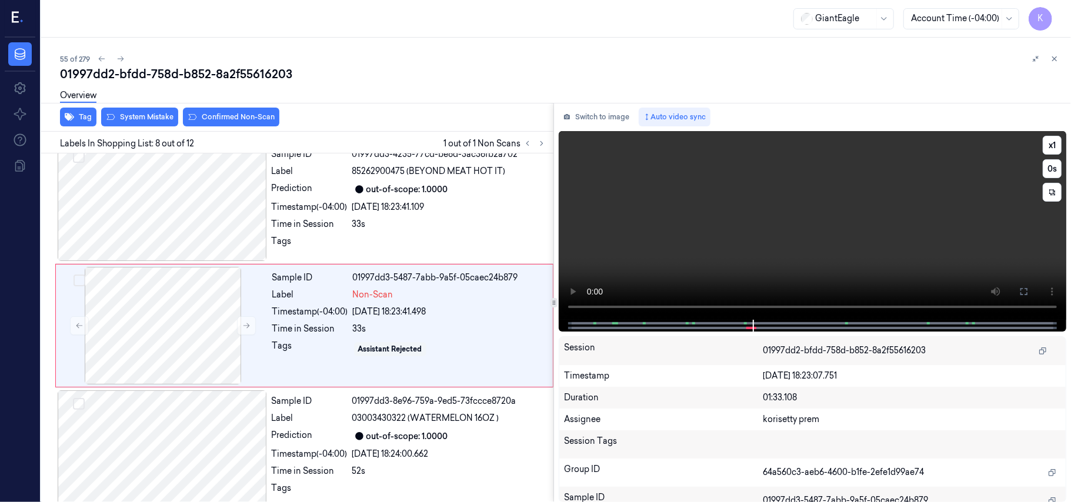
click at [962, 213] on video at bounding box center [812, 225] width 507 height 189
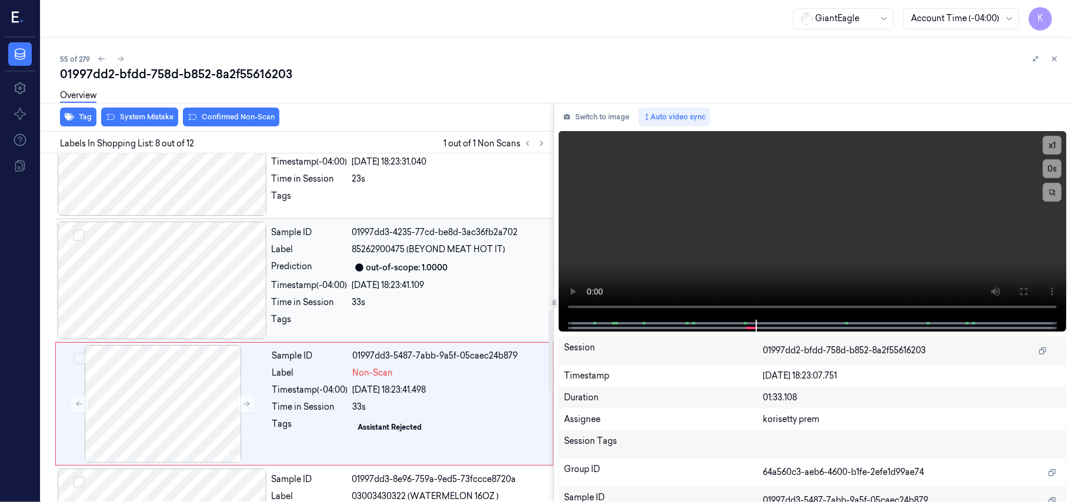
scroll to position [596, 0]
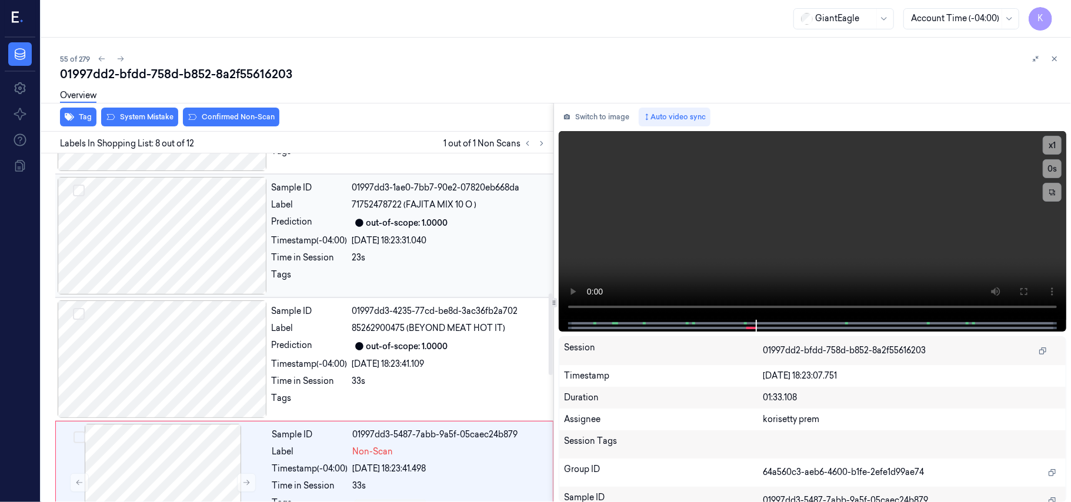
click at [423, 260] on div "23s" at bounding box center [449, 258] width 194 height 12
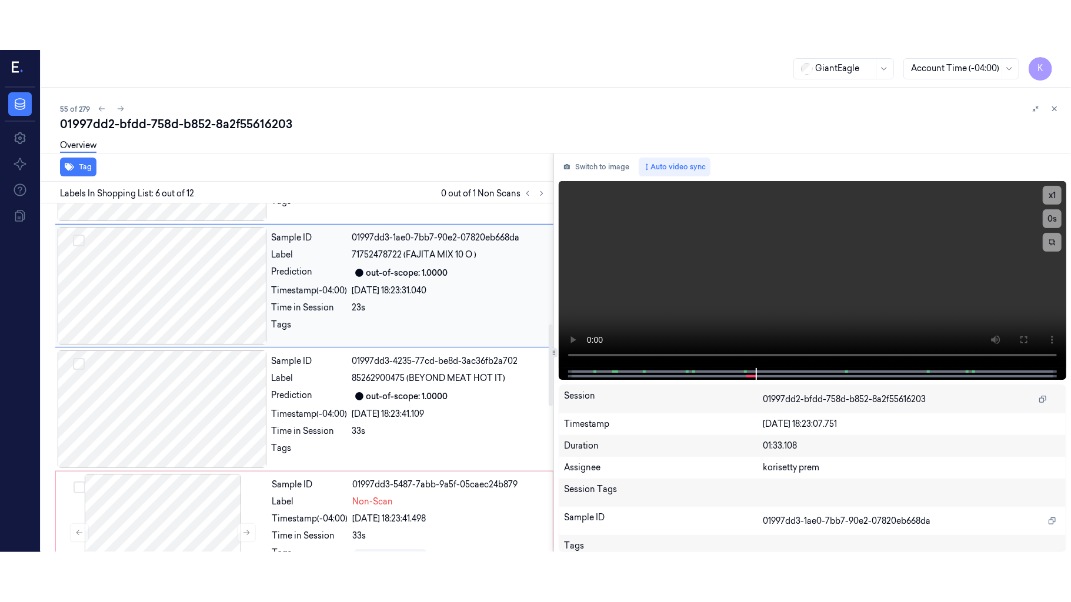
scroll to position [506, 0]
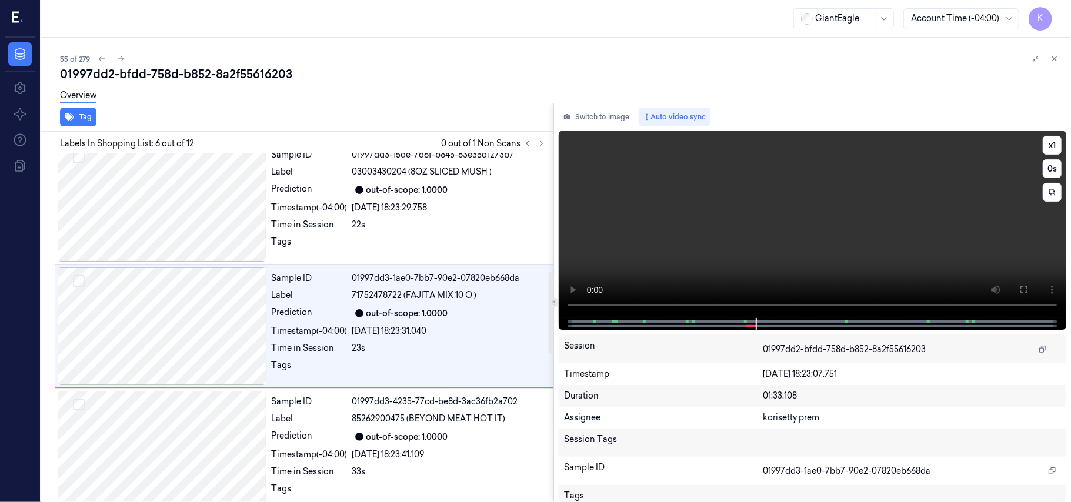
click at [847, 258] on video at bounding box center [812, 224] width 507 height 187
click at [870, 234] on video at bounding box center [812, 224] width 507 height 187
click at [847, 235] on video at bounding box center [812, 224] width 507 height 187
click at [1024, 289] on icon at bounding box center [1023, 289] width 9 height 9
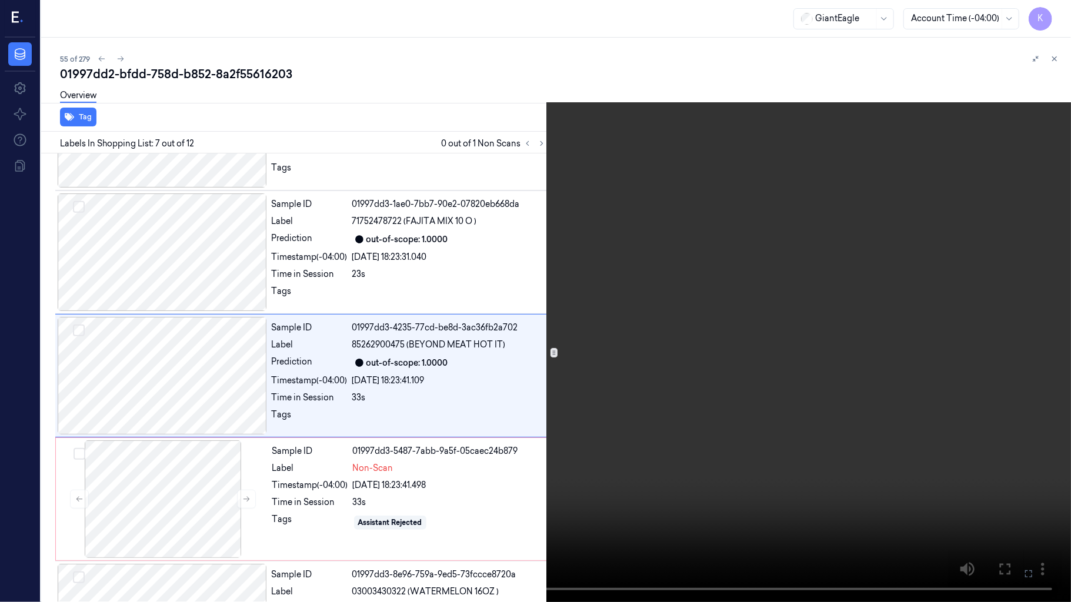
click at [943, 191] on video at bounding box center [535, 301] width 1071 height 602
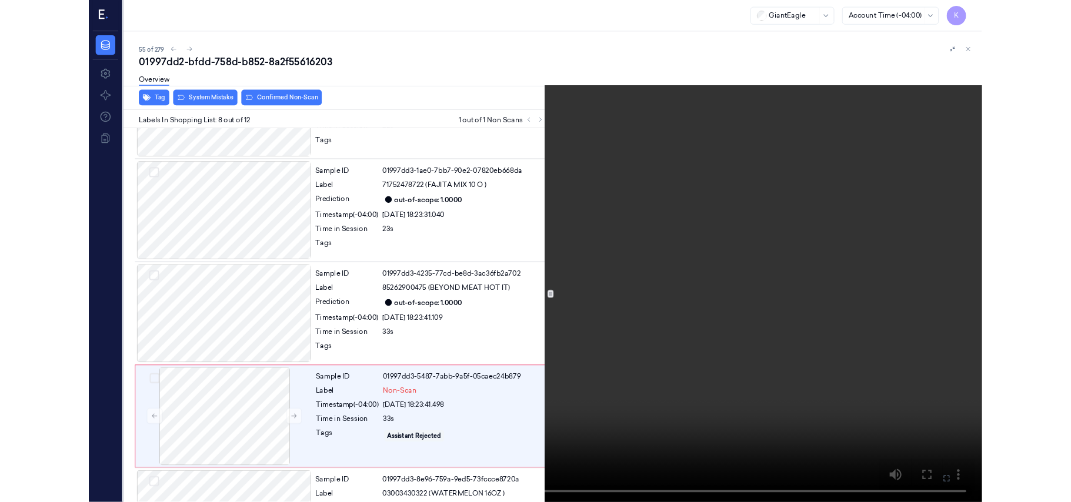
scroll to position [704, 0]
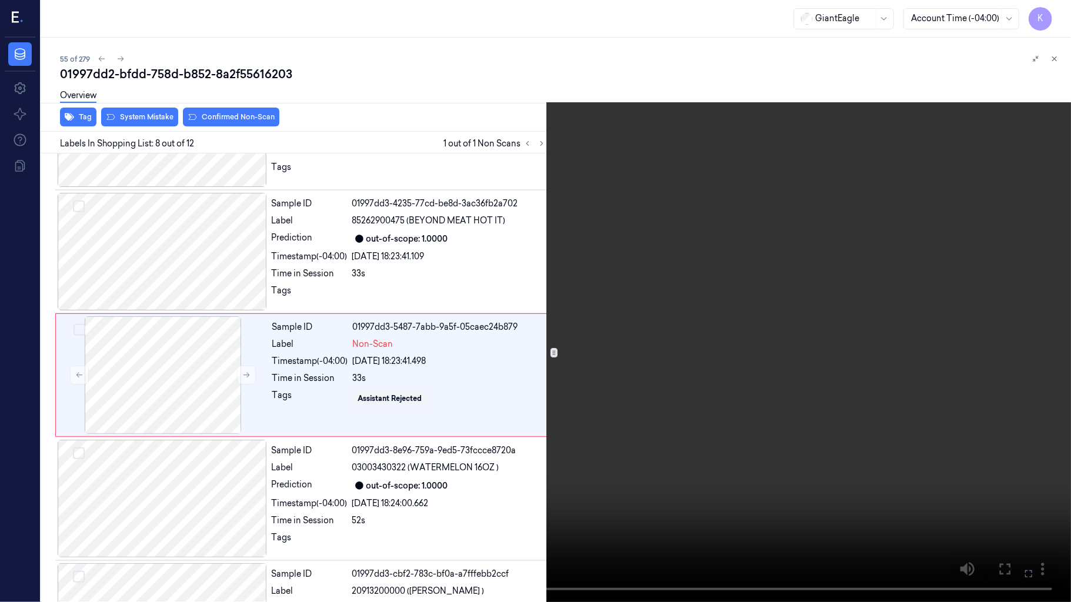
click at [0, 0] on icon at bounding box center [0, 0] width 0 height 0
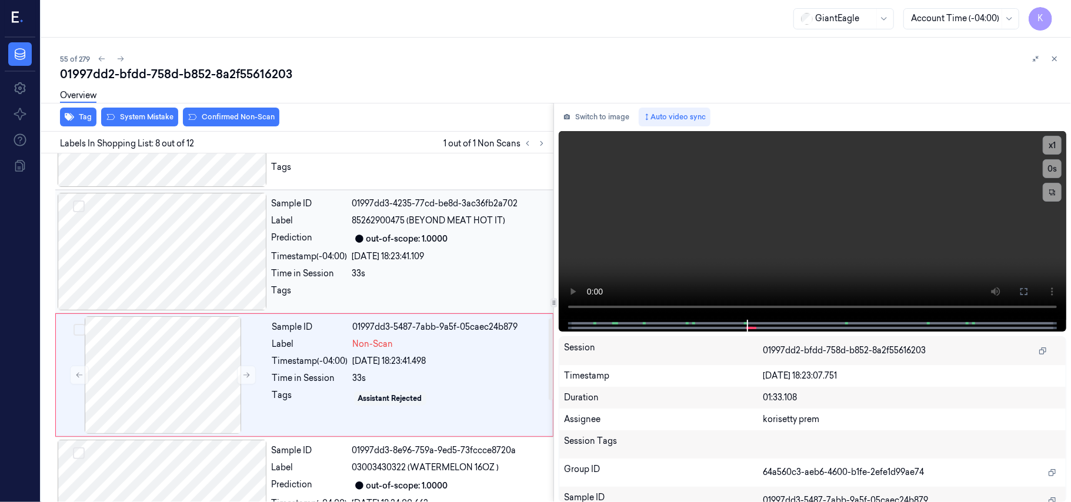
click at [436, 252] on div "Sample ID 01997dd3-4235-77cd-be8d-3ac36fb2a702 Label 85262900475 (BEYOND MEAT H…" at bounding box center [409, 252] width 284 height 118
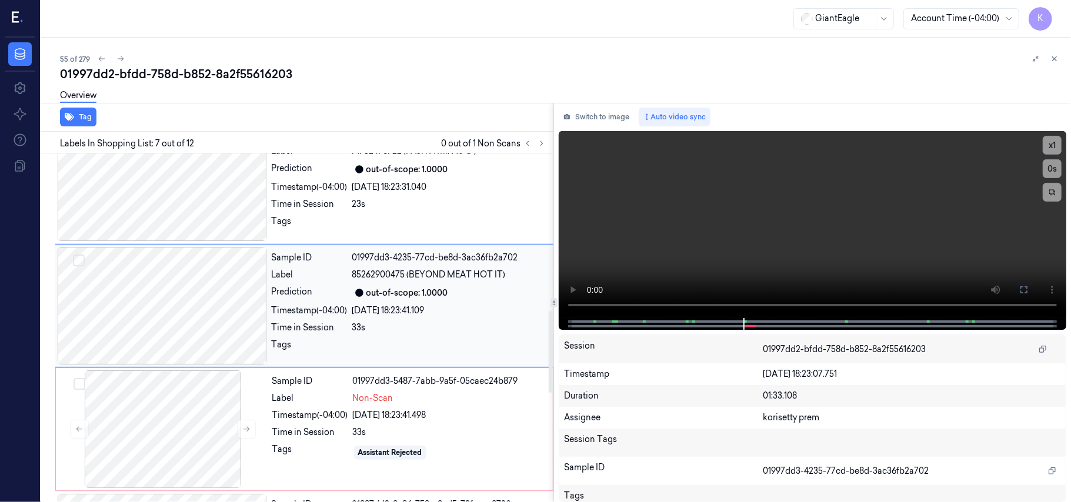
scroll to position [629, 0]
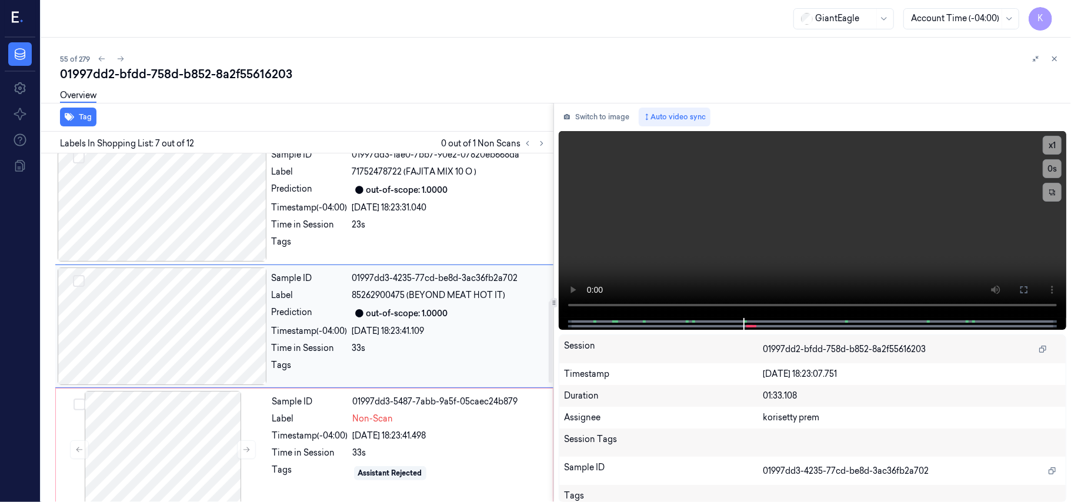
click at [381, 337] on div "[DATE] 18:23:41.109" at bounding box center [449, 331] width 194 height 12
drag, startPoint x: 753, startPoint y: 202, endPoint x: 749, endPoint y: 210, distance: 8.7
click at [751, 208] on video at bounding box center [812, 224] width 507 height 187
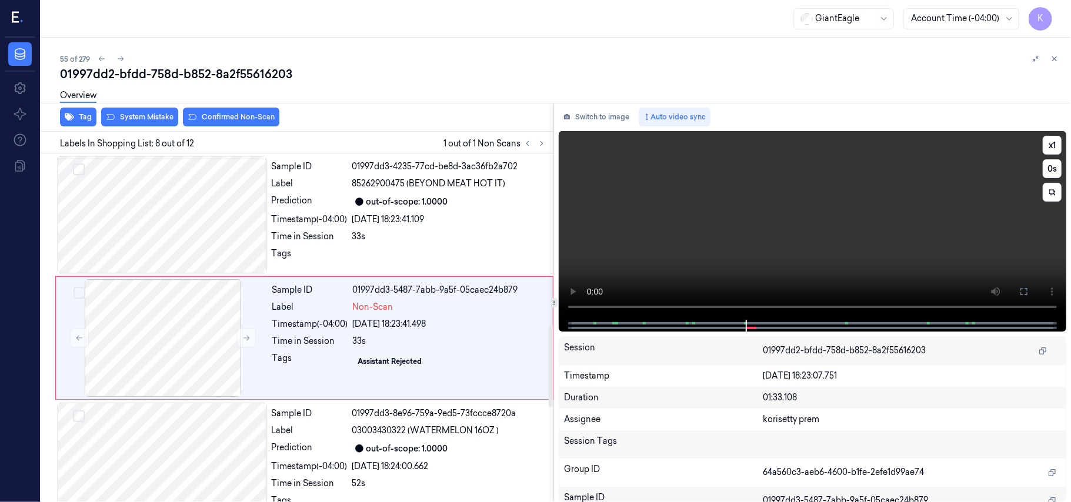
scroll to position [753, 0]
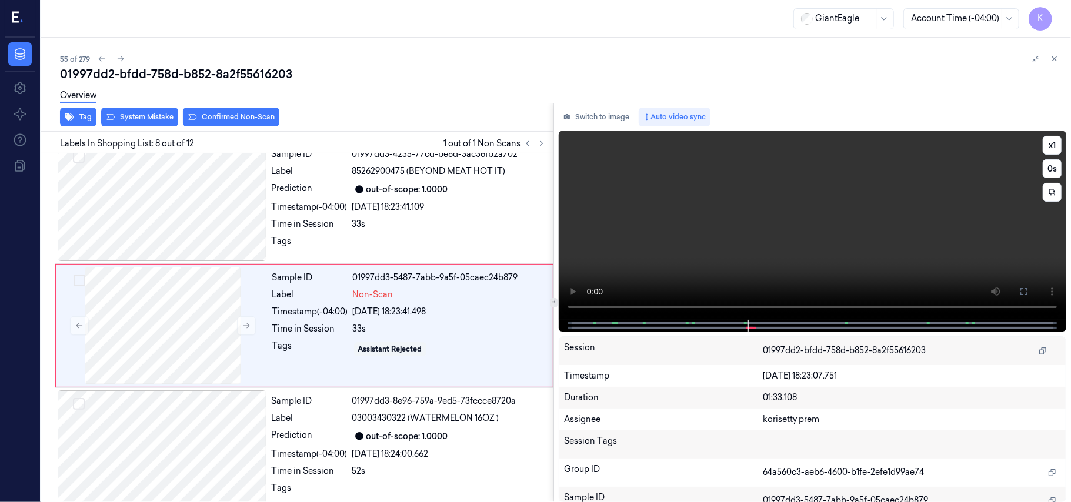
click at [794, 232] on video at bounding box center [812, 225] width 507 height 189
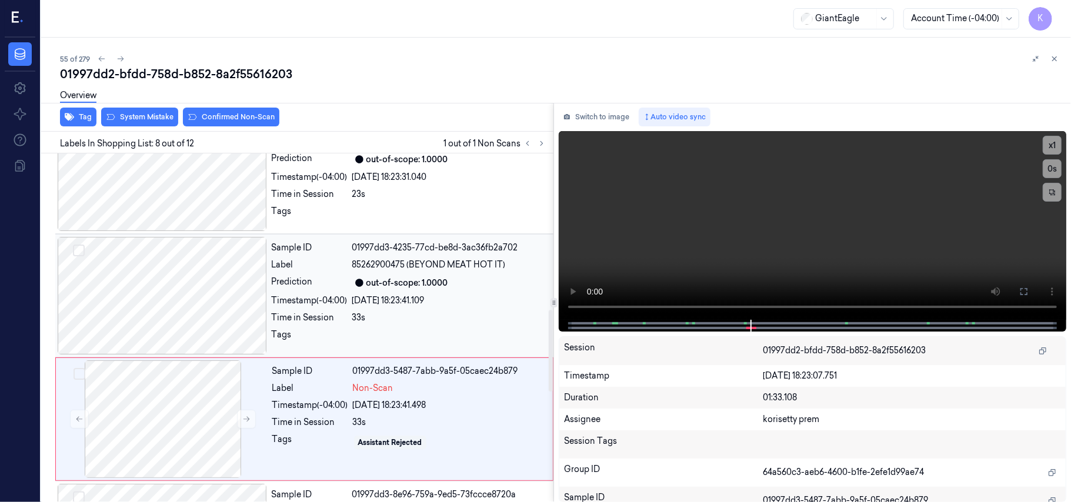
scroll to position [596, 0]
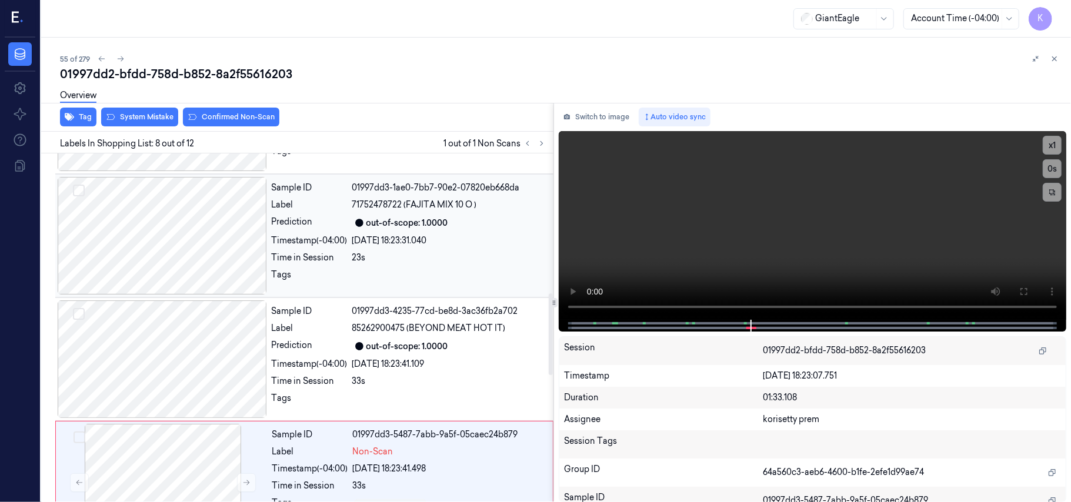
click at [414, 268] on div "Sample ID 01997dd3-1ae0-7bb7-90e2-07820eb668da Label 71752478722 (FAJITA MIX 10…" at bounding box center [409, 236] width 284 height 118
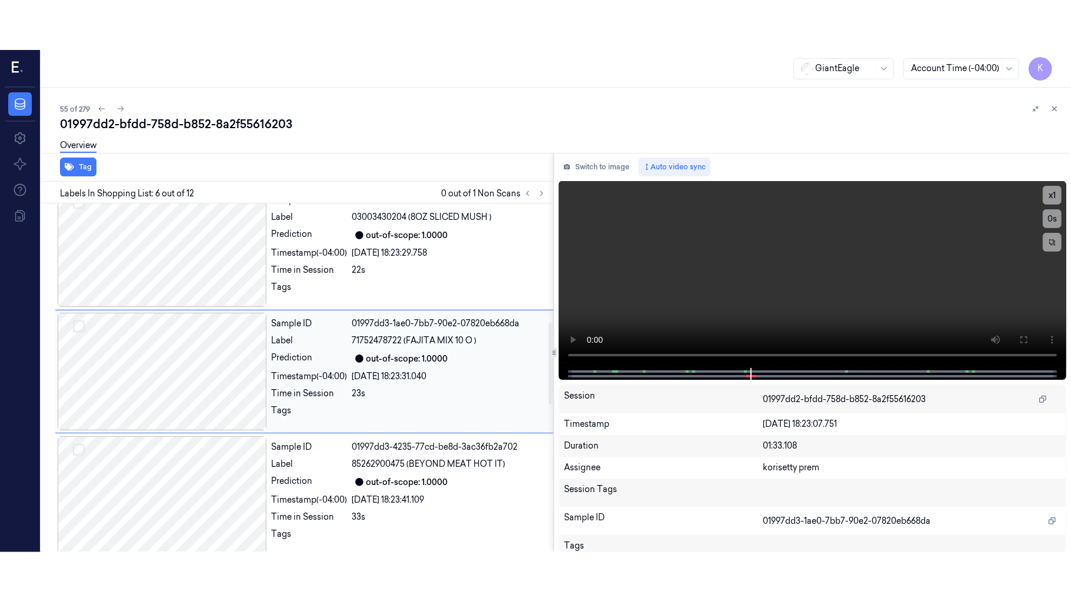
scroll to position [506, 0]
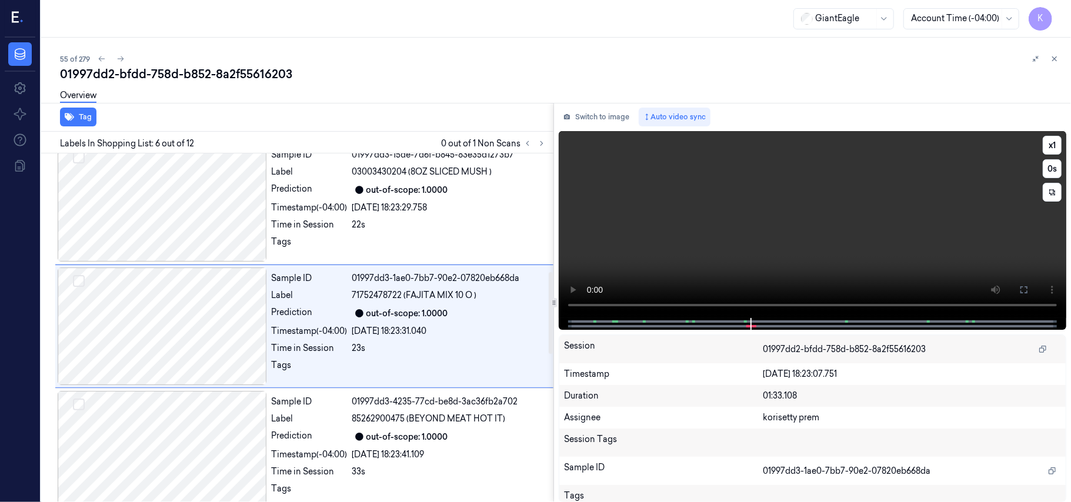
click at [748, 207] on video at bounding box center [812, 224] width 507 height 187
click at [1024, 292] on icon at bounding box center [1023, 289] width 9 height 9
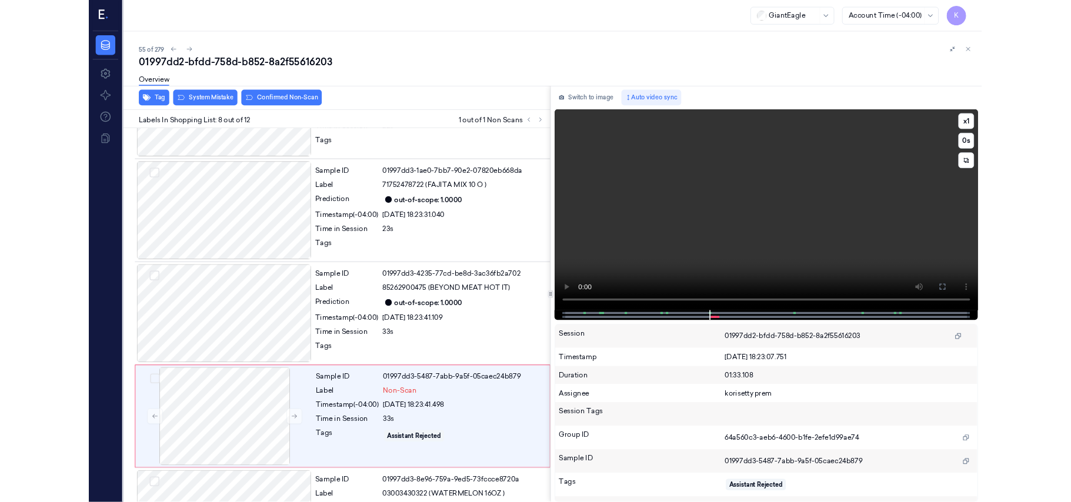
scroll to position [704, 0]
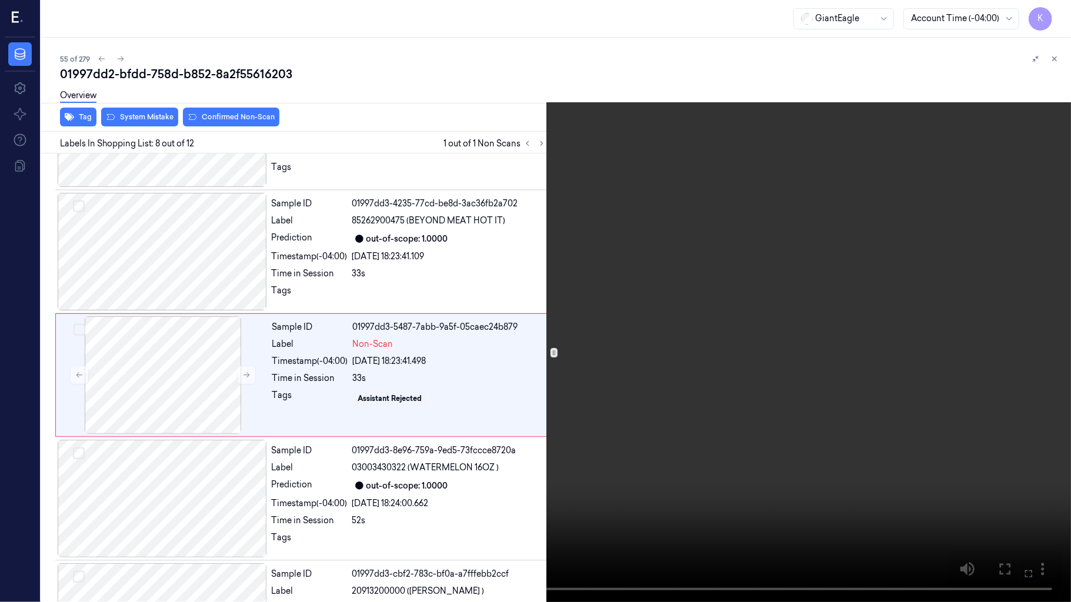
click at [771, 423] on video at bounding box center [535, 301] width 1071 height 602
click at [0, 0] on icon at bounding box center [0, 0] width 0 height 0
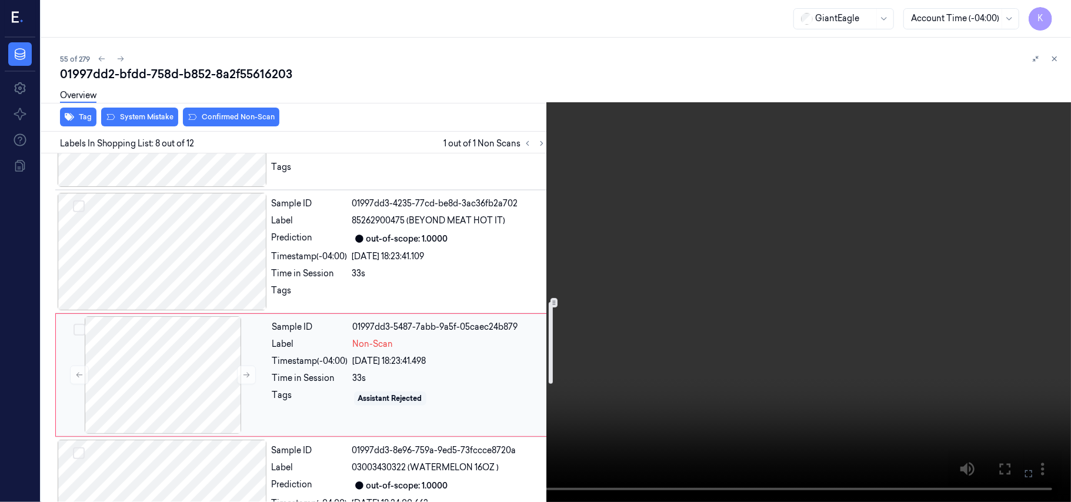
scroll to position [547, 0]
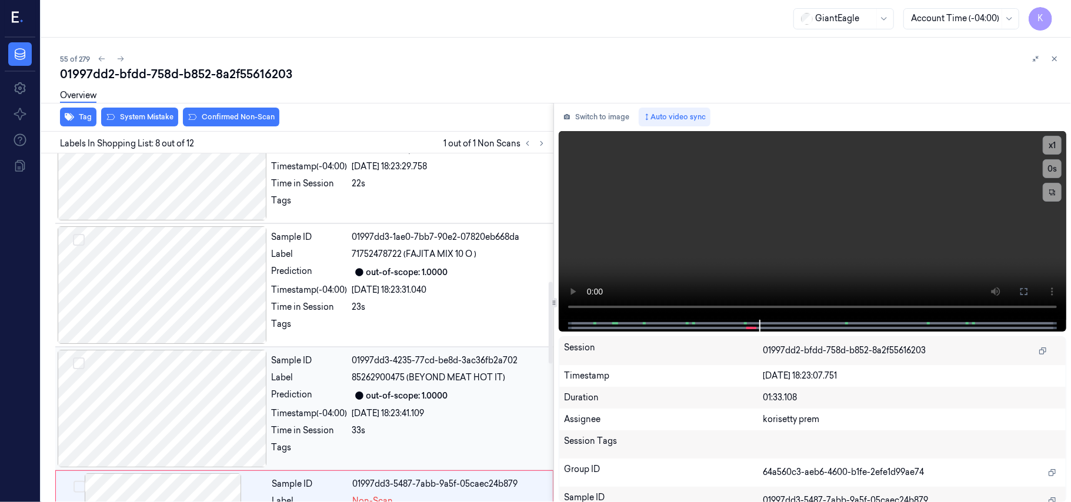
click at [375, 396] on div "out-of-scope: 1.0000" at bounding box center [407, 396] width 82 height 12
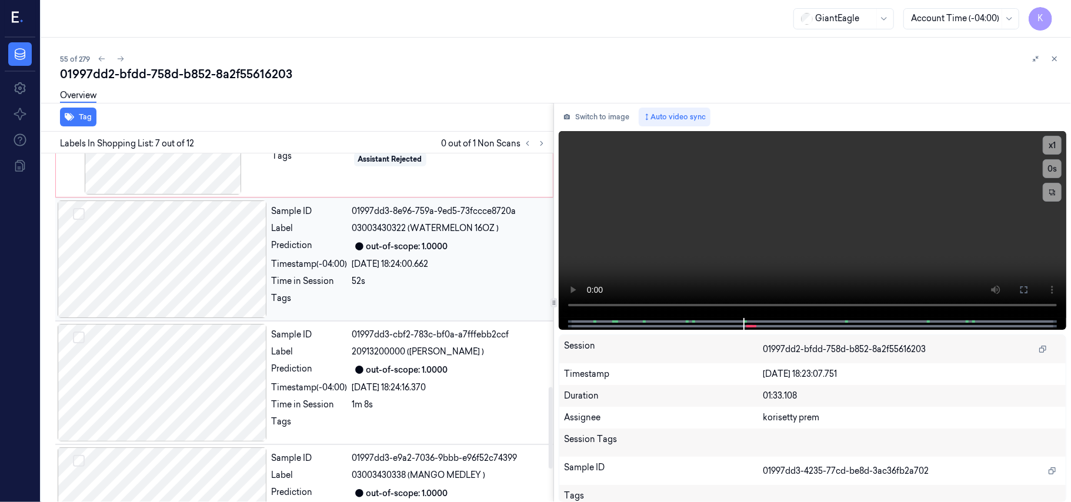
scroll to position [1021, 0]
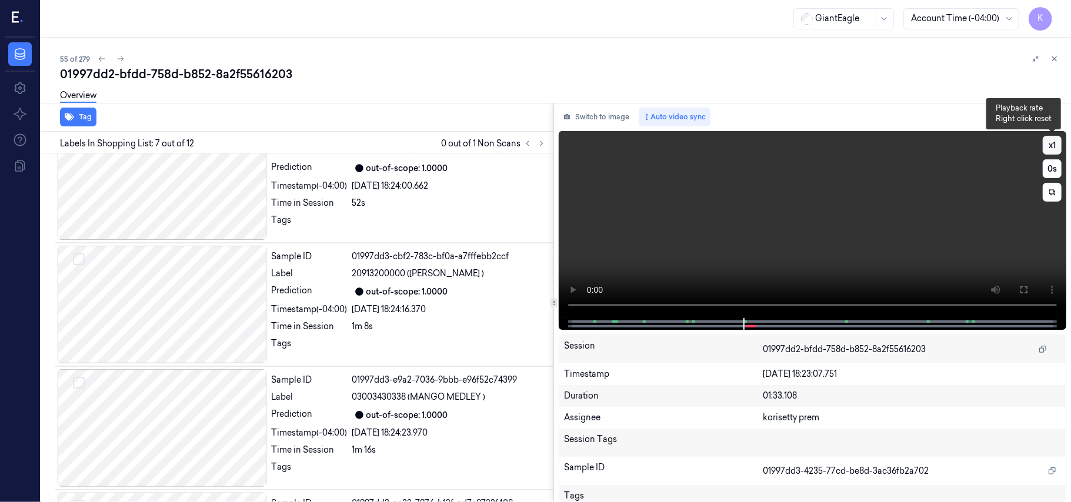
click at [1052, 141] on button "x 1" at bounding box center [1051, 145] width 19 height 19
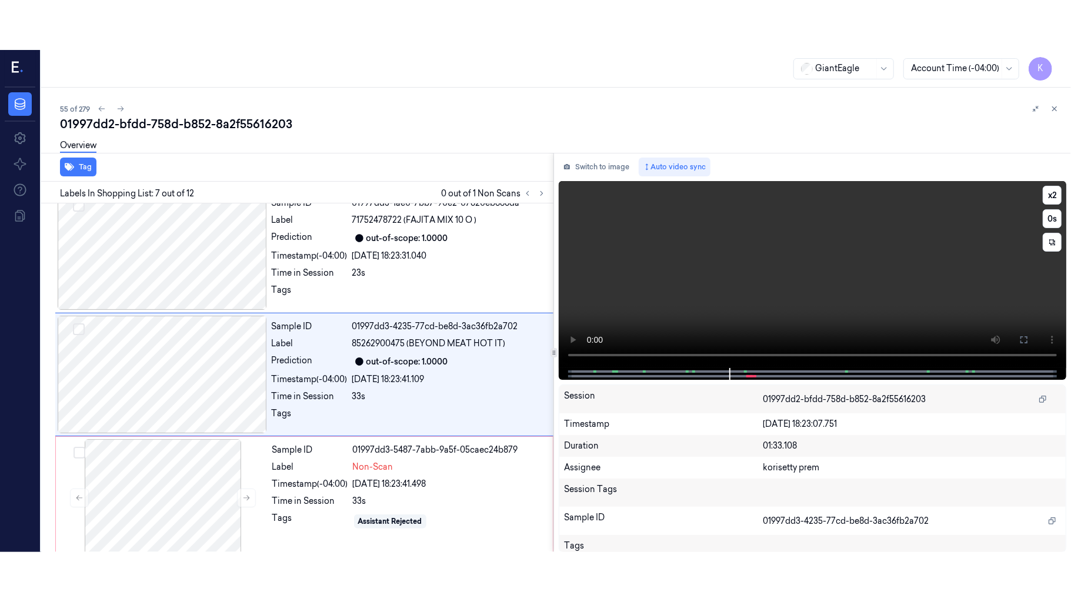
scroll to position [629, 0]
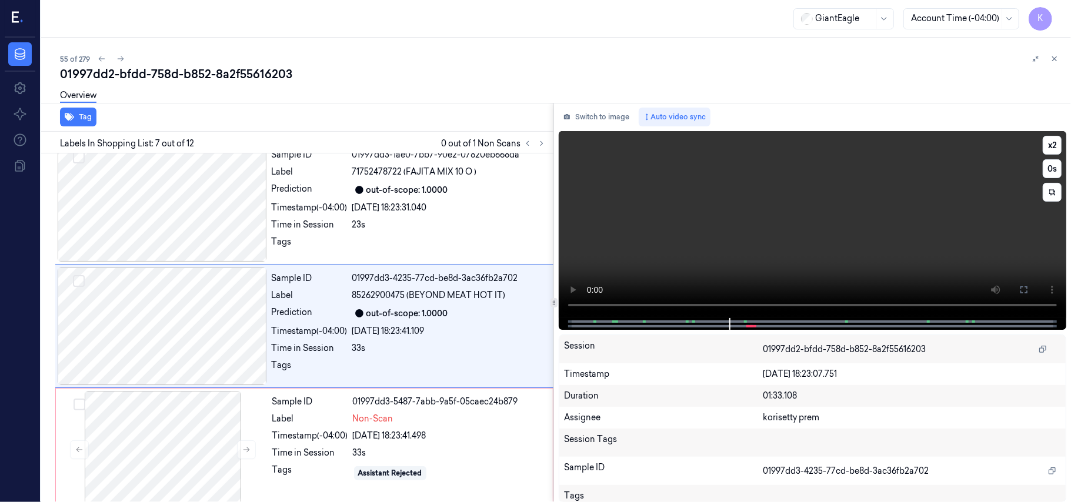
click at [958, 240] on video at bounding box center [812, 224] width 507 height 187
click at [1023, 289] on icon at bounding box center [1023, 289] width 9 height 9
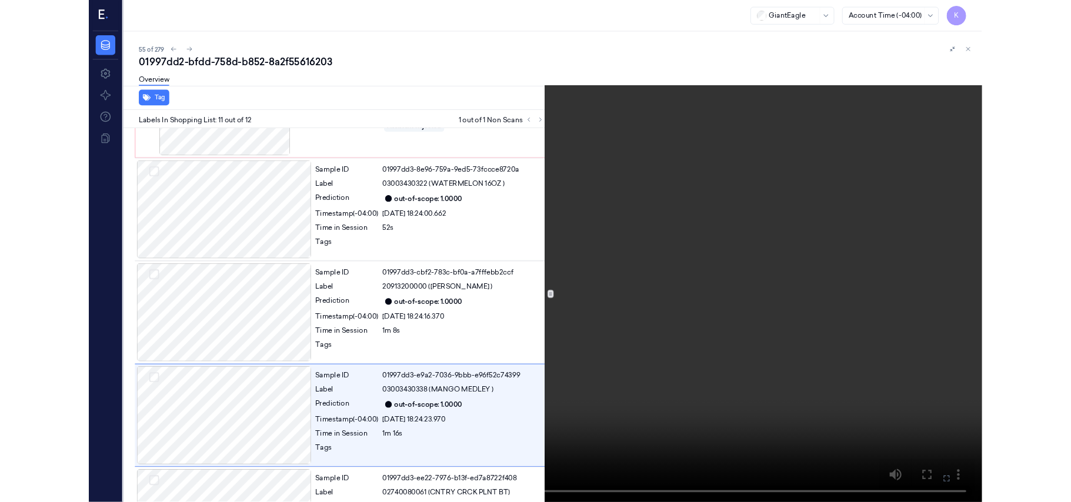
scroll to position [1041, 0]
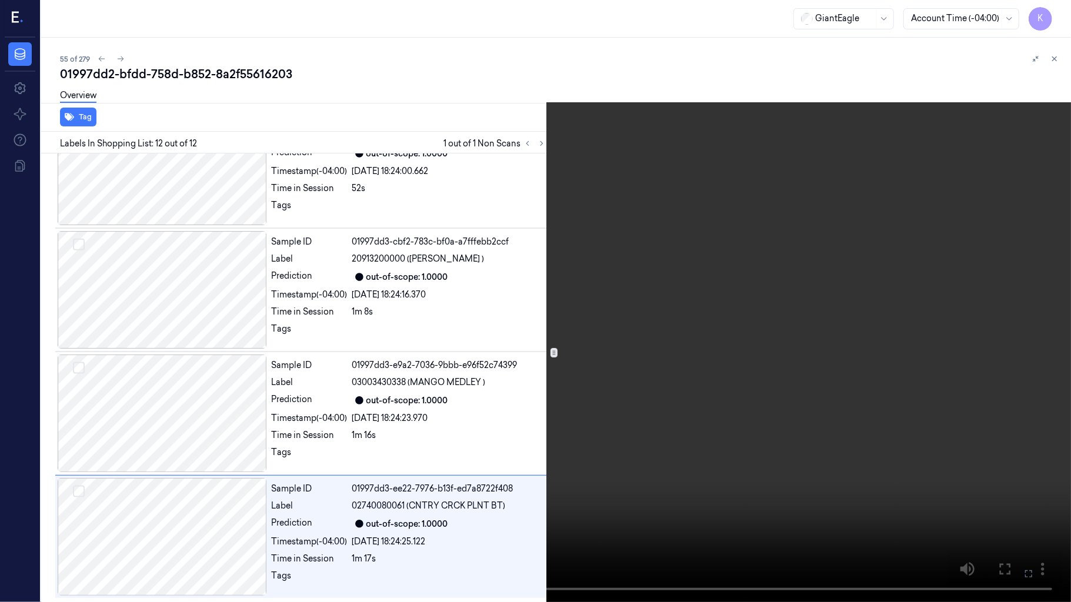
click at [0, 0] on icon at bounding box center [0, 0] width 0 height 0
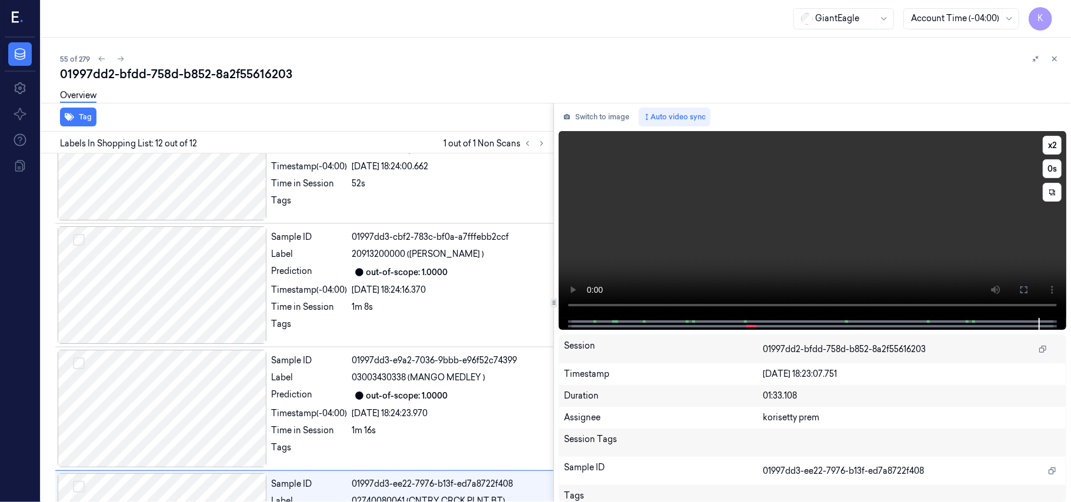
click at [867, 262] on video at bounding box center [812, 224] width 507 height 187
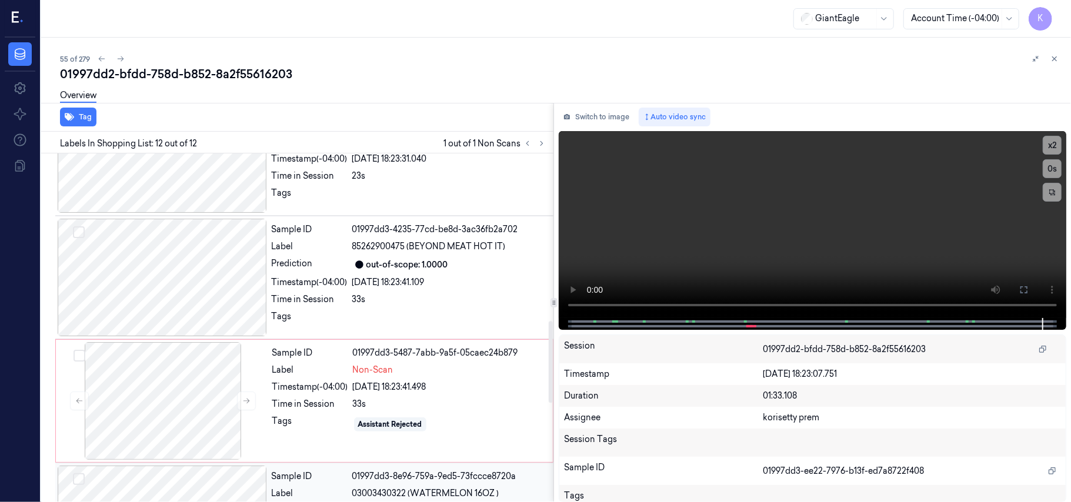
scroll to position [591, 0]
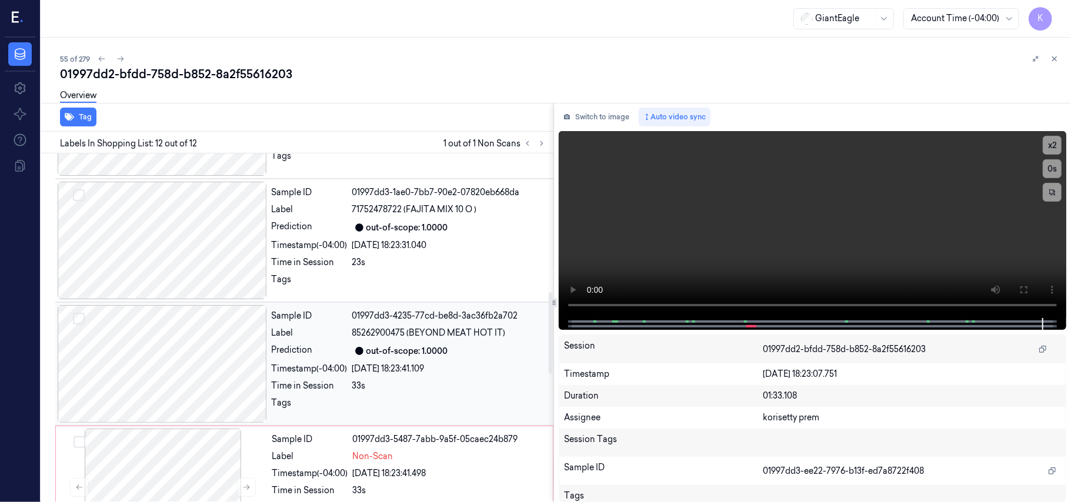
click at [429, 349] on div "out-of-scope: 1.0000" at bounding box center [407, 351] width 82 height 12
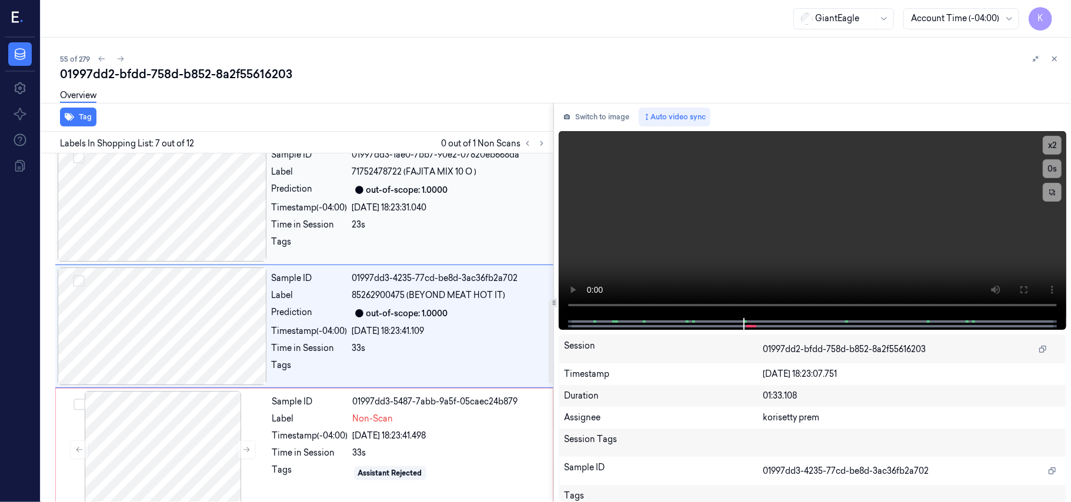
click at [351, 224] on div "Time in Session 23s" at bounding box center [409, 225] width 275 height 12
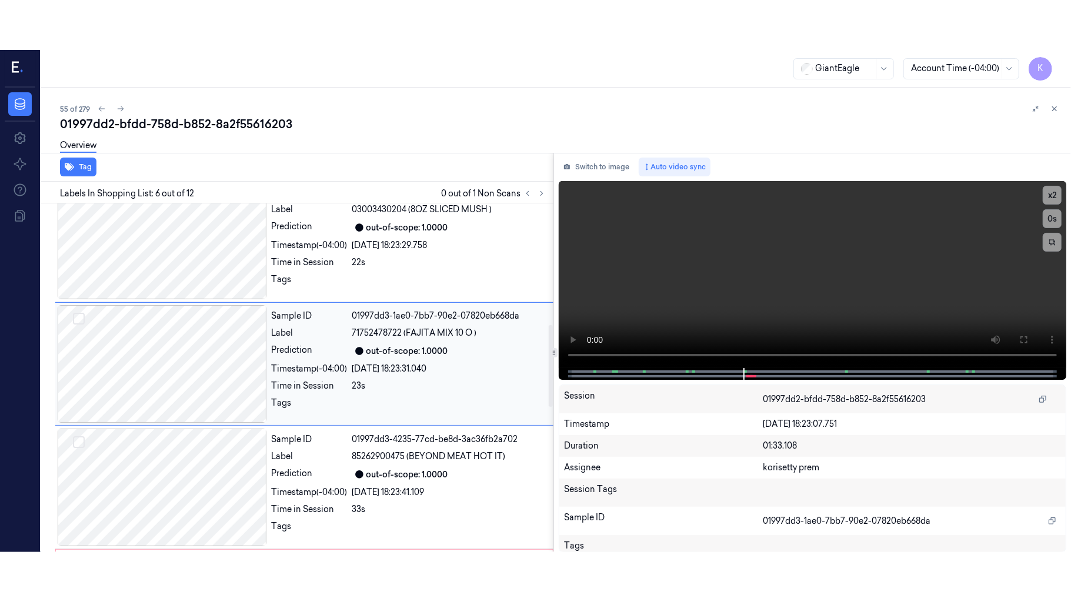
scroll to position [506, 0]
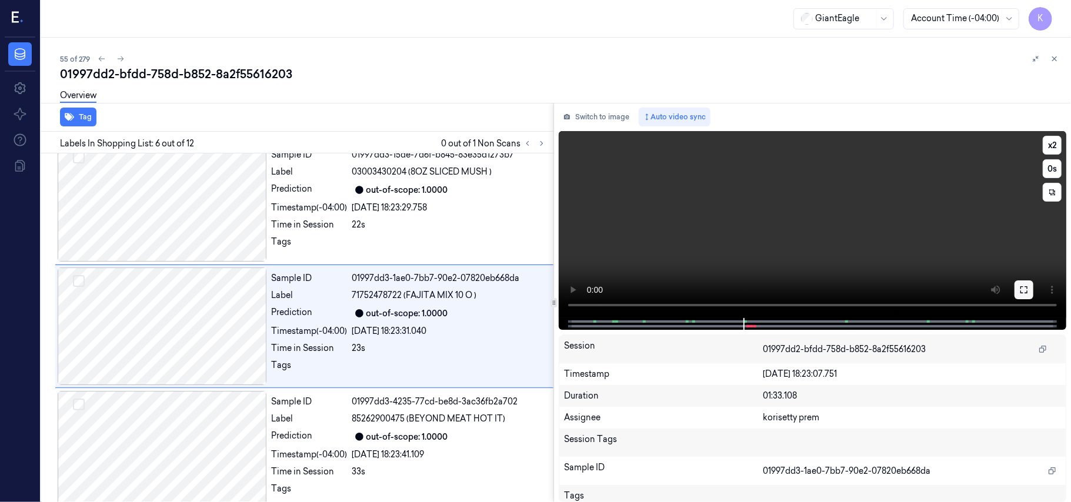
click at [1029, 290] on button at bounding box center [1023, 289] width 19 height 19
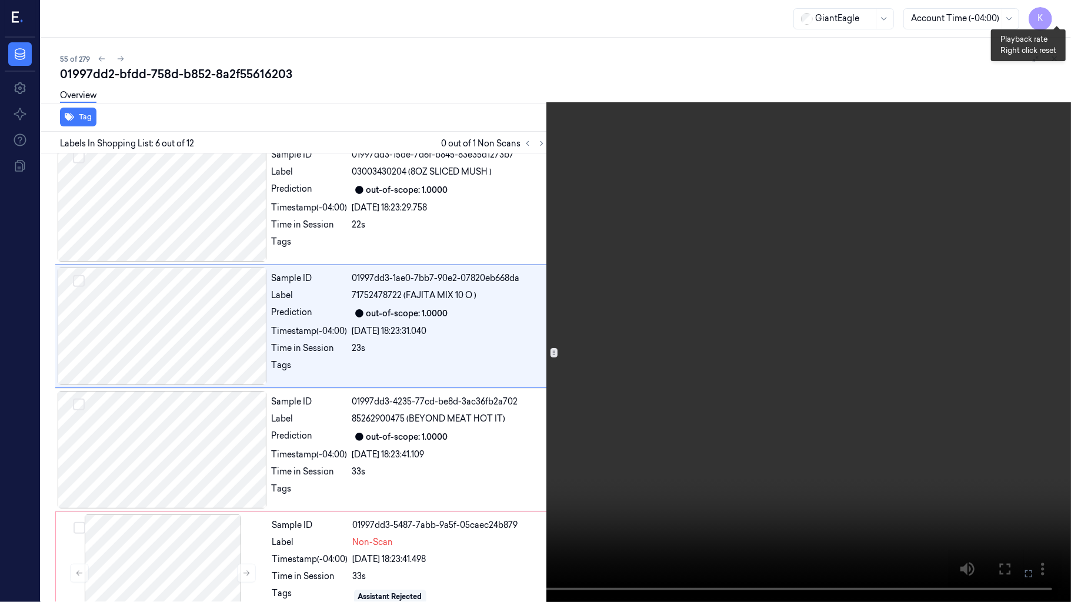
click at [1050, 8] on button "x 2" at bounding box center [1056, 14] width 19 height 19
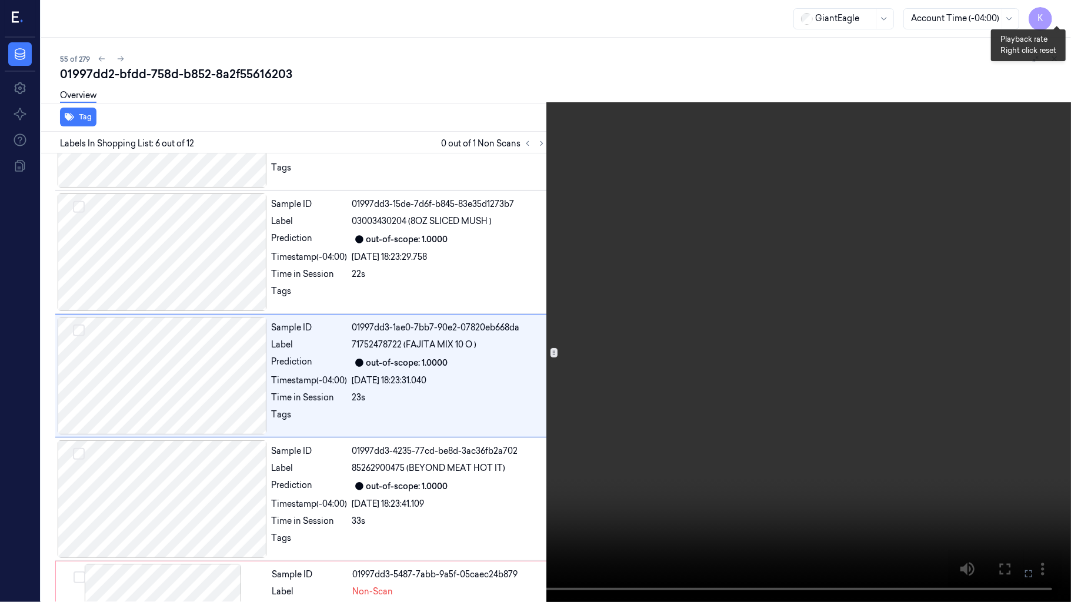
click at [1050, 8] on button "x 4" at bounding box center [1056, 14] width 19 height 19
click at [656, 367] on video at bounding box center [535, 301] width 1071 height 602
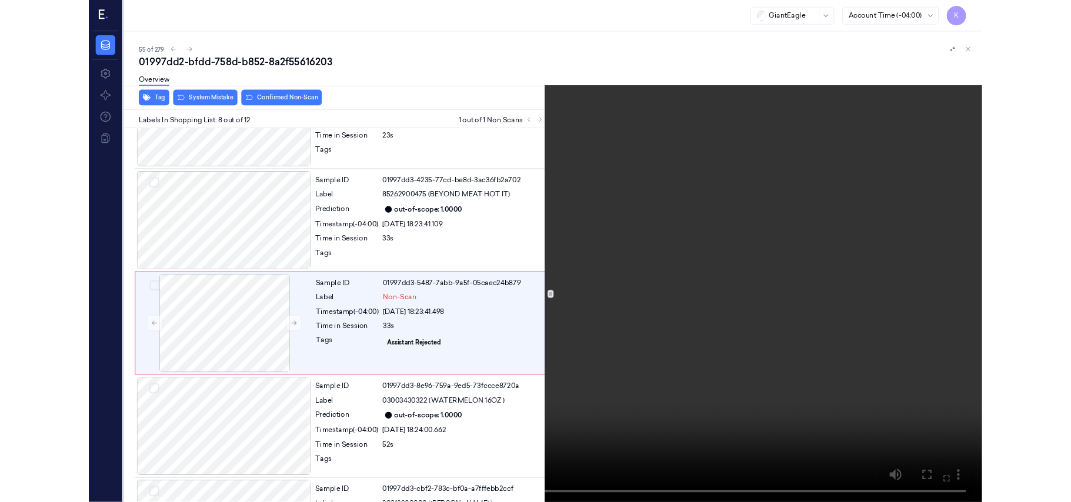
scroll to position [704, 0]
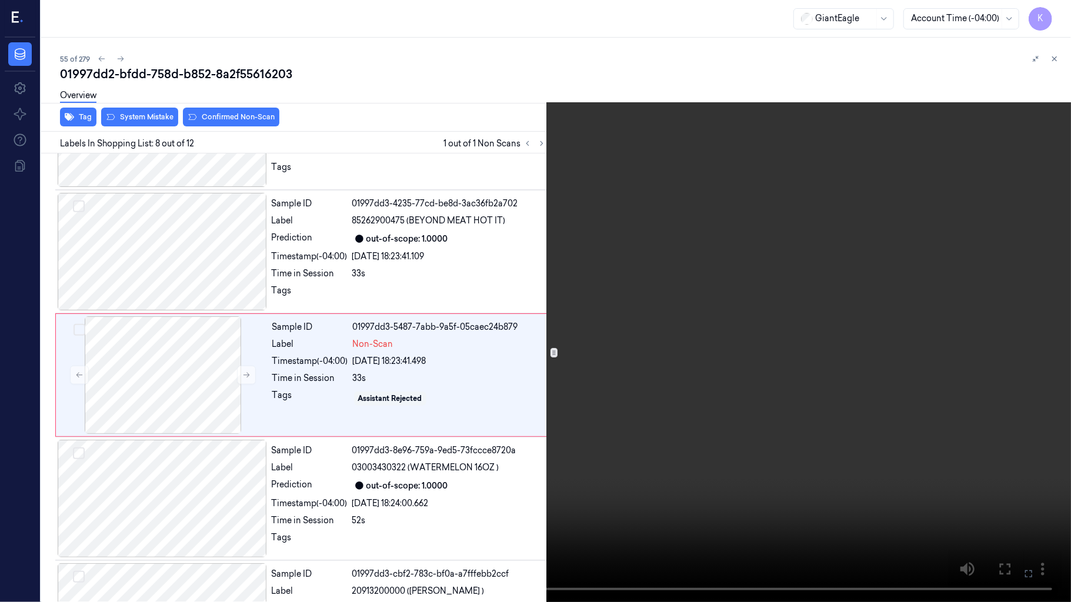
click at [725, 376] on video at bounding box center [535, 301] width 1071 height 602
click at [0, 0] on icon at bounding box center [0, 0] width 0 height 0
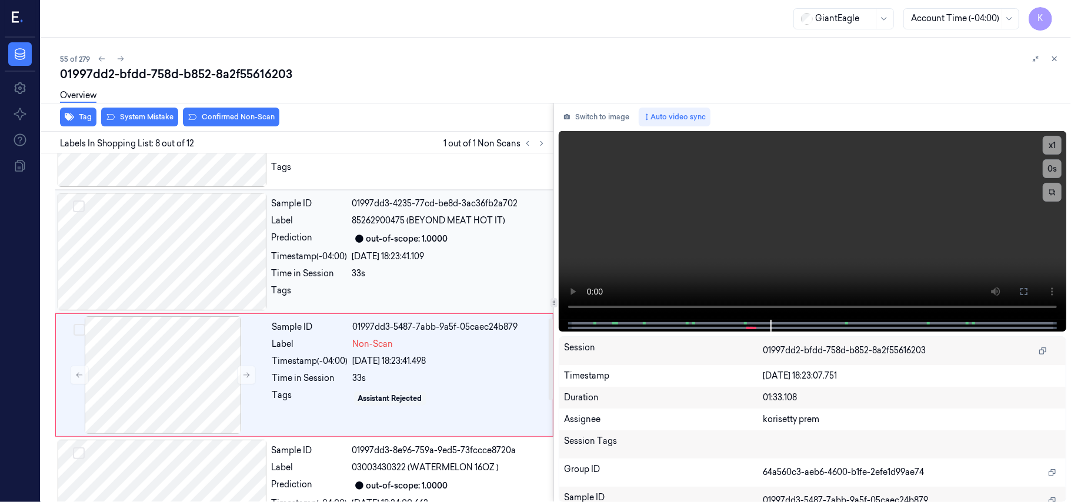
click at [461, 248] on div "Sample ID 01997dd3-4235-77cd-be8d-3ac36fb2a702 Label 85262900475 (BEYOND MEAT H…" at bounding box center [409, 252] width 284 height 118
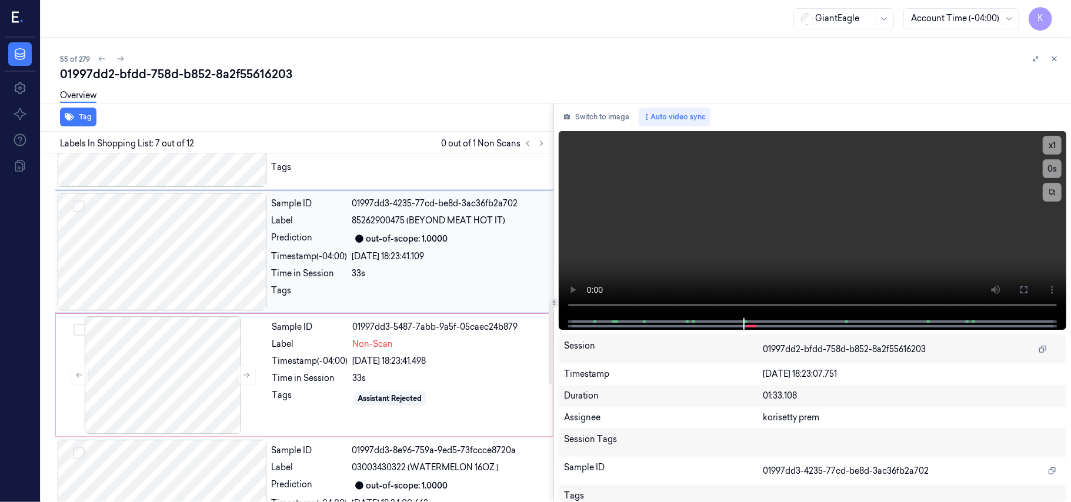
scroll to position [629, 0]
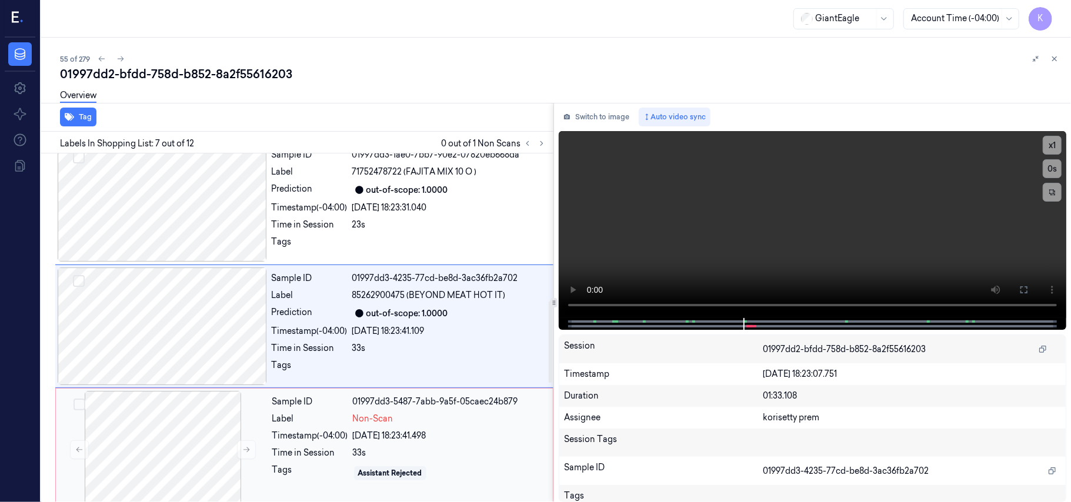
click at [436, 425] on div "Non-Scan" at bounding box center [449, 419] width 193 height 12
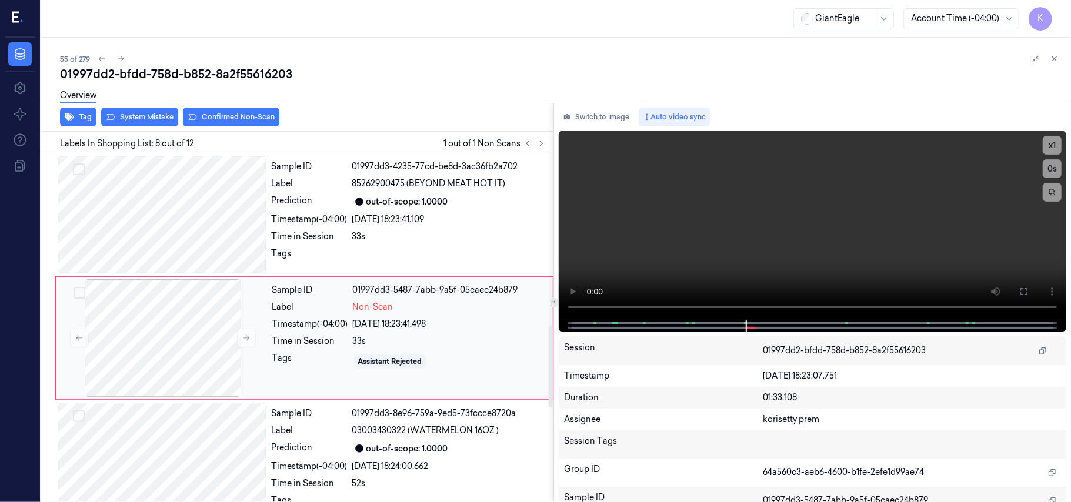
scroll to position [753, 0]
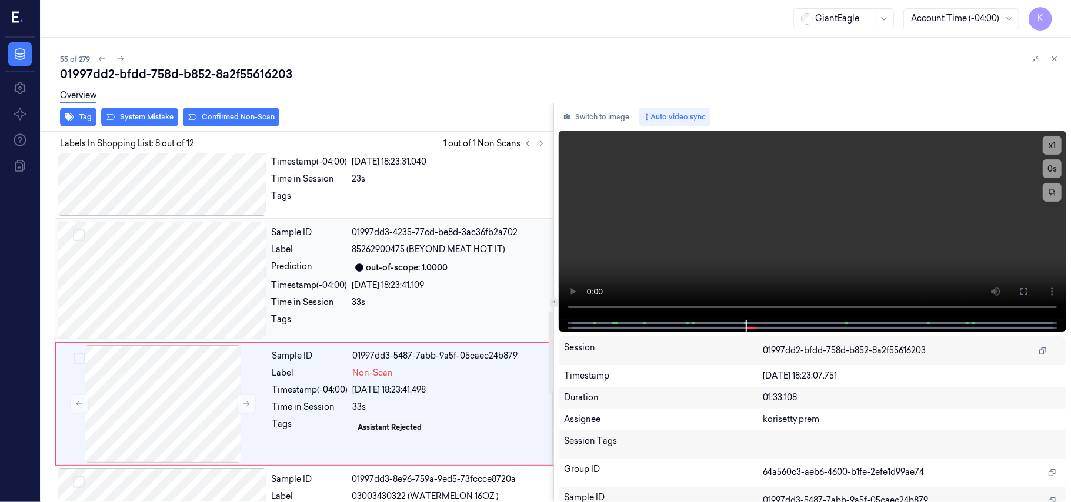
click at [372, 274] on div "out-of-scope: 1.0000" at bounding box center [407, 268] width 82 height 12
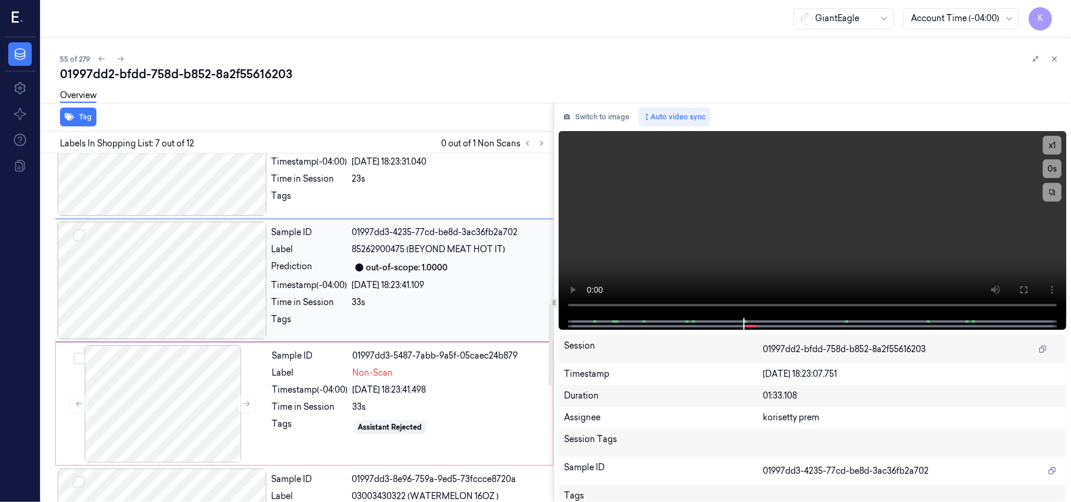
scroll to position [629, 0]
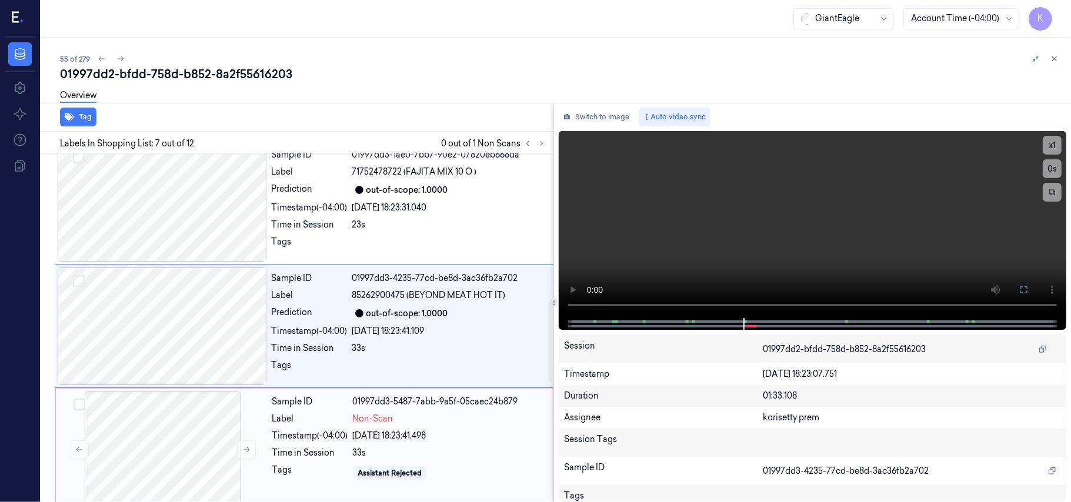
click at [368, 459] on div "33s" at bounding box center [449, 453] width 193 height 12
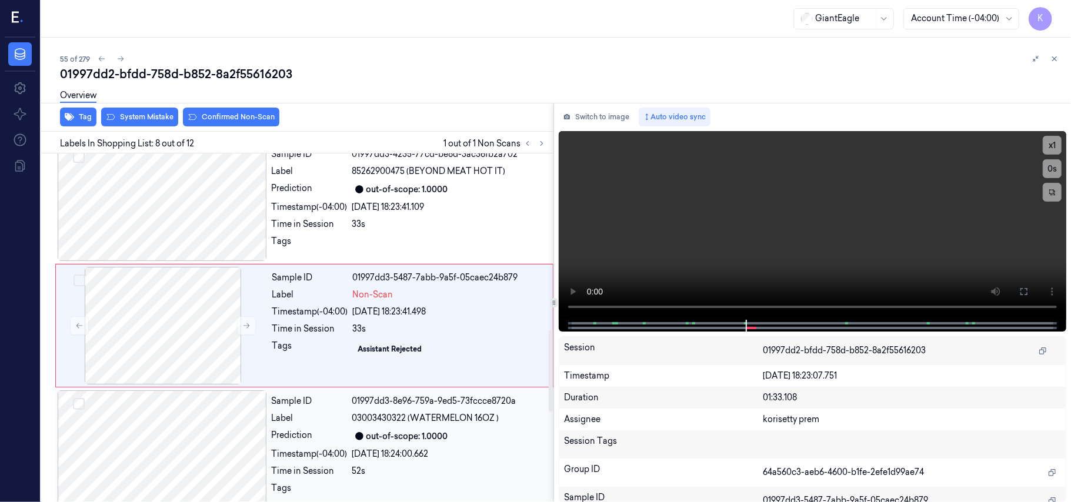
click at [393, 457] on div "[DATE] 18:24:00.662" at bounding box center [449, 454] width 194 height 12
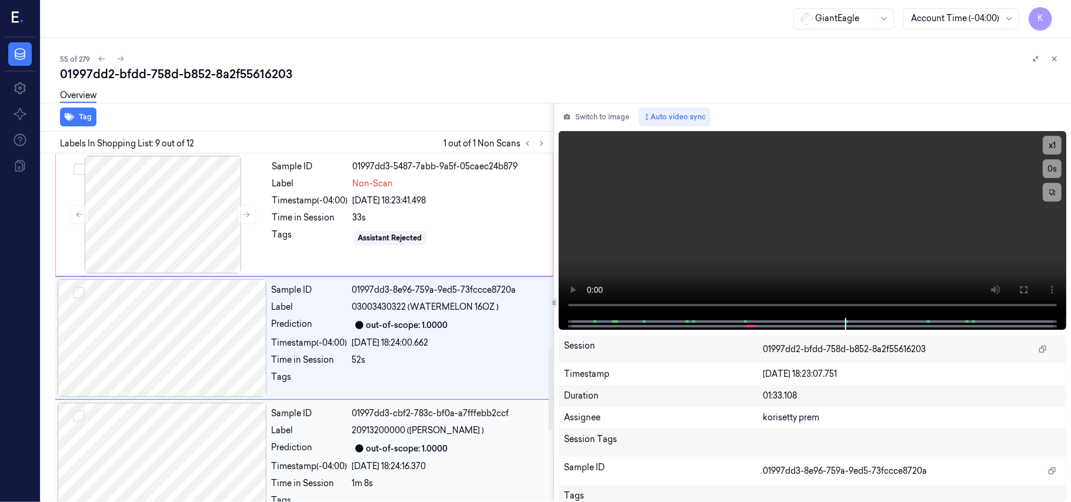
scroll to position [877, 0]
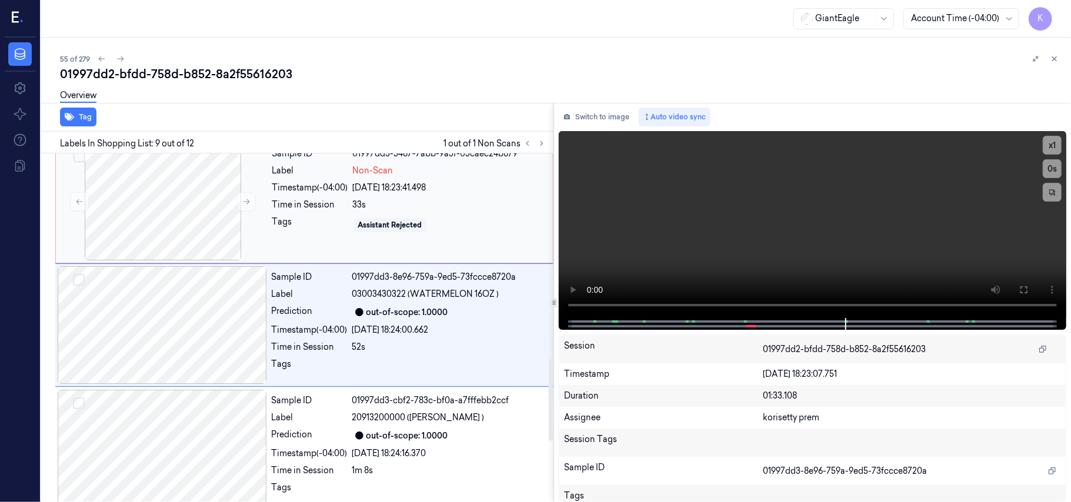
click at [330, 221] on div "Tags" at bounding box center [310, 225] width 76 height 19
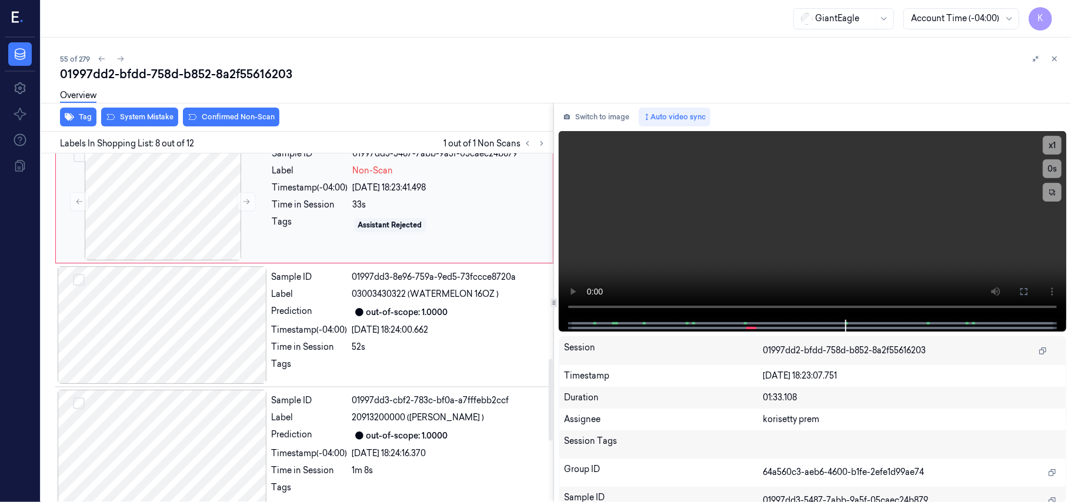
scroll to position [753, 0]
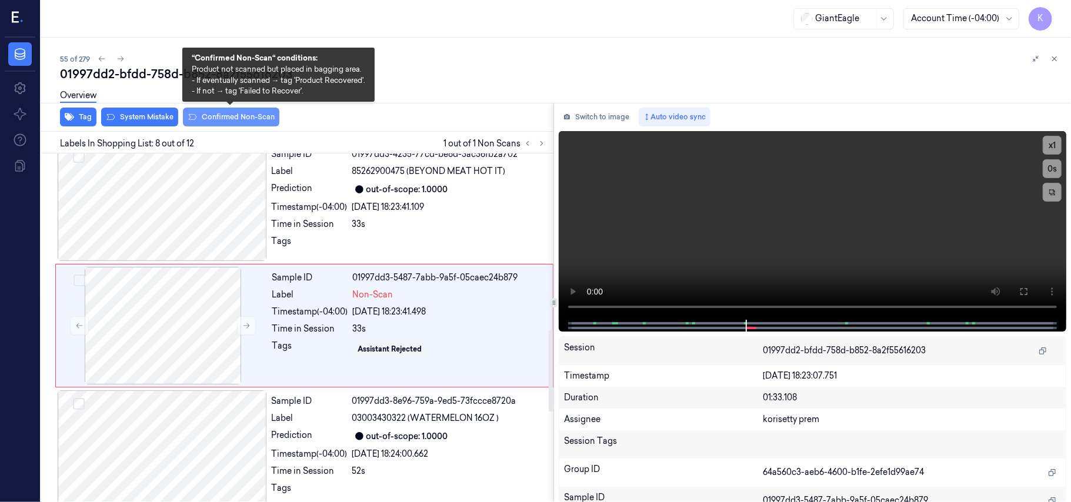
click at [239, 115] on button "Confirmed Non-Scan" at bounding box center [231, 117] width 96 height 19
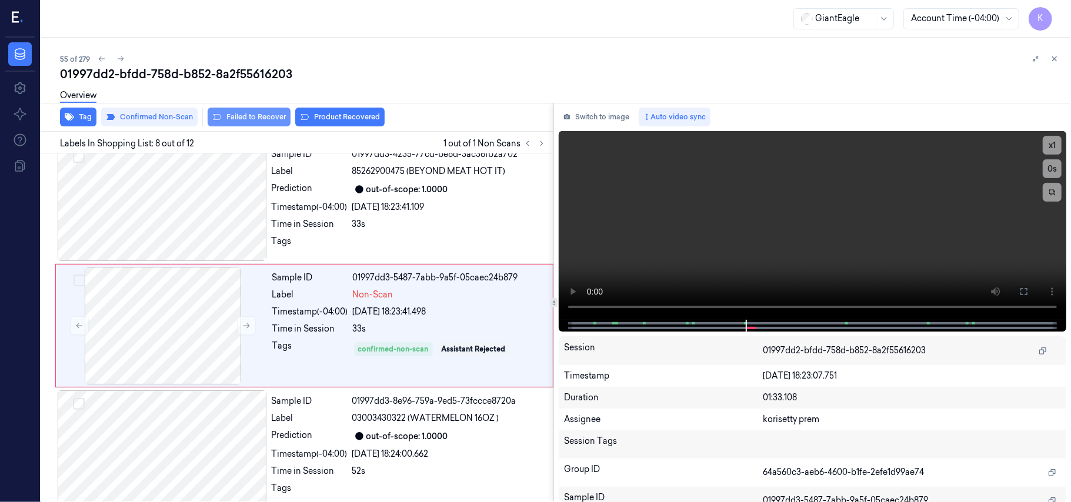
click at [240, 115] on button "Failed to Recover" at bounding box center [249, 117] width 83 height 19
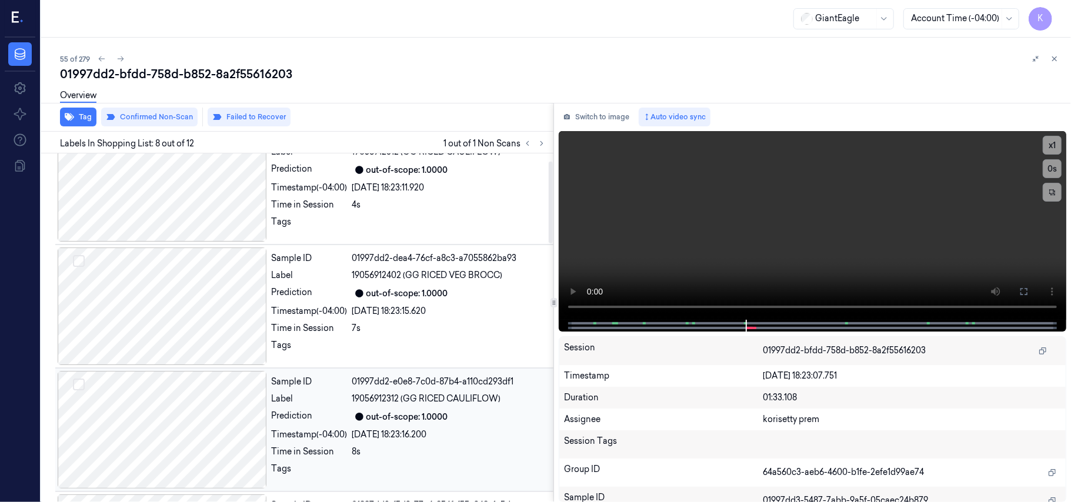
scroll to position [0, 0]
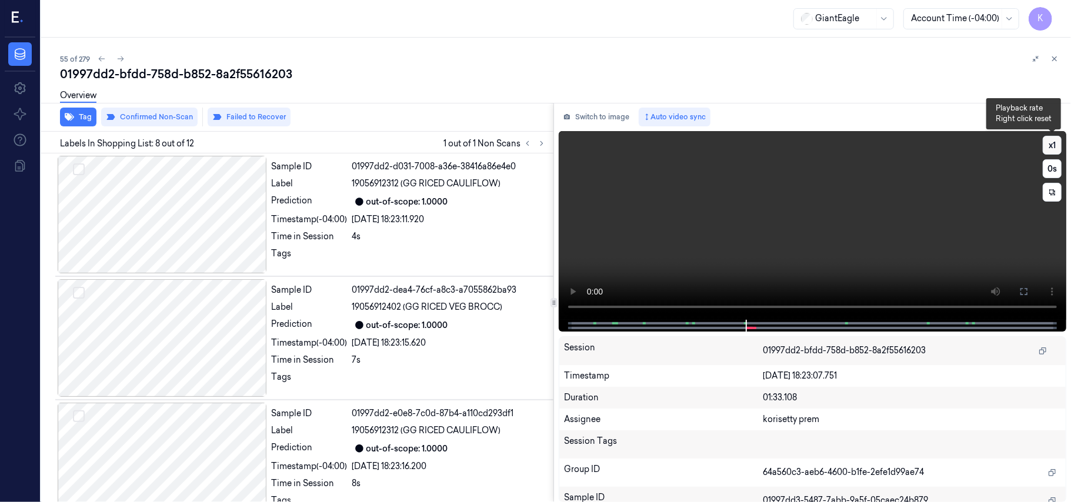
click at [1049, 143] on button "x 1" at bounding box center [1051, 145] width 19 height 19
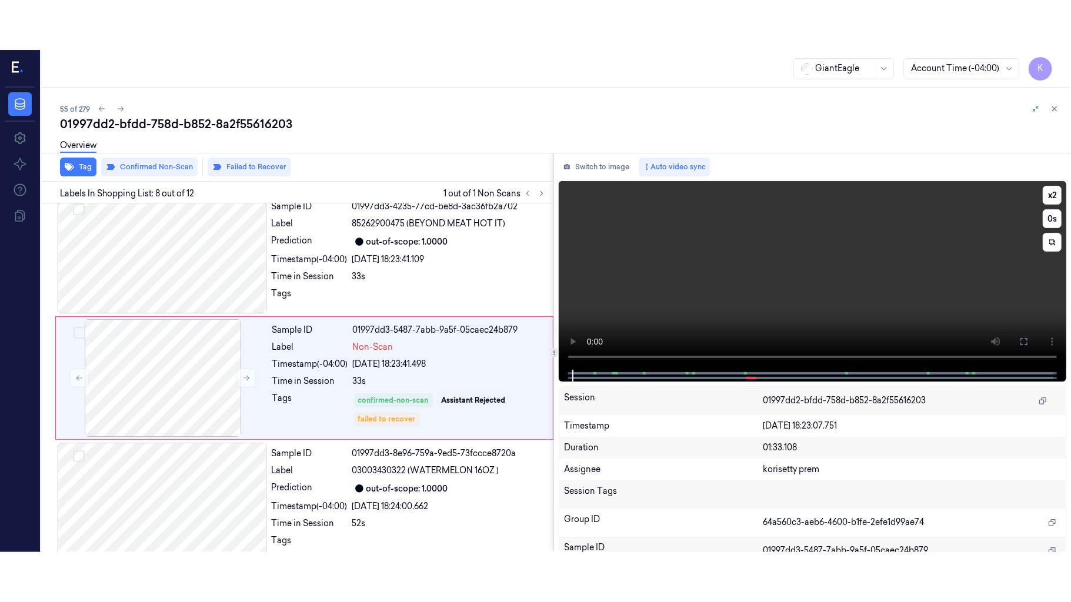
scroll to position [753, 0]
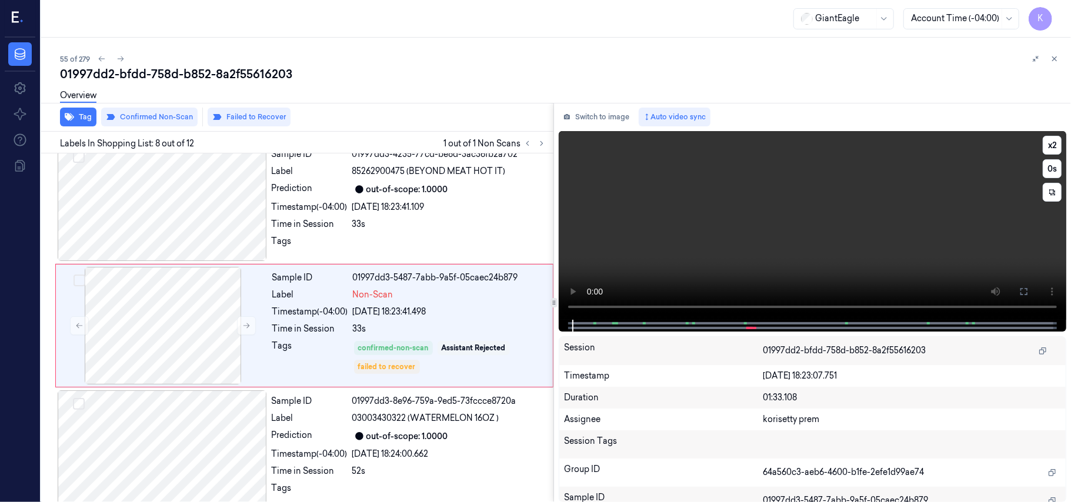
click at [853, 246] on video at bounding box center [812, 225] width 507 height 189
click at [1027, 290] on icon at bounding box center [1023, 291] width 9 height 9
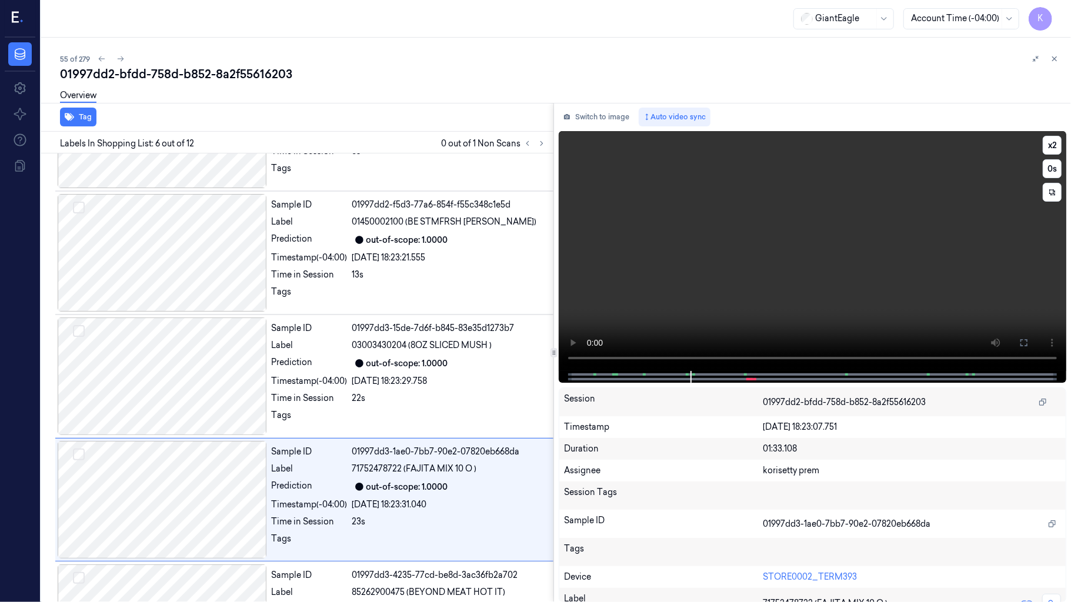
scroll to position [456, 0]
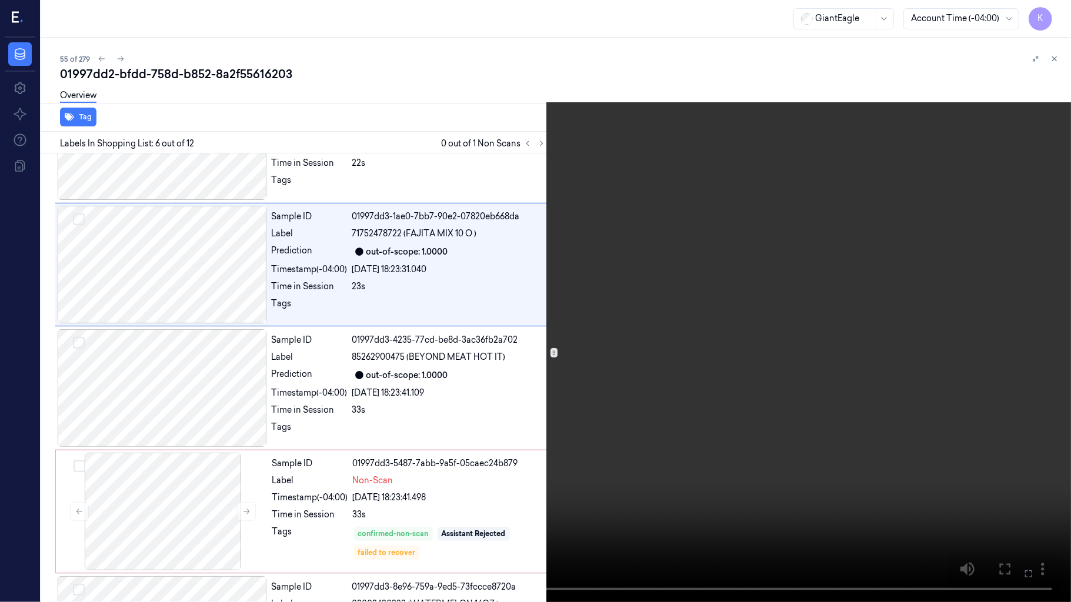
click at [534, 440] on video at bounding box center [535, 301] width 1071 height 602
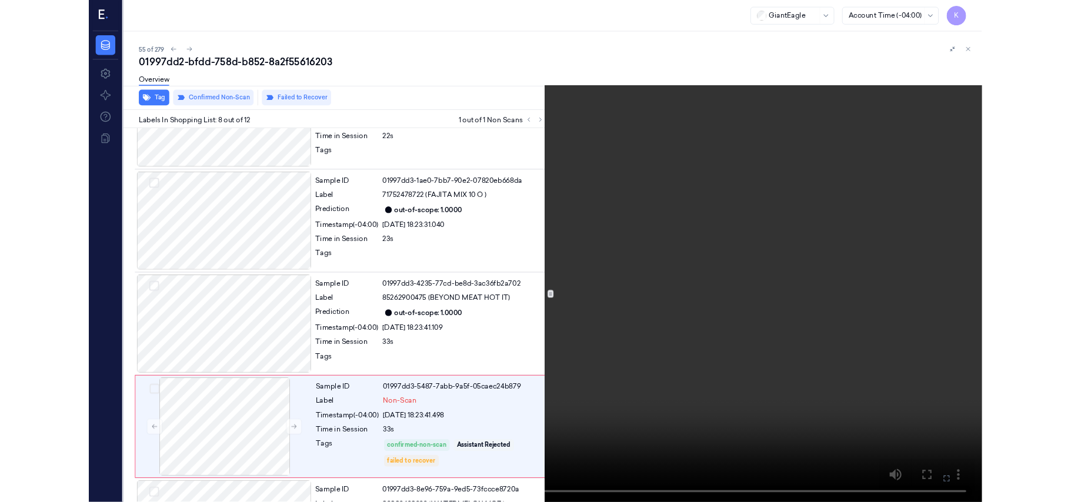
scroll to position [704, 0]
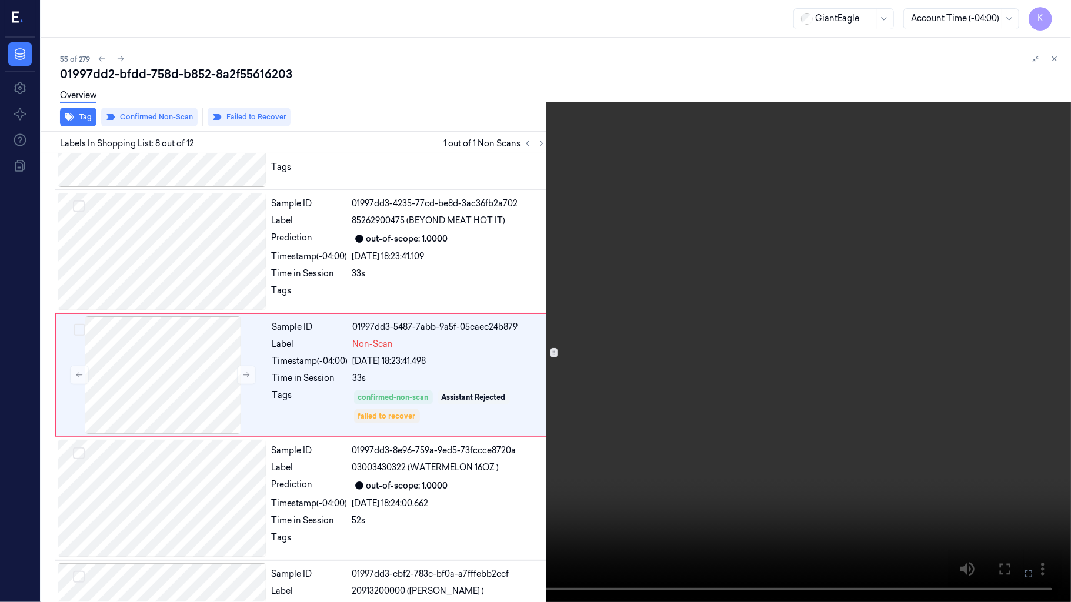
click at [0, 0] on icon at bounding box center [0, 0] width 0 height 0
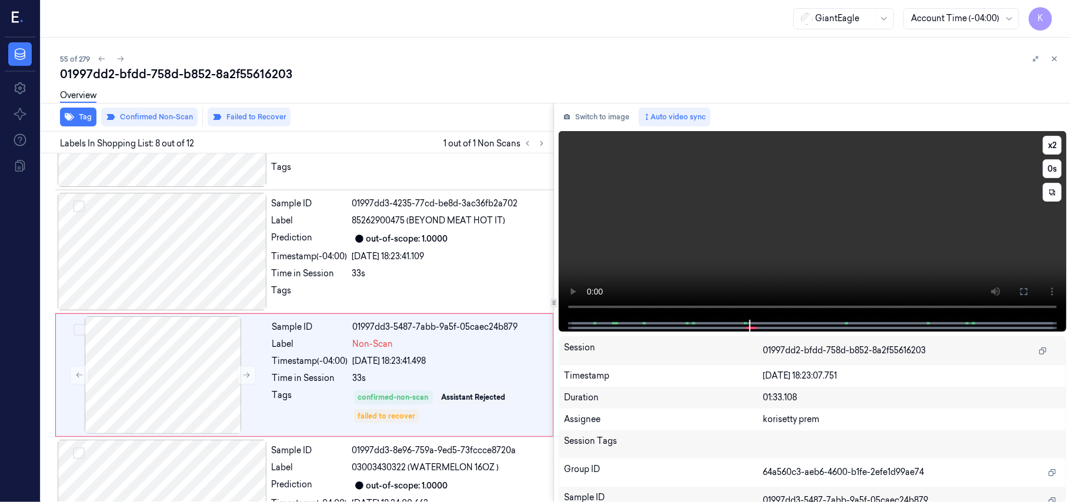
click at [757, 202] on video at bounding box center [812, 225] width 507 height 189
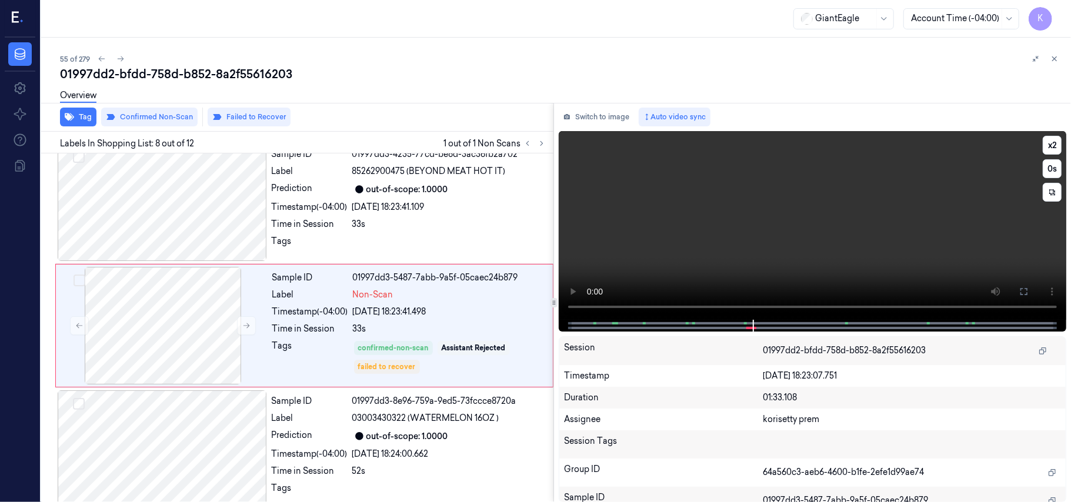
click at [757, 202] on video at bounding box center [812, 225] width 507 height 189
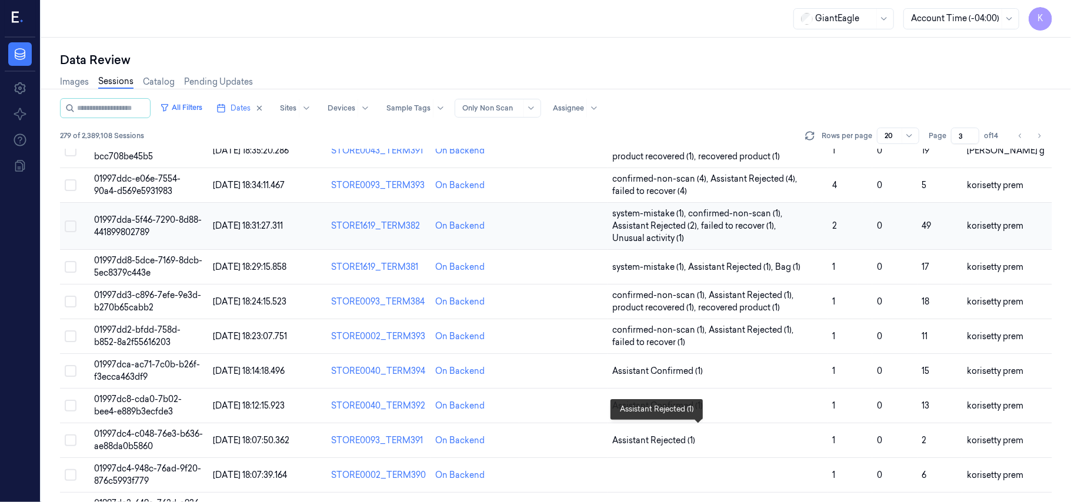
scroll to position [391, 0]
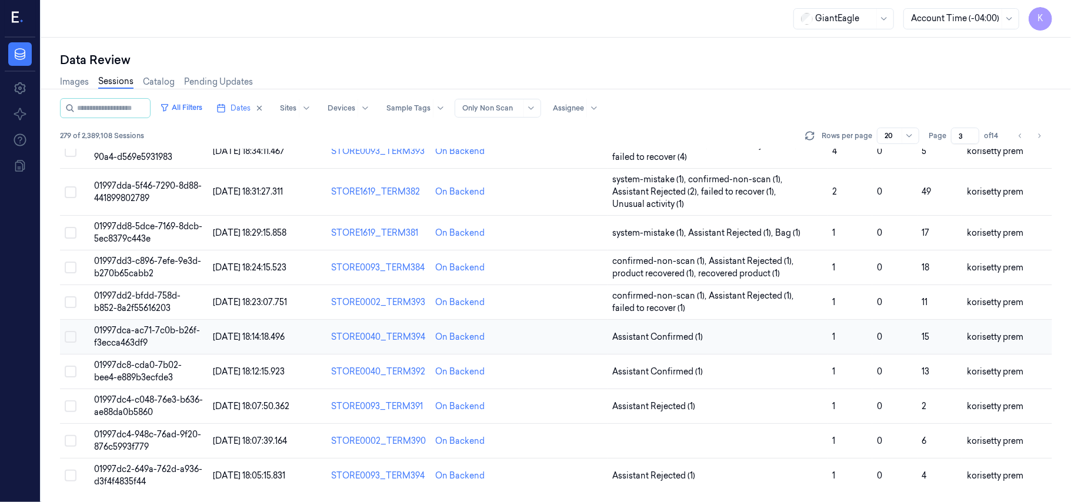
click at [147, 330] on span "01997dca-ac71-7c0b-b26f-f3ecca463df9" at bounding box center [147, 336] width 106 height 23
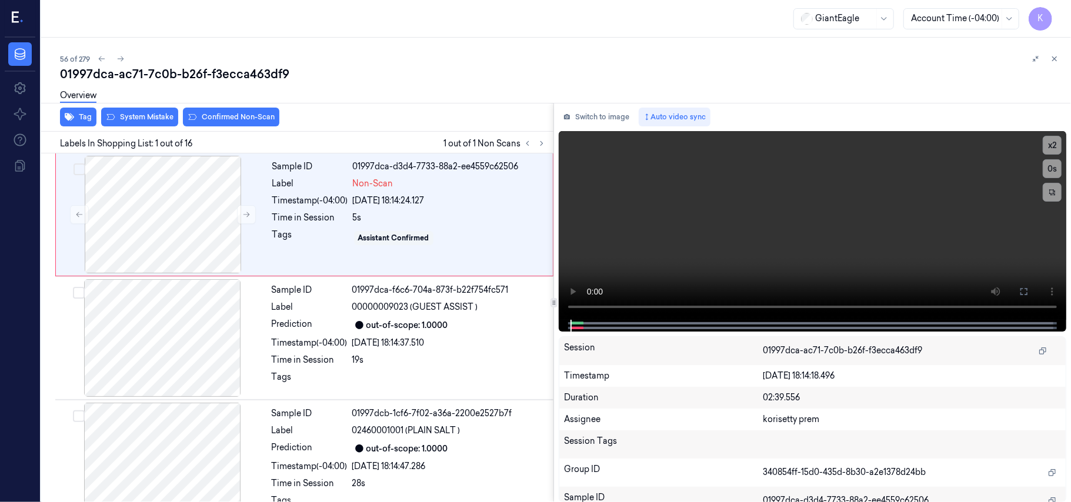
click at [403, 53] on div "56 of 279" at bounding box center [560, 59] width 1001 height 14
click at [687, 222] on video at bounding box center [812, 225] width 507 height 189
click at [737, 205] on video at bounding box center [812, 225] width 507 height 189
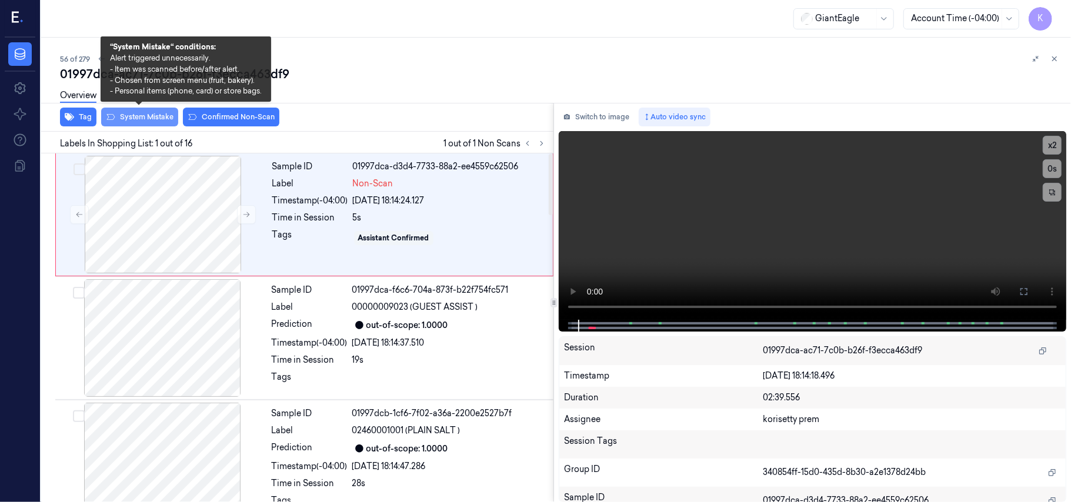
click at [135, 121] on button "System Mistake" at bounding box center [139, 117] width 77 height 19
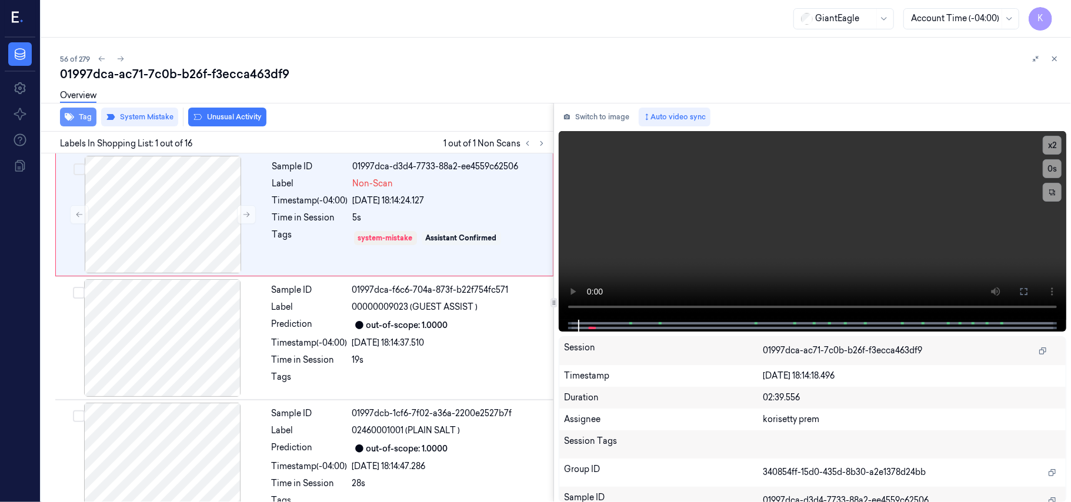
click at [76, 123] on button "Tag" at bounding box center [78, 117] width 36 height 19
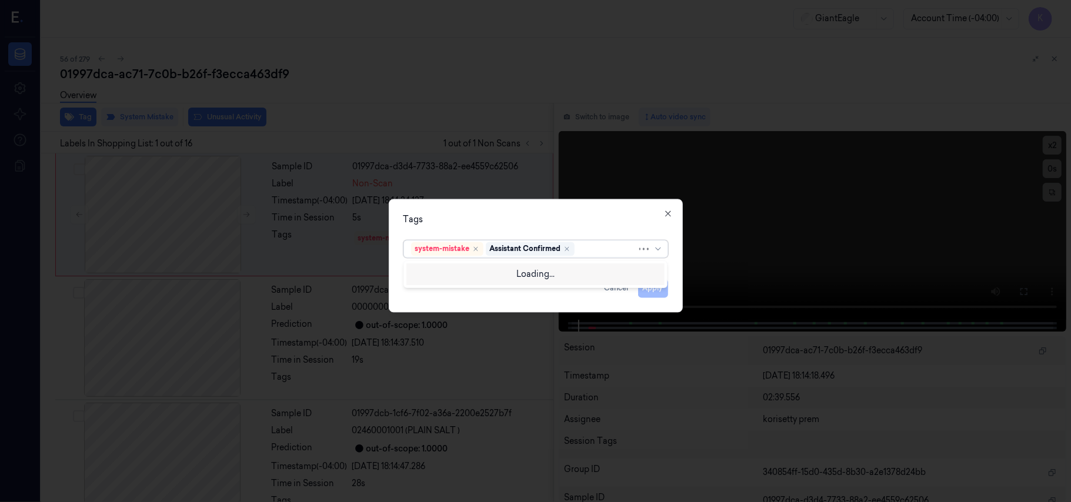
click at [581, 252] on div at bounding box center [607, 249] width 60 height 12
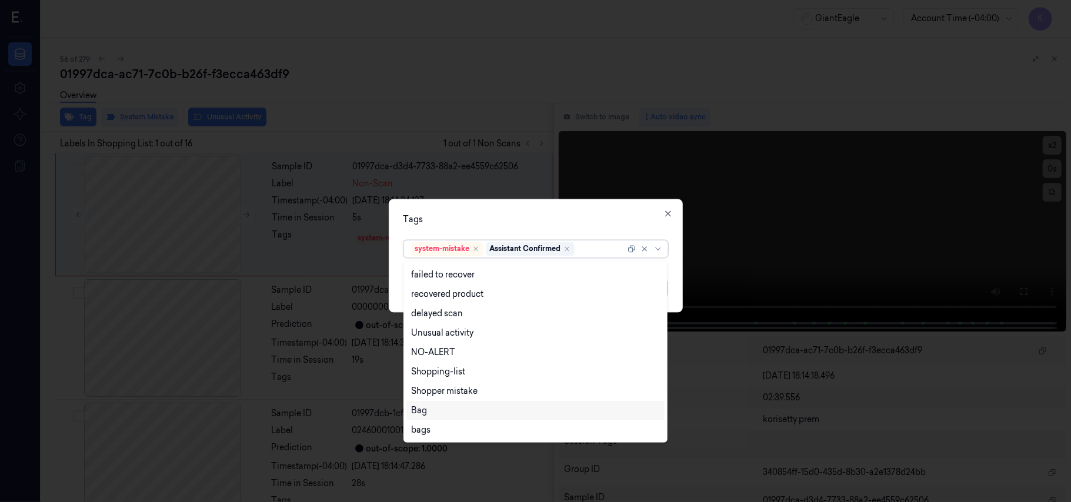
click at [447, 405] on div "Bag" at bounding box center [535, 411] width 249 height 12
click at [599, 208] on div "Tags option Bag, selected. 13 results available. Use Up and Down to choose opti…" at bounding box center [536, 255] width 294 height 113
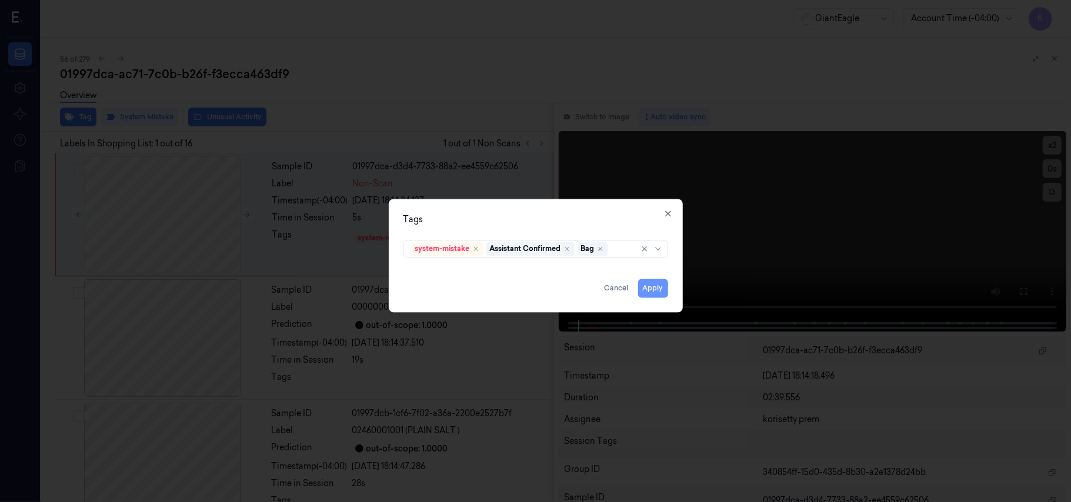
click at [647, 287] on button "Apply" at bounding box center [653, 288] width 30 height 19
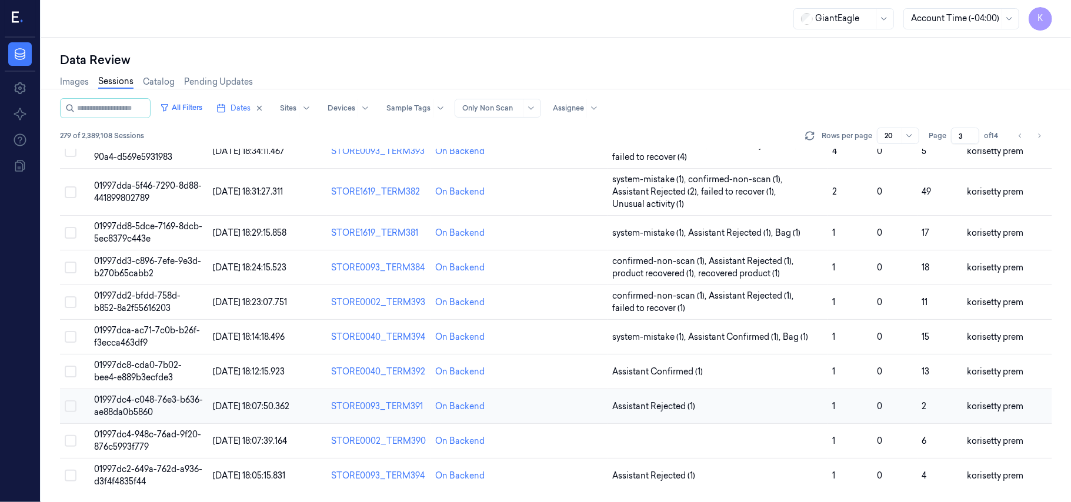
scroll to position [391, 0]
click at [123, 373] on span "01997dc8-cda0-7b02-bee4-e889b3ecfde3" at bounding box center [138, 371] width 88 height 23
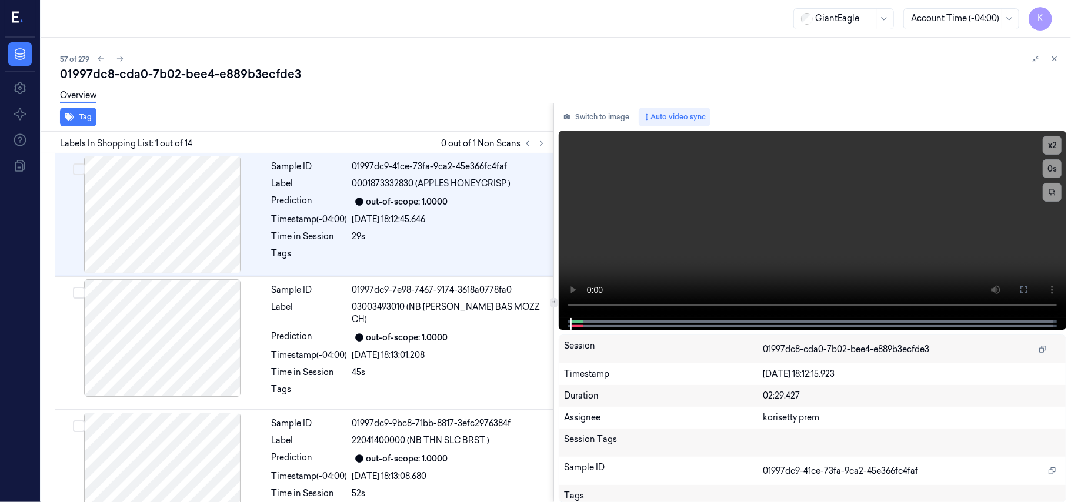
click at [439, 63] on div "57 of 279" at bounding box center [560, 59] width 1001 height 14
click at [539, 145] on icon at bounding box center [541, 143] width 8 height 8
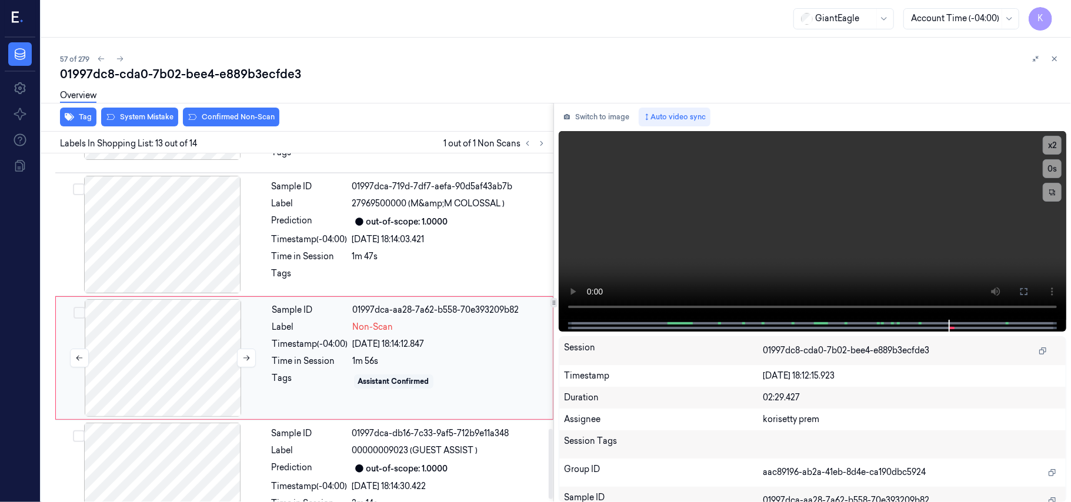
scroll to position [1372, 0]
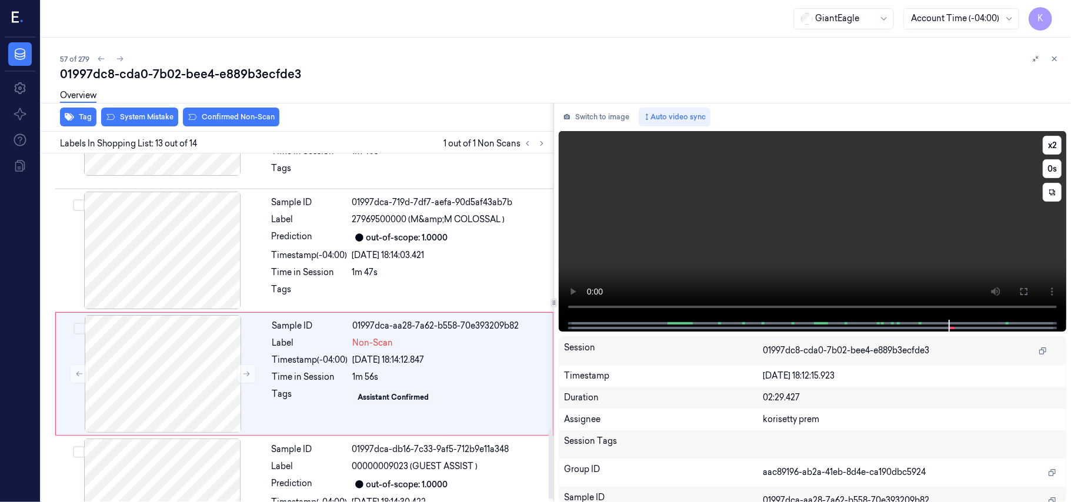
click at [784, 246] on video at bounding box center [812, 225] width 507 height 189
click at [716, 243] on video at bounding box center [812, 225] width 507 height 189
click at [149, 325] on div at bounding box center [162, 374] width 209 height 118
click at [610, 116] on button "Switch to image" at bounding box center [596, 117] width 75 height 19
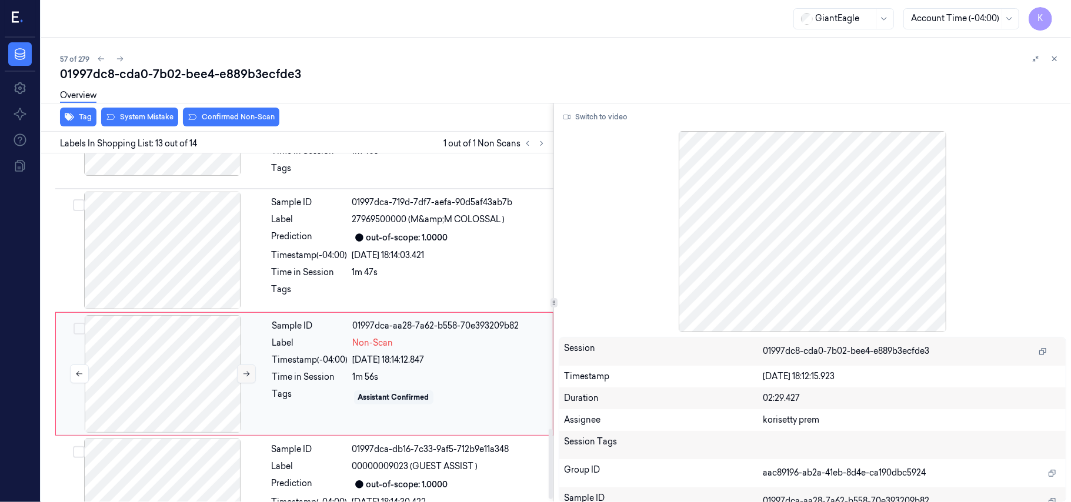
click at [248, 370] on icon at bounding box center [246, 374] width 8 height 8
click at [448, 266] on div "1m 47s" at bounding box center [449, 272] width 194 height 12
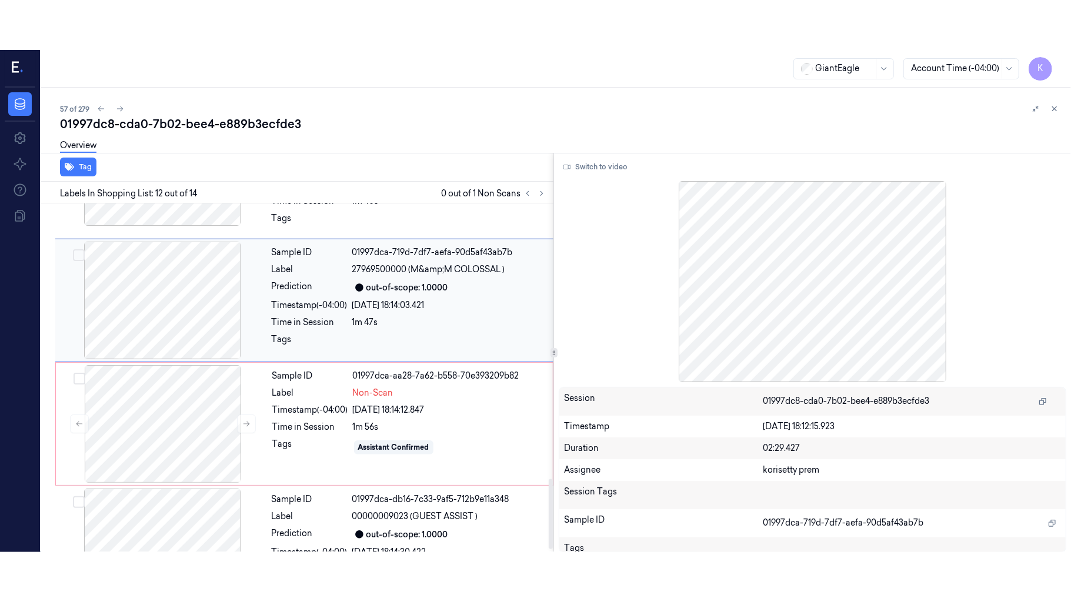
scroll to position [1249, 0]
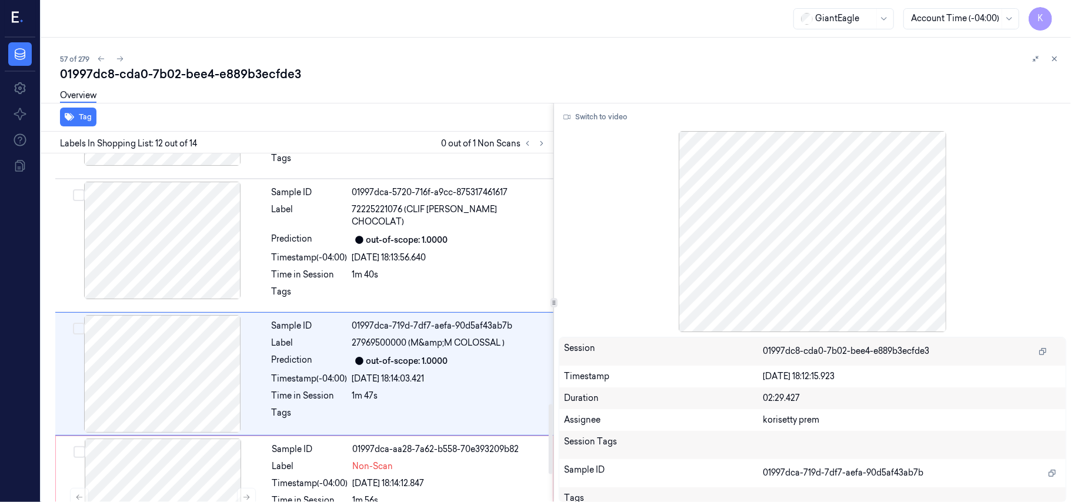
click at [596, 106] on div "Switch to video Session 01997dc8-cda0-7b02-bee4-e889b3ecfde3 Timestamp [DATE] 1…" at bounding box center [812, 303] width 517 height 400
click at [598, 118] on button "Switch to video" at bounding box center [595, 117] width 73 height 19
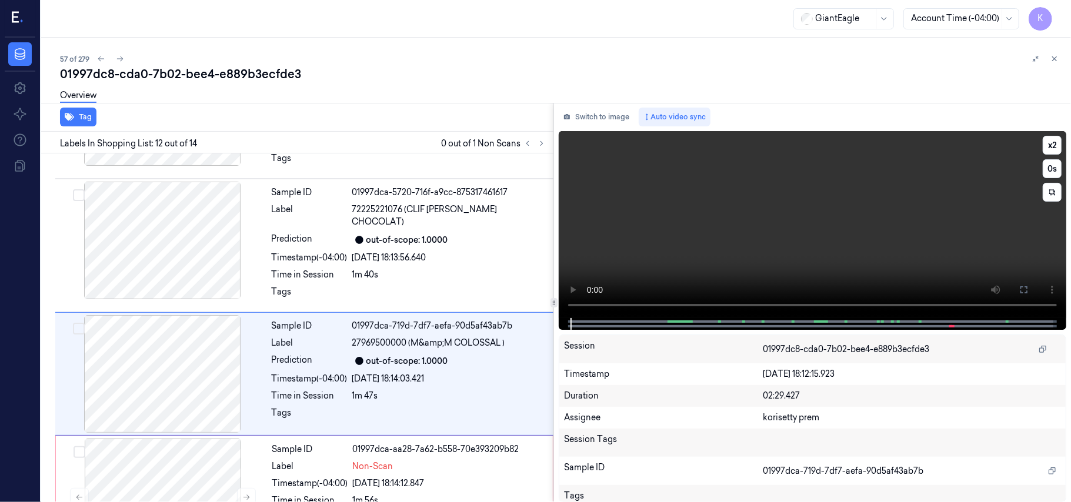
click at [844, 218] on video at bounding box center [812, 224] width 507 height 187
click at [1050, 149] on button "x 2" at bounding box center [1051, 145] width 19 height 19
click at [1050, 149] on button "x 4" at bounding box center [1051, 145] width 19 height 19
click at [1024, 290] on icon at bounding box center [1023, 289] width 9 height 9
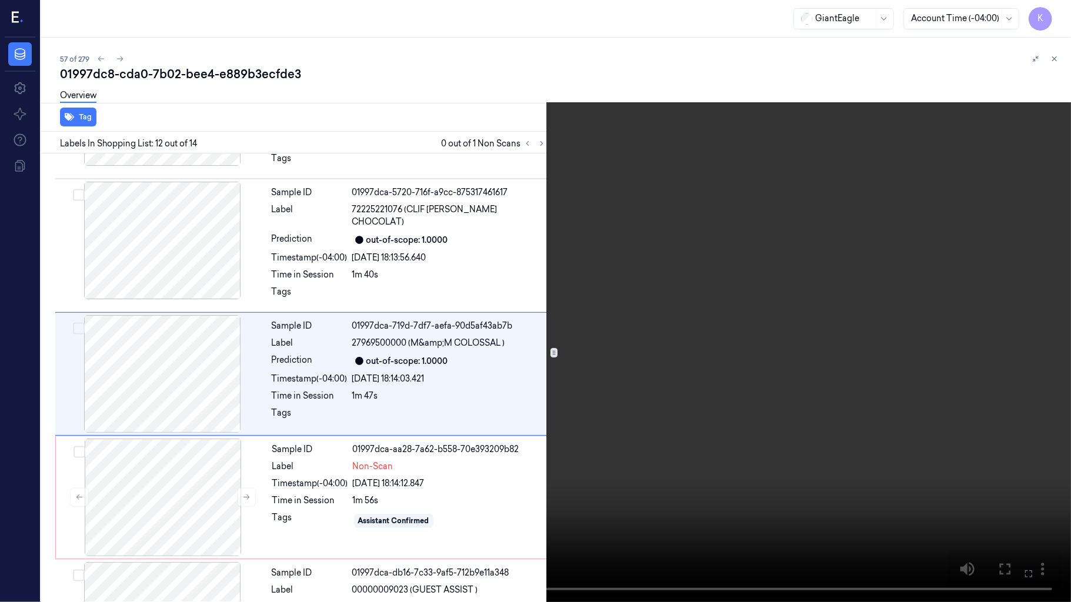
click at [701, 407] on video at bounding box center [535, 301] width 1071 height 602
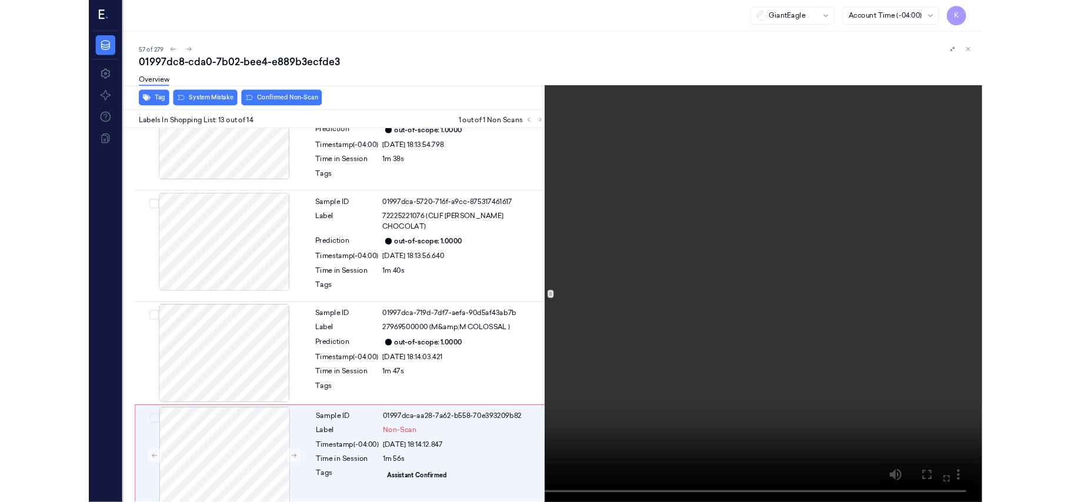
scroll to position [1289, 0]
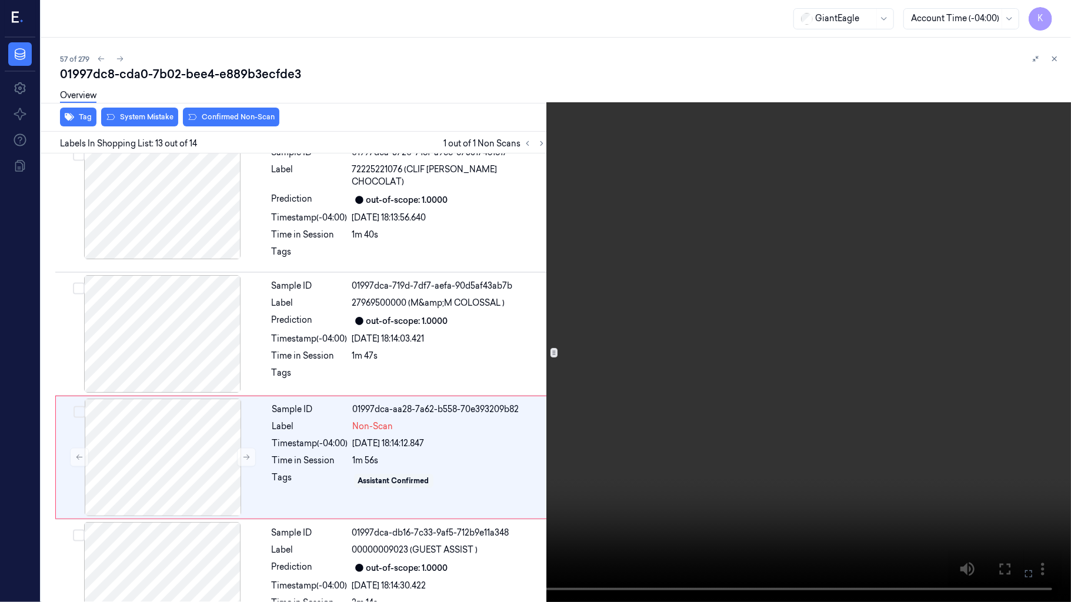
click at [0, 0] on icon at bounding box center [0, 0] width 0 height 0
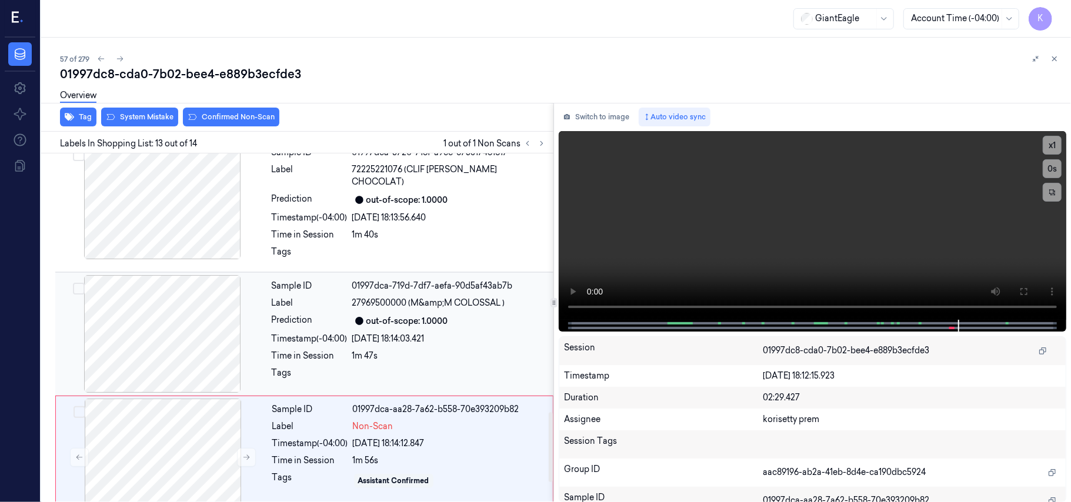
click at [396, 333] on div "[DATE] 18:14:03.421" at bounding box center [449, 339] width 194 height 12
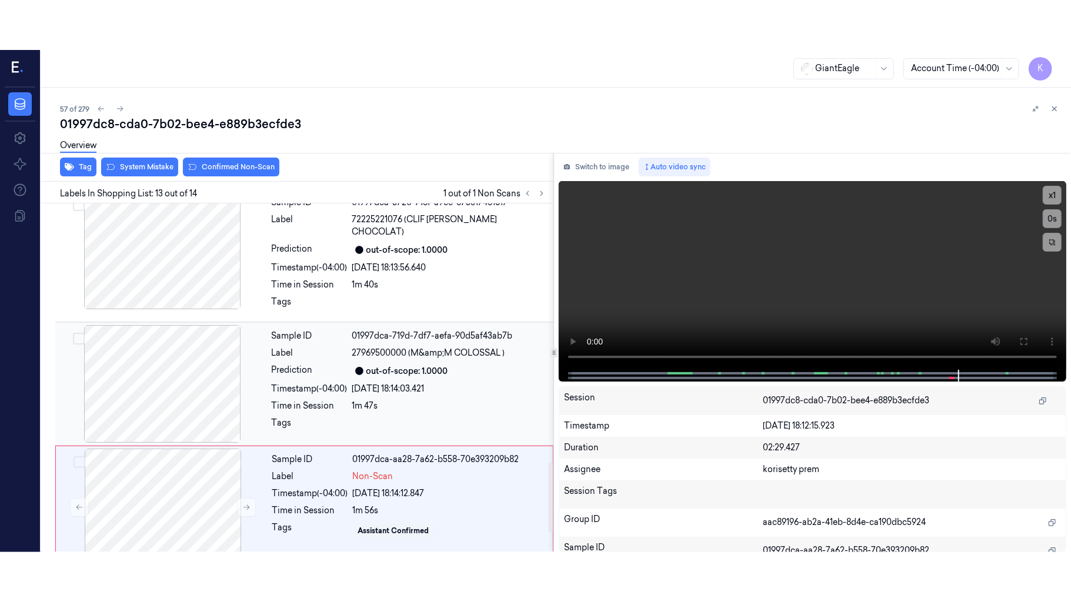
scroll to position [1249, 0]
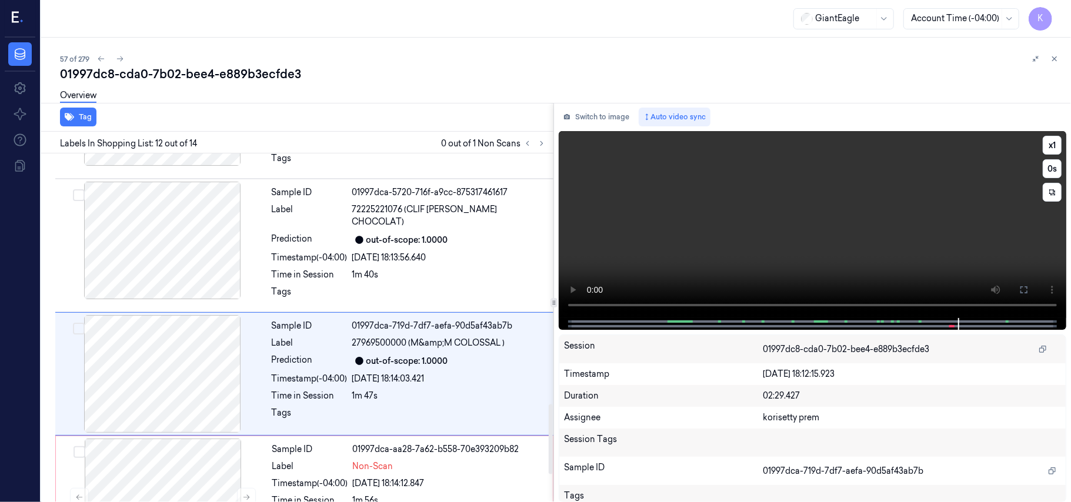
click at [763, 262] on video at bounding box center [812, 224] width 507 height 187
click at [1020, 290] on icon at bounding box center [1023, 289] width 9 height 9
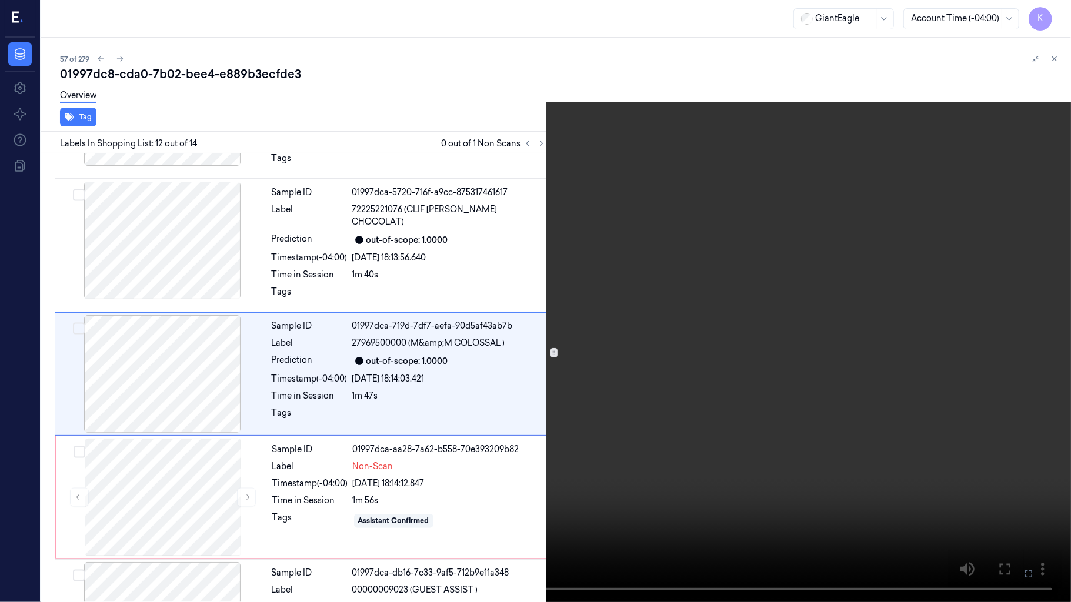
click at [617, 286] on video at bounding box center [535, 301] width 1071 height 602
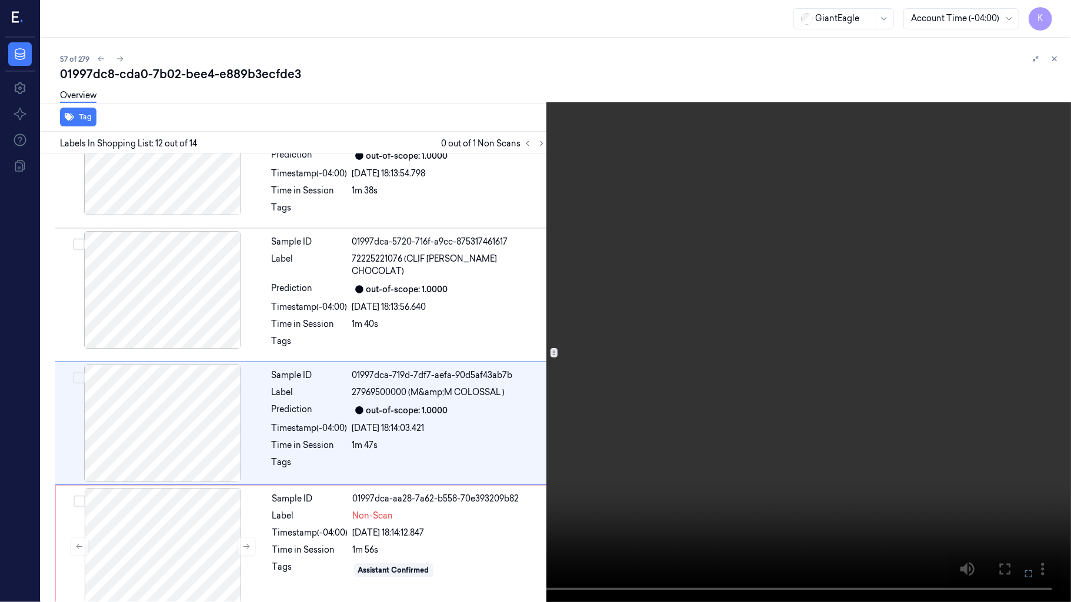
click at [617, 286] on video at bounding box center [535, 301] width 1071 height 602
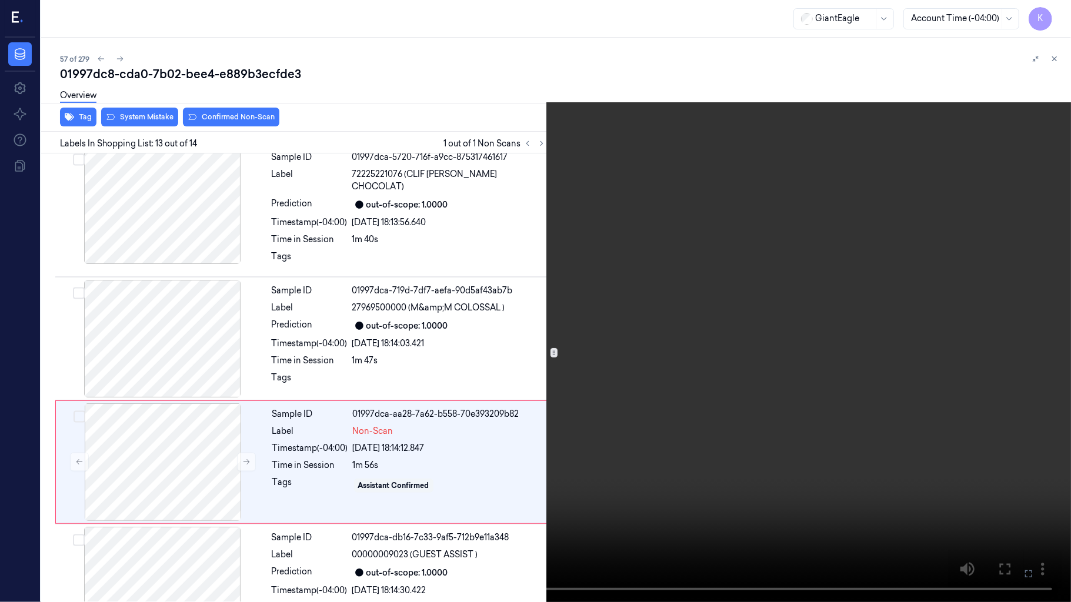
click at [0, 0] on icon at bounding box center [0, 0] width 0 height 0
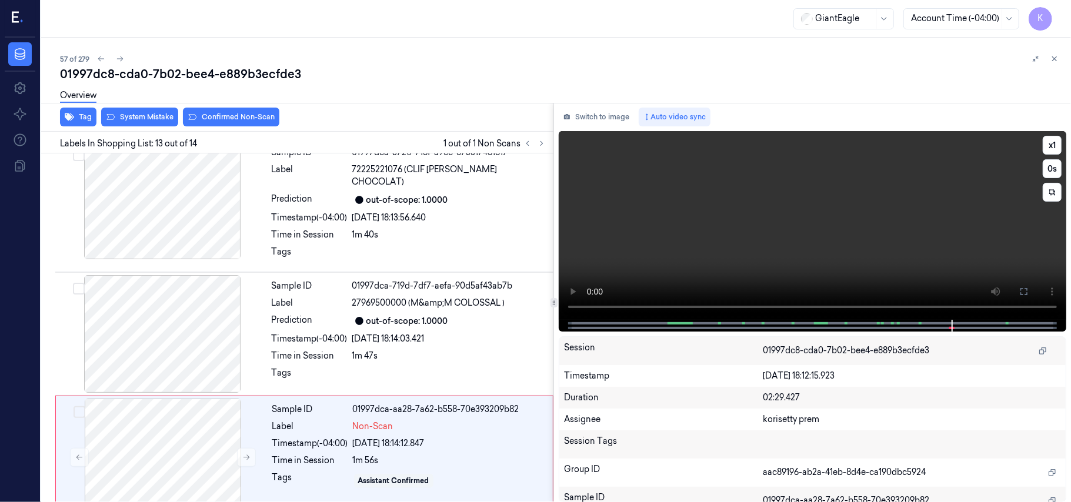
click at [818, 236] on video at bounding box center [812, 225] width 507 height 189
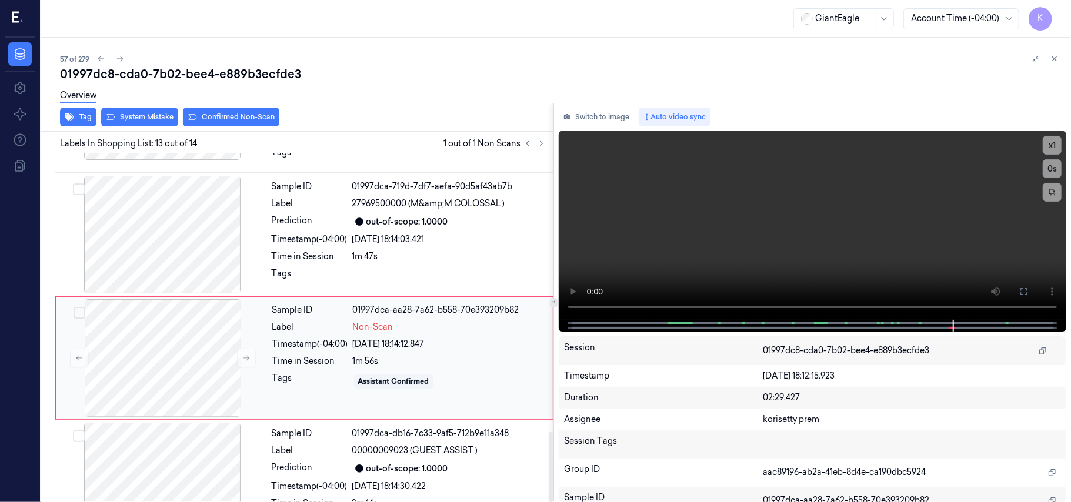
click at [312, 355] on div "Time in Session" at bounding box center [310, 361] width 76 height 12
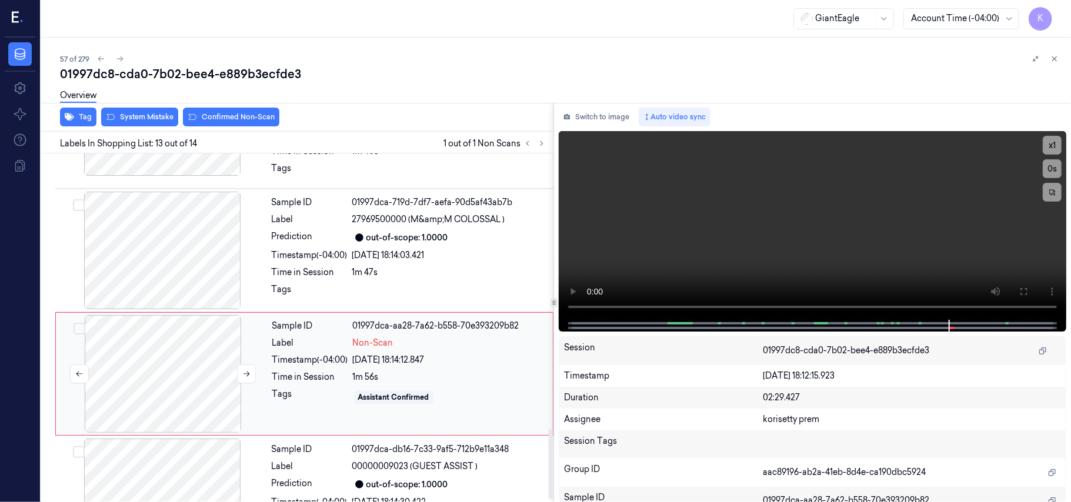
click at [190, 315] on div at bounding box center [162, 374] width 209 height 118
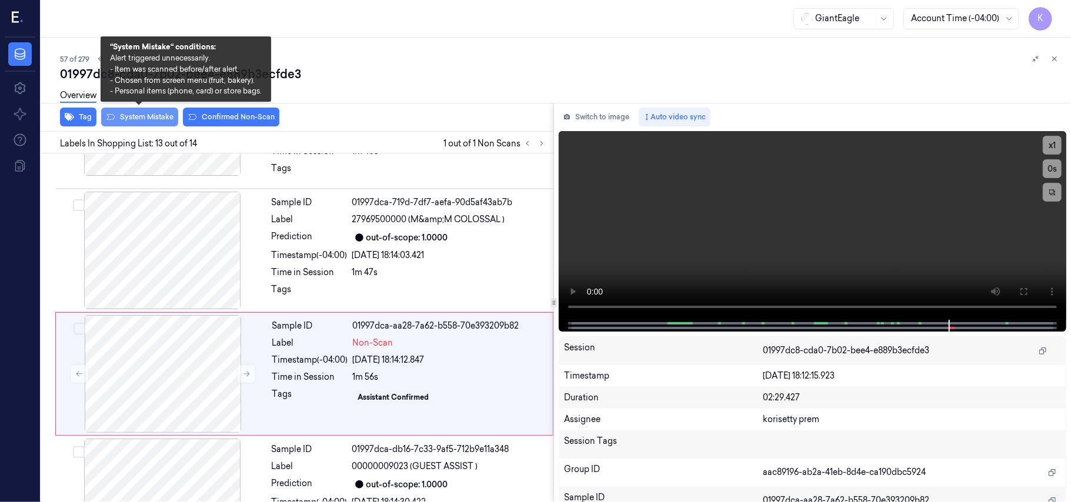
click at [136, 118] on button "System Mistake" at bounding box center [139, 117] width 77 height 19
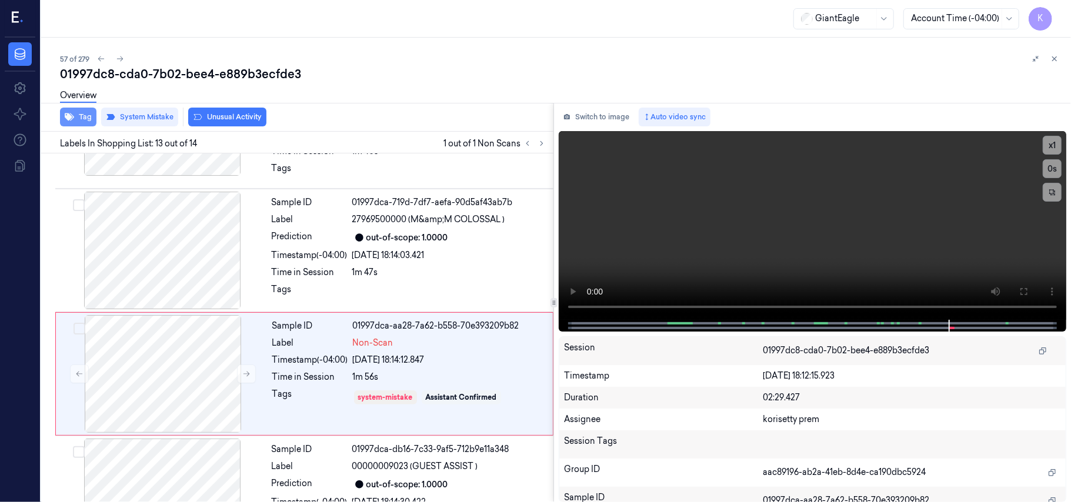
click at [76, 121] on button "Tag" at bounding box center [78, 117] width 36 height 19
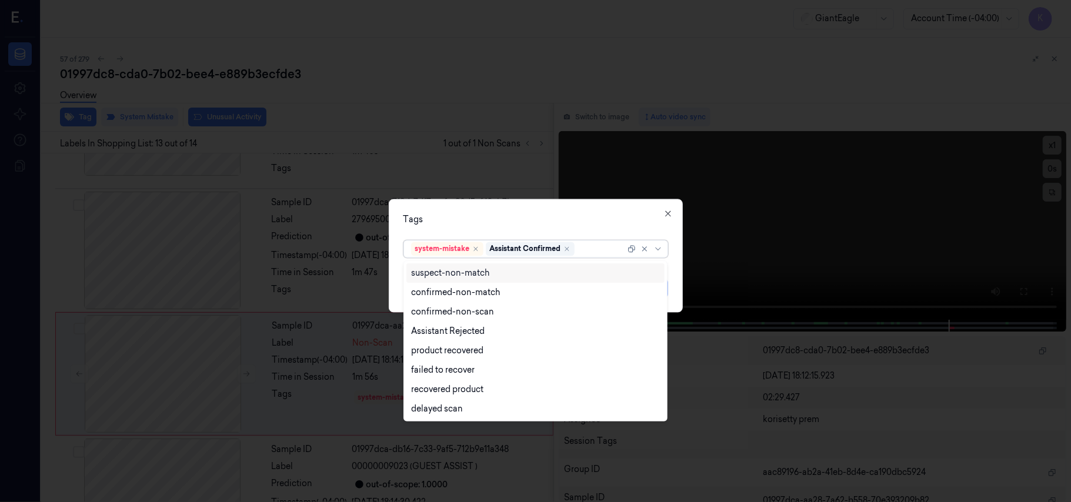
click at [593, 248] on div at bounding box center [601, 249] width 48 height 12
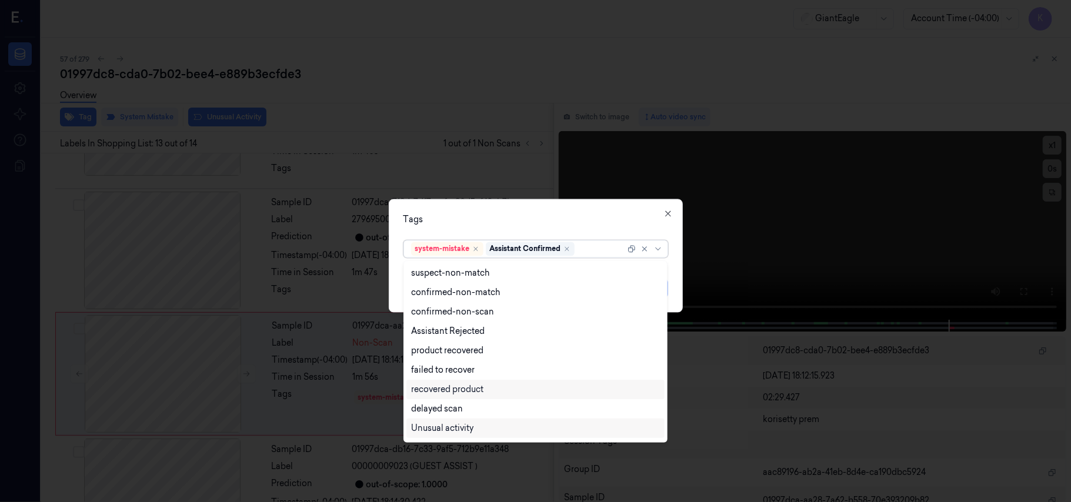
scroll to position [95, 0]
click at [429, 409] on div "Bag" at bounding box center [535, 411] width 249 height 12
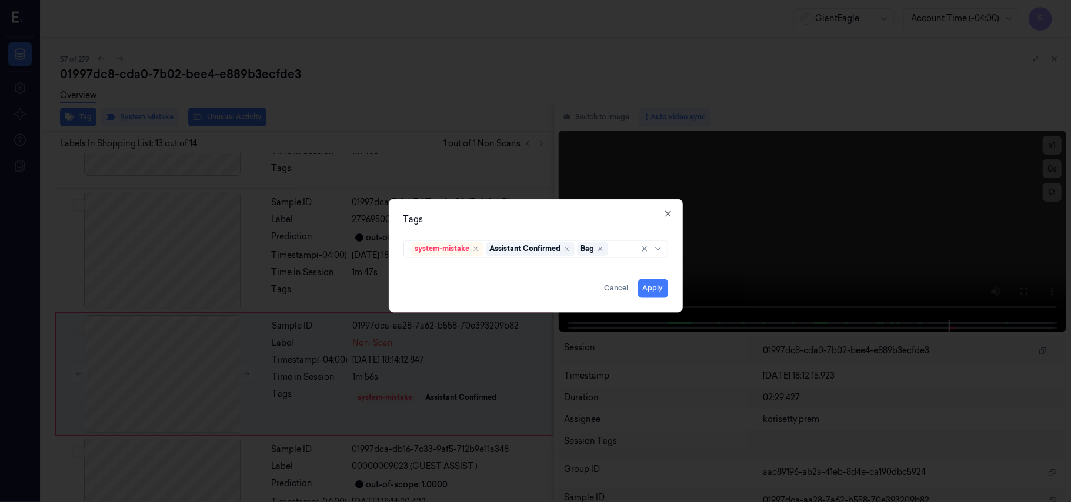
click at [518, 210] on div "Tags system-mistake Assistant Confirmed Bag Apply Cancel Close" at bounding box center [536, 255] width 294 height 113
click at [657, 288] on button "Apply" at bounding box center [653, 288] width 30 height 19
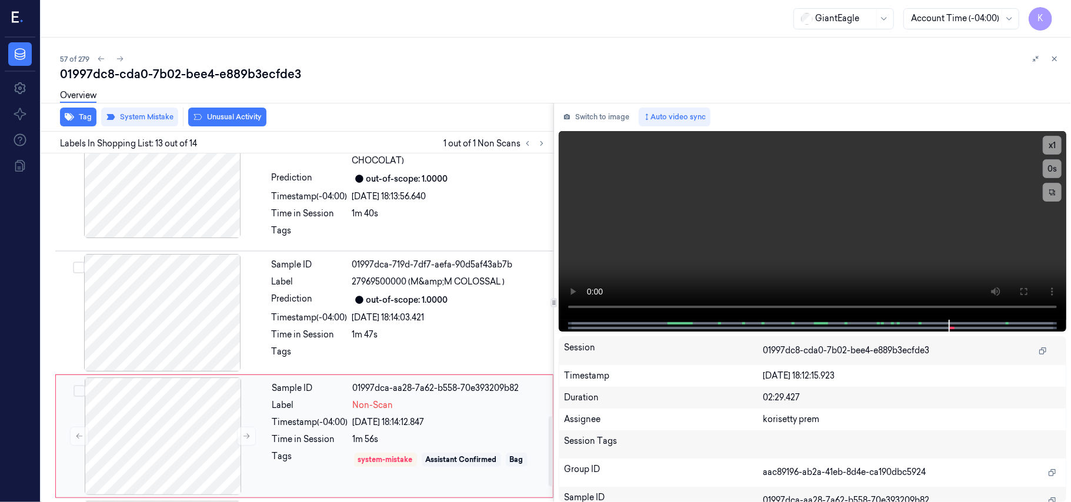
click at [312, 431] on div "Sample ID 01997dca-aa28-7a62-b558-70e393209b82 Label Non-Scan Timestamp (-04:00…" at bounding box center [409, 436] width 283 height 118
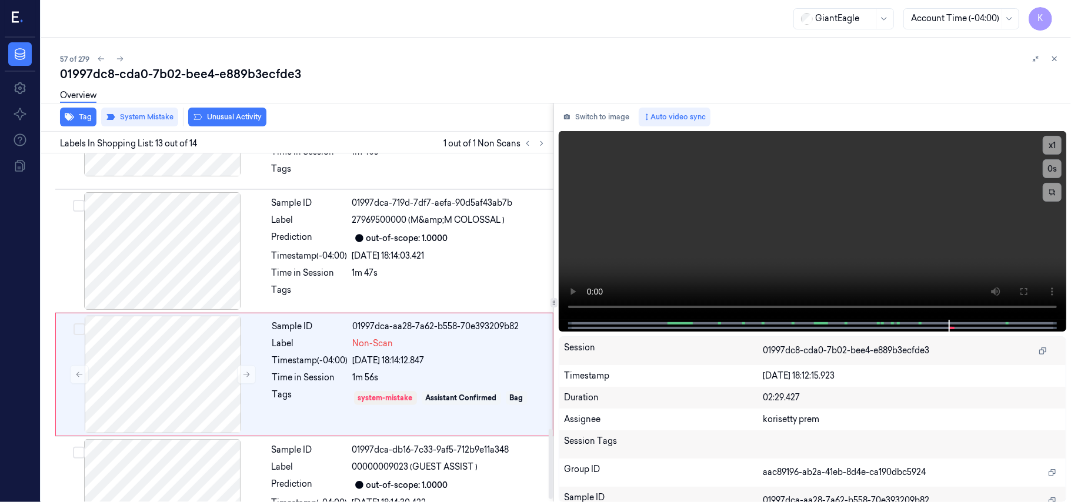
scroll to position [1372, 0]
click at [90, 114] on button "Tag" at bounding box center [78, 117] width 36 height 19
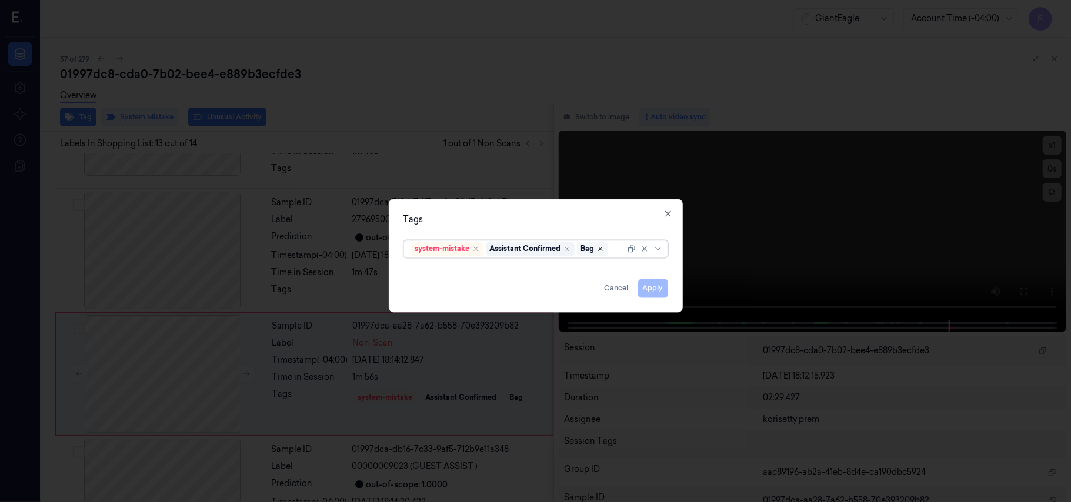
click at [602, 248] on icon "Remove ,Bag" at bounding box center [601, 250] width 4 height 4
click at [650, 287] on button "Apply" at bounding box center [653, 288] width 30 height 19
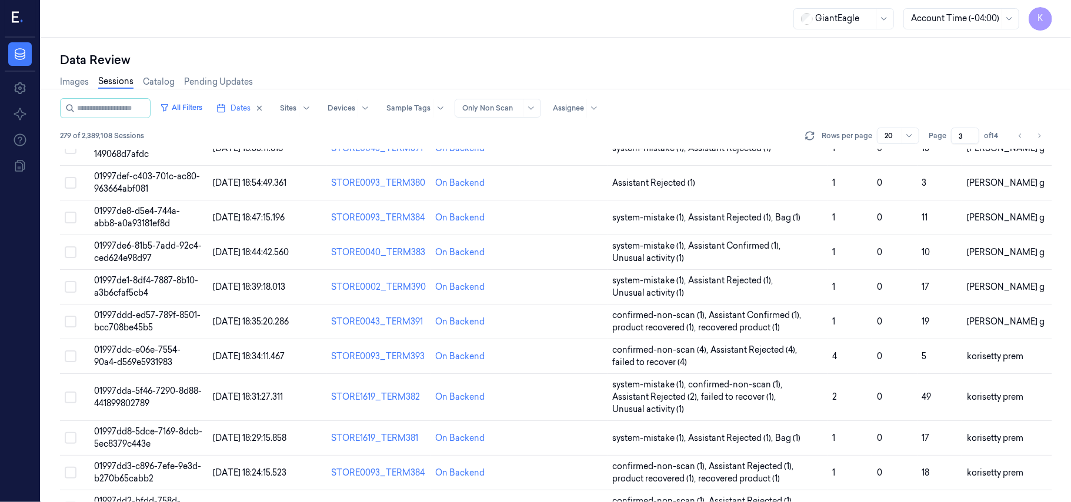
scroll to position [391, 0]
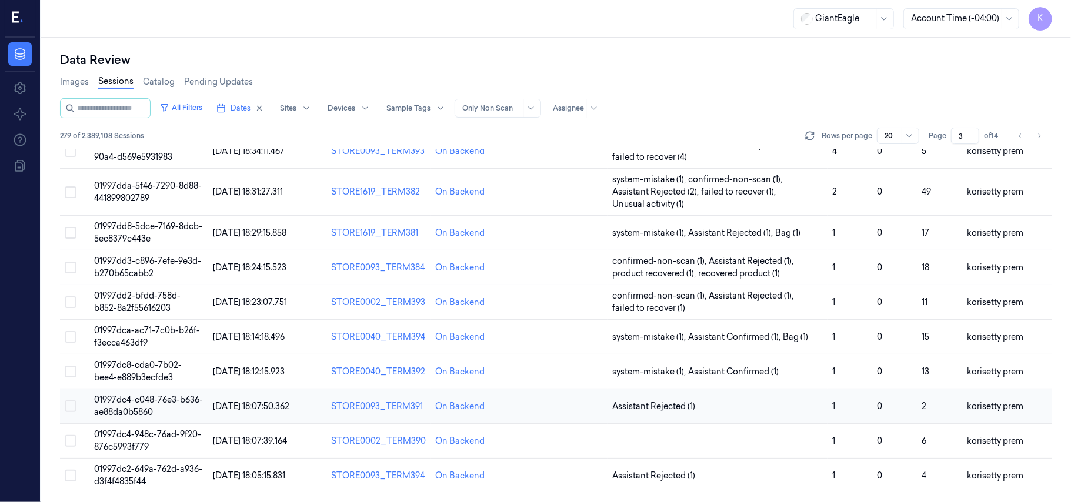
click at [149, 396] on span "01997dc4-c048-76e3-b636-ae88da0b5860" at bounding box center [148, 406] width 109 height 23
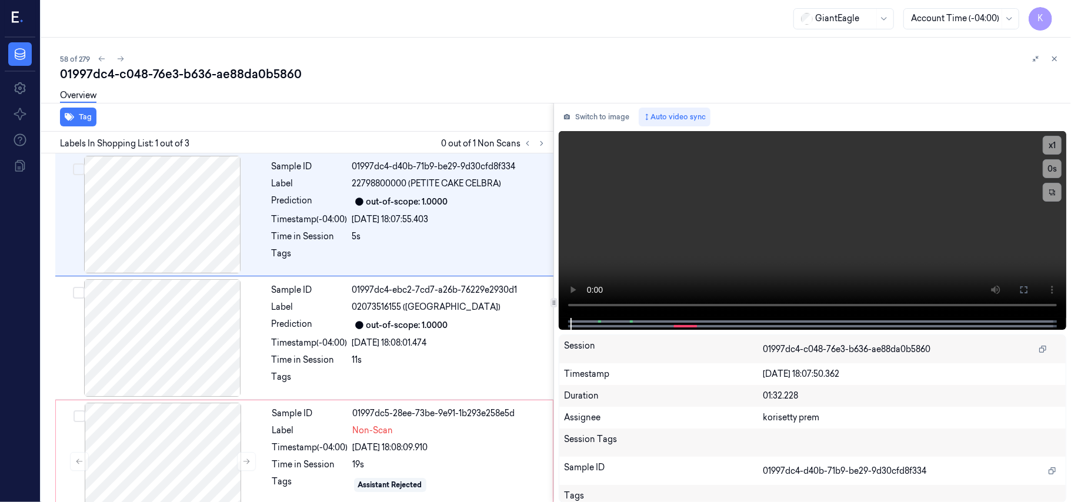
click at [461, 45] on div "58 of 279 01997dc4-c048-76e3-b636-ae88da0b5860 Overview Tag Labels In Shopping …" at bounding box center [556, 270] width 1030 height 464
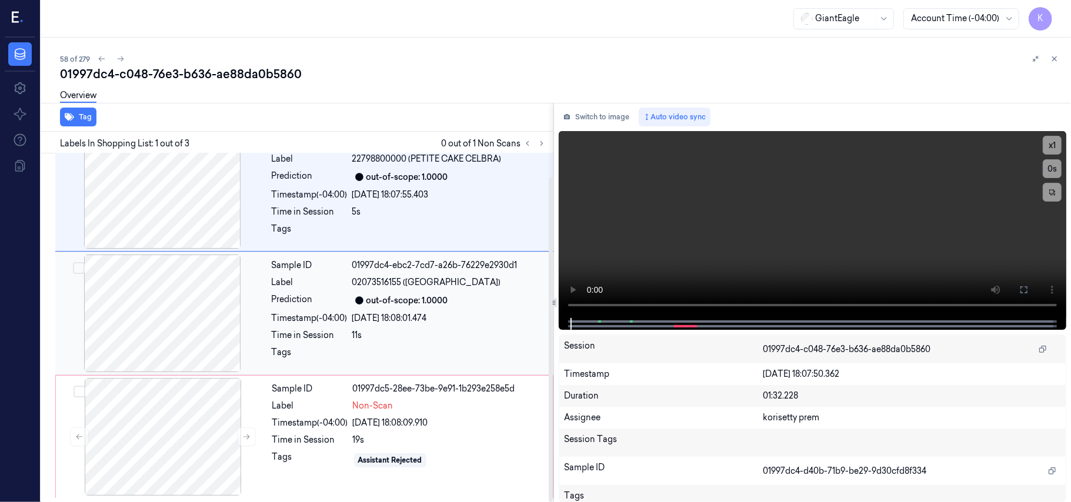
click at [372, 295] on div "out-of-scope: 1.0000" at bounding box center [407, 301] width 82 height 12
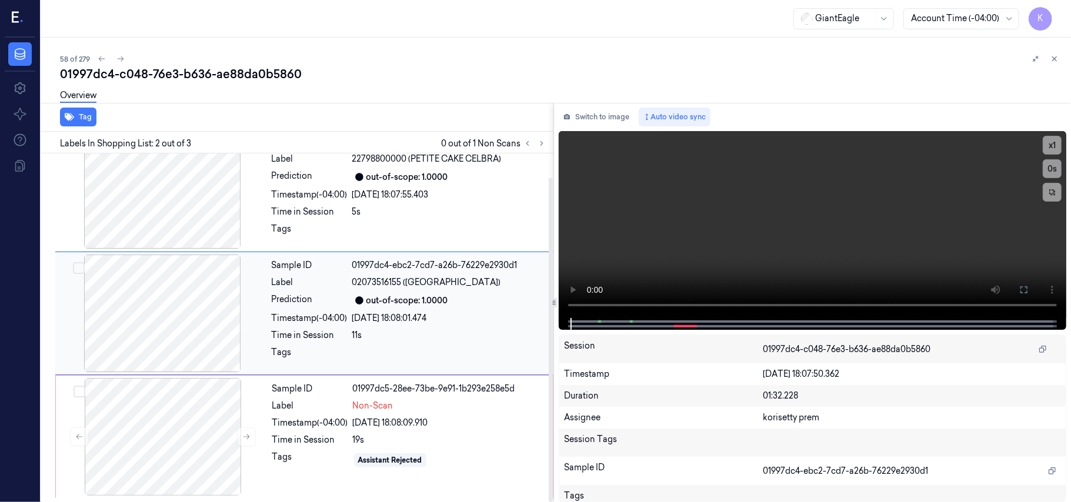
scroll to position [10, 0]
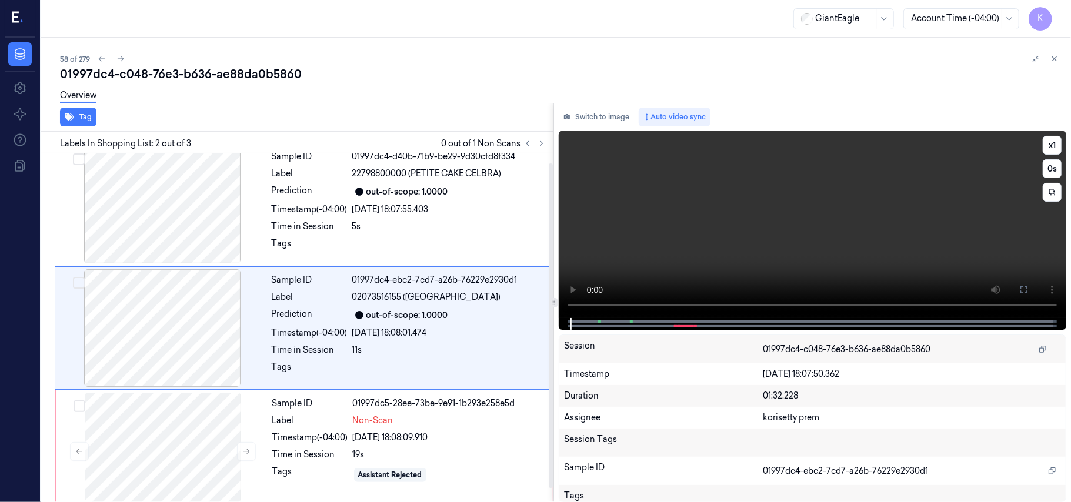
click at [761, 196] on video at bounding box center [812, 224] width 507 height 187
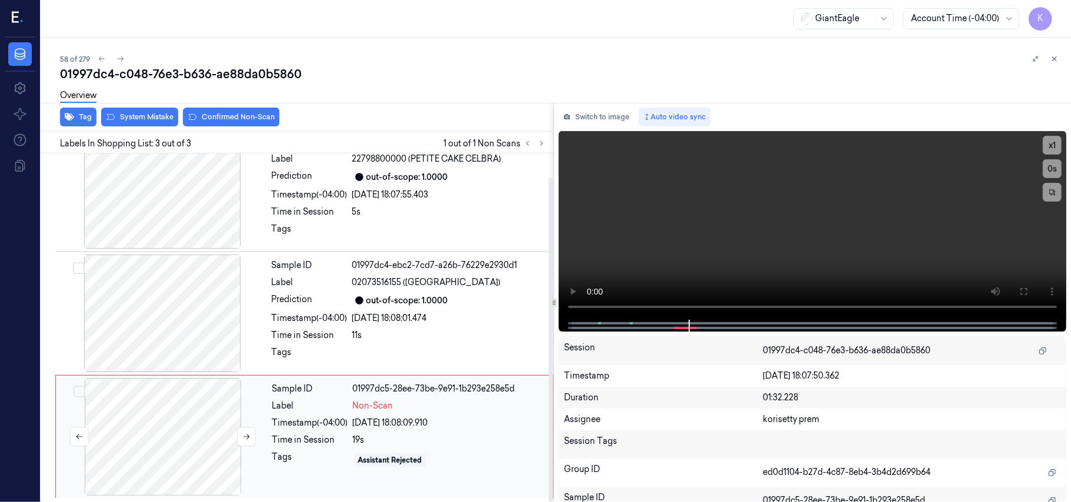
click at [261, 462] on div at bounding box center [162, 437] width 209 height 118
click at [729, 233] on video at bounding box center [812, 225] width 507 height 189
click at [600, 116] on button "Switch to image" at bounding box center [596, 117] width 75 height 19
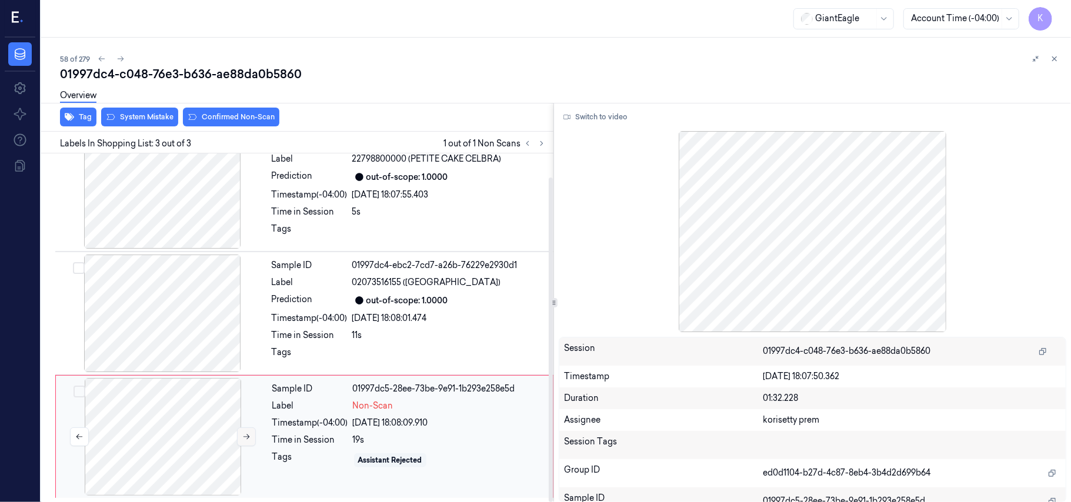
click at [246, 433] on icon at bounding box center [246, 437] width 8 height 8
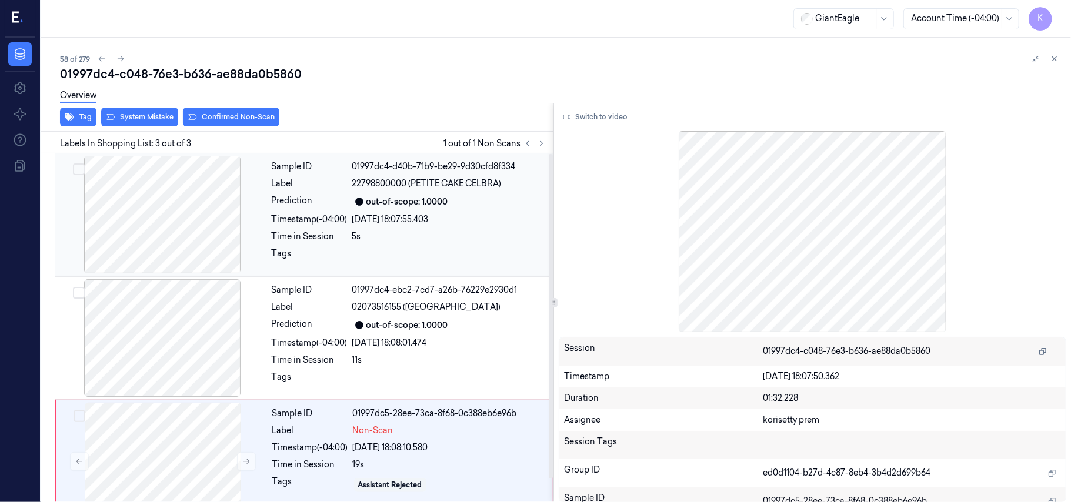
click at [183, 198] on div at bounding box center [162, 215] width 209 height 118
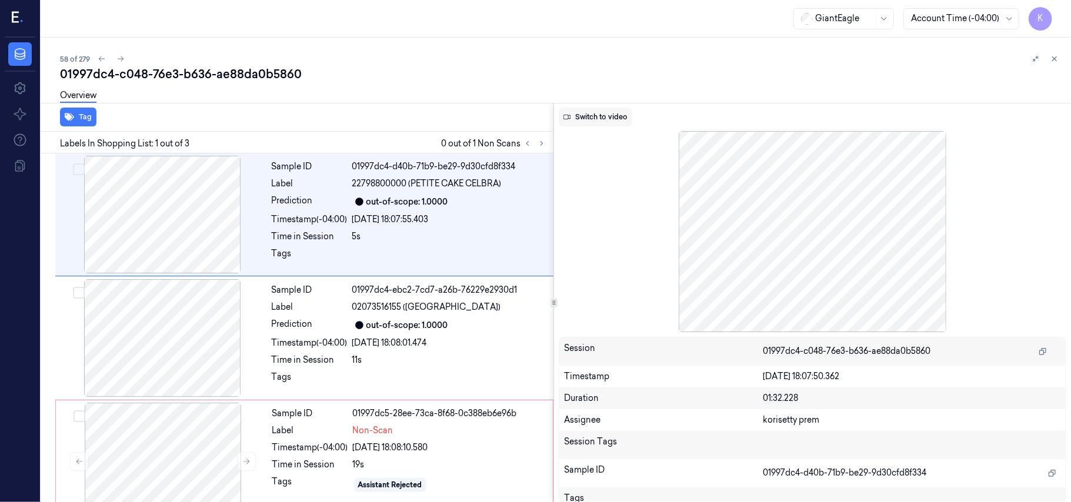
click at [616, 118] on button "Switch to video" at bounding box center [595, 117] width 73 height 19
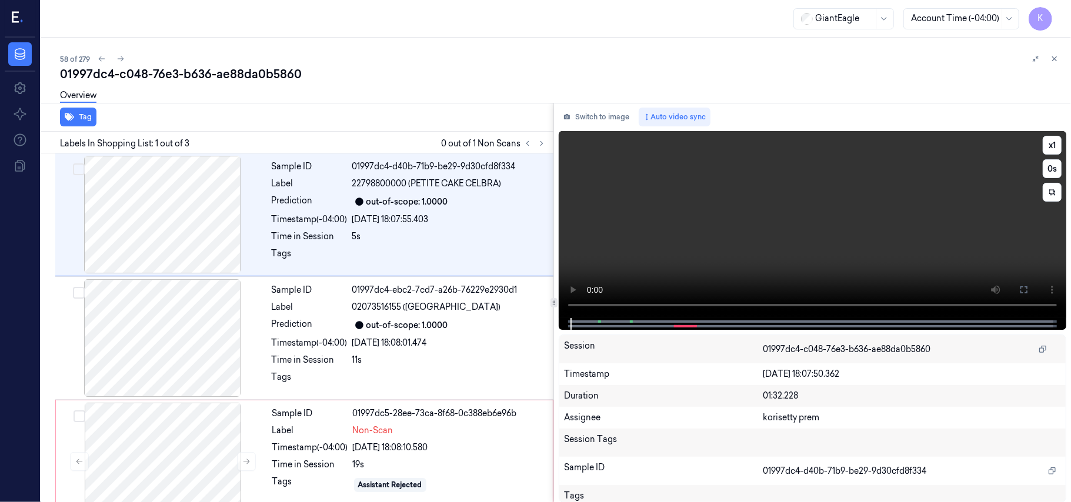
click at [787, 230] on video at bounding box center [812, 224] width 507 height 187
click at [782, 235] on video at bounding box center [812, 224] width 507 height 187
click at [652, 245] on video at bounding box center [812, 224] width 507 height 187
click at [406, 227] on div "Sample ID 01997dc4-d40b-71b9-be29-9d30cfd8f334 Label 22798800000 (PETITE CAKE C…" at bounding box center [409, 215] width 284 height 118
click at [407, 449] on div "[DATE] 18:08:10.580" at bounding box center [449, 448] width 193 height 12
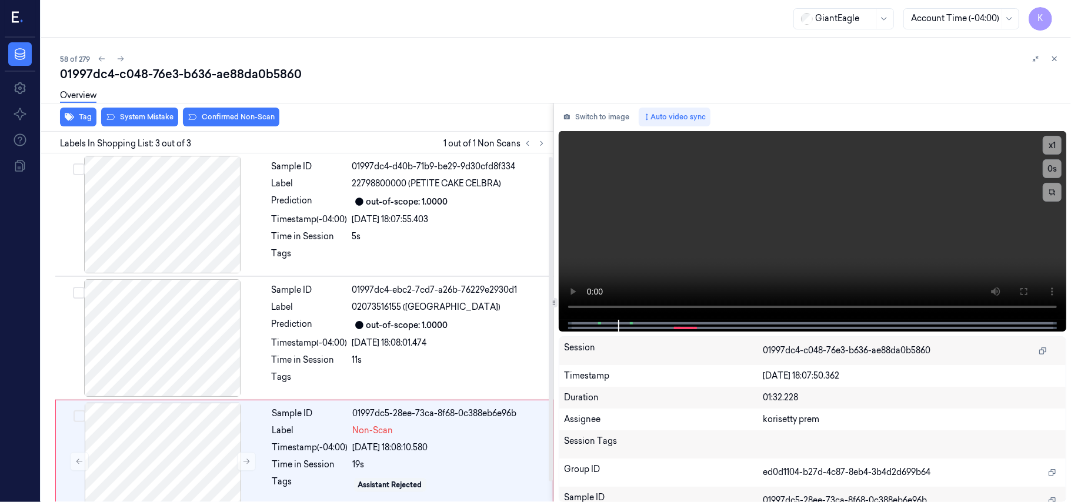
scroll to position [26, 0]
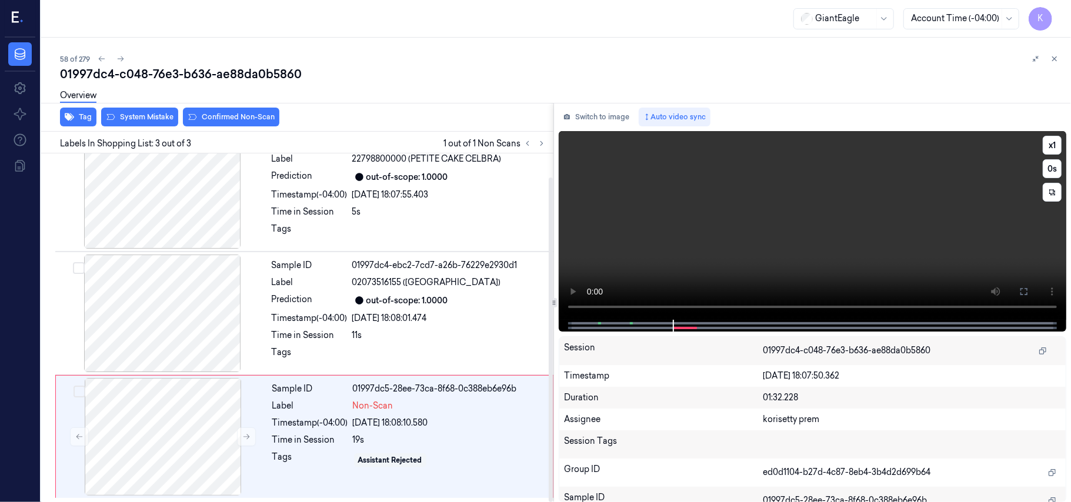
click at [791, 228] on video at bounding box center [812, 225] width 507 height 189
click at [431, 296] on div "out-of-scope: 1.0000" at bounding box center [407, 301] width 82 height 12
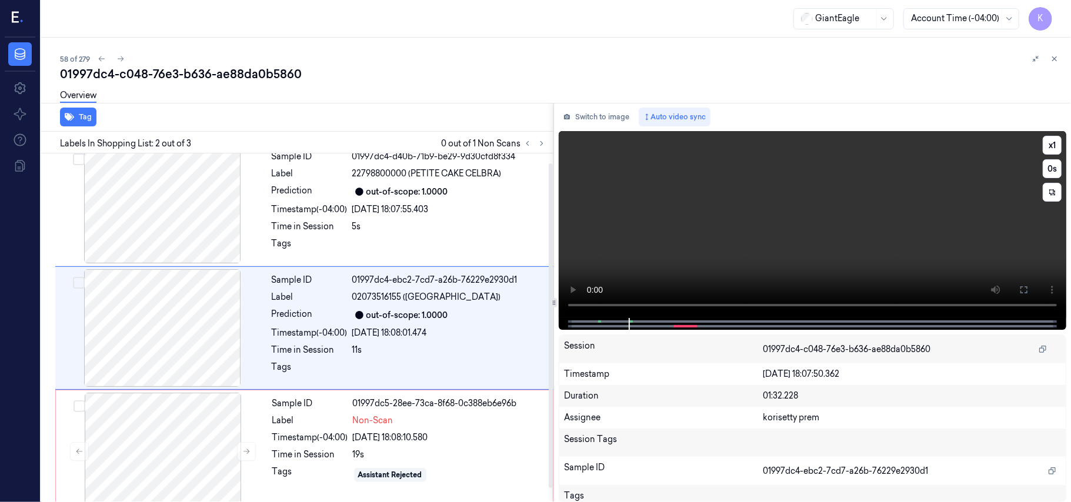
click at [810, 191] on video at bounding box center [812, 224] width 507 height 187
click at [747, 191] on video at bounding box center [812, 224] width 507 height 187
click at [352, 443] on div "Timestamp (-04:00) [DATE] 18:08:10.580" at bounding box center [408, 438] width 273 height 12
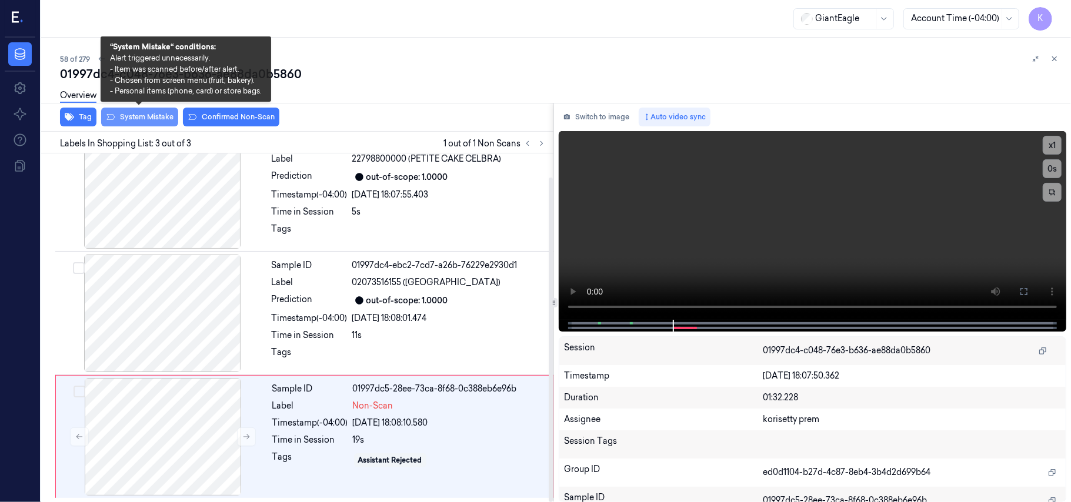
click at [144, 116] on button "System Mistake" at bounding box center [139, 117] width 77 height 19
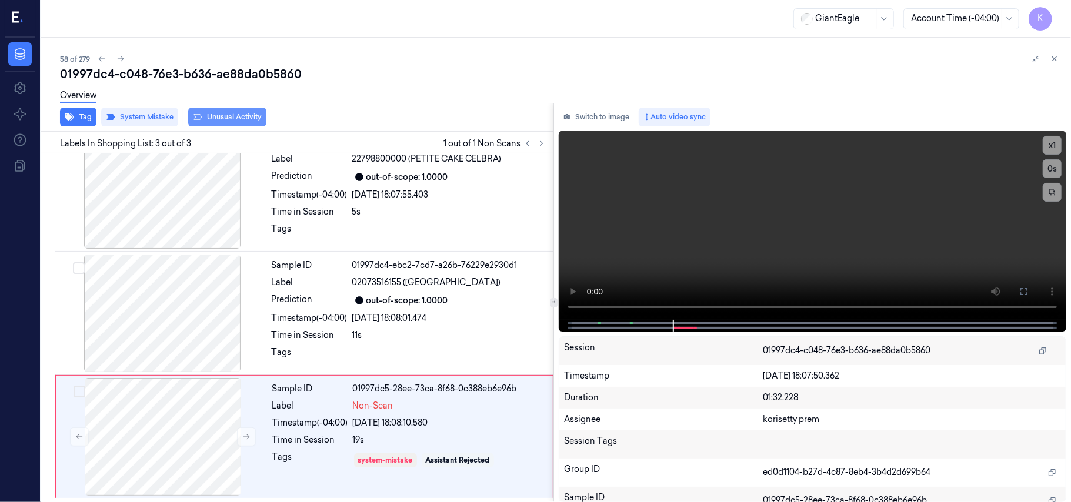
click at [212, 116] on button "Unusual Activity" at bounding box center [227, 117] width 78 height 19
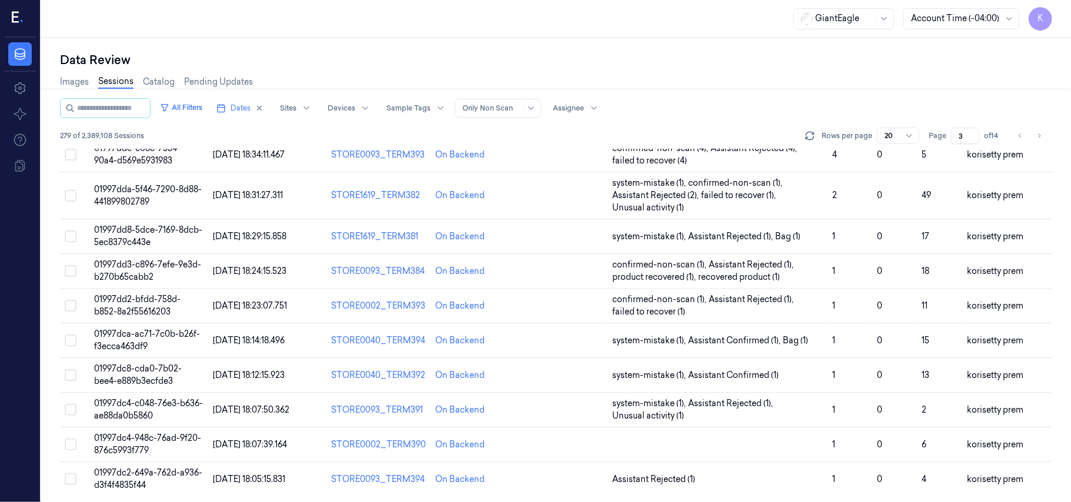
scroll to position [391, 0]
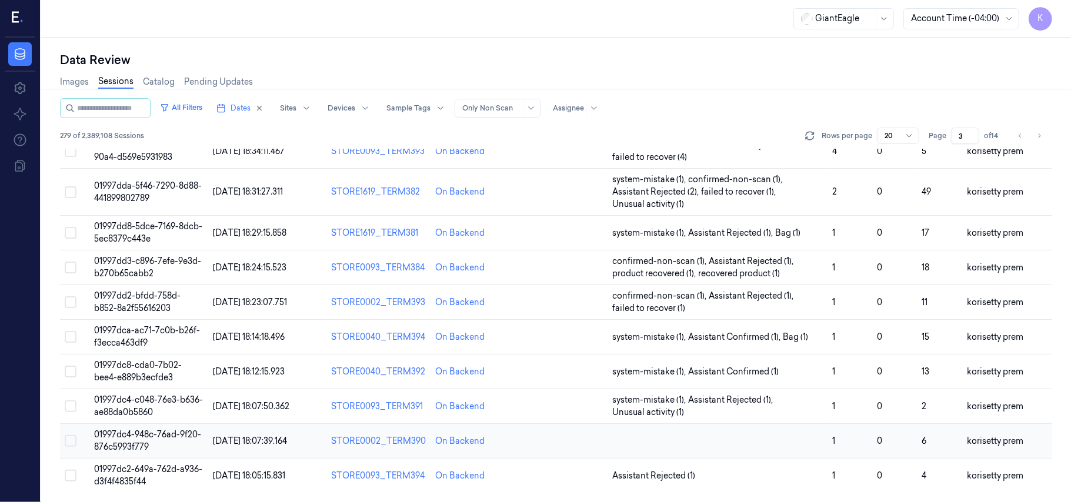
click at [142, 436] on span "01997dc4-948c-76ad-9f20-876c5993f779" at bounding box center [147, 440] width 107 height 23
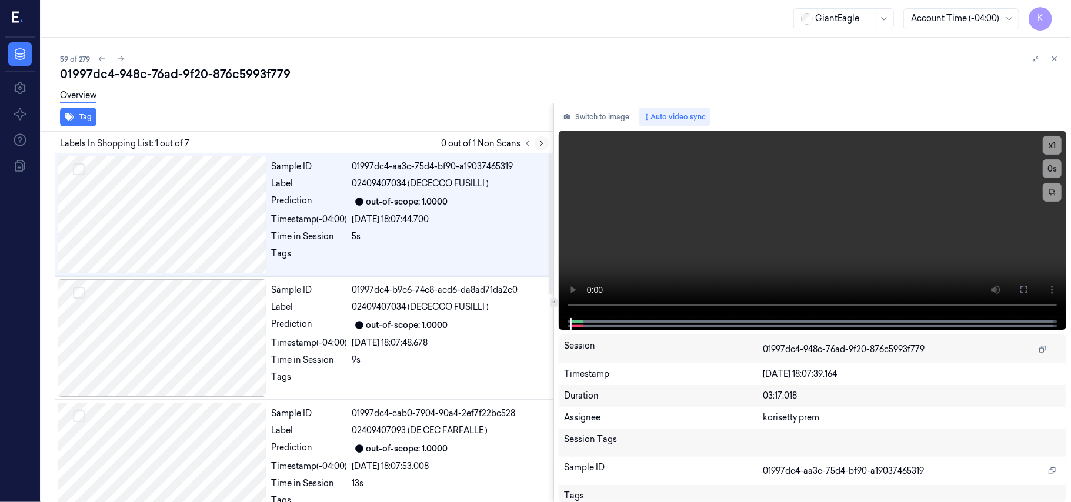
click at [542, 143] on icon at bounding box center [541, 144] width 2 height 4
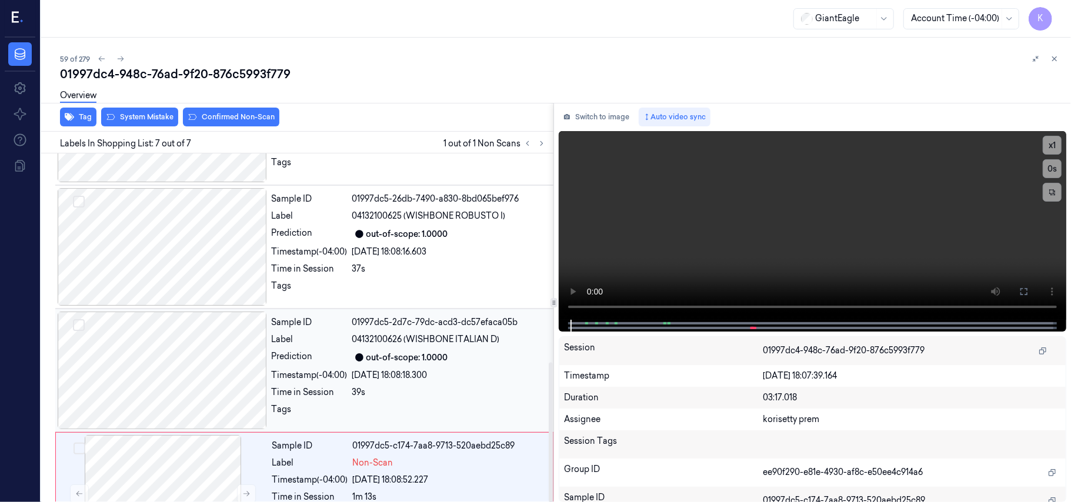
scroll to position [521, 0]
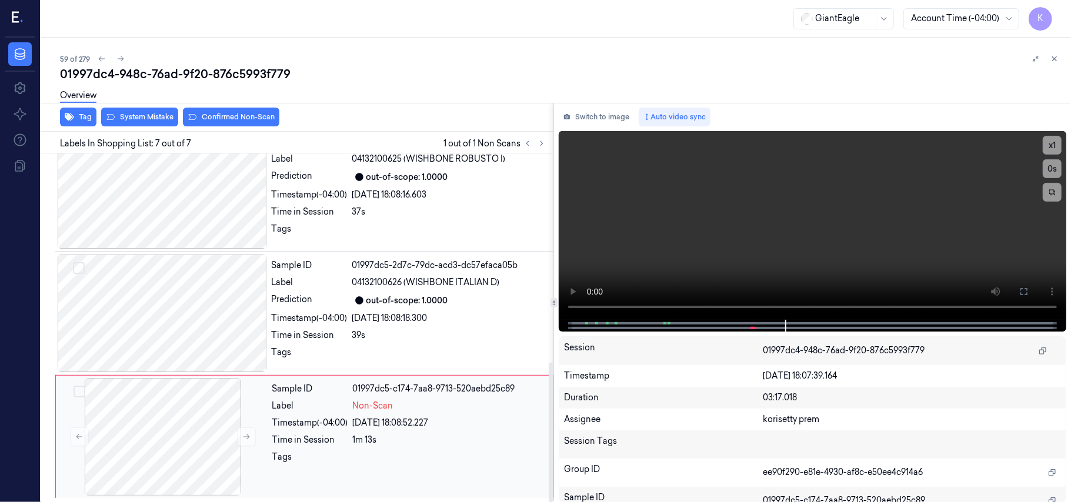
drag, startPoint x: 351, startPoint y: 476, endPoint x: 365, endPoint y: 461, distance: 20.0
click at [353, 476] on div "Sample ID 01997dc5-c174-7aa8-9713-520aebd25c89 Label Non-Scan Timestamp (-04:00…" at bounding box center [409, 437] width 283 height 118
click at [825, 241] on video at bounding box center [812, 225] width 507 height 189
click at [286, 451] on div "Tags" at bounding box center [310, 460] width 76 height 19
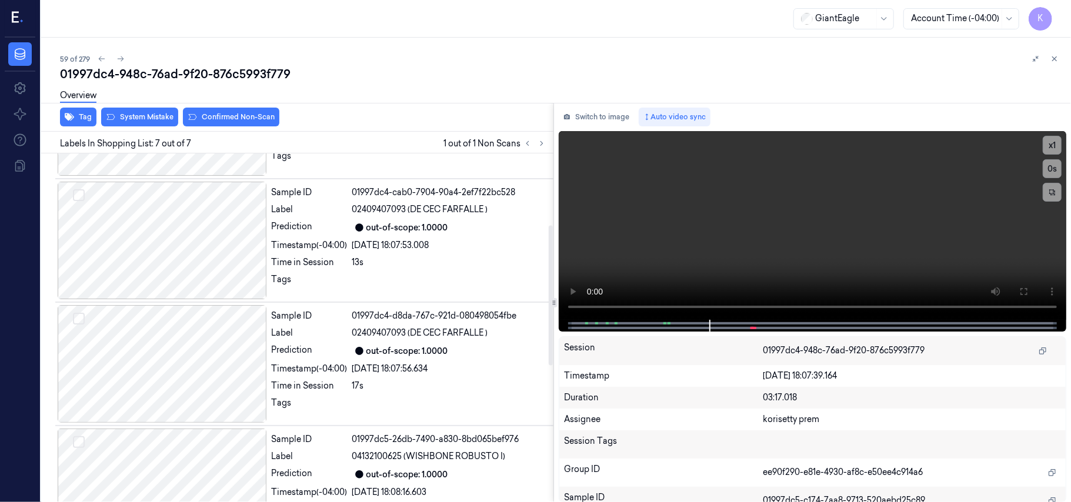
scroll to position [0, 0]
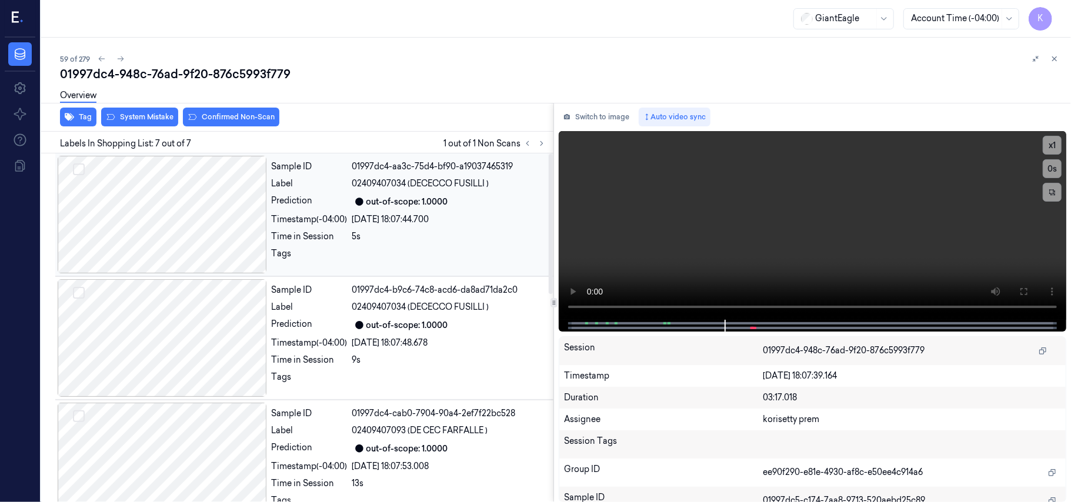
click at [219, 212] on div at bounding box center [162, 215] width 209 height 118
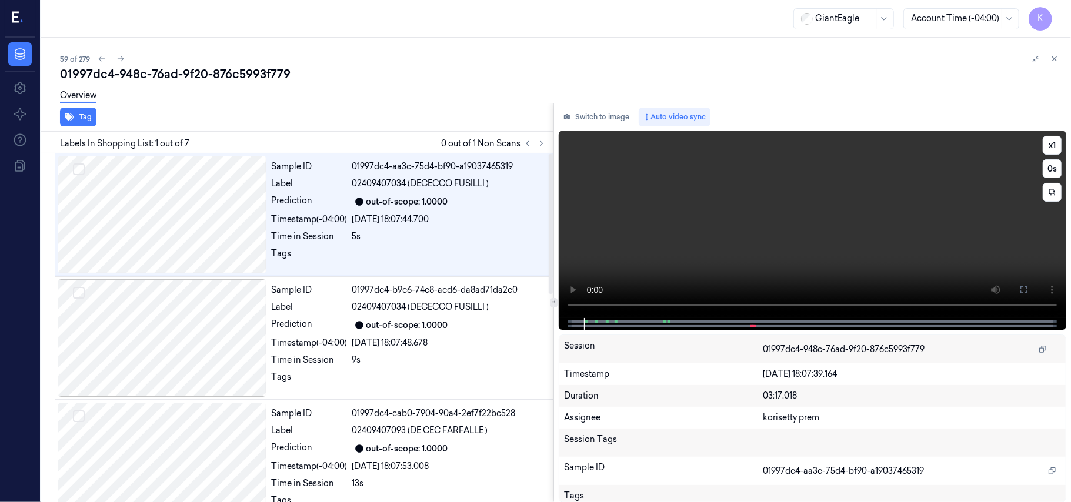
click at [816, 232] on video at bounding box center [812, 224] width 507 height 187
click at [1054, 139] on button "x 1" at bounding box center [1051, 145] width 19 height 19
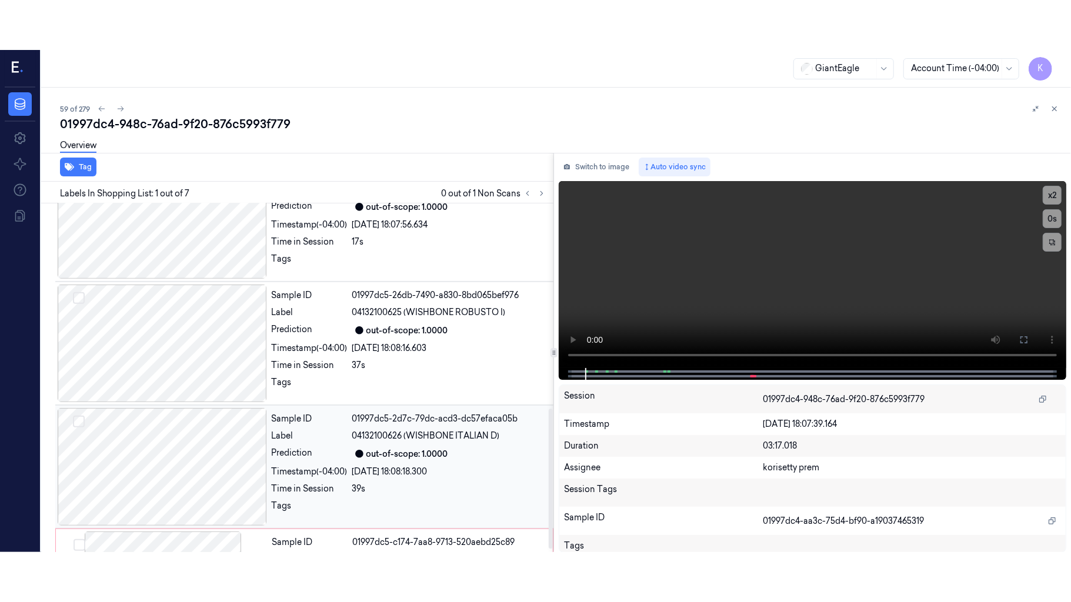
scroll to position [521, 0]
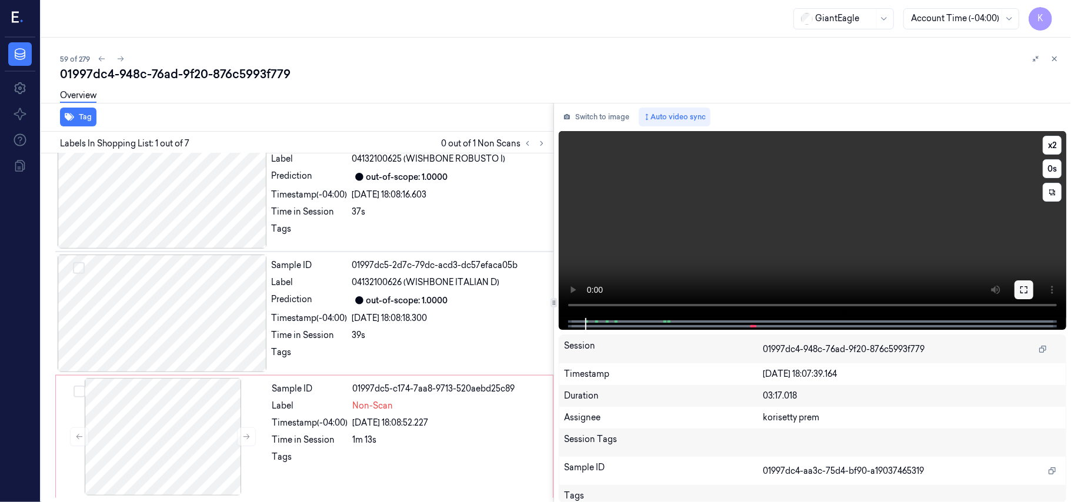
click at [1023, 287] on icon at bounding box center [1023, 289] width 7 height 7
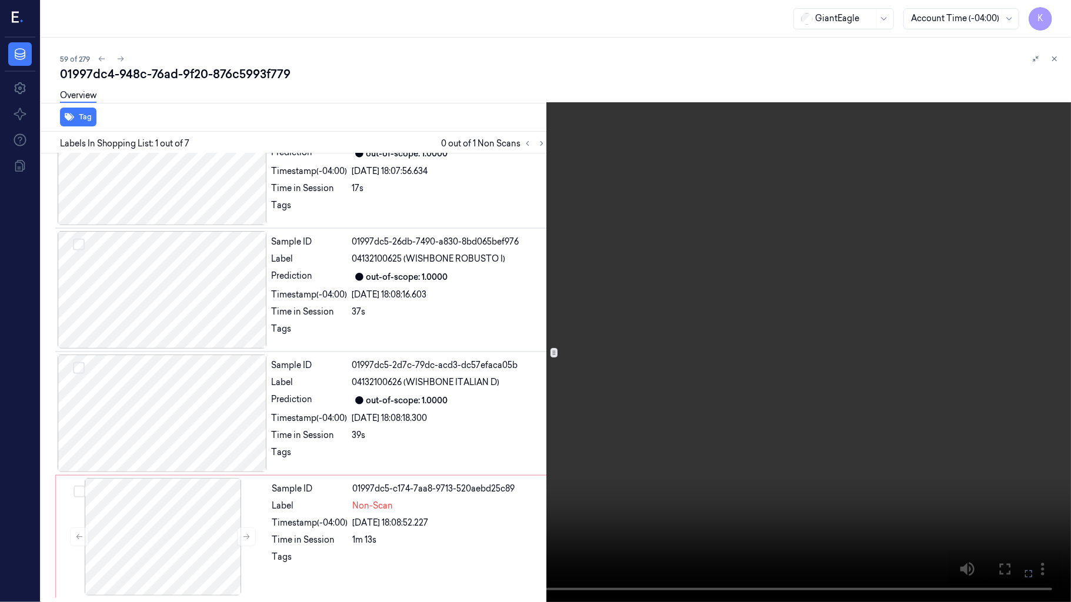
click at [606, 325] on video at bounding box center [535, 301] width 1071 height 602
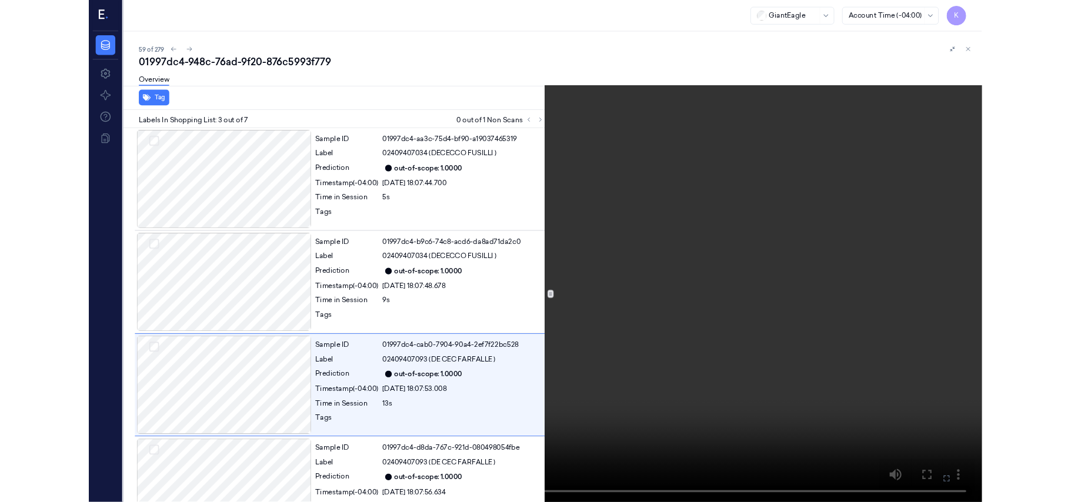
scroll to position [85, 0]
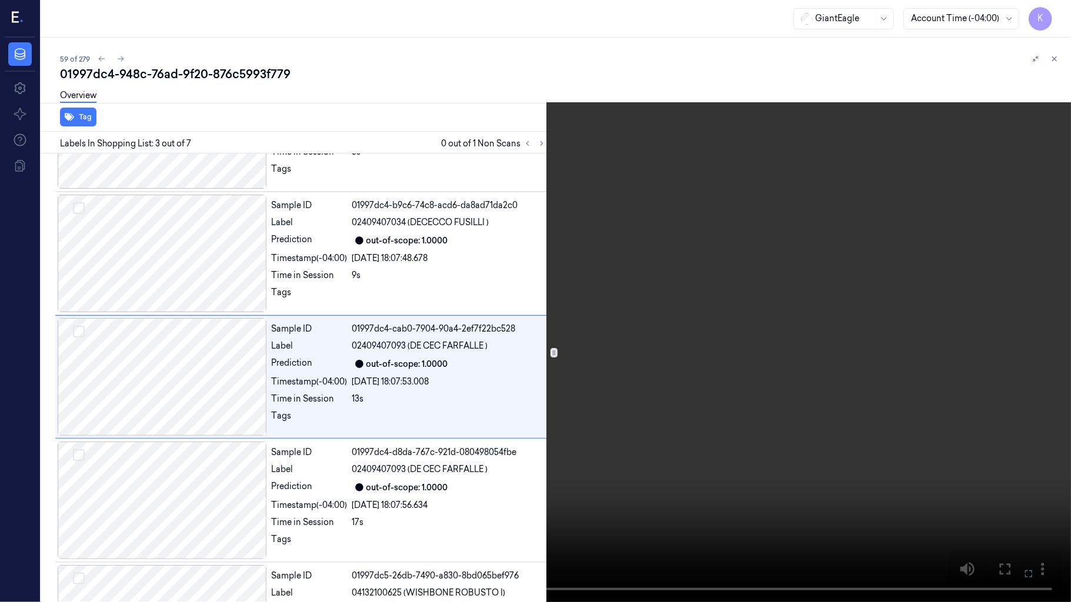
click at [0, 0] on icon at bounding box center [0, 0] width 0 height 0
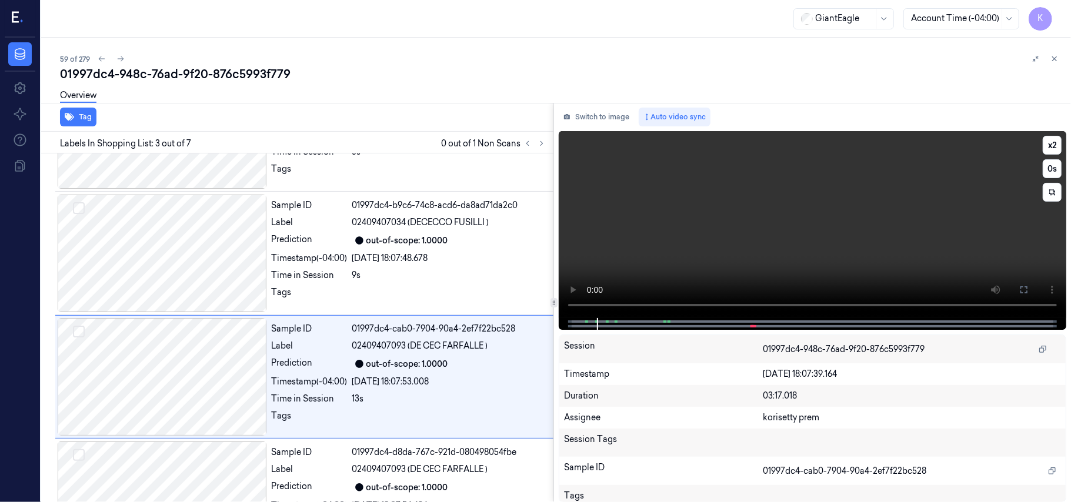
click at [823, 240] on video at bounding box center [812, 224] width 507 height 187
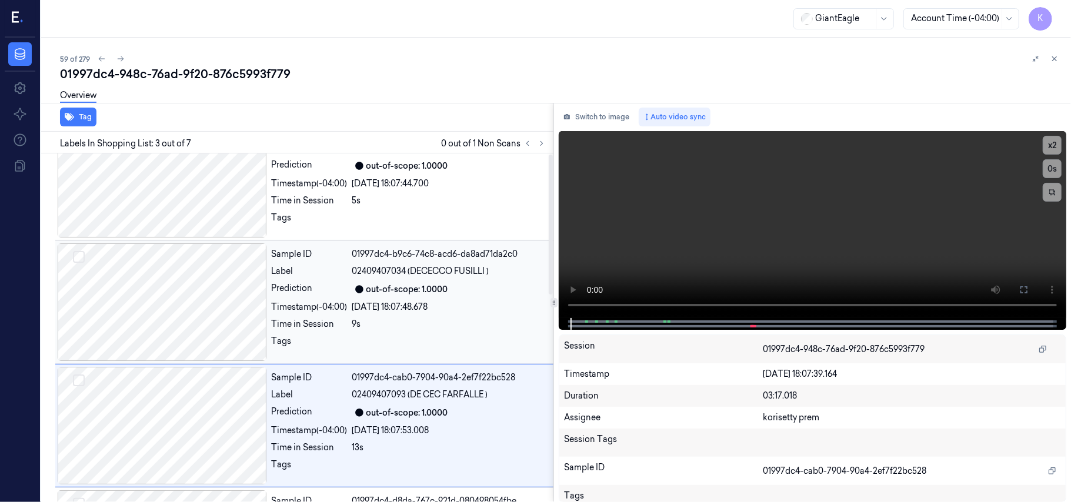
scroll to position [0, 0]
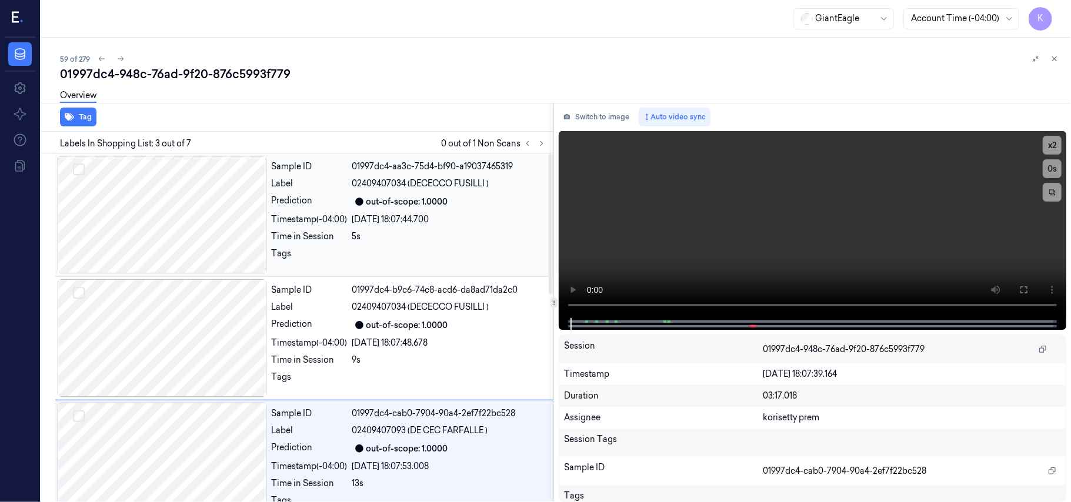
click at [161, 215] on div at bounding box center [162, 215] width 209 height 118
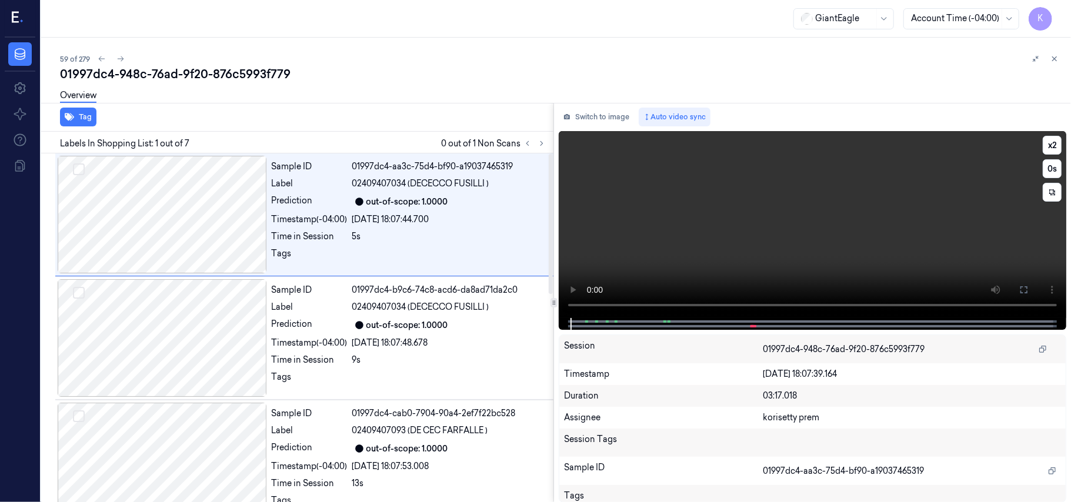
click at [709, 219] on video at bounding box center [812, 224] width 507 height 187
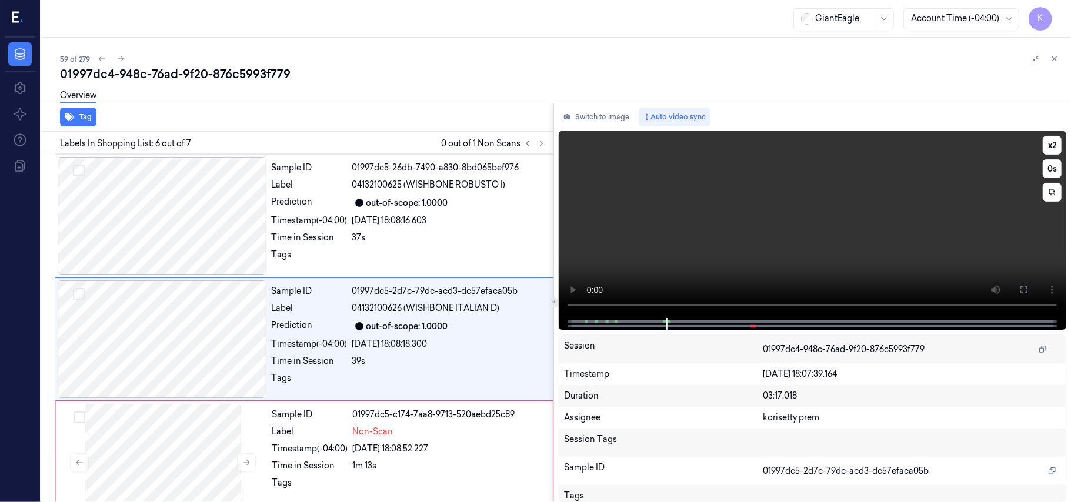
scroll to position [506, 0]
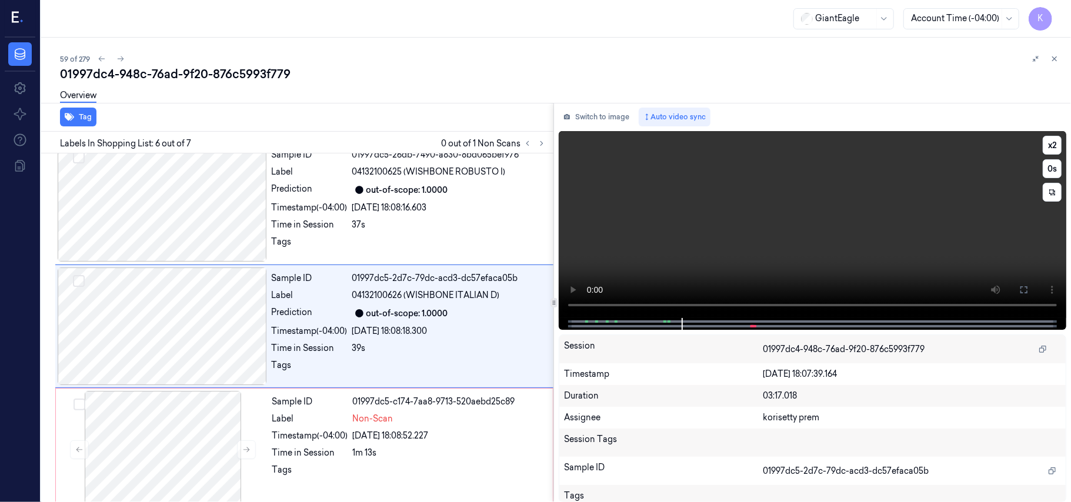
click at [856, 233] on video at bounding box center [812, 224] width 507 height 187
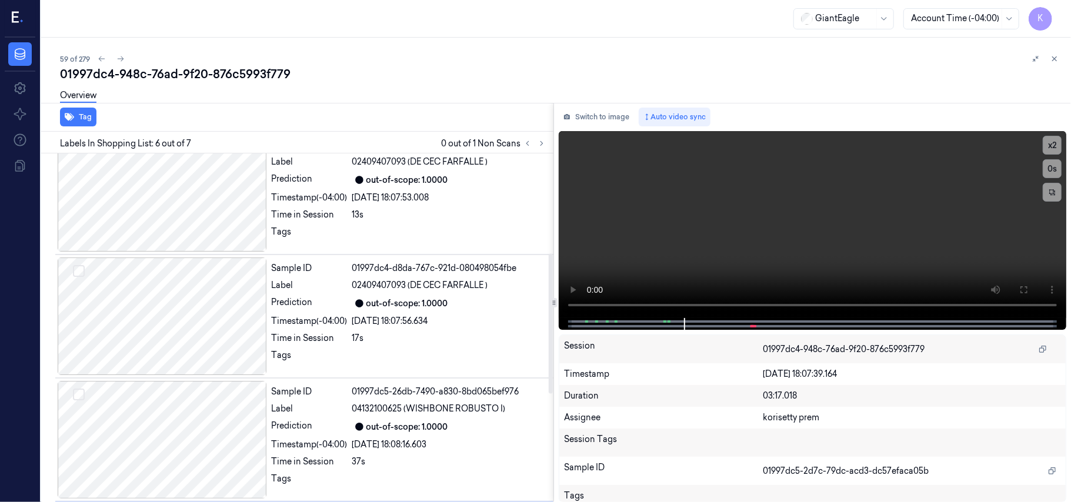
scroll to position [270, 0]
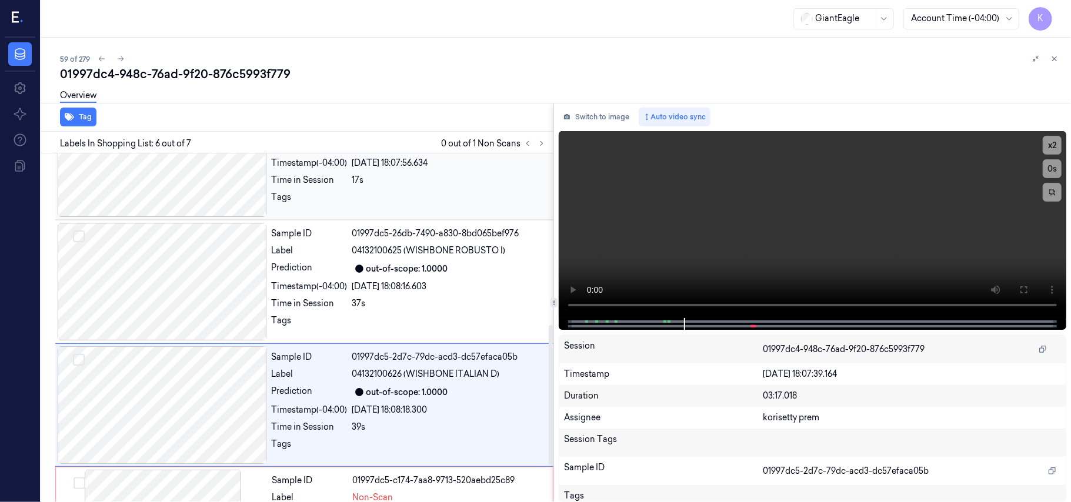
click at [410, 207] on div at bounding box center [449, 200] width 194 height 19
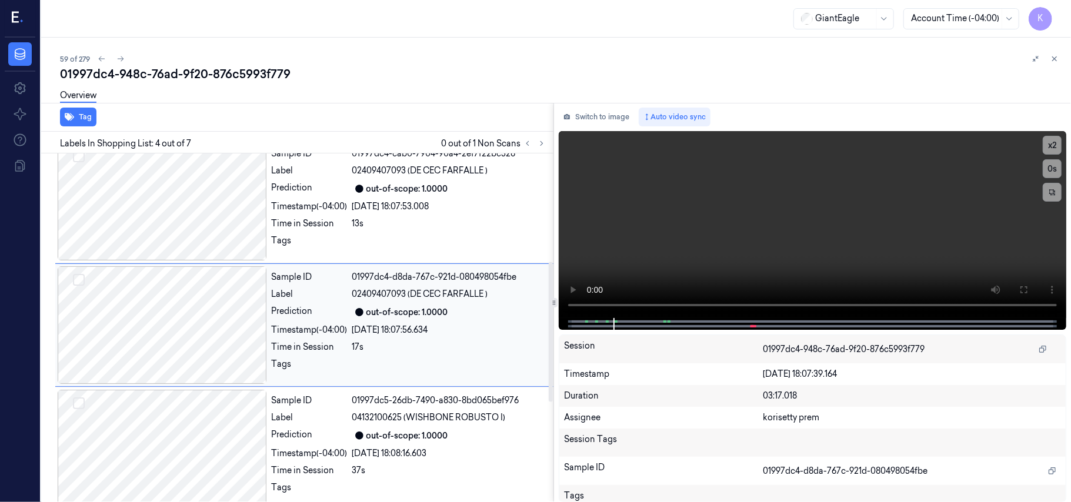
scroll to position [258, 0]
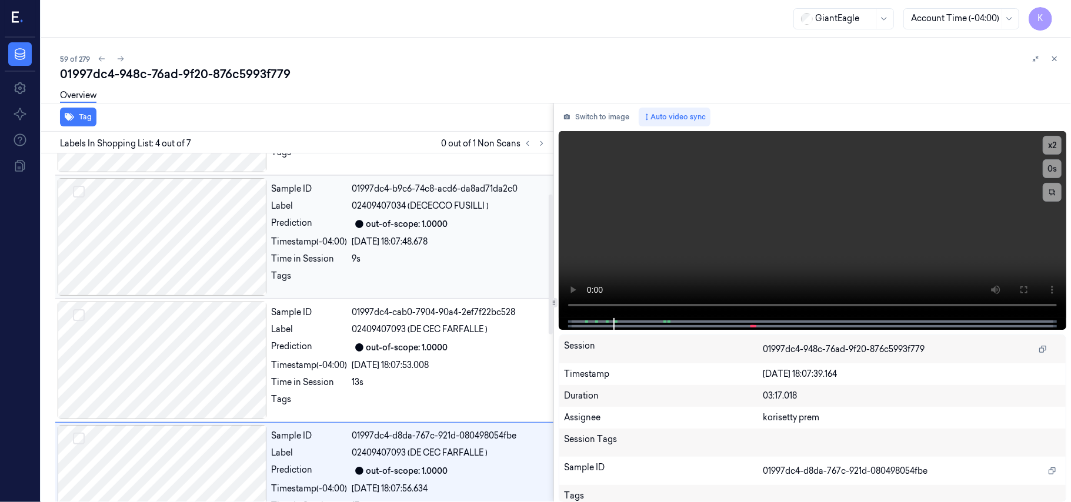
click at [459, 264] on div "9s" at bounding box center [449, 259] width 194 height 12
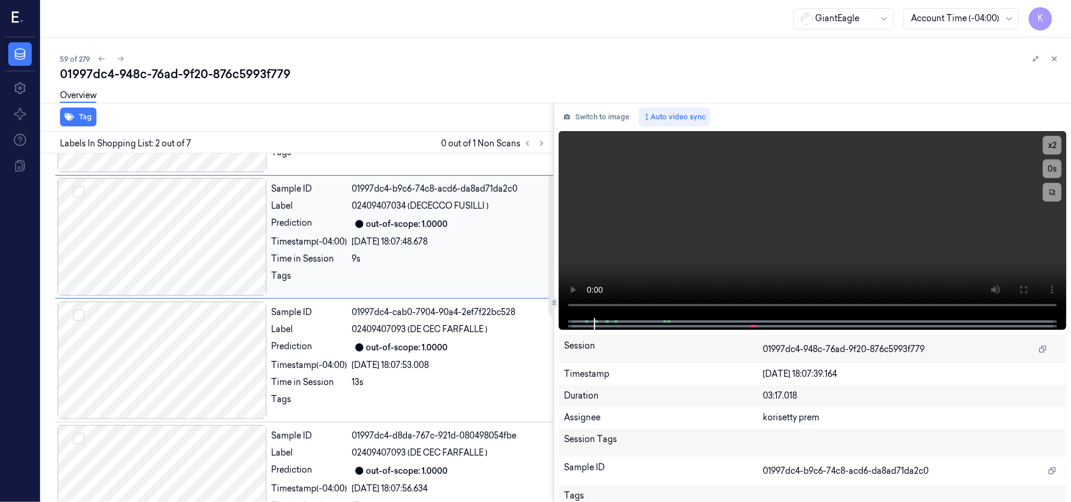
scroll to position [10, 0]
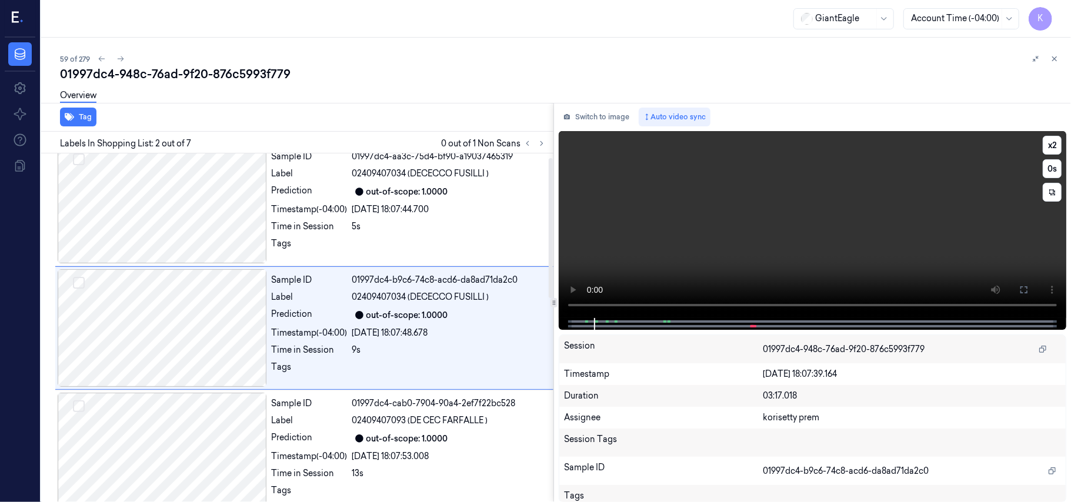
click at [857, 234] on video at bounding box center [812, 224] width 507 height 187
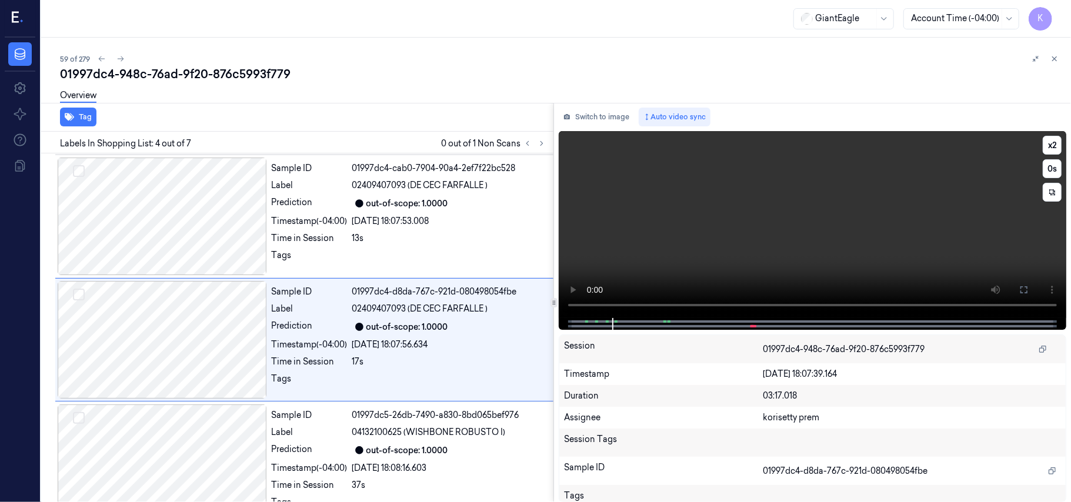
scroll to position [258, 0]
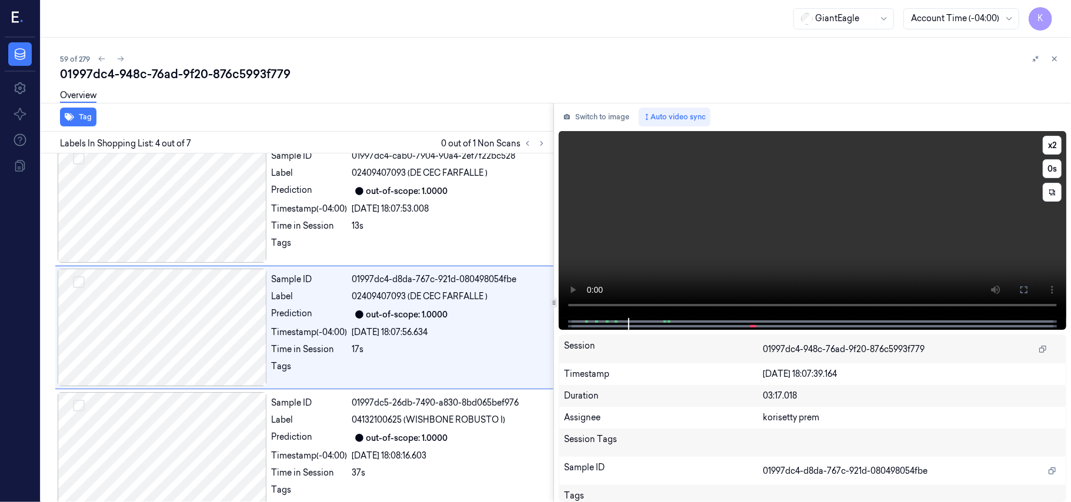
click at [880, 229] on video at bounding box center [812, 224] width 507 height 187
click at [367, 196] on div "out-of-scope: 1.0000" at bounding box center [407, 191] width 82 height 12
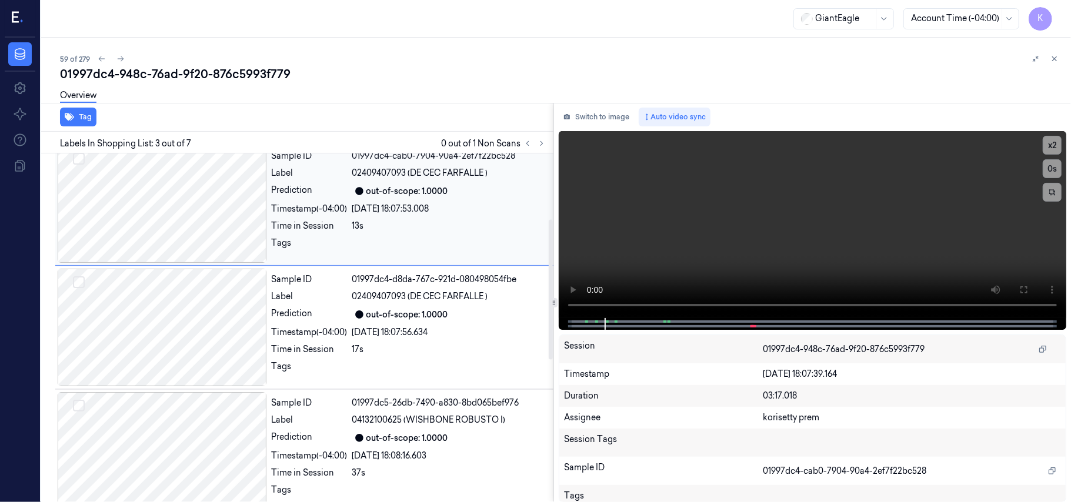
scroll to position [134, 0]
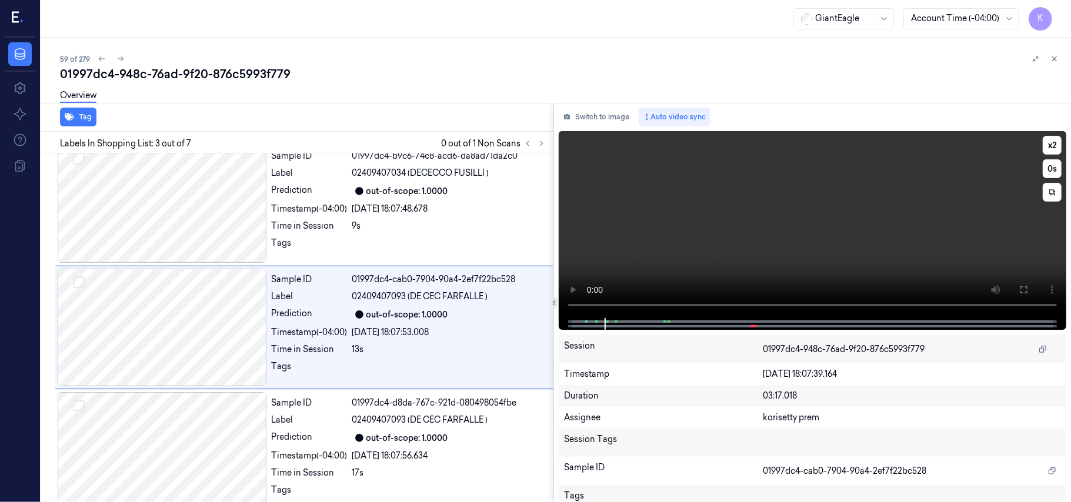
click at [796, 199] on video at bounding box center [812, 224] width 507 height 187
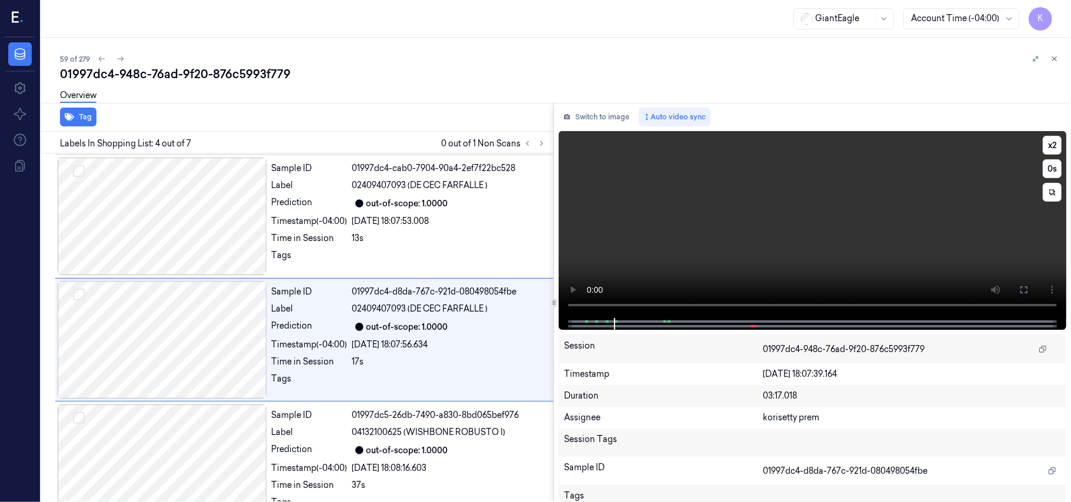
scroll to position [258, 0]
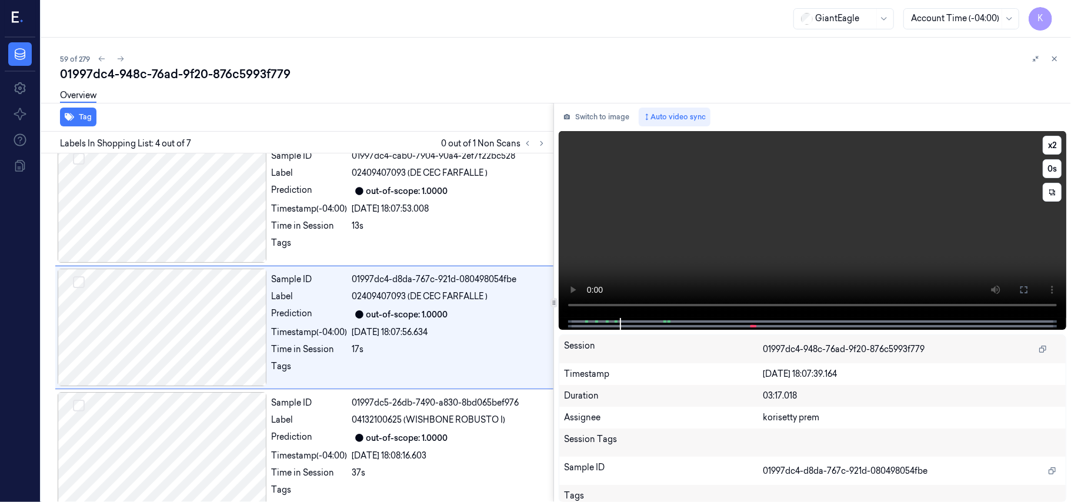
click at [796, 199] on video at bounding box center [812, 224] width 507 height 187
click at [761, 230] on video at bounding box center [812, 224] width 507 height 187
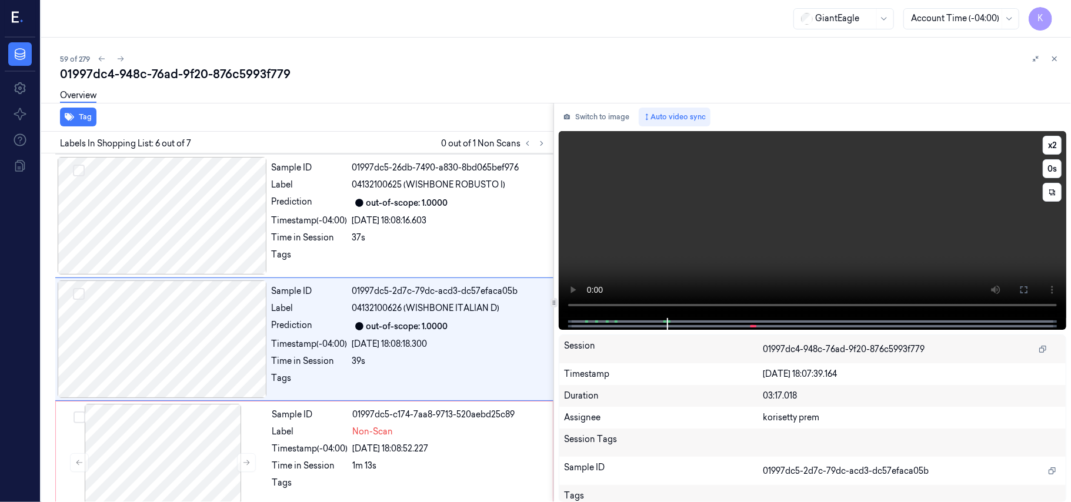
scroll to position [506, 0]
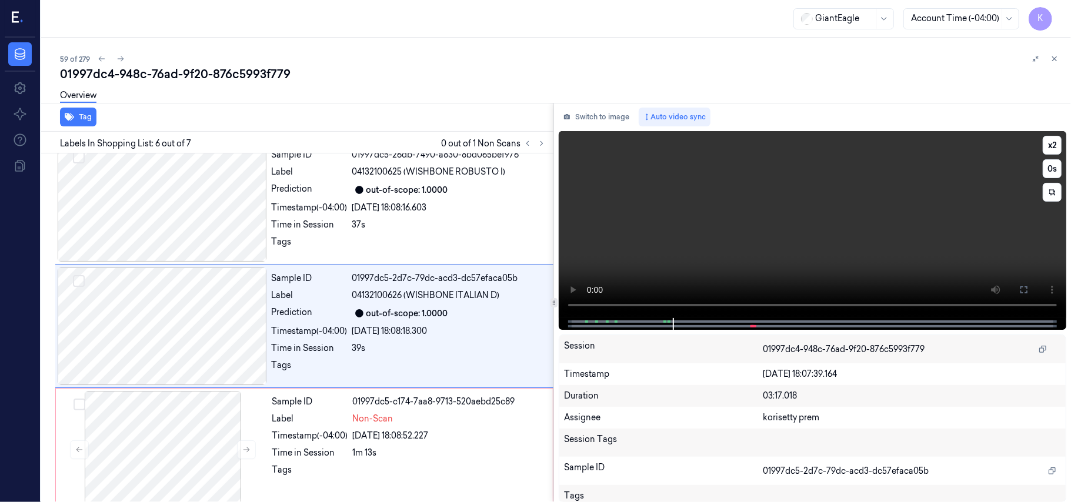
click at [817, 210] on video at bounding box center [812, 224] width 507 height 187
click at [311, 219] on div "Sample ID 01997dc5-26db-7490-a830-8bd065bef976 Label 04132100625 (WISHBONE ROBU…" at bounding box center [409, 203] width 284 height 118
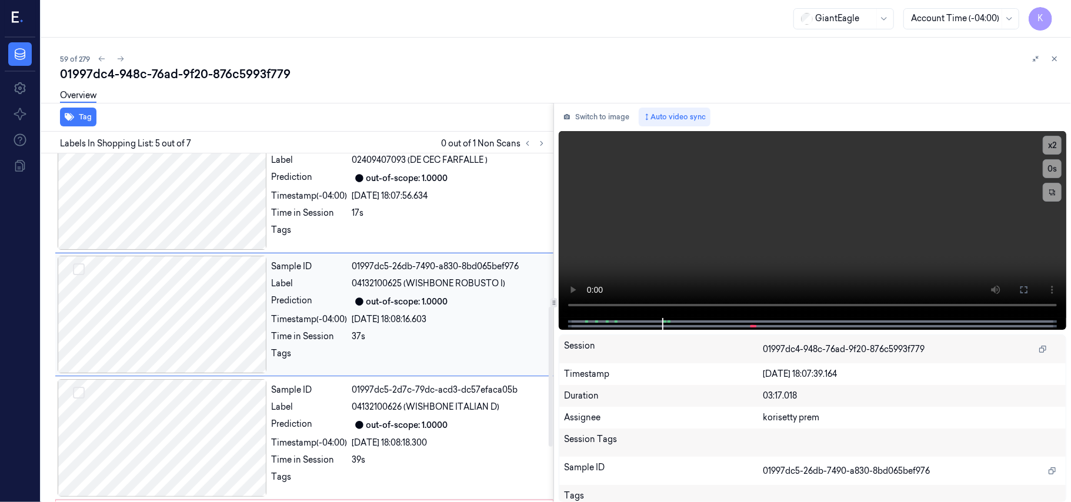
scroll to position [382, 0]
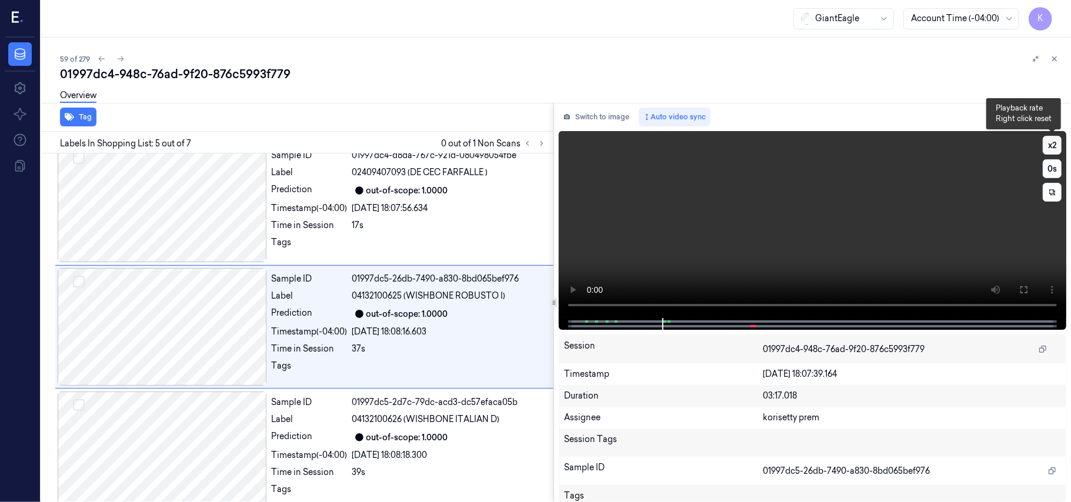
click at [1052, 140] on button "x 2" at bounding box center [1051, 145] width 19 height 19
click at [1050, 147] on button "x 4" at bounding box center [1051, 145] width 19 height 19
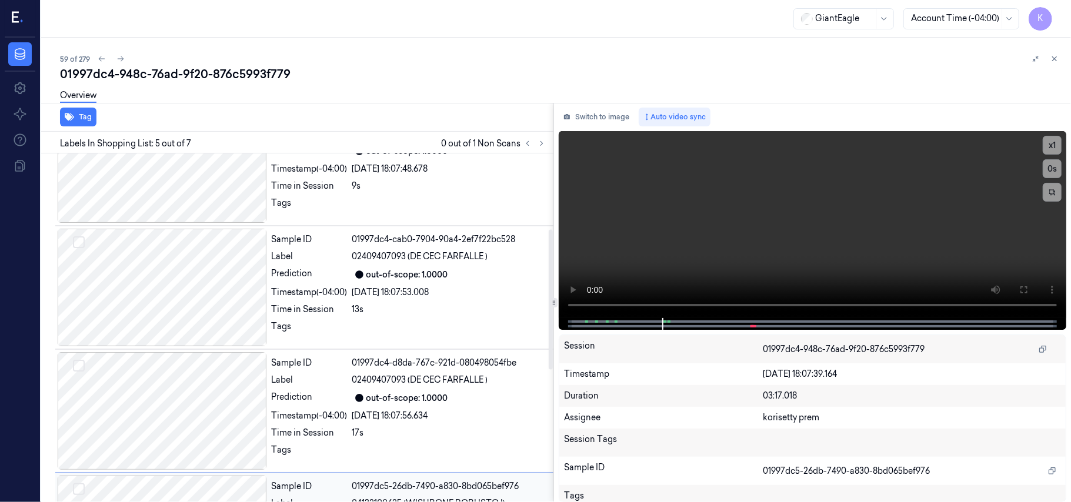
scroll to position [146, 0]
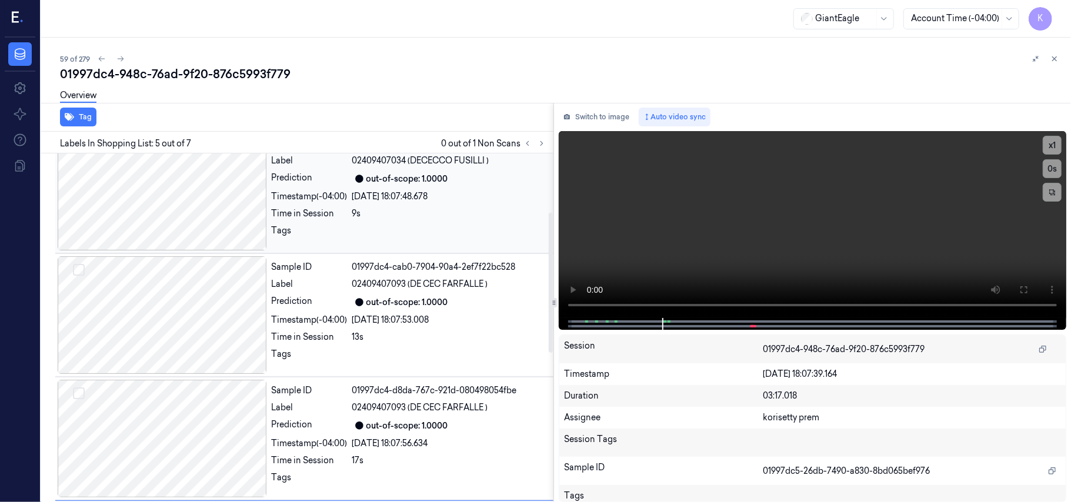
click at [401, 209] on div "9s" at bounding box center [449, 214] width 194 height 12
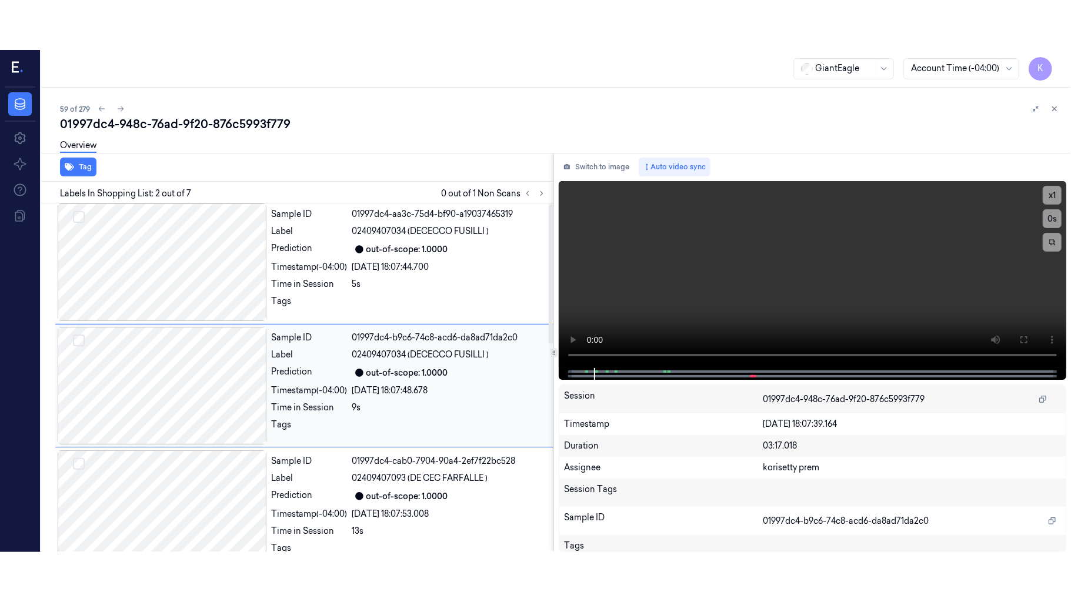
scroll to position [0, 0]
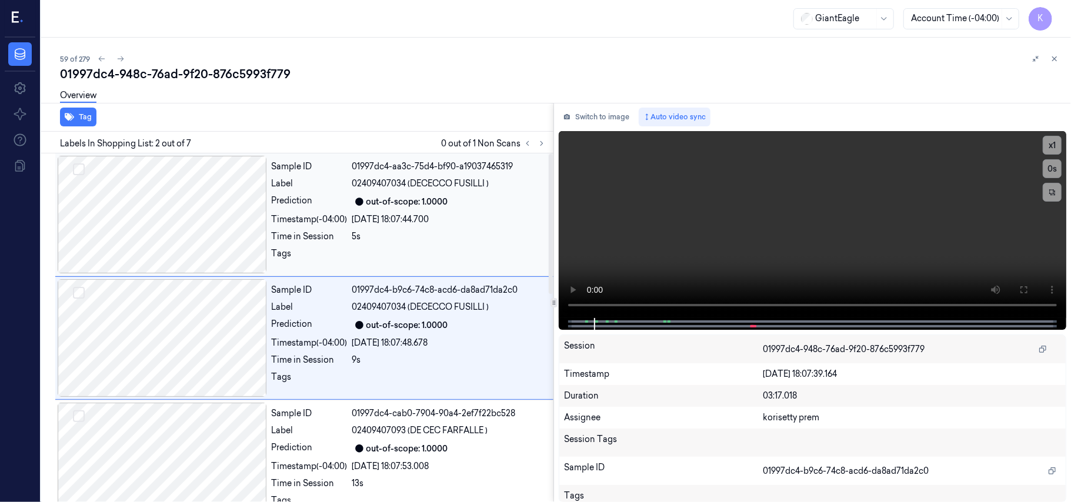
click at [250, 224] on div at bounding box center [162, 215] width 209 height 118
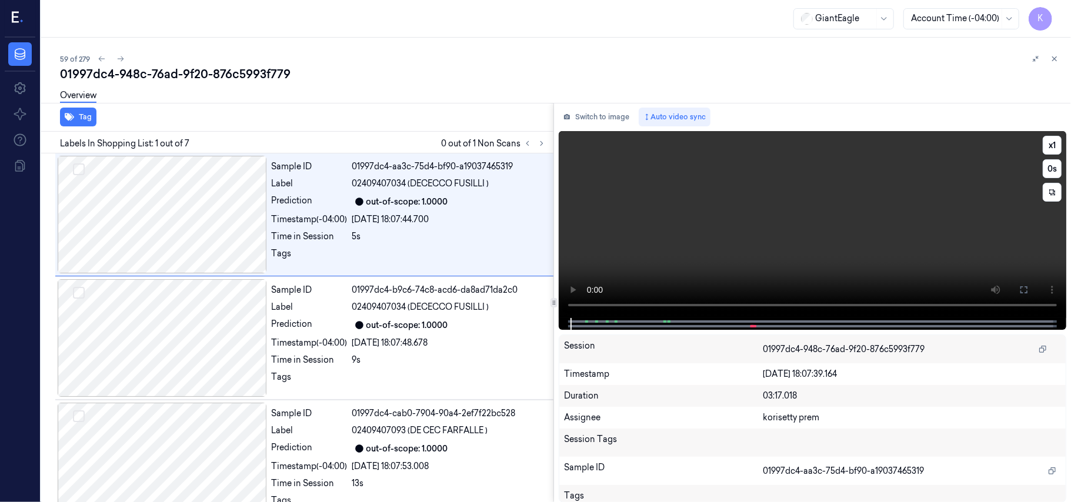
click at [849, 256] on video at bounding box center [812, 224] width 507 height 187
click at [1027, 288] on icon at bounding box center [1023, 289] width 7 height 7
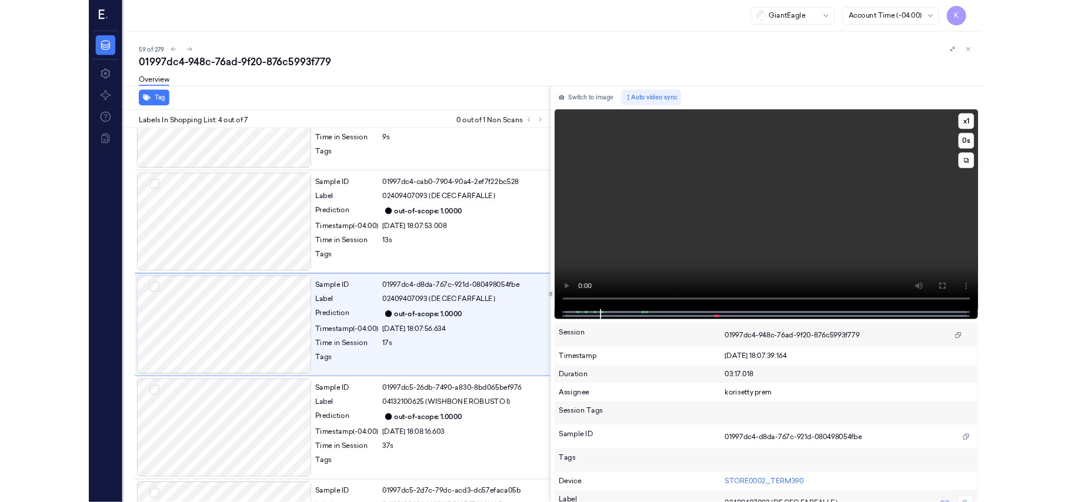
scroll to position [208, 0]
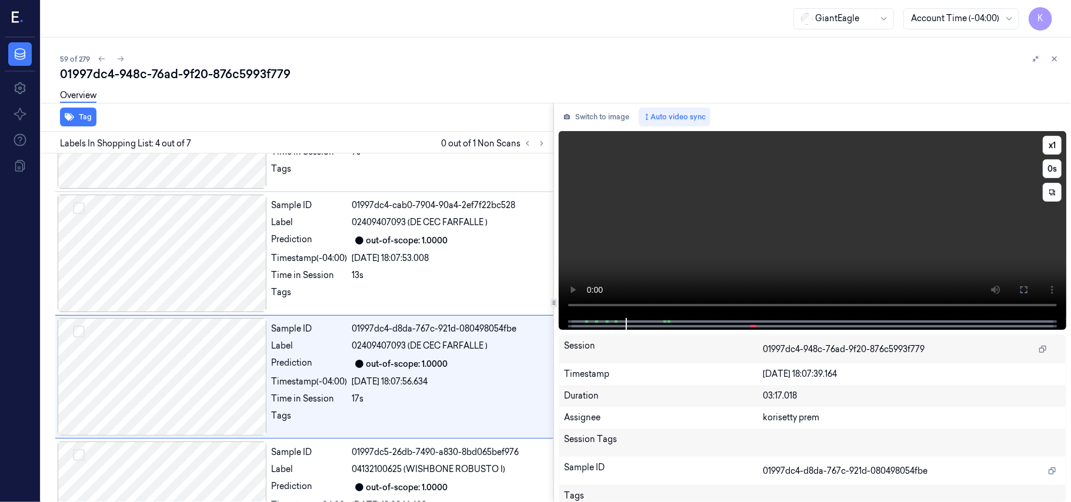
click at [723, 176] on video at bounding box center [812, 224] width 507 height 187
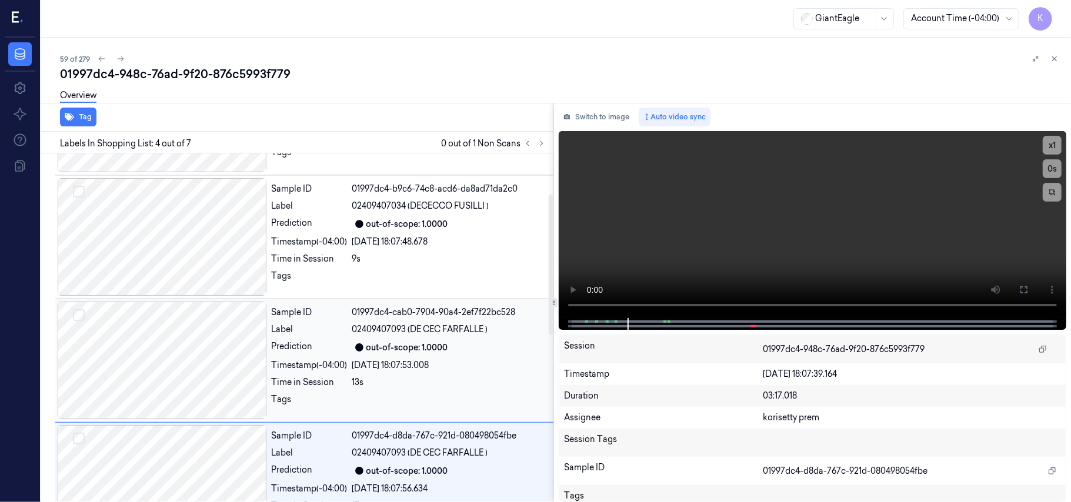
click at [407, 360] on div "[DATE] 18:07:53.008" at bounding box center [449, 365] width 194 height 12
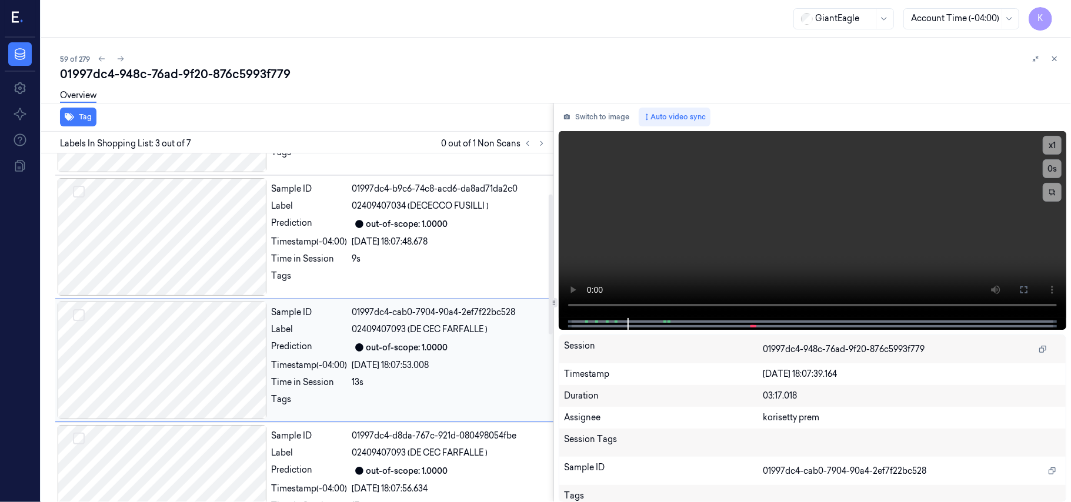
scroll to position [134, 0]
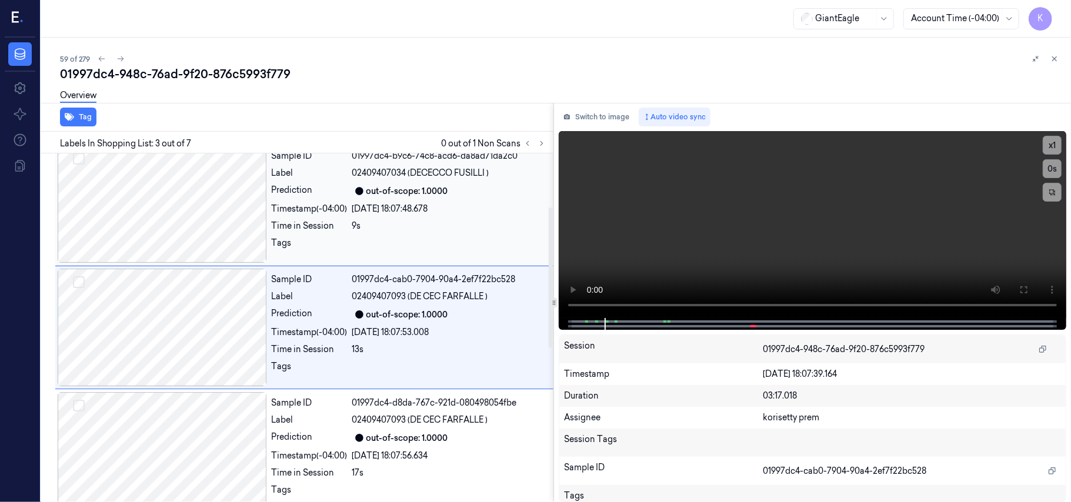
click at [397, 233] on div "Sample ID 01997dc4-b9c6-74c8-acd6-da8ad71da2c0 Label 02409407034 (DECECCO FUSIL…" at bounding box center [409, 204] width 284 height 118
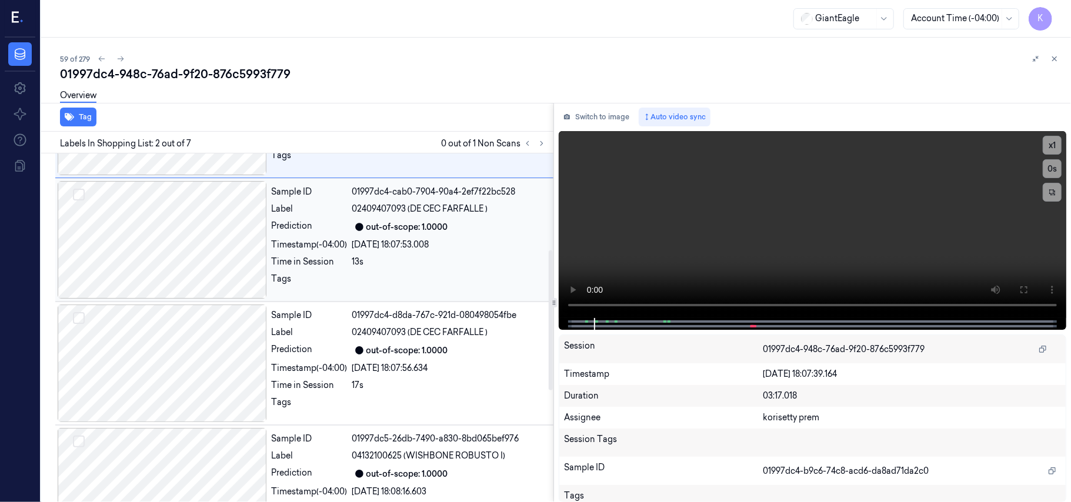
scroll to position [313, 0]
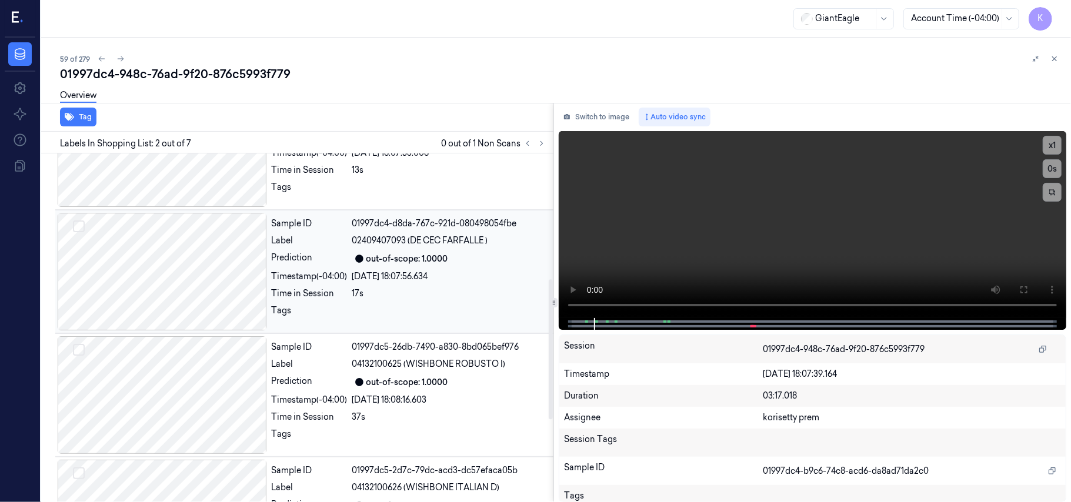
click at [434, 271] on div "[DATE] 18:07:56.634" at bounding box center [449, 276] width 194 height 12
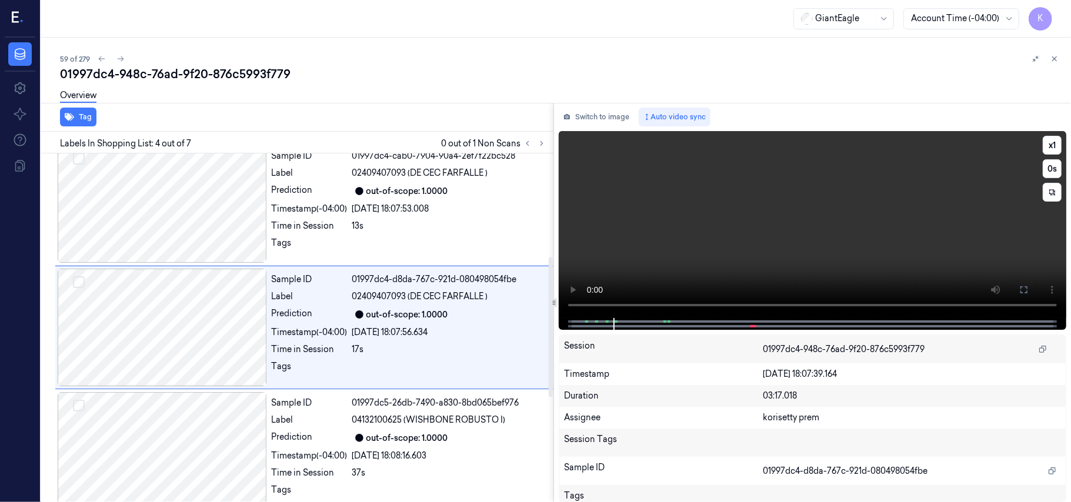
click at [850, 214] on video at bounding box center [812, 224] width 507 height 187
click at [1028, 290] on button at bounding box center [1023, 289] width 19 height 19
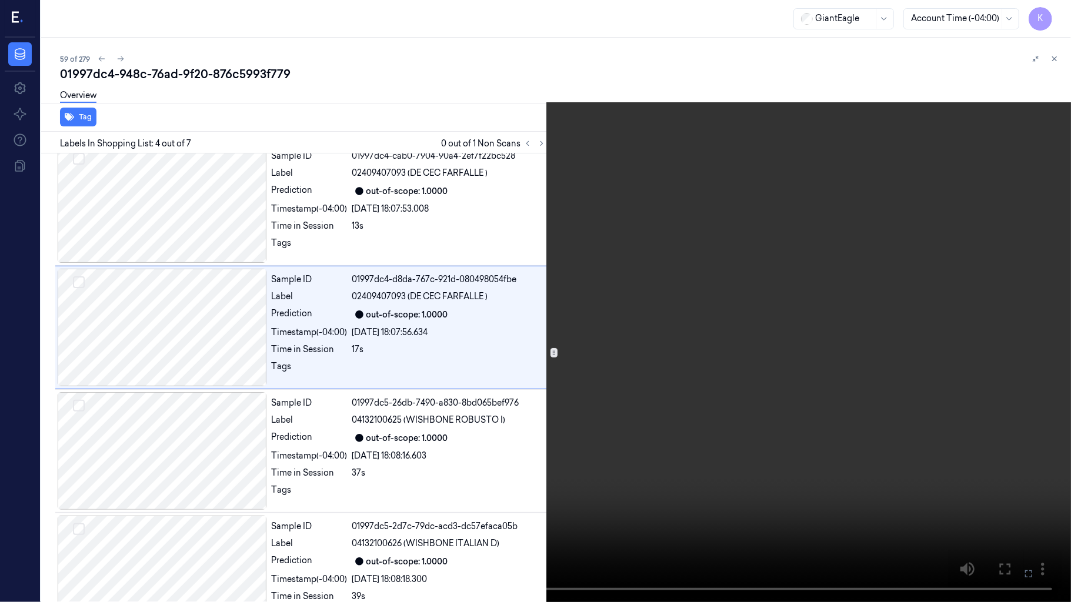
click at [0, 0] on icon at bounding box center [0, 0] width 0 height 0
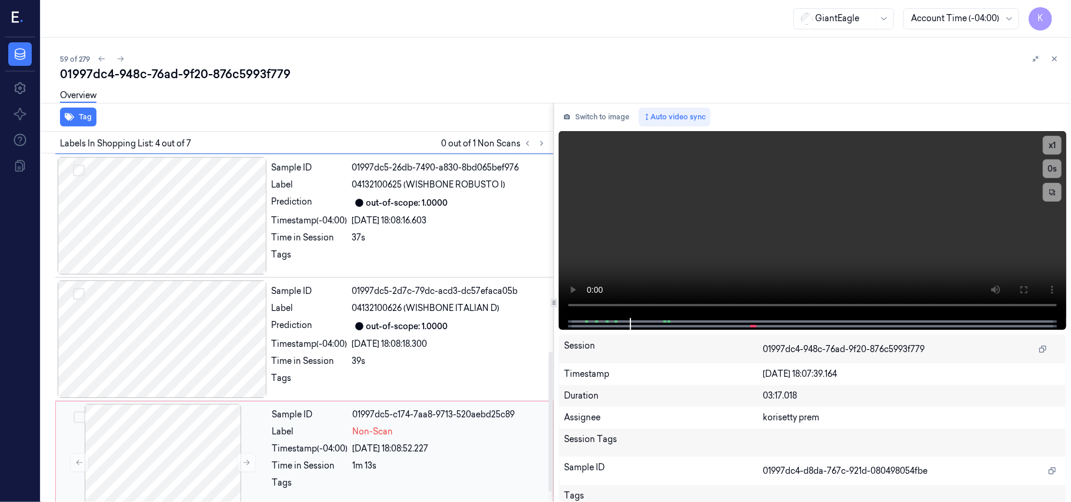
scroll to position [521, 0]
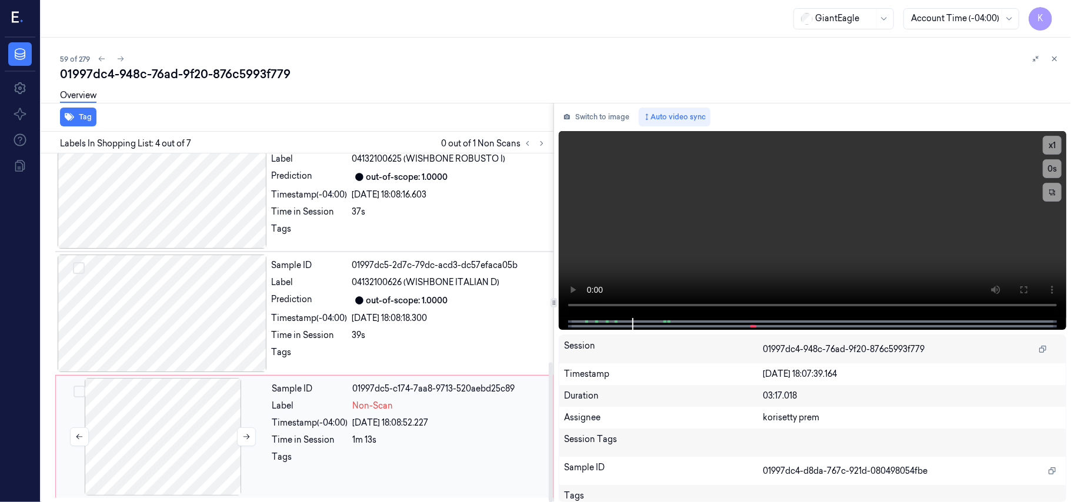
click at [132, 430] on div at bounding box center [162, 437] width 209 height 118
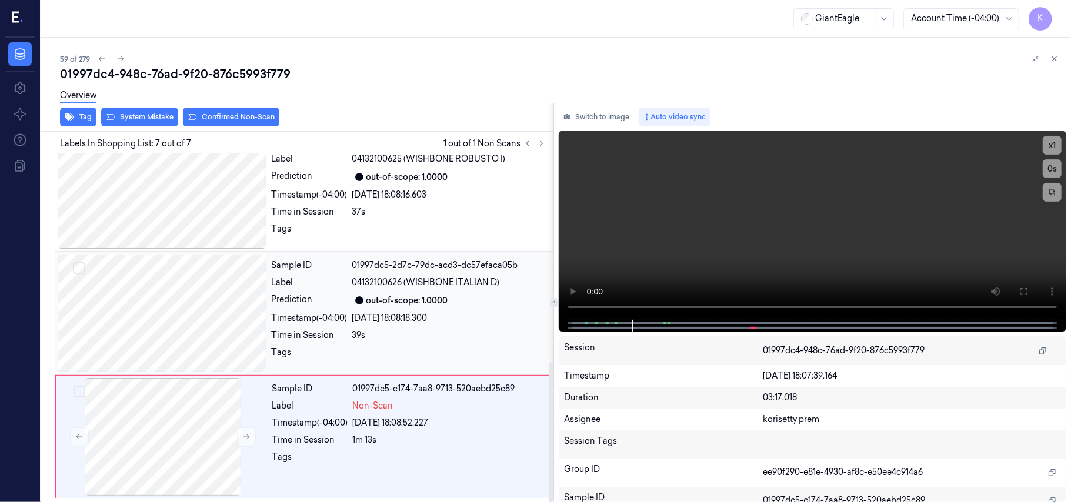
click at [347, 304] on div "Prediction" at bounding box center [310, 300] width 76 height 14
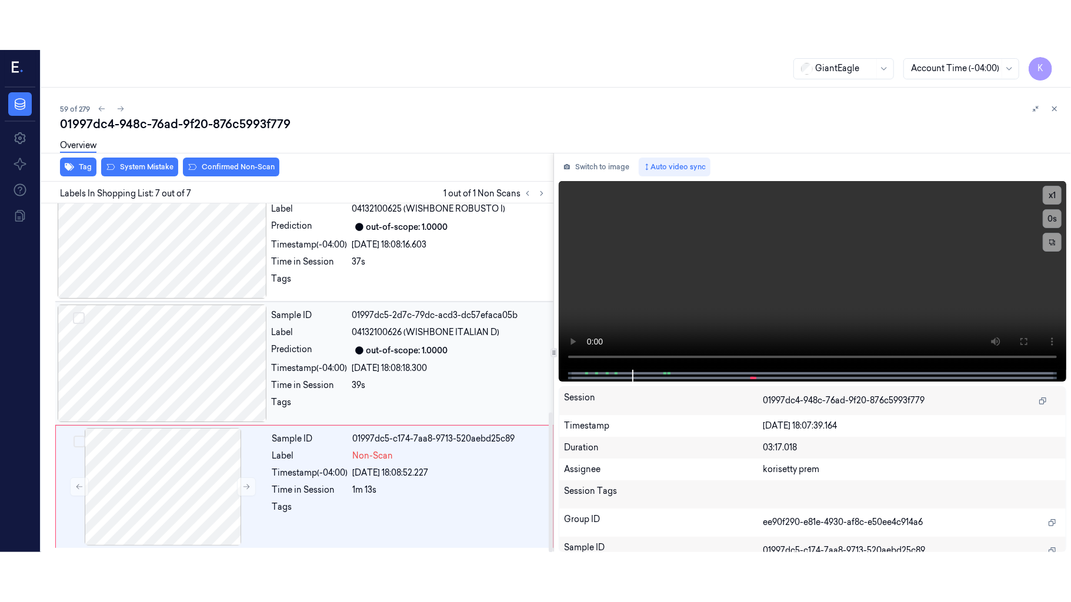
scroll to position [506, 0]
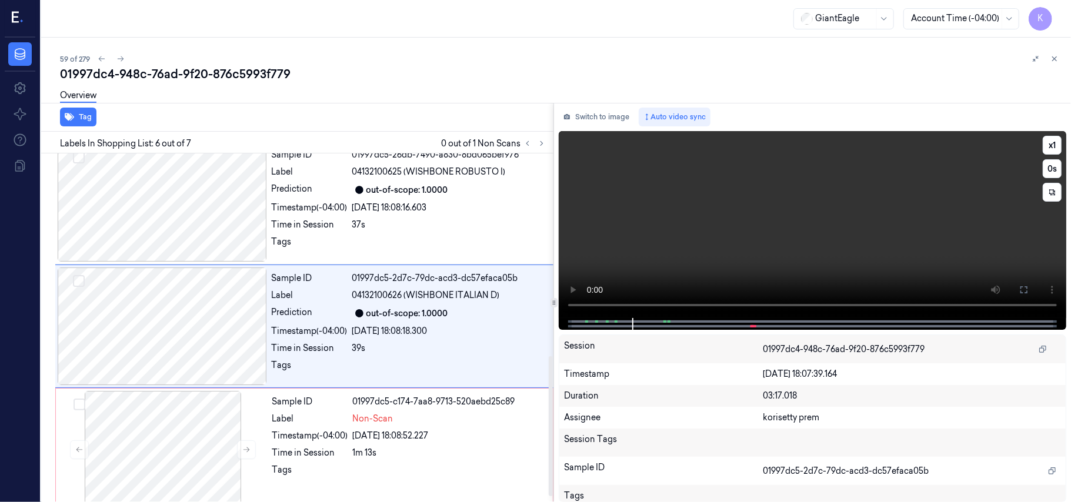
click at [851, 259] on video at bounding box center [812, 224] width 507 height 187
click at [1022, 289] on icon at bounding box center [1023, 289] width 9 height 9
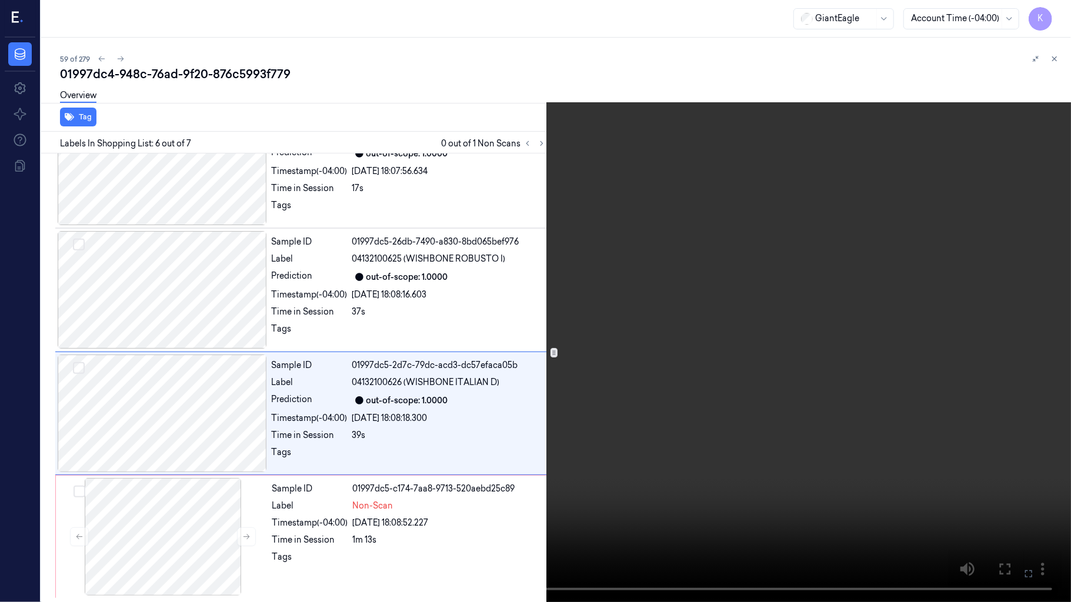
click at [649, 387] on video at bounding box center [535, 301] width 1071 height 602
click at [492, 386] on video at bounding box center [535, 301] width 1071 height 602
click at [0, 0] on icon at bounding box center [0, 0] width 0 height 0
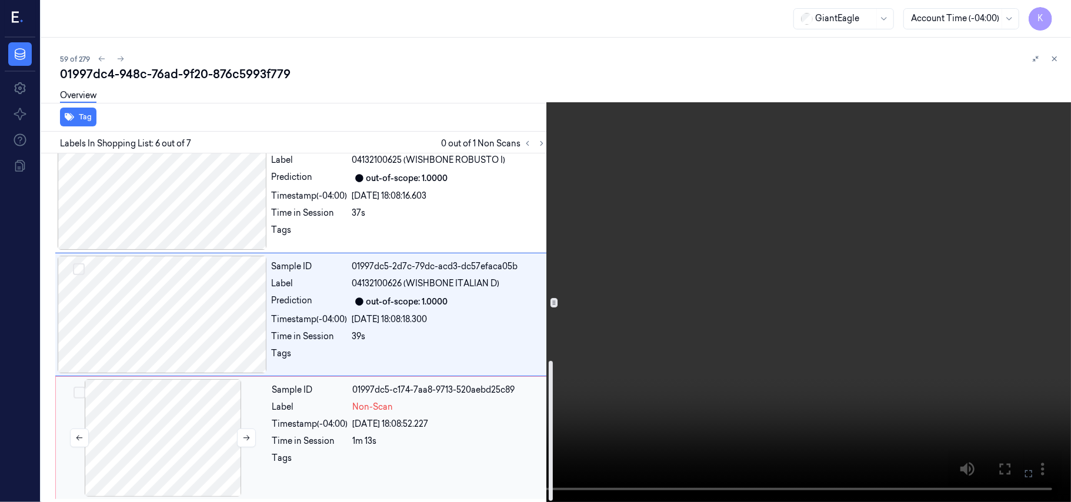
scroll to position [521, 0]
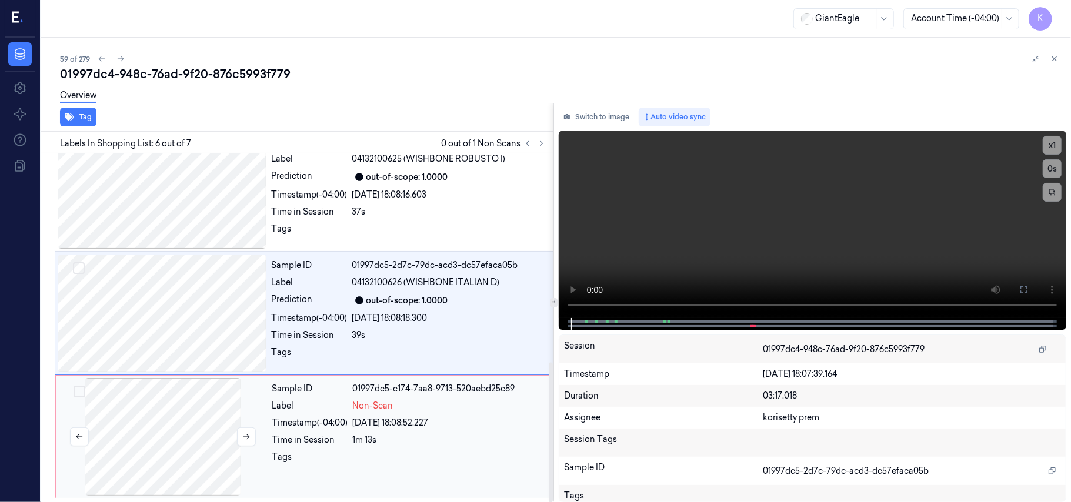
click at [187, 443] on div at bounding box center [162, 437] width 209 height 118
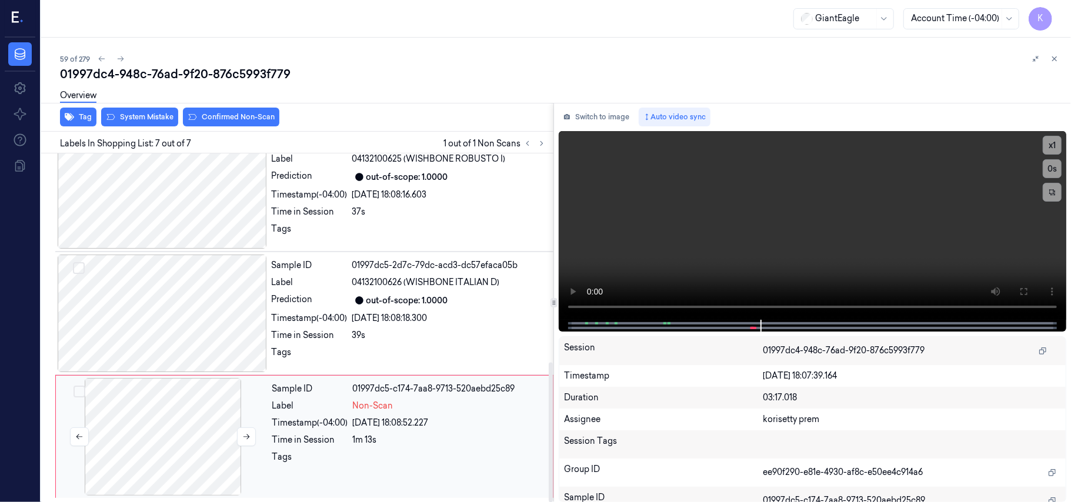
click at [170, 447] on div at bounding box center [162, 437] width 209 height 118
click at [688, 253] on video at bounding box center [812, 225] width 507 height 189
click at [689, 253] on video at bounding box center [812, 225] width 507 height 189
click at [669, 254] on video at bounding box center [812, 225] width 507 height 189
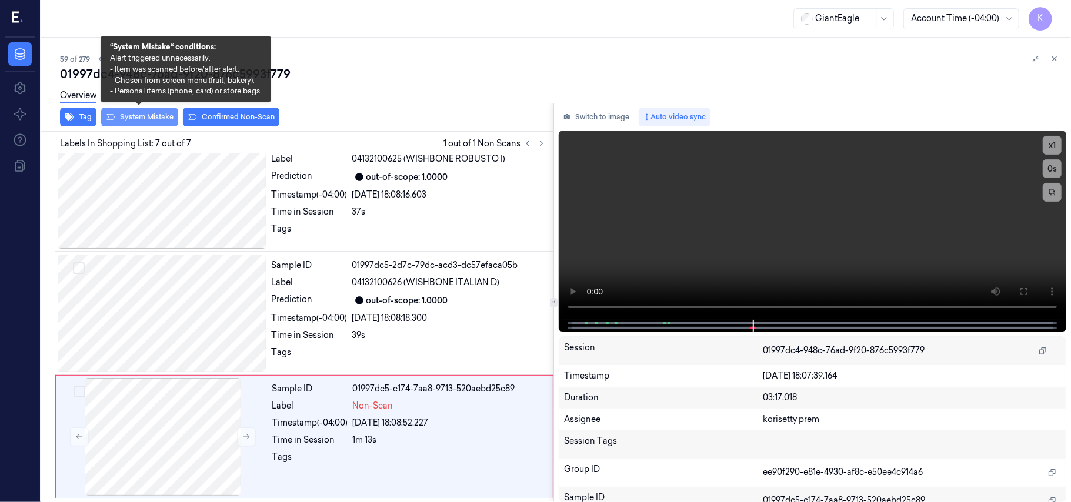
click at [116, 114] on button "System Mistake" at bounding box center [139, 117] width 77 height 19
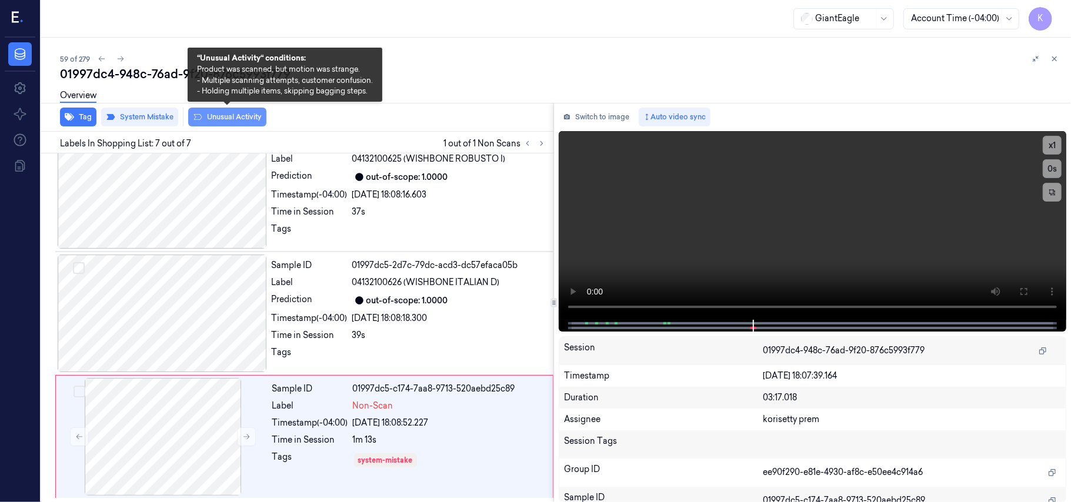
drag, startPoint x: 241, startPoint y: 123, endPoint x: 233, endPoint y: 116, distance: 10.0
click at [233, 116] on button "Unusual Activity" at bounding box center [227, 117] width 78 height 19
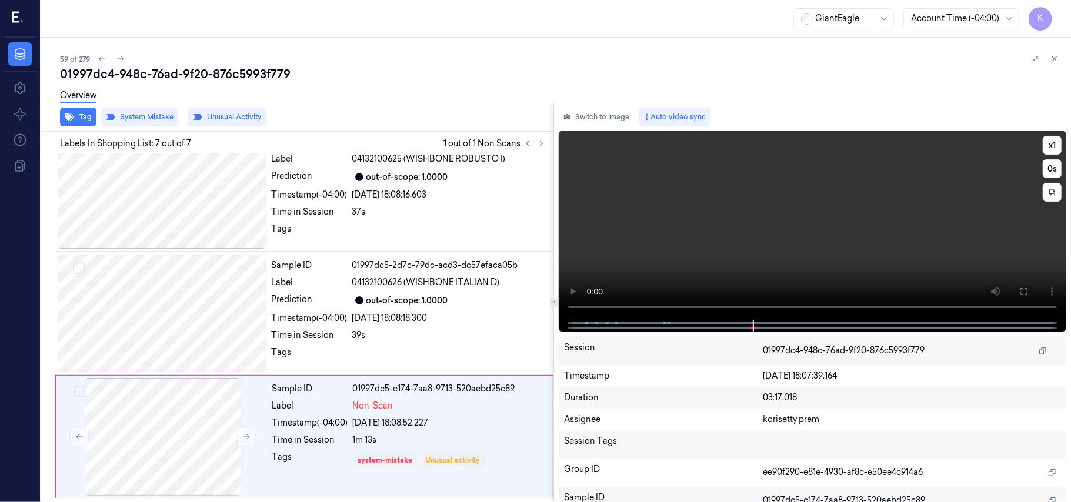
click at [707, 242] on video at bounding box center [812, 225] width 507 height 189
click at [835, 210] on video at bounding box center [812, 225] width 507 height 189
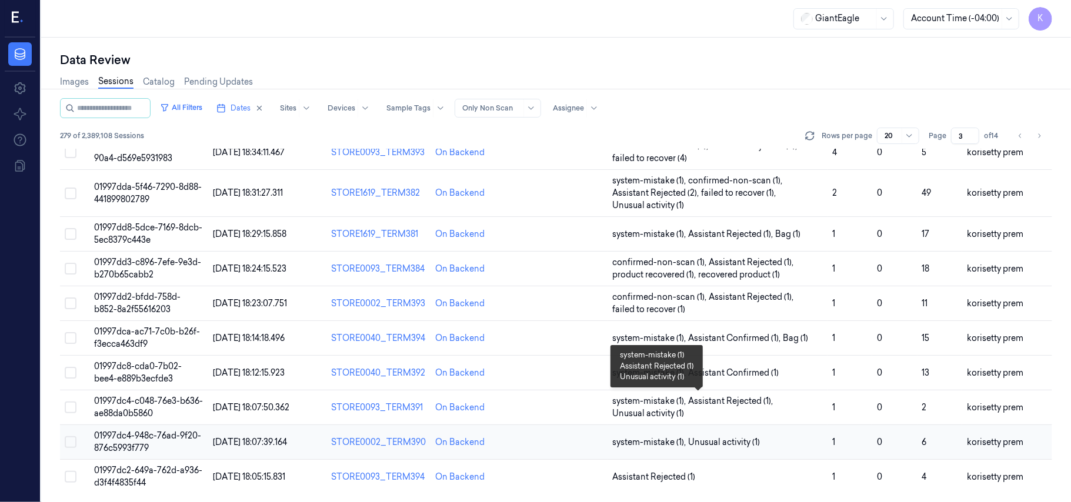
scroll to position [391, 0]
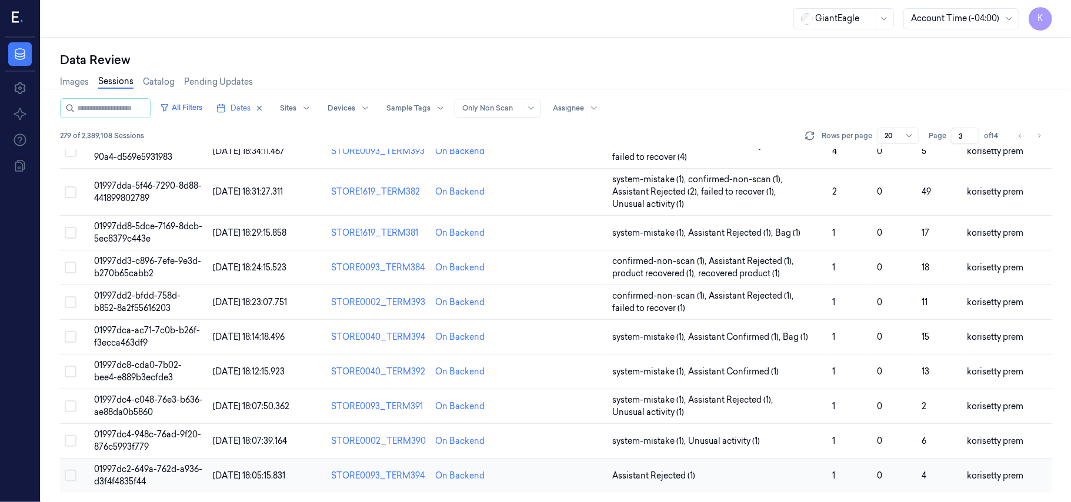
click at [151, 477] on td "01997dc2-649a-762d-a936-d3f4f4835f44" at bounding box center [148, 476] width 119 height 35
click at [159, 447] on td "01997dc4-948c-76ad-9f20-876c5993f779" at bounding box center [148, 441] width 119 height 35
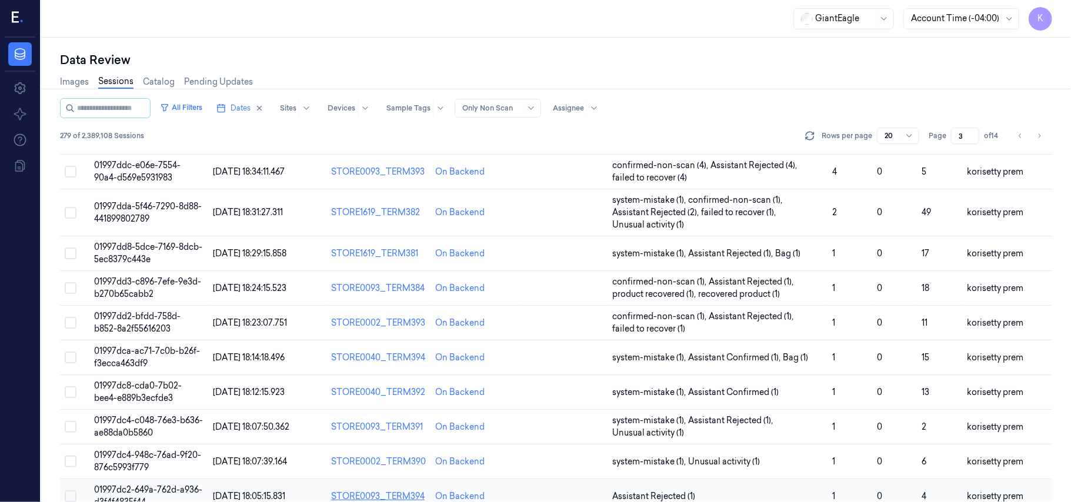
scroll to position [391, 0]
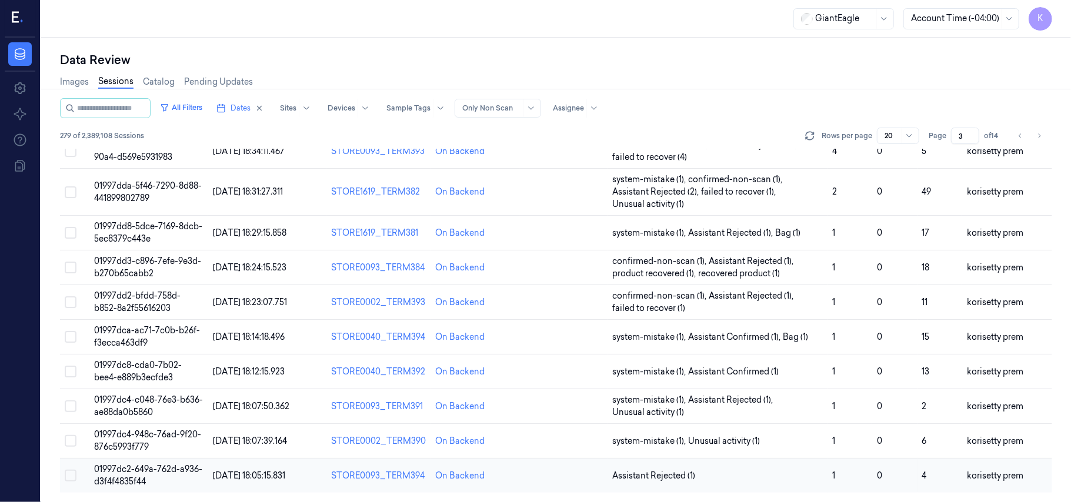
click at [243, 476] on span "[DATE] 18:05:15.831" at bounding box center [249, 475] width 72 height 11
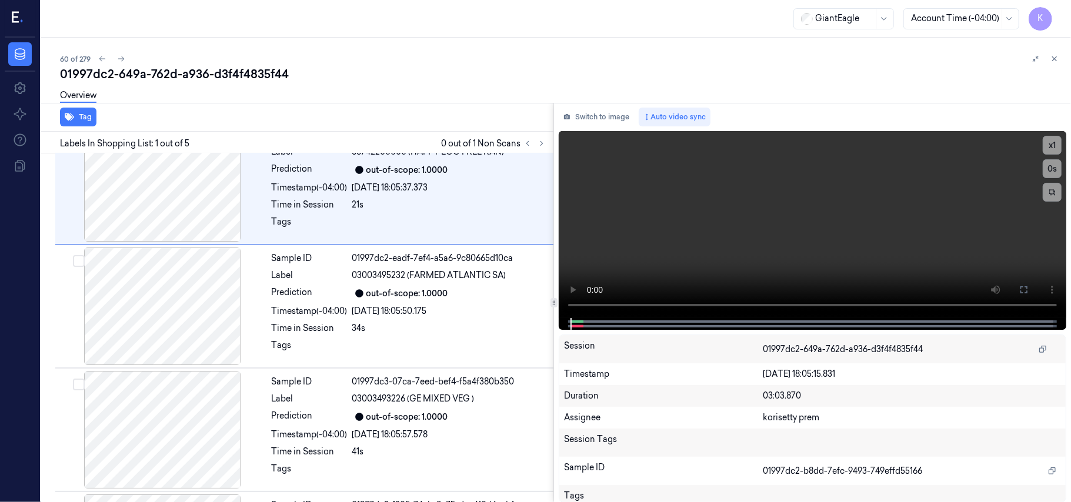
scroll to position [32, 0]
click at [437, 74] on div "01997dc2-649a-762d-a936-d3f4f4835f44" at bounding box center [560, 74] width 1001 height 16
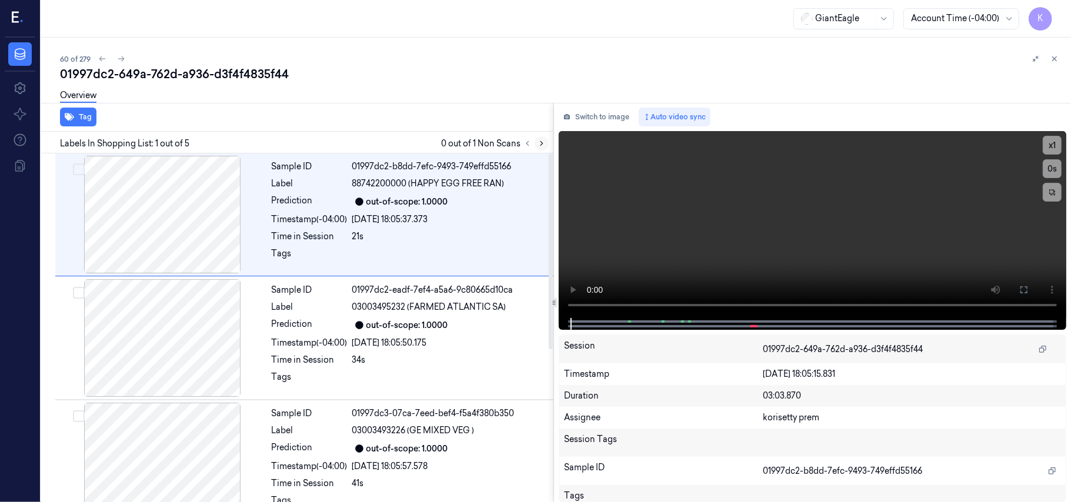
click at [543, 142] on icon at bounding box center [541, 143] width 8 height 8
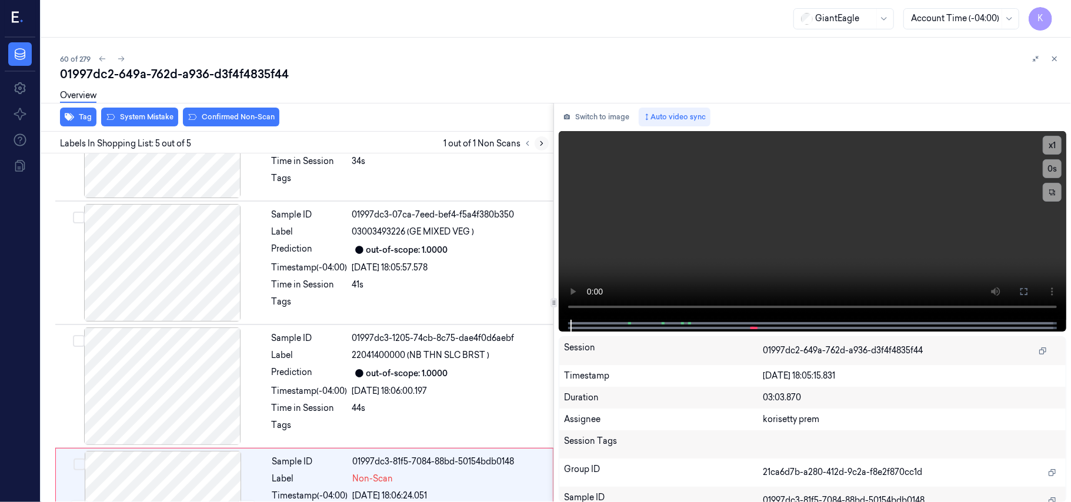
scroll to position [273, 0]
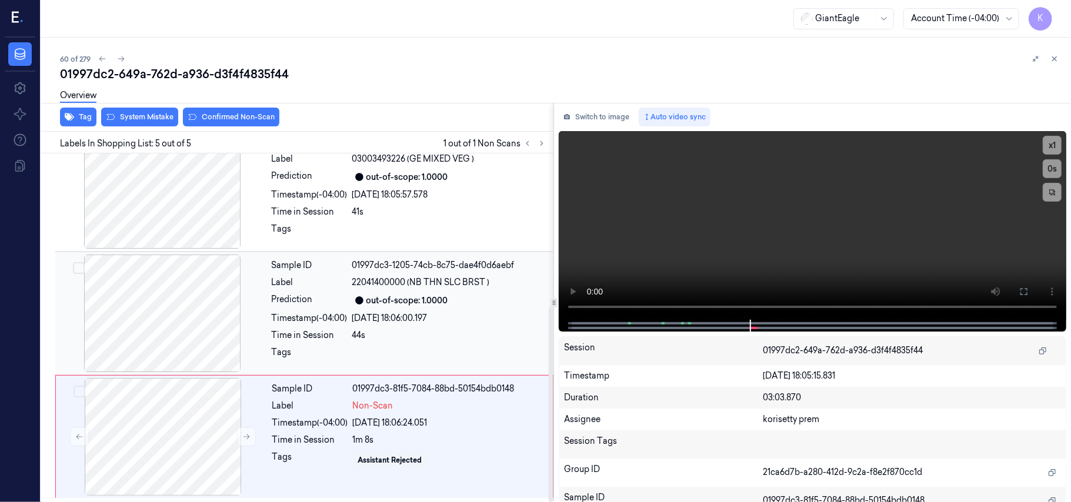
click at [388, 323] on div "[DATE] 18:06:00.197" at bounding box center [449, 318] width 194 height 12
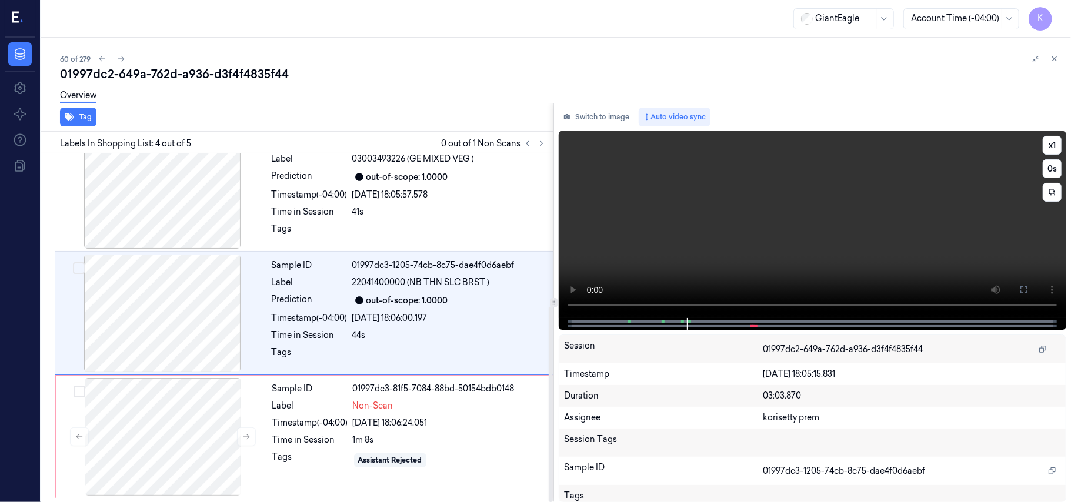
click at [685, 220] on video at bounding box center [812, 224] width 507 height 187
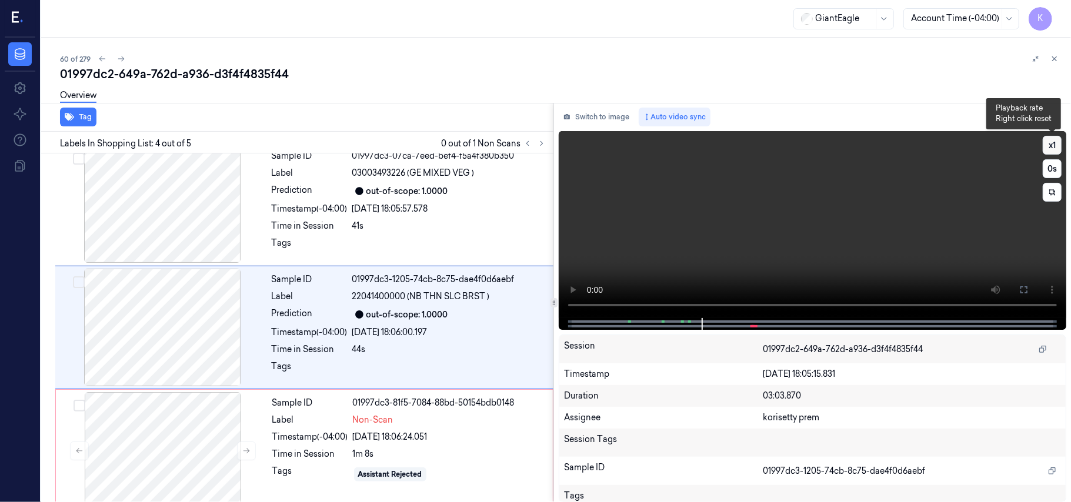
click at [1050, 144] on button "x 1" at bounding box center [1051, 145] width 19 height 19
click at [1055, 143] on button "x 2" at bounding box center [1051, 145] width 19 height 19
click at [1054, 142] on button "x 4" at bounding box center [1051, 145] width 19 height 19
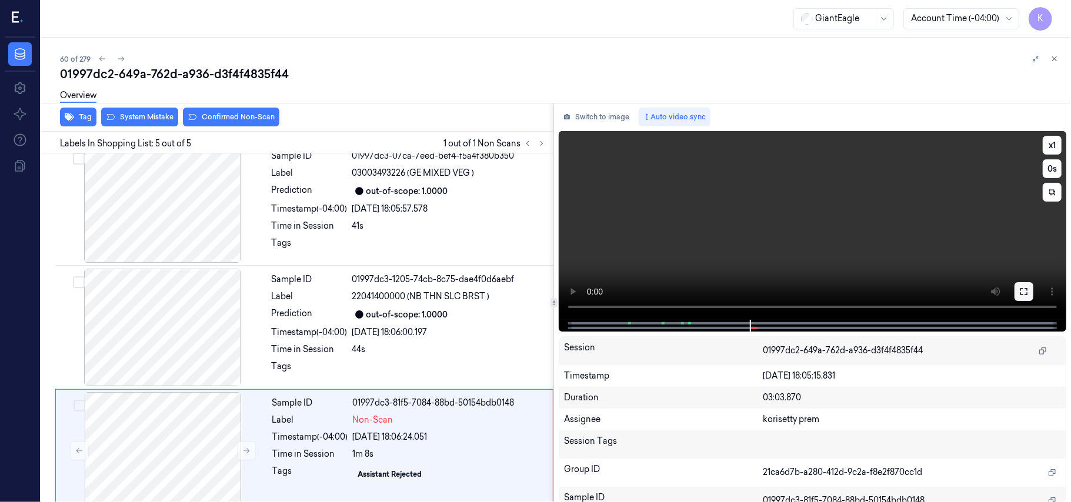
scroll to position [273, 0]
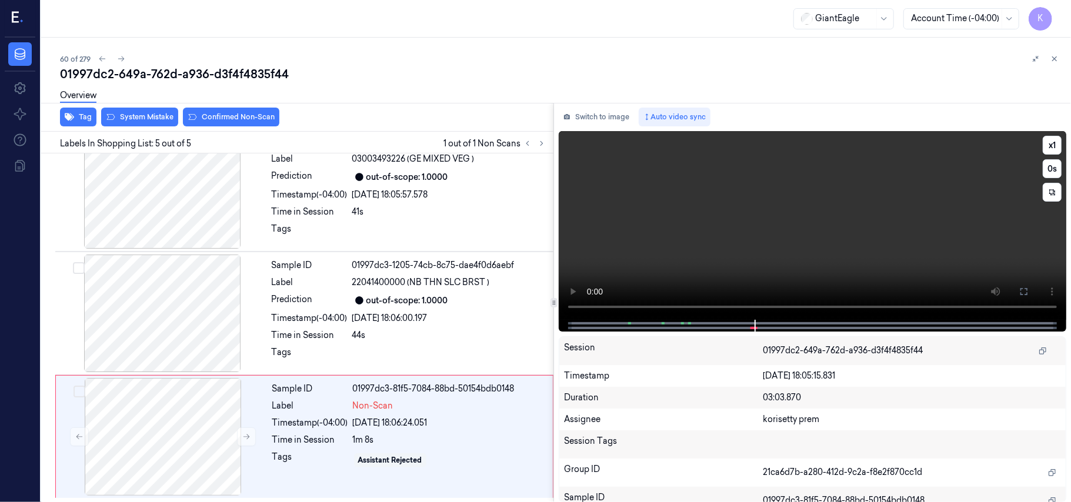
click at [801, 229] on video at bounding box center [812, 225] width 507 height 189
click at [339, 439] on div "Time in Session" at bounding box center [310, 440] width 76 height 12
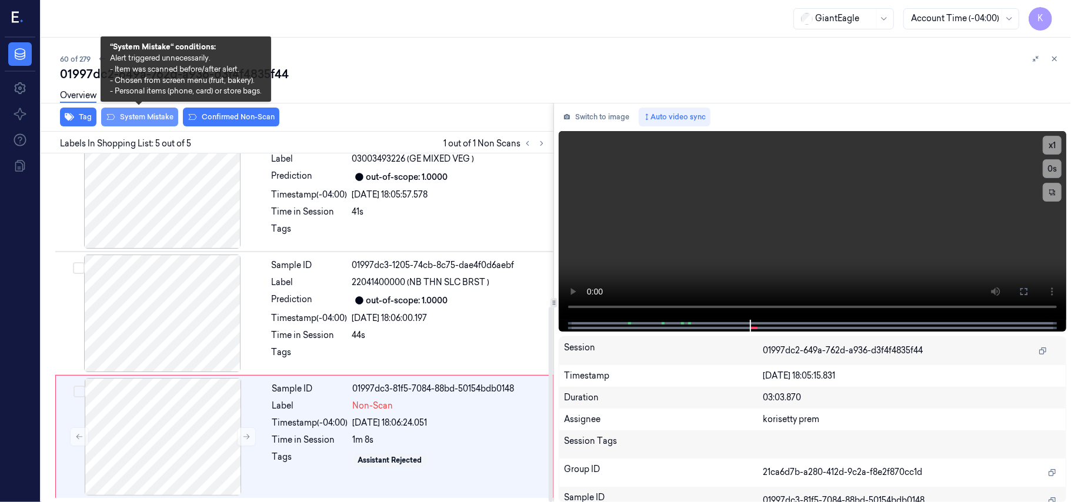
click at [140, 118] on button "System Mistake" at bounding box center [139, 117] width 77 height 19
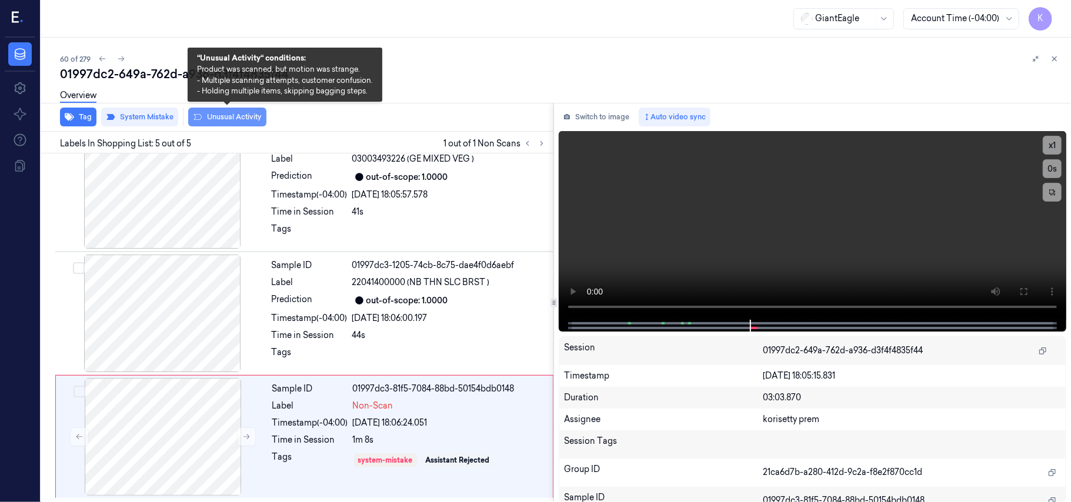
click at [218, 119] on button "Unusual Activity" at bounding box center [227, 117] width 78 height 19
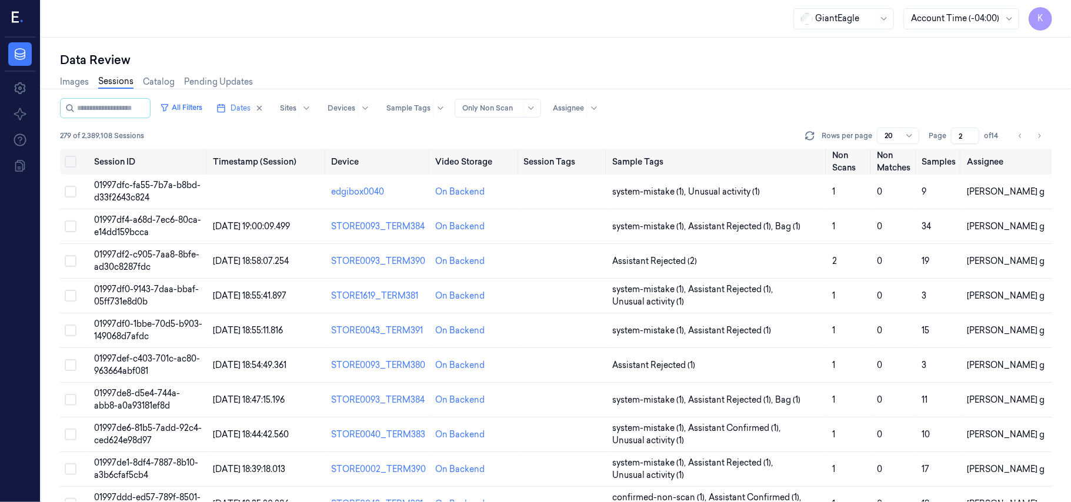
click at [970, 140] on input "2" at bounding box center [965, 136] width 28 height 16
type input "1"
click at [970, 140] on input "1" at bounding box center [965, 136] width 28 height 16
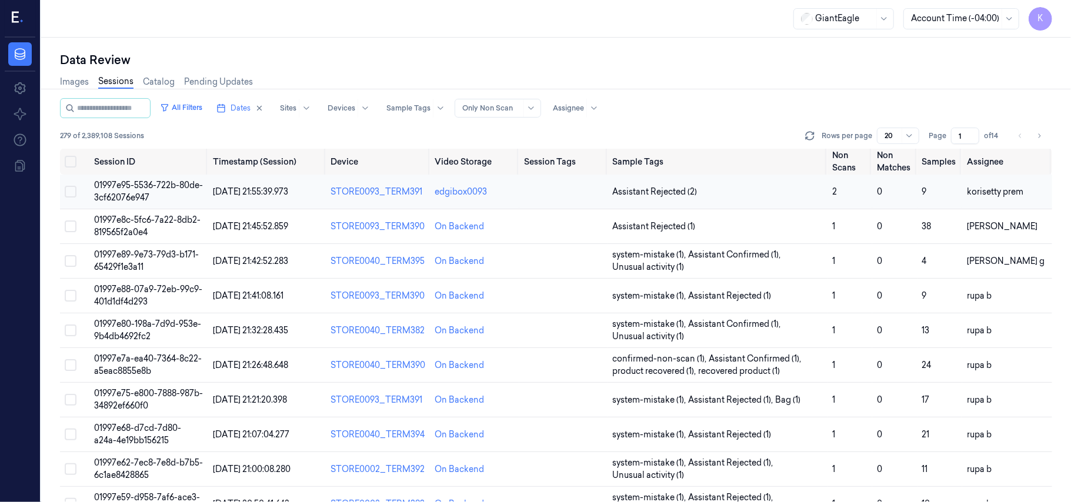
click at [126, 191] on td "01997e95-5536-722b-80de-3cf62076e947" at bounding box center [148, 192] width 118 height 35
click at [129, 195] on span "01997e95-5536-722b-80de-3cf62076e947" at bounding box center [148, 191] width 109 height 23
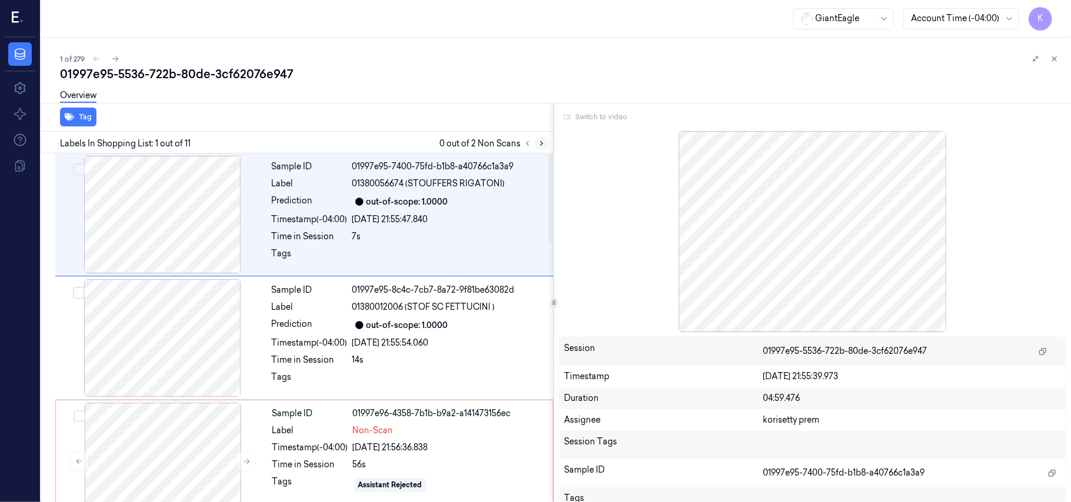
click at [543, 142] on icon at bounding box center [541, 143] width 8 height 8
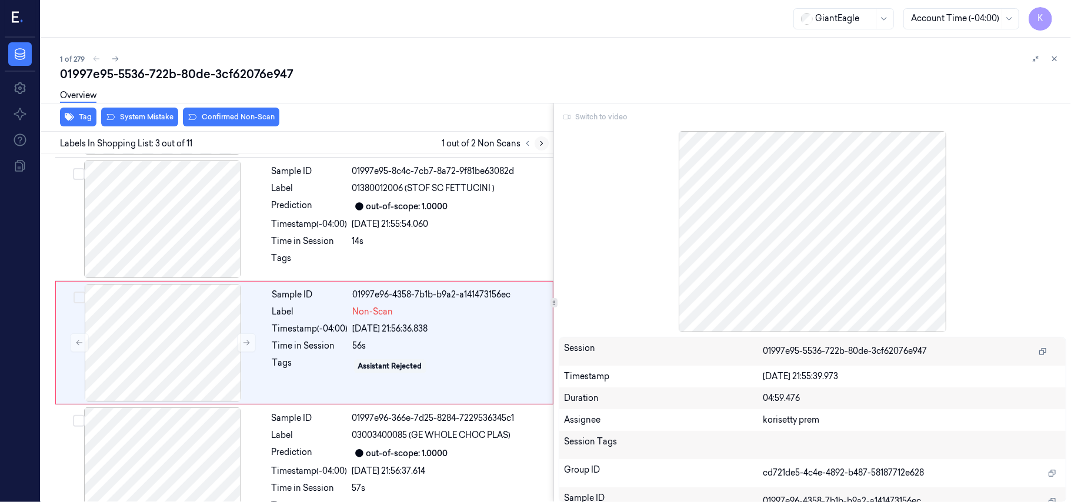
scroll to position [134, 0]
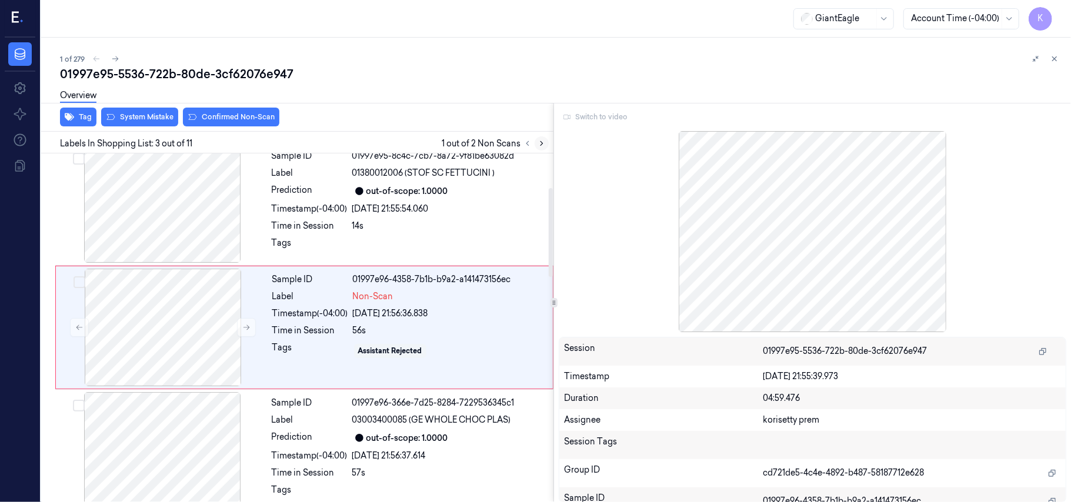
click at [541, 146] on icon at bounding box center [541, 143] width 8 height 8
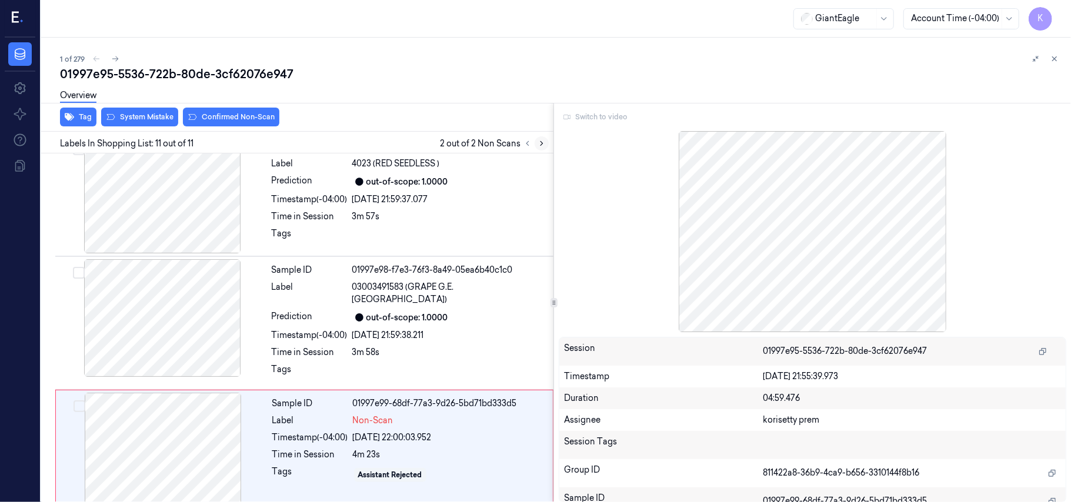
scroll to position [1017, 0]
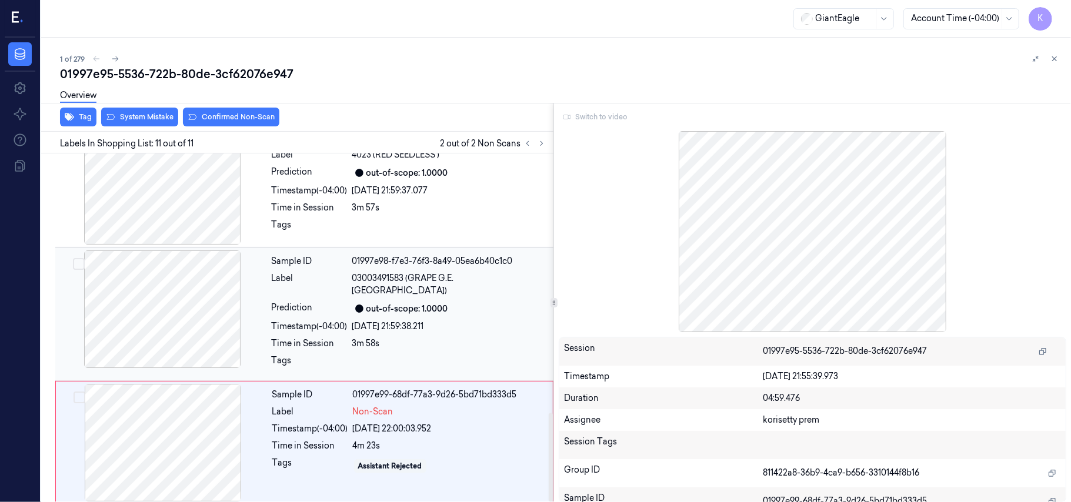
click at [209, 292] on div at bounding box center [162, 309] width 209 height 118
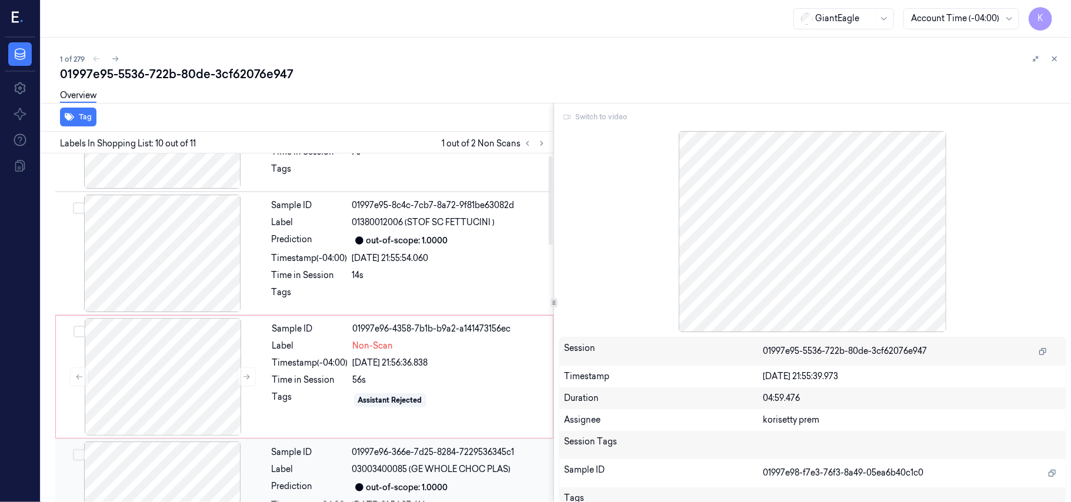
scroll to position [0, 0]
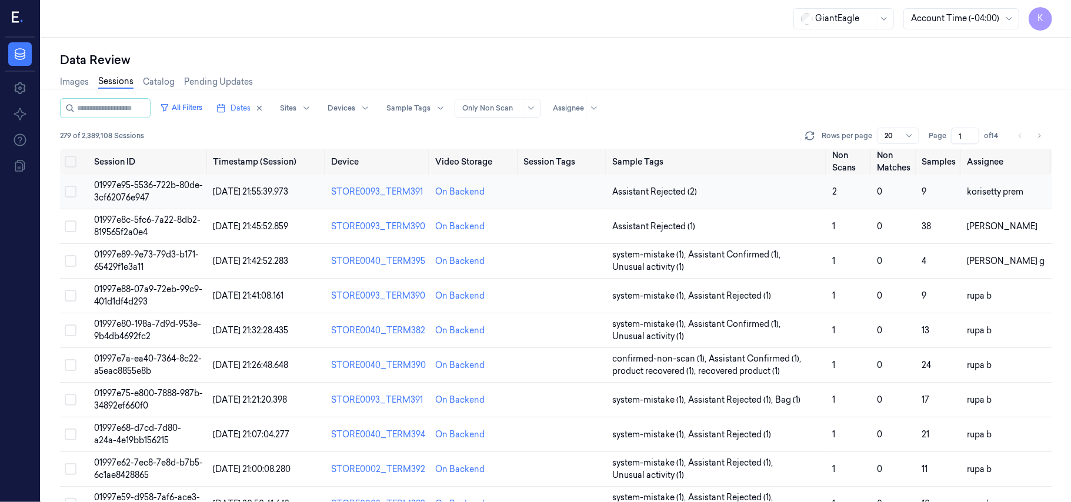
click at [143, 190] on td "01997e95-5536-722b-80de-3cf62076e947" at bounding box center [148, 192] width 118 height 35
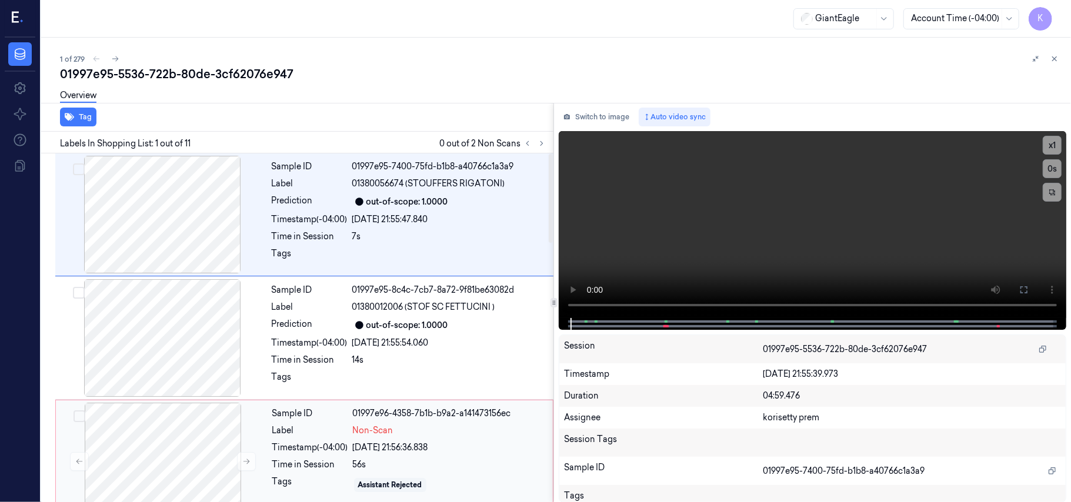
click at [416, 441] on div "Sample ID 01997e96-4358-7b1b-b9a2-a141473156ec Label Non-Scan Timestamp (-04:00…" at bounding box center [409, 462] width 283 height 118
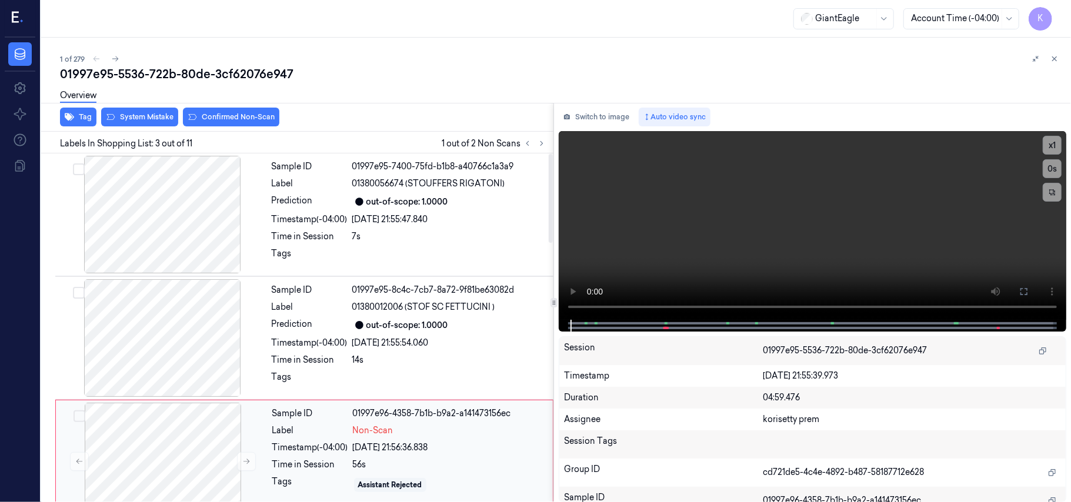
scroll to position [134, 0]
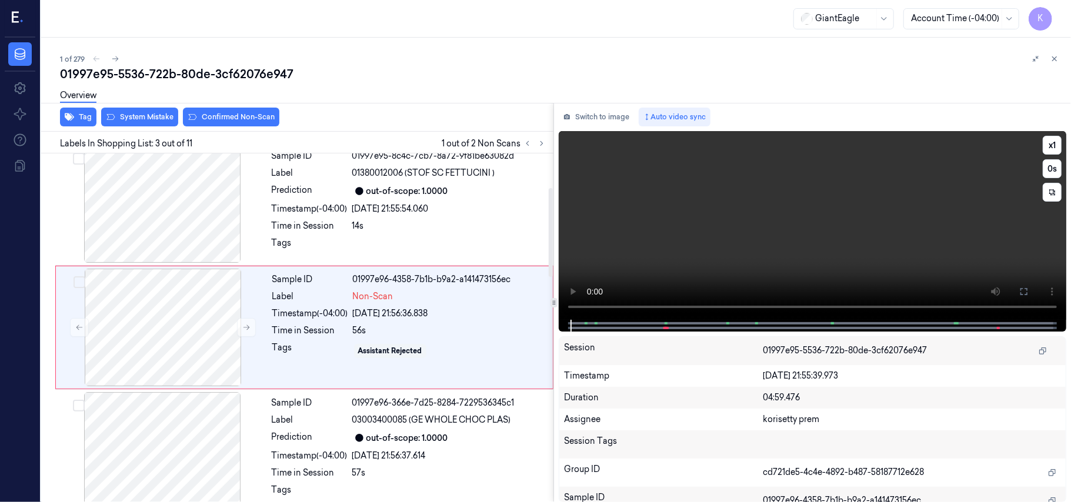
click at [704, 231] on video at bounding box center [812, 225] width 507 height 189
click at [753, 252] on video at bounding box center [812, 225] width 507 height 189
click at [742, 252] on video at bounding box center [812, 225] width 507 height 189
click at [735, 207] on video at bounding box center [812, 225] width 507 height 189
click at [396, 426] on span "03003400085 (GE WHOLE CHOC PLAS)" at bounding box center [431, 420] width 159 height 12
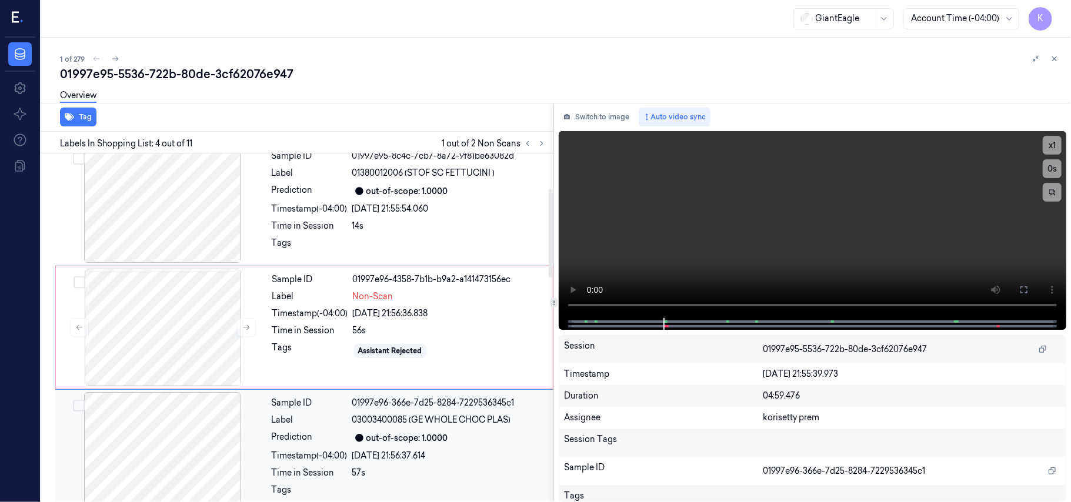
scroll to position [258, 0]
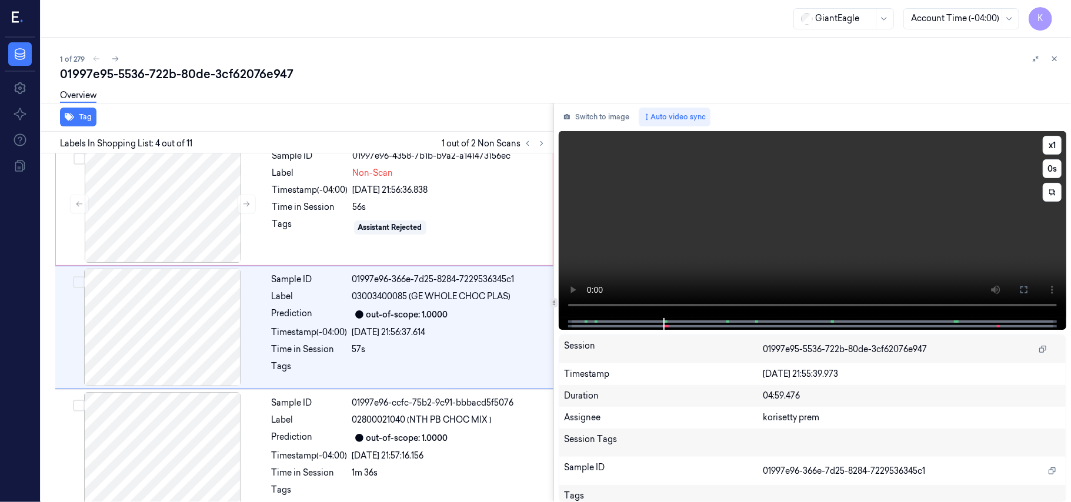
click at [730, 219] on video at bounding box center [812, 224] width 507 height 187
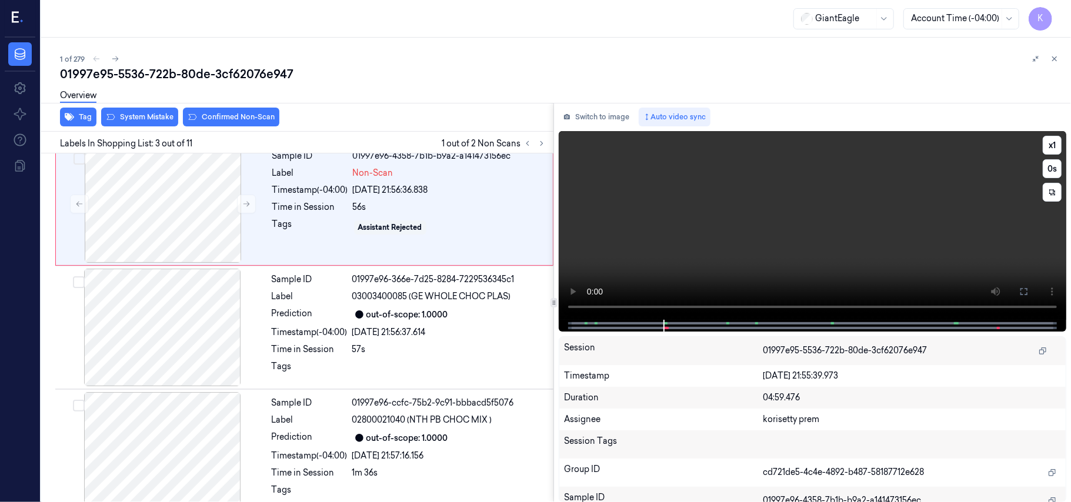
scroll to position [134, 0]
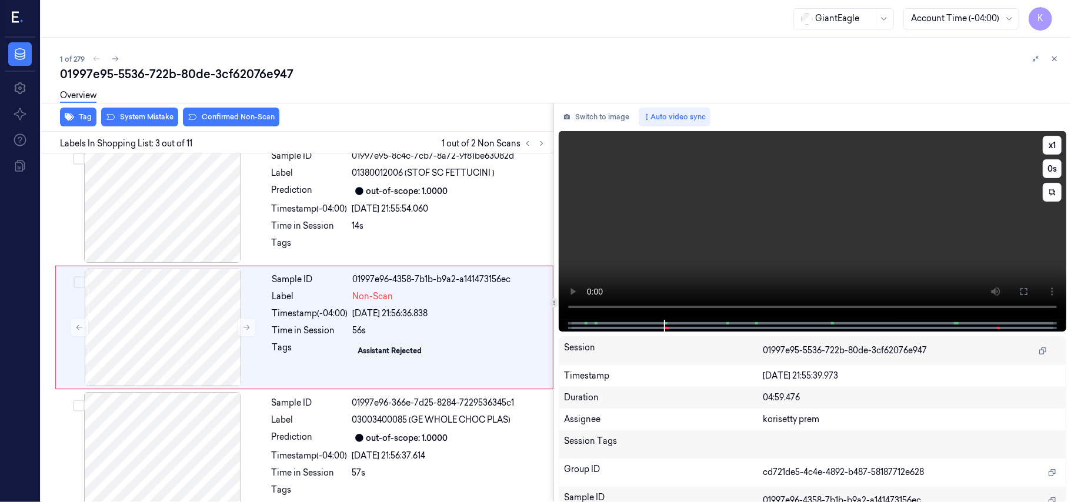
click at [668, 253] on video at bounding box center [812, 225] width 507 height 189
click at [328, 336] on div "Time in Session" at bounding box center [310, 331] width 76 height 12
click at [129, 111] on div "Overview" at bounding box center [560, 97] width 1001 height 30
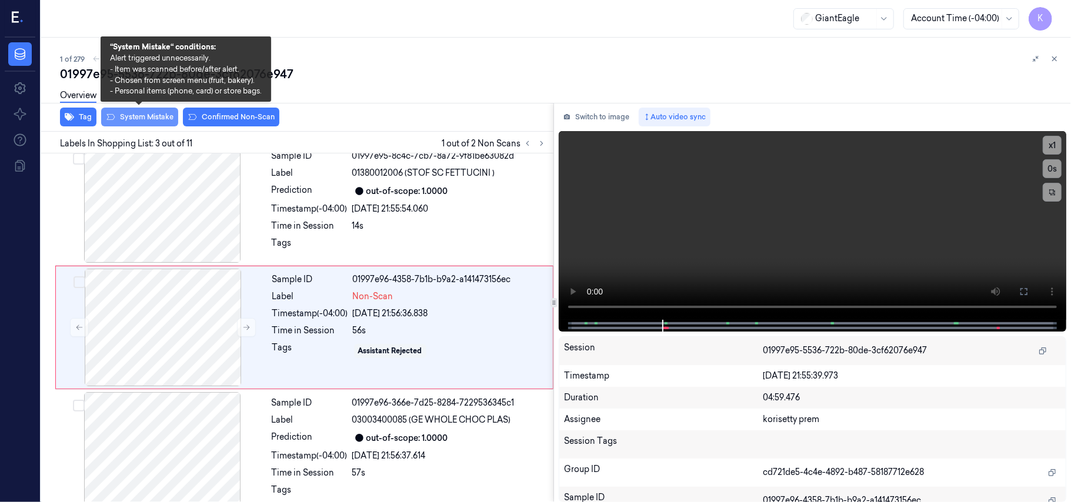
click at [142, 114] on button "System Mistake" at bounding box center [139, 117] width 77 height 19
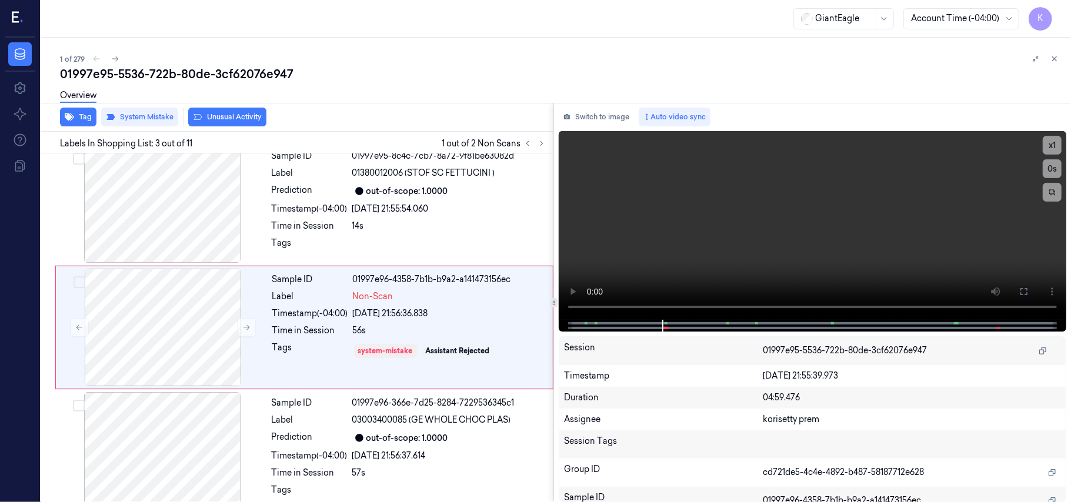
click at [209, 116] on button "Unusual Activity" at bounding box center [227, 117] width 78 height 19
click at [541, 144] on icon at bounding box center [541, 143] width 8 height 8
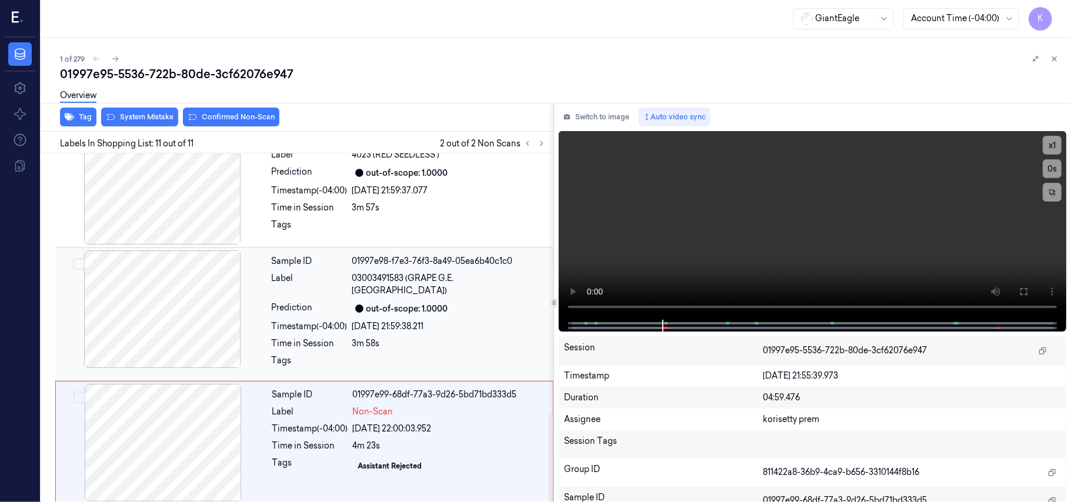
click at [374, 337] on div "3m 58s" at bounding box center [449, 343] width 194 height 12
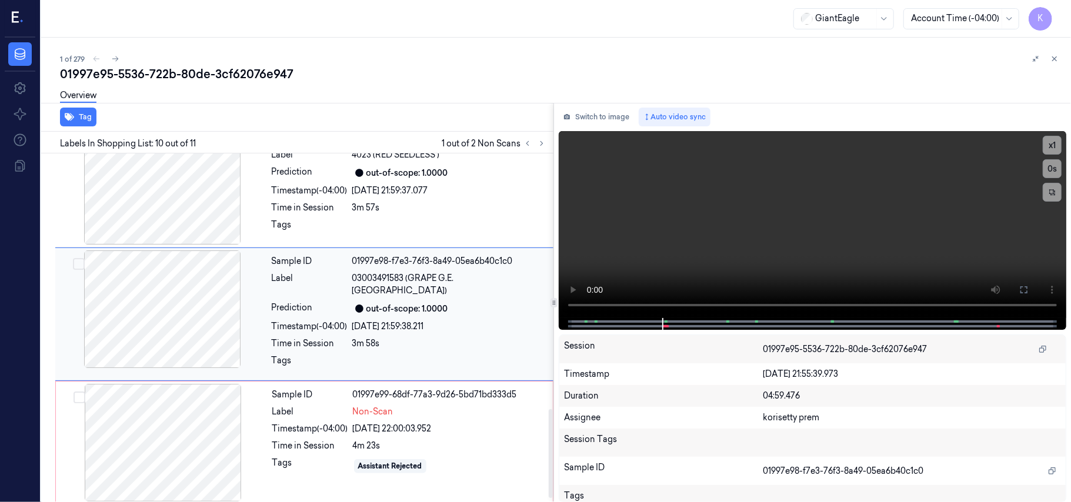
scroll to position [1001, 0]
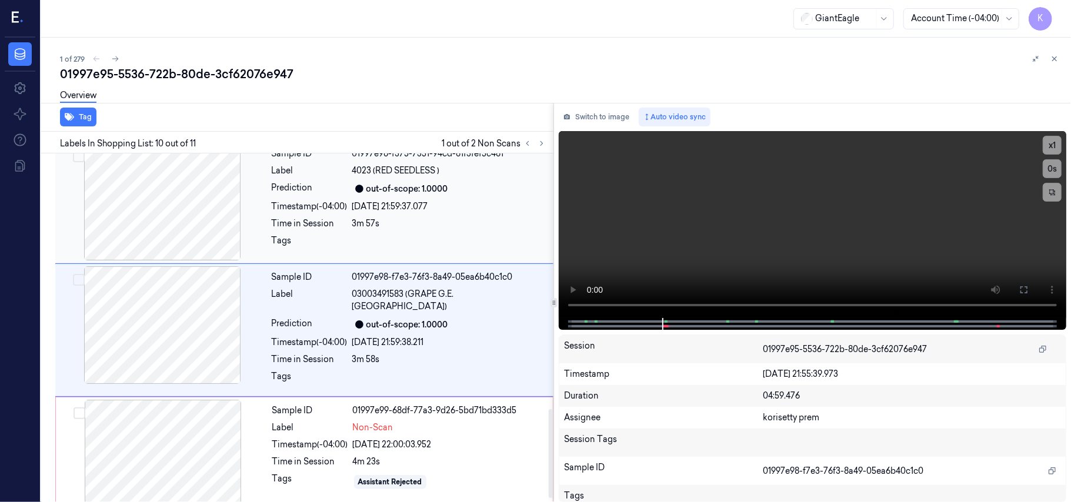
click at [350, 199] on div "Sample ID 01997e98-f375-7351-94cd-81f3fef5c481 Label 4023 (RED SEEDLESS ) Predi…" at bounding box center [409, 202] width 284 height 118
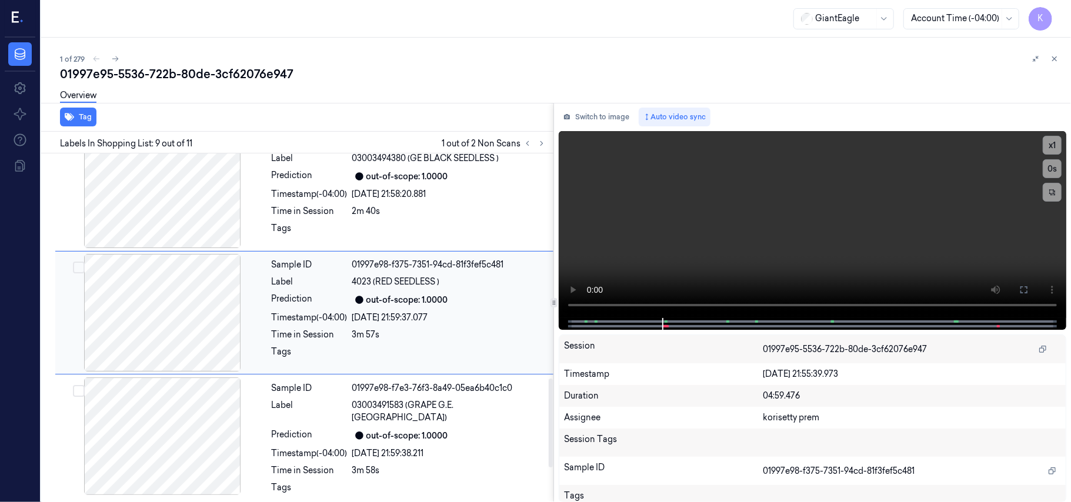
scroll to position [877, 0]
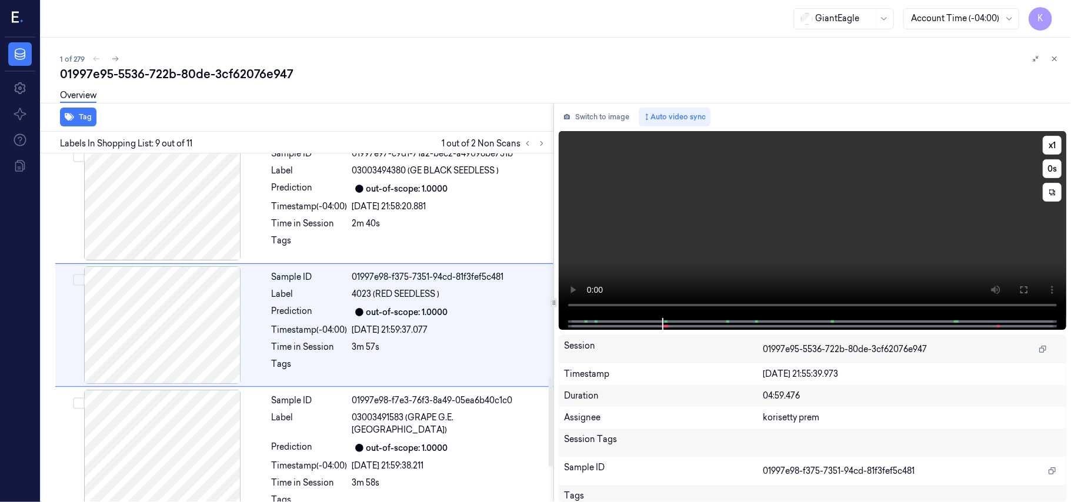
click at [784, 210] on video at bounding box center [812, 224] width 507 height 187
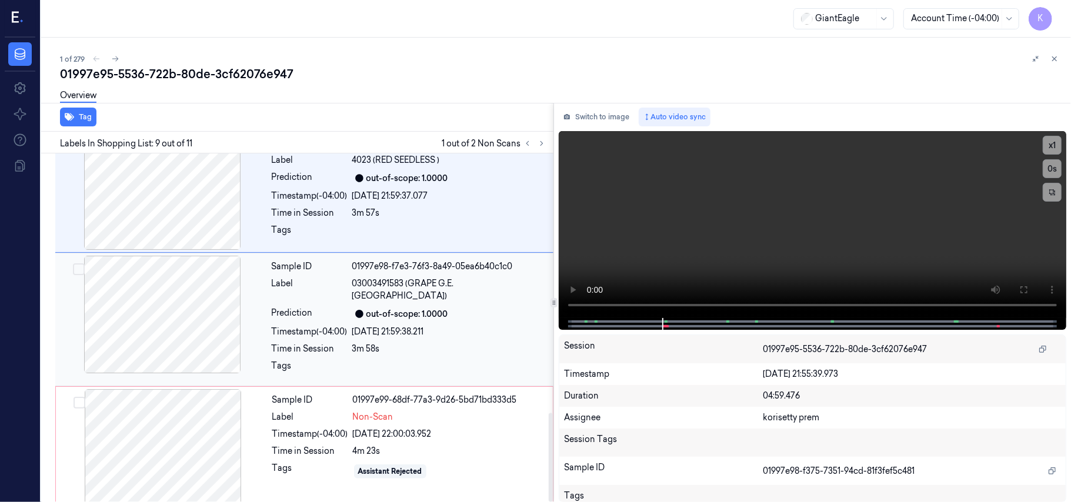
scroll to position [1017, 0]
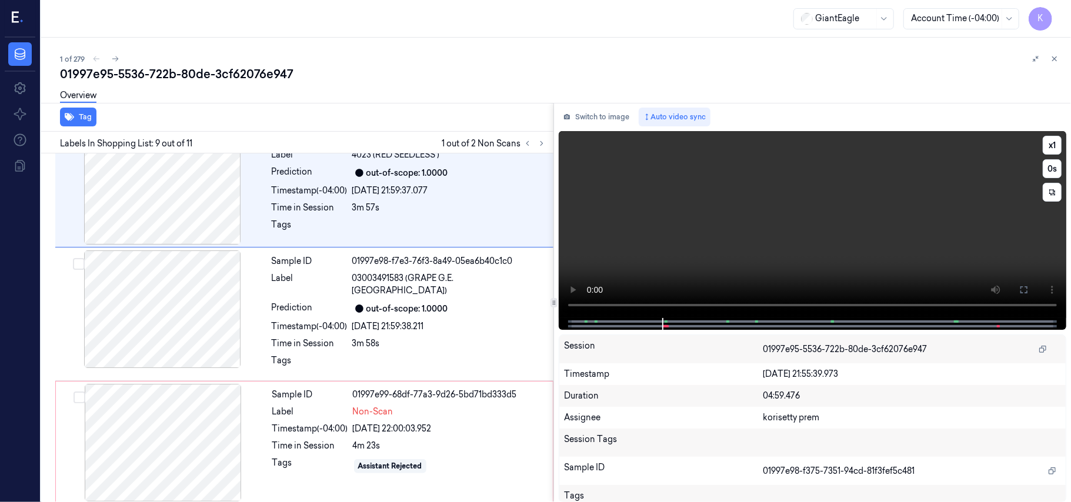
click at [675, 215] on video at bounding box center [812, 224] width 507 height 187
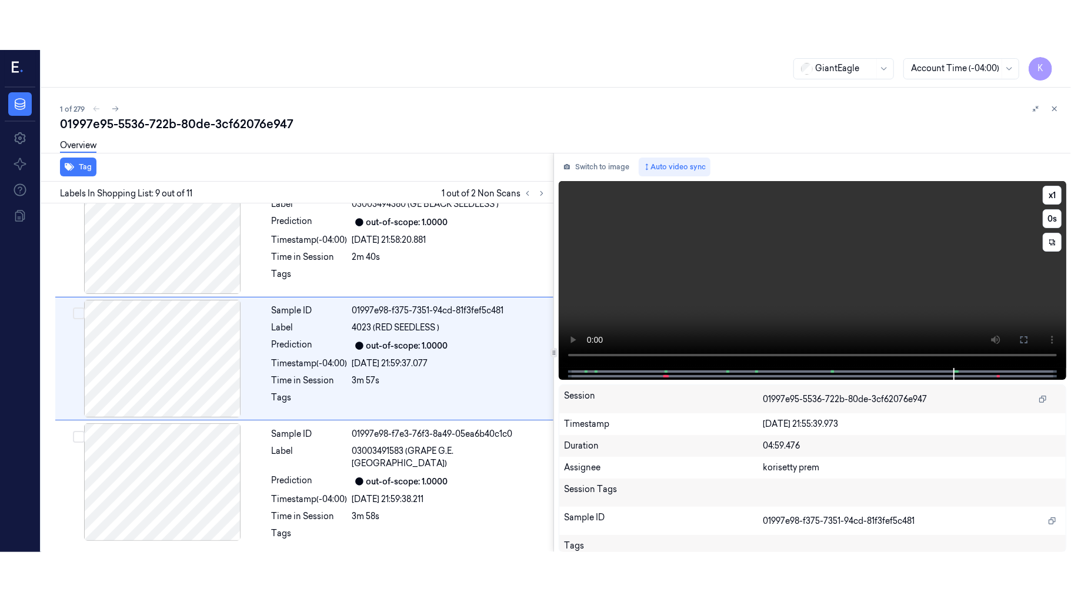
scroll to position [877, 0]
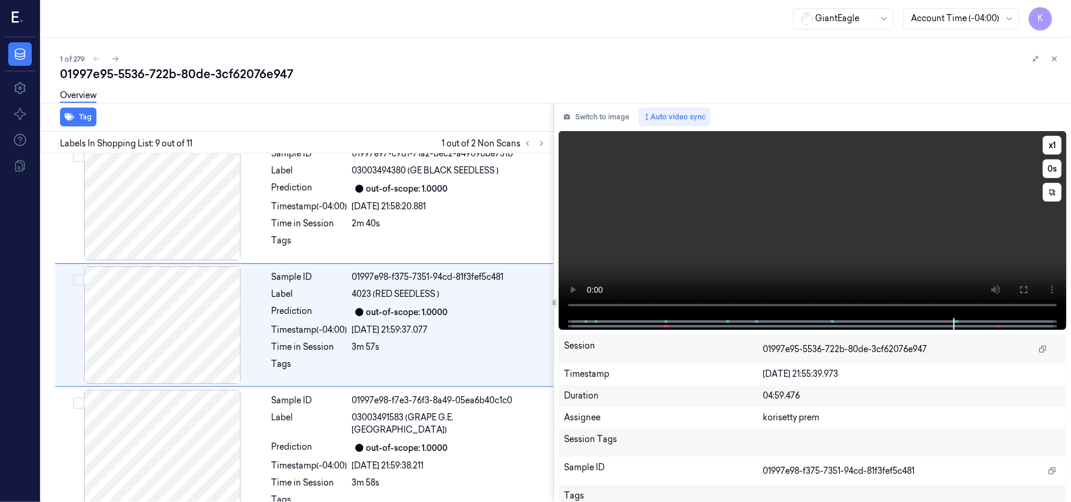
click at [683, 228] on video at bounding box center [812, 224] width 507 height 187
click at [718, 250] on video at bounding box center [812, 224] width 507 height 187
click at [713, 210] on video at bounding box center [812, 224] width 507 height 187
click at [779, 238] on video at bounding box center [812, 224] width 507 height 187
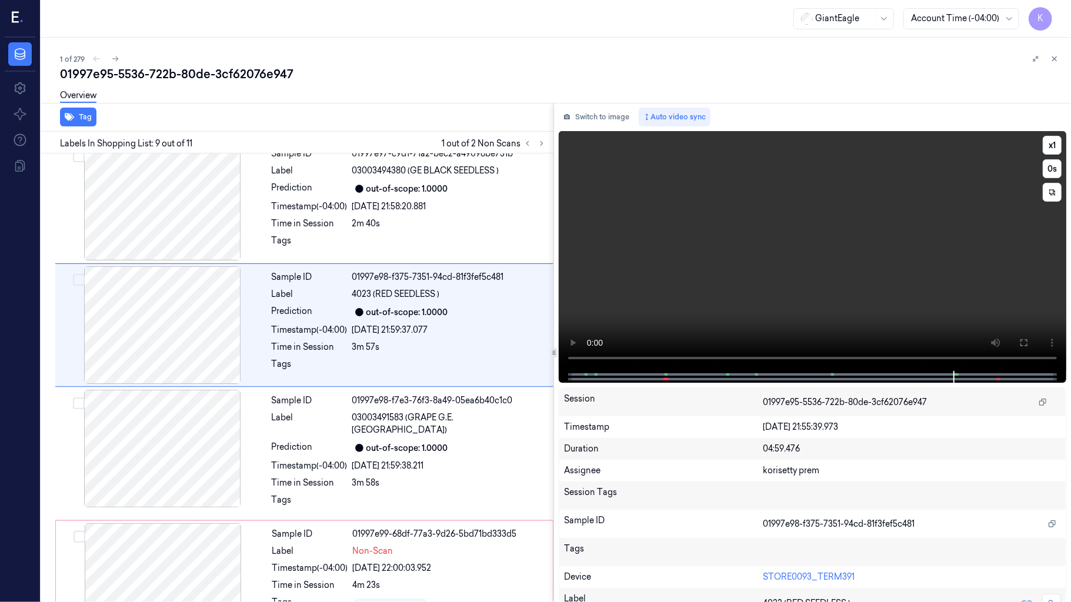
click at [779, 306] on video at bounding box center [812, 251] width 507 height 240
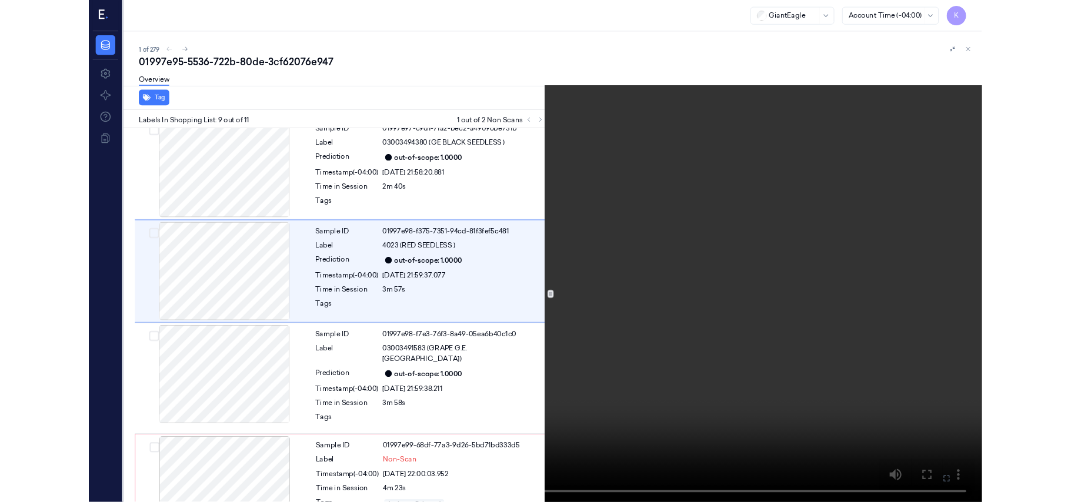
scroll to position [828, 0]
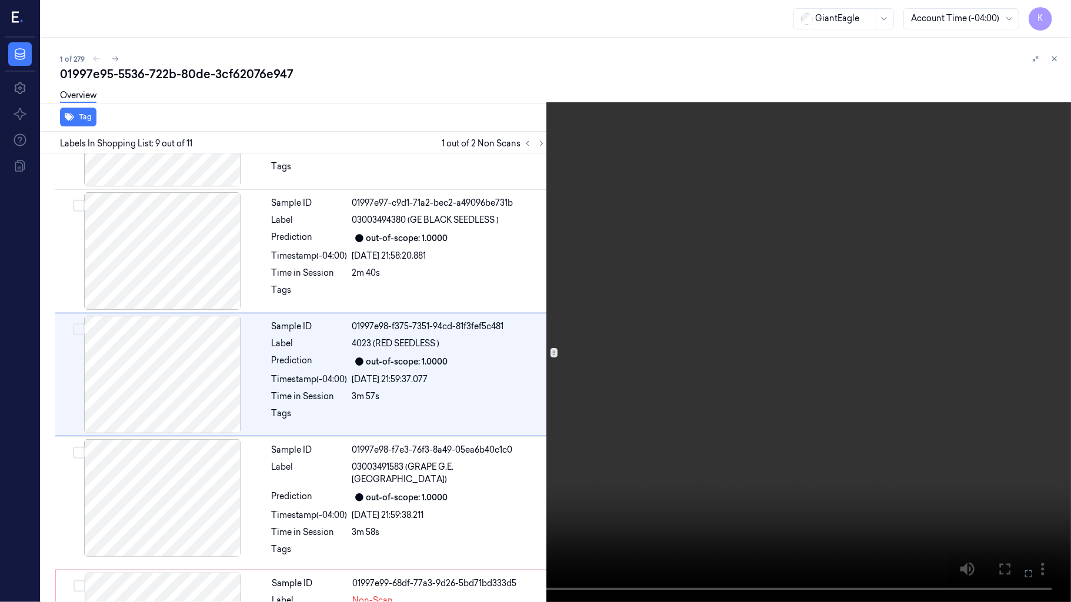
click at [493, 361] on video at bounding box center [535, 301] width 1071 height 602
click at [0, 0] on icon at bounding box center [0, 0] width 0 height 0
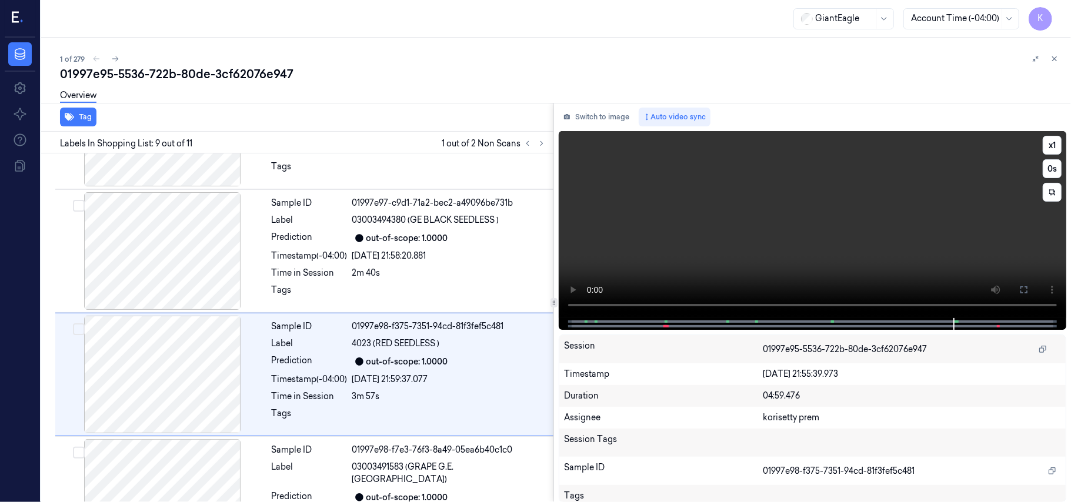
click at [683, 243] on video at bounding box center [812, 224] width 507 height 187
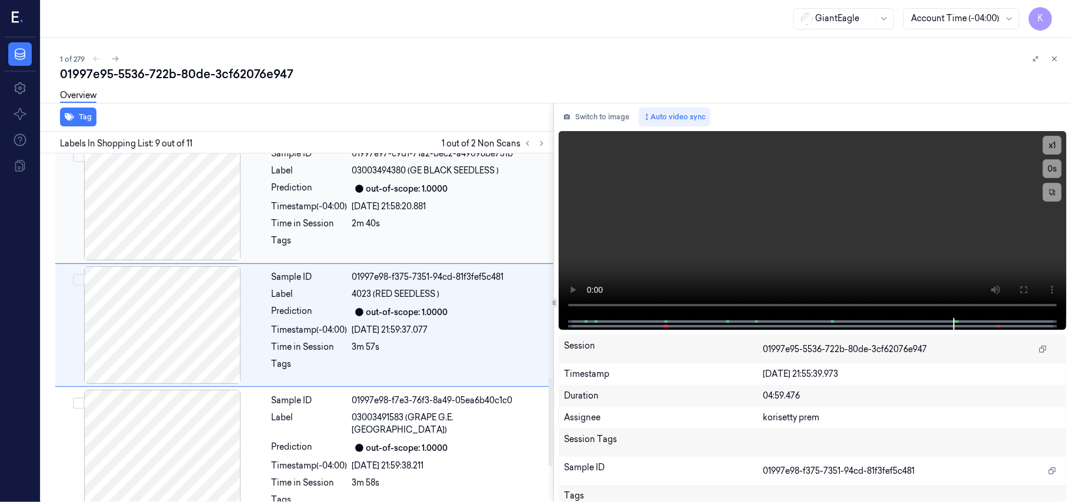
click at [327, 227] on div "Time in Session" at bounding box center [310, 224] width 76 height 12
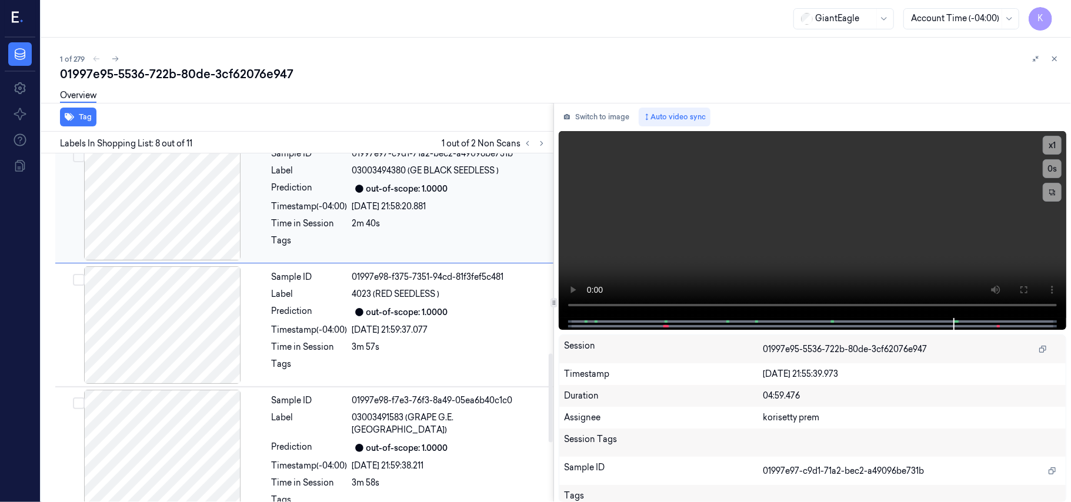
scroll to position [753, 0]
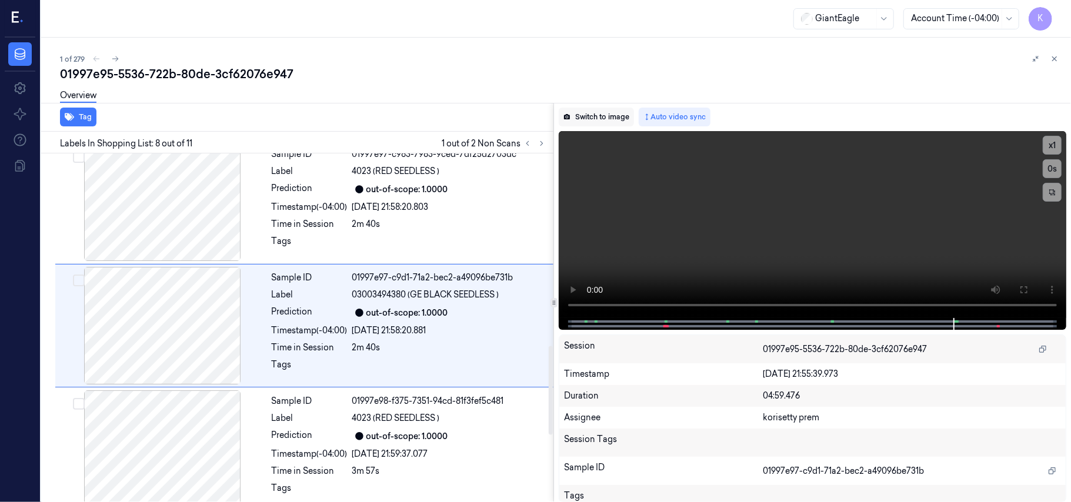
click at [611, 119] on button "Switch to image" at bounding box center [596, 117] width 75 height 19
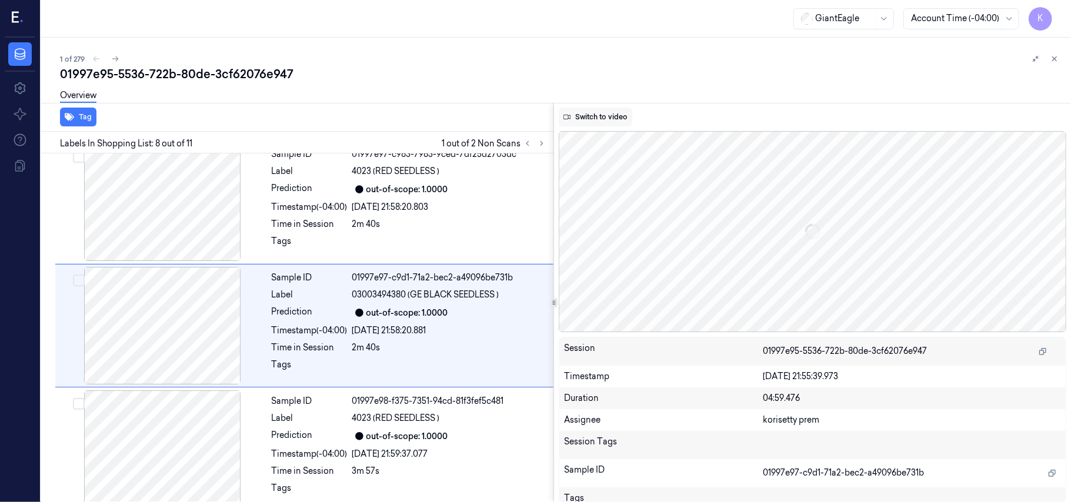
click at [608, 119] on button "Switch to video" at bounding box center [595, 117] width 73 height 19
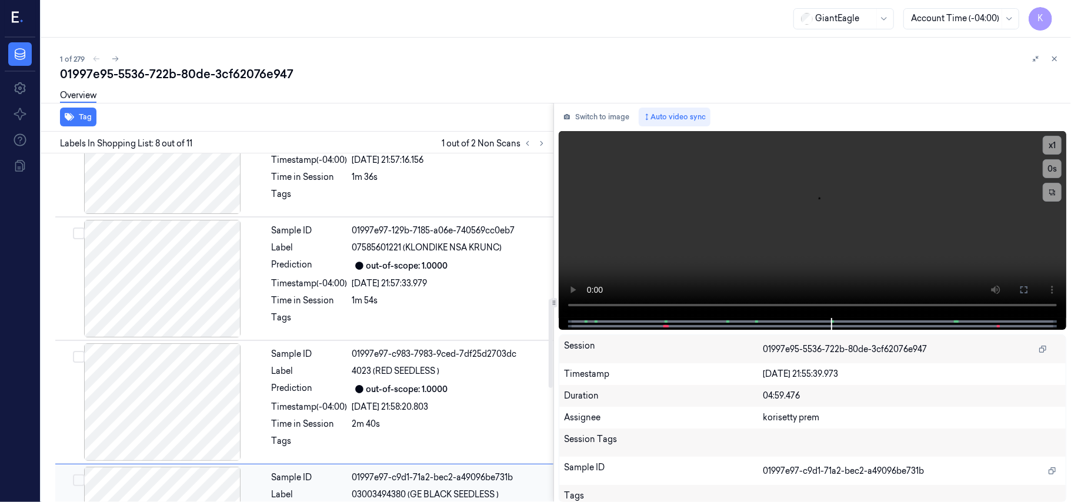
scroll to position [518, 0]
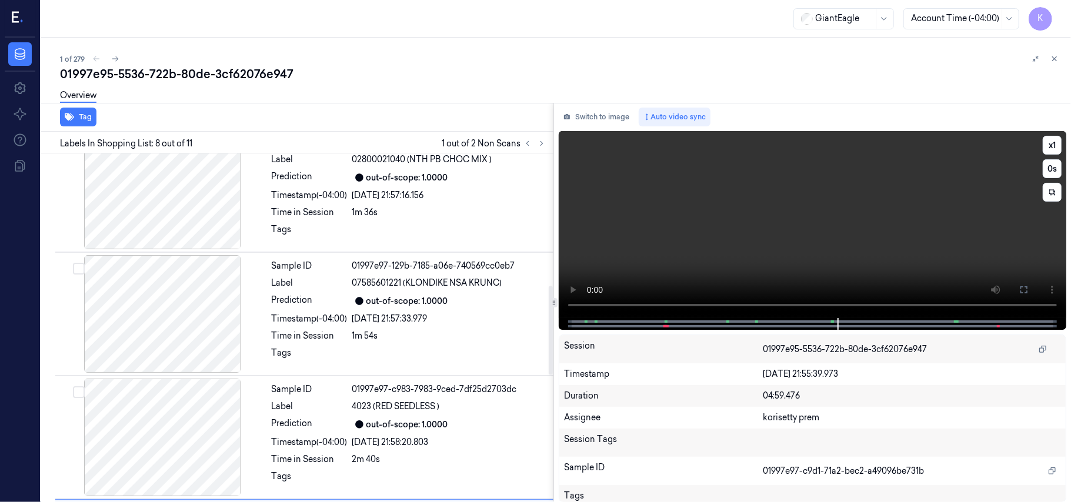
click at [743, 219] on video at bounding box center [812, 224] width 507 height 187
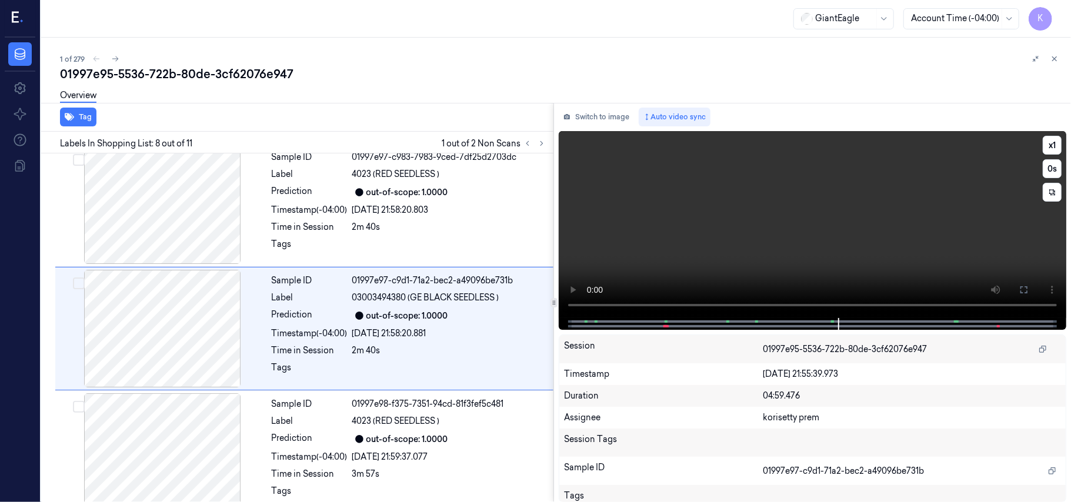
scroll to position [753, 0]
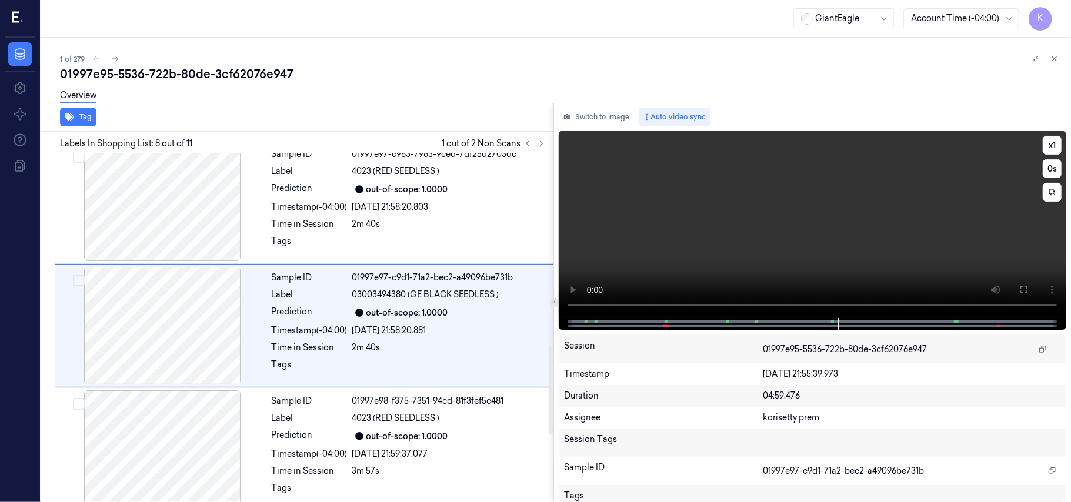
click at [720, 232] on video at bounding box center [812, 224] width 507 height 187
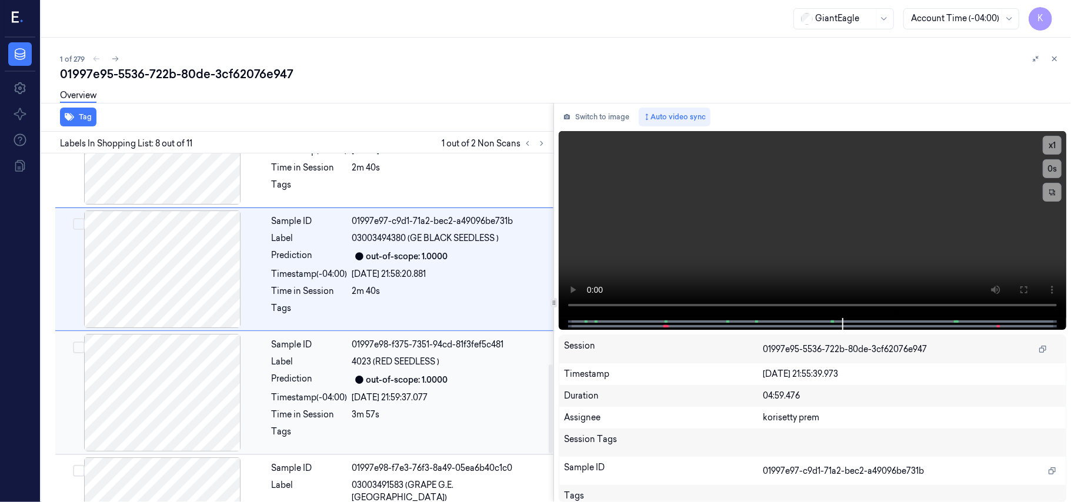
scroll to position [831, 0]
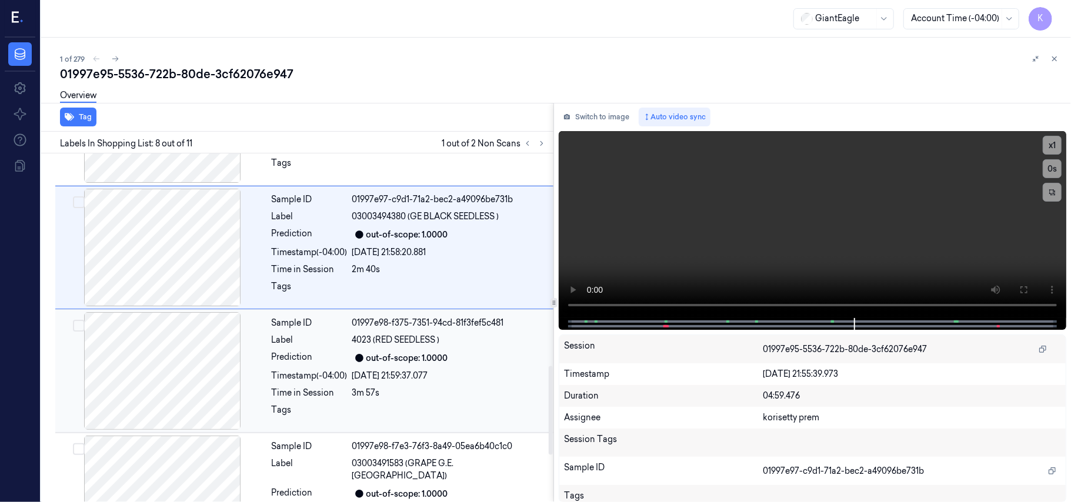
click at [453, 354] on div "out-of-scope: 1.0000" at bounding box center [449, 358] width 194 height 14
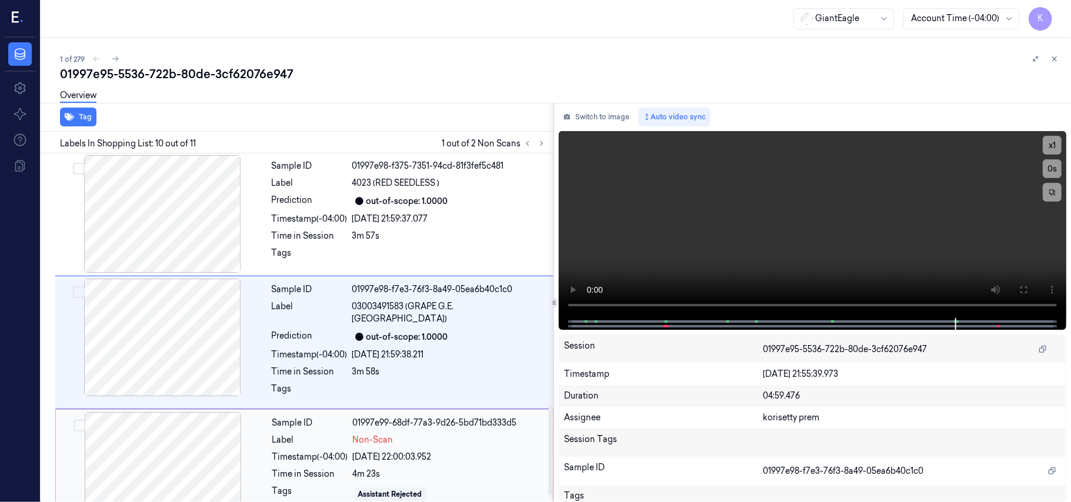
scroll to position [1001, 0]
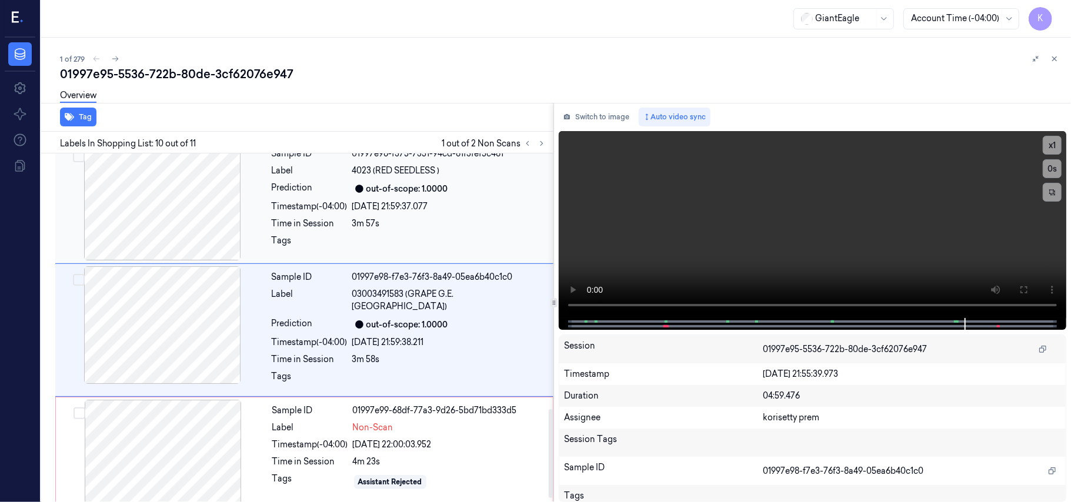
click at [380, 195] on div "out-of-scope: 1.0000" at bounding box center [407, 189] width 82 height 12
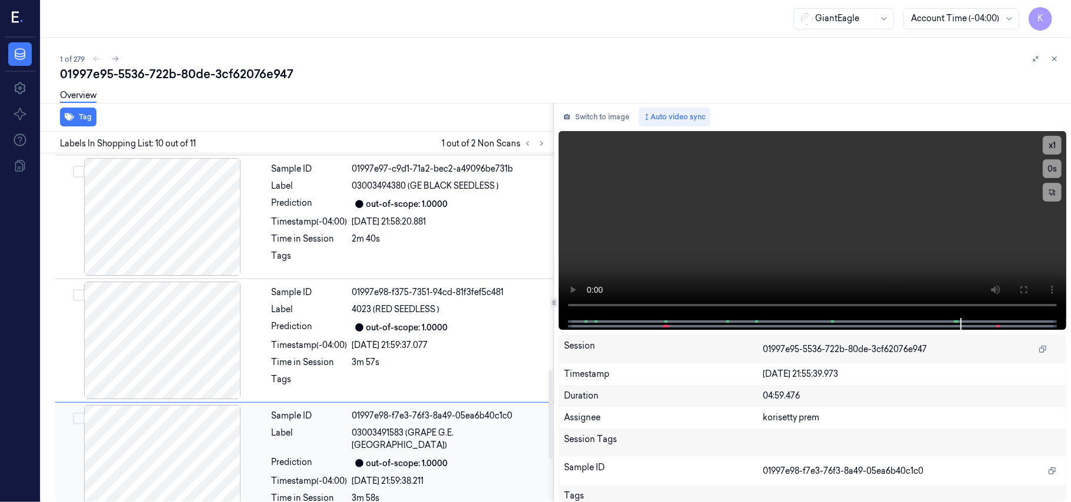
scroll to position [844, 0]
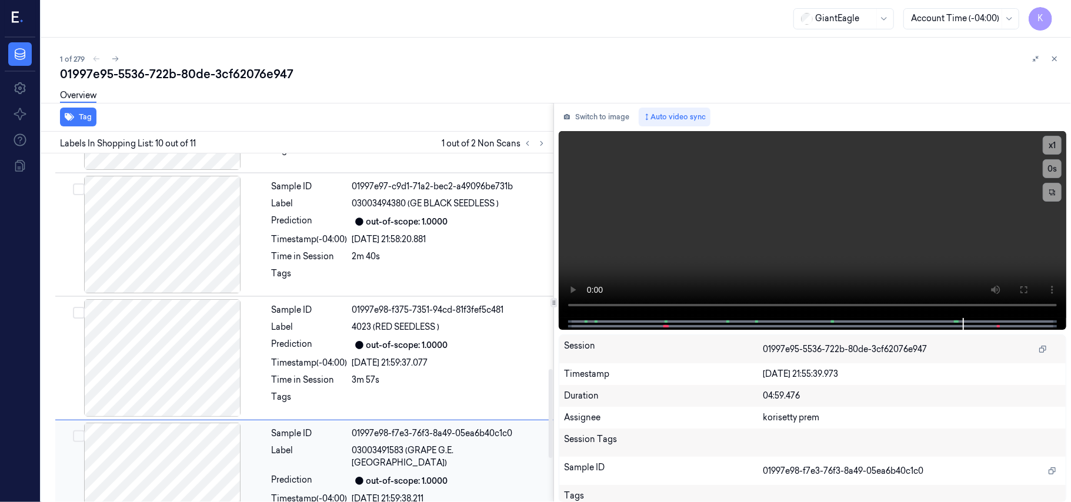
click at [403, 327] on span "4023 (RED SEEDLESS )" at bounding box center [396, 327] width 88 height 12
click at [403, 325] on span "4023 (RED SEEDLESS )" at bounding box center [396, 327] width 88 height 12
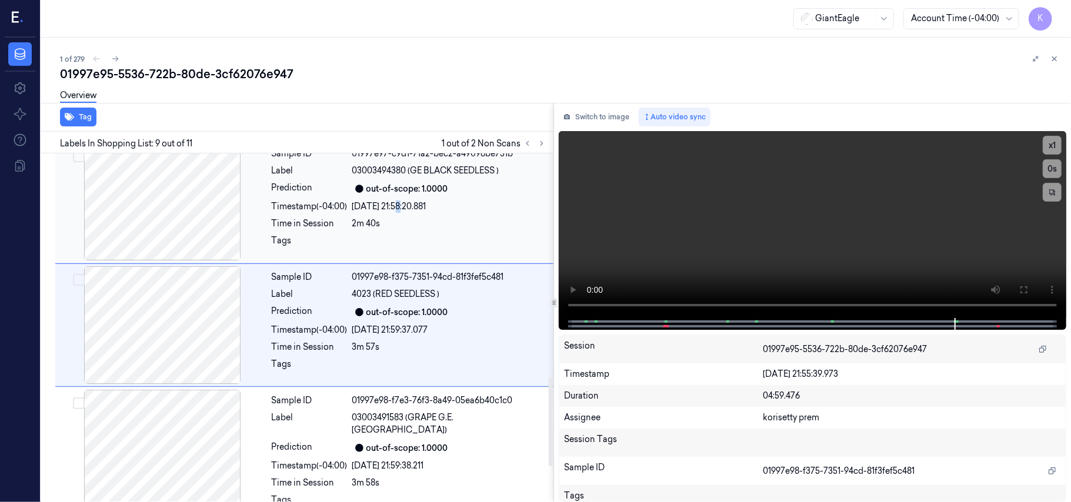
click at [402, 205] on div "[DATE] 21:58:20.881" at bounding box center [449, 206] width 194 height 12
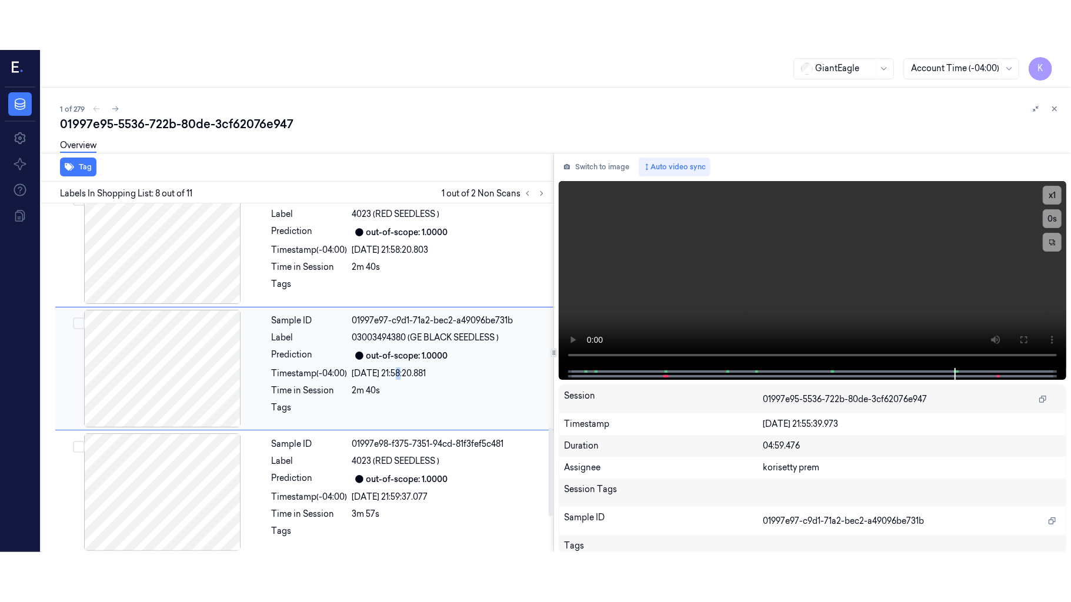
scroll to position [753, 0]
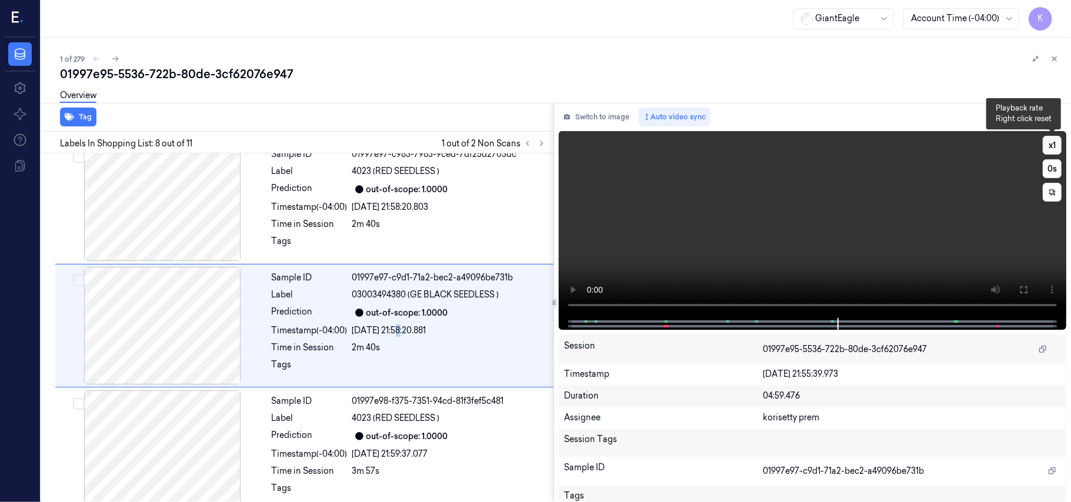
drag, startPoint x: 1050, startPoint y: 143, endPoint x: 1054, endPoint y: 151, distance: 8.4
click at [1051, 142] on button "x 1" at bounding box center [1051, 145] width 19 height 19
click at [423, 349] on div "2m 40s" at bounding box center [449, 348] width 194 height 12
click at [717, 229] on video at bounding box center [812, 224] width 507 height 187
click at [963, 269] on video at bounding box center [812, 224] width 507 height 187
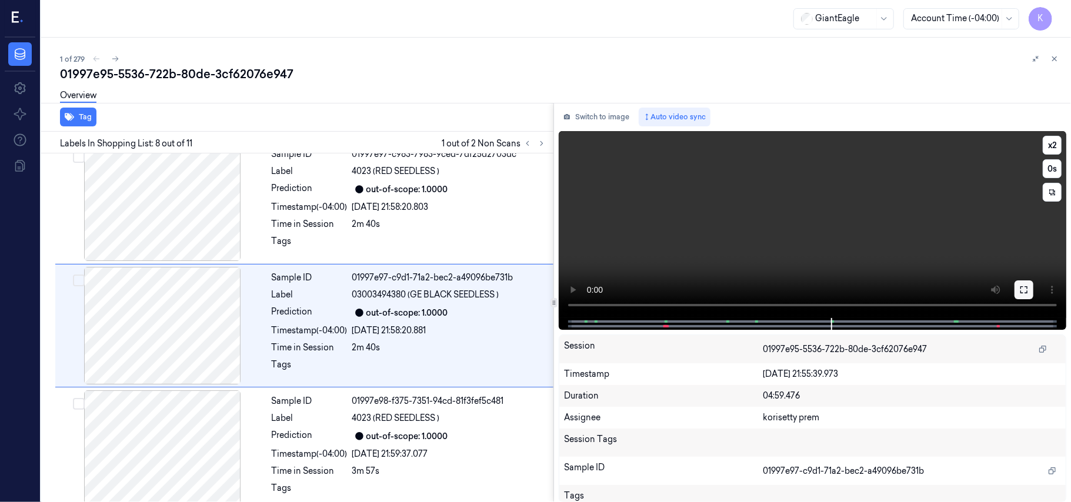
click at [1023, 285] on icon at bounding box center [1023, 289] width 9 height 9
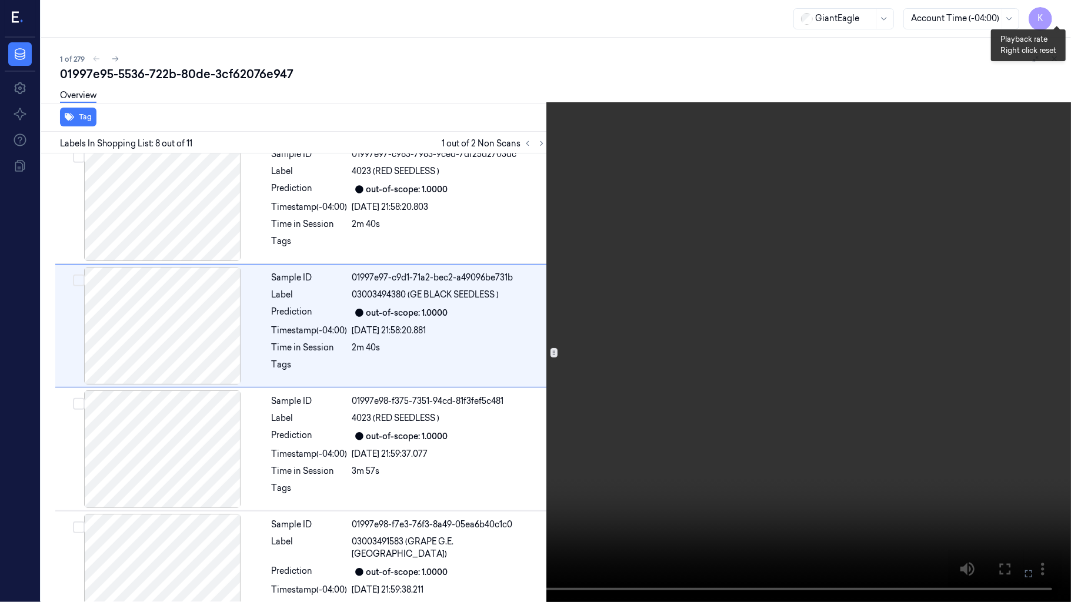
click at [1057, 17] on button "x 2" at bounding box center [1056, 14] width 19 height 19
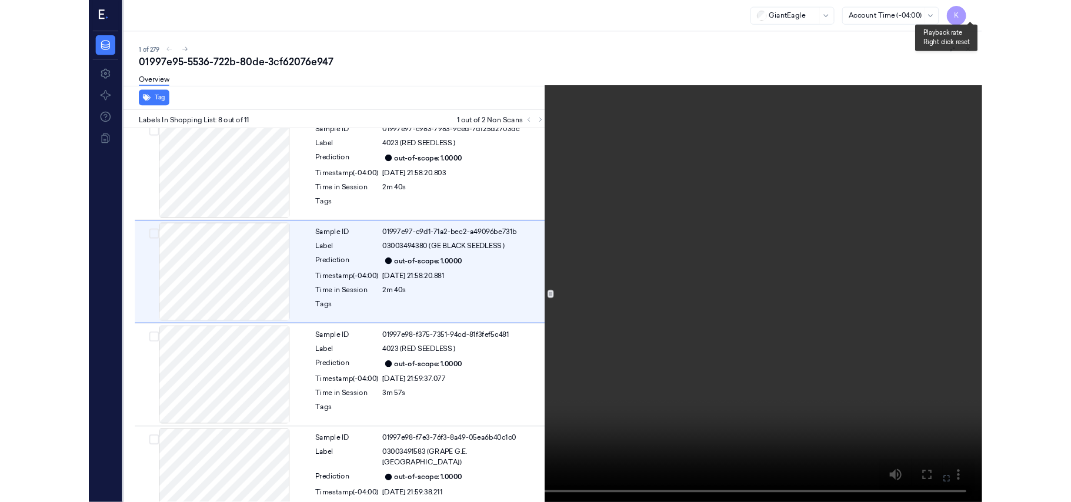
scroll to position [704, 0]
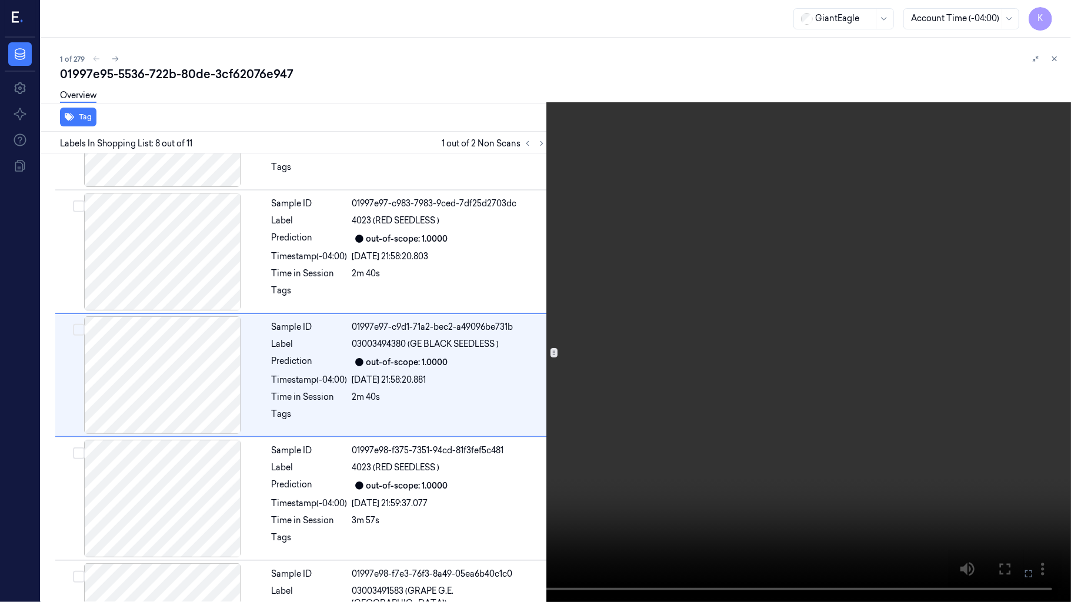
click at [0, 0] on button at bounding box center [0, 0] width 0 height 0
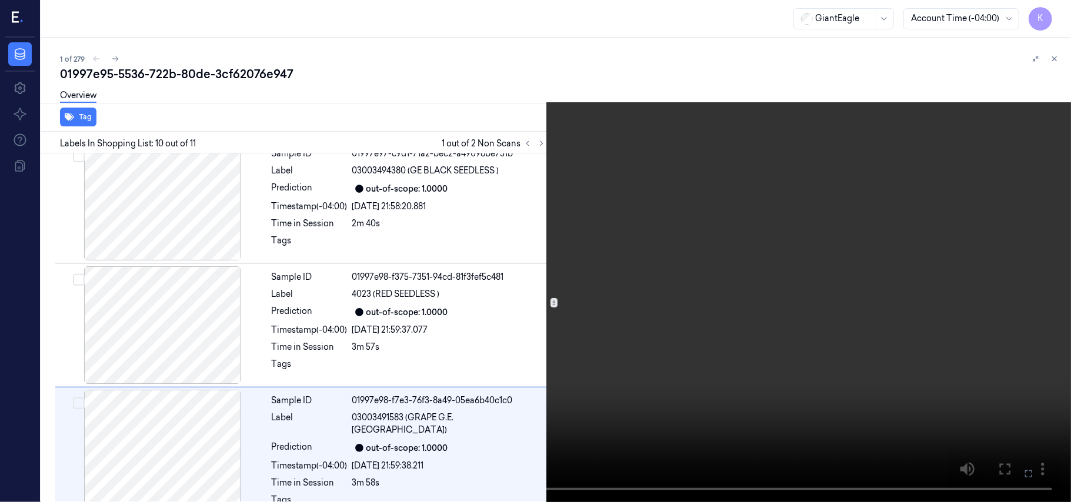
scroll to position [1001, 0]
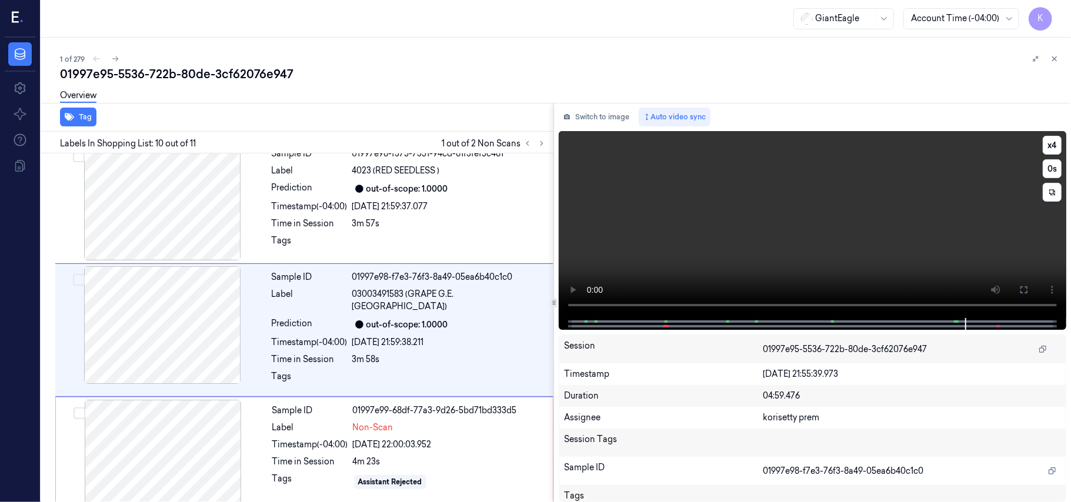
click at [848, 223] on video at bounding box center [812, 224] width 507 height 187
click at [357, 320] on icon at bounding box center [359, 324] width 8 height 8
click at [835, 225] on video at bounding box center [812, 224] width 507 height 187
click at [800, 247] on video at bounding box center [812, 224] width 507 height 187
click at [410, 440] on div "[DATE] 22:00:03.952" at bounding box center [449, 445] width 193 height 12
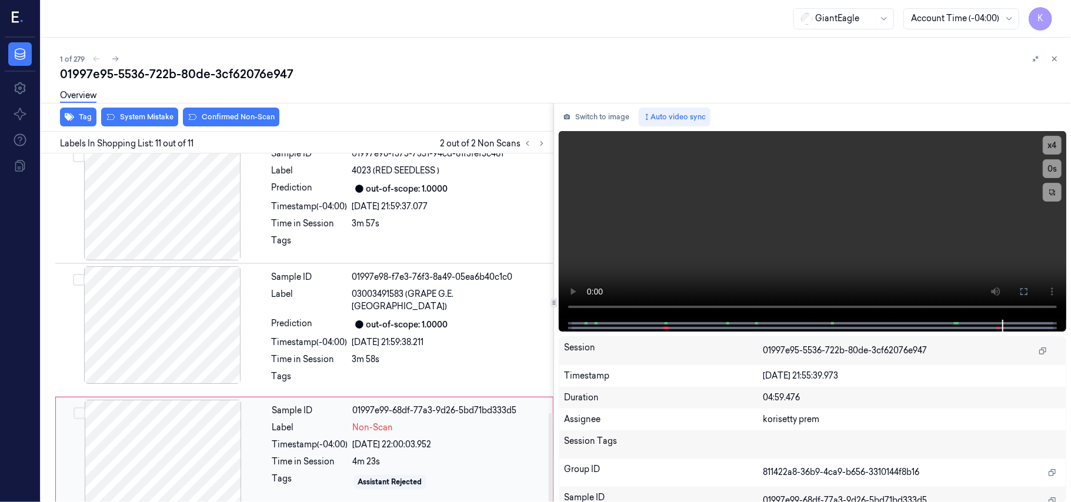
scroll to position [1017, 0]
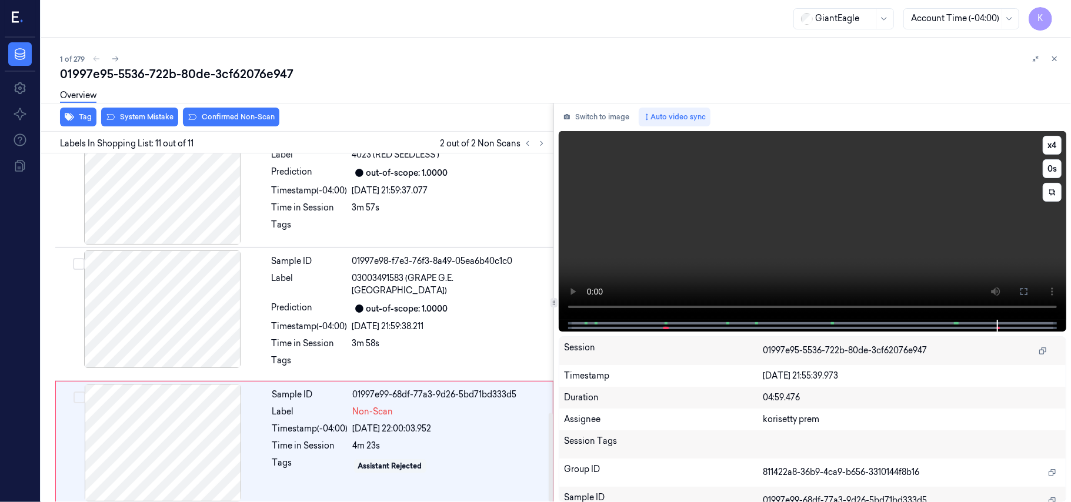
click at [800, 216] on video at bounding box center [812, 225] width 507 height 189
click at [1055, 139] on button "x 4" at bounding box center [1051, 145] width 19 height 19
click at [443, 389] on div "01997e99-68df-77a3-9d26-5bd71bd333d5" at bounding box center [449, 395] width 193 height 12
click at [864, 223] on video at bounding box center [812, 225] width 507 height 189
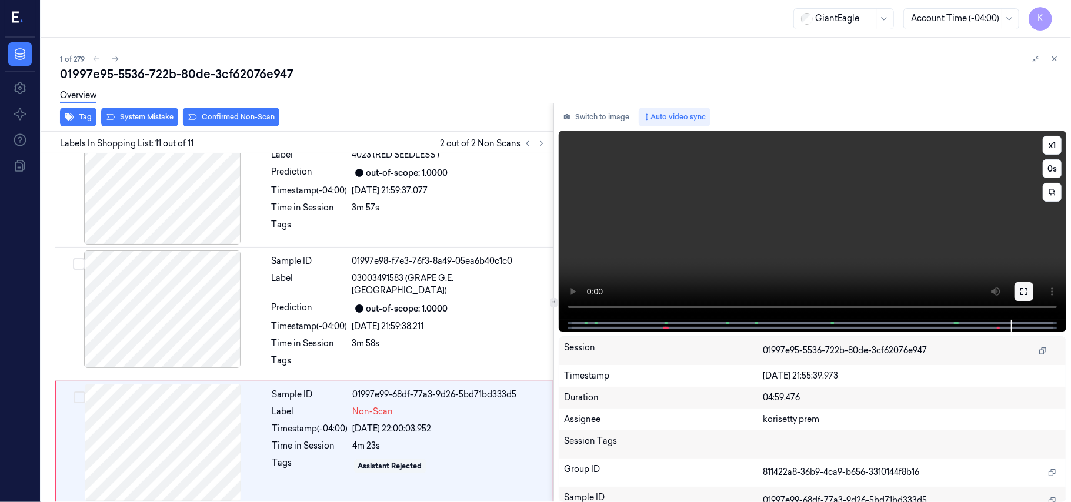
click at [1021, 290] on icon at bounding box center [1023, 291] width 9 height 9
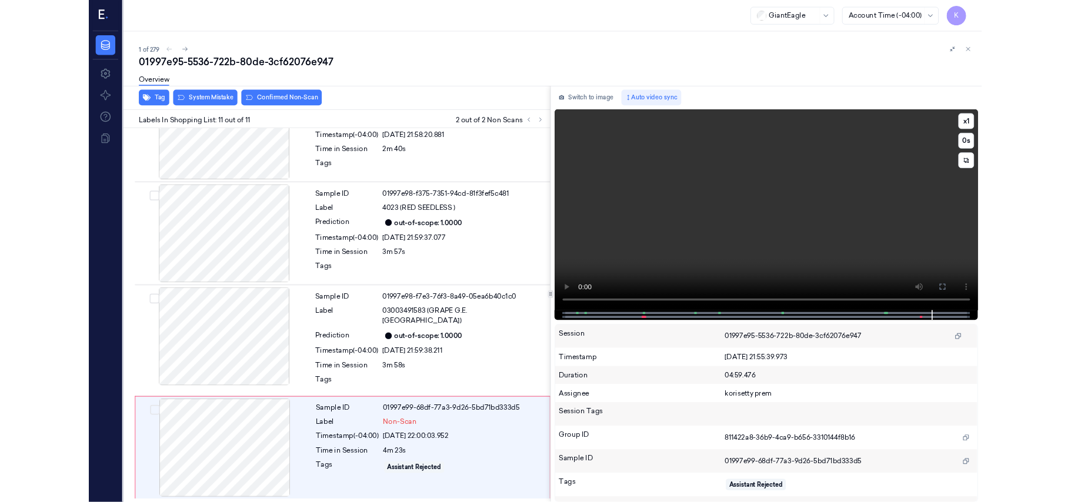
scroll to position [917, 0]
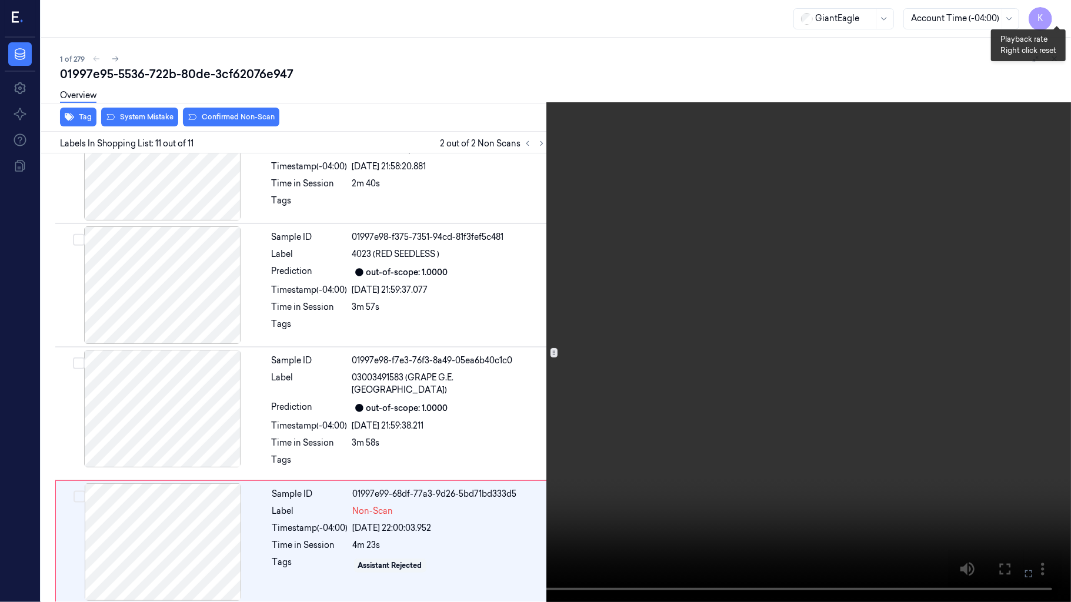
click at [1057, 15] on button "x 1" at bounding box center [1056, 14] width 19 height 19
click at [0, 0] on icon at bounding box center [0, 0] width 0 height 0
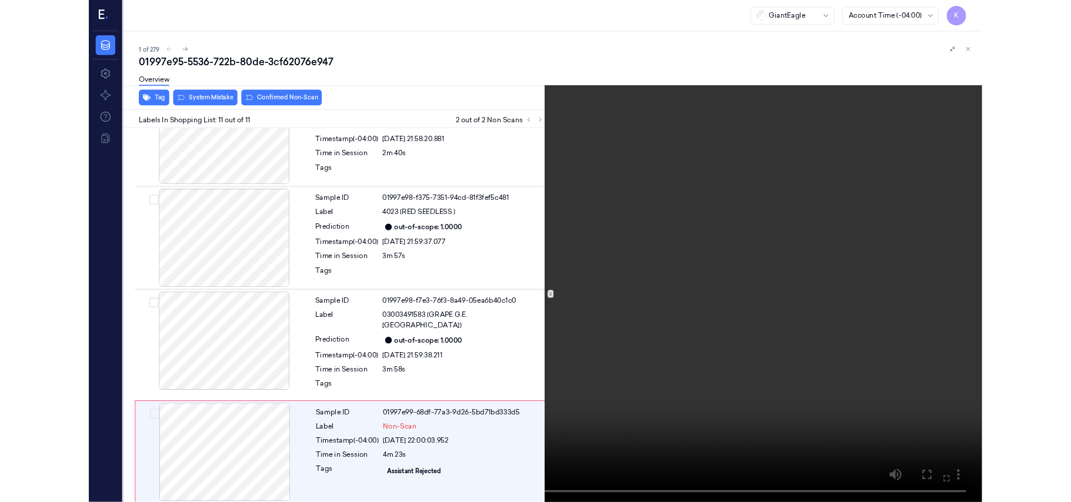
scroll to position [1017, 0]
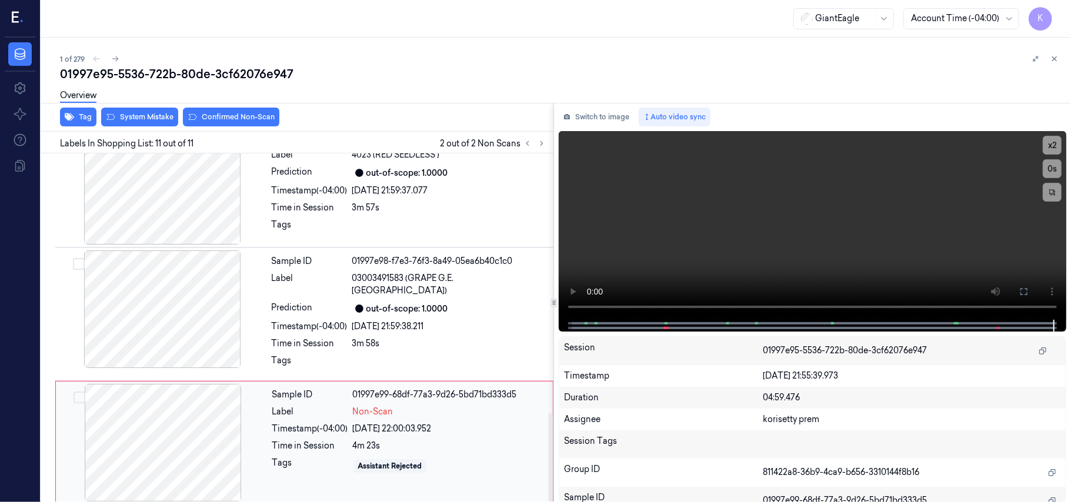
click at [325, 432] on div "Sample ID 01997e99-68df-77a3-9d26-5bd71bd333d5 Label Non-Scan Timestamp (-04:00…" at bounding box center [409, 443] width 283 height 118
click at [302, 447] on div "Sample ID 01997e99-68df-77a3-9d26-5bd71bd333d5 Label Non-Scan Timestamp (-04:00…" at bounding box center [409, 443] width 283 height 118
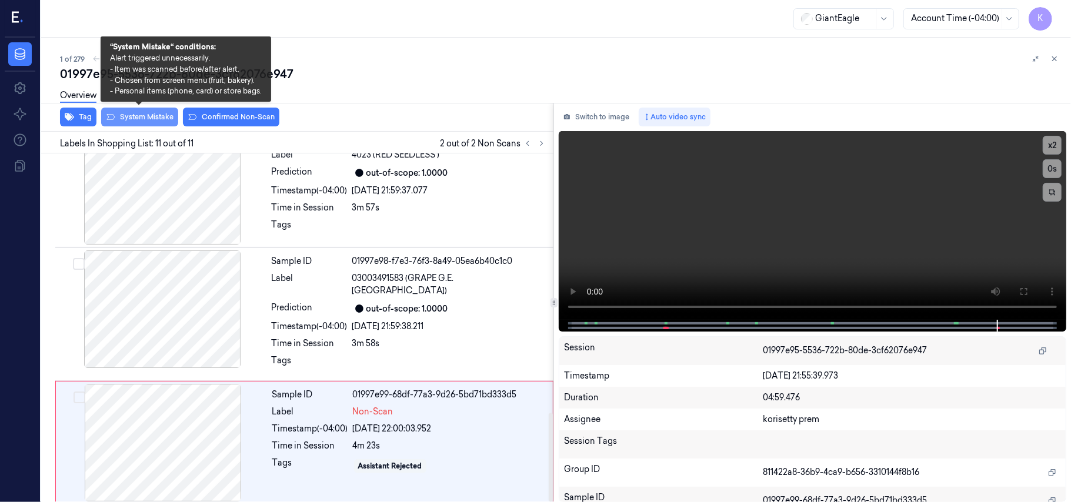
click at [146, 121] on button "System Mistake" at bounding box center [139, 117] width 77 height 19
click at [148, 116] on button "System Mistake" at bounding box center [139, 117] width 77 height 19
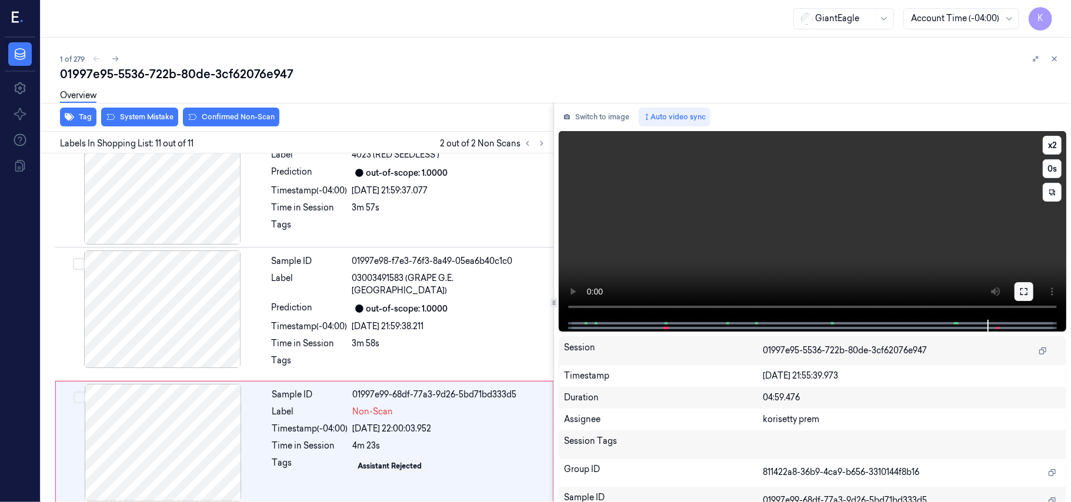
click at [1024, 290] on icon at bounding box center [1023, 291] width 9 height 9
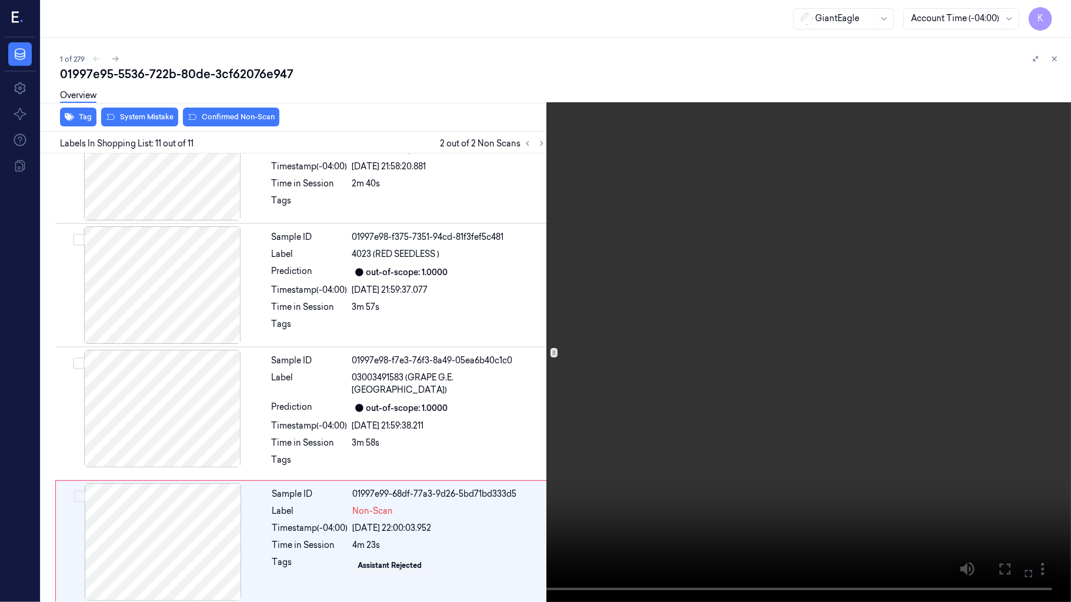
click at [706, 363] on video at bounding box center [535, 301] width 1071 height 602
click at [736, 330] on video at bounding box center [535, 301] width 1071 height 602
click at [1056, 11] on button "x 2" at bounding box center [1056, 14] width 19 height 19
click at [1056, 11] on button "x 4" at bounding box center [1056, 14] width 19 height 19
click at [536, 319] on video at bounding box center [535, 301] width 1071 height 602
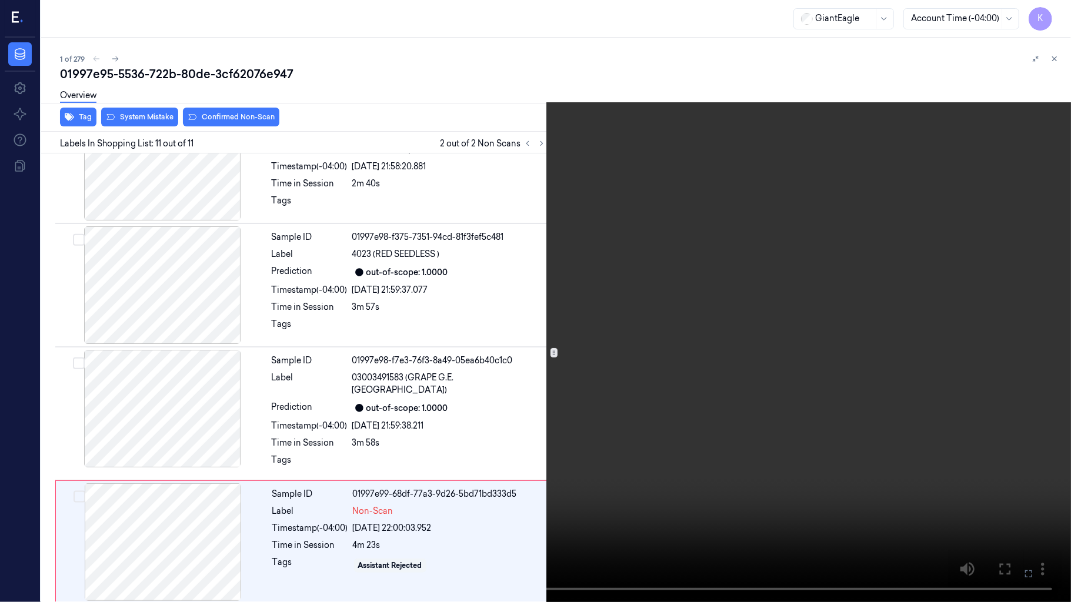
click at [640, 220] on video at bounding box center [535, 301] width 1071 height 602
click at [711, 351] on video at bounding box center [535, 301] width 1071 height 602
click at [0, 0] on icon at bounding box center [0, 0] width 0 height 0
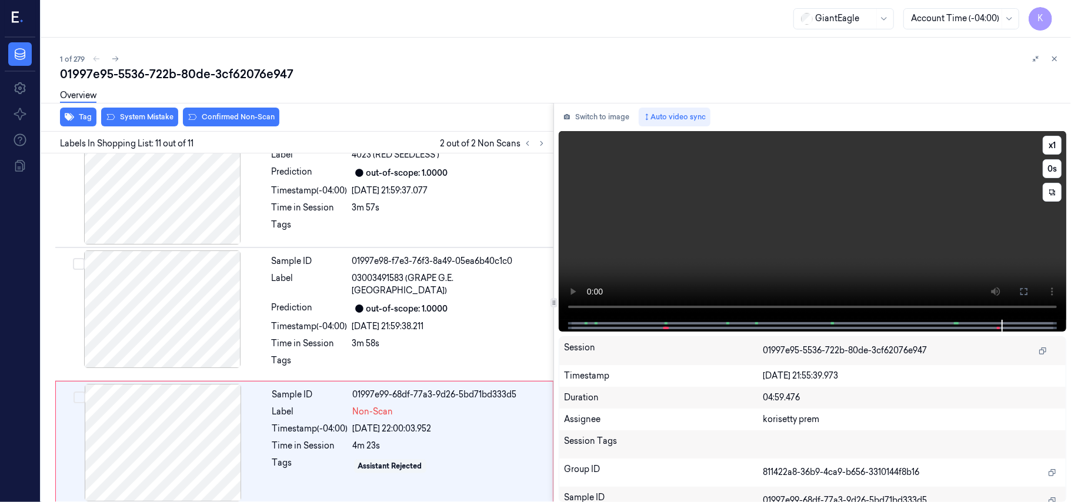
click at [791, 203] on video at bounding box center [812, 225] width 507 height 189
click at [262, 398] on div at bounding box center [162, 443] width 209 height 118
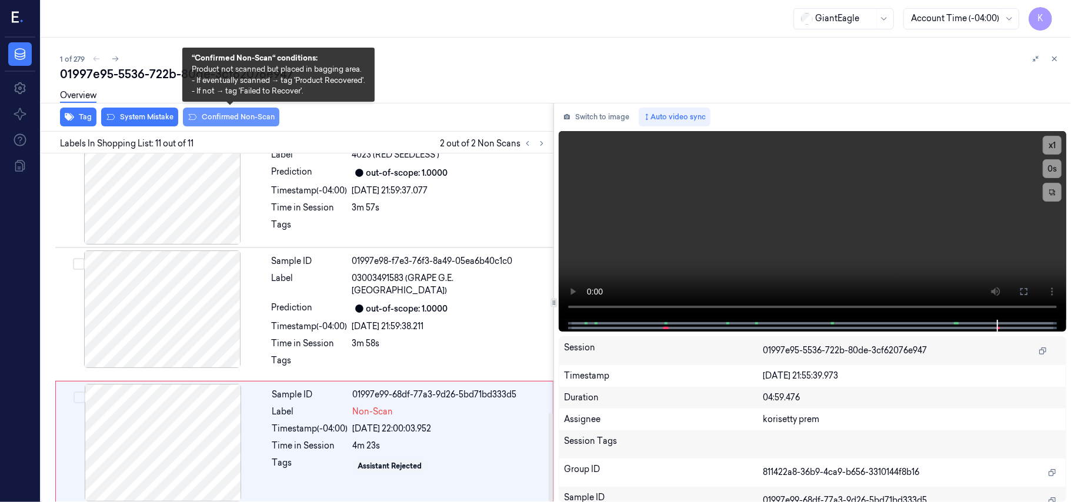
click at [226, 116] on button "Confirmed Non-Scan" at bounding box center [231, 117] width 96 height 19
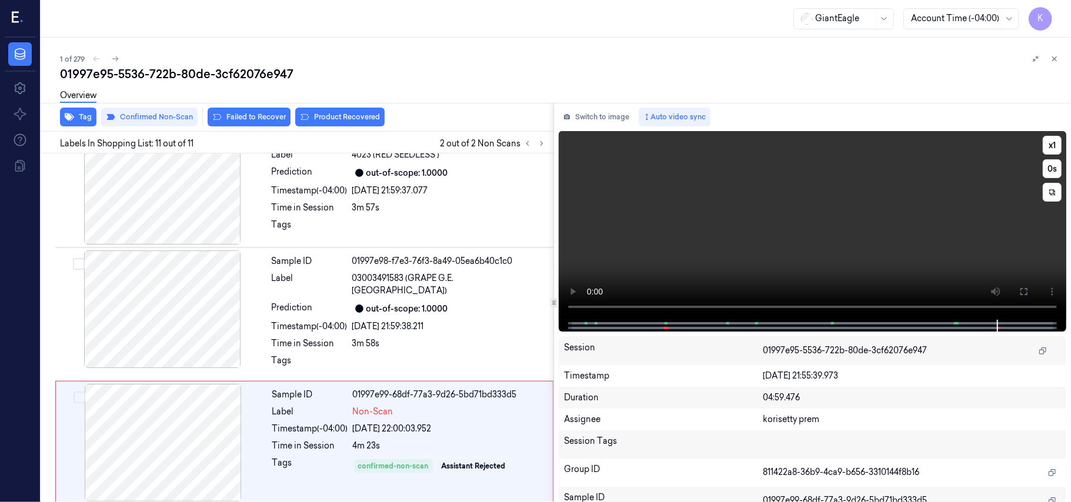
click at [1021, 255] on video at bounding box center [812, 225] width 507 height 189
click at [835, 225] on video at bounding box center [812, 225] width 507 height 189
click at [954, 224] on video at bounding box center [812, 225] width 507 height 189
click at [1028, 290] on icon at bounding box center [1023, 291] width 9 height 9
click at [248, 121] on button "Failed to Recover" at bounding box center [249, 117] width 83 height 19
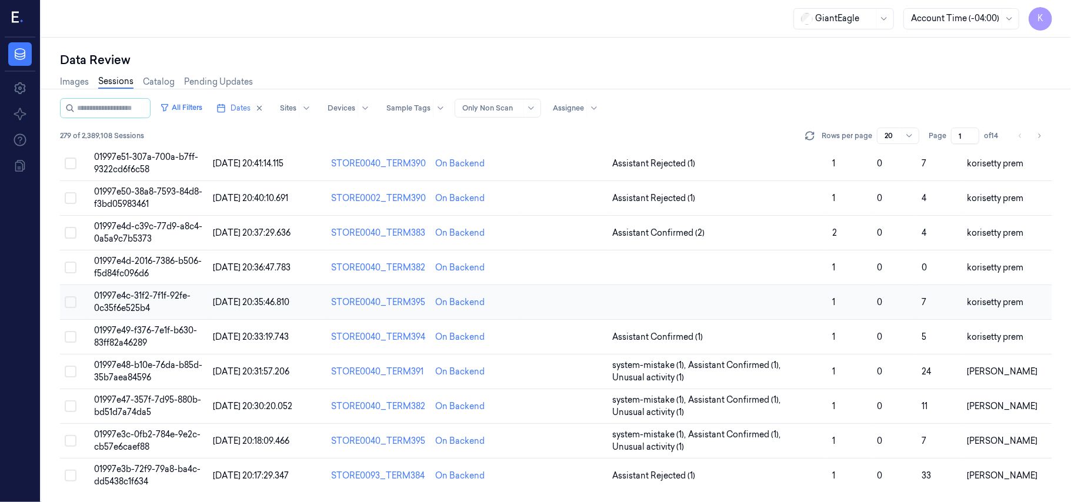
scroll to position [313, 0]
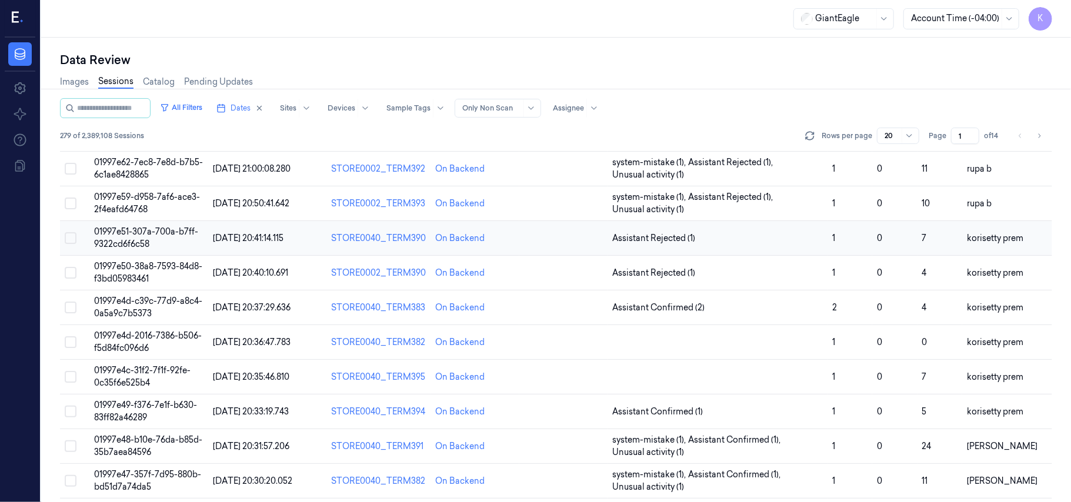
click at [125, 236] on span "01997e51-307a-700a-b7ff-9322cd6f6c58" at bounding box center [146, 237] width 104 height 23
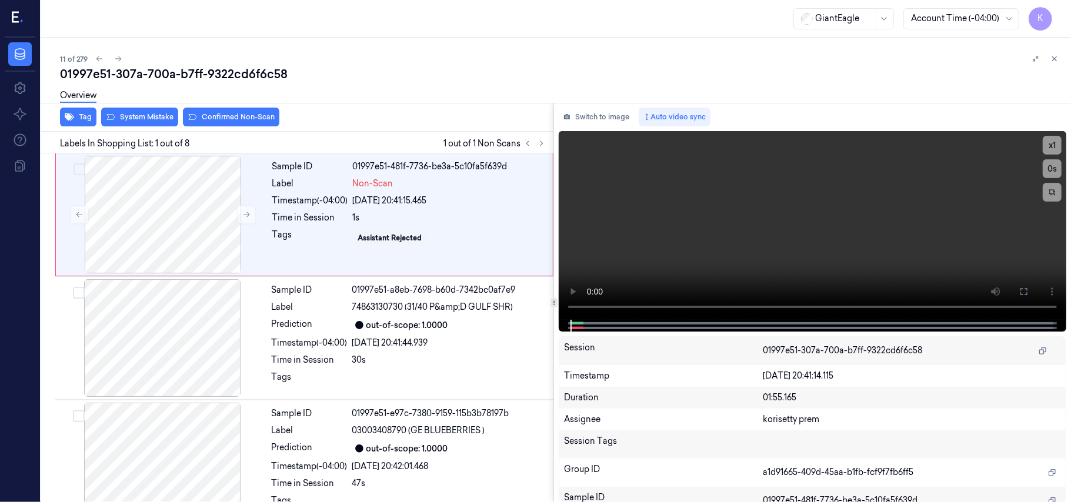
click at [443, 89] on div "Overview" at bounding box center [560, 97] width 1001 height 30
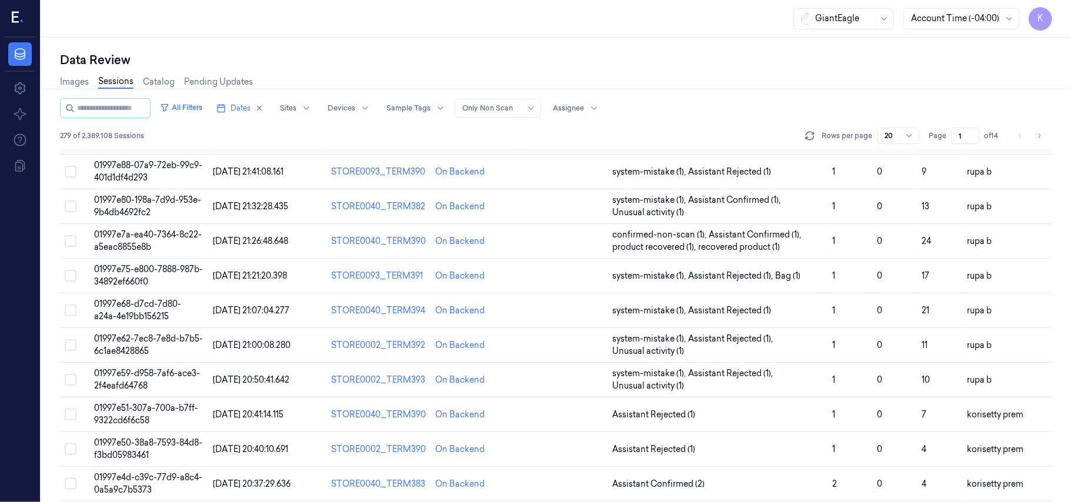
scroll to position [156, 0]
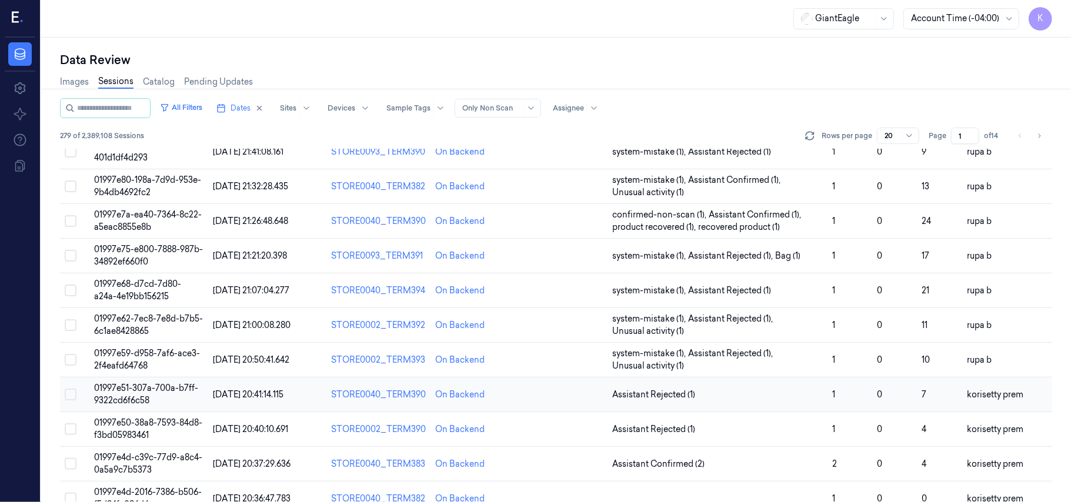
click at [158, 392] on span "01997e51-307a-700a-b7ff-9322cd6f6c58" at bounding box center [146, 394] width 104 height 23
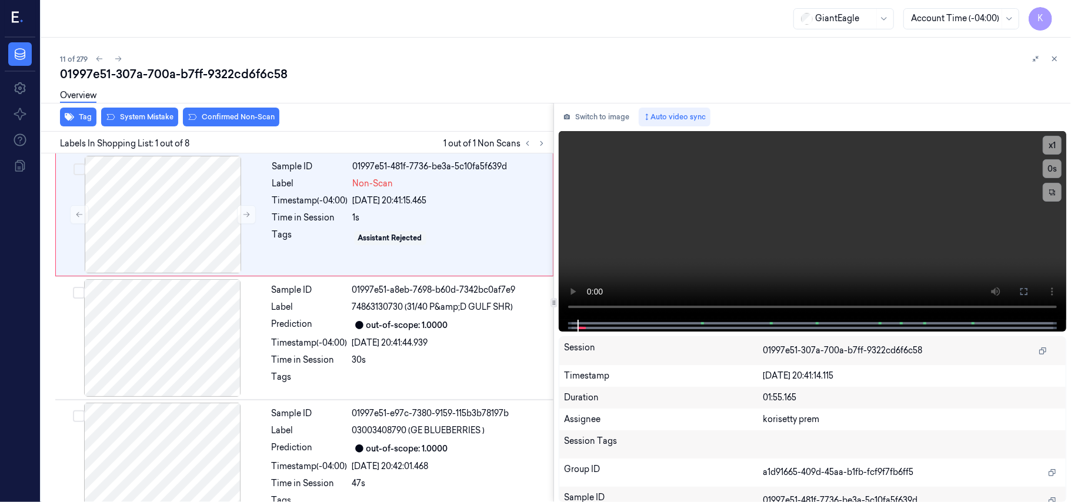
click at [457, 47] on div "11 of 279 01997e51-307a-700a-b7ff-9322cd6f6c58 Overview Tag System Mistake Conf…" at bounding box center [556, 270] width 1030 height 464
click at [690, 205] on video at bounding box center [812, 225] width 507 height 189
click at [810, 199] on video at bounding box center [812, 225] width 507 height 189
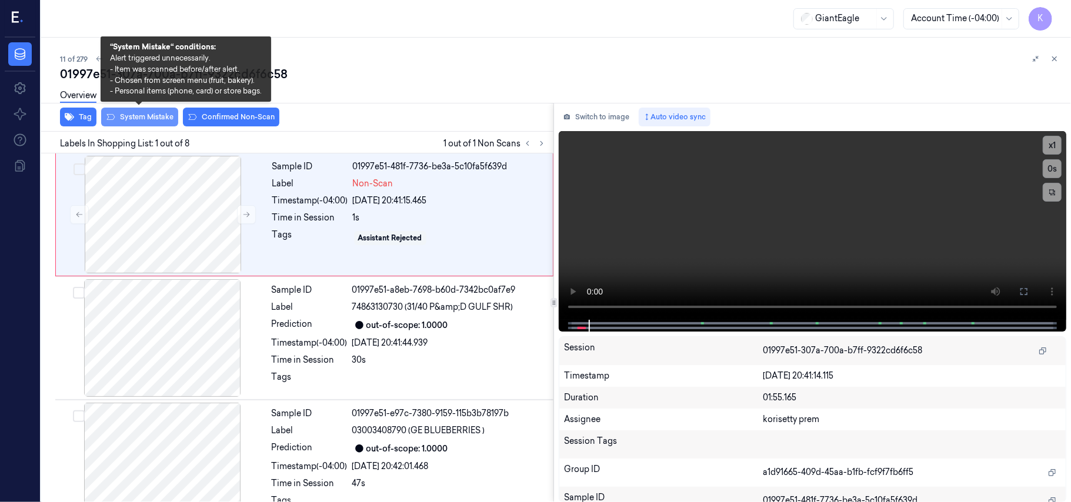
click at [125, 116] on button "System Mistake" at bounding box center [139, 117] width 77 height 19
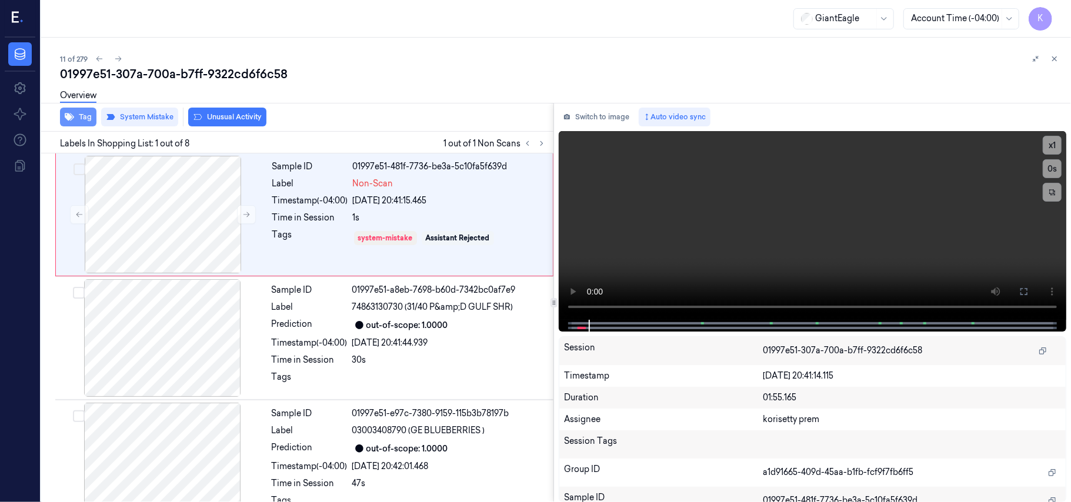
click at [88, 118] on button "Tag" at bounding box center [78, 117] width 36 height 19
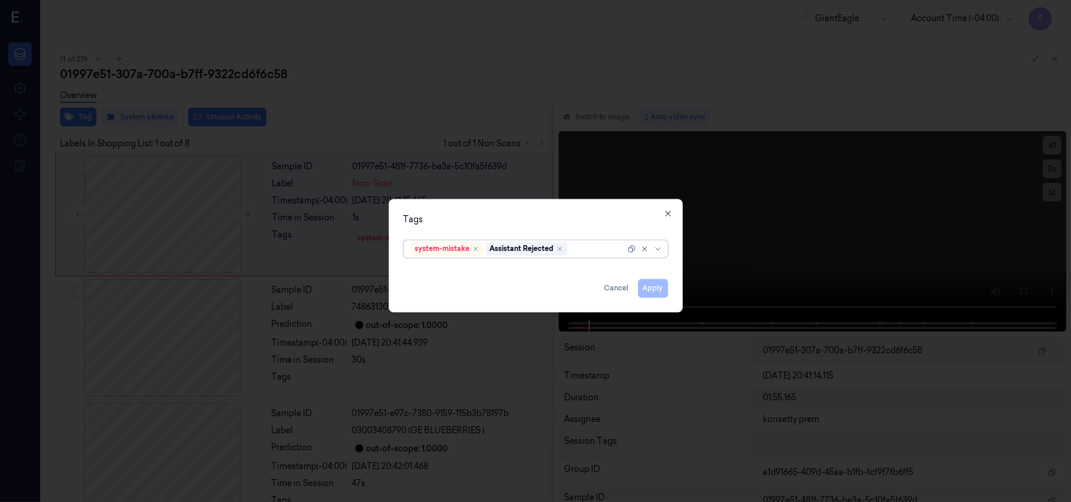
click at [596, 248] on div at bounding box center [597, 249] width 55 height 12
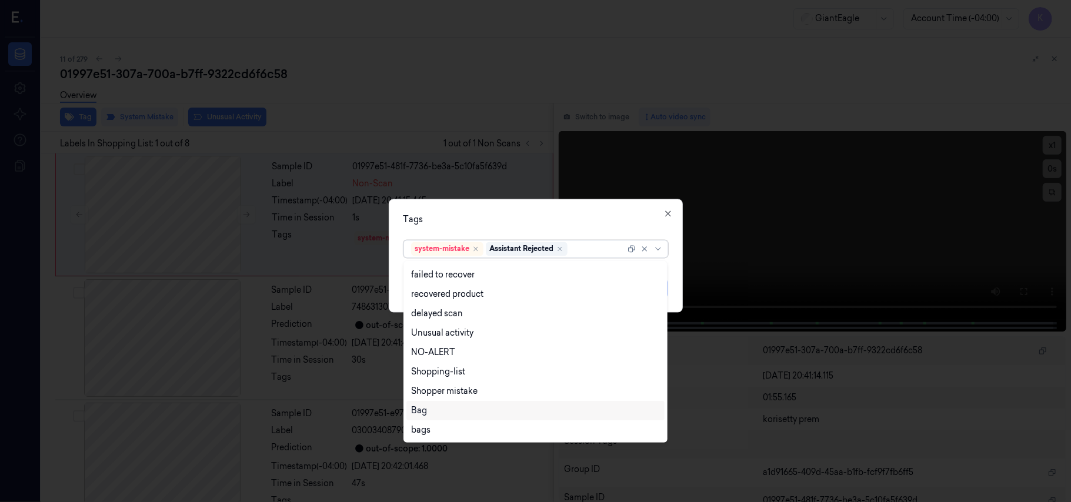
click at [433, 412] on div "Bag" at bounding box center [535, 411] width 249 height 12
click at [573, 222] on div "Tags" at bounding box center [535, 220] width 265 height 12
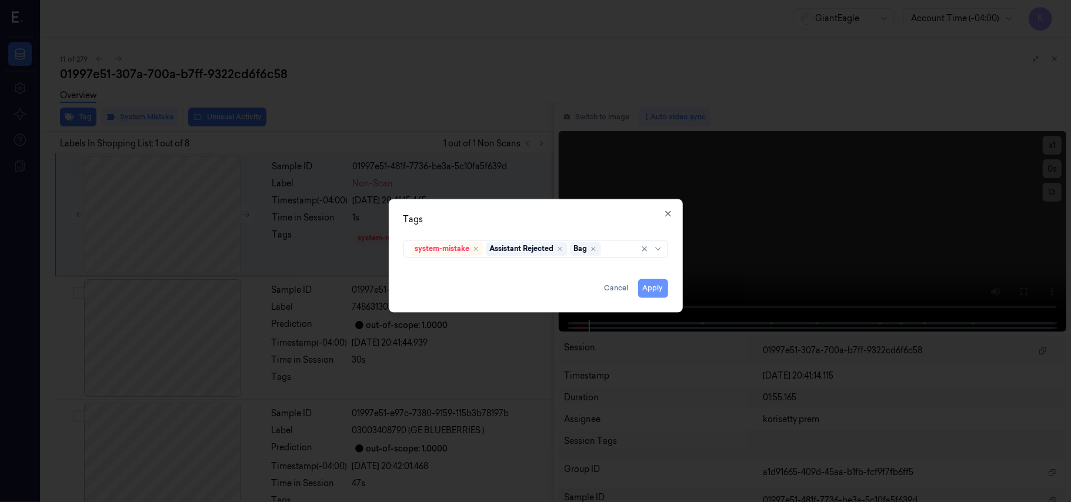
click at [652, 290] on button "Apply" at bounding box center [653, 288] width 30 height 19
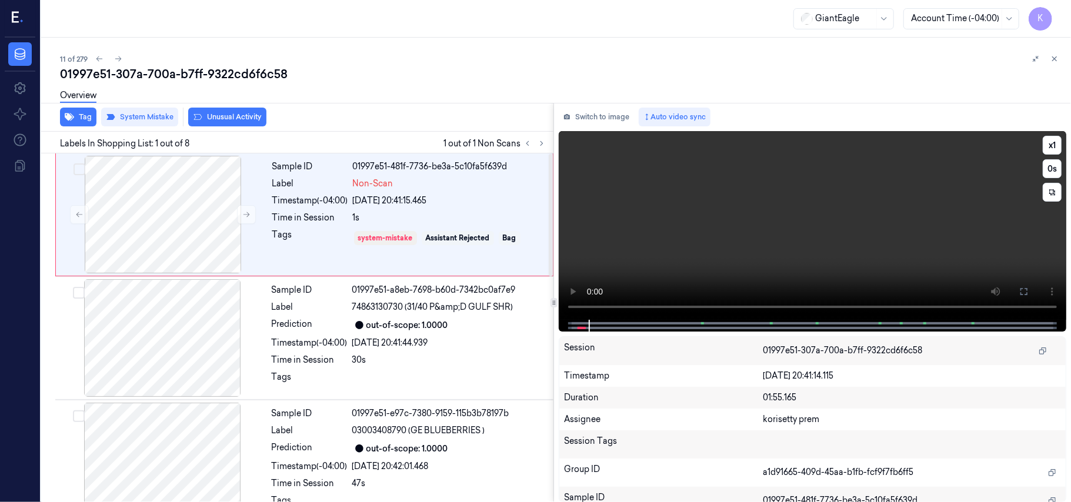
click at [659, 220] on video at bounding box center [812, 225] width 507 height 189
click at [281, 466] on div "Timestamp (-04:00)" at bounding box center [310, 466] width 76 height 12
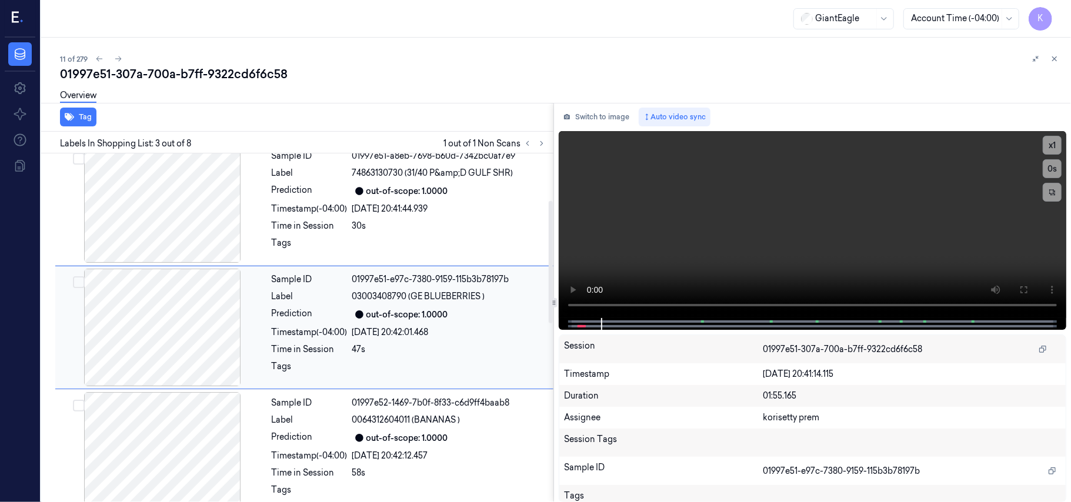
click at [365, 334] on div "[DATE] 20:42:01.468" at bounding box center [449, 332] width 194 height 12
click at [367, 203] on div "[DATE] 20:41:44.939" at bounding box center [449, 209] width 194 height 12
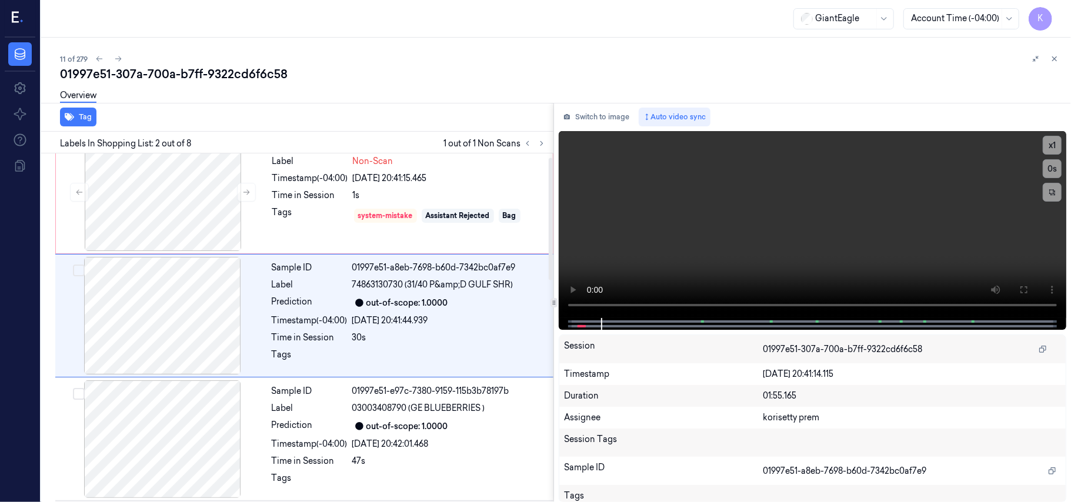
scroll to position [10, 0]
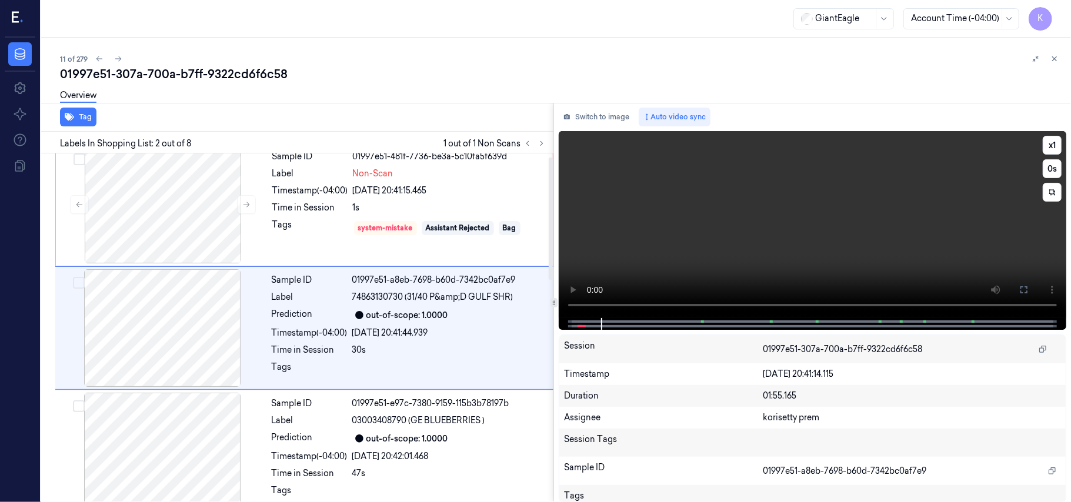
click at [763, 232] on video at bounding box center [812, 224] width 507 height 187
click at [756, 231] on video at bounding box center [812, 224] width 507 height 187
click at [724, 220] on video at bounding box center [812, 224] width 507 height 187
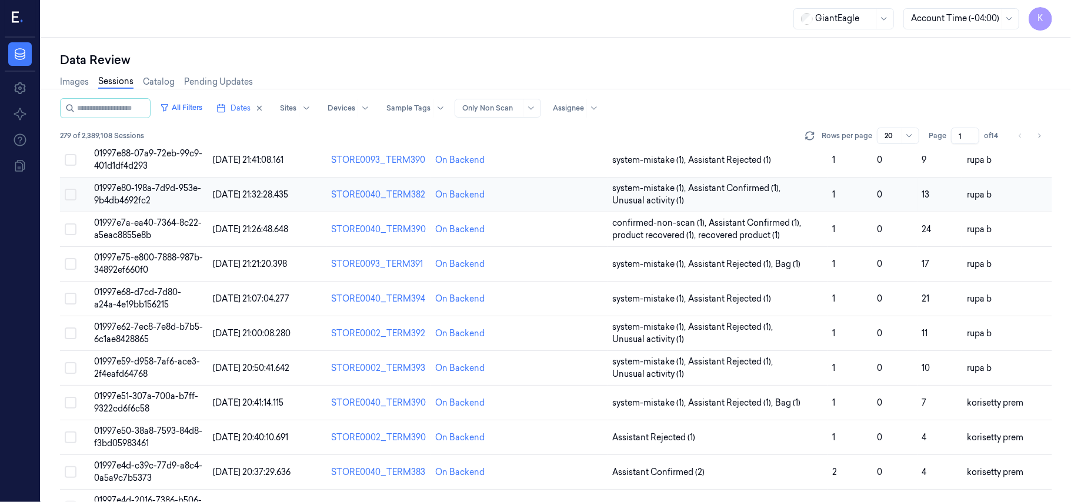
scroll to position [391, 0]
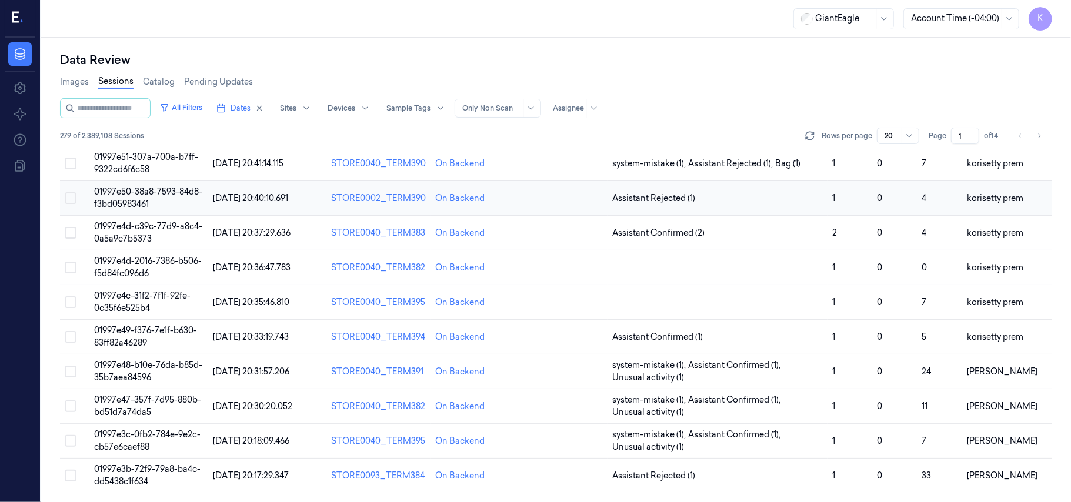
click at [166, 189] on span "01997e50-38a8-7593-84d8-f3bd05983461" at bounding box center [148, 197] width 108 height 23
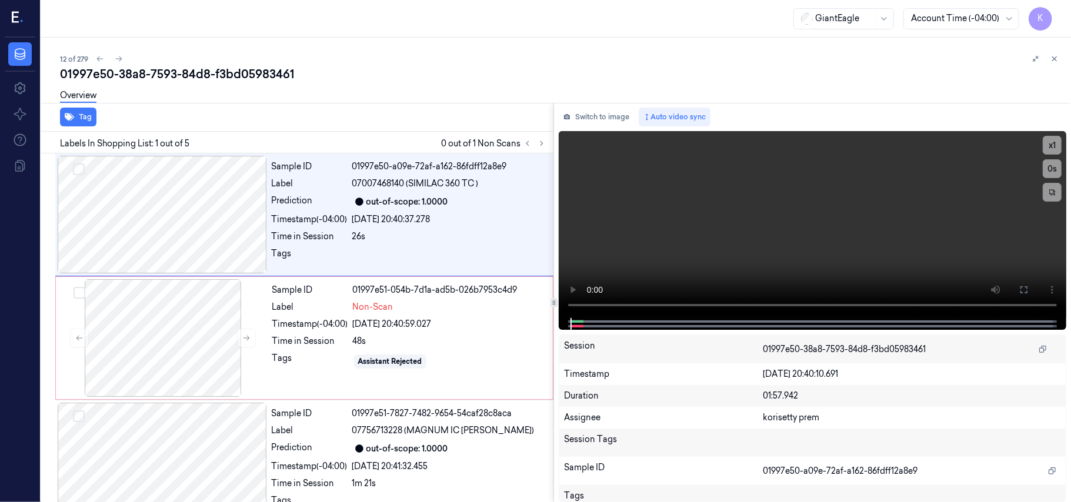
click at [419, 57] on div "12 of 279" at bounding box center [560, 59] width 1001 height 14
click at [741, 231] on video at bounding box center [812, 224] width 507 height 187
click at [415, 215] on div "[DATE] 20:40:37.278" at bounding box center [449, 219] width 194 height 12
click at [208, 226] on div at bounding box center [162, 215] width 209 height 118
click at [1050, 141] on button "x 1" at bounding box center [1051, 145] width 19 height 19
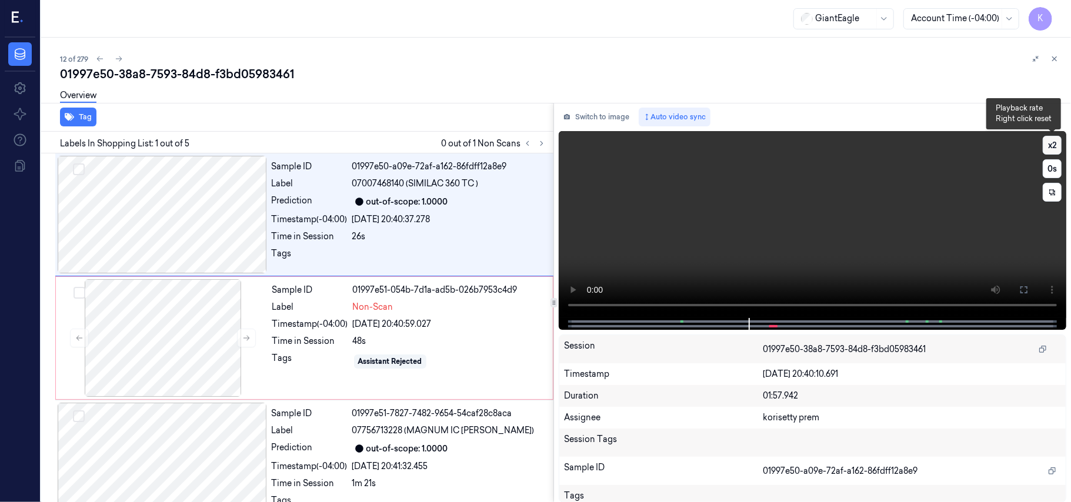
click at [1048, 141] on button "x 2" at bounding box center [1051, 145] width 19 height 19
click at [1048, 141] on button "x 4" at bounding box center [1051, 145] width 19 height 19
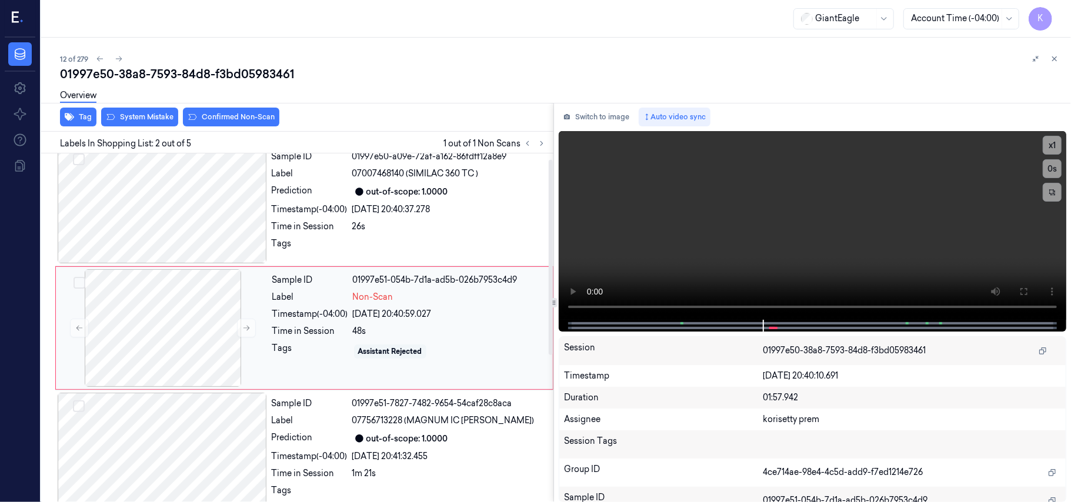
click at [361, 353] on div "Assistant Rejected" at bounding box center [390, 351] width 64 height 11
click at [784, 236] on video at bounding box center [812, 225] width 507 height 189
click at [392, 333] on div "48s" at bounding box center [449, 331] width 193 height 12
click at [823, 238] on video at bounding box center [812, 225] width 507 height 189
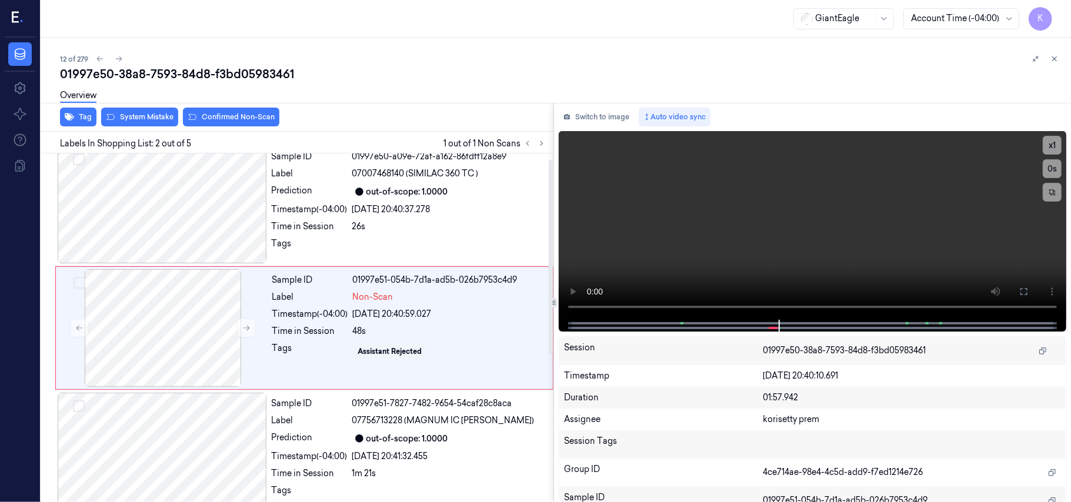
click at [151, 109] on div "Overview" at bounding box center [560, 97] width 1001 height 30
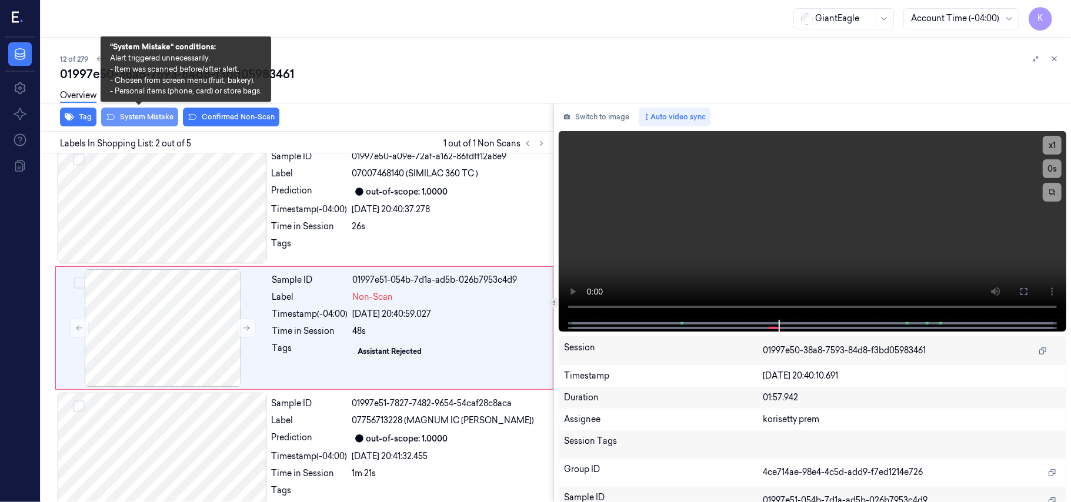
click at [151, 118] on button "System Mistake" at bounding box center [139, 117] width 77 height 19
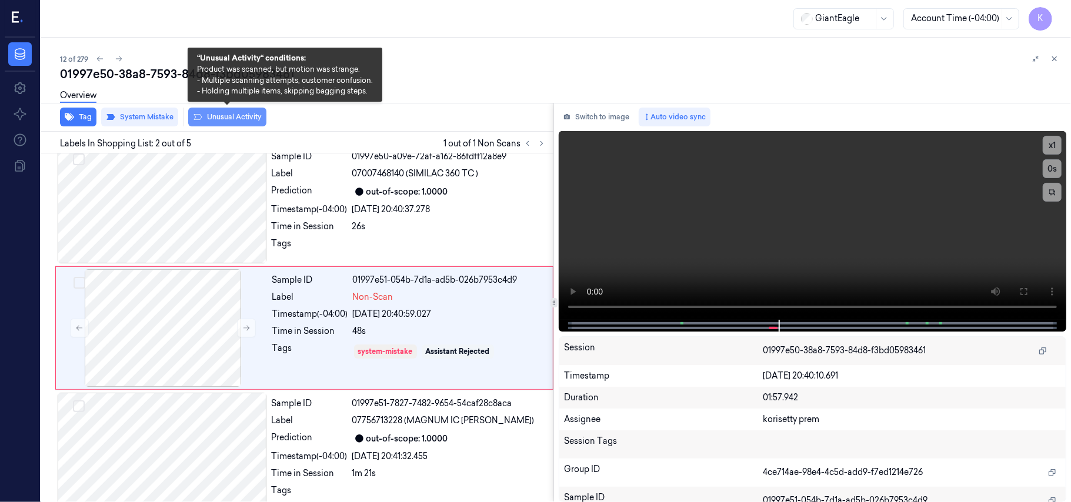
click at [232, 120] on button "Unusual Activity" at bounding box center [227, 117] width 78 height 19
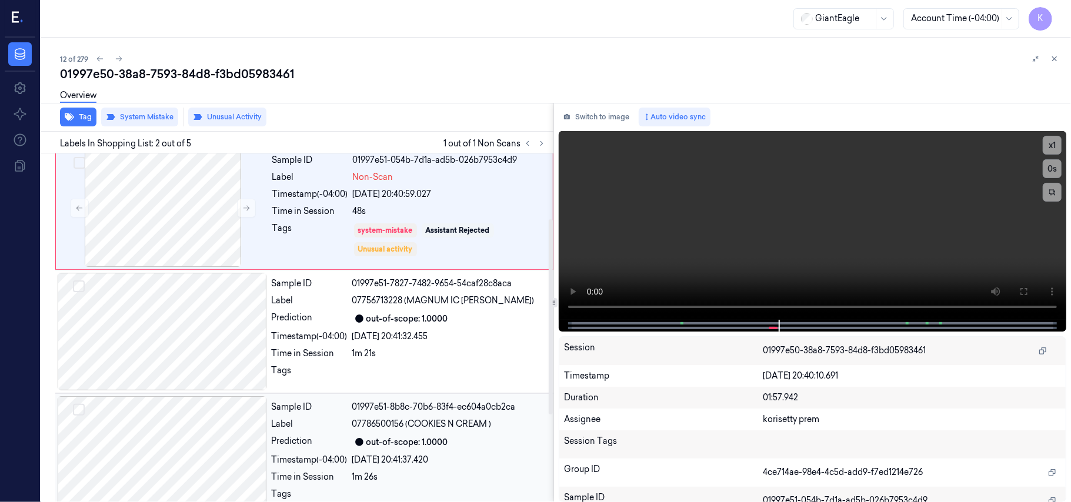
scroll to position [116, 0]
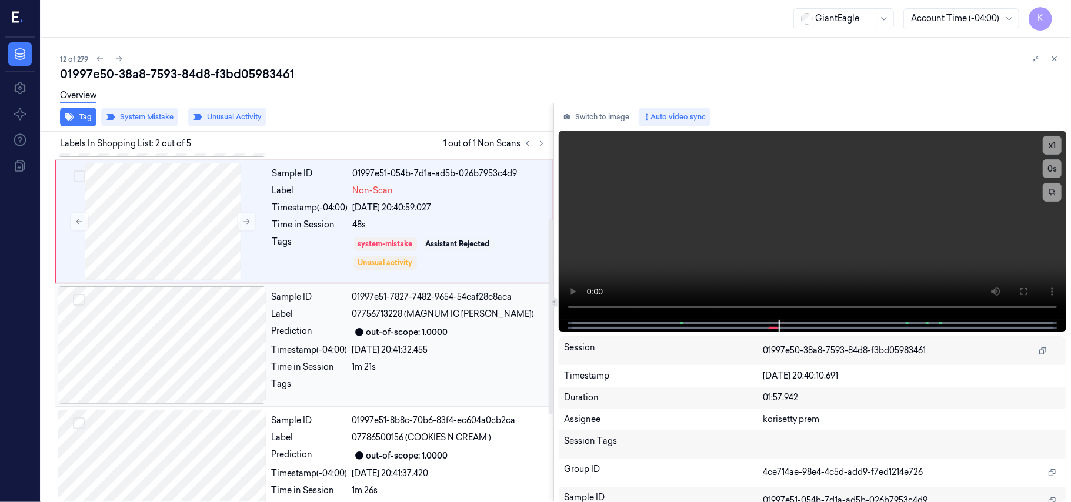
click at [452, 320] on span "07756713228 (MAGNUM IC [PERSON_NAME])" at bounding box center [443, 314] width 182 height 12
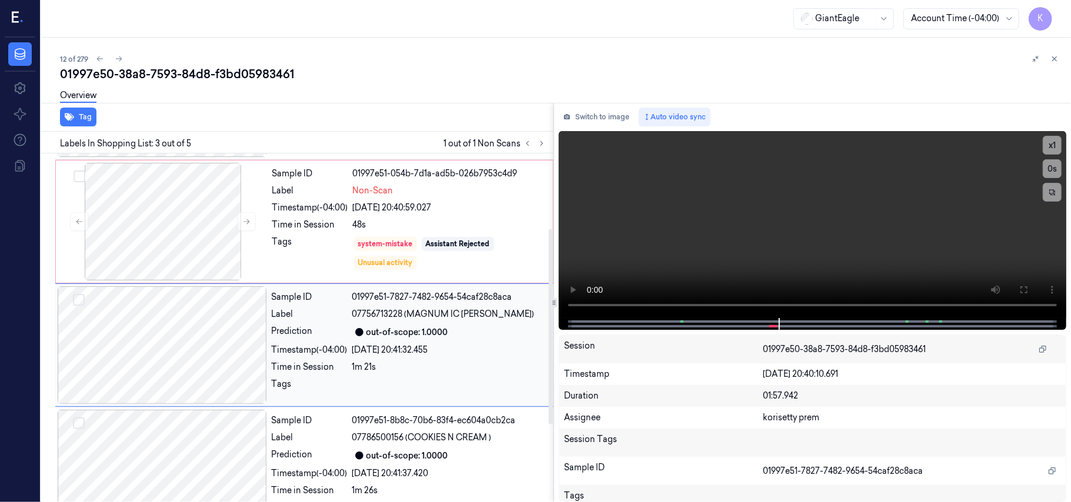
scroll to position [134, 0]
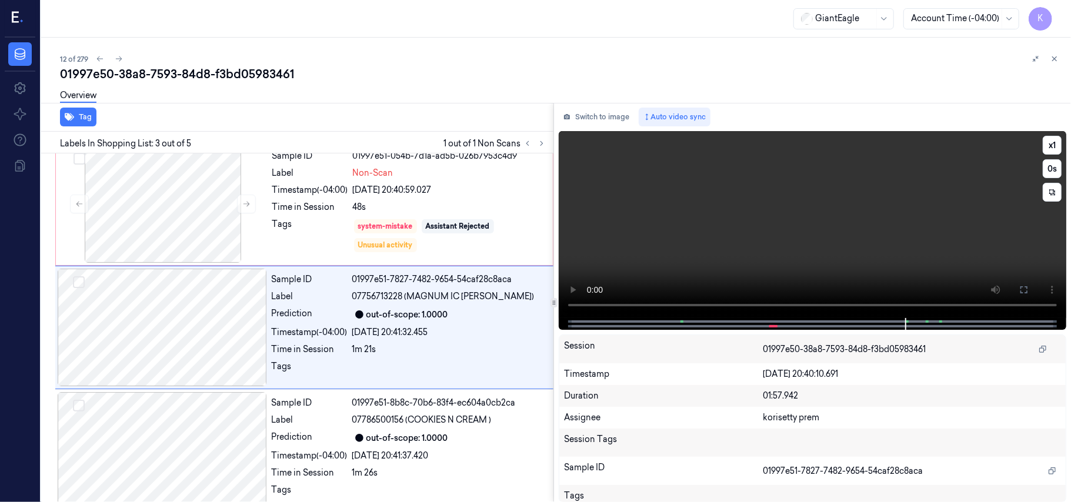
click at [802, 217] on video at bounding box center [812, 224] width 507 height 187
click at [474, 436] on div "out-of-scope: 1.0000" at bounding box center [449, 438] width 194 height 14
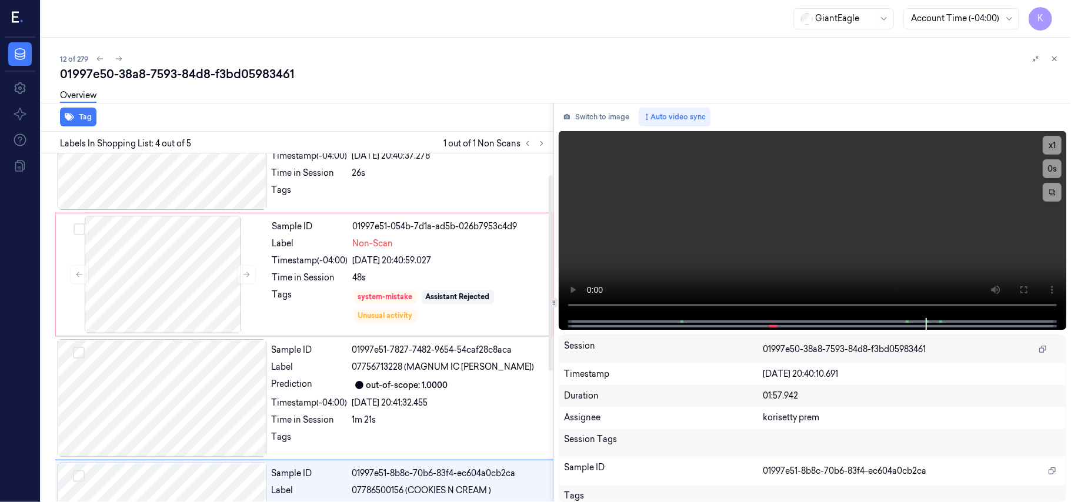
scroll to position [38, 0]
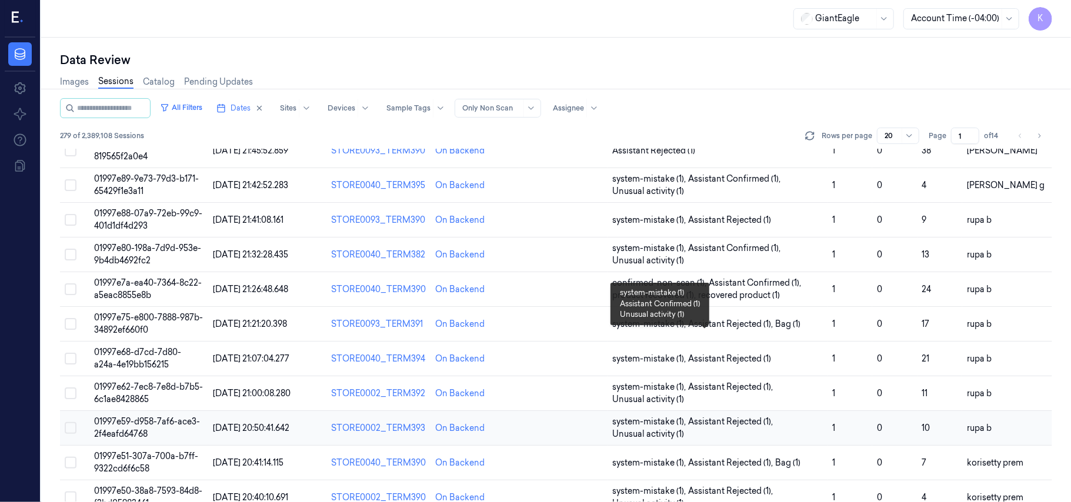
scroll to position [313, 0]
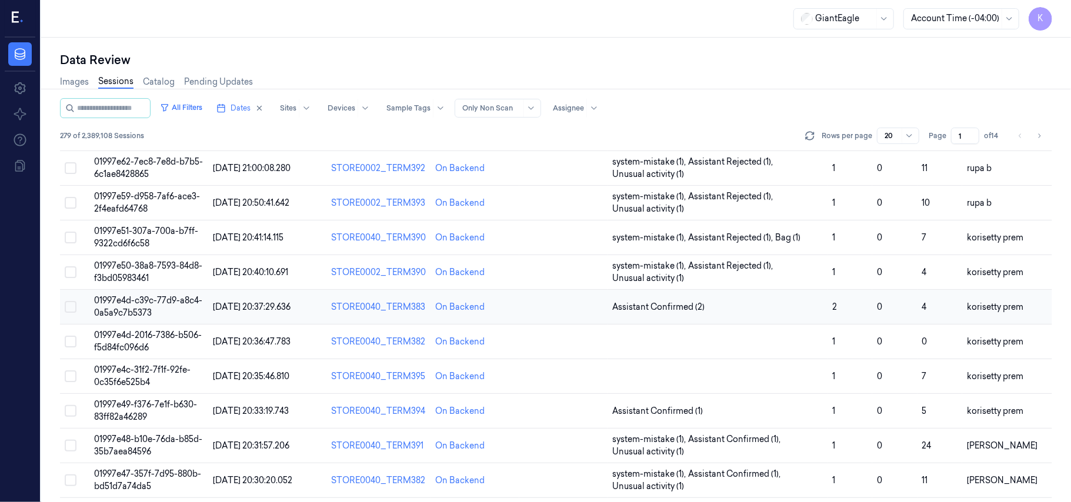
click at [153, 308] on td "01997e4d-c39c-77d9-a8c4-0a5a9c7b5373" at bounding box center [148, 307] width 118 height 35
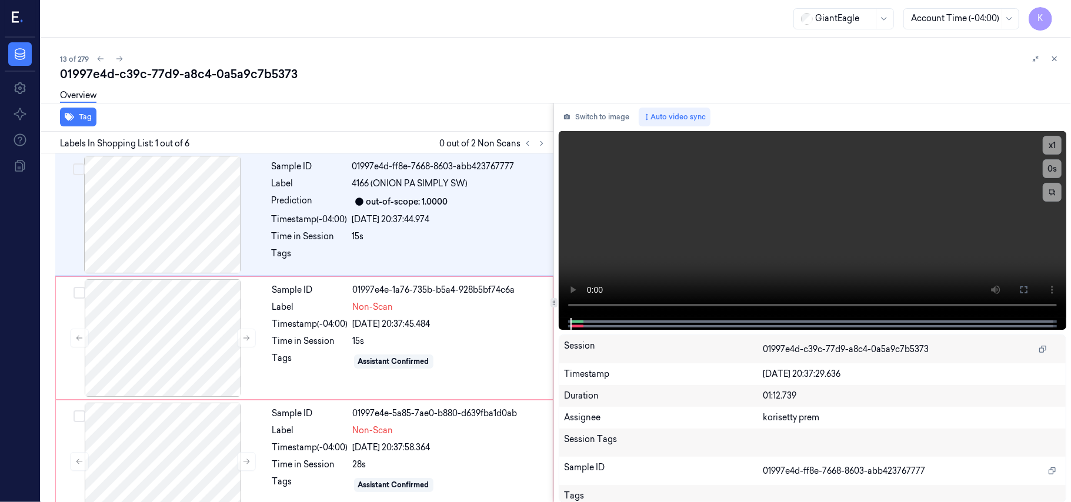
click at [337, 94] on div "Overview" at bounding box center [560, 97] width 1001 height 30
click at [746, 226] on video at bounding box center [812, 224] width 507 height 187
click at [337, 214] on div "Timestamp (-04:00)" at bounding box center [310, 219] width 76 height 12
click at [1026, 292] on icon at bounding box center [1023, 289] width 9 height 9
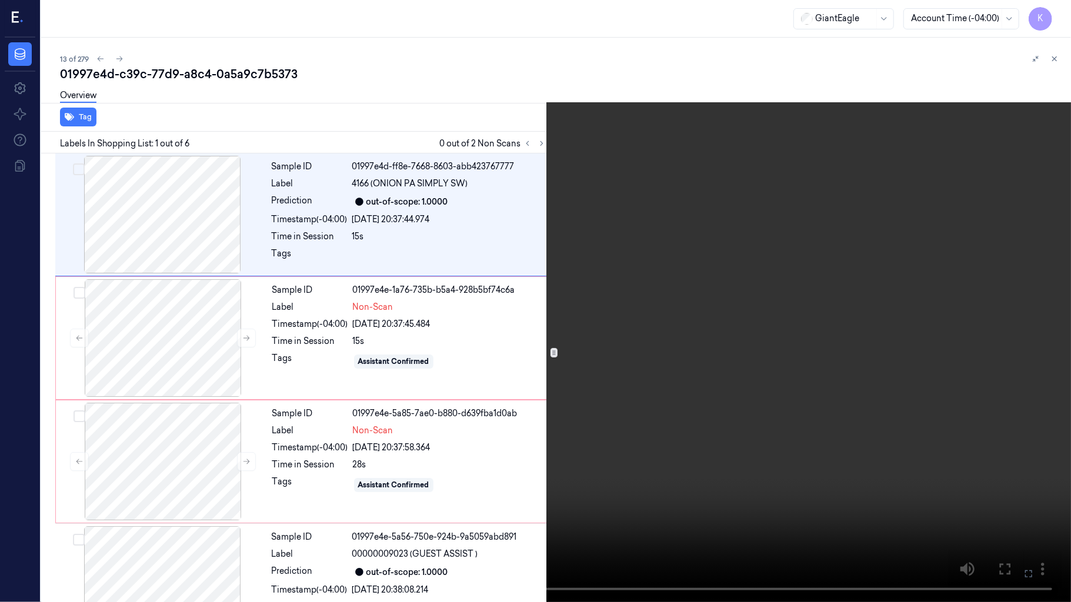
click at [717, 312] on video at bounding box center [535, 301] width 1071 height 602
click at [381, 368] on video at bounding box center [535, 301] width 1071 height 602
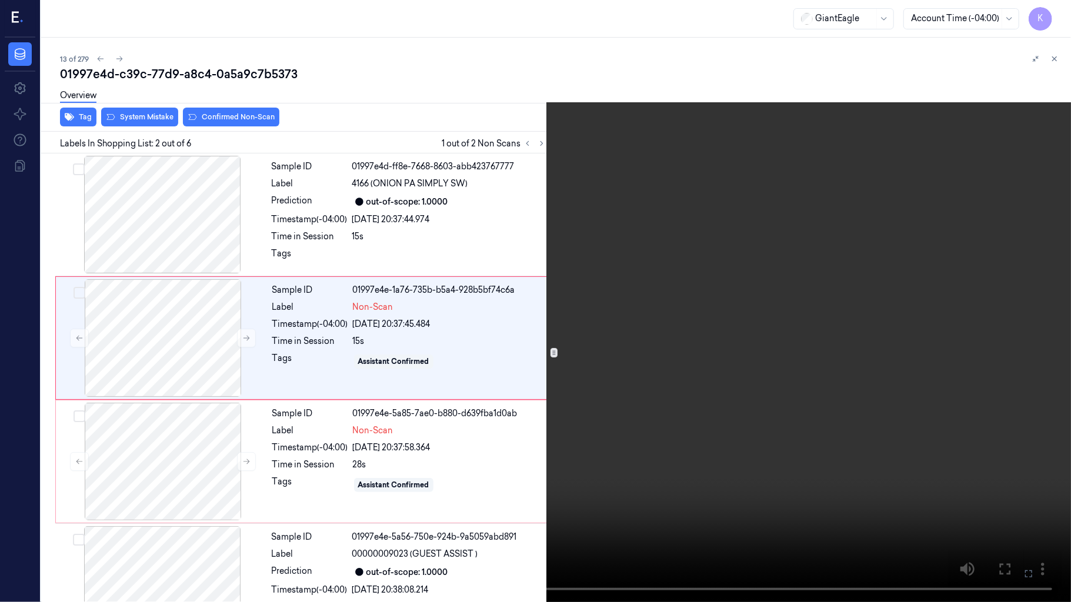
click at [0, 0] on button at bounding box center [0, 0] width 0 height 0
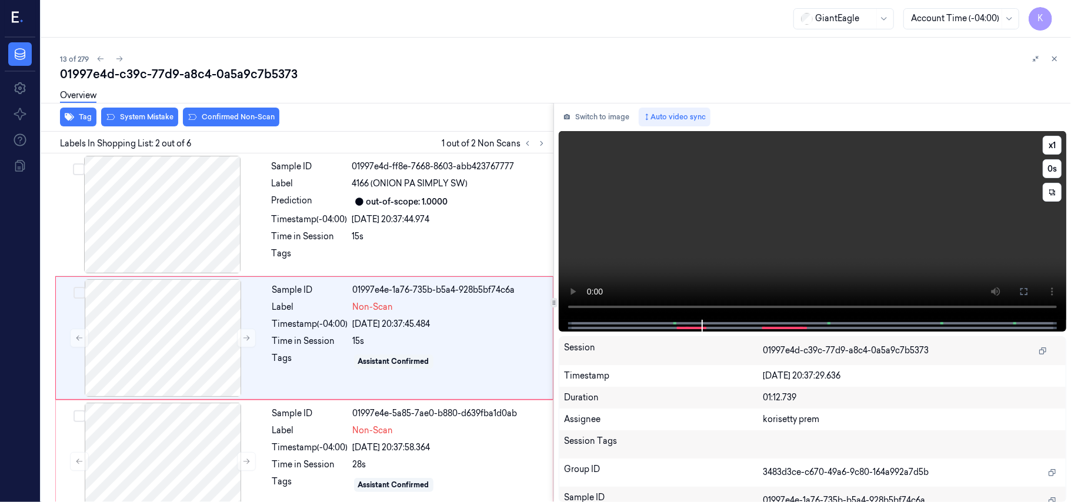
click at [807, 226] on video at bounding box center [812, 225] width 507 height 189
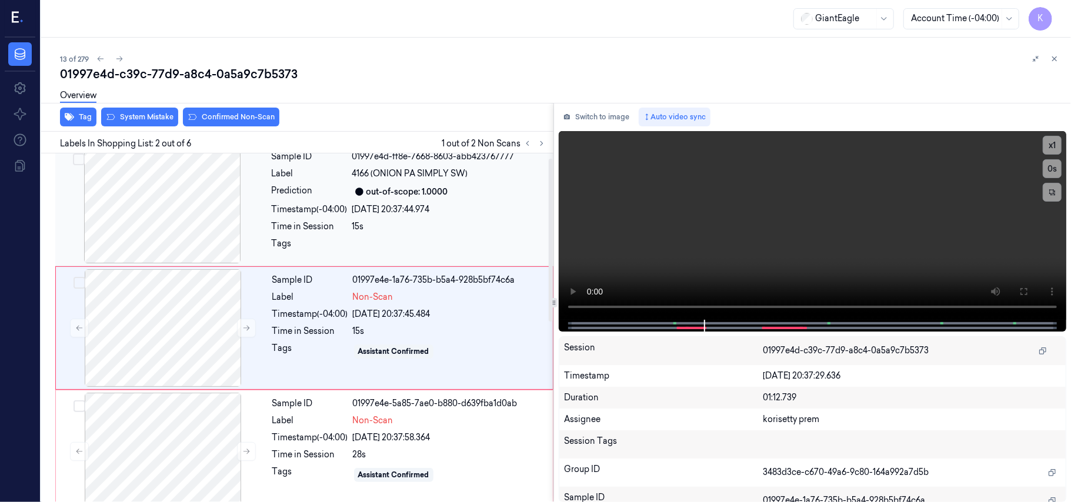
click at [218, 207] on div at bounding box center [162, 205] width 209 height 118
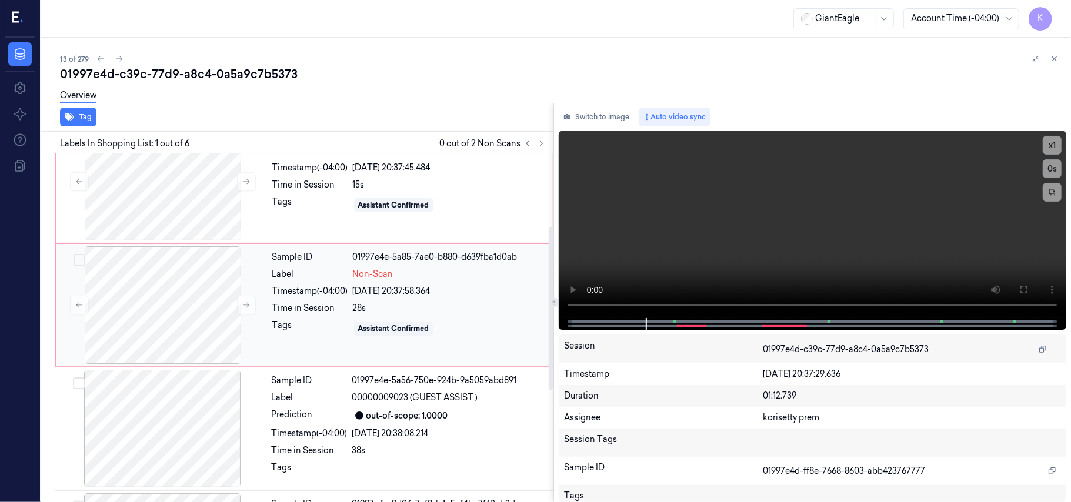
scroll to position [78, 0]
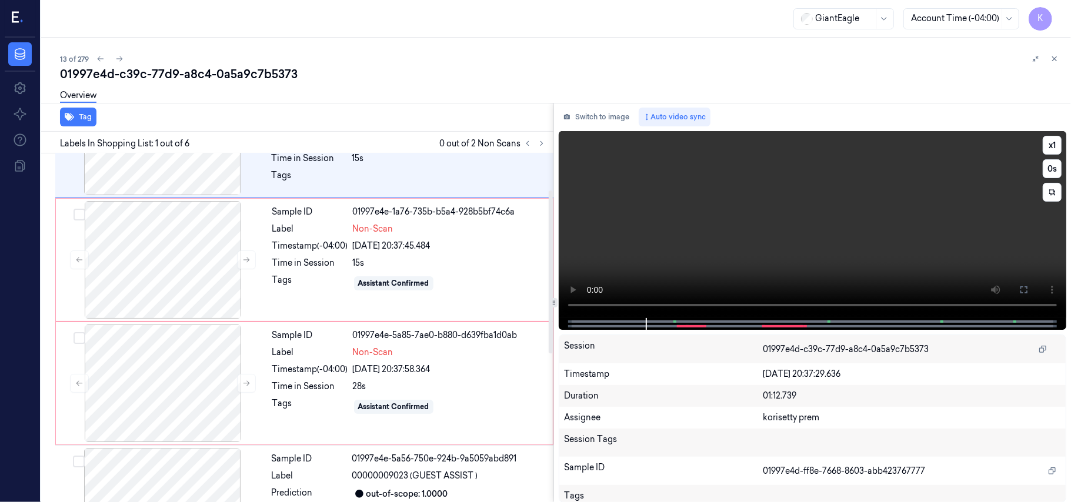
click at [758, 190] on video at bounding box center [812, 224] width 507 height 187
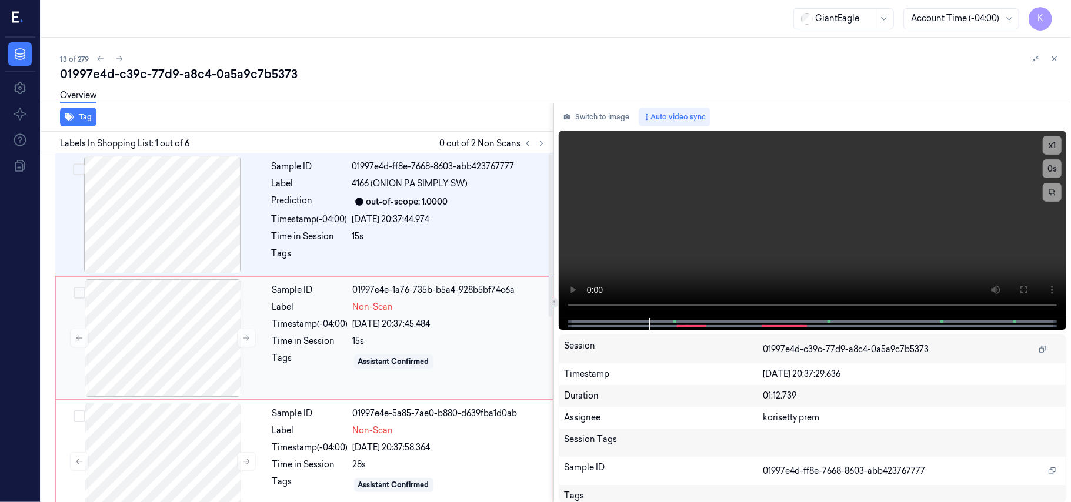
click at [389, 330] on div "[DATE] 20:37:45.484" at bounding box center [449, 324] width 193 height 12
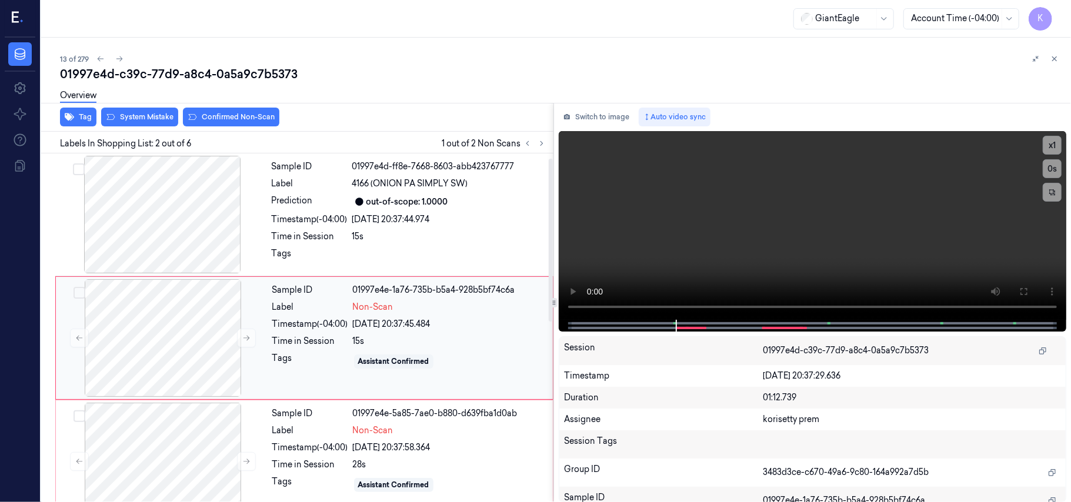
scroll to position [10, 0]
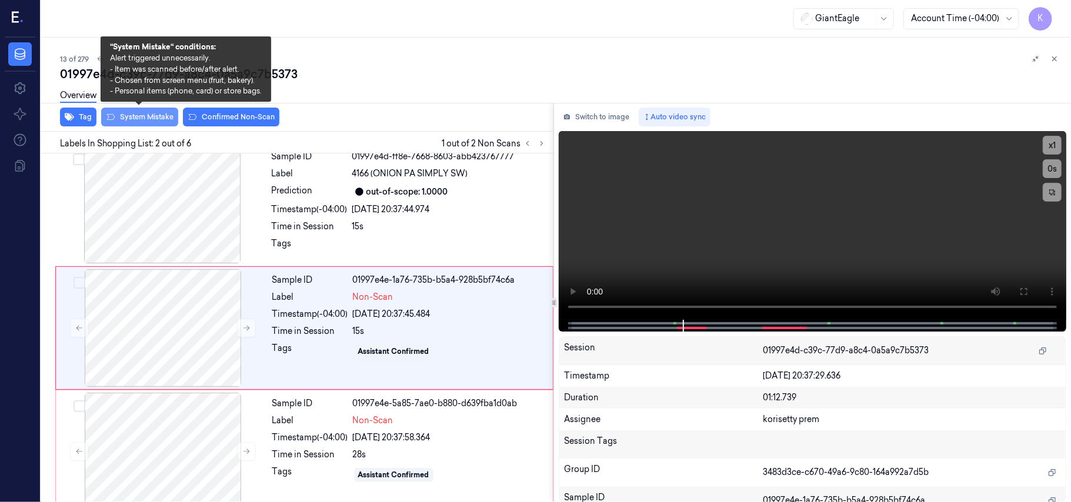
click at [141, 118] on button "System Mistake" at bounding box center [139, 117] width 77 height 19
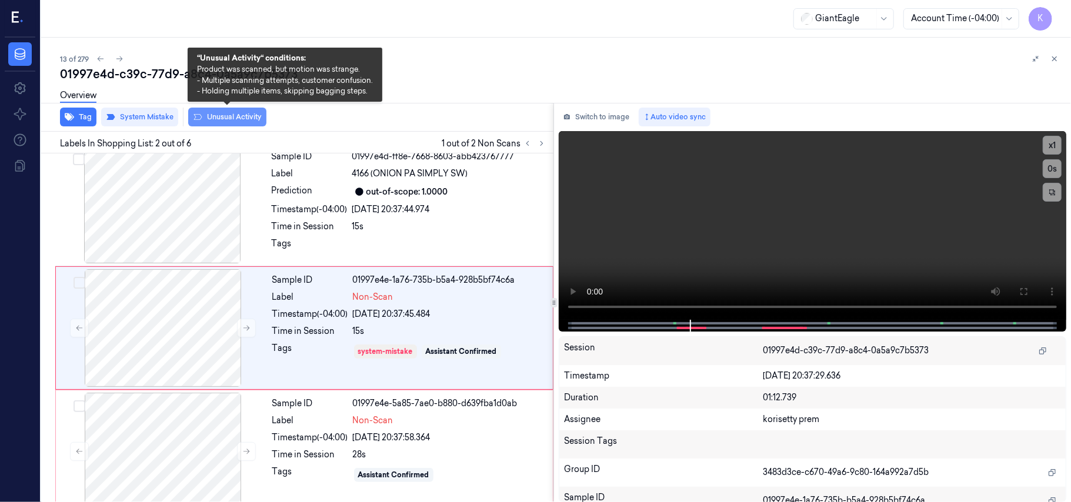
click at [229, 120] on button "Unusual Activity" at bounding box center [227, 117] width 78 height 19
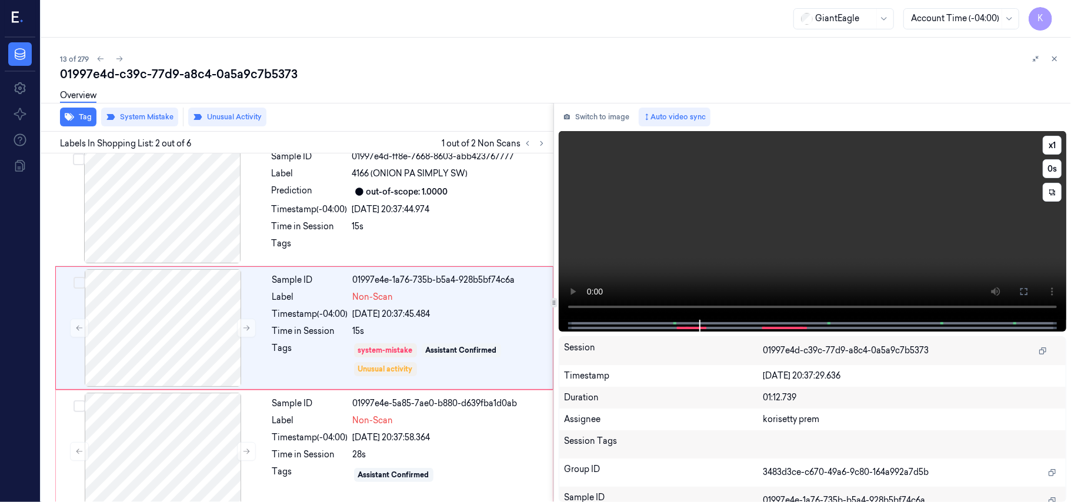
click at [788, 257] on video at bounding box center [812, 225] width 507 height 189
click at [422, 427] on div "Non-Scan" at bounding box center [449, 421] width 193 height 12
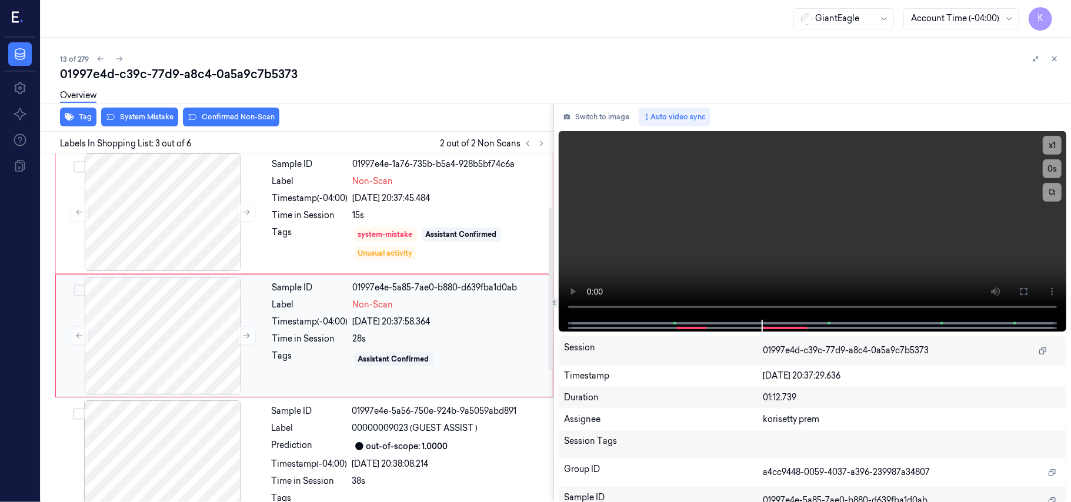
scroll to position [134, 0]
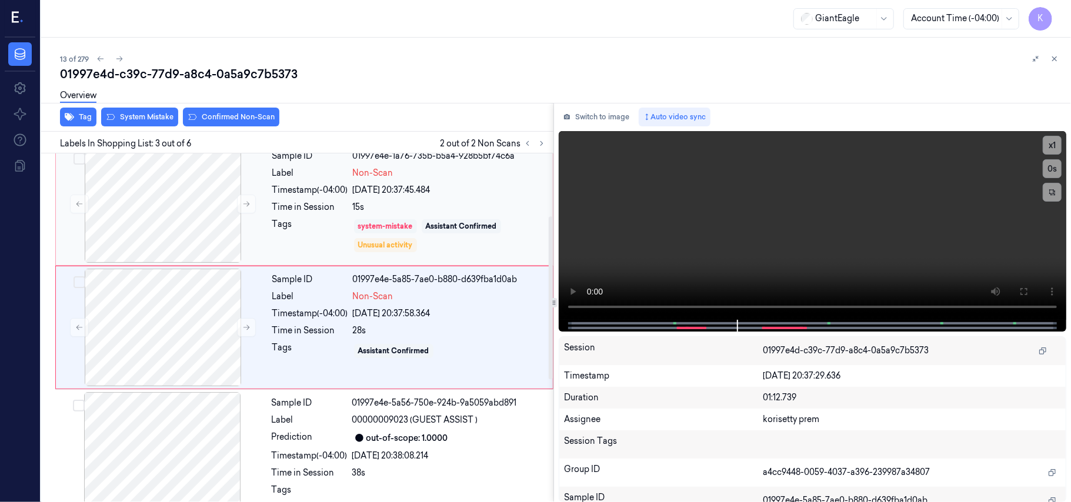
click at [368, 233] on div "system-mistake" at bounding box center [385, 226] width 63 height 14
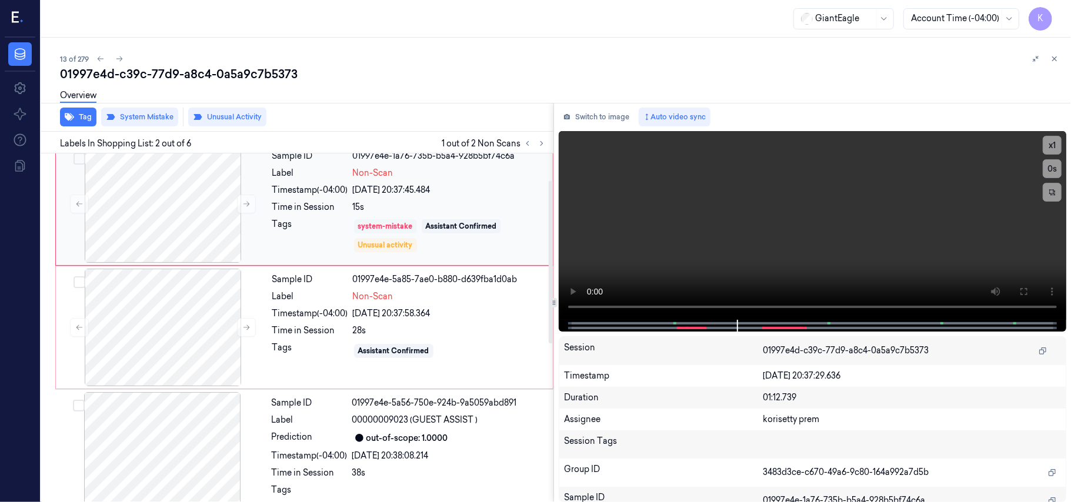
scroll to position [10, 0]
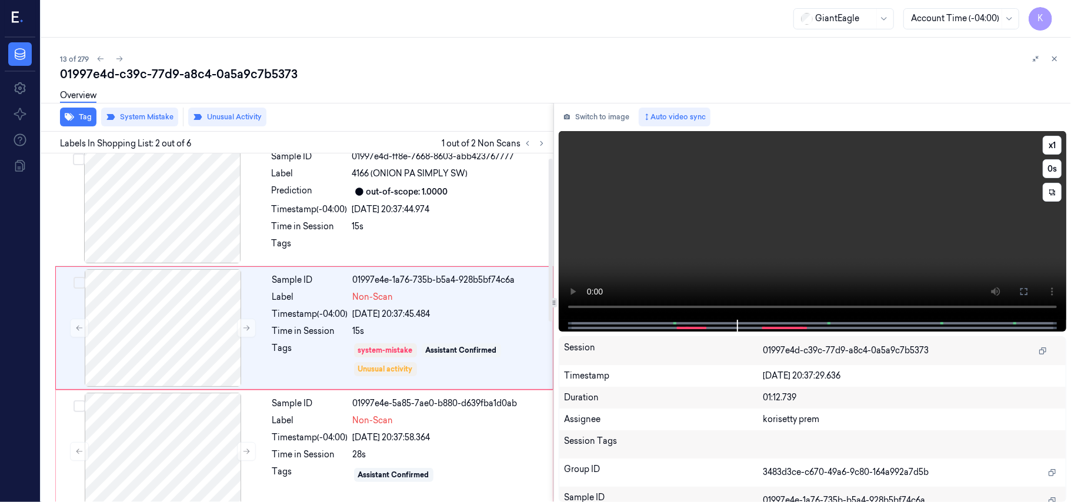
click at [723, 247] on video at bounding box center [812, 225] width 507 height 189
click at [1045, 142] on button "x 1" at bounding box center [1051, 145] width 19 height 19
click at [1028, 289] on icon at bounding box center [1023, 291] width 9 height 9
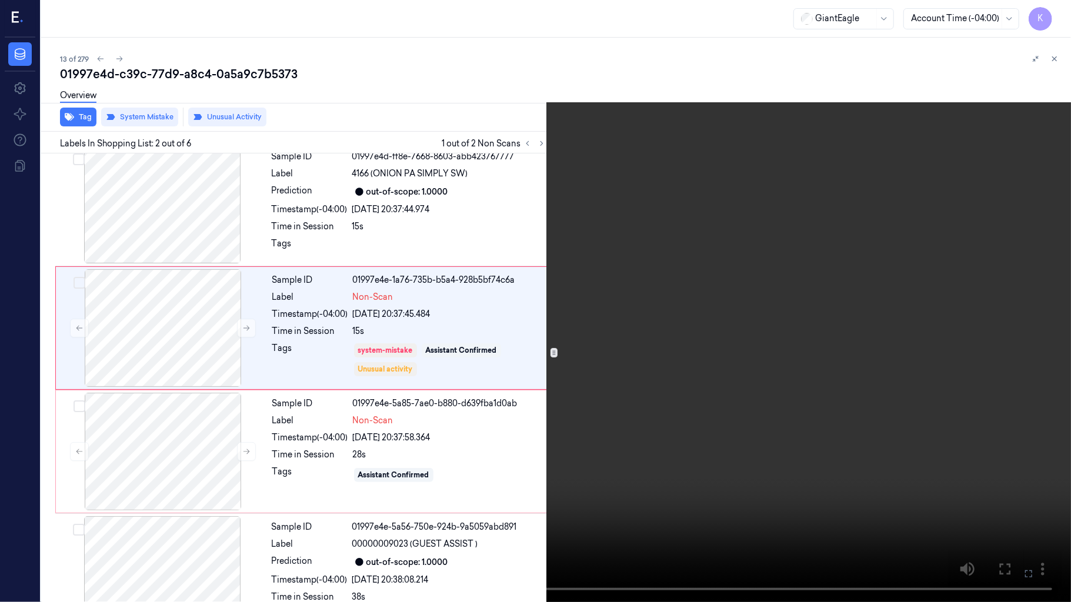
click at [0, 0] on icon at bounding box center [0, 0] width 0 height 0
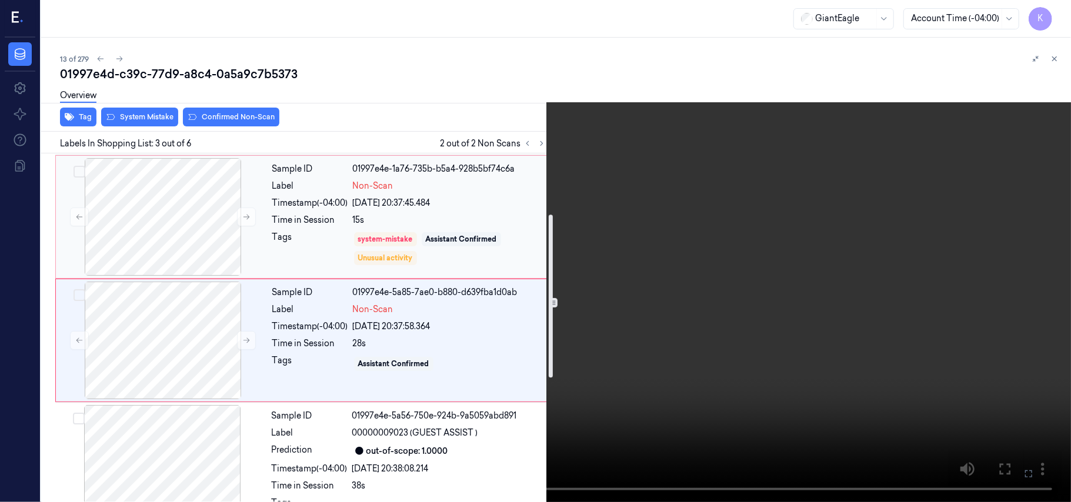
scroll to position [134, 0]
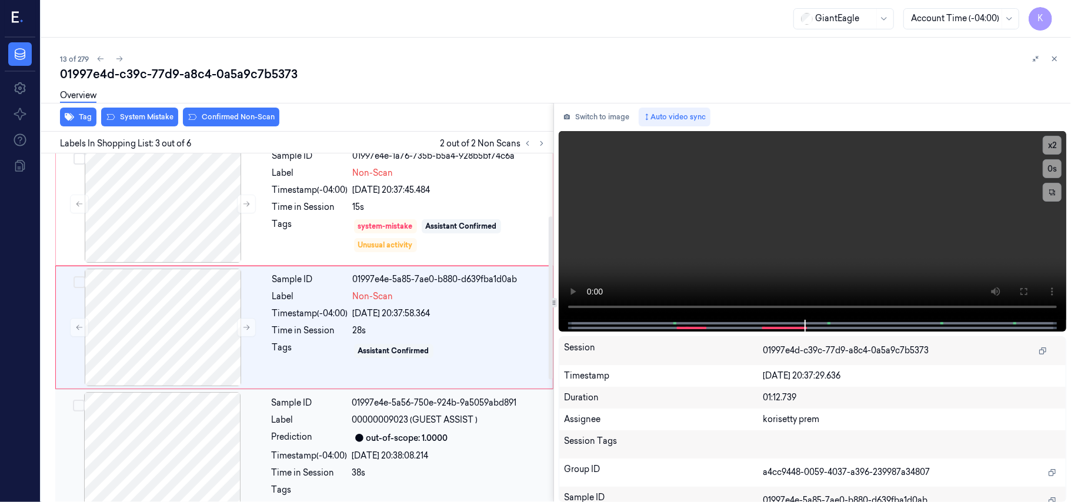
click at [400, 433] on div "out-of-scope: 1.0000" at bounding box center [407, 438] width 82 height 12
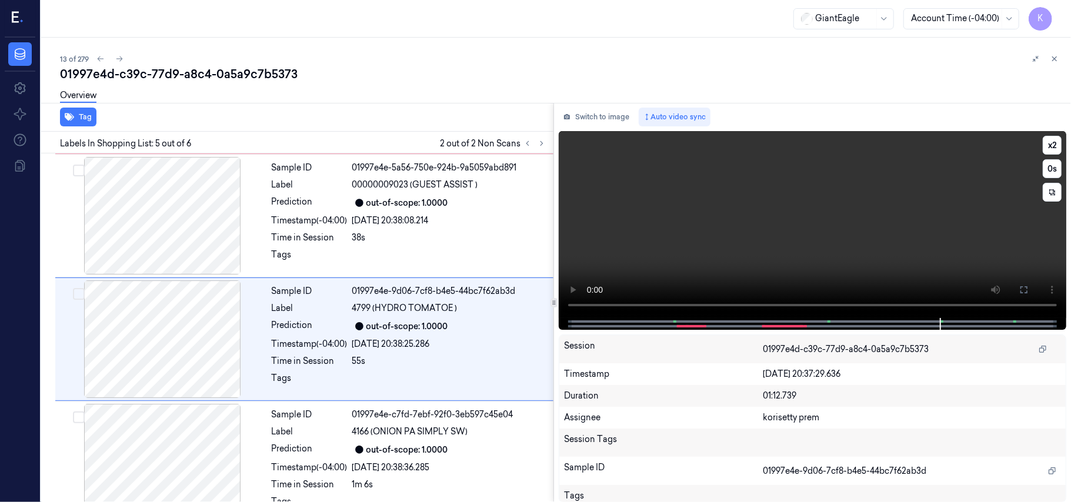
scroll to position [382, 0]
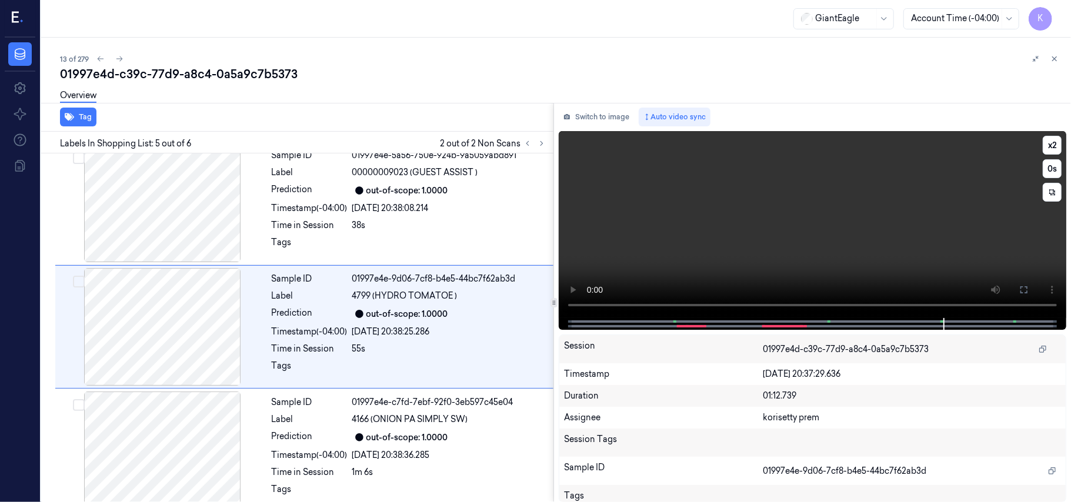
click at [779, 215] on video at bounding box center [812, 224] width 507 height 187
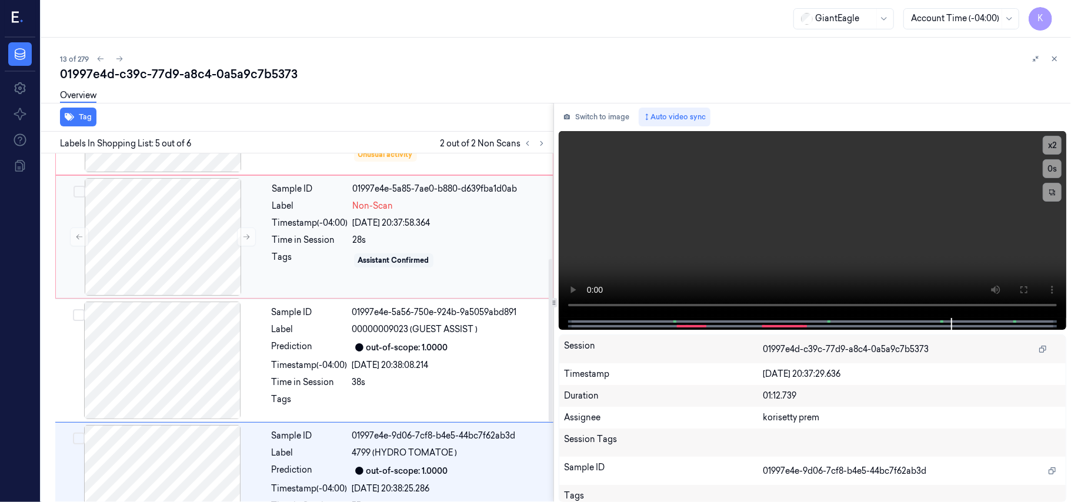
click at [373, 229] on div "Sample ID 01997e4e-5a85-7ae0-b880-d639fba1d0ab Label Non-Scan Timestamp (-04:00…" at bounding box center [409, 237] width 283 height 118
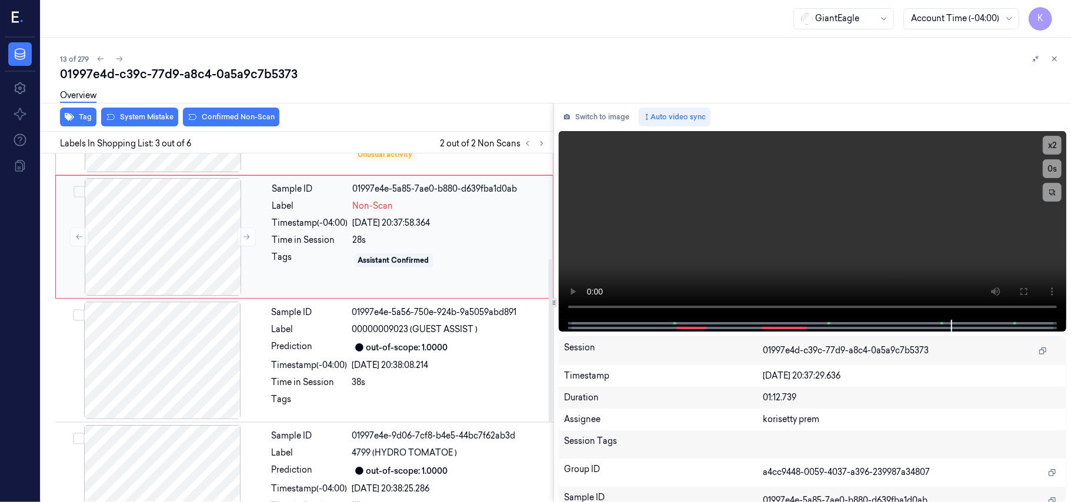
scroll to position [134, 0]
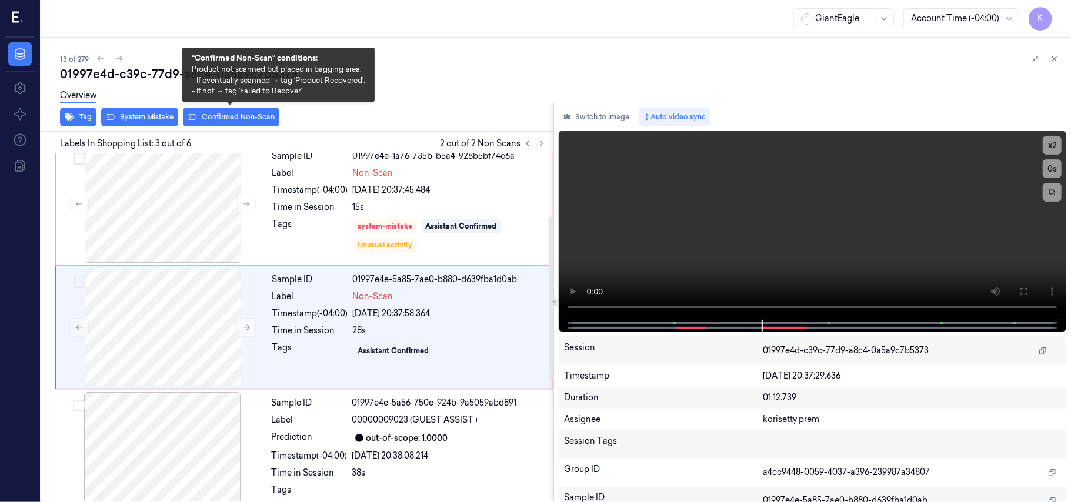
click at [198, 109] on div "Overview" at bounding box center [560, 97] width 1001 height 30
click at [203, 118] on button "Confirmed Non-Scan" at bounding box center [231, 117] width 96 height 19
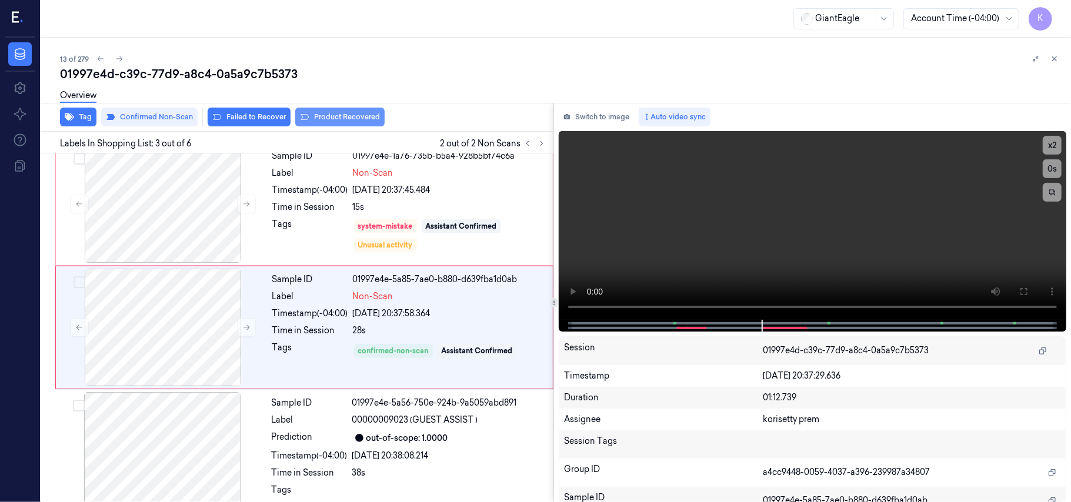
click at [326, 120] on button "Product Recovered" at bounding box center [339, 117] width 89 height 19
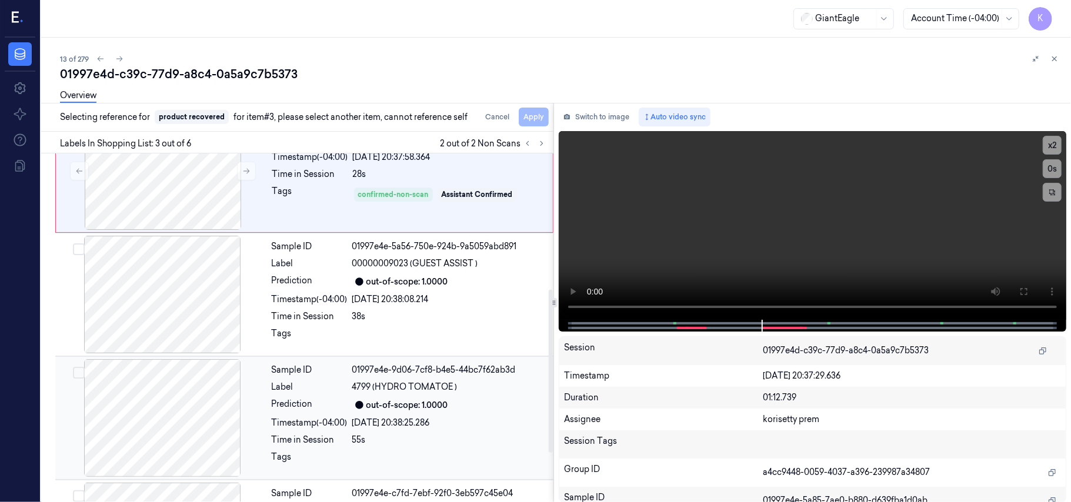
click at [402, 439] on div "55s" at bounding box center [449, 440] width 194 height 12
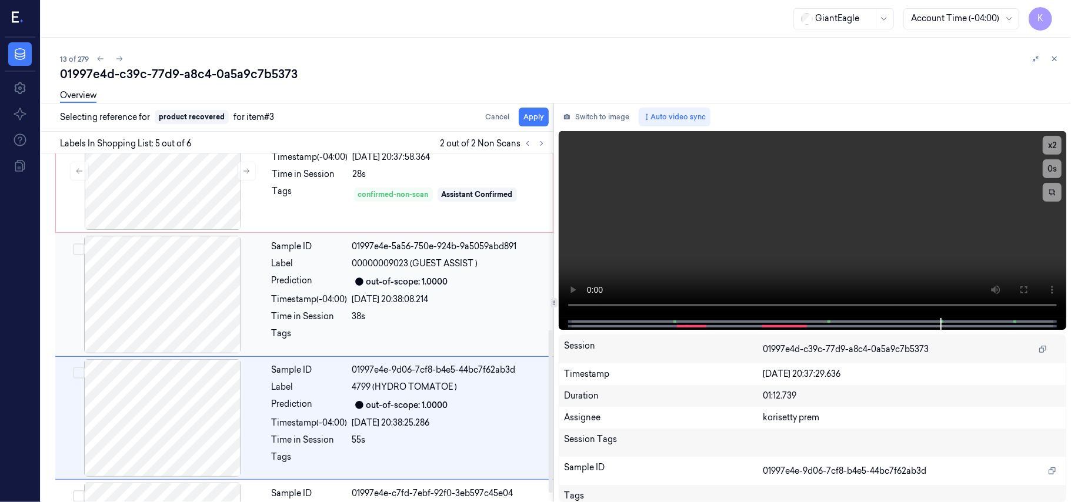
scroll to position [382, 0]
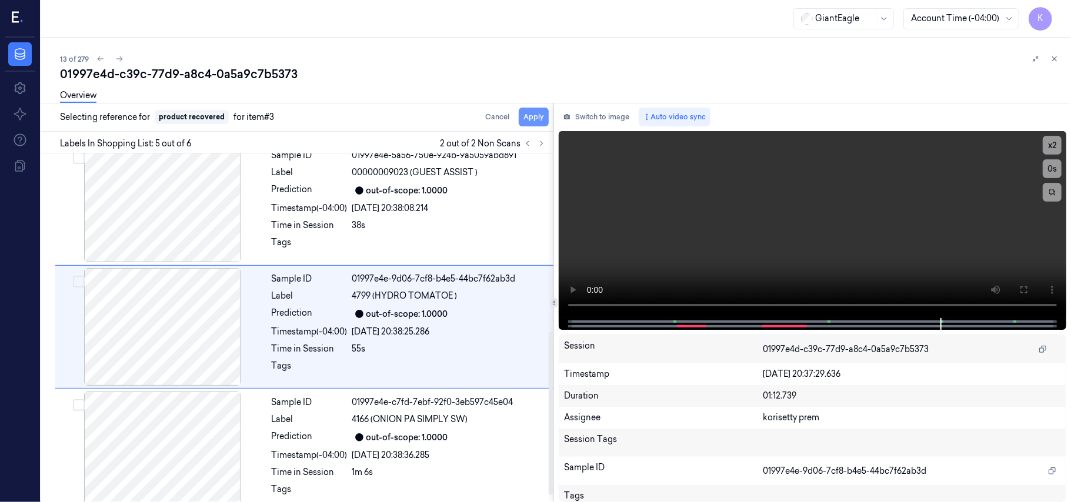
click at [530, 114] on button "Apply" at bounding box center [534, 117] width 30 height 19
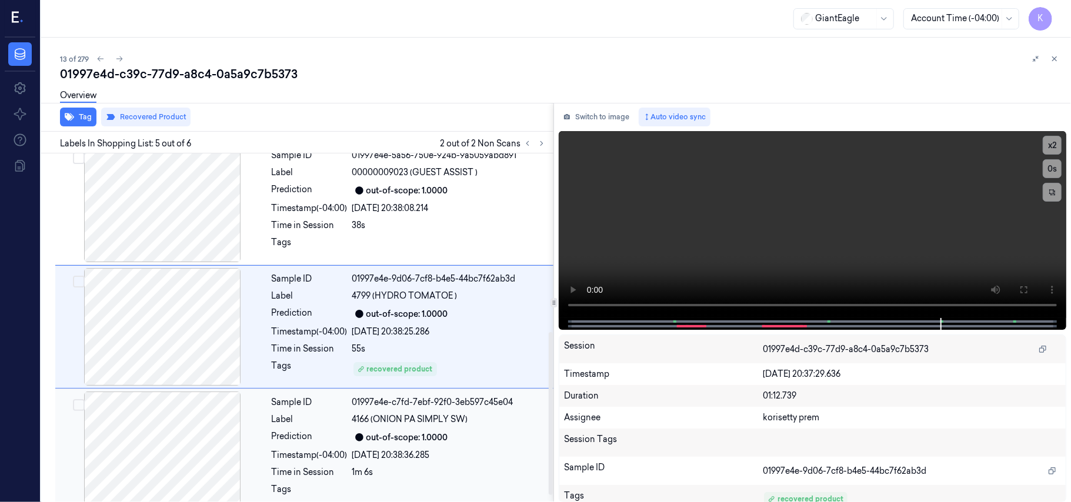
click at [421, 420] on span "4166 (ONION PA SIMPLY SW)" at bounding box center [410, 419] width 116 height 12
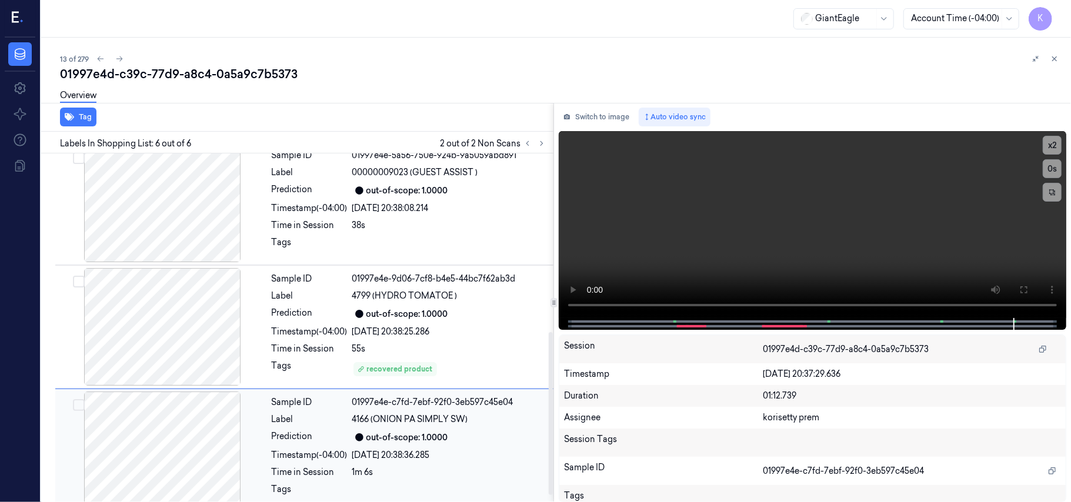
scroll to position [397, 0]
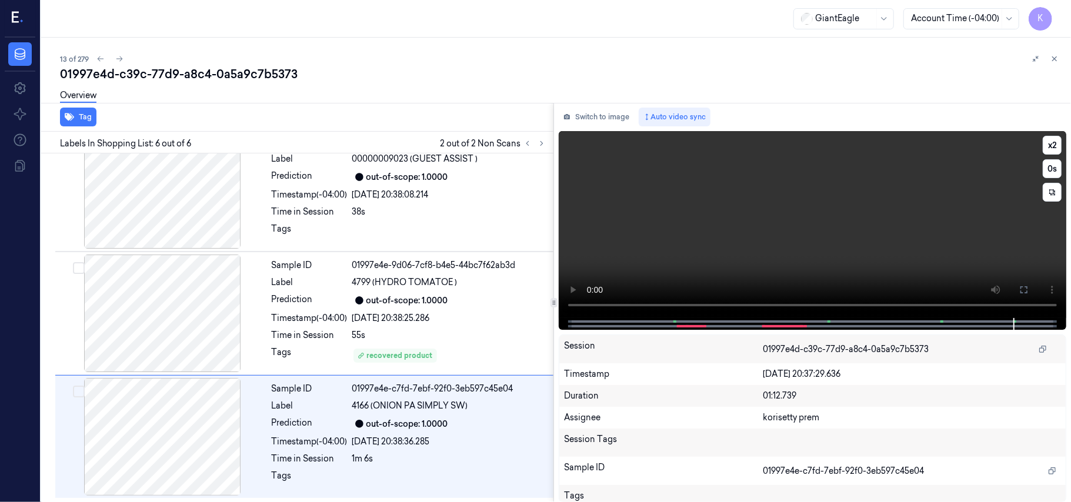
click at [744, 209] on video at bounding box center [812, 224] width 507 height 187
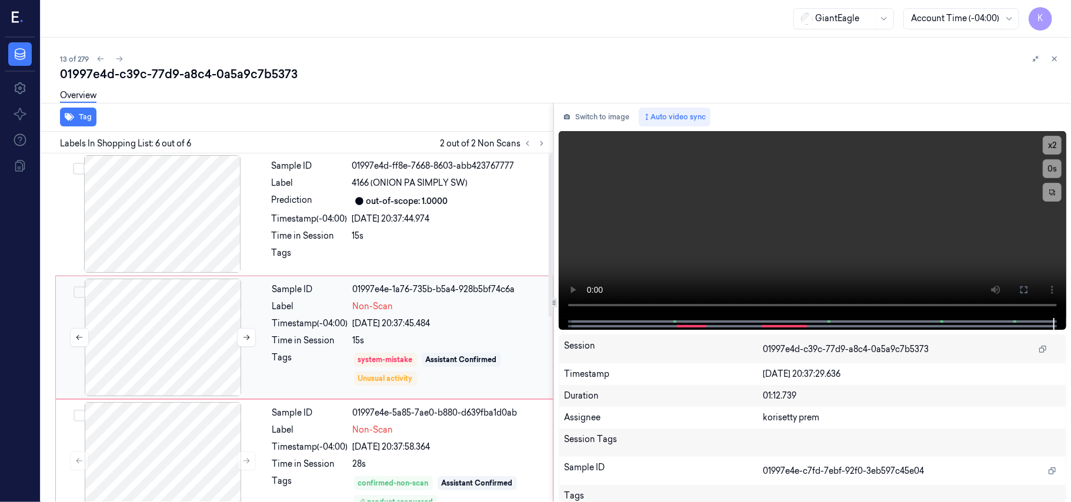
scroll to position [0, 0]
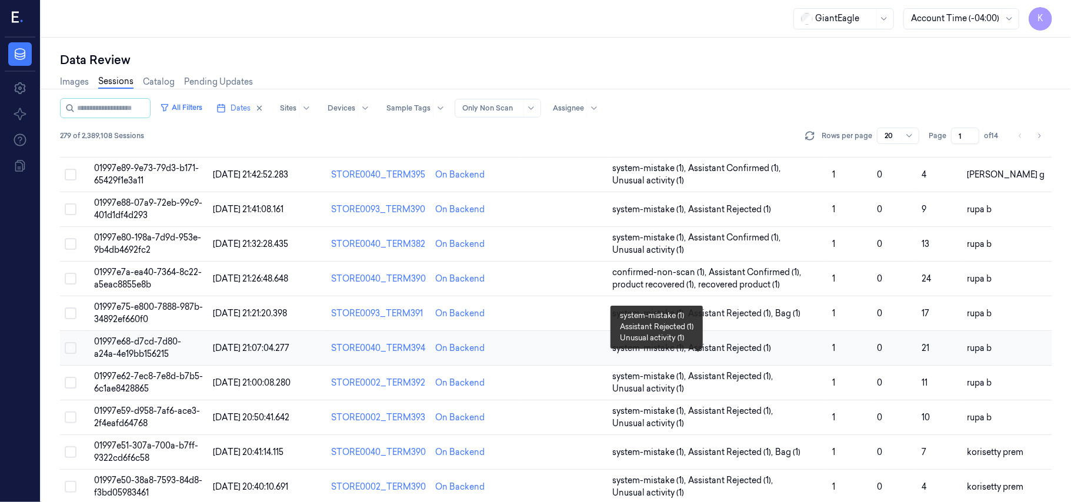
scroll to position [235, 0]
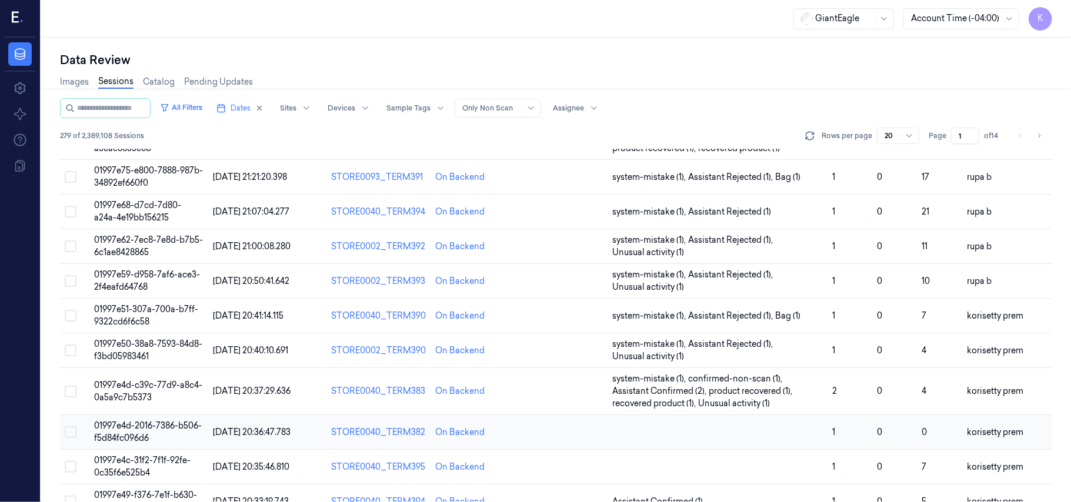
click at [166, 431] on span "01997e4d-2016-7386-b506-f5d84fc096d6" at bounding box center [148, 431] width 108 height 23
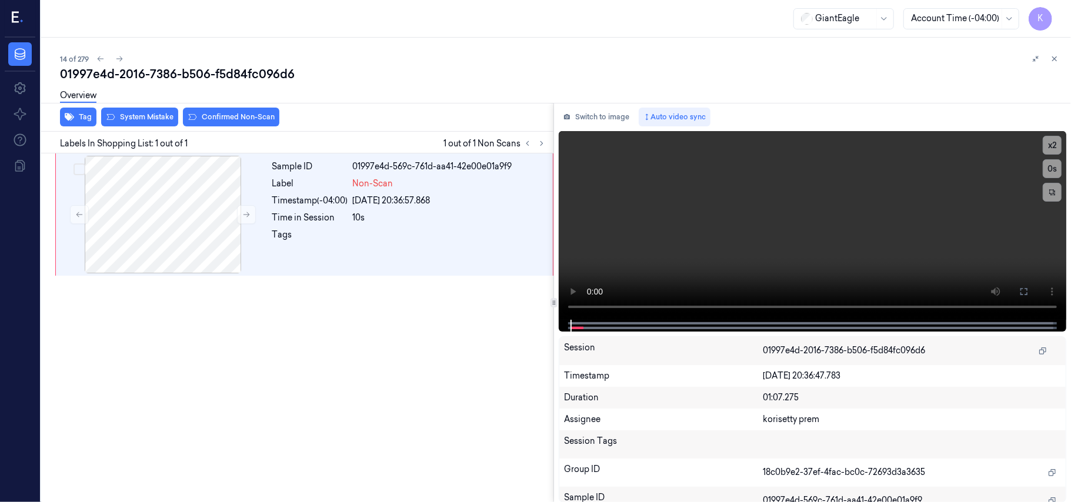
click at [374, 51] on div "14 of 279 01997e4d-2016-7386-b506-f5d84fc096d6 Overview Tag System Mistake Conf…" at bounding box center [556, 270] width 1030 height 464
click at [686, 218] on video at bounding box center [812, 225] width 507 height 189
drag, startPoint x: 1024, startPoint y: 288, endPoint x: 1024, endPoint y: 356, distance: 68.2
click at [1024, 288] on icon at bounding box center [1023, 291] width 9 height 9
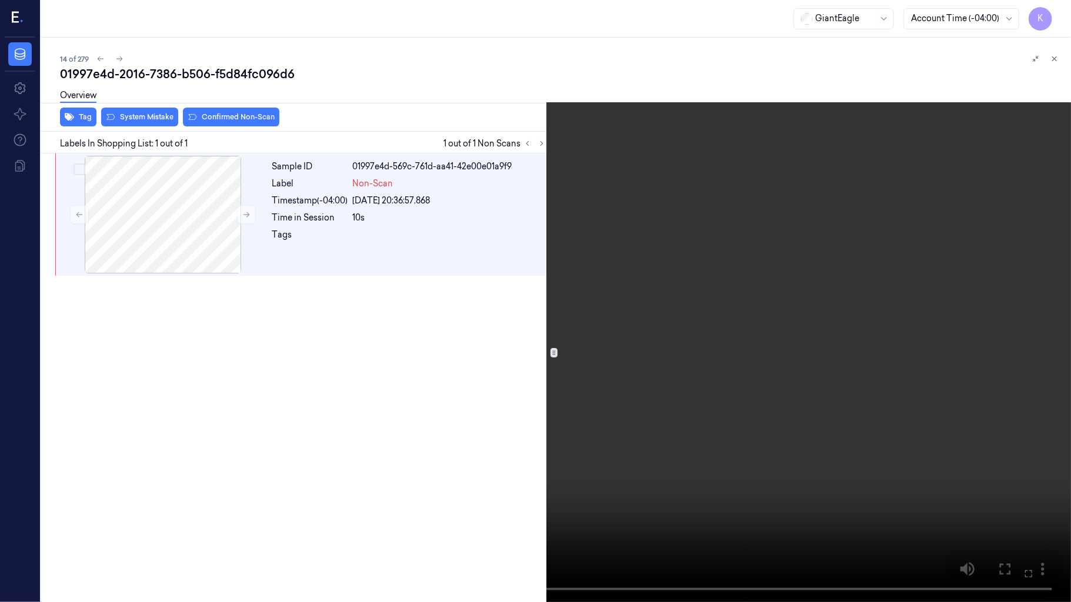
click at [995, 313] on video at bounding box center [535, 301] width 1071 height 602
click at [0, 0] on icon at bounding box center [0, 0] width 0 height 0
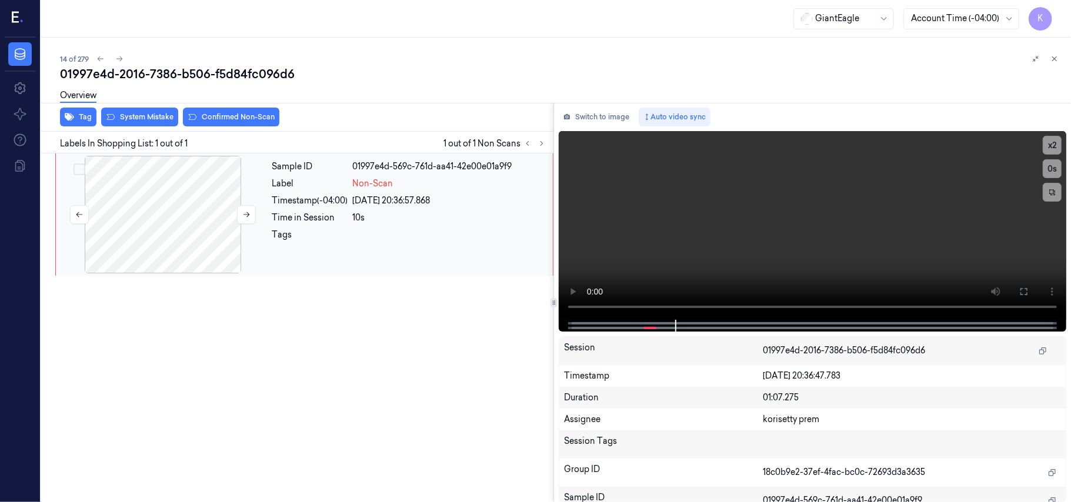
click at [174, 222] on div at bounding box center [162, 215] width 209 height 118
click at [254, 216] on button at bounding box center [246, 214] width 19 height 19
click at [250, 217] on button at bounding box center [246, 214] width 19 height 19
drag, startPoint x: 1023, startPoint y: 285, endPoint x: 1024, endPoint y: 353, distance: 68.2
click at [1024, 285] on button at bounding box center [1023, 291] width 19 height 19
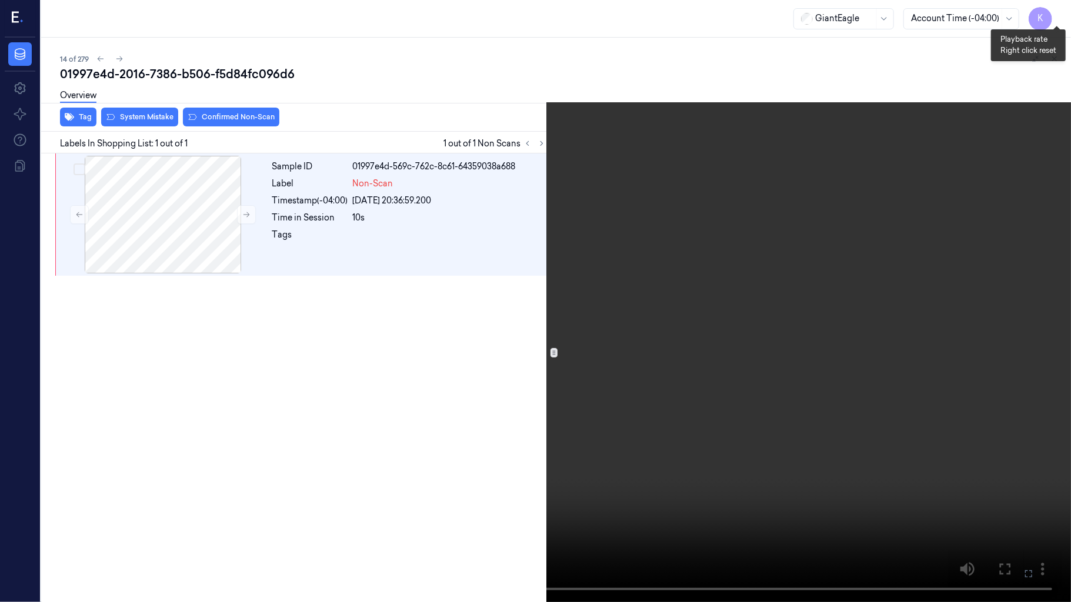
click at [1055, 16] on button "x 2" at bounding box center [1056, 14] width 19 height 19
click at [992, 233] on video at bounding box center [535, 301] width 1071 height 602
click at [1057, 13] on button "x 1" at bounding box center [1056, 14] width 19 height 19
click at [1057, 13] on button "x 2" at bounding box center [1056, 14] width 19 height 19
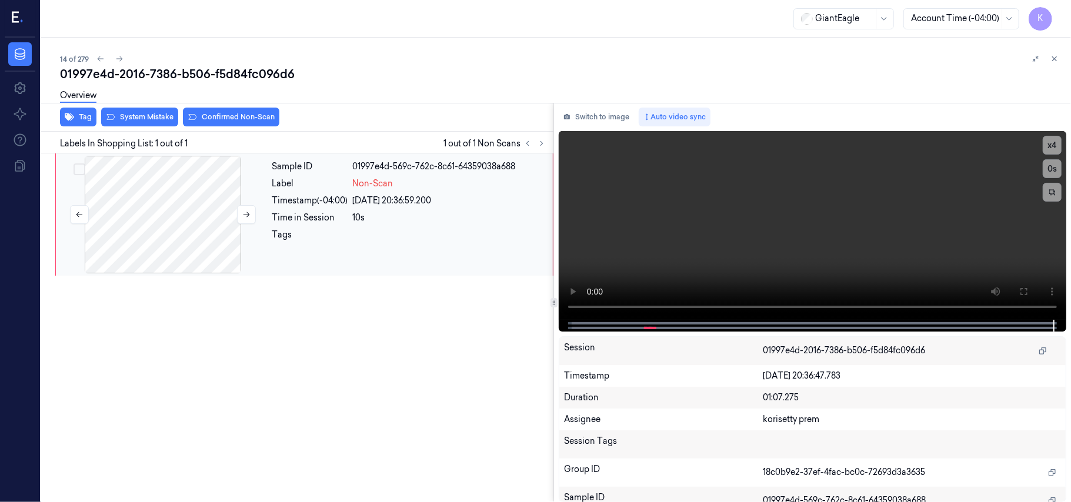
click at [188, 189] on div at bounding box center [162, 215] width 209 height 118
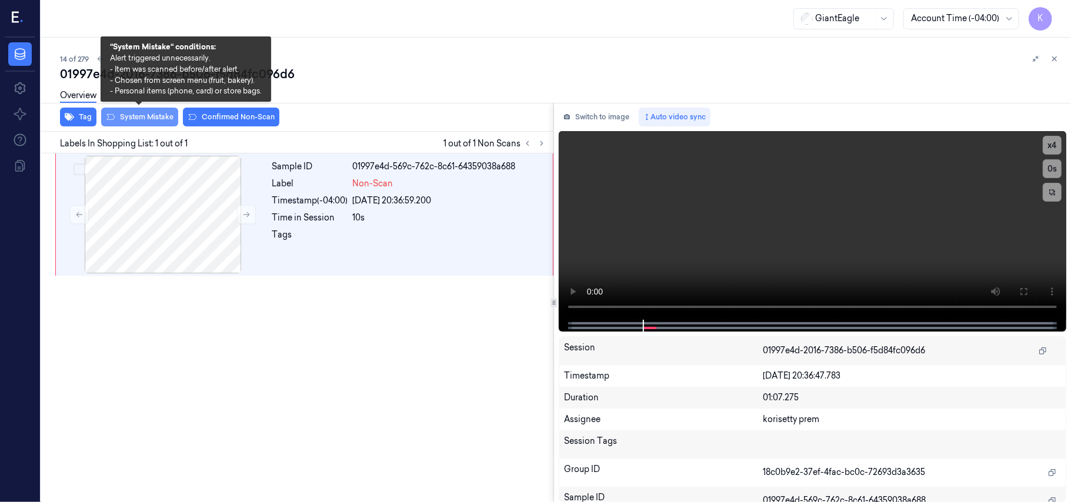
click at [146, 113] on button "System Mistake" at bounding box center [139, 117] width 77 height 19
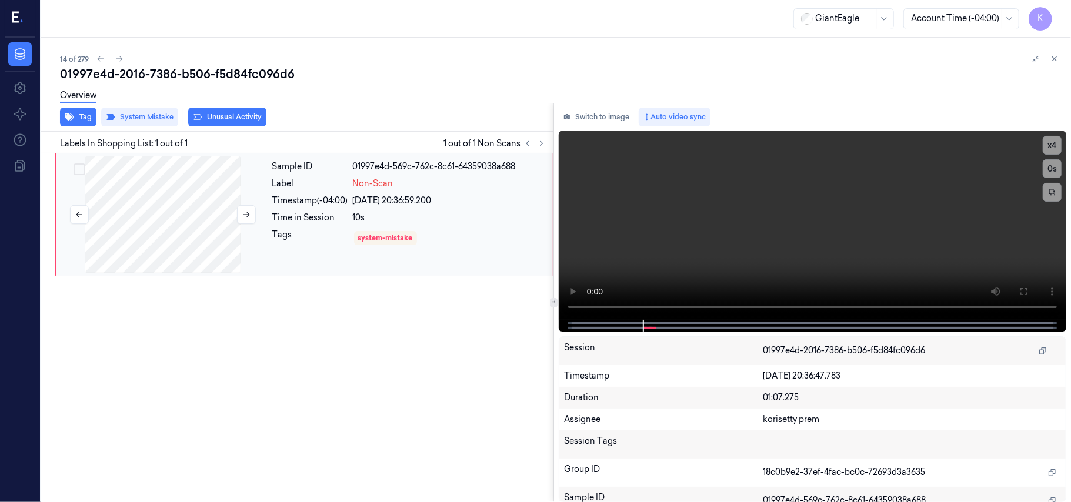
click at [171, 215] on div at bounding box center [162, 215] width 209 height 118
click at [1022, 295] on icon at bounding box center [1023, 291] width 9 height 9
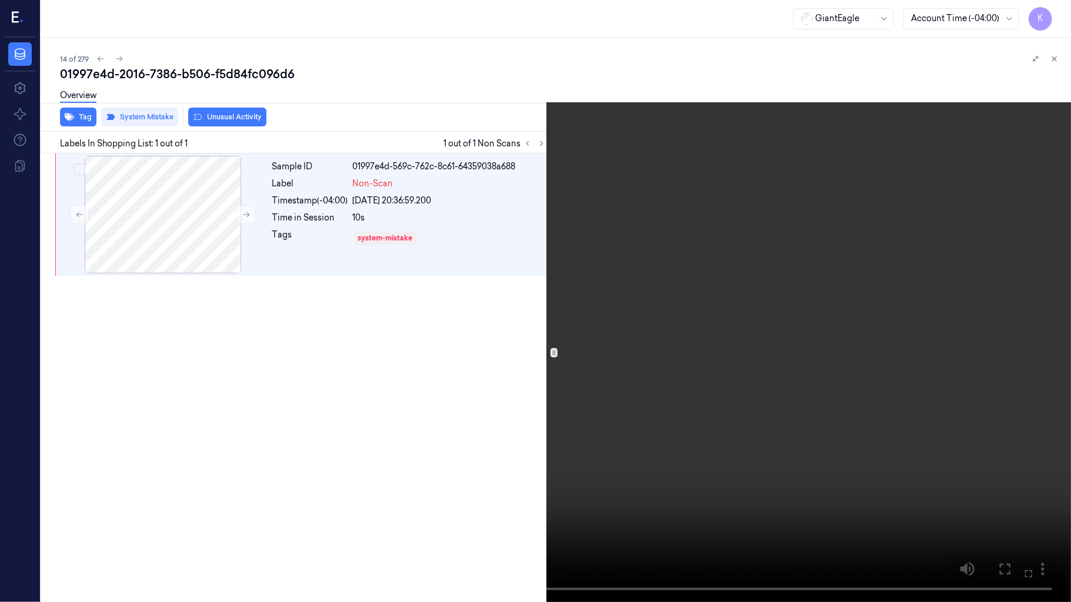
click at [552, 417] on video at bounding box center [535, 301] width 1071 height 602
click at [1056, 17] on button "x 4" at bounding box center [1056, 14] width 19 height 19
click at [894, 323] on video at bounding box center [535, 301] width 1071 height 602
click at [965, 178] on video at bounding box center [535, 301] width 1071 height 602
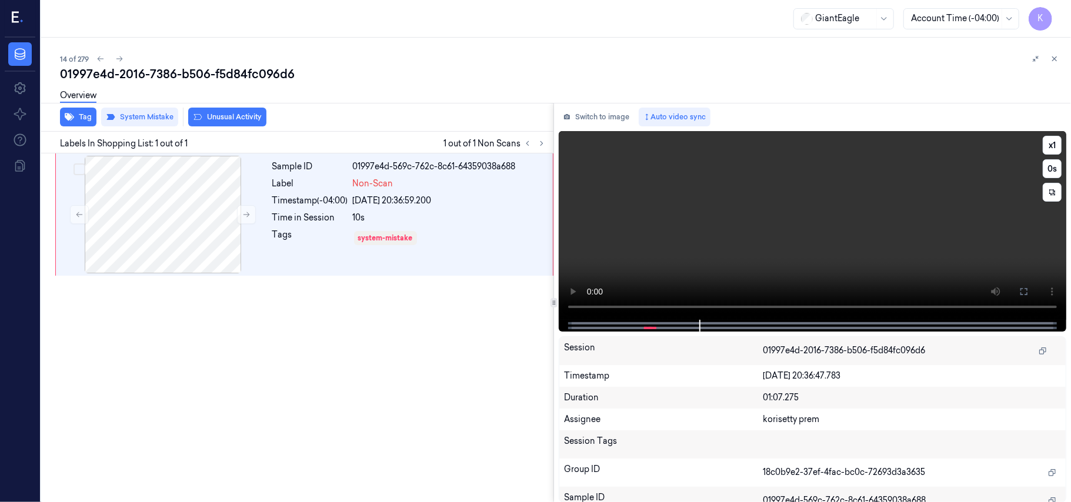
click at [808, 221] on video at bounding box center [812, 225] width 507 height 189
click at [151, 226] on div at bounding box center [162, 215] width 209 height 118
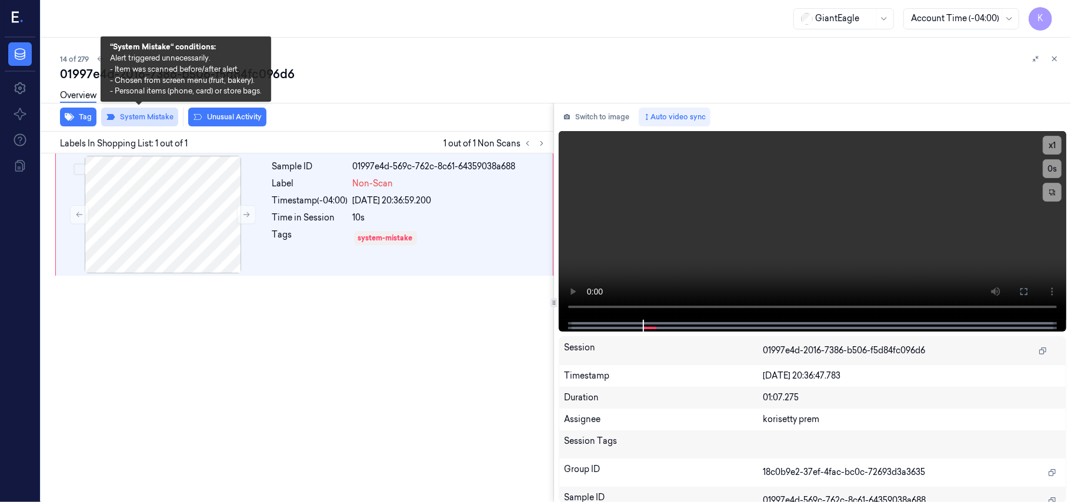
click at [159, 116] on button "System Mistake" at bounding box center [139, 117] width 77 height 19
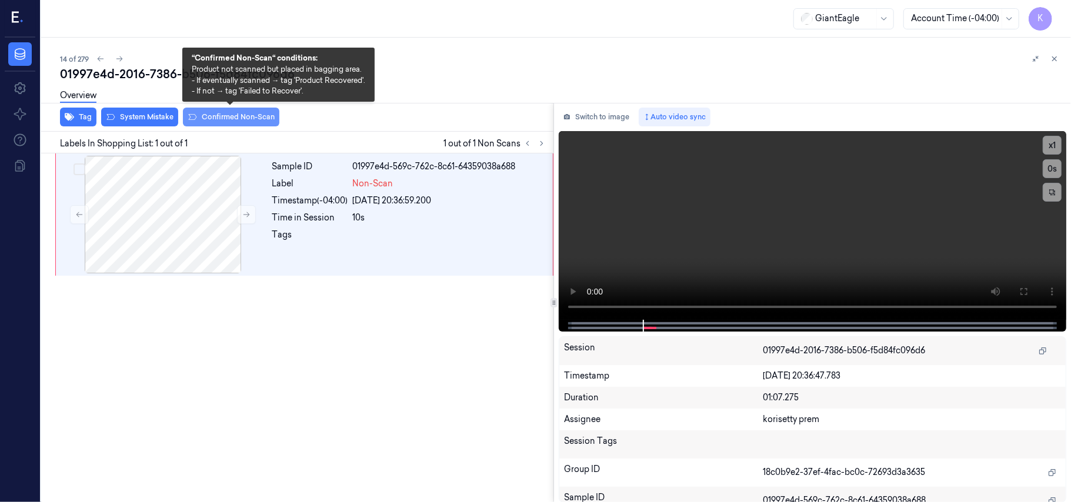
click at [200, 120] on button "Confirmed Non-Scan" at bounding box center [231, 117] width 96 height 19
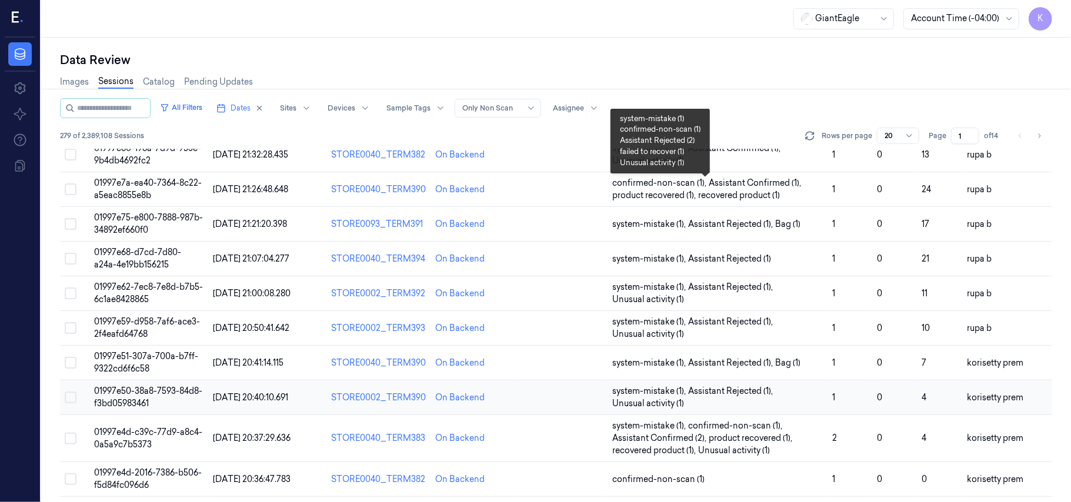
scroll to position [392, 0]
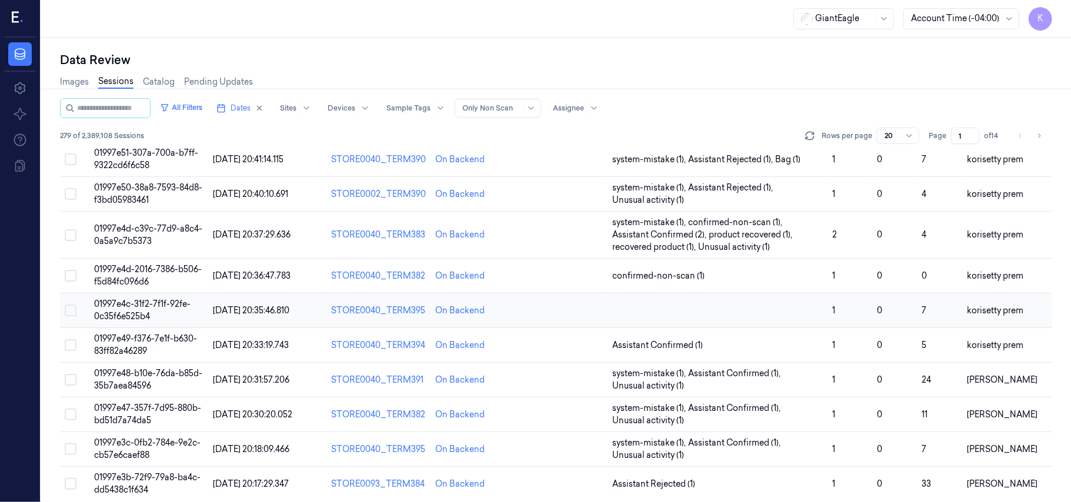
click at [121, 302] on span "01997e4c-31f2-7f1f-92fe-0c35f6e525b4" at bounding box center [142, 310] width 96 height 23
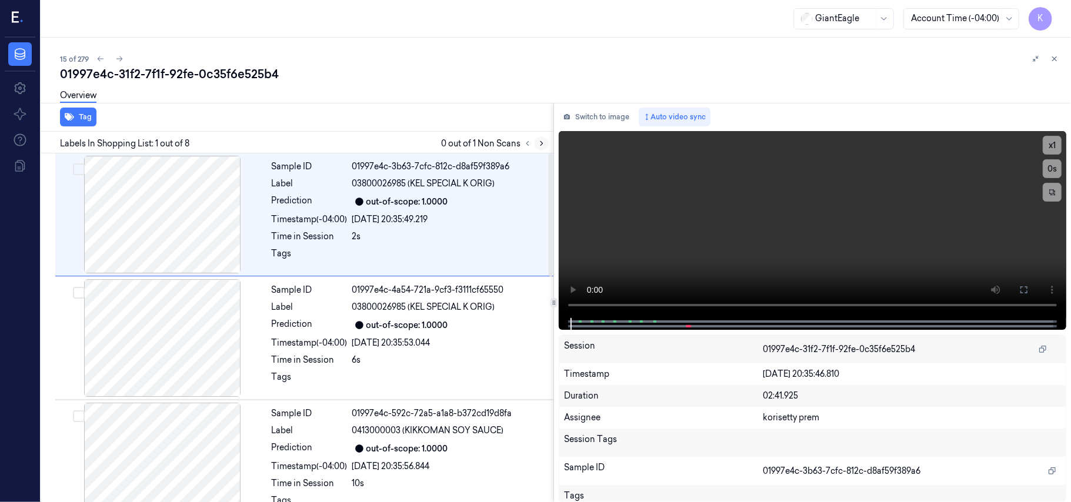
click at [542, 146] on icon at bounding box center [541, 143] width 8 height 8
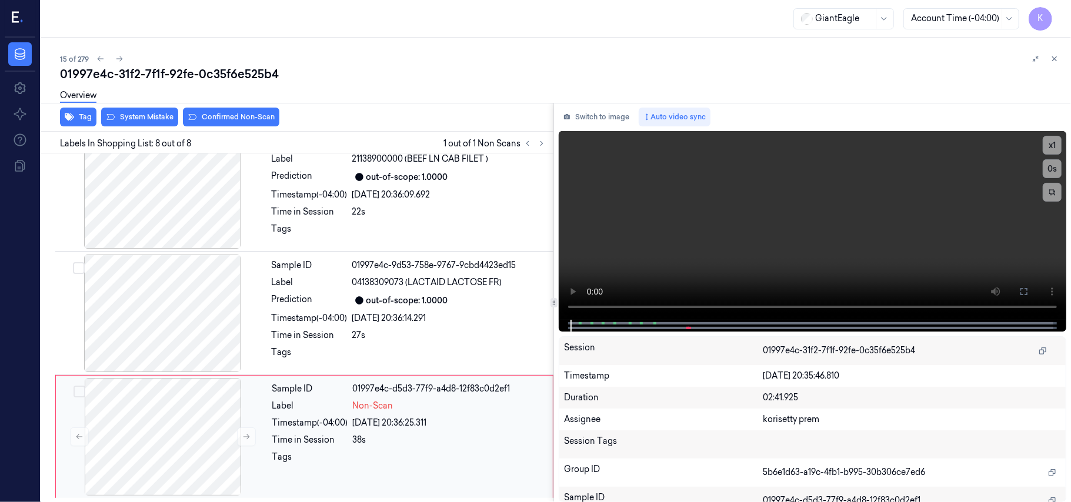
scroll to position [645, 0]
click at [389, 457] on div at bounding box center [449, 460] width 193 height 19
click at [756, 245] on video at bounding box center [812, 225] width 507 height 189
click at [283, 287] on div "Label" at bounding box center [310, 282] width 76 height 12
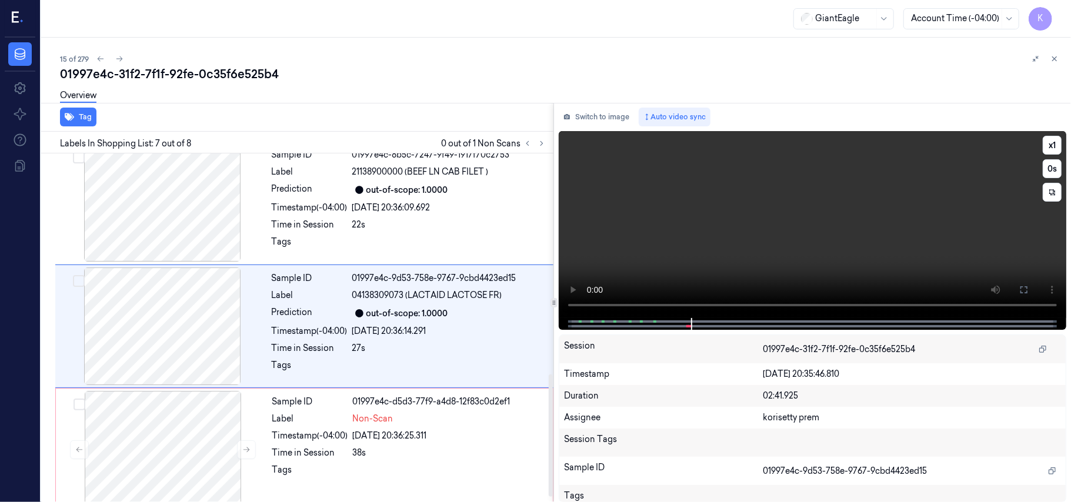
click at [686, 235] on video at bounding box center [812, 224] width 507 height 187
click at [687, 235] on video at bounding box center [812, 224] width 507 height 187
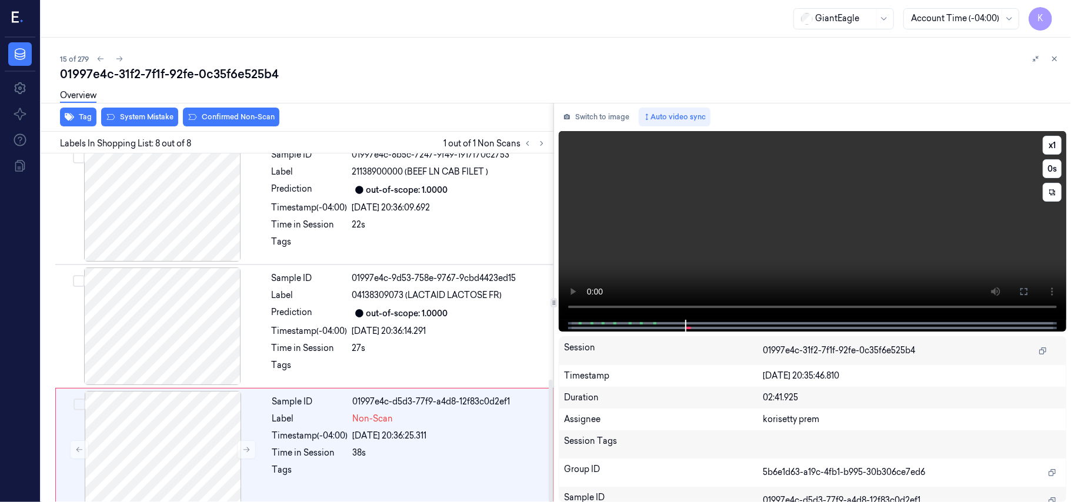
scroll to position [645, 0]
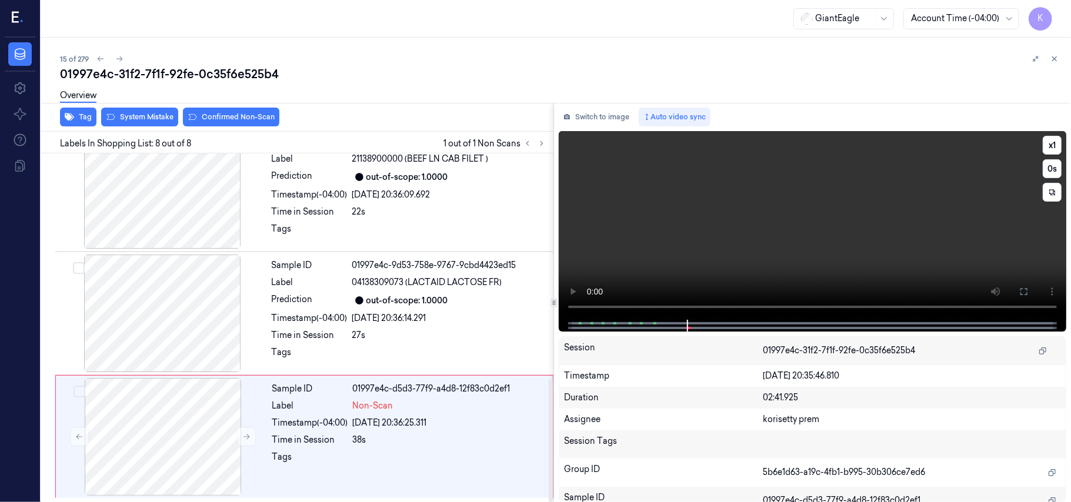
click at [741, 224] on video at bounding box center [812, 225] width 507 height 189
click at [334, 462] on div "Tags" at bounding box center [310, 460] width 76 height 19
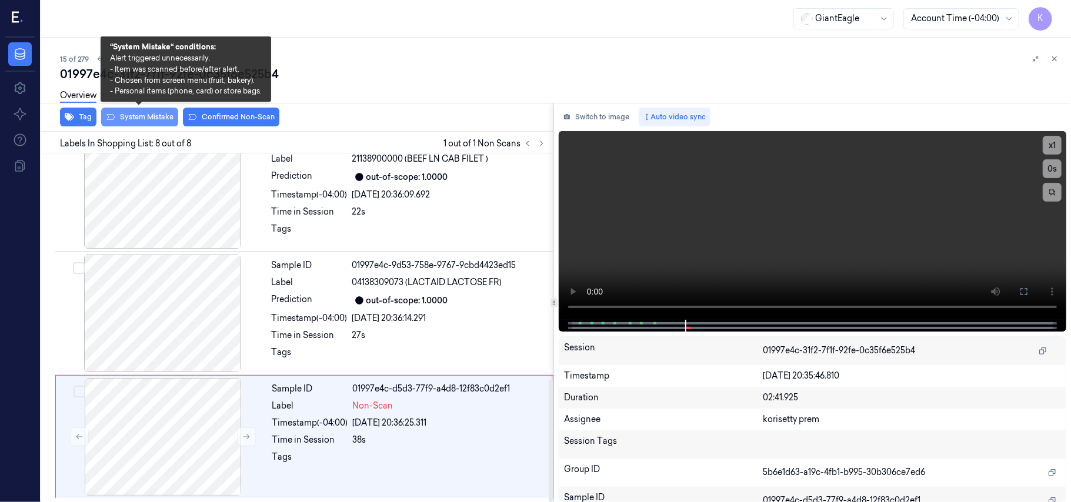
click at [170, 121] on button "System Mistake" at bounding box center [139, 117] width 77 height 19
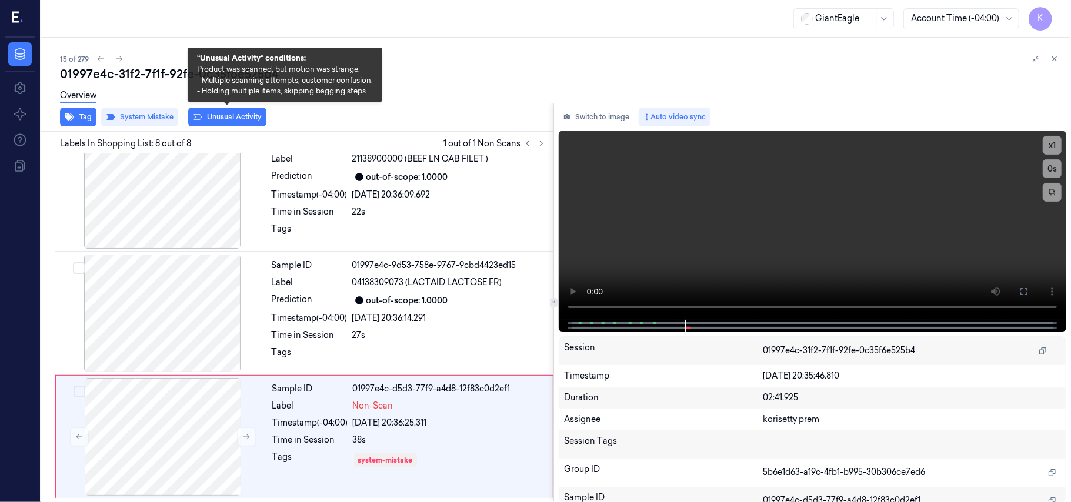
click at [216, 121] on button "Unusual Activity" at bounding box center [227, 117] width 78 height 19
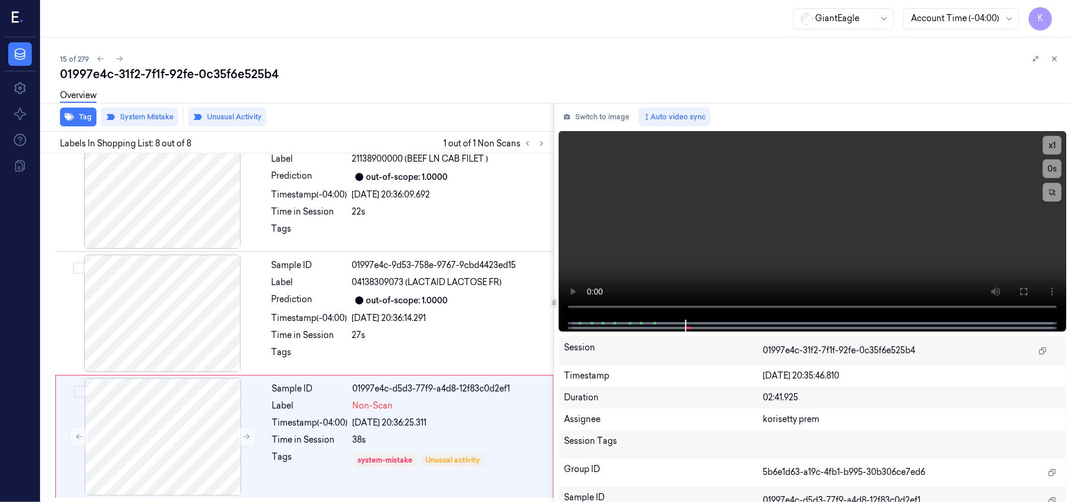
click at [339, 63] on div "15 of 279" at bounding box center [560, 59] width 1001 height 14
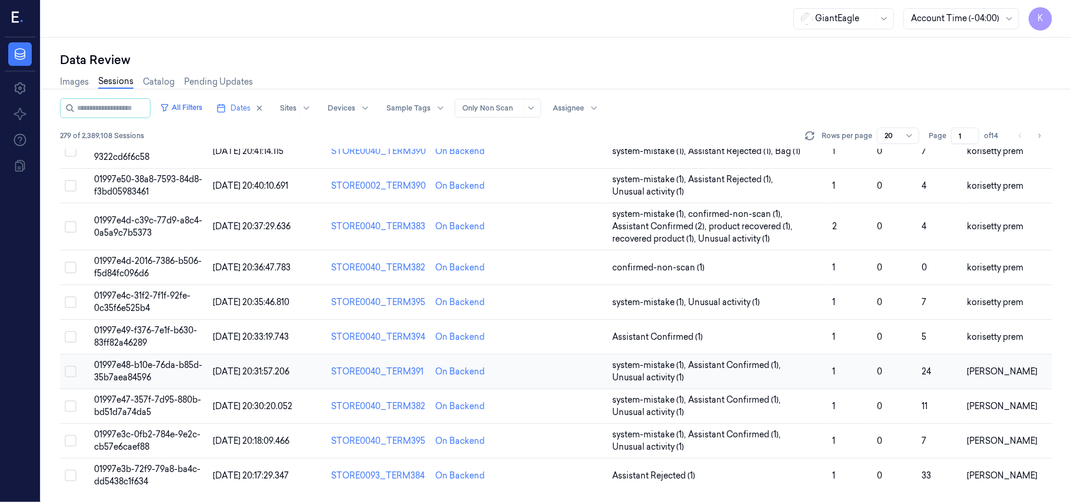
scroll to position [403, 0]
click at [126, 336] on td "01997e49-f376-7e1f-b630-83ff82a46289" at bounding box center [148, 337] width 118 height 35
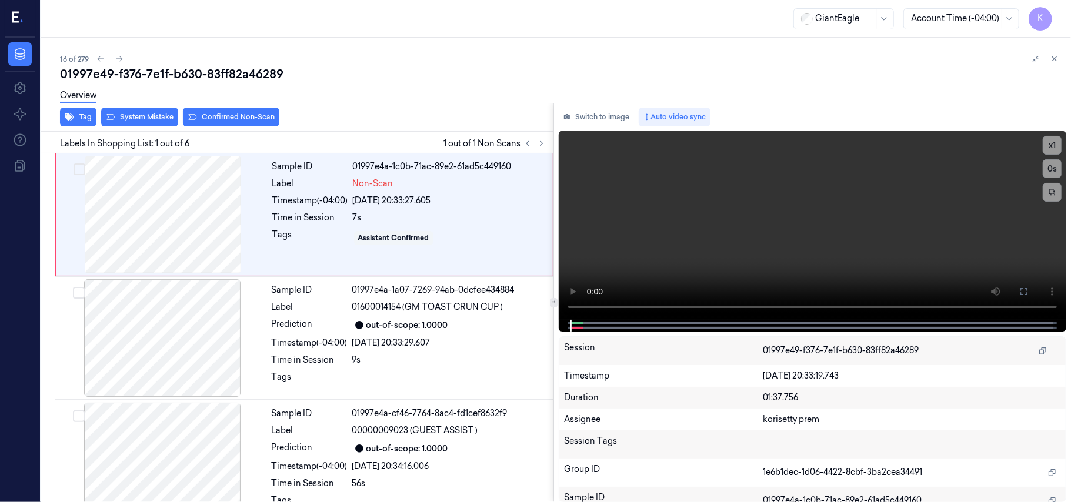
click at [443, 49] on div "16 of 279 01997e49-f376-7e1f-b630-83ff82a46289 Overview Tag System Mistake Conf…" at bounding box center [556, 270] width 1030 height 464
click at [720, 219] on video at bounding box center [812, 225] width 507 height 189
click at [715, 229] on video at bounding box center [812, 225] width 507 height 189
click at [725, 247] on video at bounding box center [812, 225] width 507 height 189
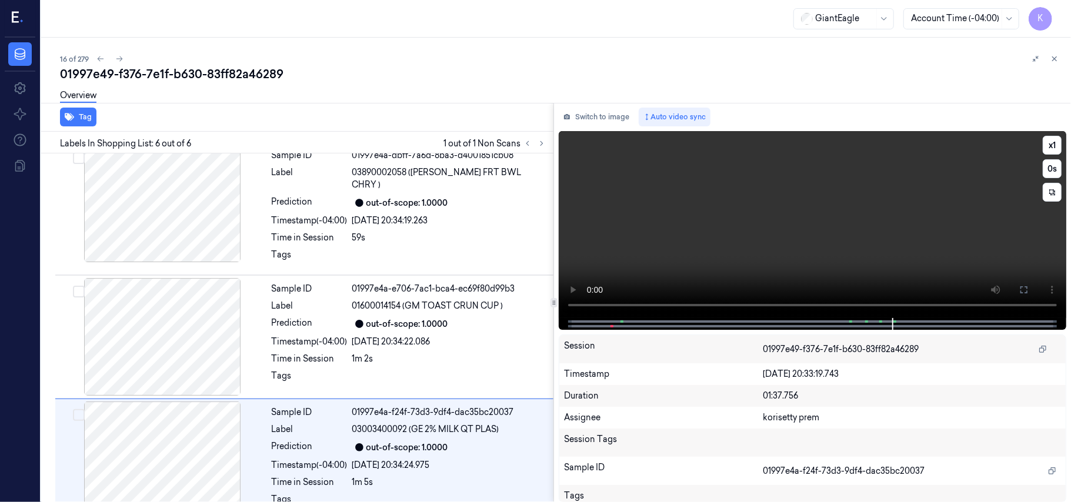
scroll to position [397, 0]
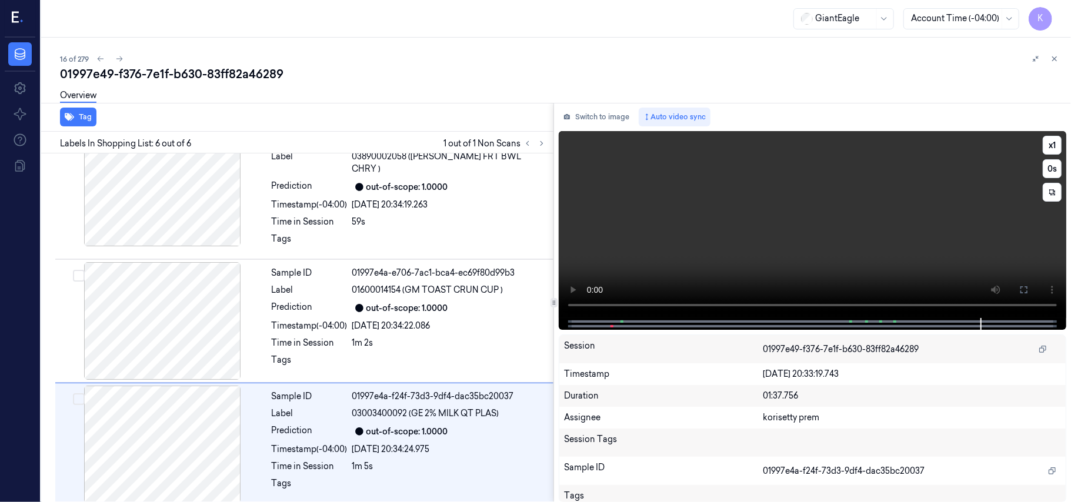
click at [826, 236] on video at bounding box center [812, 224] width 507 height 187
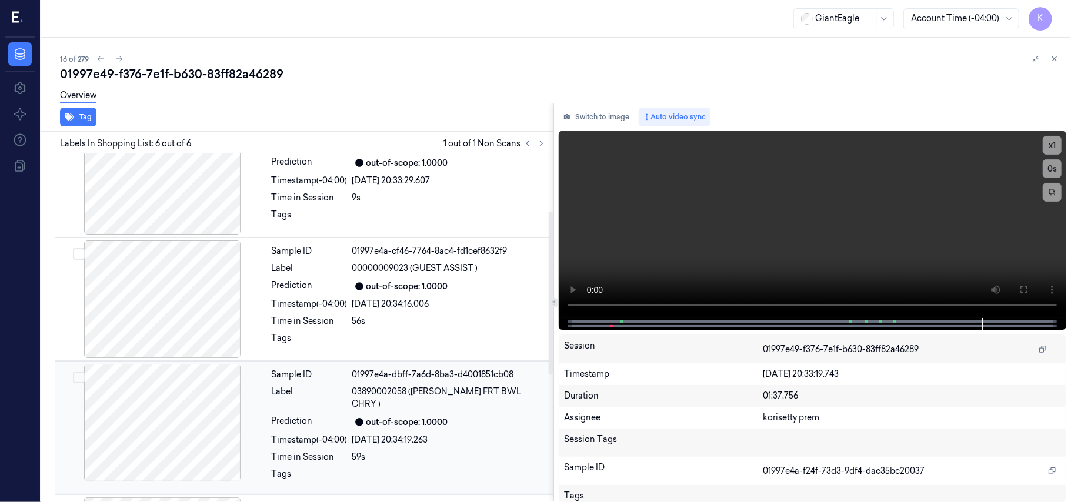
scroll to position [0, 0]
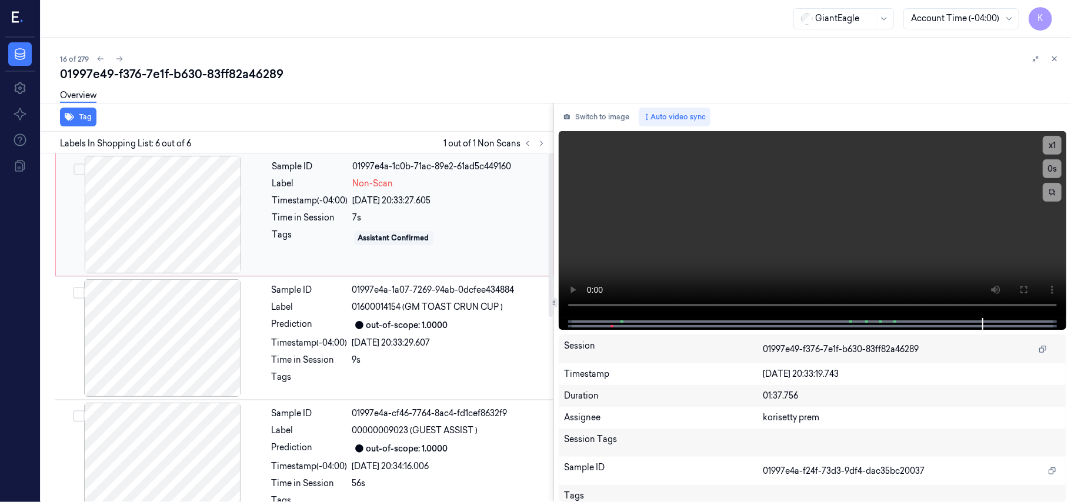
click at [403, 208] on div "Sample ID 01997e4a-1c0b-71ac-89e2-61ad5c449160 Label Non-Scan Timestamp (-04:00…" at bounding box center [409, 215] width 283 height 118
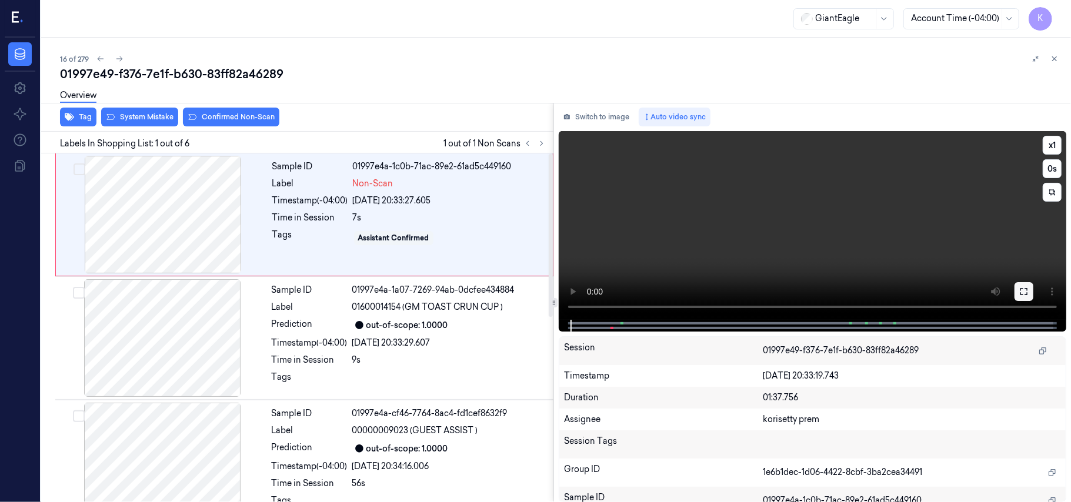
click at [1024, 289] on icon at bounding box center [1023, 291] width 9 height 9
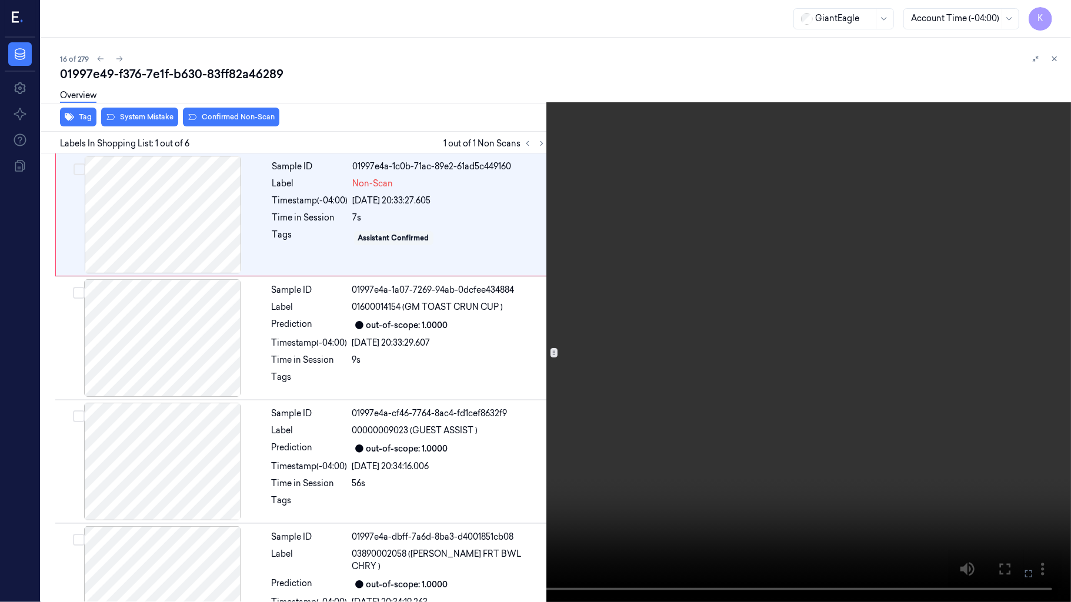
click at [628, 265] on video at bounding box center [535, 301] width 1071 height 602
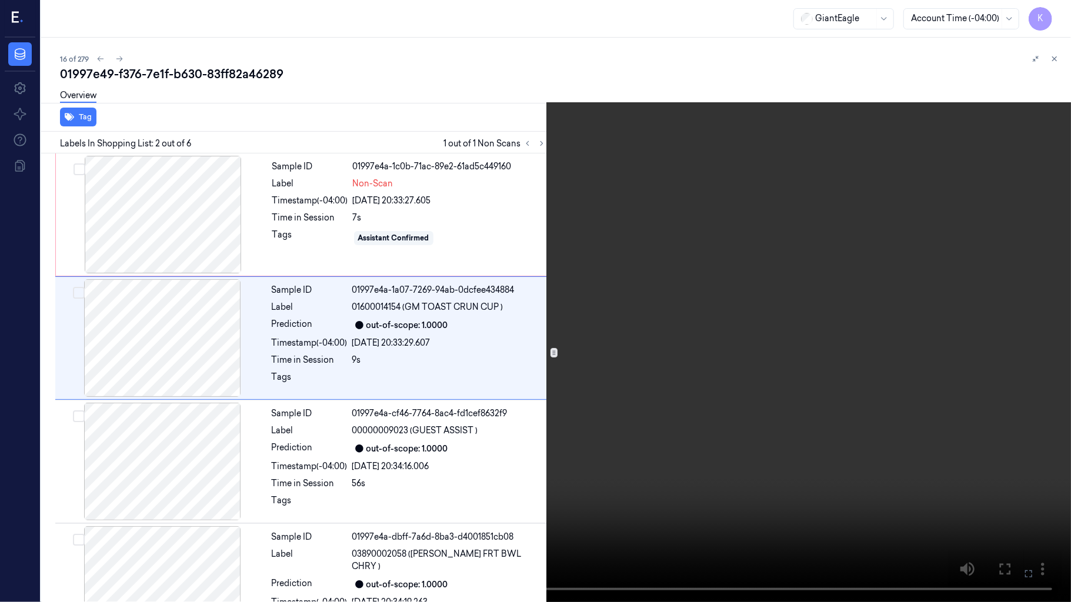
drag, startPoint x: 1032, startPoint y: 569, endPoint x: 1032, endPoint y: 502, distance: 67.6
click at [0, 0] on icon at bounding box center [0, 0] width 0 height 0
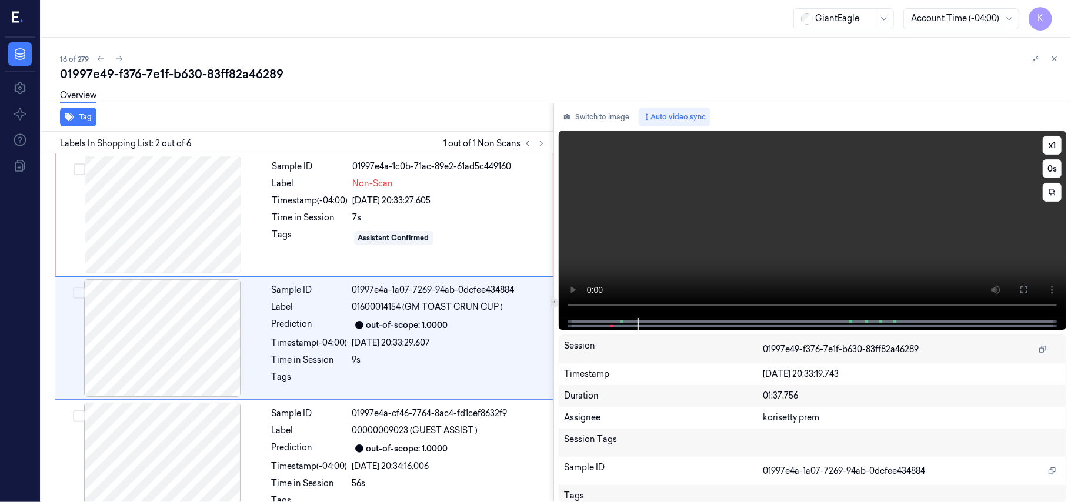
click at [875, 252] on video at bounding box center [812, 224] width 507 height 187
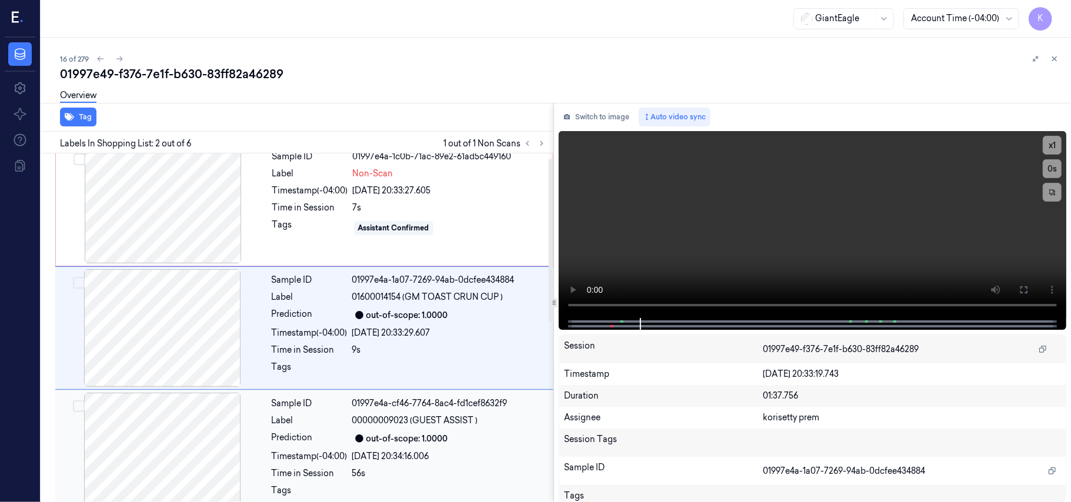
click at [432, 452] on div "[DATE] 20:34:16.006" at bounding box center [449, 456] width 194 height 12
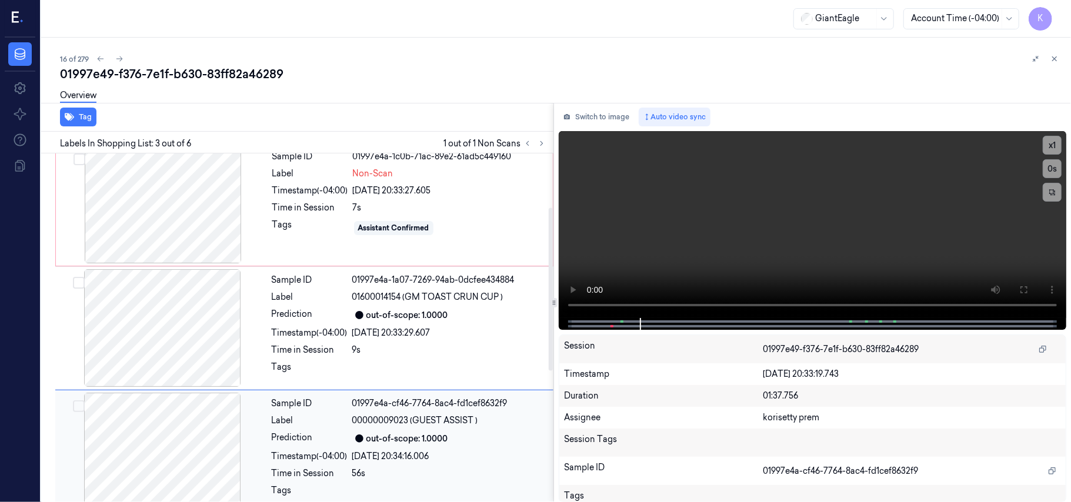
scroll to position [134, 0]
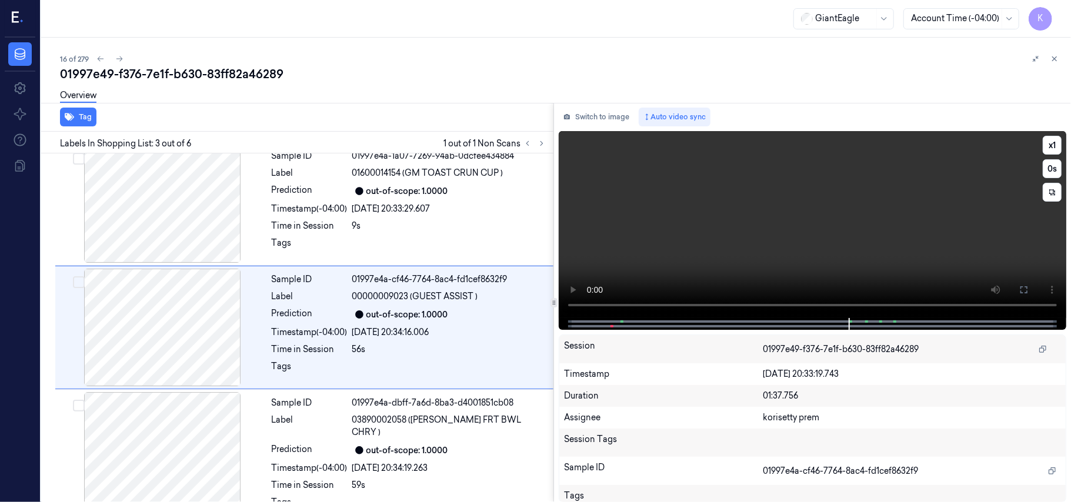
click at [803, 236] on video at bounding box center [812, 224] width 507 height 187
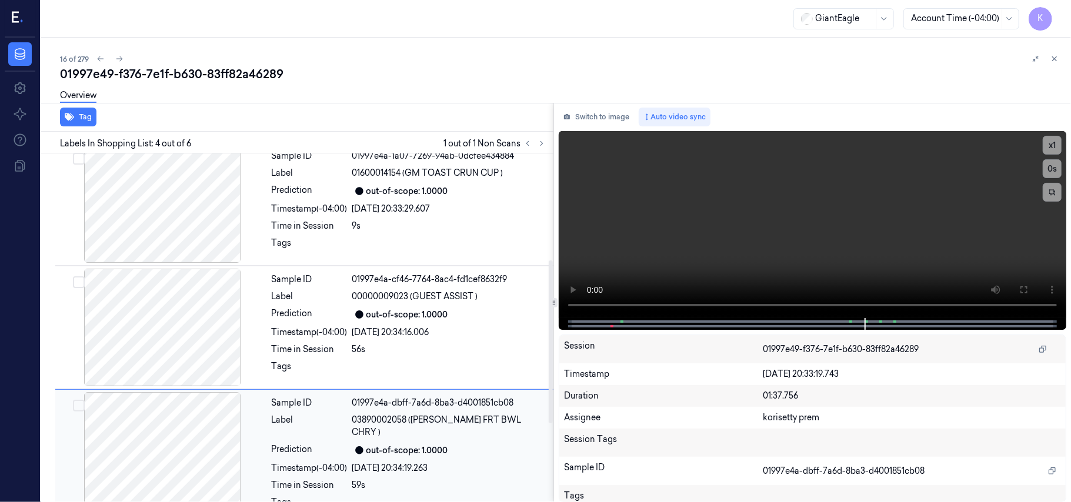
scroll to position [258, 0]
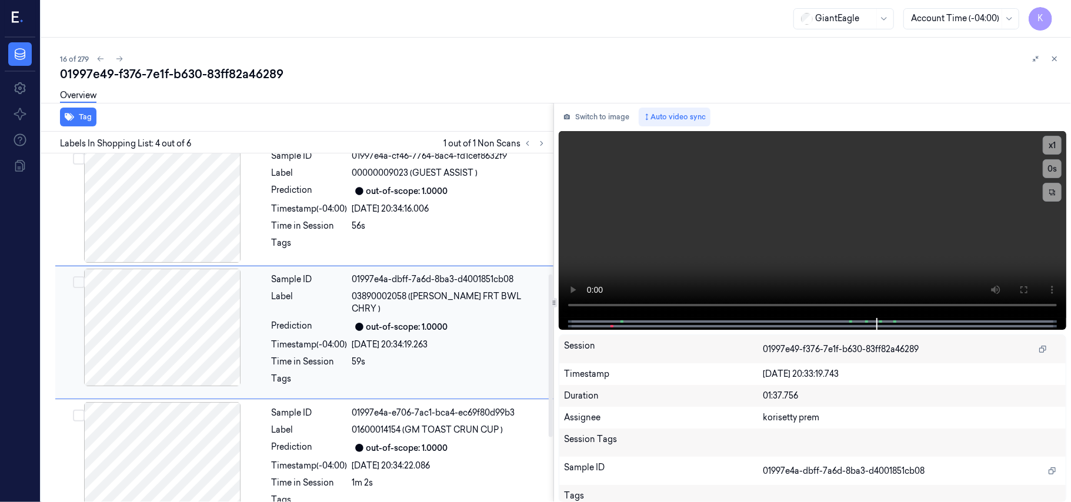
click at [456, 441] on div "out-of-scope: 1.0000" at bounding box center [449, 448] width 194 height 14
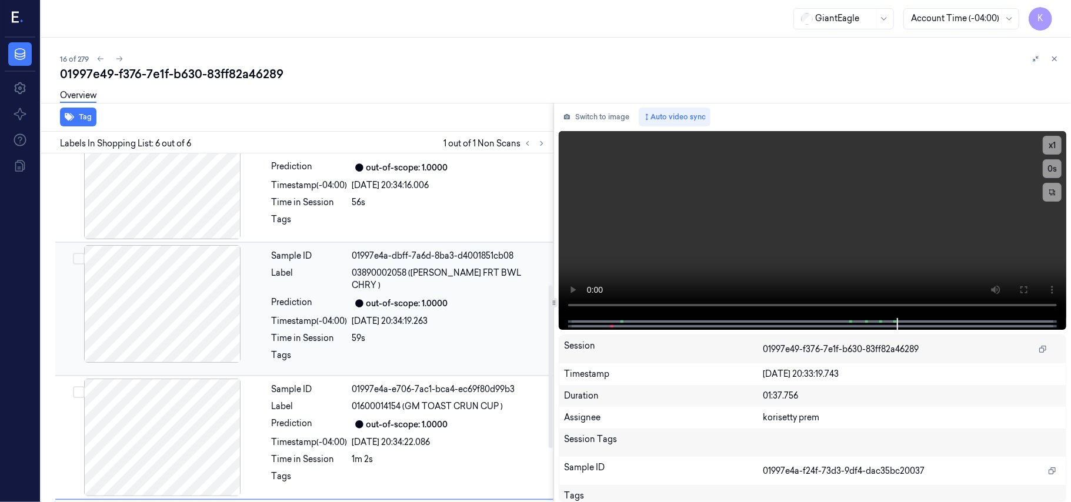
scroll to position [240, 0]
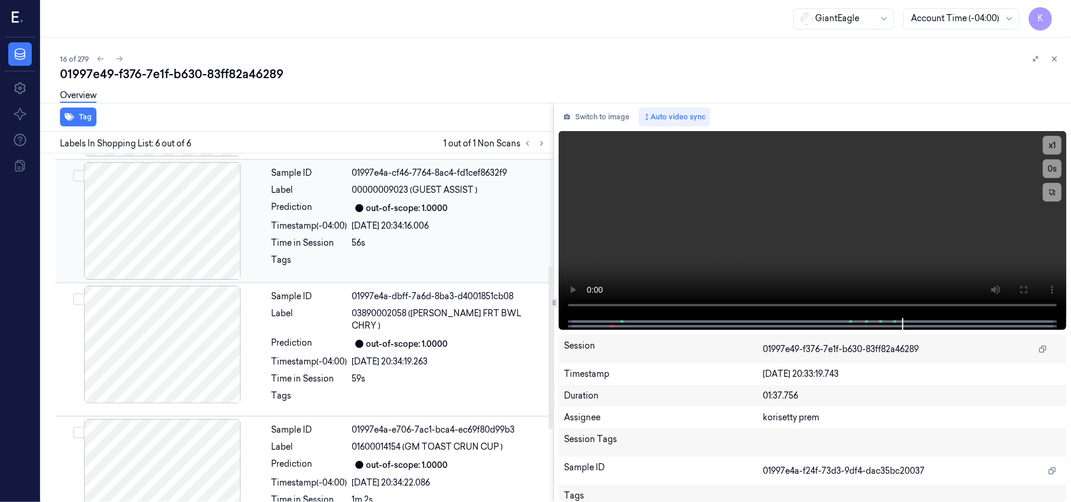
click at [377, 236] on div "Sample ID 01997e4a-cf46-7764-8ac4-fd1cef8632f9 Label 00000009023 (GUEST ASSIST …" at bounding box center [409, 221] width 284 height 118
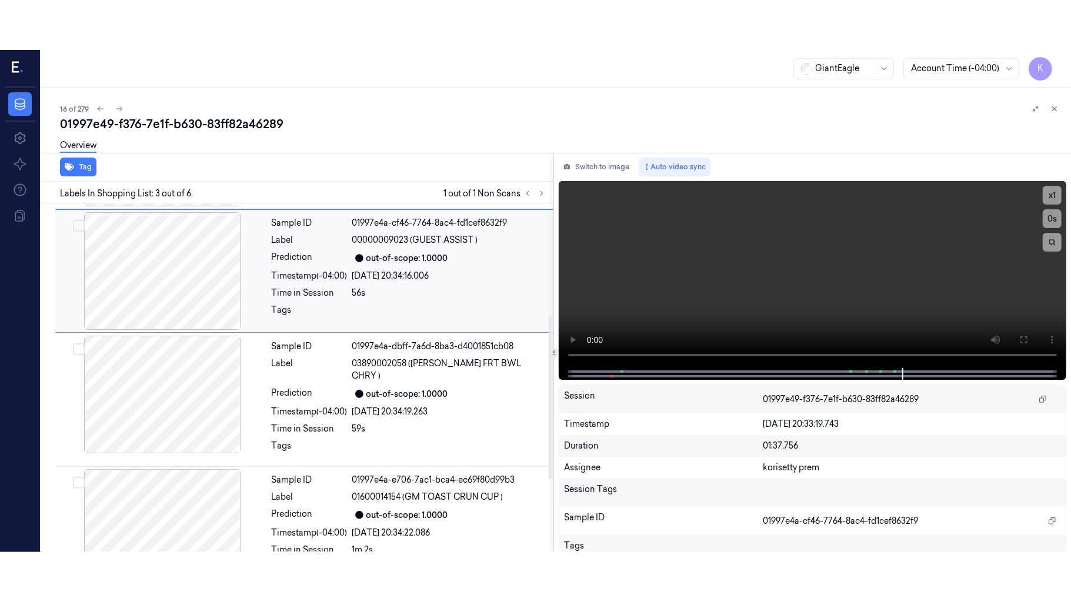
scroll to position [134, 0]
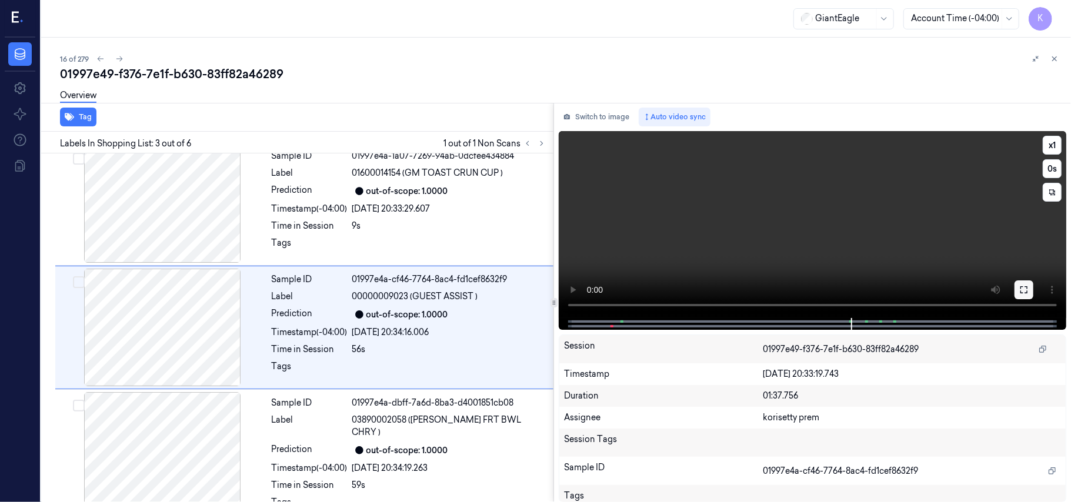
click at [1028, 288] on icon at bounding box center [1023, 289] width 9 height 9
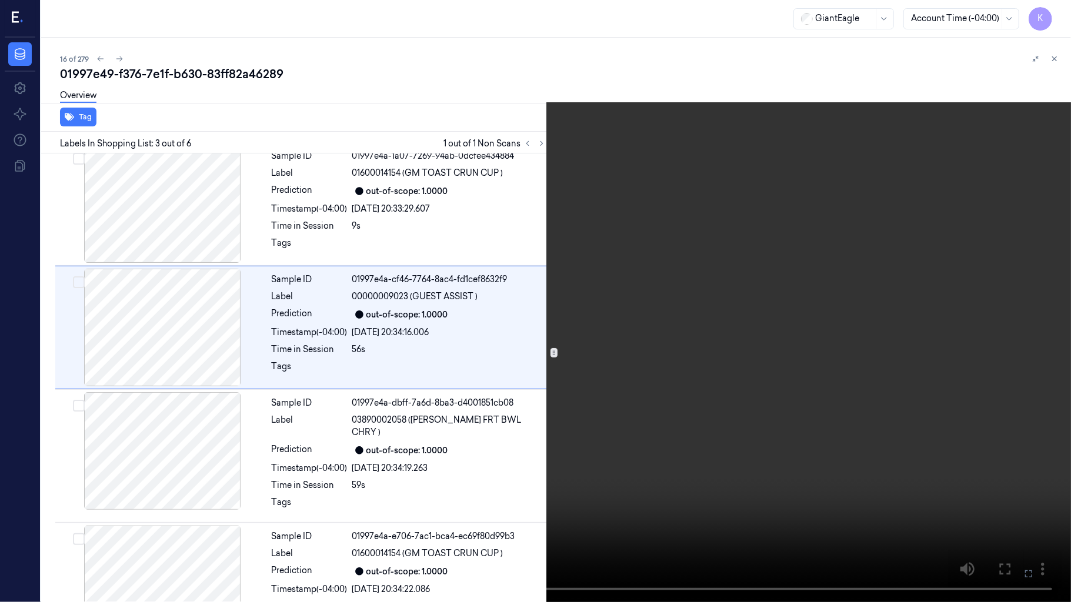
click at [730, 357] on video at bounding box center [535, 301] width 1071 height 602
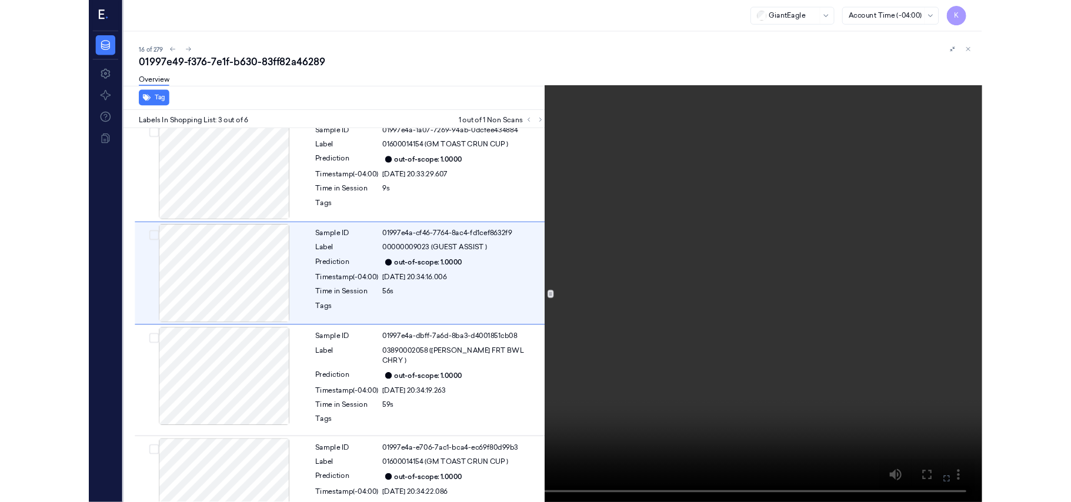
scroll to position [85, 0]
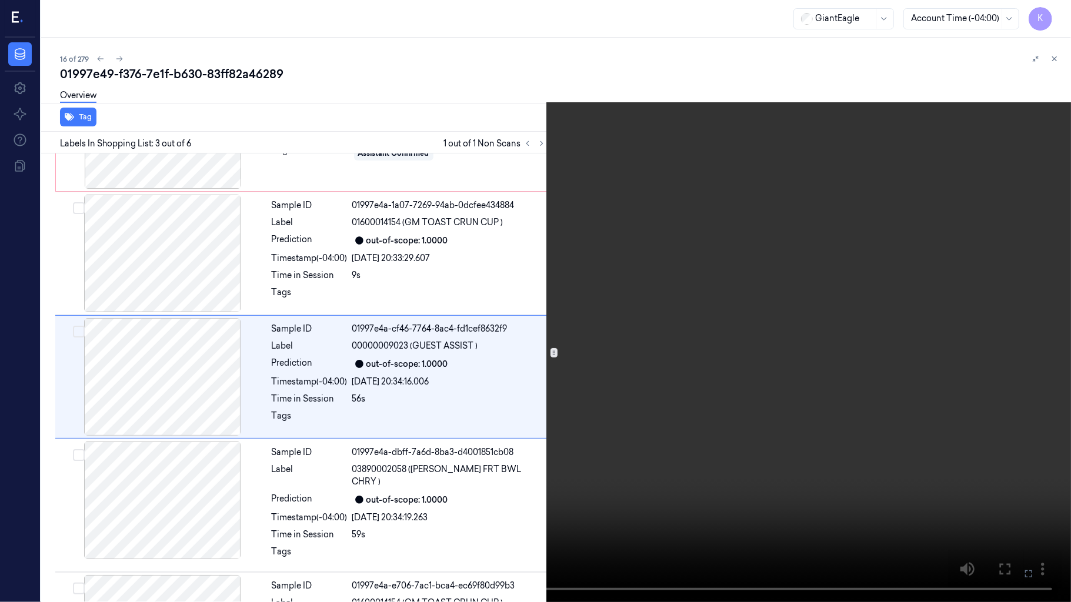
click at [0, 0] on button at bounding box center [0, 0] width 0 height 0
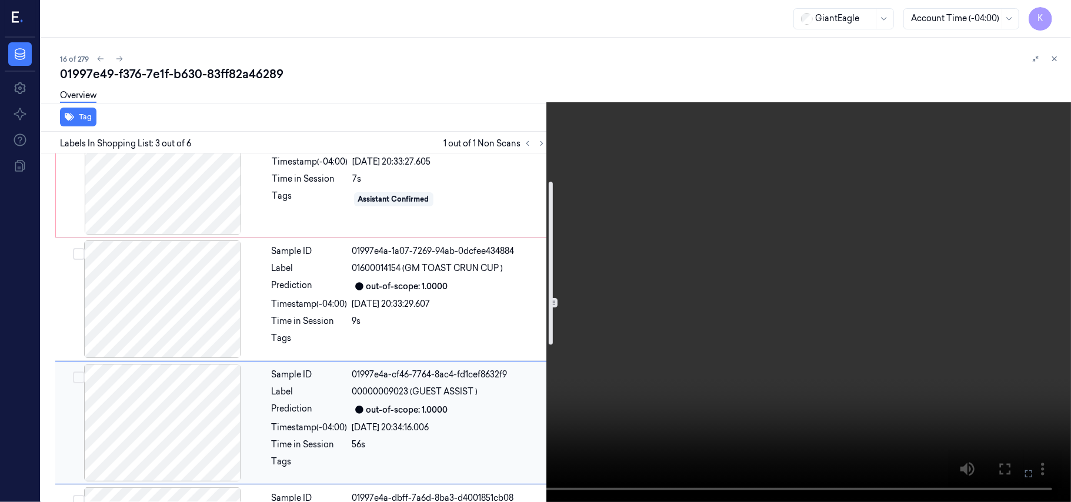
scroll to position [0, 0]
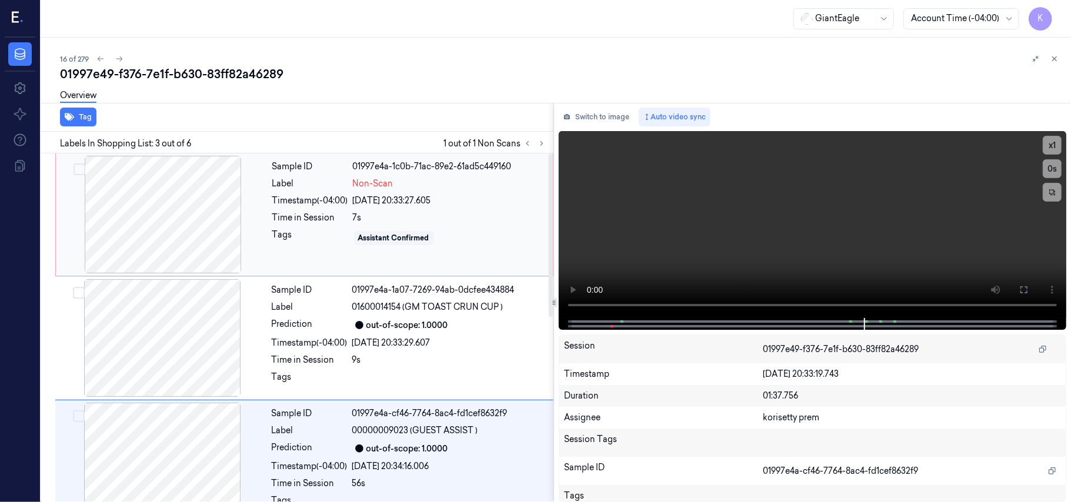
click at [337, 203] on div "Timestamp (-04:00)" at bounding box center [310, 201] width 76 height 12
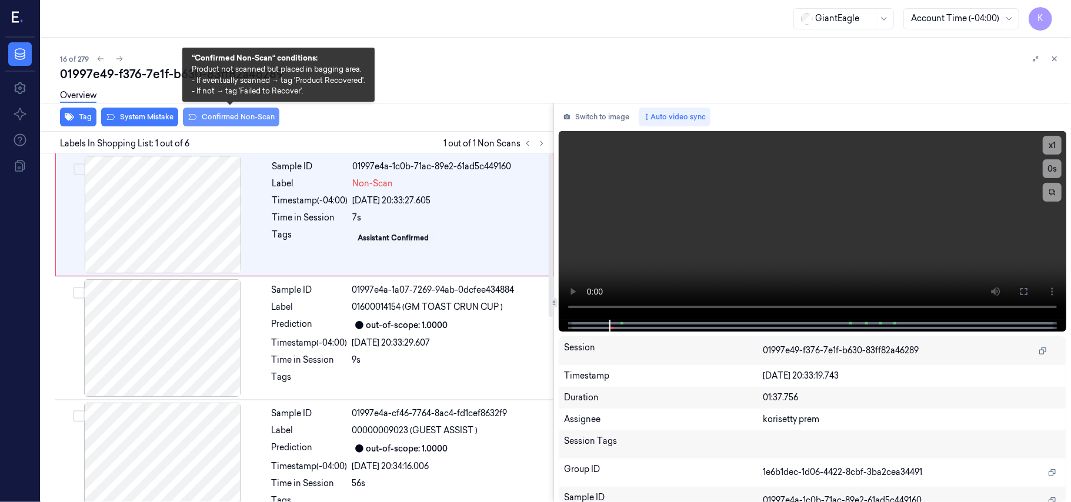
click at [209, 113] on button "Confirmed Non-Scan" at bounding box center [231, 117] width 96 height 19
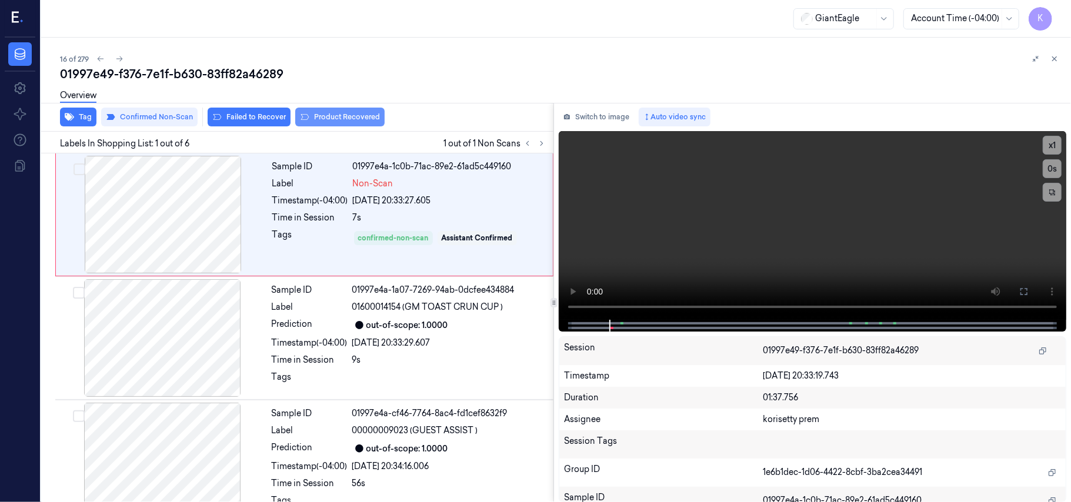
click at [322, 121] on button "Product Recovered" at bounding box center [339, 117] width 89 height 19
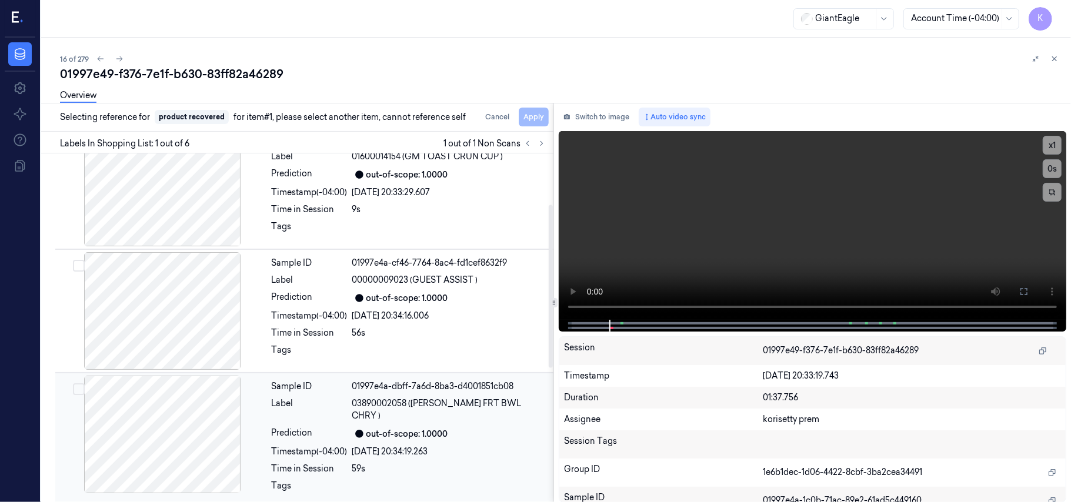
scroll to position [156, 0]
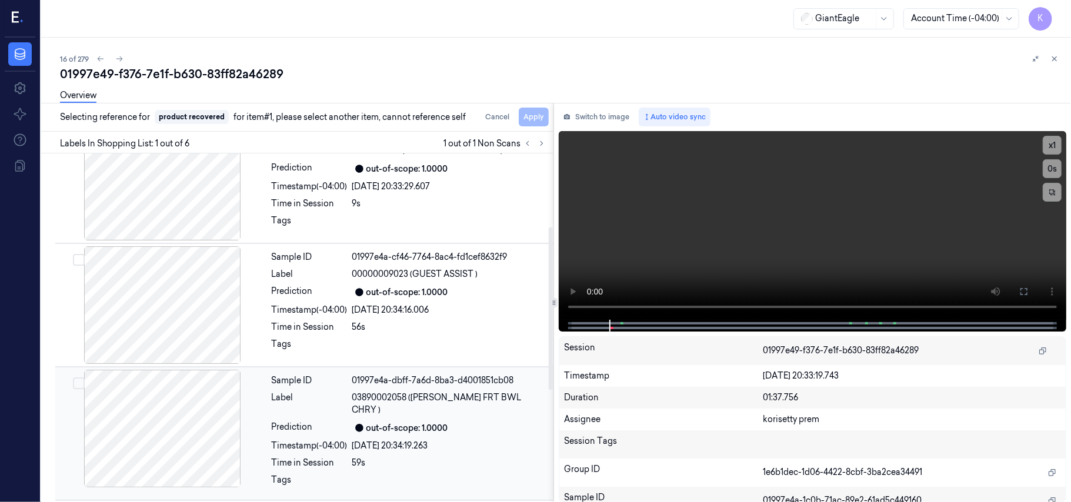
click at [421, 422] on div "out-of-scope: 1.0000" at bounding box center [407, 428] width 82 height 12
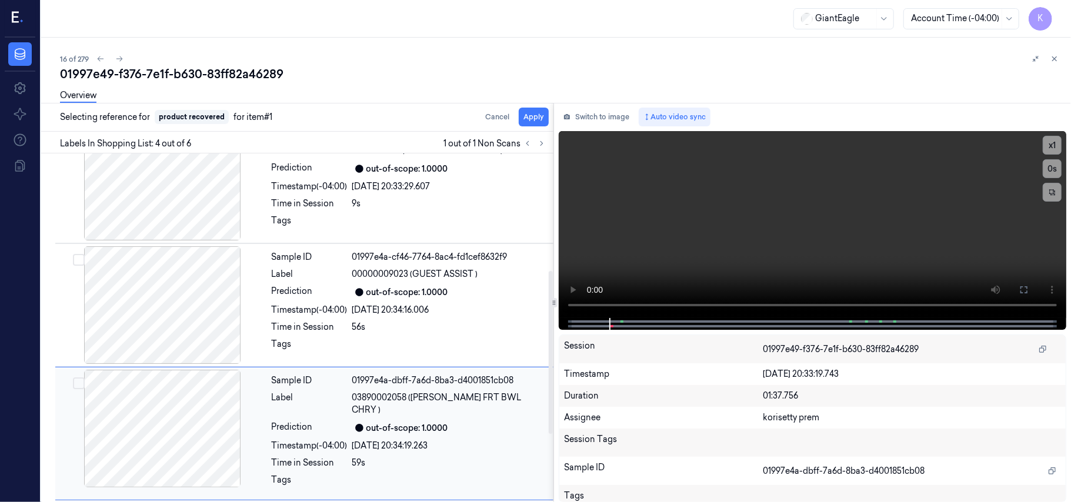
scroll to position [258, 0]
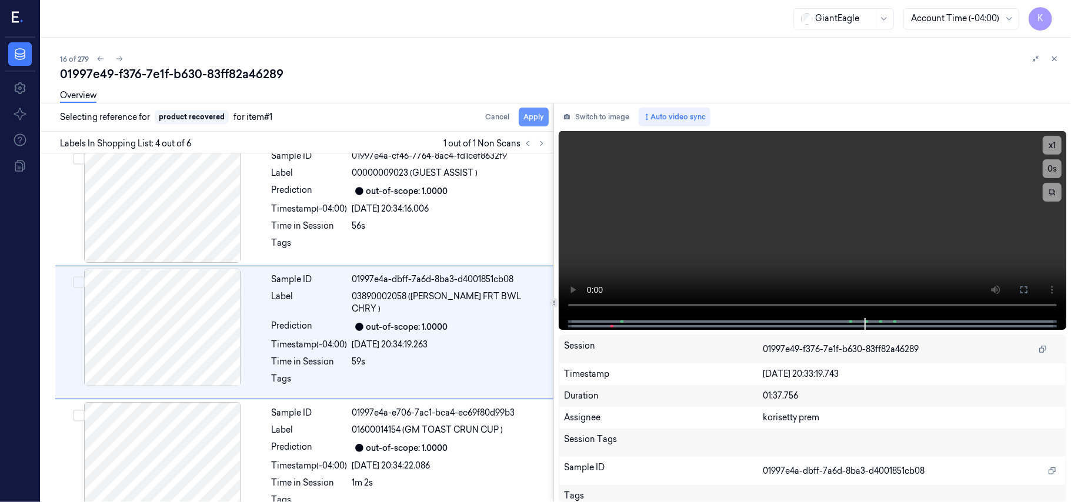
click at [536, 113] on button "Apply" at bounding box center [534, 117] width 30 height 19
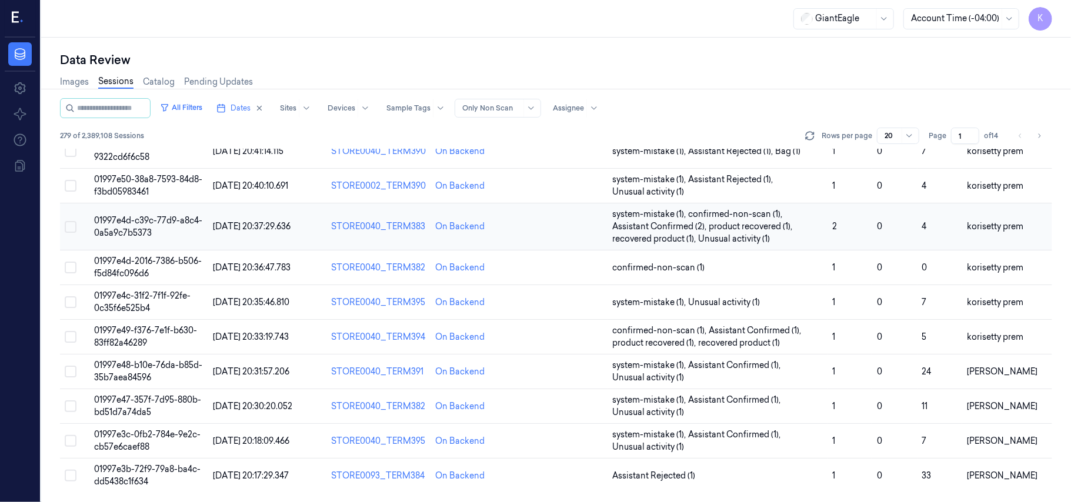
scroll to position [403, 0]
click at [964, 133] on input "1" at bounding box center [965, 136] width 28 height 16
click at [971, 134] on input "2" at bounding box center [965, 136] width 28 height 16
click at [971, 134] on input "3" at bounding box center [965, 136] width 28 height 16
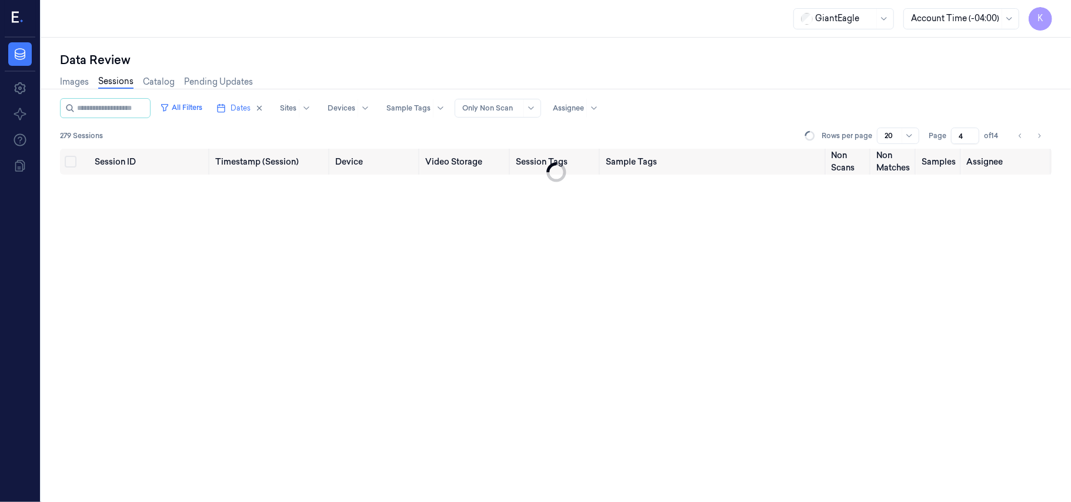
click at [971, 134] on input "4" at bounding box center [965, 136] width 28 height 16
click at [971, 134] on input "5" at bounding box center [965, 136] width 28 height 16
click at [971, 134] on input "6" at bounding box center [965, 136] width 28 height 16
click at [971, 134] on input "7" at bounding box center [965, 136] width 28 height 16
click at [971, 134] on input "8" at bounding box center [965, 136] width 28 height 16
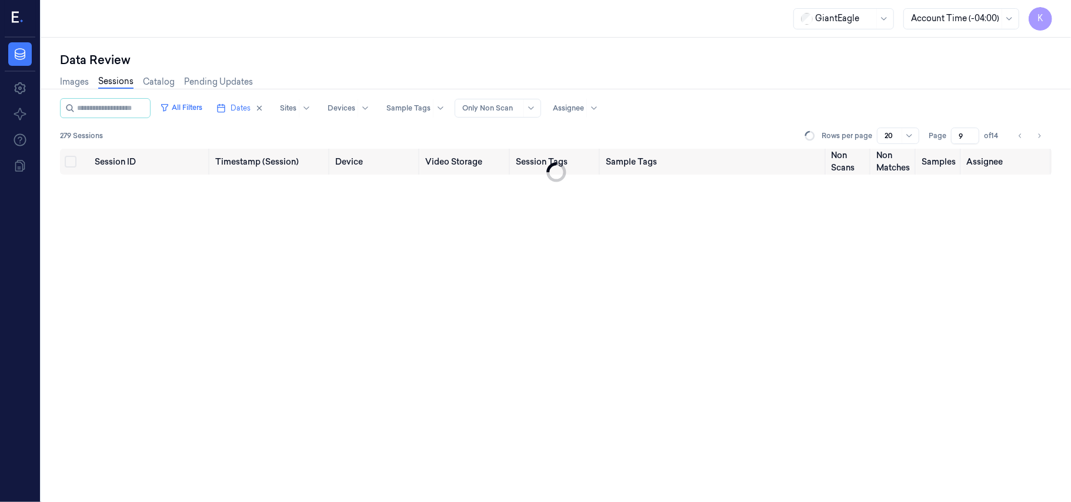
type input "9"
click at [970, 134] on input "9" at bounding box center [965, 136] width 28 height 16
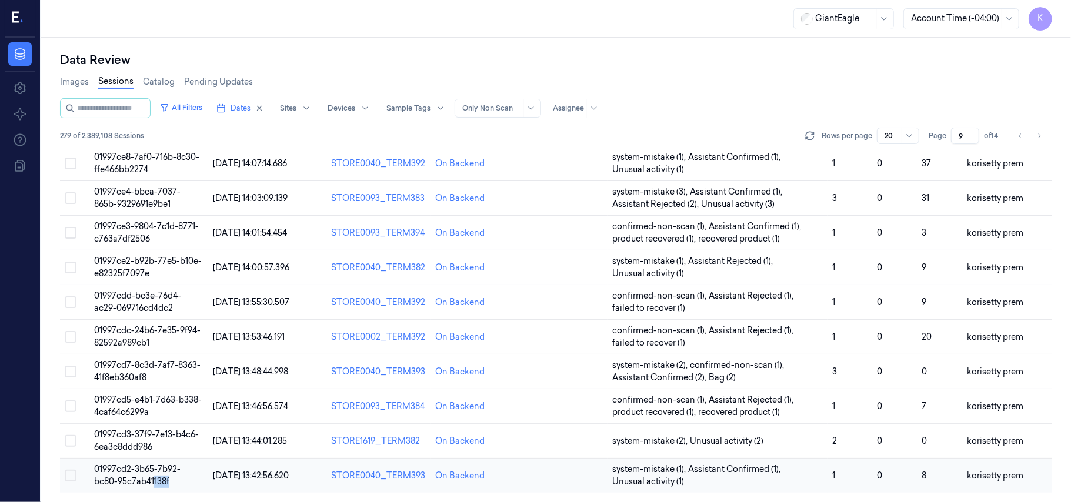
scroll to position [403, 0]
drag, startPoint x: 178, startPoint y: 482, endPoint x: 119, endPoint y: 481, distance: 58.8
click at [119, 481] on td "01997cd2-3b65-7b92-bc80-95c7ab41138f" at bounding box center [148, 476] width 119 height 35
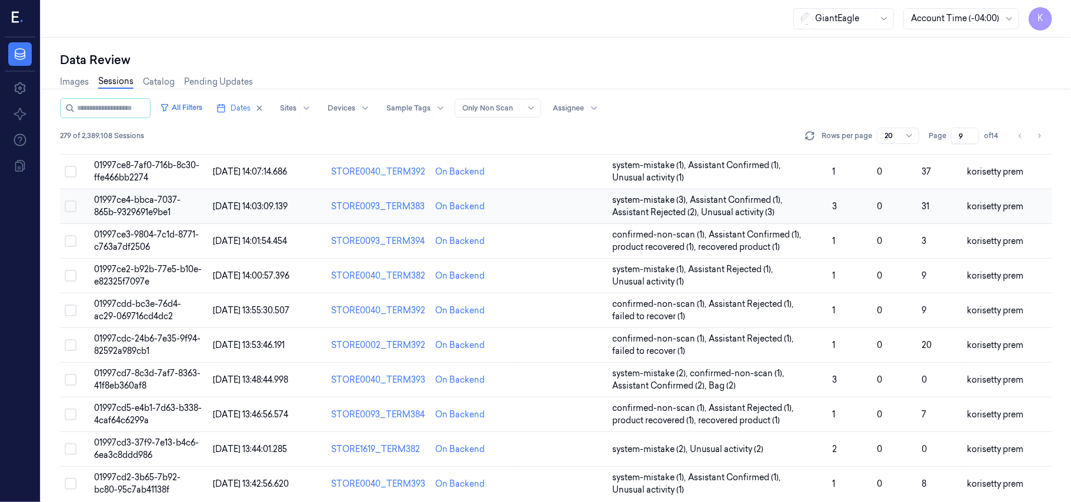
scroll to position [403, 0]
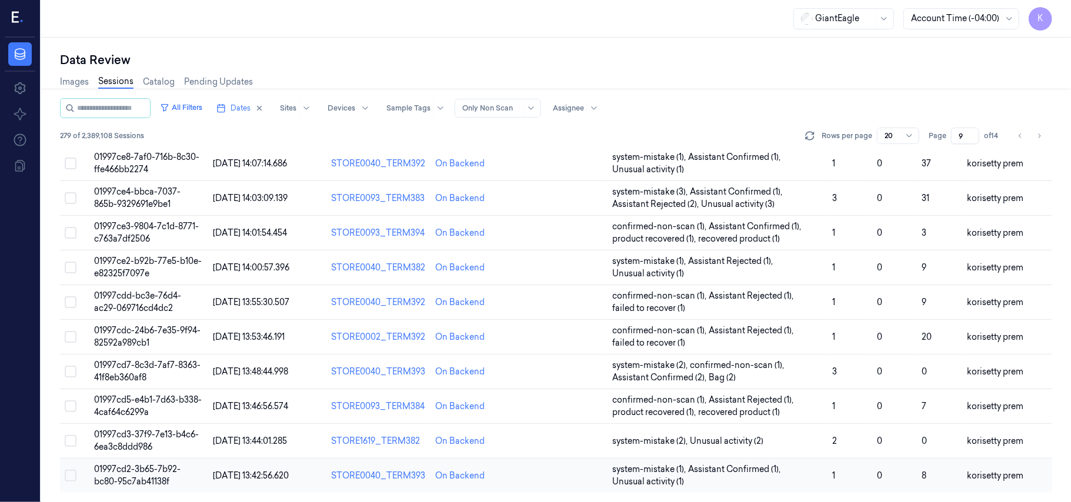
click at [233, 477] on span "[DATE] 13:42:56.620" at bounding box center [251, 475] width 76 height 11
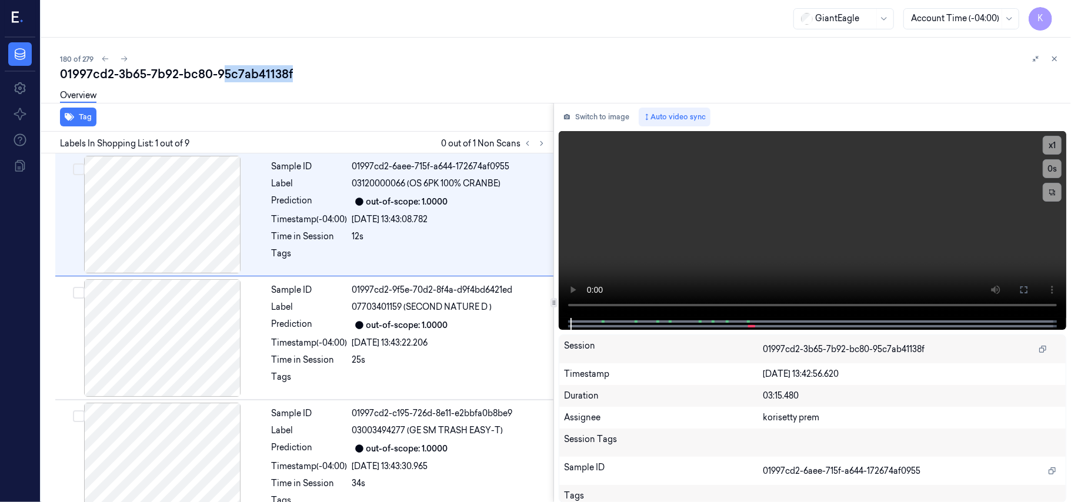
drag, startPoint x: 219, startPoint y: 71, endPoint x: 311, endPoint y: 76, distance: 92.5
click at [311, 76] on div "01997cd2-3b65-7b92-bc80-95c7ab41138f" at bounding box center [560, 74] width 1001 height 16
copy div "5c7ab41138f"
